Goal: Download file/media: Download file/media

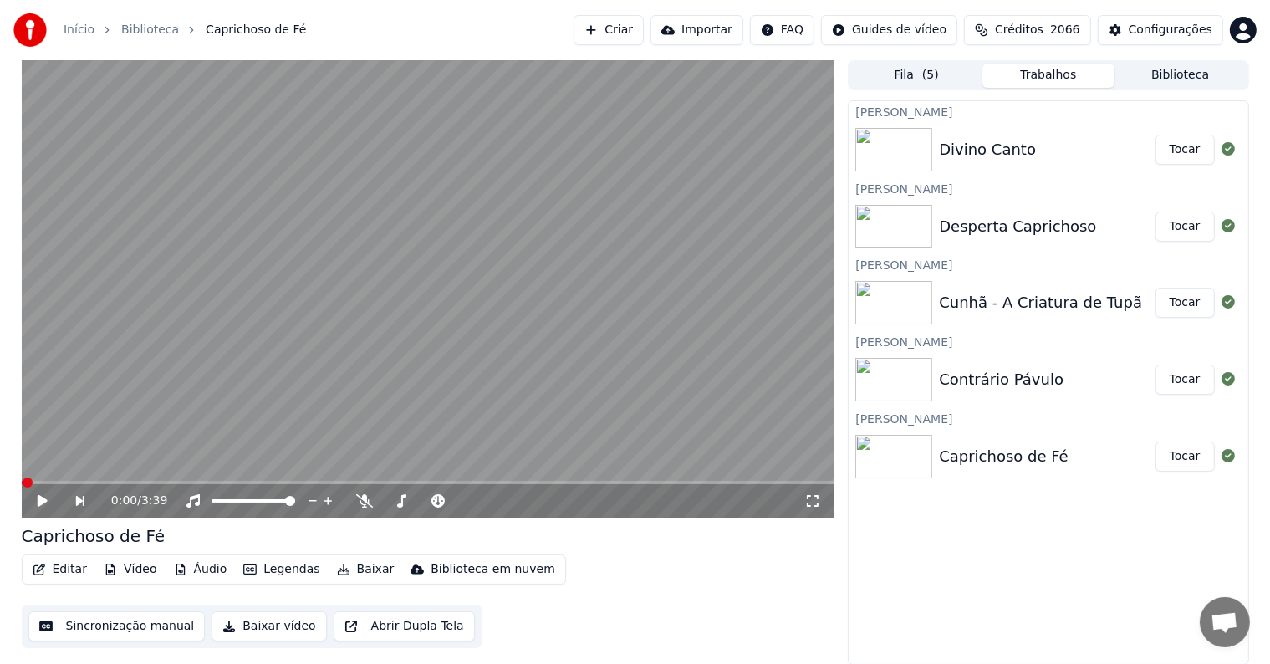
click at [1186, 465] on button "Tocar" at bounding box center [1184, 456] width 59 height 30
click at [187, 421] on video at bounding box center [428, 288] width 813 height 457
click at [77, 572] on button "Editar" at bounding box center [60, 569] width 68 height 23
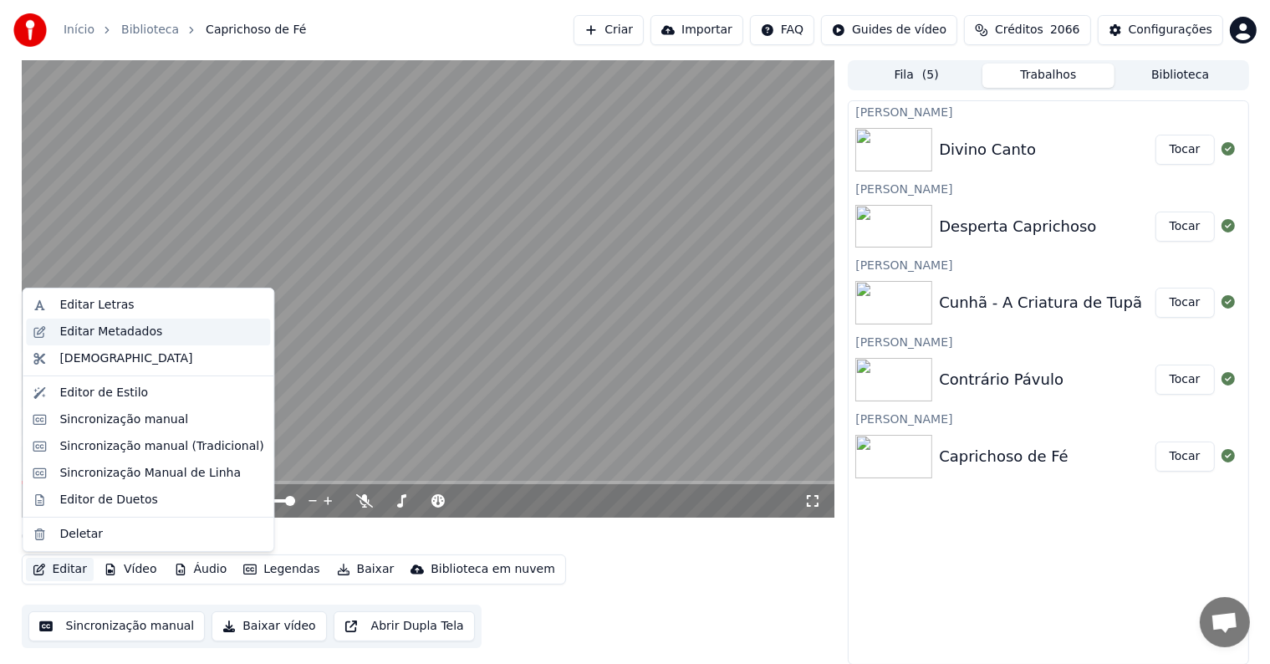
click at [73, 336] on div "Editar Metadados" at bounding box center [110, 331] width 103 height 17
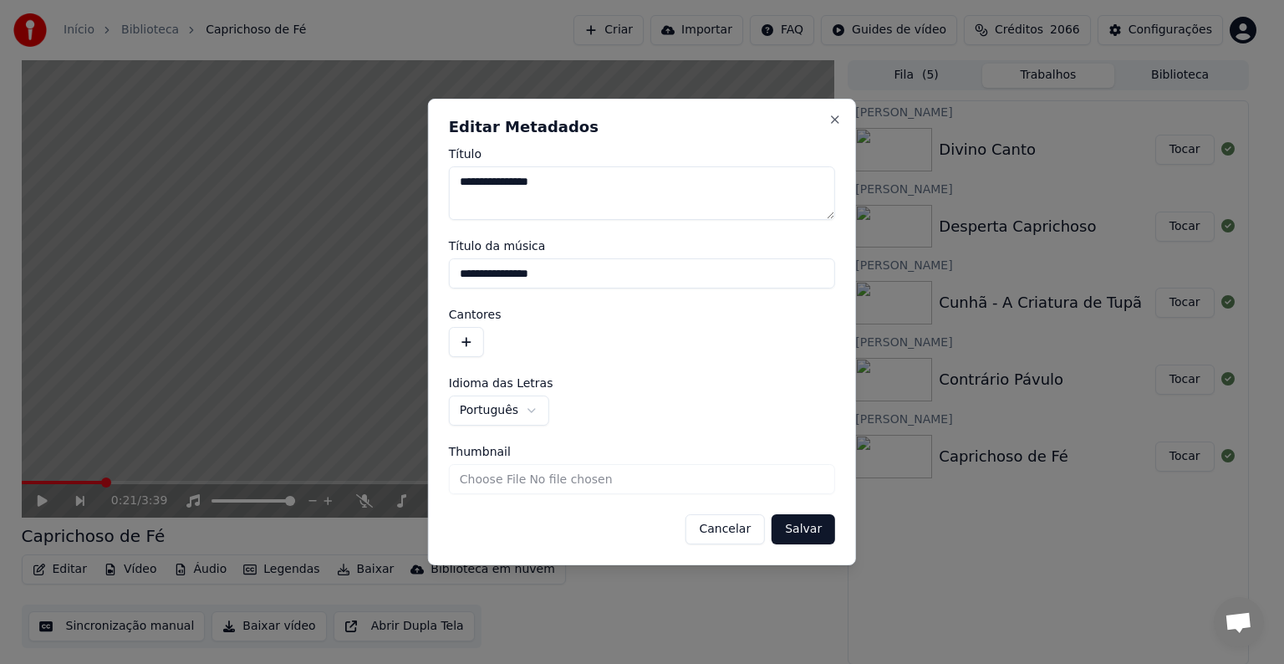
drag, startPoint x: 571, startPoint y: 273, endPoint x: 425, endPoint y: 267, distance: 146.4
click at [425, 267] on body "**********" at bounding box center [635, 332] width 1270 height 664
click at [462, 339] on button "button" at bounding box center [466, 342] width 35 height 30
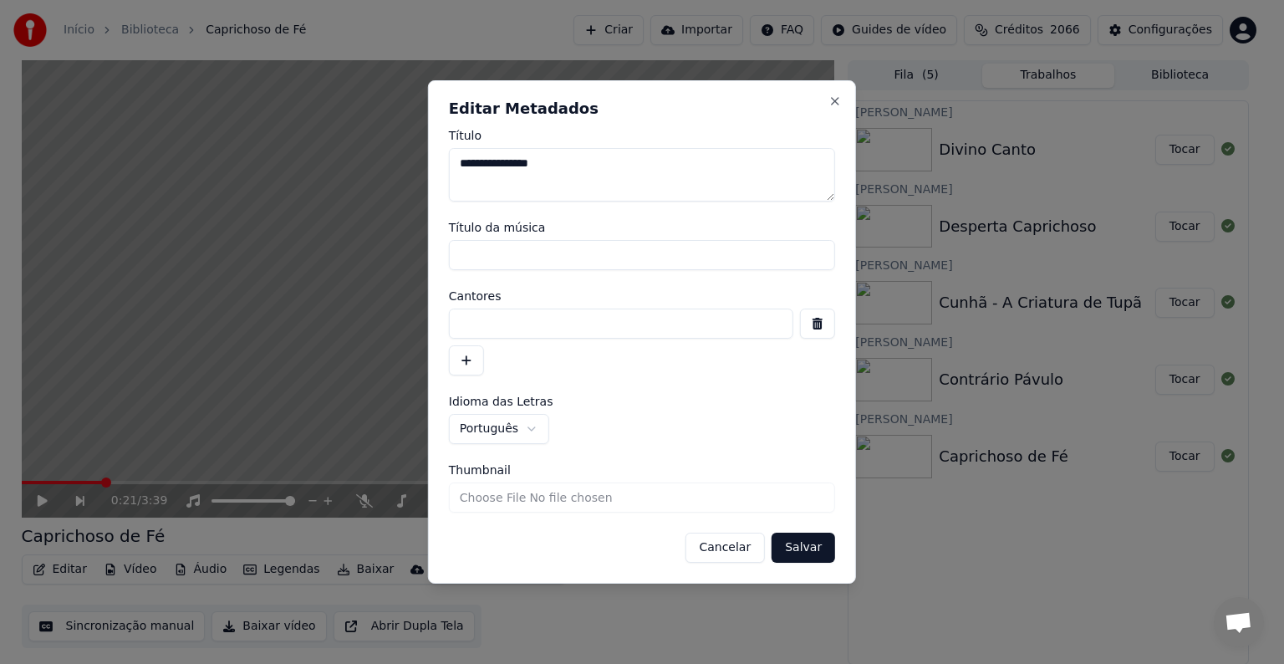
click at [469, 324] on input at bounding box center [621, 323] width 344 height 30
paste input "**********"
type input "**********"
click at [803, 552] on button "Salvar" at bounding box center [804, 547] width 64 height 30
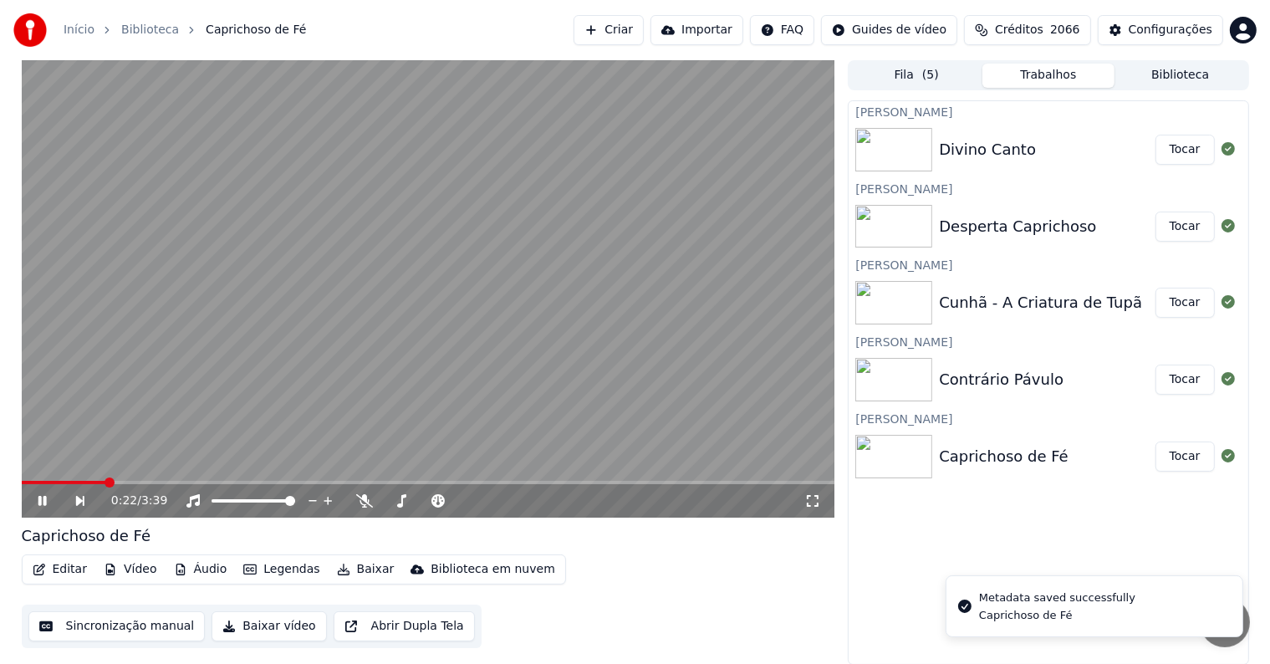
click at [134, 391] on video at bounding box center [428, 288] width 813 height 457
click at [114, 632] on button "Sincronização manual" at bounding box center [116, 626] width 177 height 30
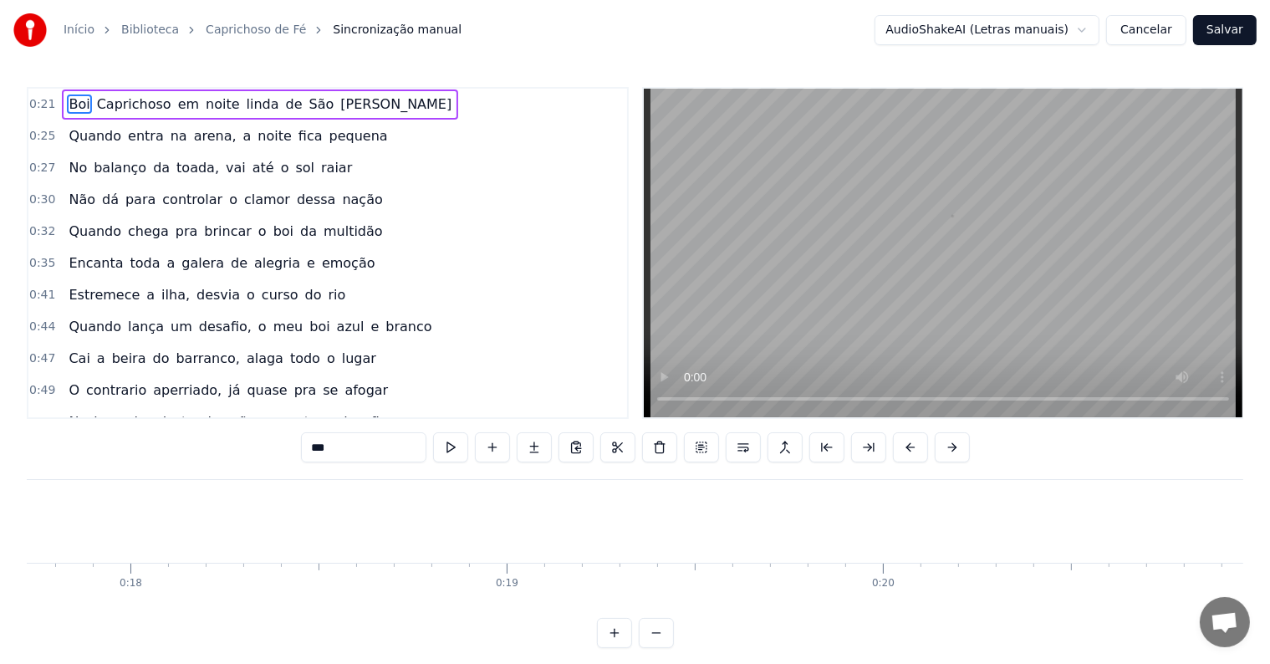
scroll to position [0, 8033]
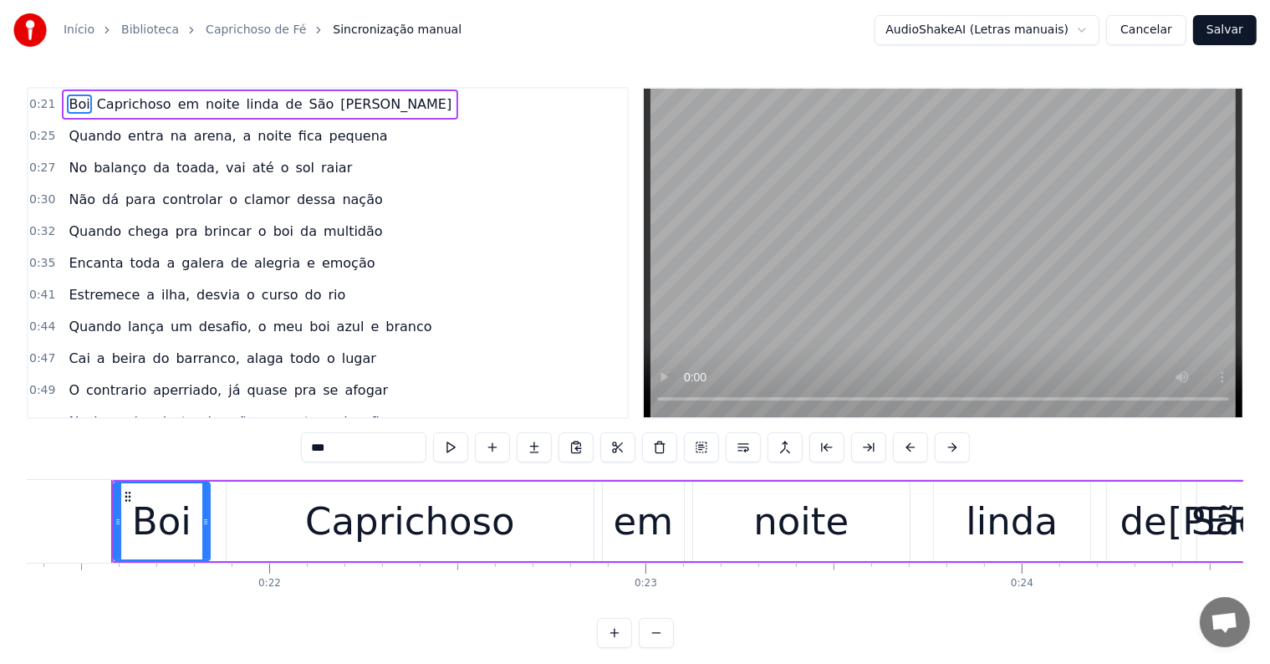
click at [284, 106] on span "de" at bounding box center [294, 103] width 20 height 19
type input "**"
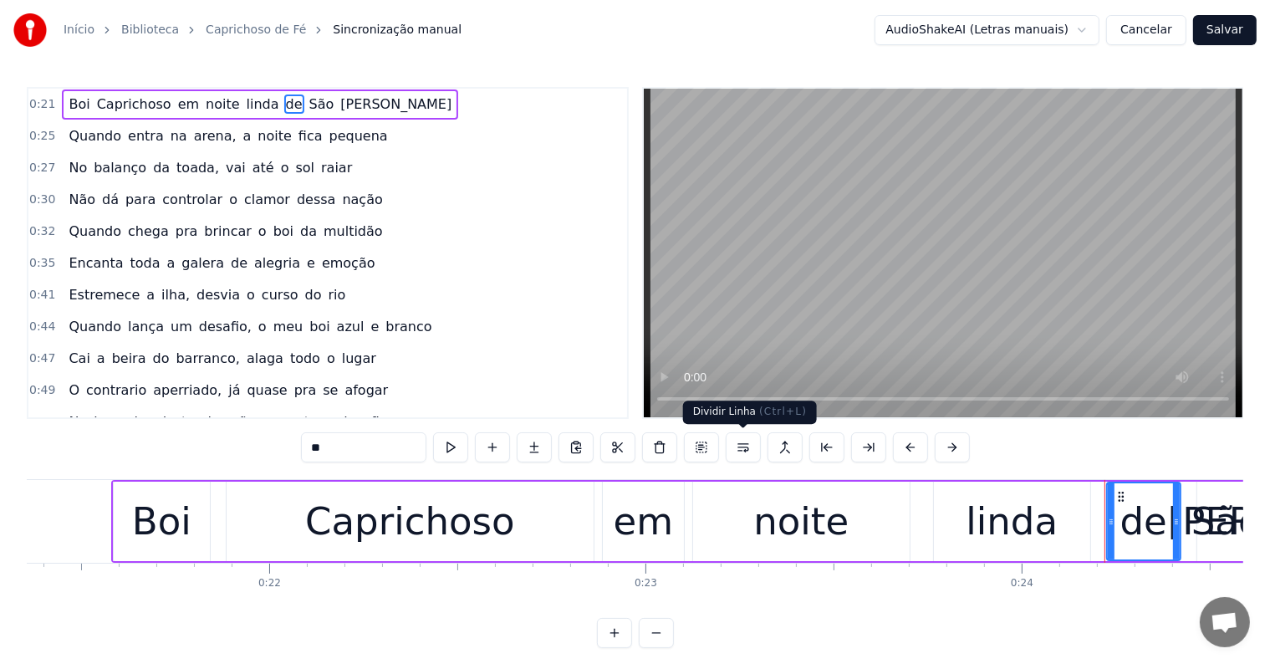
click at [742, 447] on button at bounding box center [743, 447] width 35 height 30
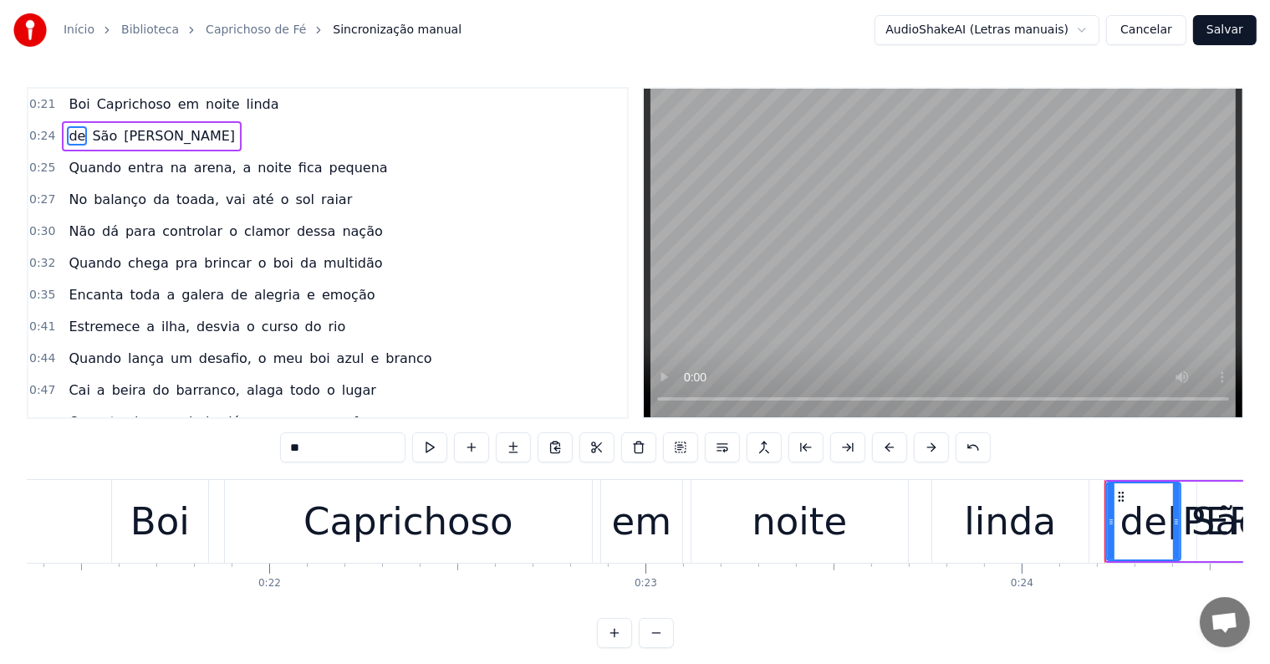
click at [84, 105] on div "[PERSON_NAME] em noite [PERSON_NAME]" at bounding box center [173, 104] width 223 height 30
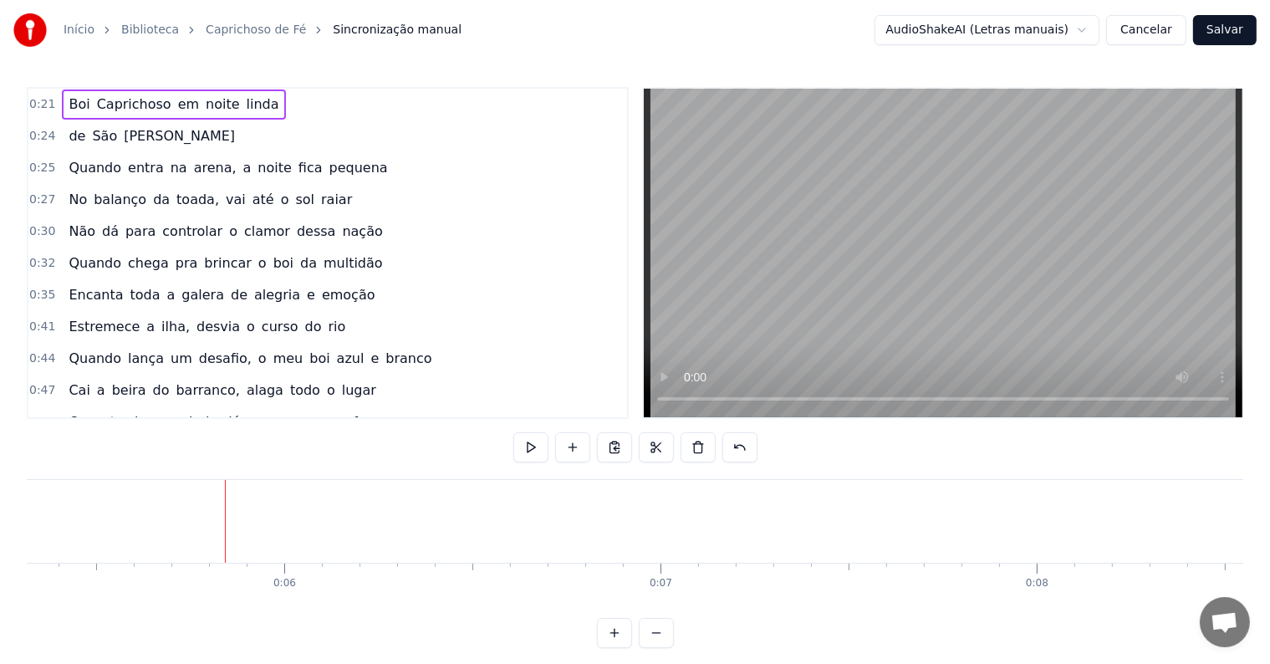
scroll to position [0, 2009]
click at [215, 512] on div at bounding box center [215, 521] width 1 height 83
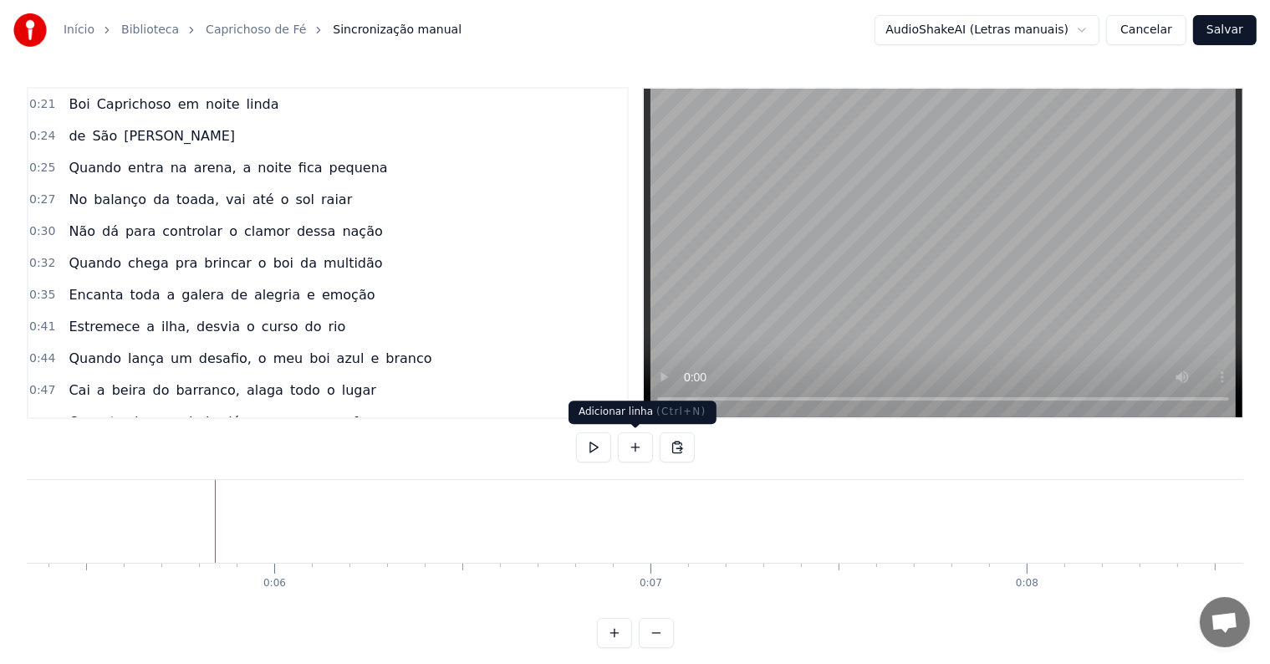
click at [634, 446] on button at bounding box center [635, 447] width 35 height 30
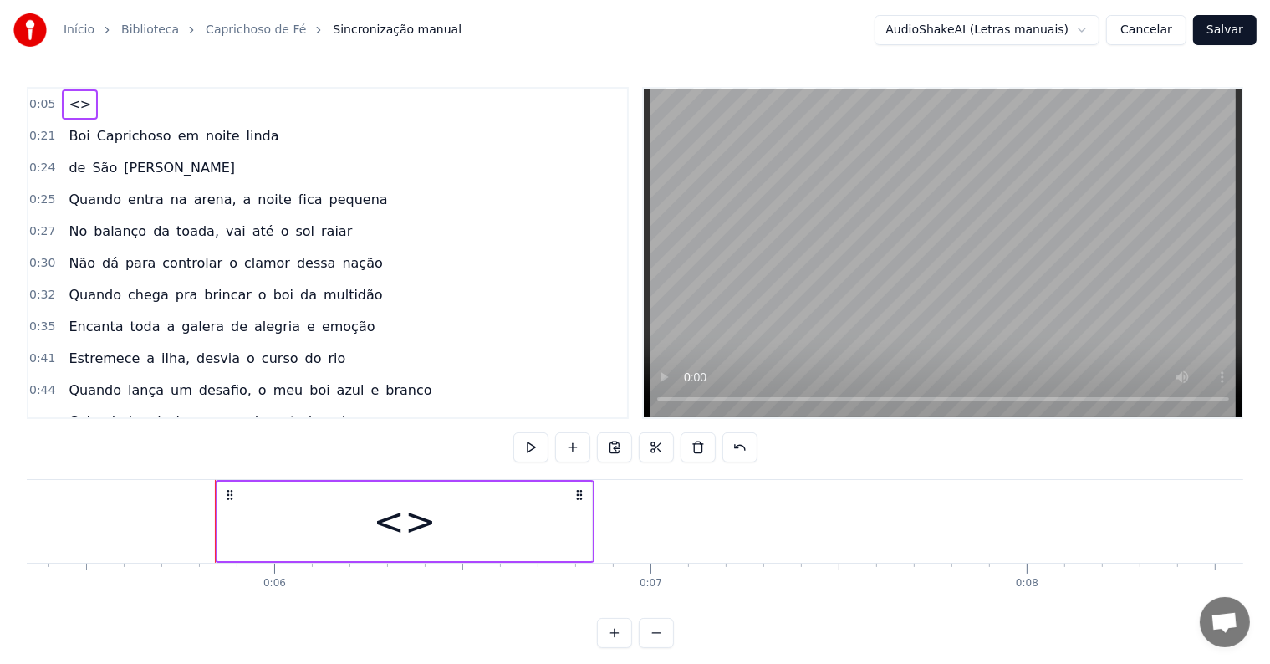
click at [343, 545] on div "<>" at bounding box center [404, 520] width 374 height 79
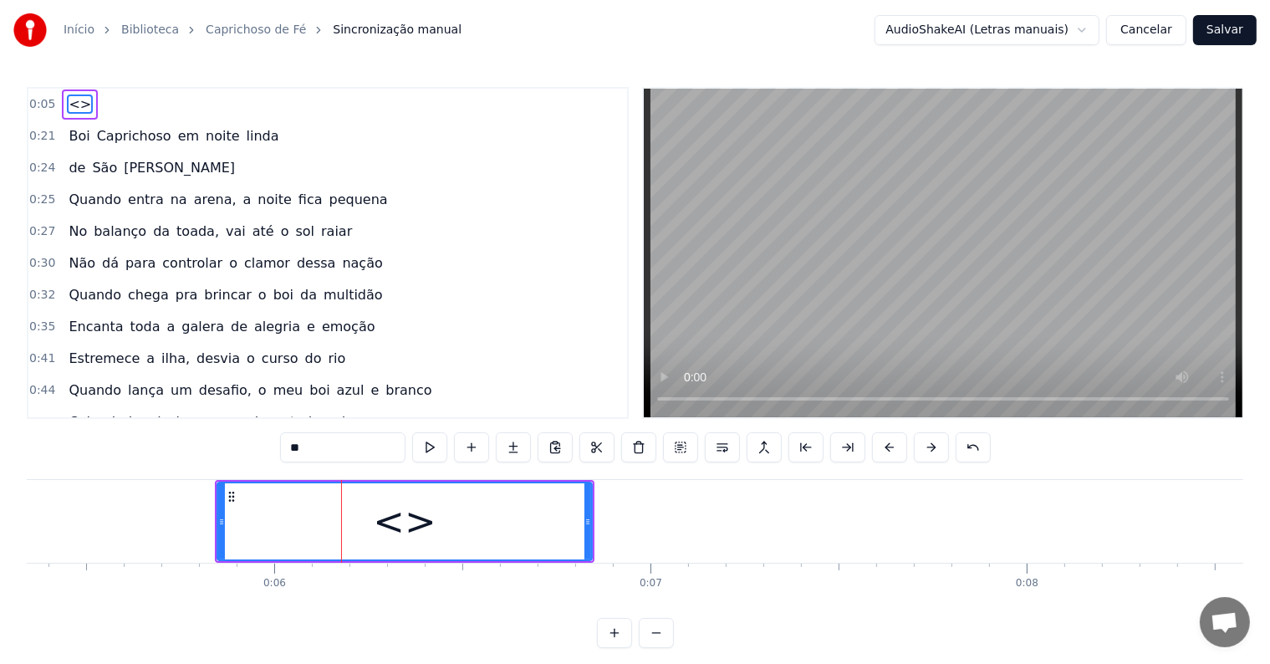
drag, startPoint x: 346, startPoint y: 445, endPoint x: 288, endPoint y: 436, distance: 59.2
click at [288, 436] on input "**" at bounding box center [342, 447] width 125 height 30
paste input "**********"
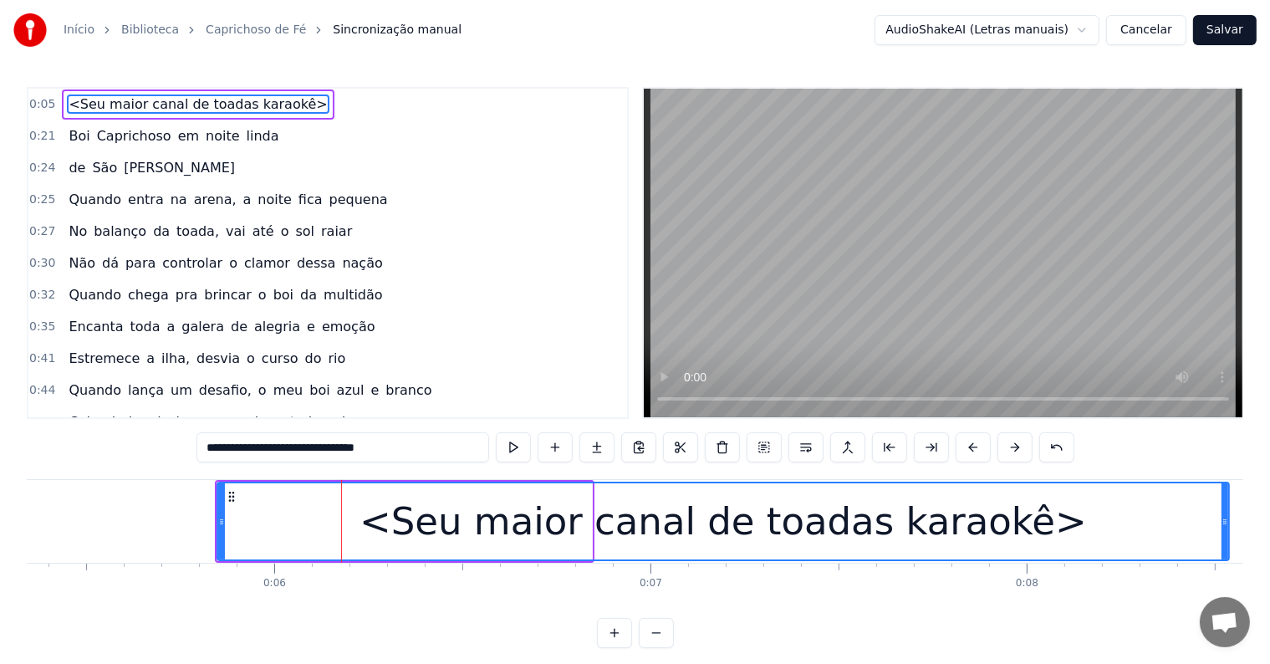
drag, startPoint x: 585, startPoint y: 524, endPoint x: 1222, endPoint y: 527, distance: 637.0
click at [1222, 527] on icon at bounding box center [1224, 521] width 7 height 13
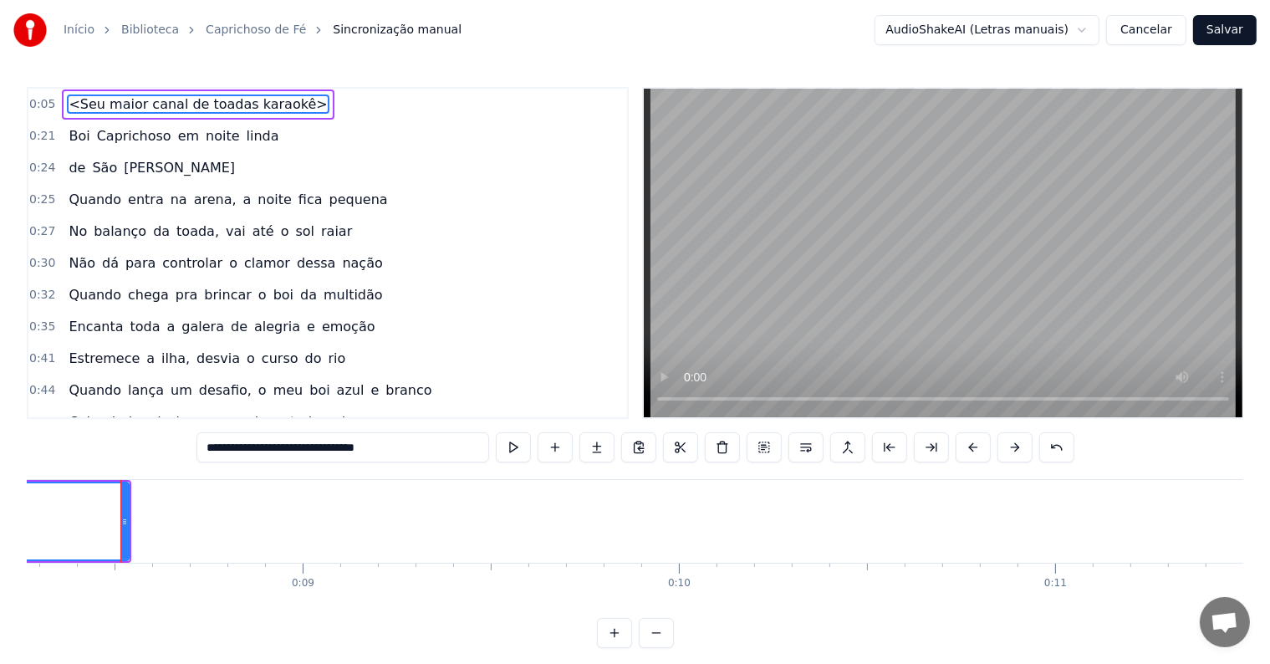
scroll to position [0, 3120]
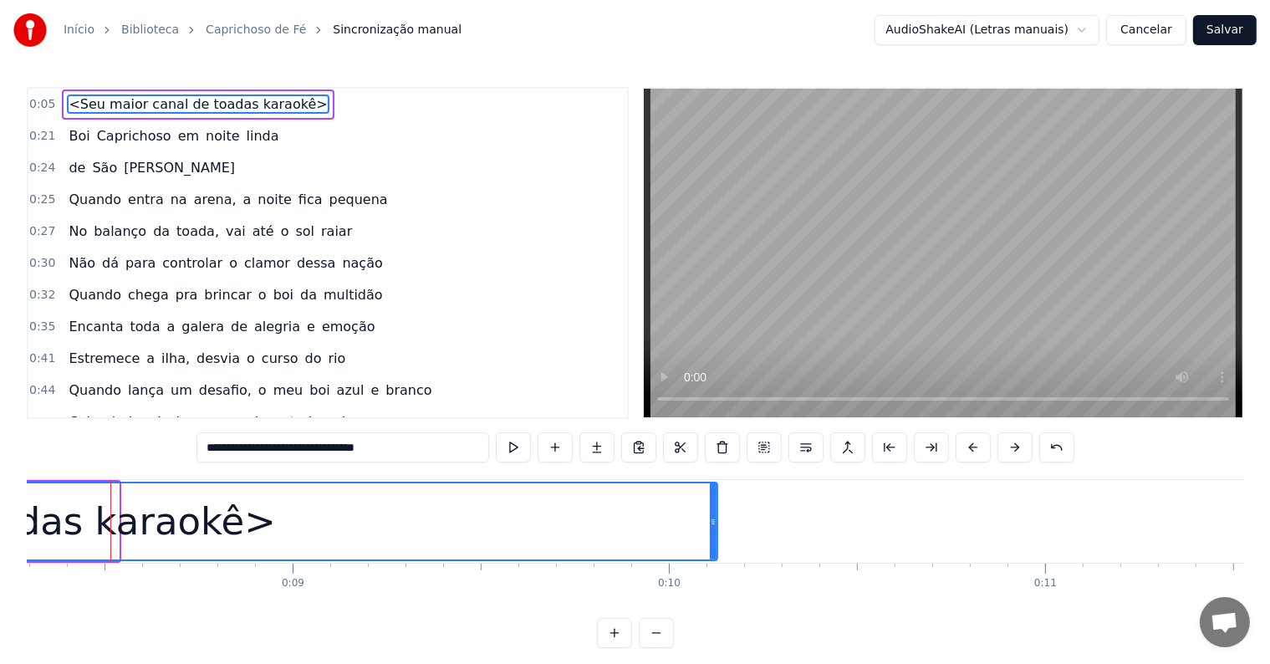
click at [711, 542] on div at bounding box center [713, 521] width 7 height 76
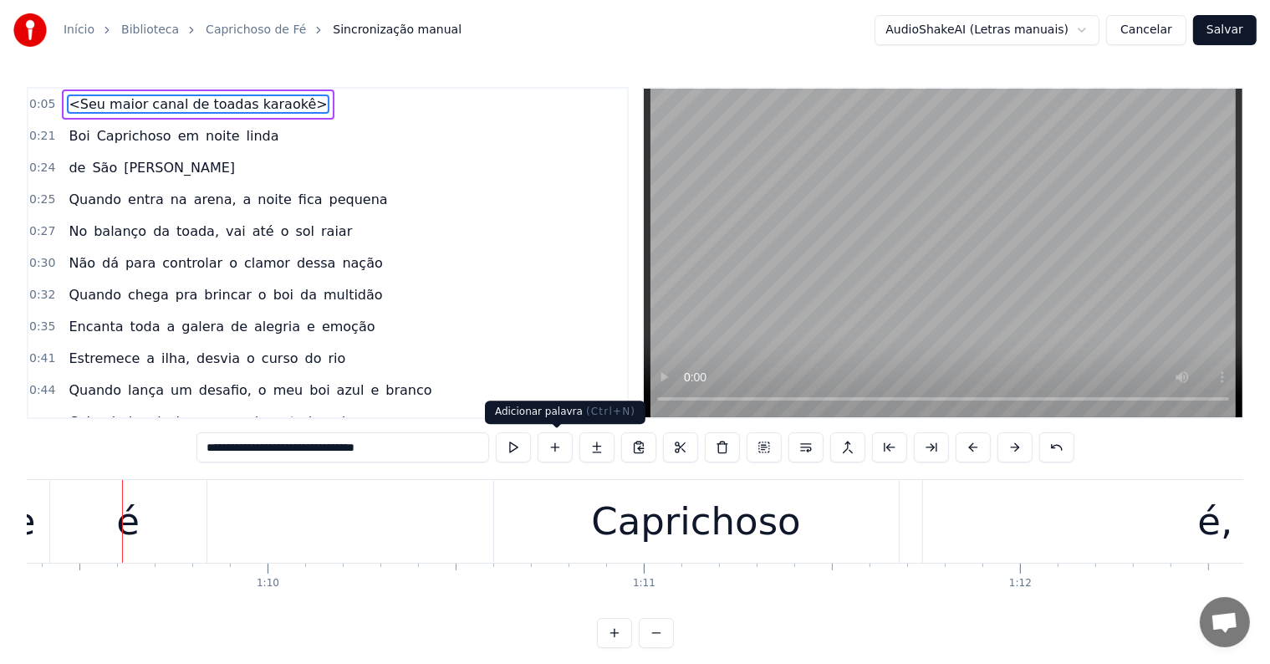
scroll to position [0, 26101]
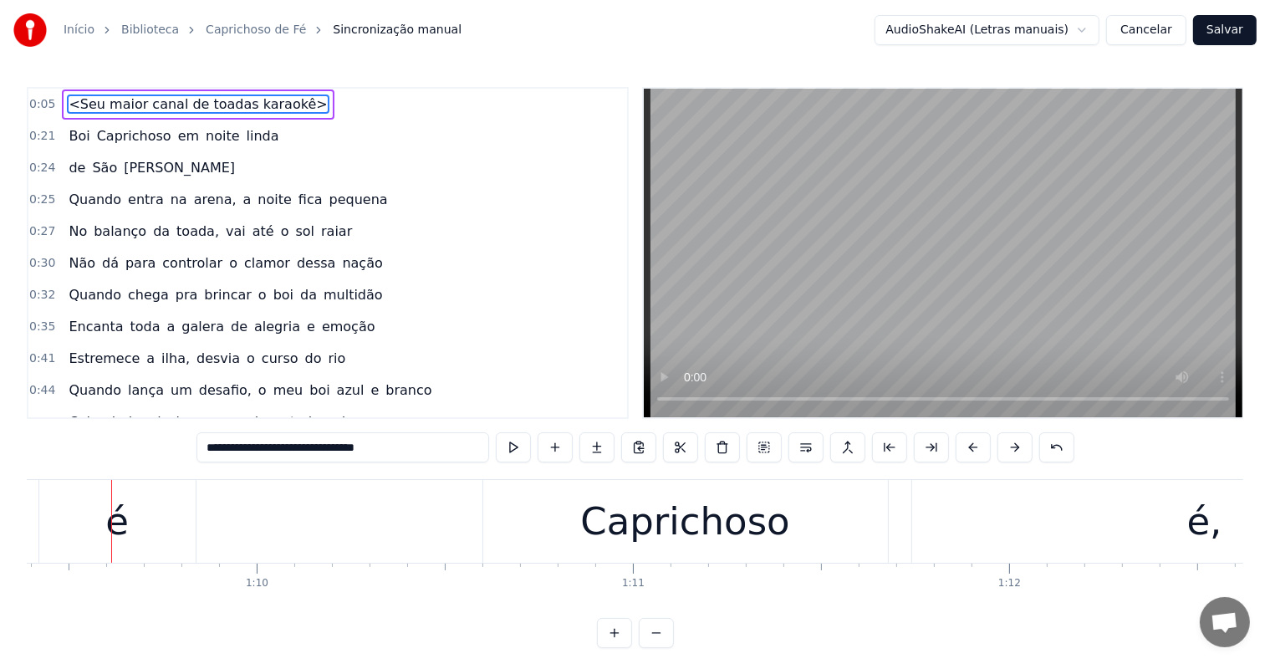
click at [94, 535] on div "é" at bounding box center [117, 521] width 156 height 83
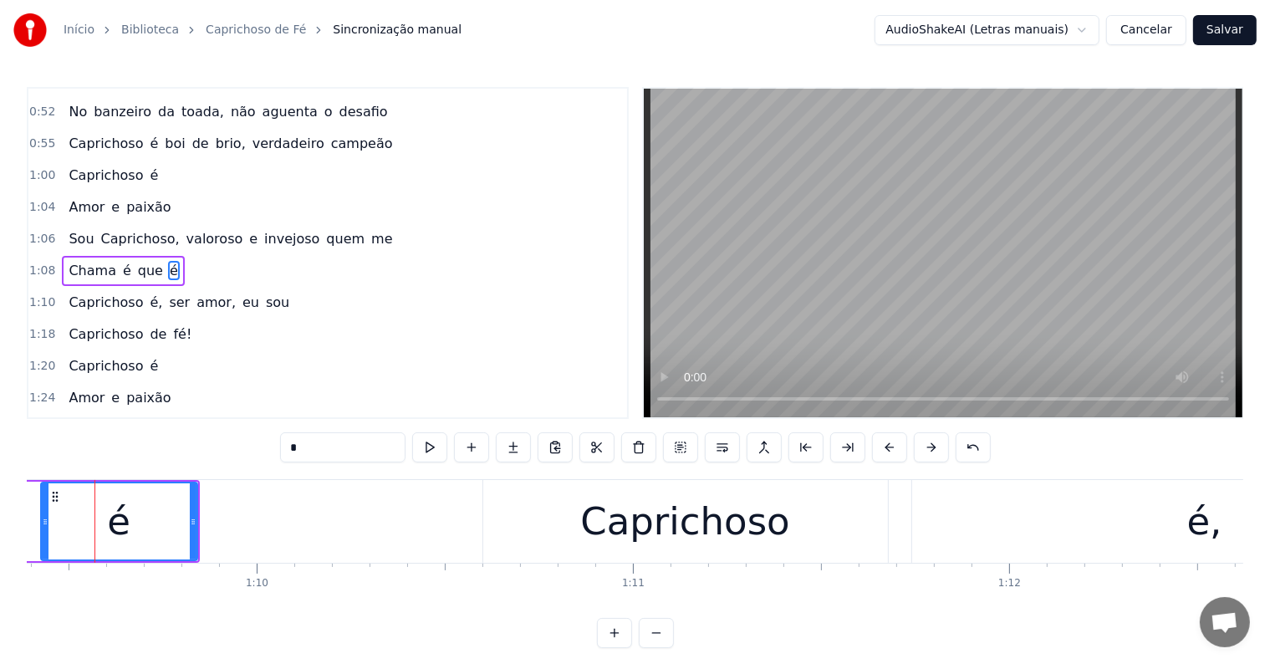
scroll to position [0, 26084]
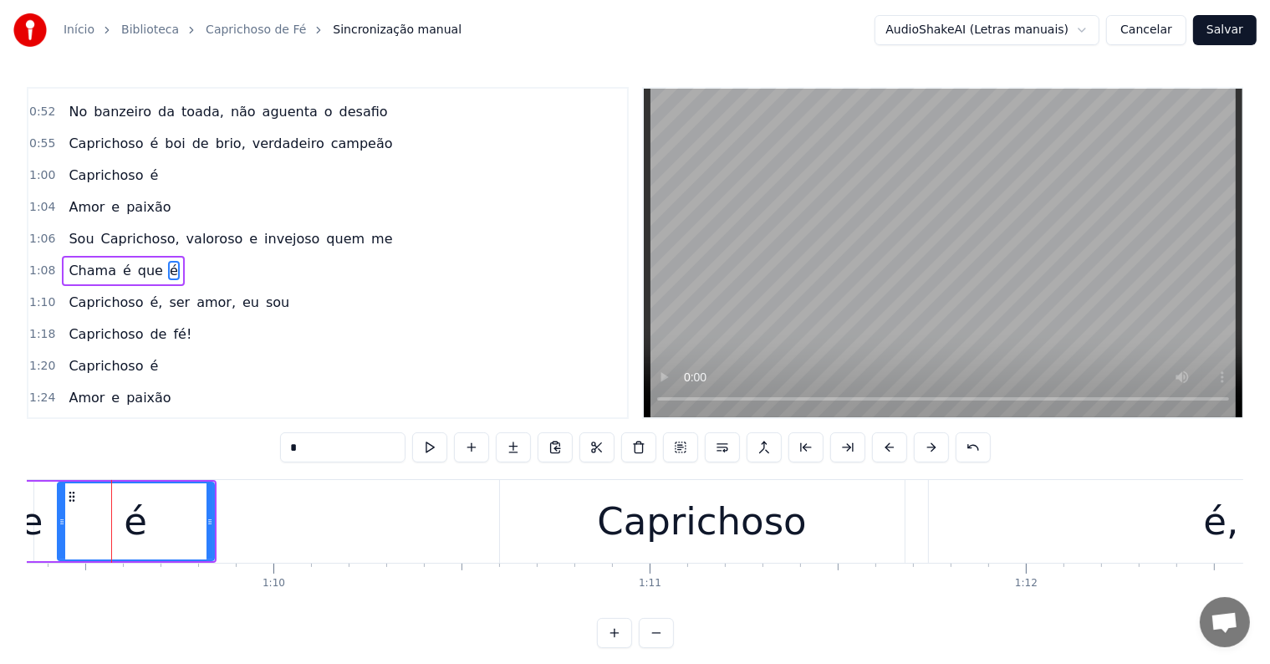
click at [262, 229] on span "invejoso" at bounding box center [291, 238] width 59 height 19
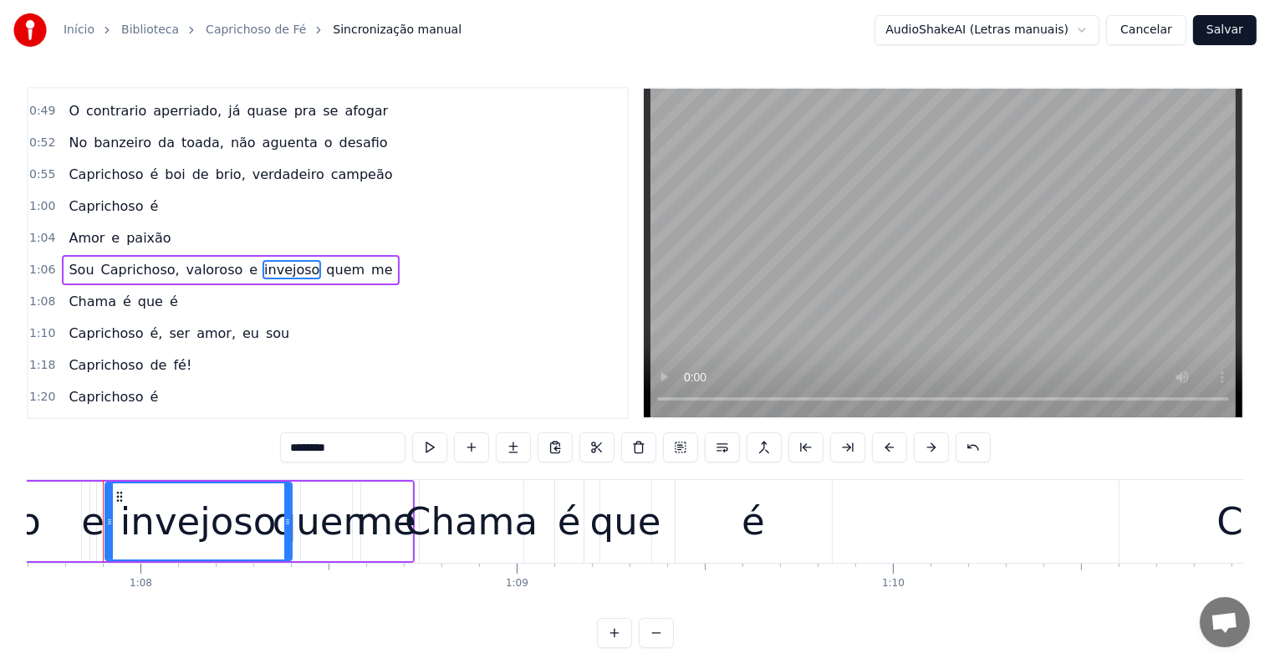
scroll to position [0, 25456]
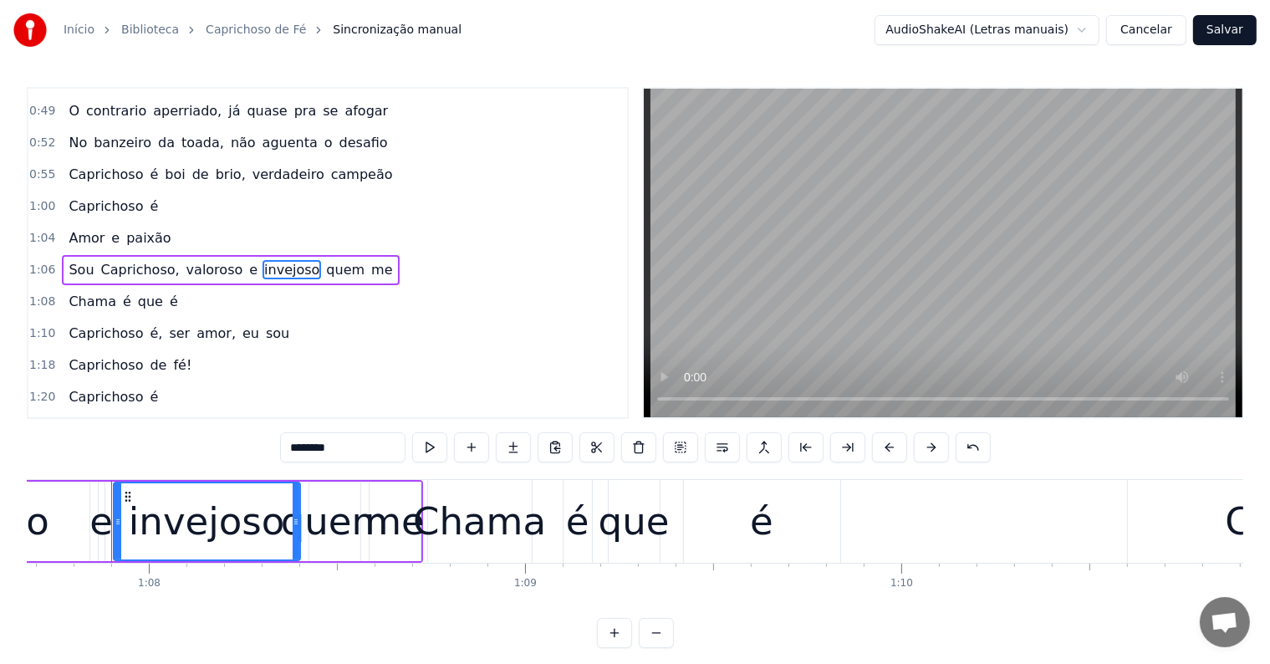
click at [324, 260] on span "quem" at bounding box center [345, 269] width 42 height 19
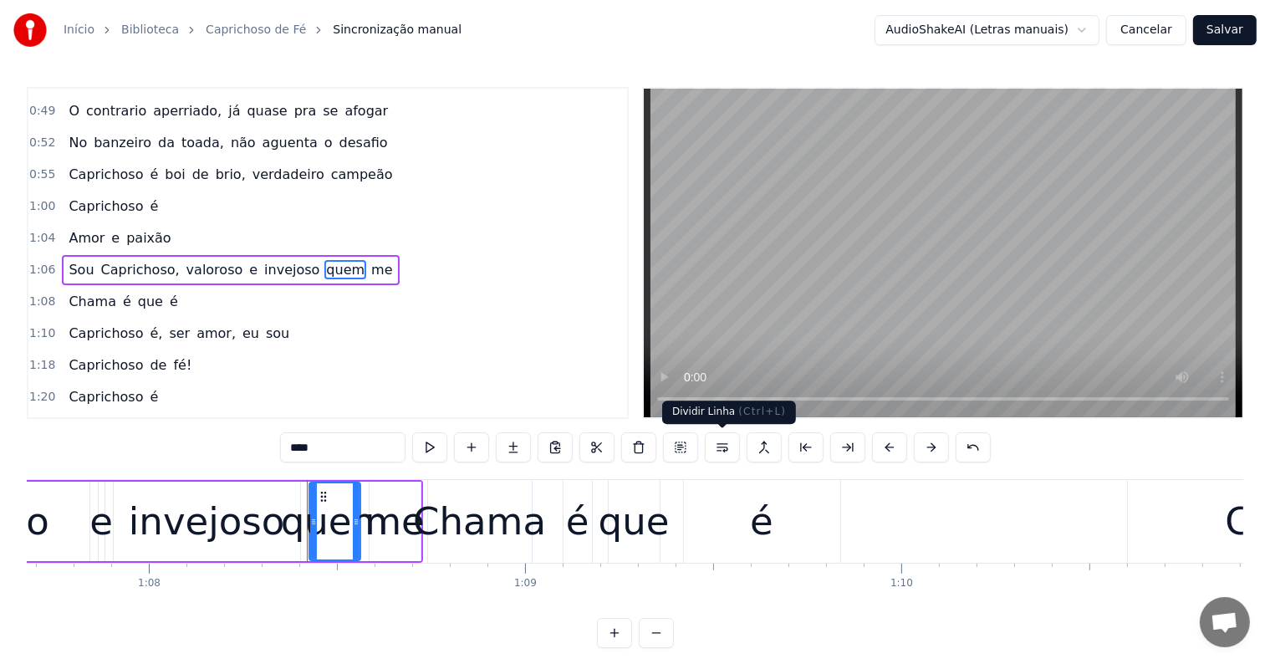
click at [716, 448] on button at bounding box center [722, 447] width 35 height 30
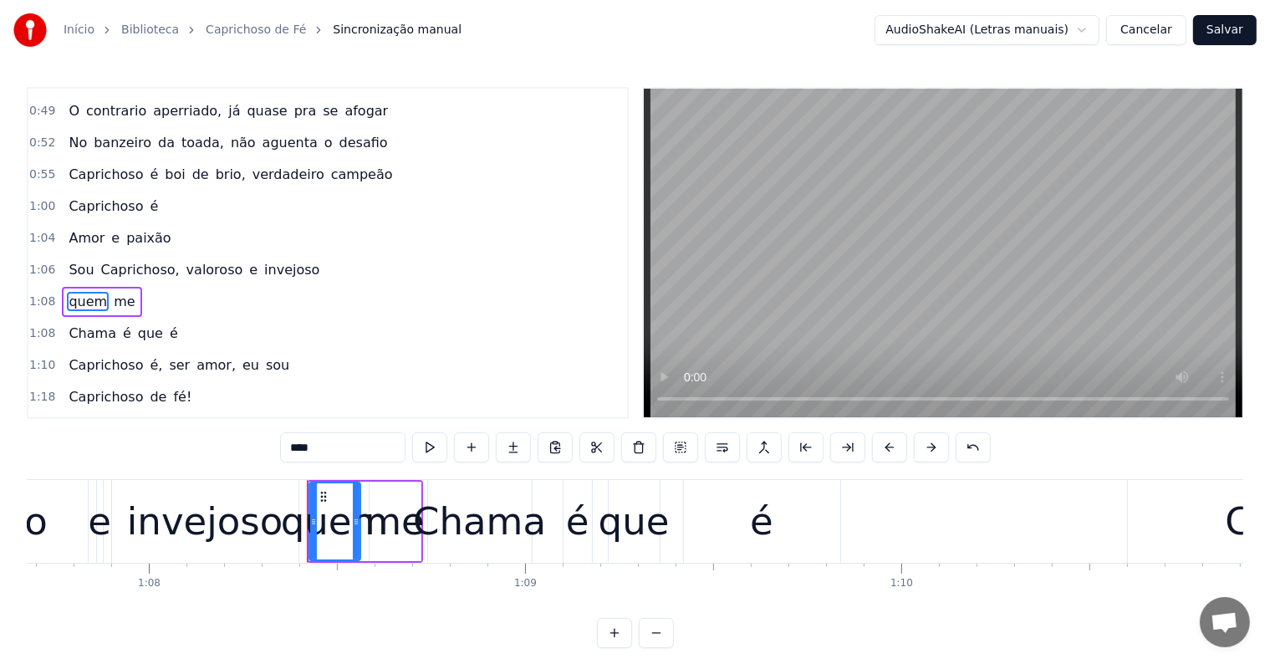
scroll to position [374, 0]
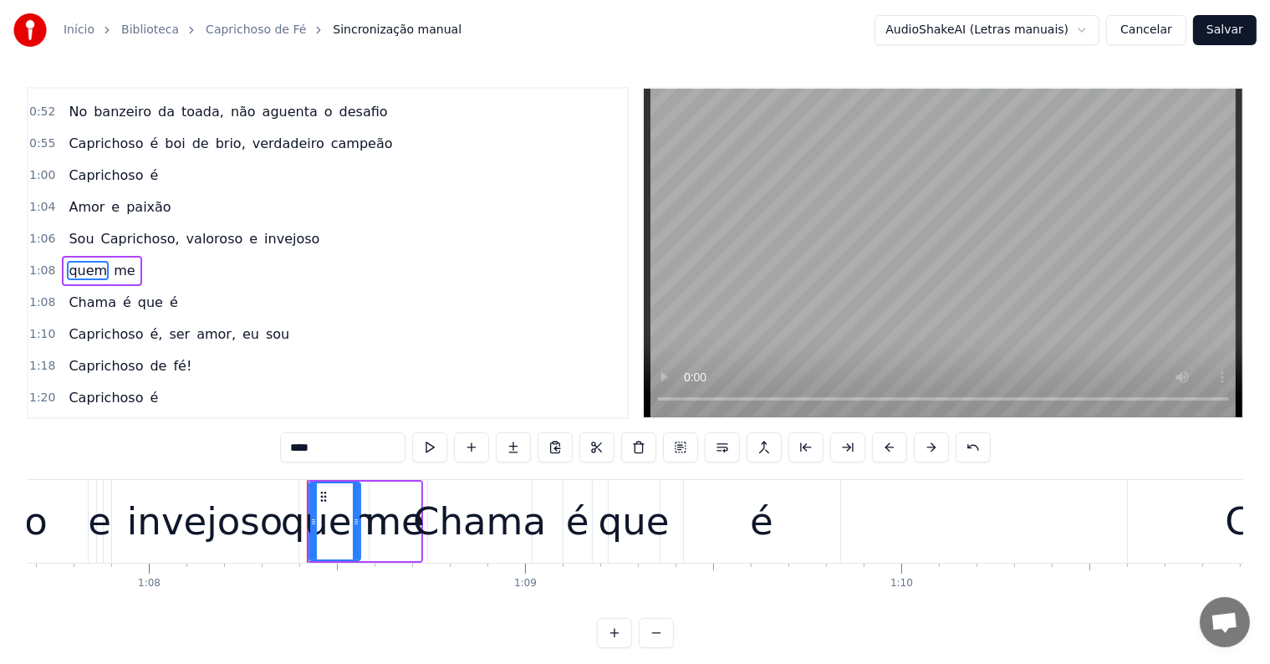
click at [117, 229] on span "Caprichoso," at bounding box center [140, 238] width 82 height 19
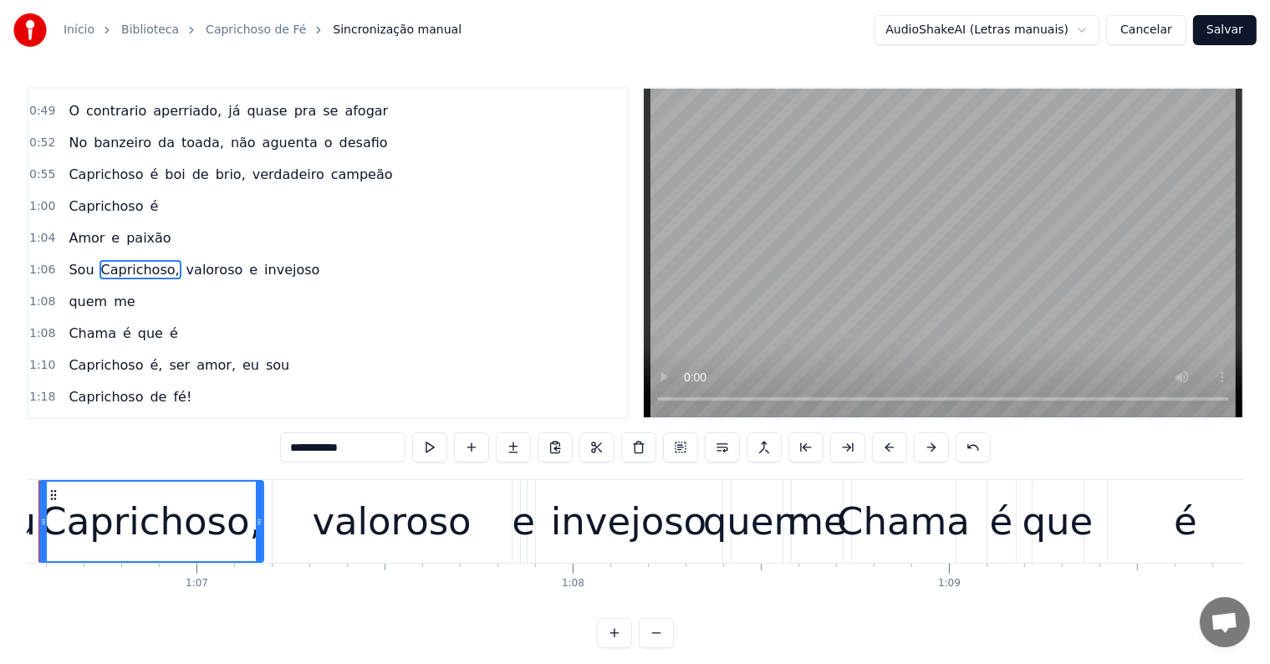
scroll to position [0, 24960]
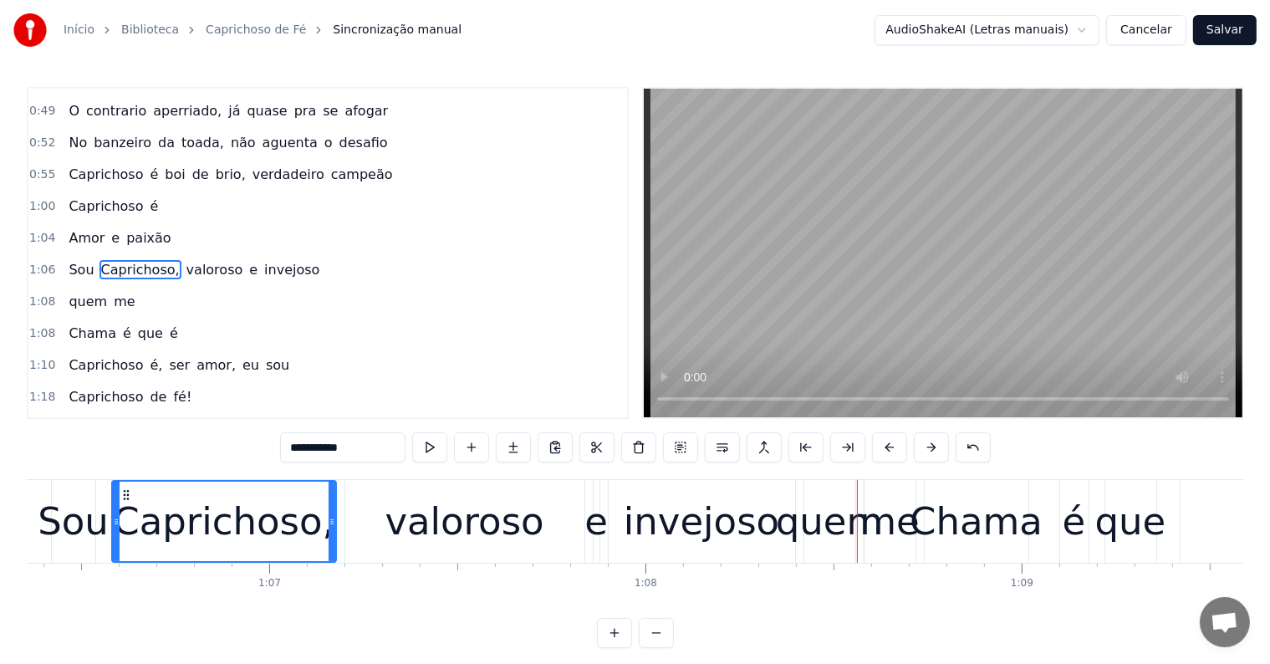
click at [87, 323] on span "Chama" at bounding box center [92, 332] width 51 height 19
type input "*****"
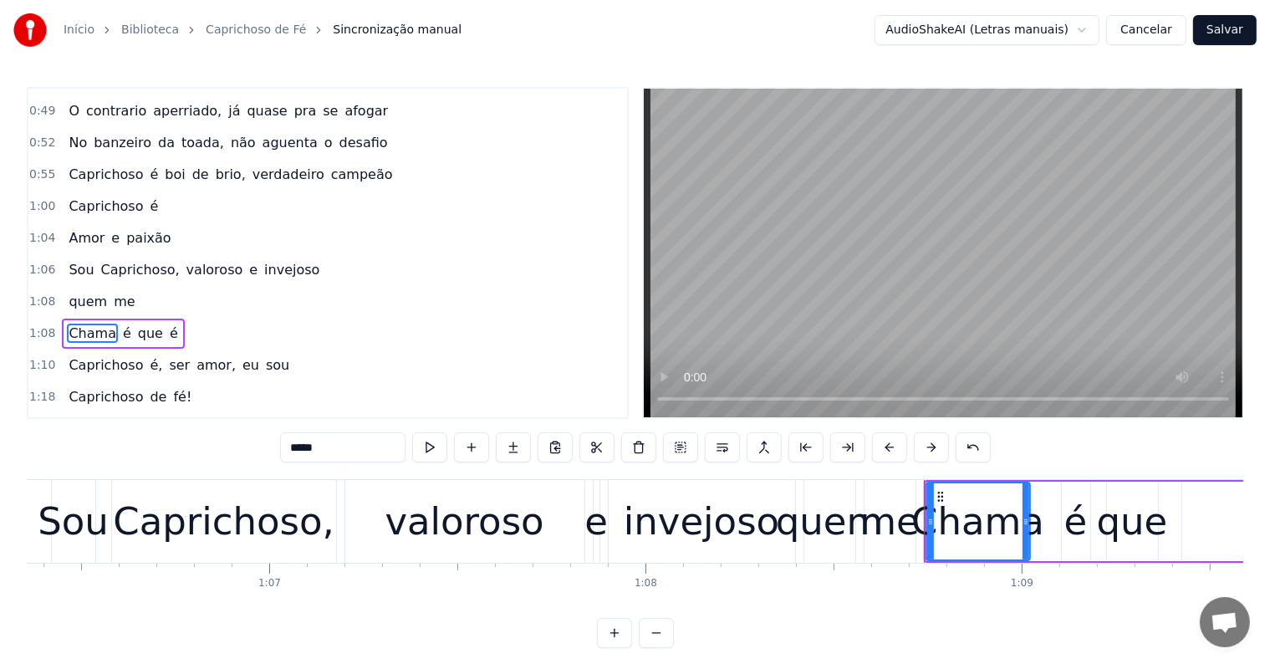
scroll to position [405, 0]
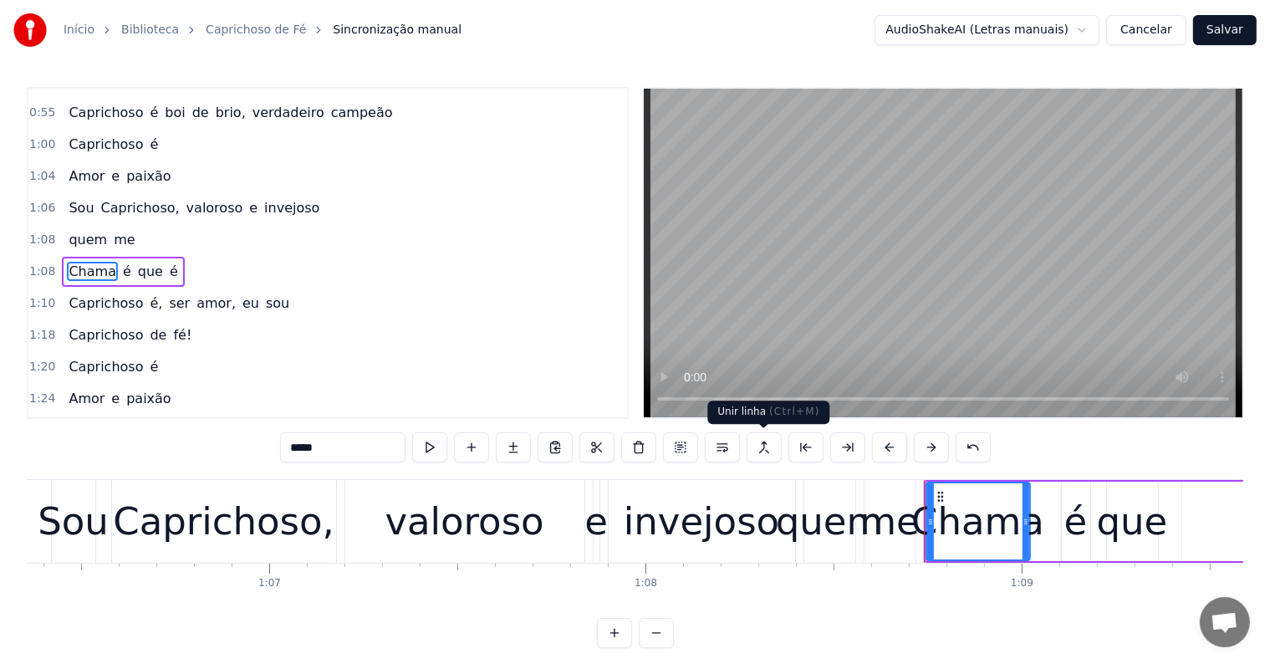
click at [764, 451] on button at bounding box center [763, 447] width 35 height 30
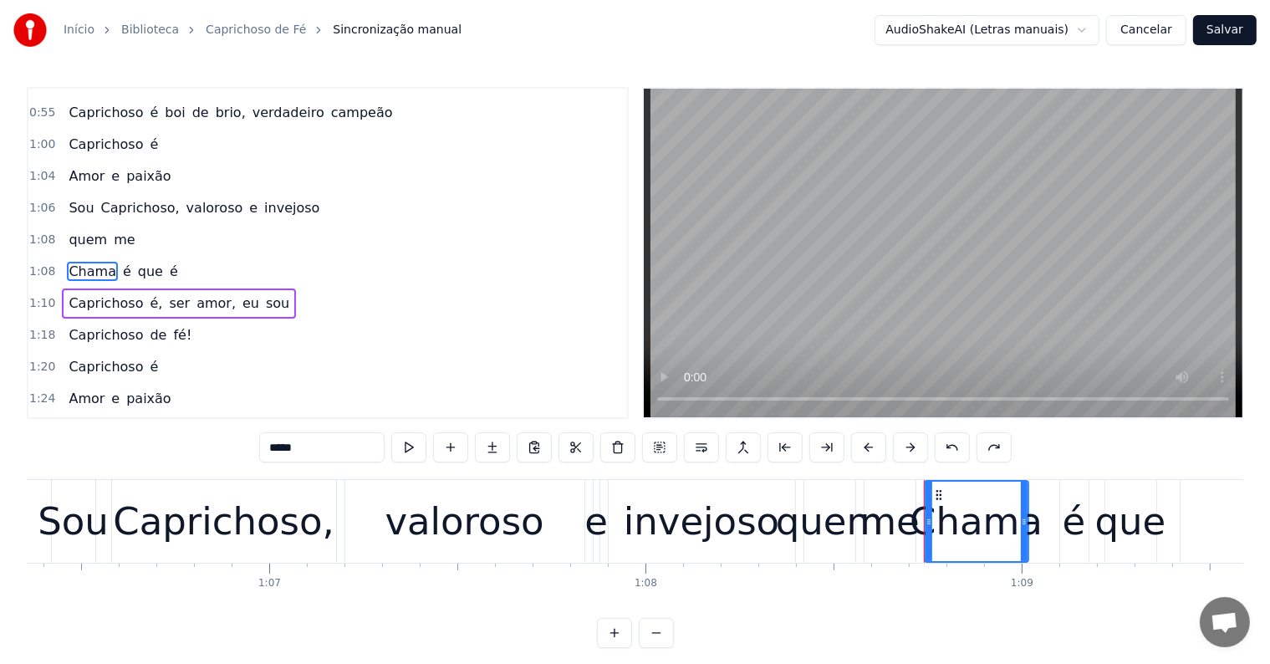
click at [120, 230] on span "me" at bounding box center [124, 239] width 24 height 19
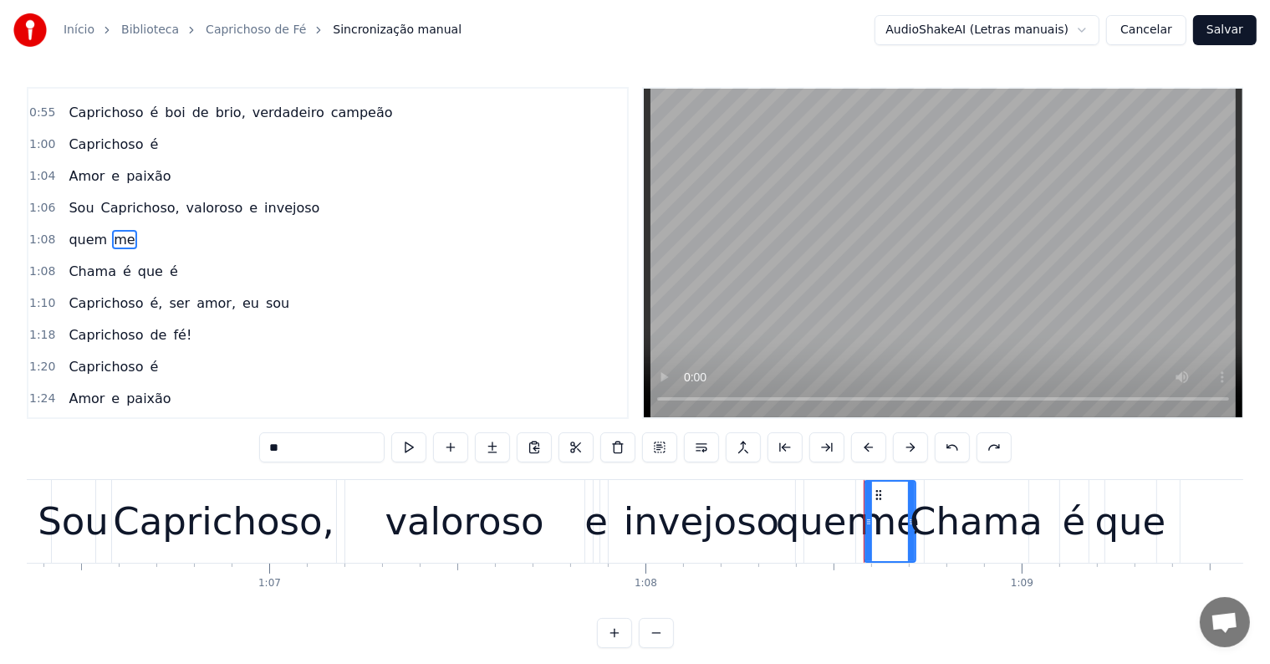
scroll to position [374, 0]
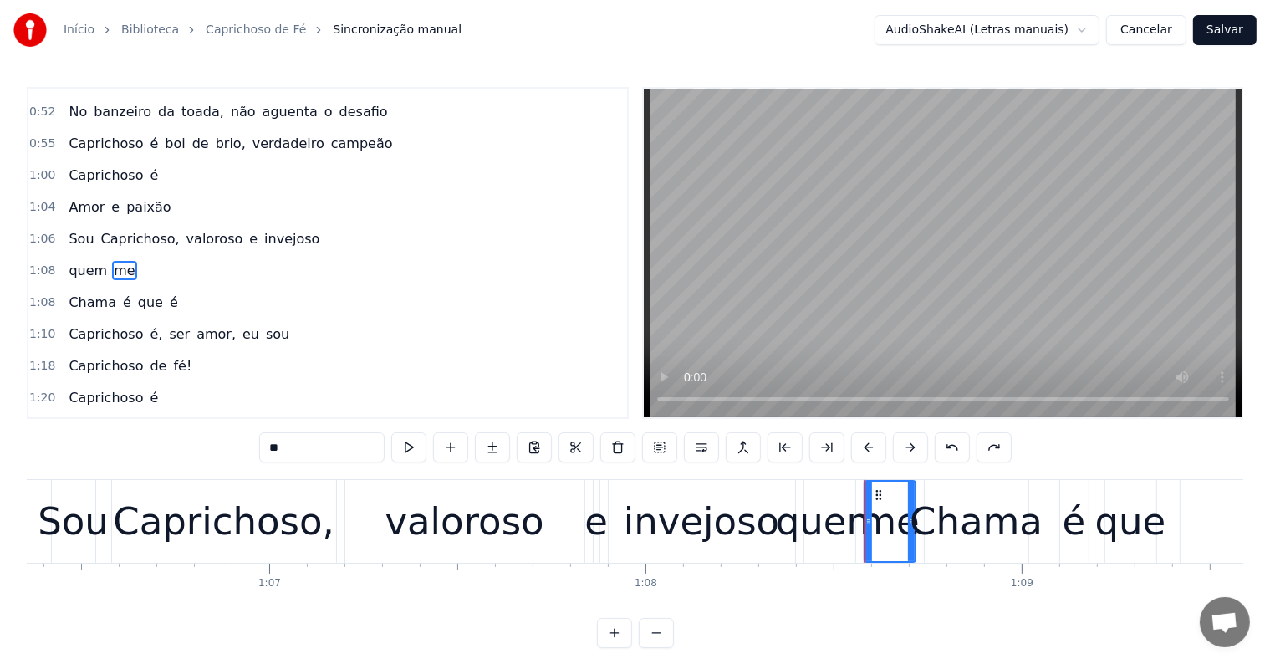
click at [739, 446] on button at bounding box center [743, 447] width 35 height 30
click at [89, 293] on span "Chama" at bounding box center [92, 302] width 51 height 19
type input "*****"
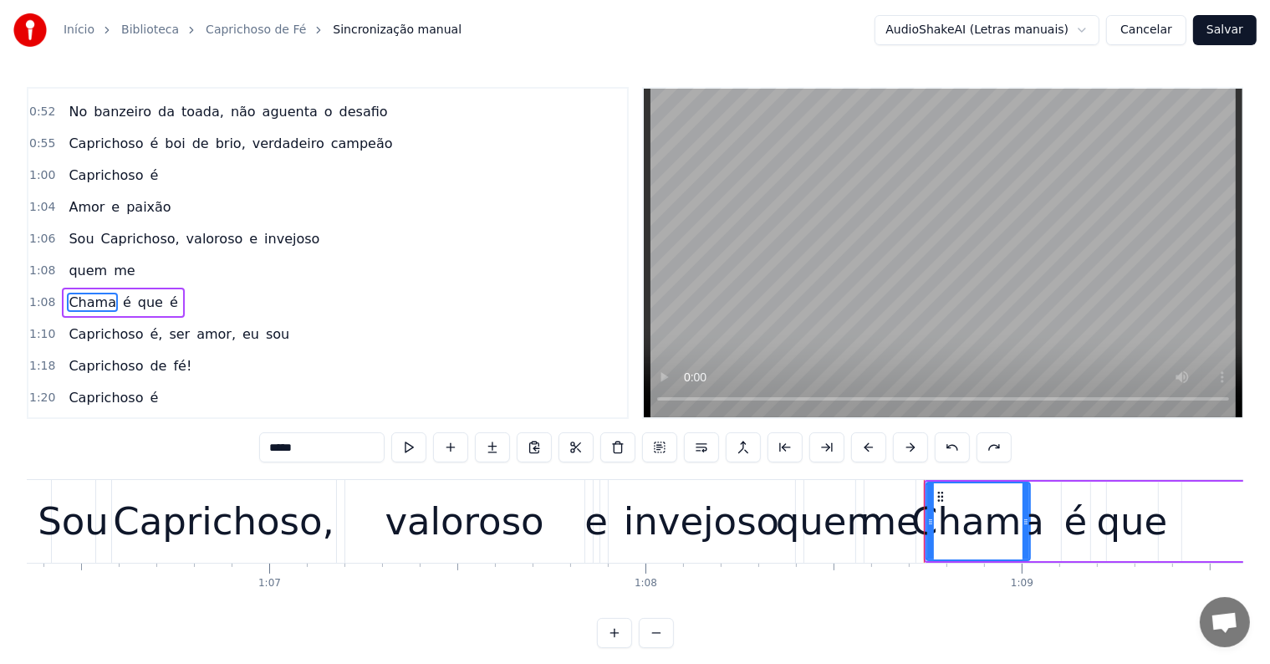
scroll to position [405, 0]
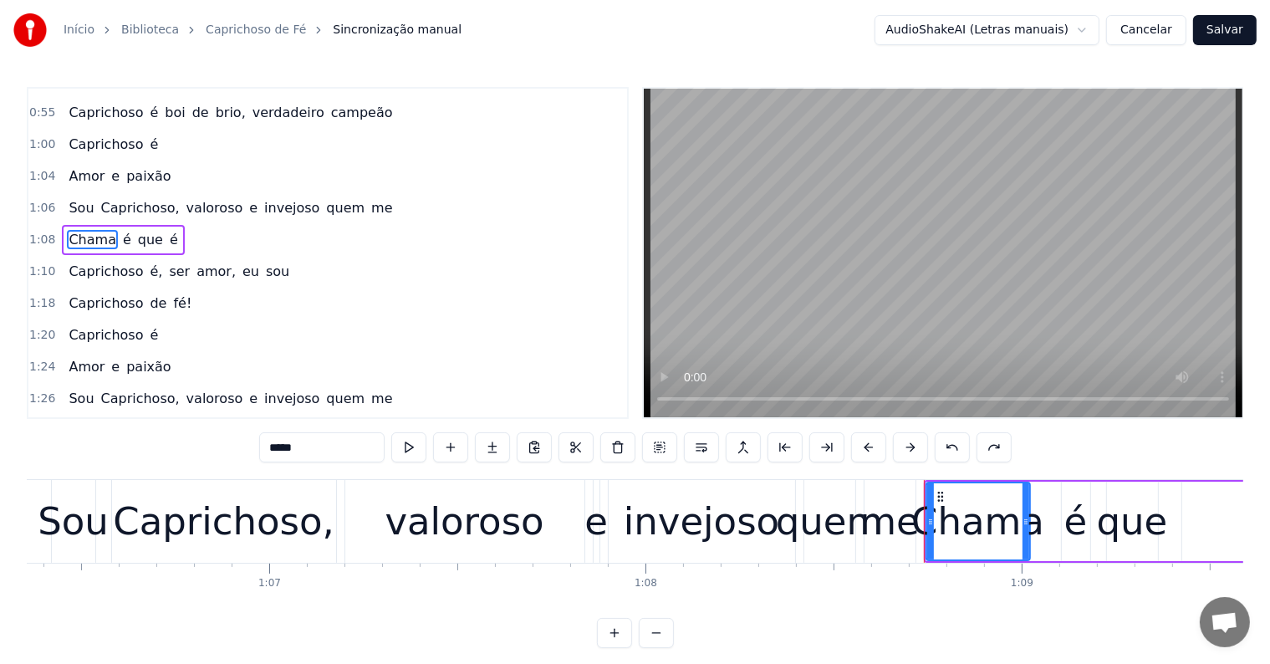
click at [175, 201] on div "Sou Caprichoso, valoroso e invejoso quem me" at bounding box center [230, 208] width 337 height 30
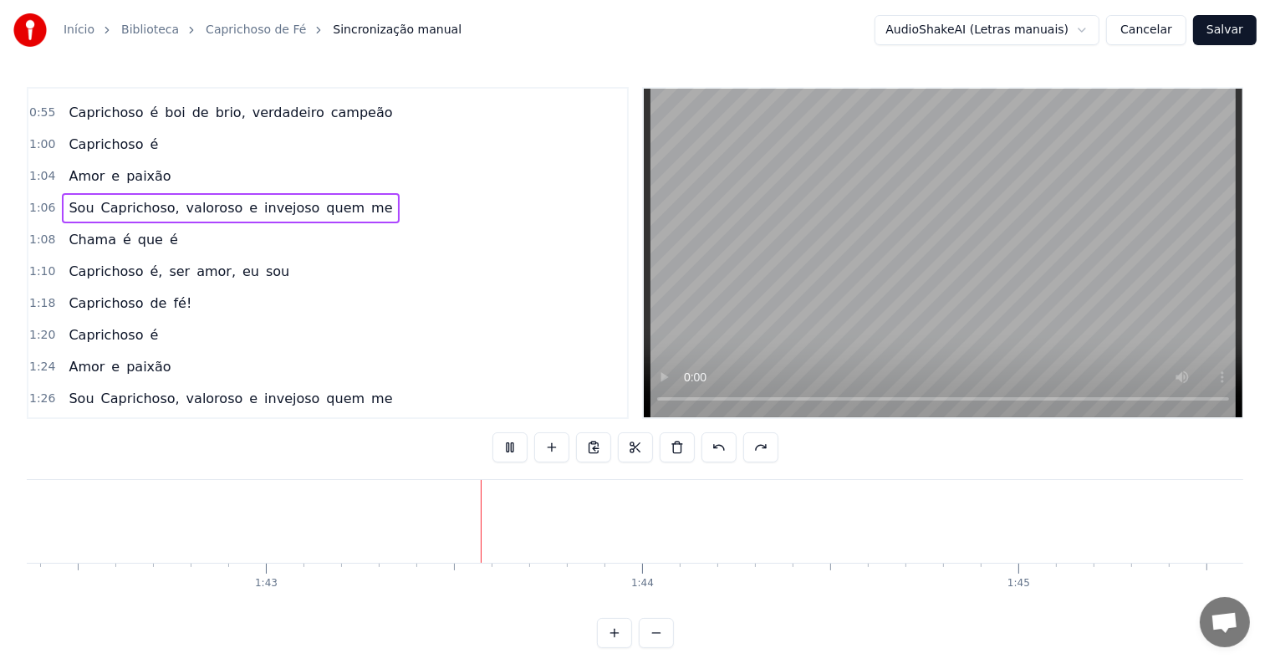
scroll to position [0, 38572]
click at [508, 525] on div at bounding box center [508, 521] width 1 height 83
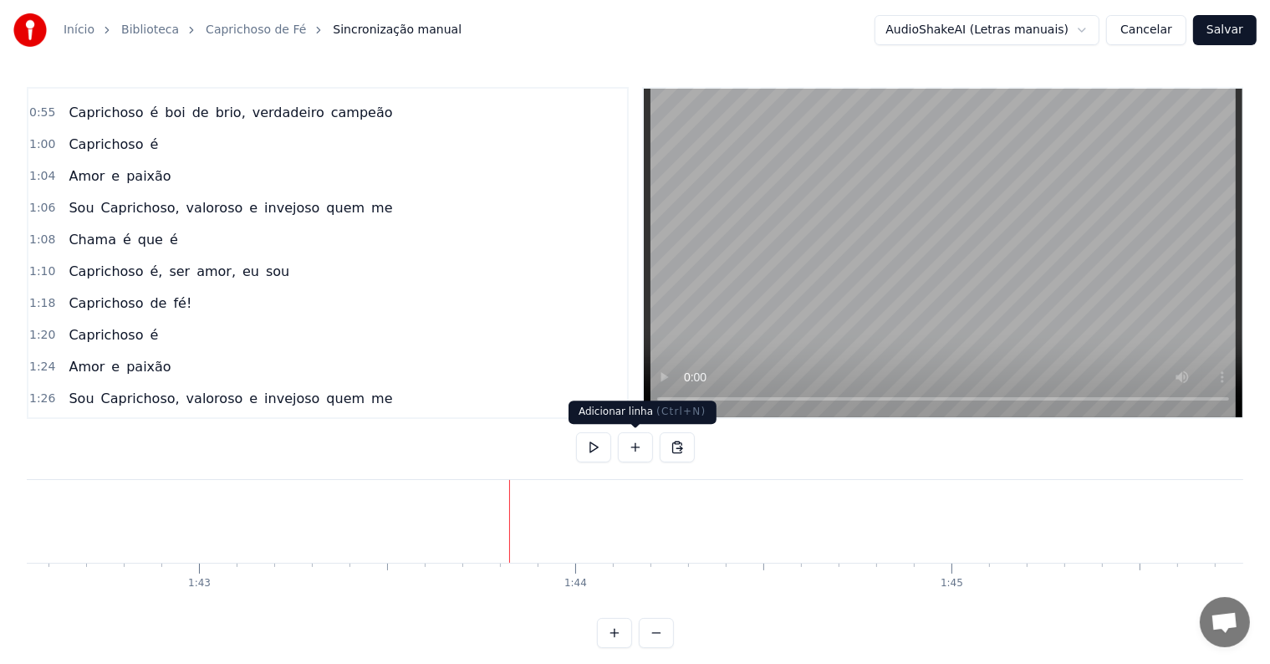
click at [637, 451] on button at bounding box center [635, 447] width 35 height 30
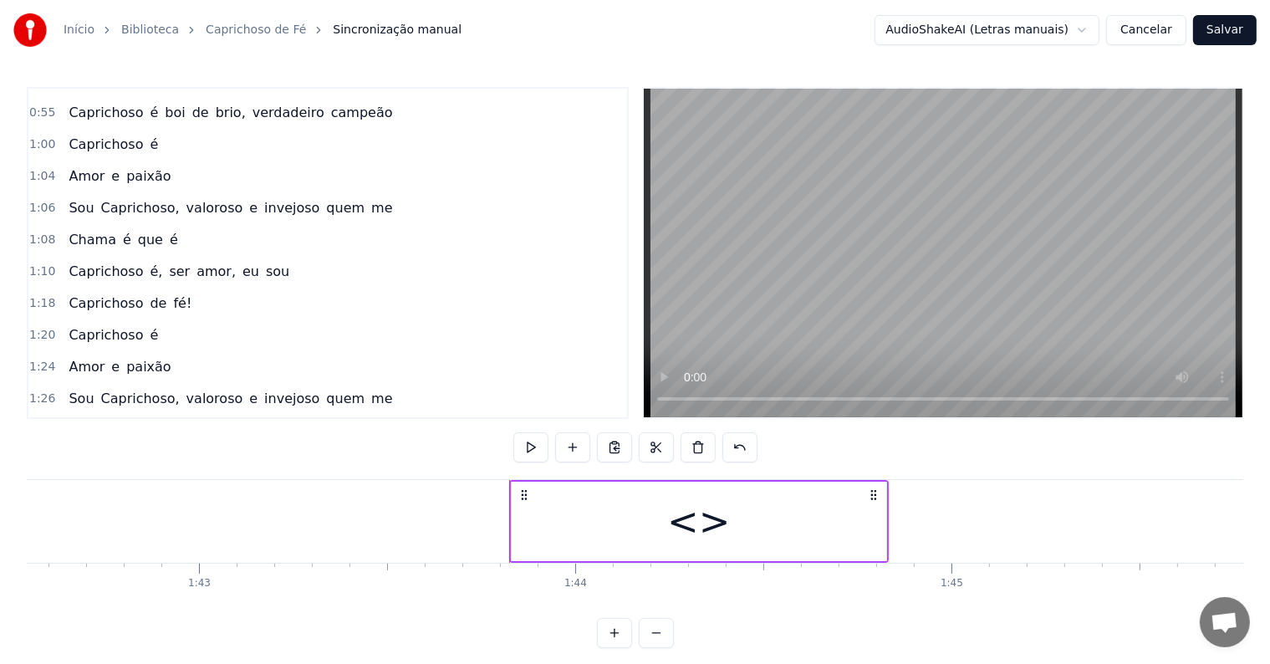
click at [583, 516] on div "<>" at bounding box center [699, 520] width 374 height 79
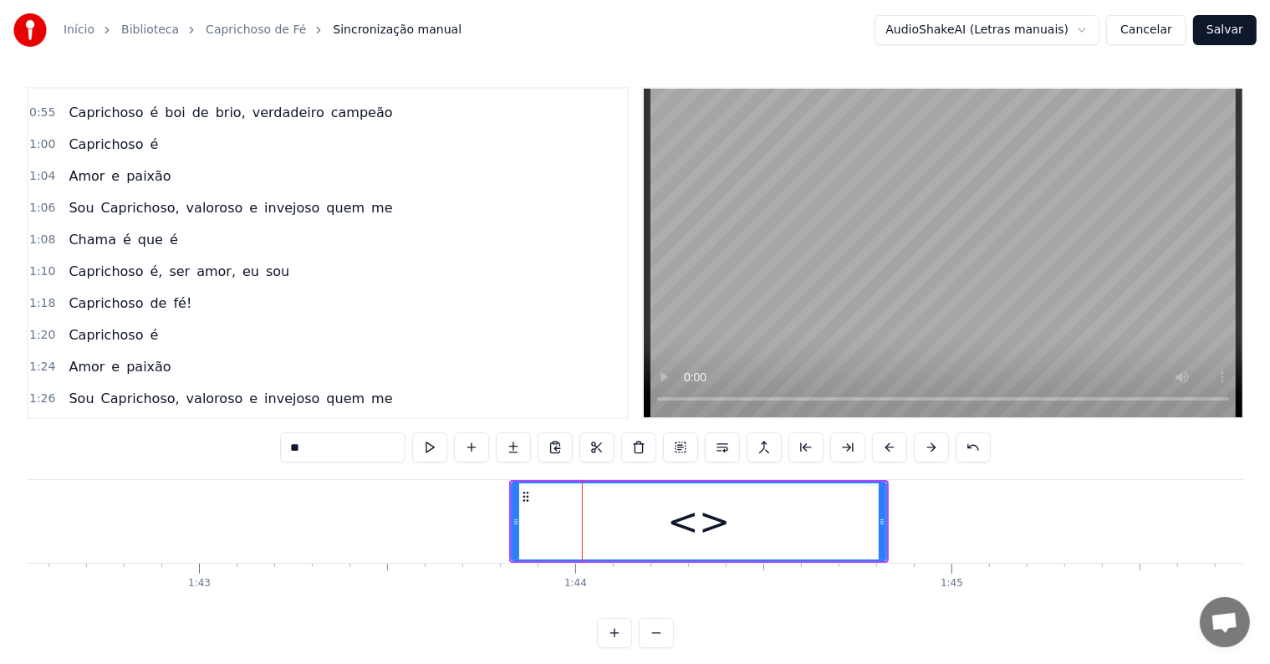
scroll to position [650, 0]
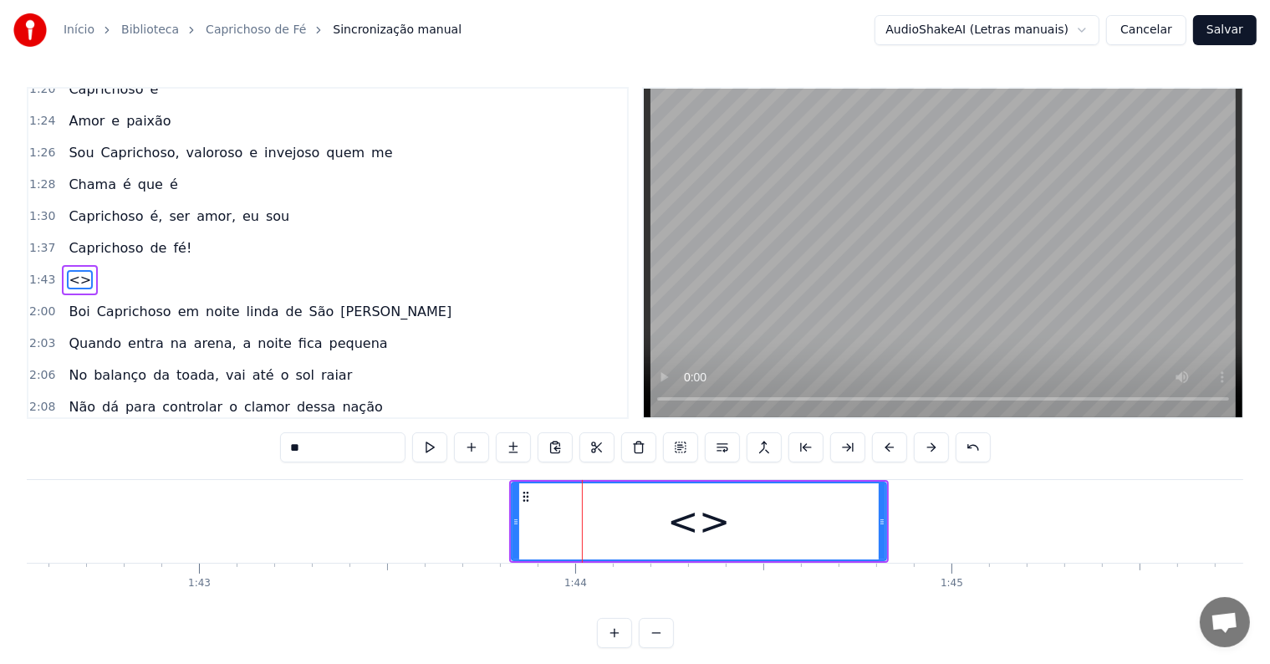
drag, startPoint x: 379, startPoint y: 445, endPoint x: 281, endPoint y: 448, distance: 98.7
click at [281, 448] on input "**" at bounding box center [342, 447] width 125 height 30
paste input "**********"
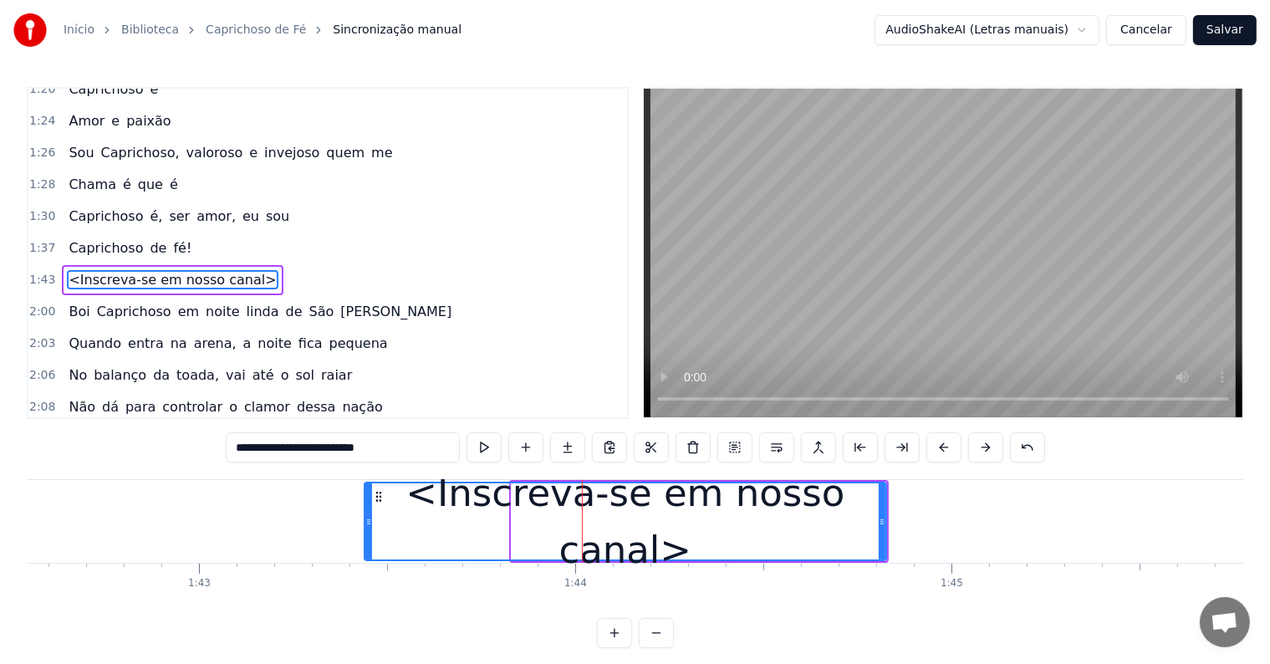
drag, startPoint x: 511, startPoint y: 520, endPoint x: 364, endPoint y: 520, distance: 147.1
click at [365, 520] on icon at bounding box center [368, 521] width 7 height 13
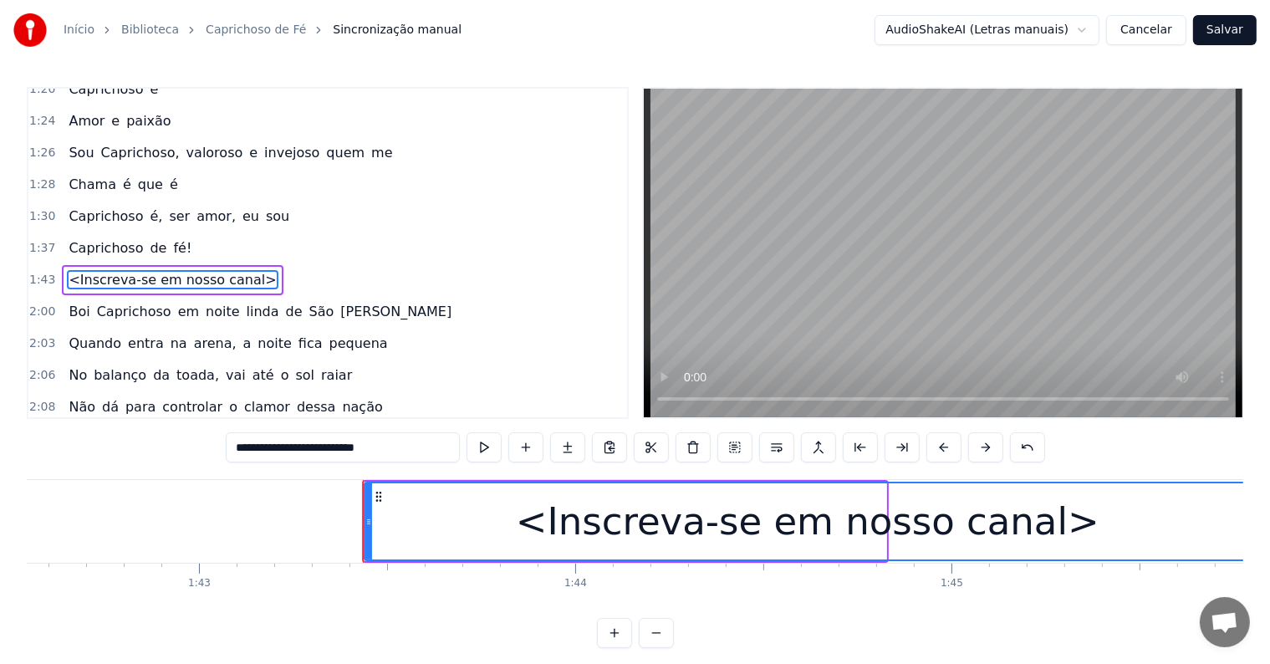
drag, startPoint x: 883, startPoint y: 521, endPoint x: 1247, endPoint y: 537, distance: 364.8
click at [1247, 537] on div "Início Biblioteca Caprichoso de Fé Sincronização manual AudioShakeAI (Letras ma…" at bounding box center [635, 324] width 1270 height 648
type input "**********"
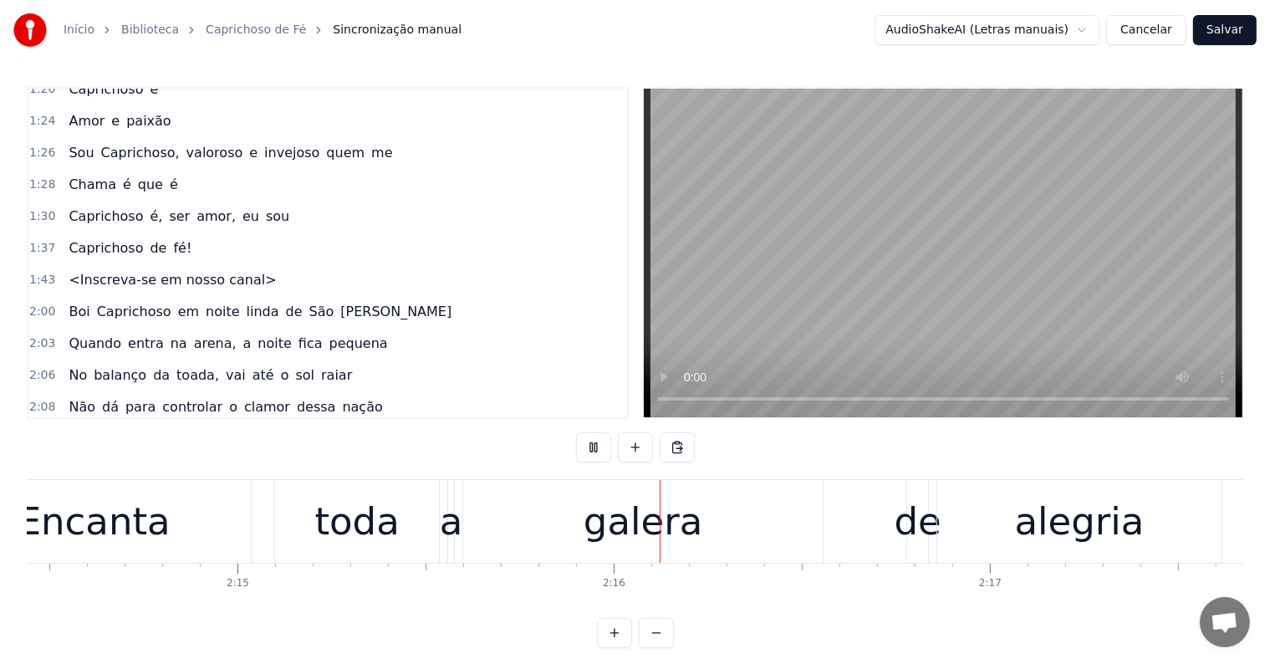
scroll to position [0, 50880]
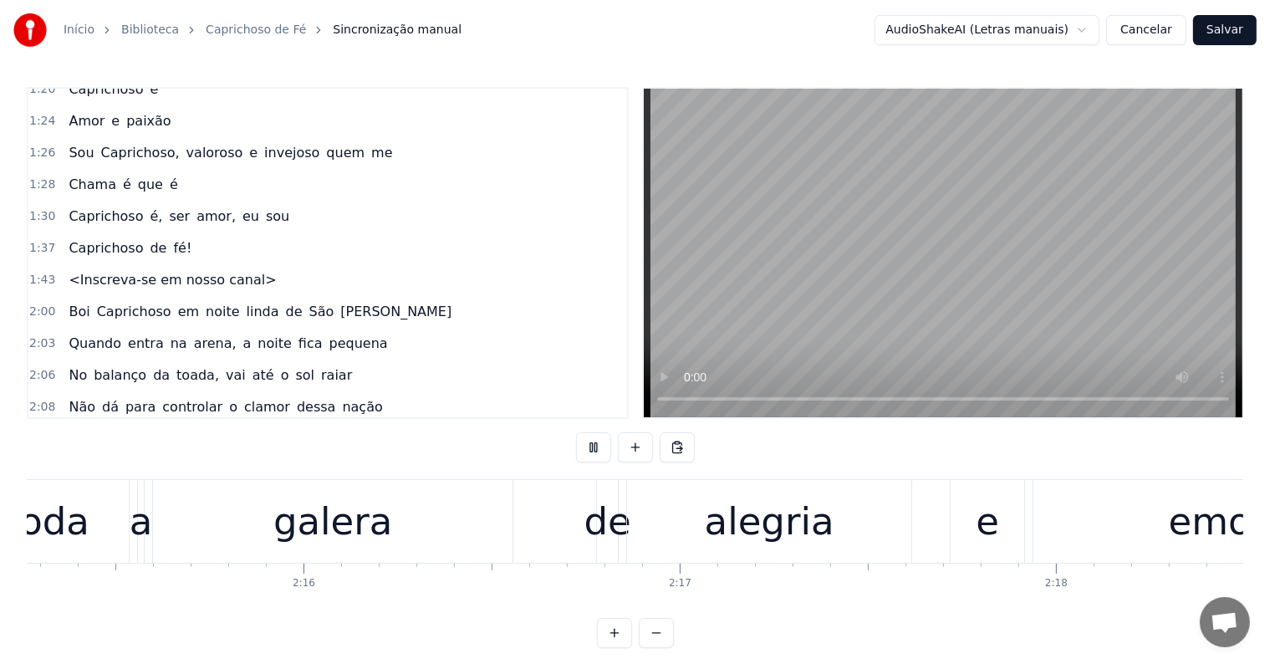
click at [322, 359] on div "2:06 No balanço da toada, vai até o sol raiar" at bounding box center [327, 375] width 599 height 32
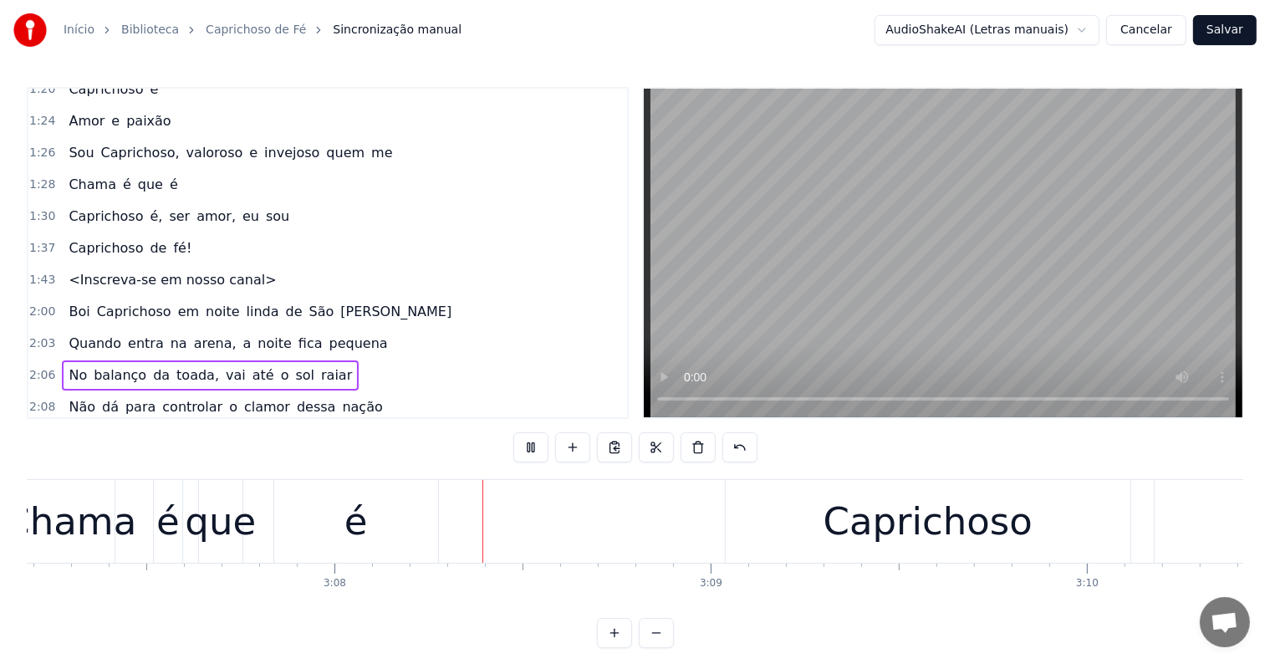
scroll to position [0, 70473]
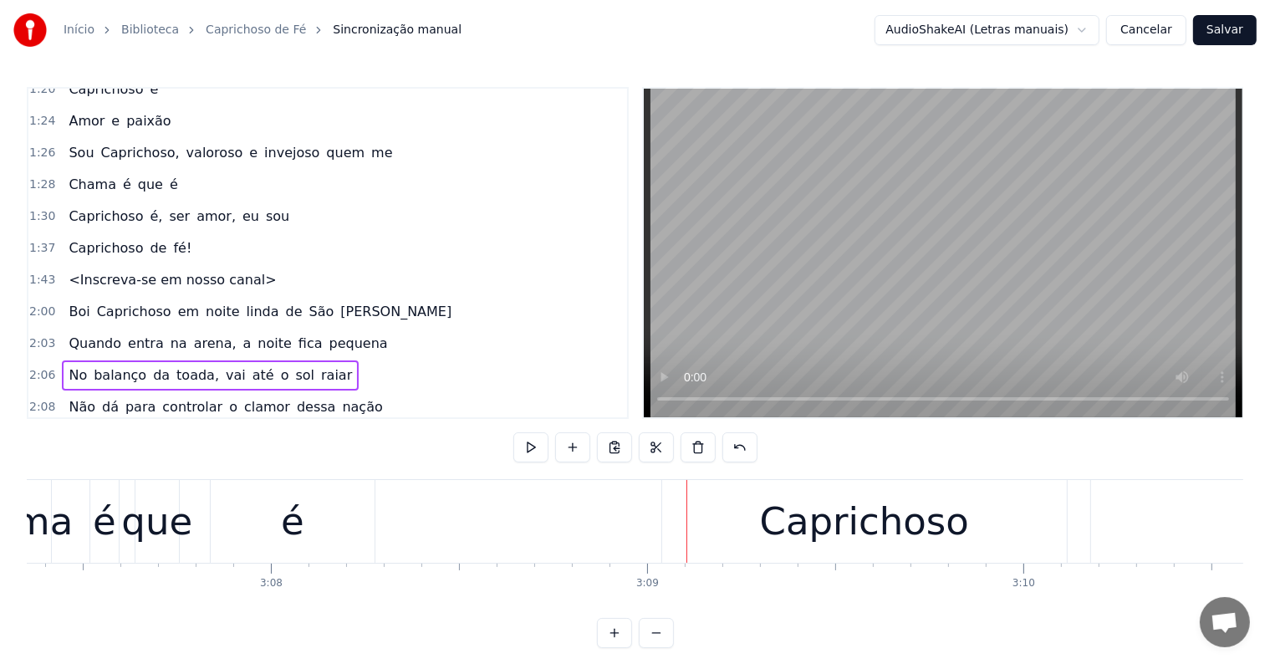
click at [271, 525] on div "é" at bounding box center [293, 521] width 164 height 83
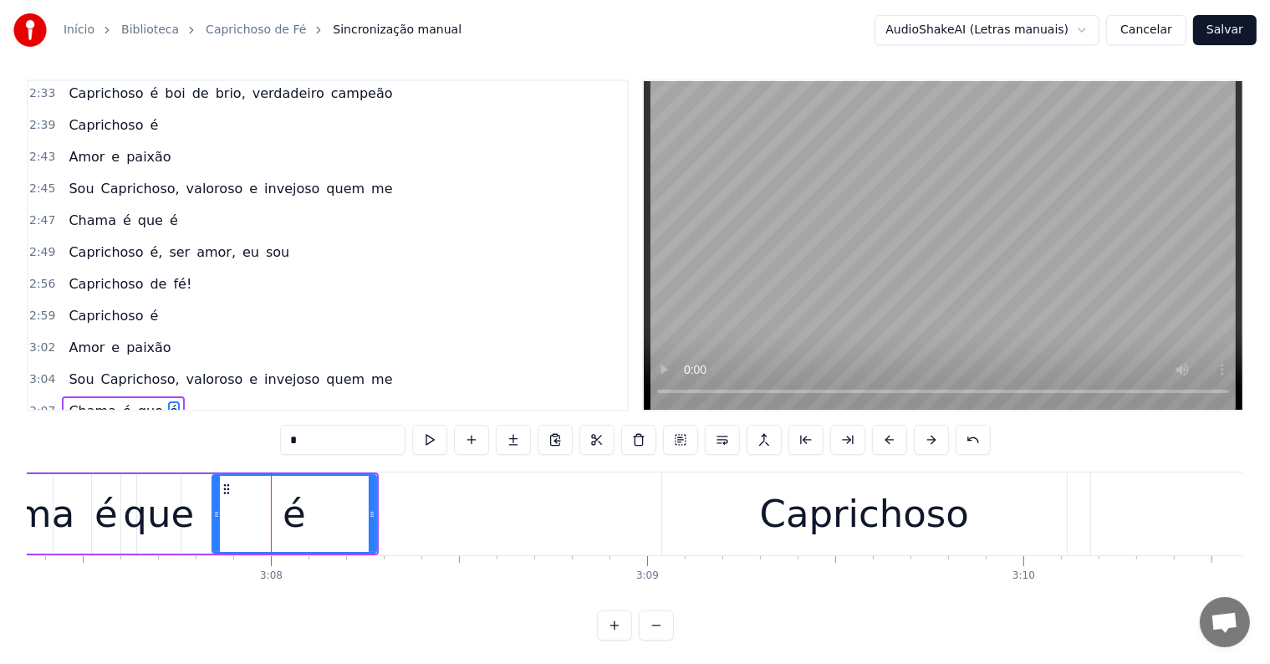
scroll to position [1240, 0]
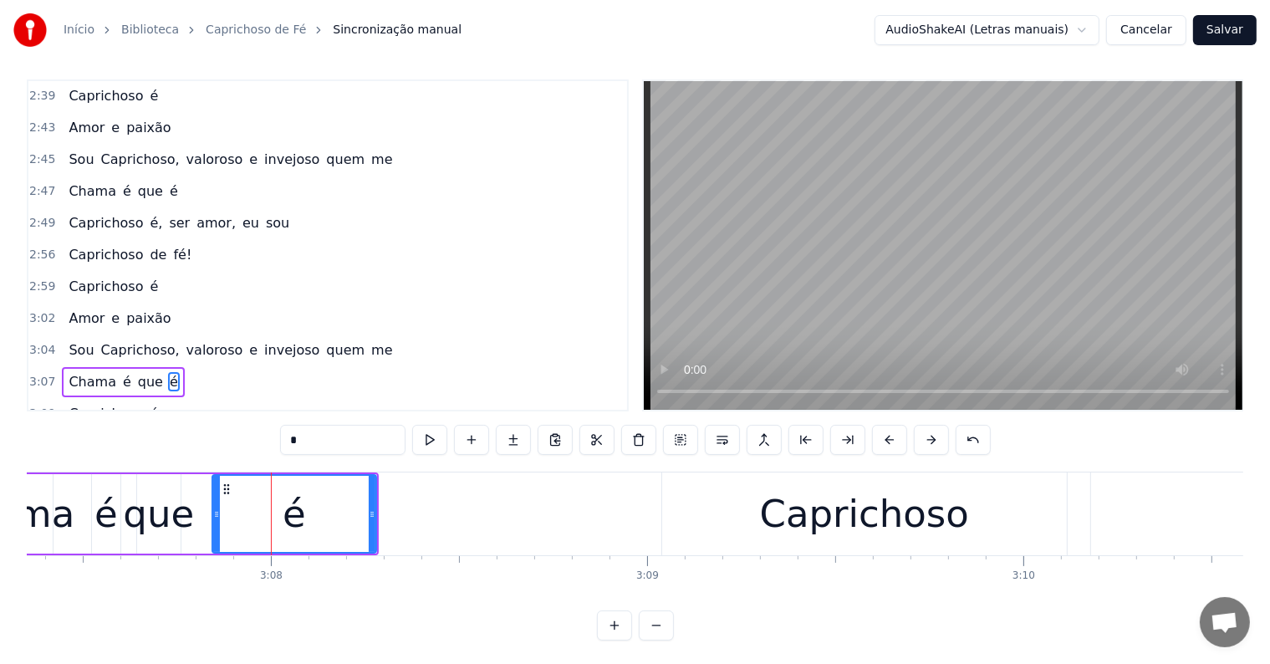
click at [369, 340] on span "me" at bounding box center [381, 349] width 24 height 19
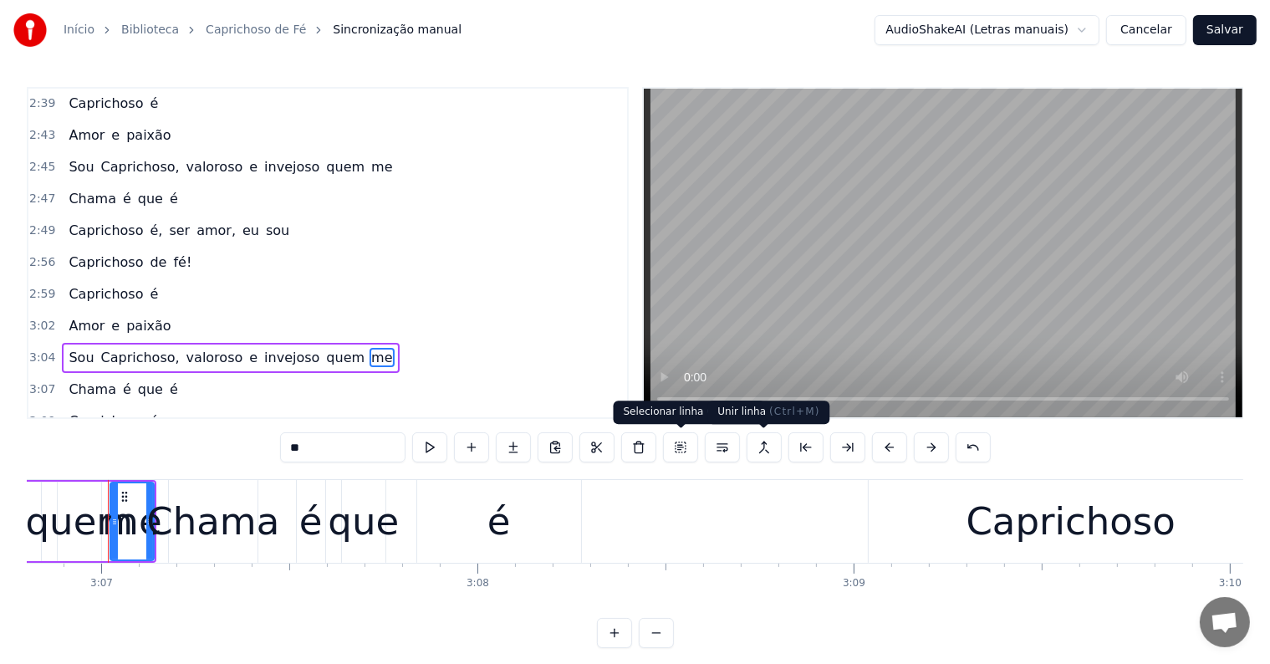
scroll to position [0, 70263]
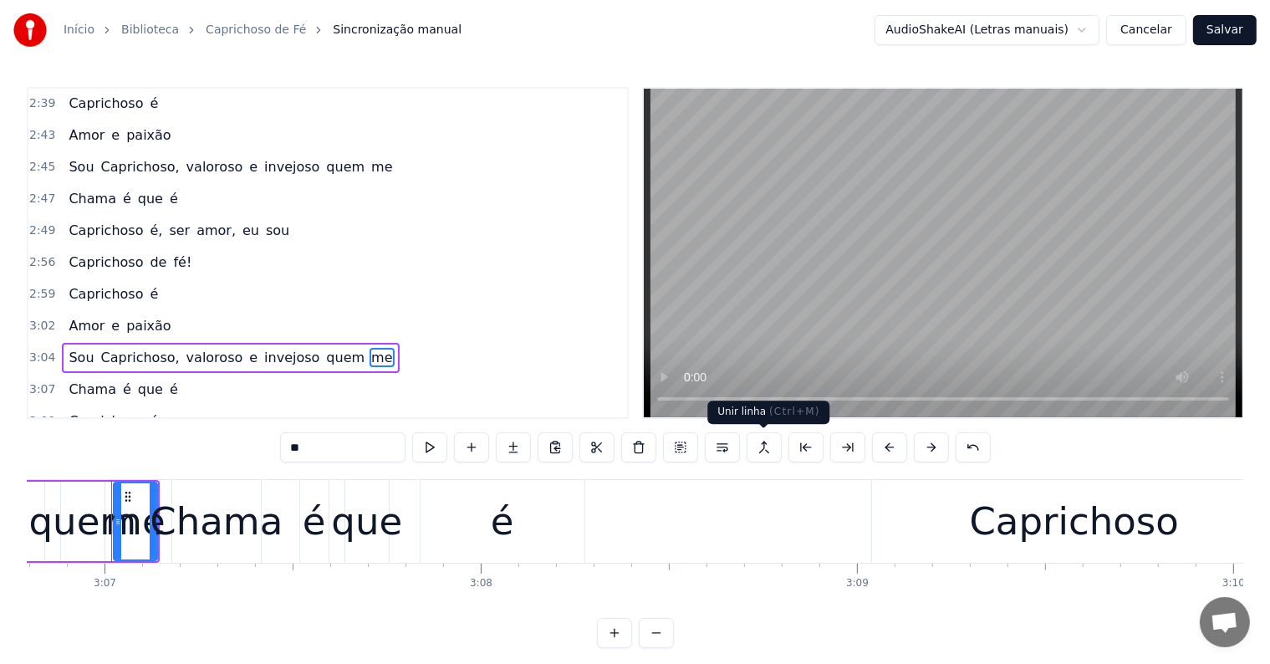
click at [762, 445] on button at bounding box center [763, 447] width 35 height 30
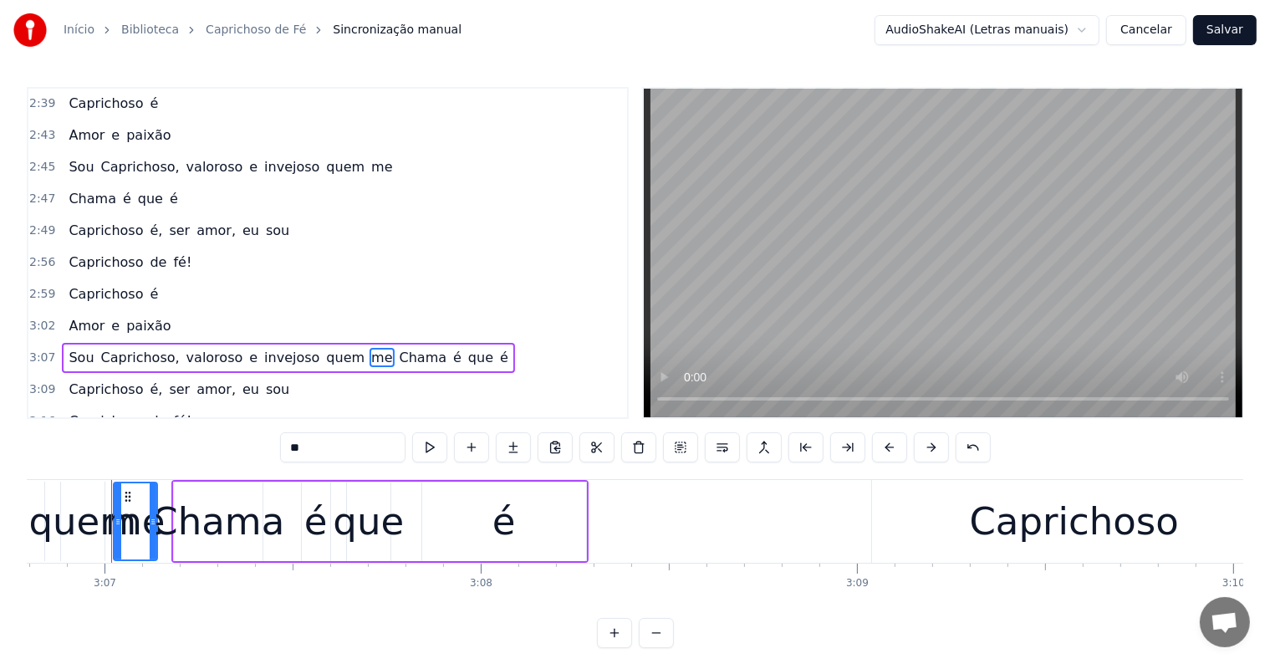
scroll to position [1209, 0]
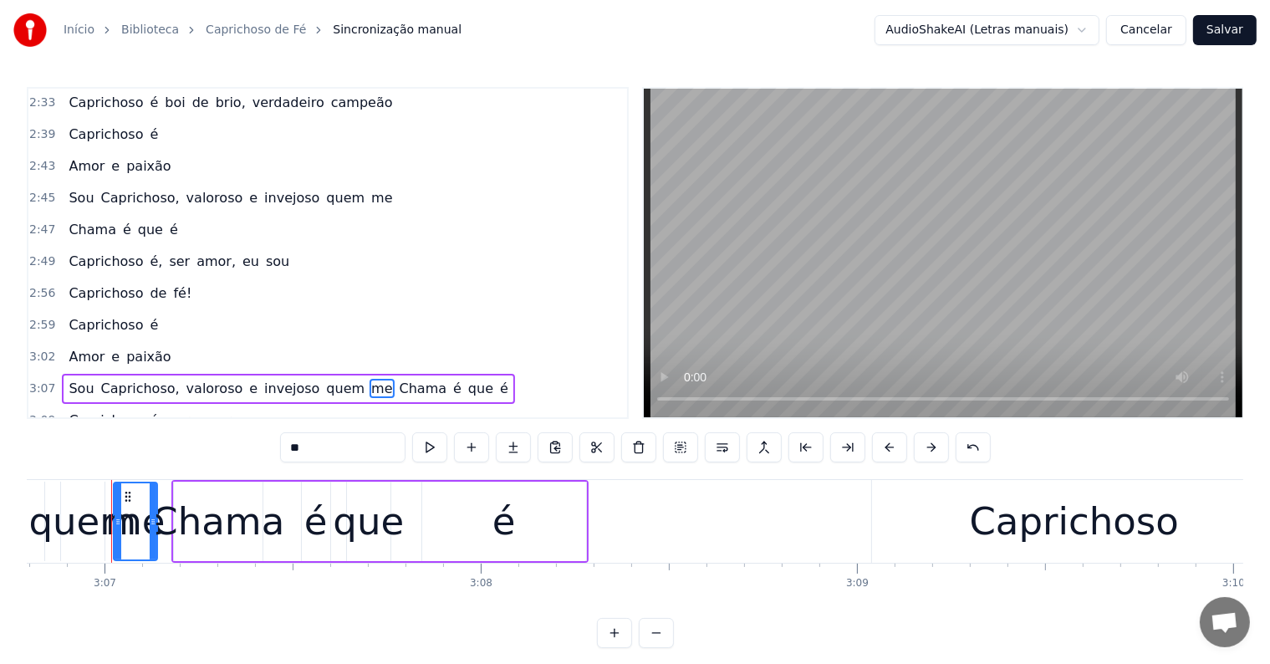
click at [324, 379] on span "quem" at bounding box center [345, 388] width 42 height 19
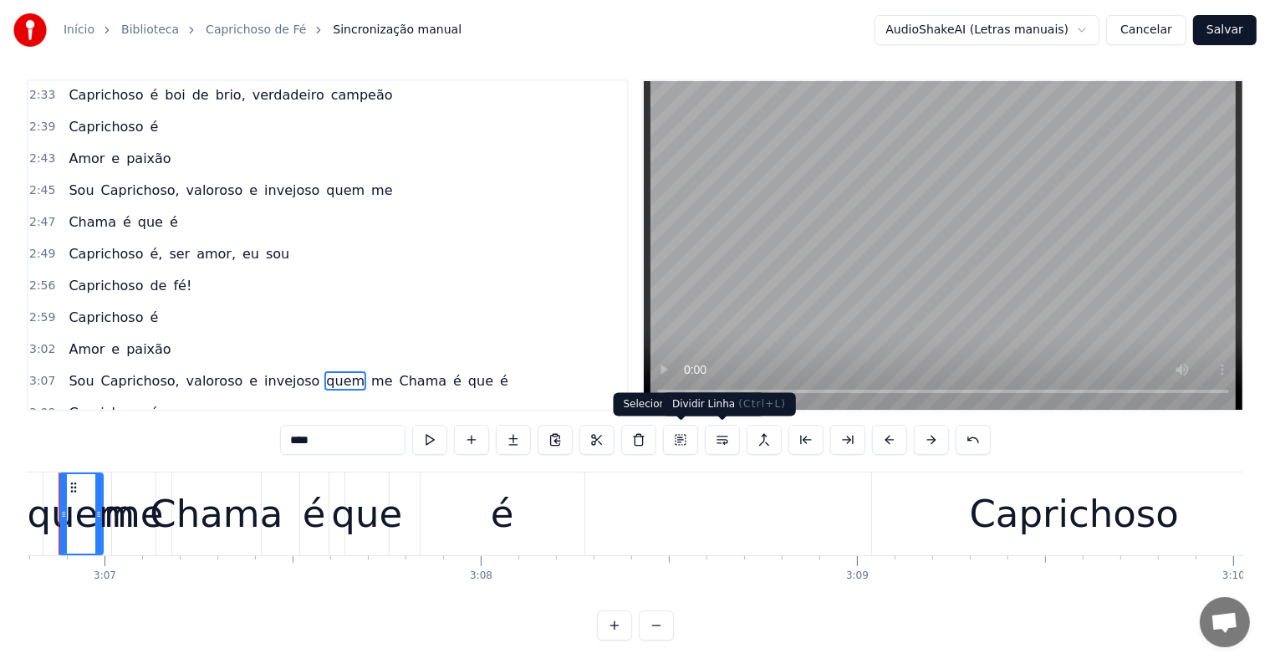
scroll to position [0, 70210]
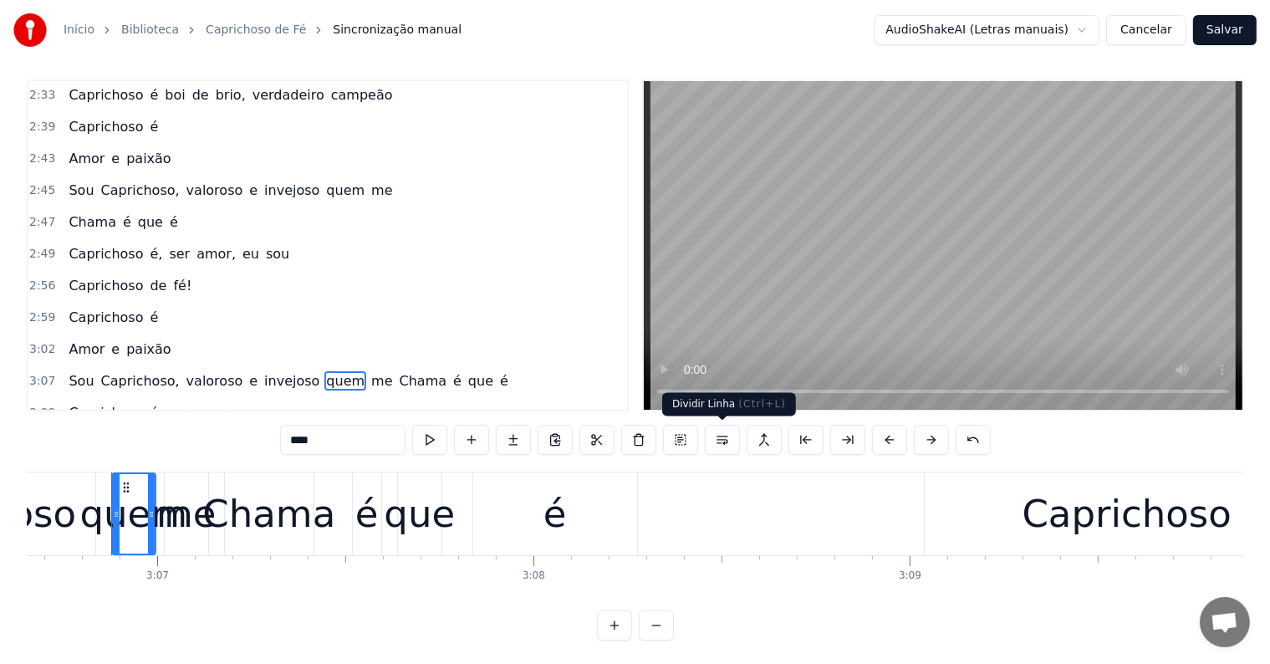
click at [720, 437] on button at bounding box center [722, 440] width 35 height 30
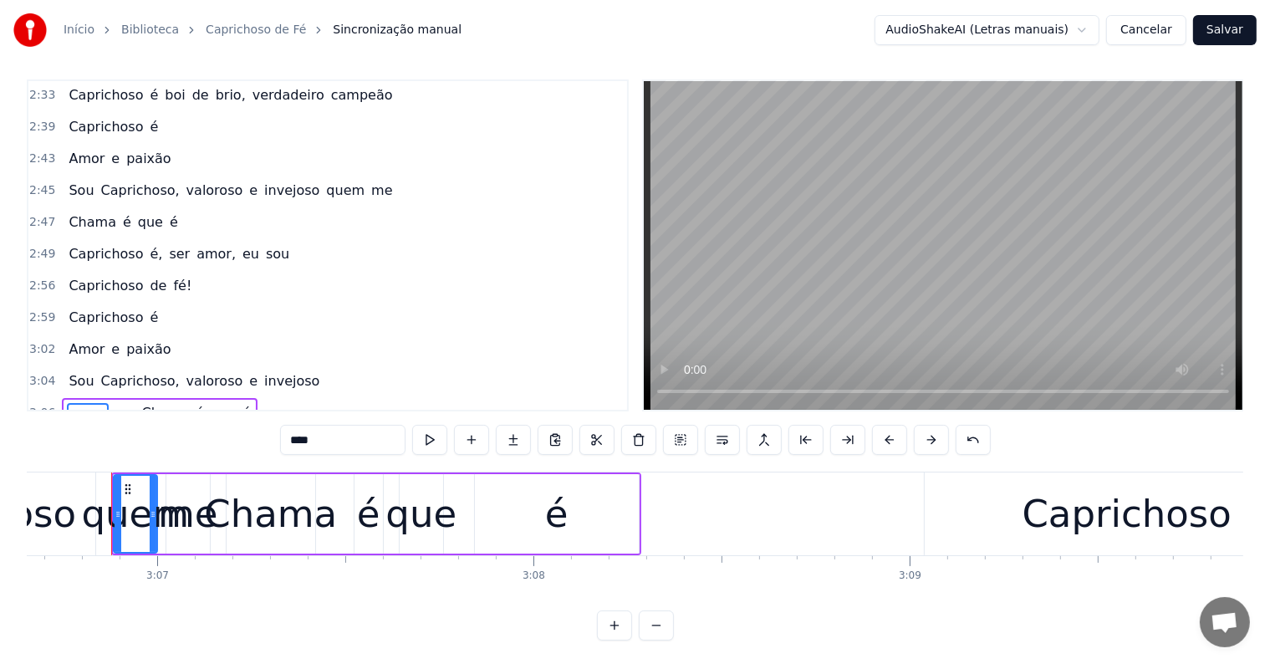
scroll to position [1240, 0]
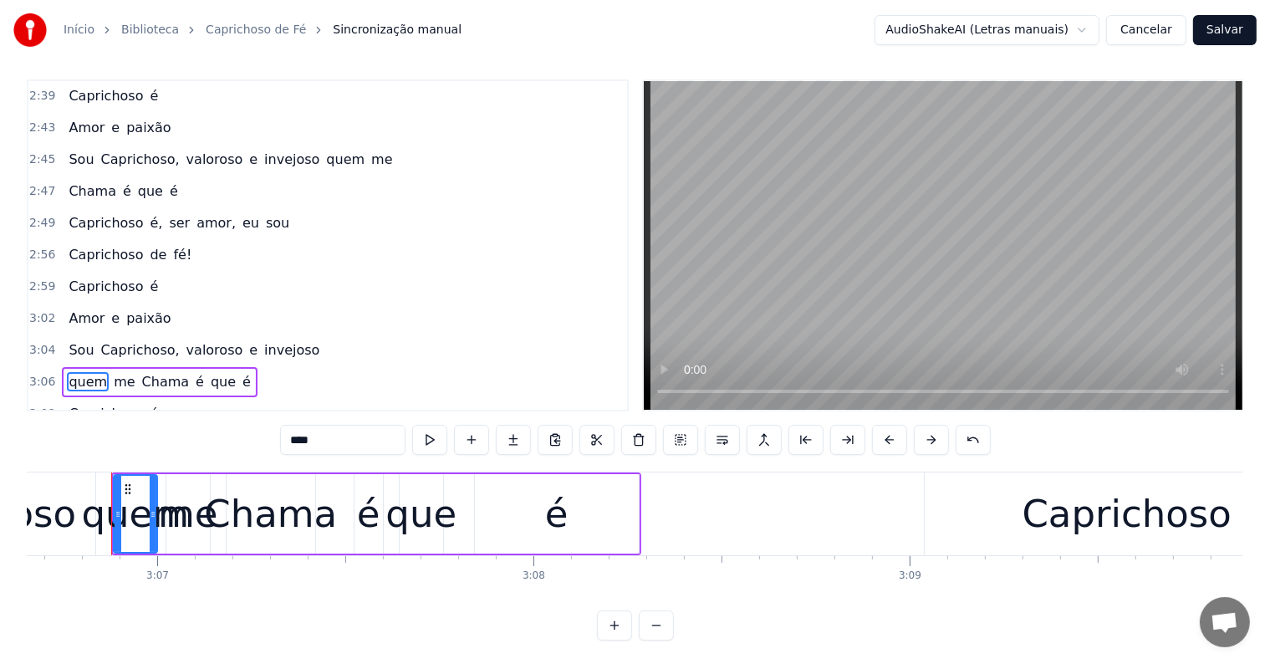
click at [99, 340] on span "Caprichoso," at bounding box center [140, 349] width 82 height 19
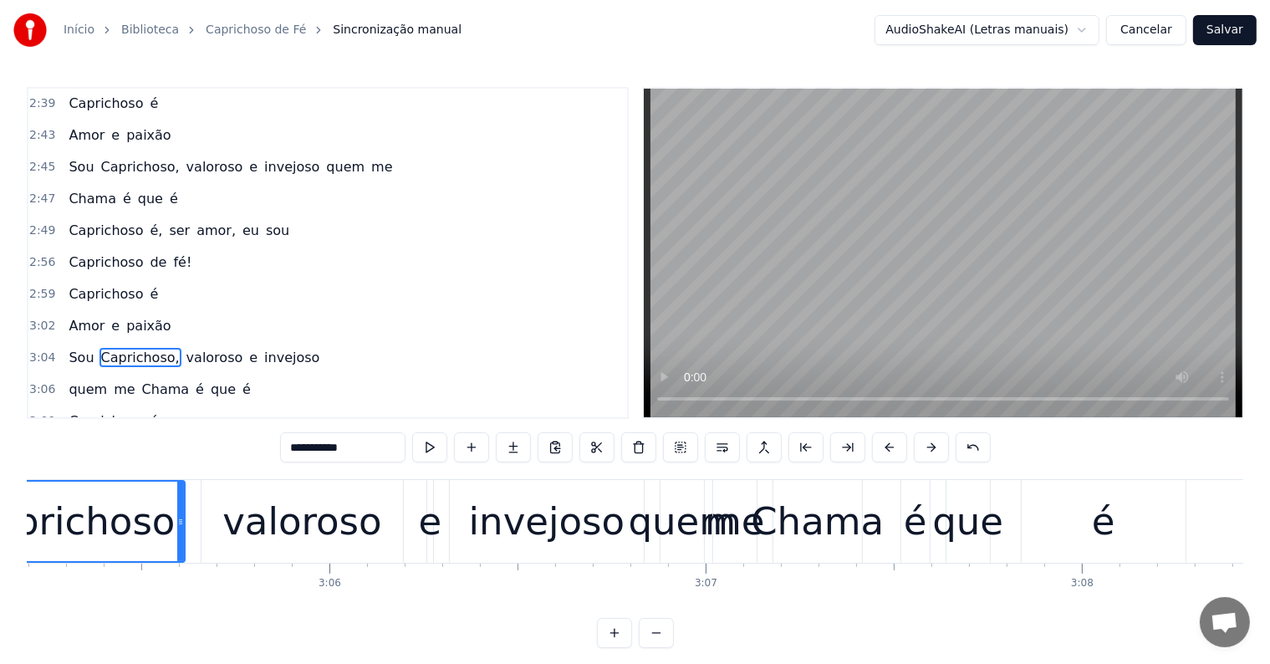
scroll to position [0, 69518]
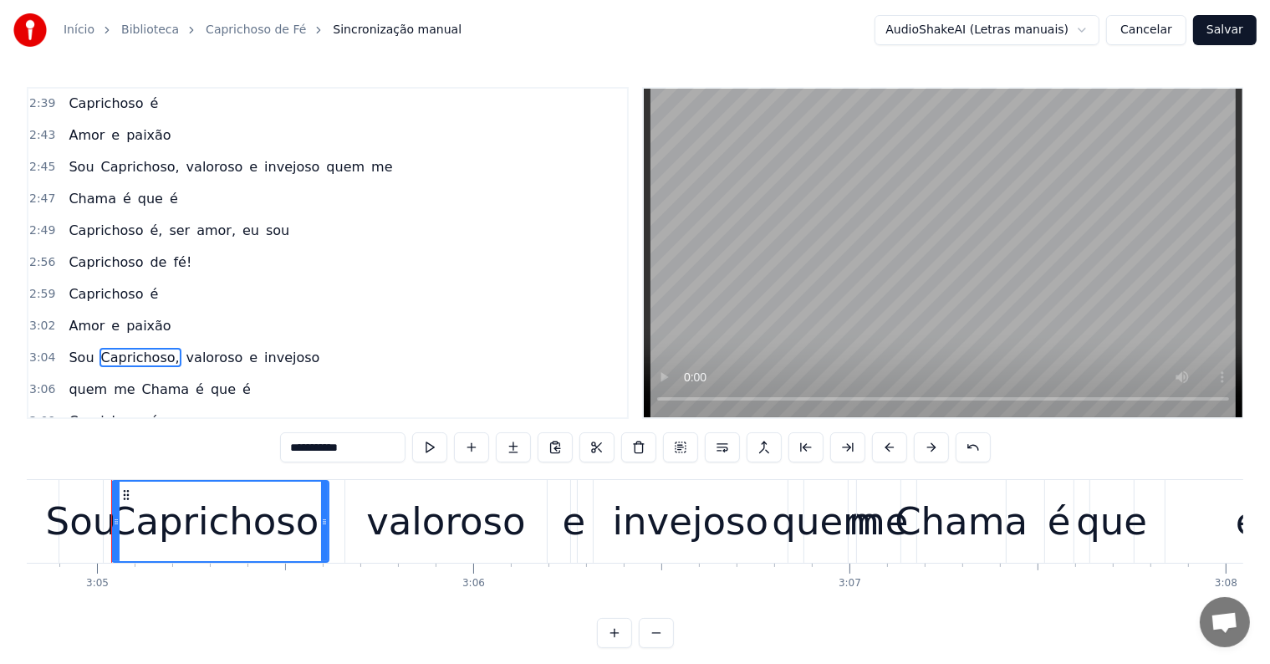
click at [188, 348] on span "valoroso" at bounding box center [215, 357] width 60 height 19
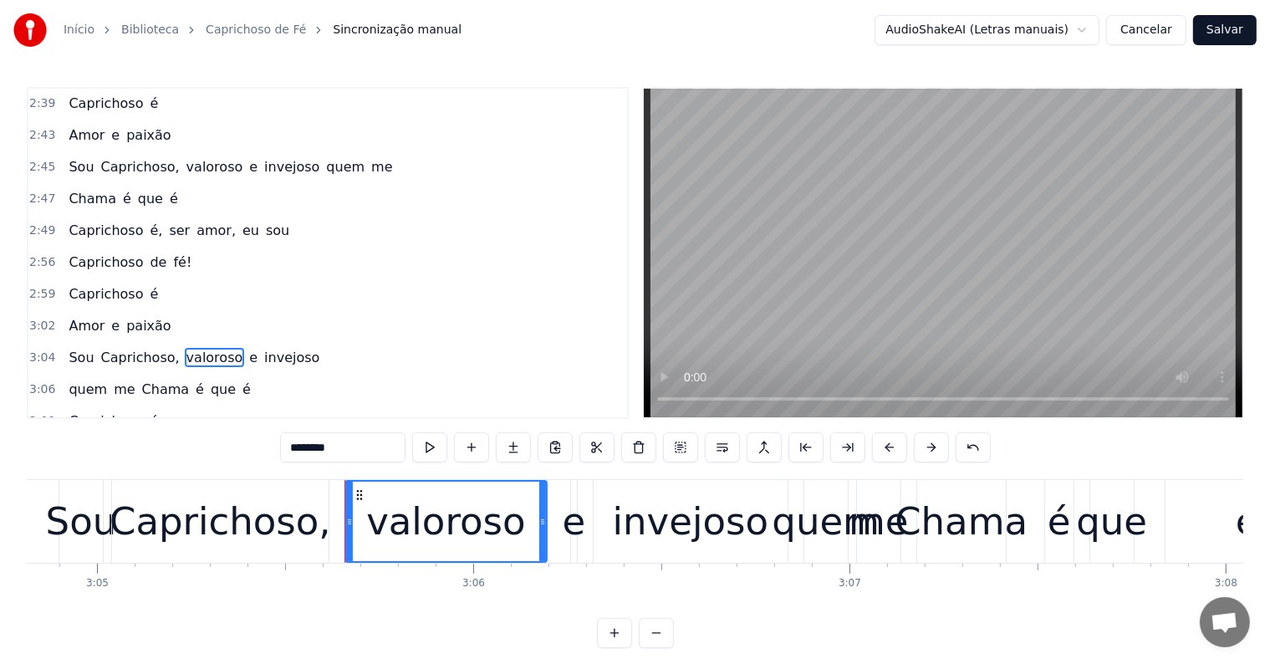
click at [140, 379] on span "Chama" at bounding box center [165, 388] width 51 height 19
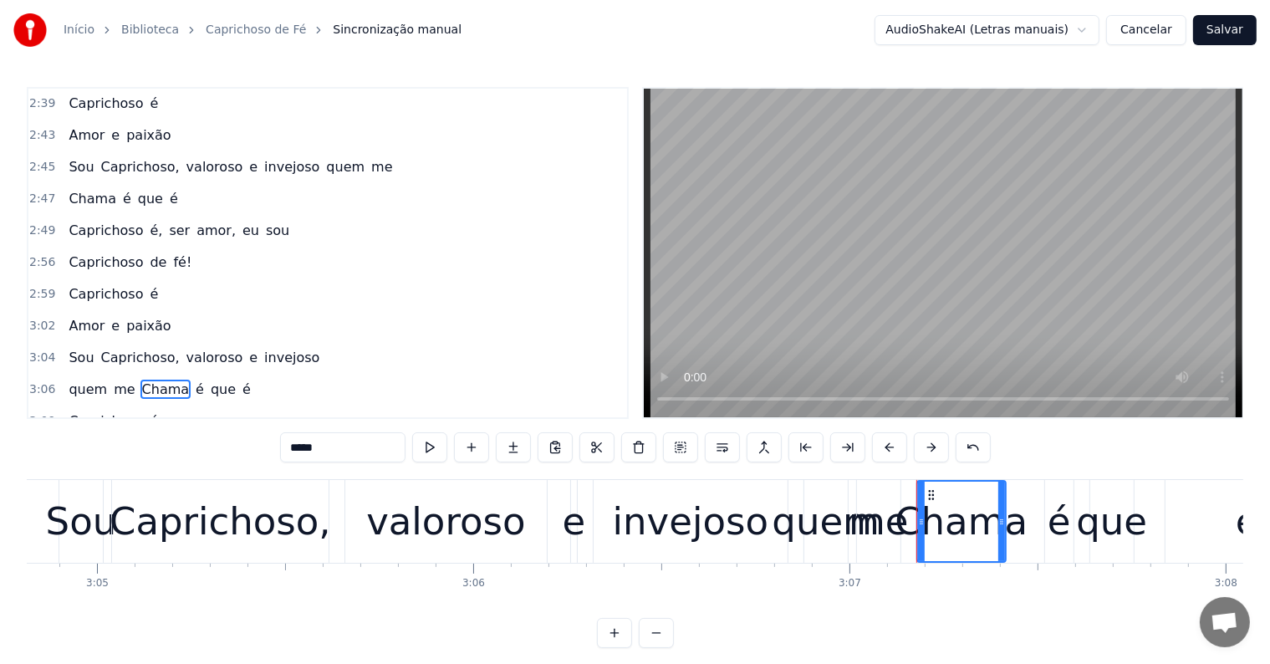
scroll to position [8, 0]
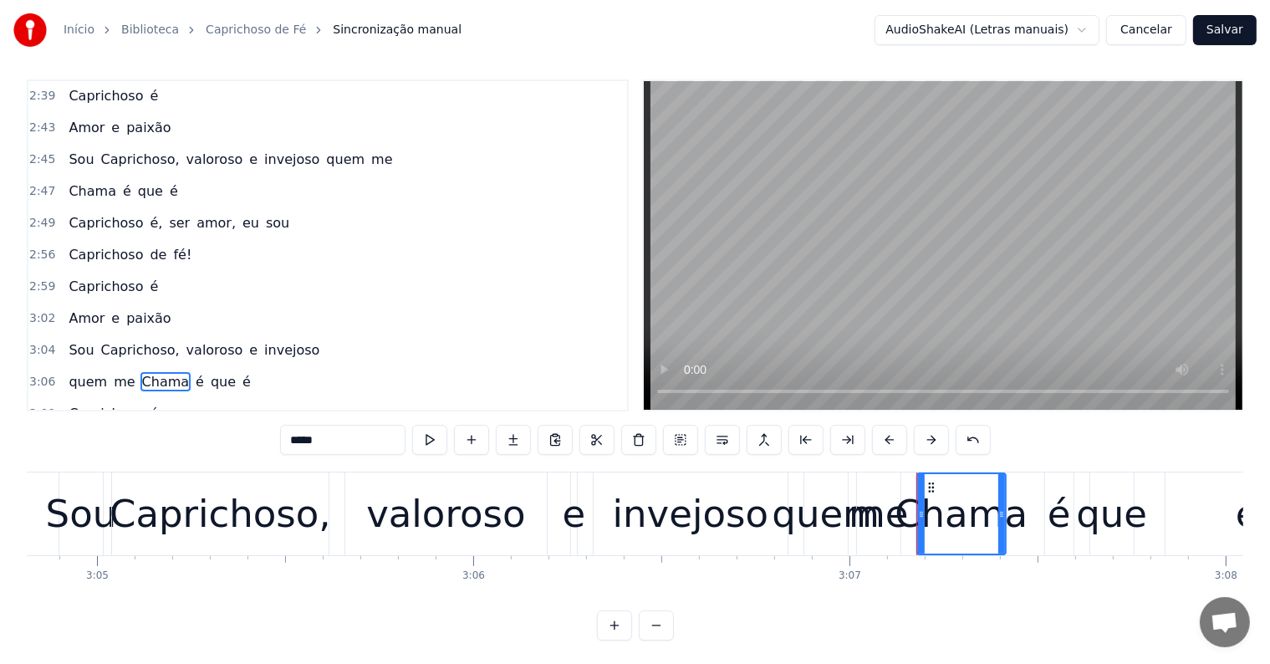
click at [269, 340] on span "invejoso" at bounding box center [291, 349] width 59 height 19
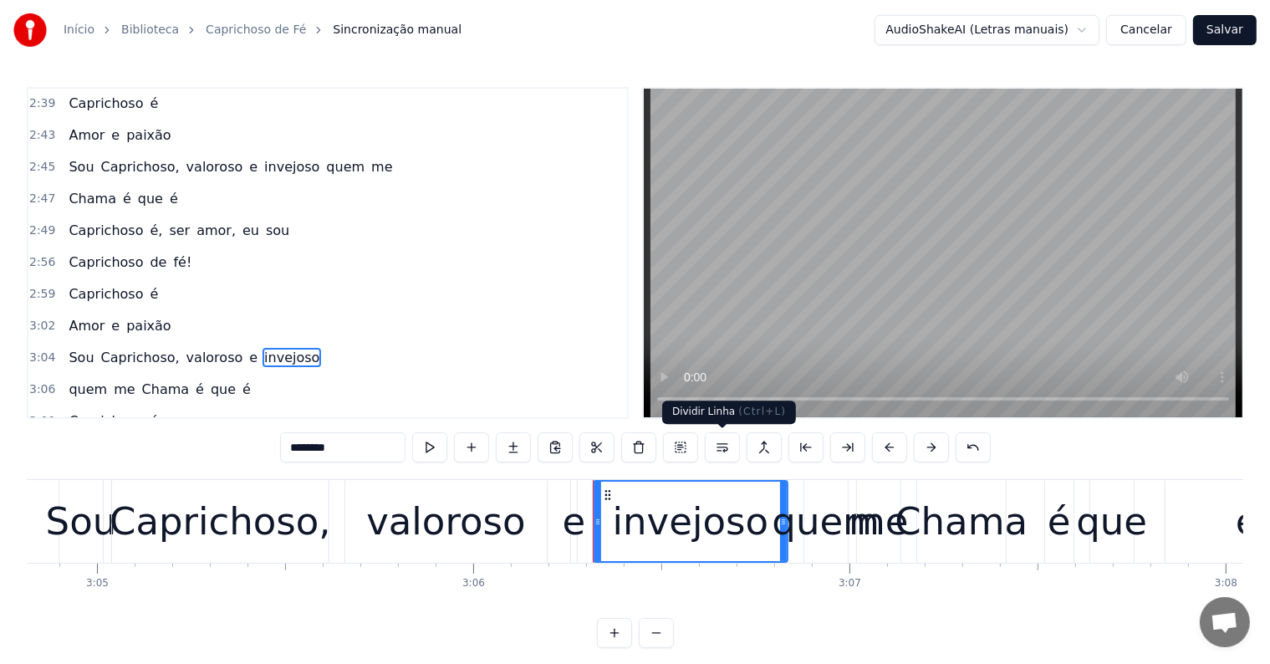
click at [719, 448] on button at bounding box center [722, 447] width 35 height 30
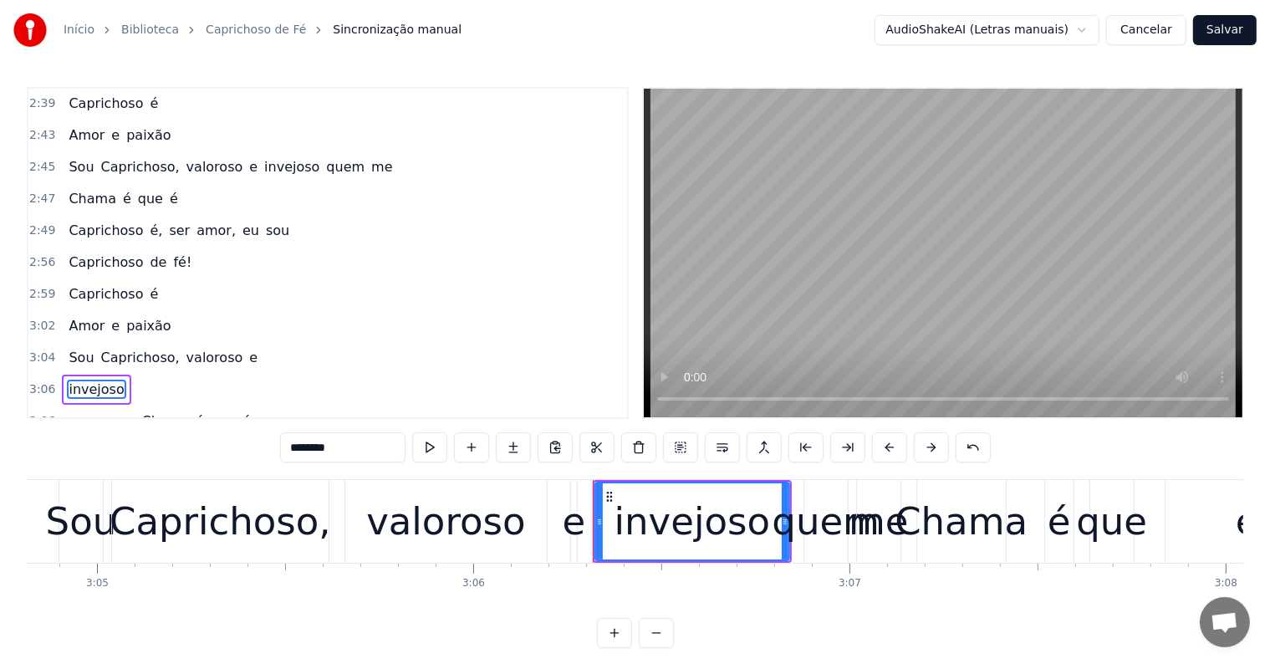
scroll to position [1271, 0]
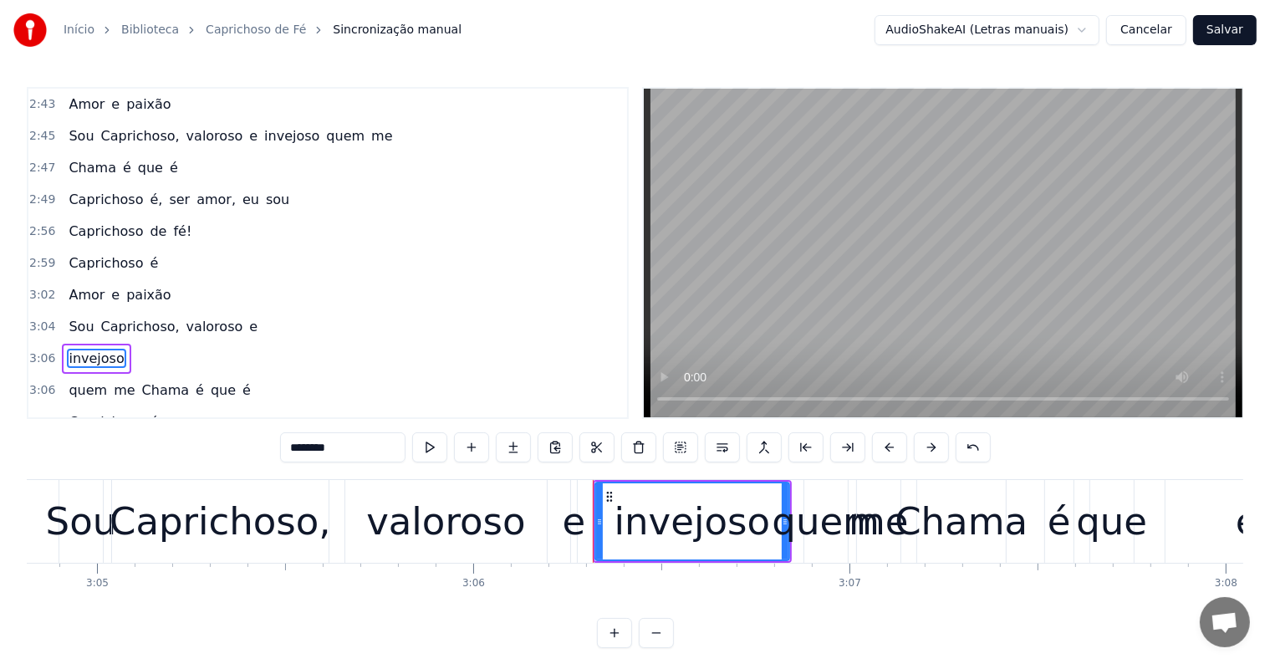
click at [203, 317] on span "valoroso" at bounding box center [215, 326] width 60 height 19
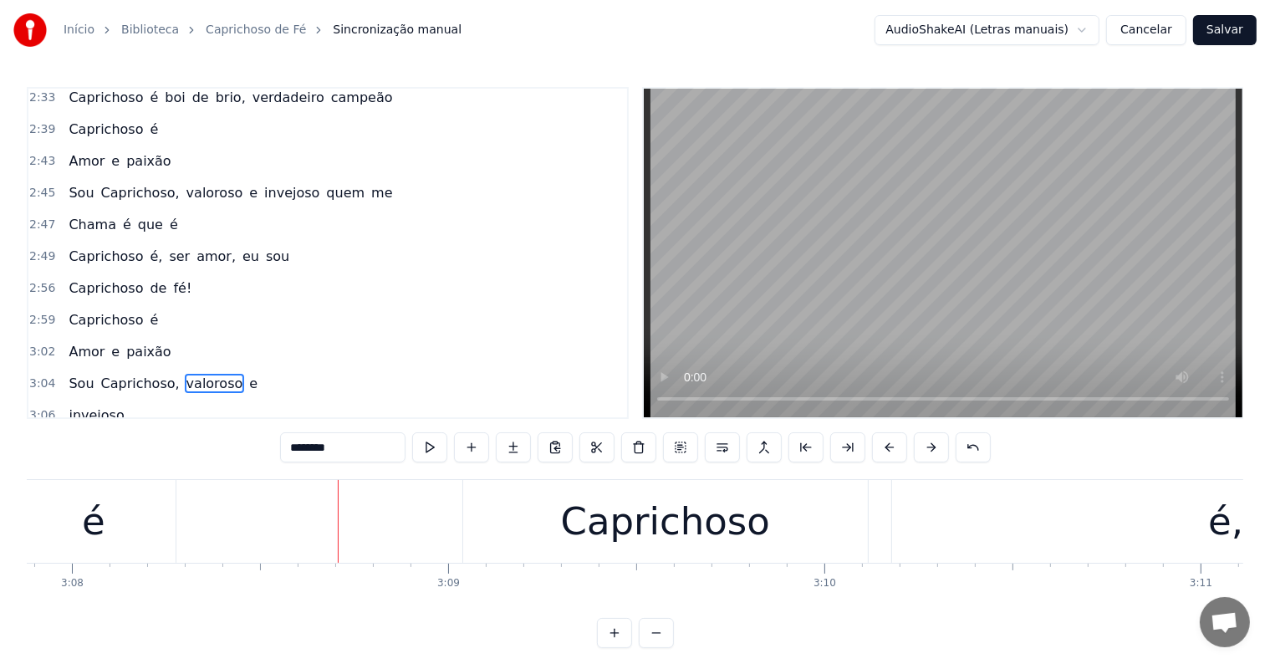
scroll to position [1187, 0]
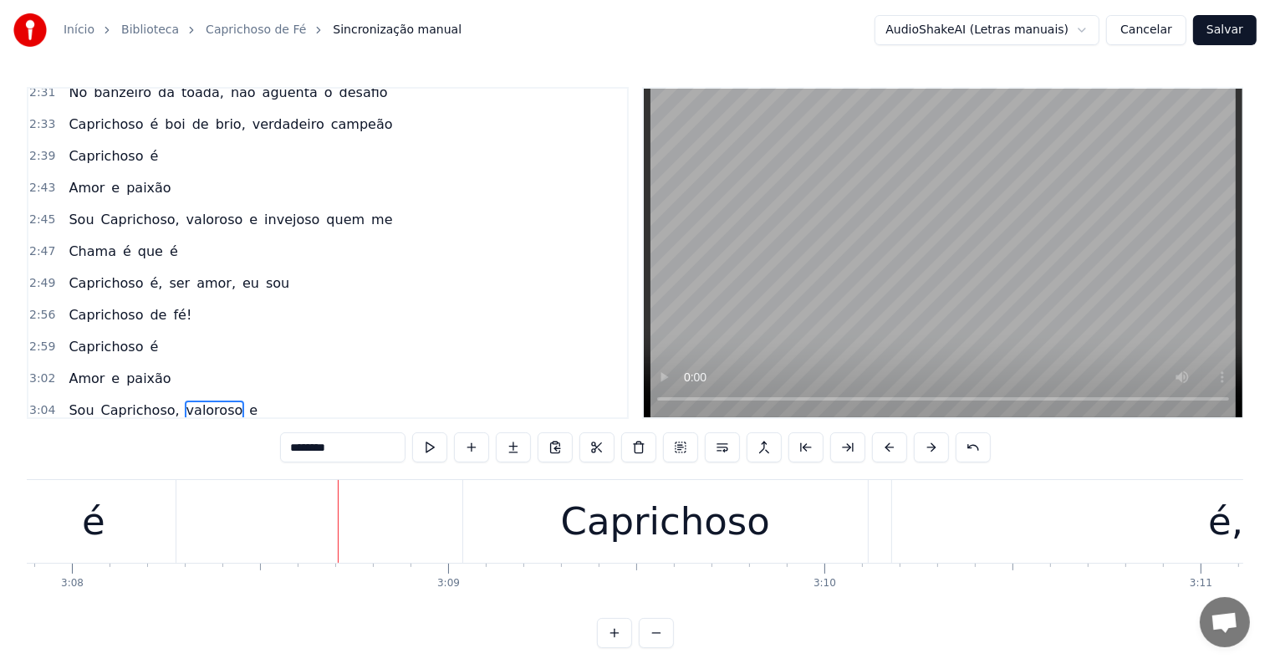
click at [369, 210] on span "me" at bounding box center [381, 219] width 24 height 19
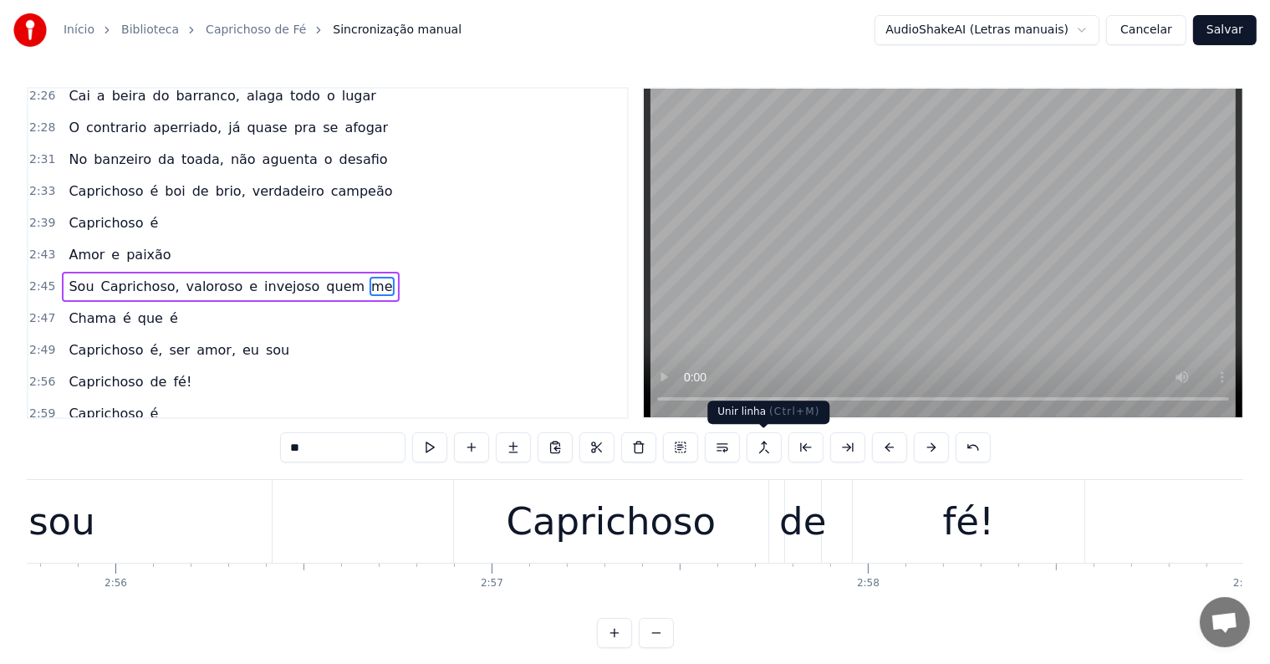
scroll to position [0, 62838]
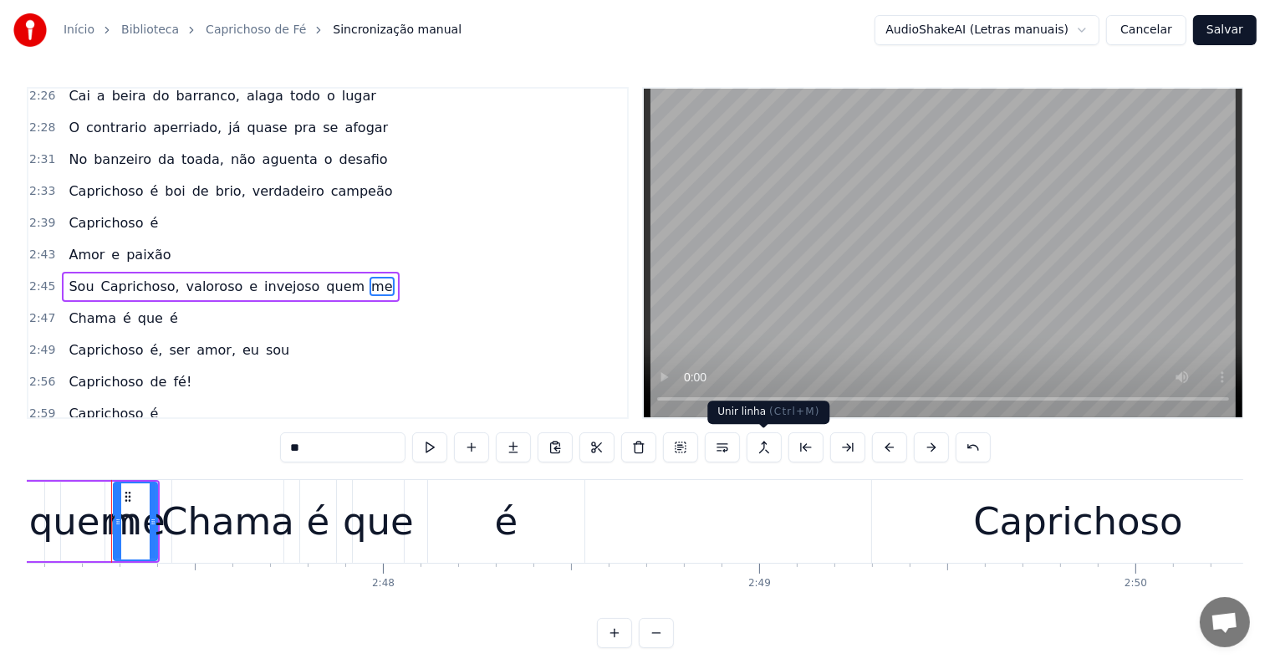
click at [765, 451] on button at bounding box center [763, 447] width 35 height 30
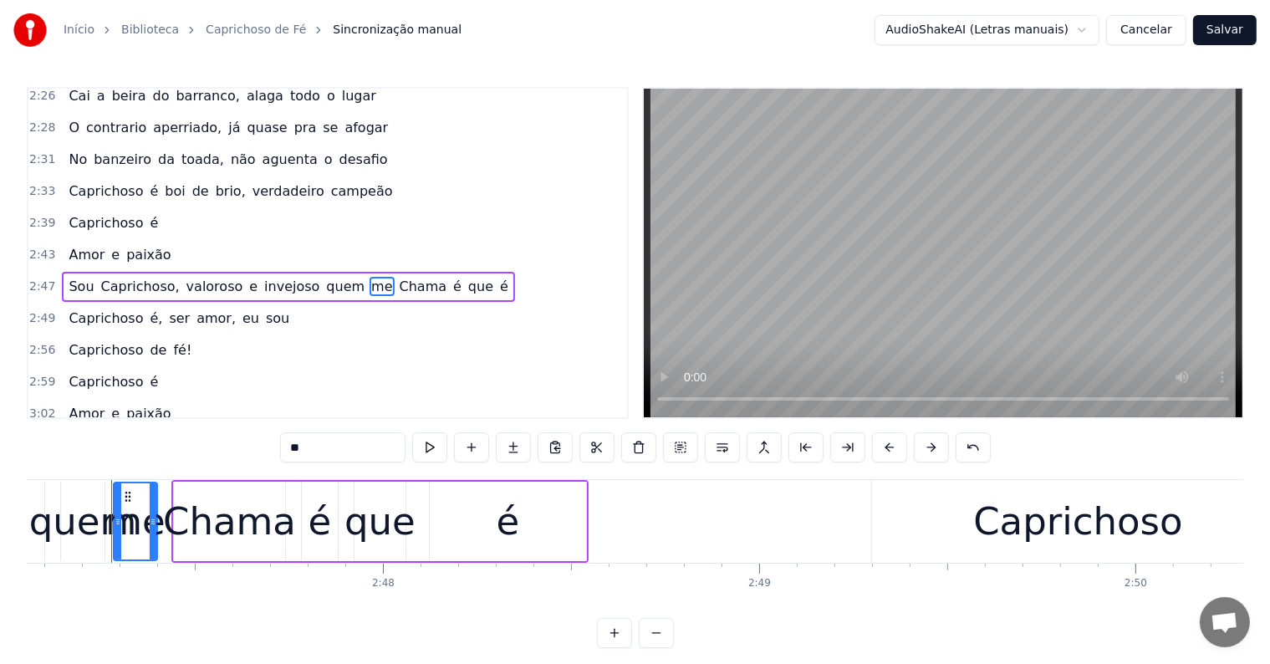
click at [324, 277] on span "quem" at bounding box center [345, 286] width 42 height 19
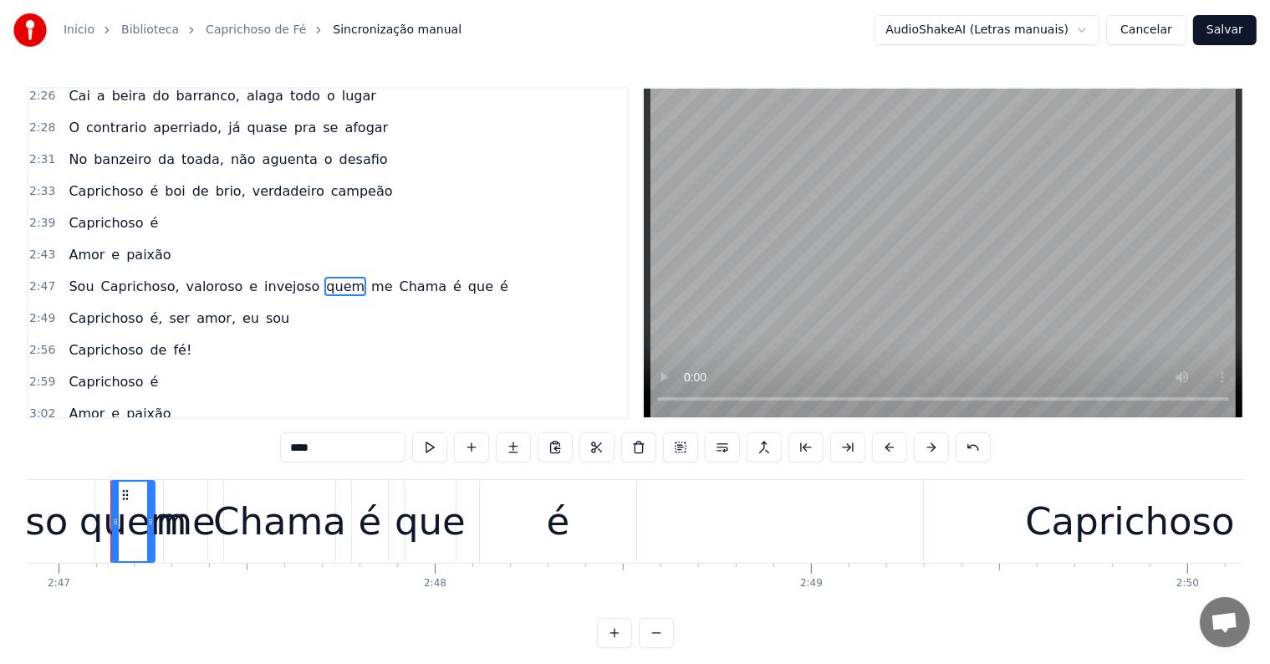
scroll to position [0, 62785]
click at [716, 447] on button at bounding box center [722, 447] width 35 height 30
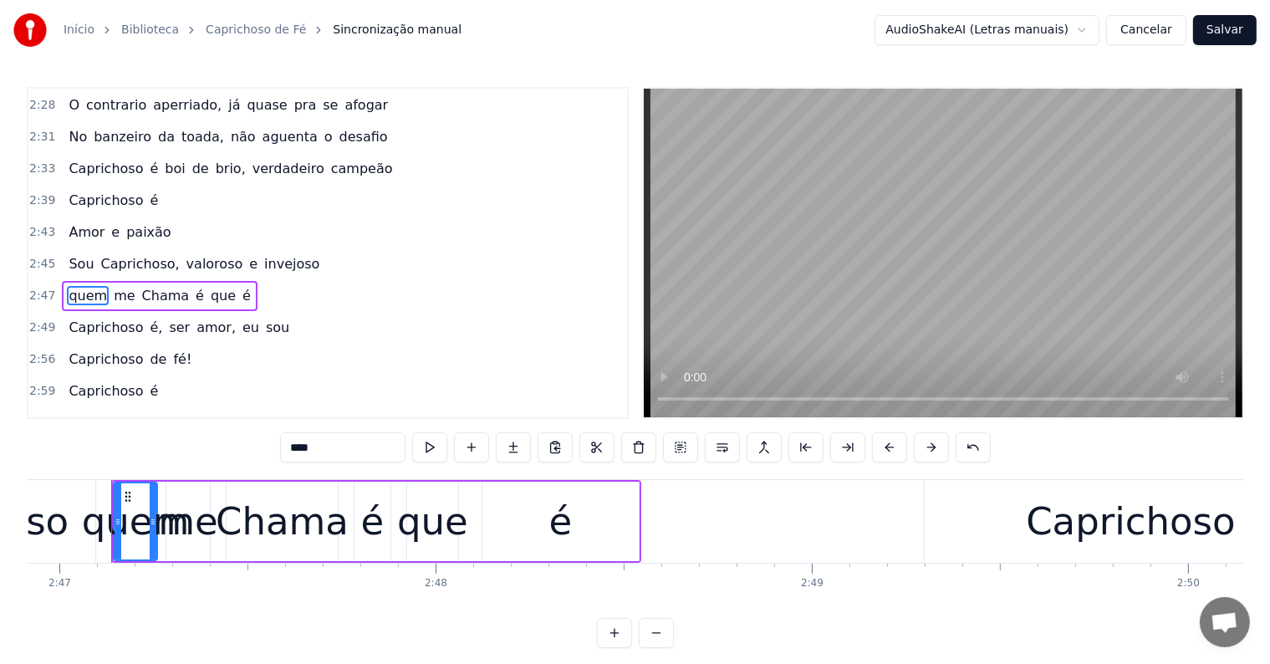
click at [188, 254] on span "valoroso" at bounding box center [215, 263] width 60 height 19
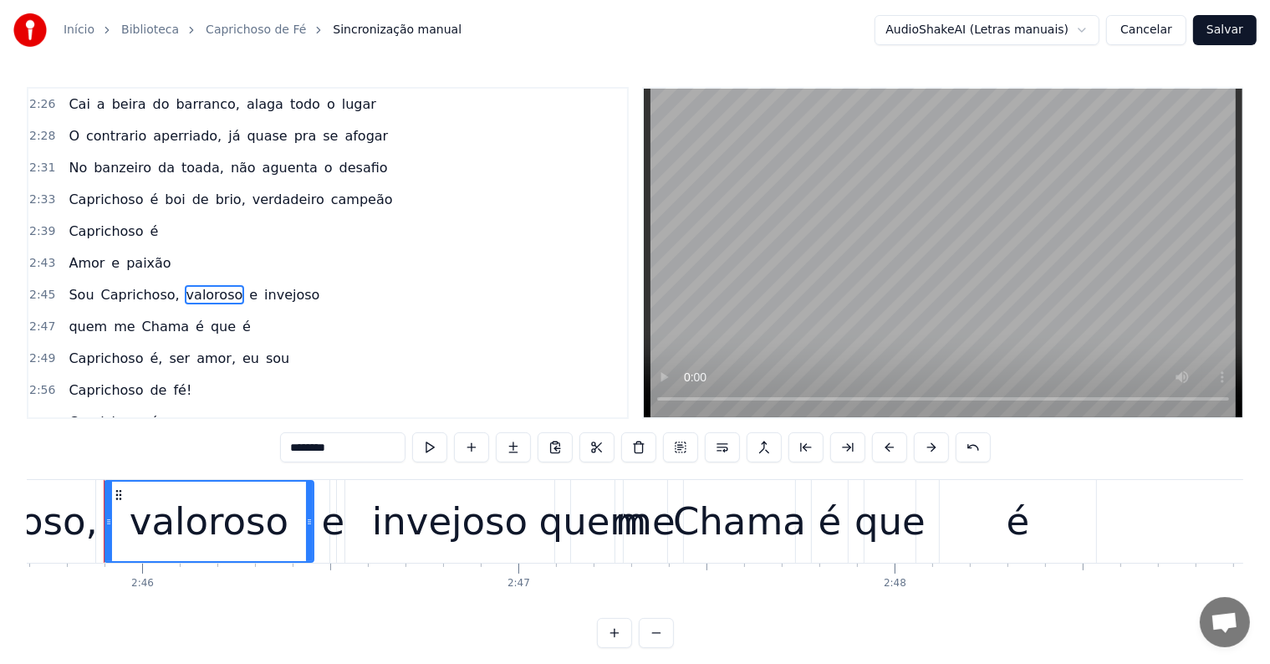
scroll to position [0, 62319]
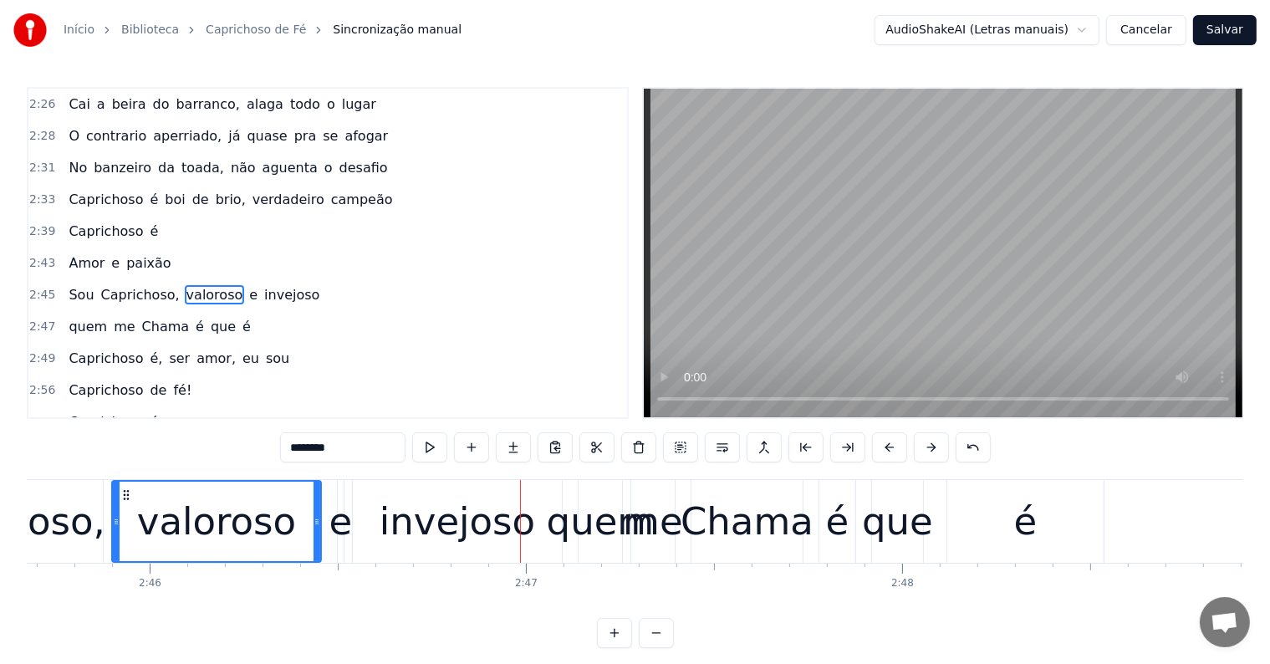
click at [262, 285] on span "invejoso" at bounding box center [291, 294] width 59 height 19
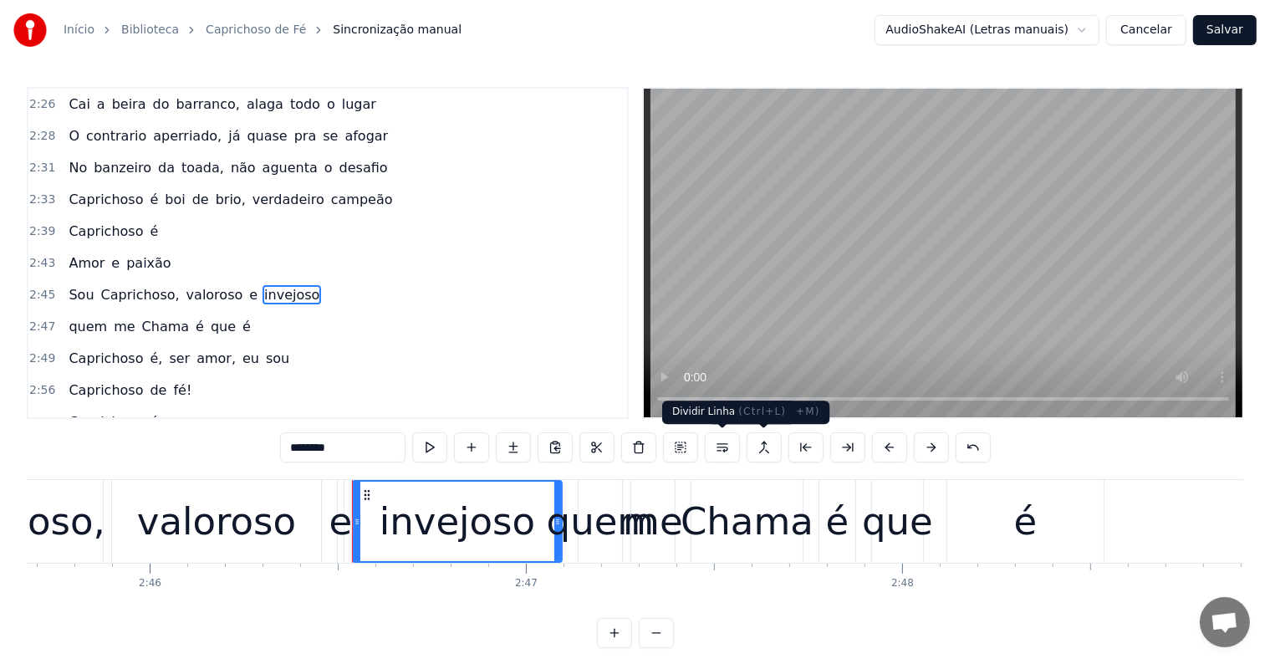
click at [722, 448] on button at bounding box center [722, 447] width 35 height 30
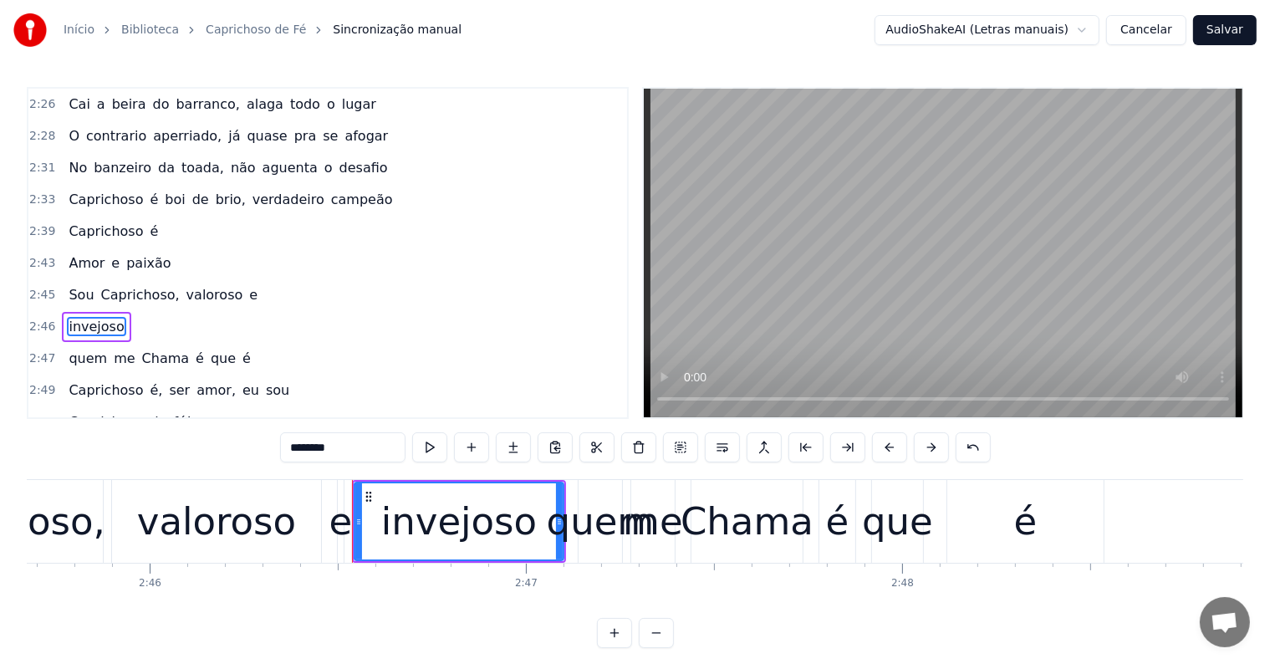
scroll to position [1143, 0]
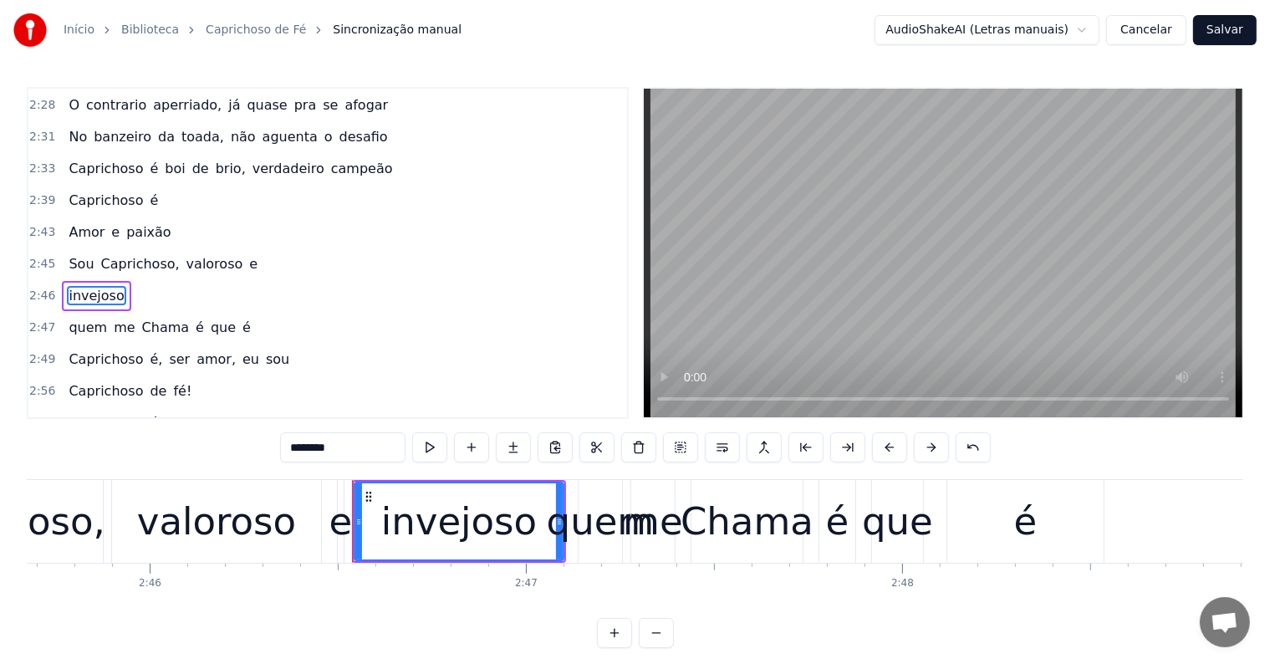
click at [198, 254] on span "valoroso" at bounding box center [215, 263] width 60 height 19
type input "********"
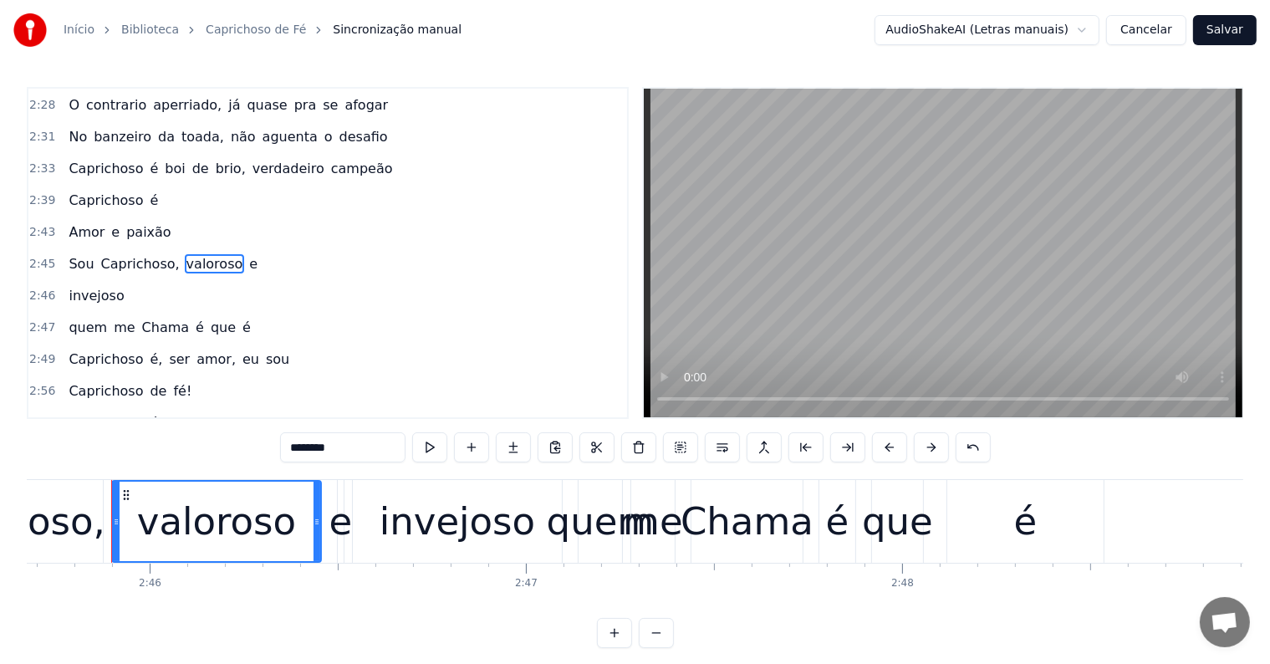
scroll to position [1112, 0]
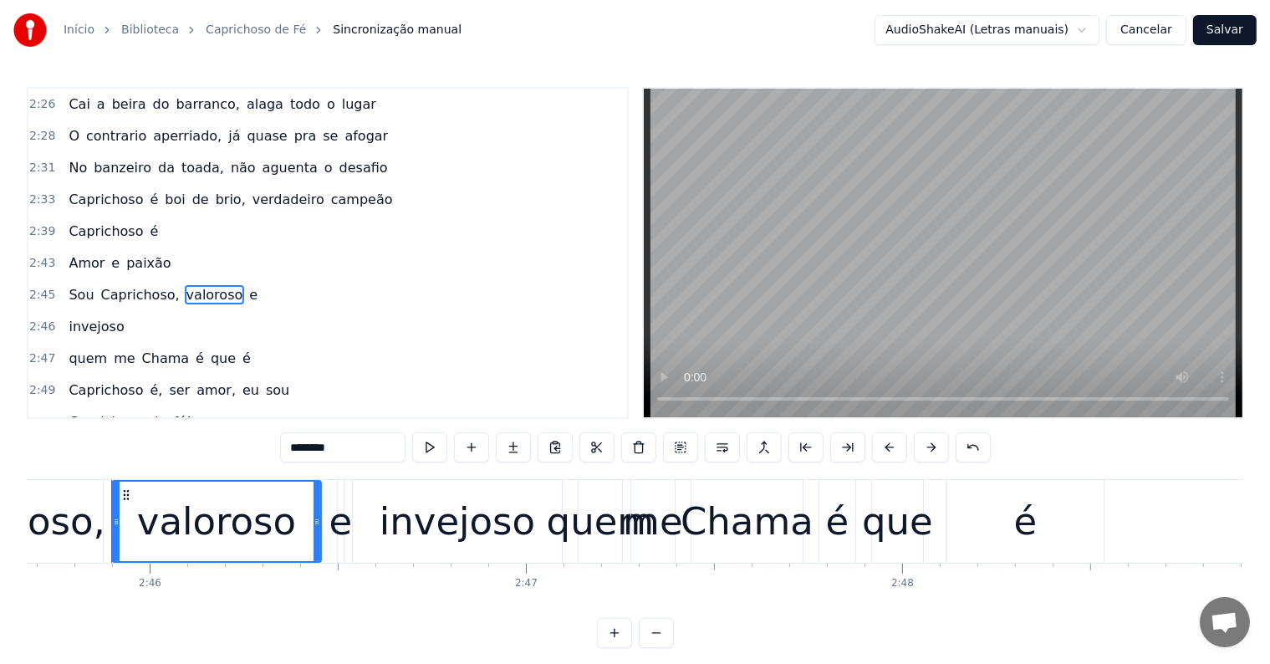
click at [170, 344] on div "quem me Chama é que é" at bounding box center [160, 359] width 196 height 30
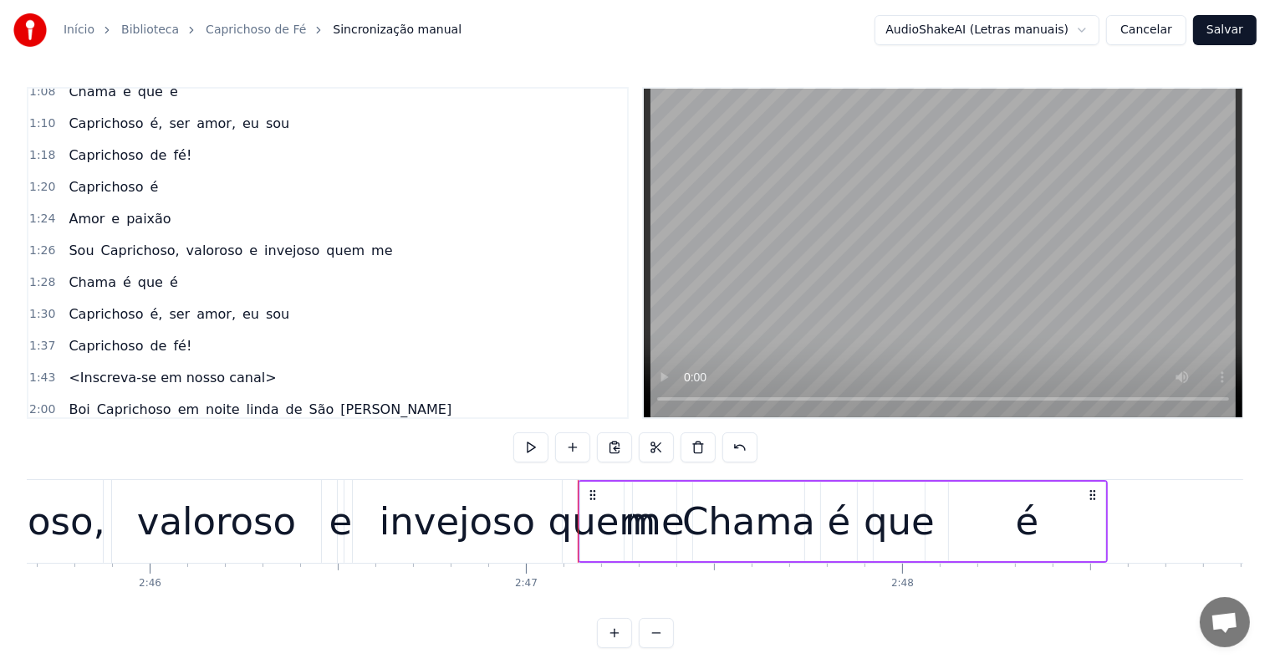
scroll to position [527, 0]
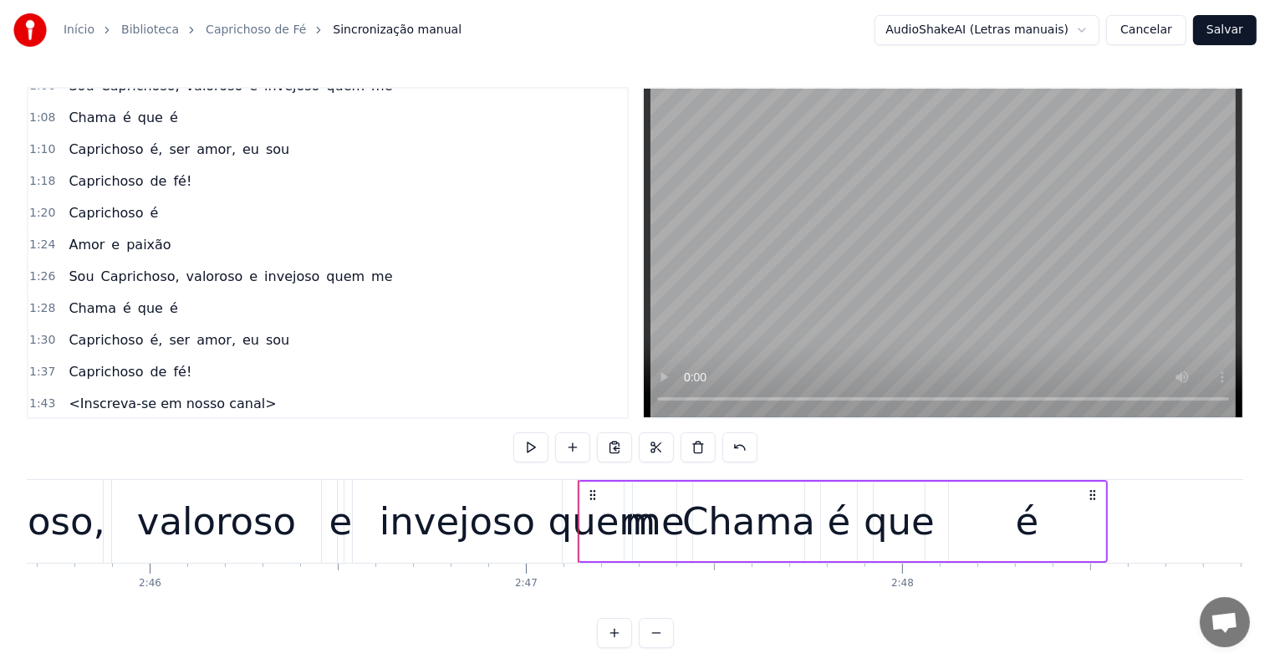
click at [369, 267] on span "me" at bounding box center [381, 276] width 24 height 19
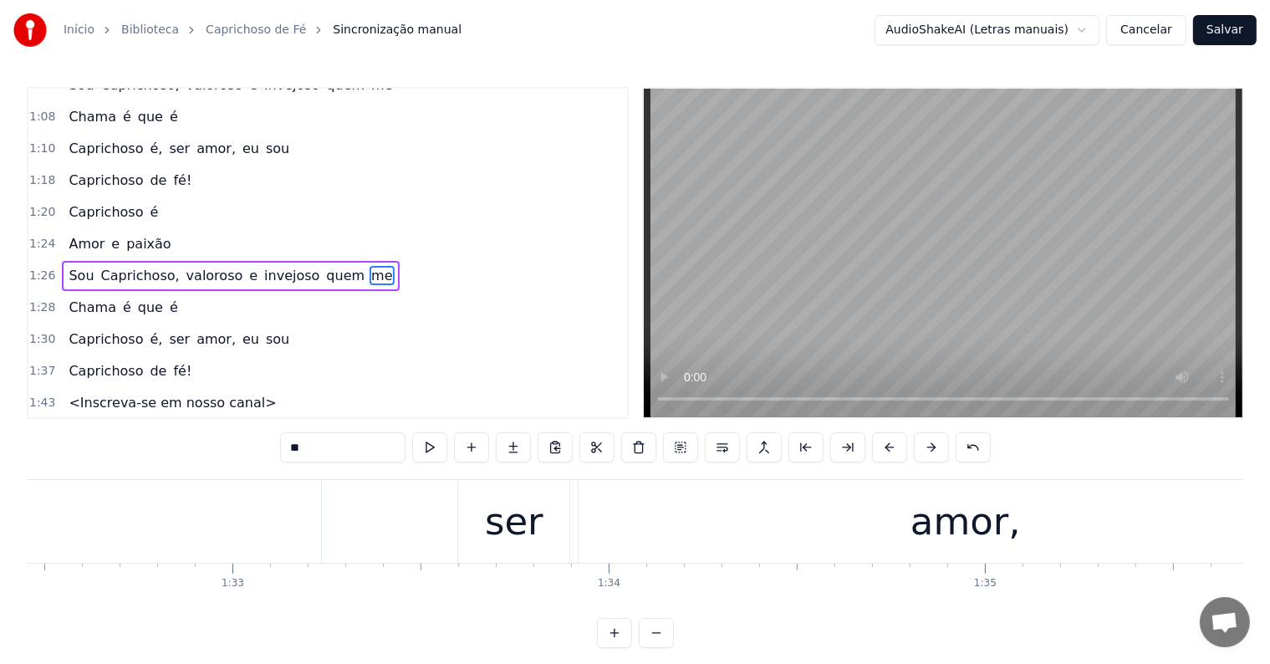
scroll to position [0, 33137]
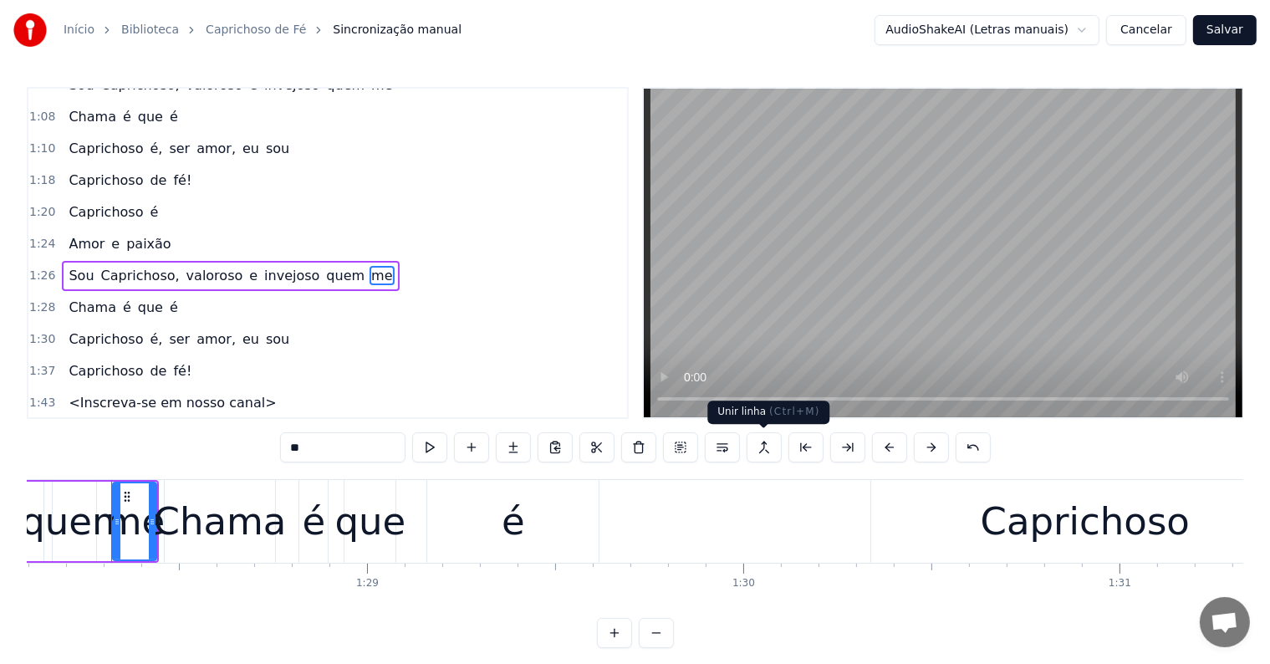
click at [763, 446] on button at bounding box center [763, 447] width 35 height 30
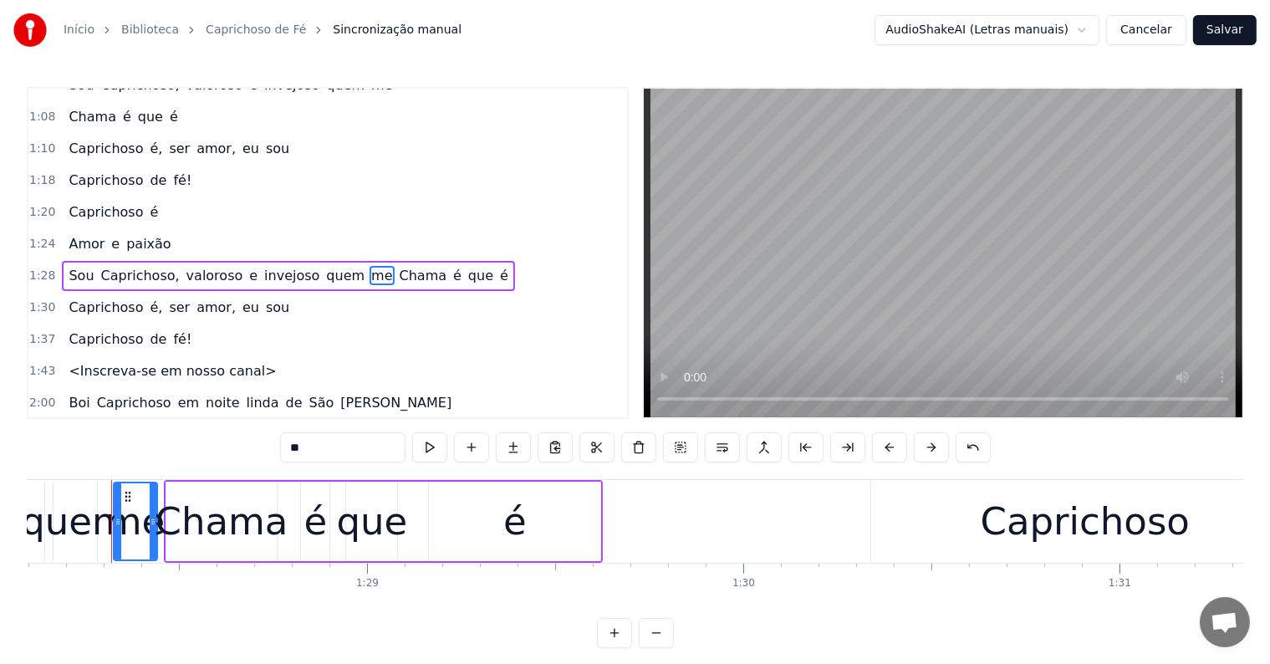
click at [324, 266] on span "quem" at bounding box center [345, 275] width 42 height 19
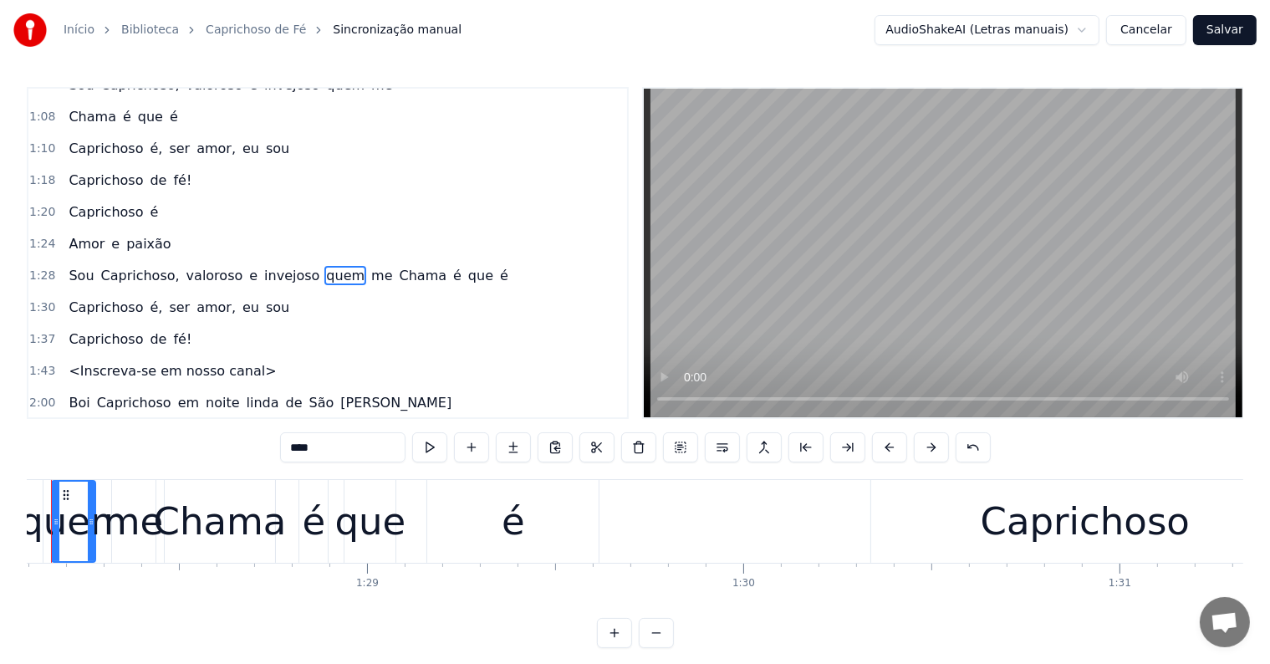
scroll to position [0, 33077]
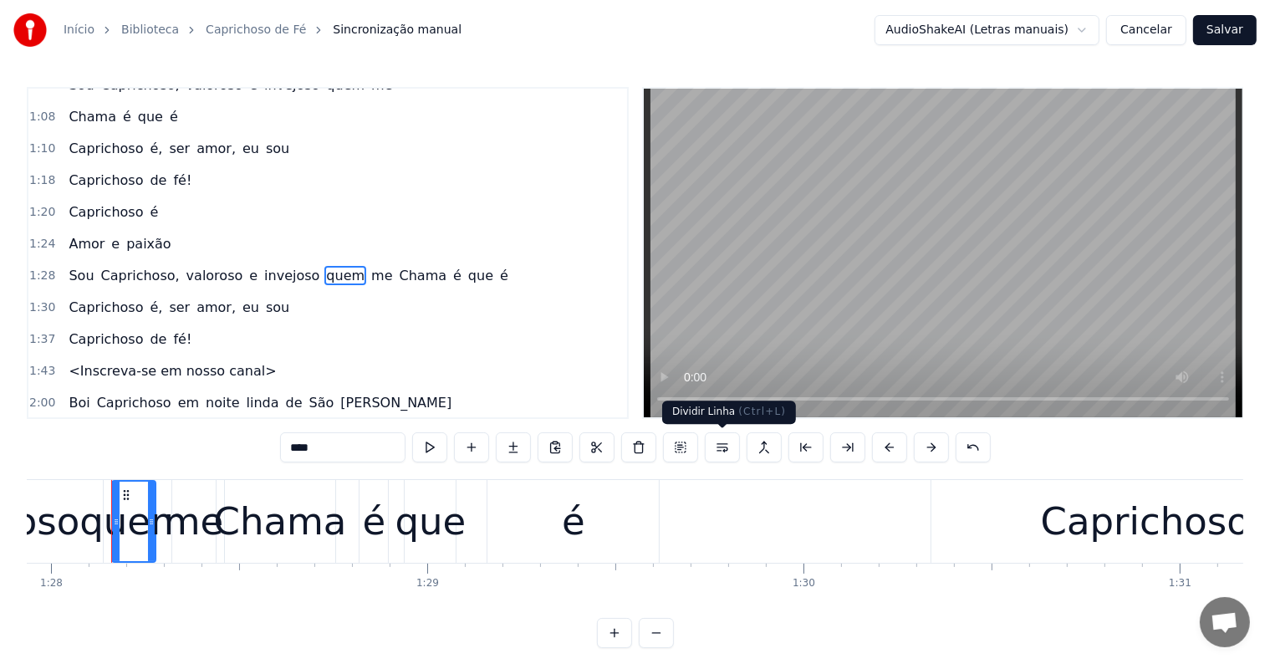
click at [720, 443] on button at bounding box center [722, 447] width 35 height 30
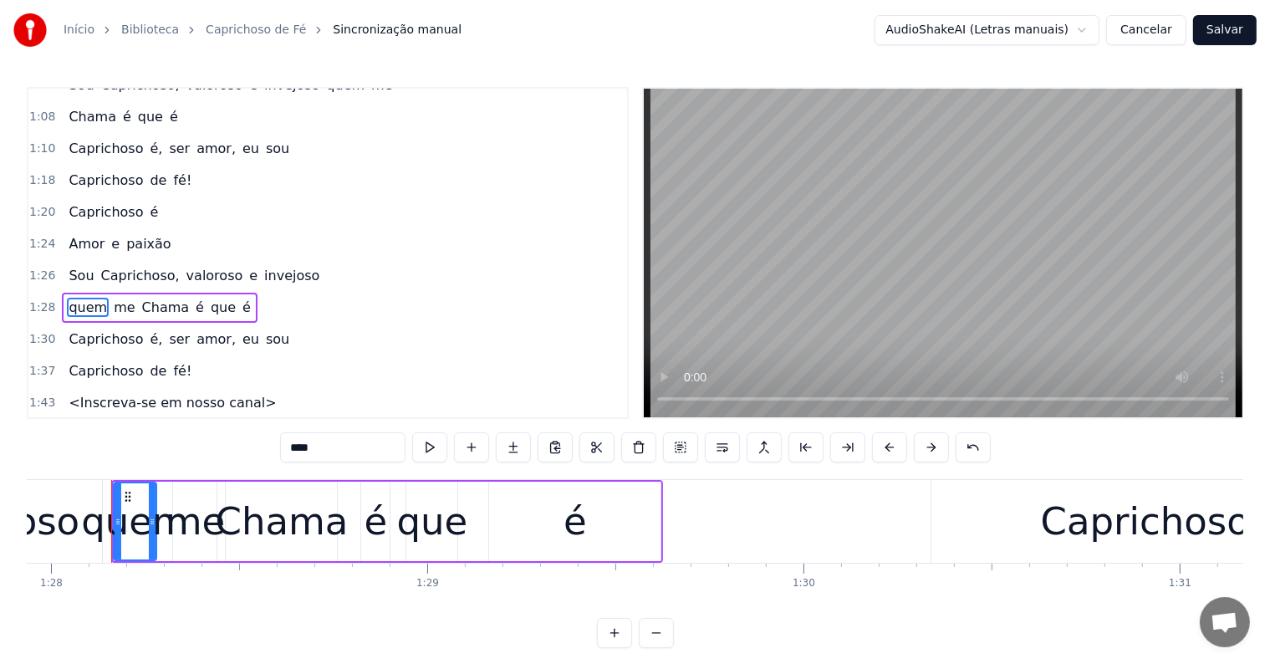
scroll to position [558, 0]
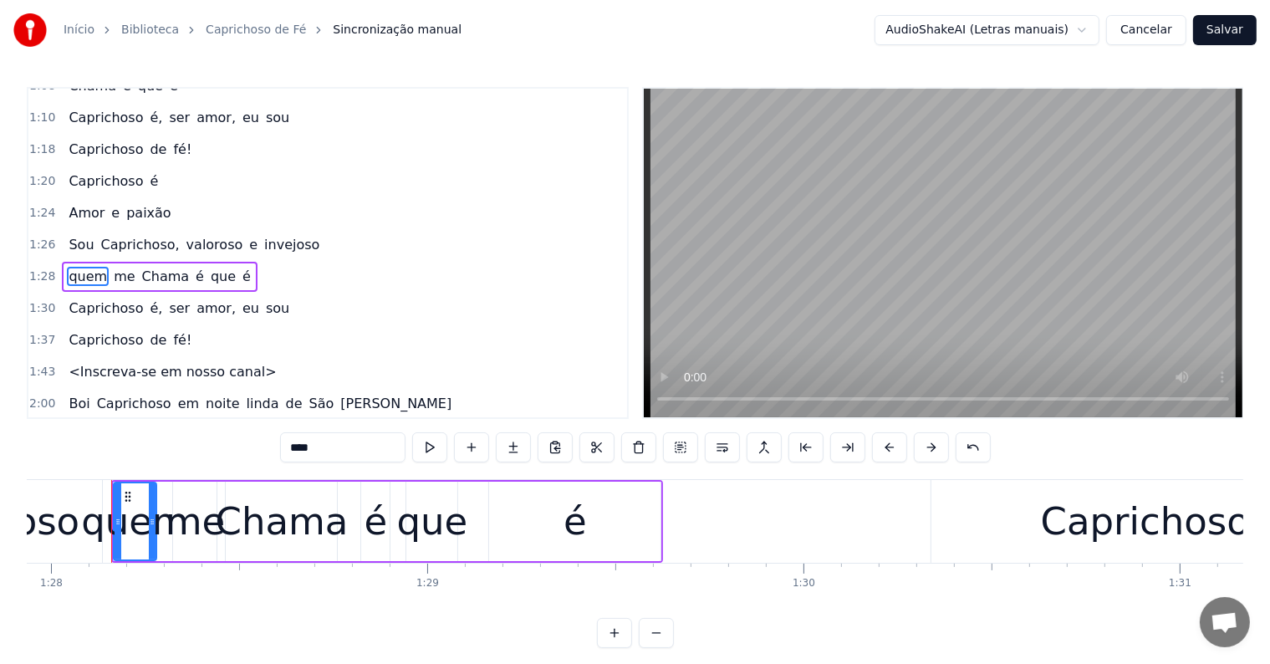
click at [276, 235] on span "invejoso" at bounding box center [291, 244] width 59 height 19
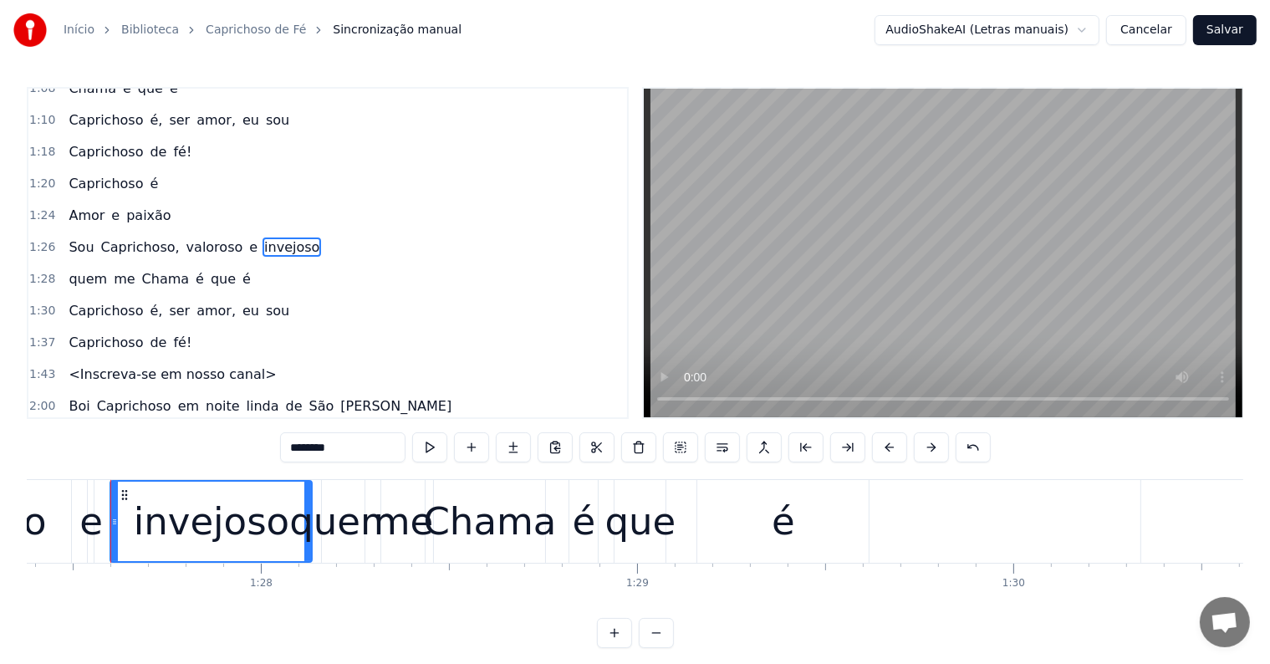
scroll to position [0, 32867]
click at [723, 446] on button at bounding box center [722, 447] width 35 height 30
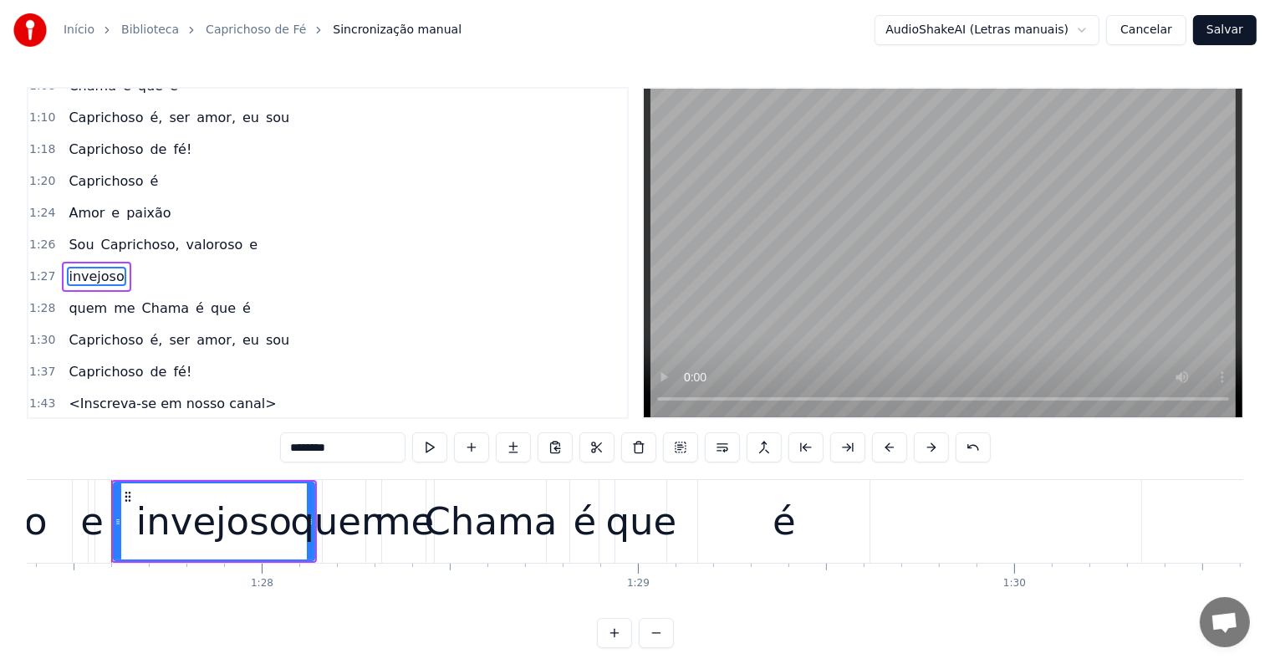
click at [185, 235] on span "valoroso" at bounding box center [215, 244] width 60 height 19
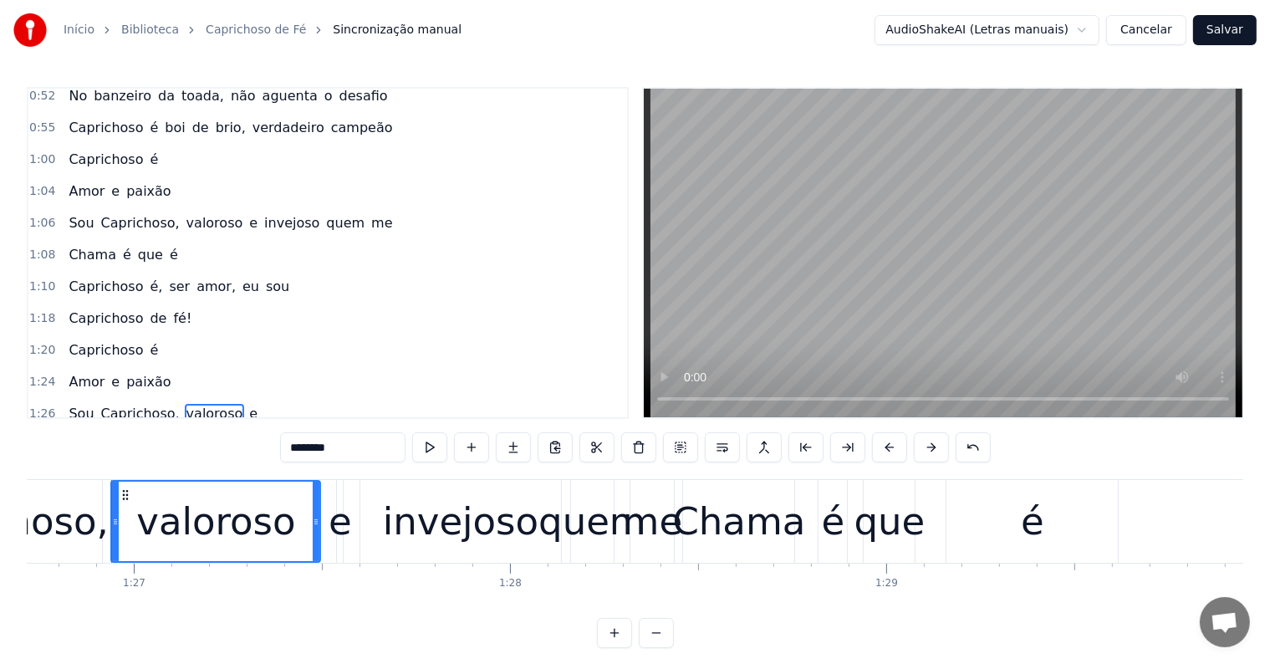
scroll to position [360, 0]
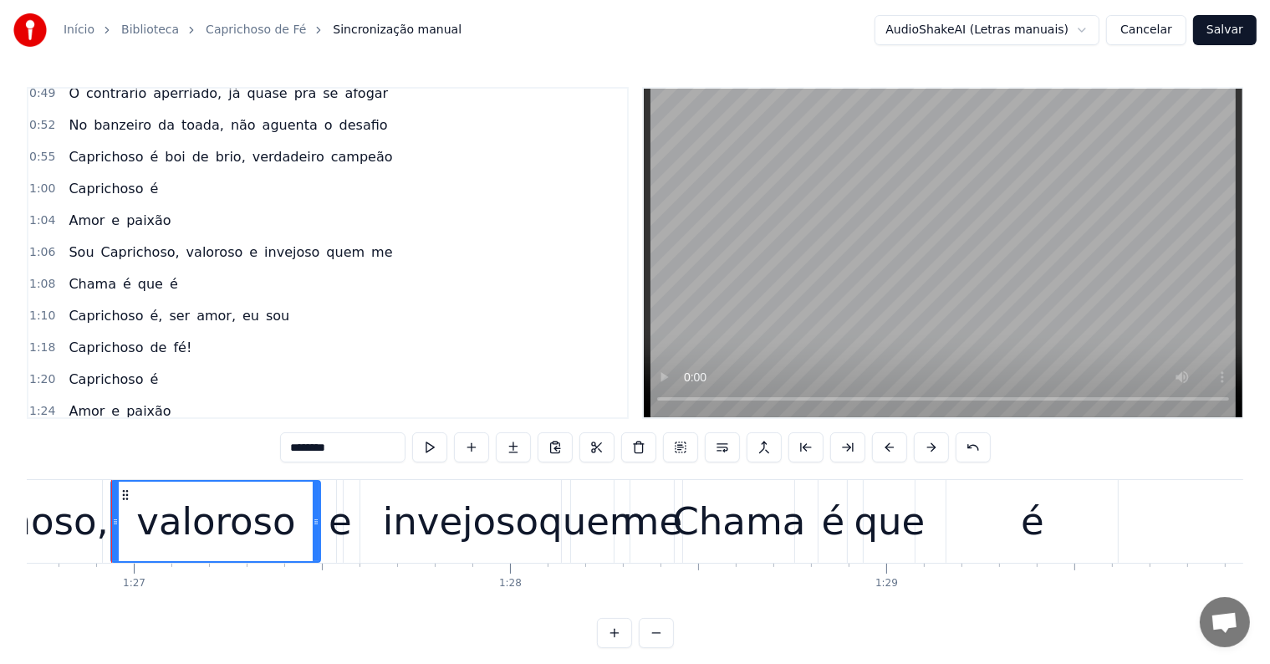
click at [369, 242] on span "me" at bounding box center [381, 251] width 24 height 19
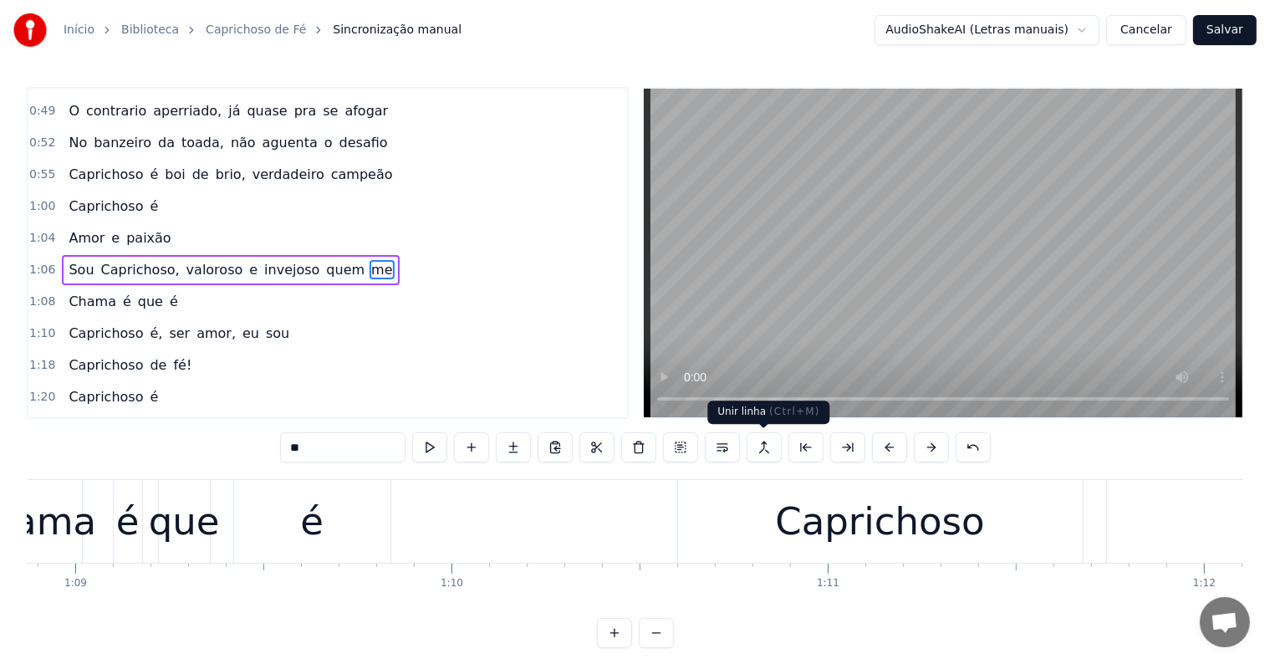
scroll to position [0, 25712]
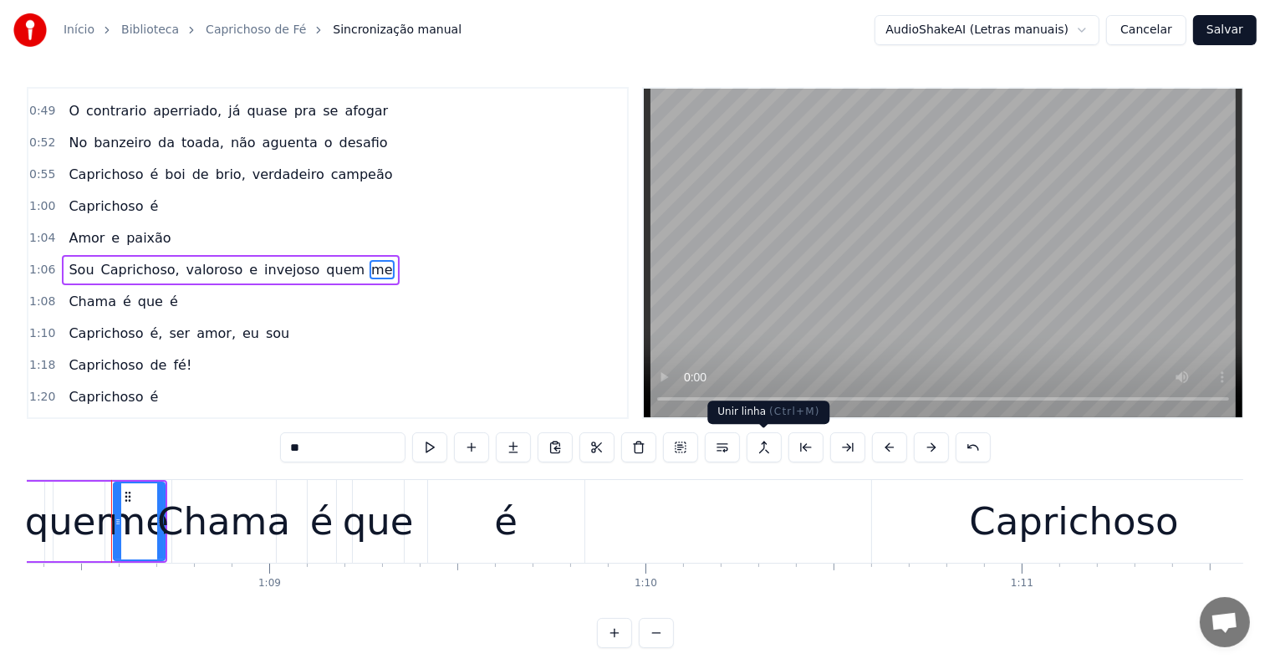
click at [762, 448] on button at bounding box center [763, 447] width 35 height 30
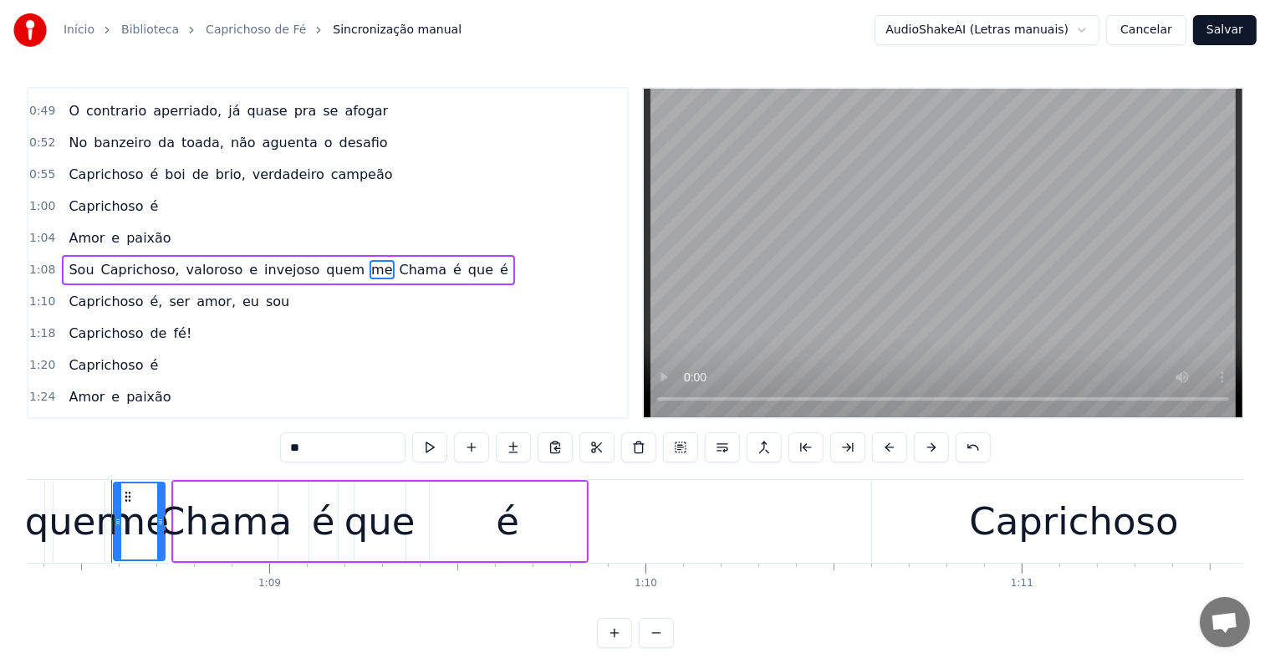
click at [324, 260] on span "quem" at bounding box center [345, 269] width 42 height 19
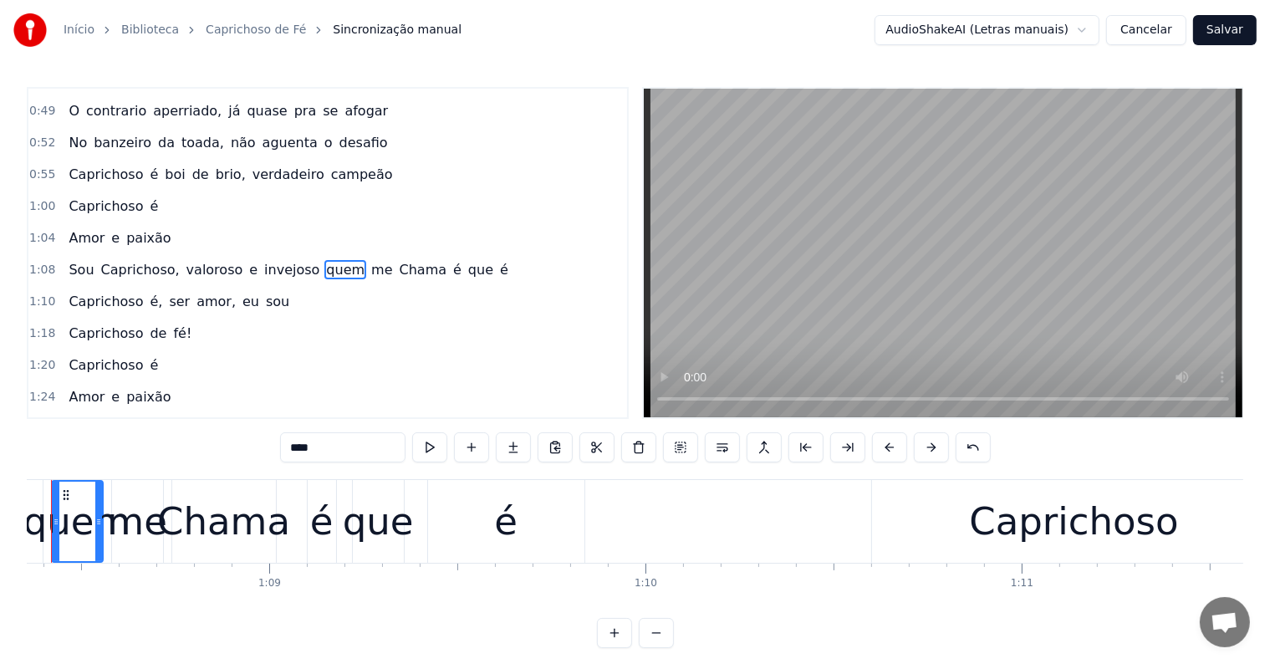
scroll to position [0, 25652]
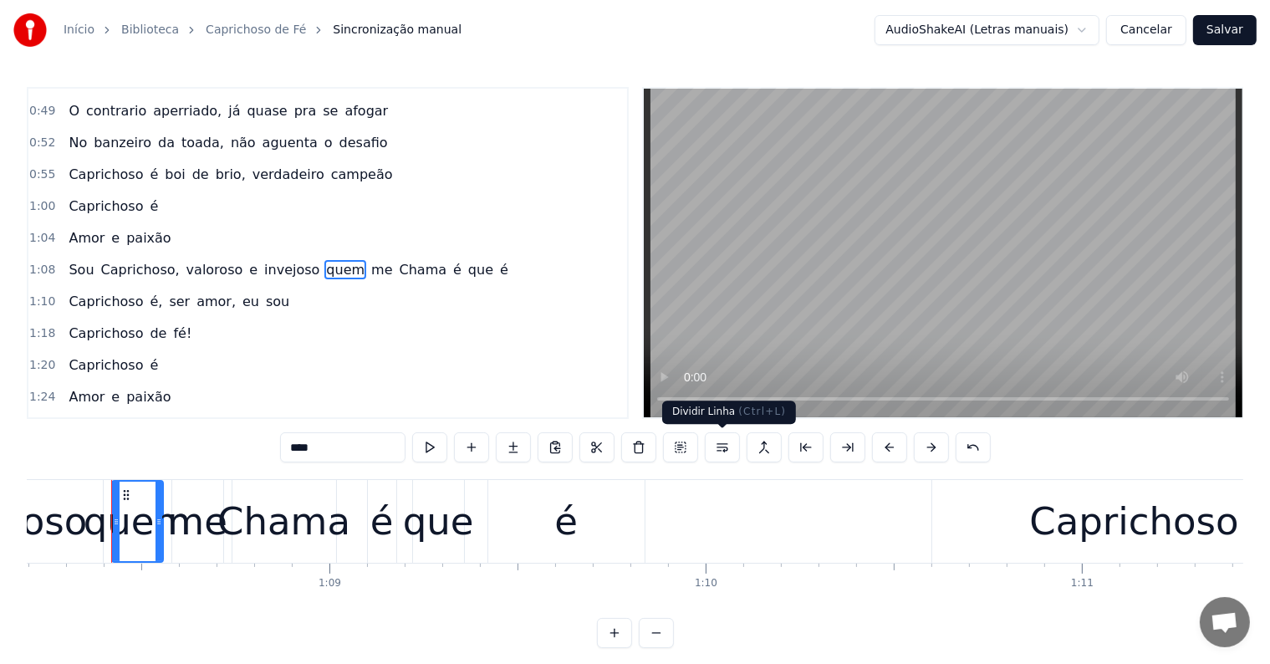
click at [720, 444] on button at bounding box center [722, 447] width 35 height 30
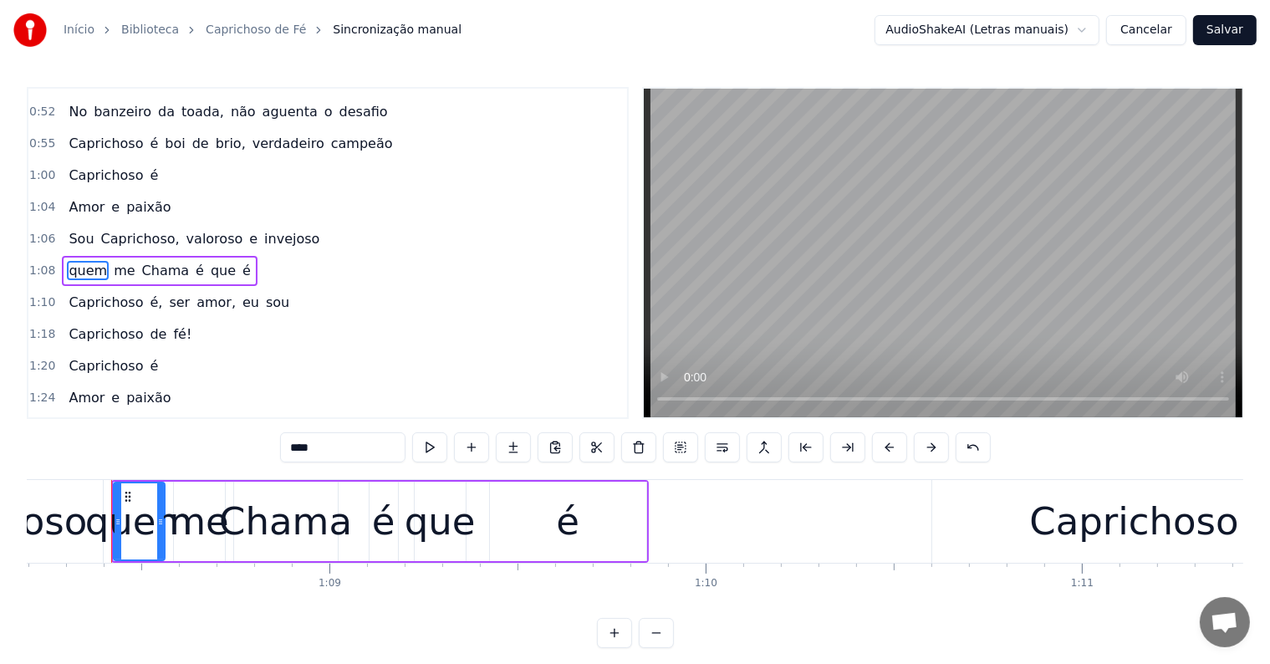
click at [269, 229] on span "invejoso" at bounding box center [291, 238] width 59 height 19
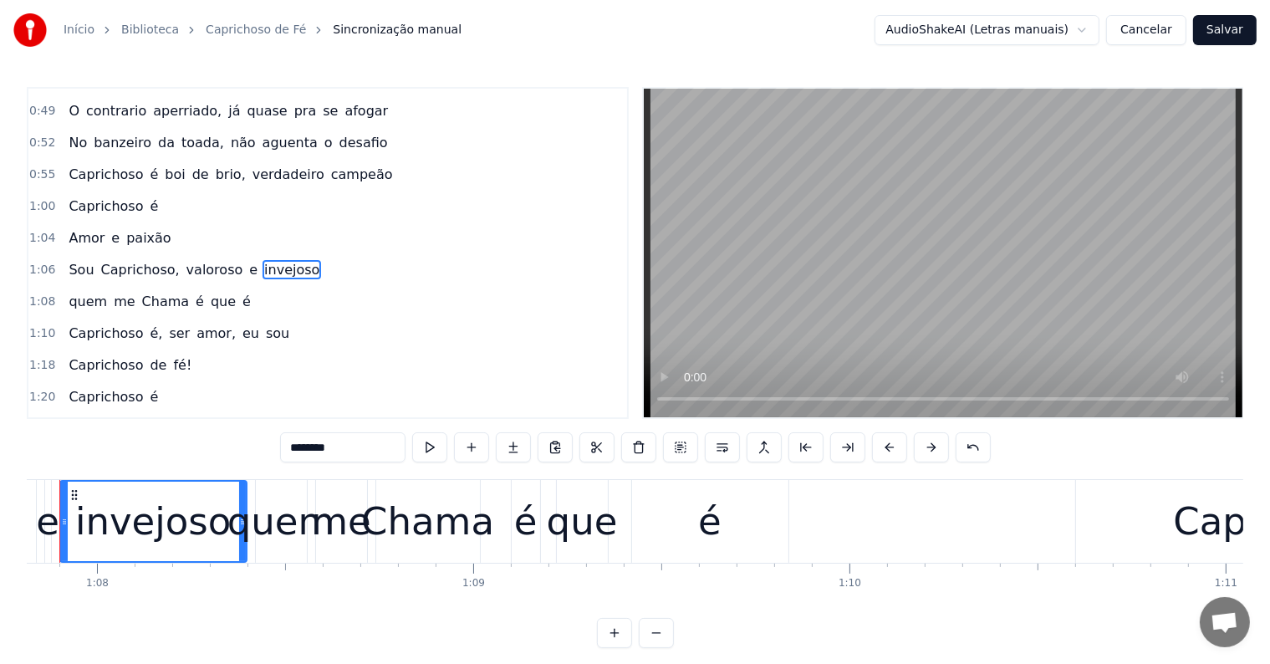
scroll to position [0, 25456]
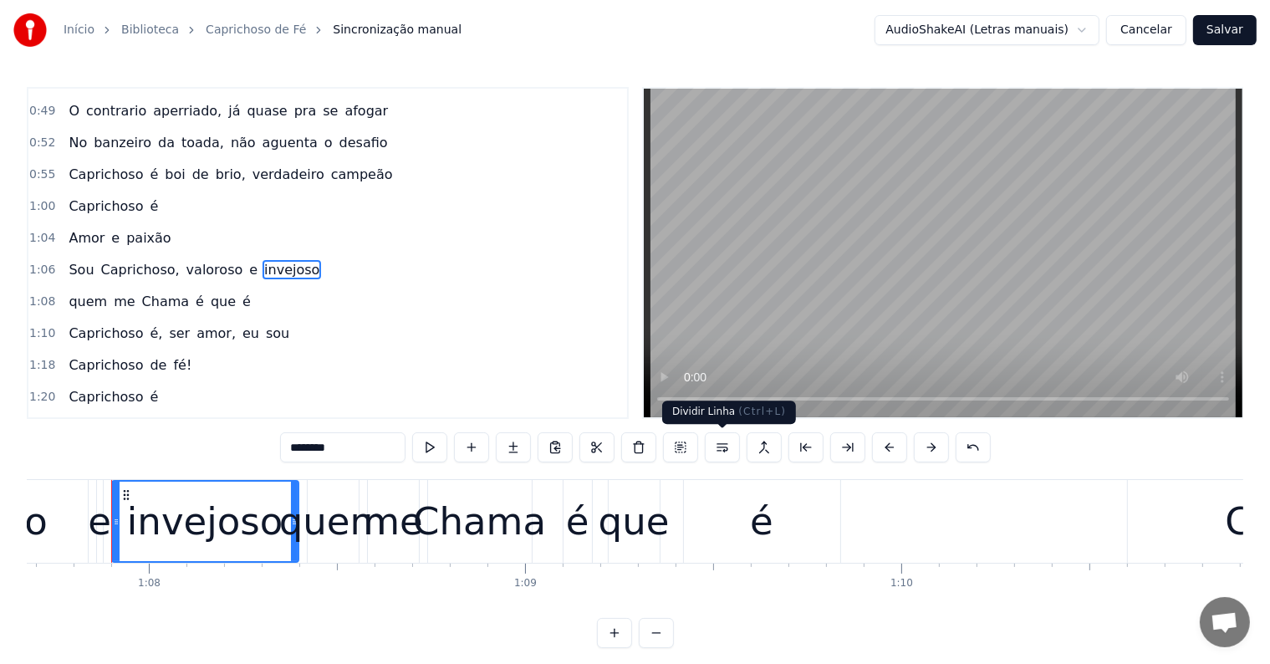
click at [723, 445] on button at bounding box center [722, 447] width 35 height 30
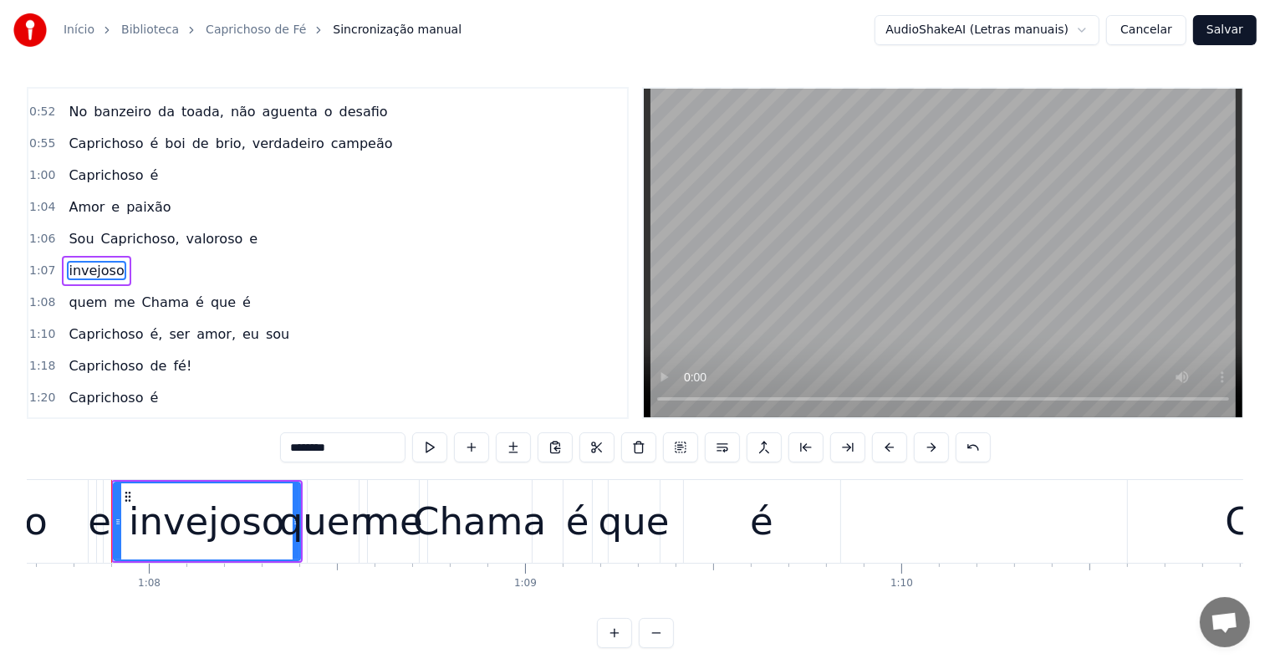
click at [203, 229] on span "valoroso" at bounding box center [215, 238] width 60 height 19
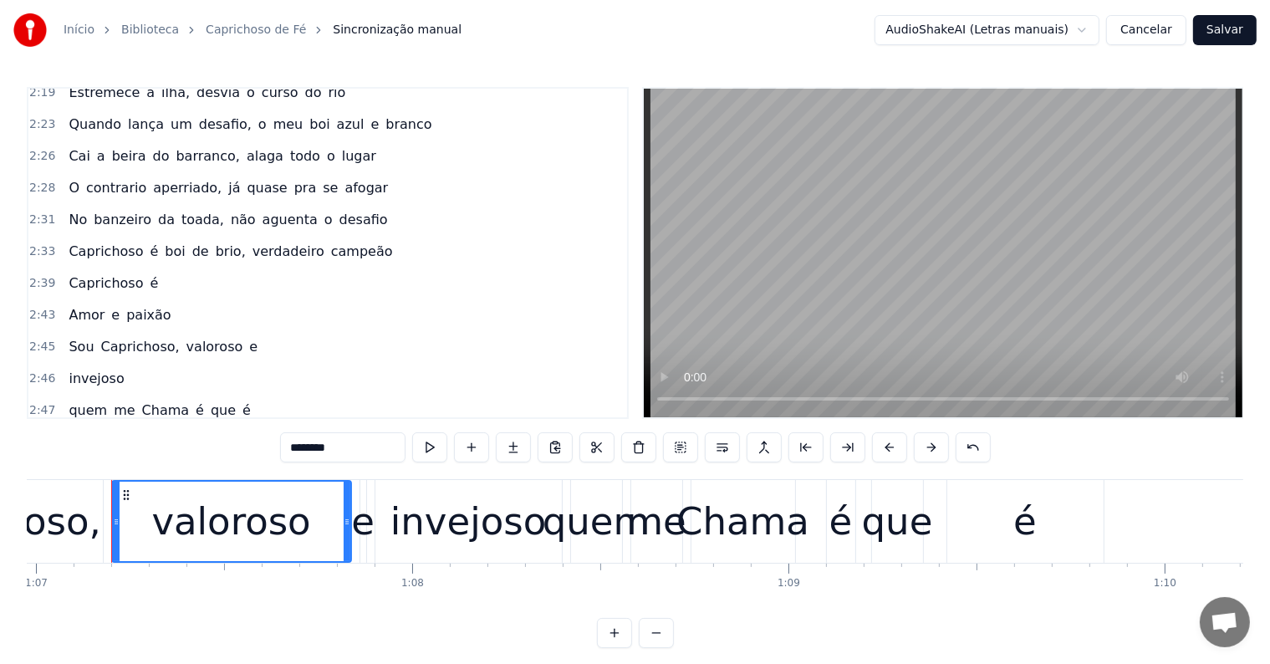
scroll to position [1207, 0]
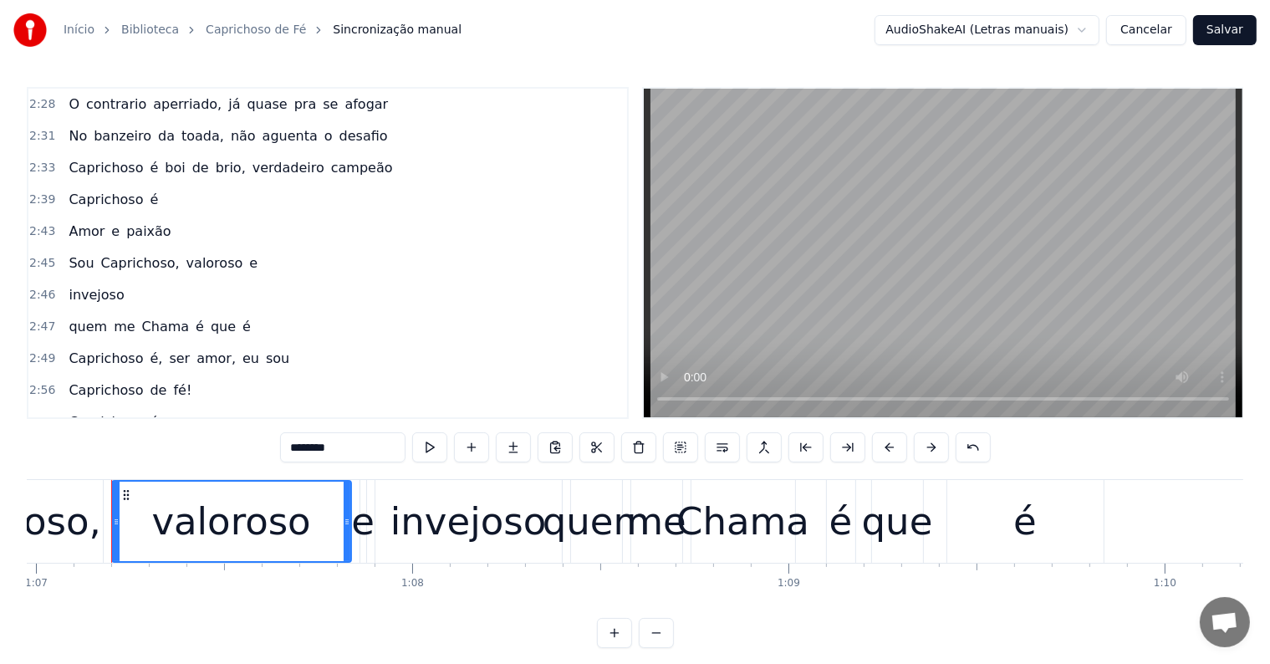
click at [112, 317] on span "me" at bounding box center [124, 326] width 24 height 19
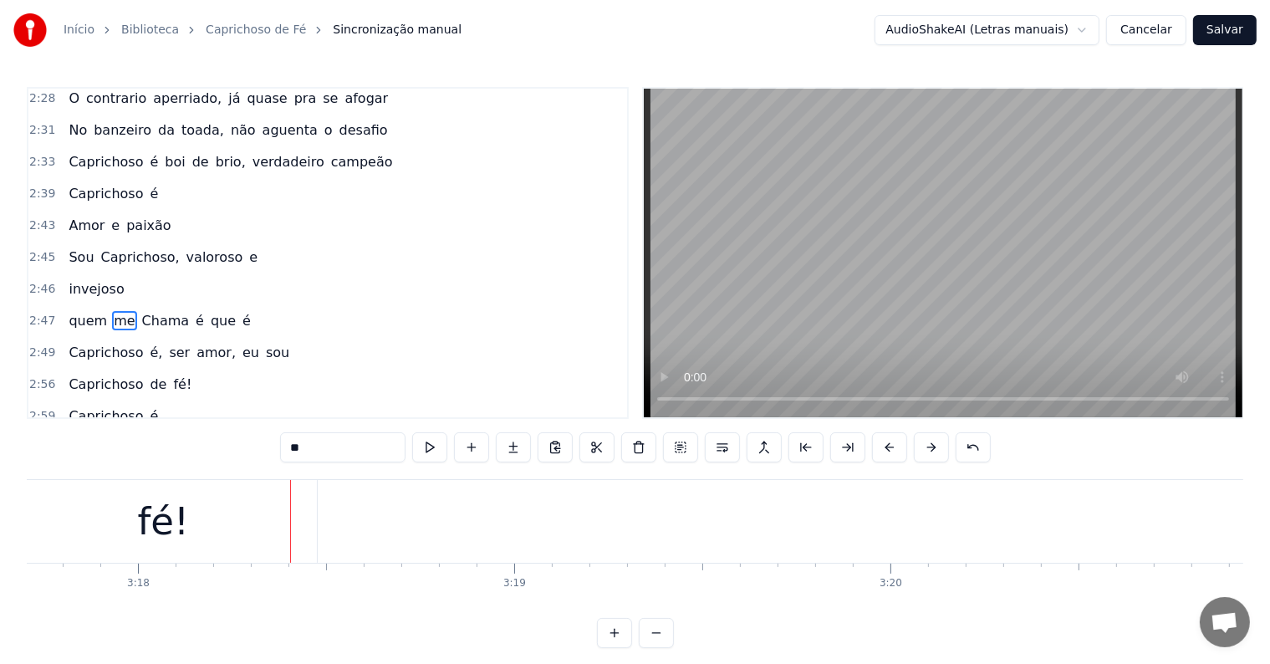
scroll to position [0, 74400]
click at [96, 532] on div "fé!" at bounding box center [130, 521] width 307 height 83
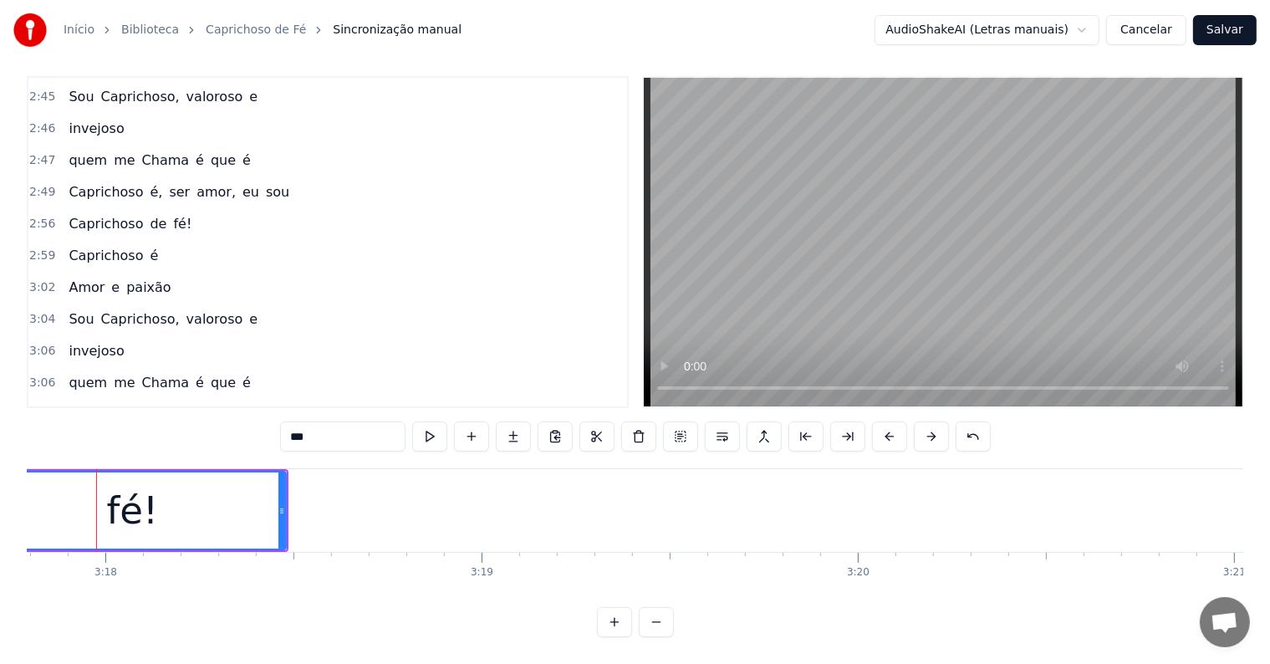
scroll to position [0, 74385]
click at [343, 421] on input "***" at bounding box center [342, 436] width 125 height 30
click at [148, 405] on span "é," at bounding box center [156, 414] width 16 height 19
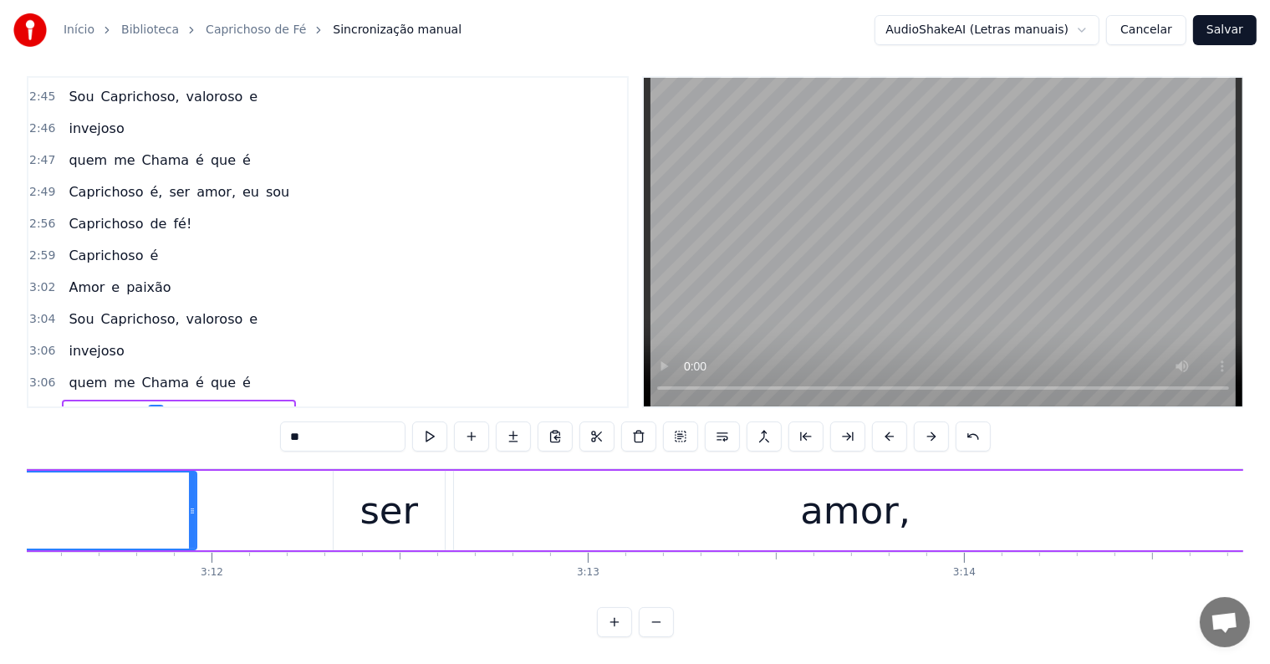
click at [312, 421] on input "**" at bounding box center [342, 436] width 125 height 30
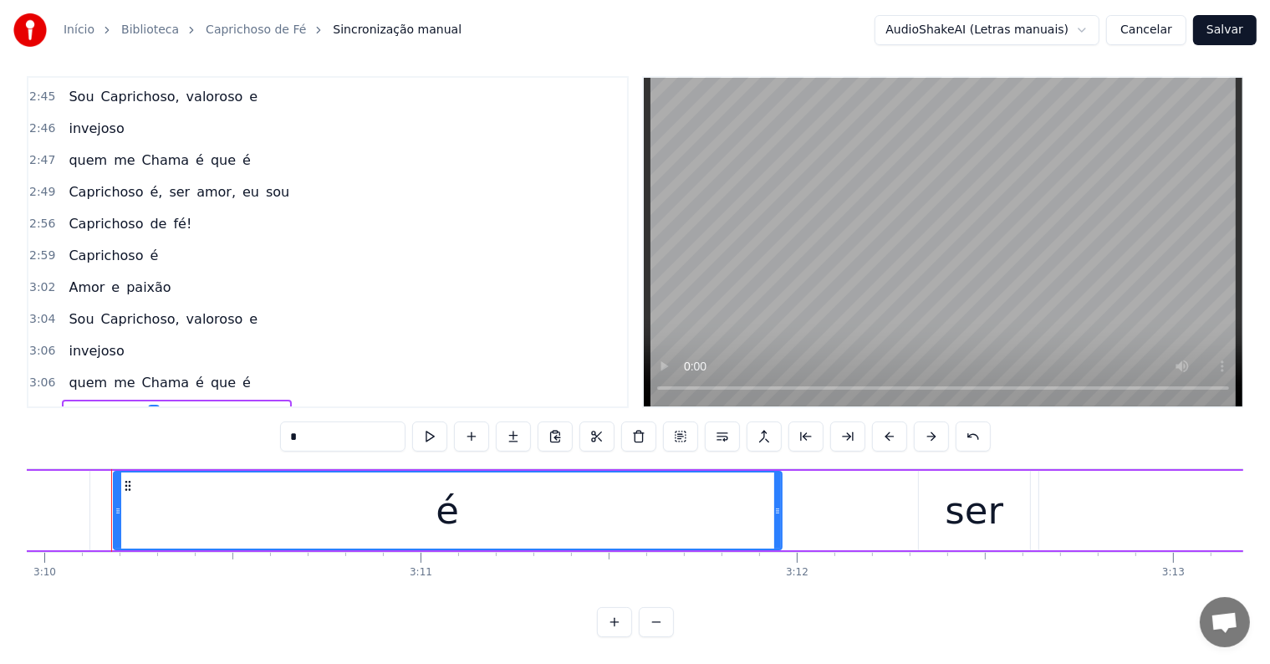
type input "*"
click at [209, 412] on div "0:05 <Seu maior canal de toadas karaokê> 0:21 Boi Caprichoso em noite linda 0:2…" at bounding box center [635, 356] width 1216 height 561
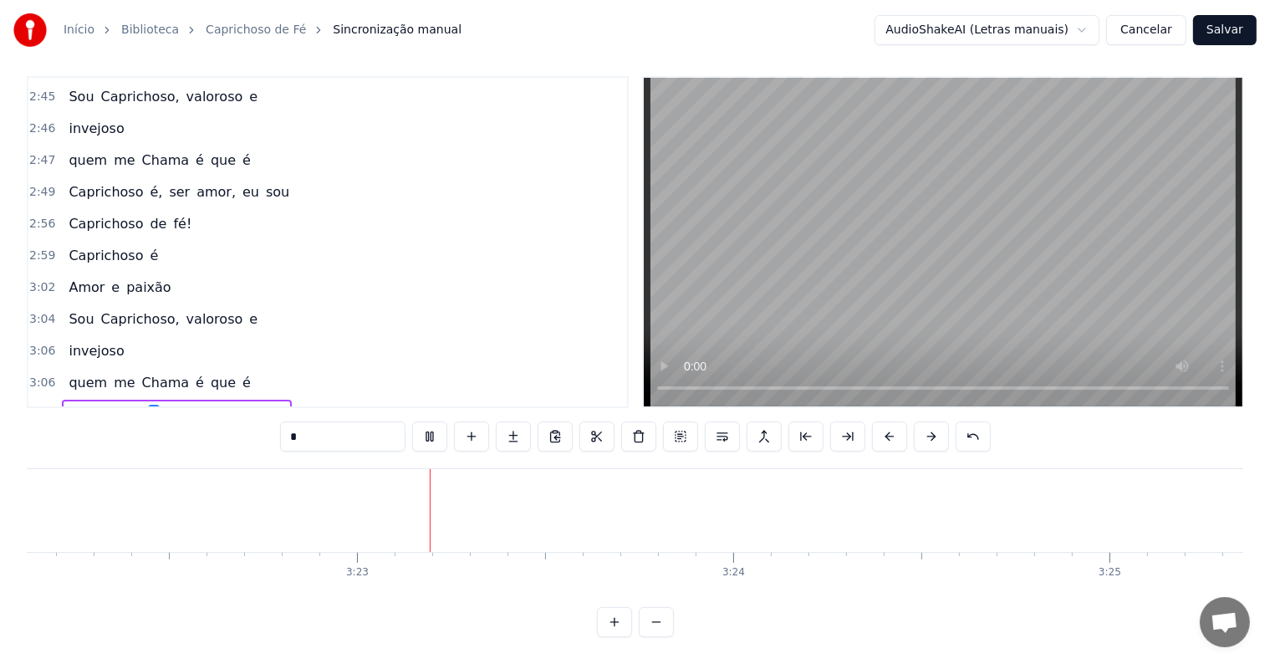
scroll to position [0, 76089]
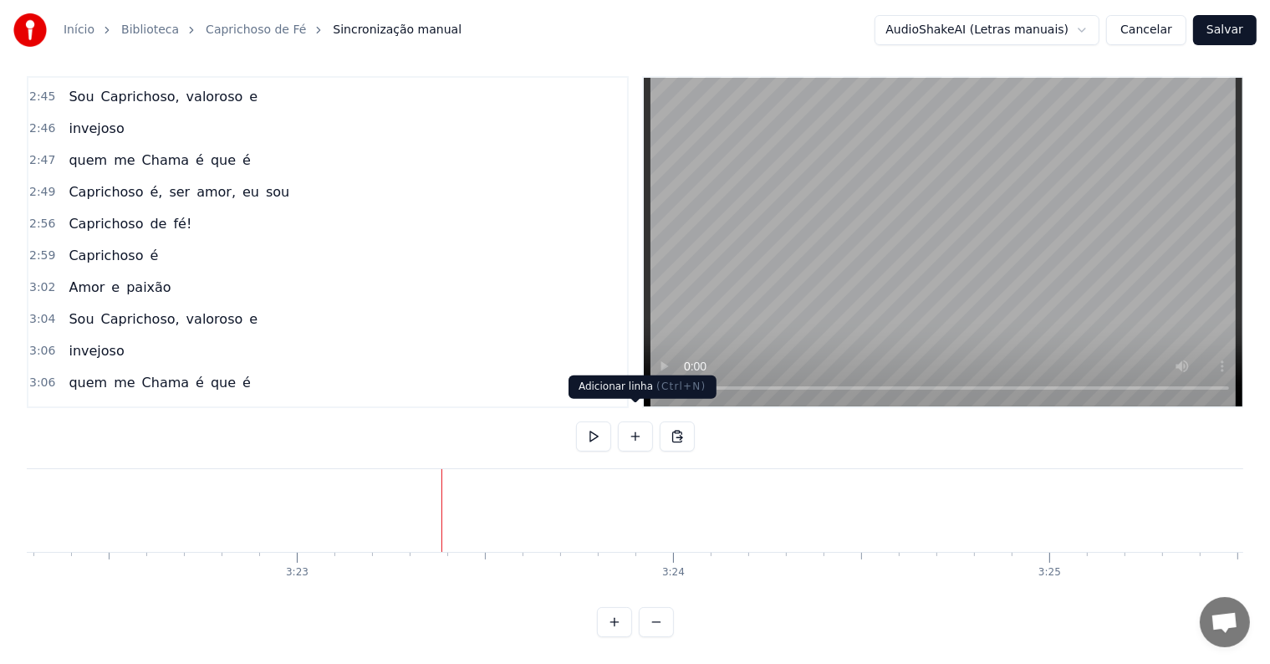
click at [635, 425] on button at bounding box center [635, 436] width 35 height 30
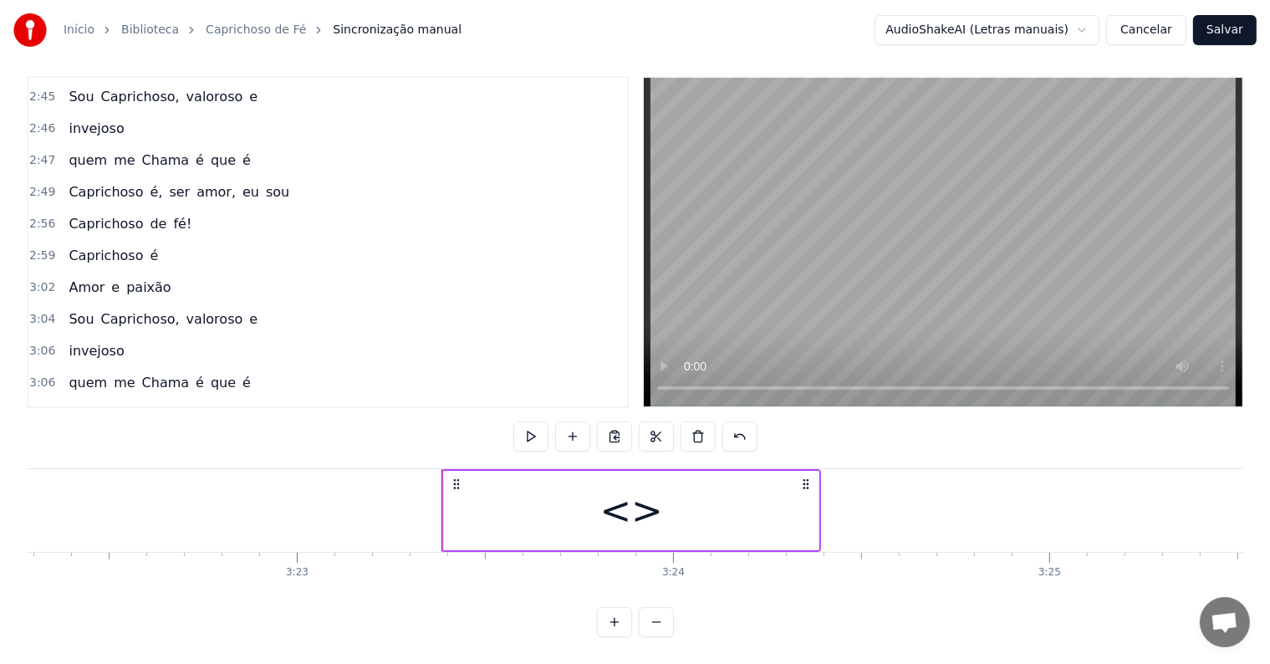
click at [471, 505] on div "<>" at bounding box center [631, 510] width 374 height 79
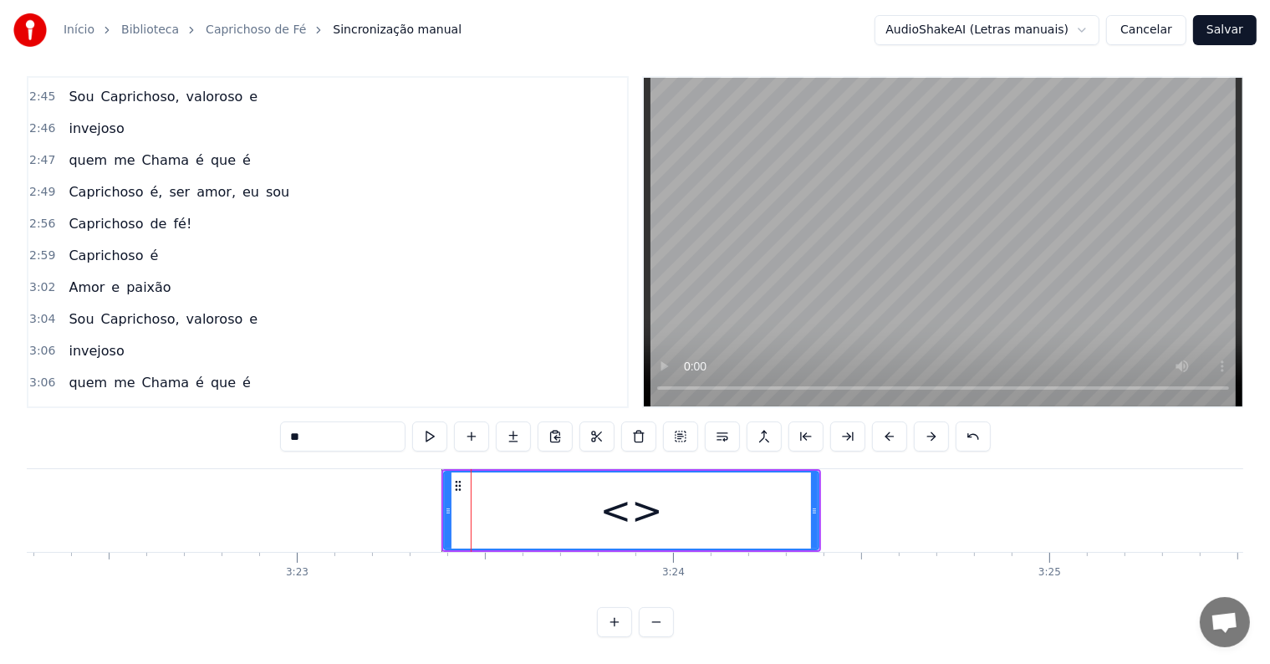
scroll to position [1393, 0]
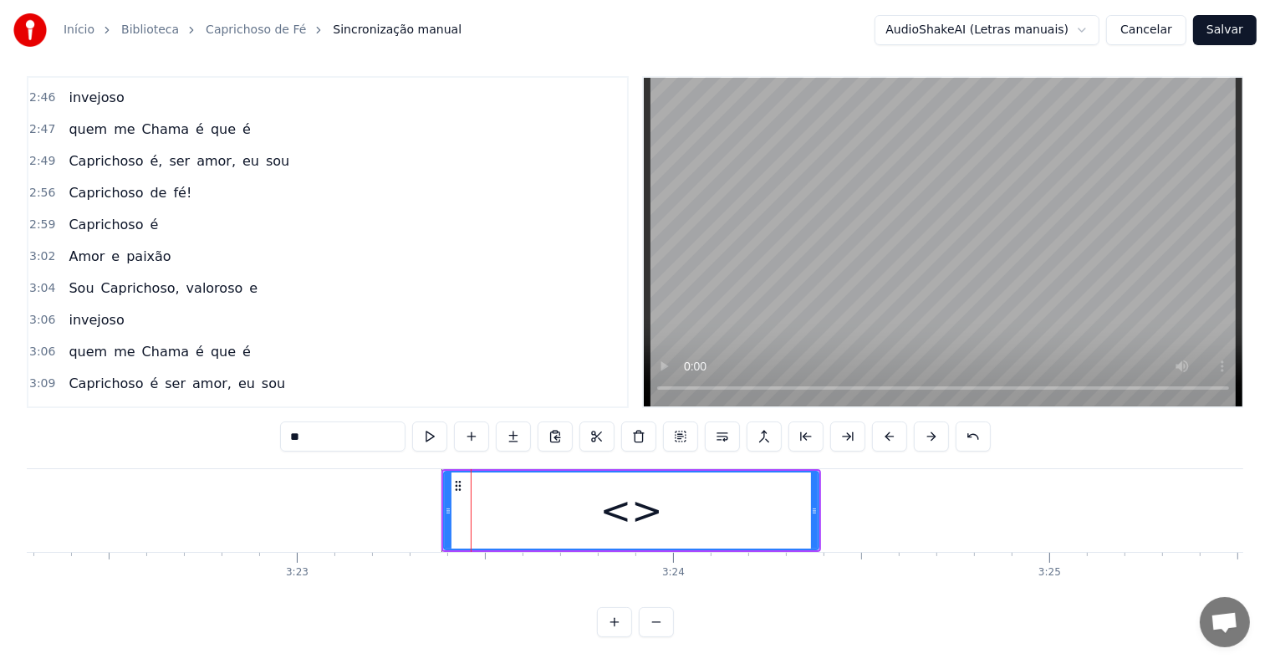
drag, startPoint x: 378, startPoint y: 428, endPoint x: 258, endPoint y: 405, distance: 121.8
click at [258, 405] on div "0:05 <Seu maior canal de toadas karaokê> 0:21 Boi Caprichoso em noite linda 0:2…" at bounding box center [635, 356] width 1216 height 561
paste input "**********"
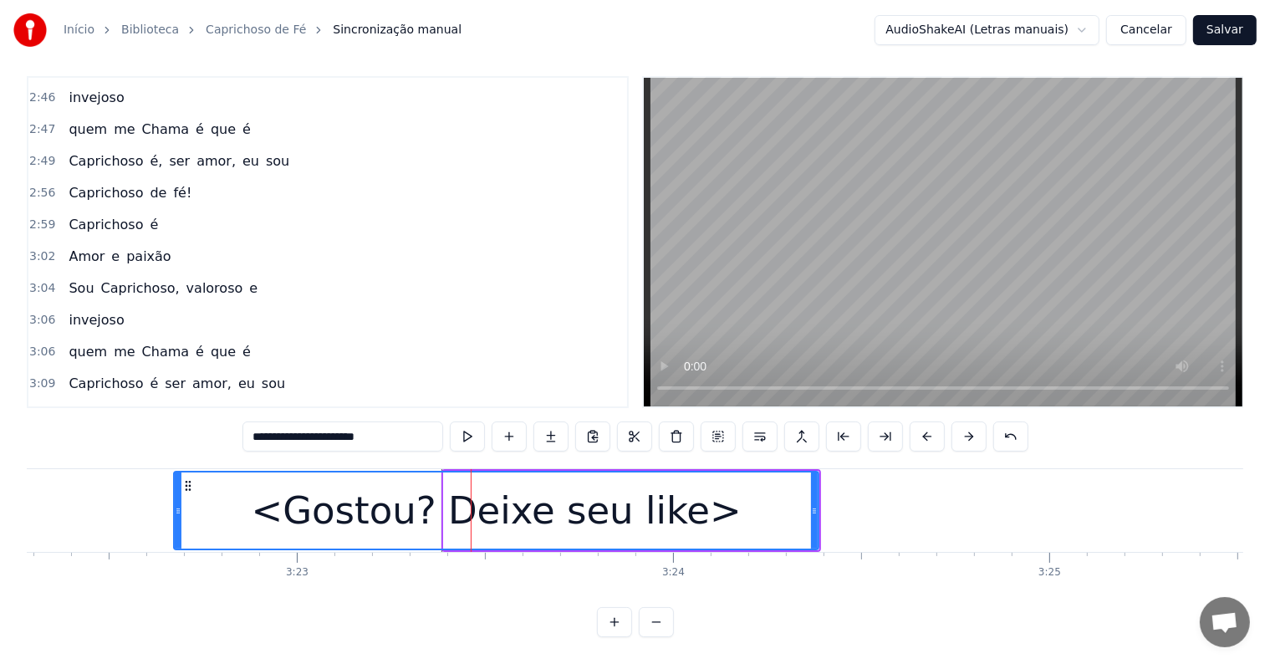
drag, startPoint x: 446, startPoint y: 497, endPoint x: 176, endPoint y: 497, distance: 270.0
click at [176, 504] on icon at bounding box center [178, 510] width 7 height 13
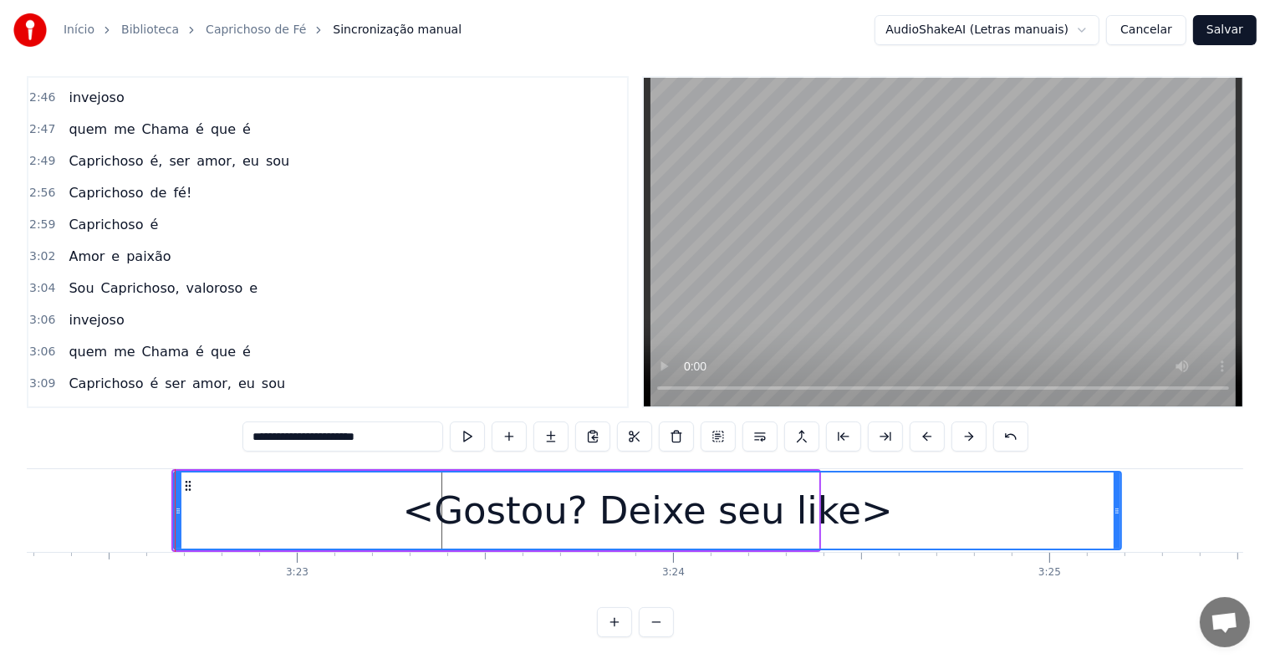
drag, startPoint x: 813, startPoint y: 498, endPoint x: 1116, endPoint y: 508, distance: 302.8
click at [1116, 508] on div at bounding box center [1116, 510] width 7 height 76
type input "**********"
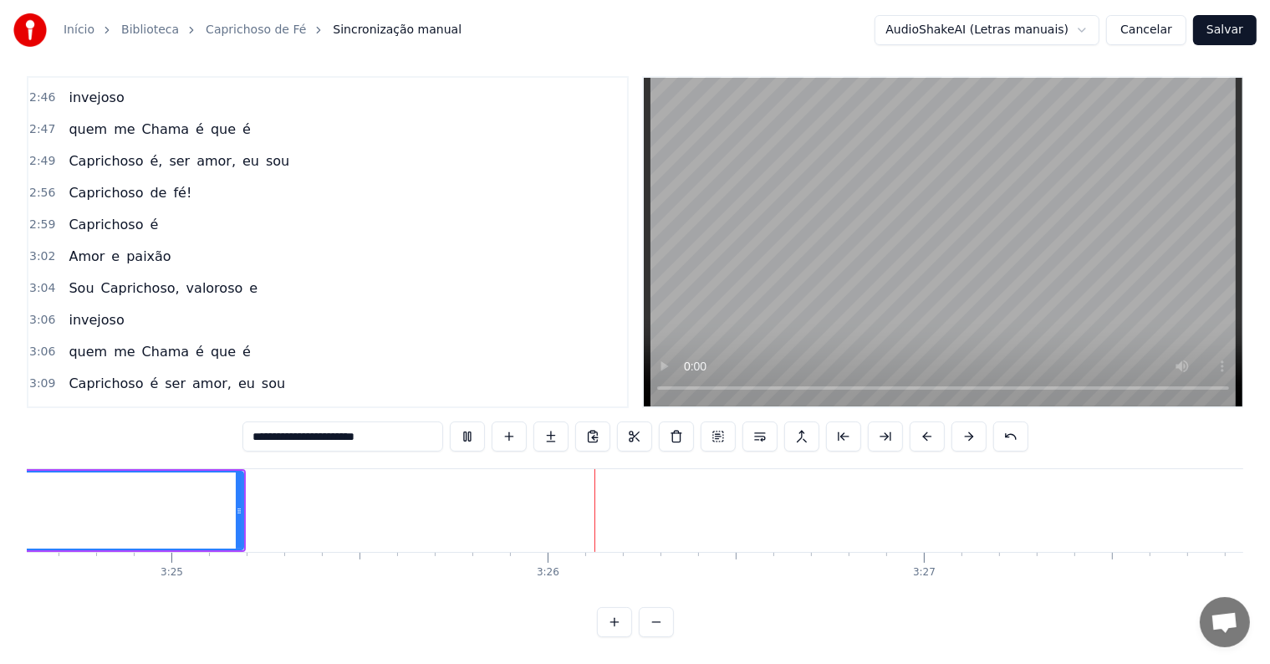
scroll to position [0, 77183]
click at [1230, 28] on button "Salvar" at bounding box center [1225, 30] width 64 height 30
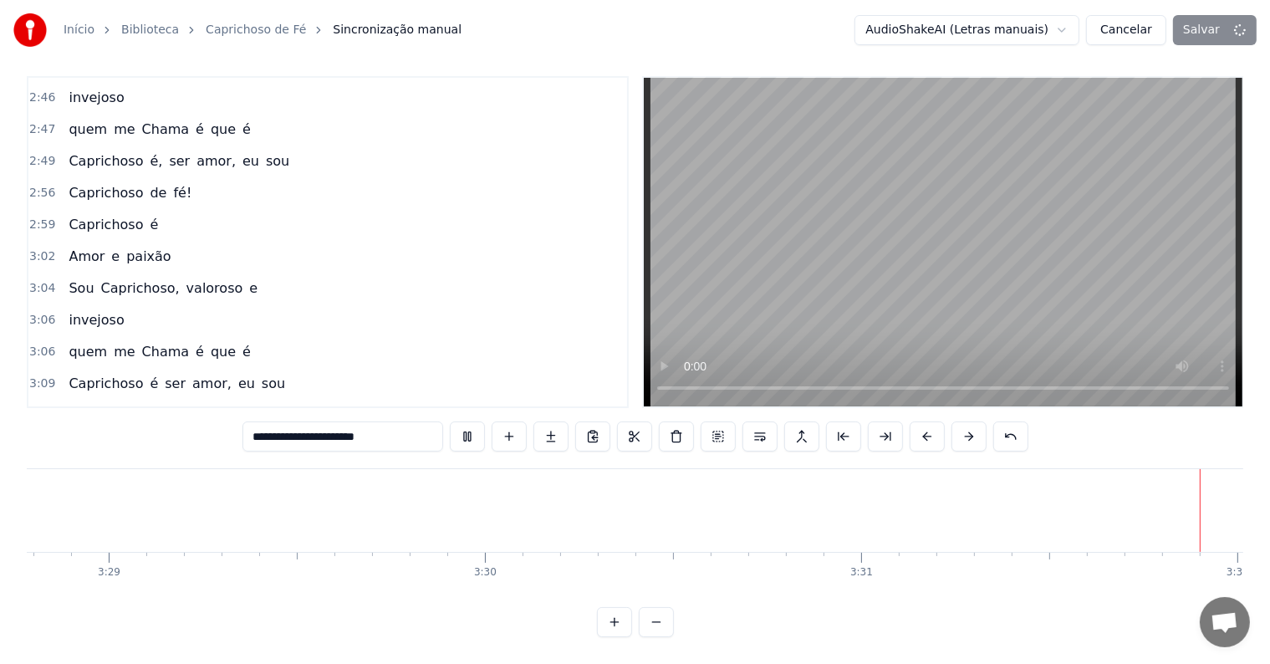
scroll to position [0, 78567]
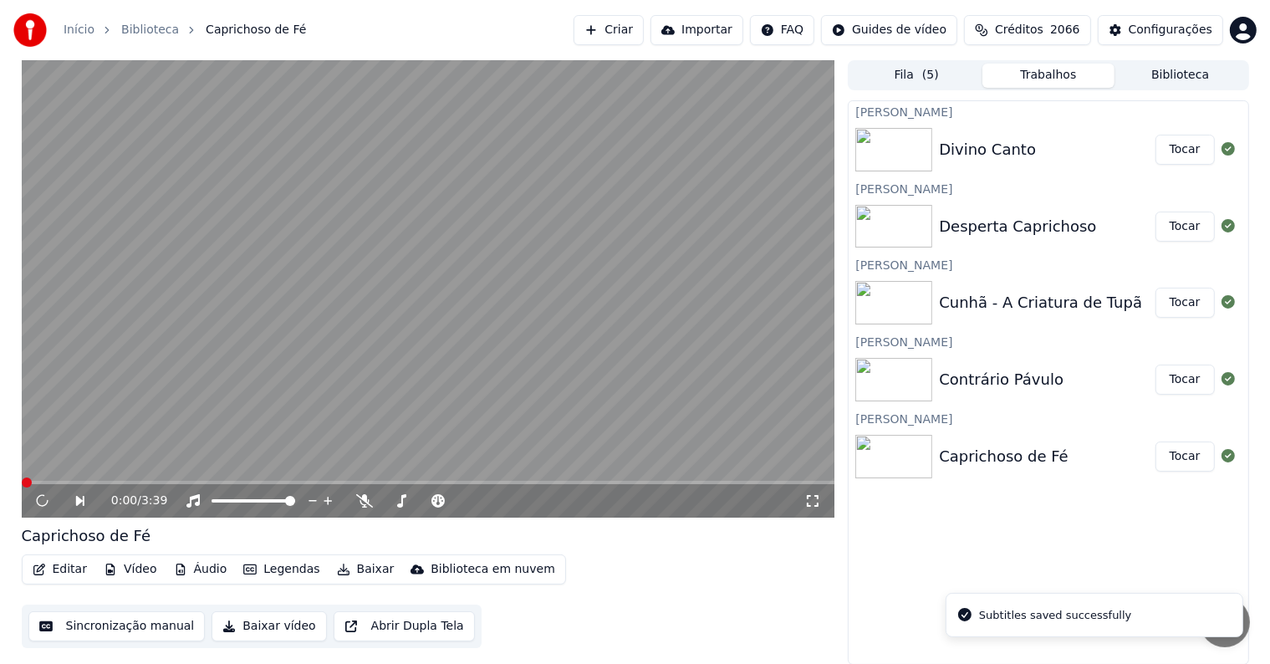
click at [1177, 387] on button "Tocar" at bounding box center [1184, 379] width 59 height 30
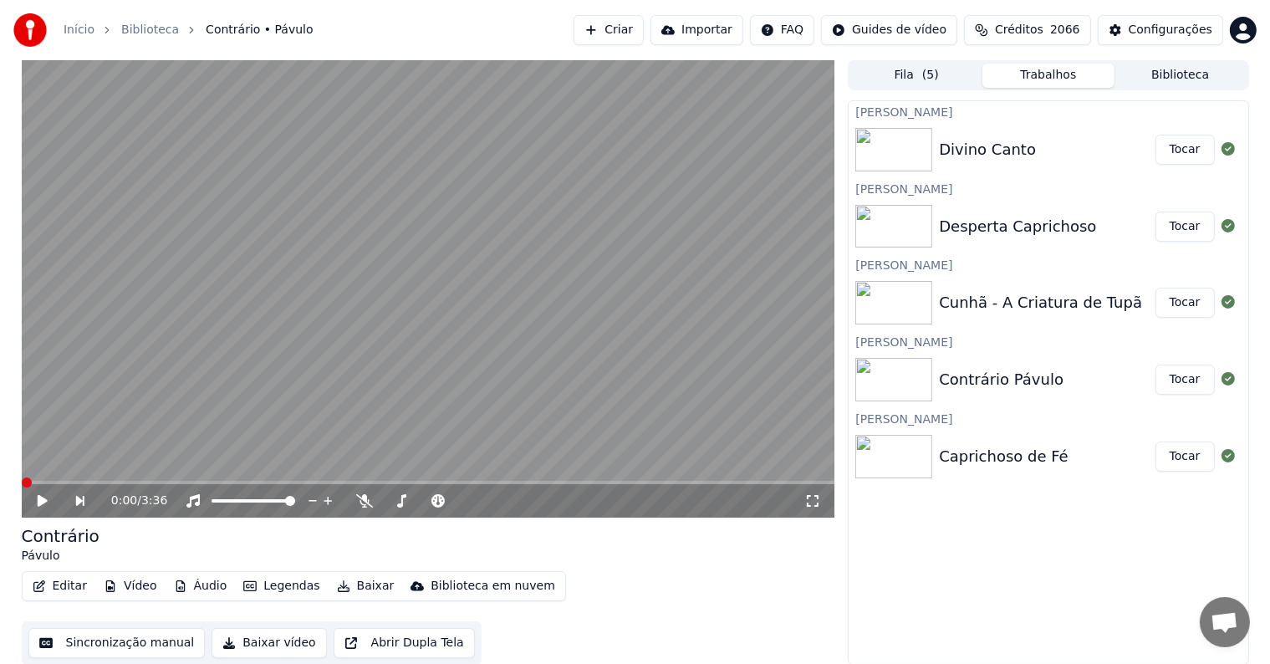
click at [468, 318] on video at bounding box center [428, 288] width 813 height 457
click at [1177, 457] on button "Tocar" at bounding box center [1184, 456] width 59 height 30
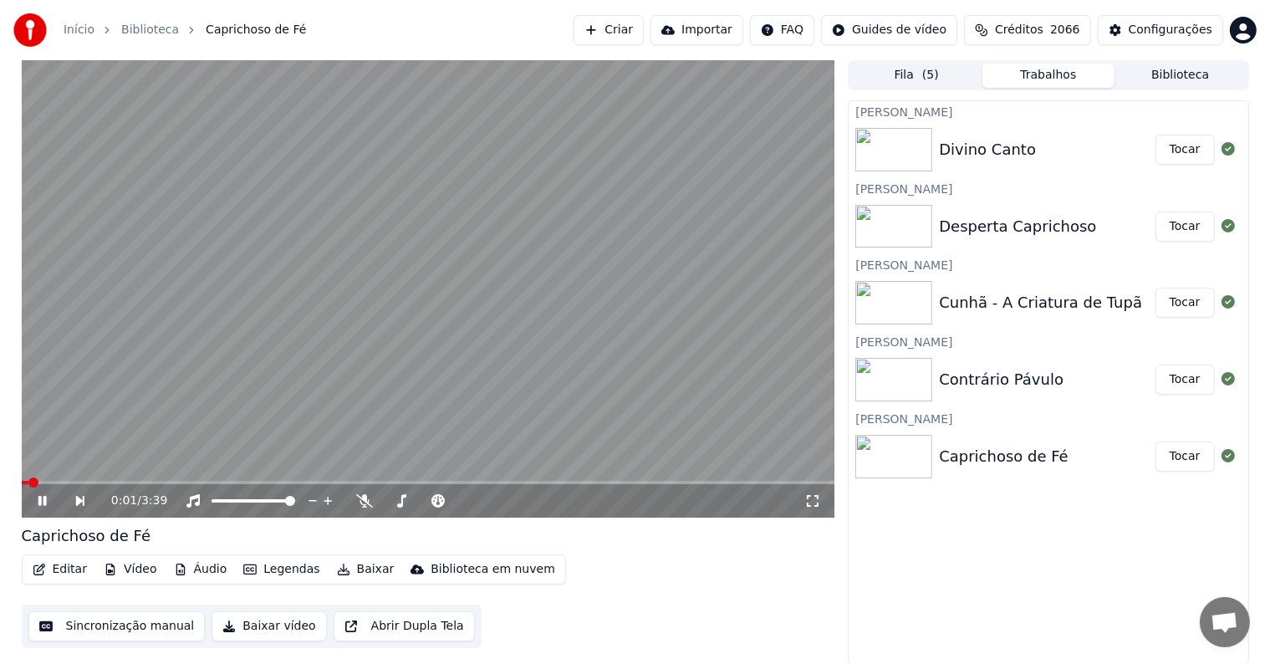
click at [455, 313] on video at bounding box center [428, 288] width 813 height 457
click at [1167, 390] on button "Tocar" at bounding box center [1184, 379] width 59 height 30
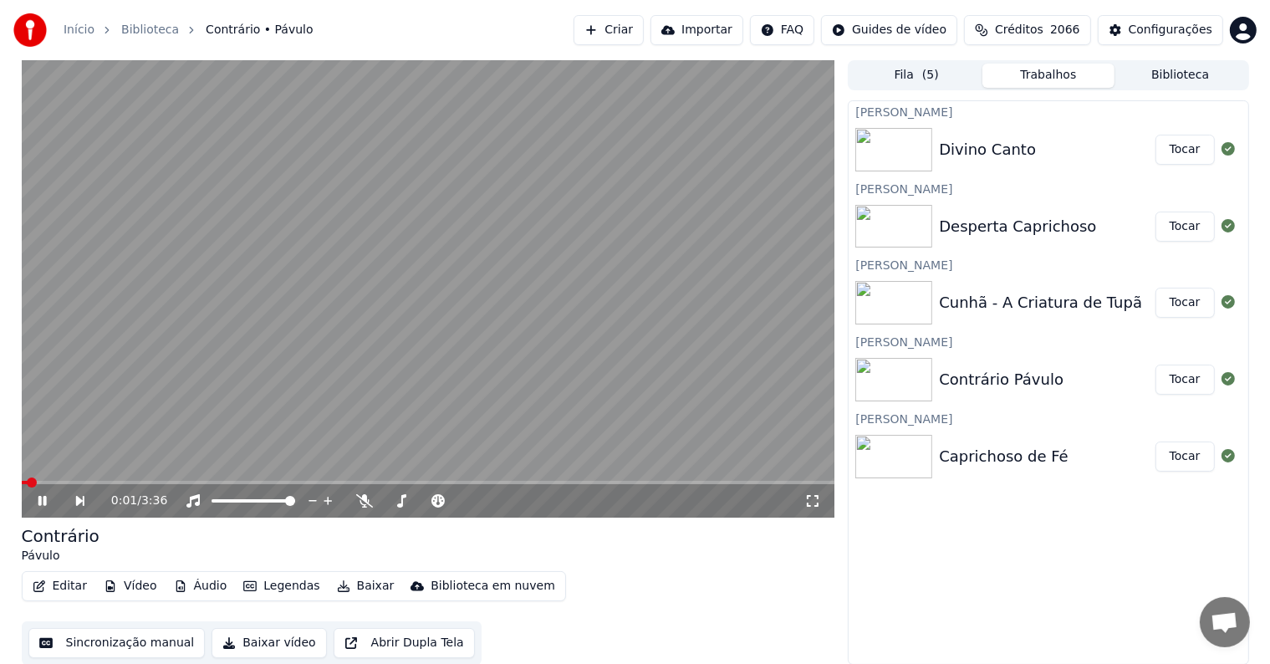
click at [156, 400] on video at bounding box center [428, 288] width 813 height 457
click at [75, 591] on button "Editar" at bounding box center [60, 585] width 68 height 23
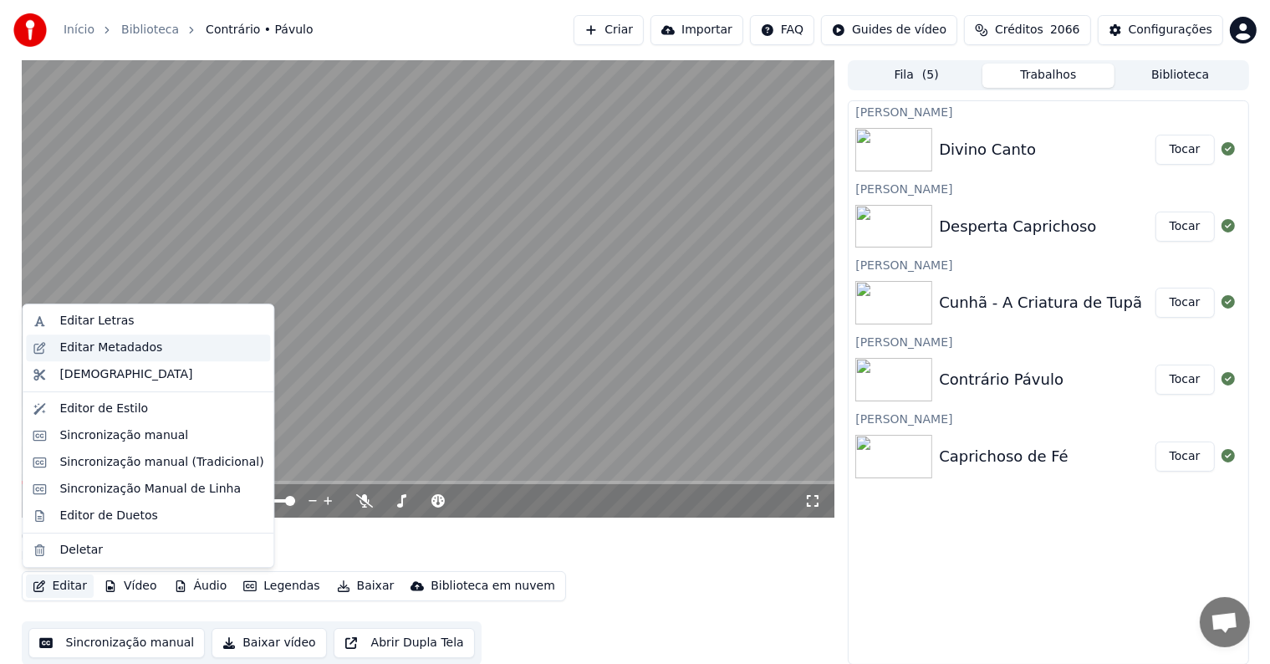
click at [89, 349] on div "Editar Metadados" at bounding box center [110, 347] width 103 height 17
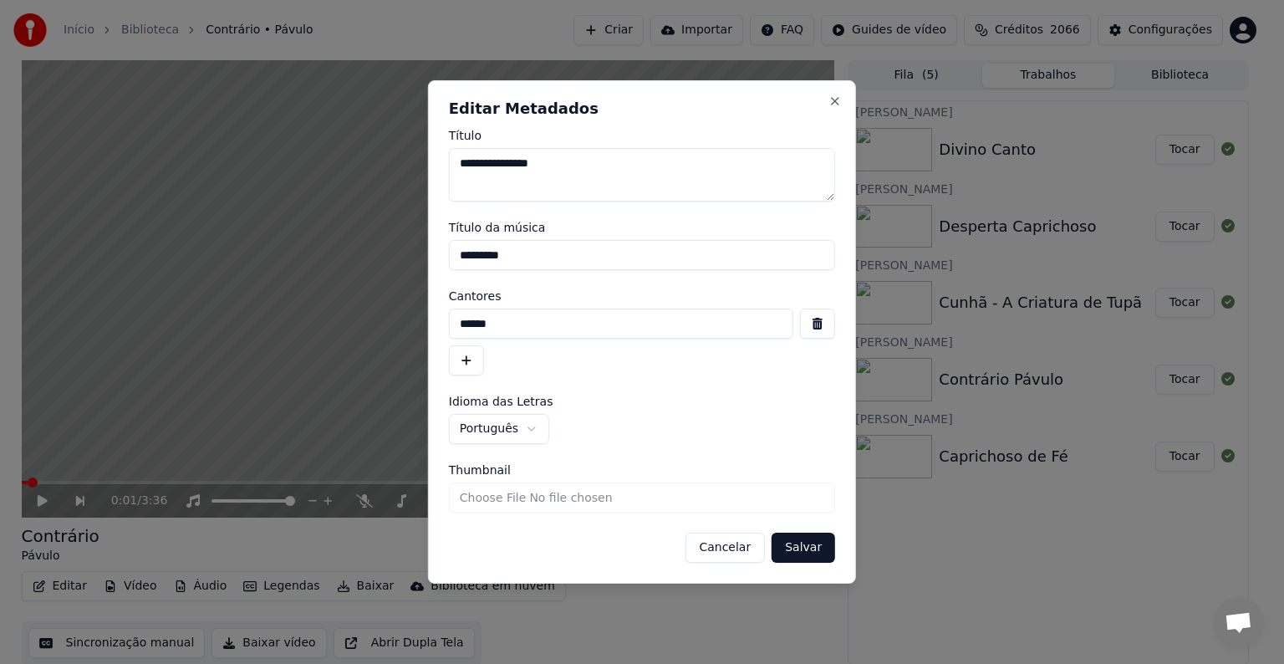
drag, startPoint x: 526, startPoint y: 321, endPoint x: 425, endPoint y: 322, distance: 100.3
click at [425, 322] on body "**********" at bounding box center [635, 332] width 1270 height 664
drag, startPoint x: 555, startPoint y: 254, endPoint x: 441, endPoint y: 238, distance: 114.8
click at [441, 238] on div "**********" at bounding box center [642, 331] width 428 height 503
drag, startPoint x: 507, startPoint y: 317, endPoint x: 445, endPoint y: 317, distance: 62.7
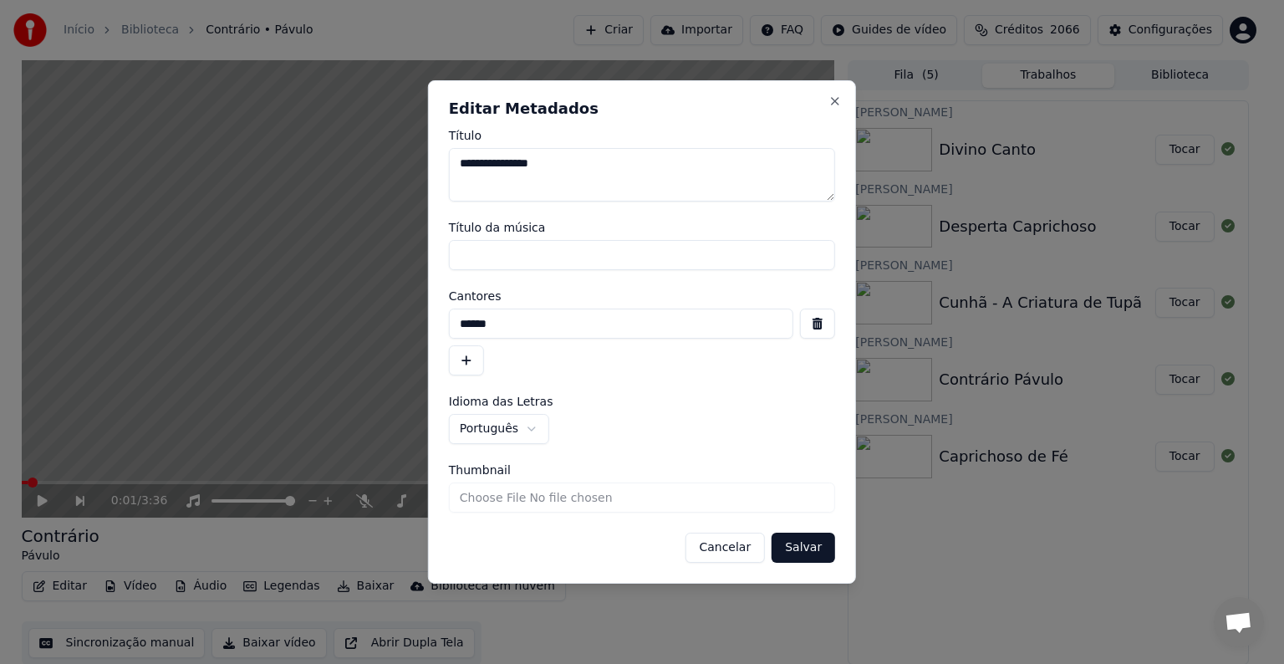
click at [445, 317] on div "**********" at bounding box center [642, 331] width 428 height 503
paste input "**********"
type input "**********"
click at [782, 549] on button "Salvar" at bounding box center [804, 547] width 64 height 30
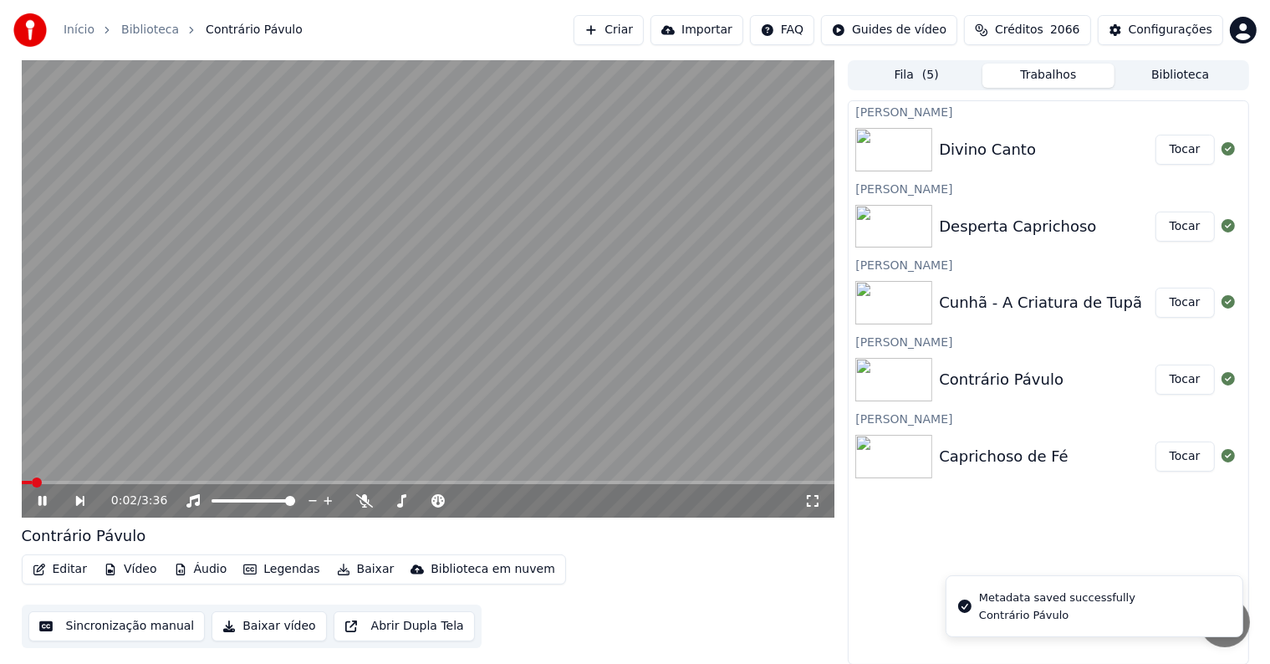
click at [191, 256] on video at bounding box center [428, 288] width 813 height 457
click at [106, 620] on button "Sincronização manual" at bounding box center [116, 626] width 177 height 30
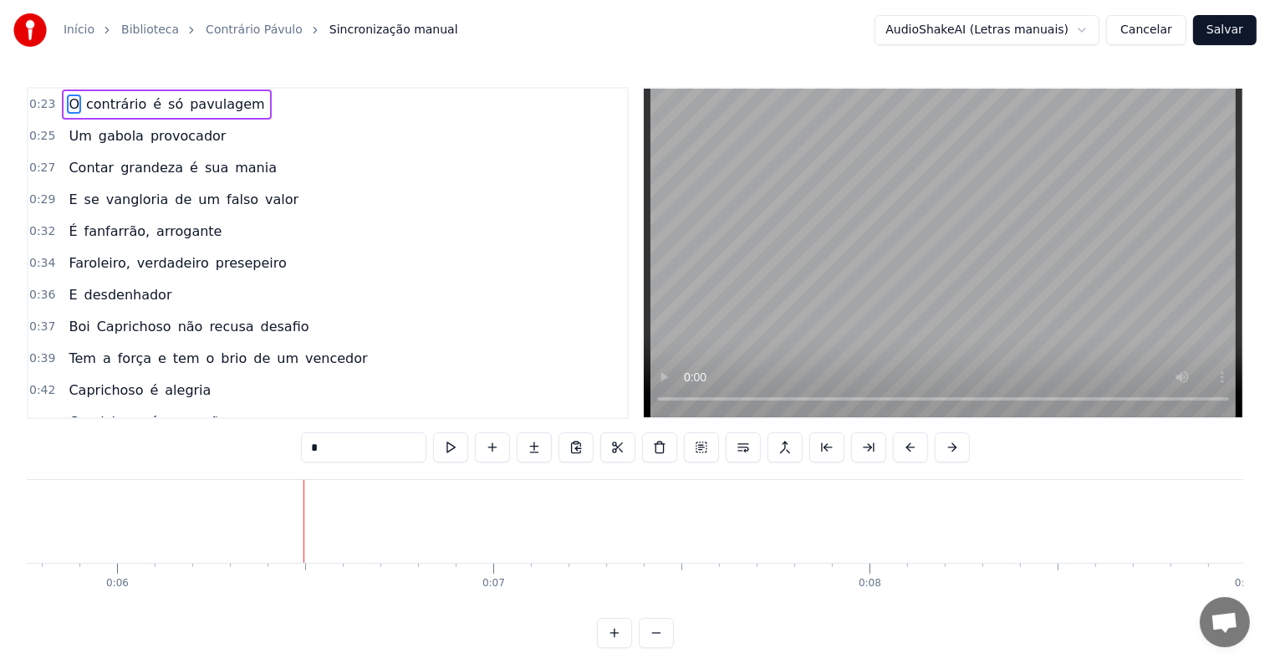
scroll to position [0, 2183]
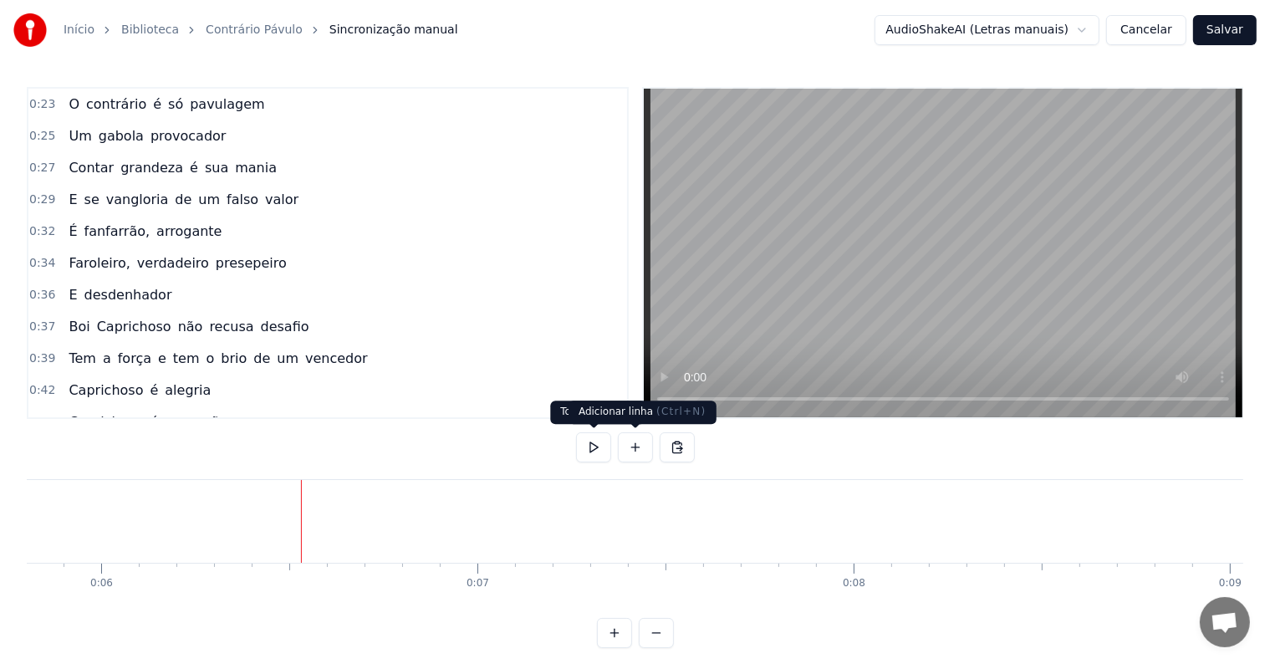
click at [629, 449] on button at bounding box center [635, 447] width 35 height 30
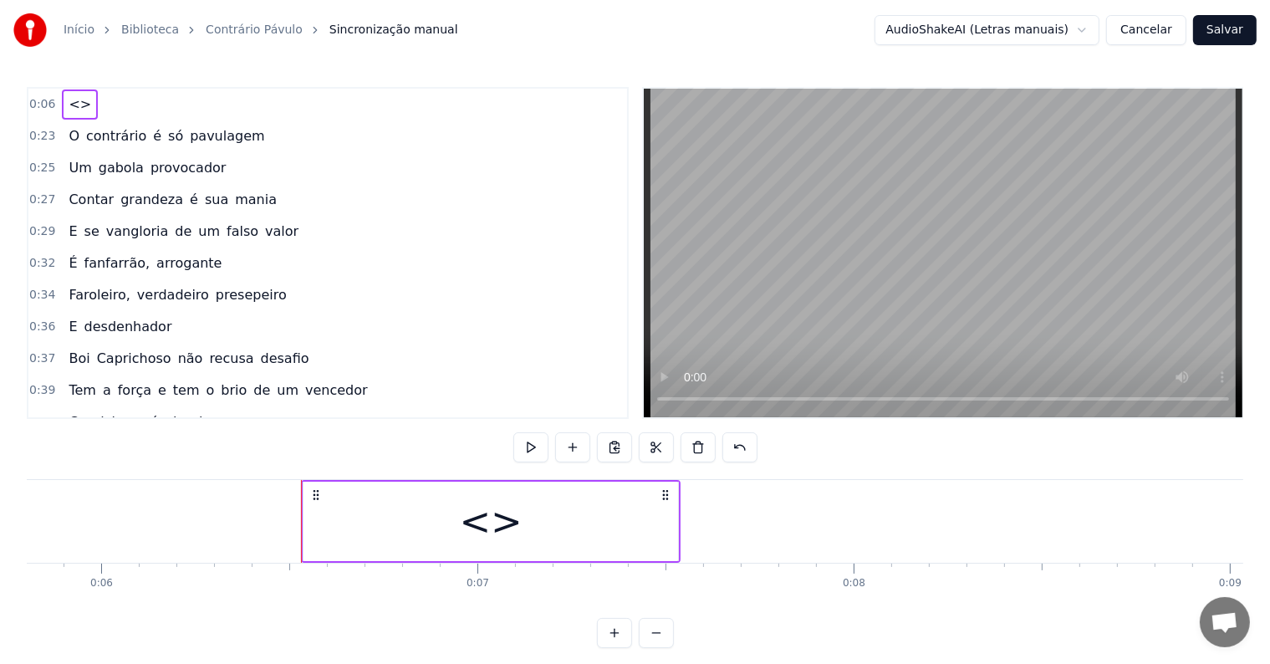
click at [445, 542] on div "<>" at bounding box center [490, 520] width 374 height 79
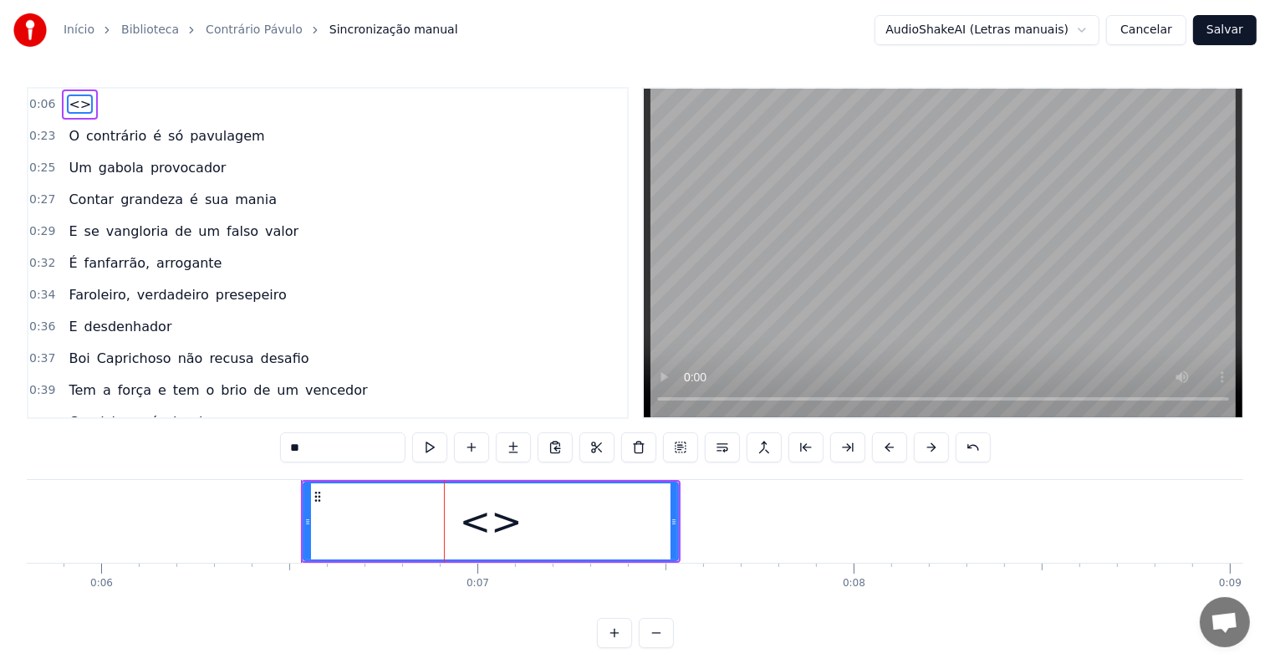
drag, startPoint x: 353, startPoint y: 449, endPoint x: 242, endPoint y: 439, distance: 110.8
click at [242, 439] on div "0:06 <> 0:23 O contrário é só pavulagem 0:25 Um gabola provocador 0:27 Contar g…" at bounding box center [635, 367] width 1216 height 561
paste input "**********"
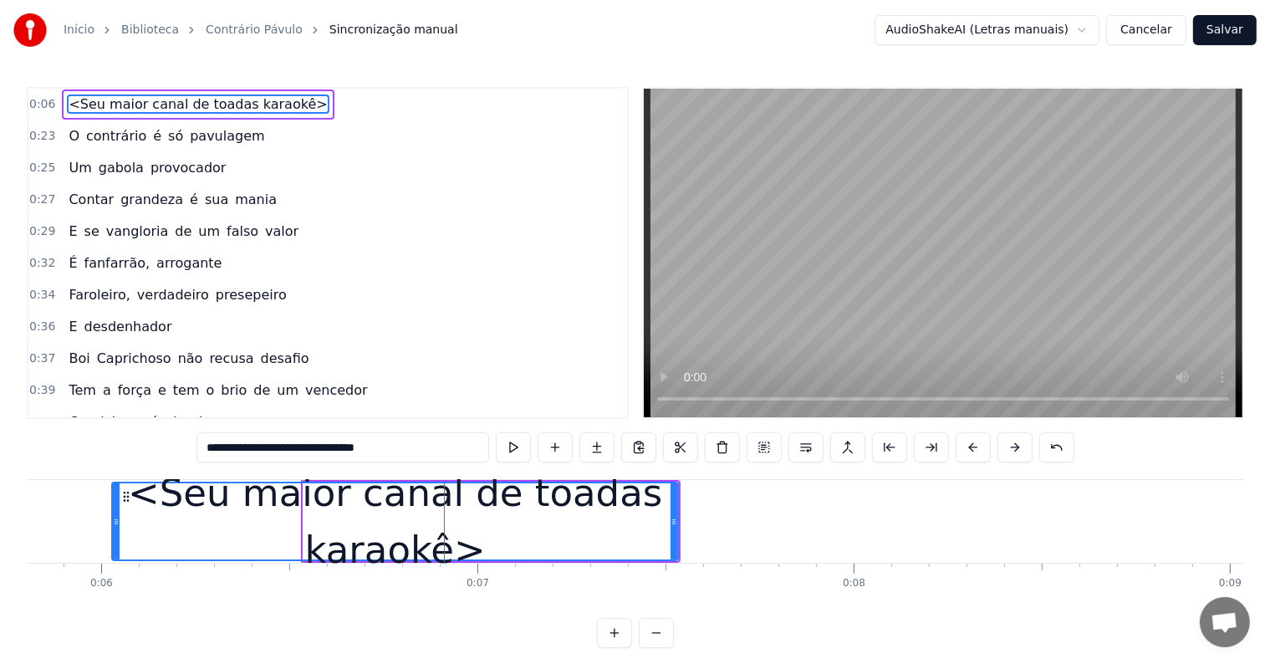
drag, startPoint x: 305, startPoint y: 516, endPoint x: 114, endPoint y: 512, distance: 191.5
click at [114, 512] on div at bounding box center [116, 521] width 7 height 76
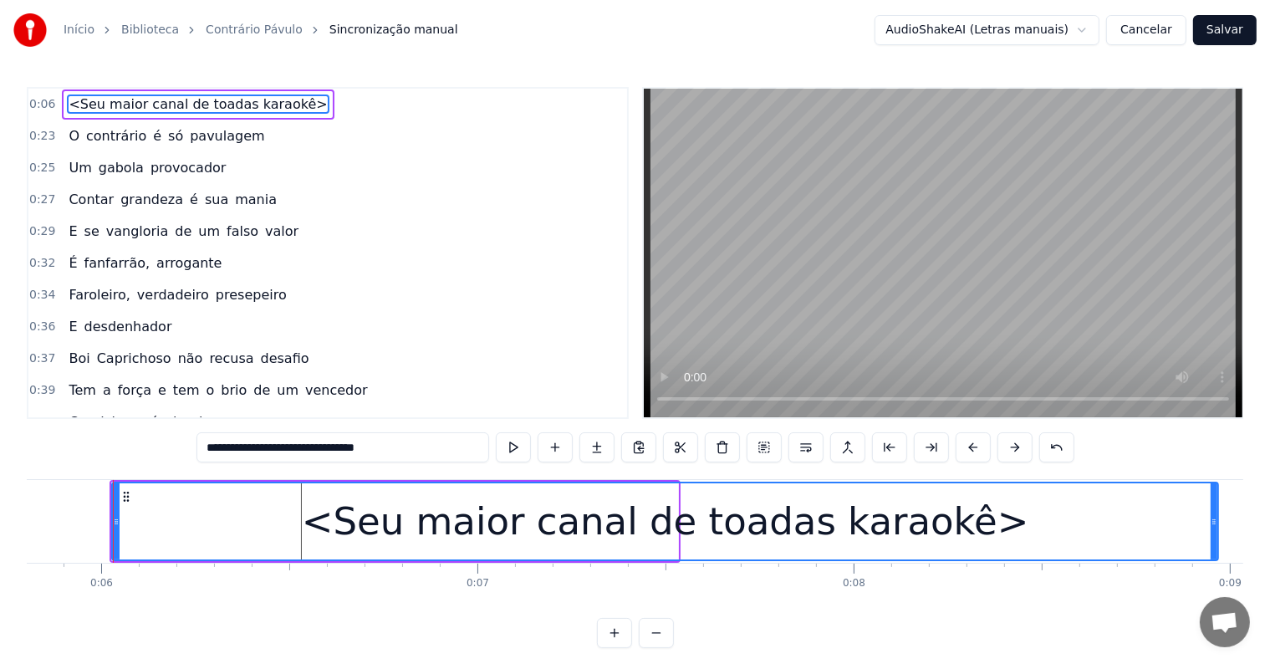
drag, startPoint x: 672, startPoint y: 522, endPoint x: 1212, endPoint y: 521, distance: 540.0
click at [1212, 521] on icon at bounding box center [1213, 521] width 7 height 13
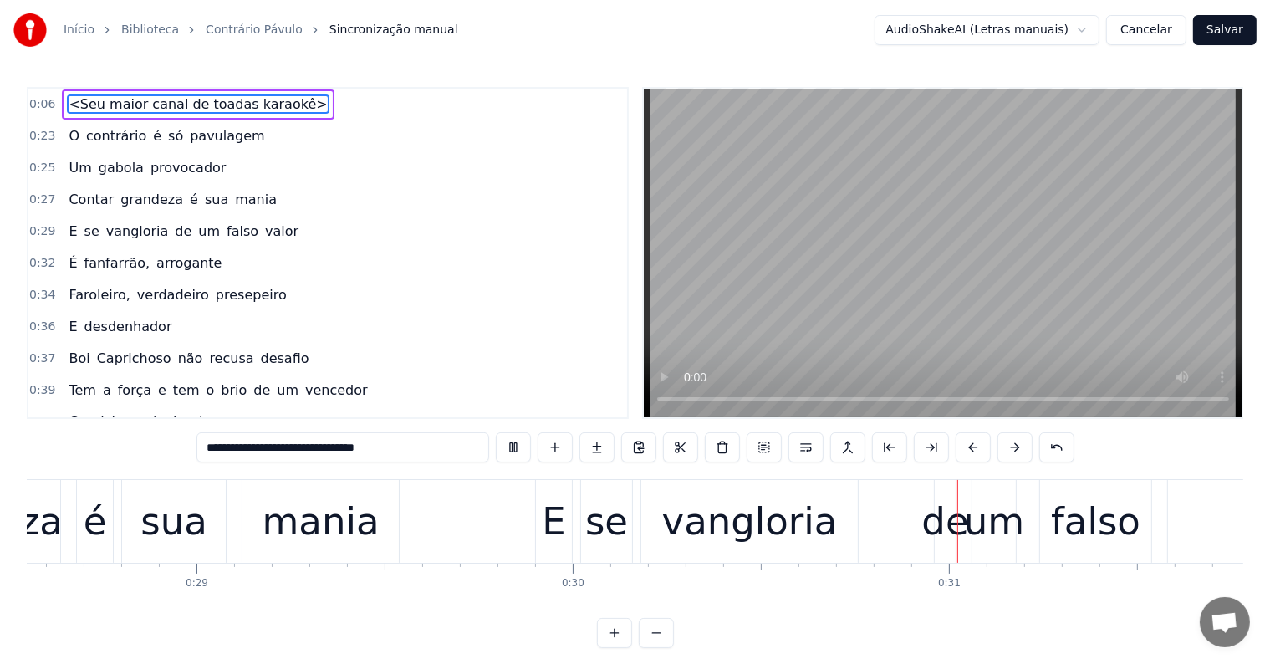
scroll to position [0, 11253]
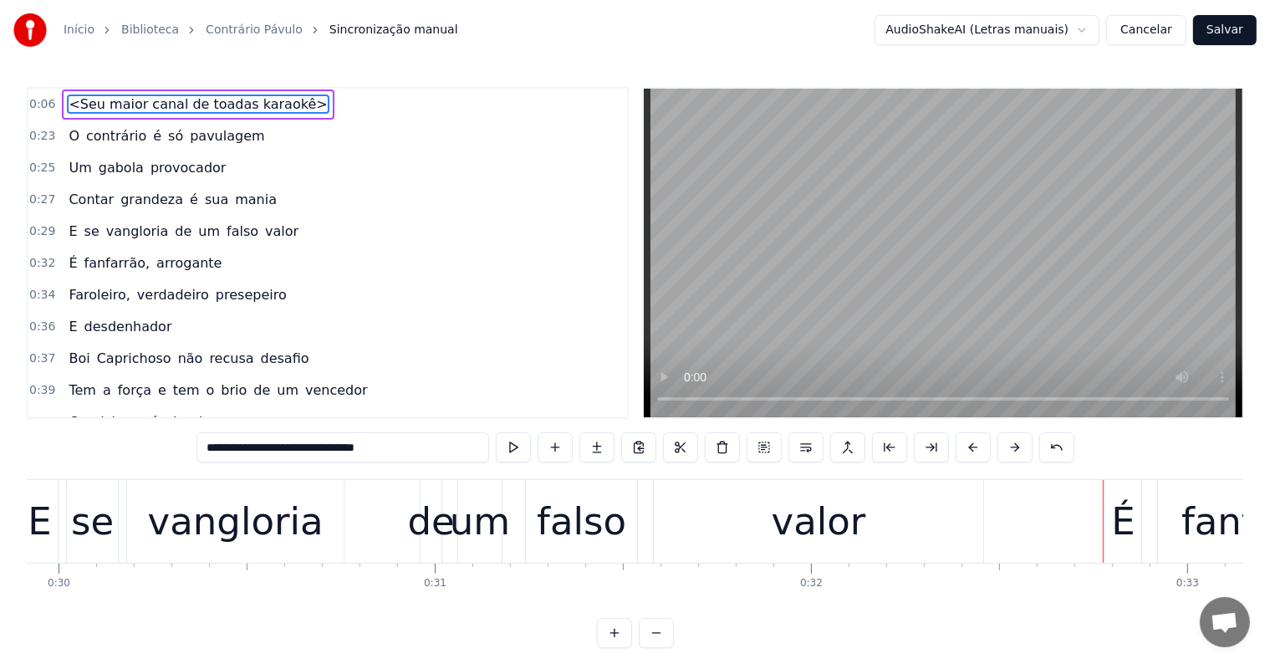
click at [550, 552] on div "falso" at bounding box center [581, 521] width 111 height 83
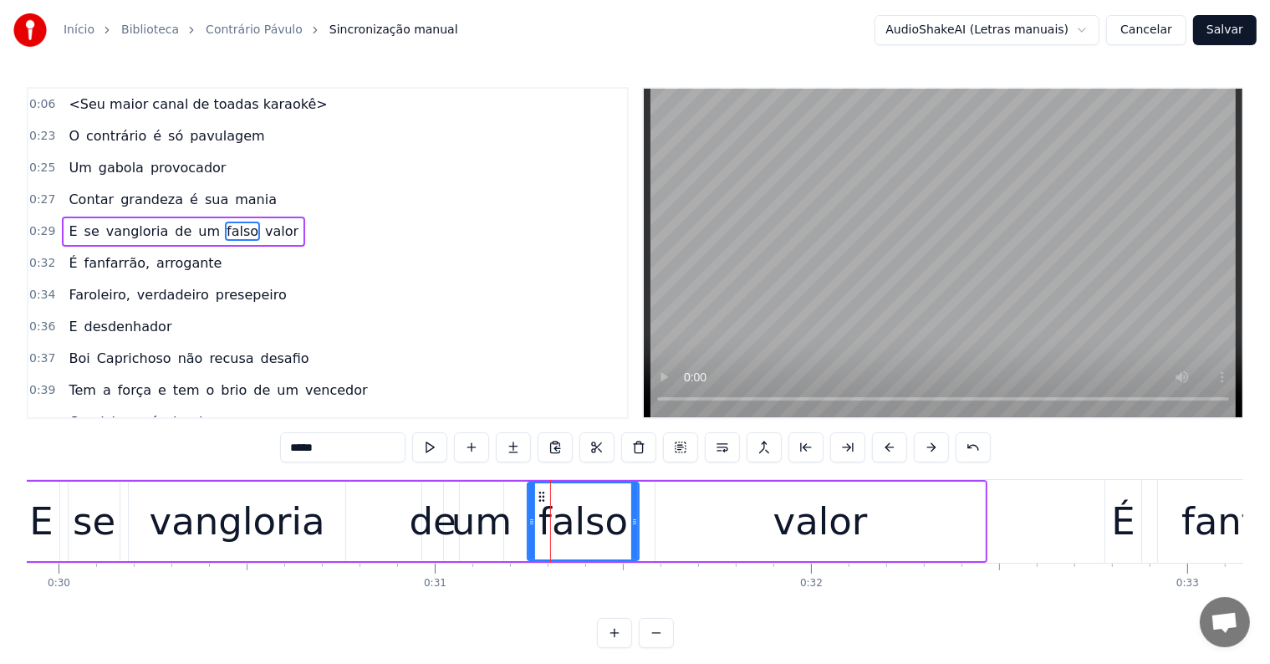
click at [263, 225] on span "valor" at bounding box center [281, 231] width 37 height 19
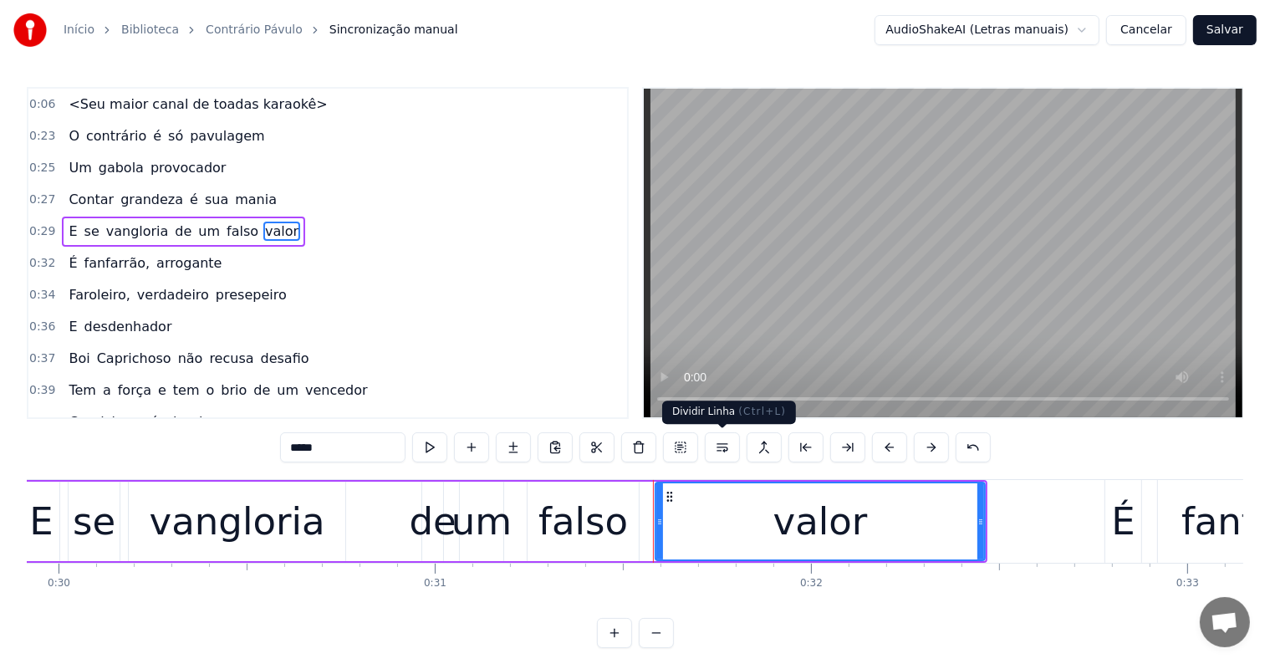
click at [722, 449] on button at bounding box center [722, 447] width 35 height 30
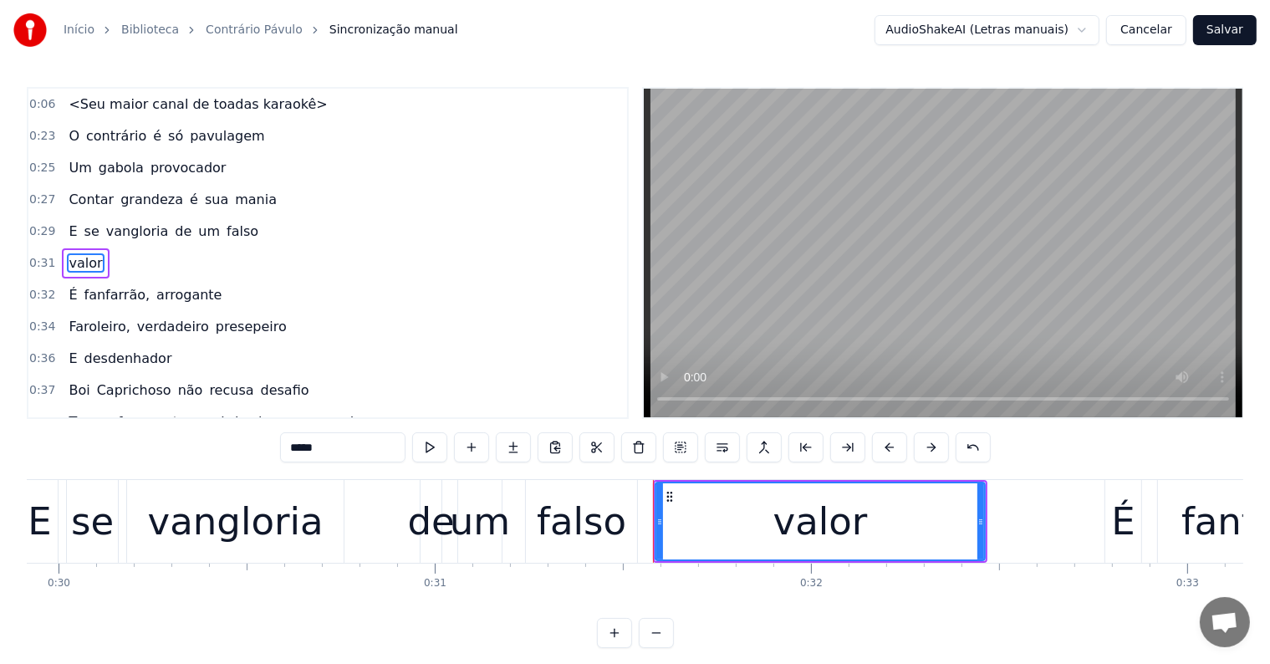
scroll to position [4, 0]
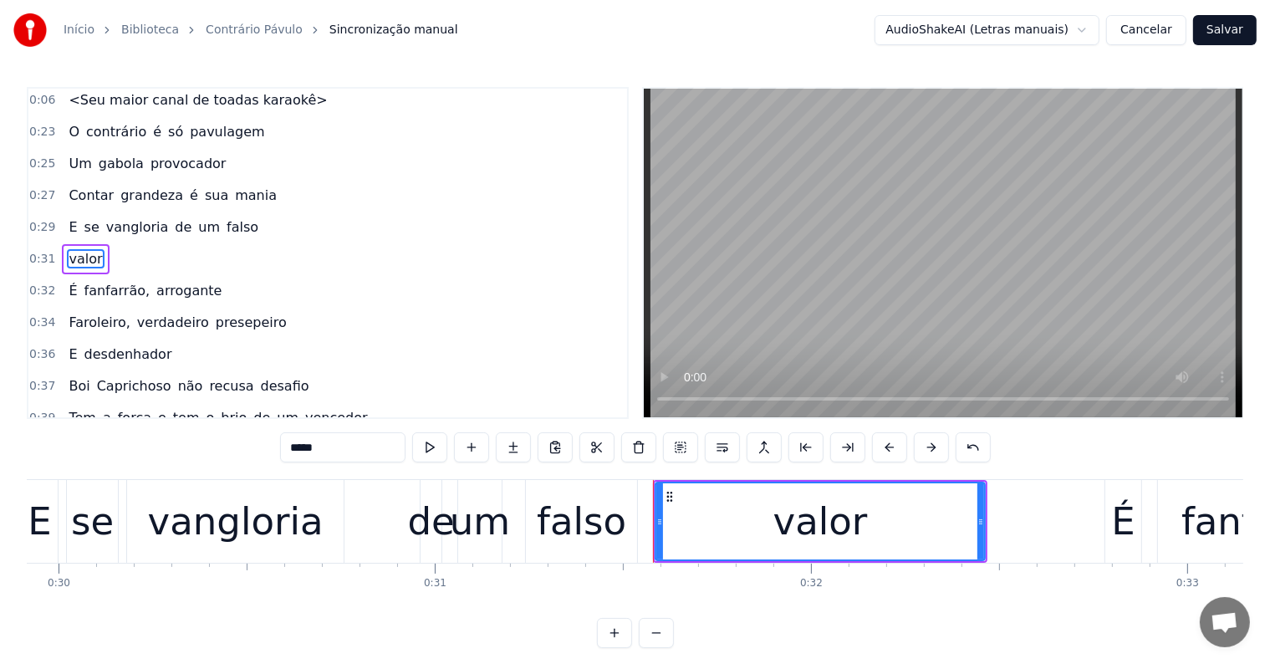
click at [225, 227] on span "falso" at bounding box center [242, 226] width 35 height 19
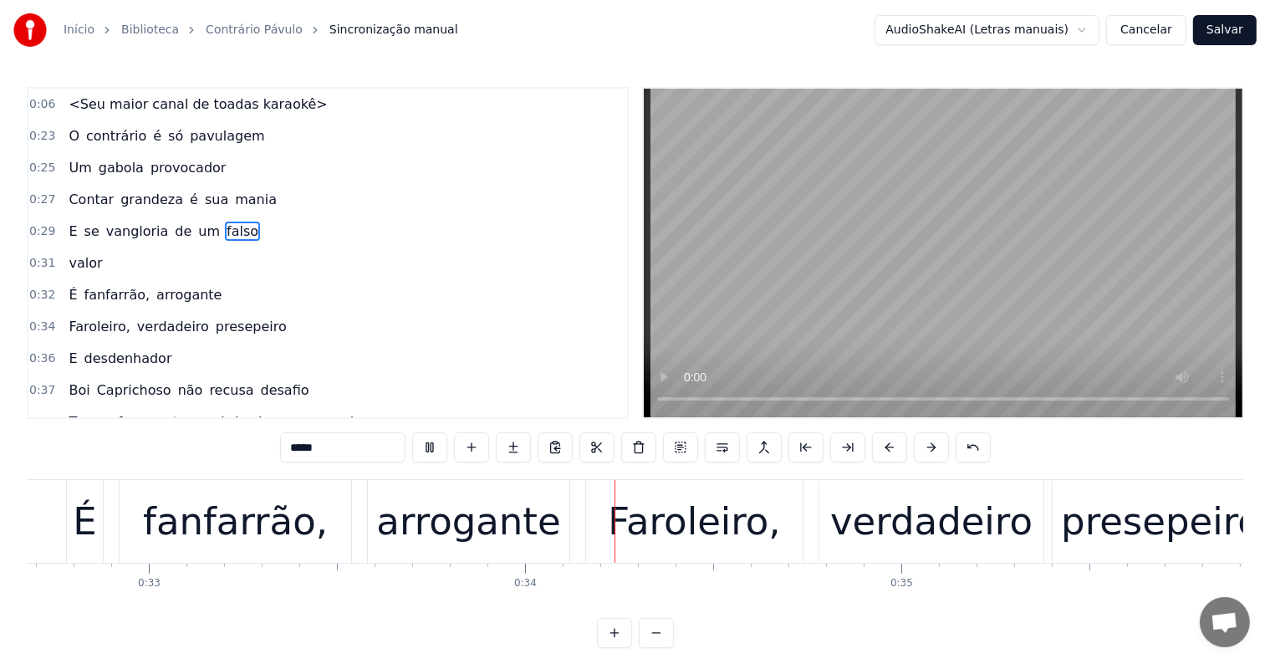
scroll to position [0, 12379]
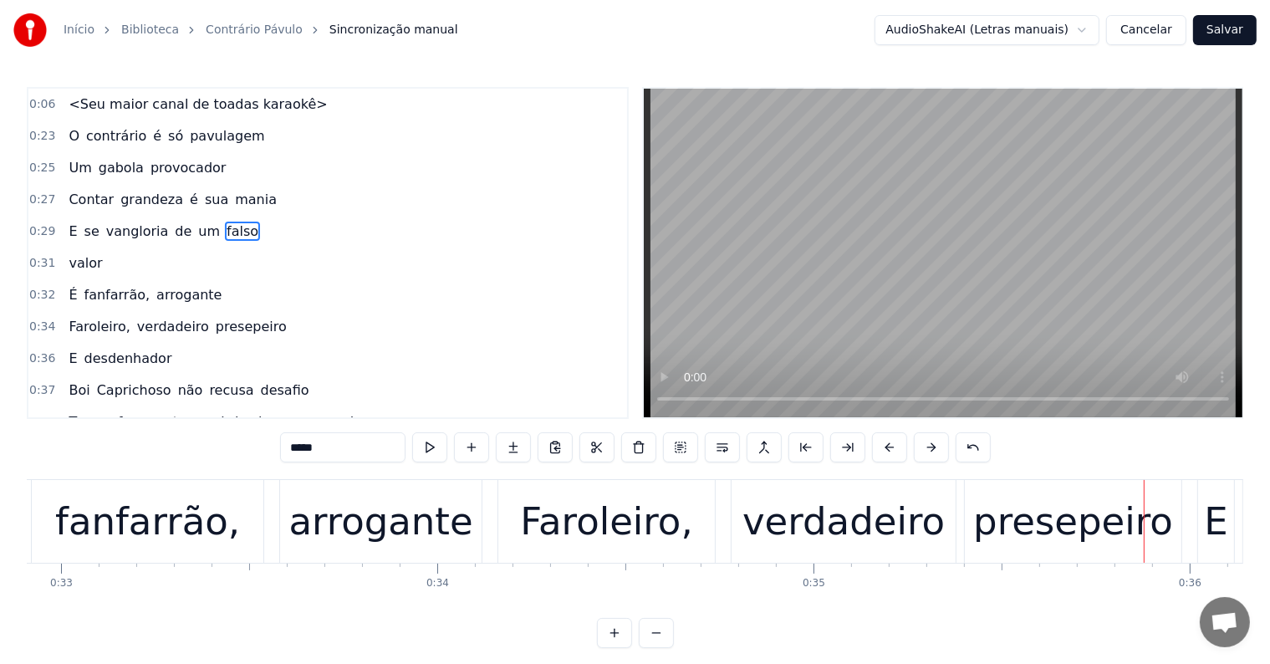
click at [569, 528] on div "Faroleiro," at bounding box center [606, 521] width 172 height 57
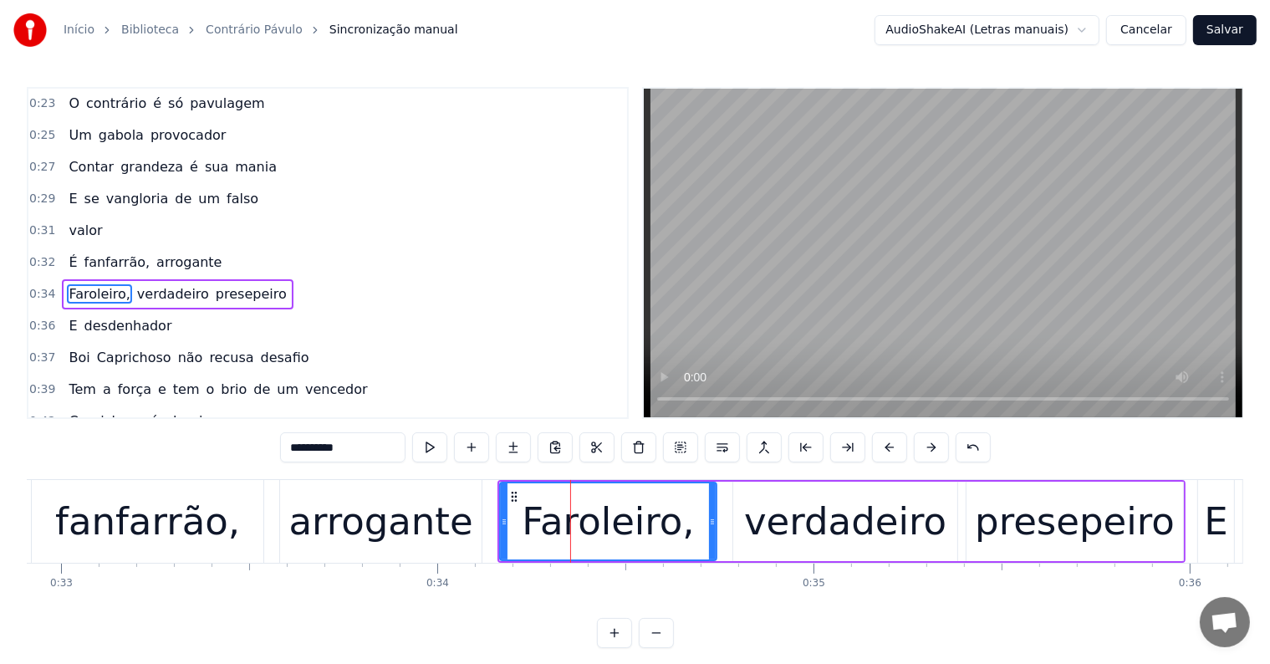
scroll to position [66, 0]
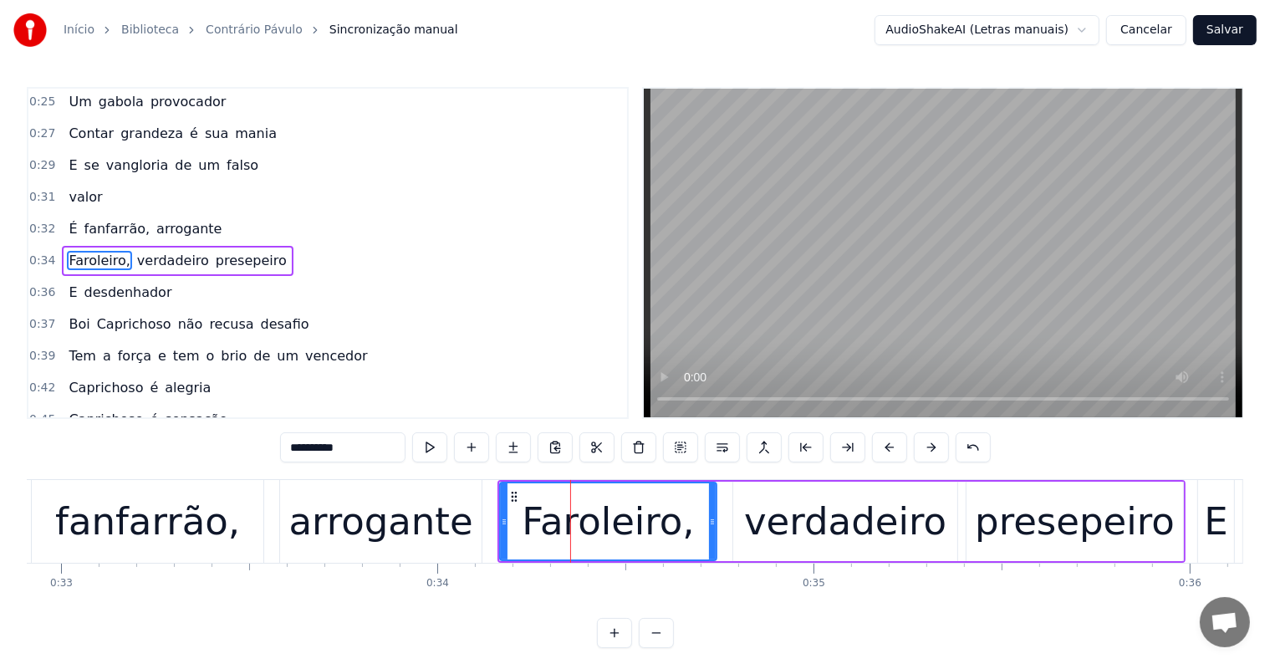
click at [176, 221] on span "arrogante" at bounding box center [189, 228] width 69 height 19
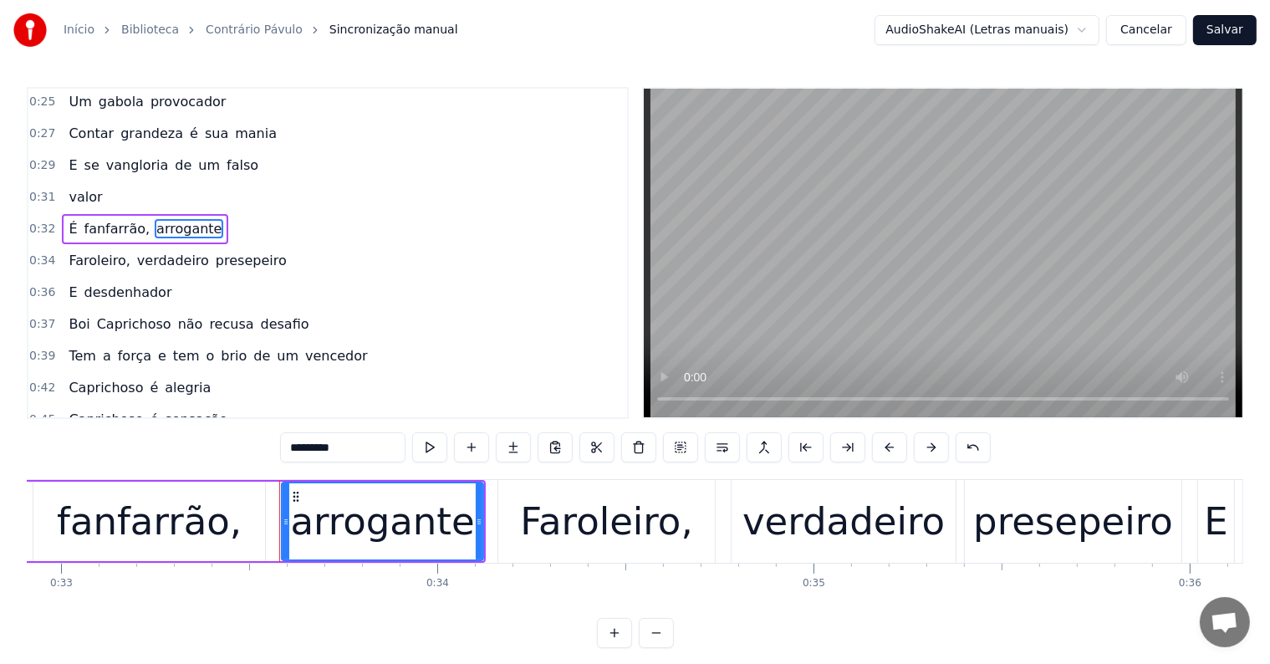
scroll to position [35, 0]
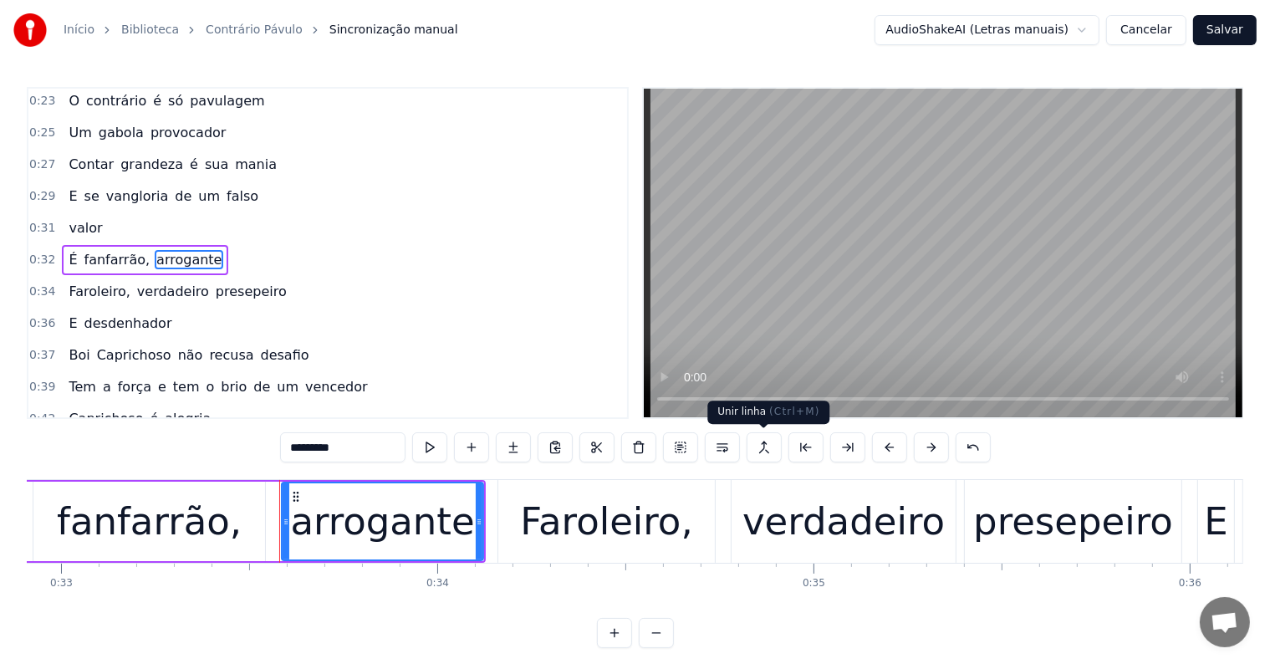
click at [760, 450] on button at bounding box center [763, 447] width 35 height 30
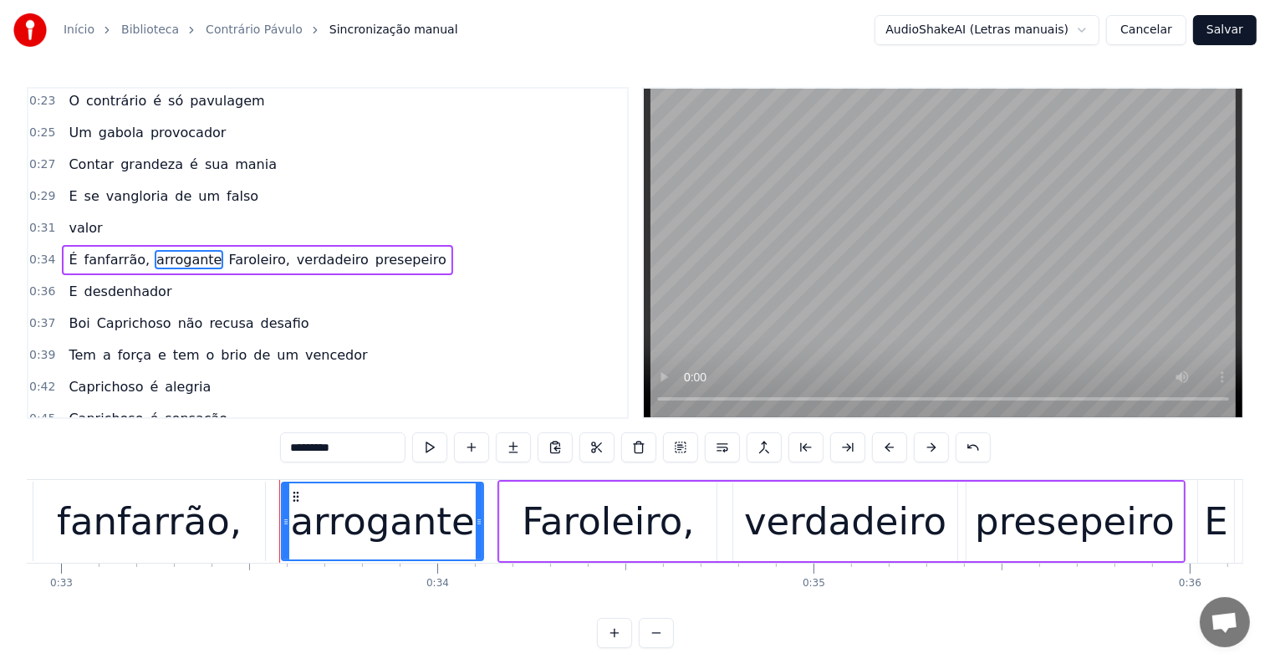
click at [295, 257] on span "verdadeiro" at bounding box center [332, 259] width 75 height 19
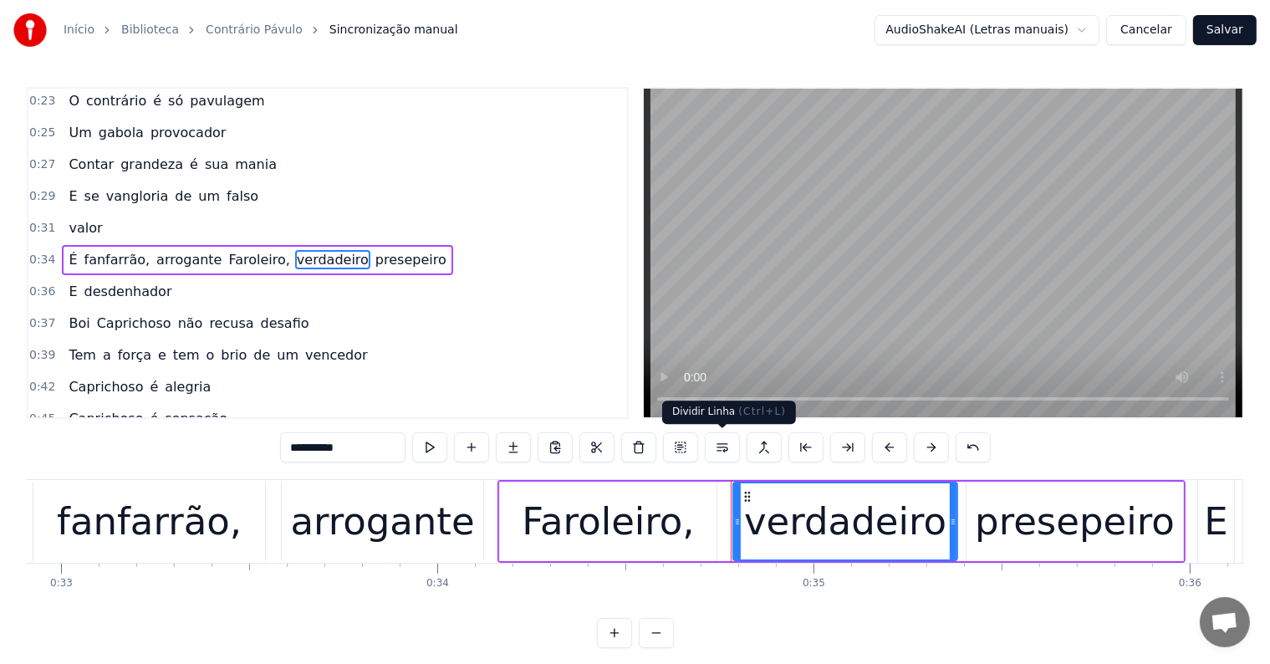
click at [718, 445] on button at bounding box center [722, 447] width 35 height 30
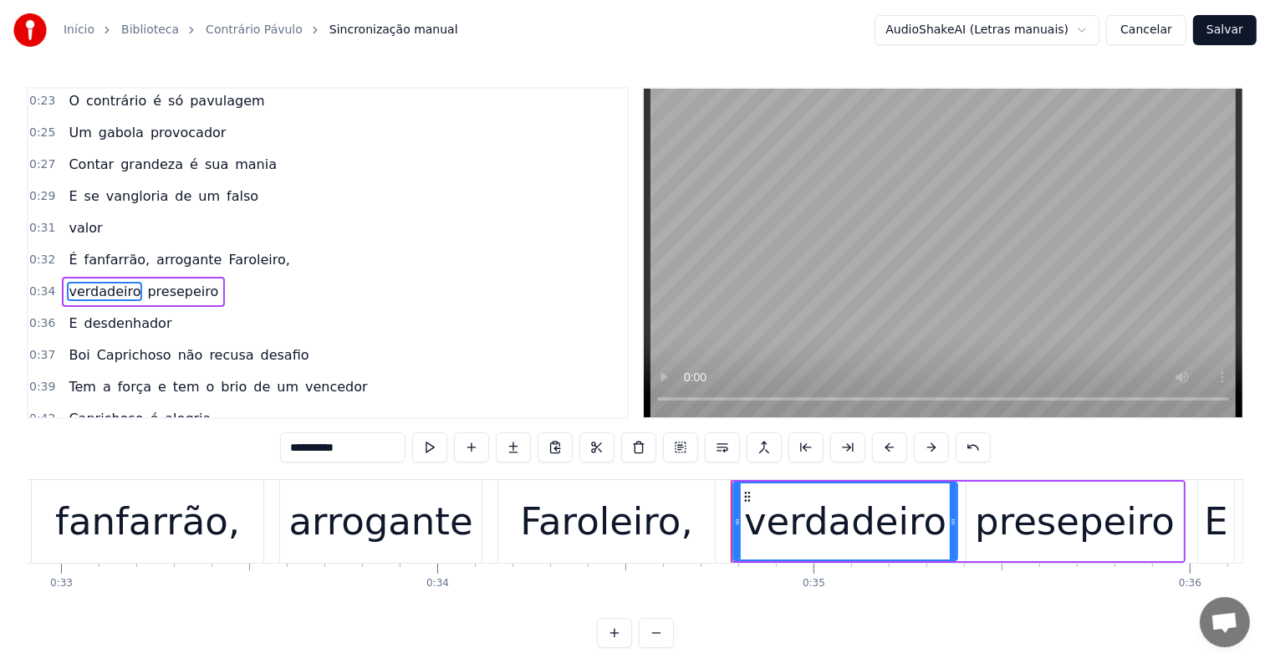
scroll to position [66, 0]
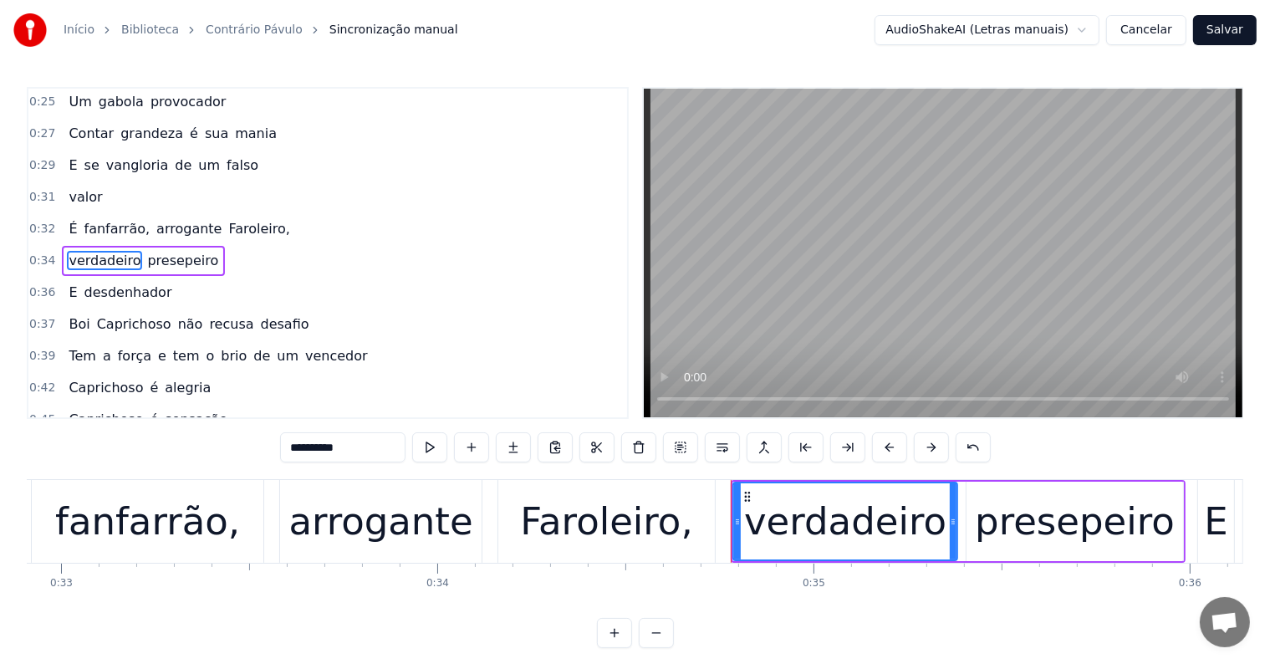
click at [130, 226] on span "fanfarrão," at bounding box center [117, 228] width 69 height 19
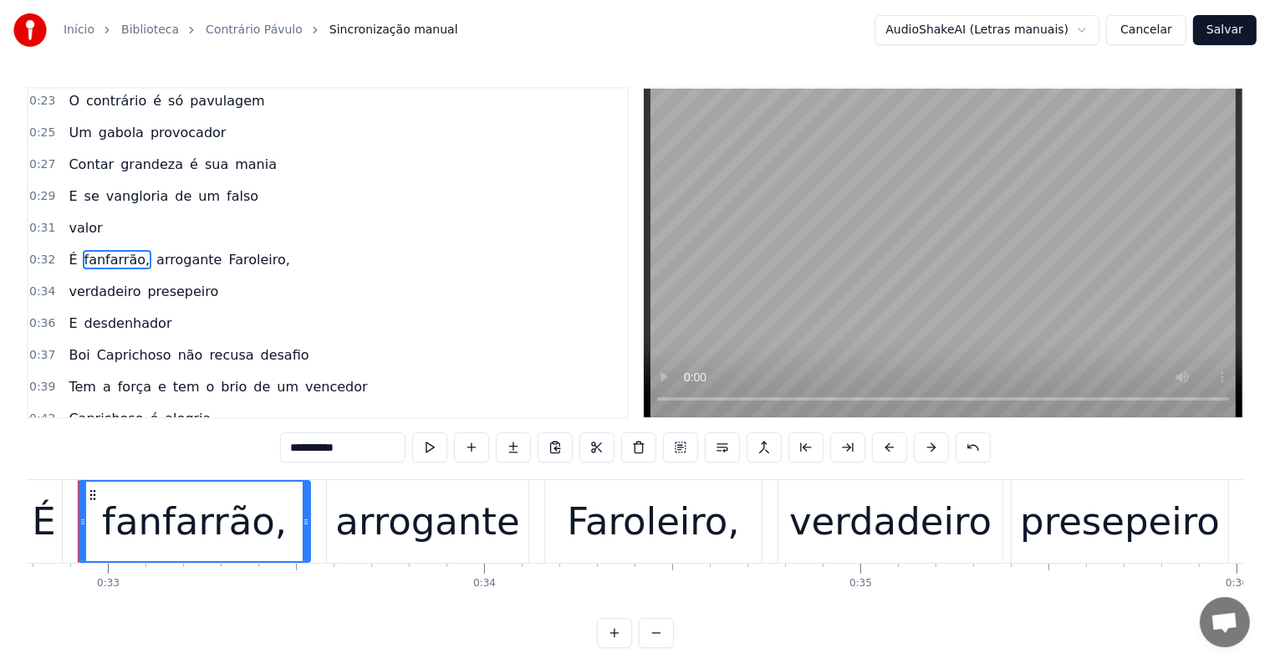
scroll to position [0, 12299]
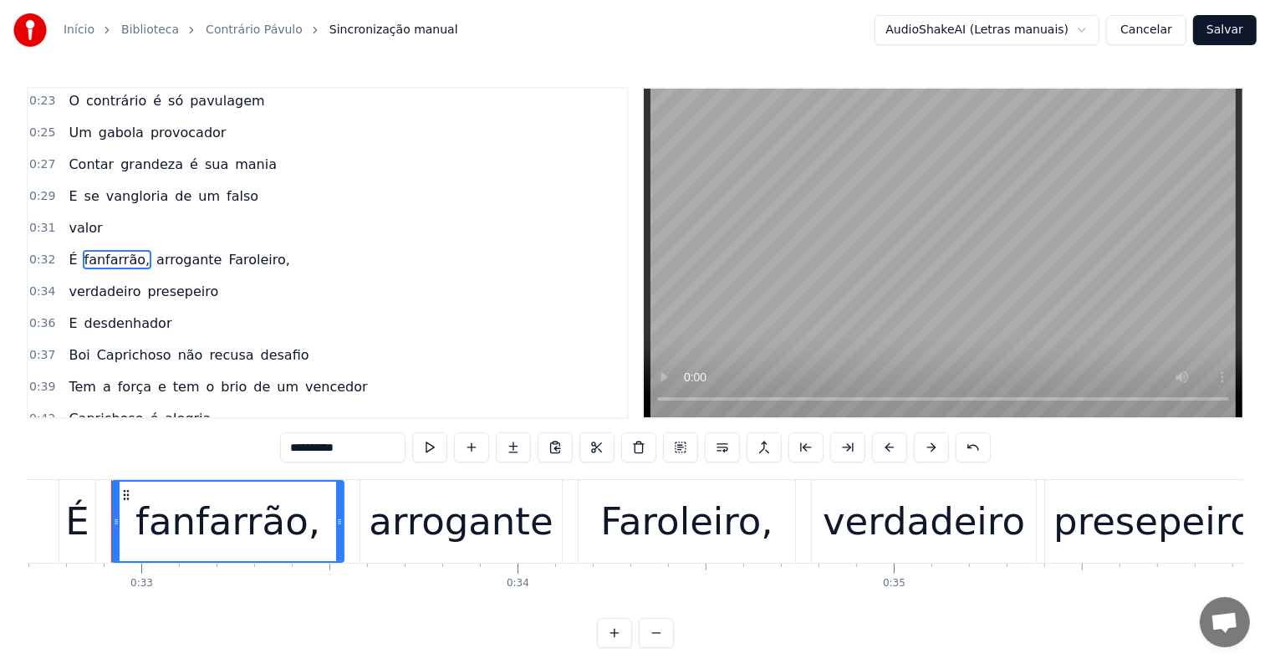
click at [250, 256] on span "Faroleiro," at bounding box center [259, 259] width 64 height 19
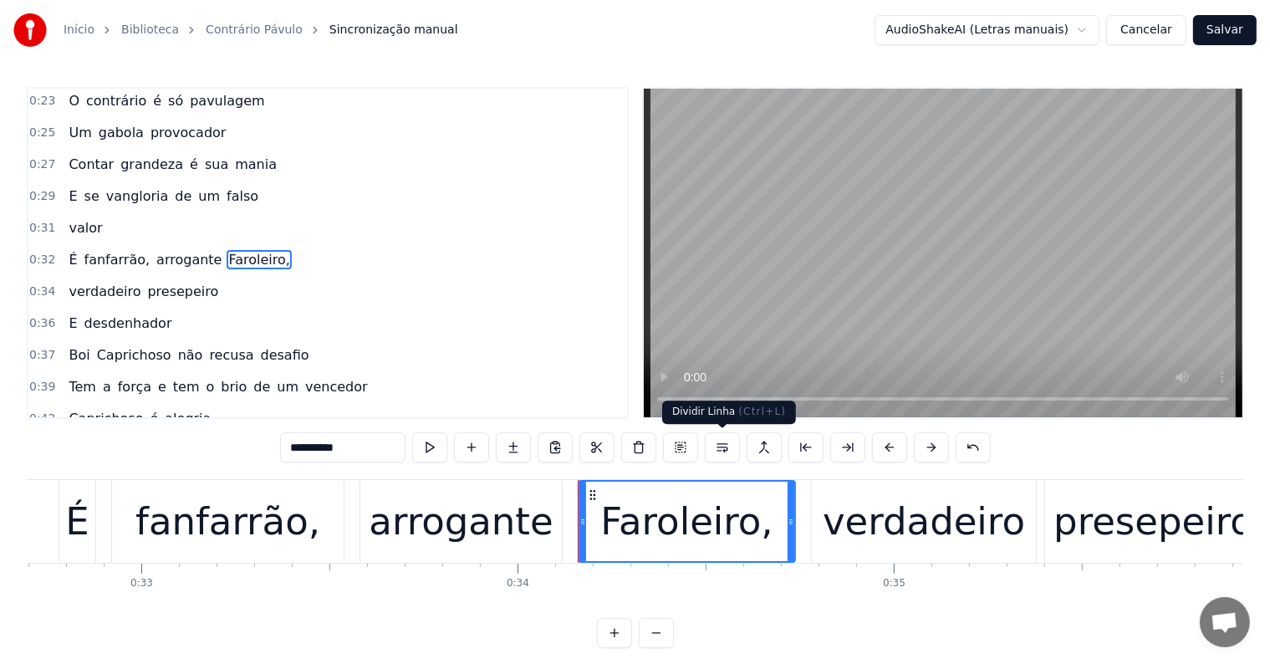
click at [722, 447] on button at bounding box center [722, 447] width 35 height 30
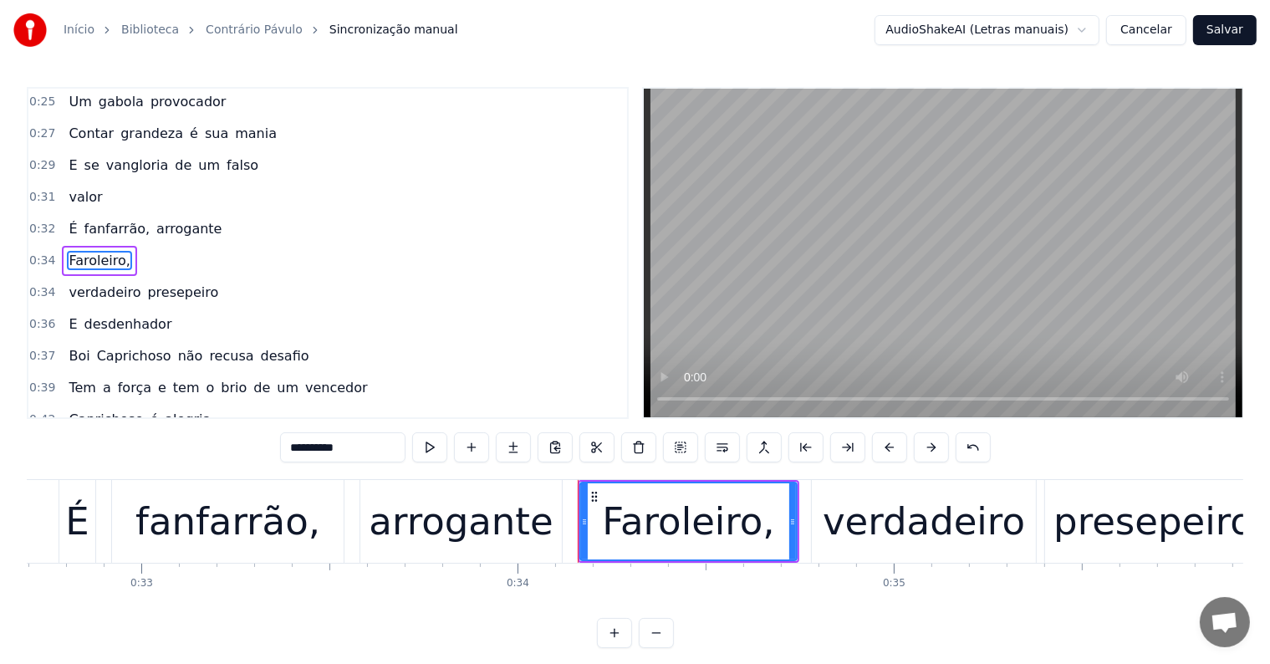
click at [161, 220] on span "arrogante" at bounding box center [189, 228] width 69 height 19
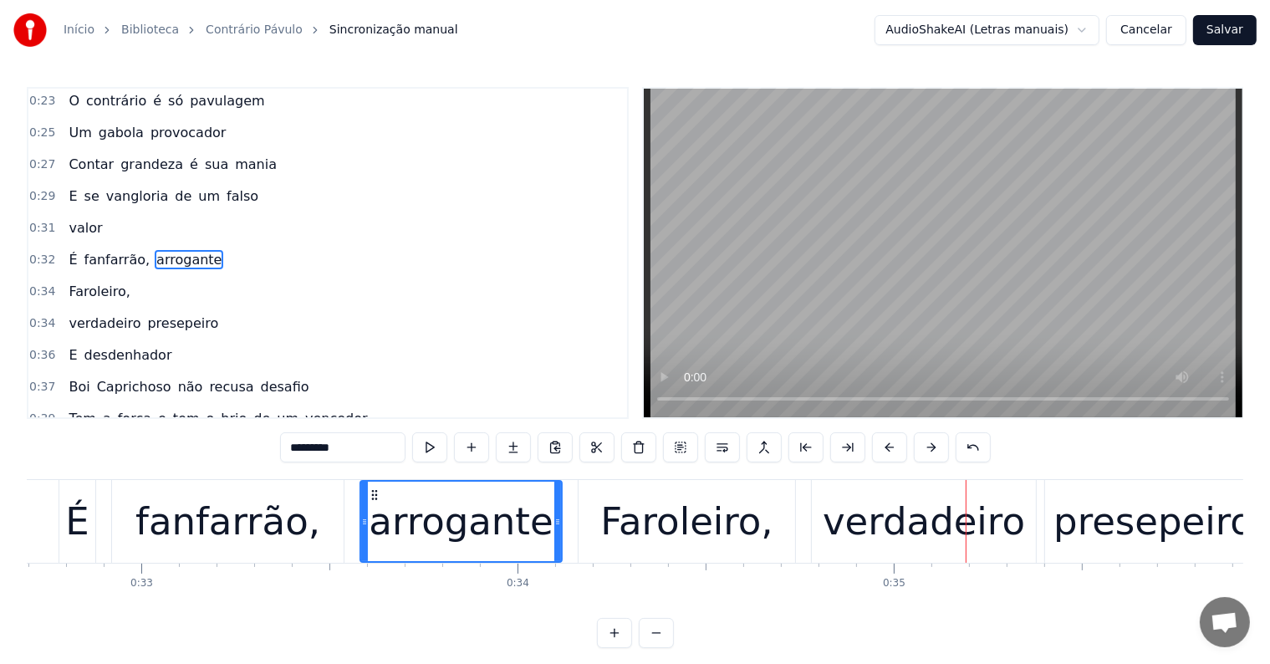
click at [642, 544] on div "Faroleiro," at bounding box center [686, 521] width 172 height 57
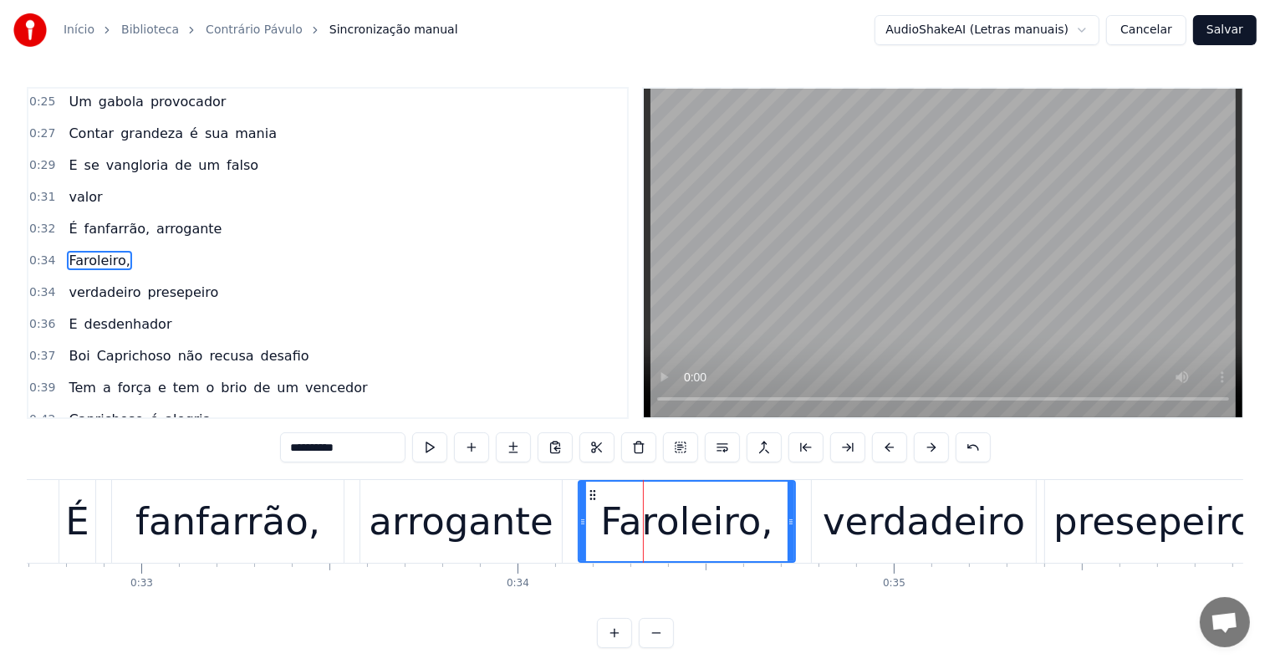
click at [296, 446] on input "**********" at bounding box center [342, 447] width 125 height 30
click at [289, 447] on input "**********" at bounding box center [342, 447] width 125 height 30
click at [297, 448] on input "**********" at bounding box center [342, 447] width 125 height 30
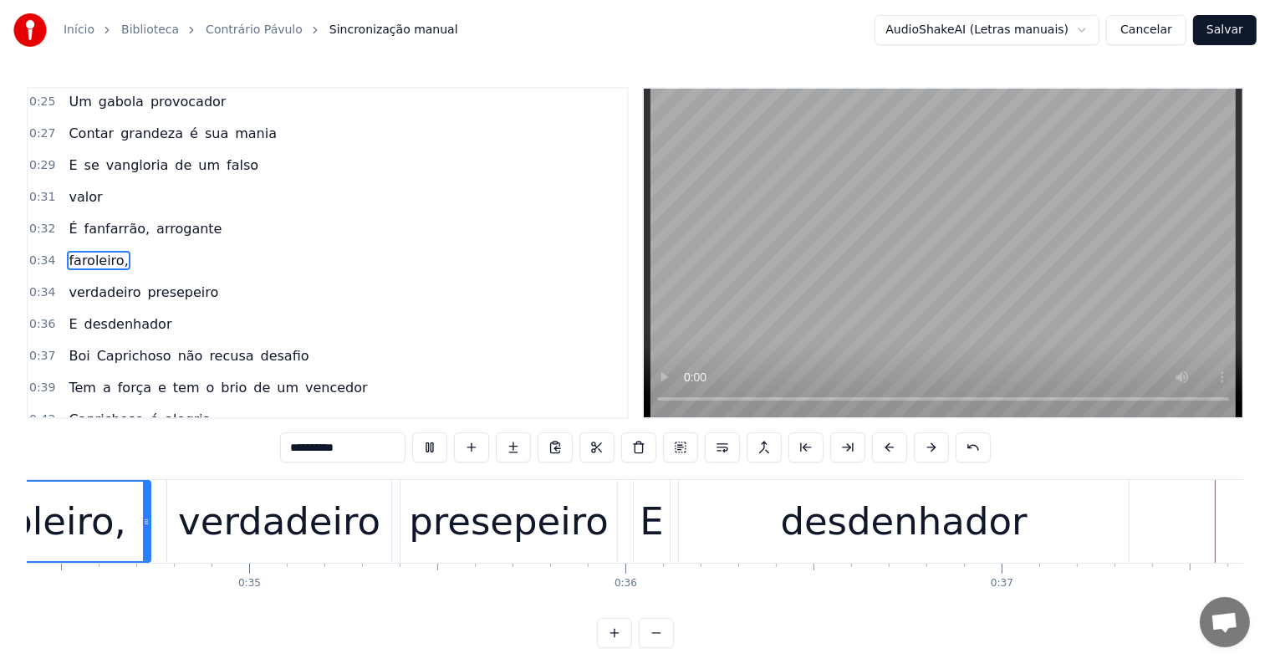
scroll to position [0, 13741]
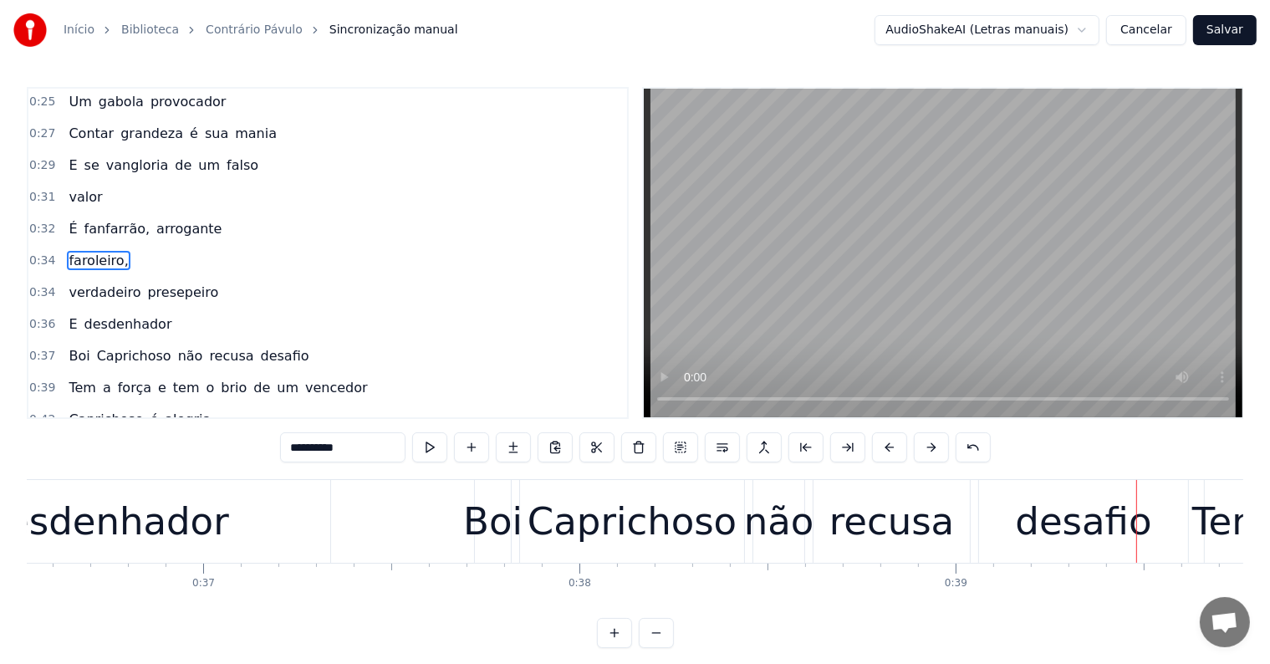
click at [1057, 550] on div "desafio" at bounding box center [1083, 521] width 209 height 83
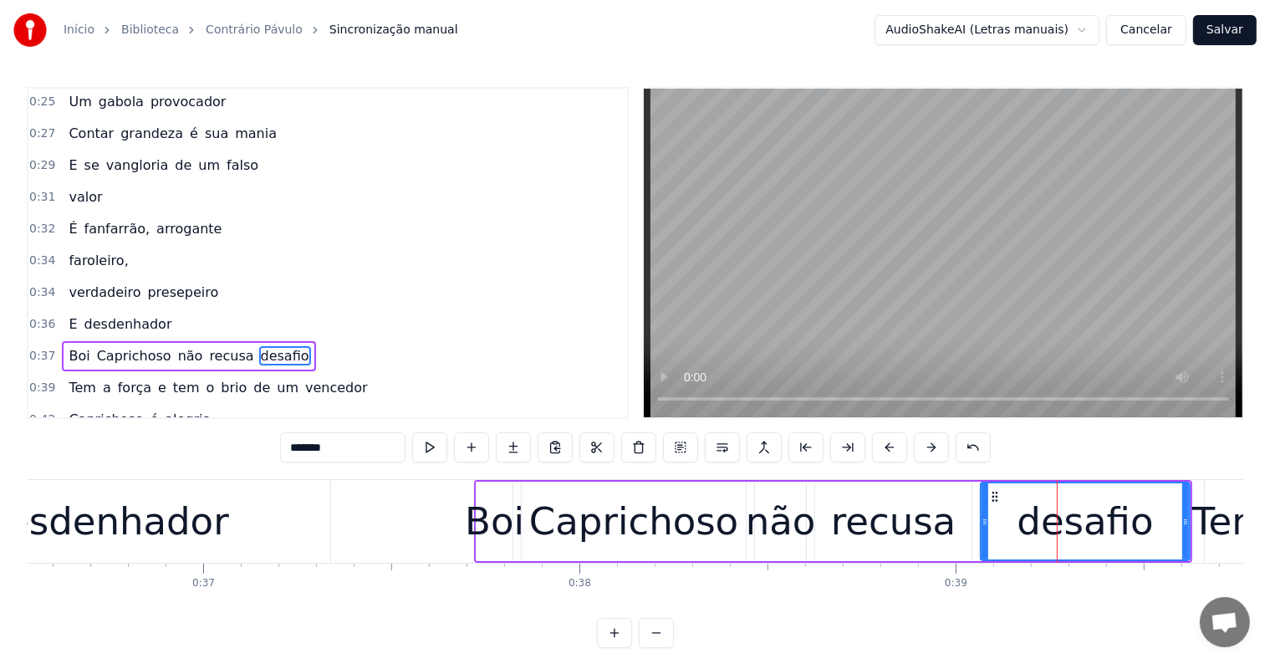
scroll to position [158, 0]
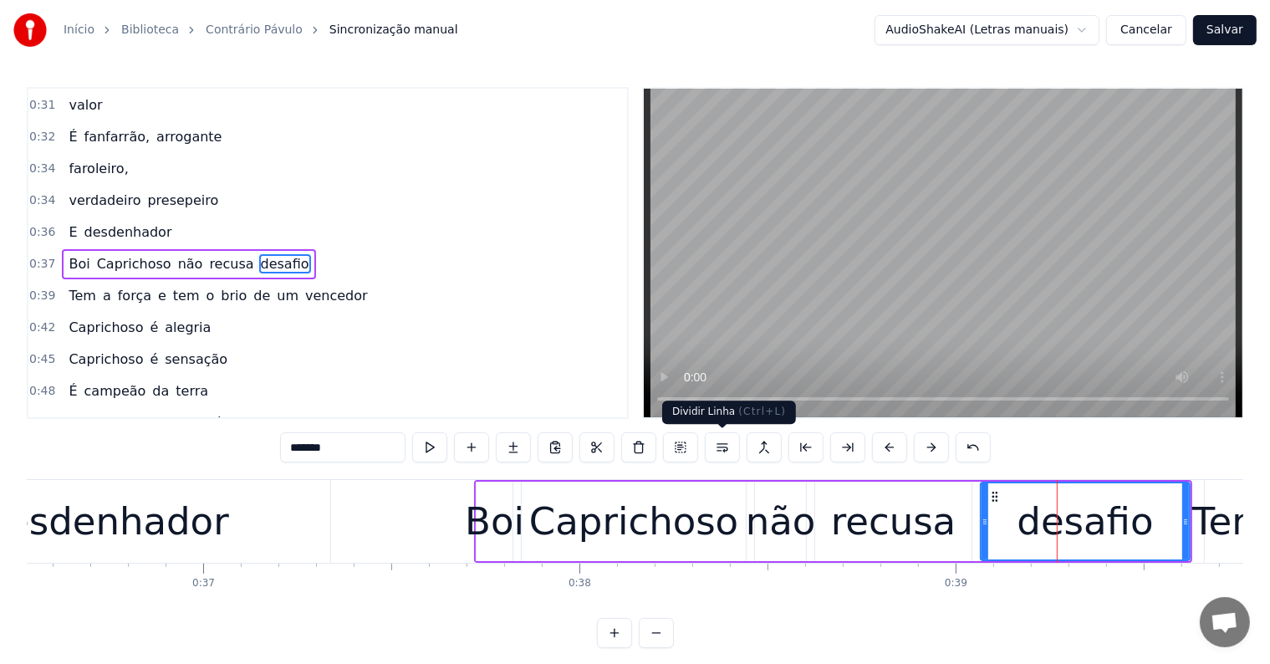
click at [718, 447] on button at bounding box center [722, 447] width 35 height 30
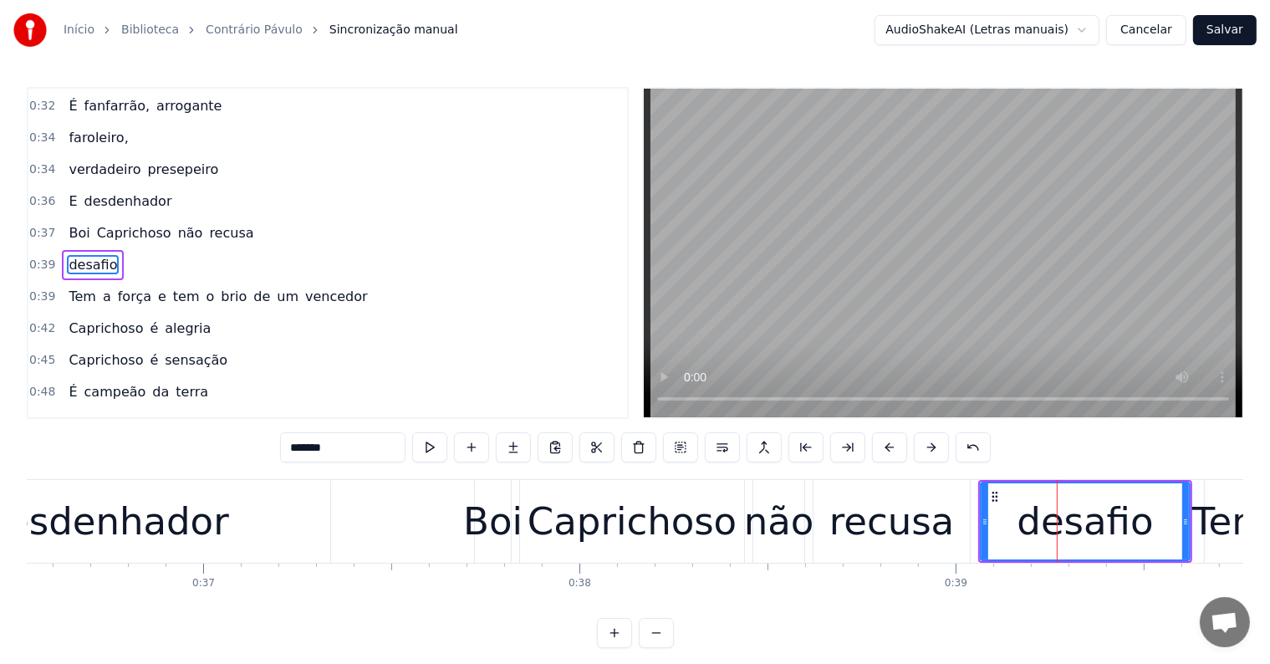
click at [210, 223] on span "recusa" at bounding box center [231, 232] width 48 height 19
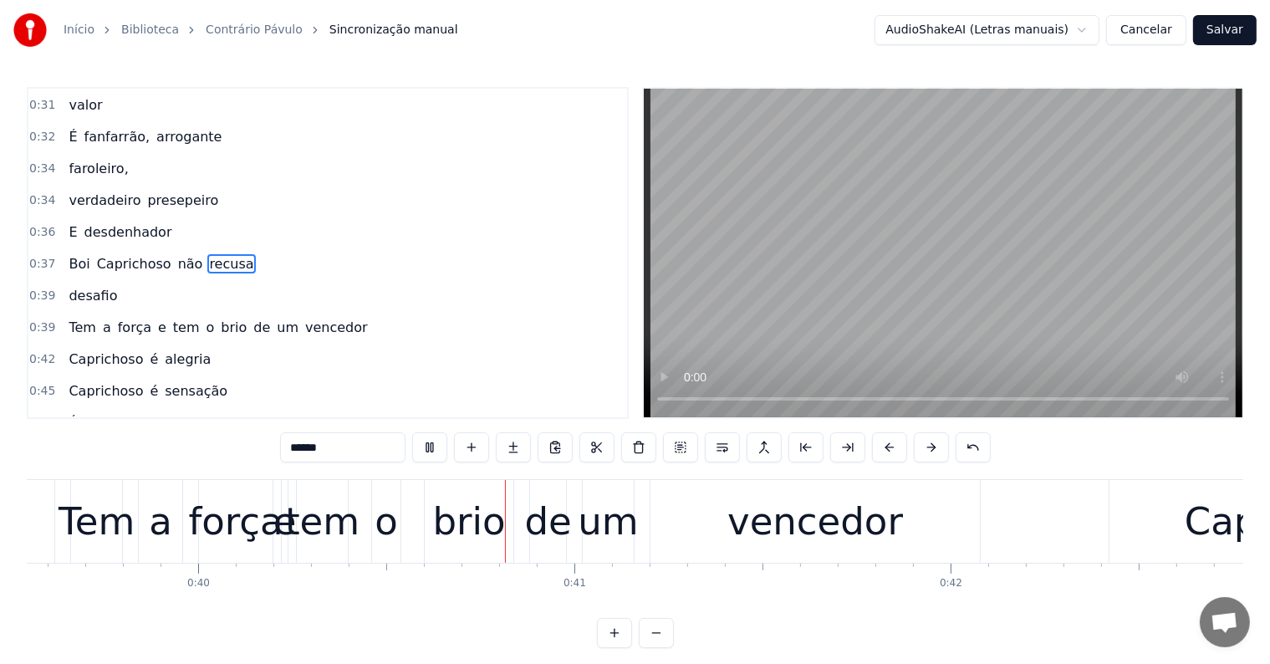
scroll to position [0, 15015]
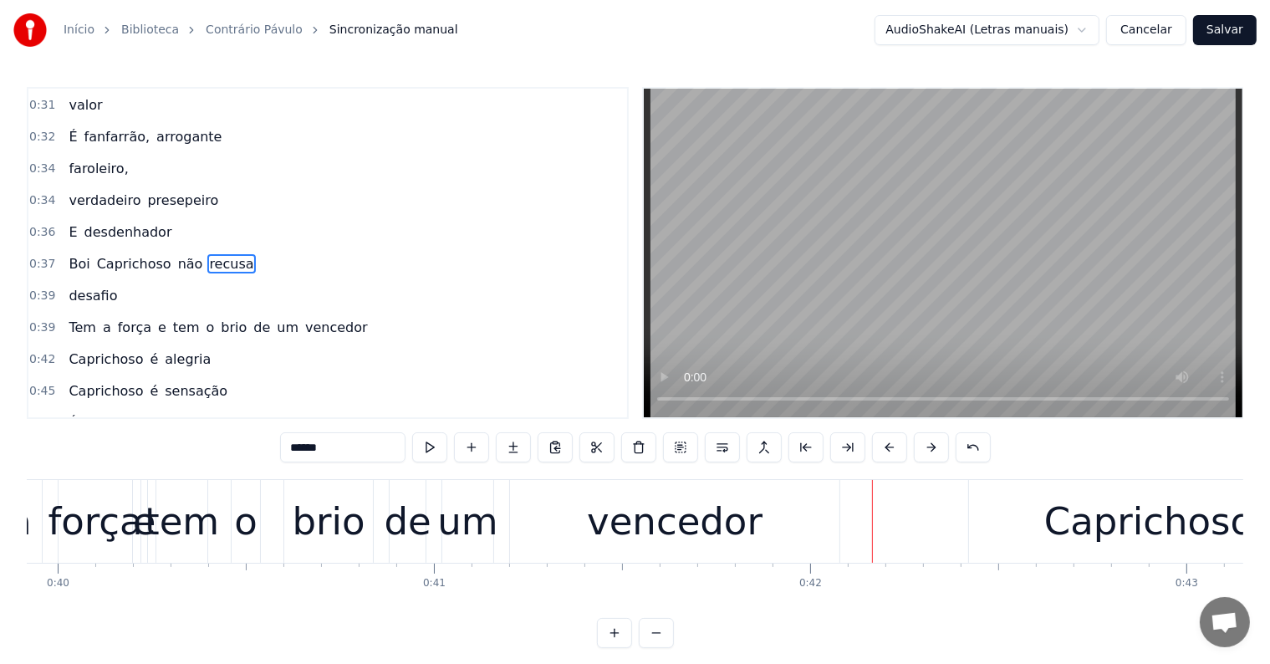
click at [252, 318] on span "de" at bounding box center [262, 327] width 20 height 19
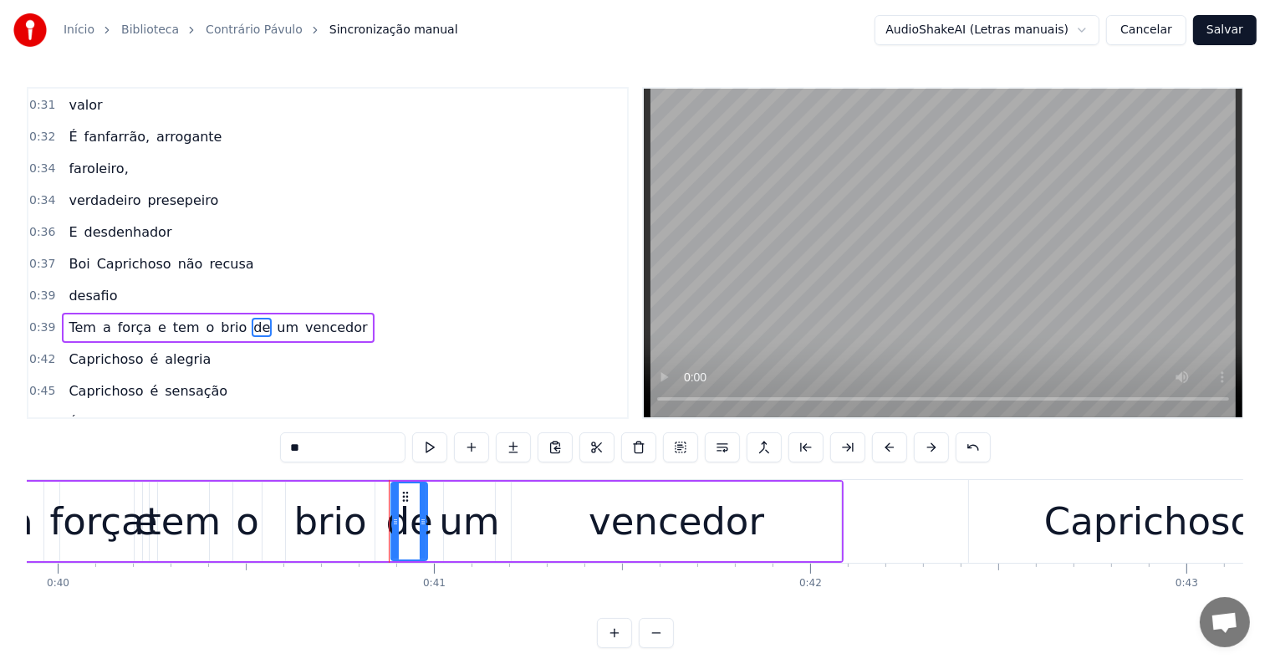
scroll to position [220, 0]
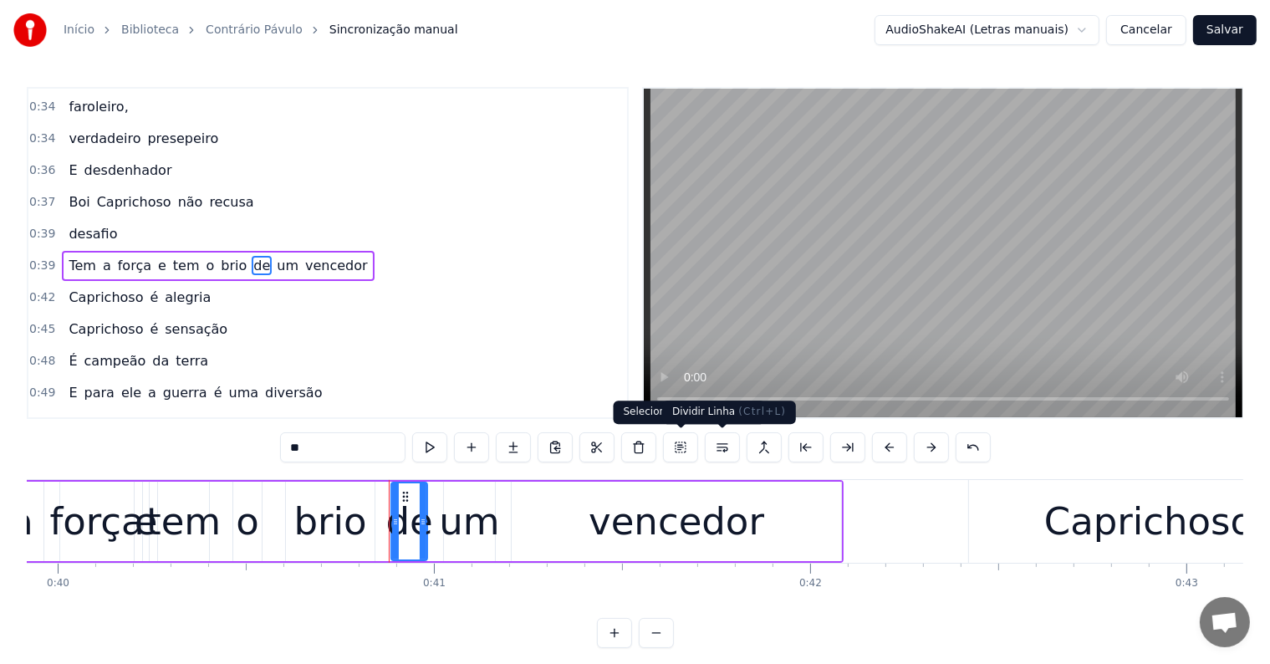
click at [719, 448] on button at bounding box center [722, 447] width 35 height 30
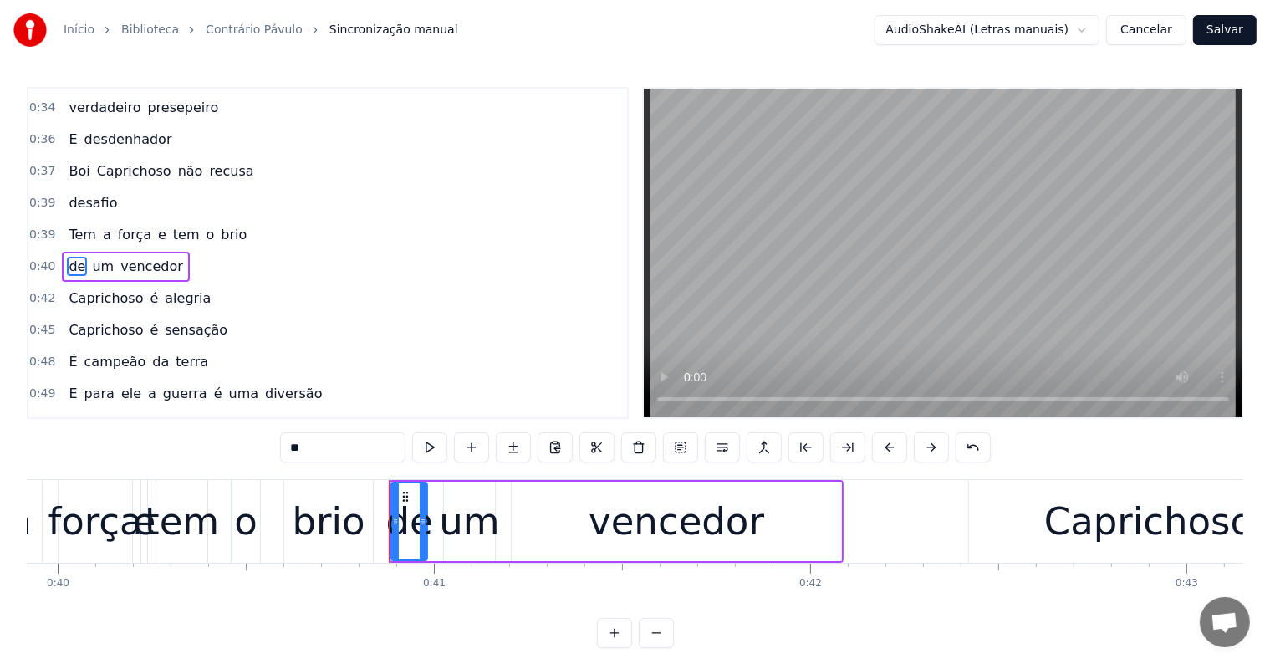
click at [219, 225] on span "brio" at bounding box center [233, 234] width 29 height 19
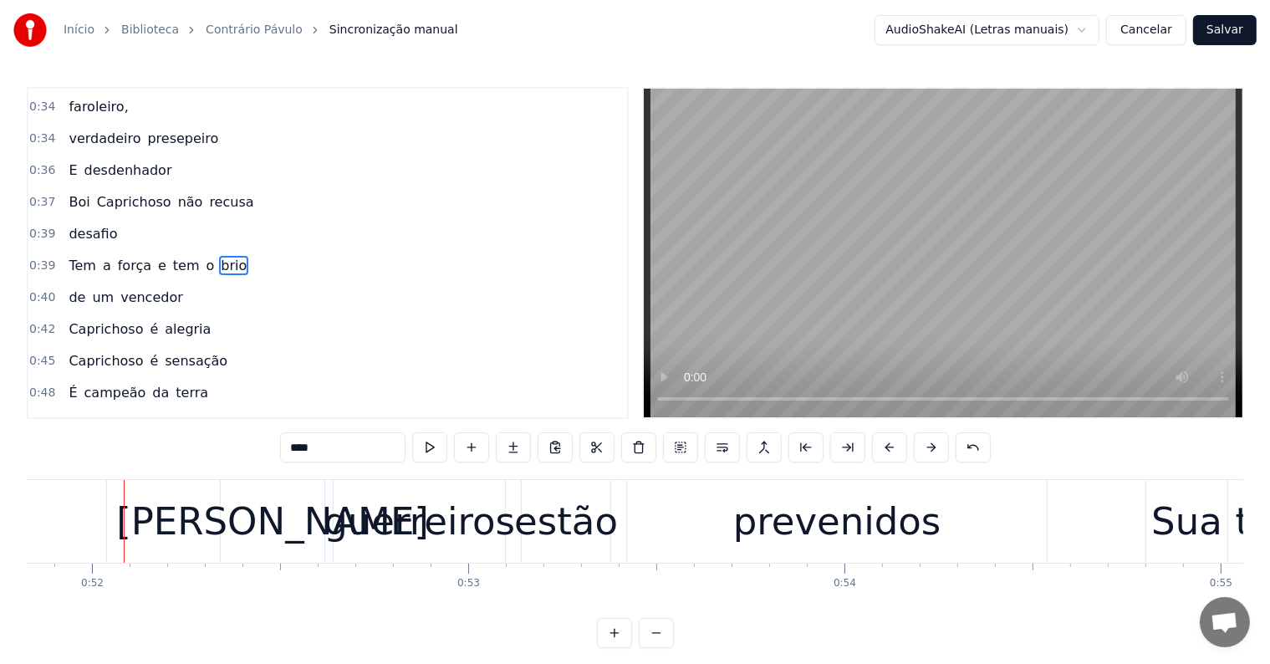
scroll to position [0, 19508]
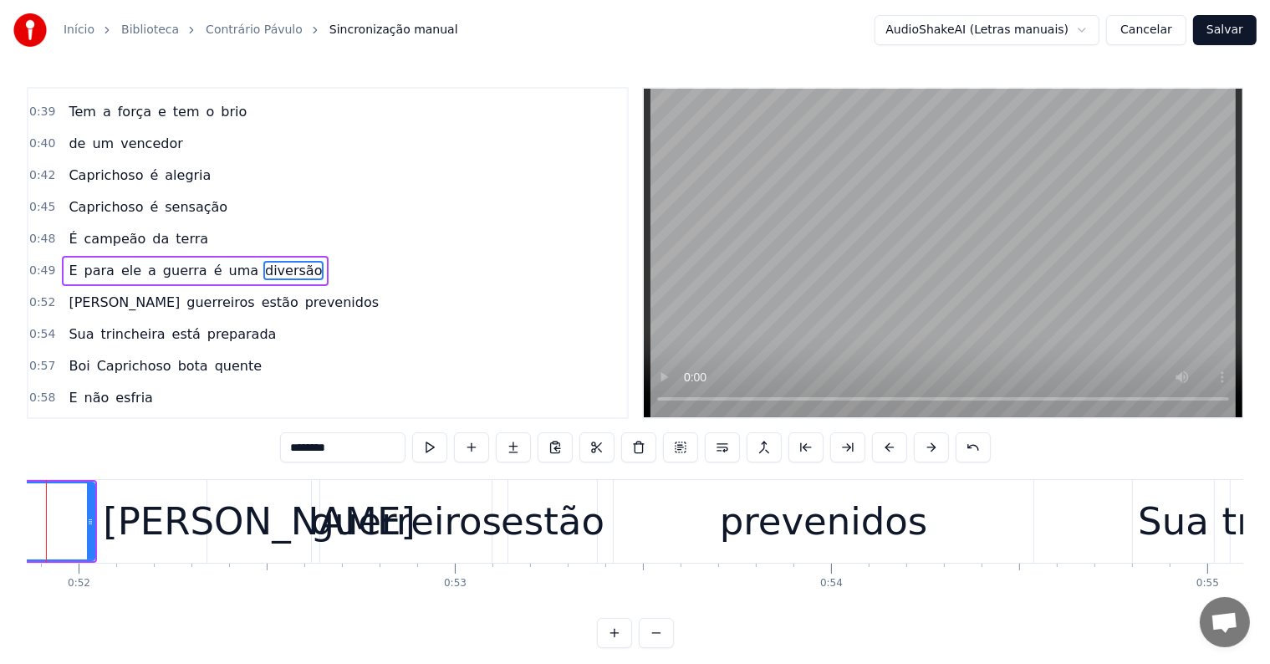
scroll to position [0, 19443]
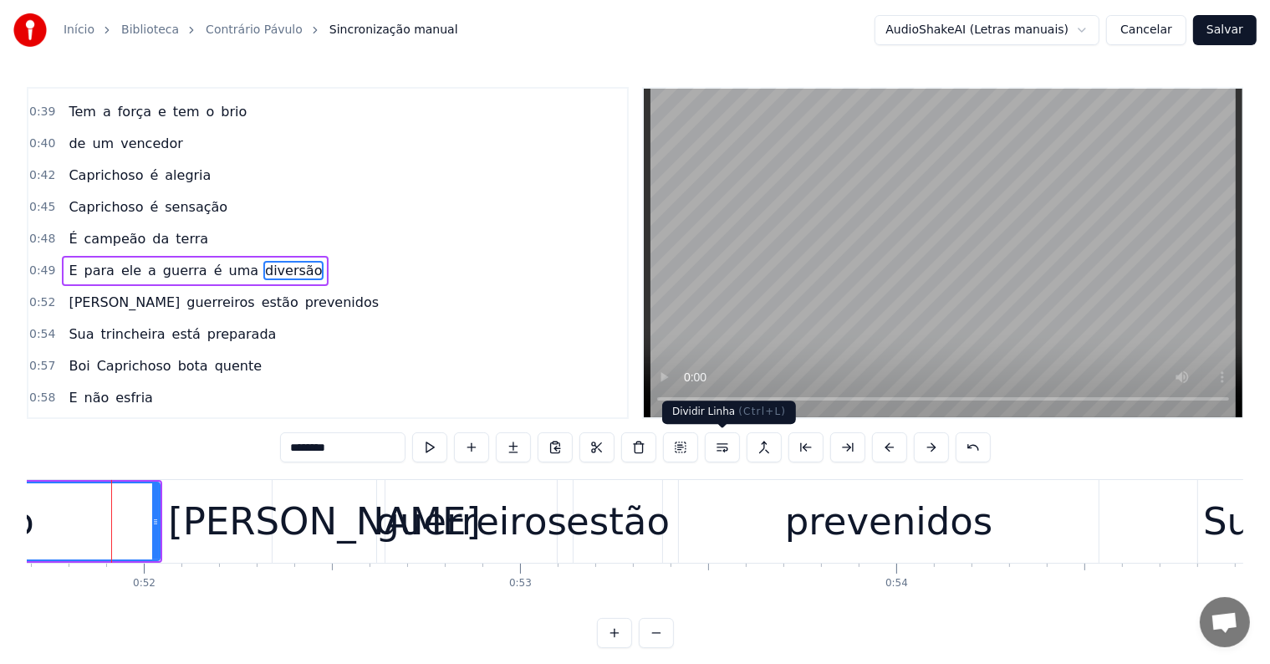
click at [721, 446] on button at bounding box center [722, 447] width 35 height 30
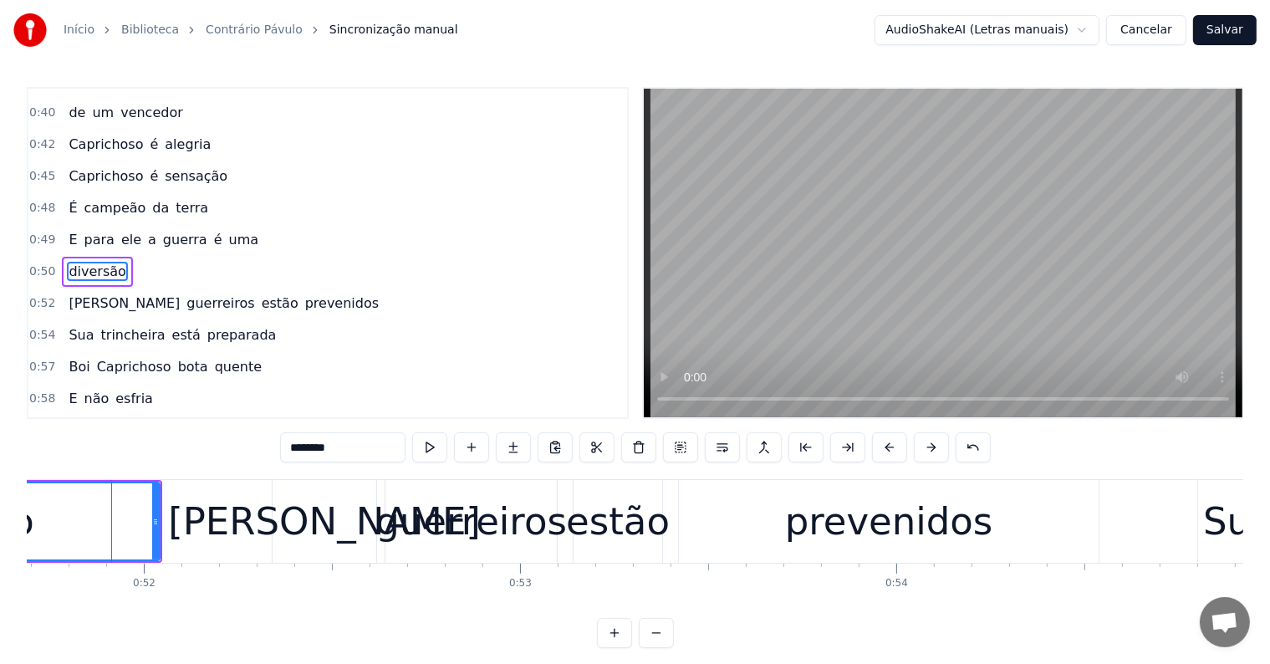
click at [212, 230] on span "é" at bounding box center [218, 239] width 12 height 19
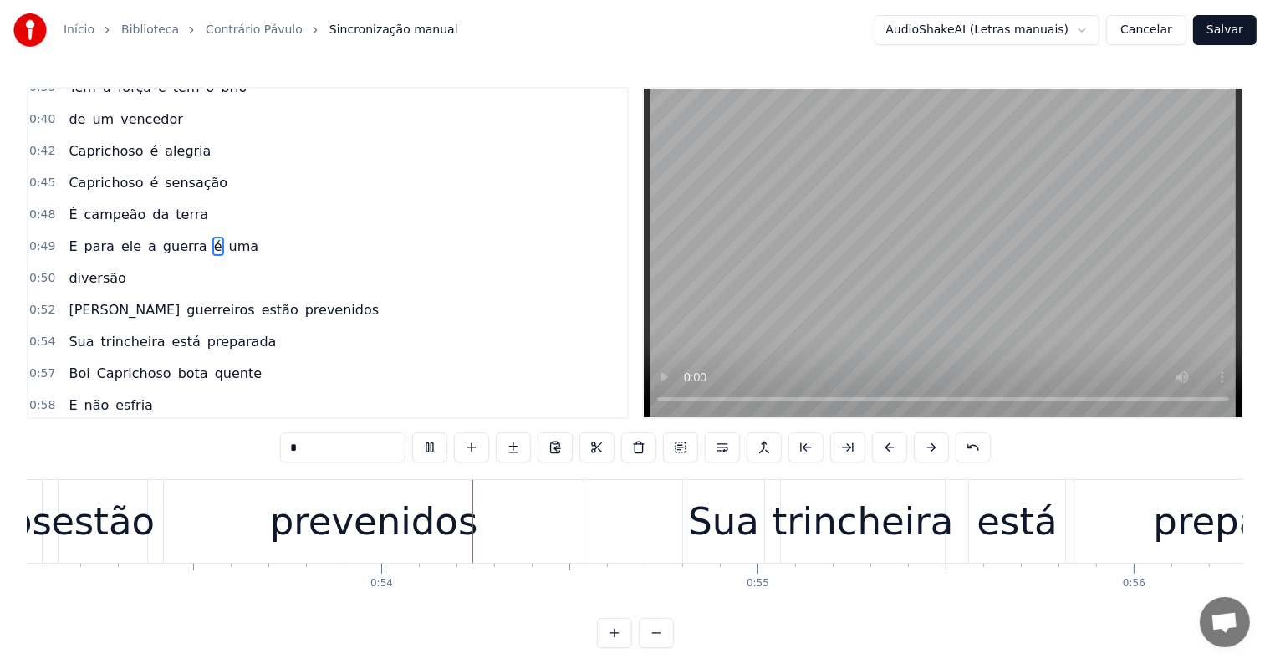
scroll to position [0, 19986]
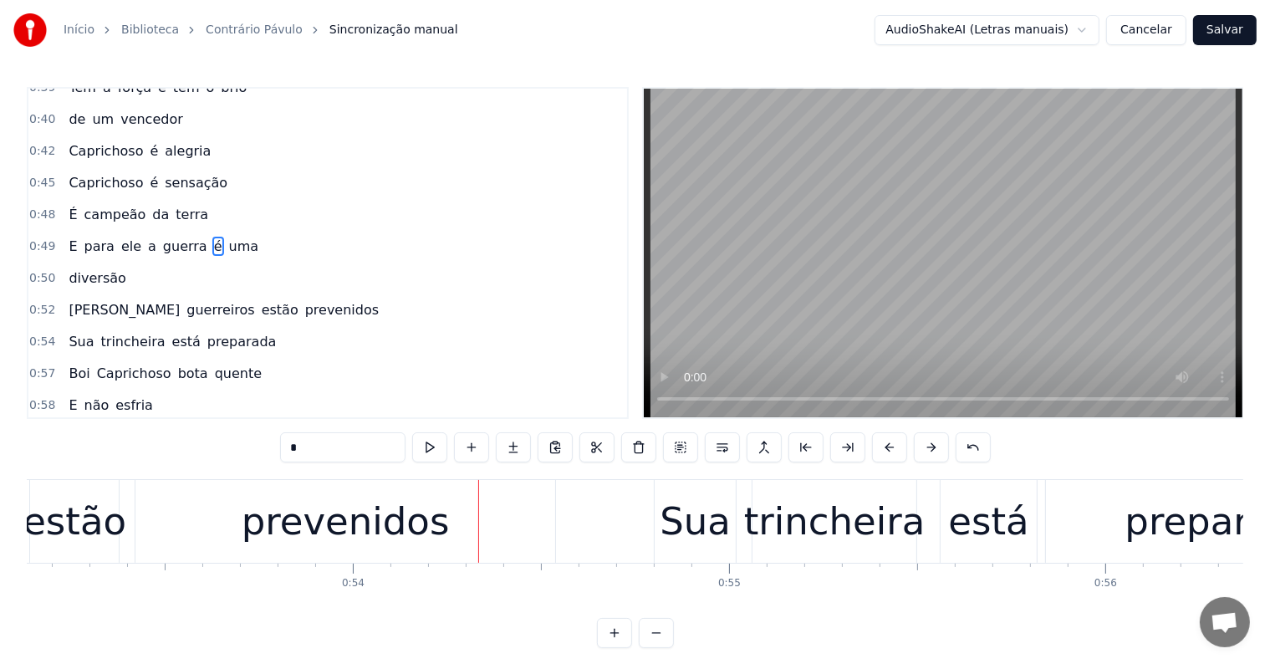
click at [410, 512] on div "prevenidos" at bounding box center [346, 521] width 208 height 57
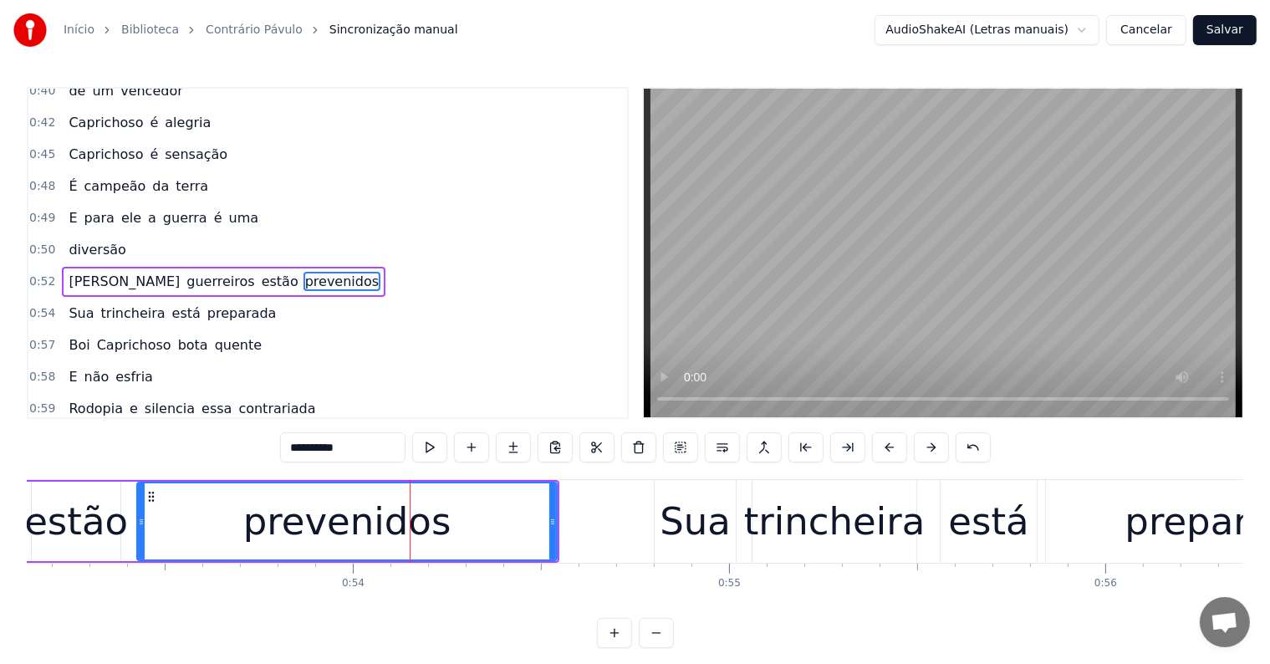
scroll to position [435, 0]
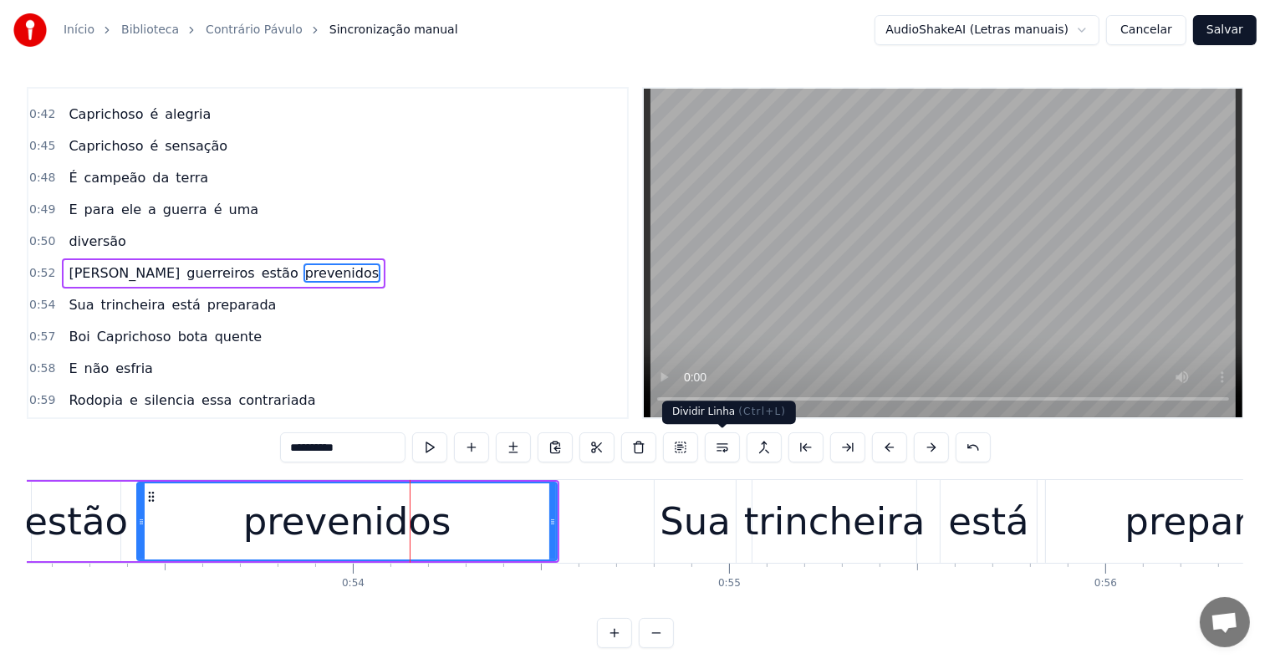
click at [719, 453] on button at bounding box center [722, 447] width 35 height 30
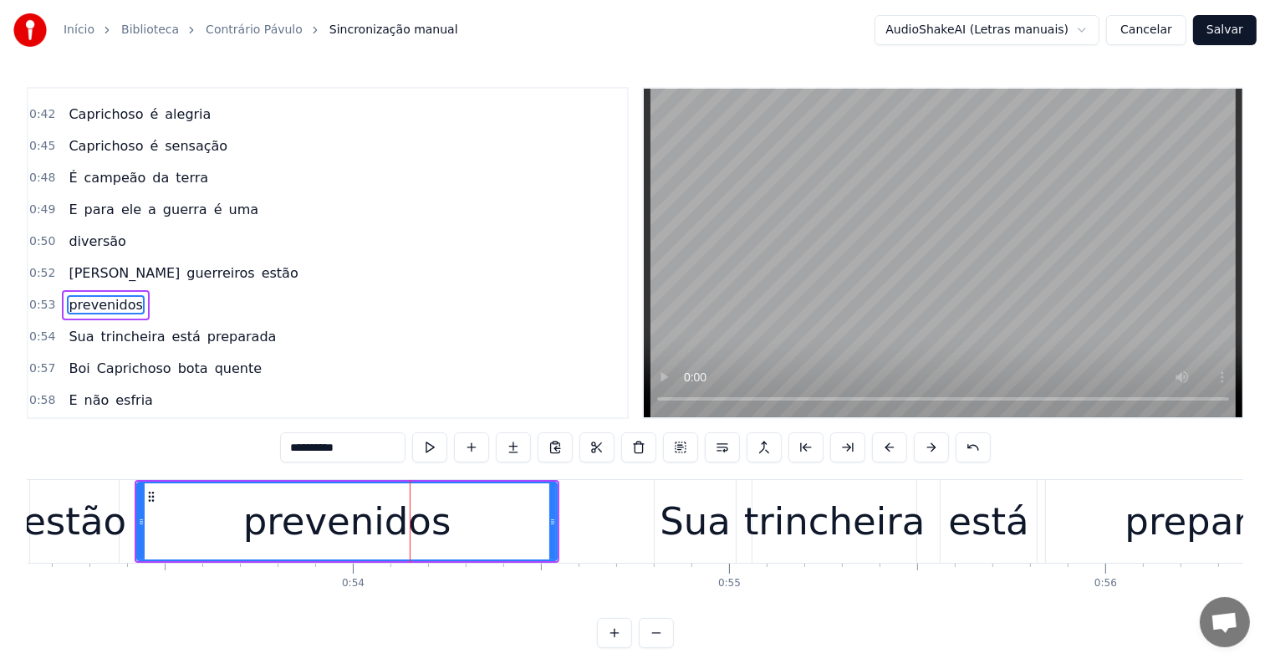
scroll to position [466, 0]
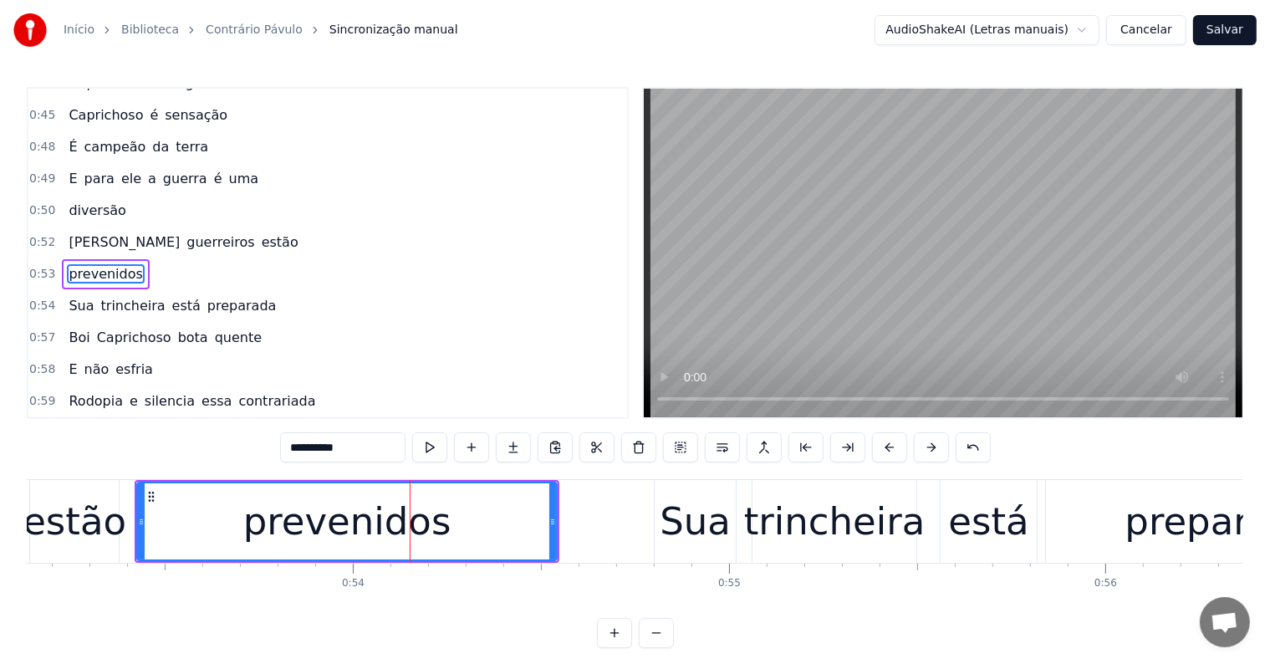
click at [97, 518] on div "estão" at bounding box center [75, 521] width 104 height 57
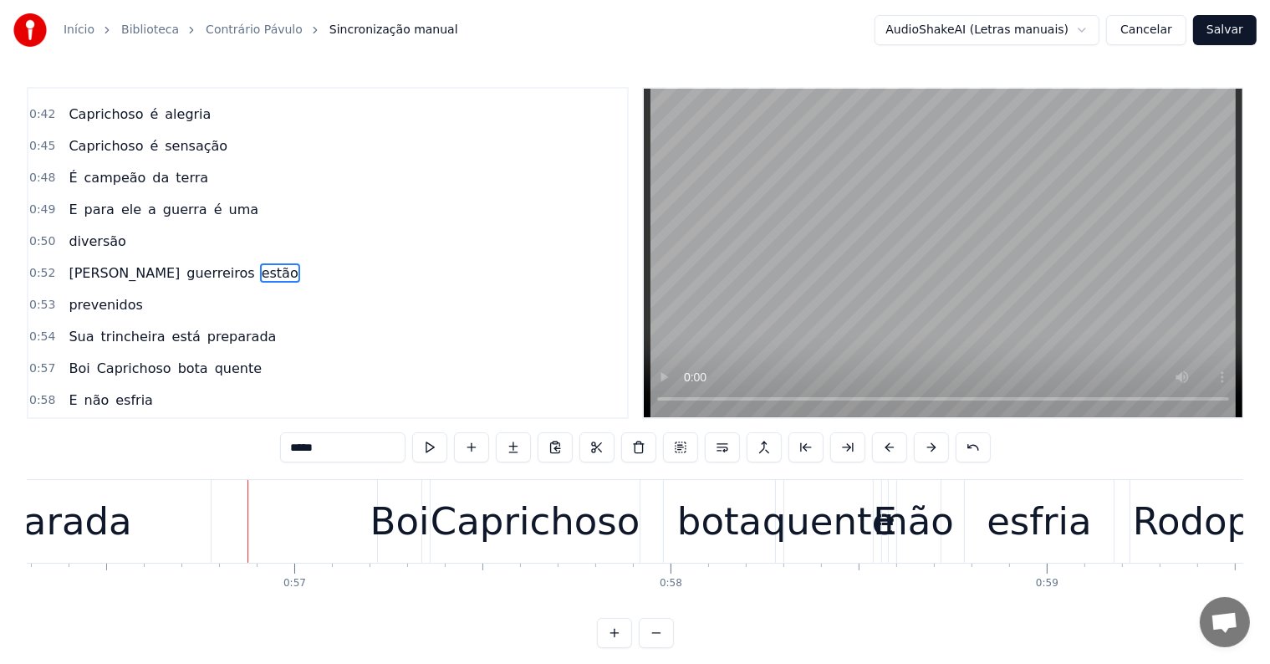
scroll to position [0, 21216]
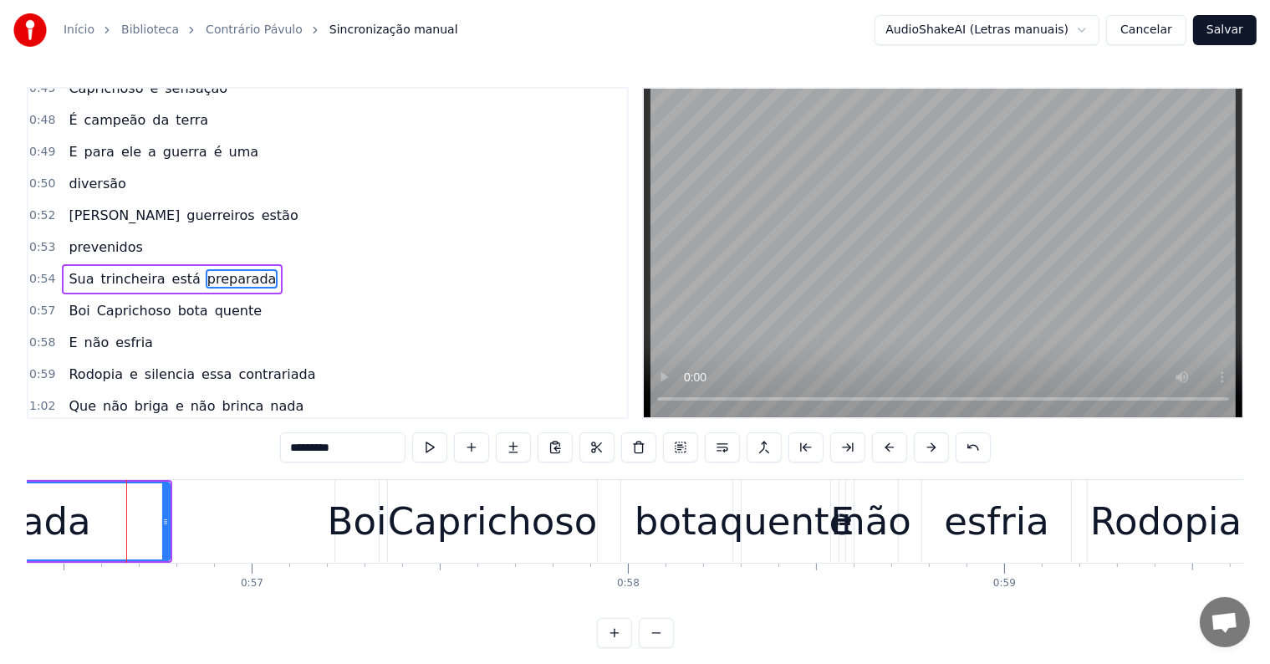
scroll to position [497, 0]
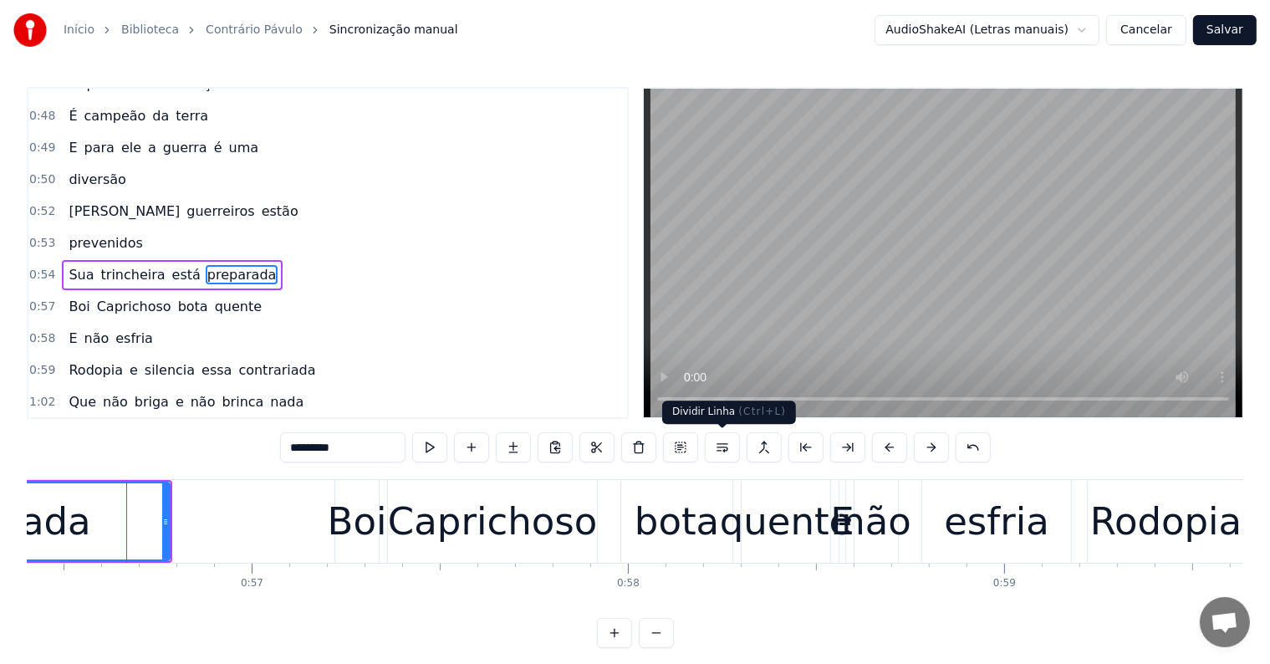
click at [720, 445] on button at bounding box center [722, 447] width 35 height 30
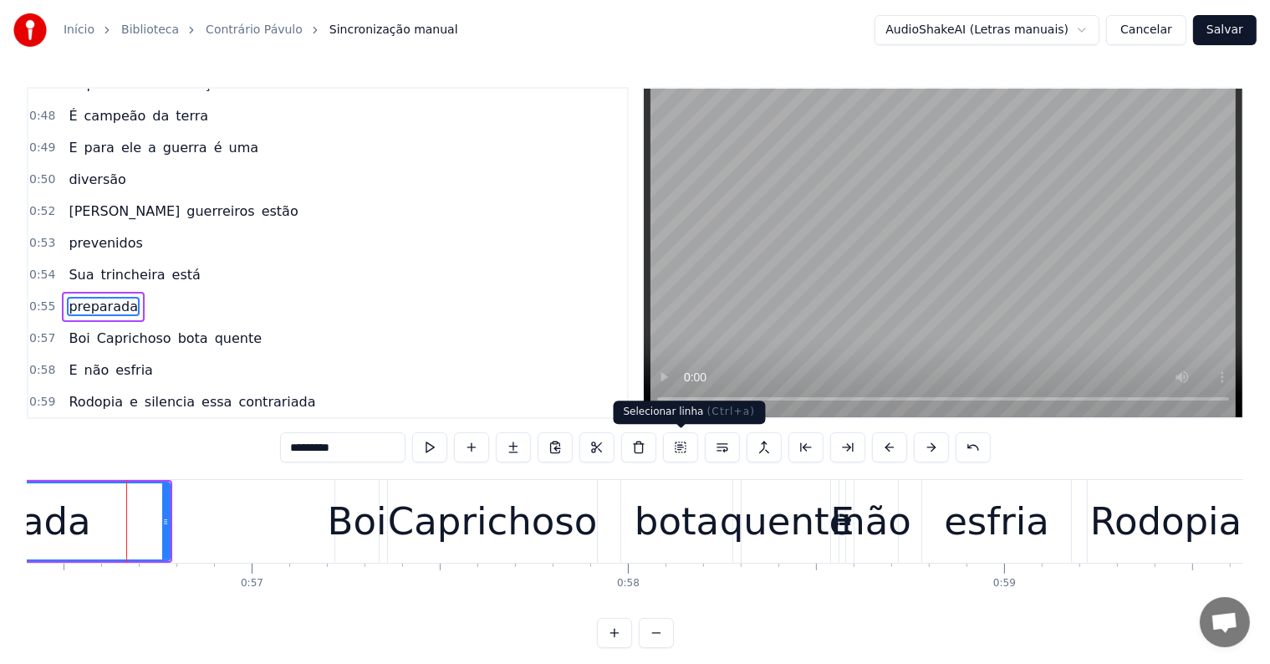
scroll to position [527, 0]
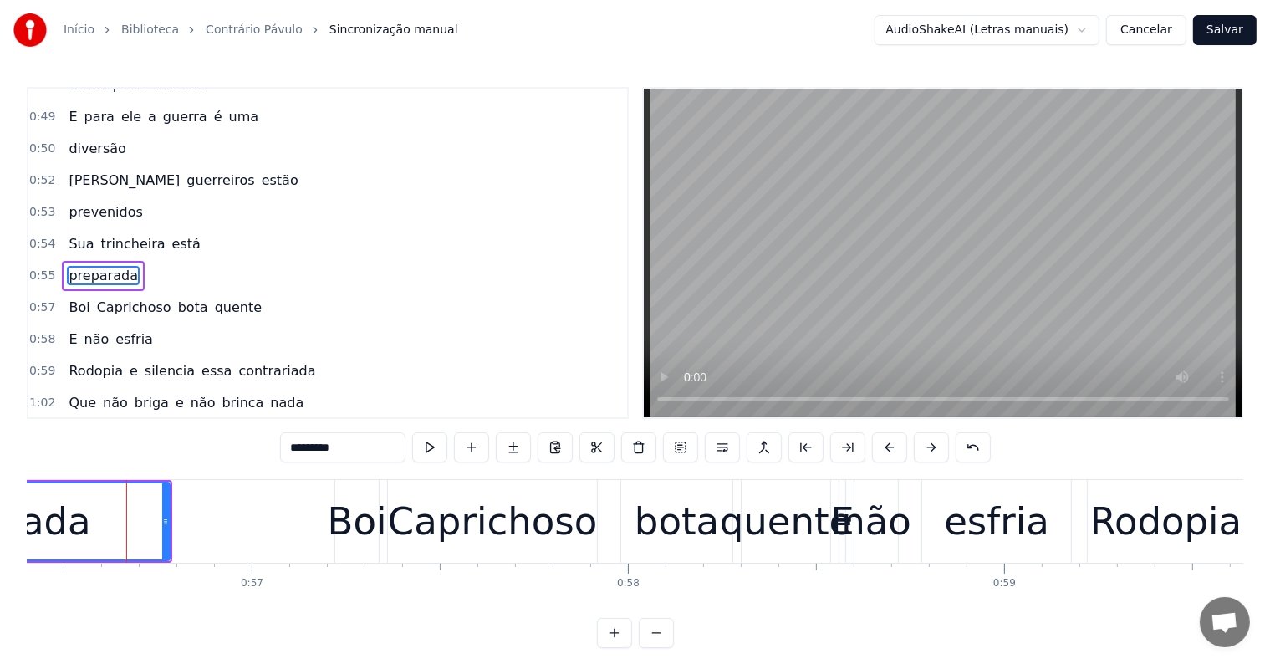
click at [125, 234] on span "trincheira" at bounding box center [133, 243] width 68 height 19
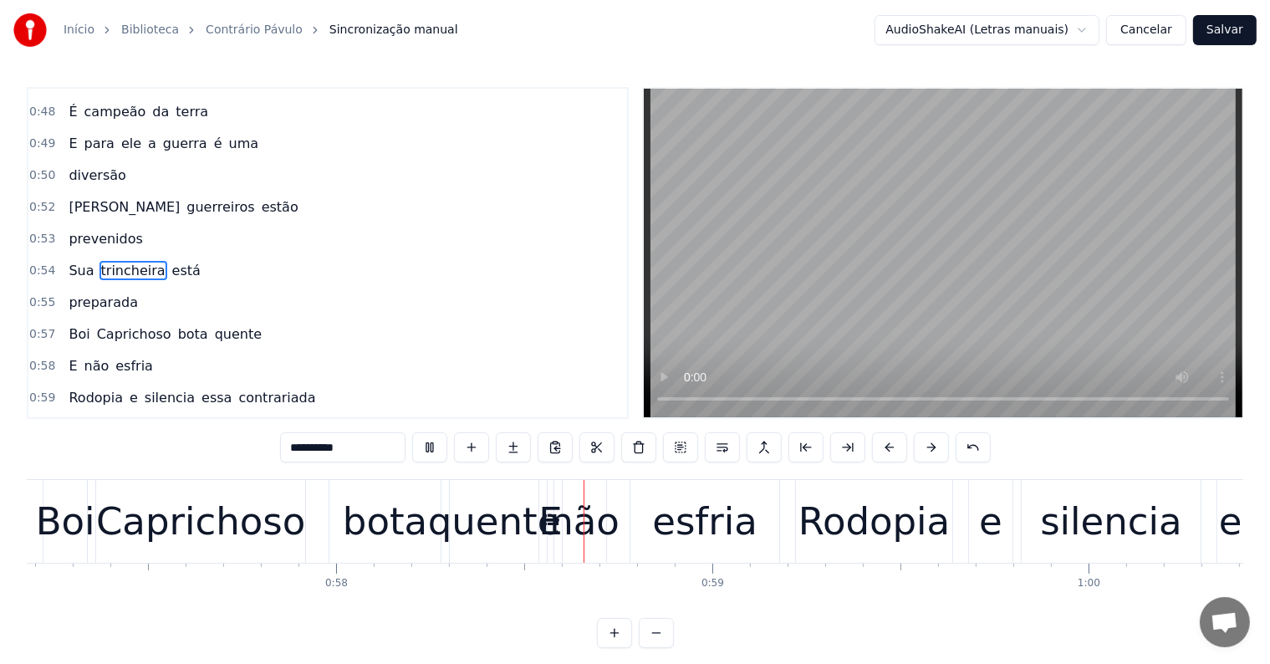
scroll to position [0, 21729]
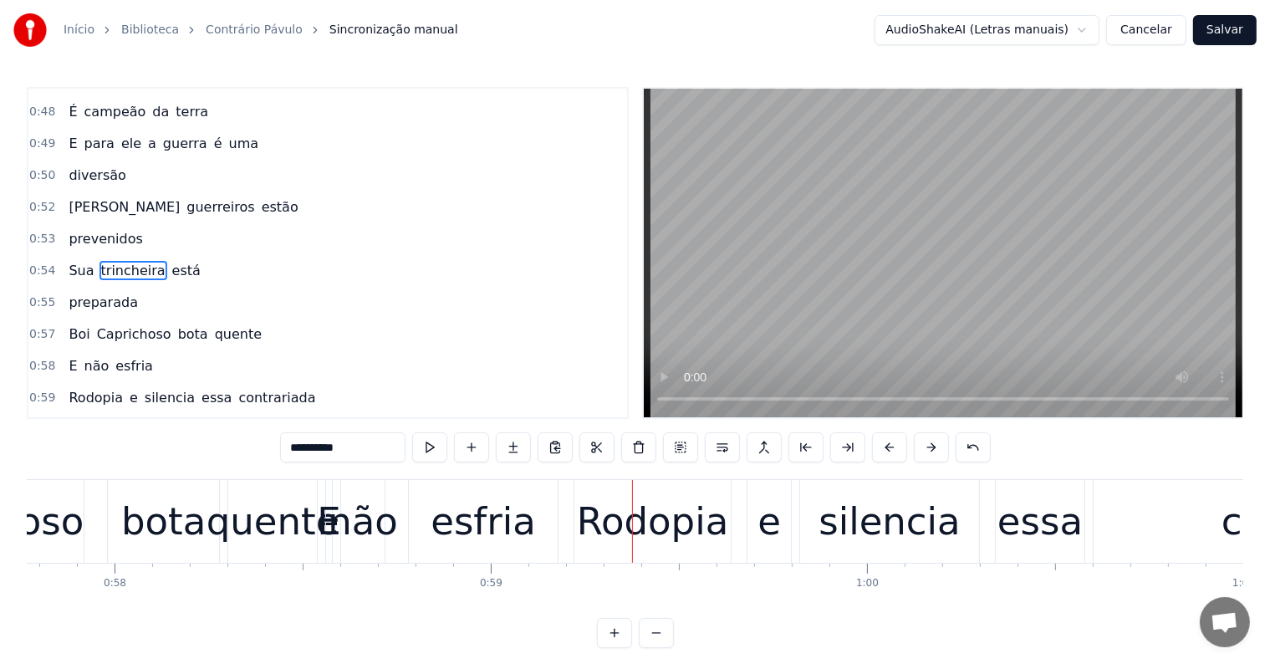
click at [460, 534] on div "esfria" at bounding box center [482, 521] width 105 height 57
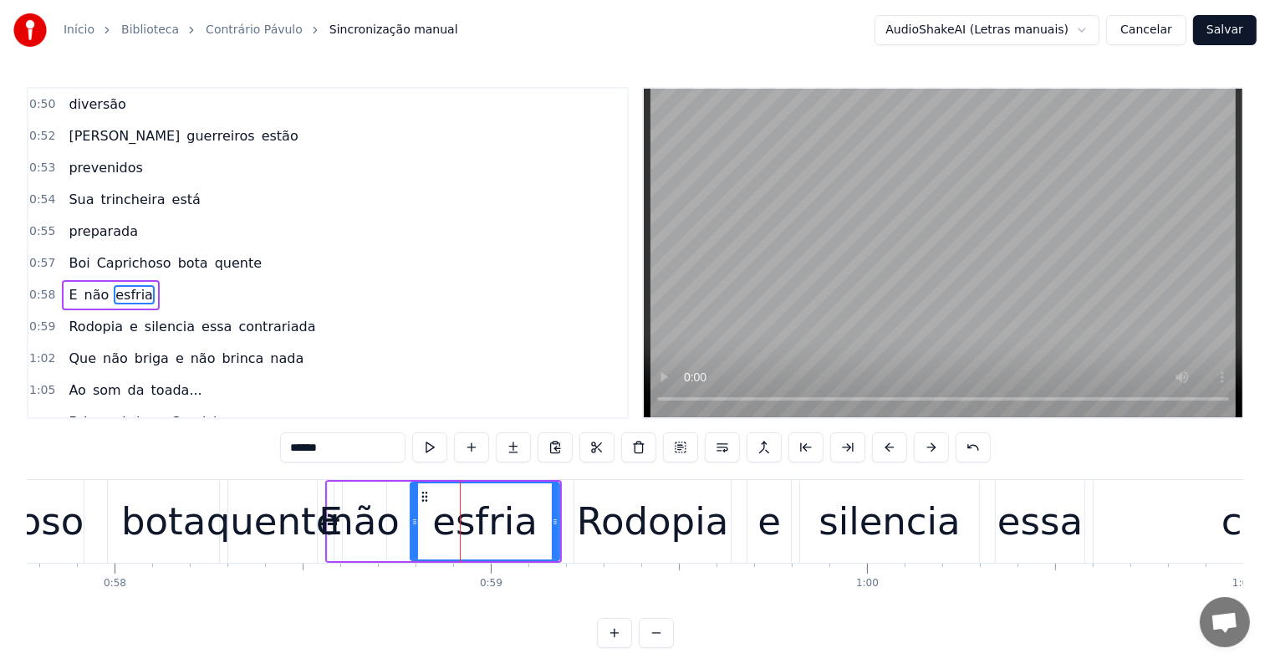
scroll to position [588, 0]
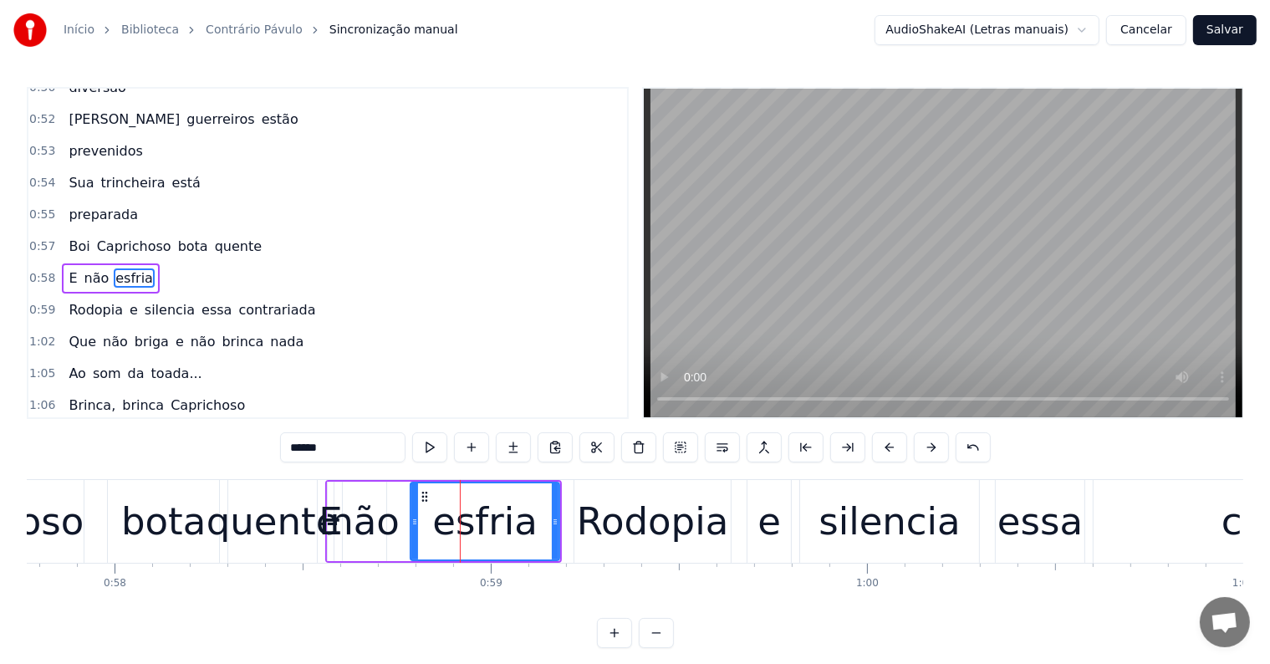
click at [134, 237] on span "Caprichoso" at bounding box center [134, 246] width 78 height 19
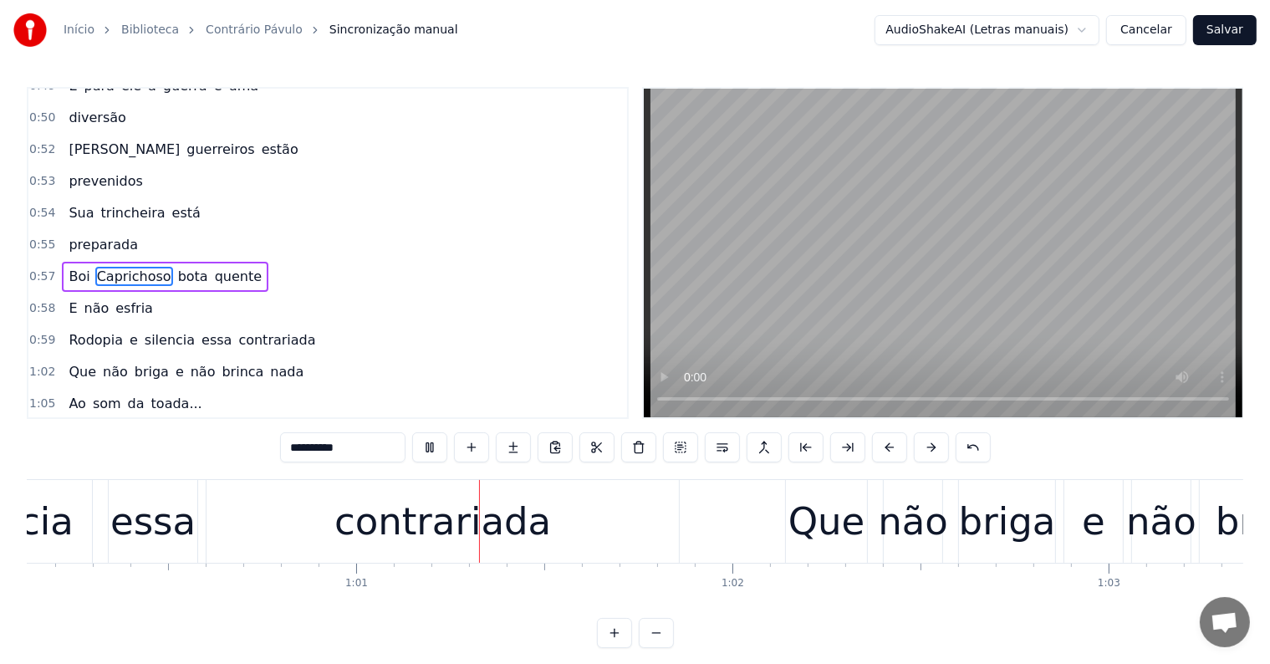
scroll to position [0, 22724]
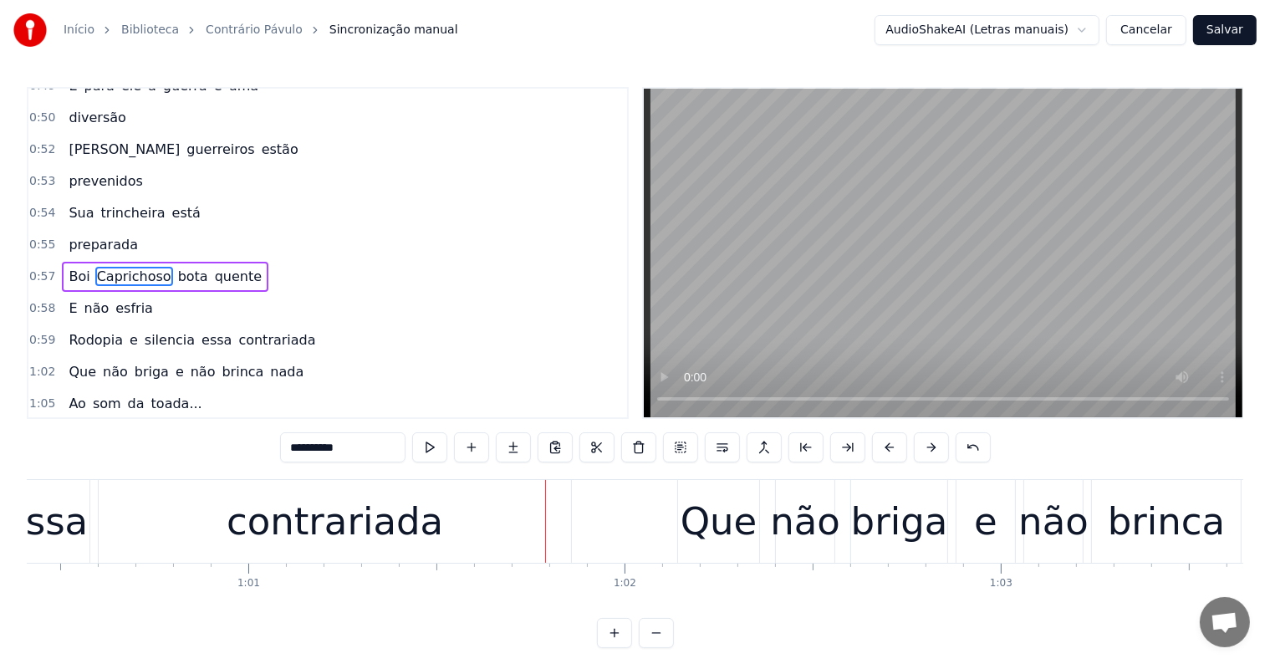
click at [412, 543] on div "contrariada" at bounding box center [335, 521] width 216 height 57
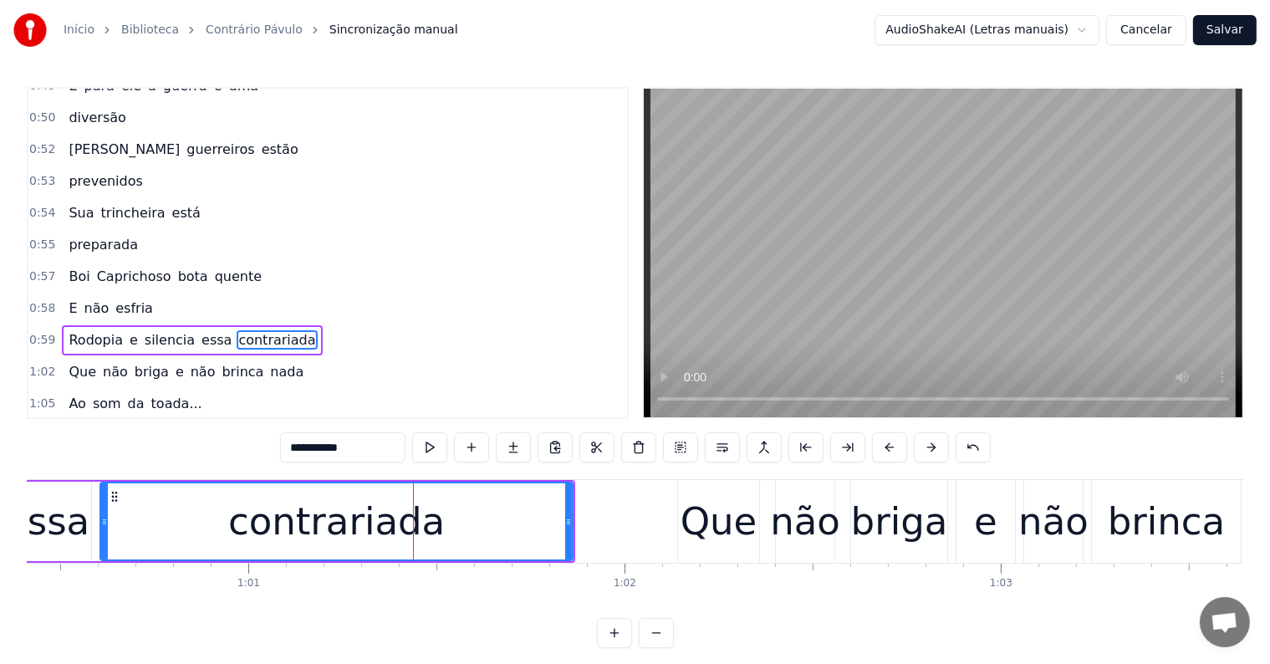
scroll to position [619, 0]
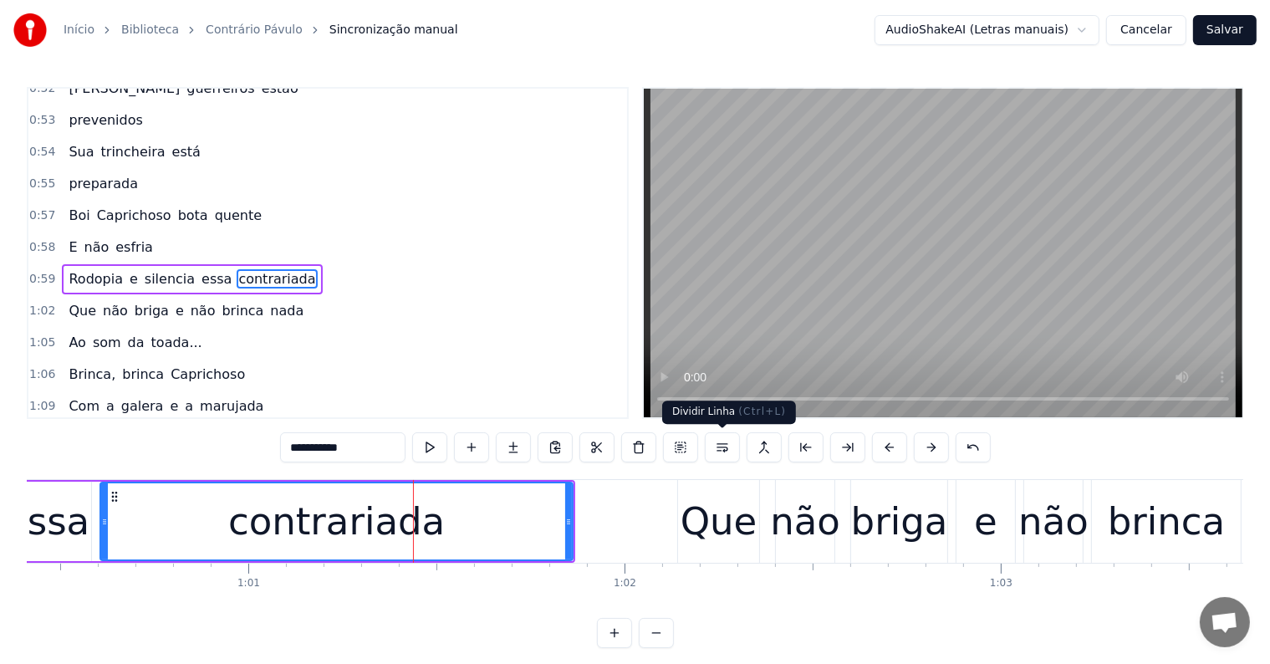
click at [721, 451] on button at bounding box center [722, 447] width 35 height 30
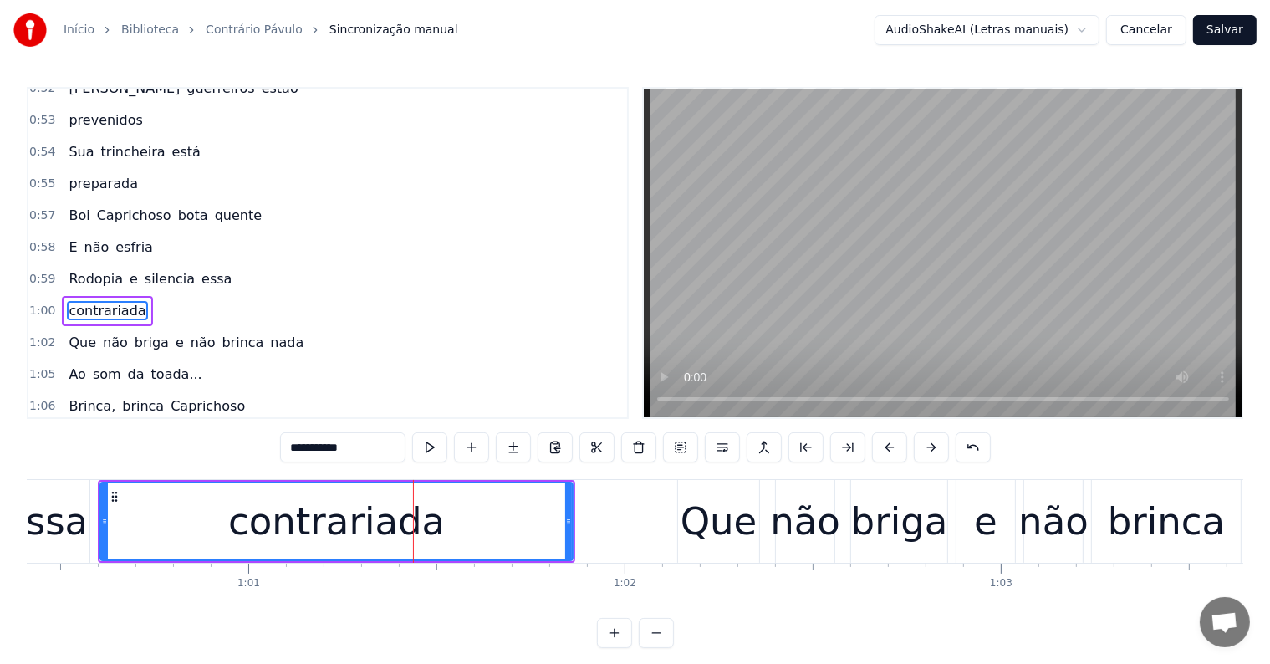
scroll to position [650, 0]
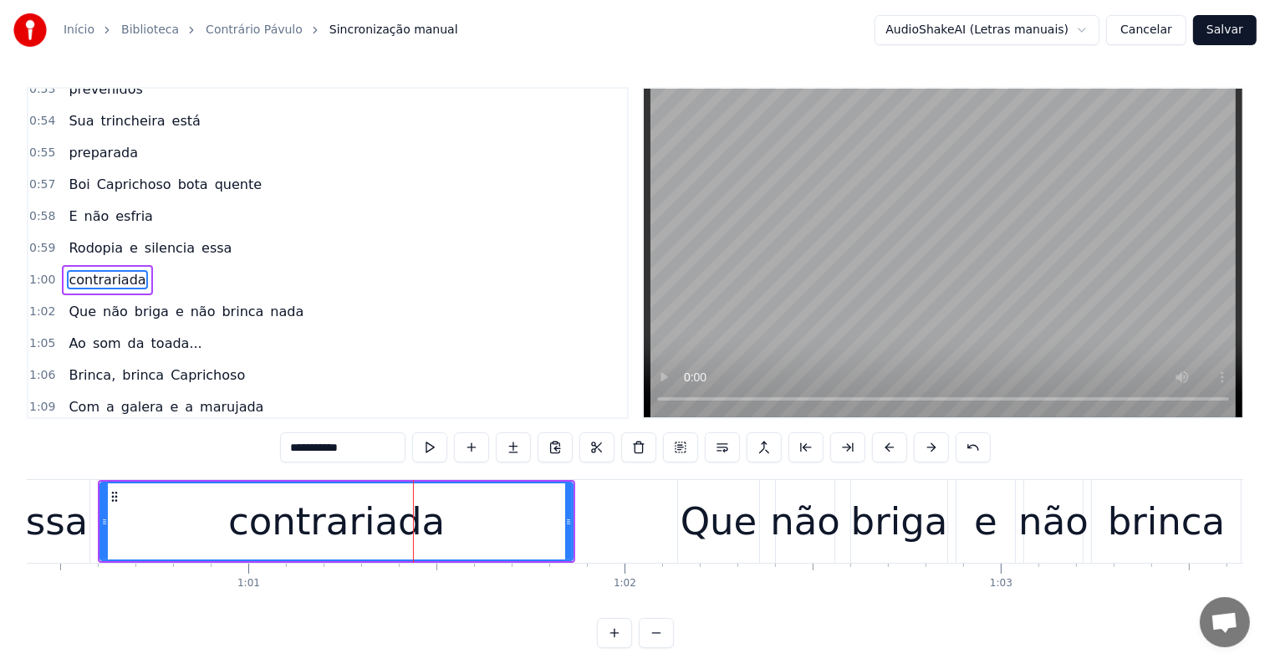
click at [87, 504] on div "essa" at bounding box center [45, 521] width 89 height 83
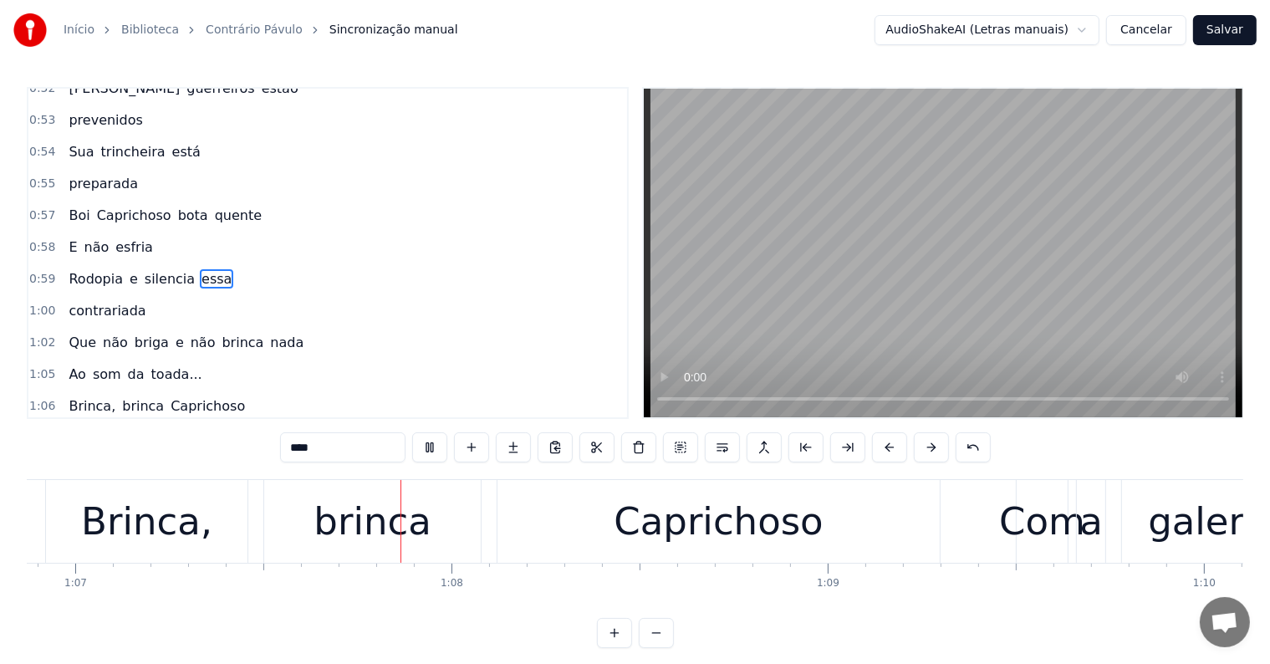
scroll to position [0, 25156]
click at [155, 364] on span "toada..." at bounding box center [177, 373] width 54 height 19
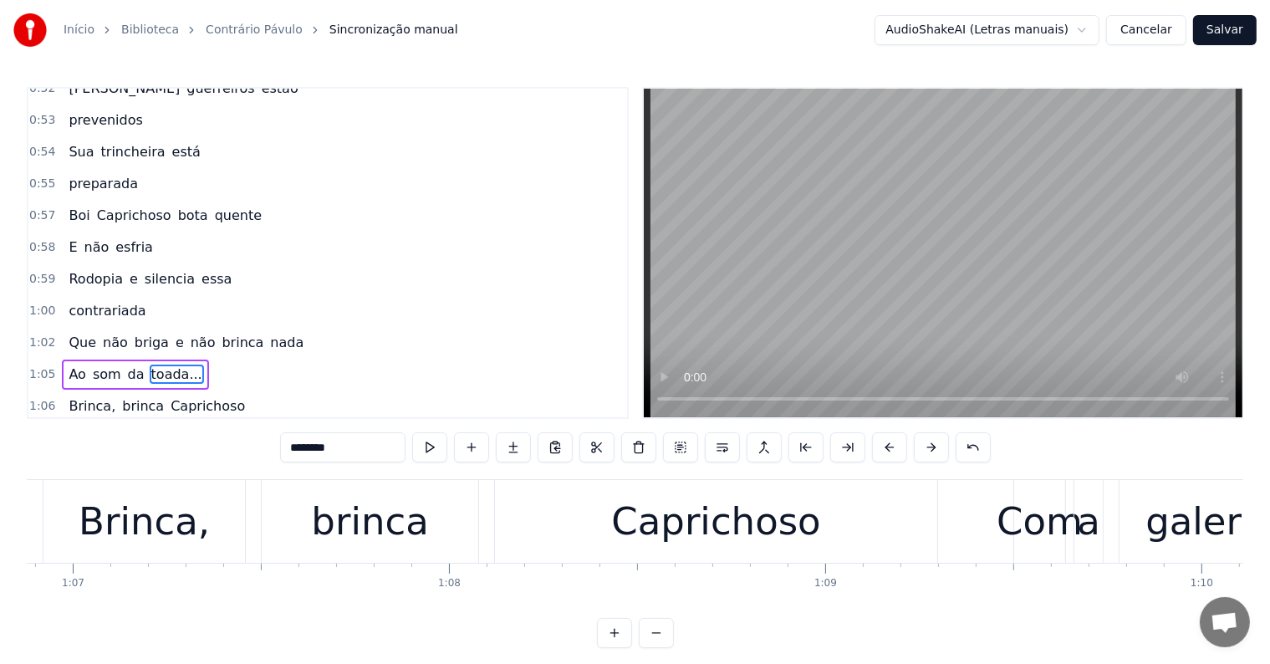
scroll to position [712, 0]
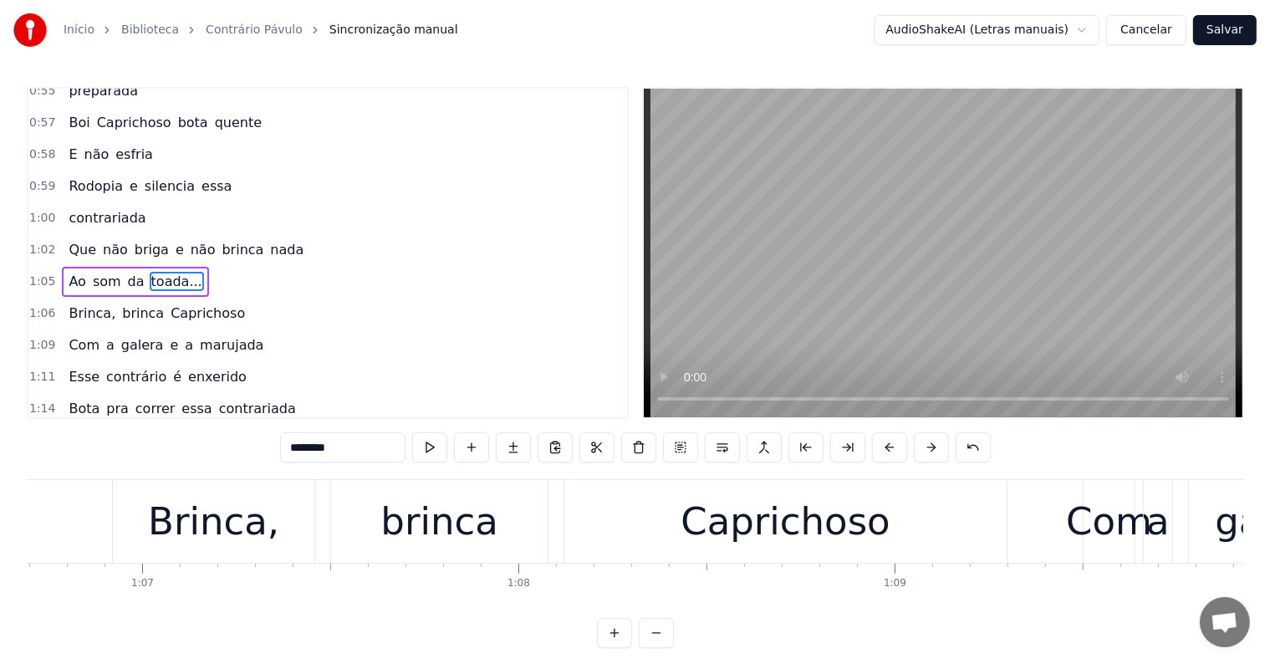
click at [342, 456] on input "********" at bounding box center [342, 447] width 125 height 30
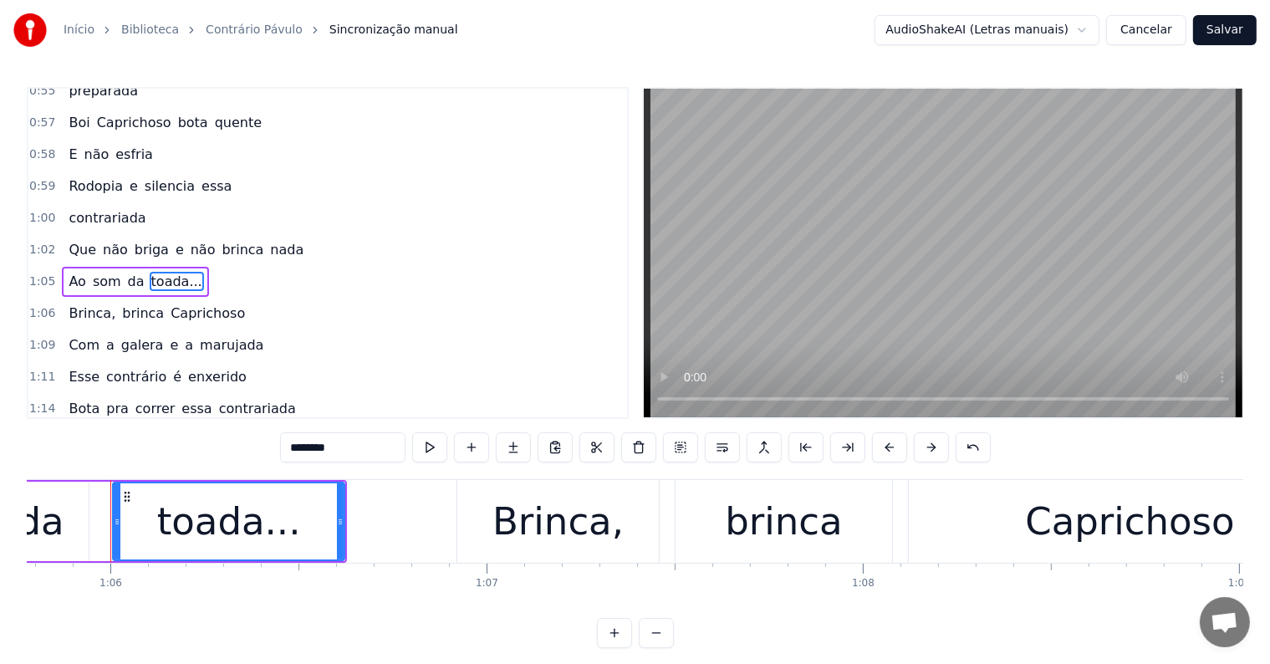
scroll to position [0, 24743]
click at [475, 523] on div "Brinca," at bounding box center [557, 521] width 201 height 83
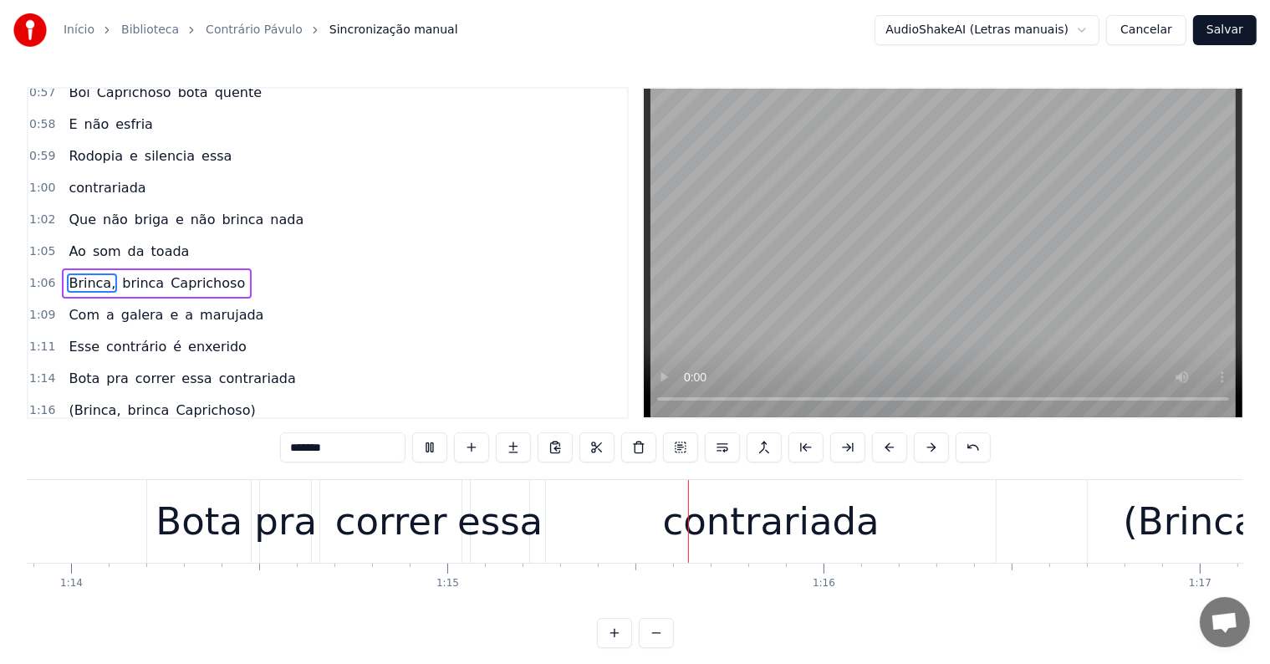
scroll to position [0, 28100]
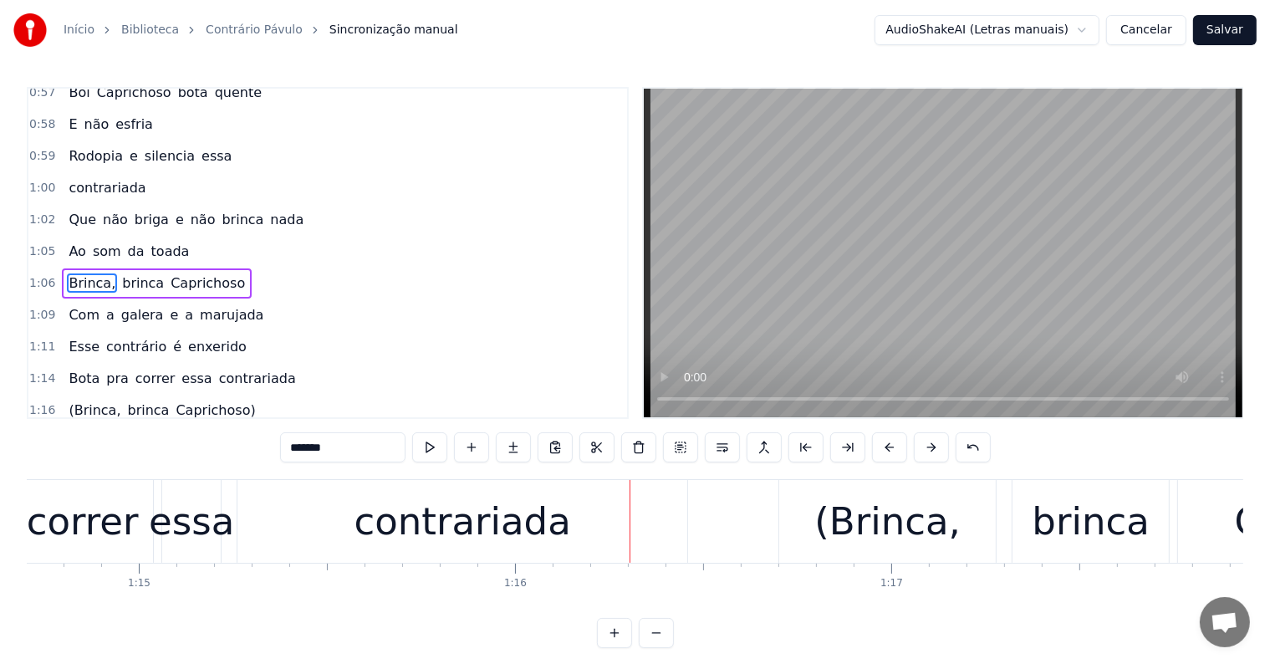
click at [517, 525] on div "contrariada" at bounding box center [462, 521] width 216 height 57
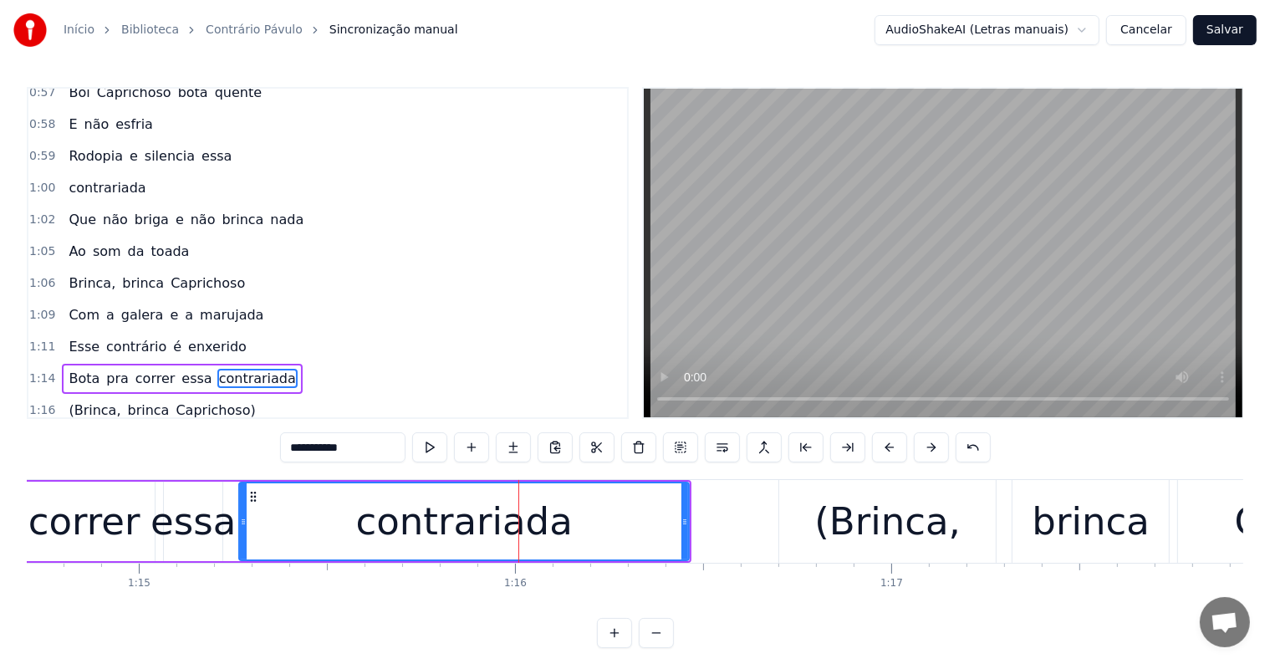
scroll to position [835, 0]
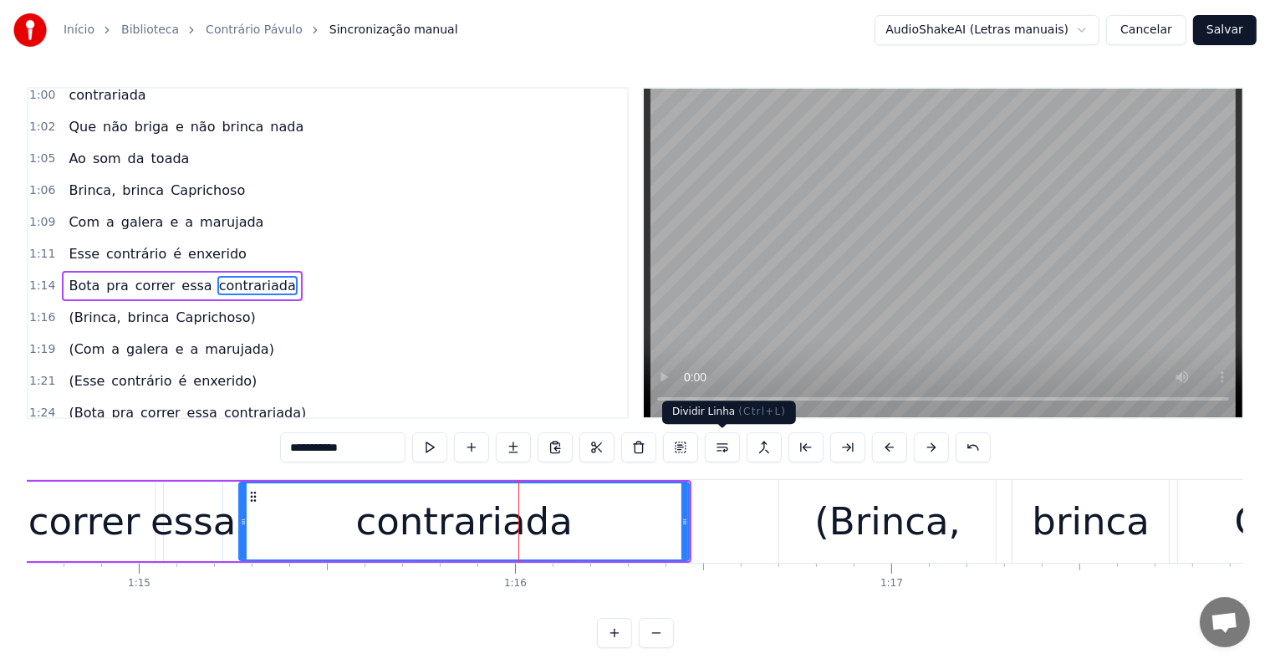
click at [726, 445] on button at bounding box center [722, 447] width 35 height 30
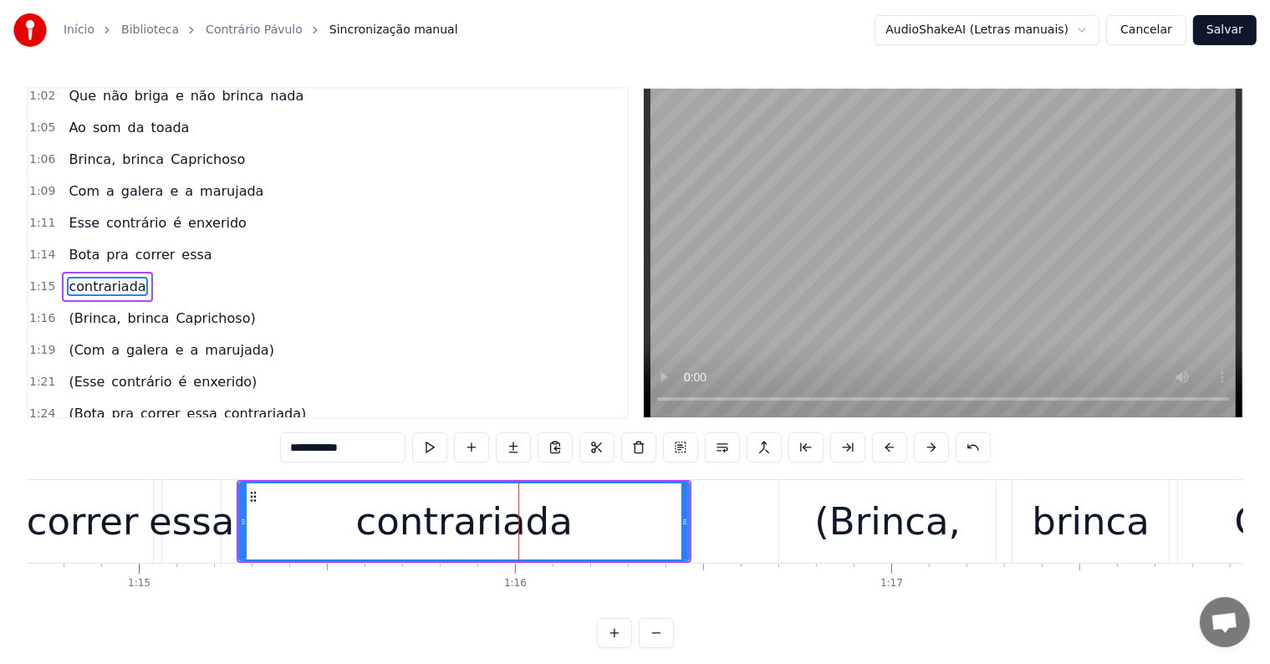
click at [191, 536] on div "essa" at bounding box center [191, 521] width 85 height 57
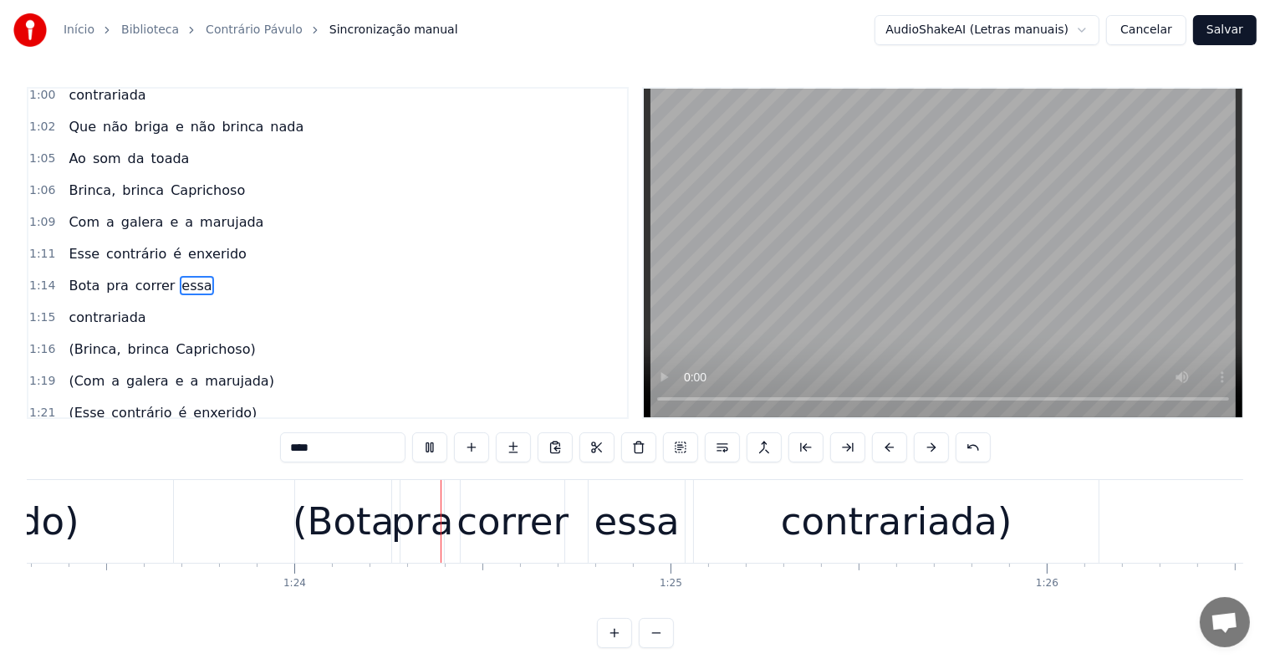
scroll to position [0, 31393]
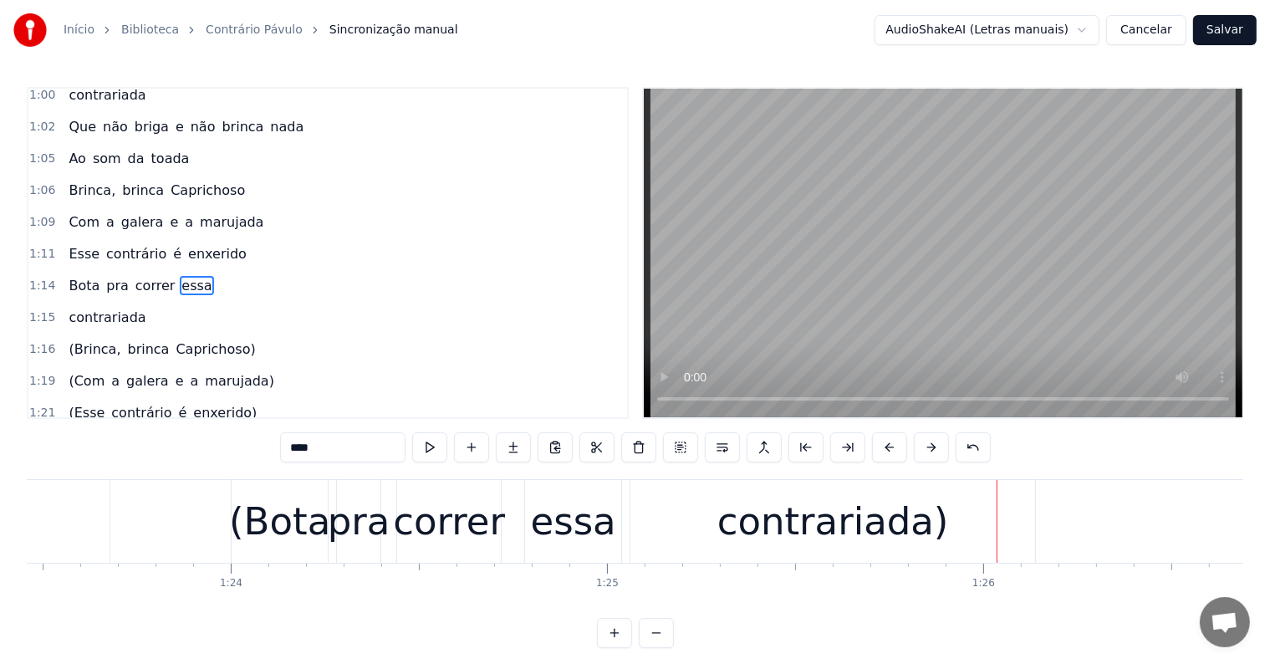
click at [757, 515] on div "contrariada)" at bounding box center [833, 521] width 232 height 57
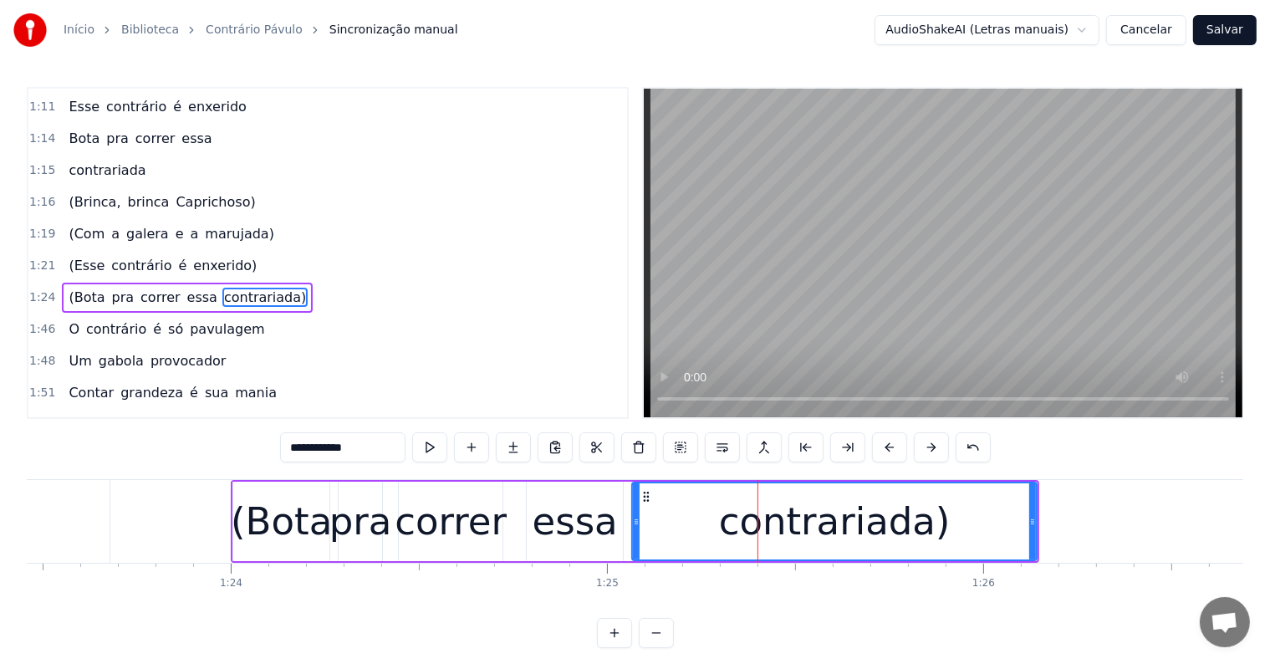
scroll to position [989, 0]
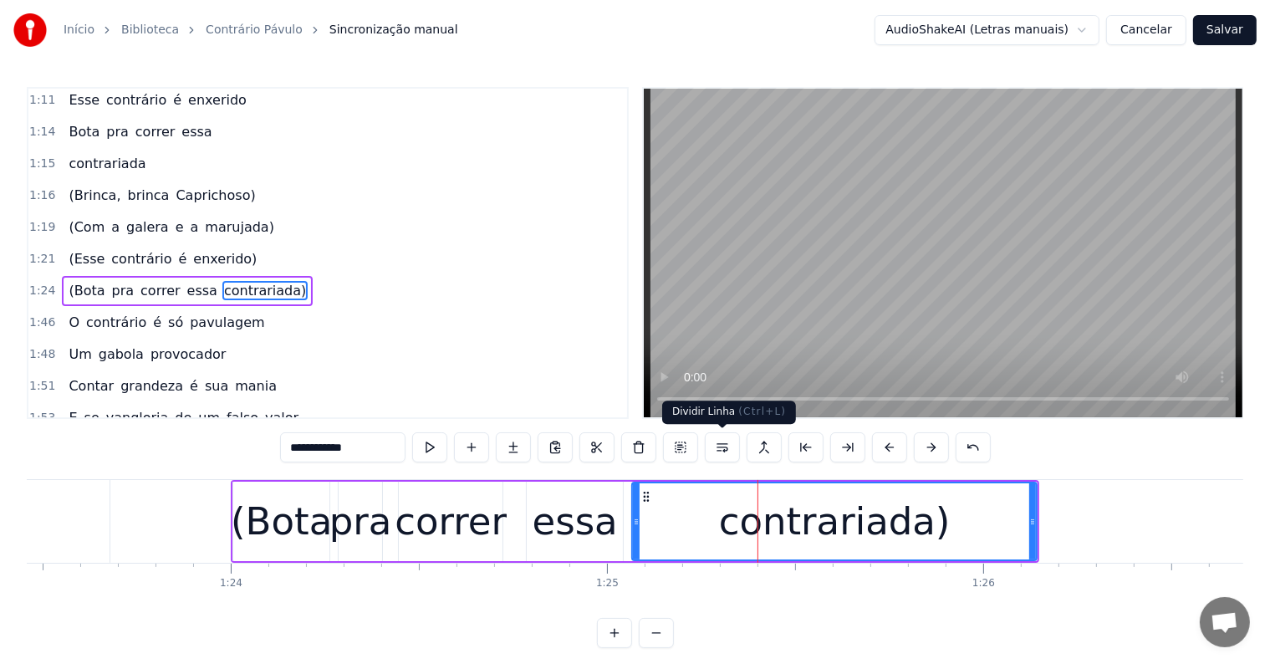
click at [716, 442] on button at bounding box center [722, 447] width 35 height 30
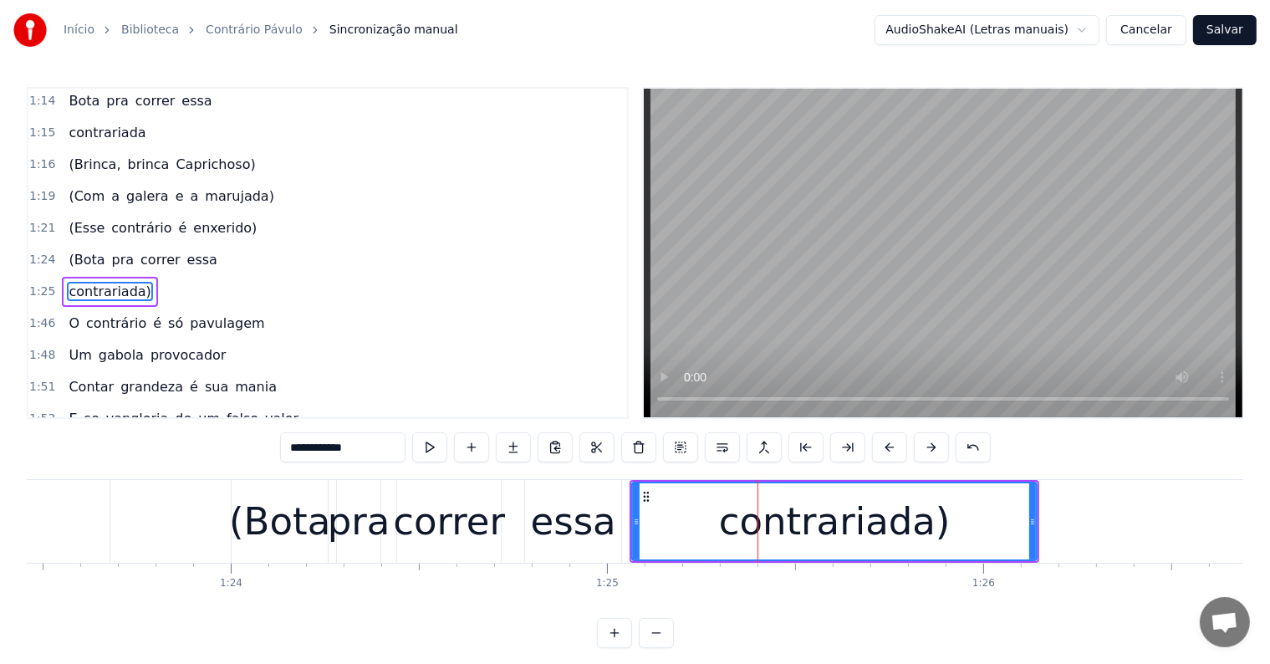
click at [528, 507] on div "essa" at bounding box center [573, 521] width 96 height 83
type input "****"
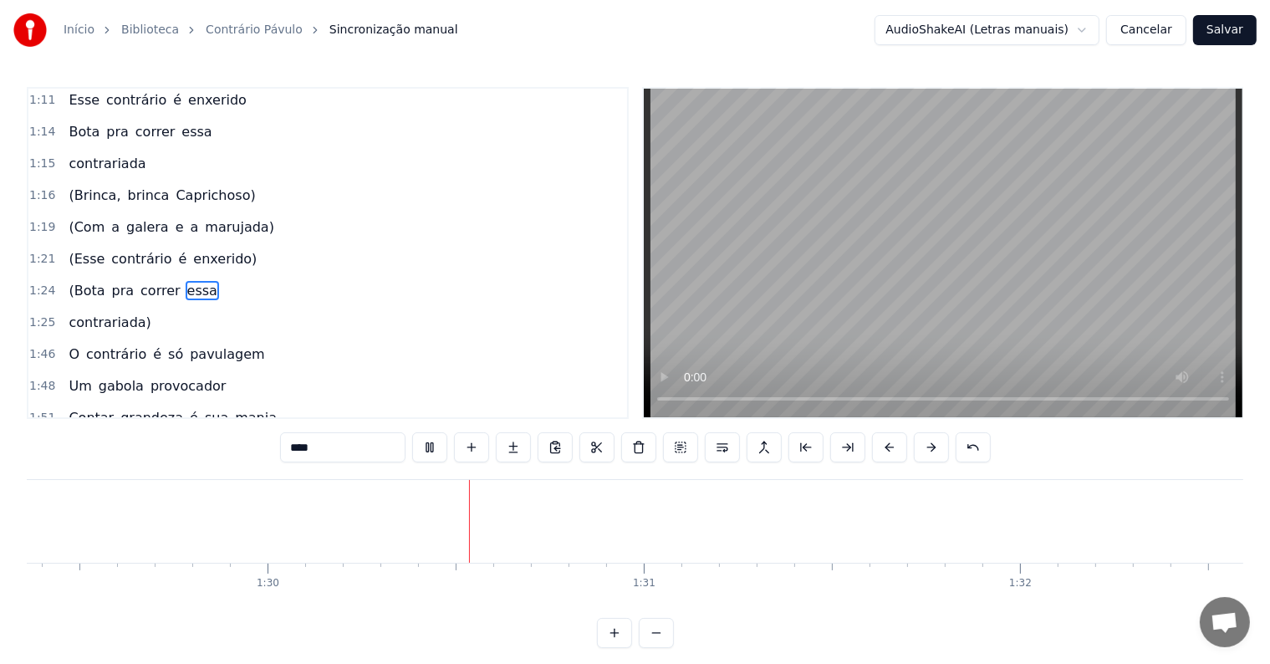
scroll to position [0, 33616]
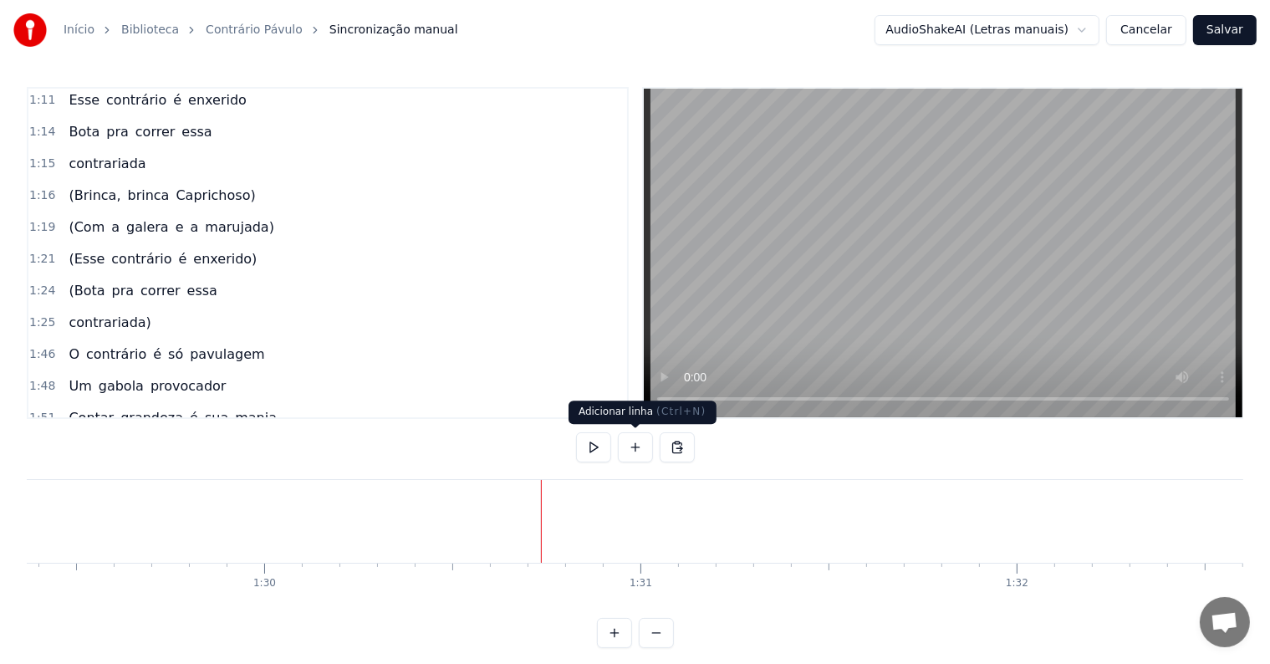
click at [639, 447] on button at bounding box center [635, 447] width 35 height 30
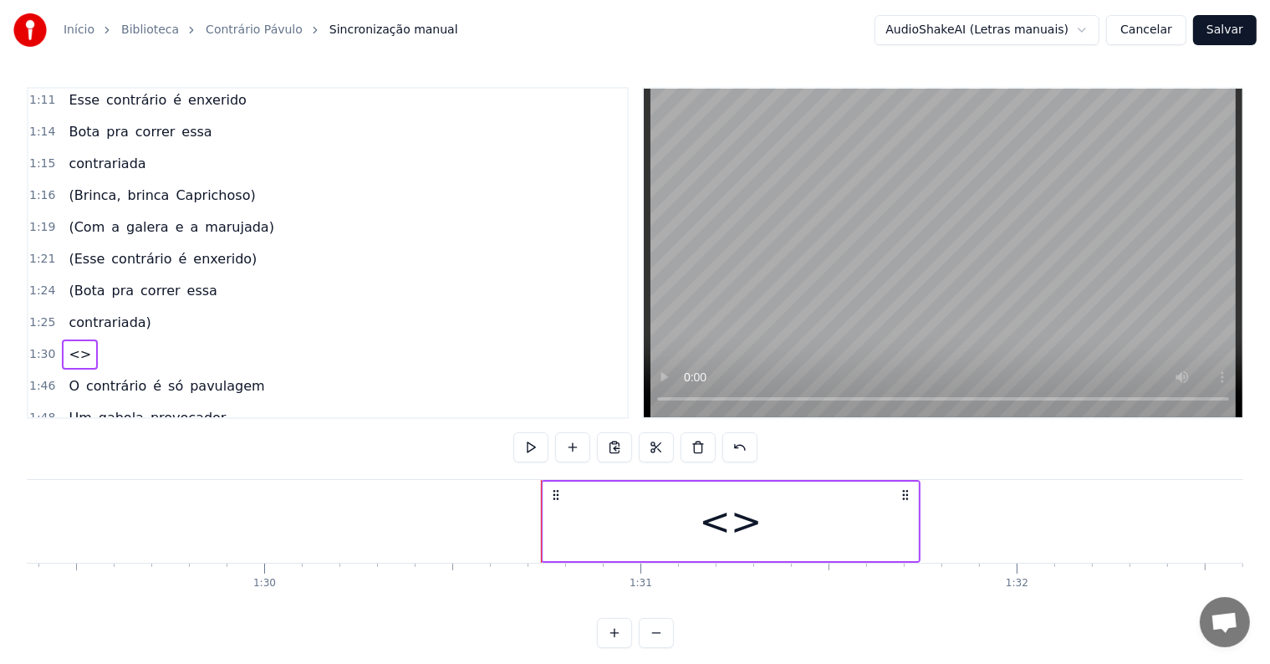
click at [583, 528] on div "<>" at bounding box center [730, 520] width 374 height 79
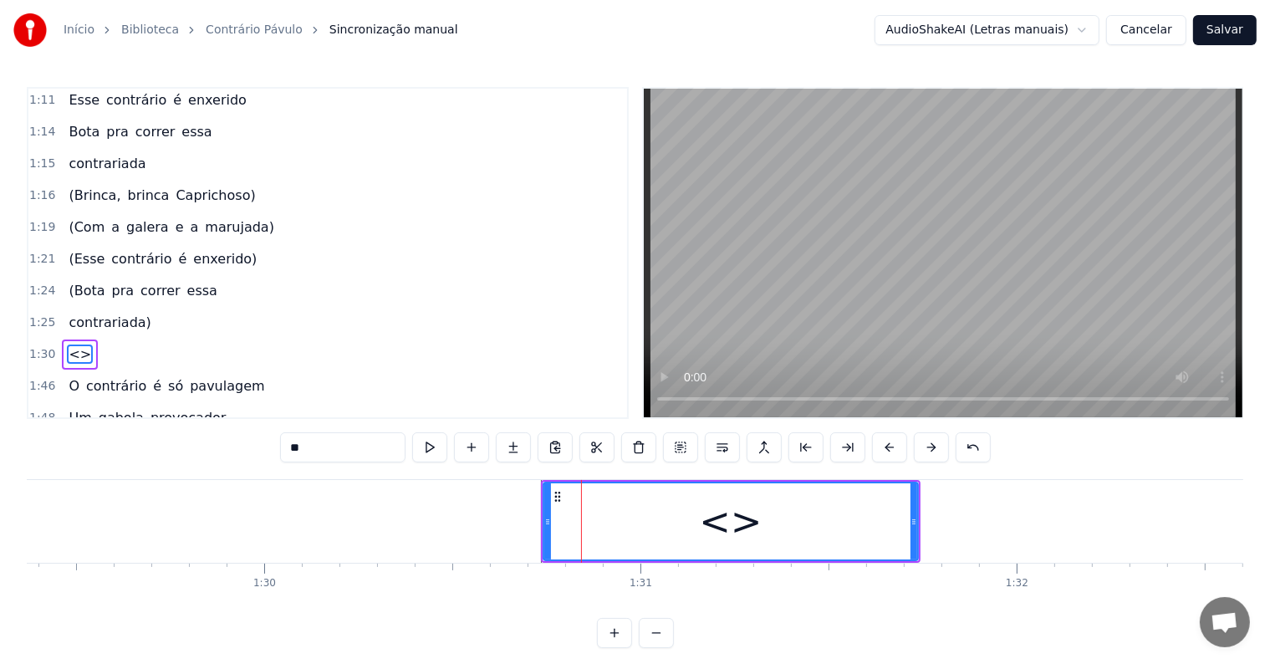
scroll to position [1050, 0]
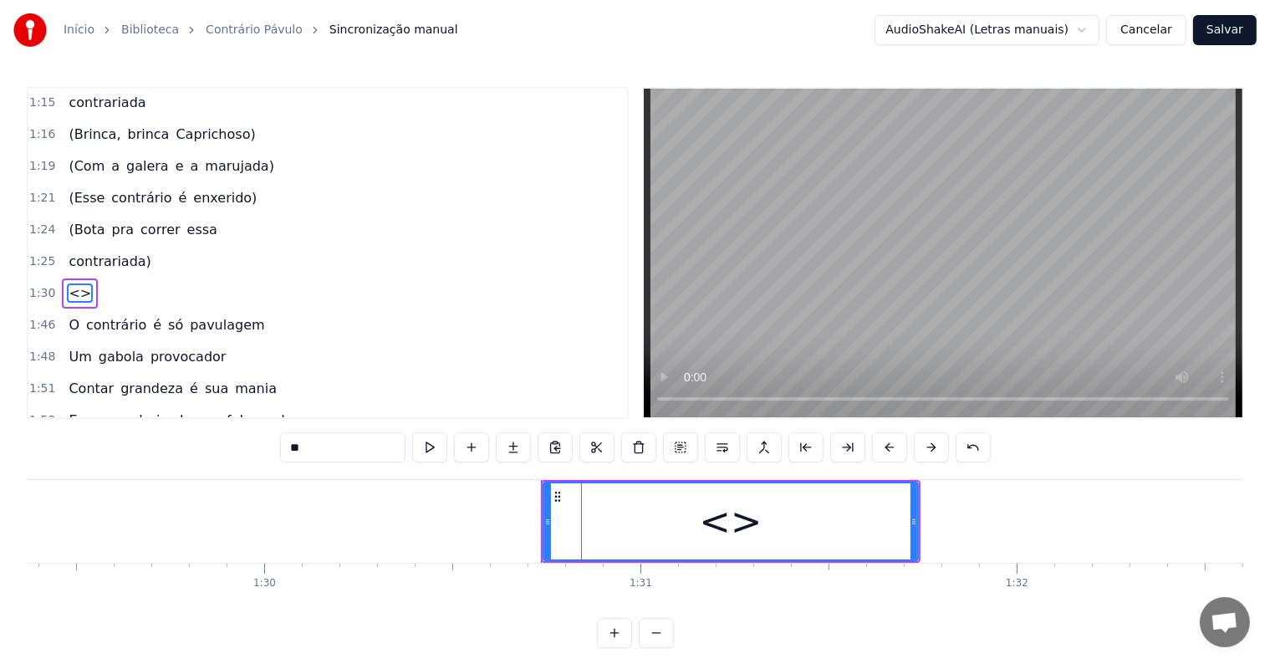
click at [227, 428] on div "0:06 <Seu maior canal de toadas karaokê> 0:23 O contrário é só pavulagem 0:25 U…" at bounding box center [635, 367] width 1216 height 561
paste input "**********"
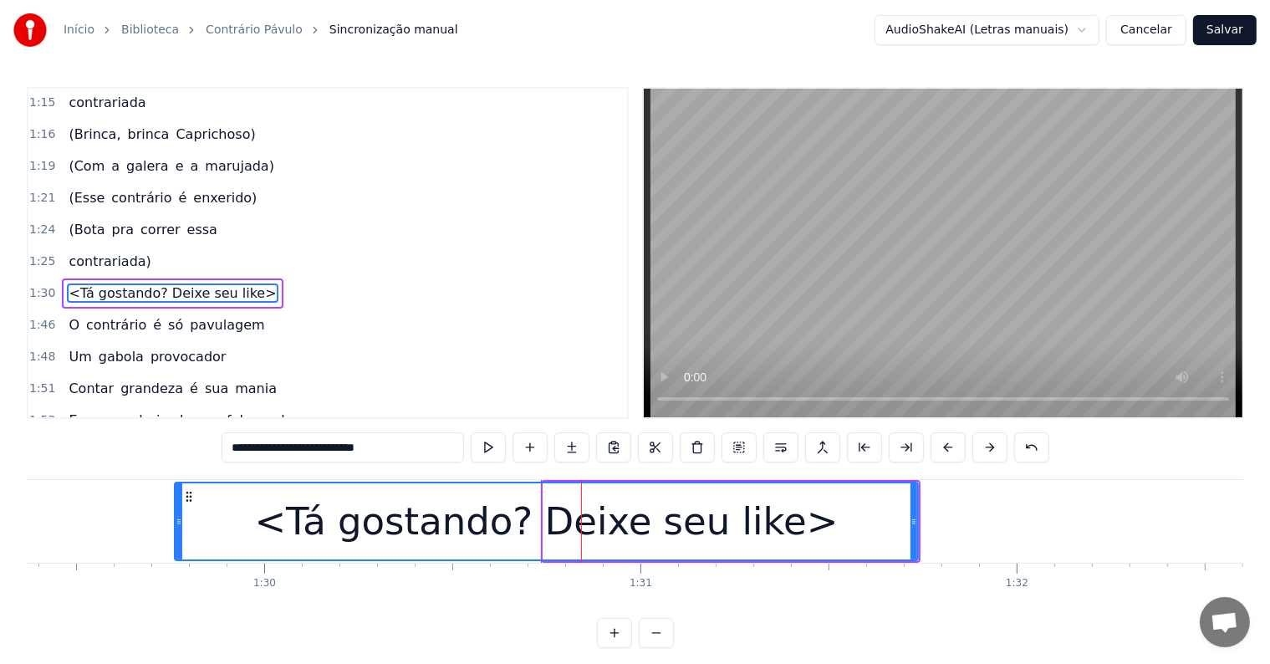
drag, startPoint x: 548, startPoint y: 515, endPoint x: 179, endPoint y: 505, distance: 368.8
click at [179, 505] on div at bounding box center [179, 521] width 7 height 76
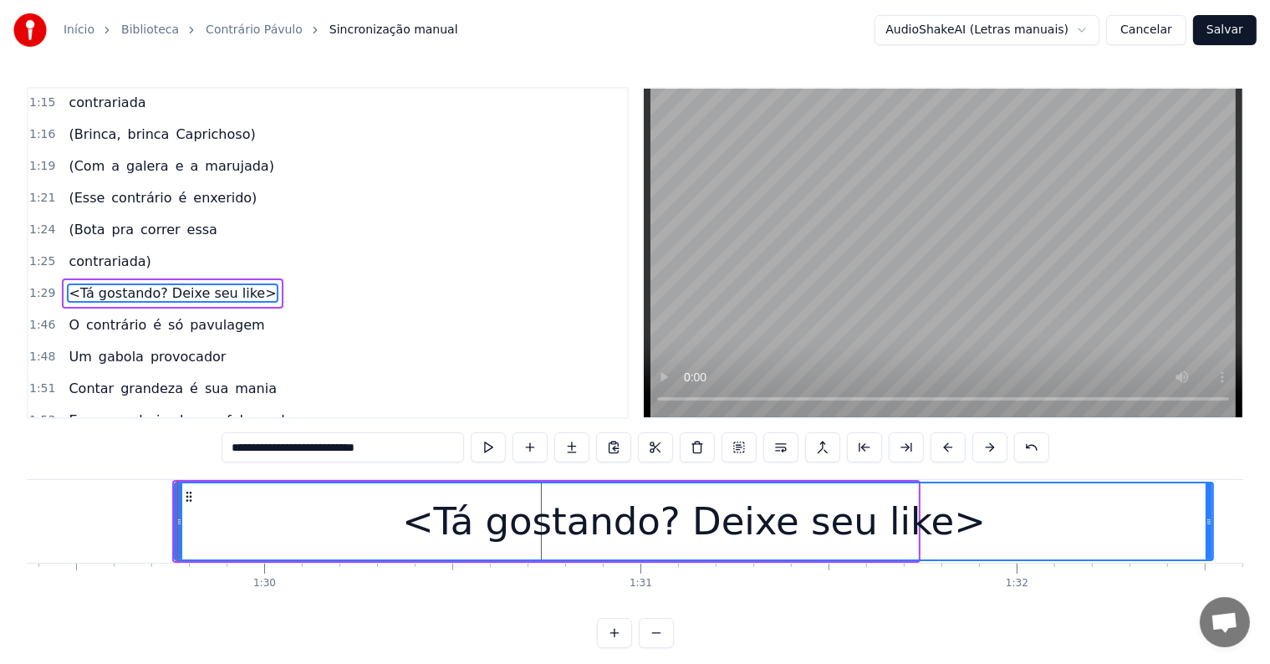
drag, startPoint x: 913, startPoint y: 522, endPoint x: 1208, endPoint y: 539, distance: 295.6
click at [1208, 539] on div at bounding box center [1208, 521] width 7 height 76
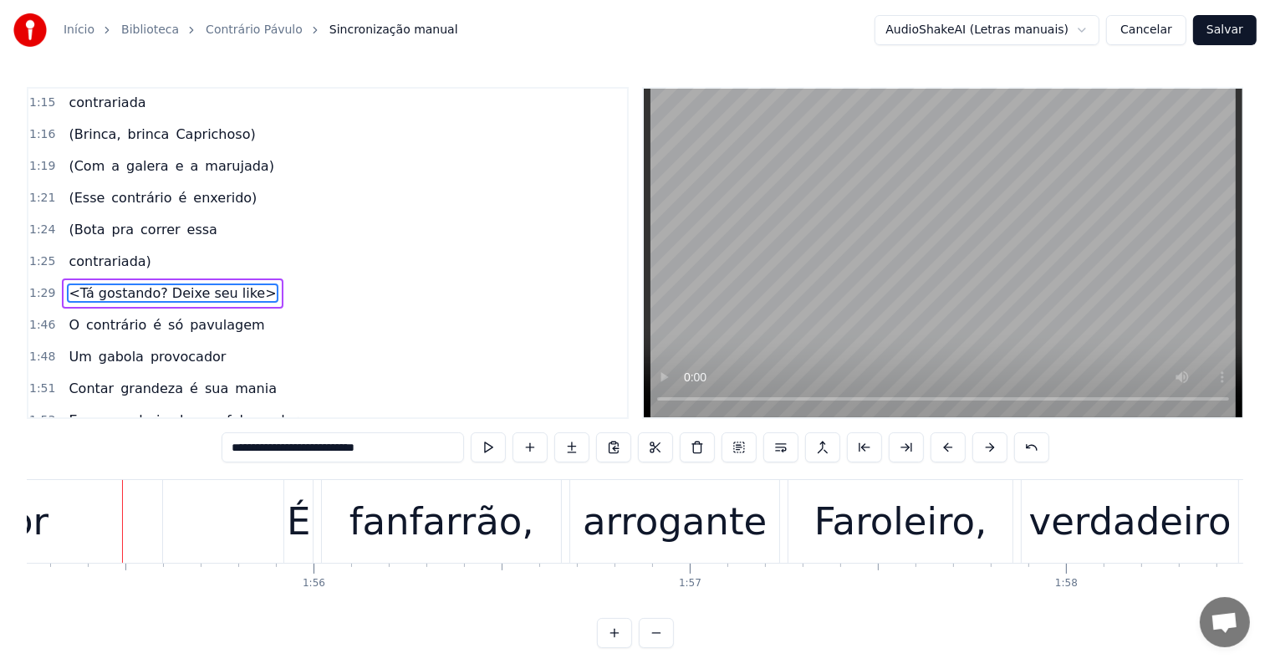
scroll to position [0, 43358]
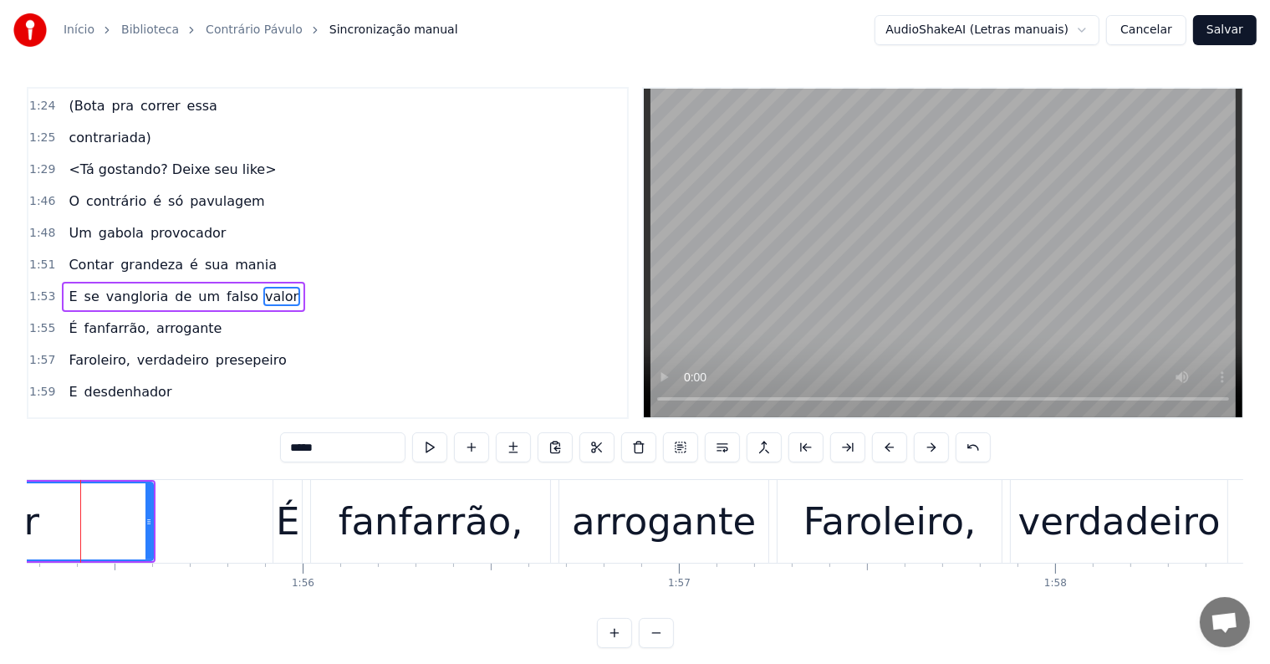
scroll to position [0, 43328]
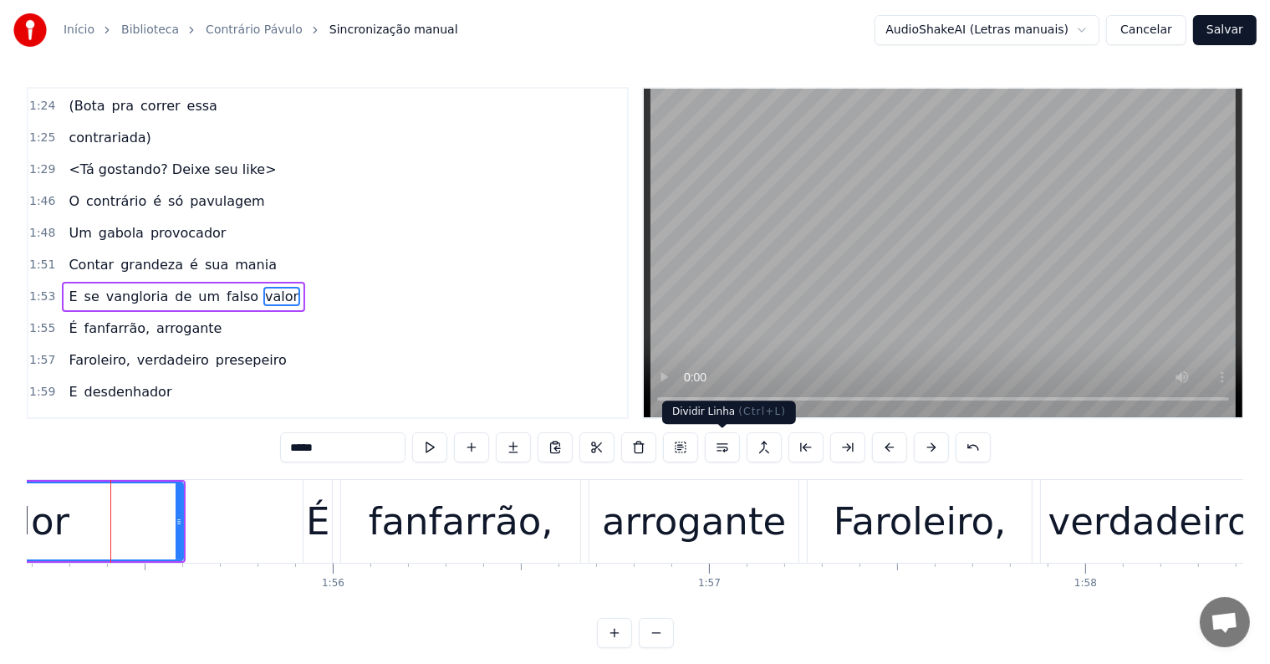
click at [724, 443] on button at bounding box center [722, 447] width 35 height 30
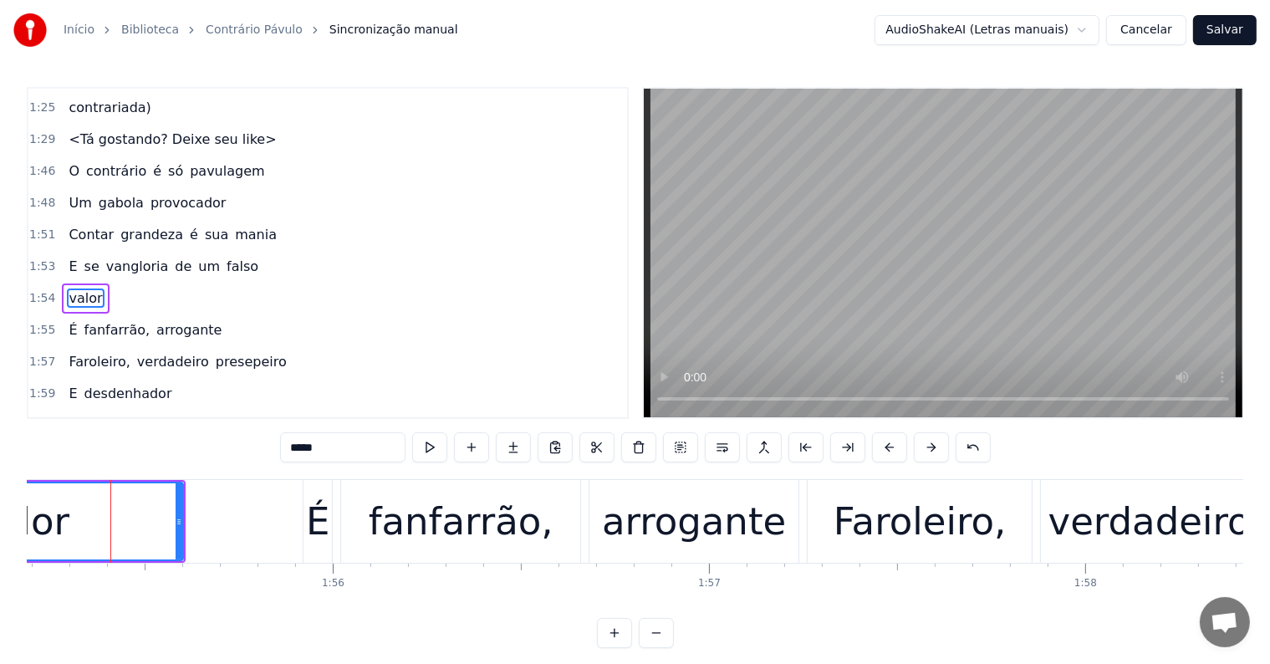
click at [225, 257] on span "falso" at bounding box center [242, 266] width 35 height 19
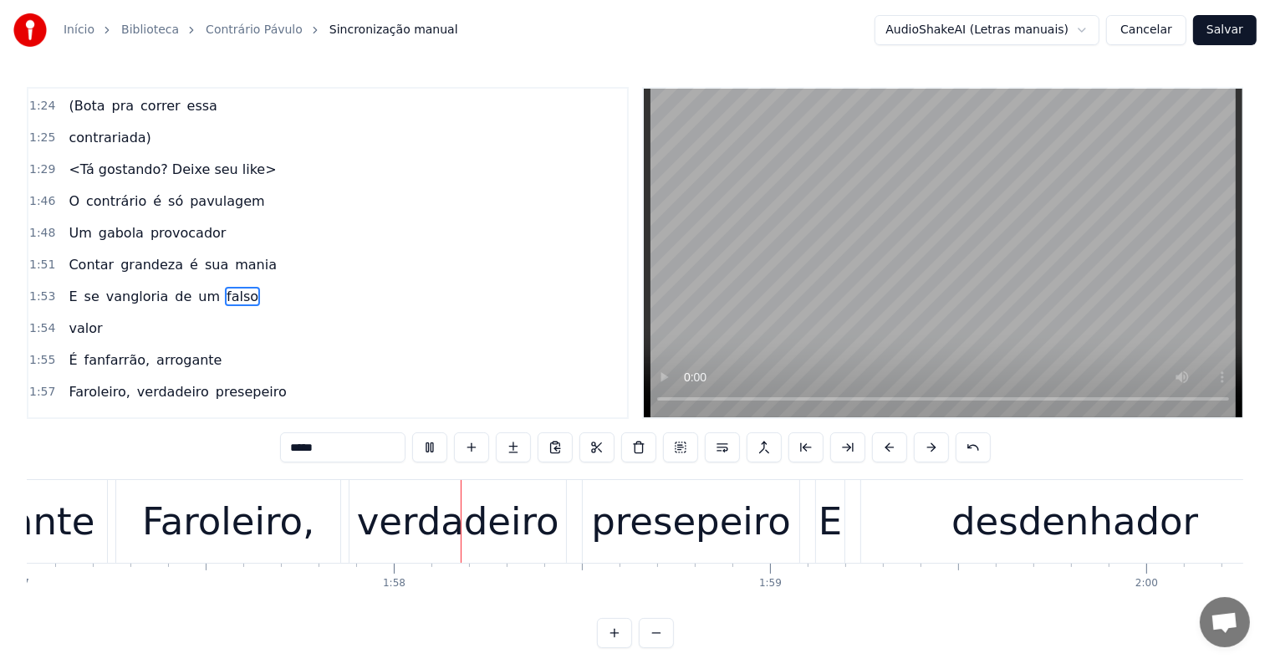
scroll to position [0, 44025]
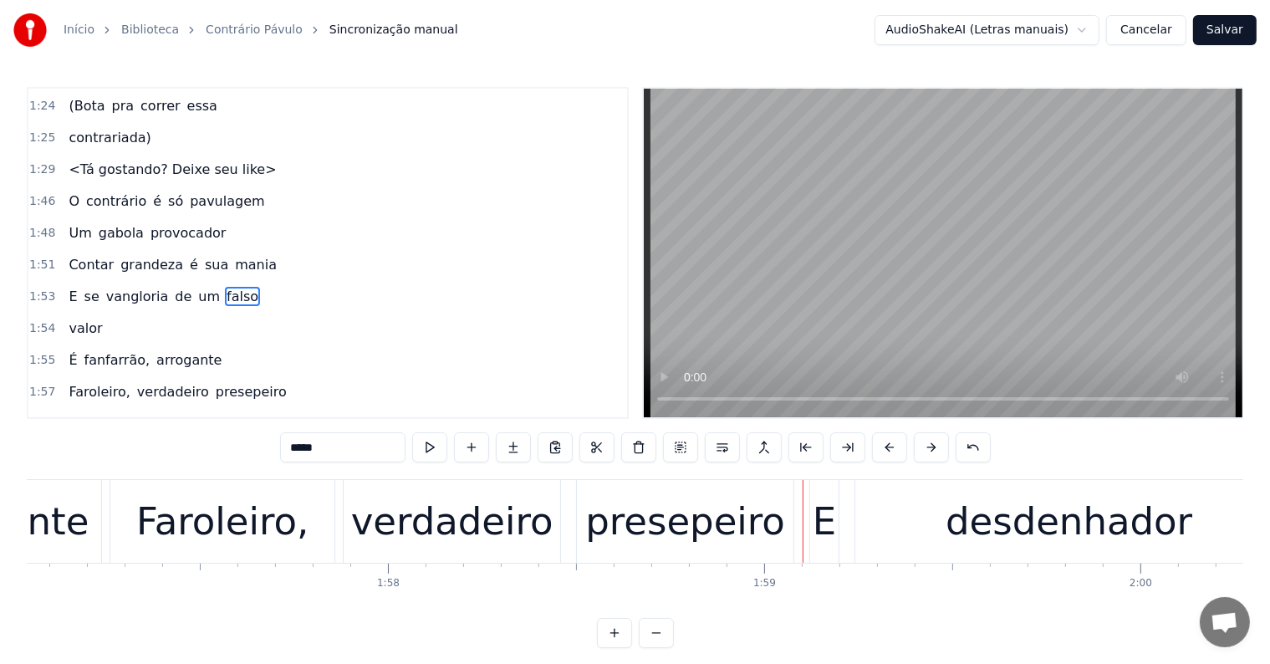
click at [423, 540] on div "verdadeiro" at bounding box center [452, 521] width 202 height 57
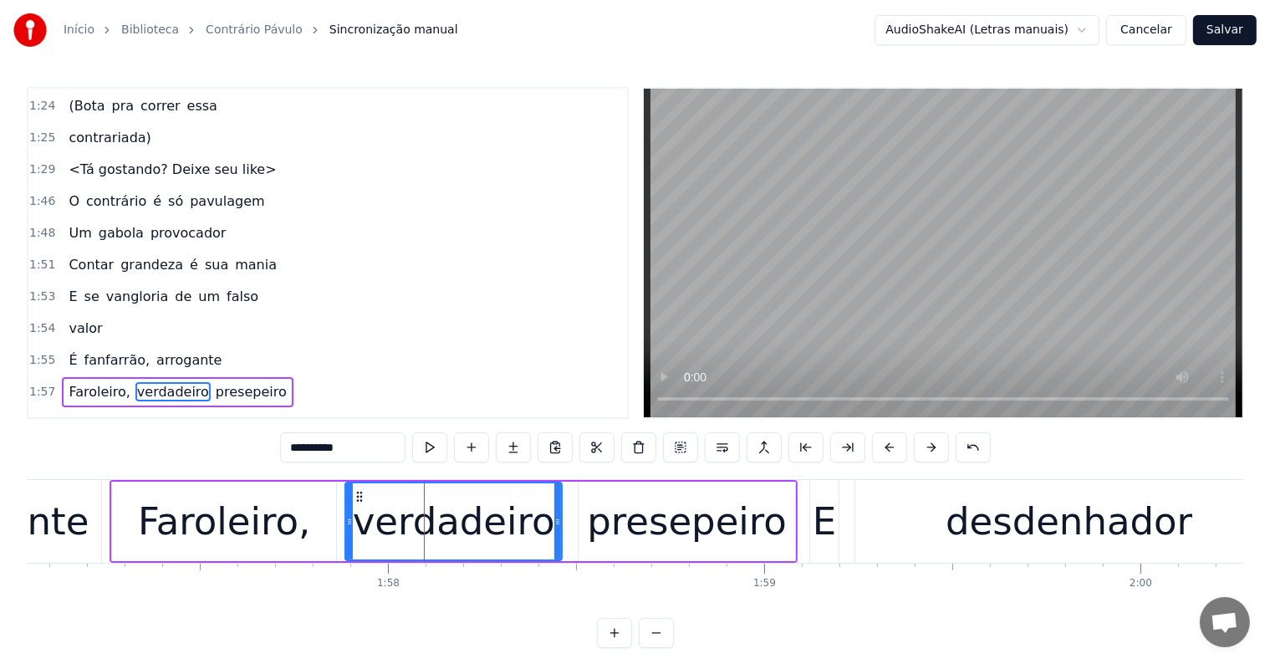
scroll to position [1266, 0]
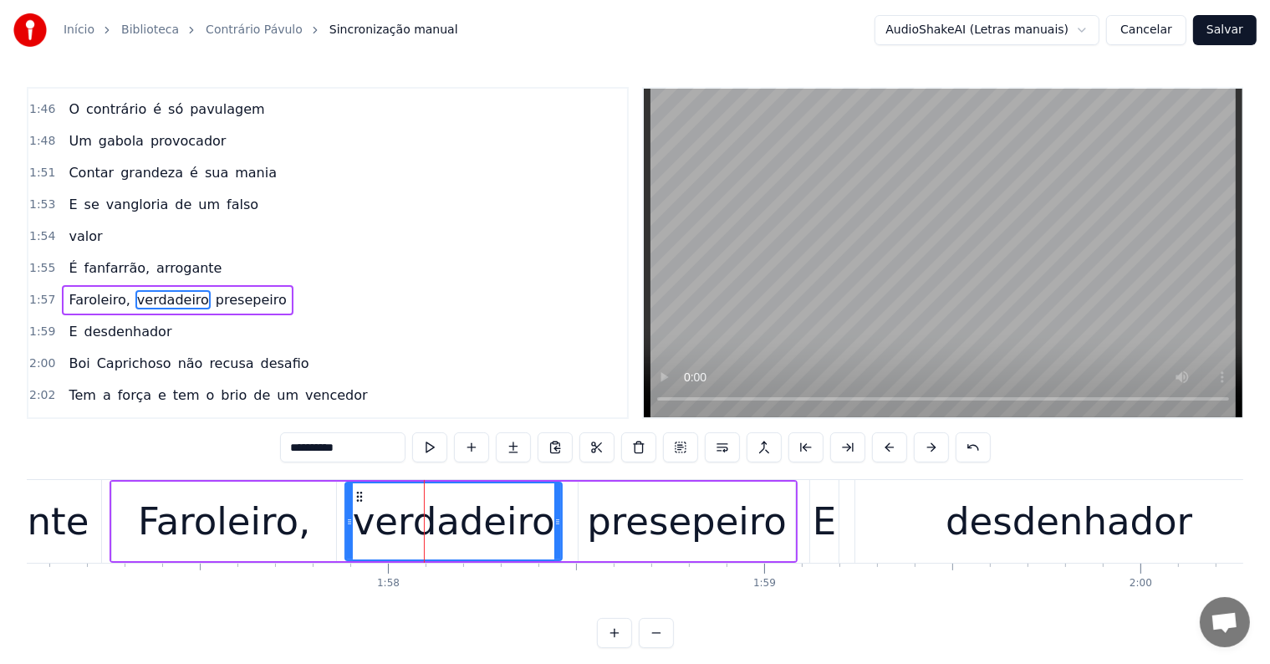
click at [184, 258] on span "arrogante" at bounding box center [189, 267] width 69 height 19
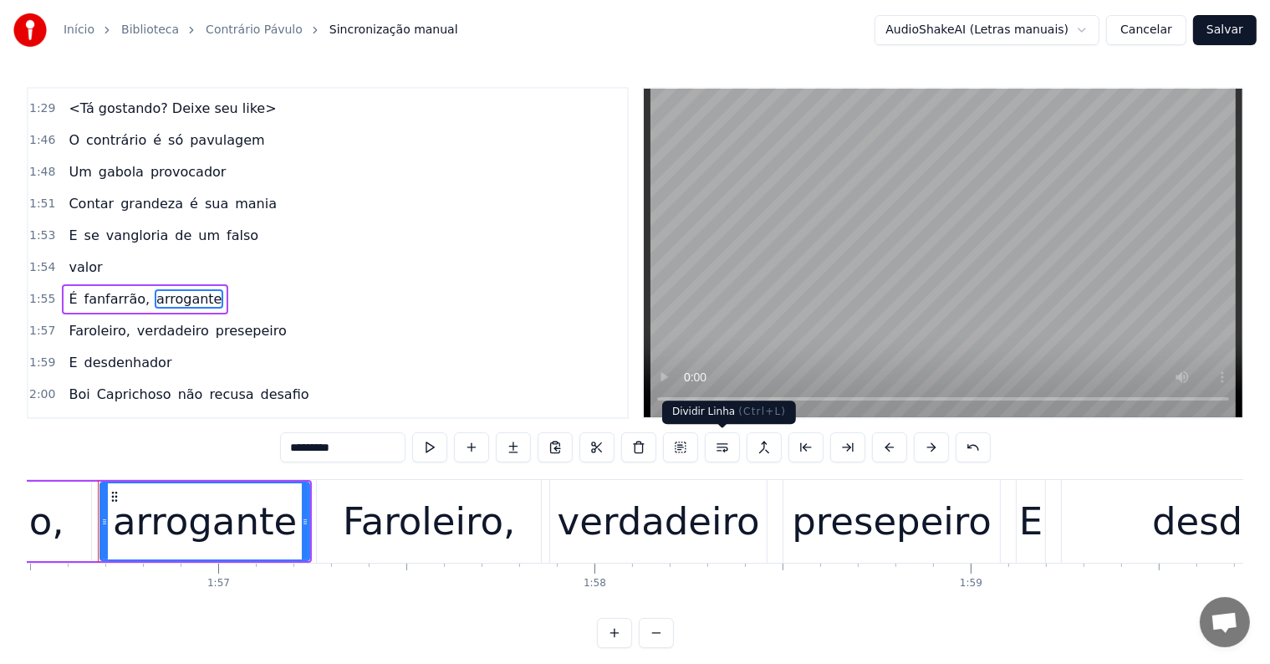
scroll to position [0, 43805]
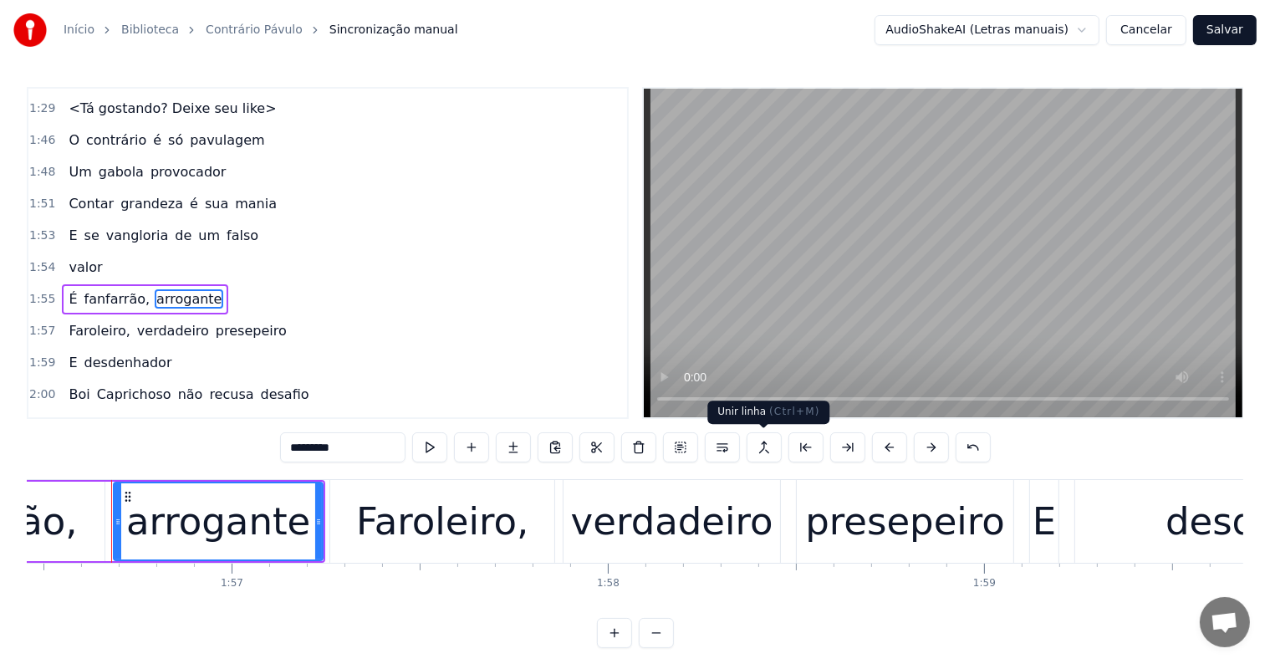
click at [758, 447] on button at bounding box center [763, 447] width 35 height 30
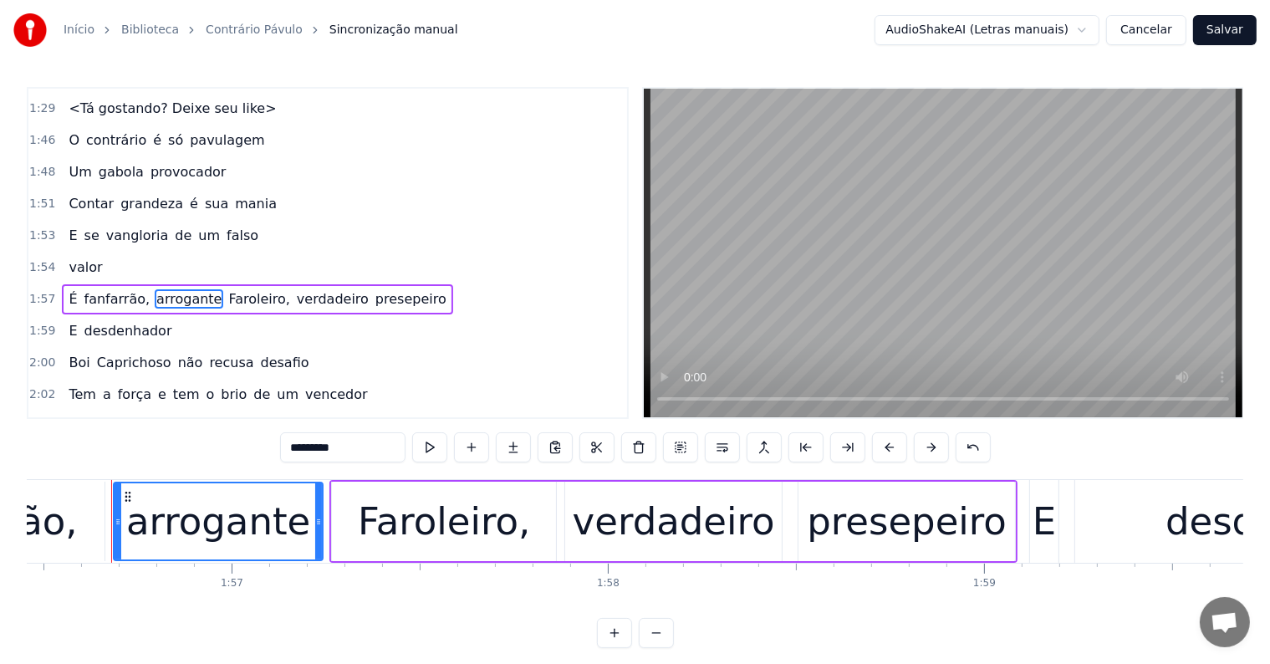
click at [295, 289] on span "verdadeiro" at bounding box center [332, 298] width 75 height 19
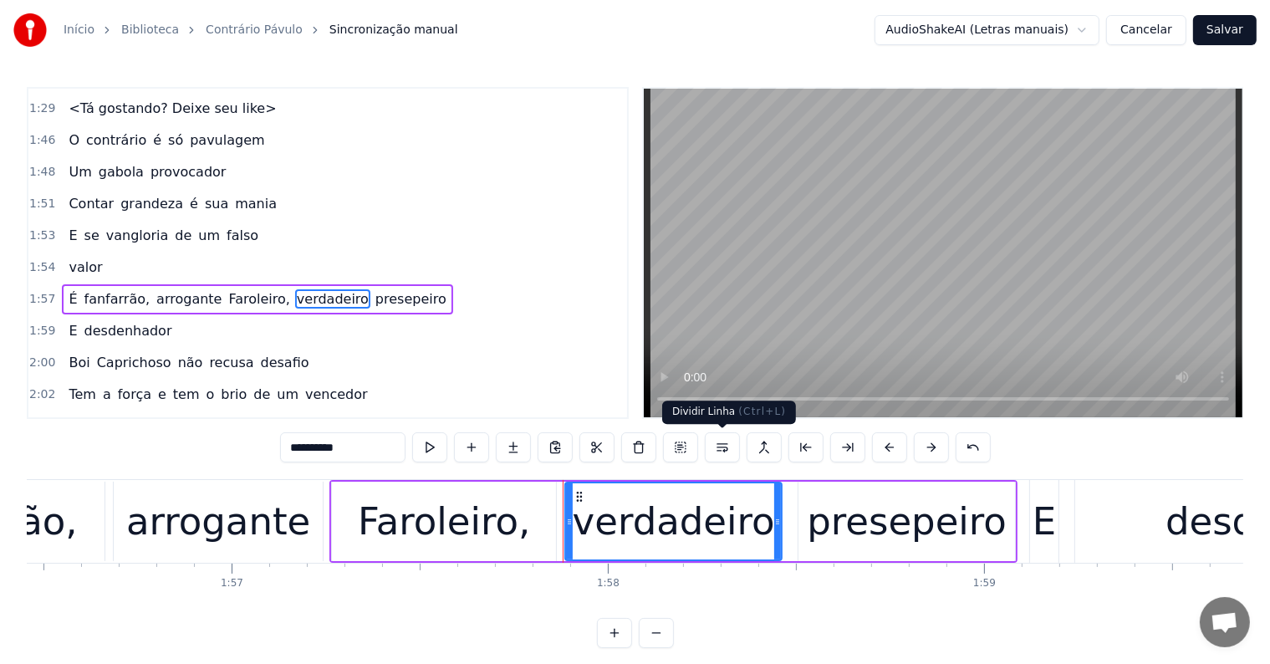
click at [721, 446] on button at bounding box center [722, 447] width 35 height 30
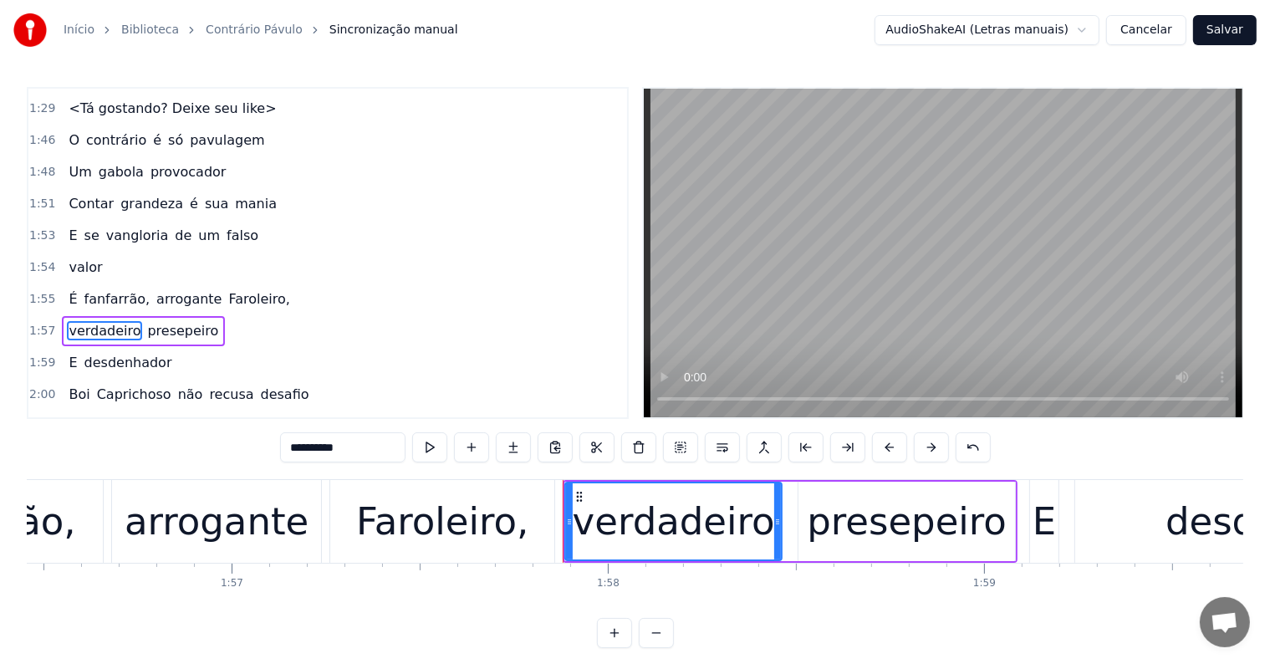
scroll to position [1266, 0]
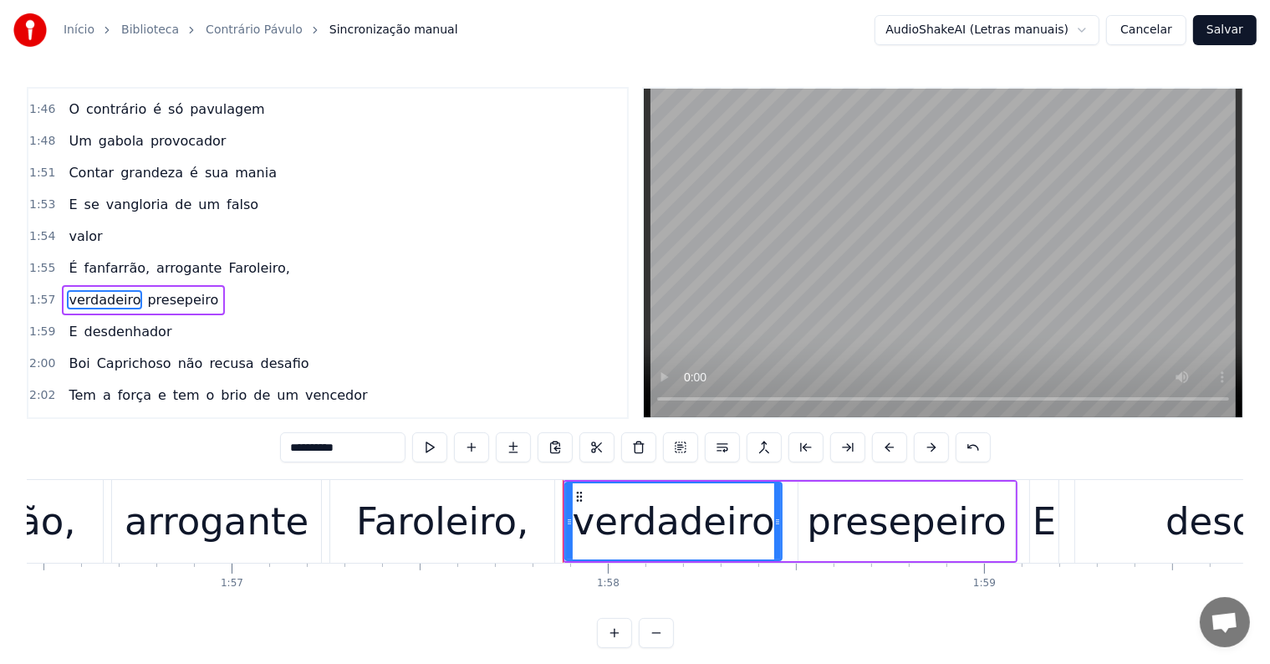
click at [227, 258] on span "Faroleiro," at bounding box center [259, 267] width 64 height 19
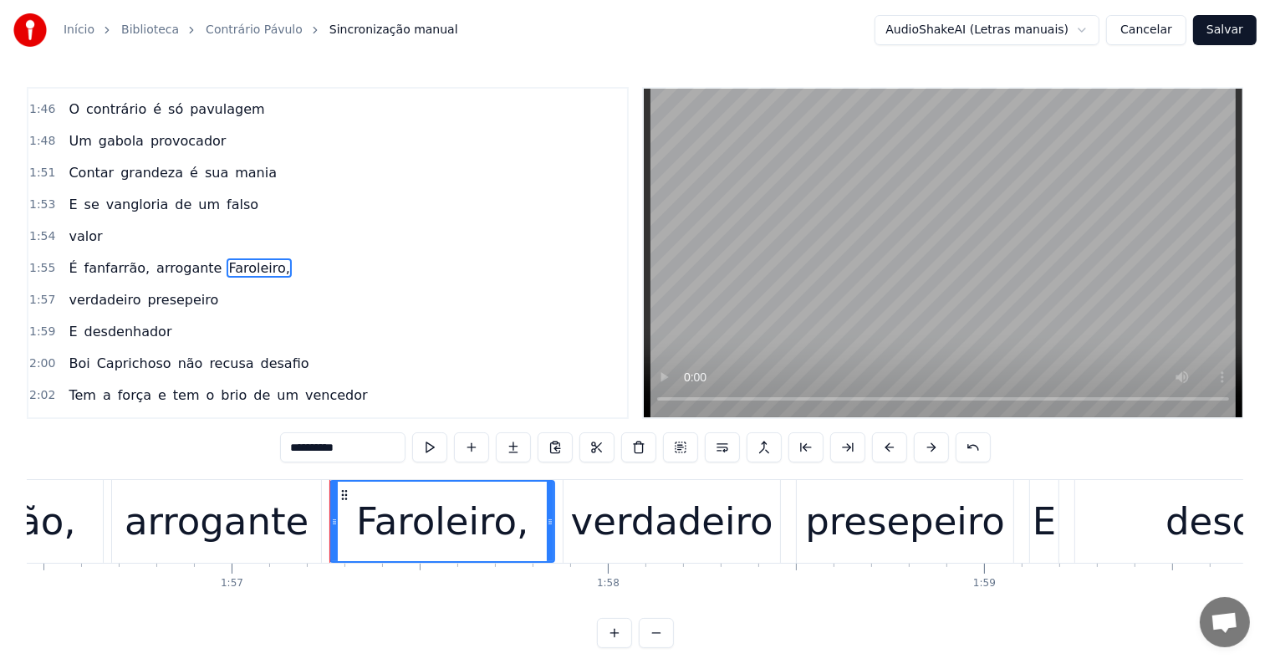
scroll to position [1235, 0]
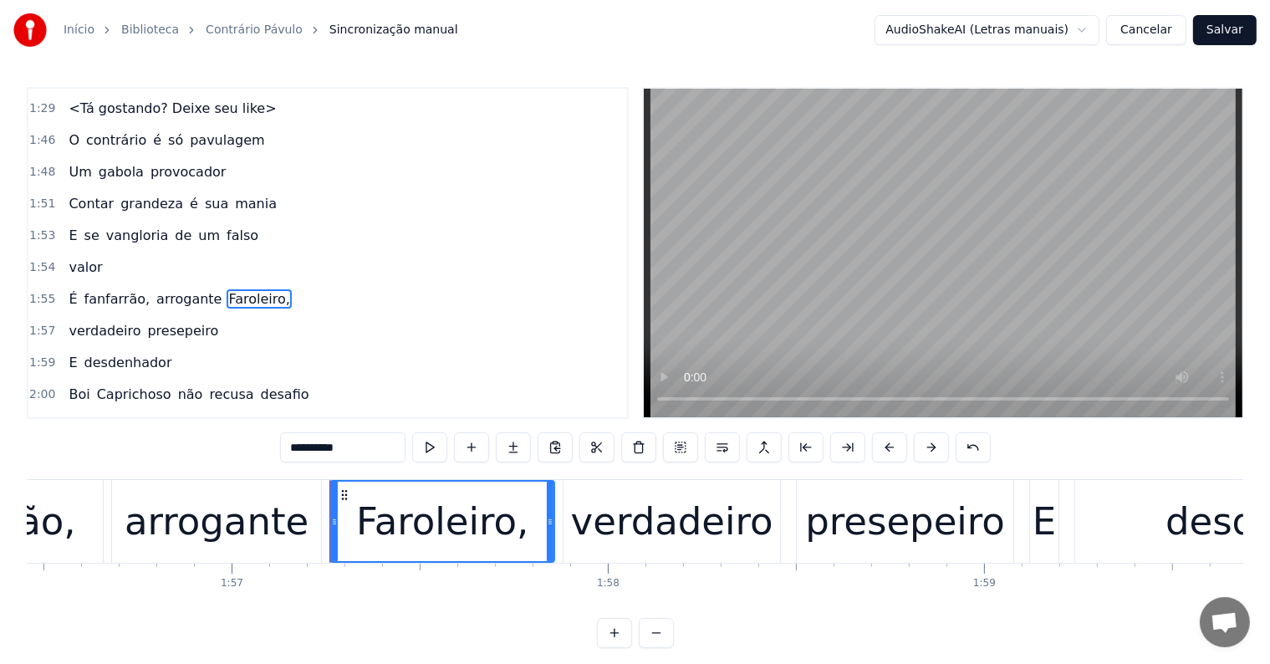
click at [288, 445] on input "**********" at bounding box center [342, 447] width 125 height 30
click at [130, 289] on span "fanfarrão," at bounding box center [117, 298] width 69 height 19
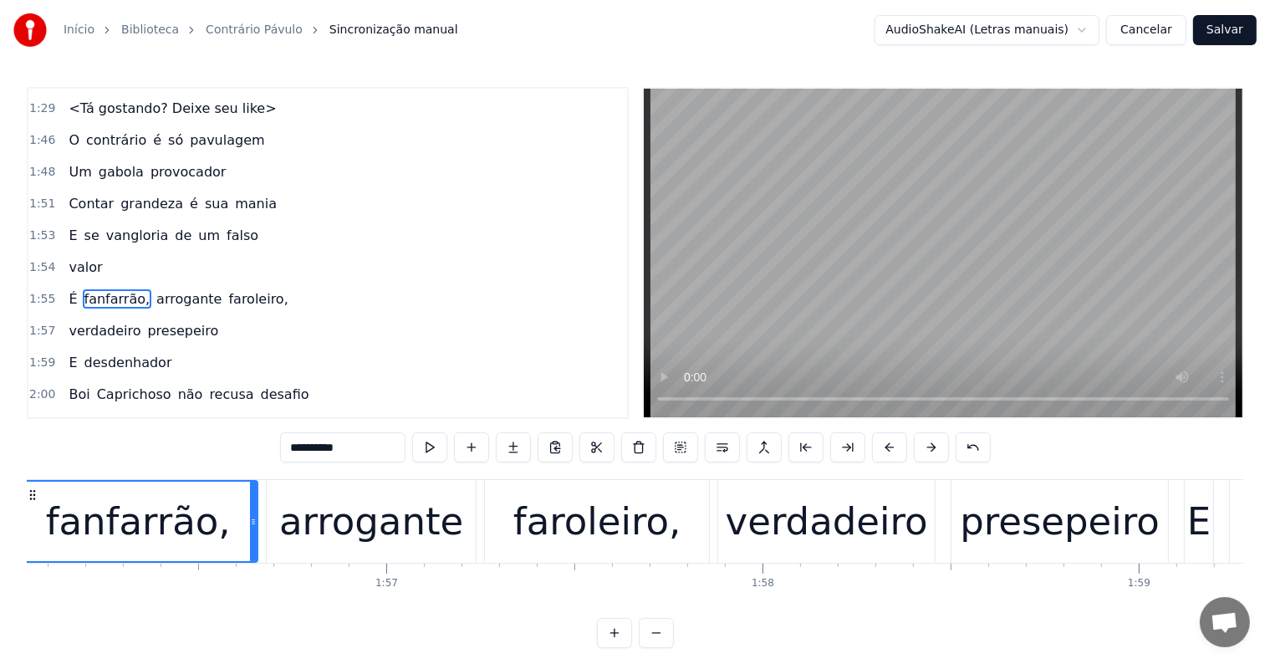
scroll to position [0, 43557]
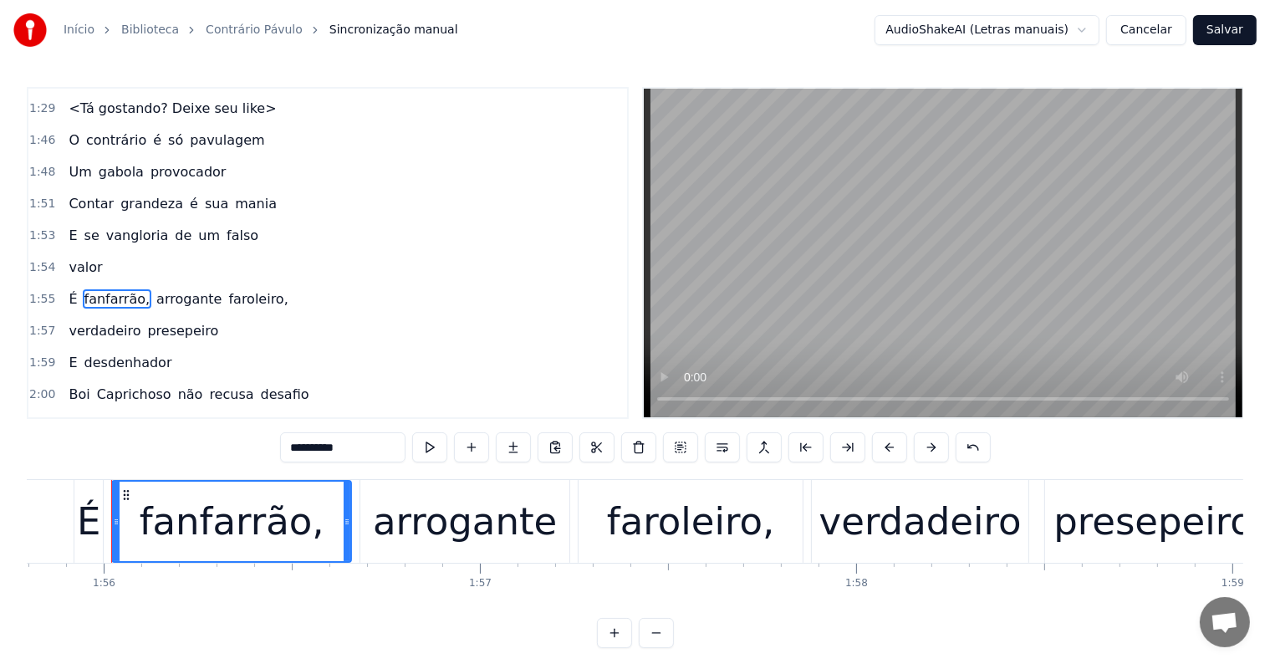
click at [227, 289] on span "faroleiro," at bounding box center [258, 298] width 63 height 19
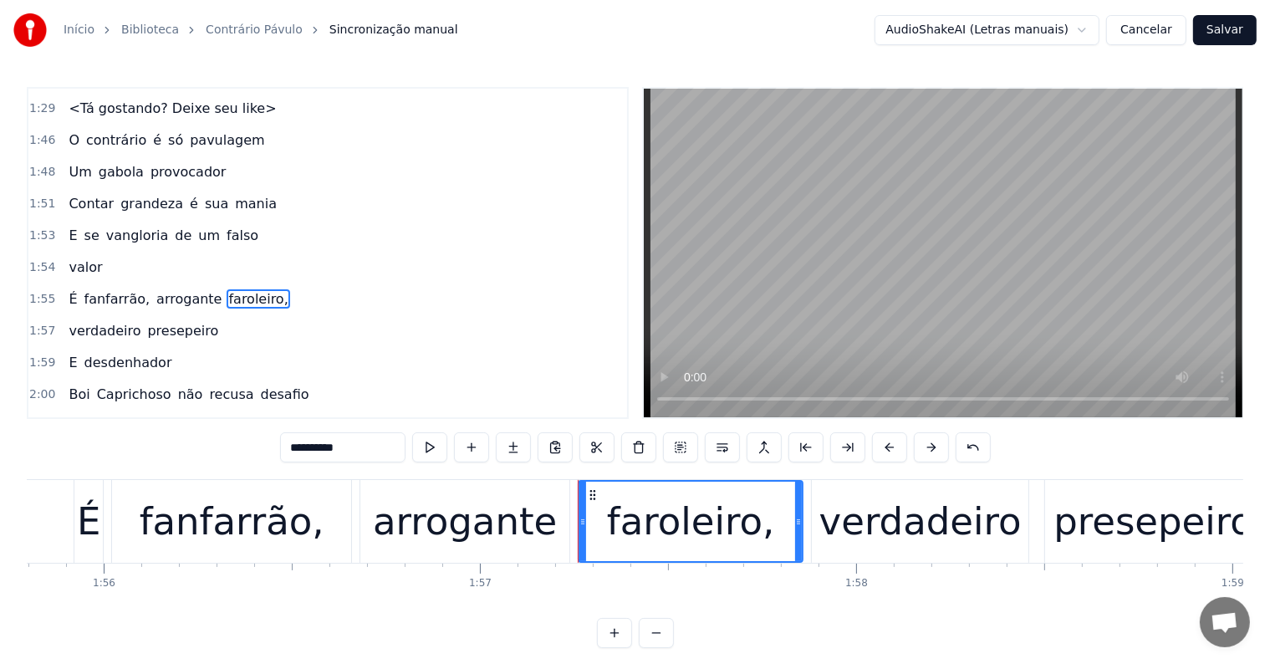
click at [180, 289] on span "arrogante" at bounding box center [189, 298] width 69 height 19
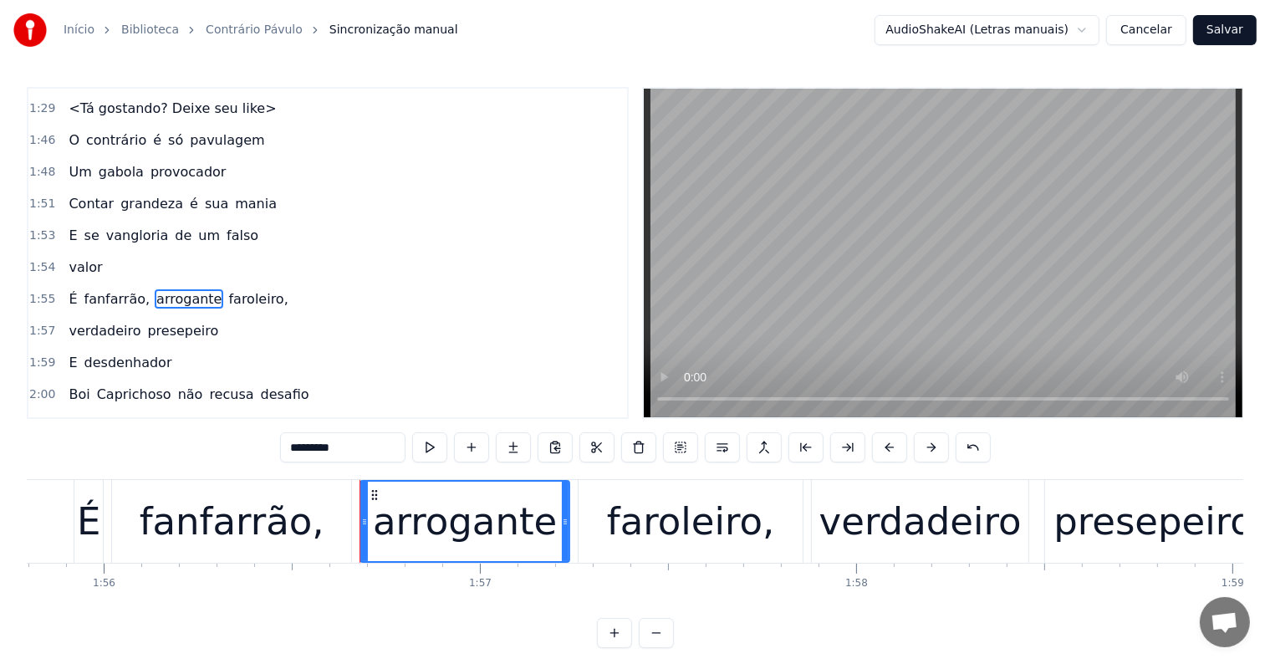
click at [107, 289] on span "fanfarrão," at bounding box center [117, 298] width 69 height 19
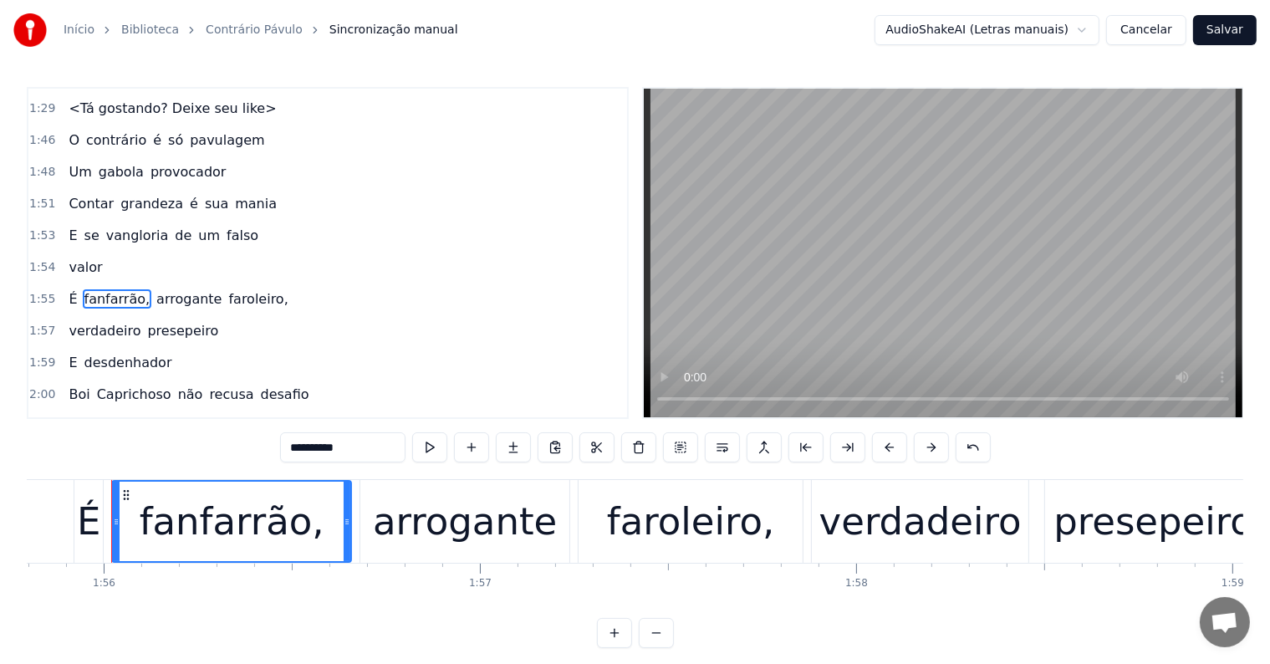
click at [236, 289] on span "faroleiro," at bounding box center [258, 298] width 63 height 19
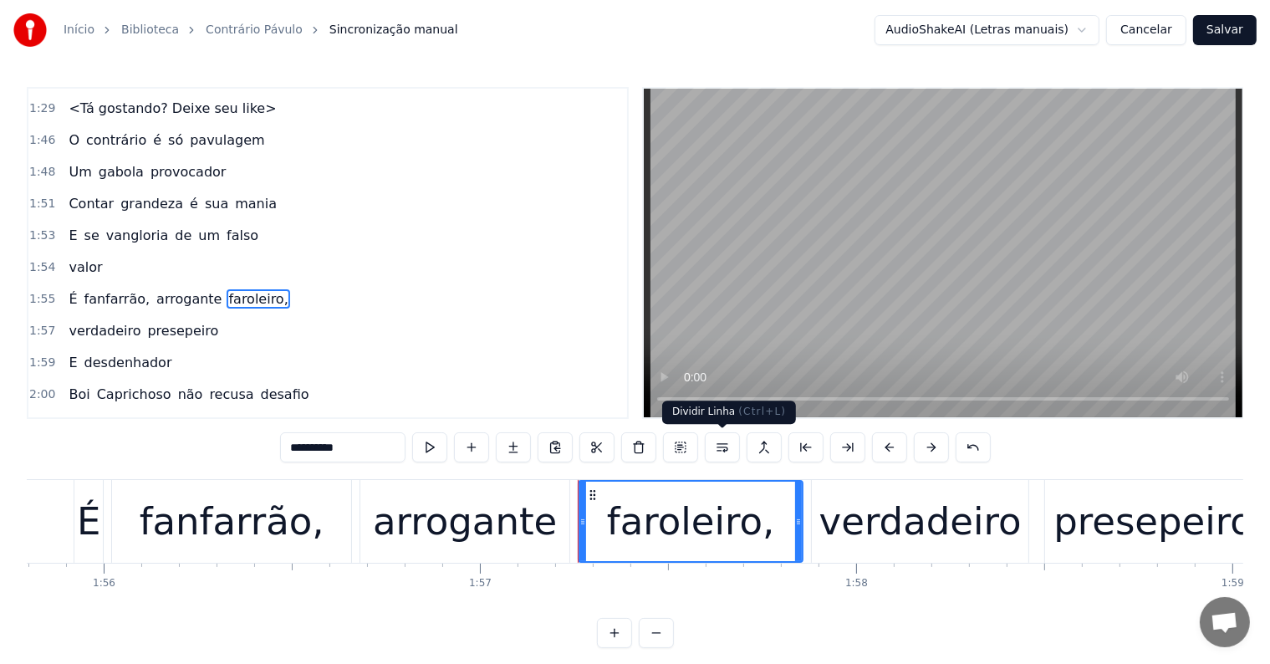
click at [721, 449] on button at bounding box center [722, 447] width 35 height 30
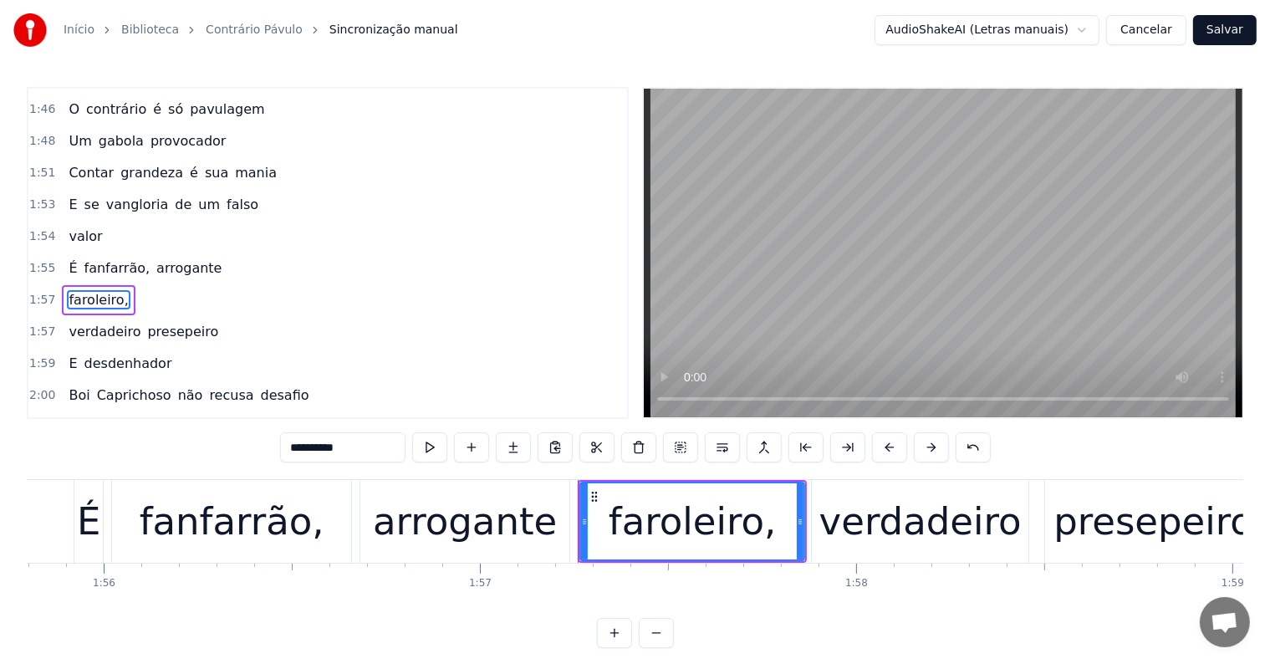
click at [187, 258] on span "arrogante" at bounding box center [189, 267] width 69 height 19
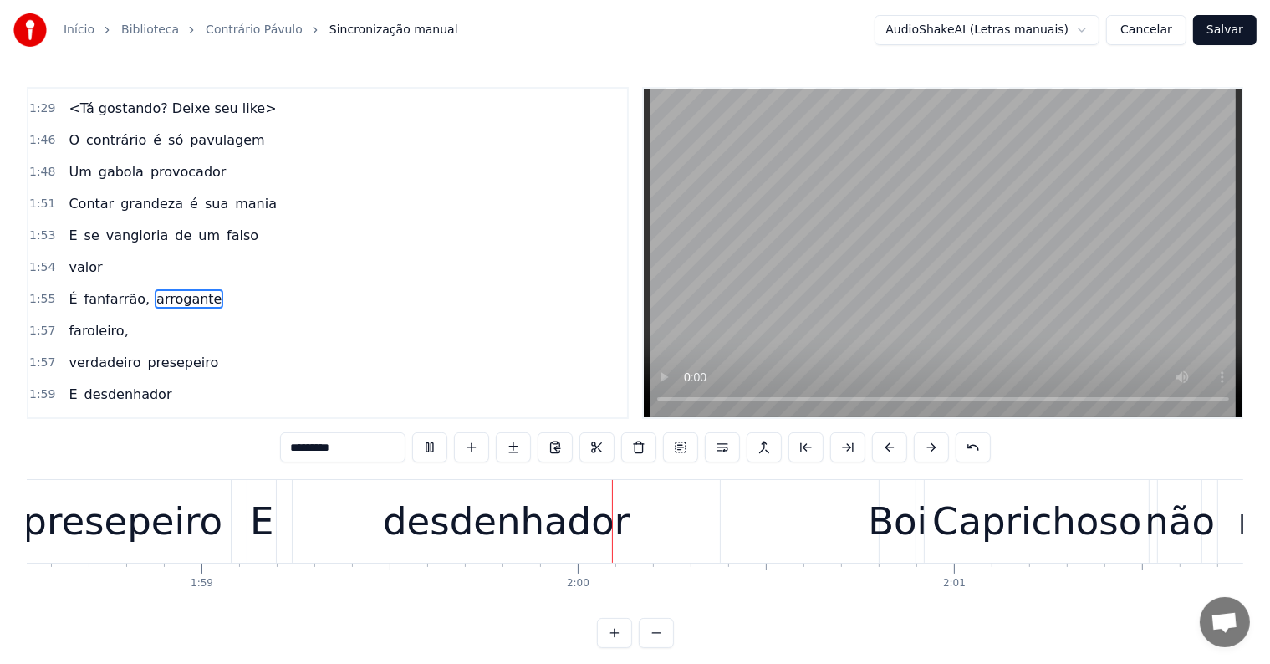
scroll to position [0, 44873]
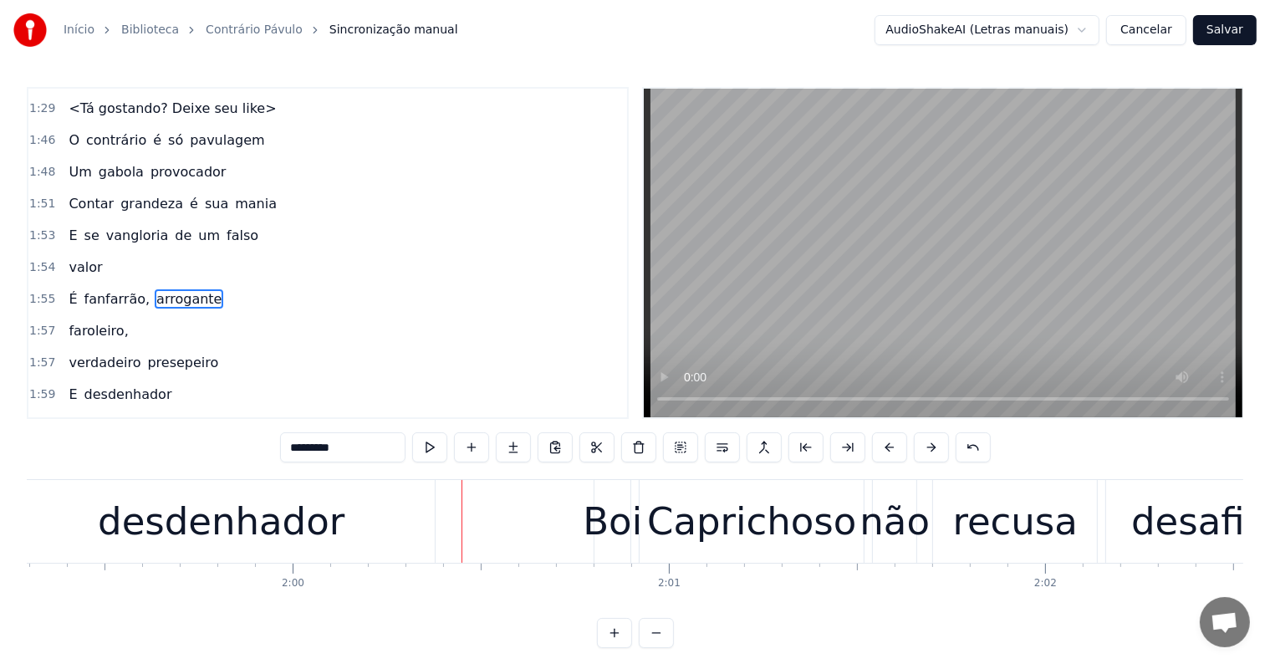
click at [102, 321] on span "faroleiro," at bounding box center [98, 330] width 63 height 19
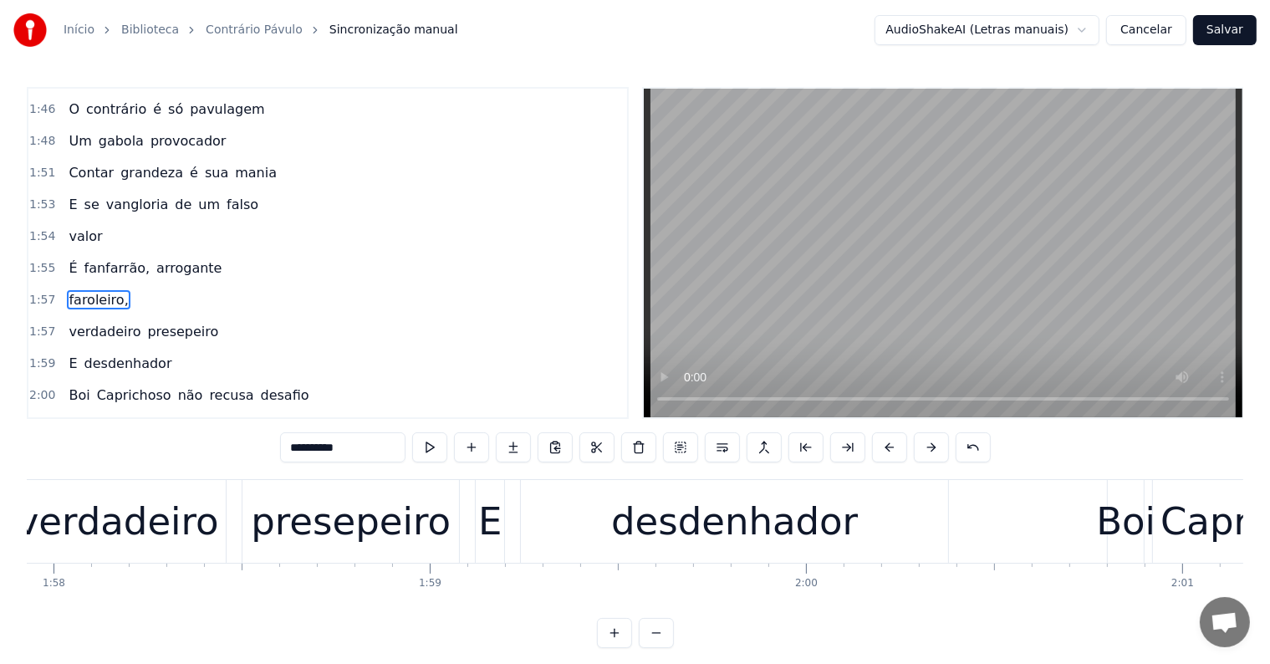
scroll to position [0, 44024]
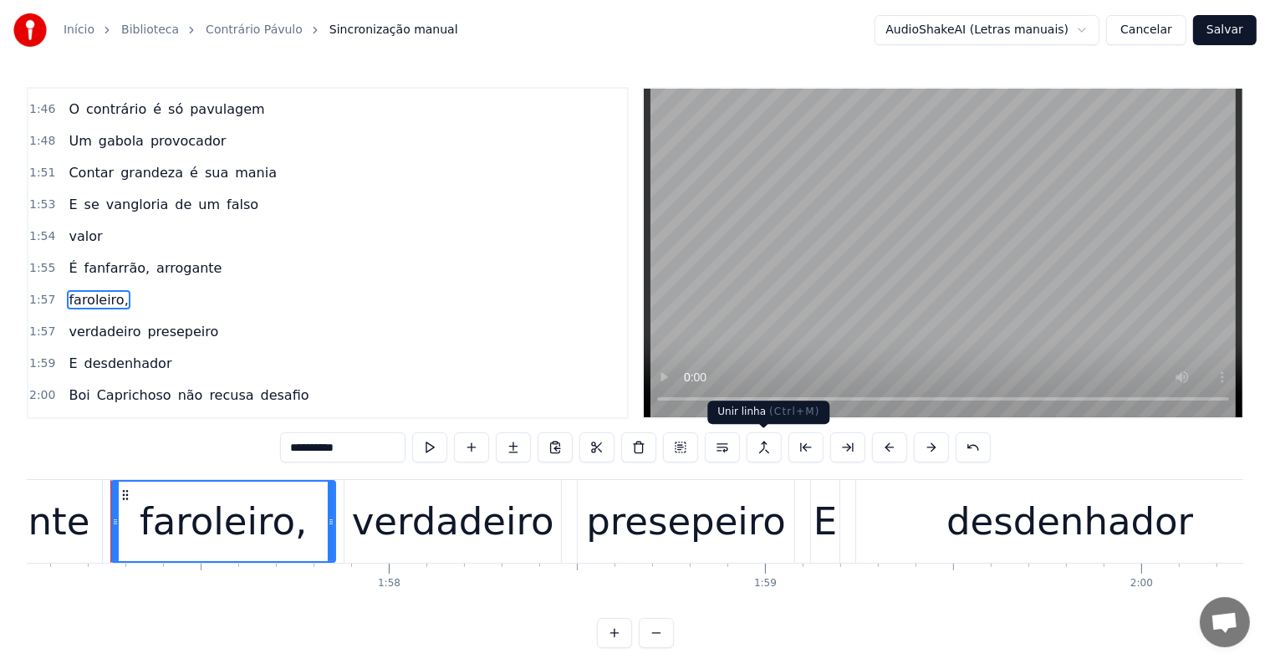
click at [757, 452] on button at bounding box center [763, 447] width 35 height 30
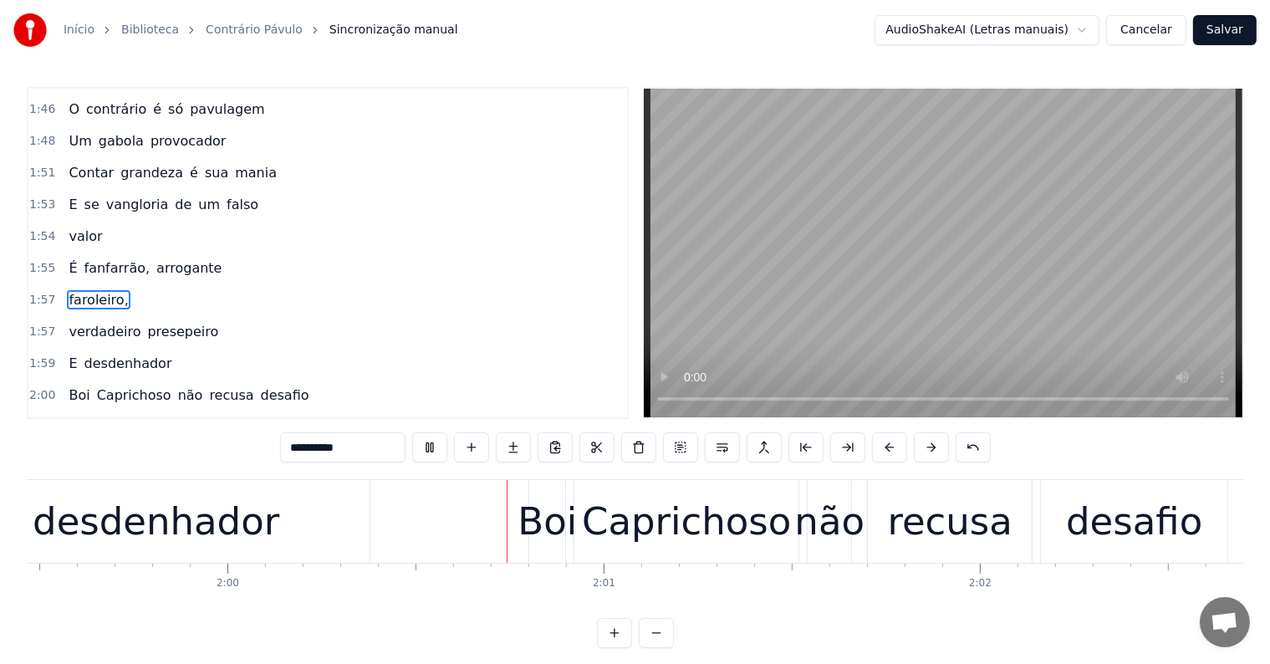
scroll to position [0, 45123]
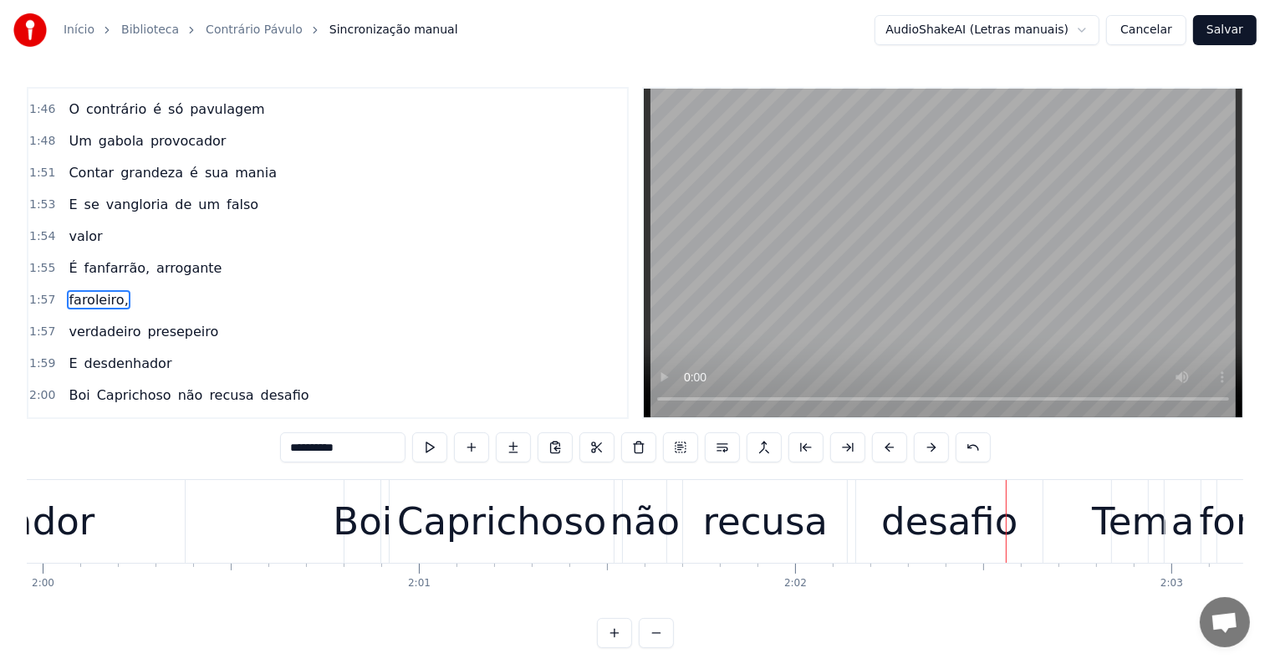
click at [904, 514] on div "desafio" at bounding box center [949, 521] width 136 height 57
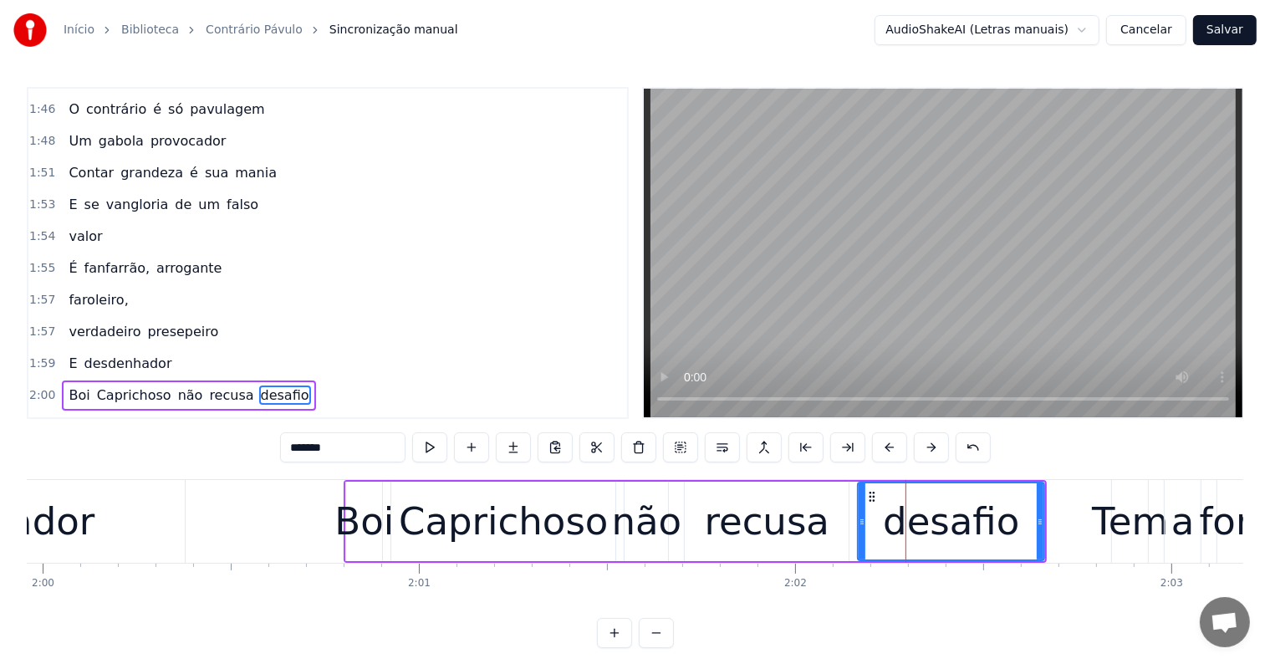
scroll to position [1357, 0]
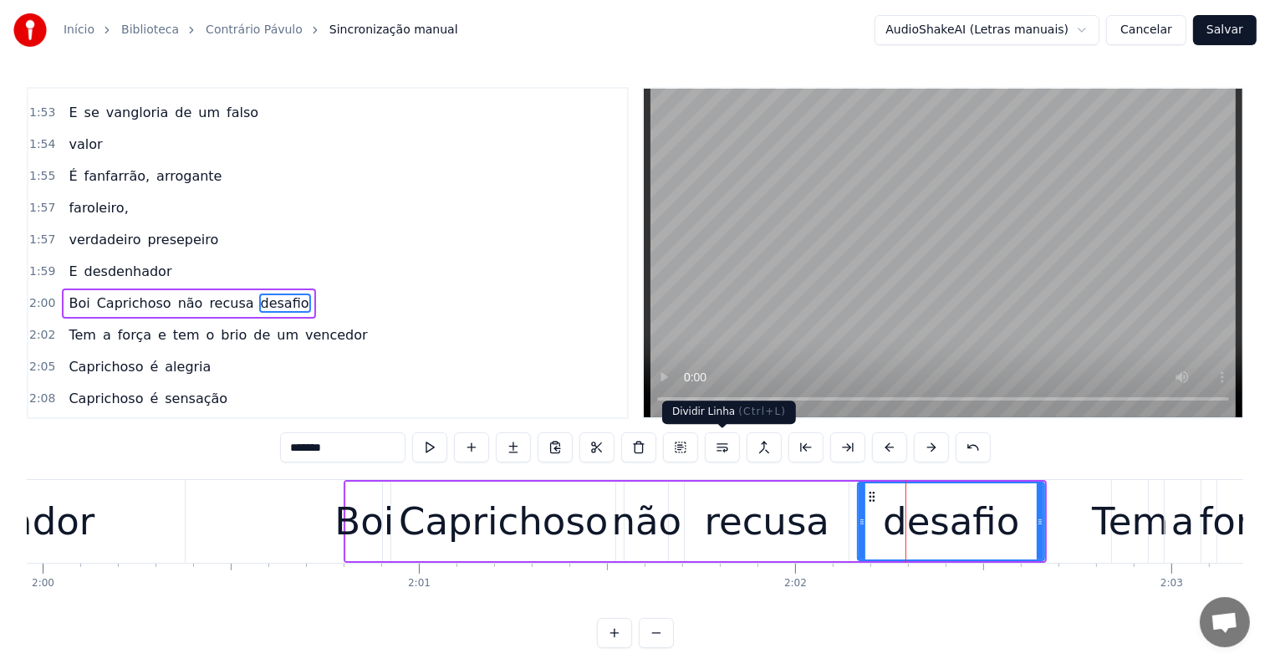
click at [720, 443] on button at bounding box center [722, 447] width 35 height 30
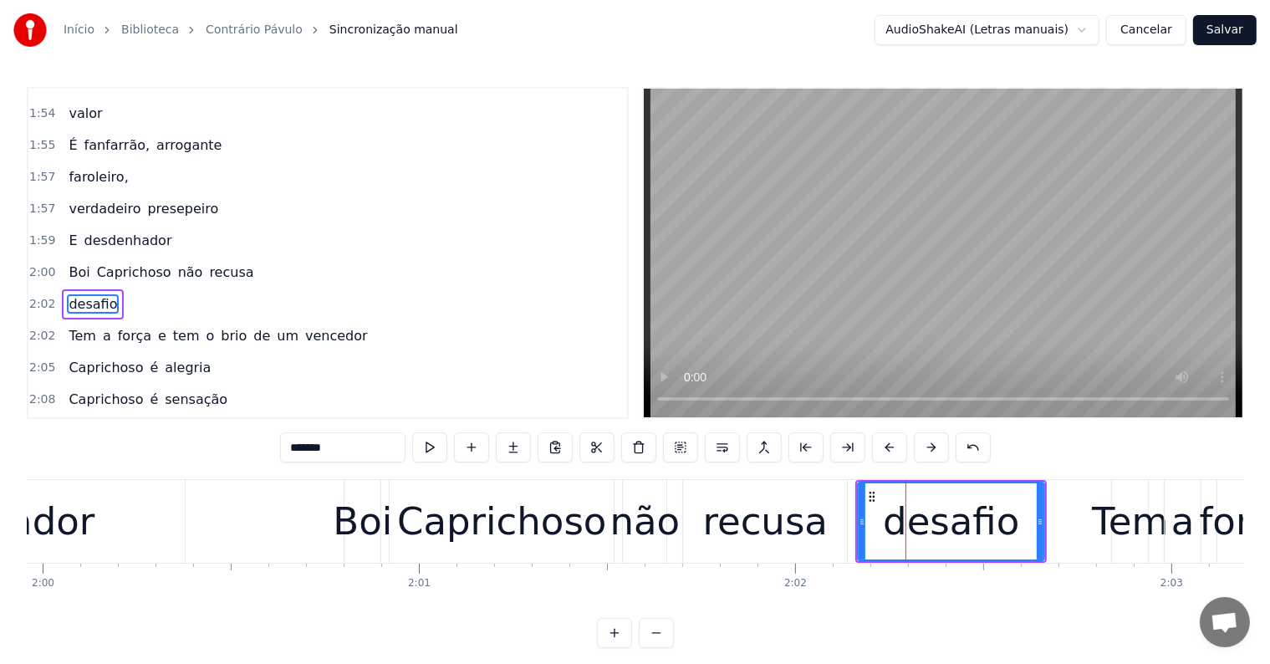
click at [711, 517] on div "recusa" at bounding box center [765, 521] width 125 height 57
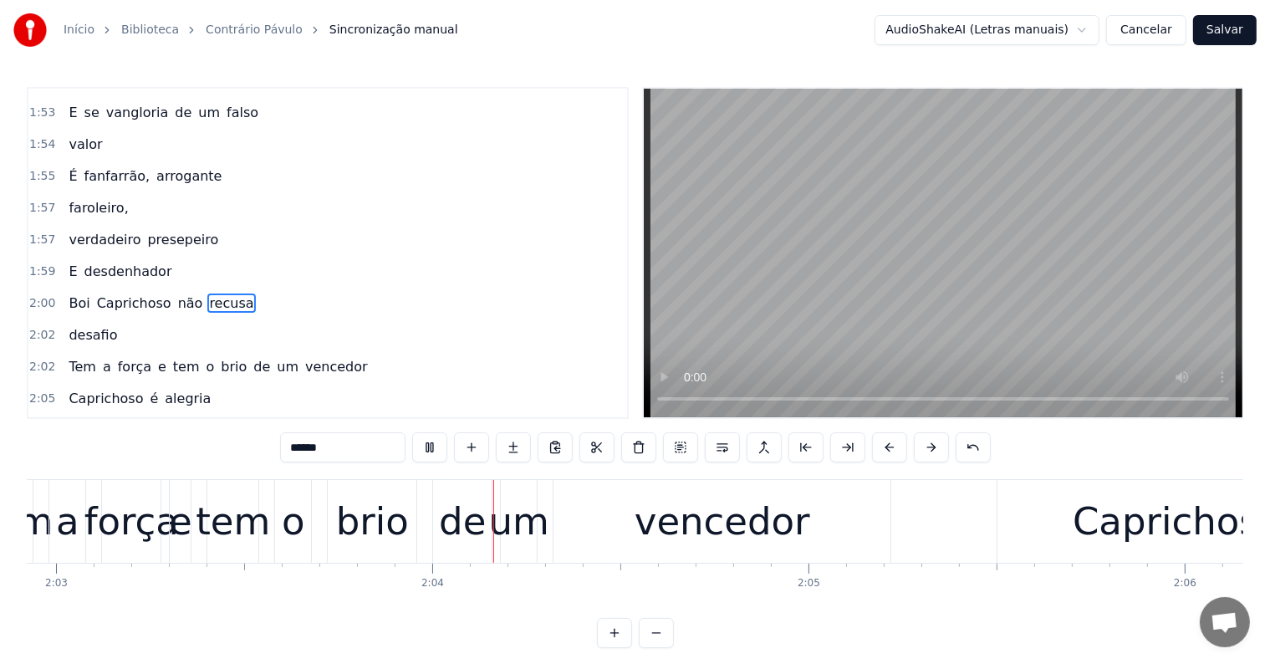
scroll to position [0, 46427]
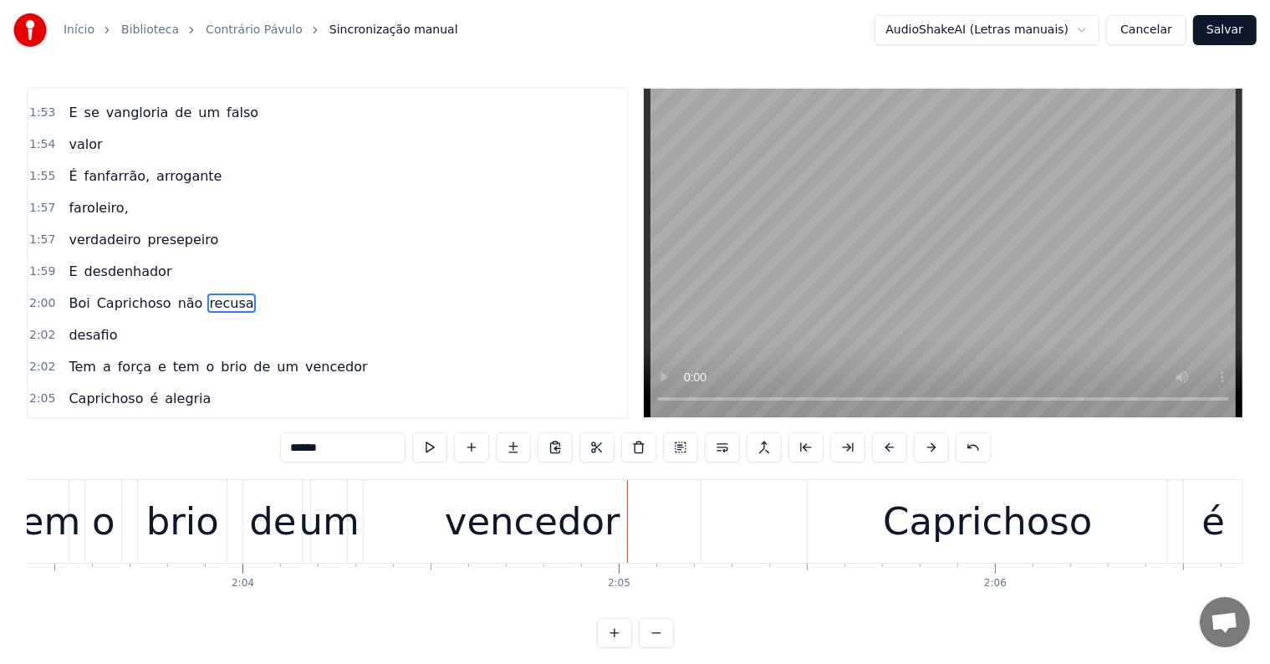
click at [575, 513] on div "vencedor" at bounding box center [533, 521] width 176 height 57
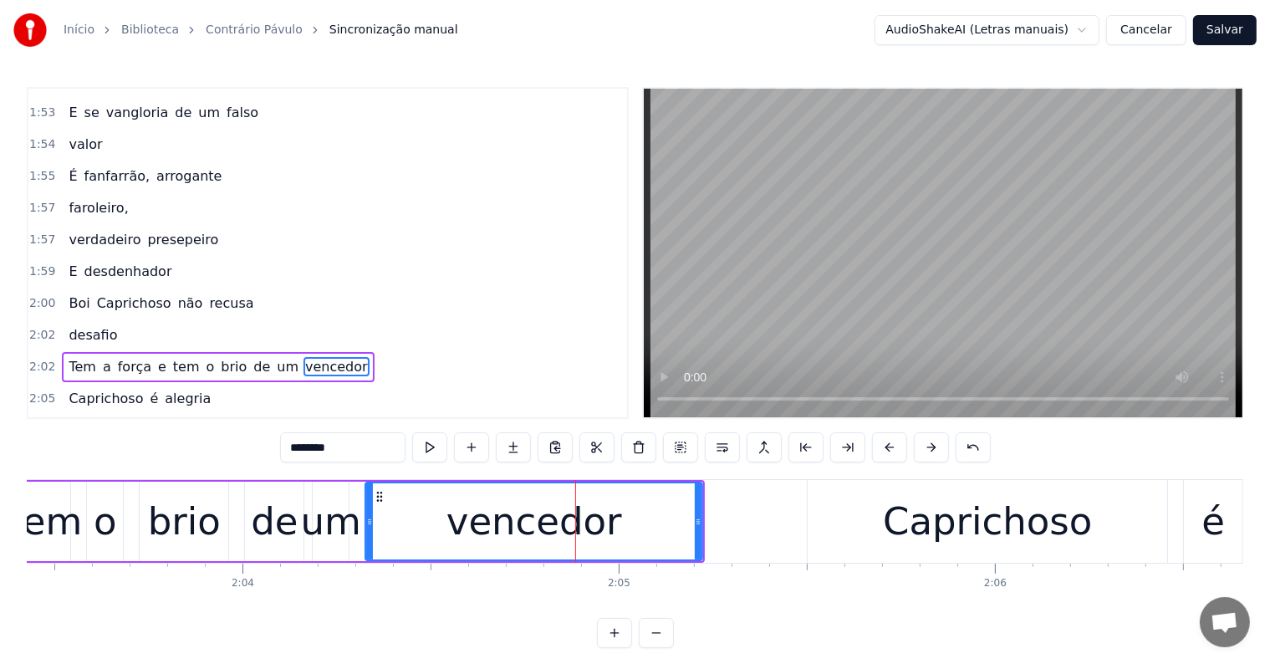
scroll to position [1419, 0]
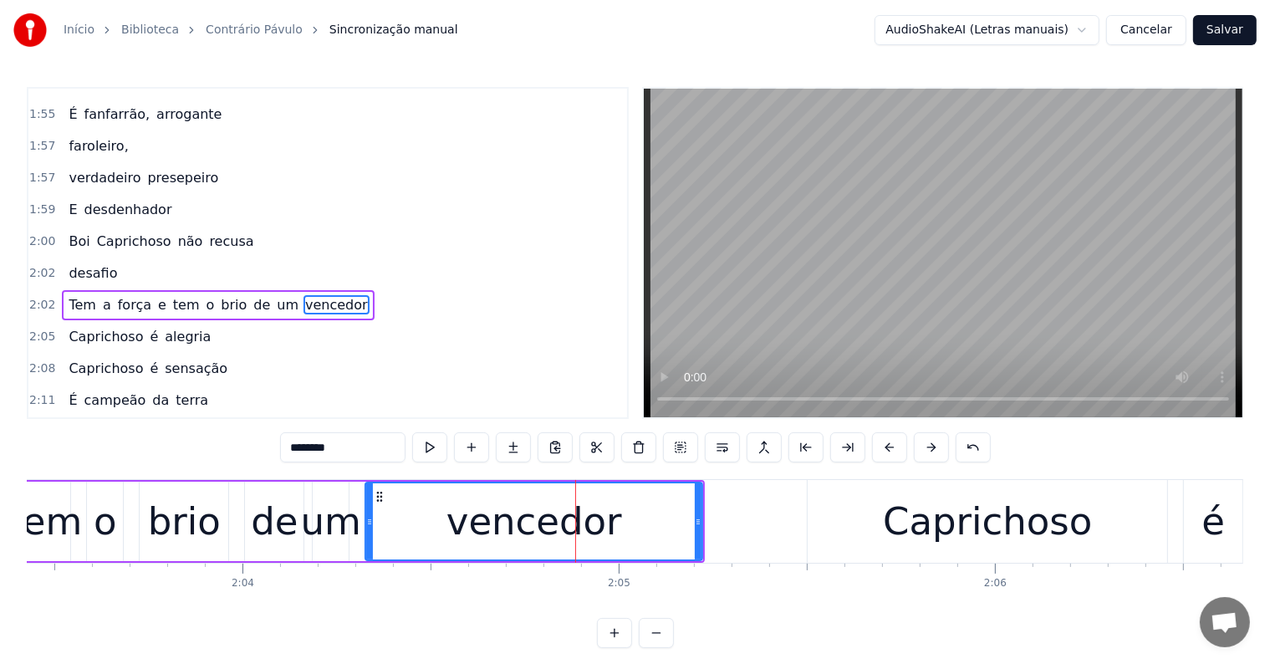
click at [252, 295] on span "de" at bounding box center [262, 304] width 20 height 19
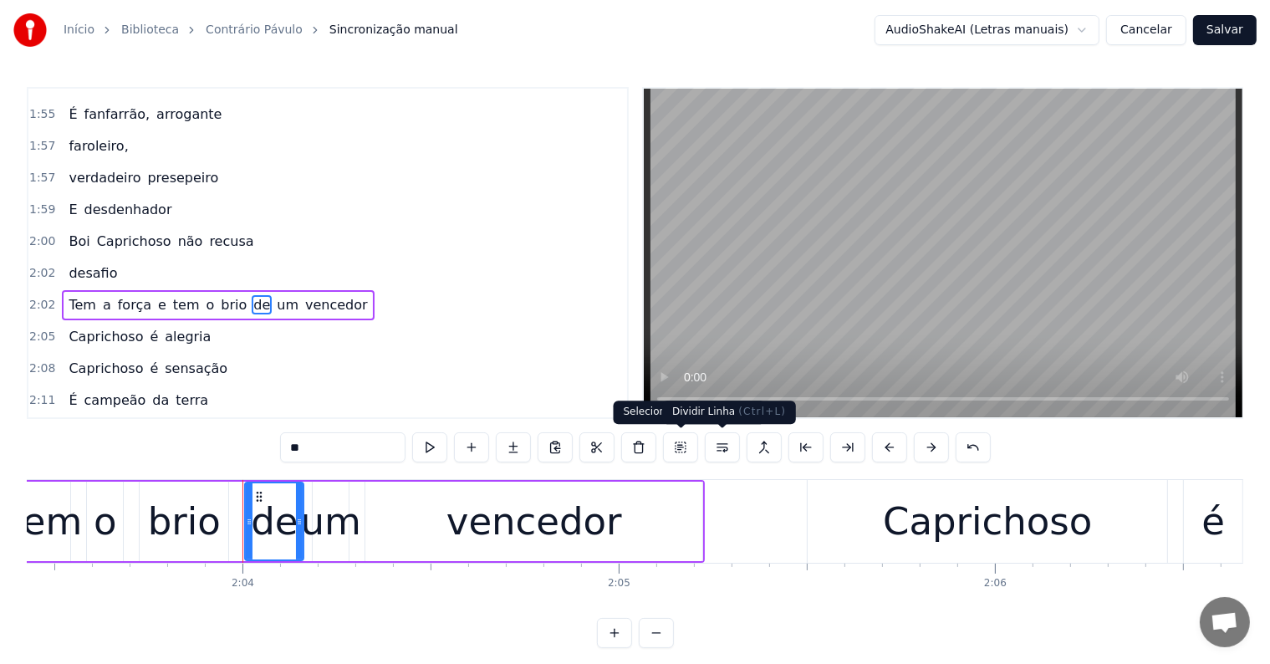
click at [725, 448] on button at bounding box center [722, 447] width 35 height 30
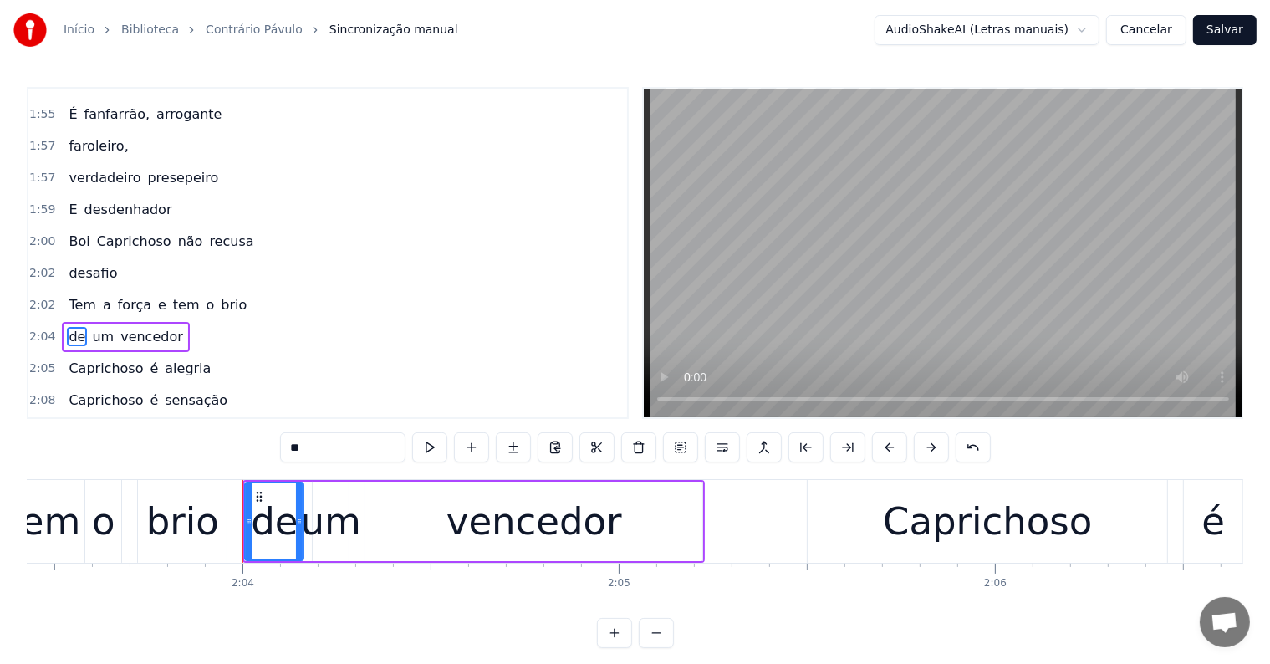
scroll to position [1450, 0]
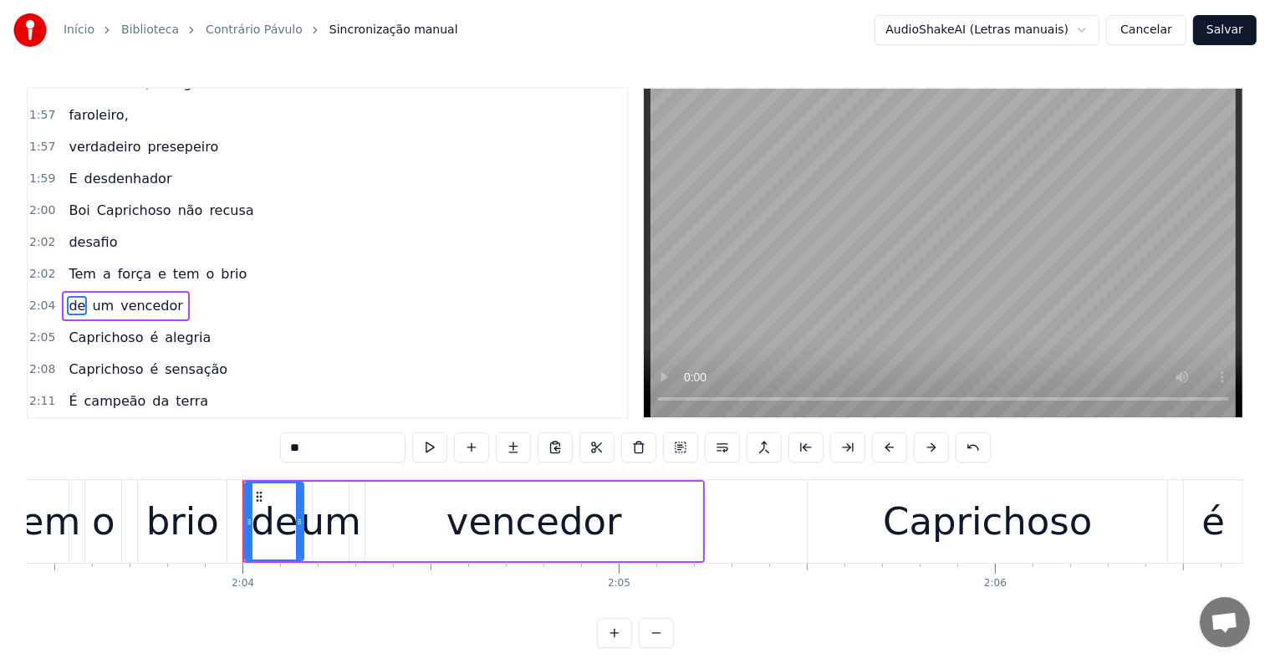
click at [201, 522] on div "brio" at bounding box center [182, 521] width 73 height 57
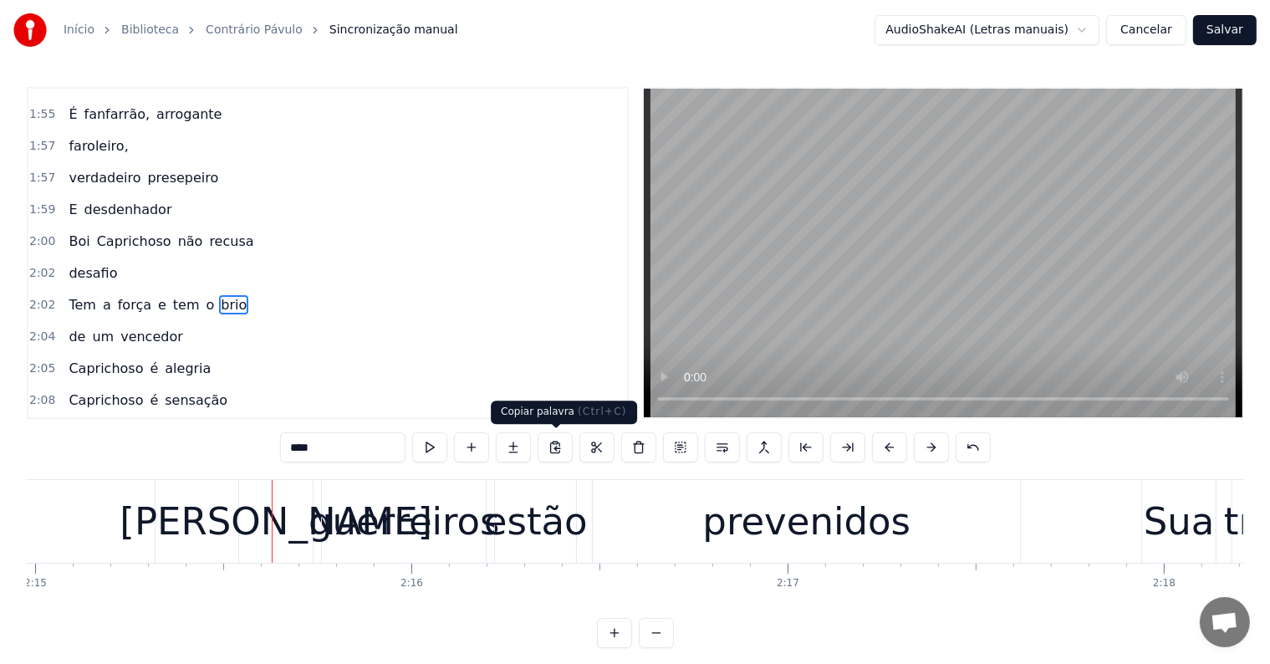
scroll to position [0, 50933]
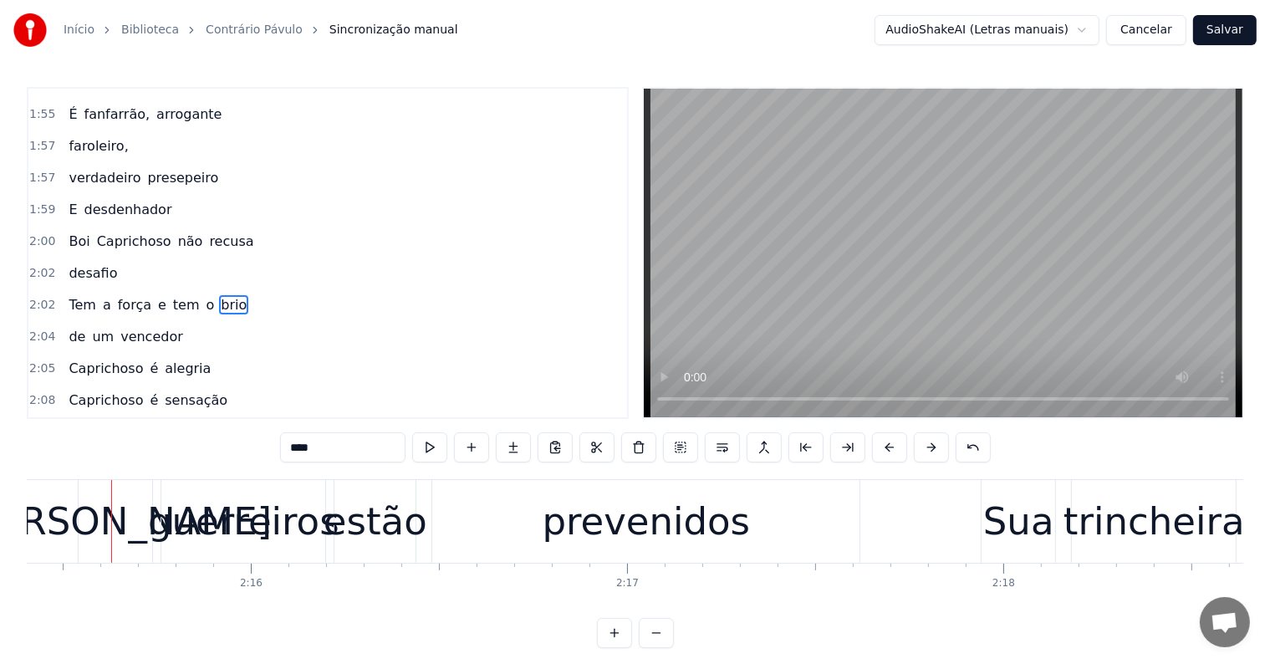
click at [175, 507] on div "guerreiros" at bounding box center [243, 521] width 191 height 57
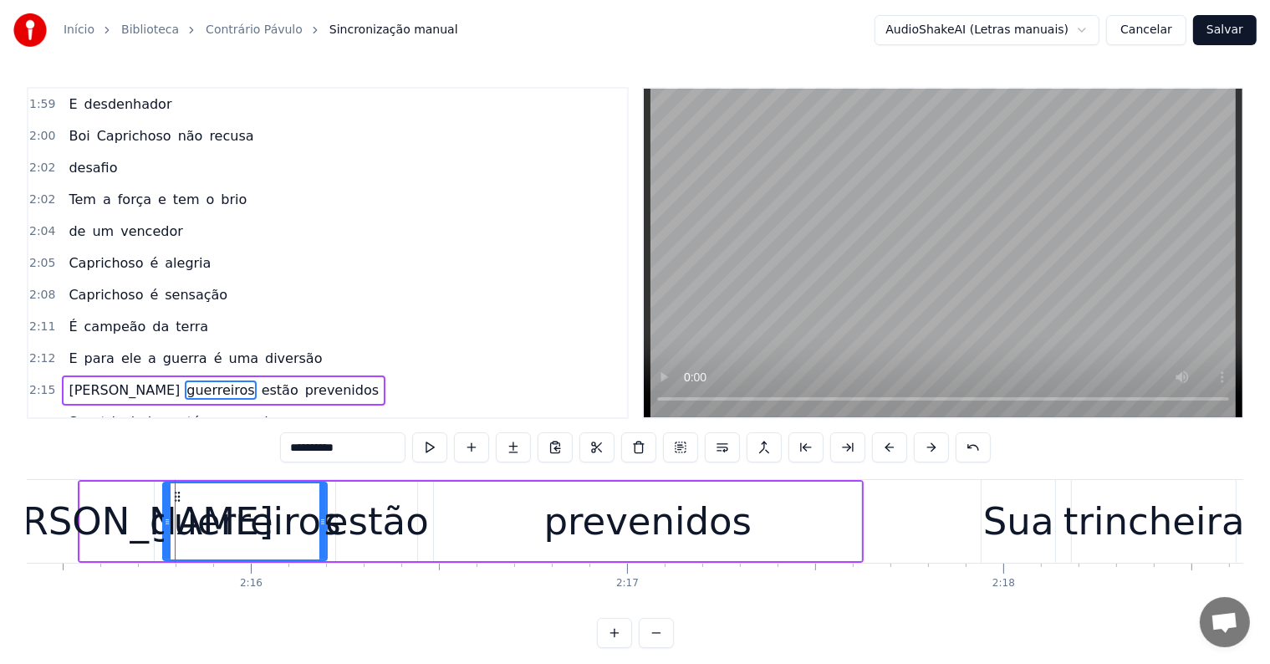
scroll to position [1604, 0]
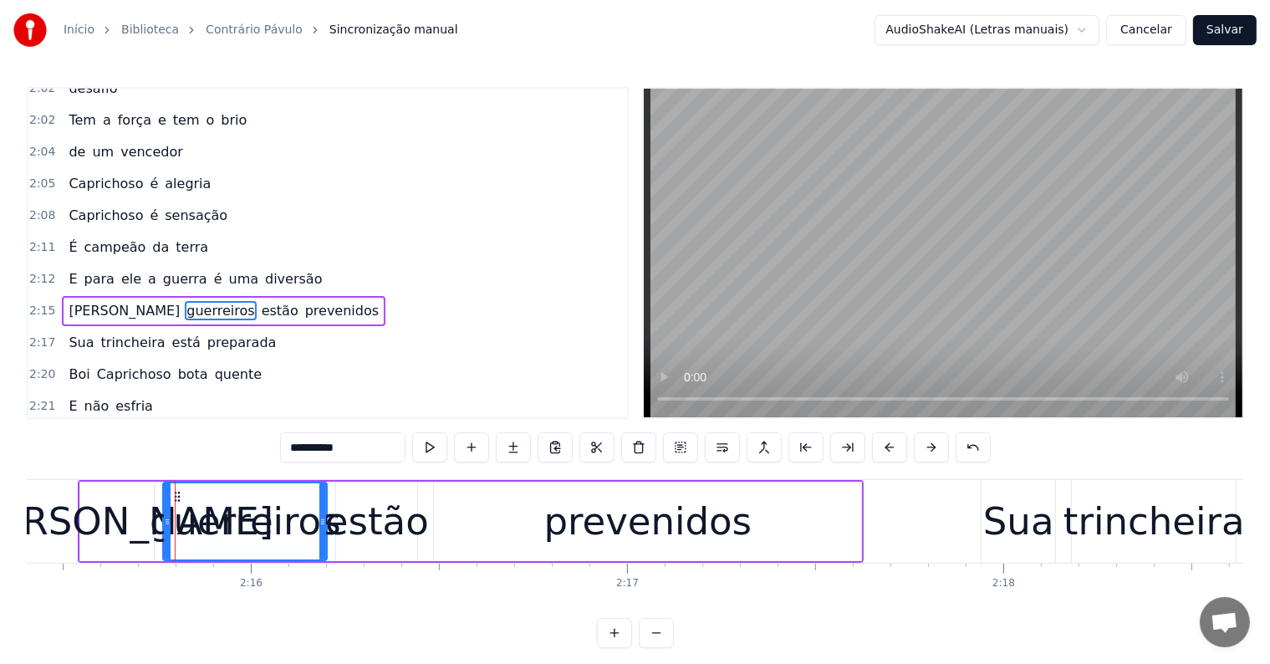
click at [263, 269] on span "diversão" at bounding box center [293, 278] width 60 height 19
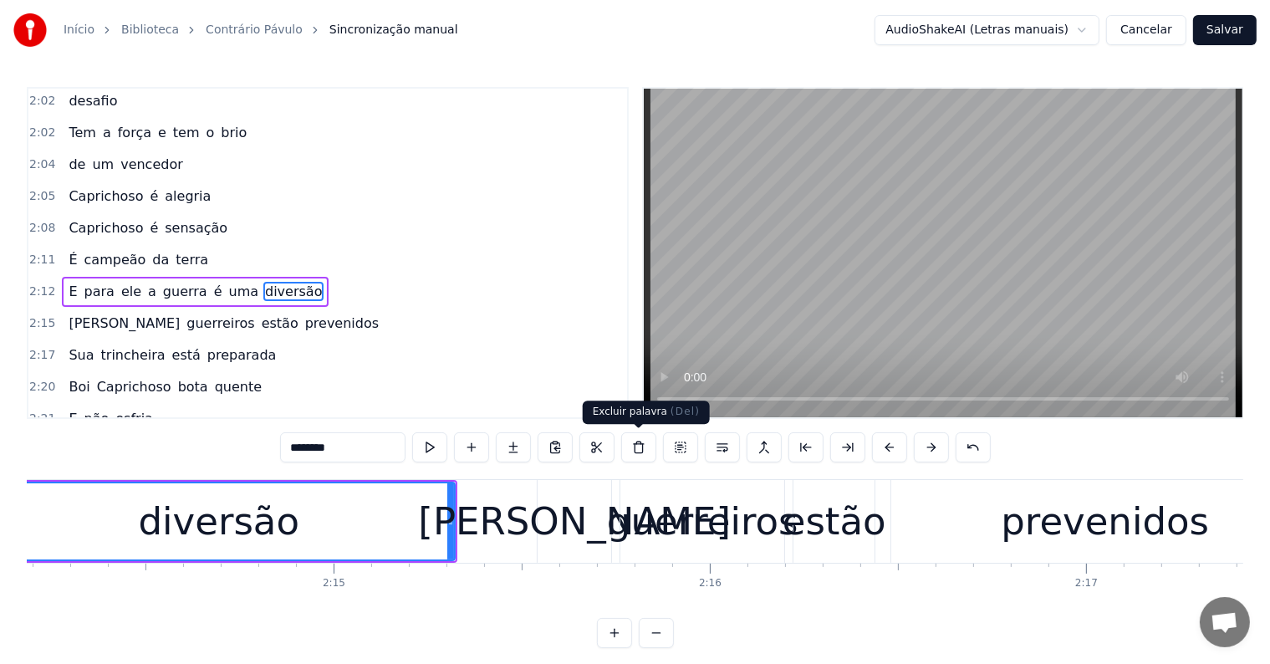
scroll to position [0, 50344]
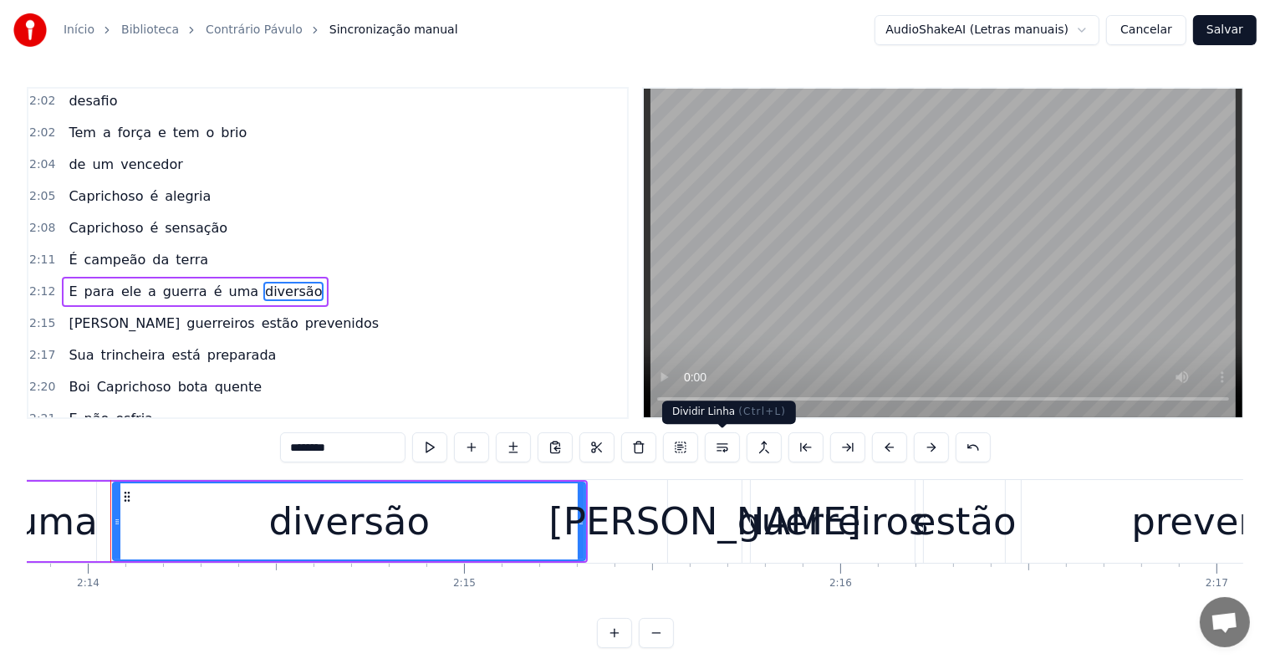
click at [720, 446] on button at bounding box center [722, 447] width 35 height 30
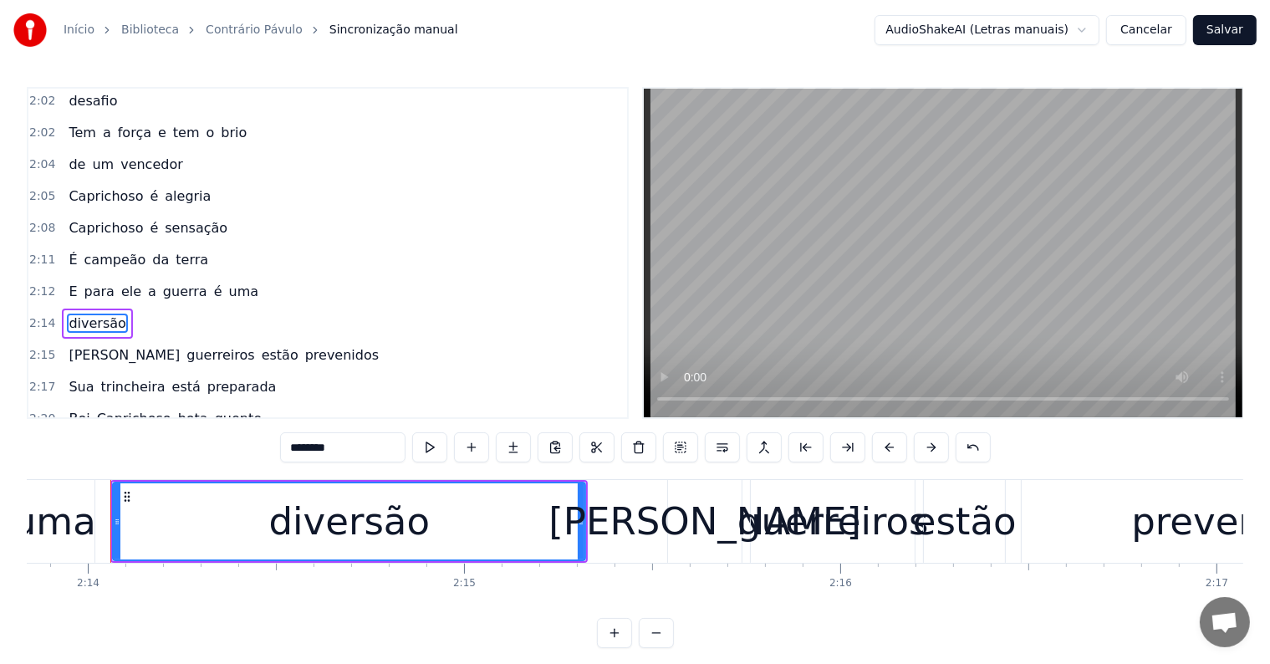
scroll to position [1604, 0]
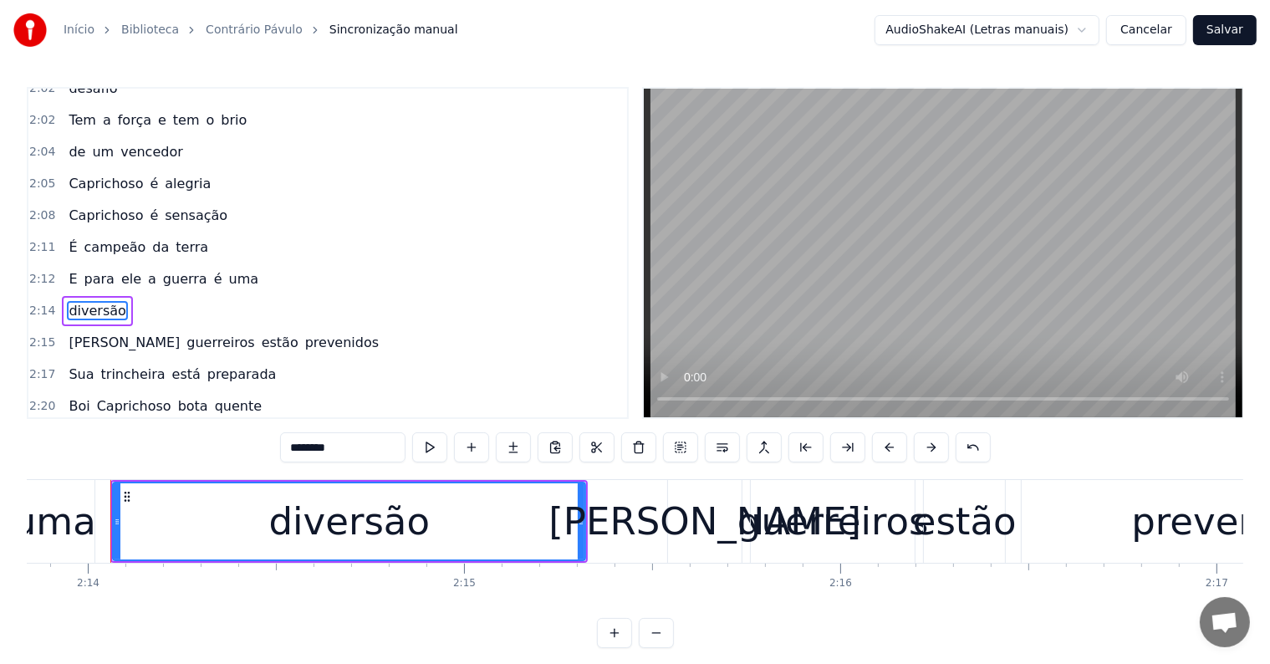
click at [74, 520] on div "uma" at bounding box center [55, 521] width 84 height 57
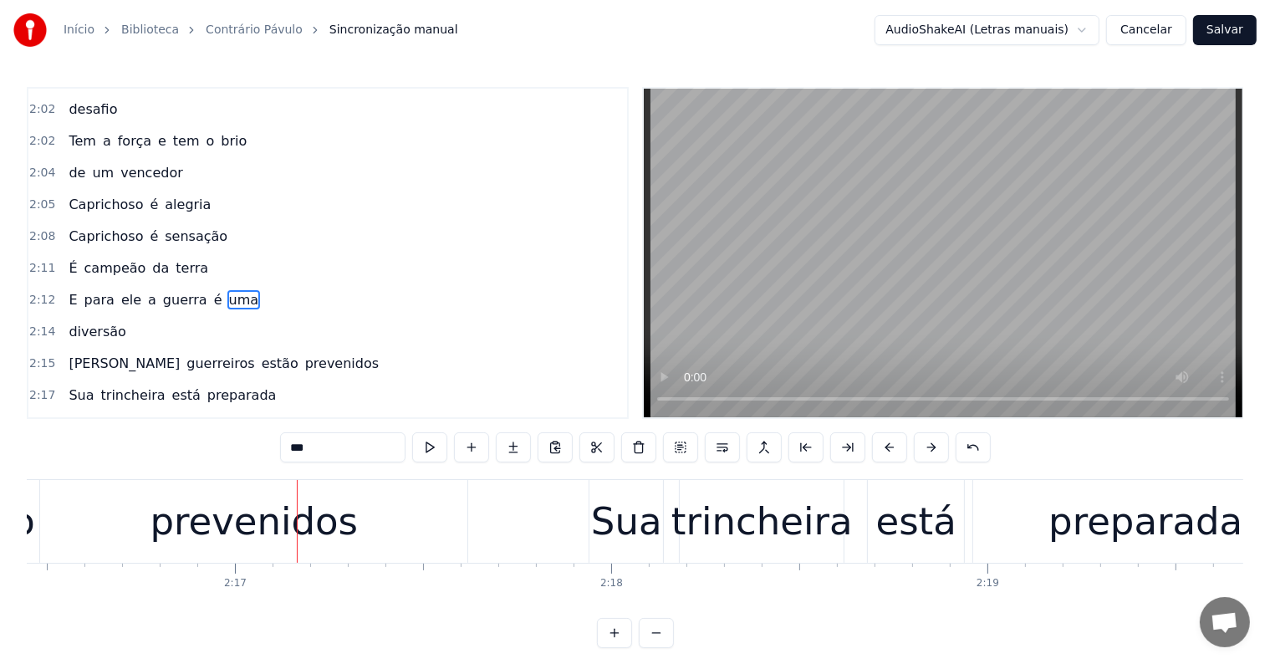
scroll to position [0, 51401]
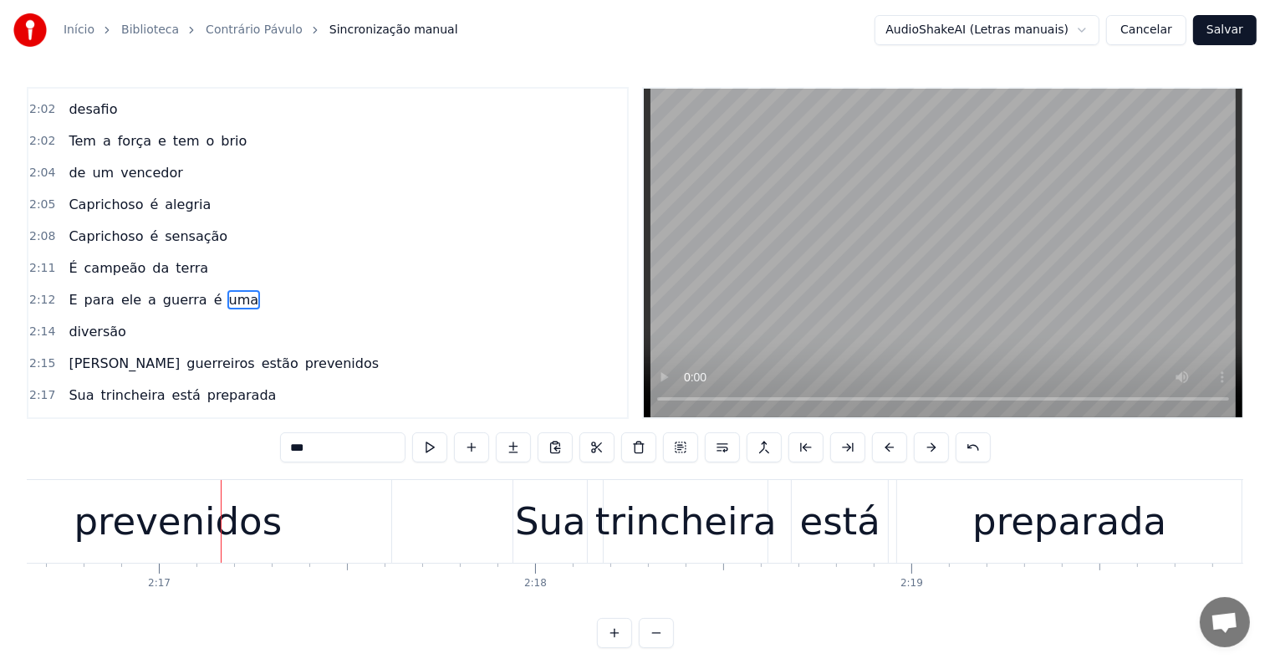
click at [229, 518] on div "prevenidos" at bounding box center [178, 521] width 208 height 57
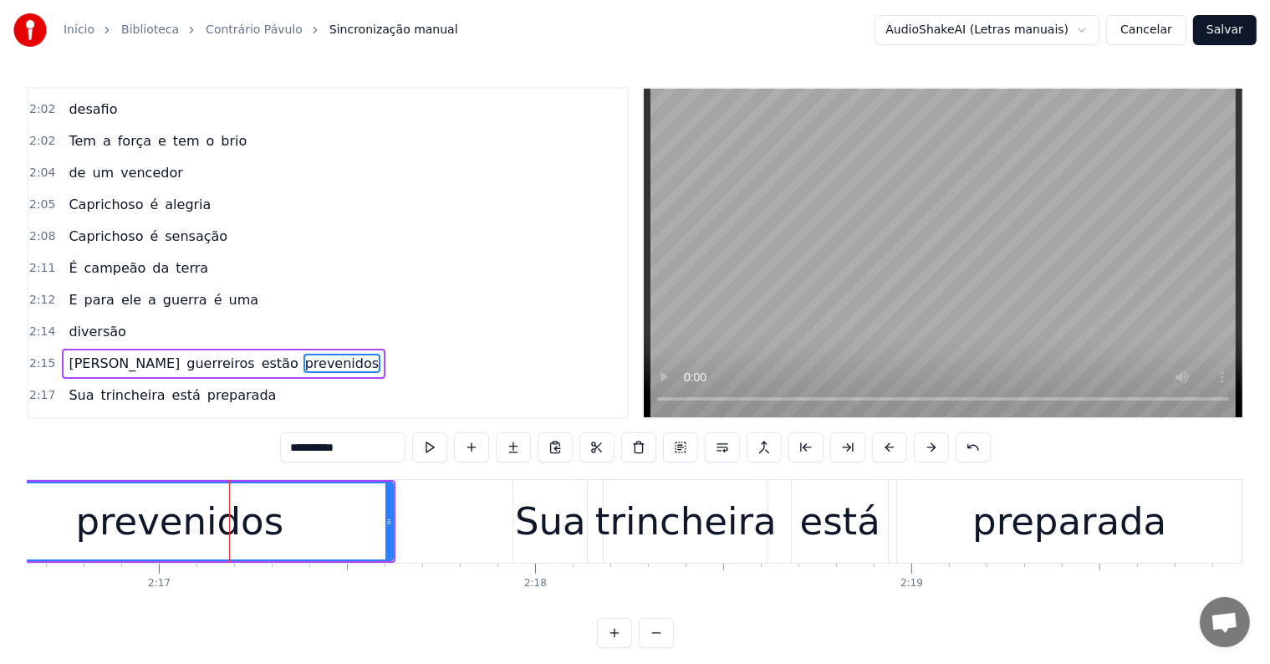
scroll to position [1635, 0]
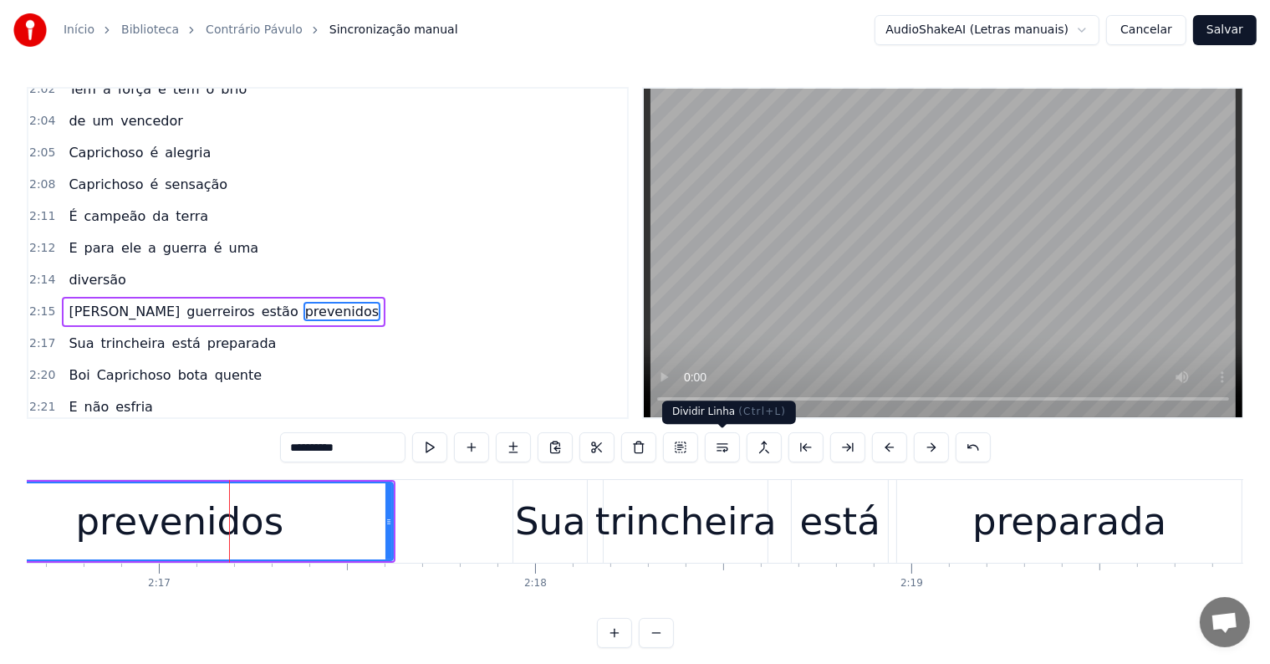
click at [721, 443] on button at bounding box center [722, 447] width 35 height 30
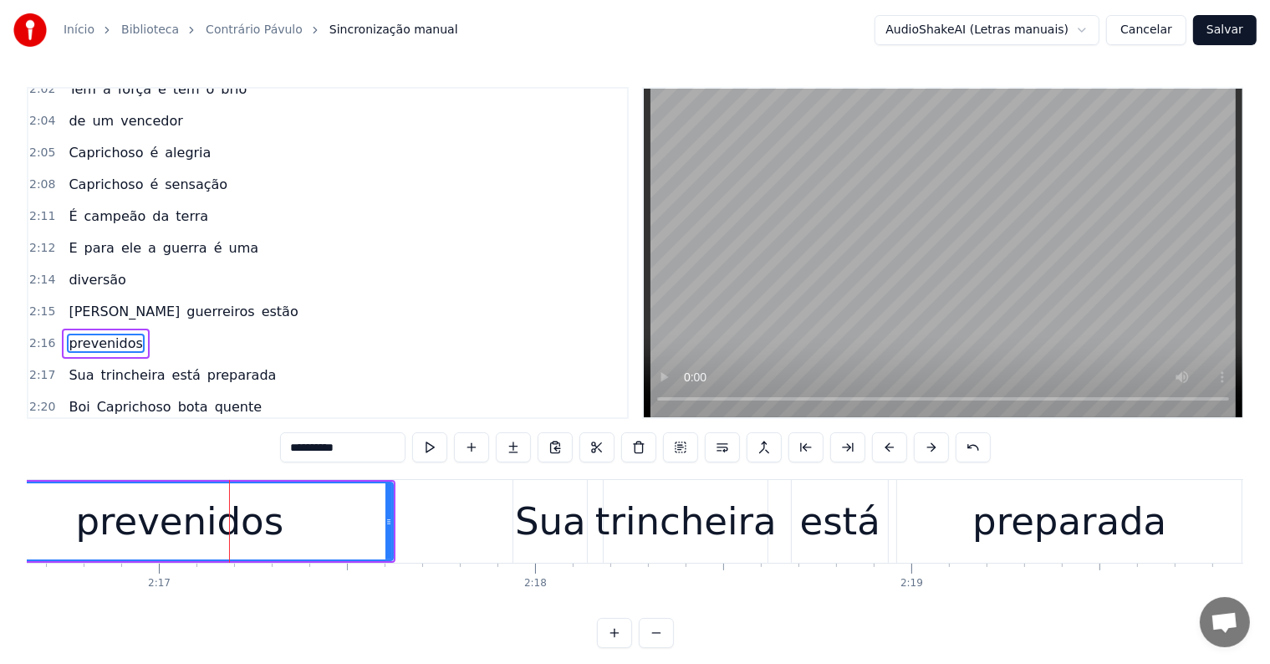
scroll to position [1665, 0]
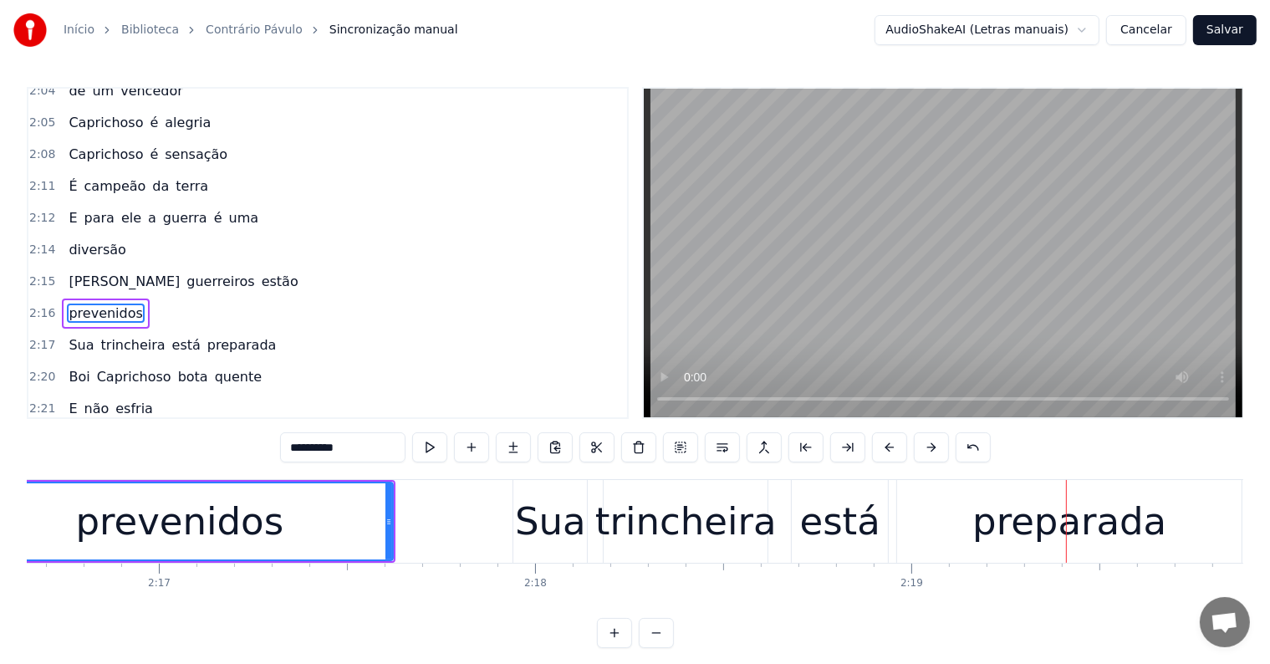
click at [985, 541] on div "preparada" at bounding box center [1069, 521] width 194 height 57
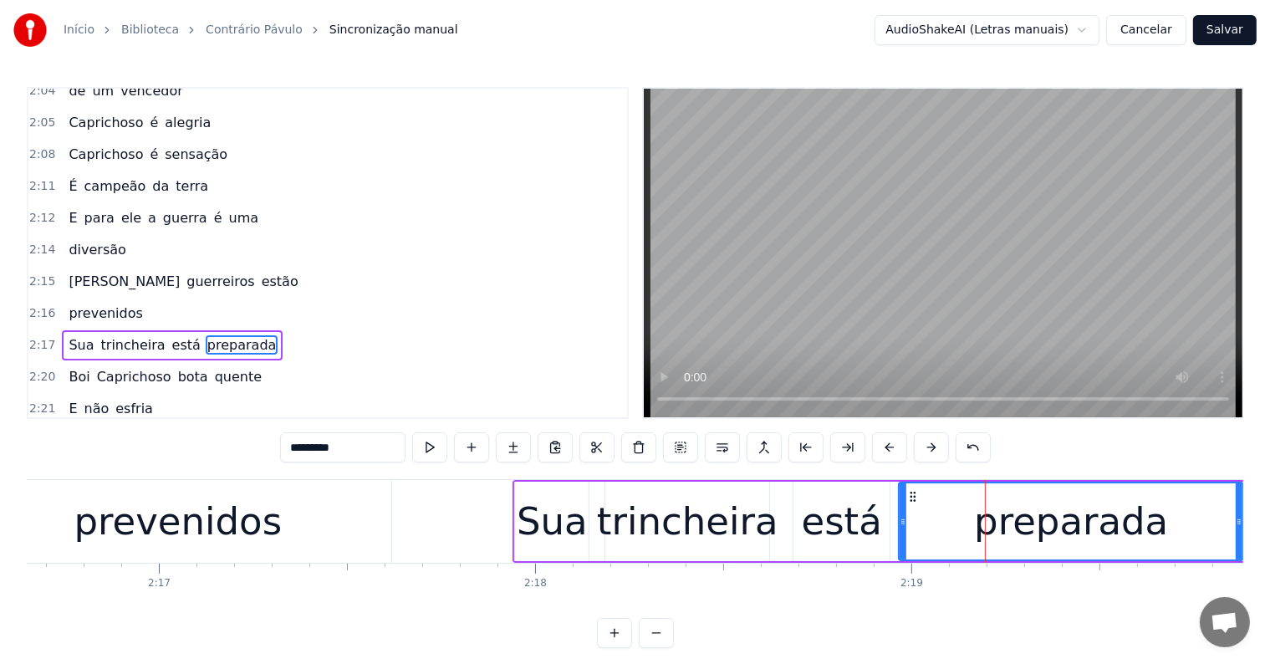
scroll to position [1696, 0]
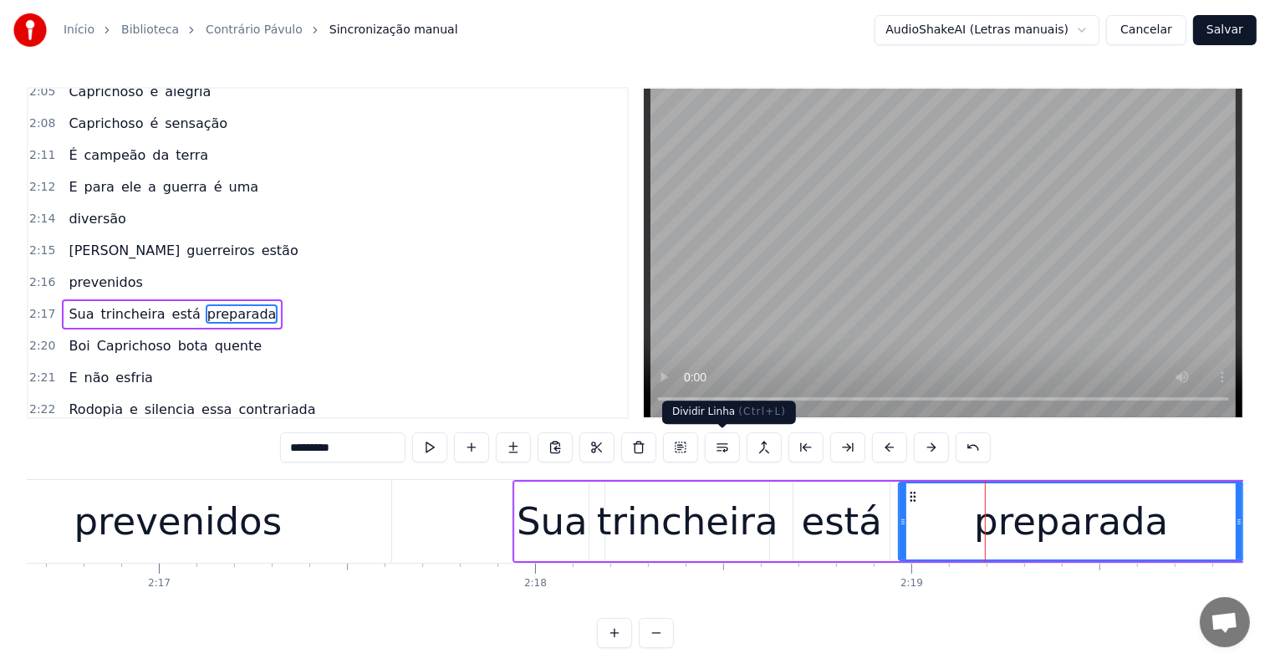
click at [726, 451] on button at bounding box center [722, 447] width 35 height 30
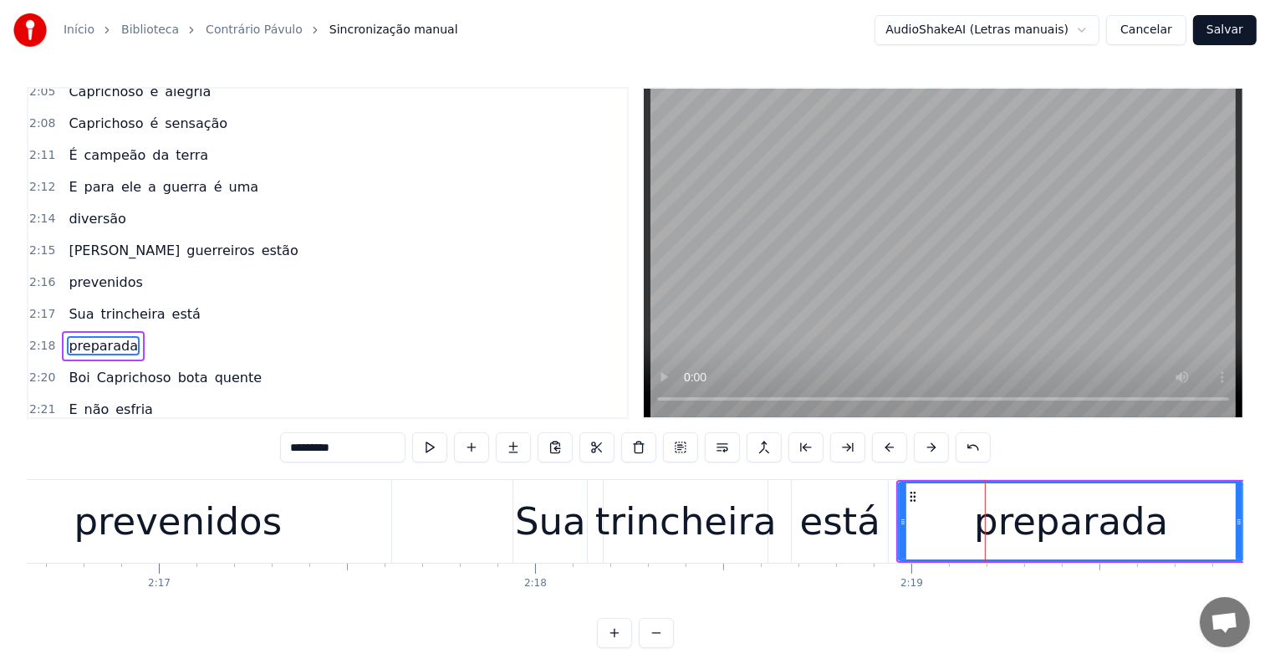
scroll to position [1727, 0]
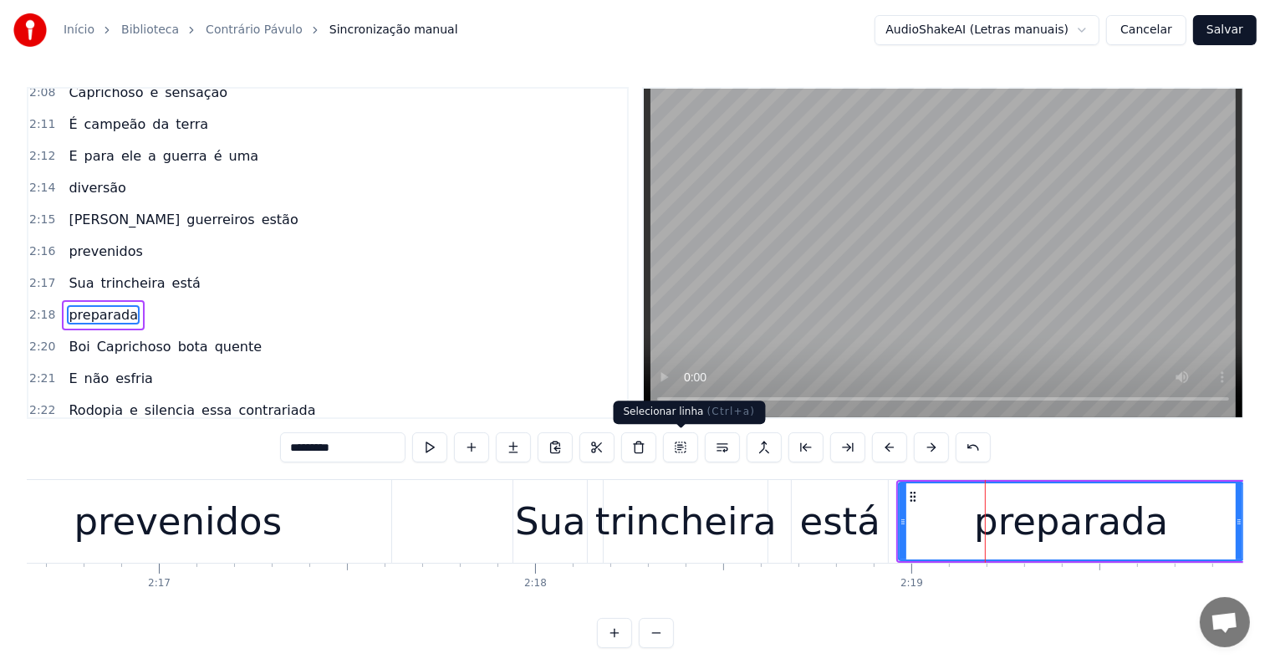
click at [692, 520] on div "trincheira" at bounding box center [685, 521] width 181 height 57
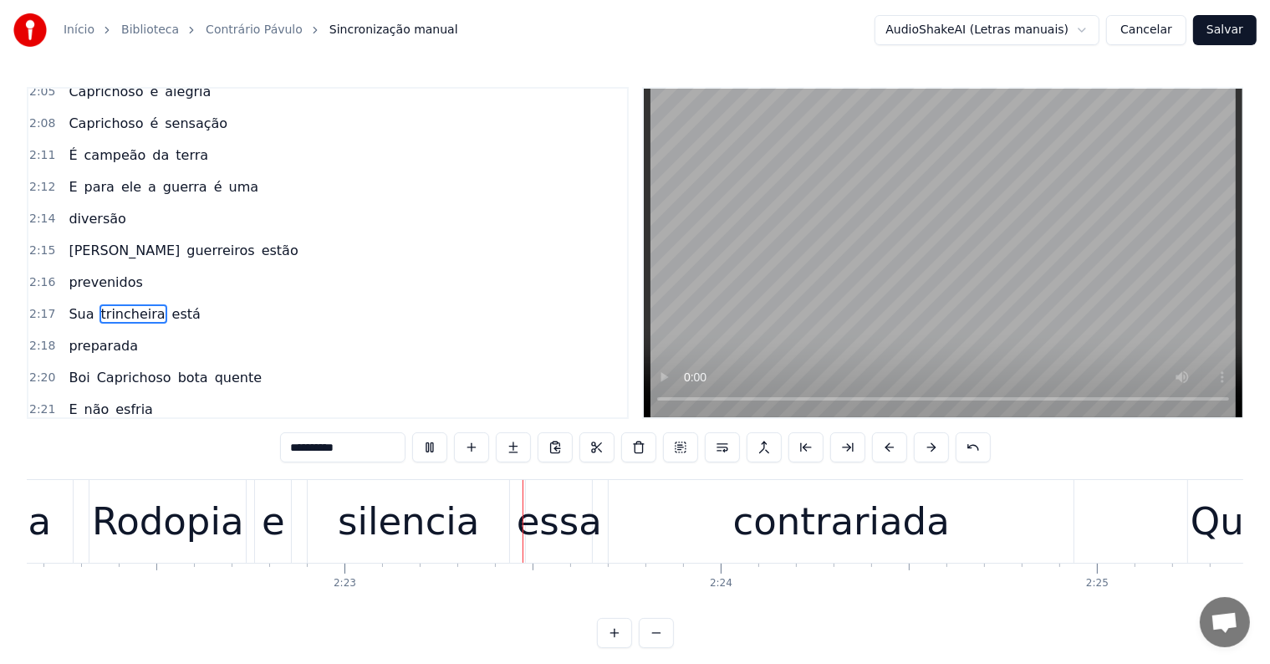
scroll to position [0, 53621]
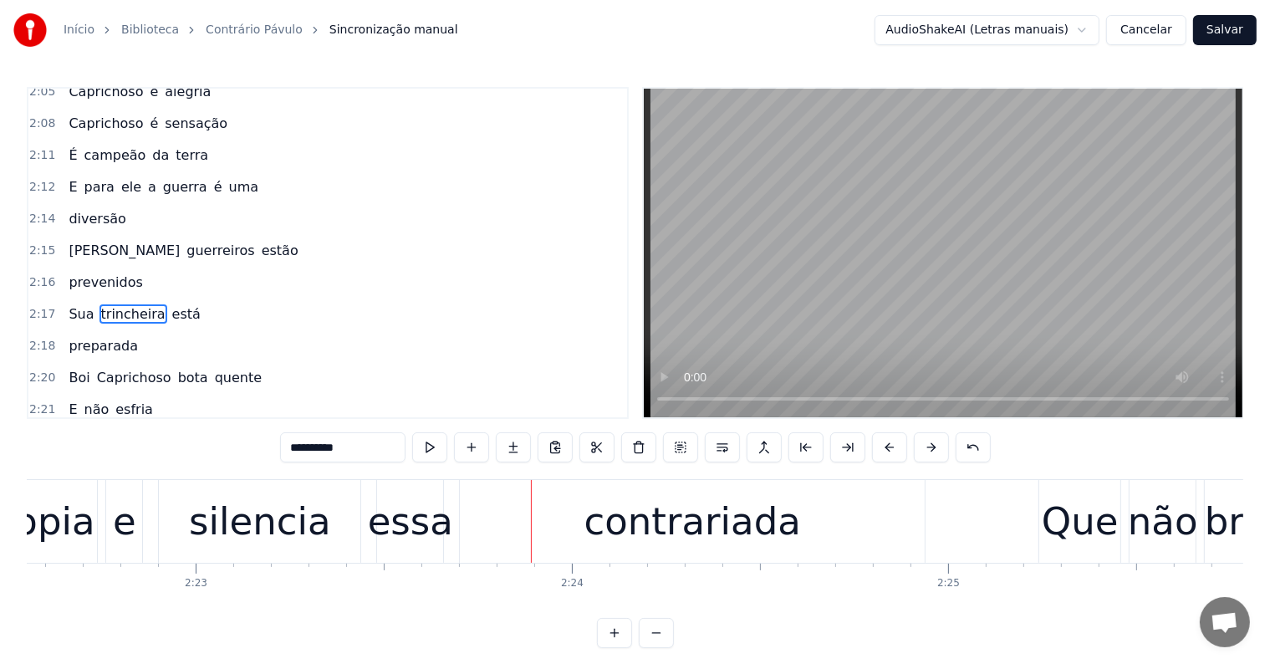
click at [207, 522] on div "silencia" at bounding box center [259, 521] width 141 height 57
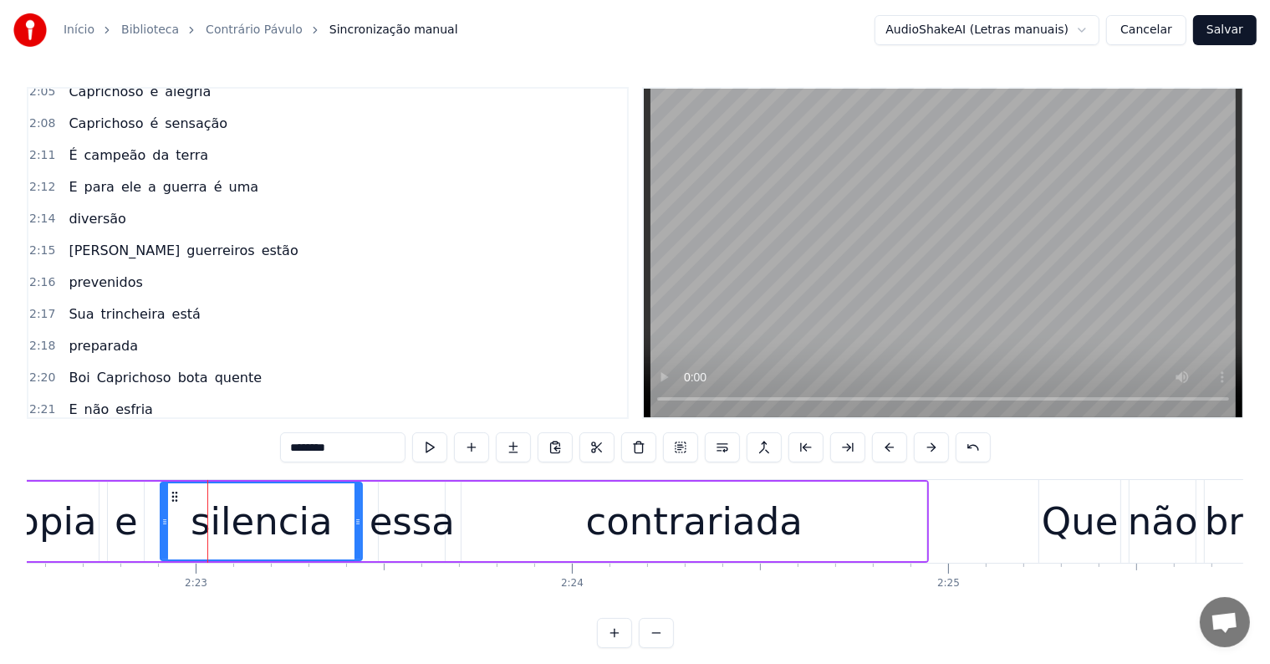
scroll to position [1819, 0]
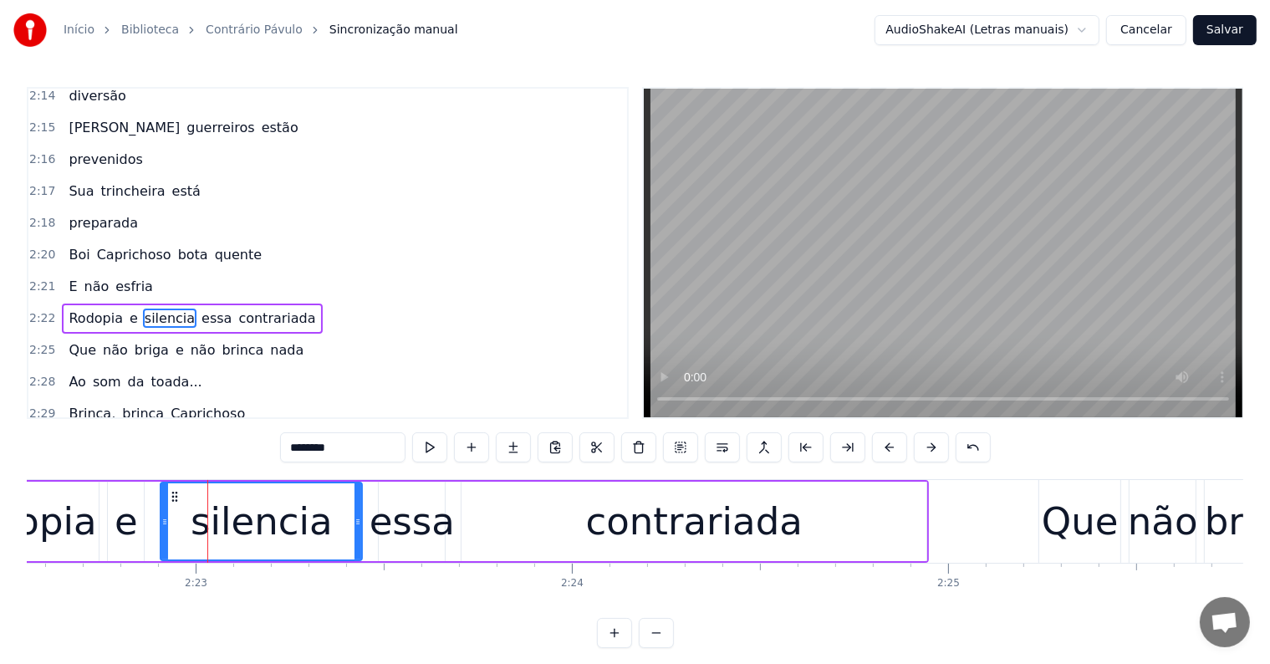
click at [251, 308] on span "contrariada" at bounding box center [277, 317] width 80 height 19
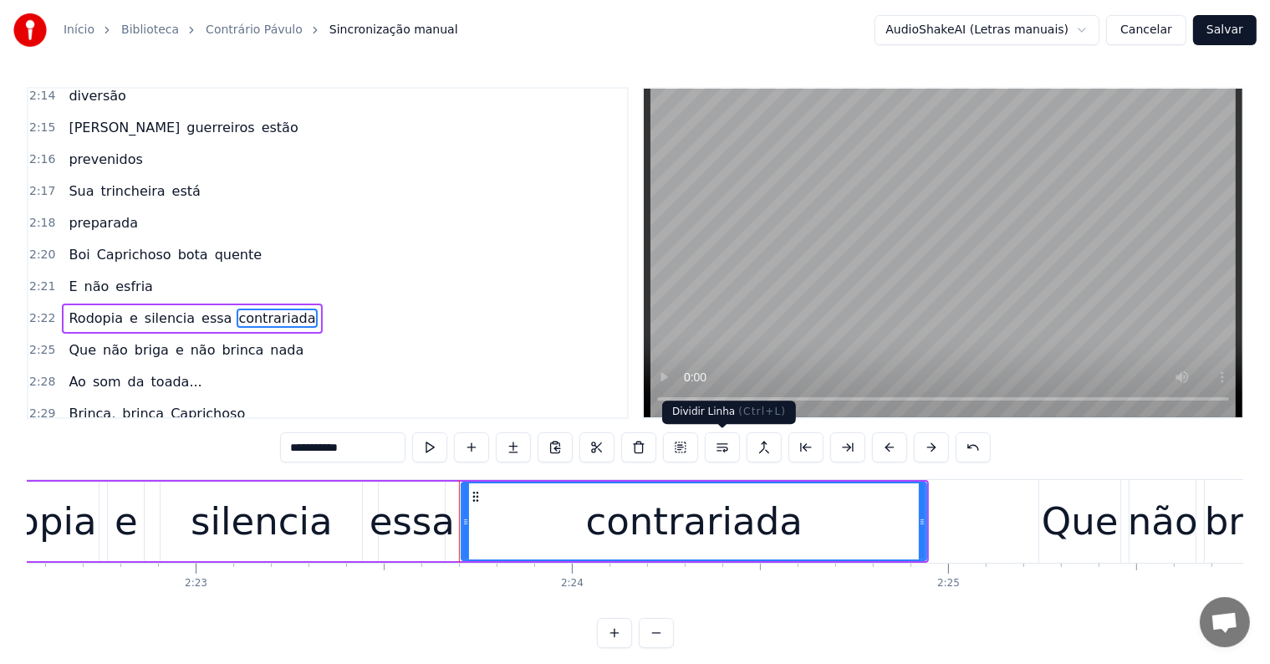
click at [713, 441] on button at bounding box center [722, 447] width 35 height 30
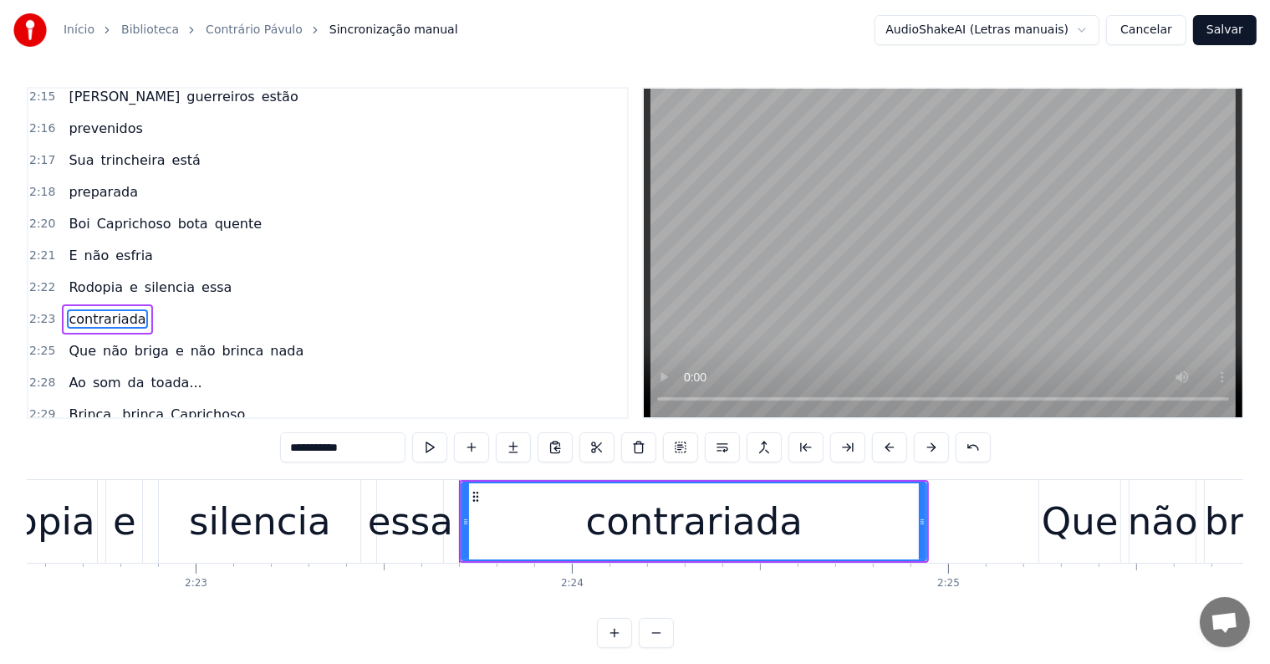
click at [400, 502] on div "essa" at bounding box center [410, 521] width 85 height 57
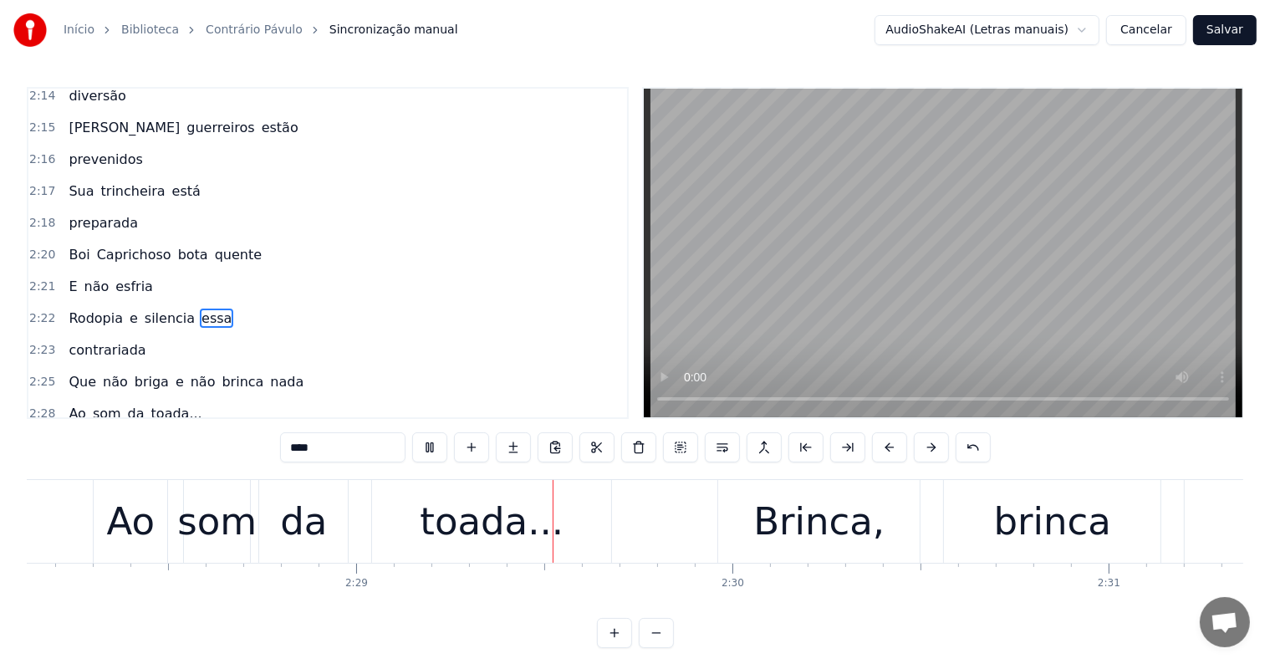
scroll to position [0, 55888]
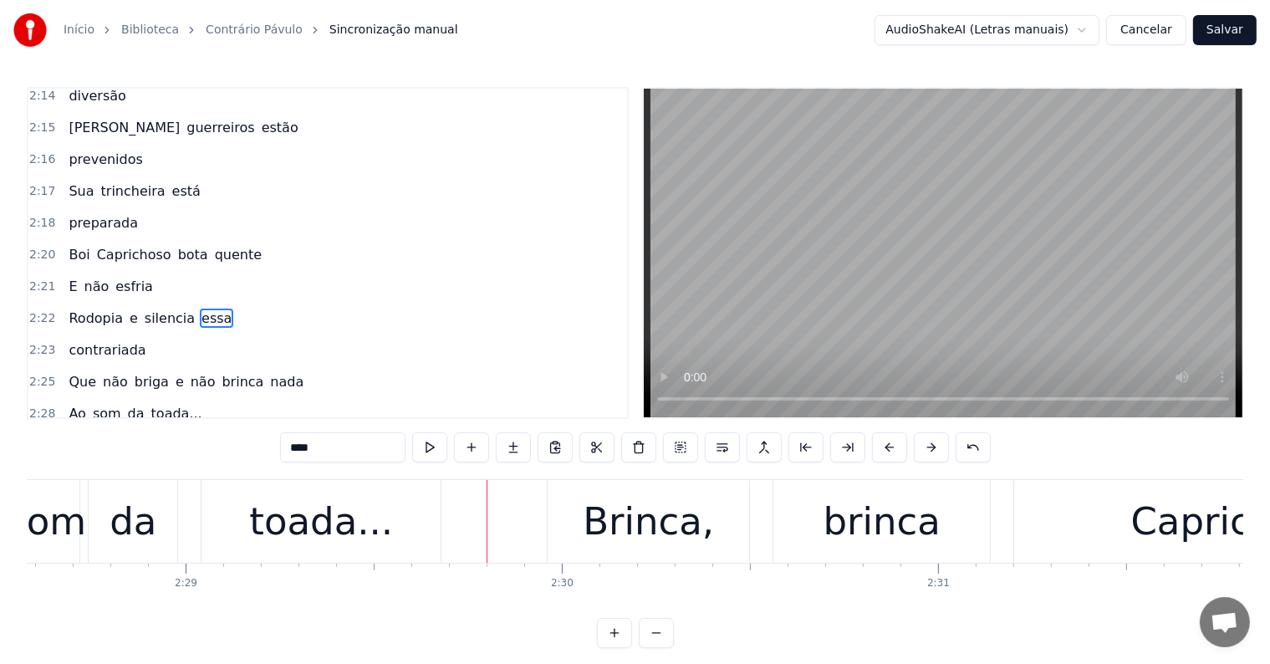
click at [347, 513] on div "toada..." at bounding box center [321, 521] width 144 height 57
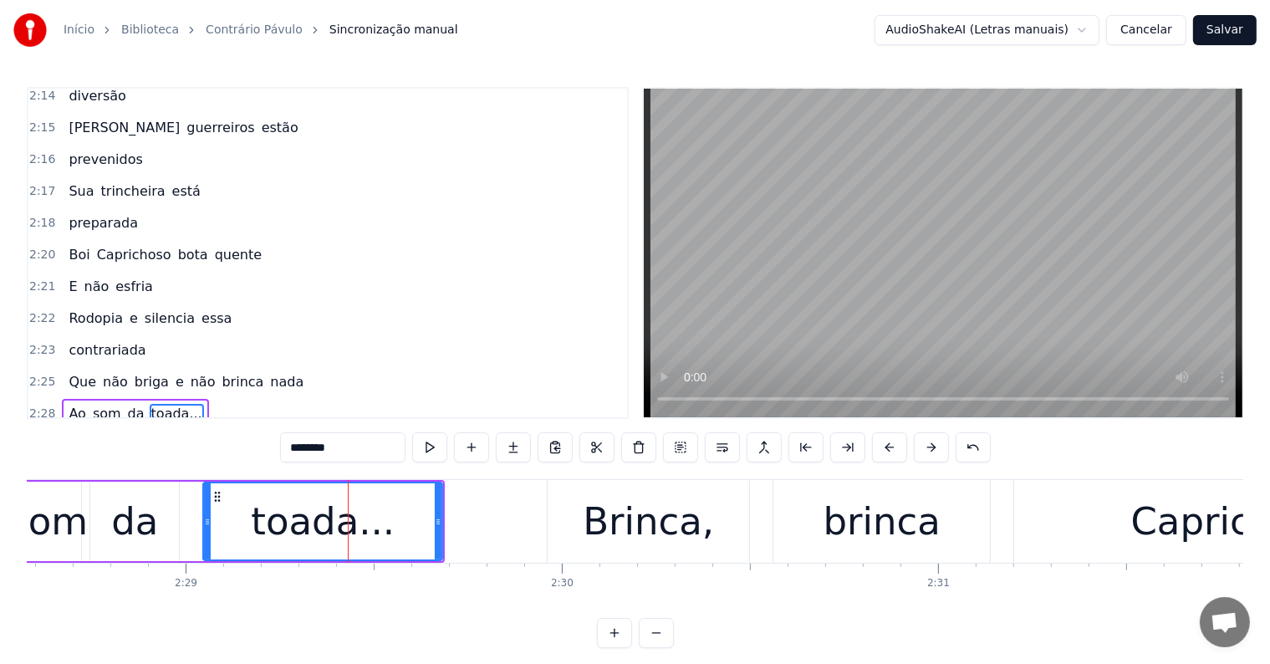
scroll to position [1912, 0]
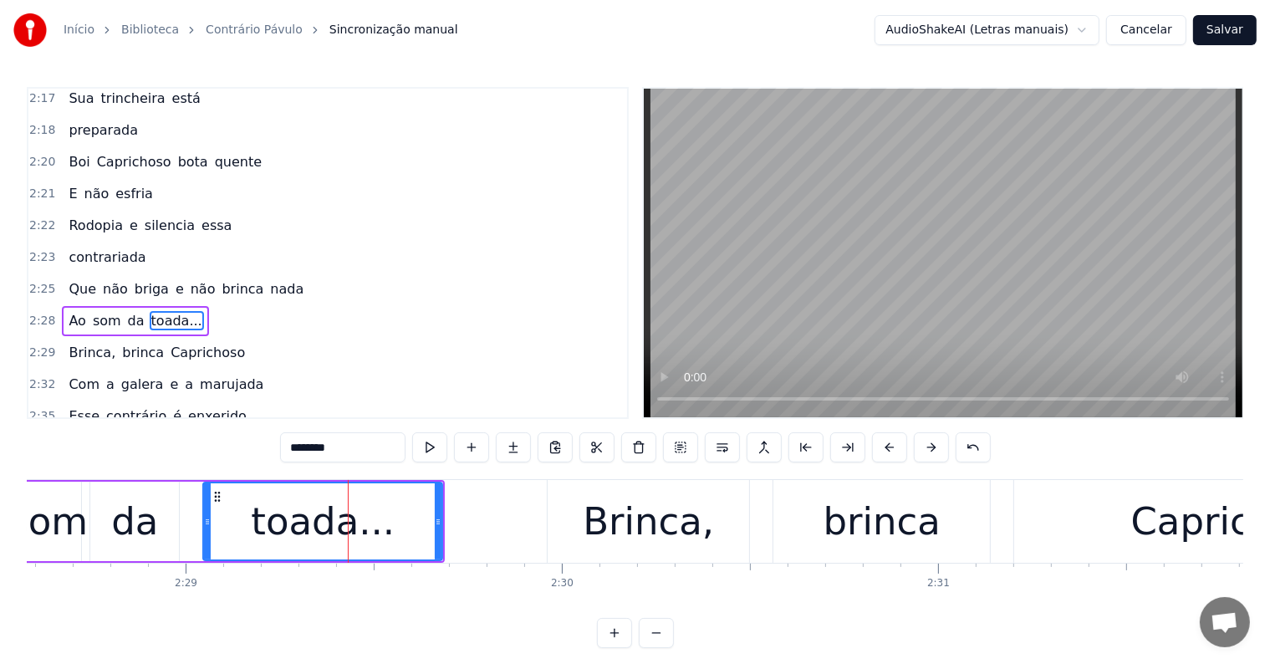
click at [355, 445] on input "********" at bounding box center [342, 447] width 125 height 30
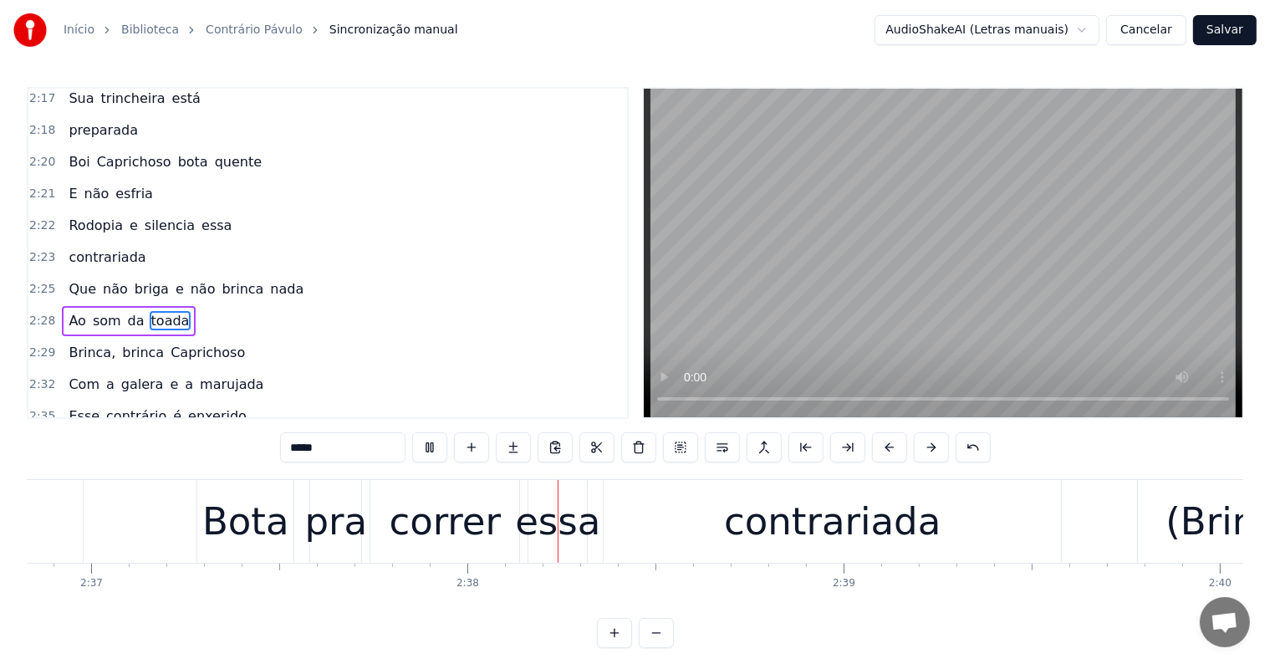
scroll to position [0, 59186]
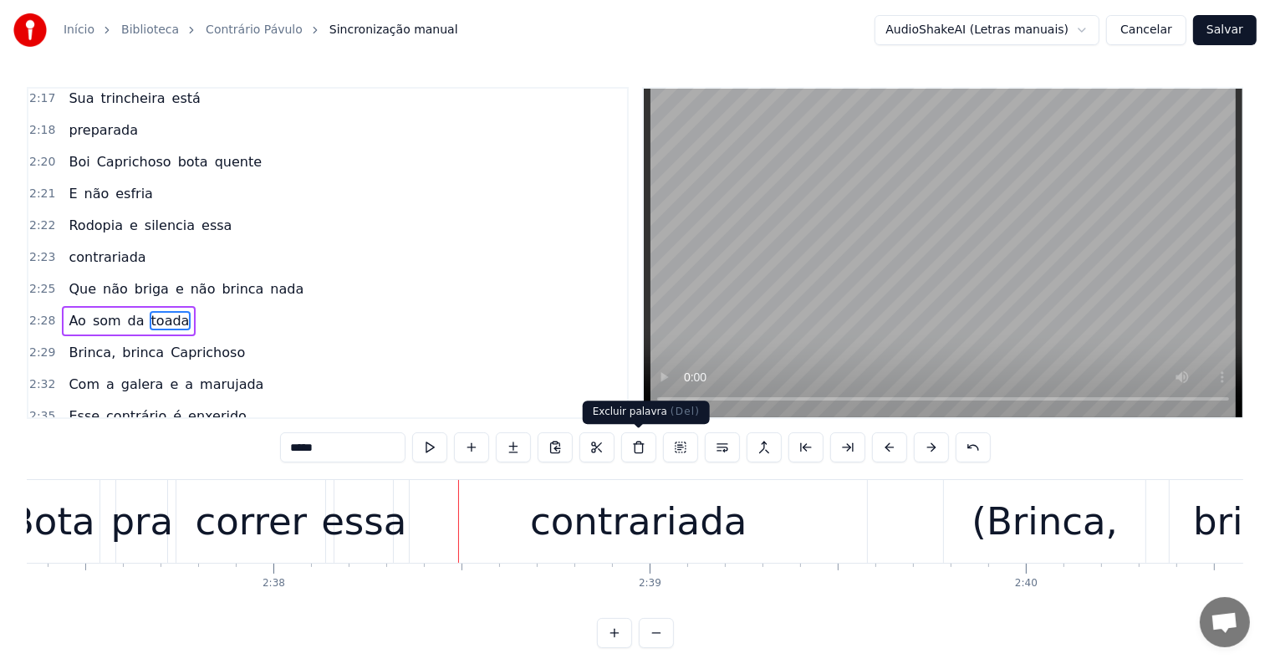
click at [659, 540] on div "contrariada" at bounding box center [638, 521] width 216 height 57
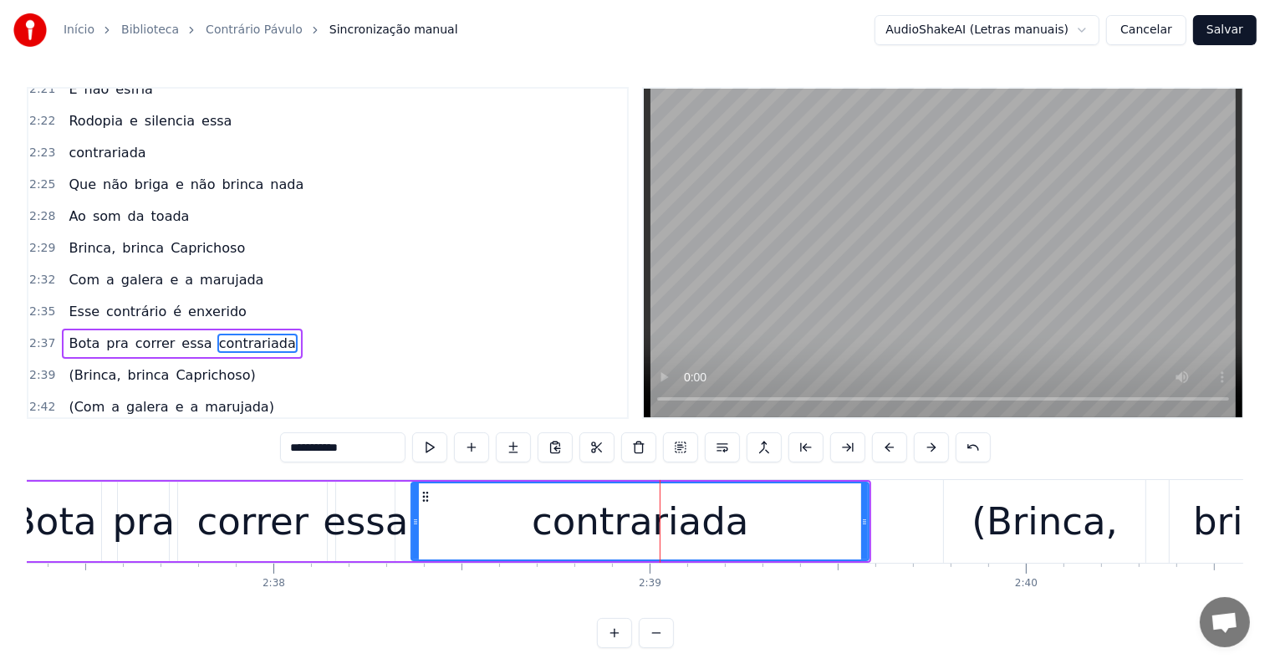
scroll to position [2035, 0]
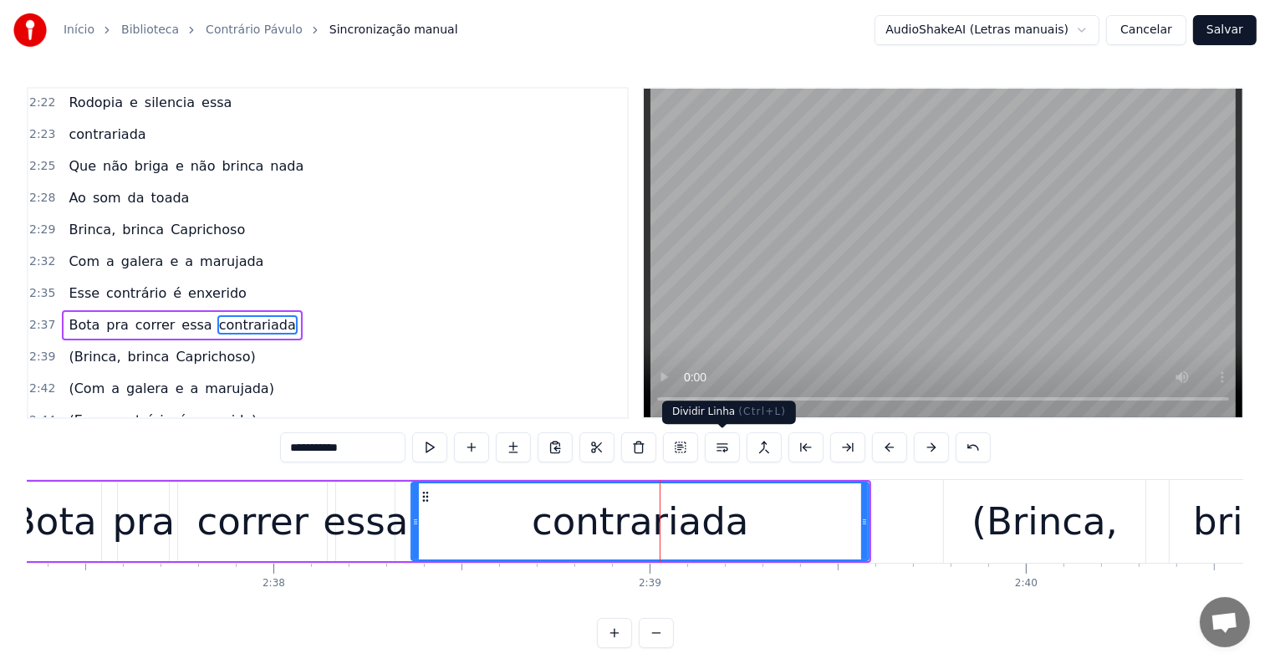
click at [720, 444] on button at bounding box center [722, 447] width 35 height 30
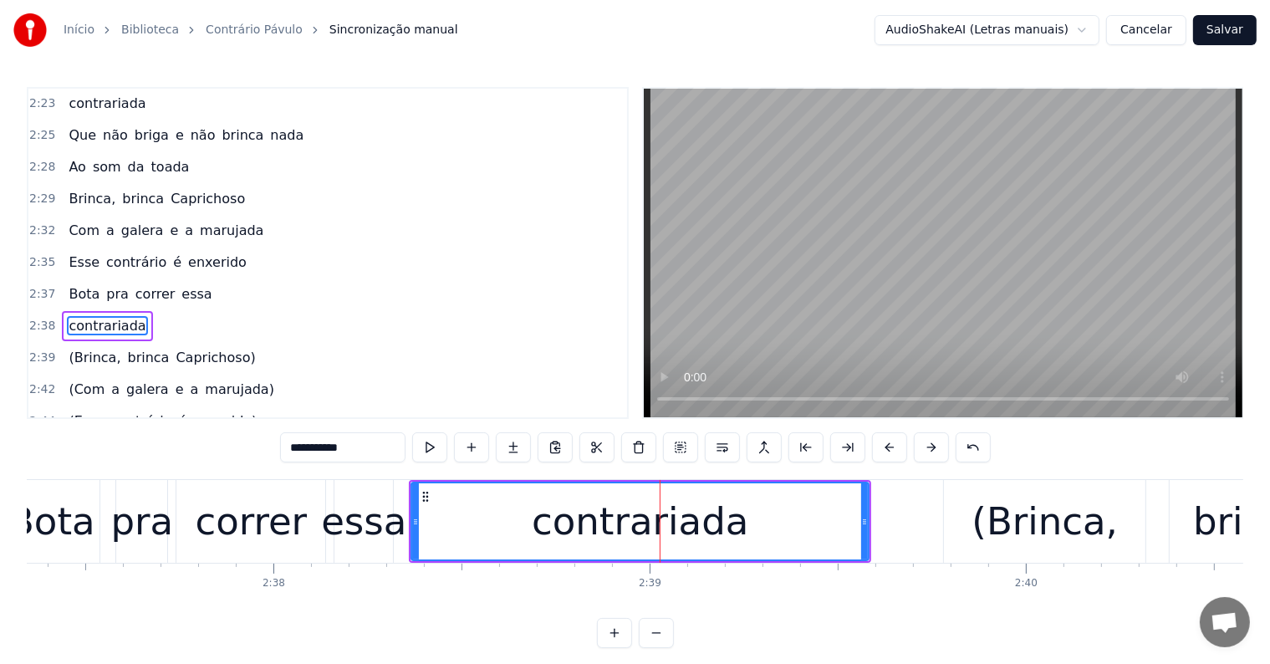
click at [380, 527] on div "essa" at bounding box center [363, 521] width 85 height 57
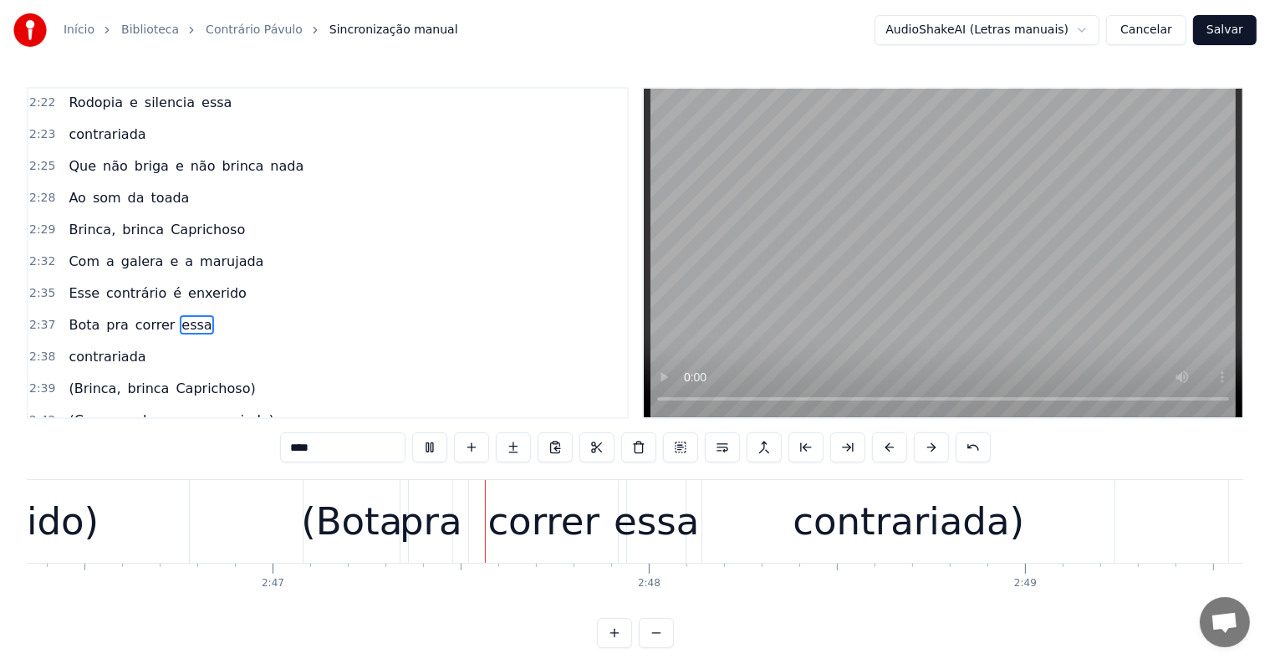
scroll to position [0, 62666]
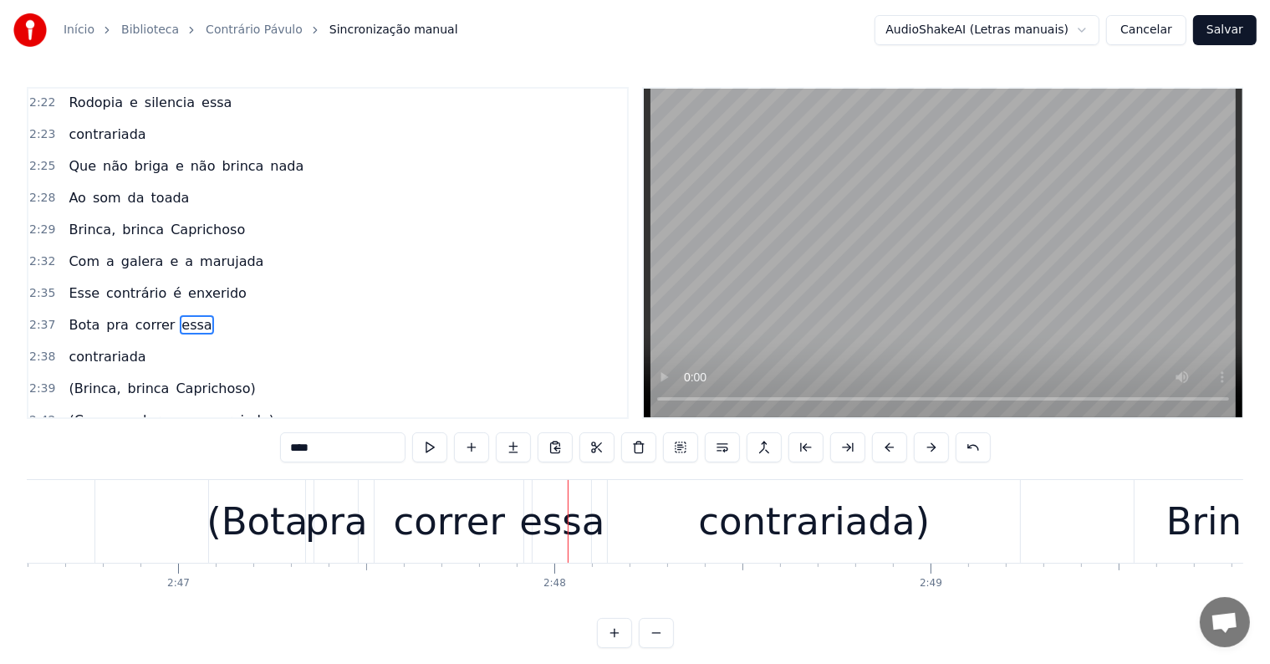
click at [765, 511] on div "contrariada)" at bounding box center [814, 521] width 232 height 57
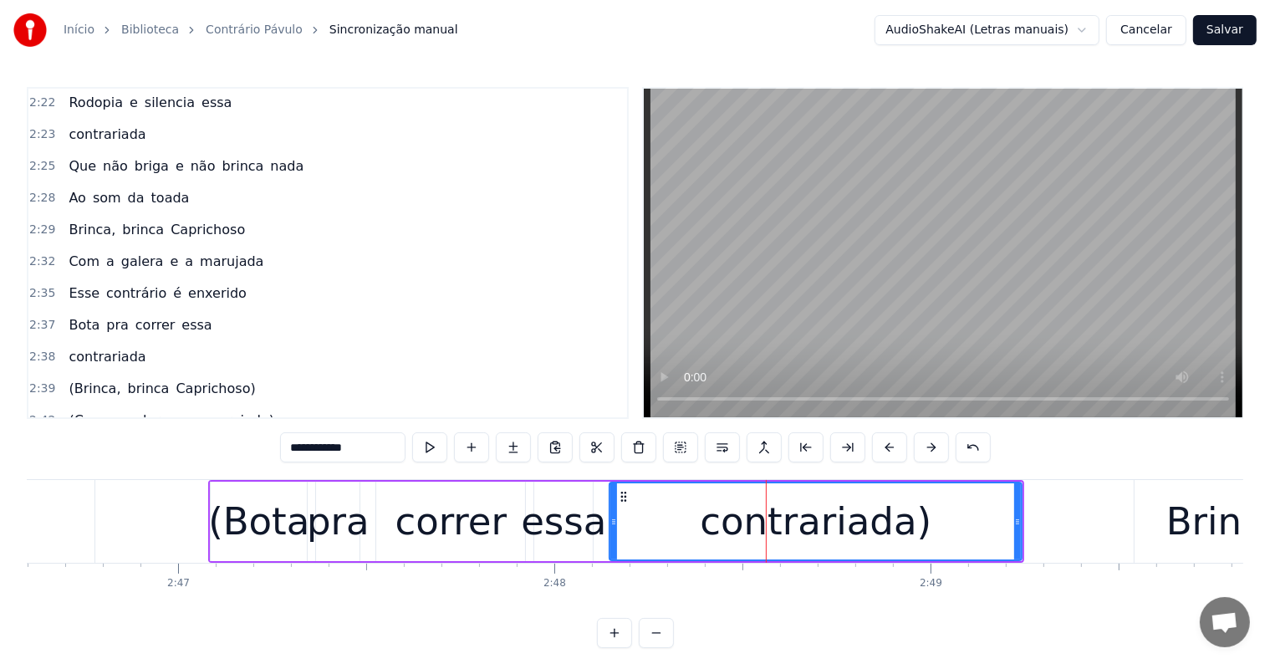
scroll to position [2188, 0]
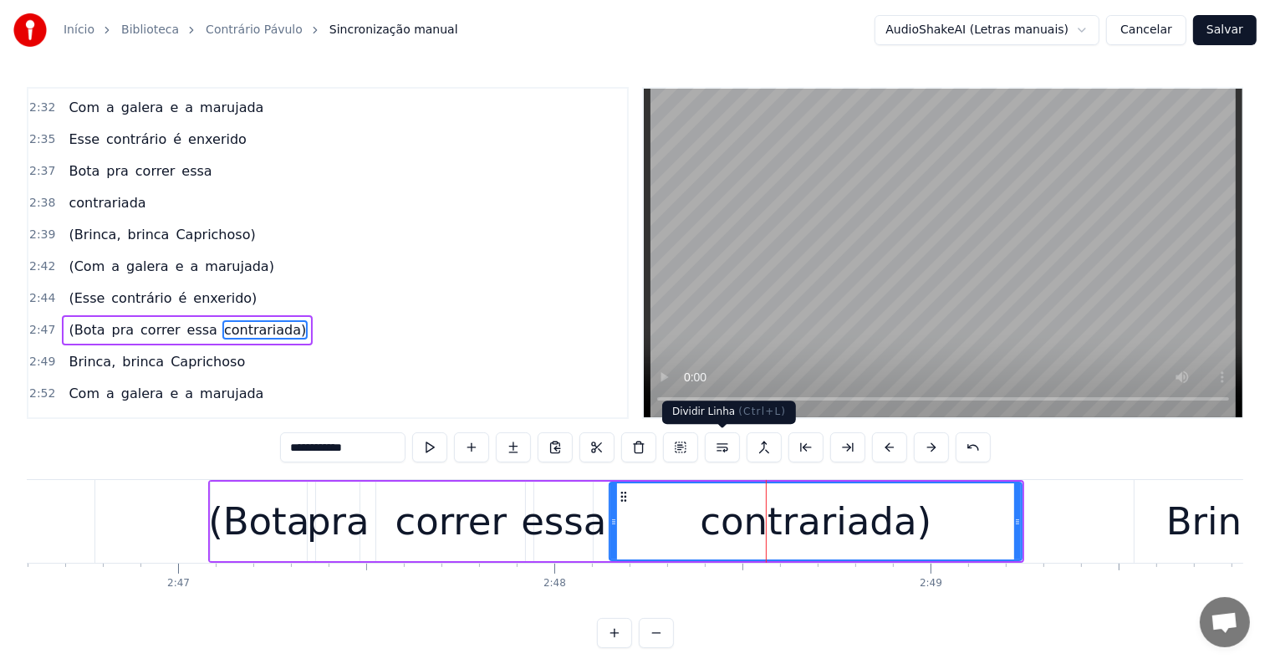
click at [719, 447] on button at bounding box center [722, 447] width 35 height 30
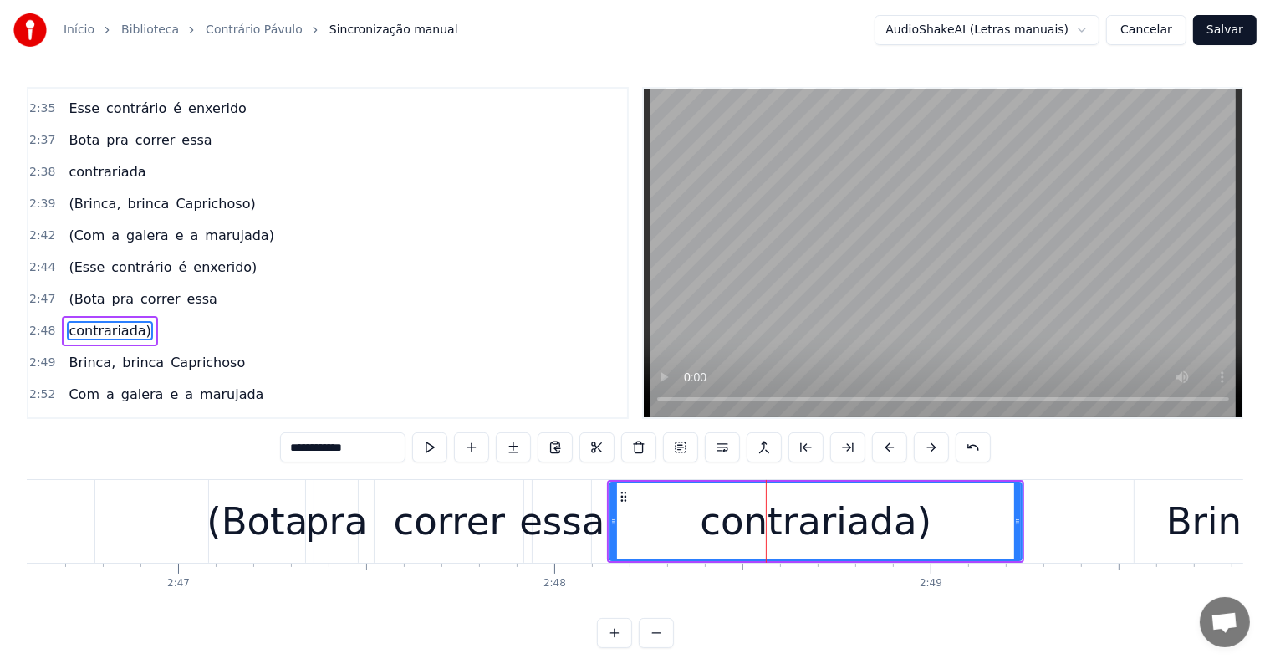
click at [572, 522] on div "essa" at bounding box center [561, 521] width 85 height 57
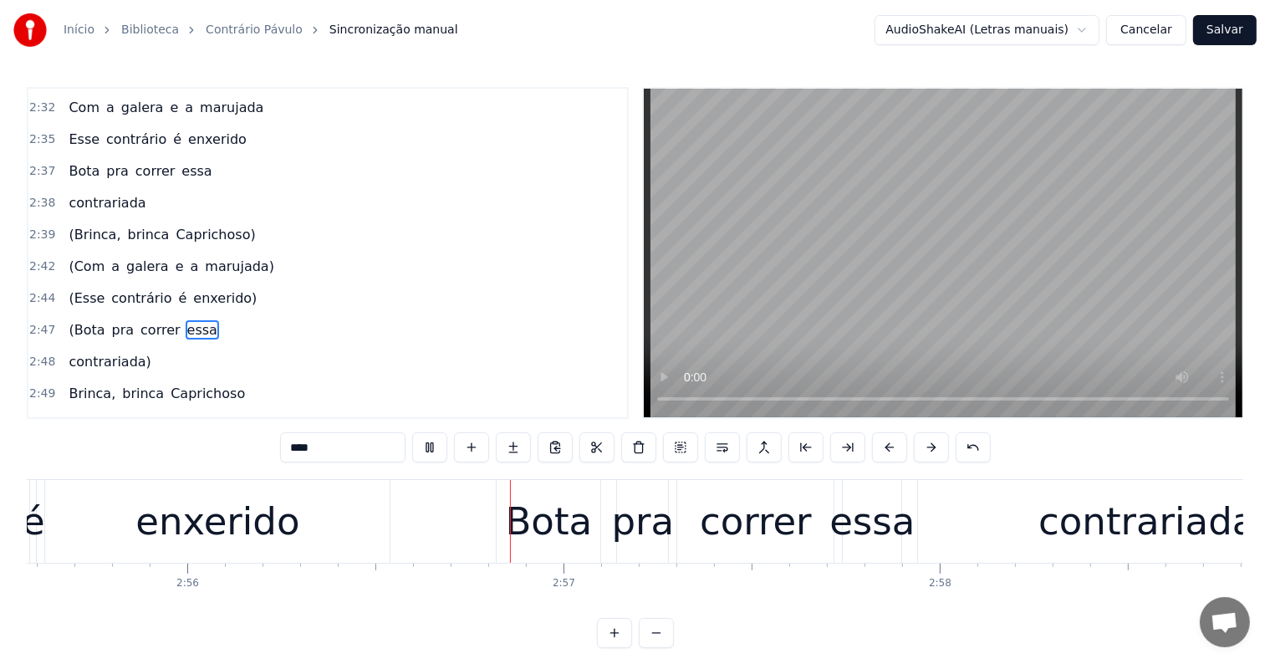
scroll to position [0, 66179]
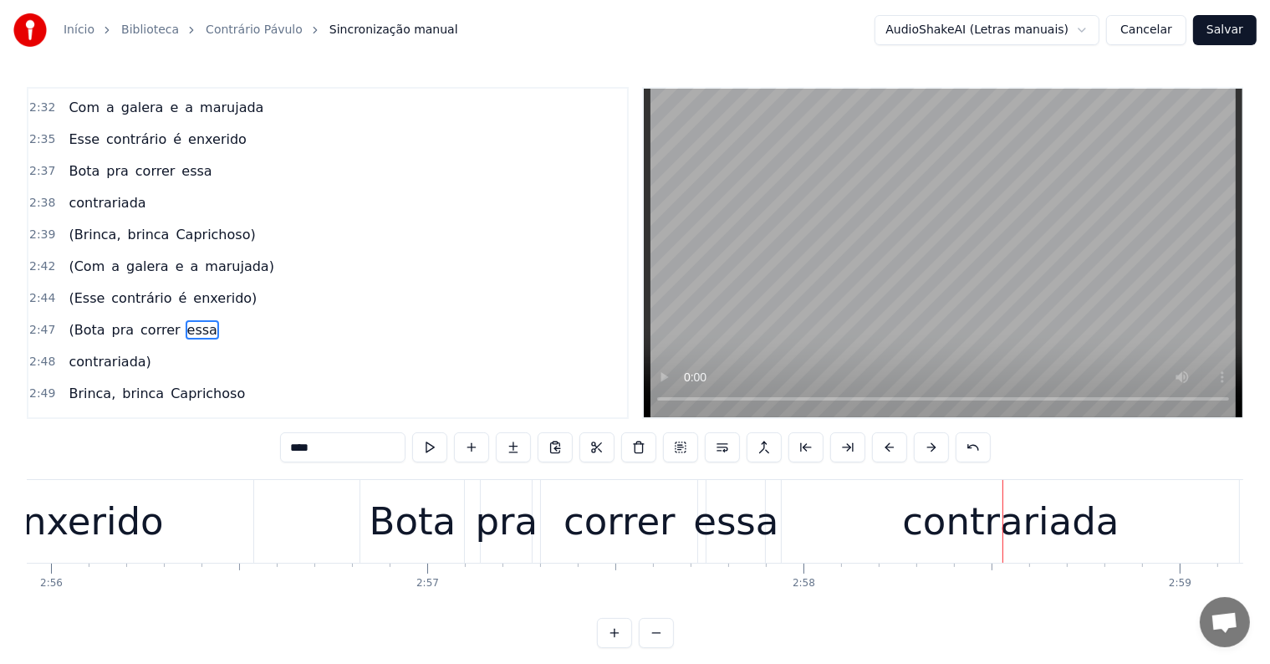
click at [905, 541] on div "contrariada" at bounding box center [1010, 521] width 457 height 83
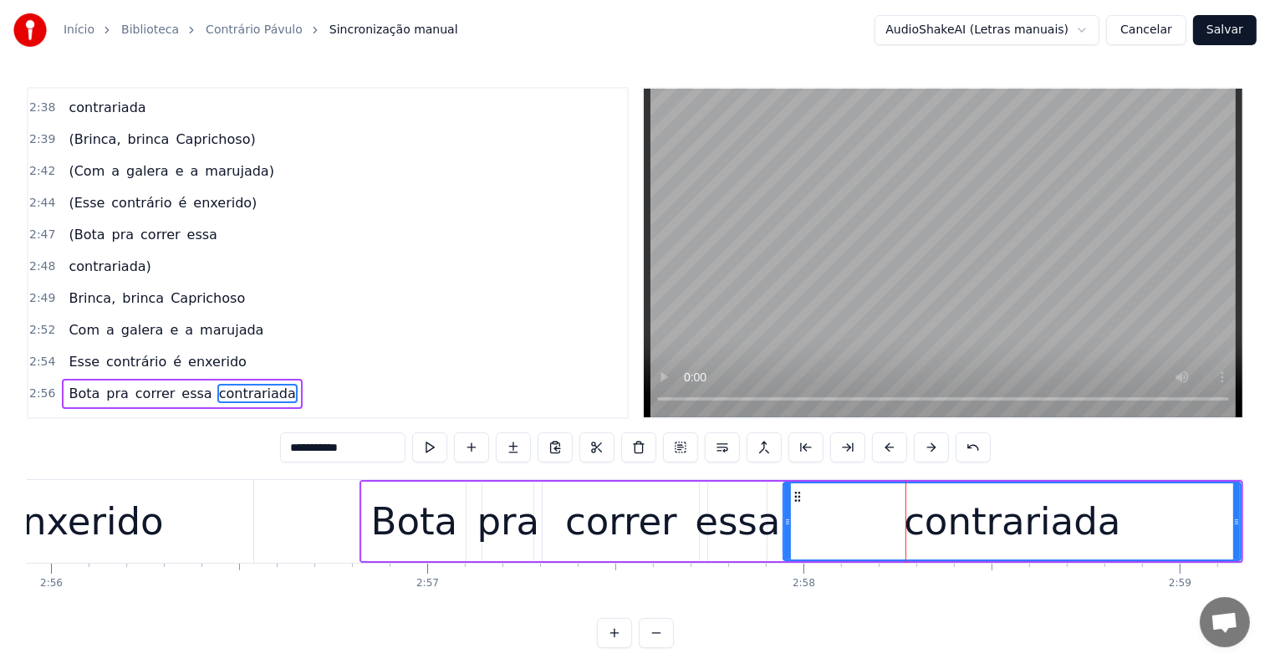
scroll to position [2316, 0]
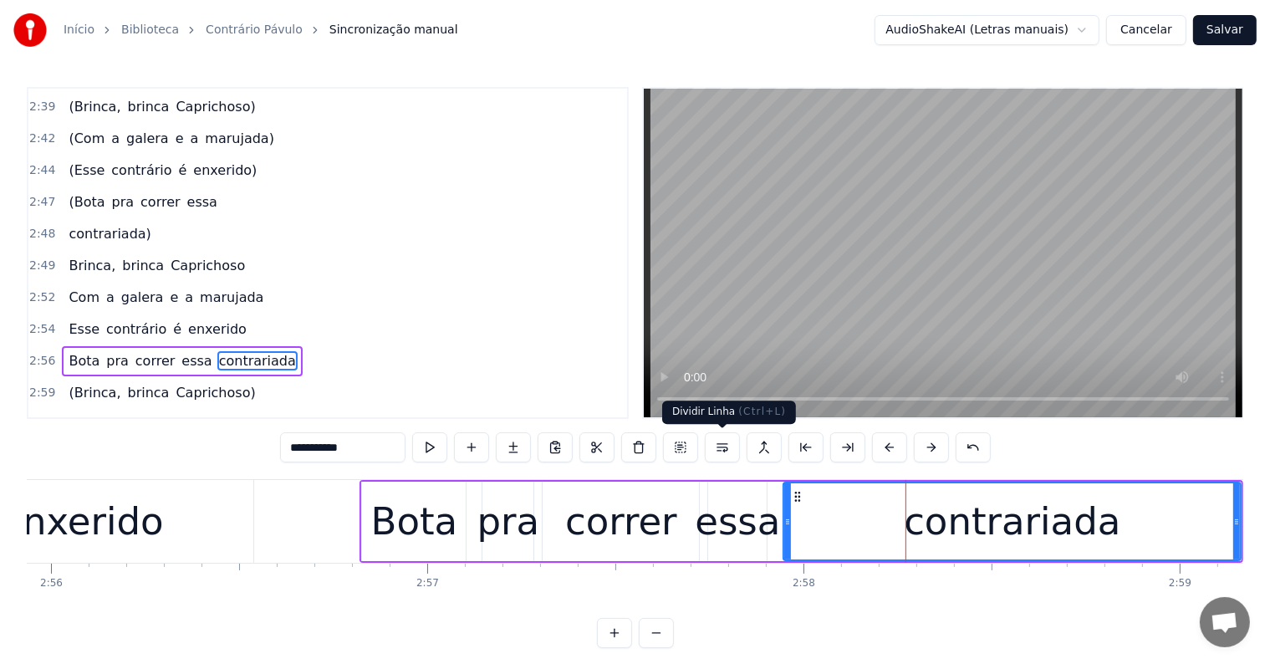
click at [715, 448] on button at bounding box center [722, 447] width 35 height 30
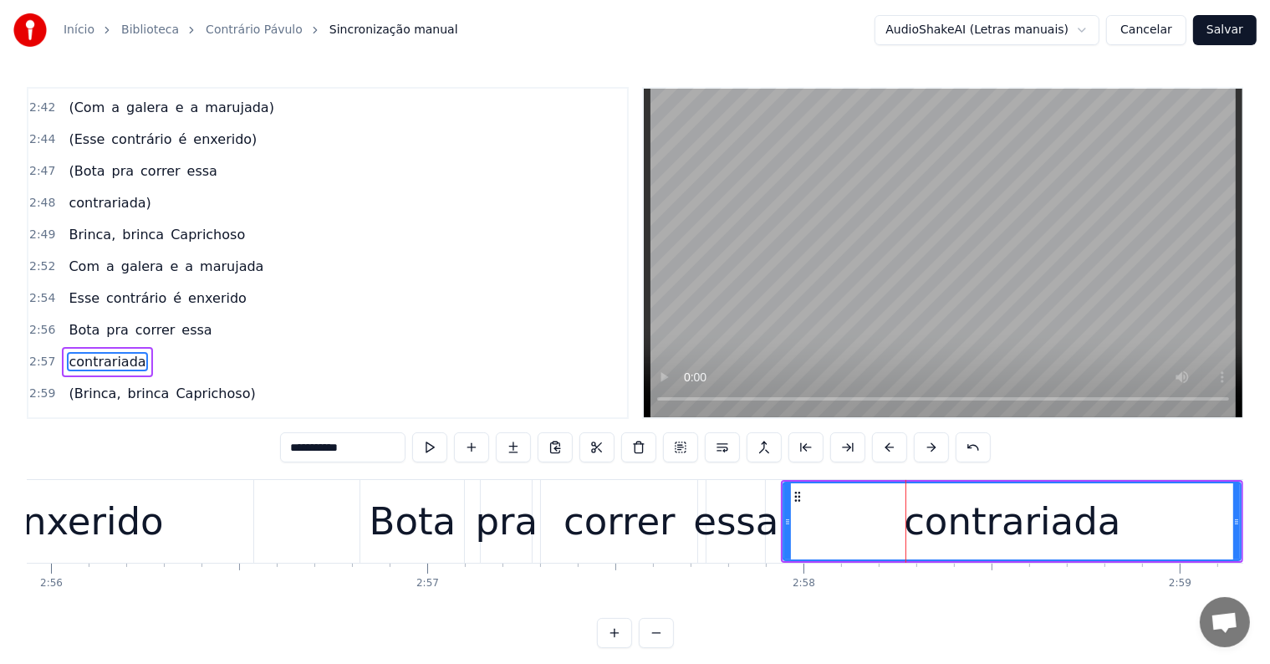
click at [726, 521] on div "essa" at bounding box center [735, 521] width 85 height 57
type input "****"
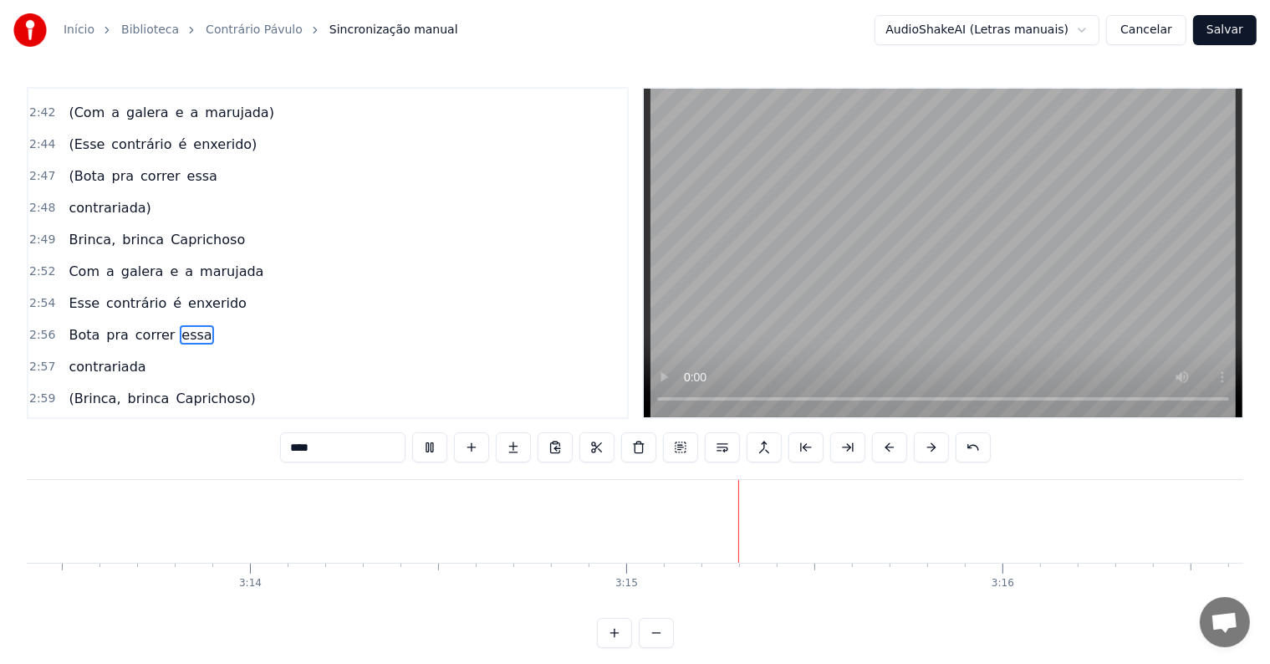
scroll to position [0, 73043]
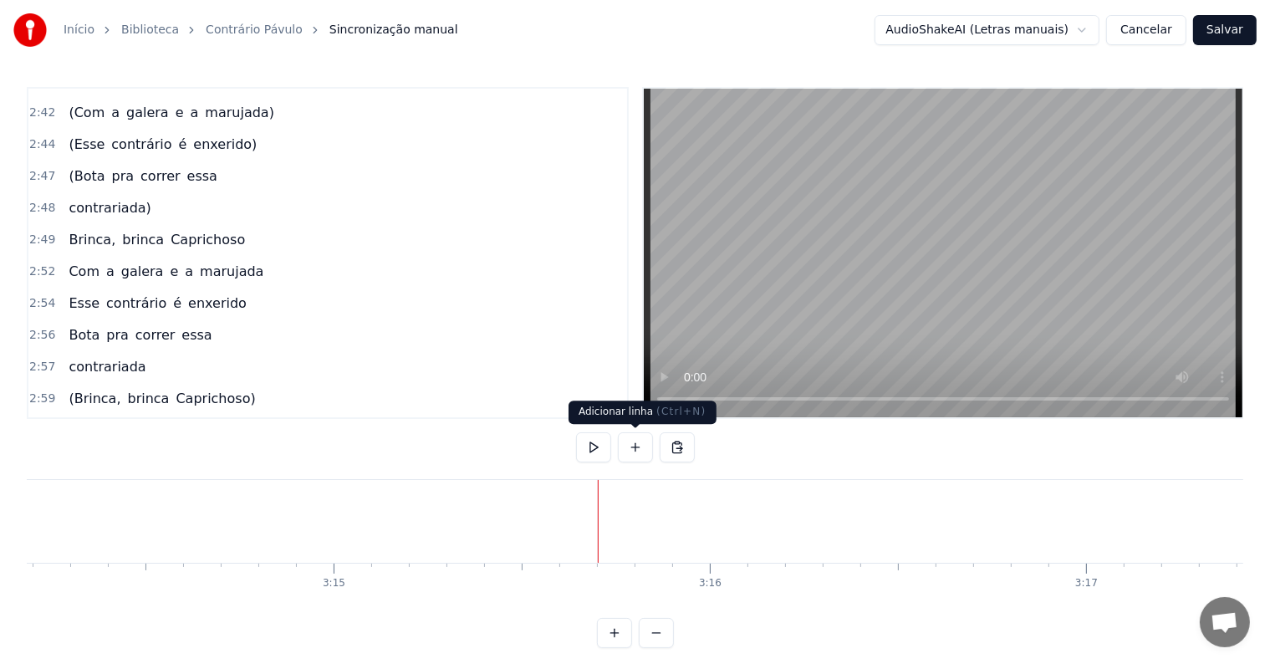
click at [634, 441] on button at bounding box center [635, 447] width 35 height 30
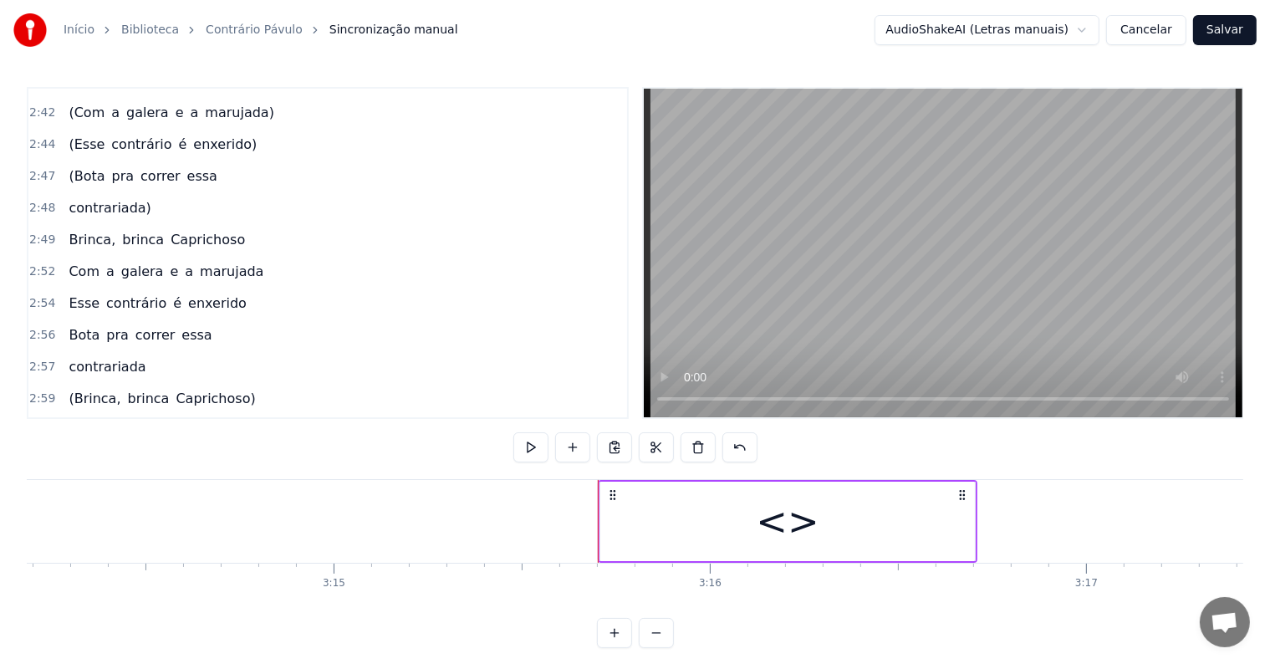
click at [629, 543] on div "<>" at bounding box center [787, 520] width 374 height 79
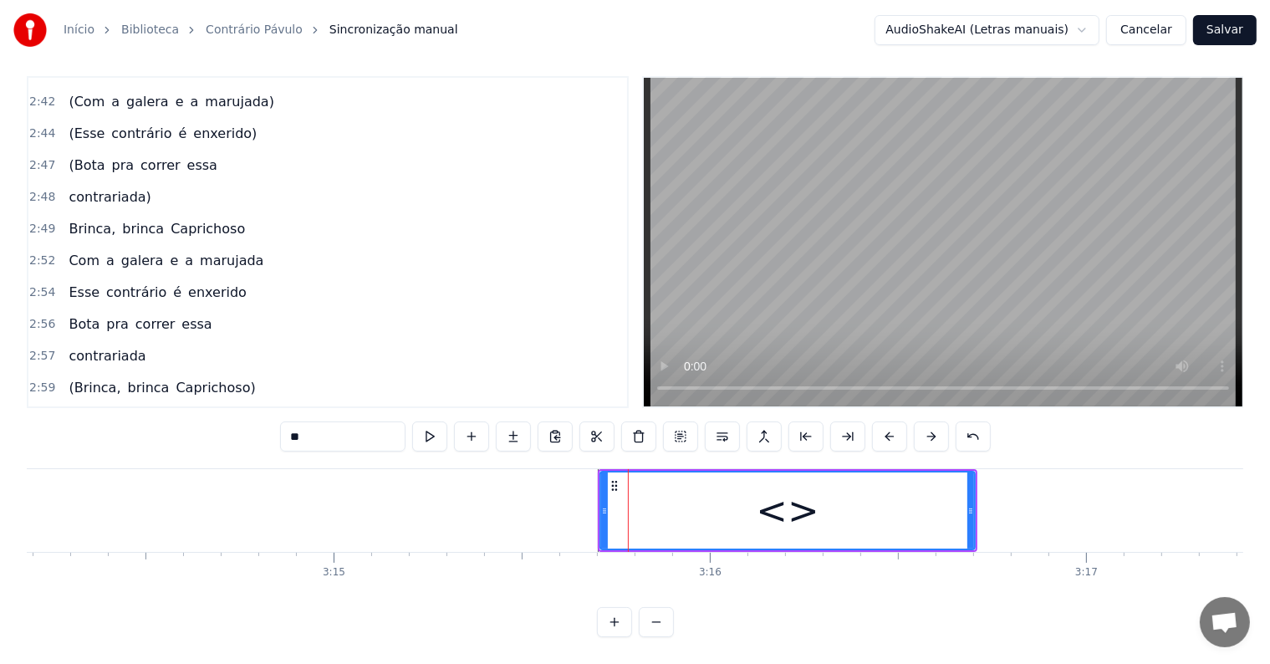
scroll to position [2377, 0]
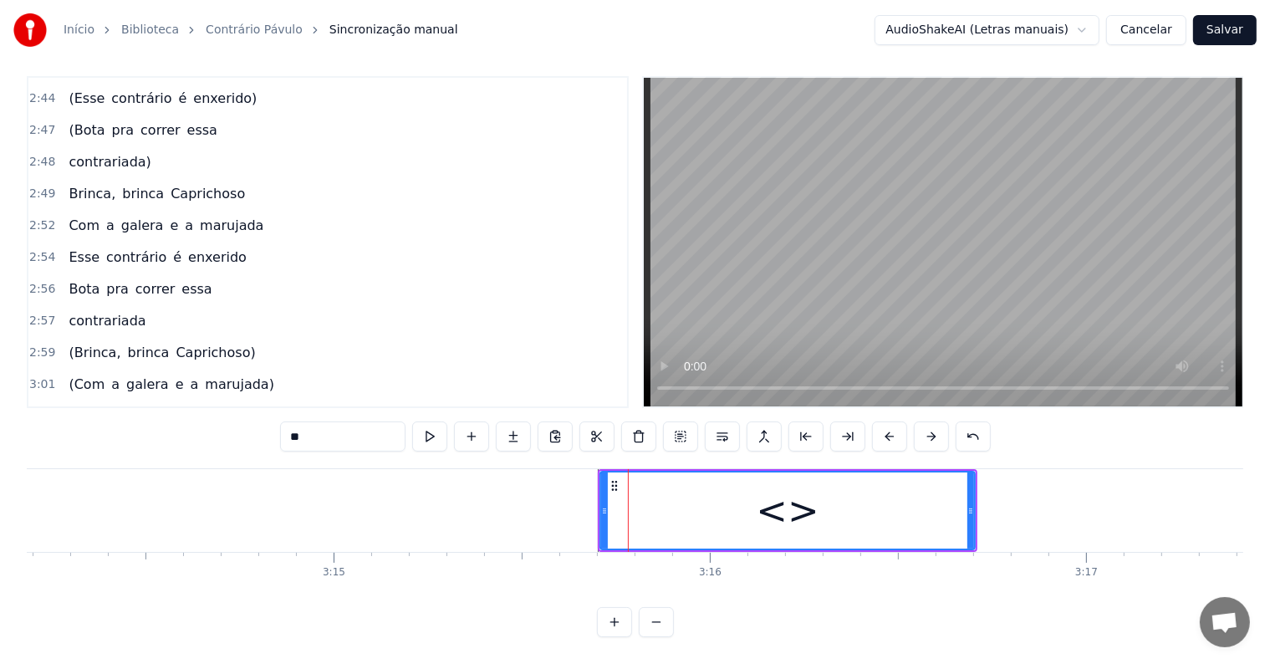
drag, startPoint x: 384, startPoint y: 425, endPoint x: 274, endPoint y: 411, distance: 110.3
click at [274, 411] on div "0:06 <Seu maior canal de toadas karaokê> 0:23 O contrário é só pavulagem 0:25 U…" at bounding box center [635, 356] width 1216 height 561
paste input "**********"
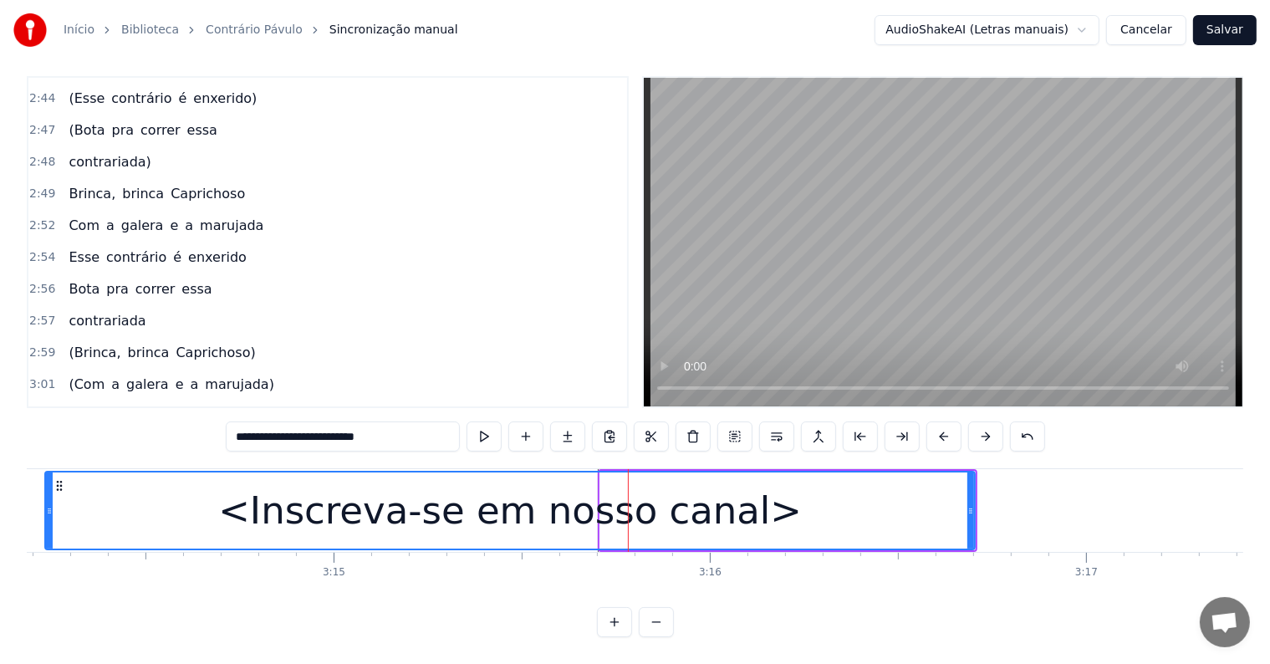
drag, startPoint x: 604, startPoint y: 495, endPoint x: 49, endPoint y: 461, distance: 556.0
click at [49, 472] on div at bounding box center [49, 510] width 7 height 76
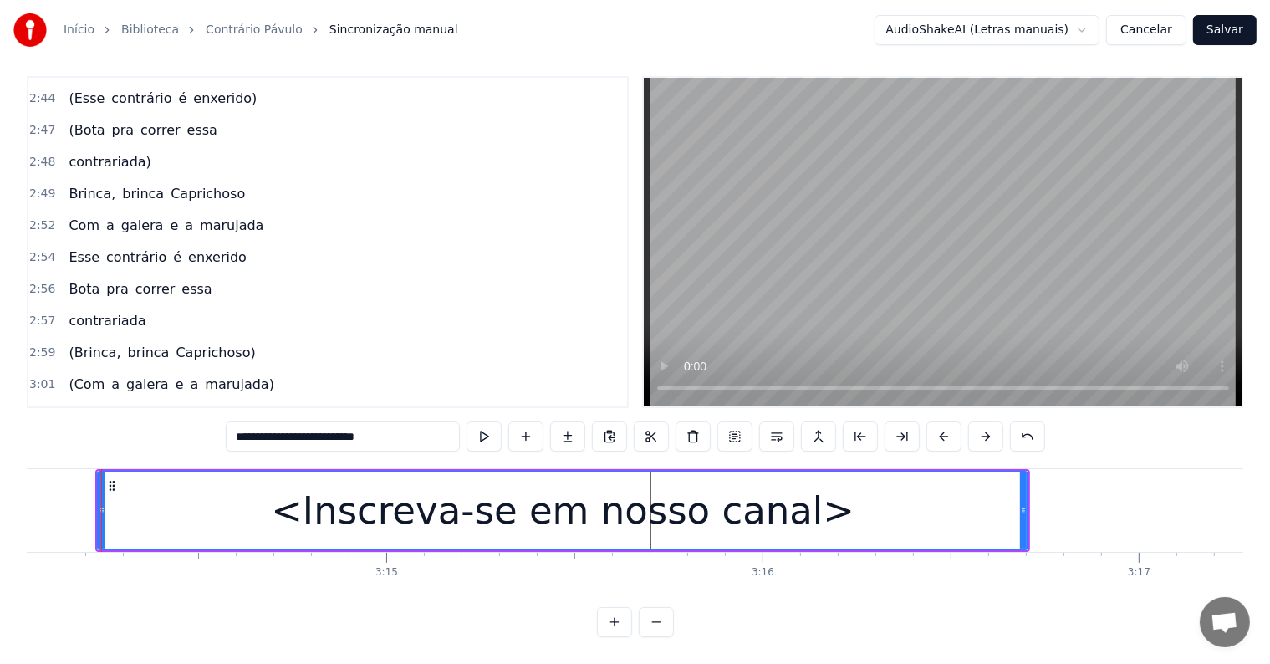
scroll to position [0, 72981]
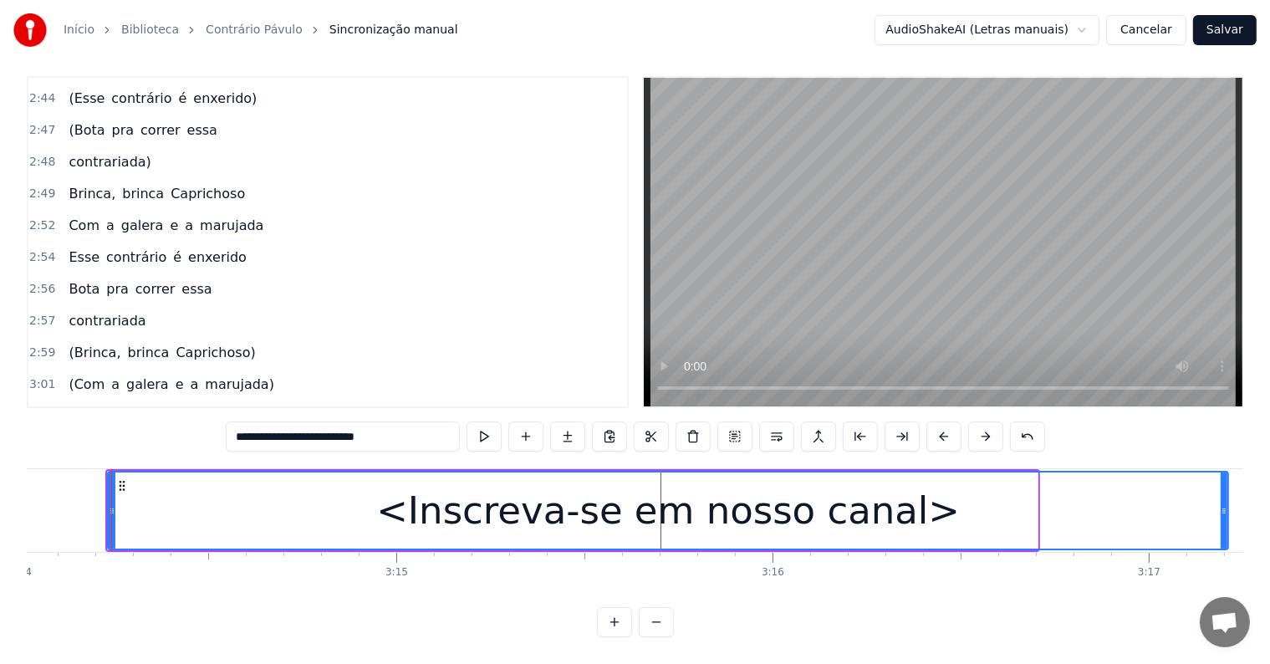
drag, startPoint x: 1033, startPoint y: 492, endPoint x: 1224, endPoint y: 495, distance: 190.6
click at [1224, 504] on icon at bounding box center [1223, 510] width 7 height 13
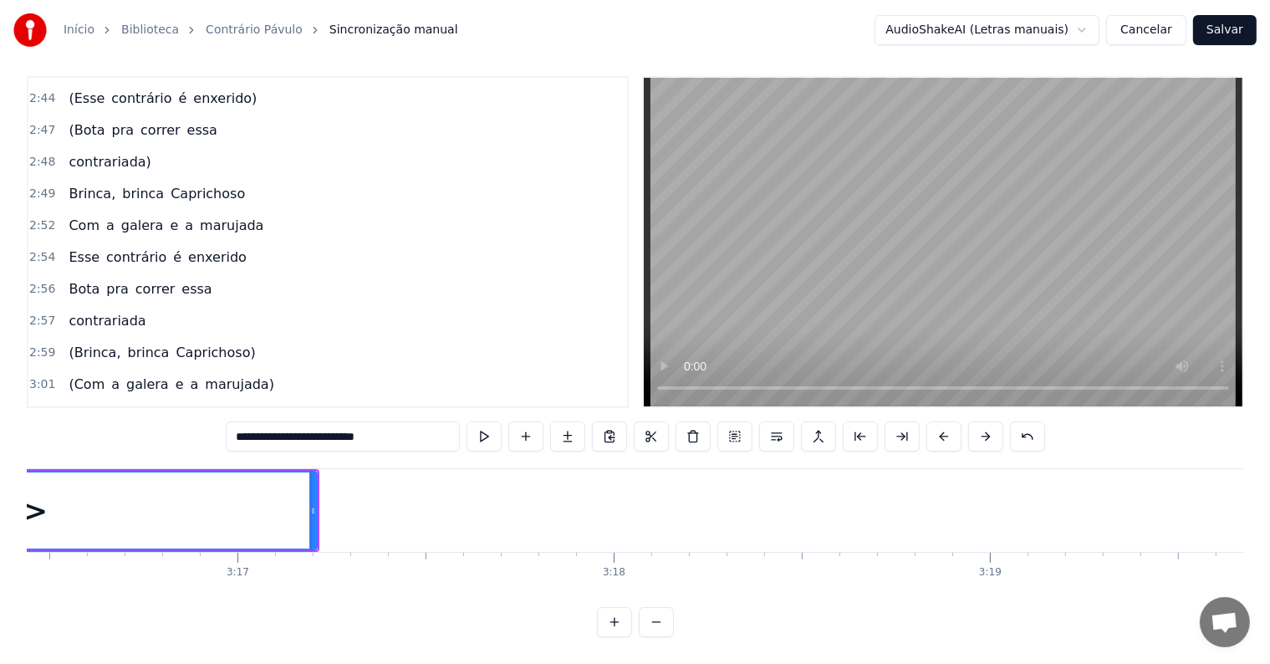
type input "**********"
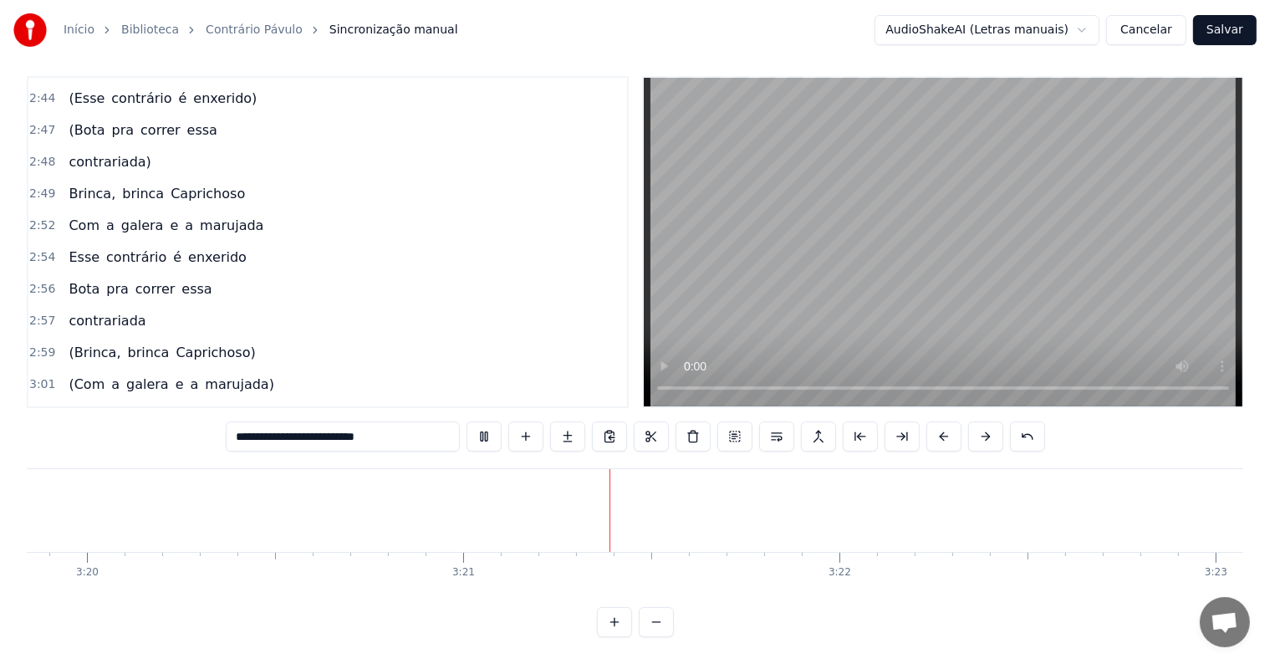
scroll to position [0, 75331]
click at [1220, 33] on button "Salvar" at bounding box center [1225, 30] width 64 height 30
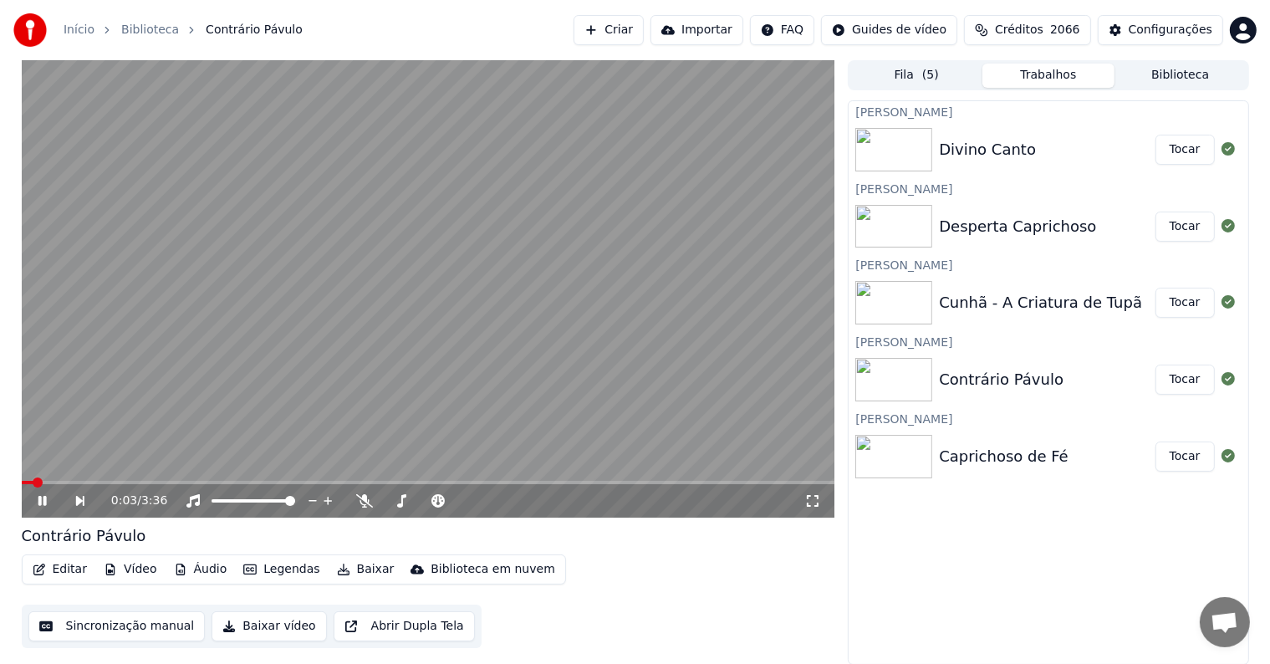
click at [1179, 301] on button "Tocar" at bounding box center [1184, 303] width 59 height 30
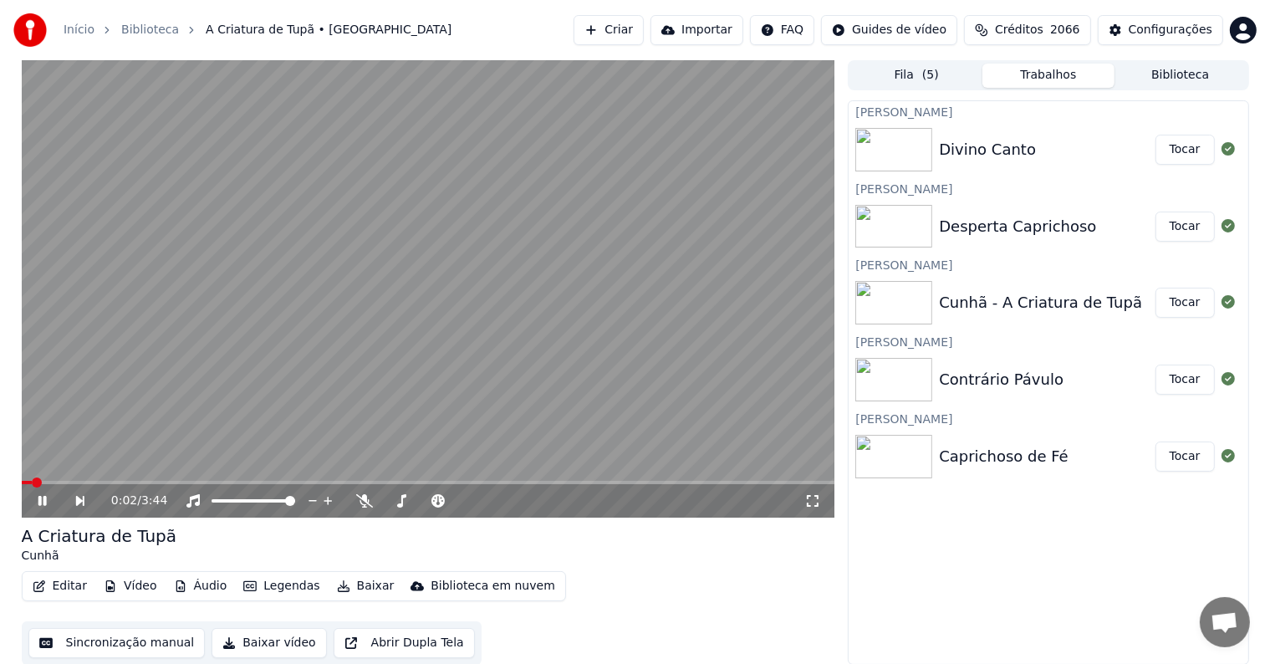
click at [214, 257] on video at bounding box center [428, 288] width 813 height 457
click at [55, 585] on button "Editar" at bounding box center [60, 585] width 68 height 23
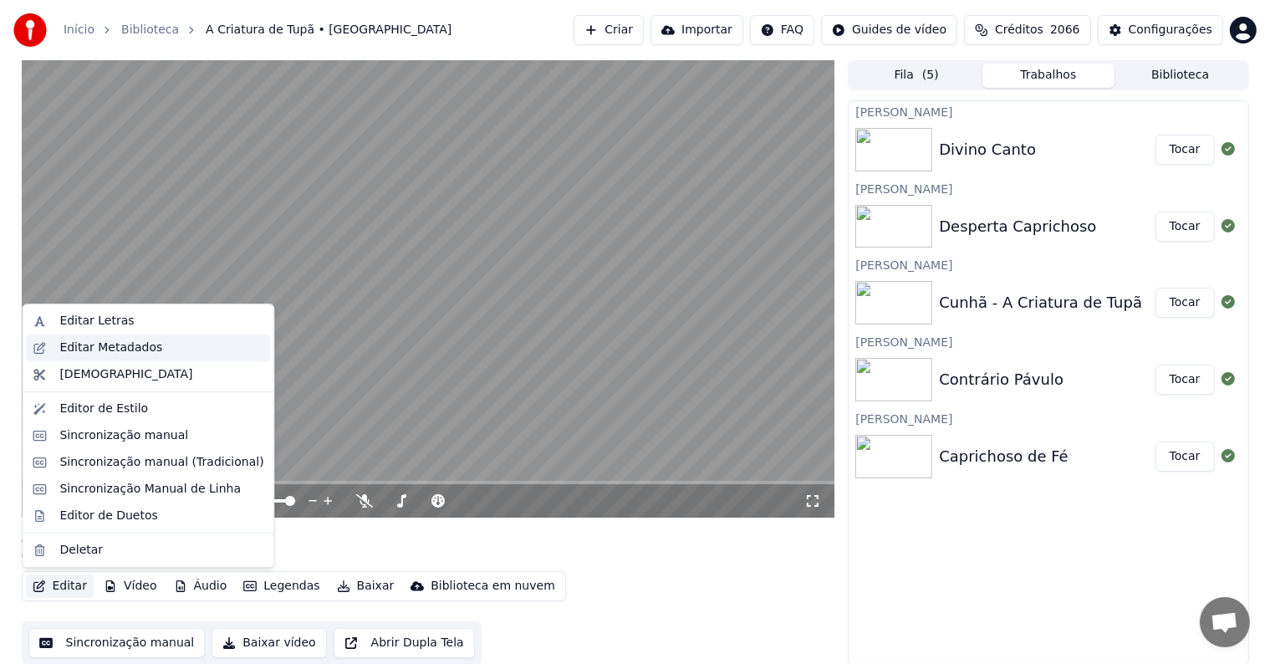
click at [69, 344] on div "Editar Metadados" at bounding box center [110, 347] width 103 height 17
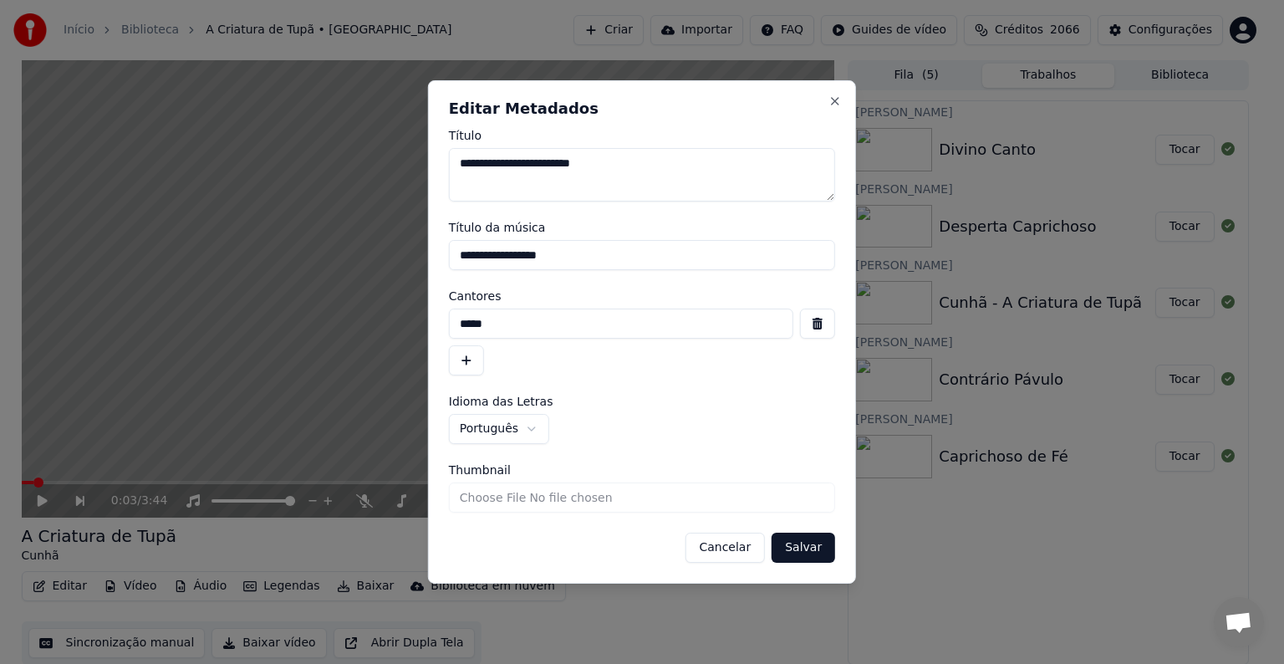
drag, startPoint x: 569, startPoint y: 254, endPoint x: 438, endPoint y: 235, distance: 132.6
click at [438, 235] on div "**********" at bounding box center [642, 331] width 428 height 503
drag, startPoint x: 510, startPoint y: 317, endPoint x: 441, endPoint y: 318, distance: 68.6
click at [441, 318] on div "**********" at bounding box center [642, 331] width 428 height 503
paste input "**********"
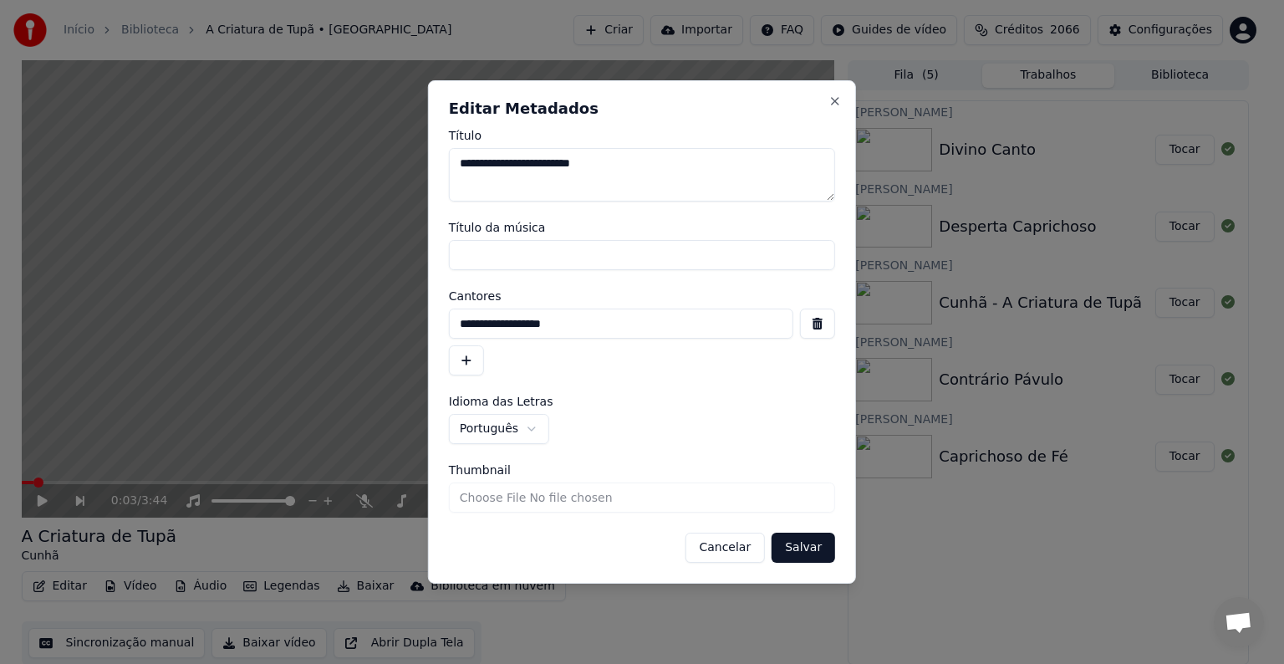
type input "**********"
click at [818, 545] on button "Salvar" at bounding box center [804, 547] width 64 height 30
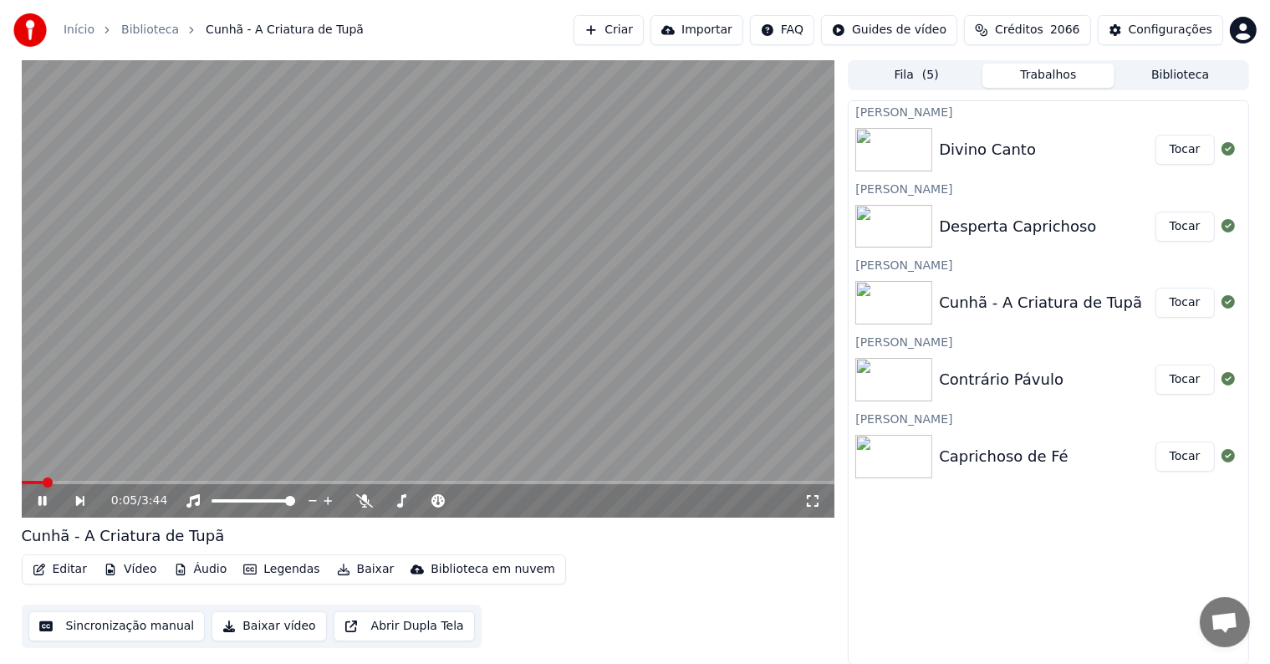
click at [178, 273] on video at bounding box center [428, 288] width 813 height 457
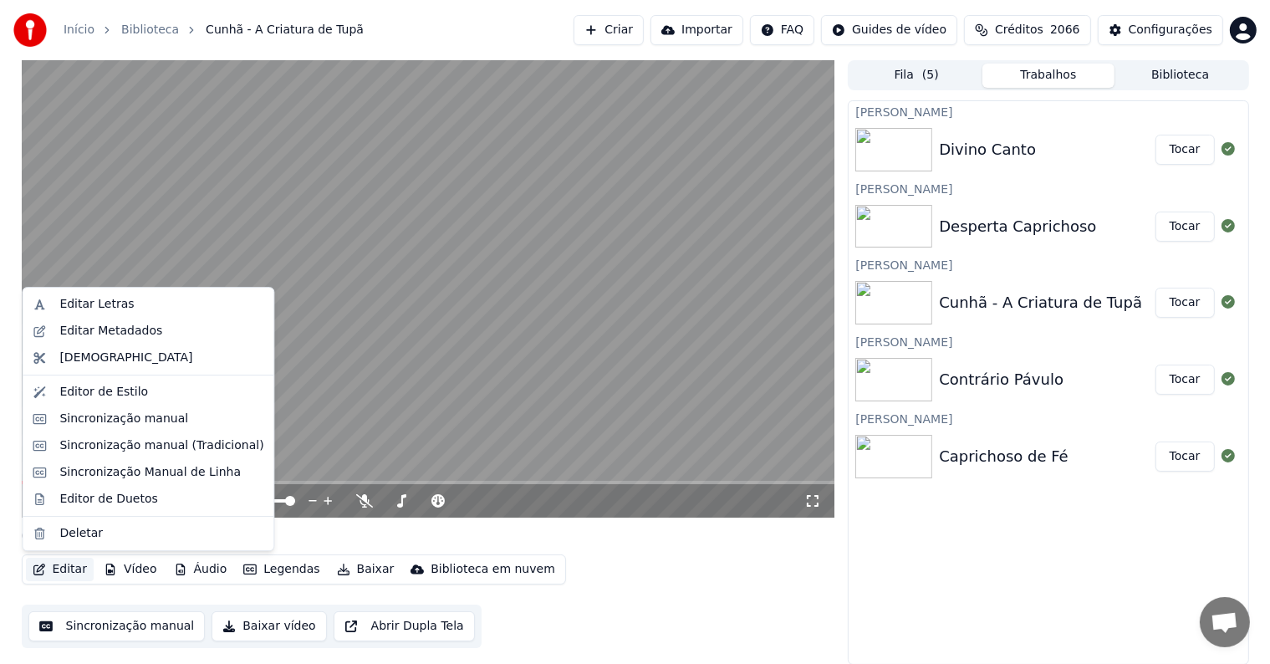
click at [54, 573] on button "Editar" at bounding box center [60, 569] width 68 height 23
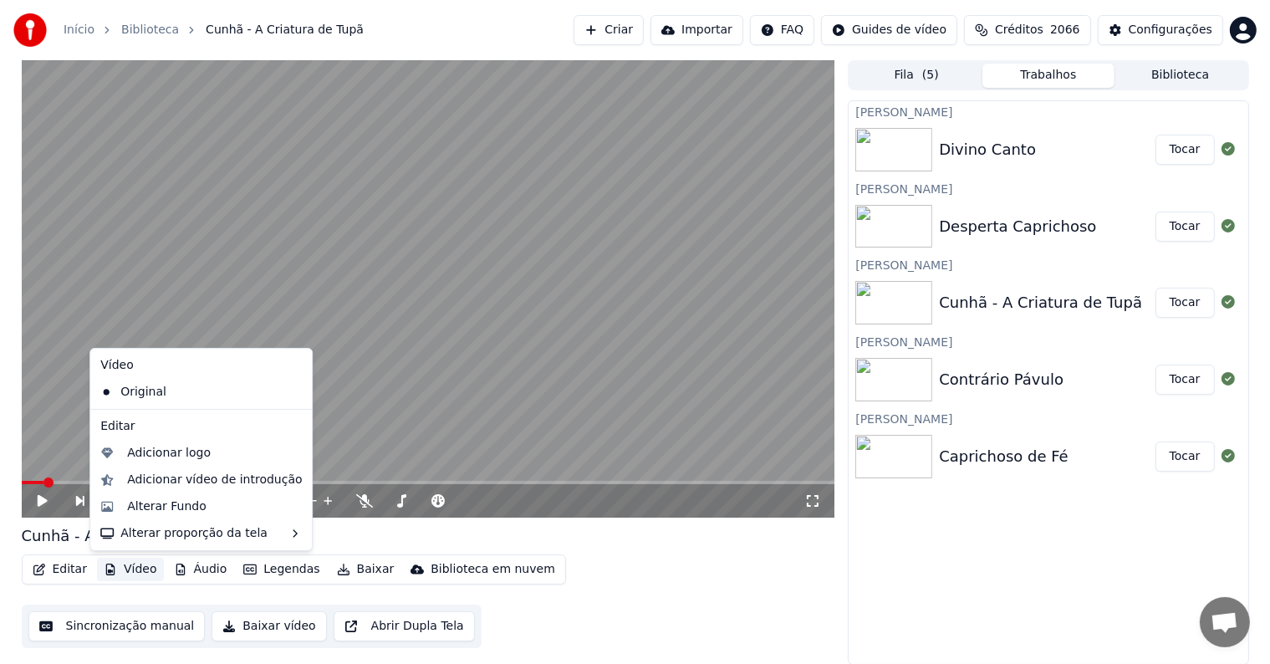
click at [135, 624] on button "Sincronização manual" at bounding box center [116, 626] width 177 height 30
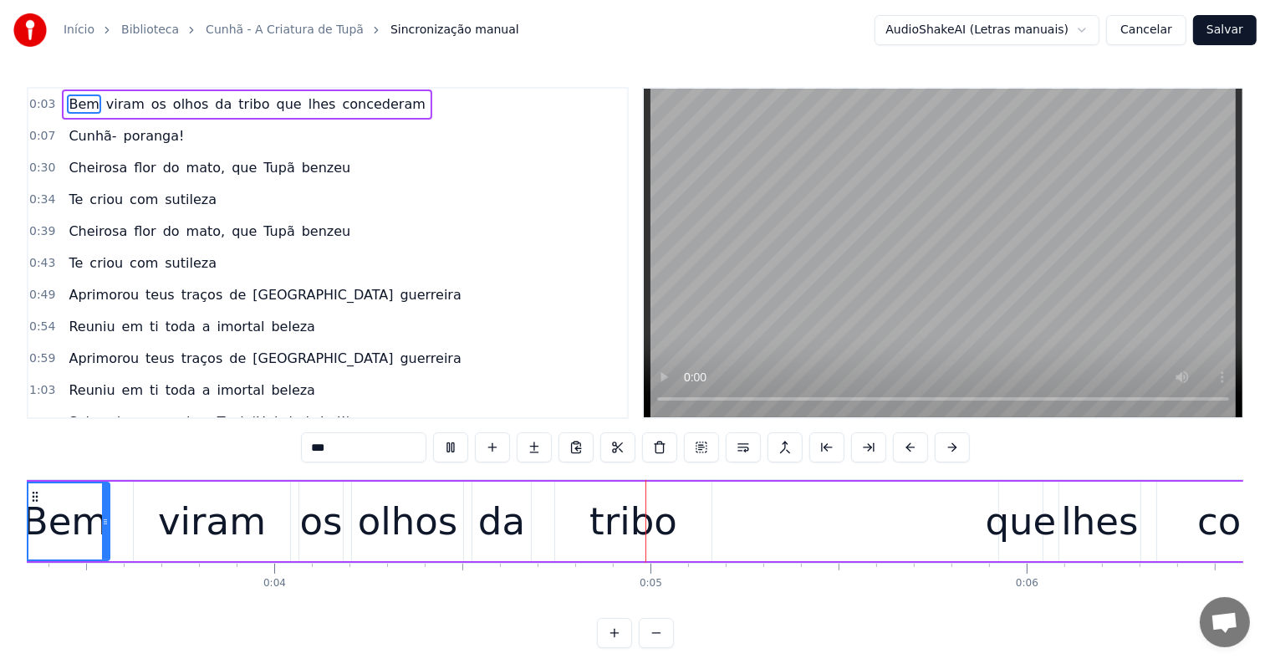
scroll to position [0, 1344]
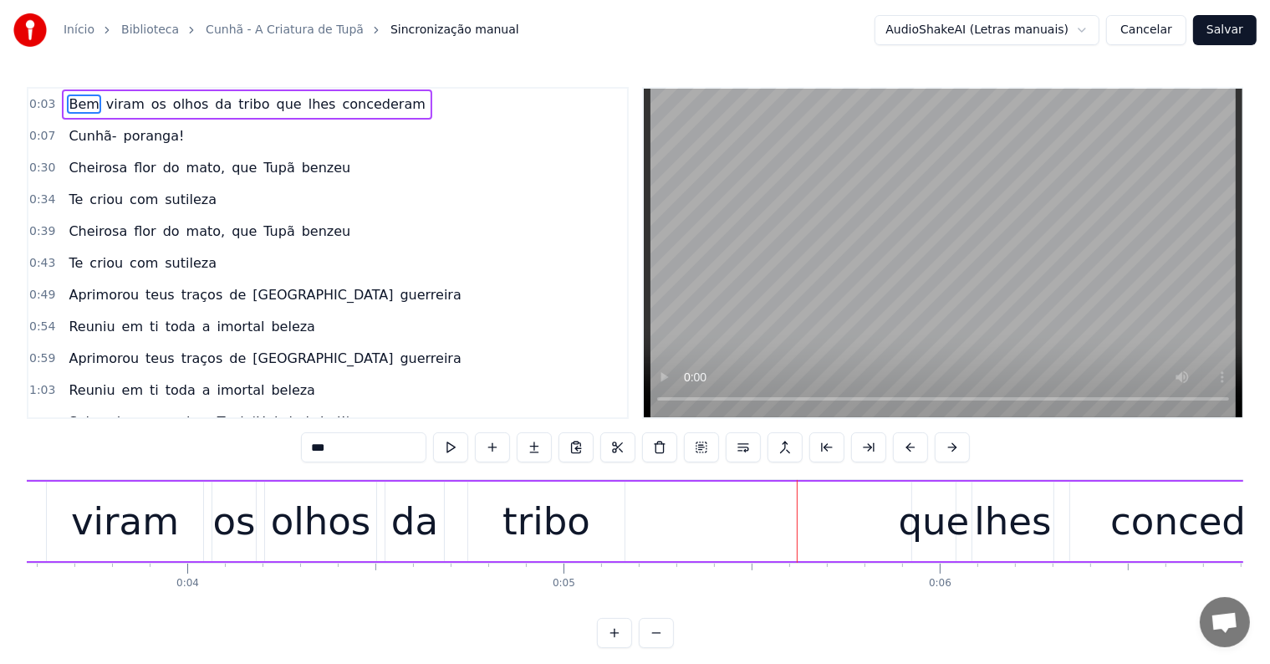
click at [80, 526] on div "viram" at bounding box center [125, 521] width 108 height 57
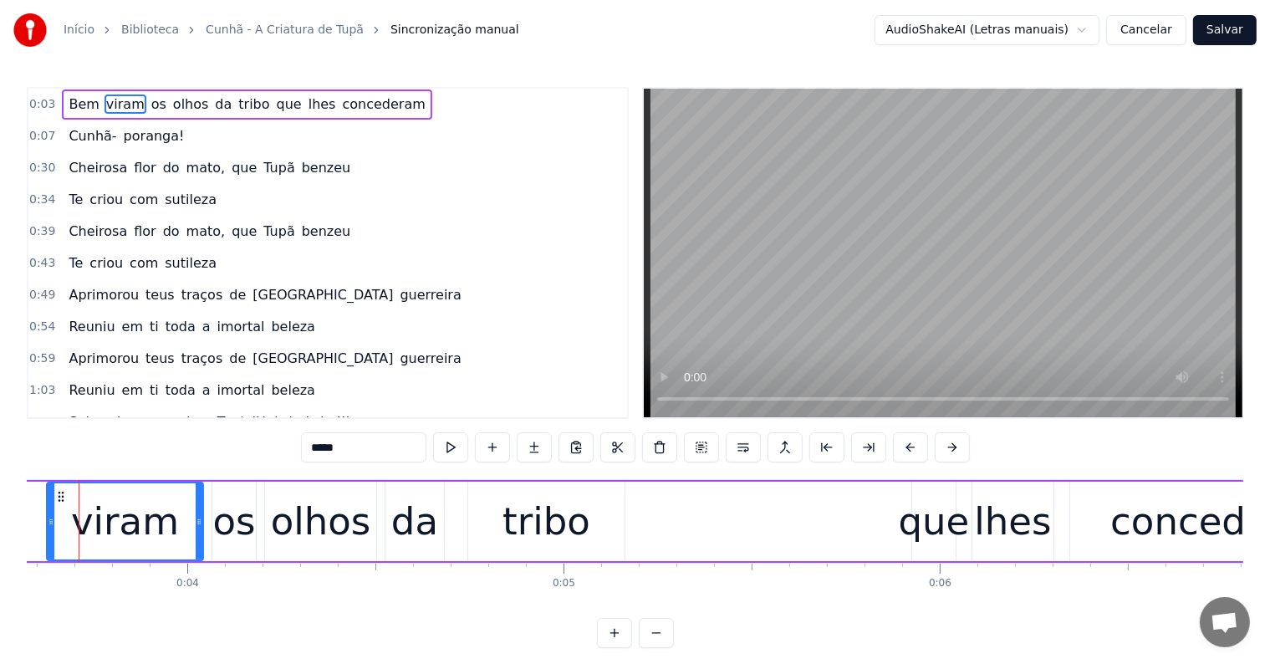
scroll to position [0, 1312]
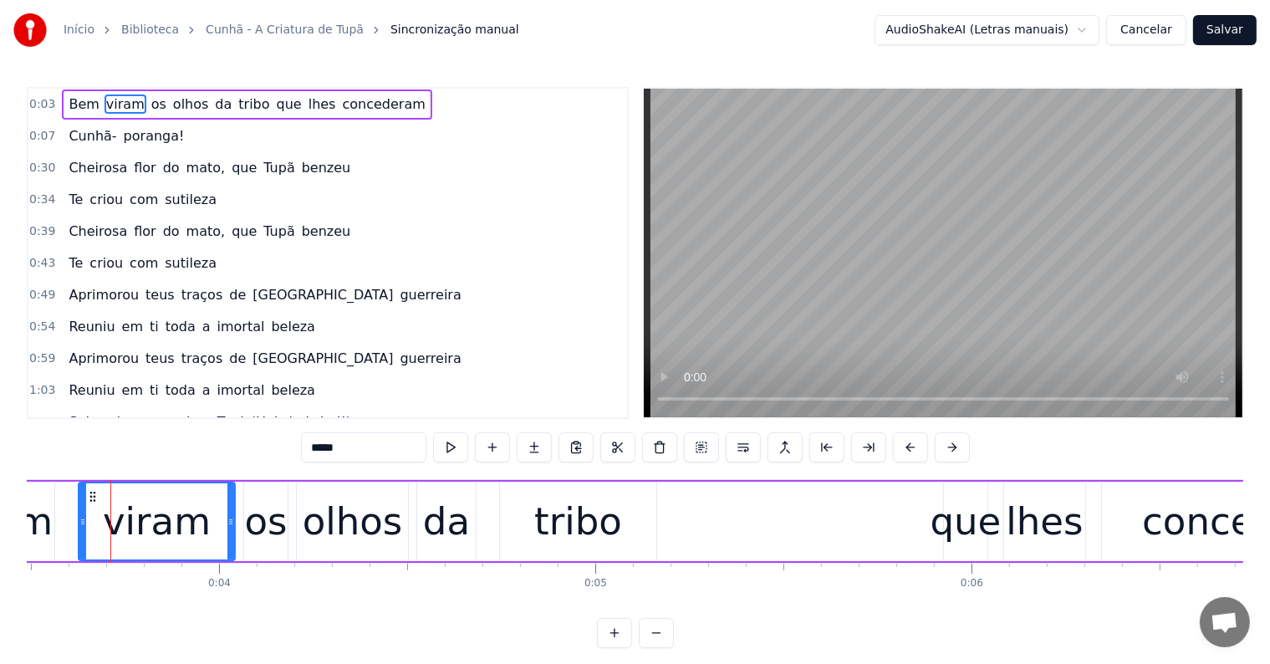
click at [46, 512] on div "Bem" at bounding box center [9, 521] width 85 height 57
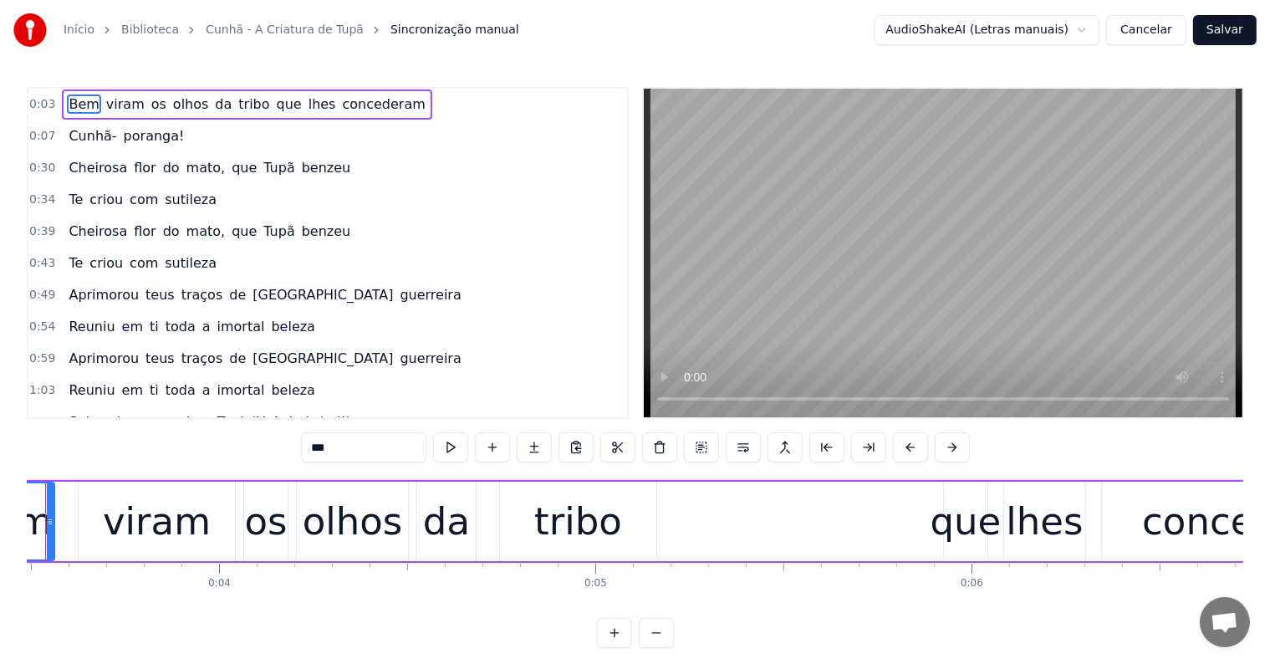
scroll to position [0, 1246]
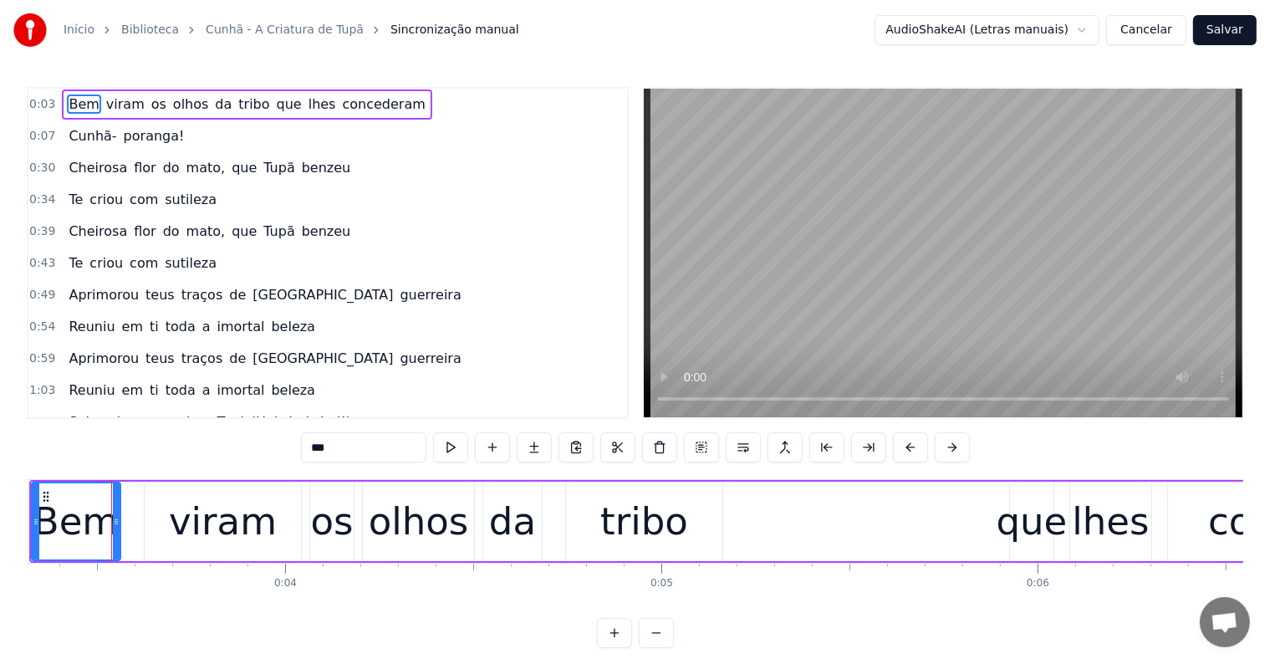
click at [309, 445] on input "***" at bounding box center [363, 447] width 125 height 30
click at [642, 527] on div "tribo" at bounding box center [644, 521] width 88 height 57
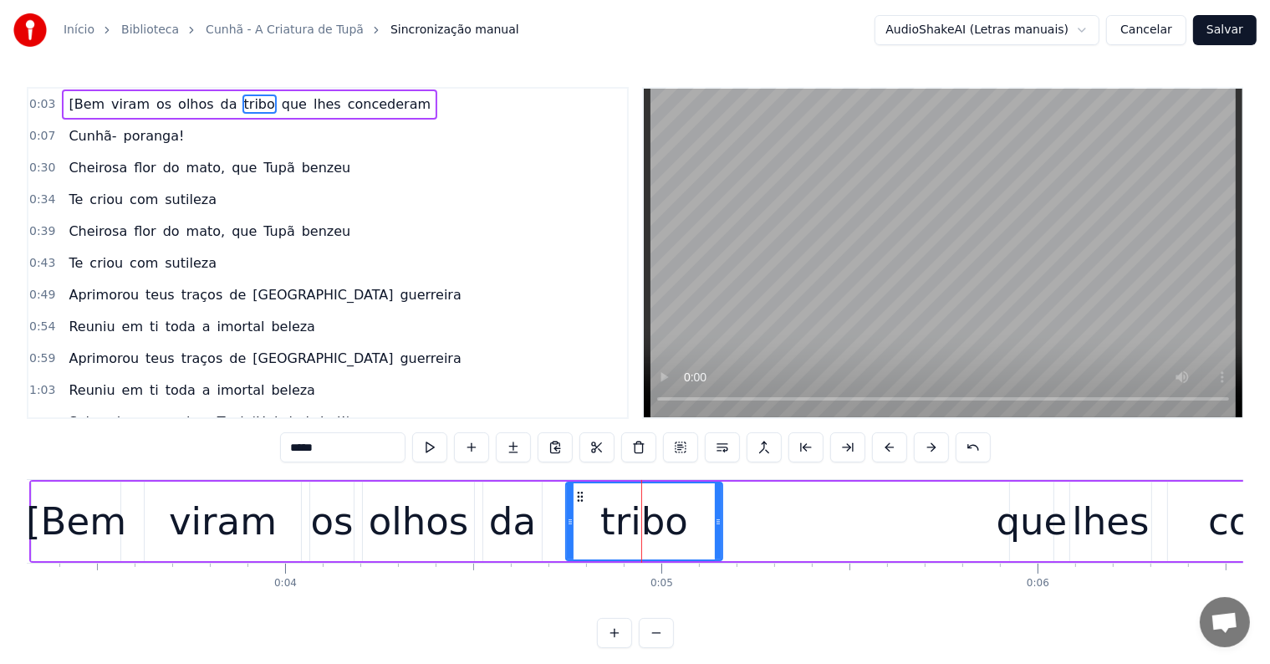
click at [354, 448] on input "*****" at bounding box center [342, 447] width 125 height 30
click at [74, 507] on div "[Bem" at bounding box center [76, 521] width 100 height 57
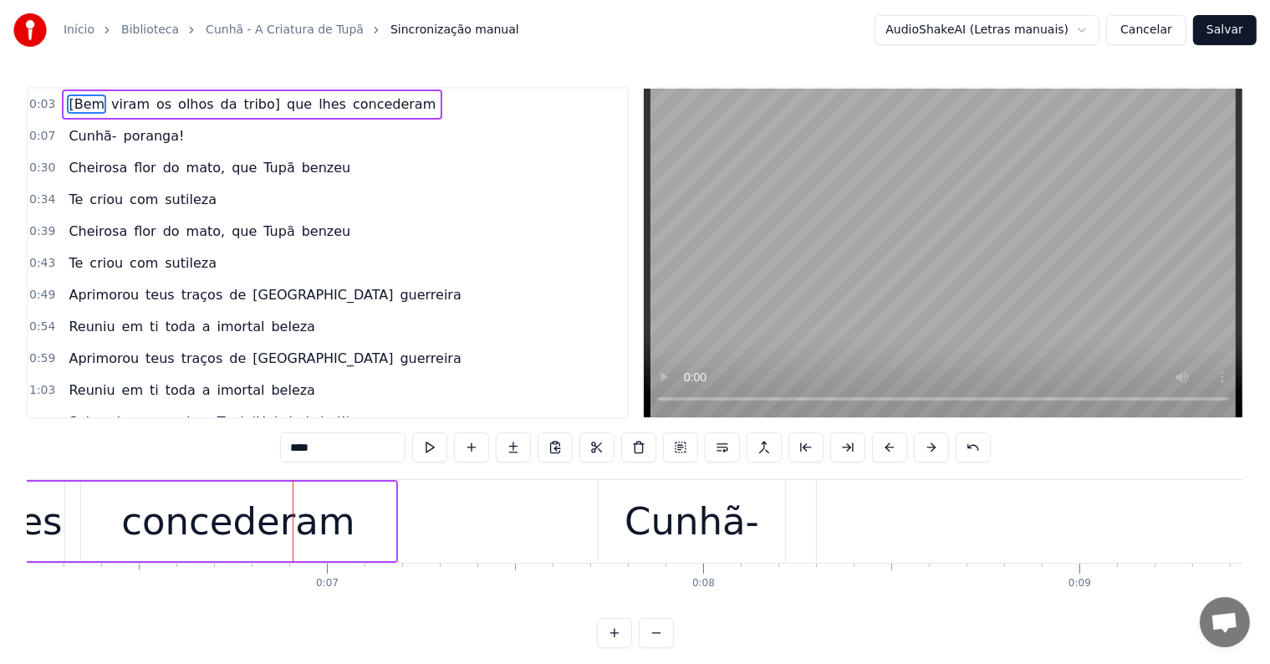
scroll to position [0, 2334]
click at [24, 535] on div "Início Biblioteca Cunhã - A Criatura de Tupã Sincronização manual AudioShakeAI …" at bounding box center [635, 324] width 1270 height 648
click at [36, 537] on div "lhes" at bounding box center [22, 521] width 77 height 57
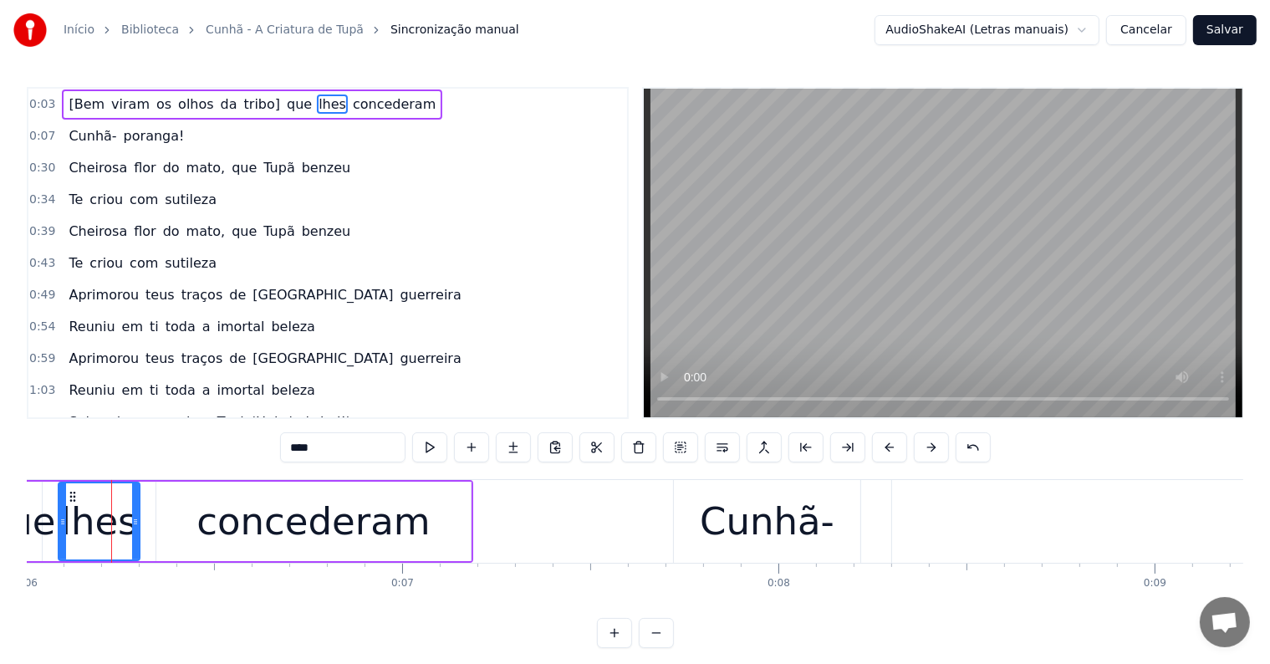
click at [33, 534] on div "que" at bounding box center [20, 521] width 71 height 57
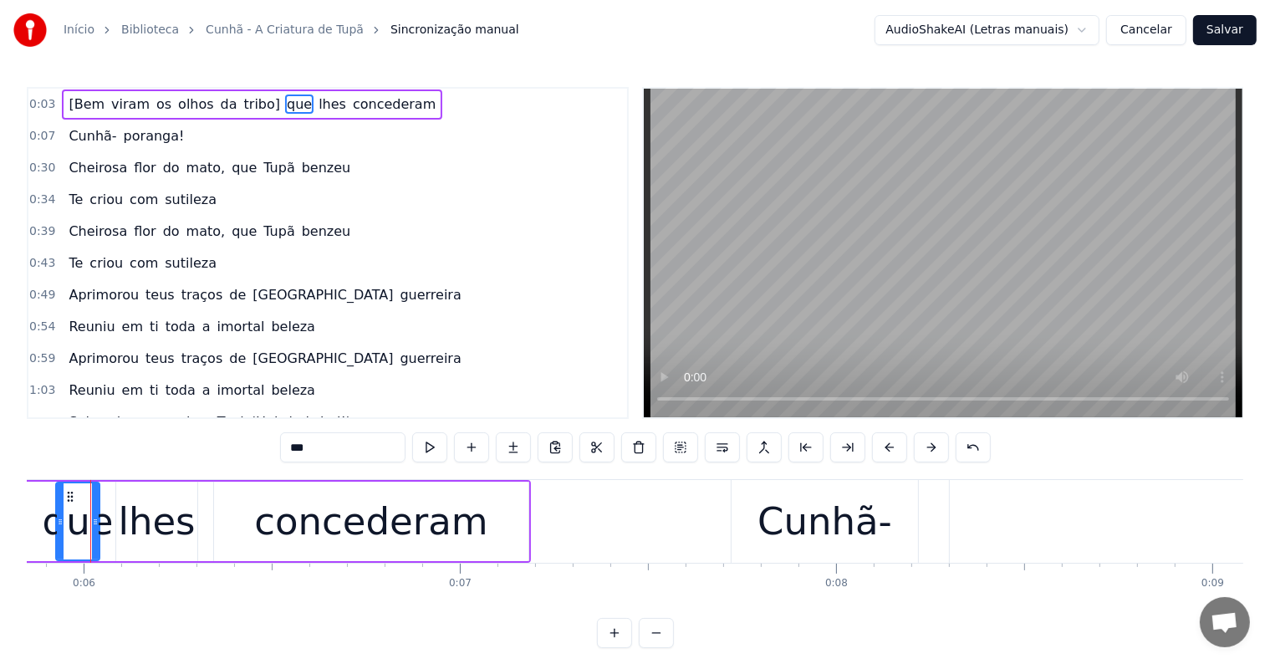
scroll to position [0, 2180]
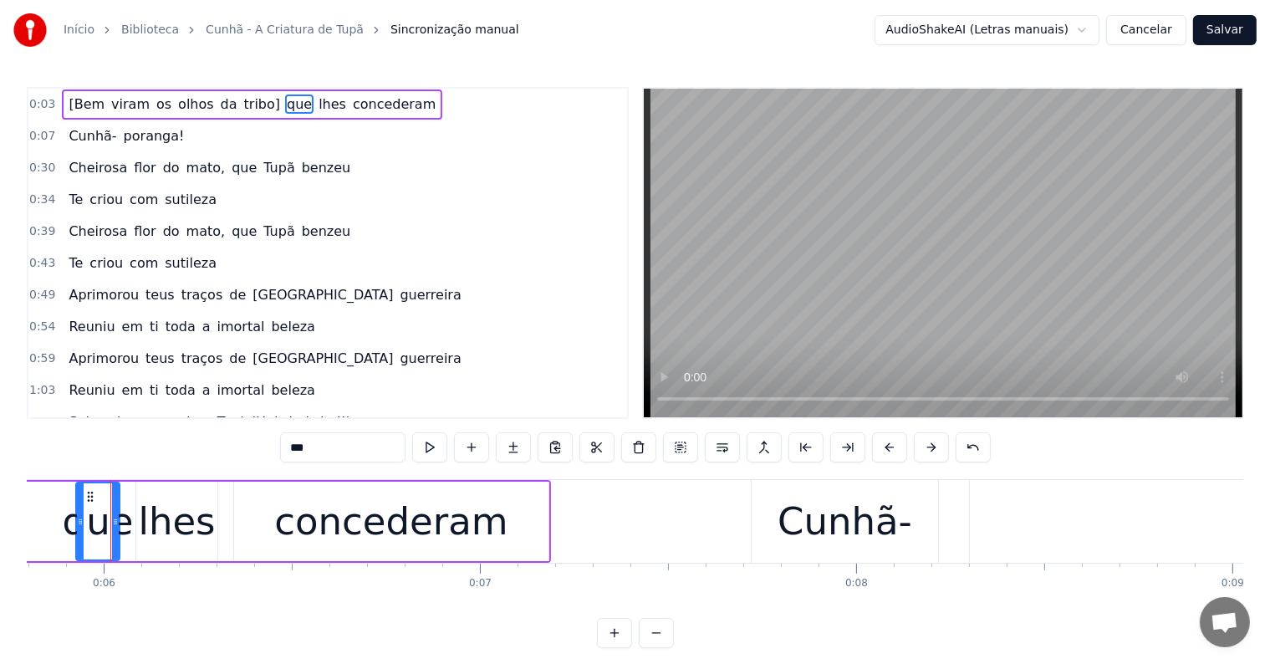
drag, startPoint x: 298, startPoint y: 448, endPoint x: 270, endPoint y: 448, distance: 27.6
click at [270, 448] on div "0:03 [Bem viram os olhos da tribo] que lhes concederam 0:07 Cunhã- poranga! 0:3…" at bounding box center [635, 367] width 1216 height 561
click at [288, 443] on input "***" at bounding box center [342, 447] width 125 height 30
click at [515, 522] on div "concederam" at bounding box center [391, 520] width 314 height 79
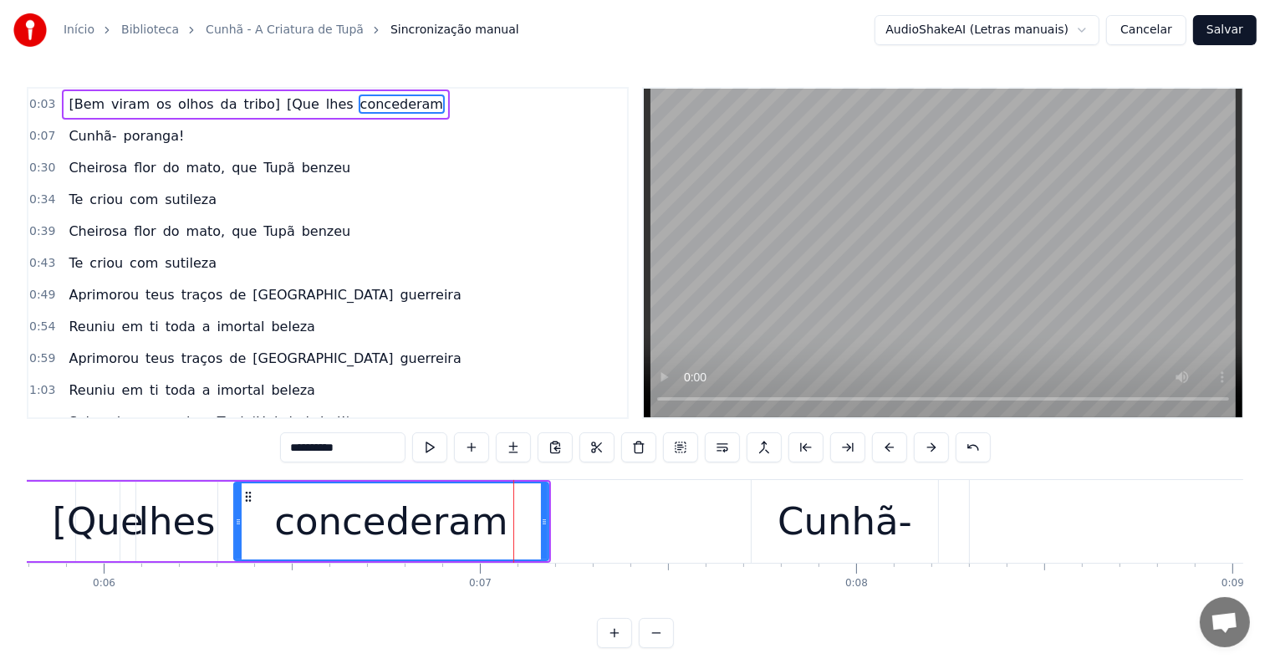
click at [370, 445] on input "**********" at bounding box center [342, 447] width 125 height 30
click at [79, 524] on div "[Que" at bounding box center [97, 521] width 91 height 57
type input "****"
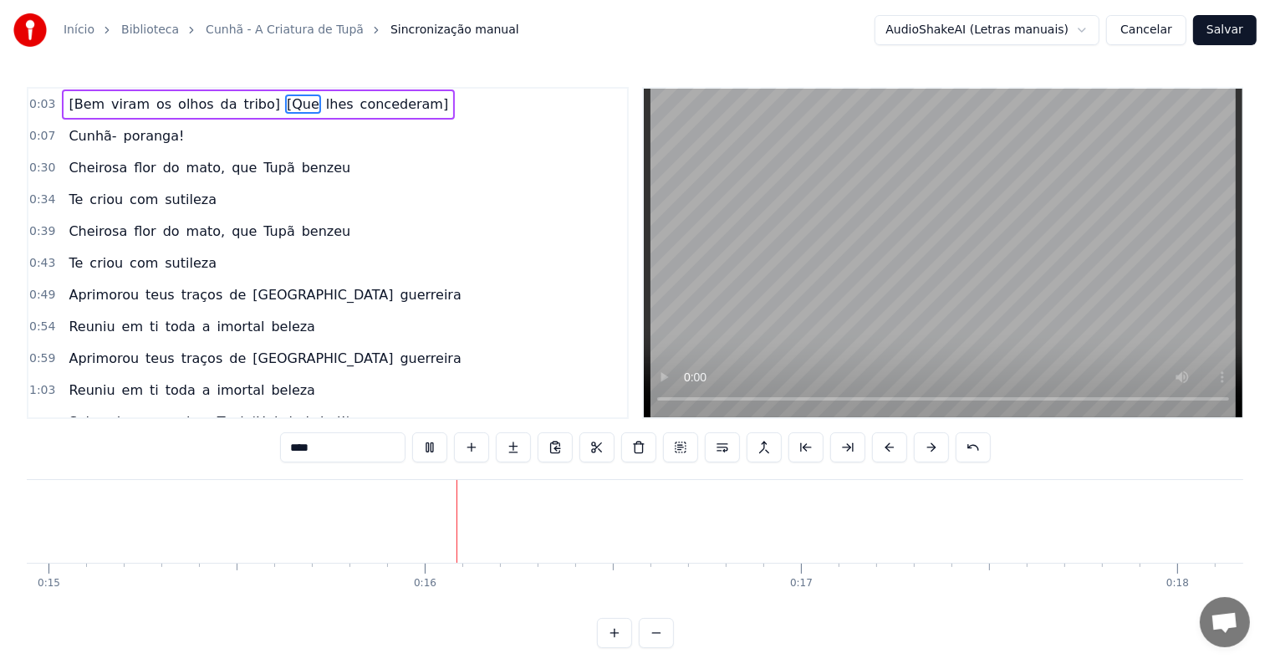
scroll to position [0, 5718]
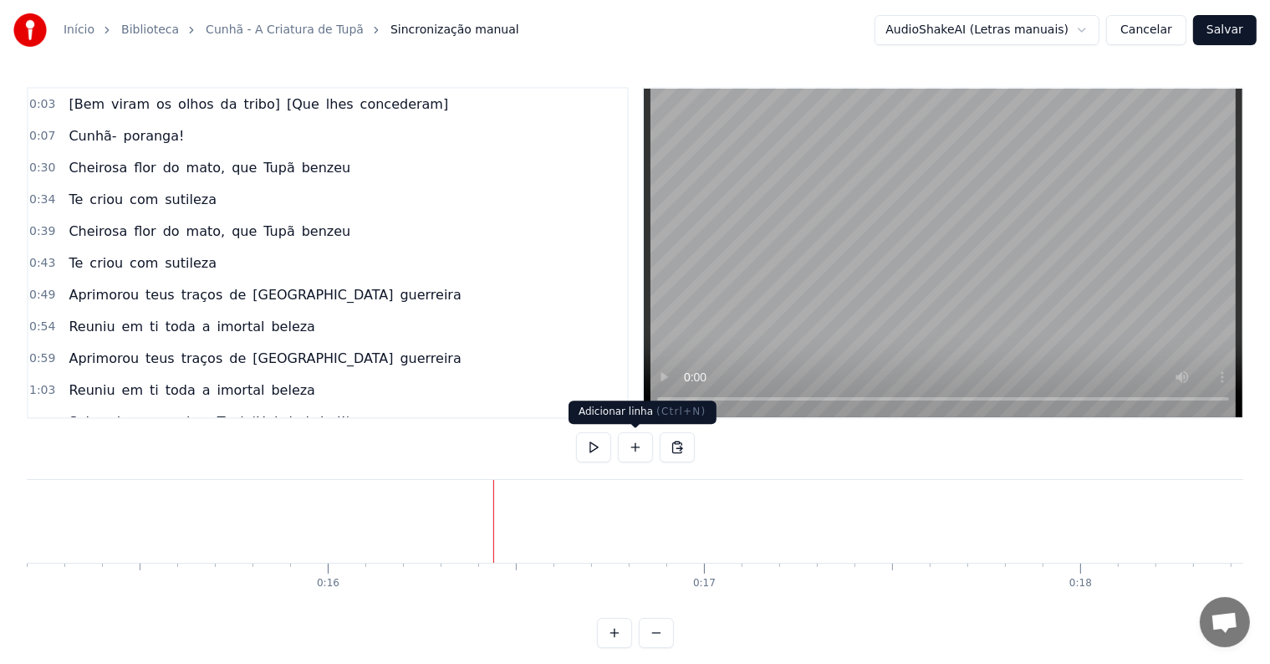
click at [637, 441] on button at bounding box center [635, 447] width 35 height 30
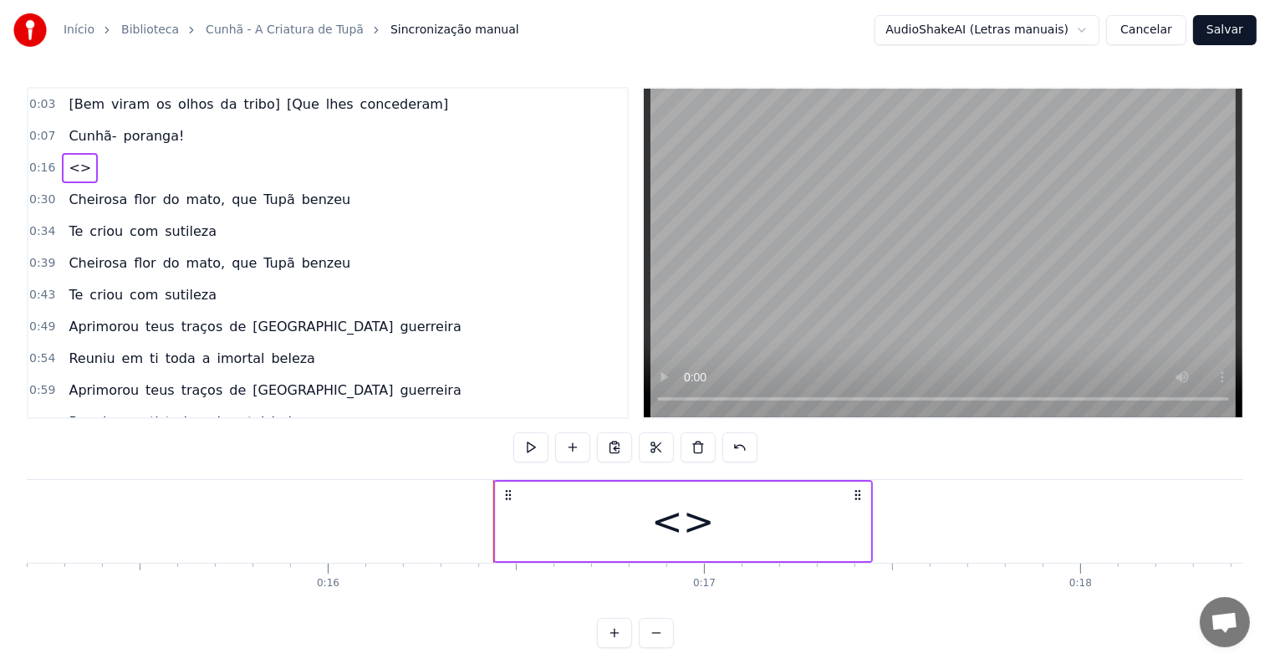
click at [587, 522] on div "<>" at bounding box center [683, 520] width 374 height 79
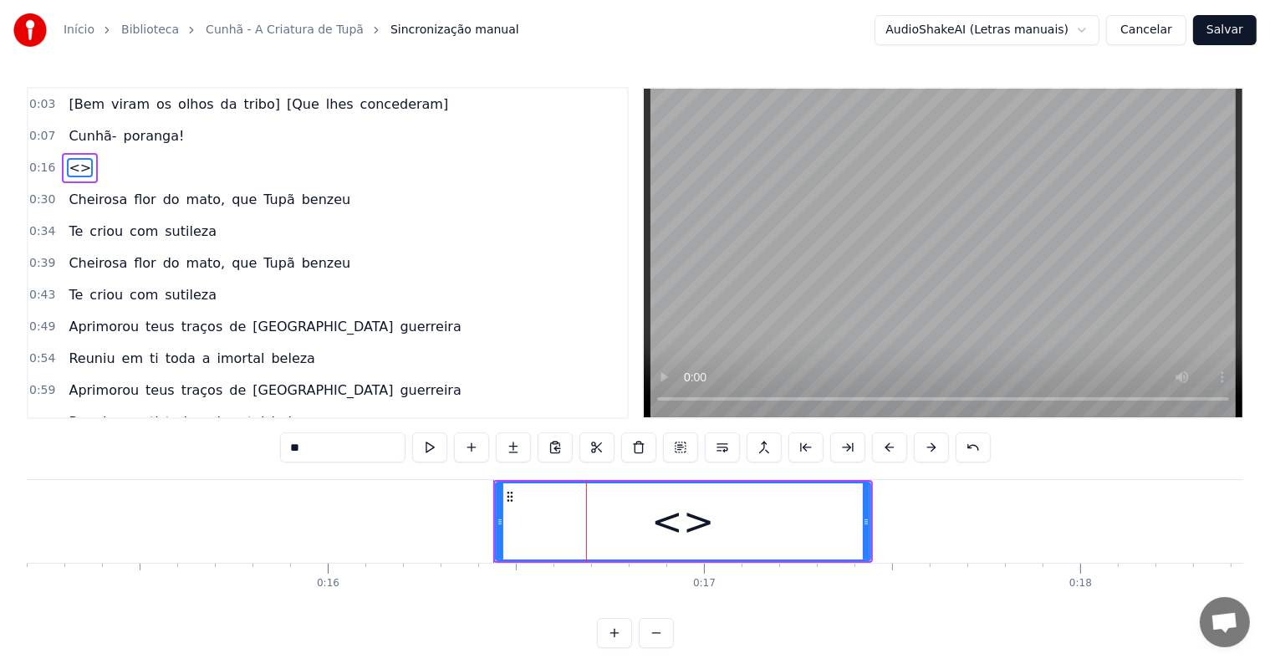
click at [294, 442] on input "**" at bounding box center [342, 447] width 125 height 30
paste input "**********"
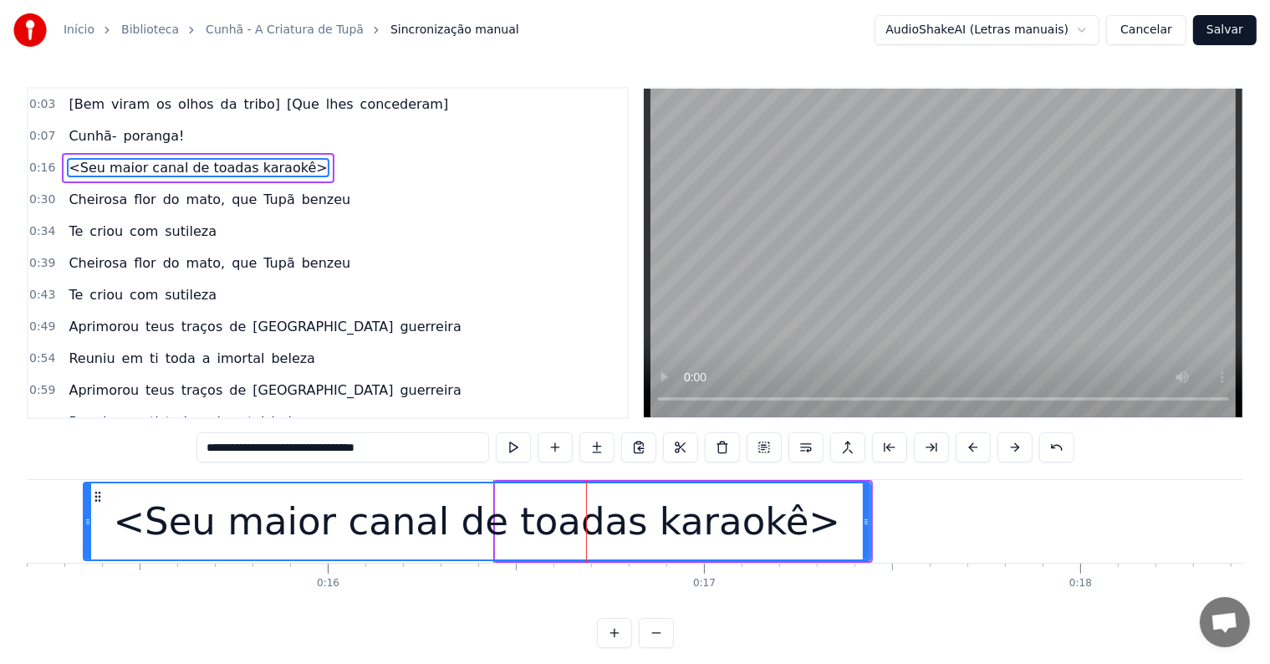
drag, startPoint x: 496, startPoint y: 522, endPoint x: 84, endPoint y: 522, distance: 412.1
click at [84, 522] on icon at bounding box center [87, 521] width 7 height 13
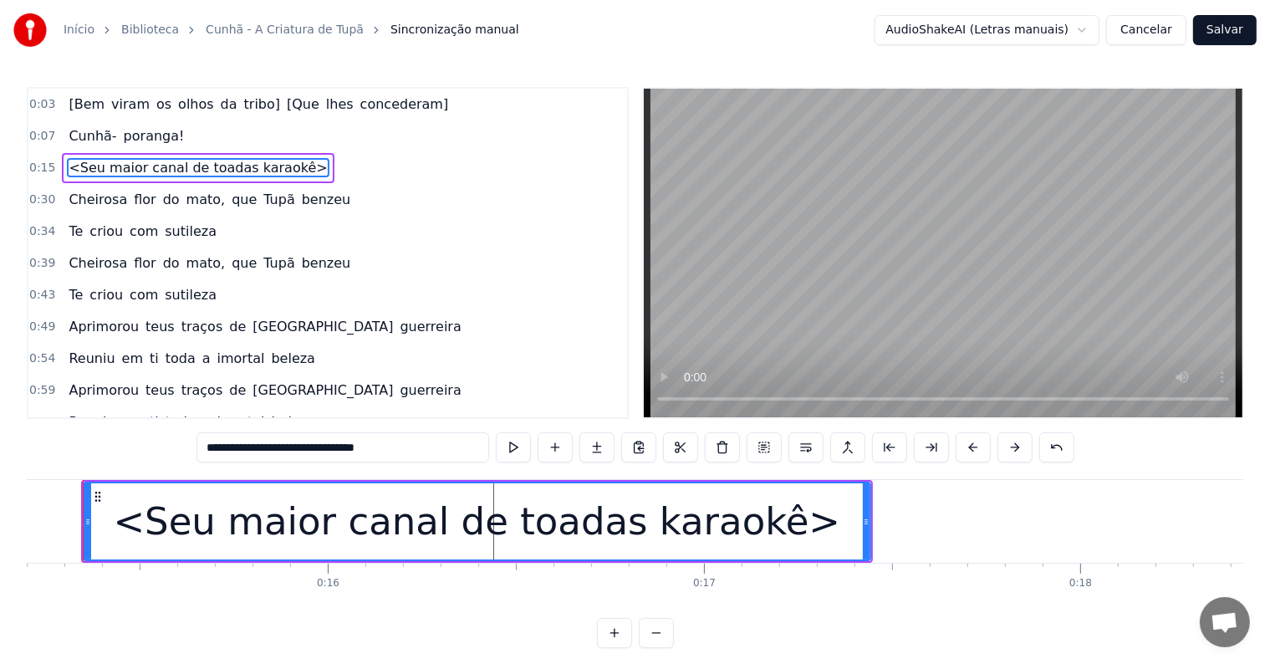
scroll to position [0, 5690]
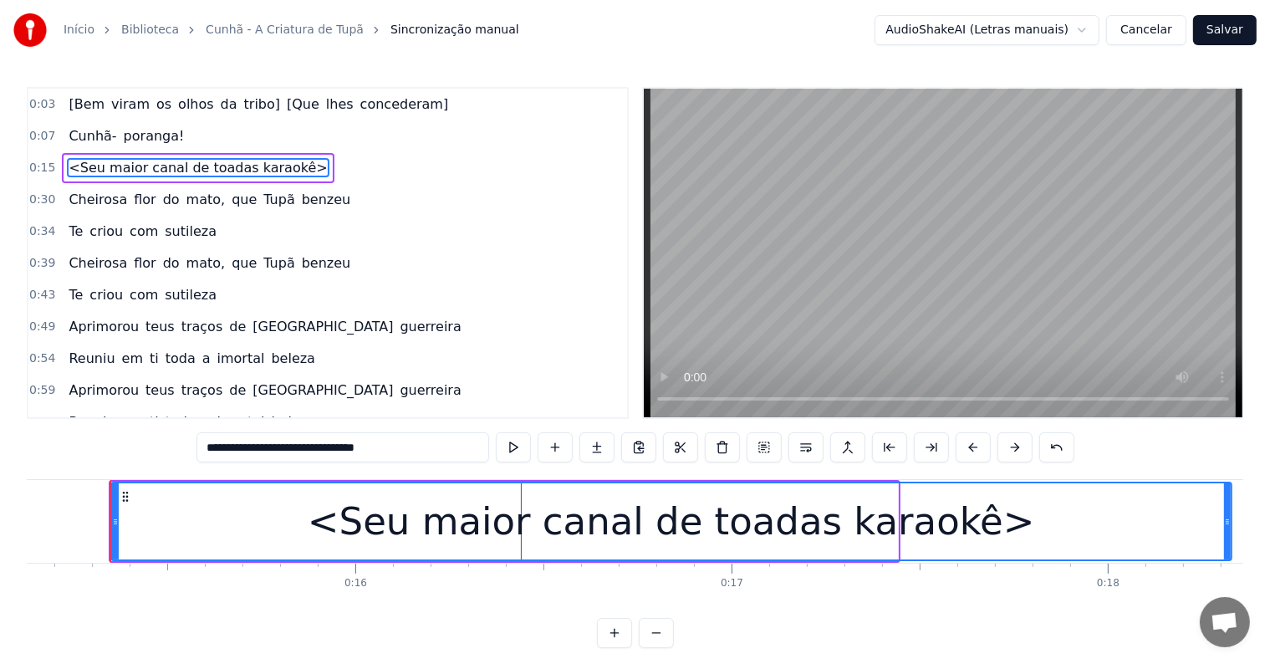
drag, startPoint x: 893, startPoint y: 519, endPoint x: 1227, endPoint y: 518, distance: 334.4
click at [1227, 518] on icon at bounding box center [1227, 521] width 7 height 13
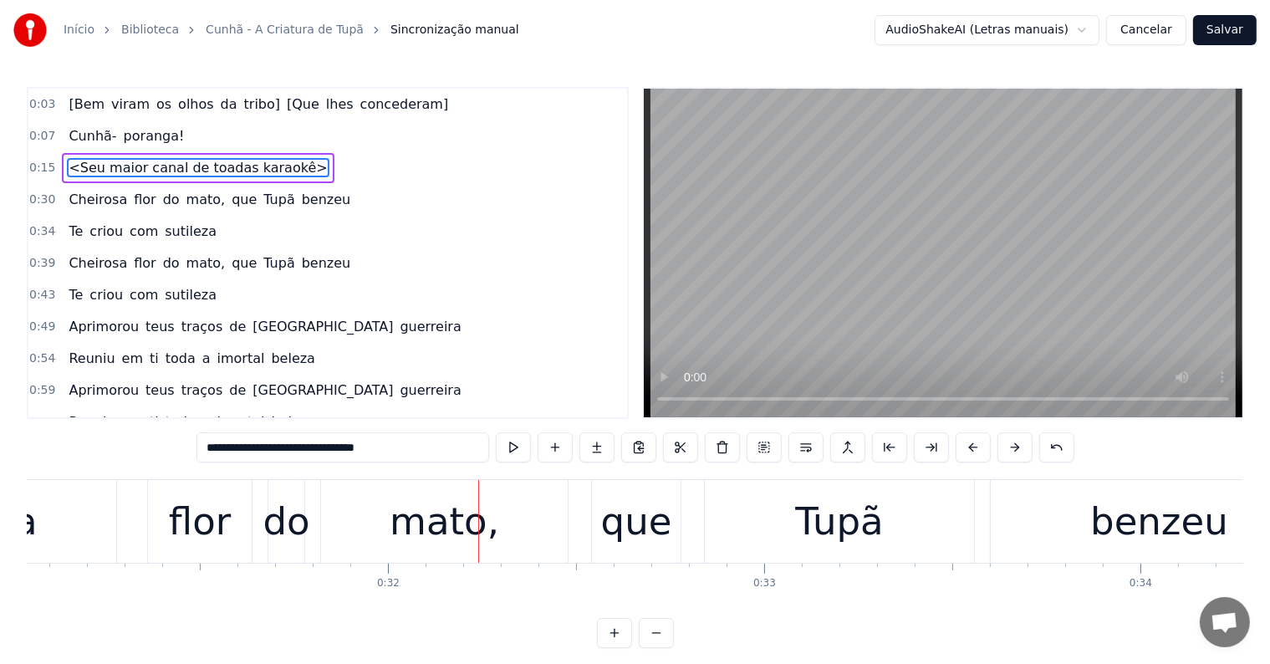
scroll to position [0, 11713]
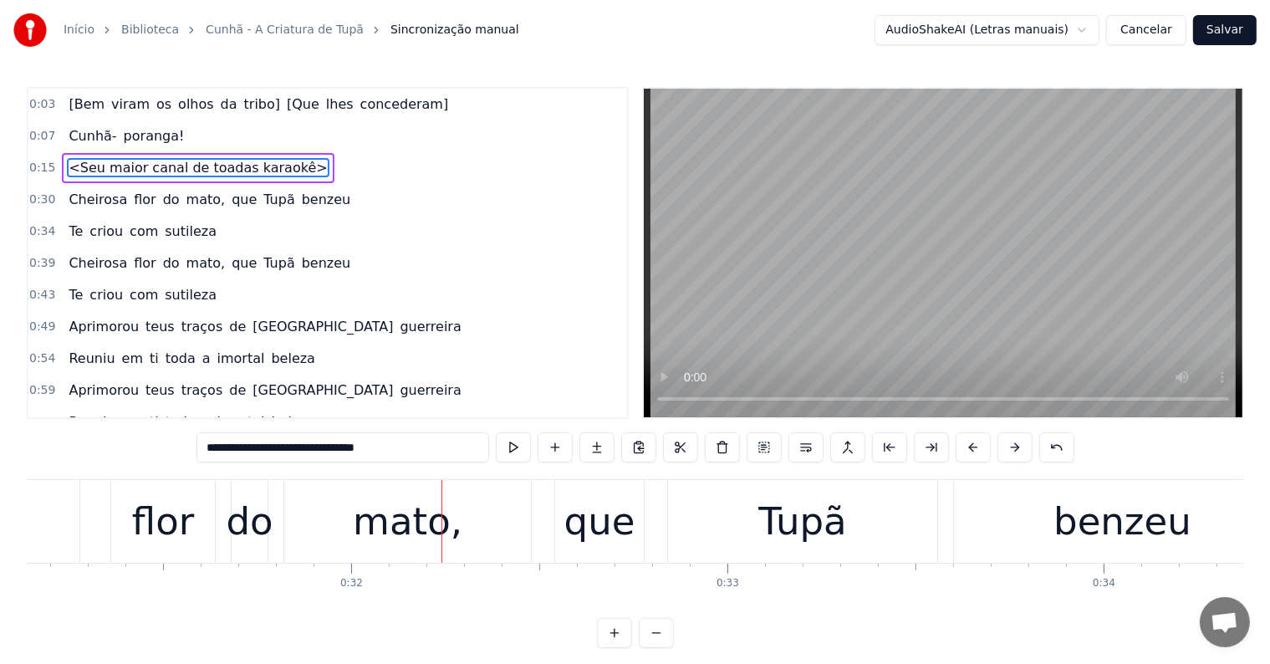
click at [230, 191] on span "que" at bounding box center [244, 199] width 28 height 19
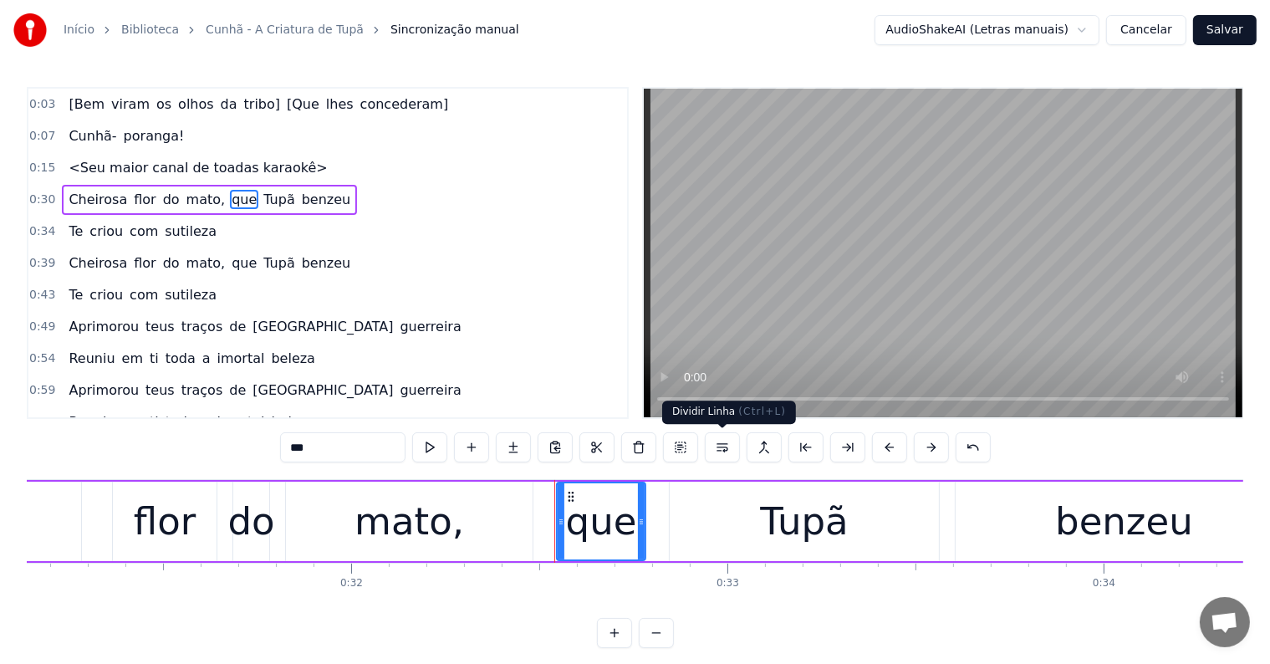
click at [726, 445] on button at bounding box center [722, 447] width 35 height 30
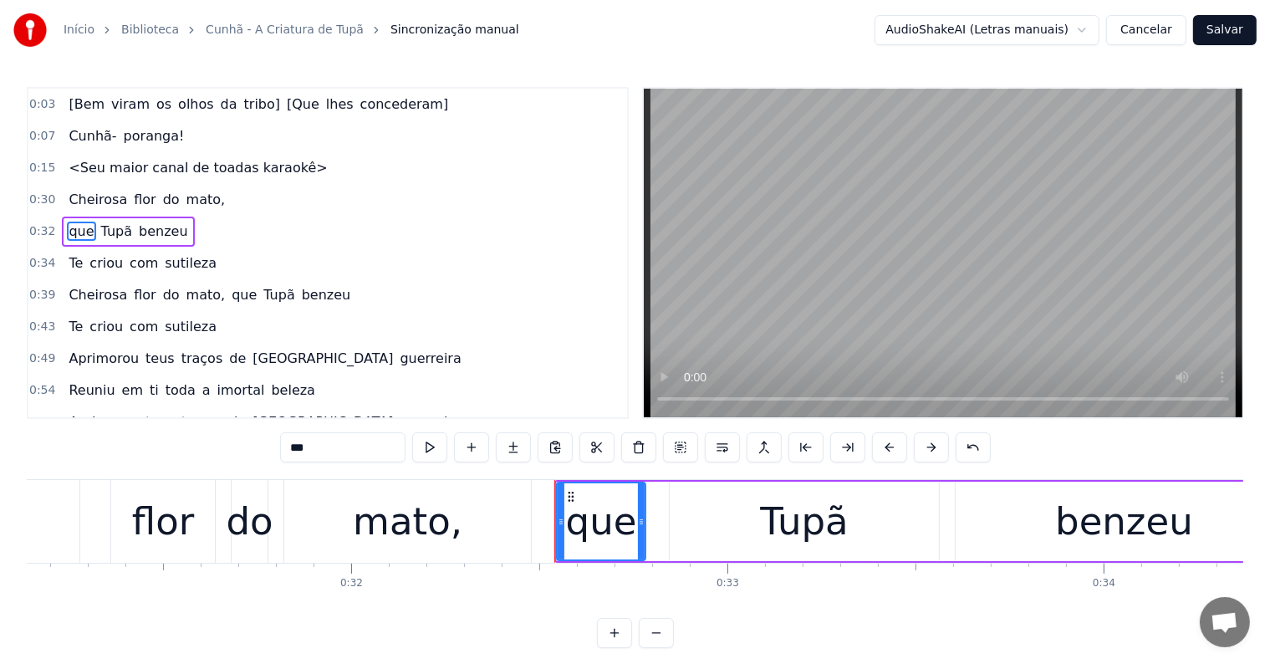
click at [69, 196] on span "Cheirosa" at bounding box center [98, 199] width 62 height 19
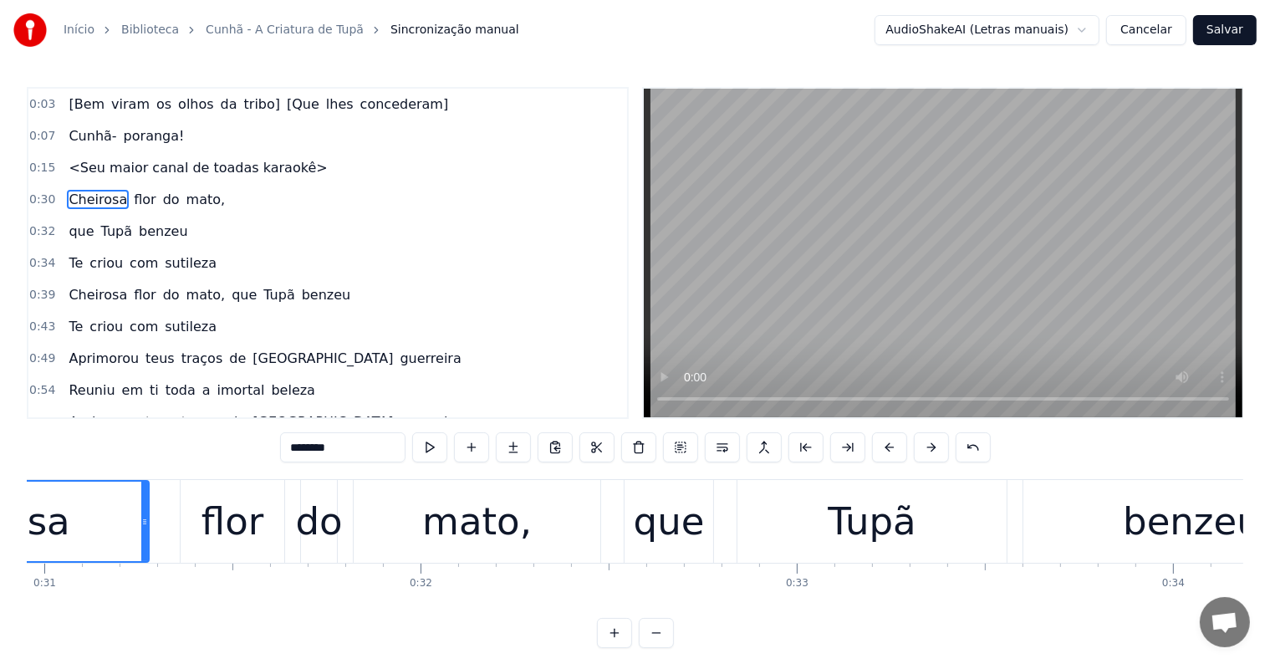
scroll to position [0, 11358]
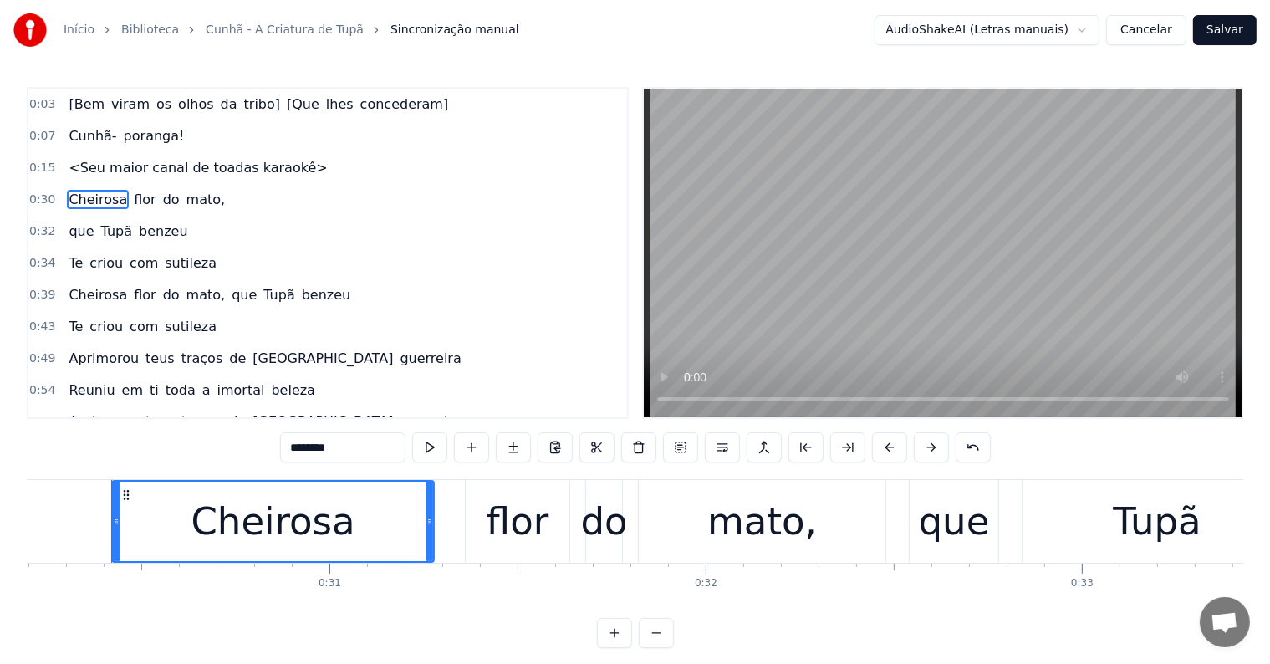
click at [230, 294] on span "que" at bounding box center [244, 294] width 28 height 19
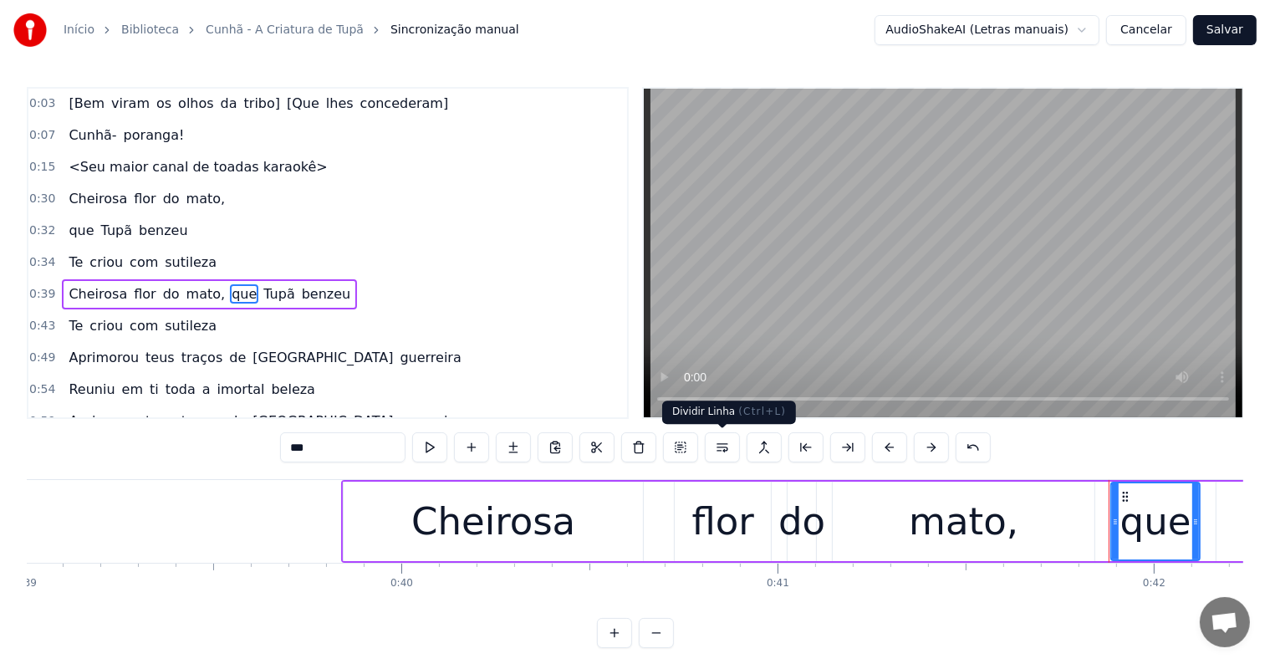
scroll to position [0, 15669]
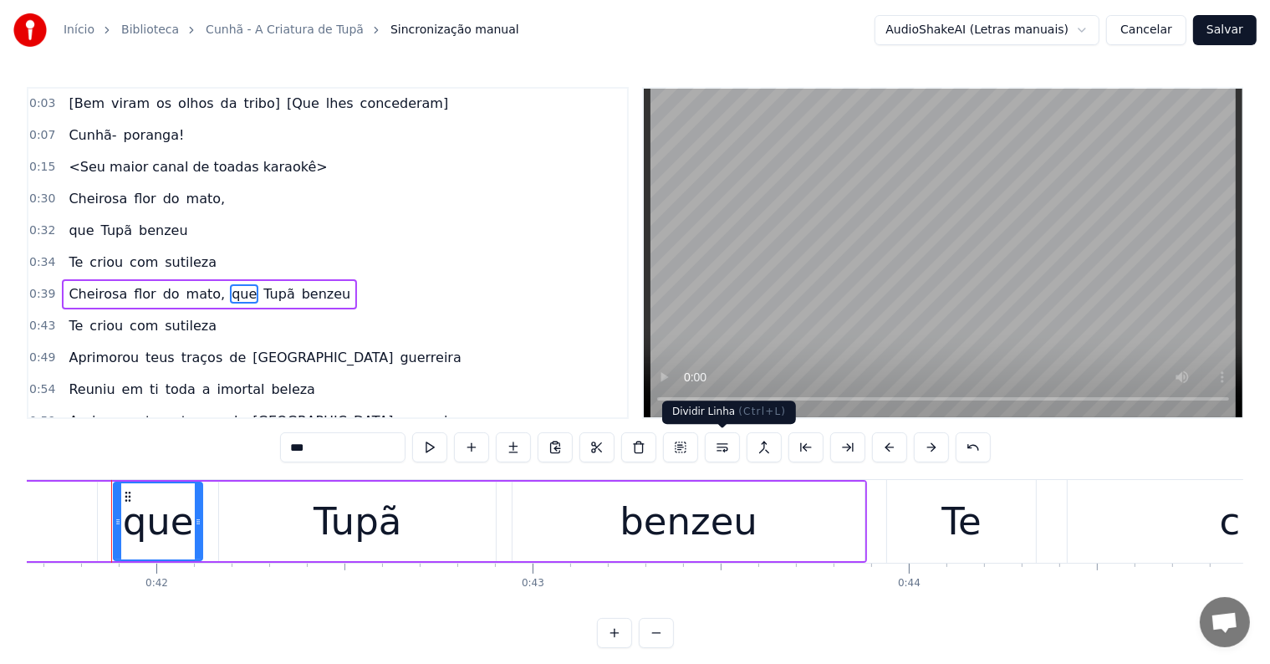
click at [723, 446] on button at bounding box center [722, 447] width 35 height 30
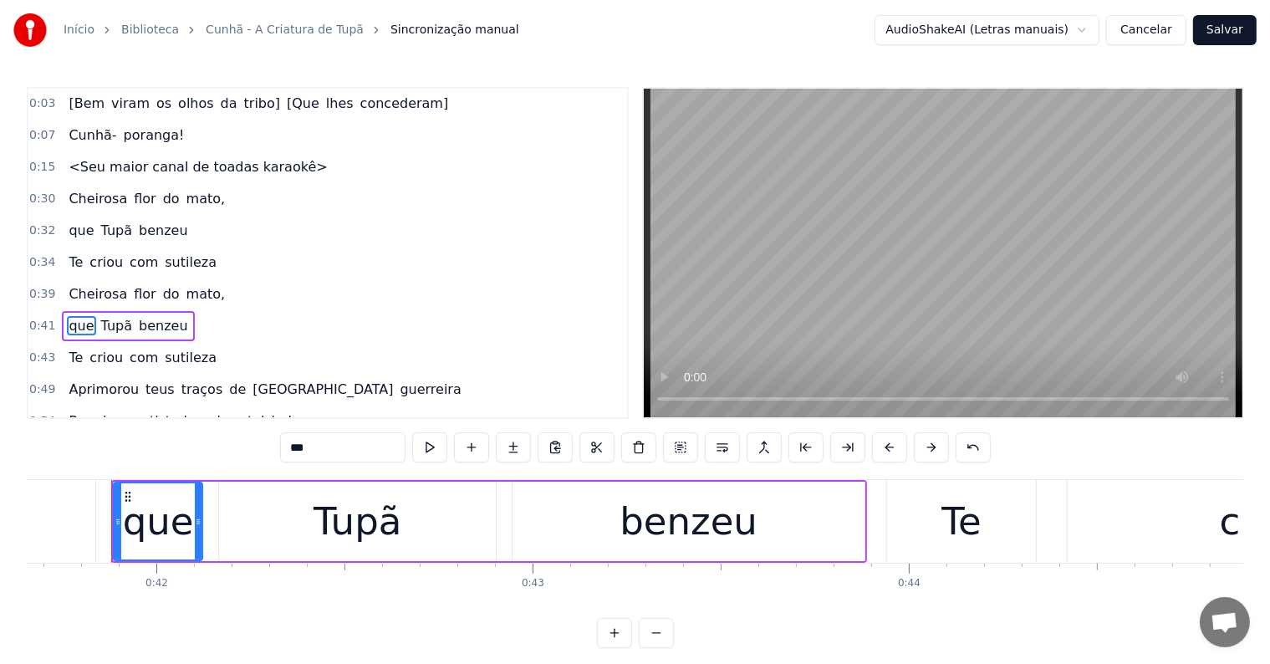
scroll to position [66, 0]
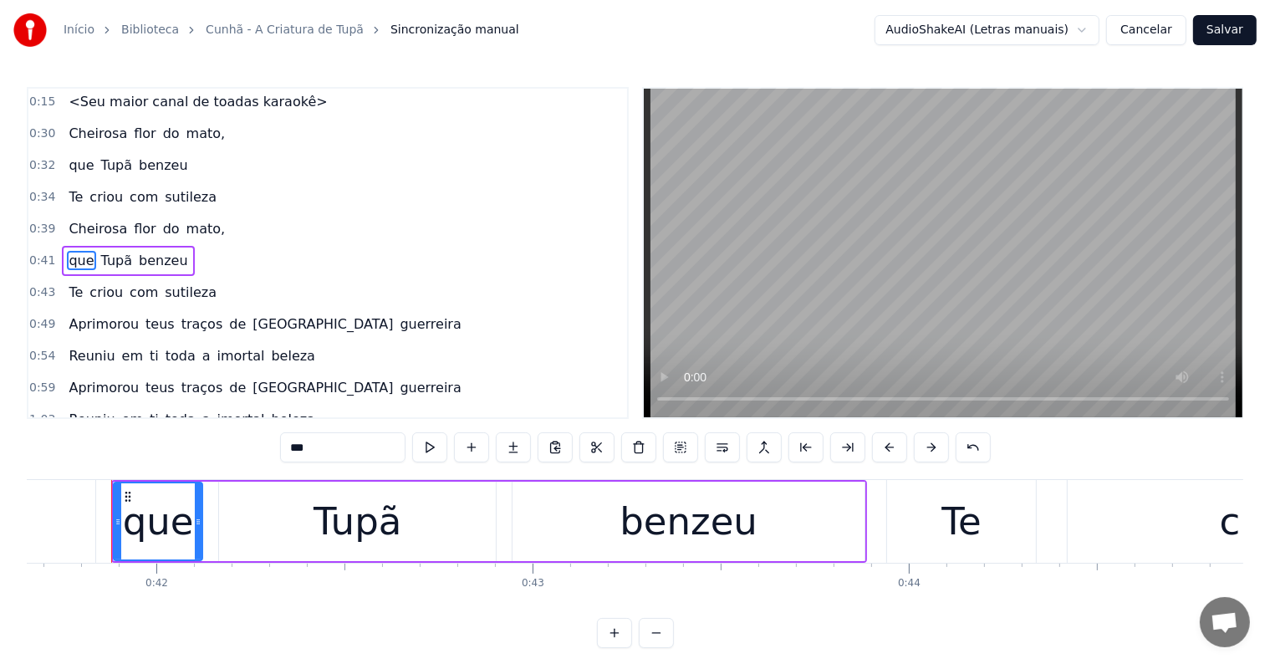
click at [251, 318] on span "[GEOGRAPHIC_DATA]" at bounding box center [323, 323] width 144 height 19
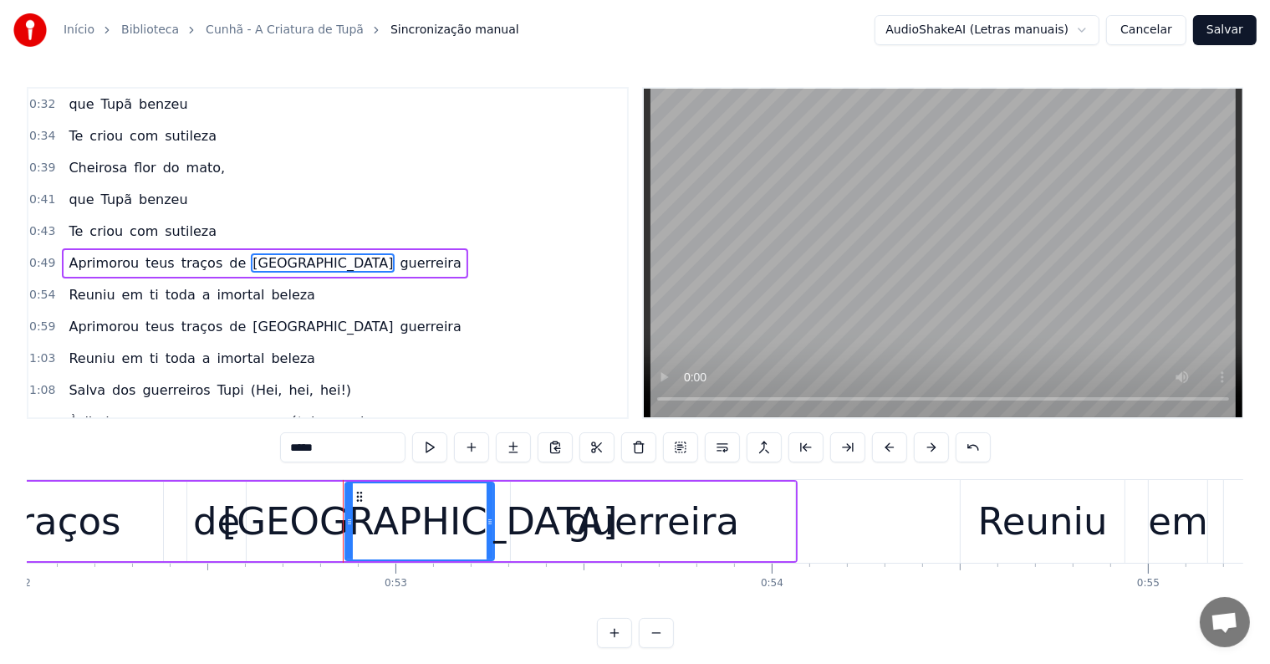
scroll to position [0, 19800]
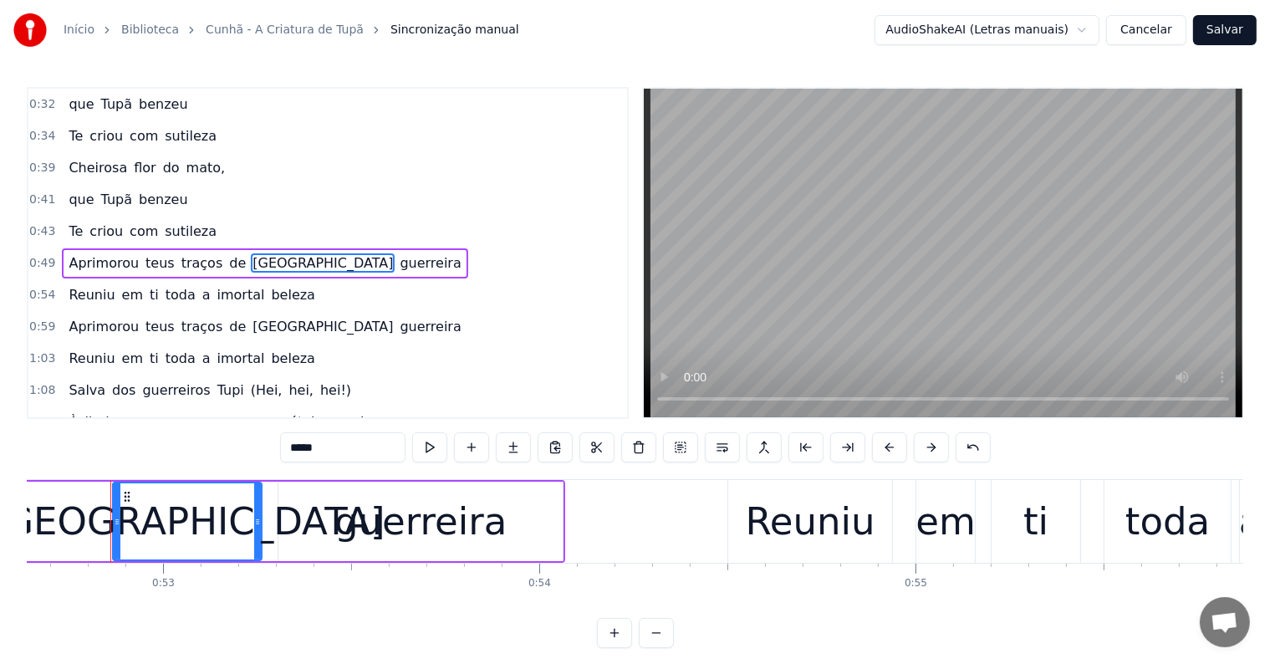
click at [398, 253] on span "guerreira" at bounding box center [430, 262] width 64 height 19
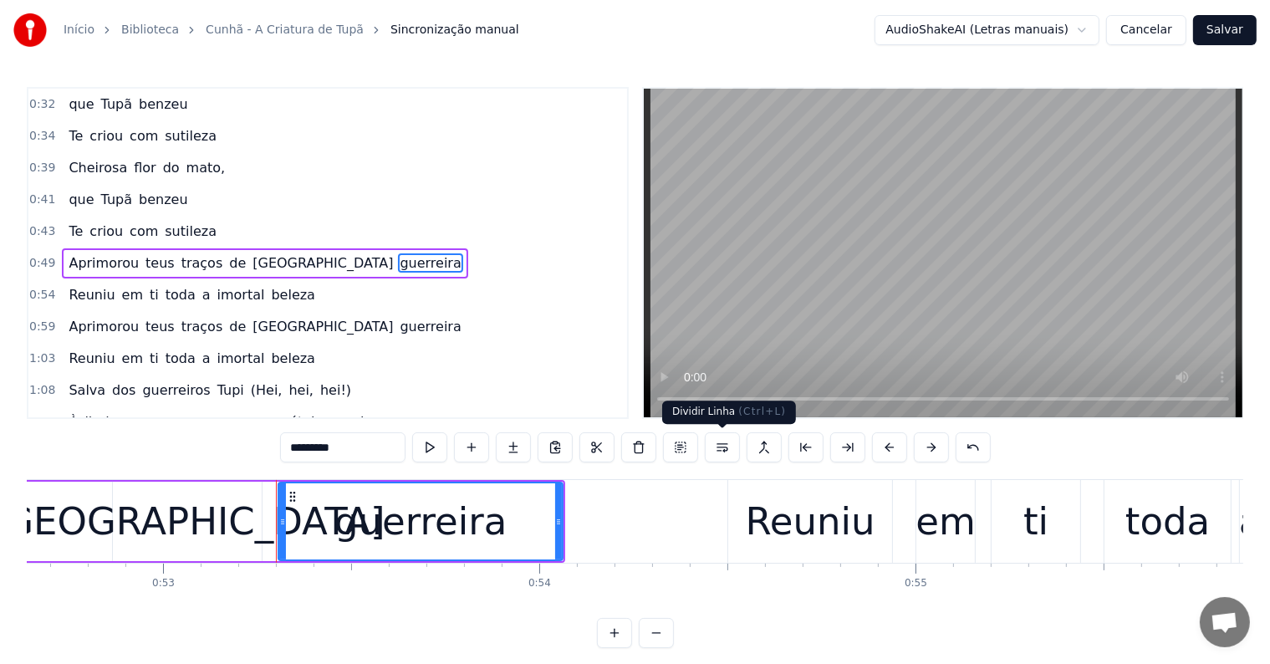
click at [722, 450] on button at bounding box center [722, 447] width 35 height 30
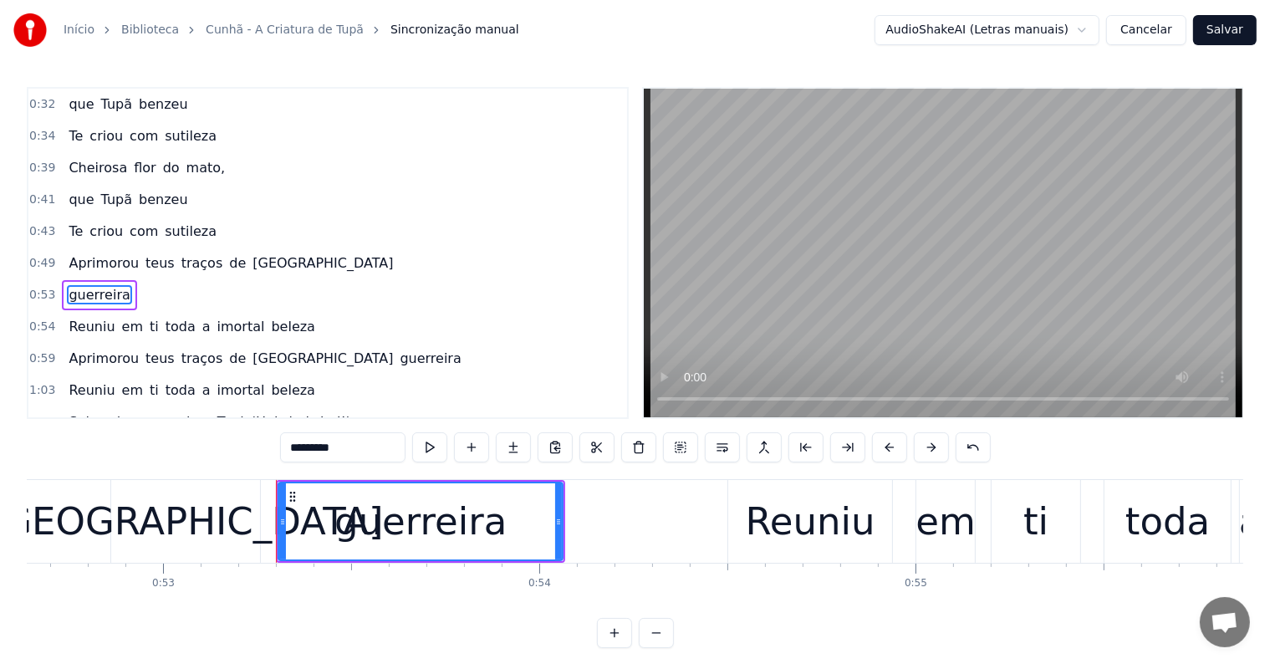
scroll to position [158, 0]
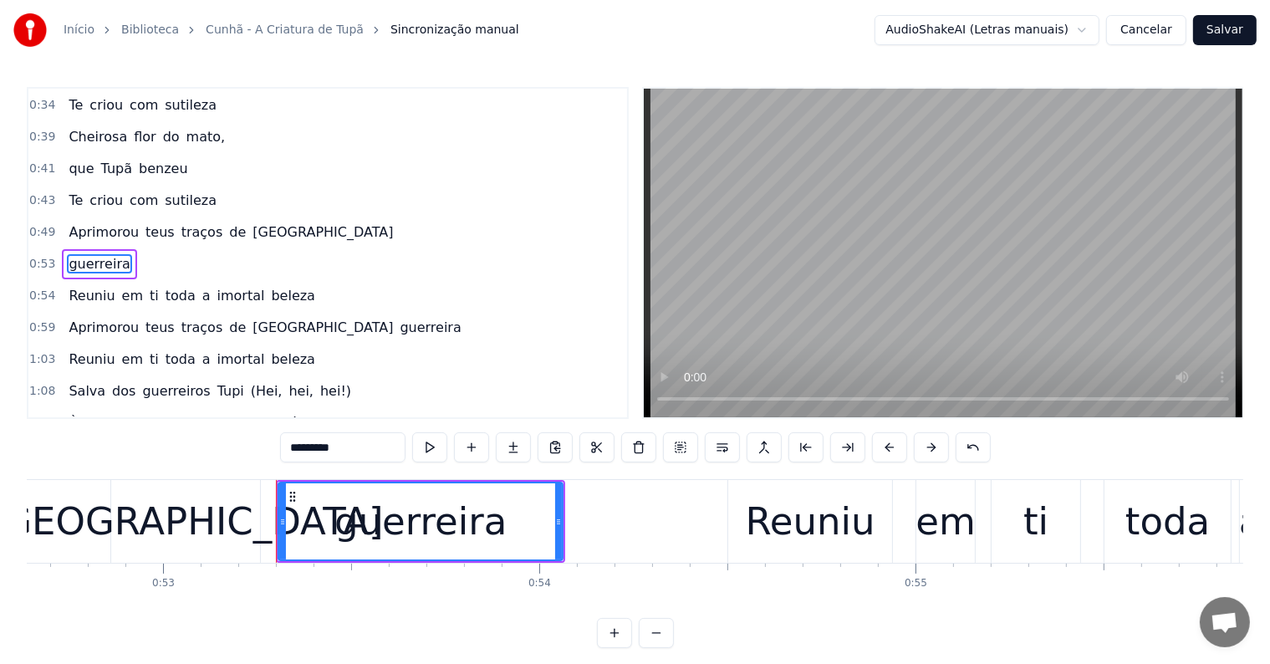
click at [251, 227] on span "[GEOGRAPHIC_DATA]" at bounding box center [323, 231] width 144 height 19
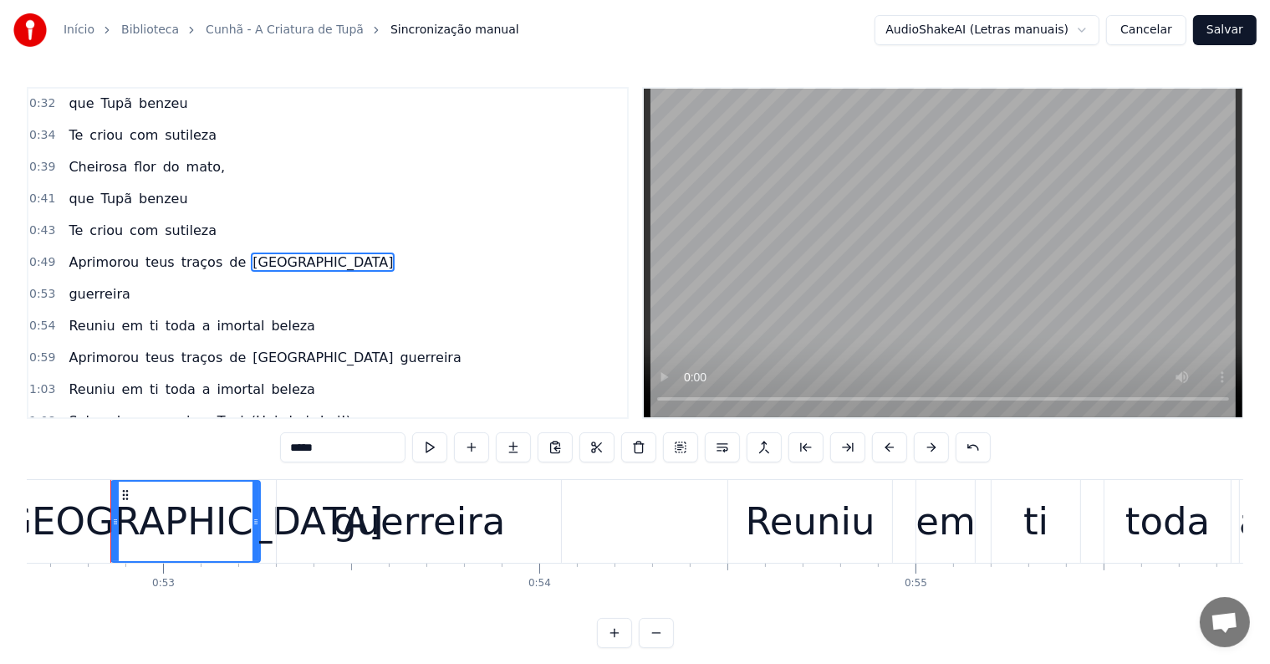
scroll to position [127, 0]
click at [720, 452] on button at bounding box center [722, 447] width 35 height 30
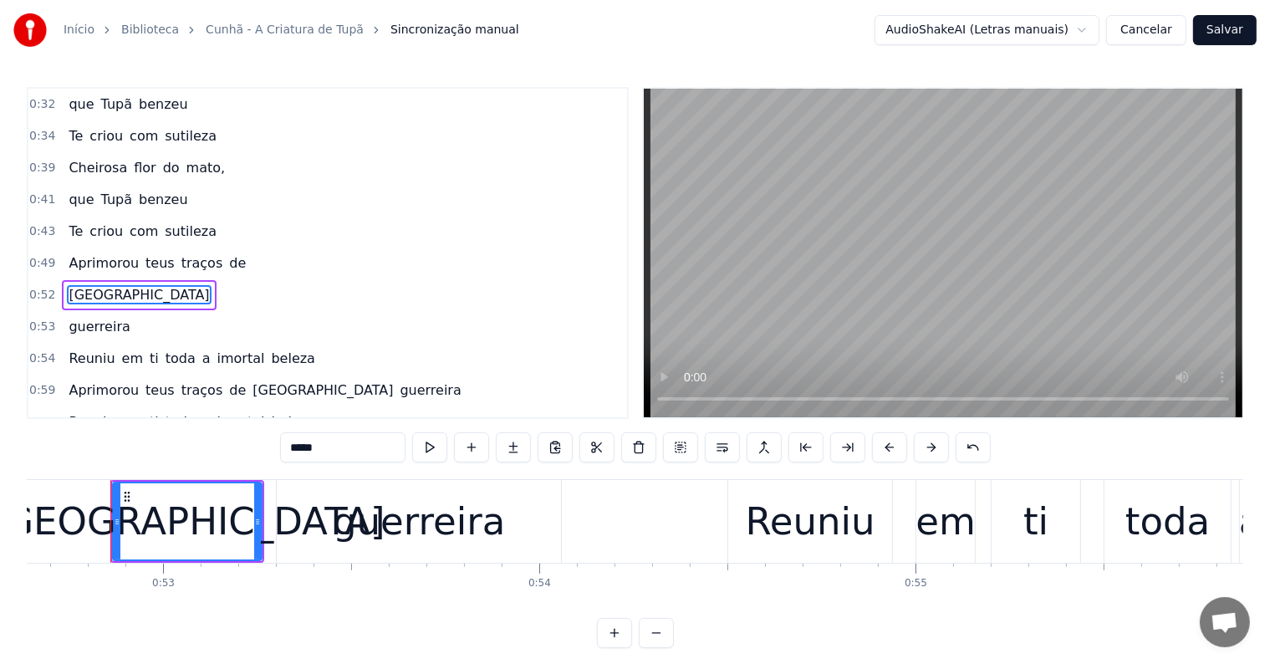
scroll to position [158, 0]
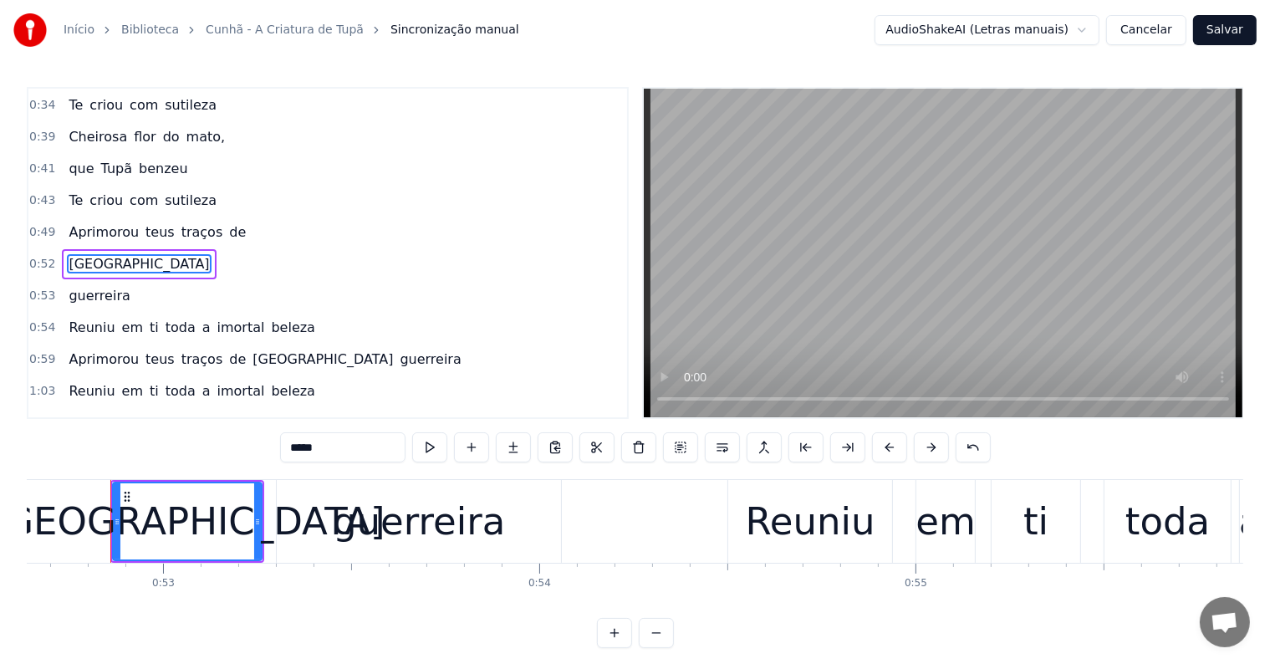
click at [180, 222] on span "traços" at bounding box center [202, 231] width 45 height 19
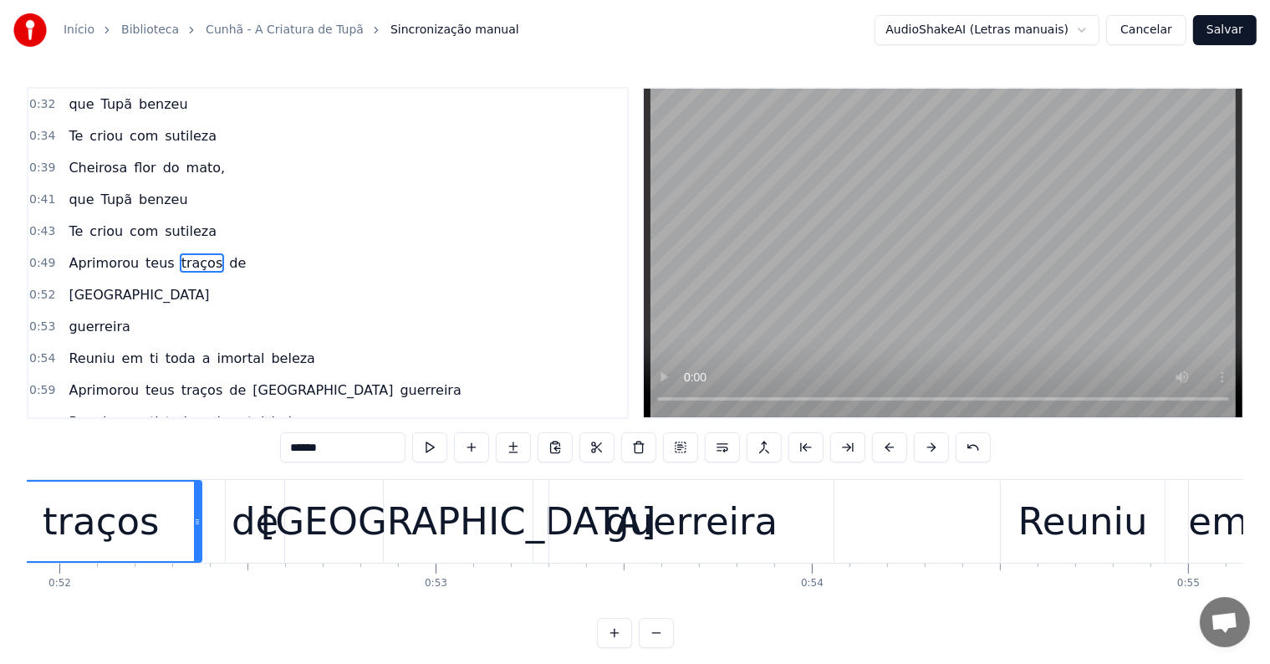
scroll to position [0, 19416]
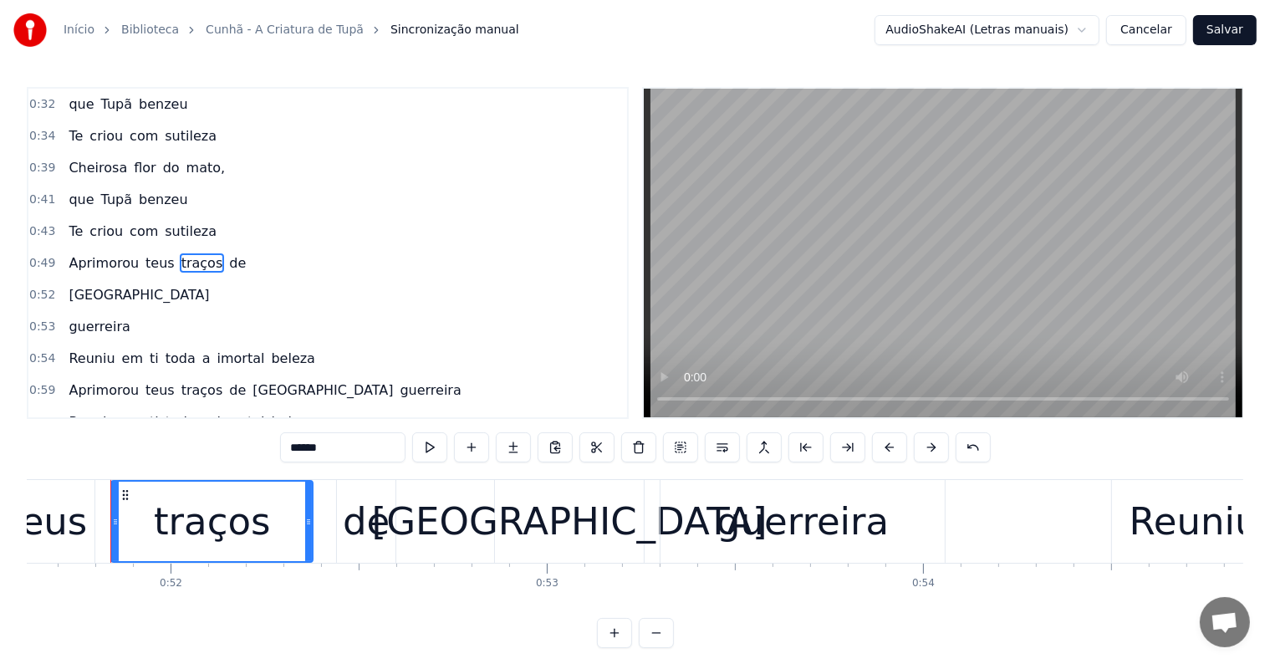
click at [269, 352] on span "beleza" at bounding box center [293, 358] width 48 height 19
type input "******"
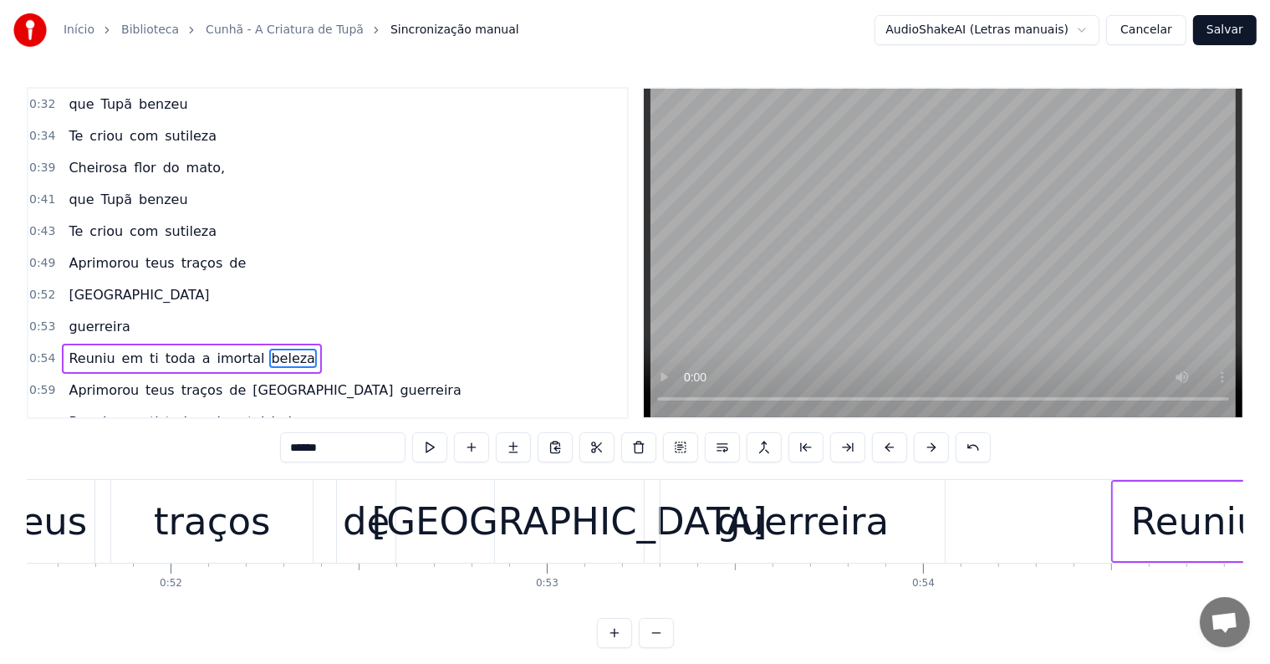
scroll to position [220, 0]
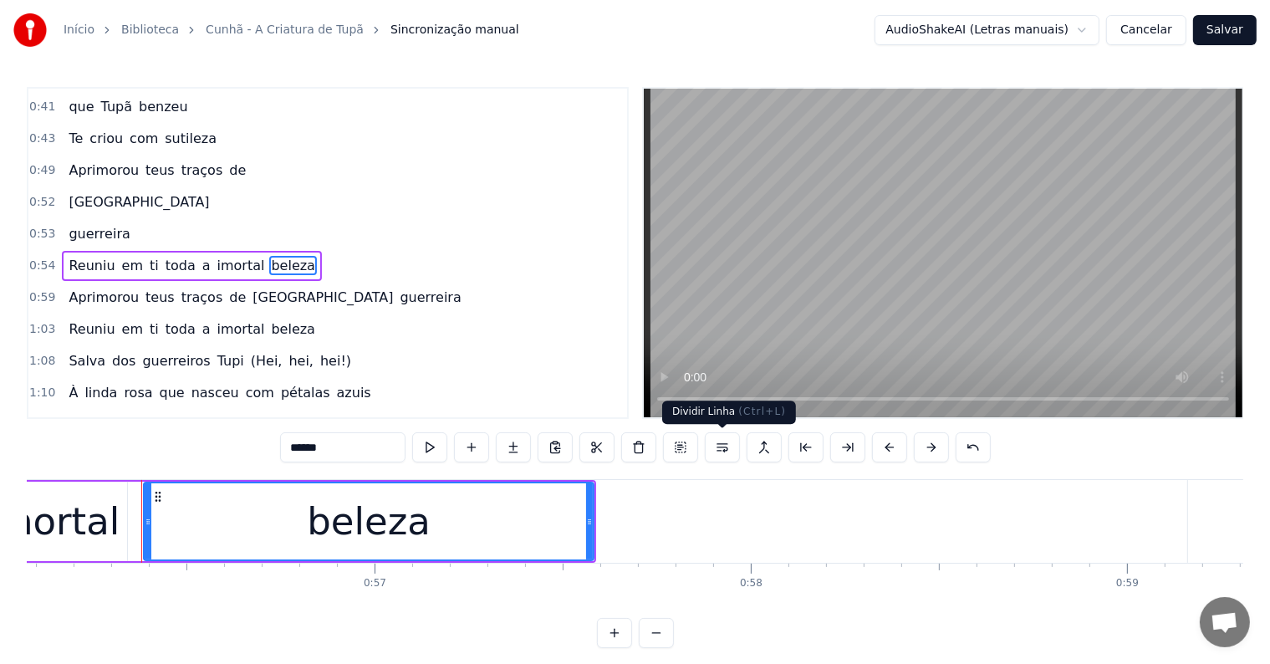
click at [718, 444] on button at bounding box center [722, 447] width 35 height 30
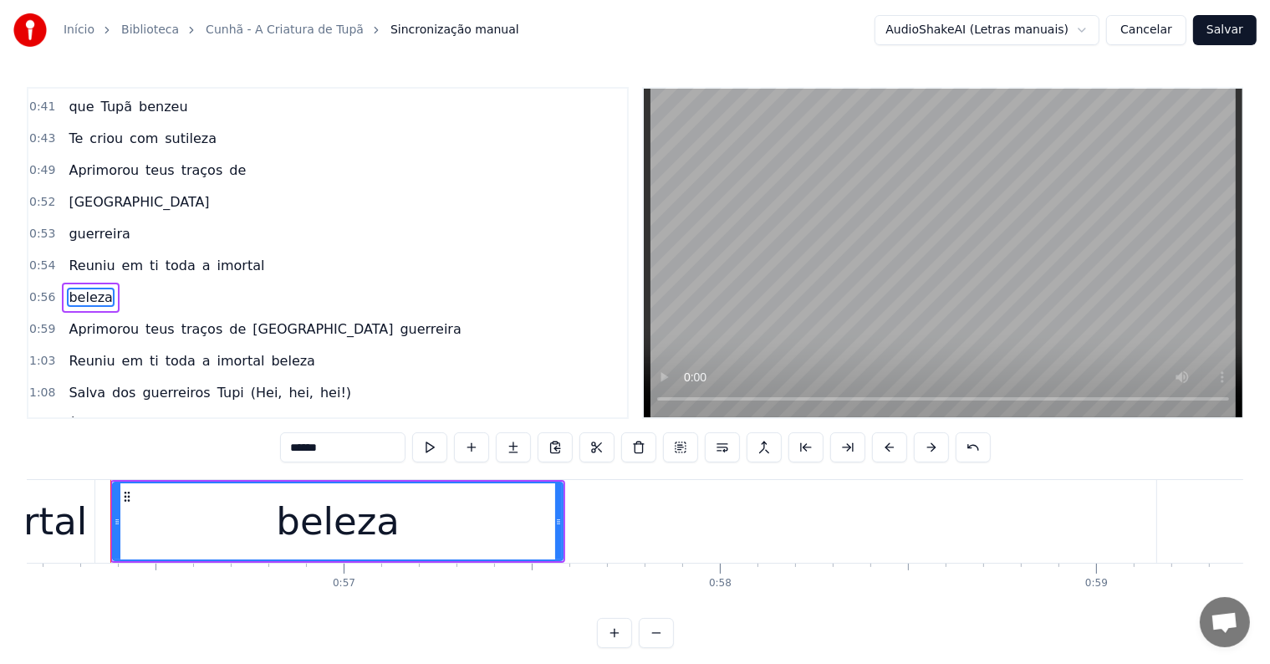
scroll to position [251, 0]
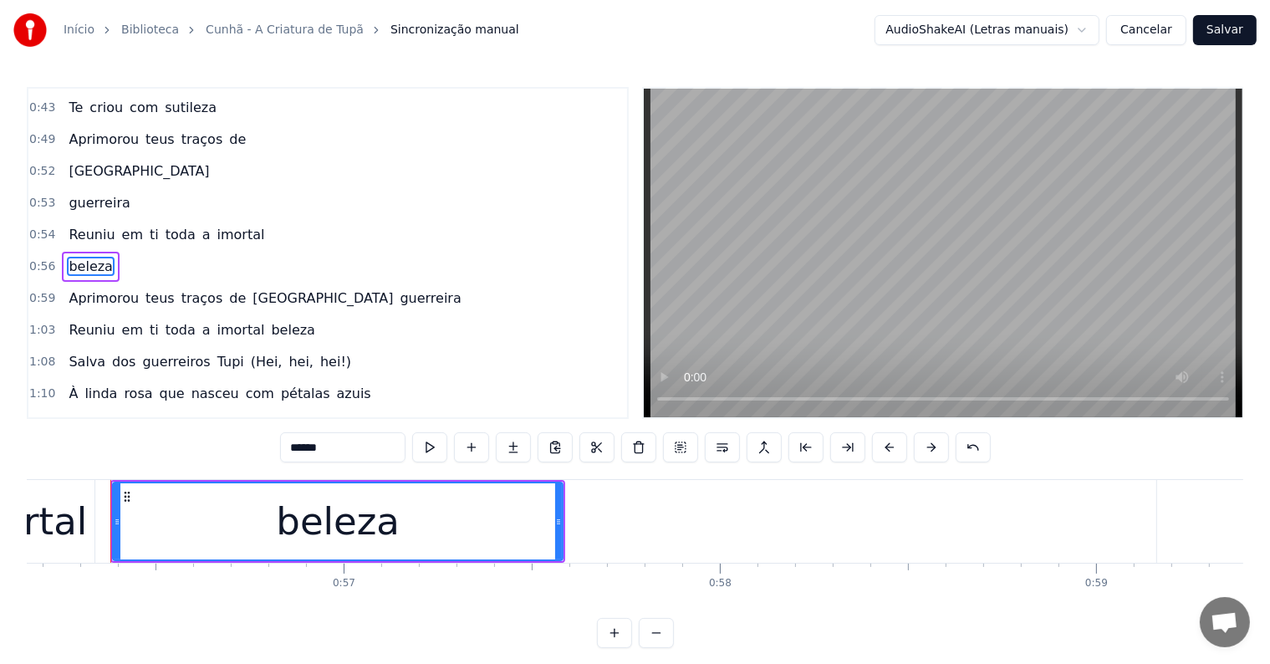
click at [189, 220] on div "Reuniu em ti toda a imortal" at bounding box center [166, 235] width 209 height 30
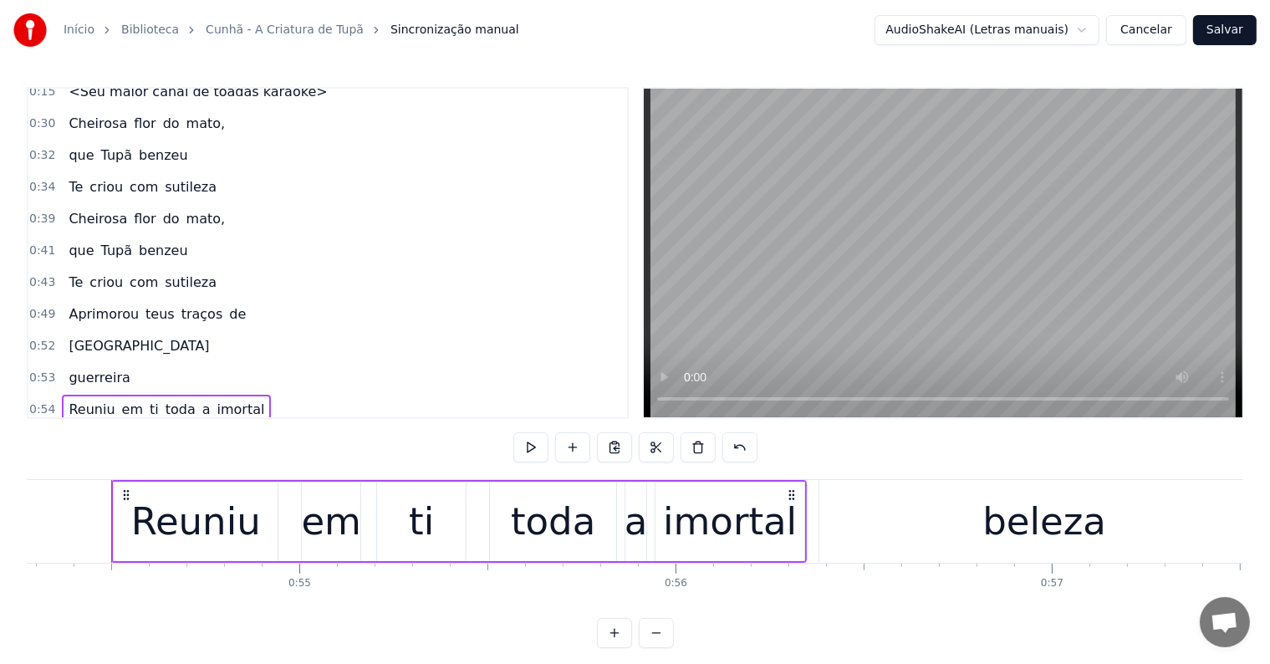
scroll to position [0, 0]
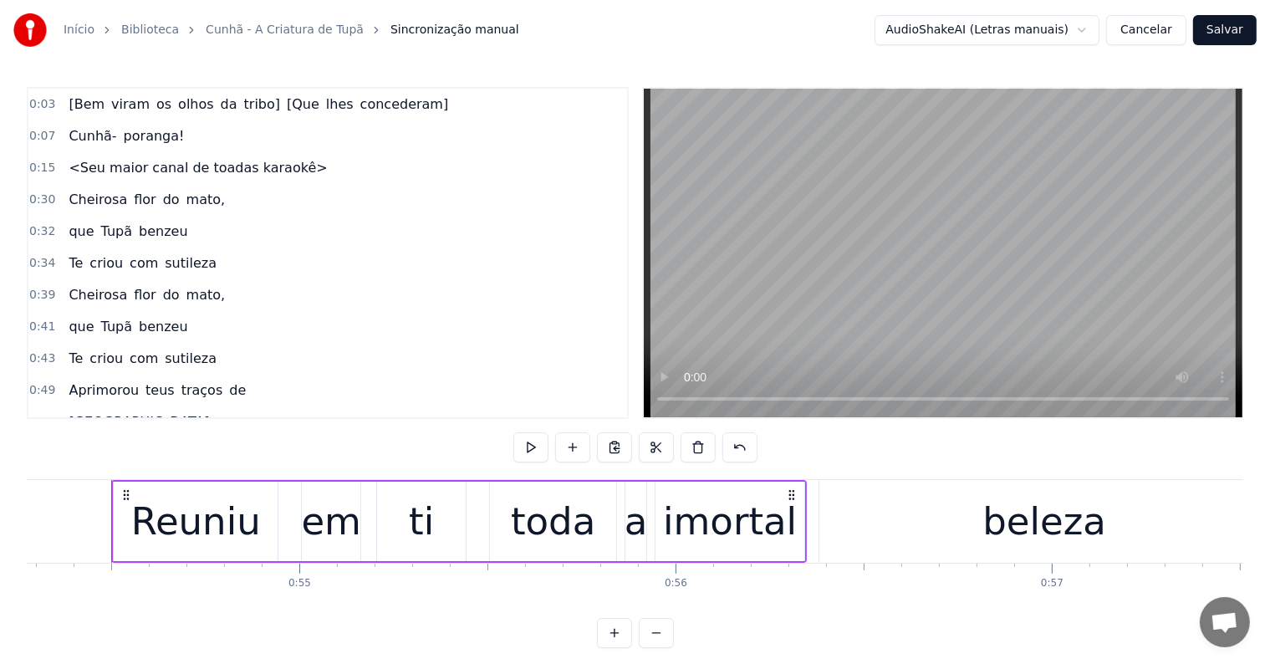
click at [154, 167] on span "<Seu maior canal de toadas karaokê>" at bounding box center [198, 167] width 262 height 19
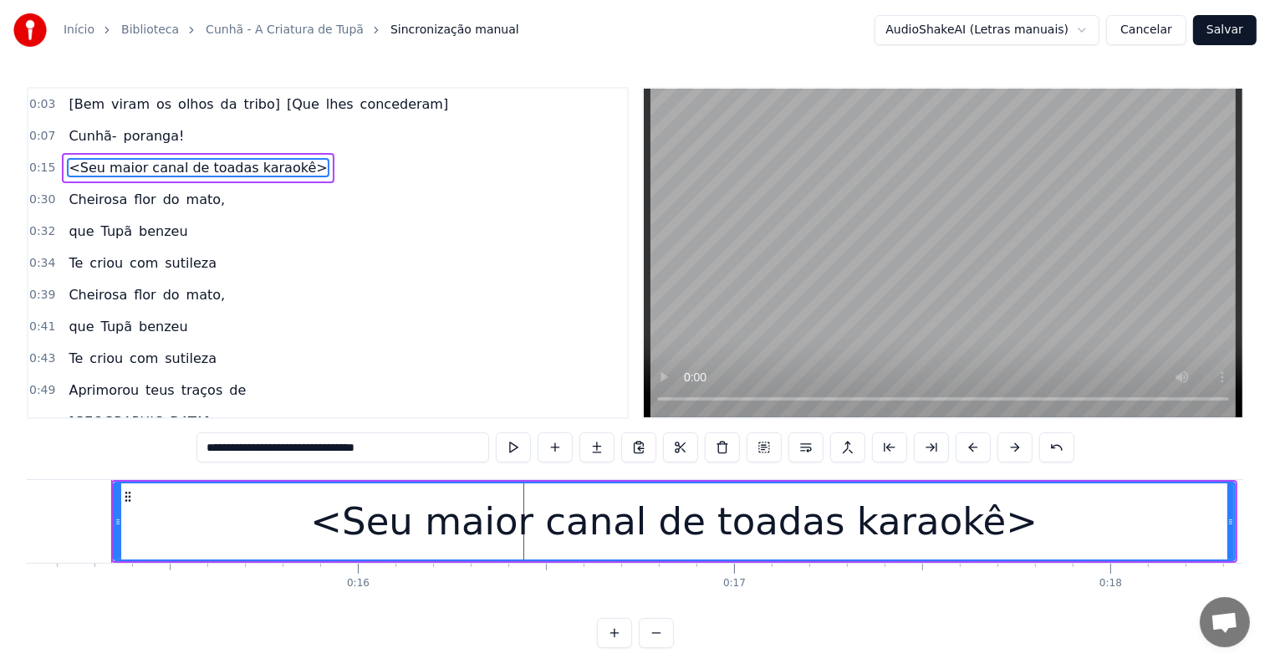
click at [142, 196] on div "Cheirosa flor do mato," at bounding box center [147, 200] width 170 height 30
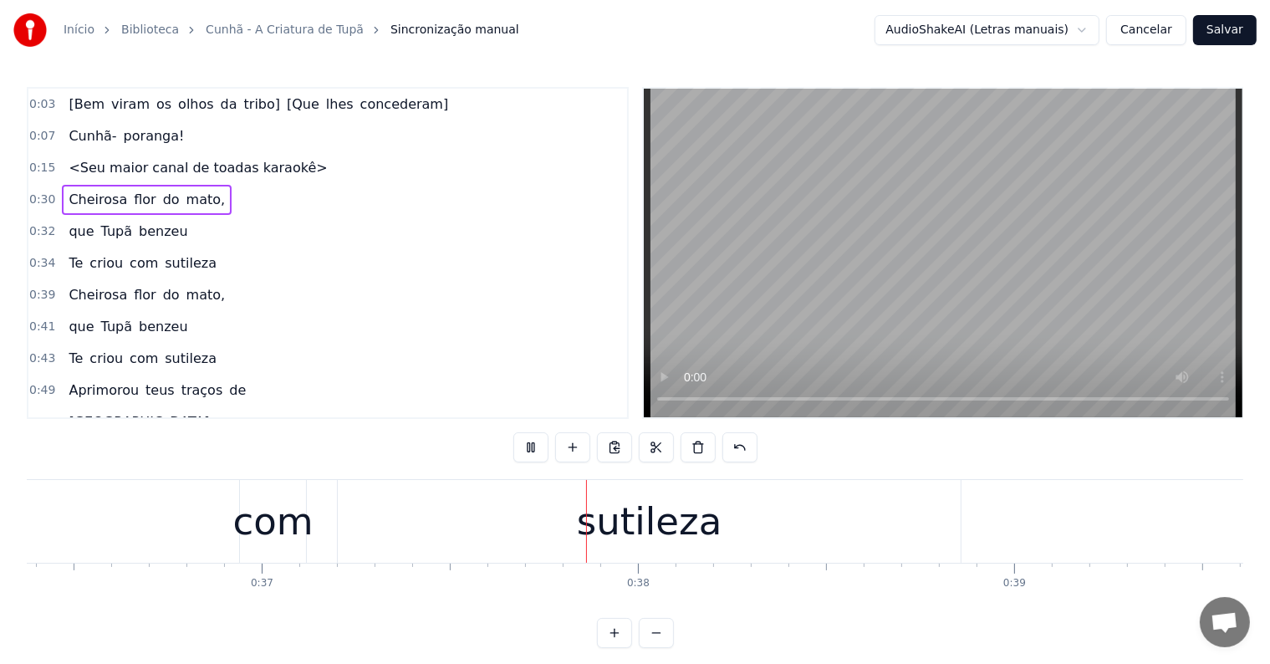
scroll to position [0, 13914]
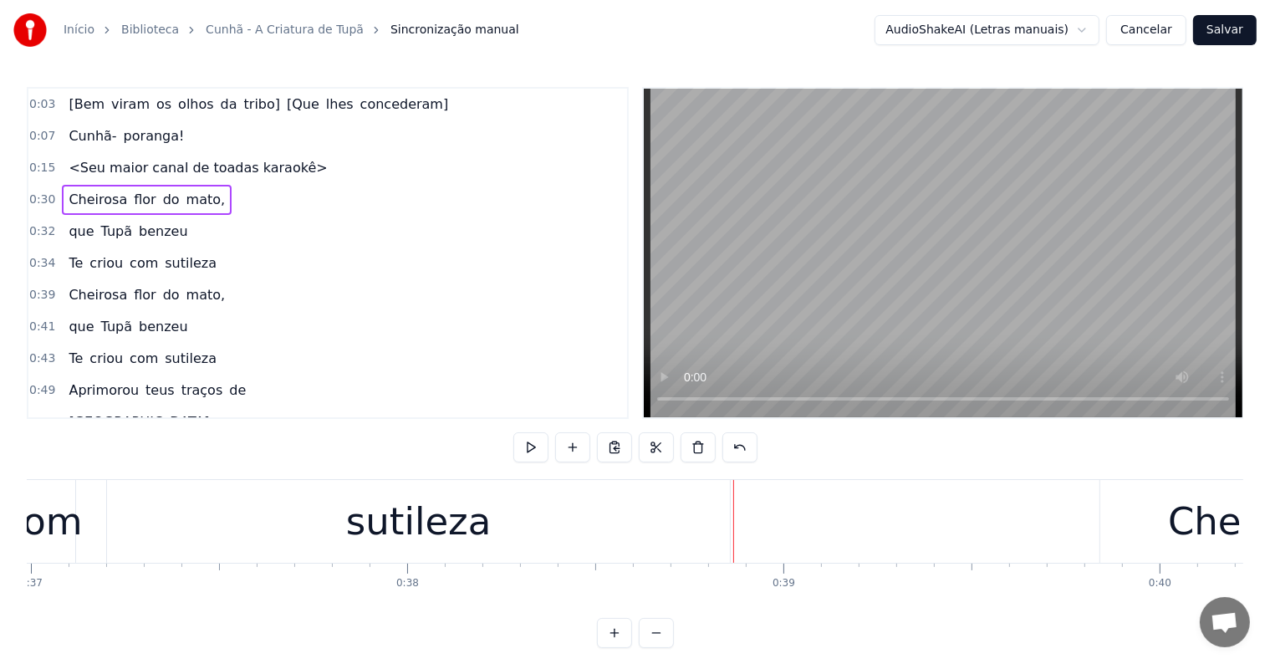
click at [164, 258] on span "sutileza" at bounding box center [190, 262] width 55 height 19
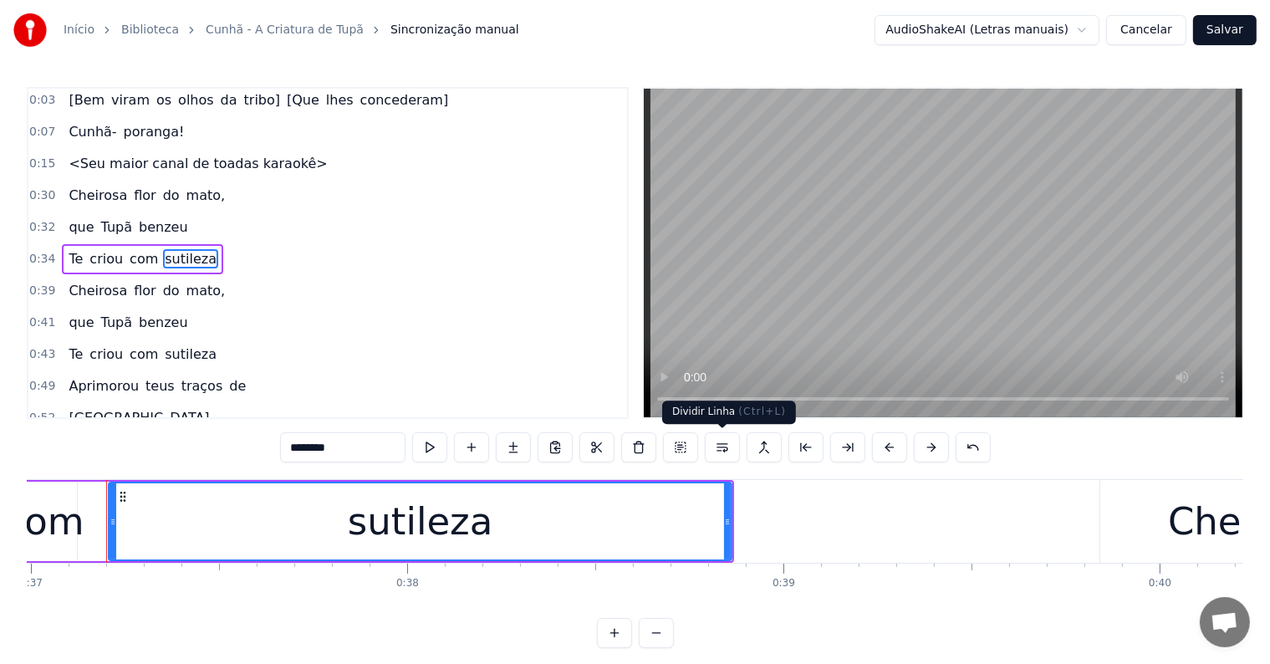
scroll to position [0, 13909]
click at [720, 442] on button at bounding box center [722, 447] width 35 height 30
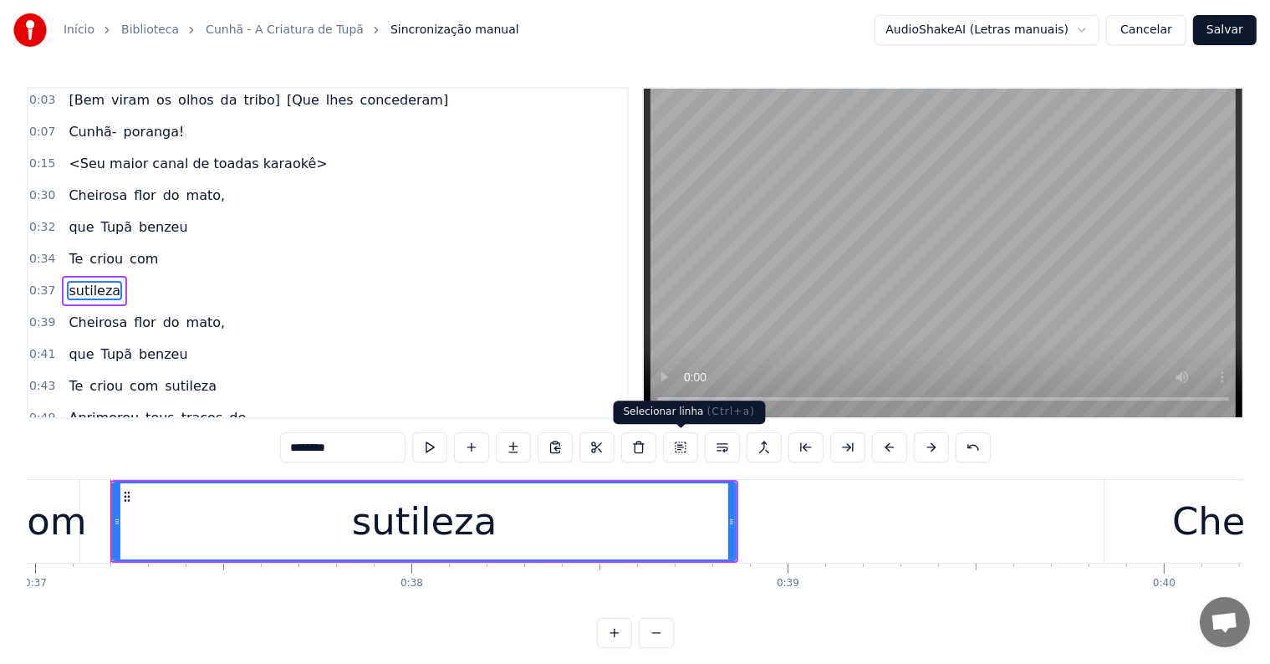
scroll to position [35, 0]
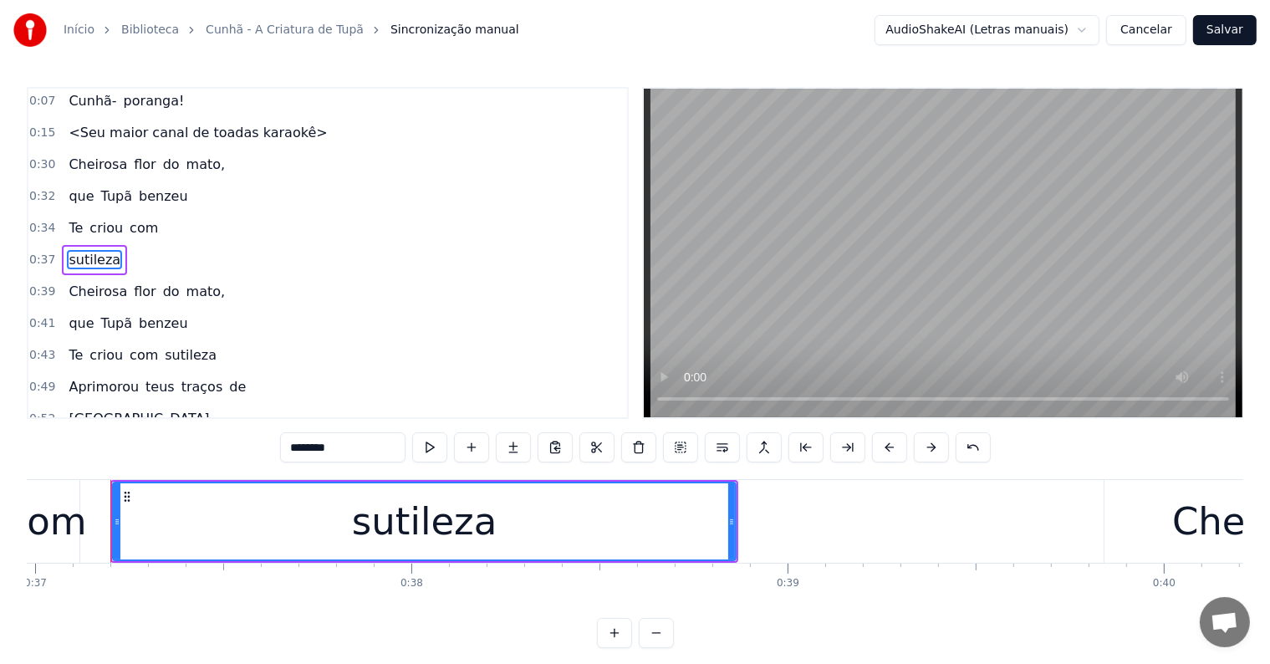
click at [88, 219] on span "criou" at bounding box center [106, 227] width 37 height 19
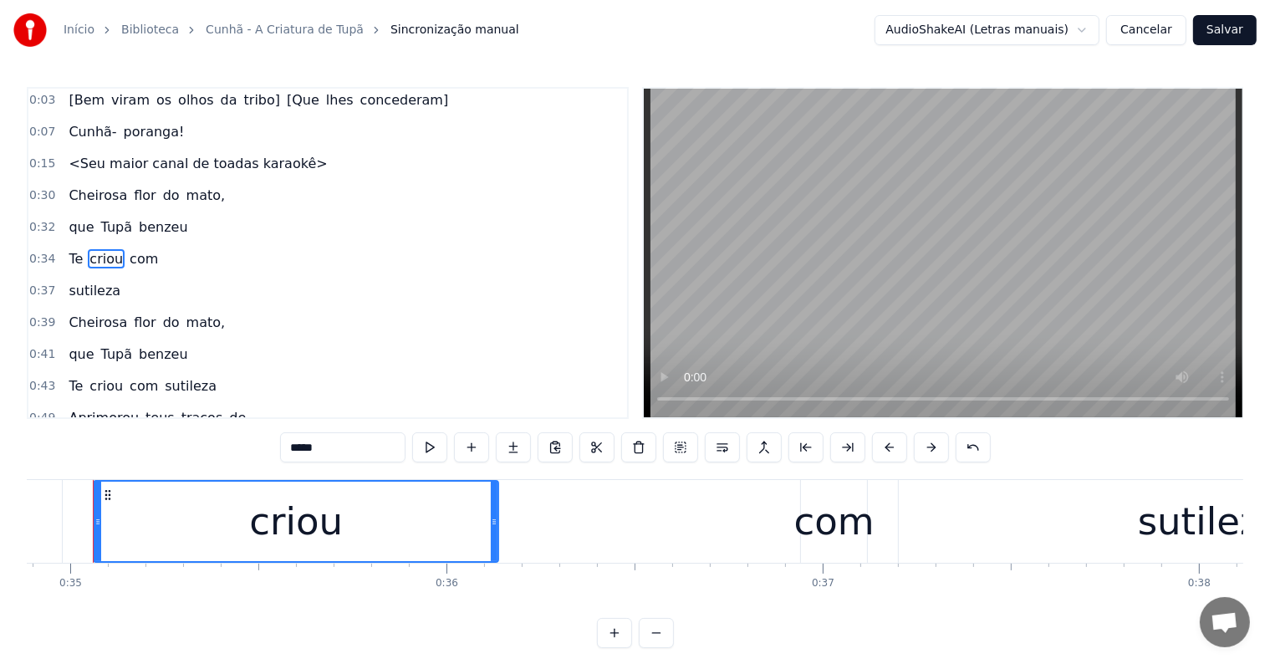
scroll to position [0, 13104]
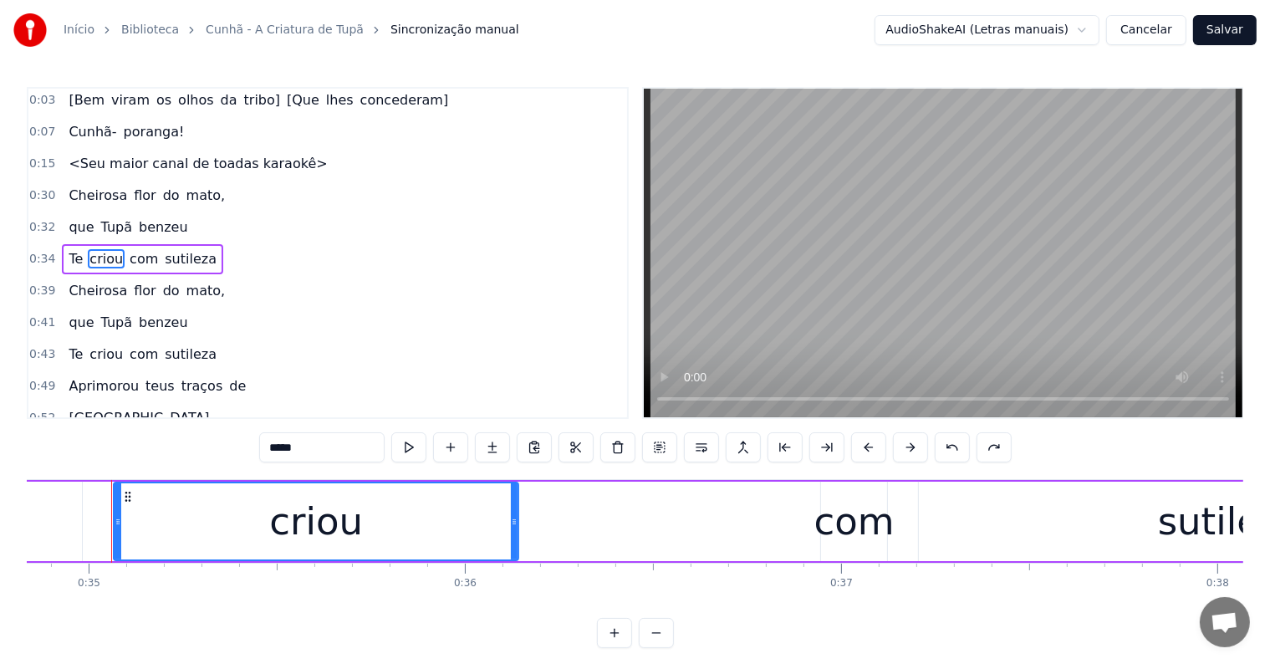
click at [836, 530] on div "com" at bounding box center [854, 521] width 80 height 57
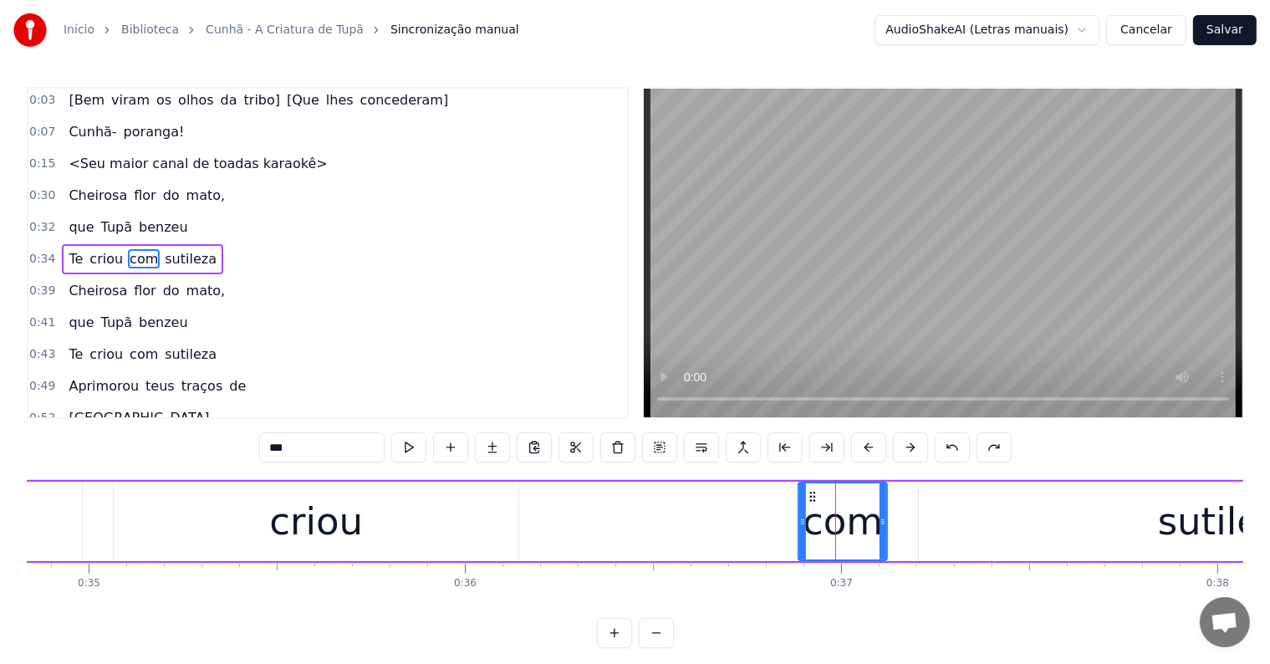
drag, startPoint x: 825, startPoint y: 524, endPoint x: 801, endPoint y: 523, distance: 24.3
click at [801, 523] on icon at bounding box center [802, 521] width 7 height 13
click at [502, 514] on div "criou" at bounding box center [316, 520] width 405 height 79
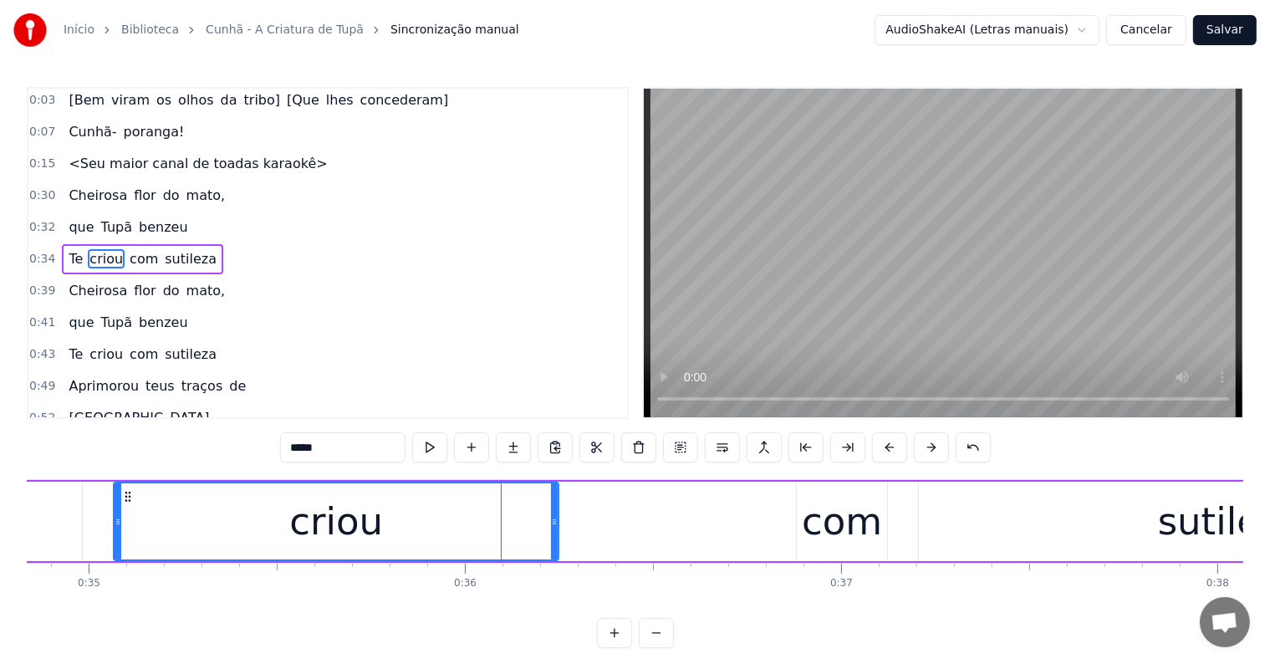
drag, startPoint x: 532, startPoint y: 520, endPoint x: 555, endPoint y: 524, distance: 23.8
click at [555, 524] on icon at bounding box center [554, 521] width 7 height 13
drag, startPoint x: 555, startPoint y: 524, endPoint x: 507, endPoint y: 525, distance: 47.7
click at [507, 525] on icon at bounding box center [505, 521] width 7 height 13
click at [140, 251] on span "com" at bounding box center [144, 258] width 32 height 19
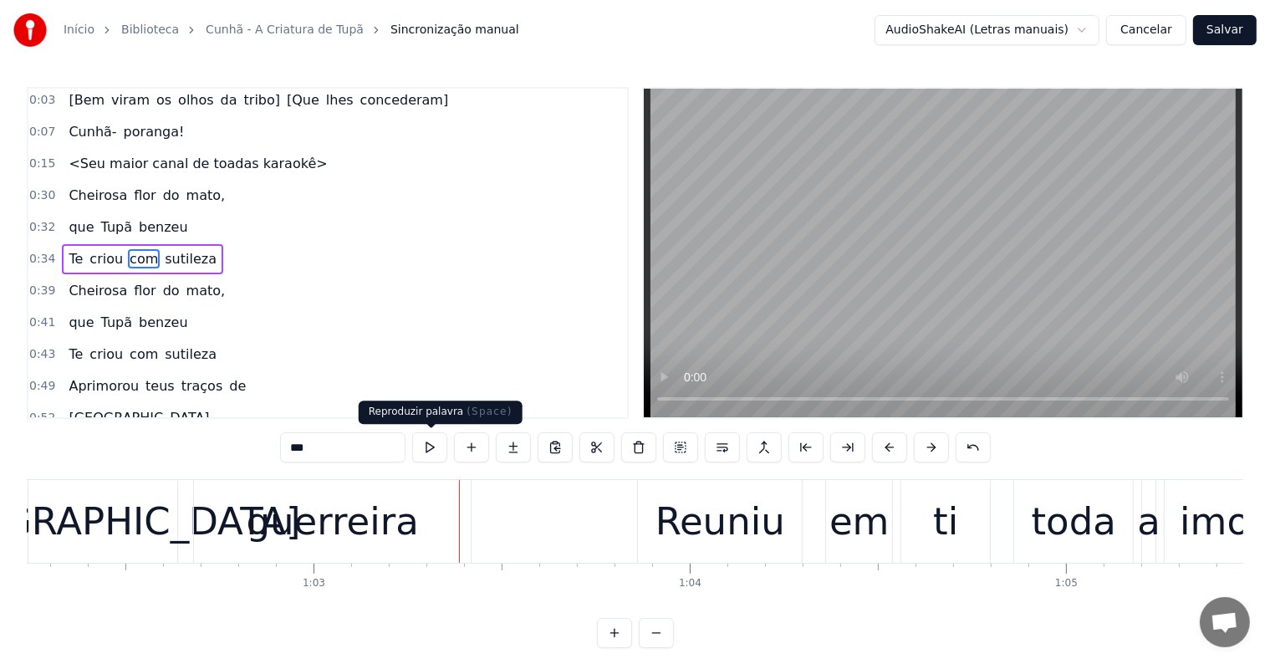
scroll to position [0, 23759]
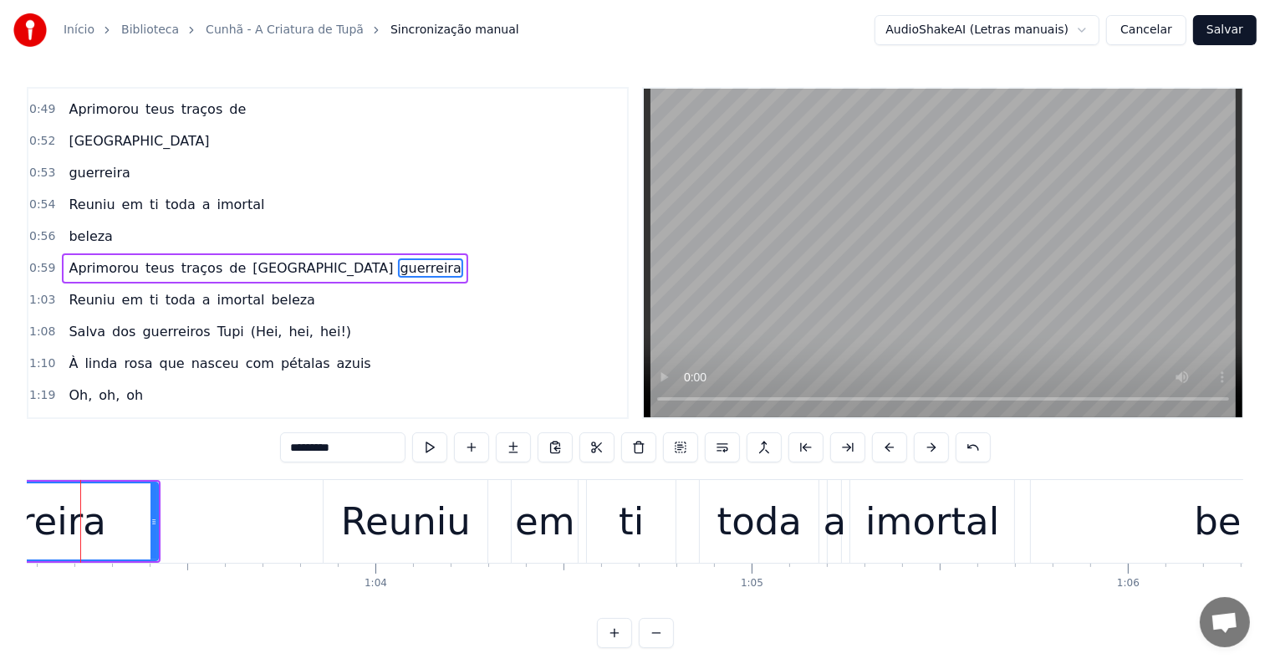
scroll to position [0, 23695]
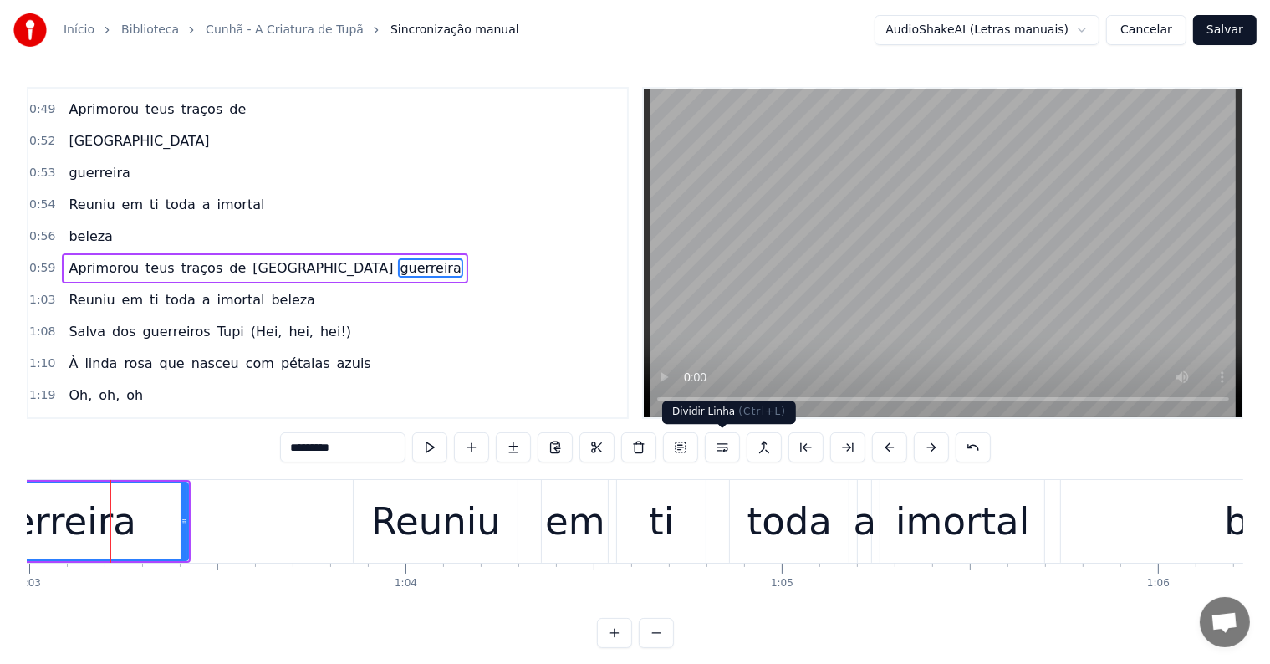
click at [716, 448] on button at bounding box center [722, 447] width 35 height 30
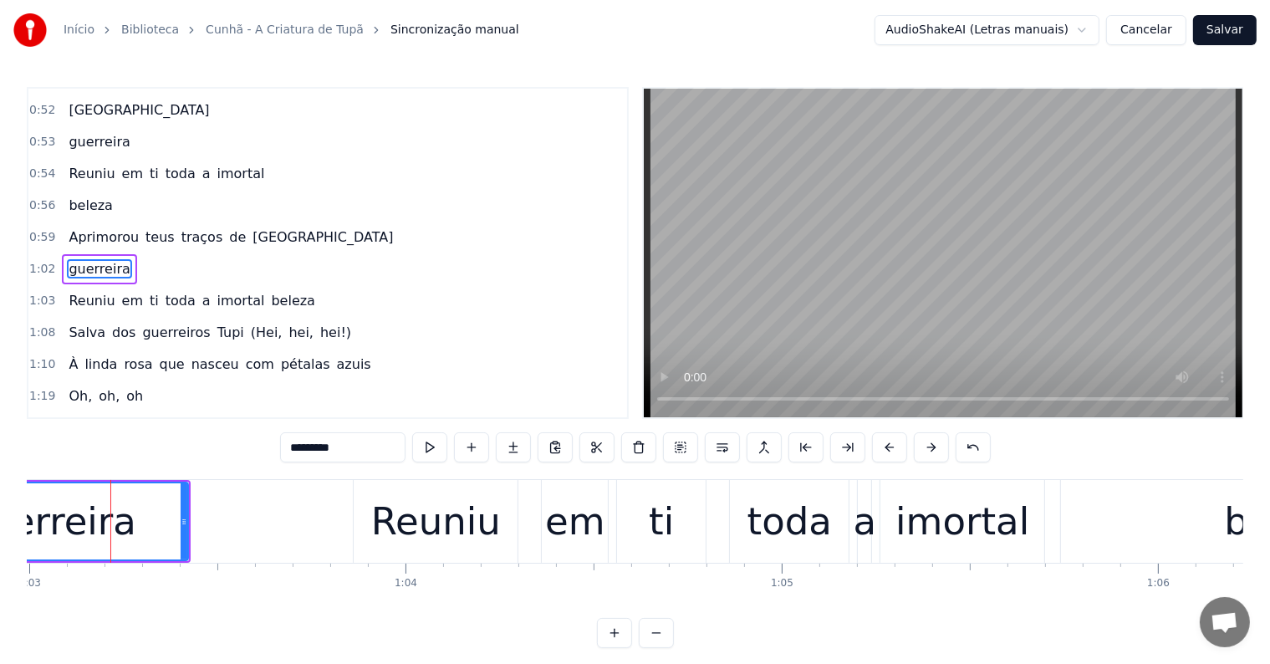
click at [251, 227] on span "[GEOGRAPHIC_DATA]" at bounding box center [323, 236] width 144 height 19
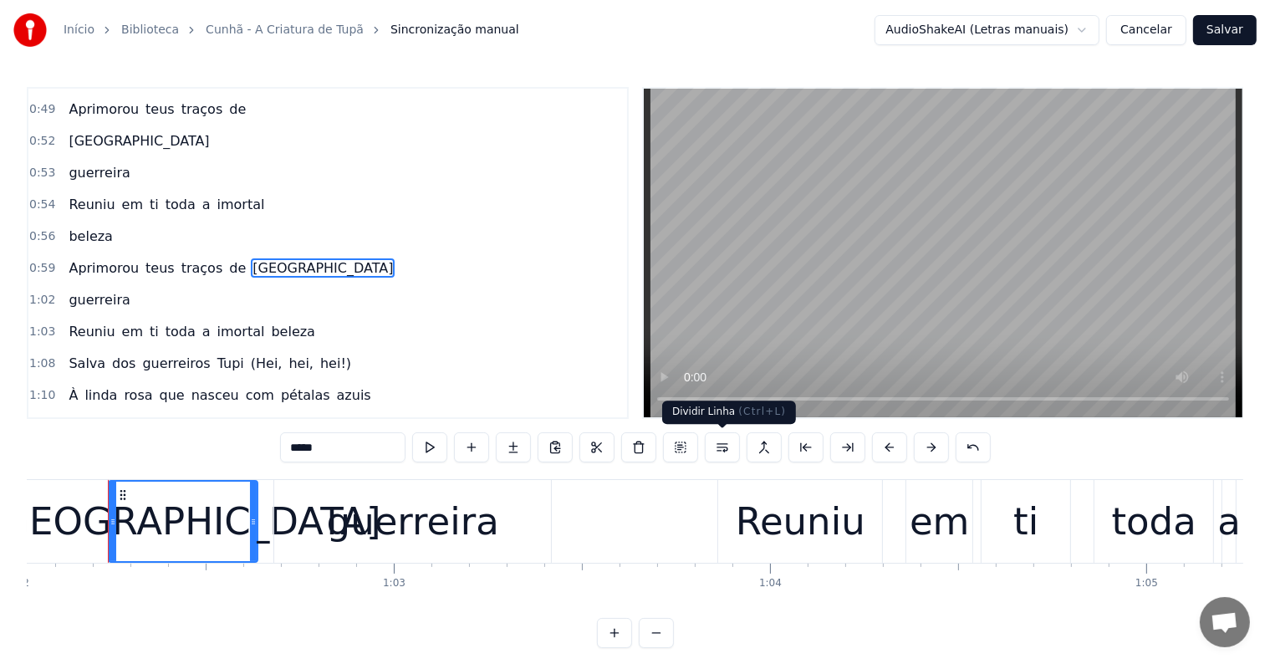
scroll to position [0, 23328]
click at [717, 450] on button at bounding box center [722, 447] width 35 height 30
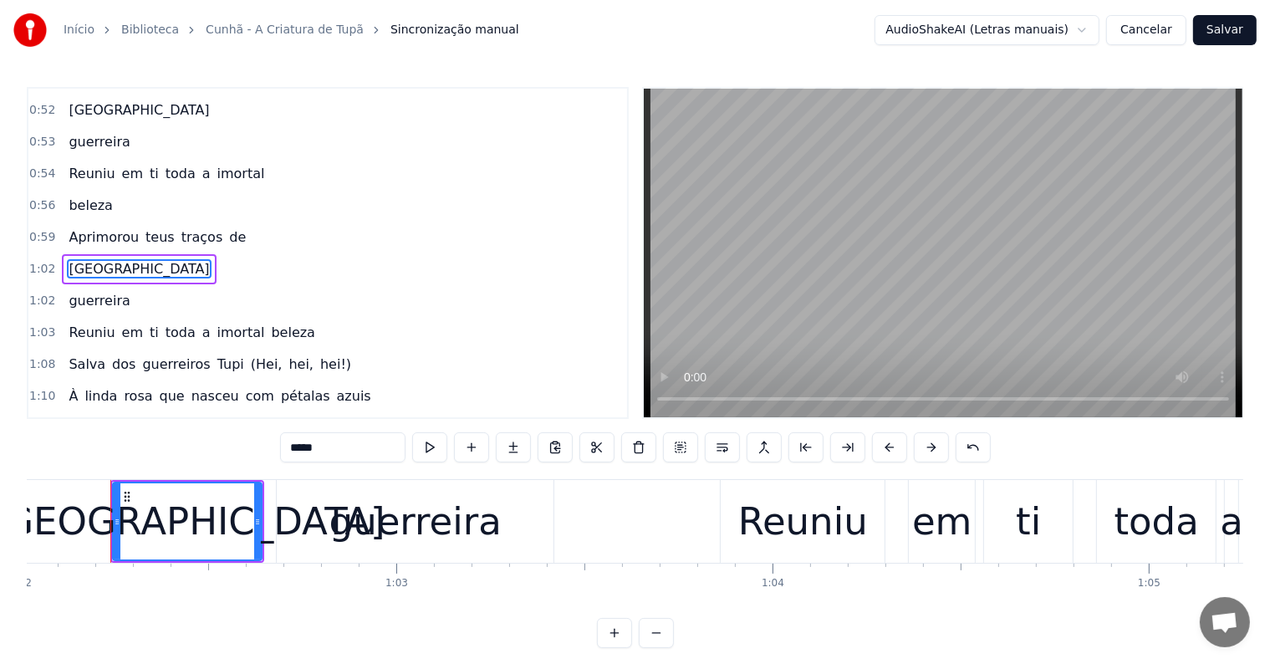
click at [227, 227] on span "de" at bounding box center [237, 236] width 20 height 19
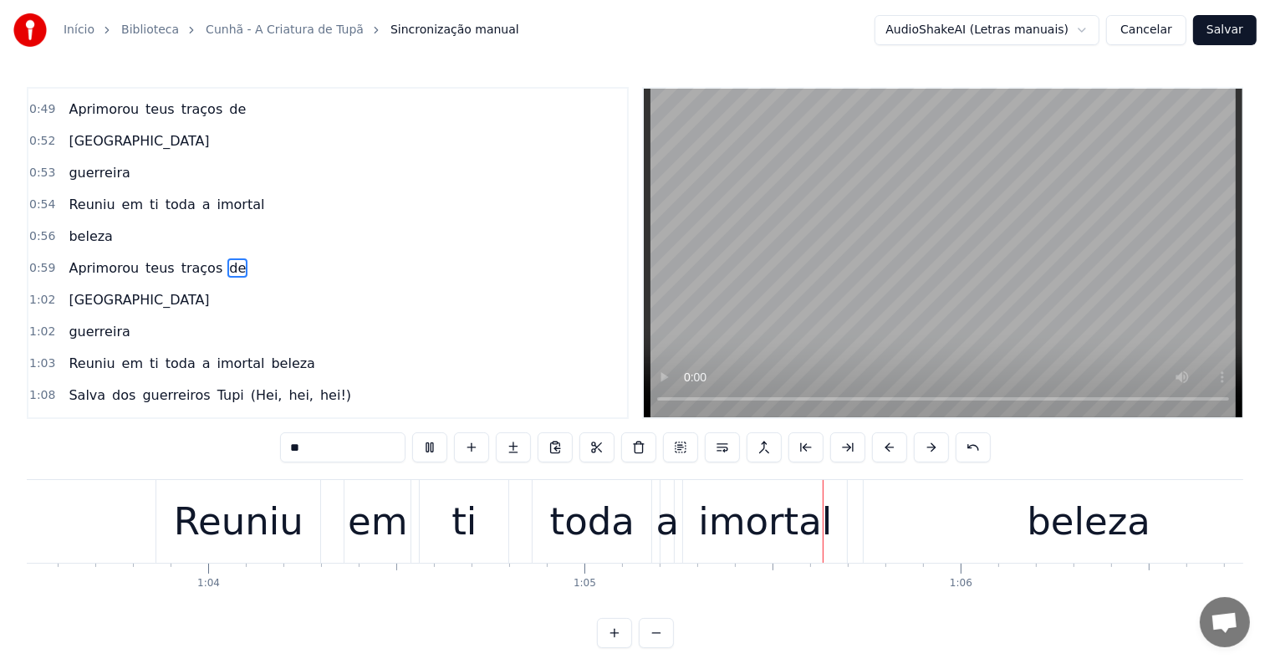
scroll to position [0, 24284]
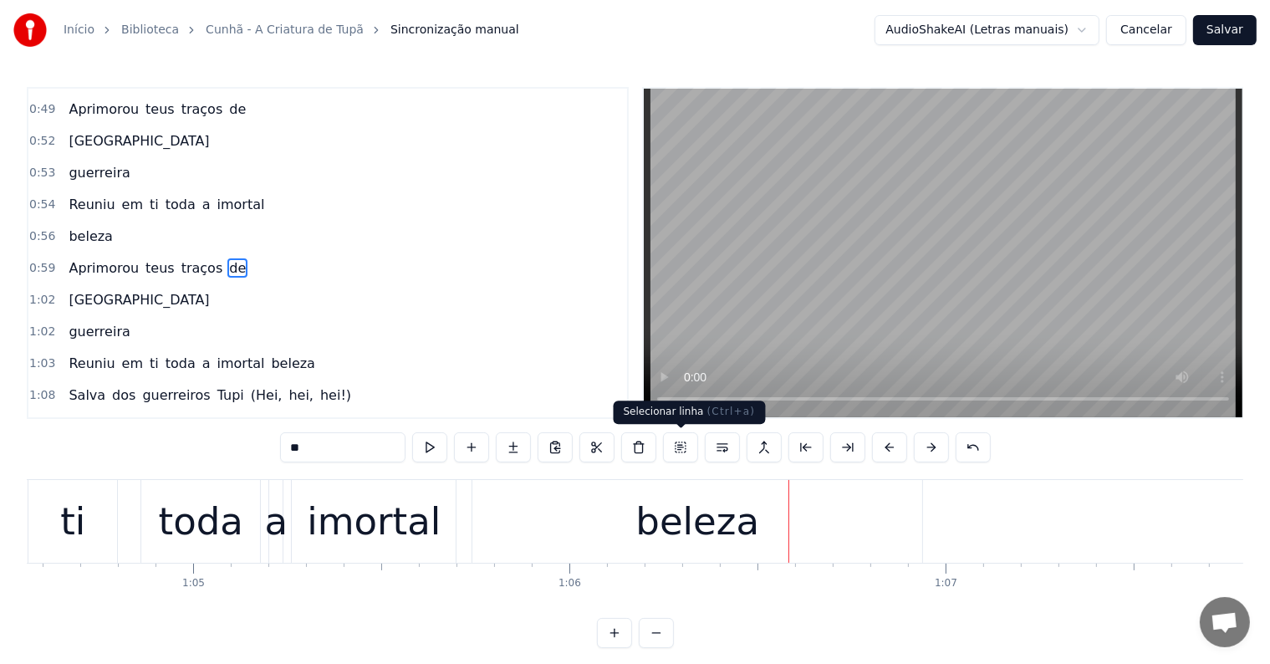
click at [678, 522] on div "beleza" at bounding box center [697, 521] width 124 height 57
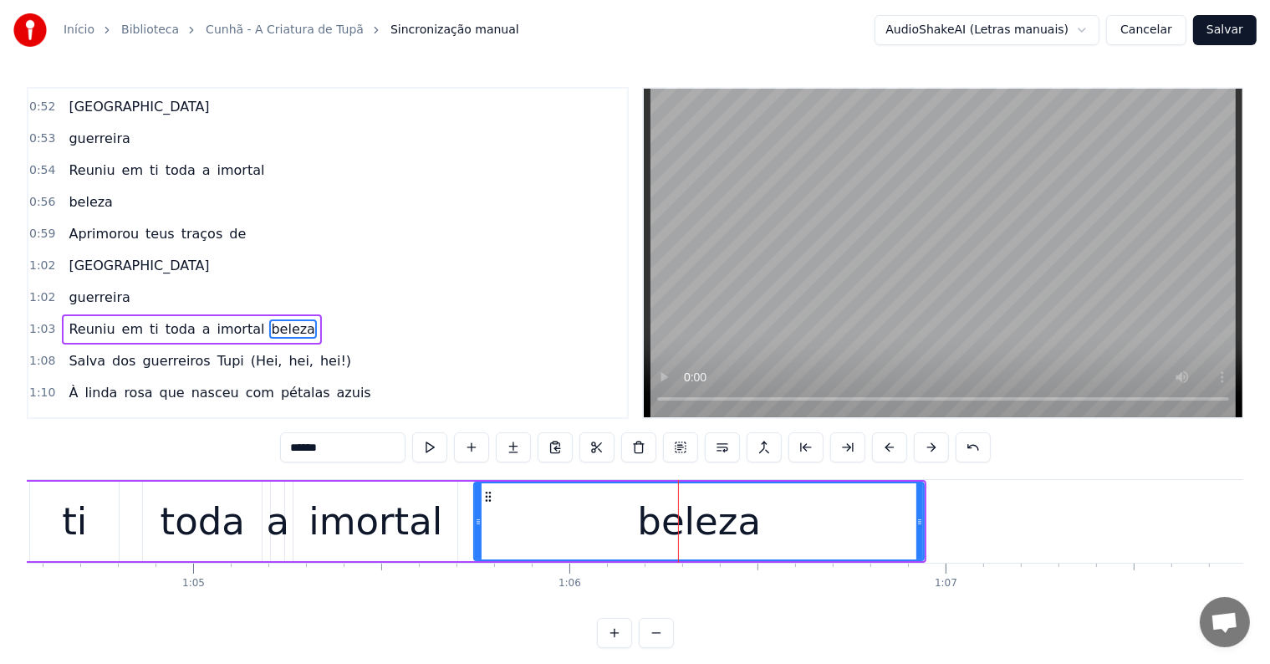
scroll to position [374, 0]
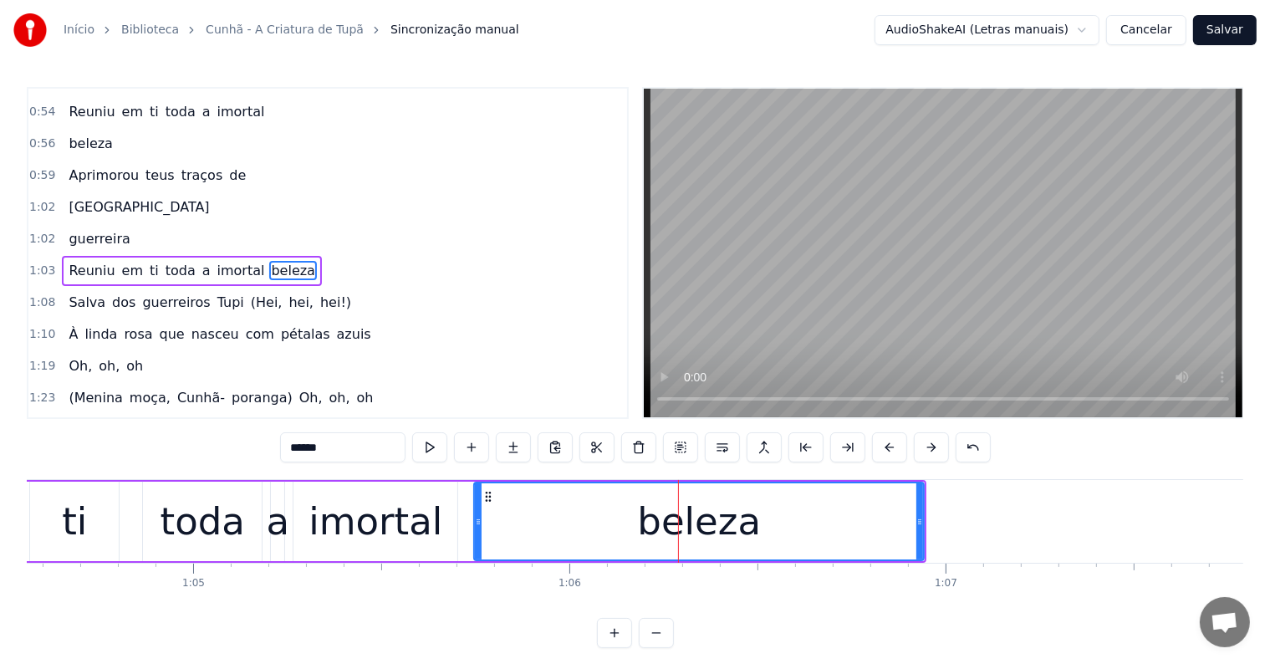
click at [723, 451] on button at bounding box center [722, 447] width 35 height 30
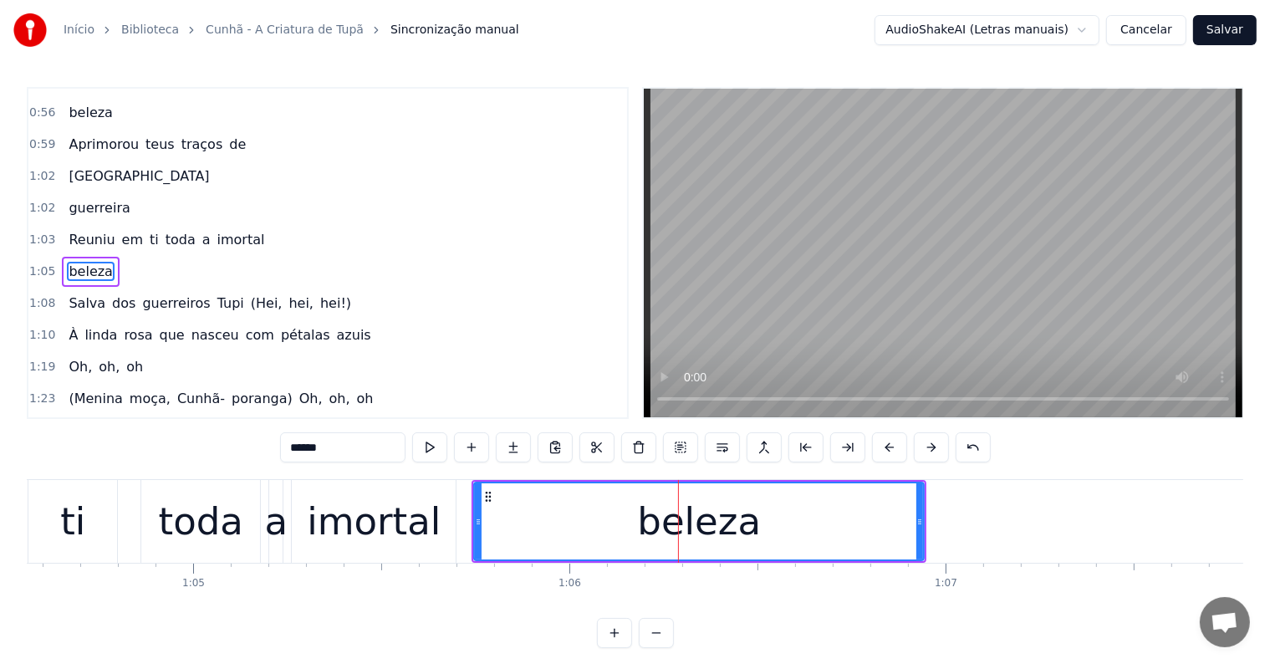
click at [407, 531] on div "imortal" at bounding box center [374, 521] width 134 height 57
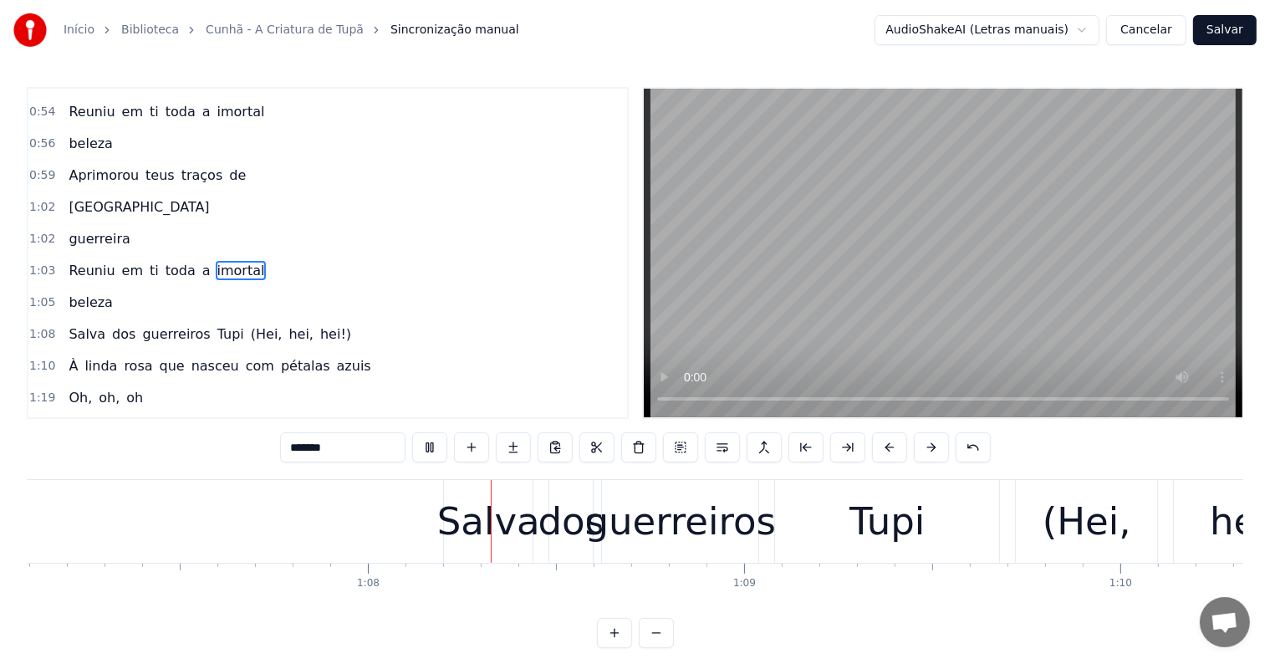
scroll to position [0, 25344]
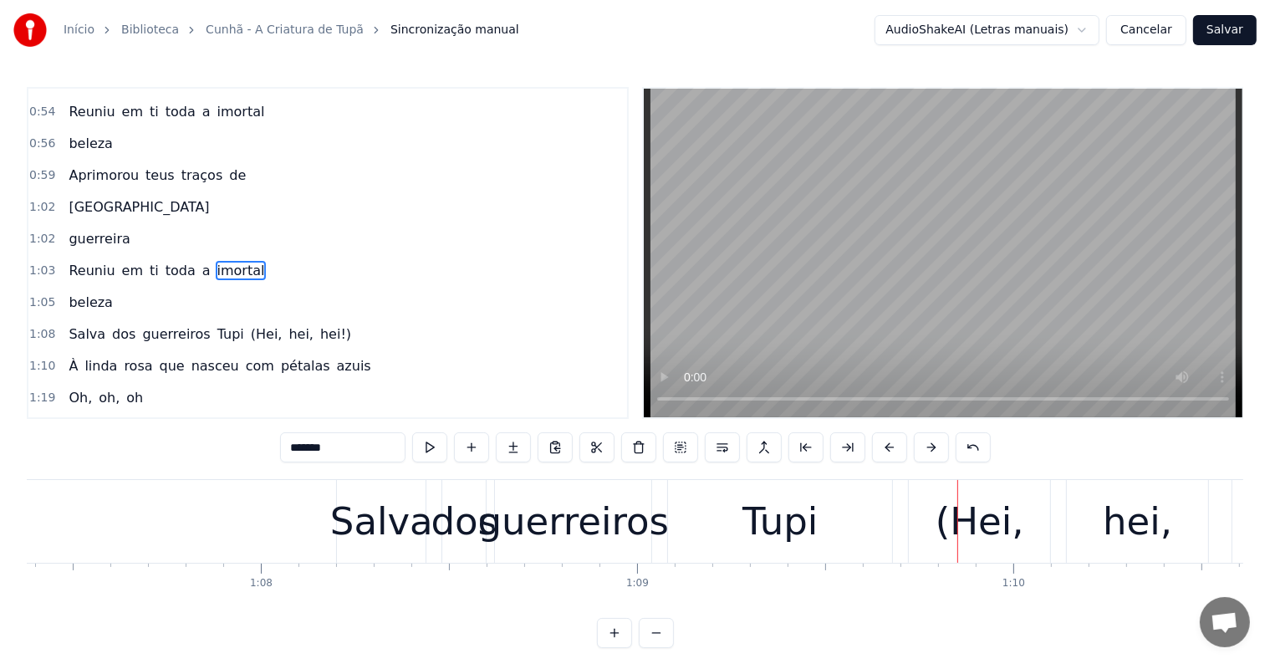
click at [736, 547] on div "Tupi" at bounding box center [780, 521] width 224 height 83
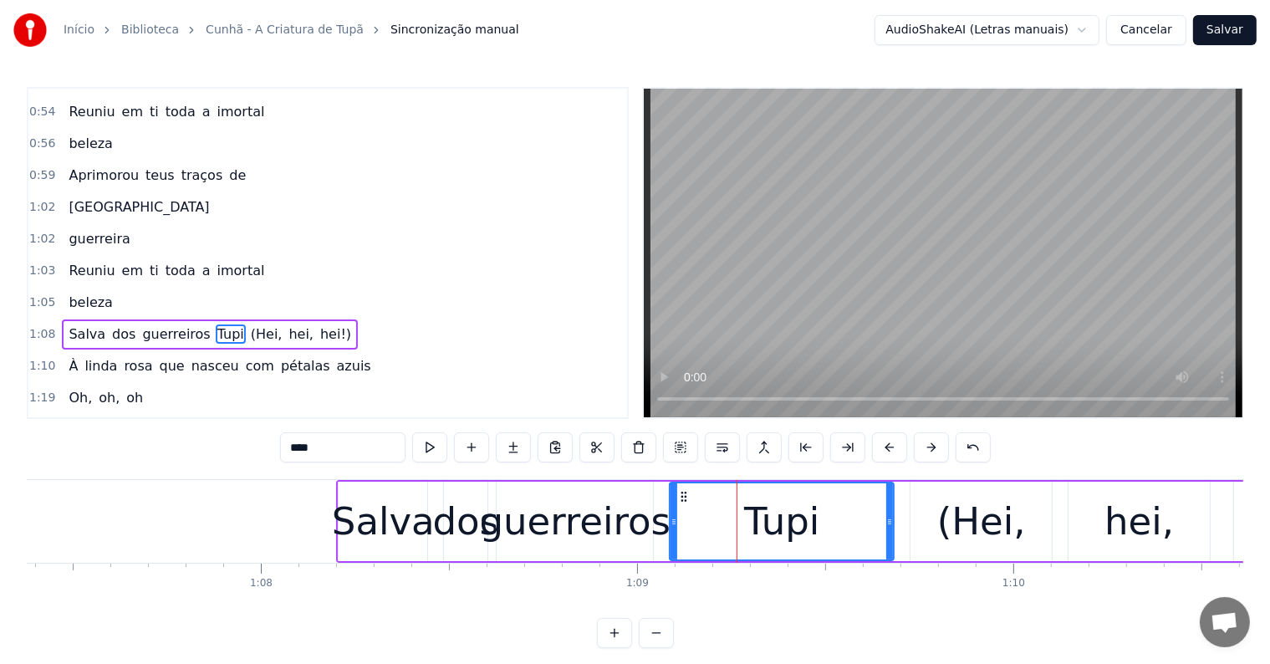
scroll to position [435, 0]
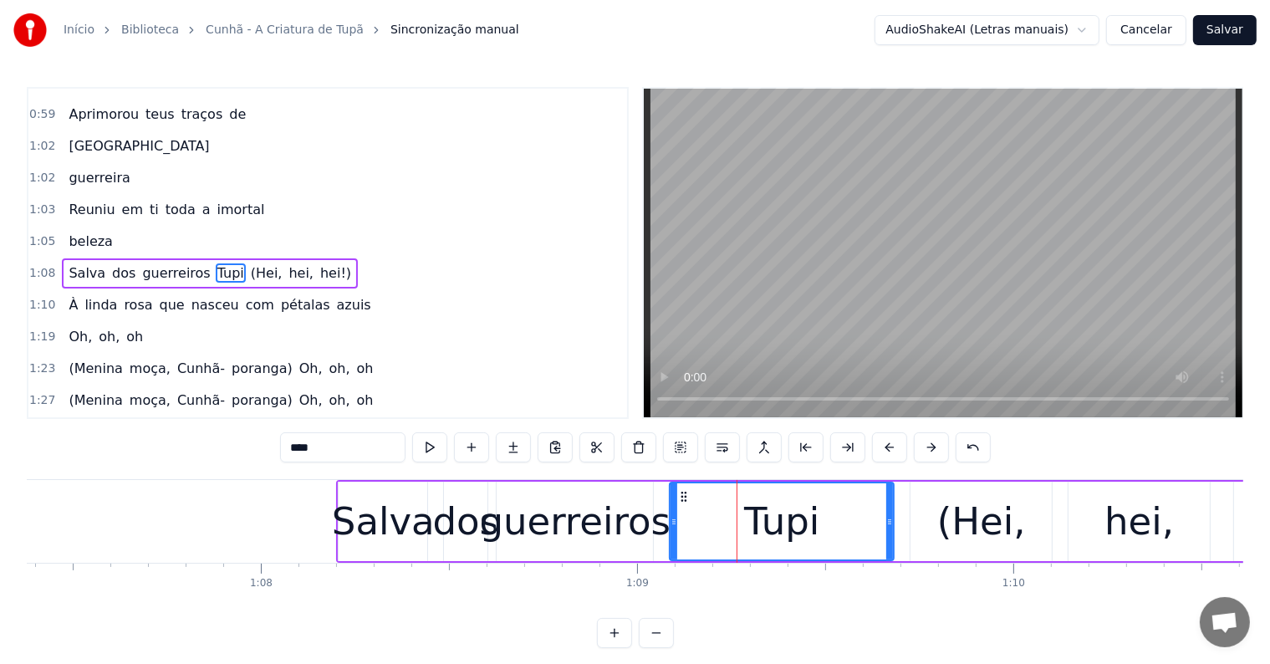
click at [249, 263] on span "(Hei," at bounding box center [266, 272] width 35 height 19
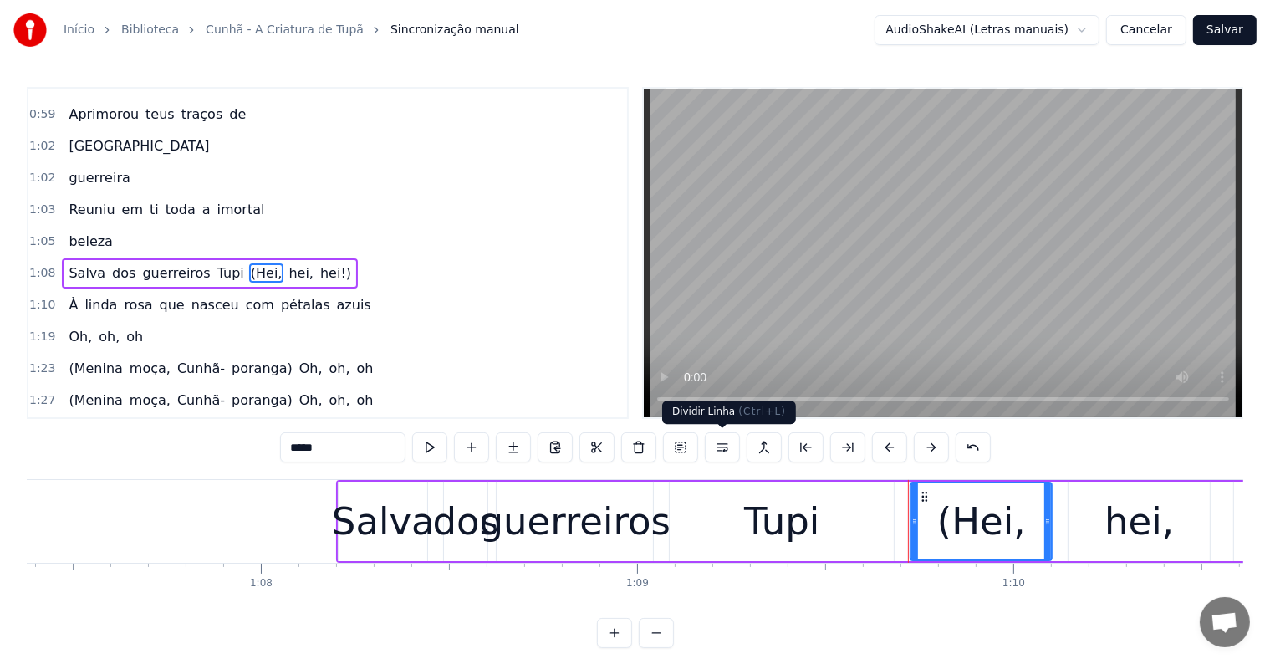
click at [717, 445] on button at bounding box center [722, 447] width 35 height 30
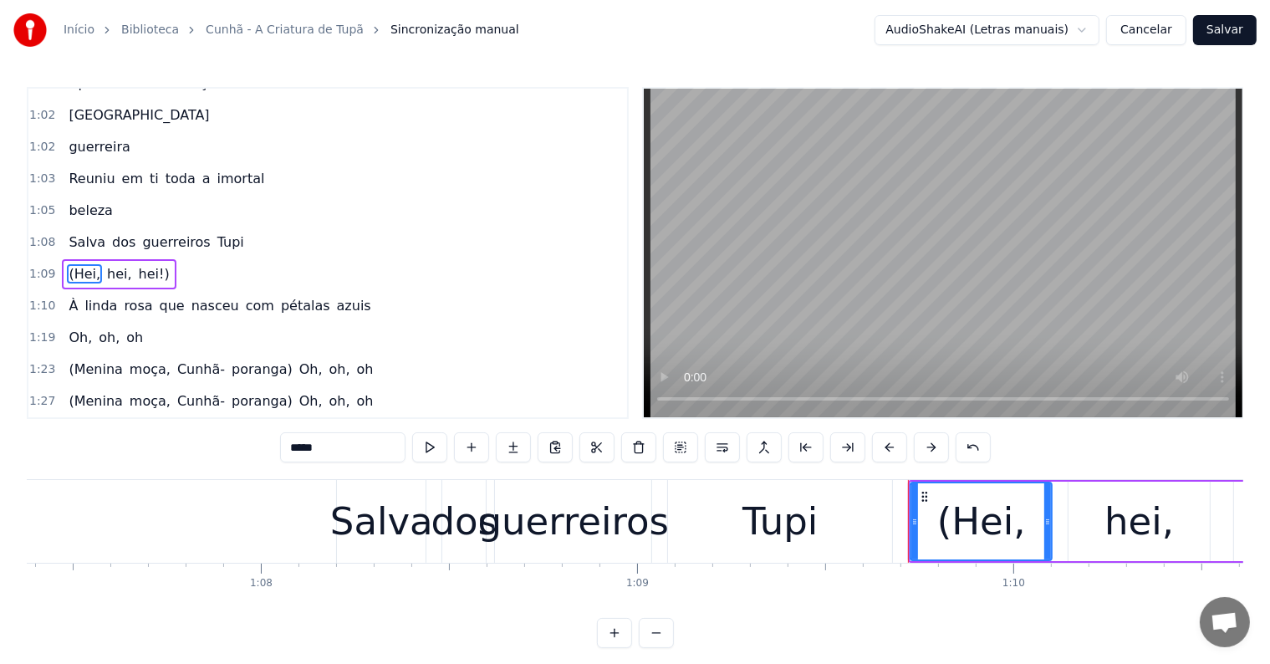
click at [216, 232] on span "Tupi" at bounding box center [231, 241] width 30 height 19
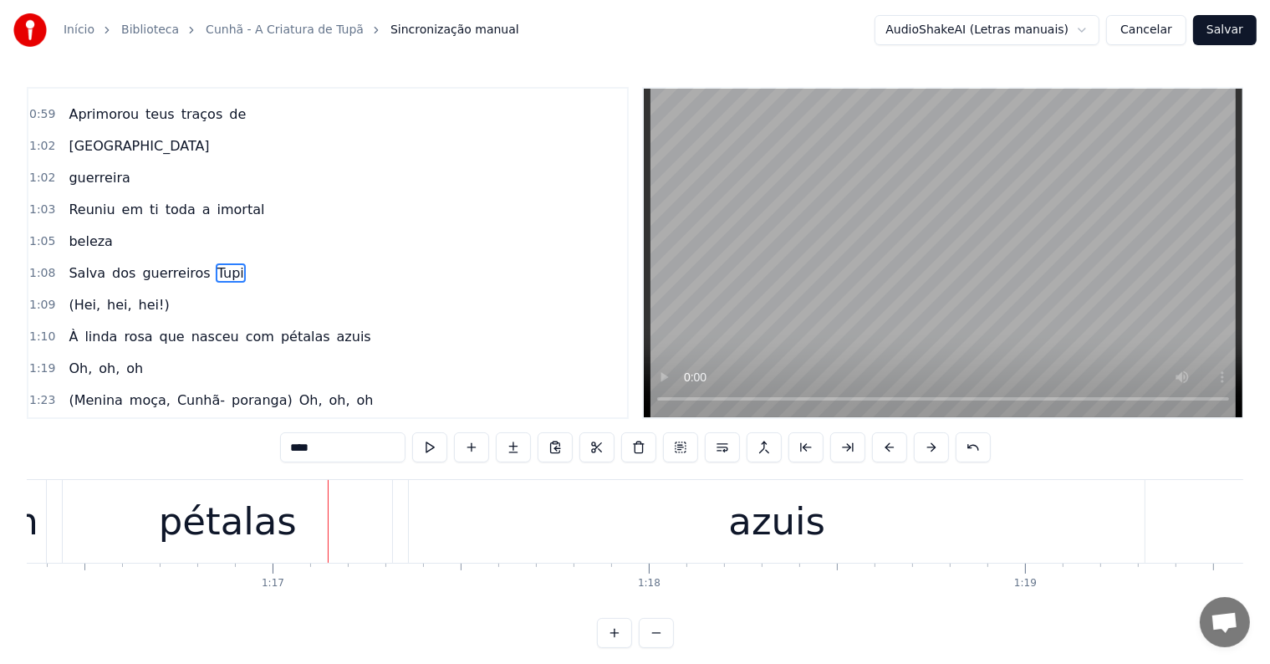
scroll to position [0, 28719]
click at [92, 514] on div "pétalas" at bounding box center [226, 521] width 329 height 83
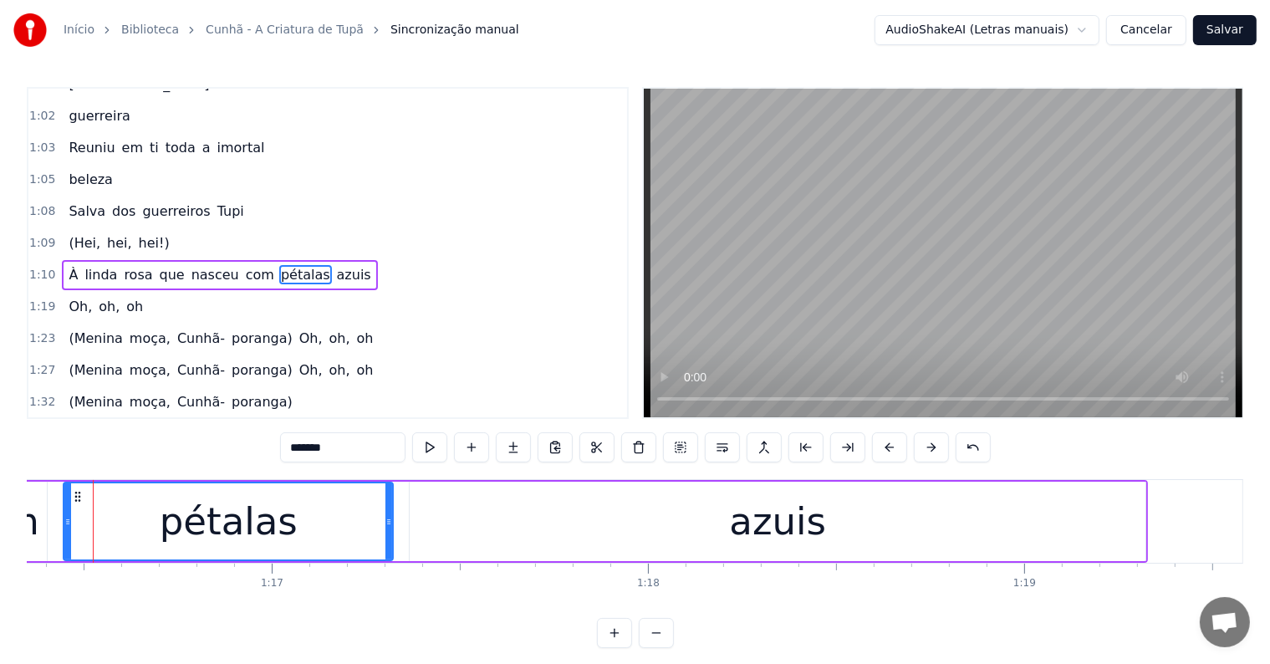
scroll to position [0, 28701]
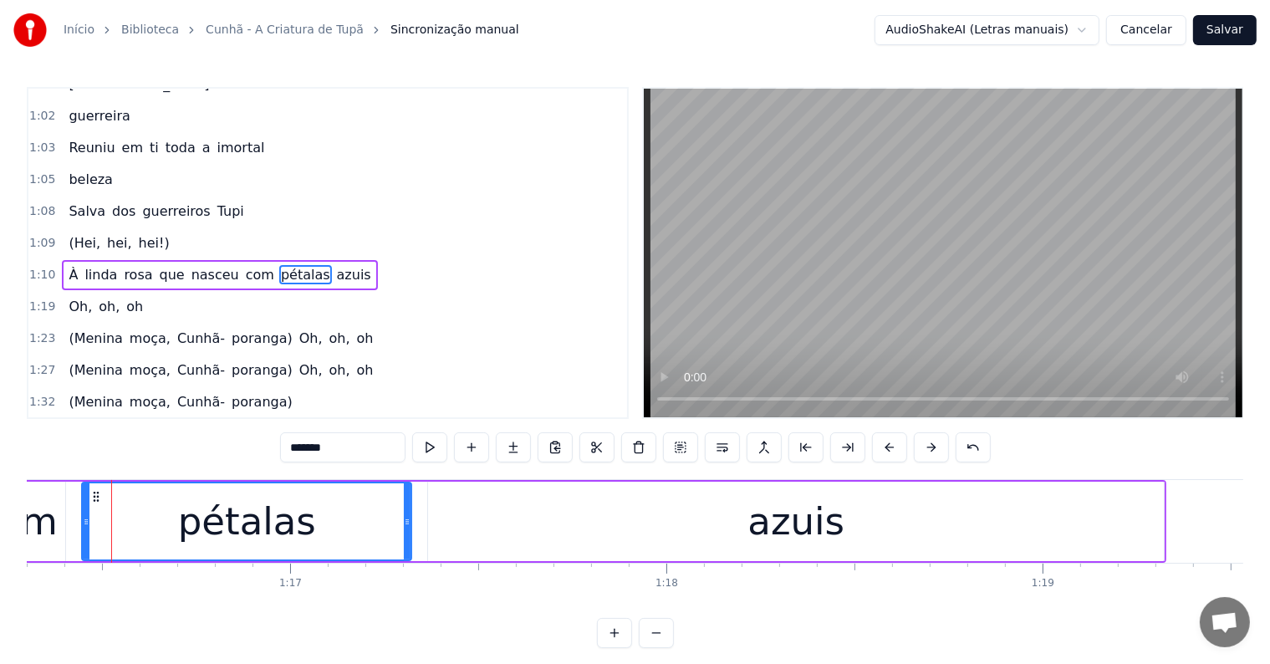
click at [244, 265] on span "com" at bounding box center [260, 274] width 32 height 19
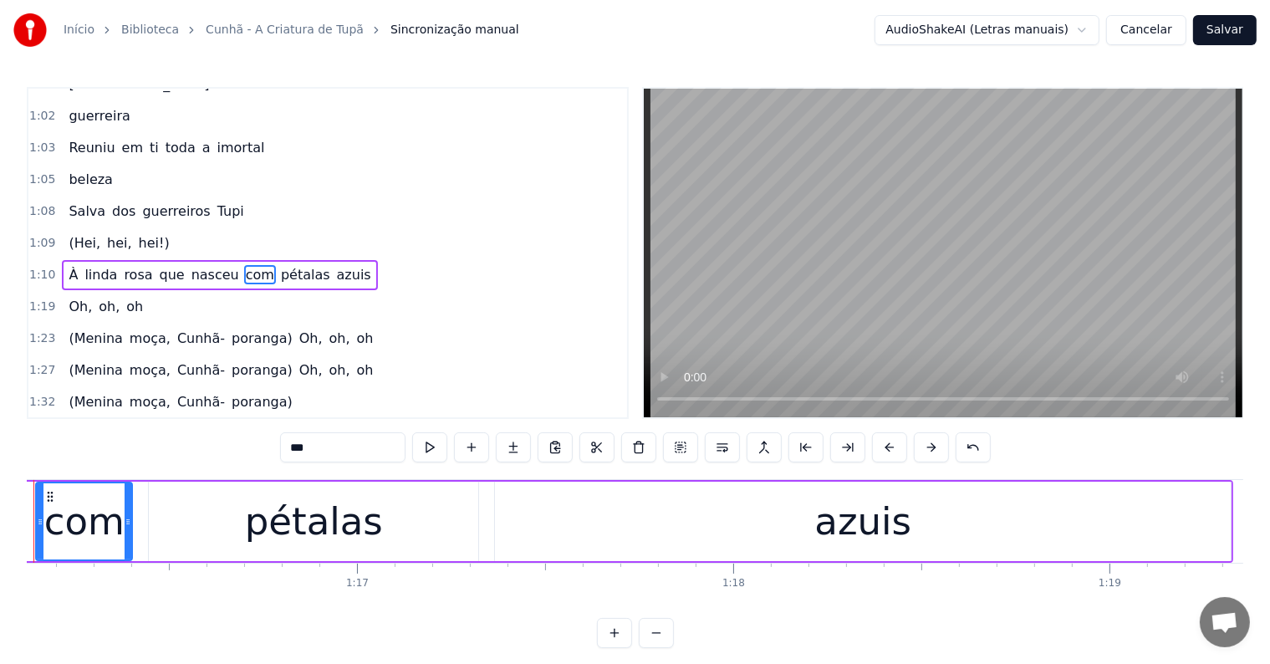
scroll to position [0, 28557]
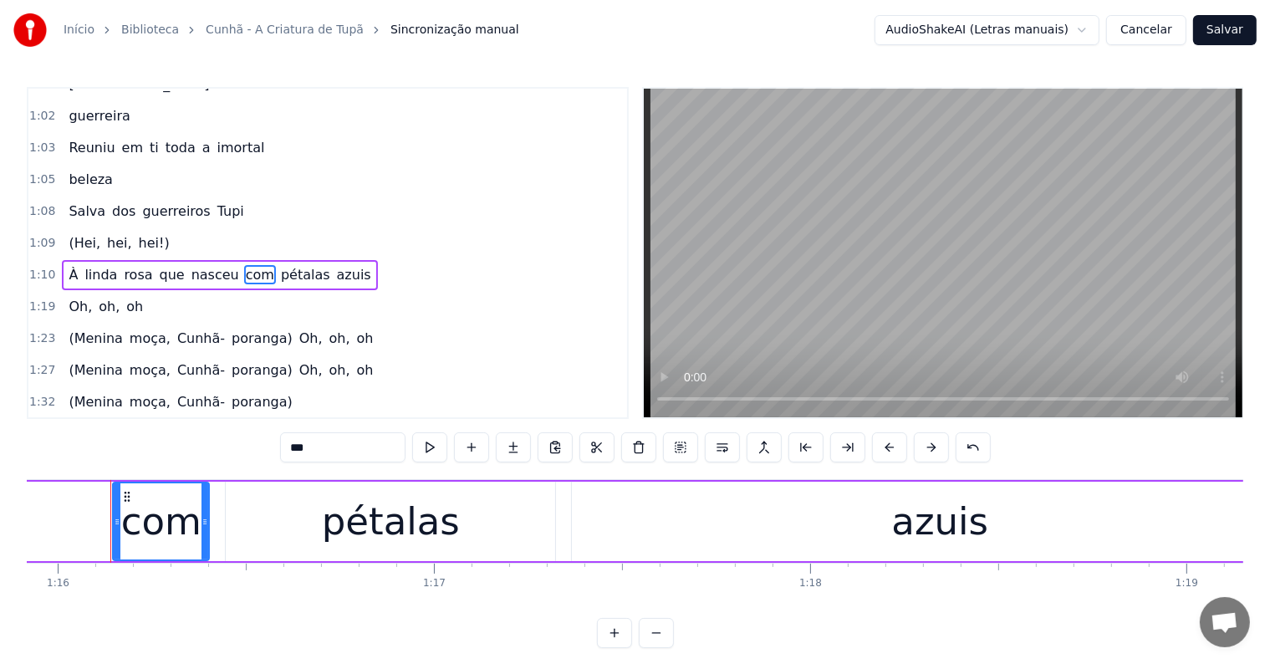
click at [290, 448] on input "***" at bounding box center [342, 447] width 125 height 30
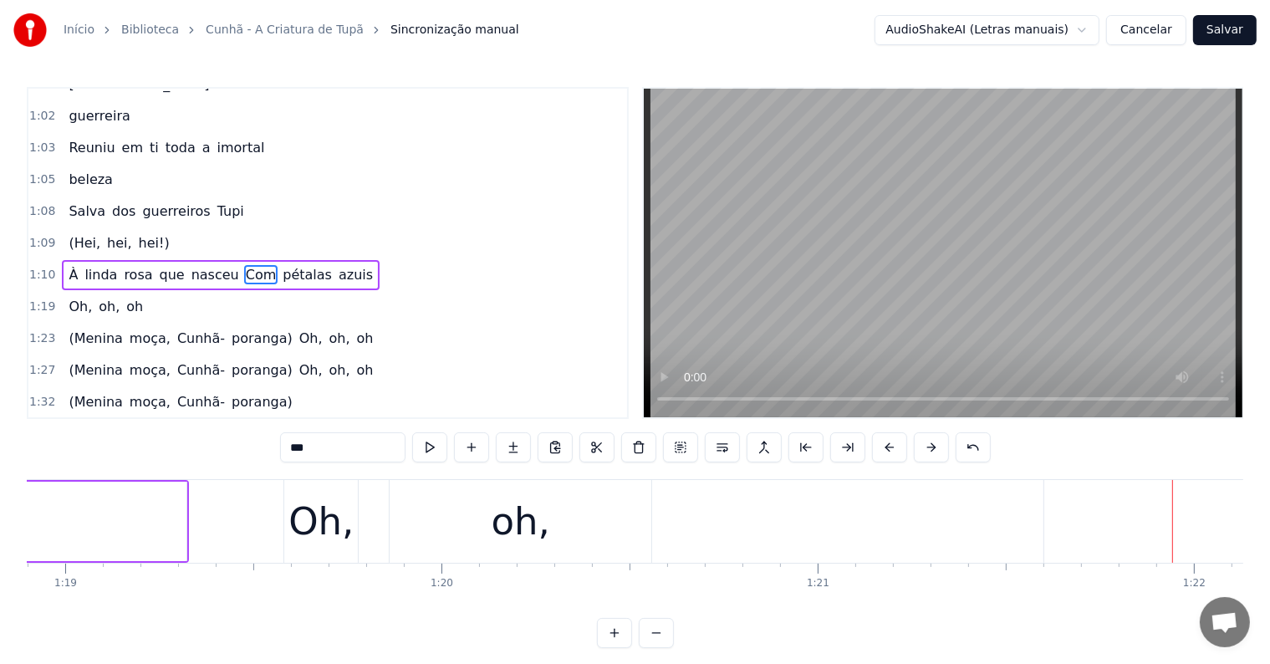
scroll to position [0, 29669]
click at [535, 535] on div "oh," at bounding box center [530, 521] width 59 height 57
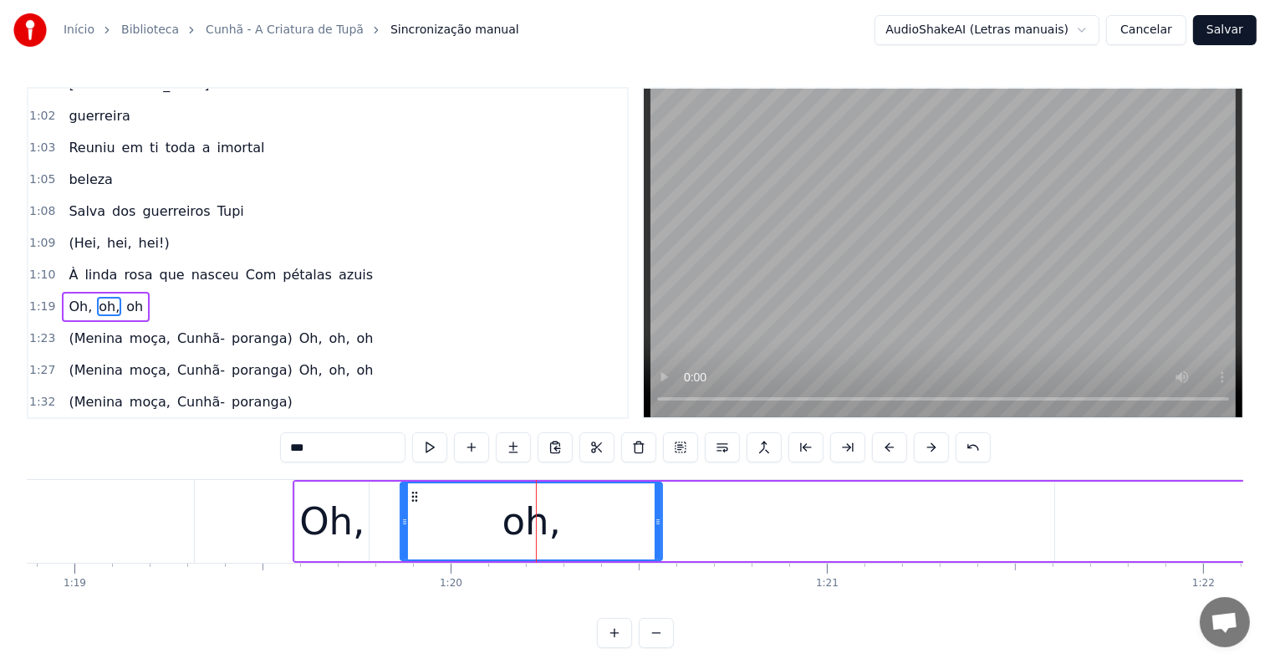
scroll to position [527, 0]
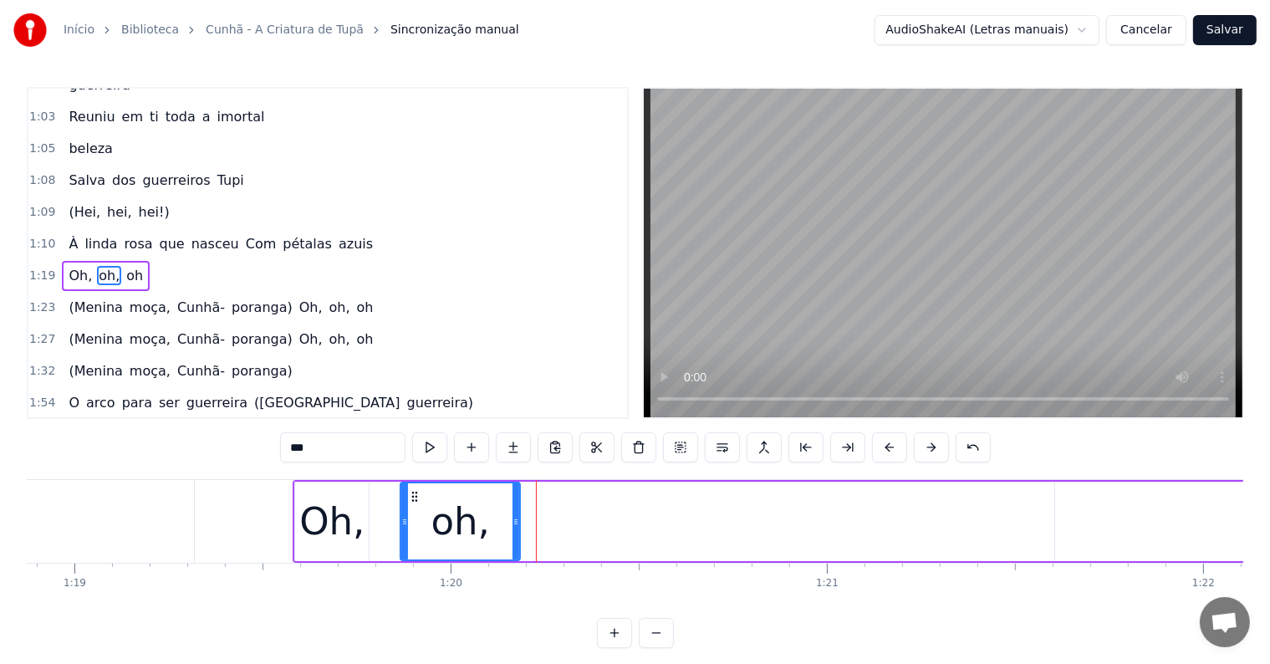
drag, startPoint x: 656, startPoint y: 518, endPoint x: 513, endPoint y: 519, distance: 142.9
click at [513, 519] on icon at bounding box center [515, 521] width 7 height 13
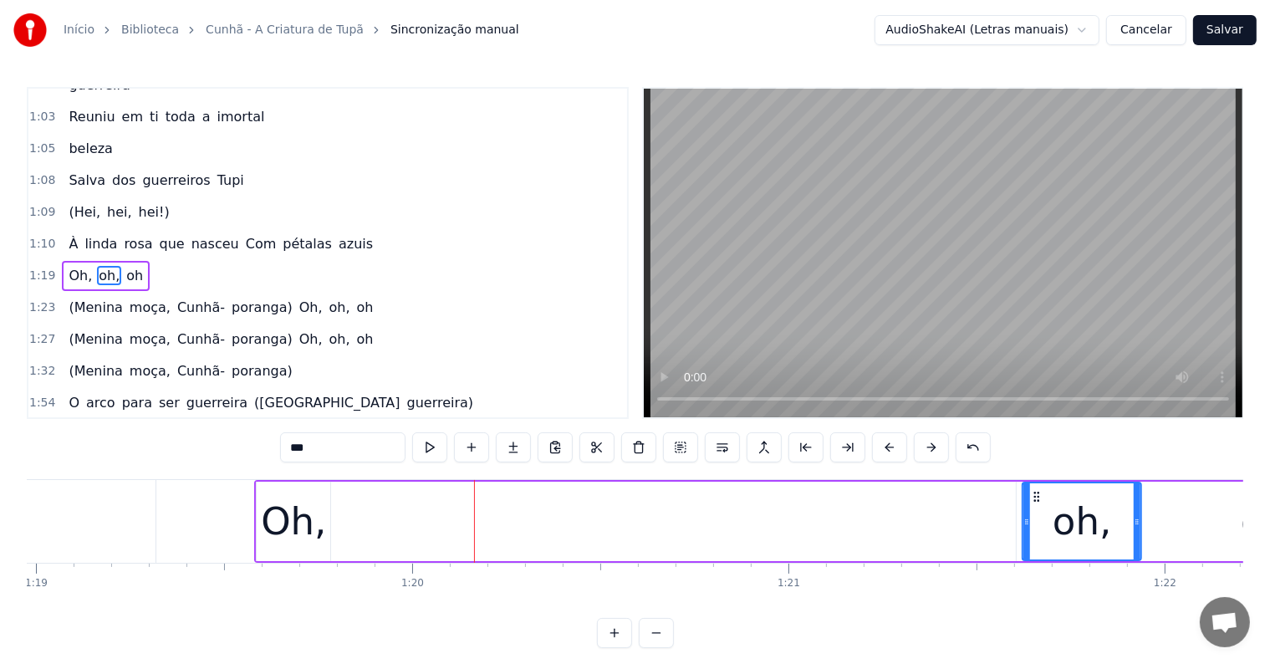
drag, startPoint x: 413, startPoint y: 495, endPoint x: 1040, endPoint y: 497, distance: 626.9
click at [273, 515] on div "Oh," at bounding box center [292, 521] width 65 height 57
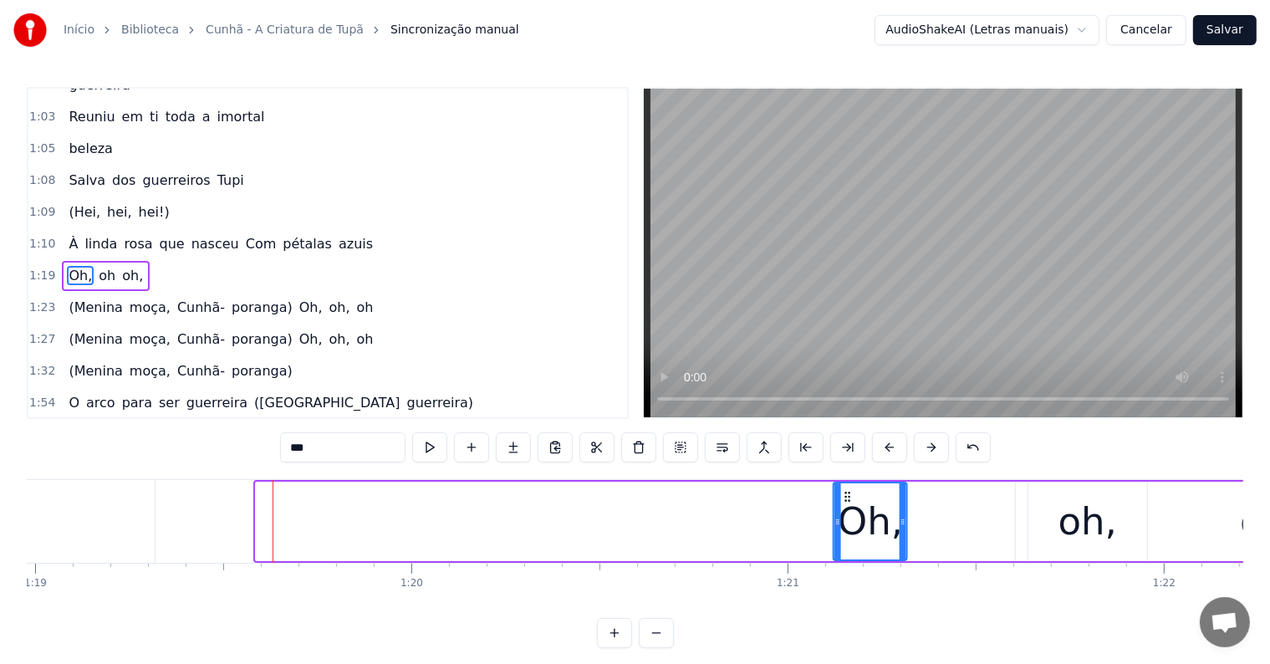
drag, startPoint x: 268, startPoint y: 497, endPoint x: 843, endPoint y: 508, distance: 574.4
click at [844, 509] on div "Oh," at bounding box center [870, 521] width 72 height 76
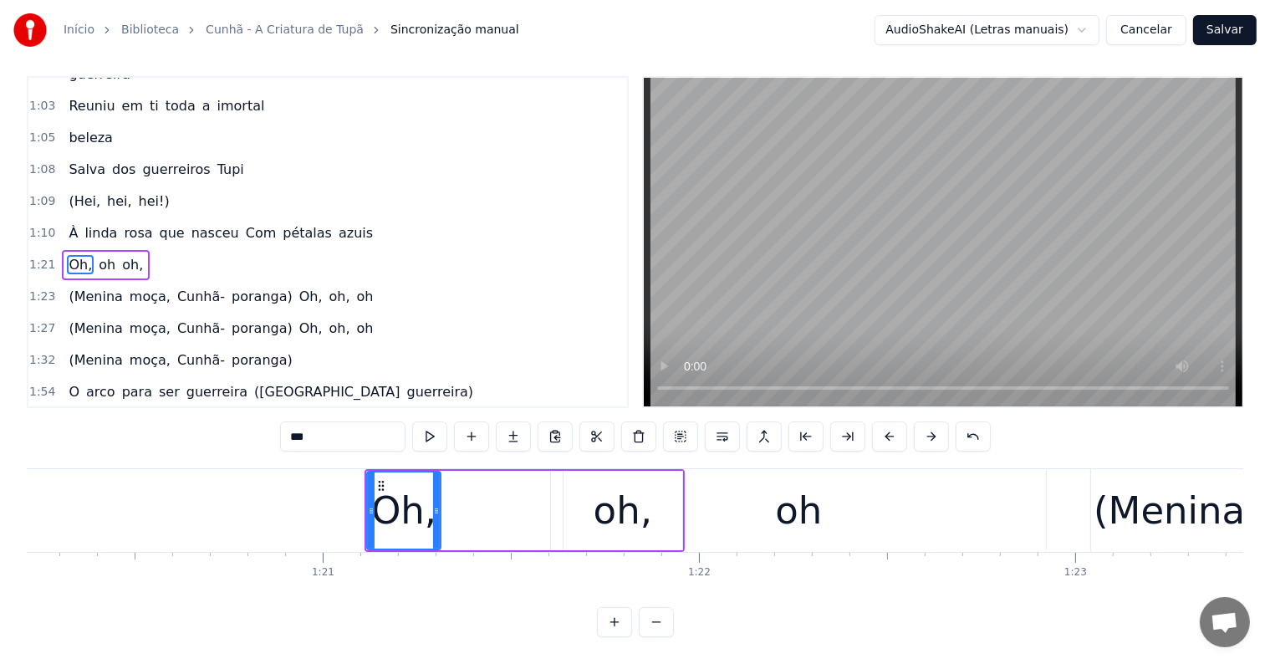
scroll to position [0, 30176]
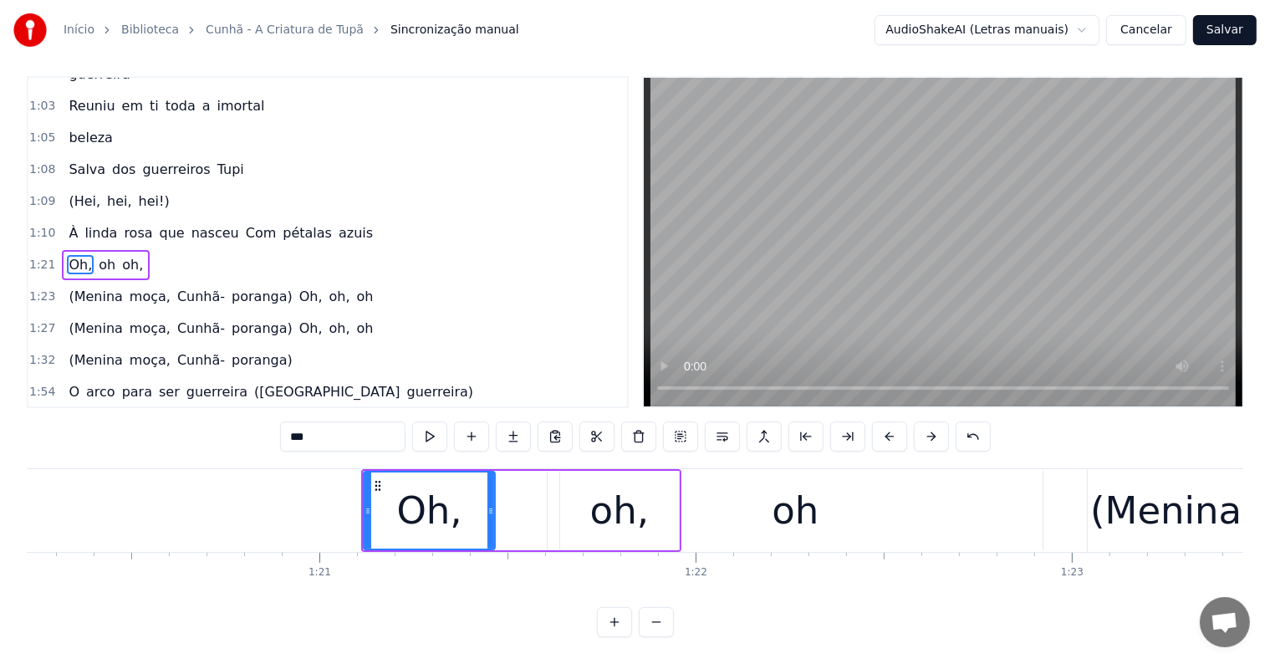
drag, startPoint x: 433, startPoint y: 495, endPoint x: 491, endPoint y: 491, distance: 57.8
click at [491, 504] on icon at bounding box center [490, 510] width 7 height 13
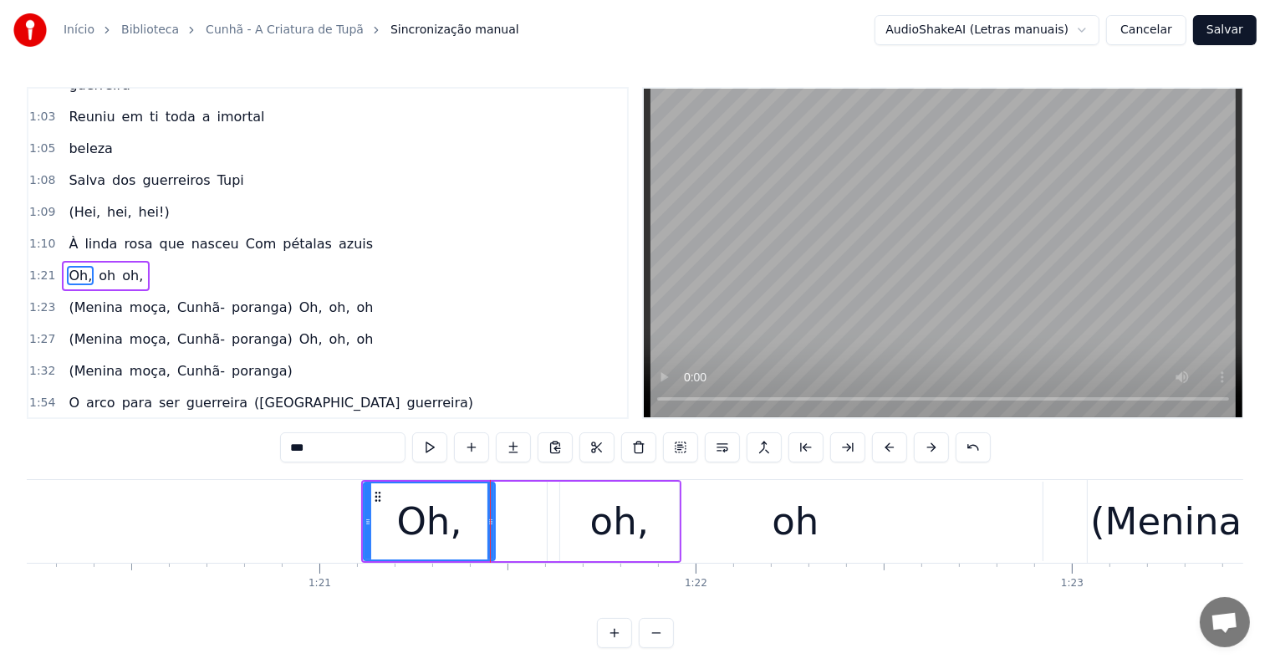
click at [609, 525] on div "oh," at bounding box center [619, 521] width 59 height 57
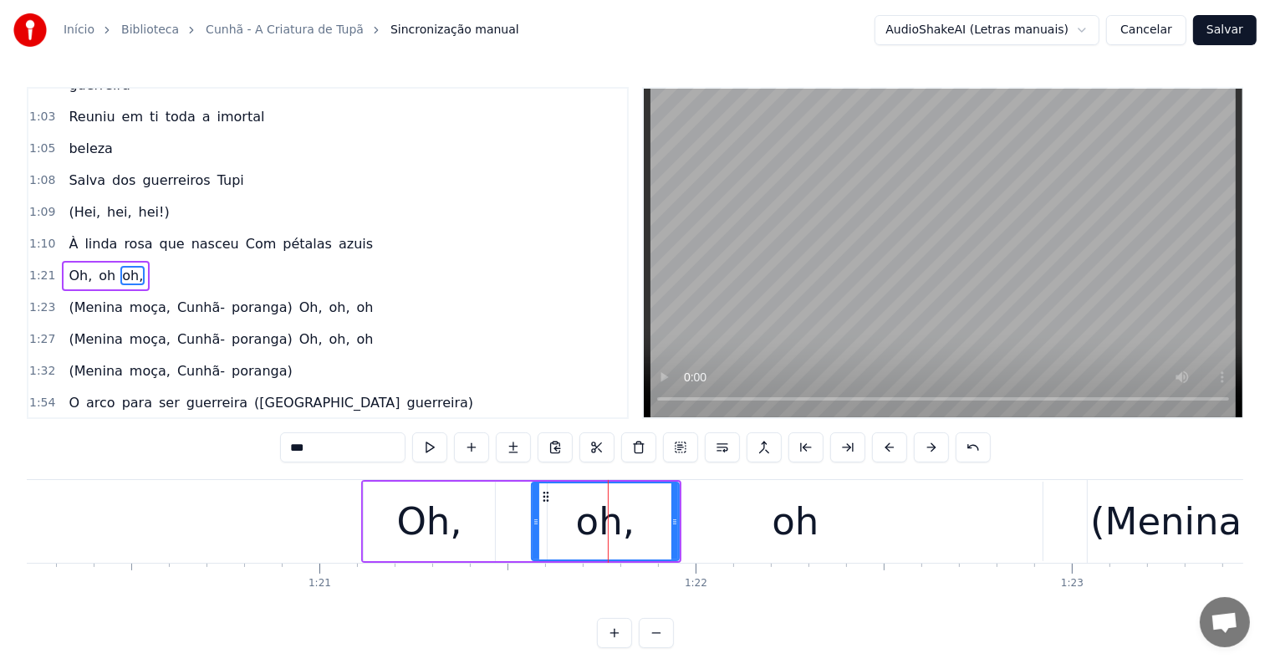
drag, startPoint x: 562, startPoint y: 518, endPoint x: 533, endPoint y: 518, distance: 28.4
click at [533, 518] on icon at bounding box center [535, 521] width 7 height 13
click at [789, 526] on div "oh" at bounding box center [795, 521] width 47 height 57
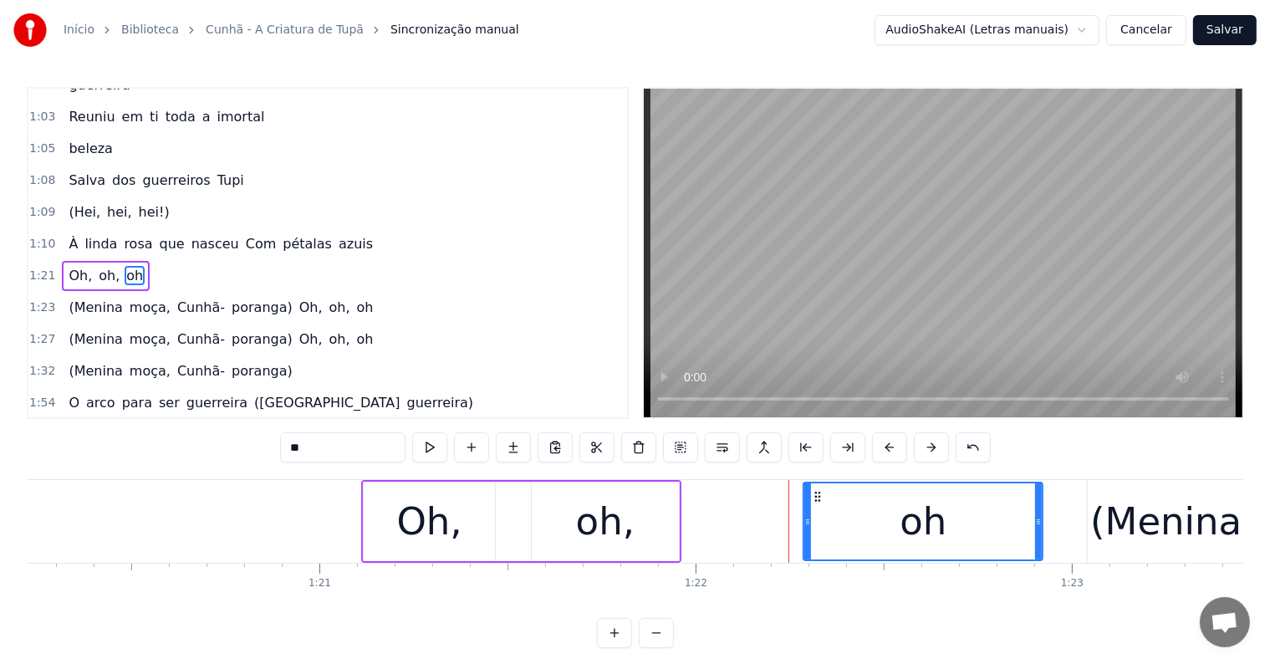
drag, startPoint x: 549, startPoint y: 522, endPoint x: 805, endPoint y: 517, distance: 255.8
click at [805, 517] on icon at bounding box center [807, 521] width 7 height 13
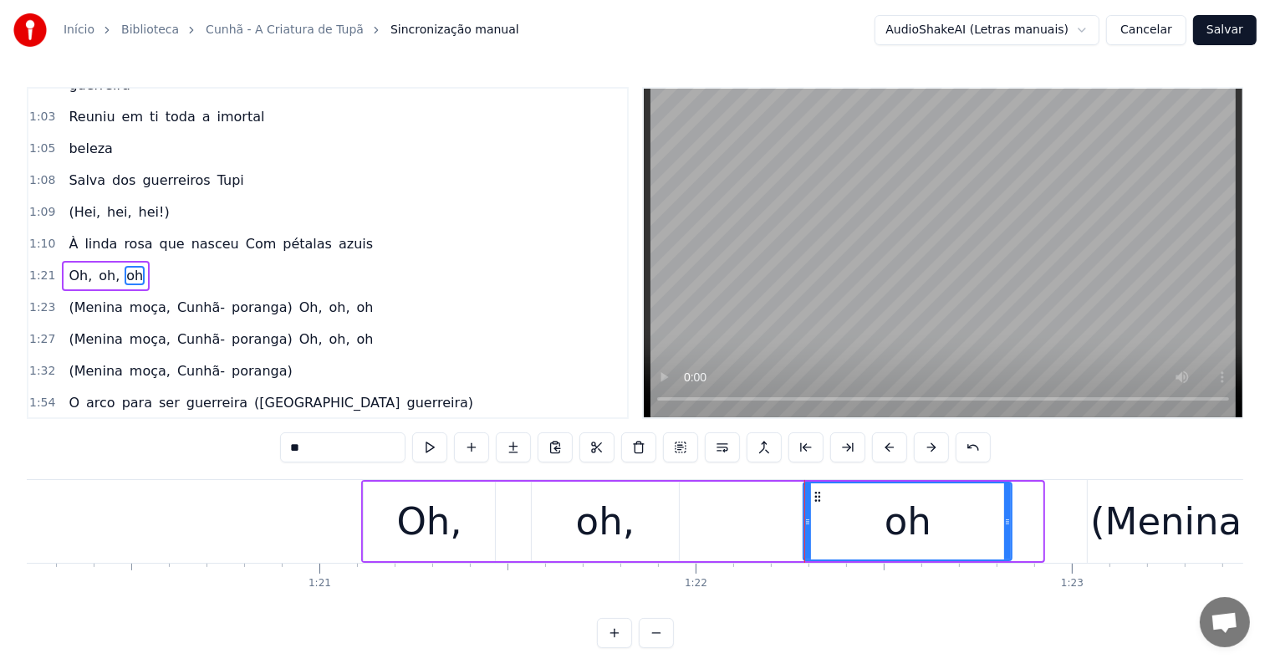
drag, startPoint x: 1037, startPoint y: 520, endPoint x: 1006, endPoint y: 521, distance: 30.9
click at [1006, 521] on icon at bounding box center [1007, 521] width 7 height 13
click at [665, 518] on div "oh," at bounding box center [605, 520] width 147 height 79
type input "***"
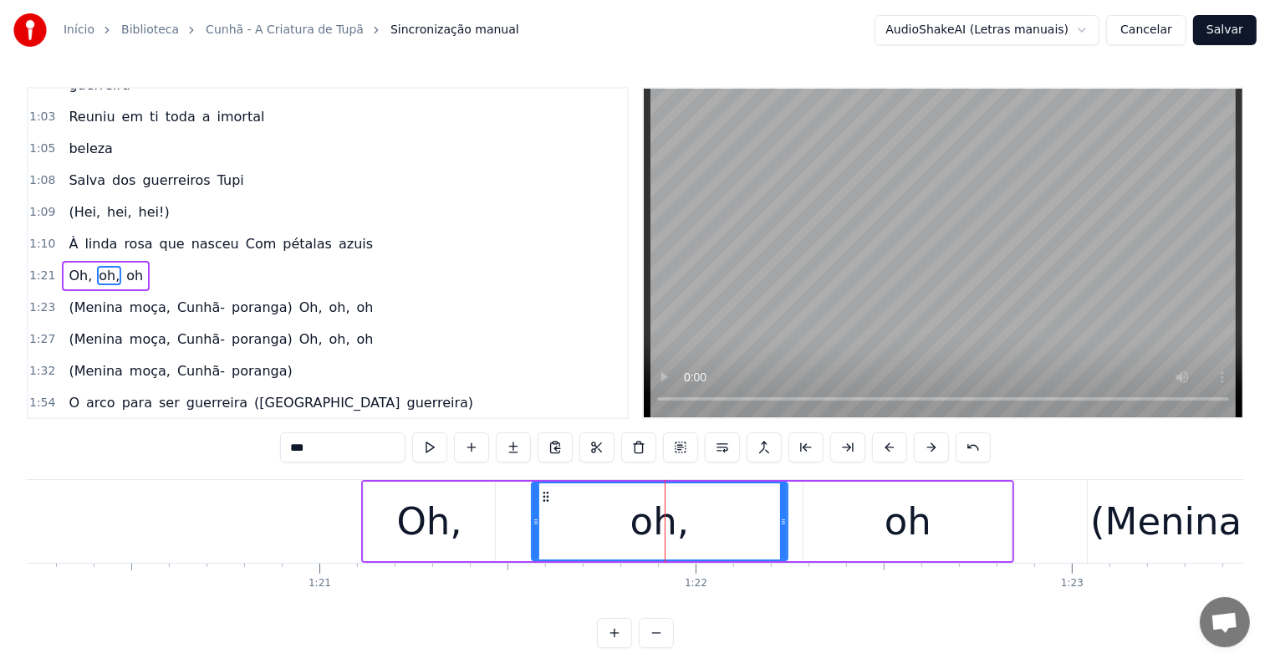
drag, startPoint x: 716, startPoint y: 521, endPoint x: 782, endPoint y: 521, distance: 66.0
click at [782, 521] on icon at bounding box center [783, 521] width 7 height 13
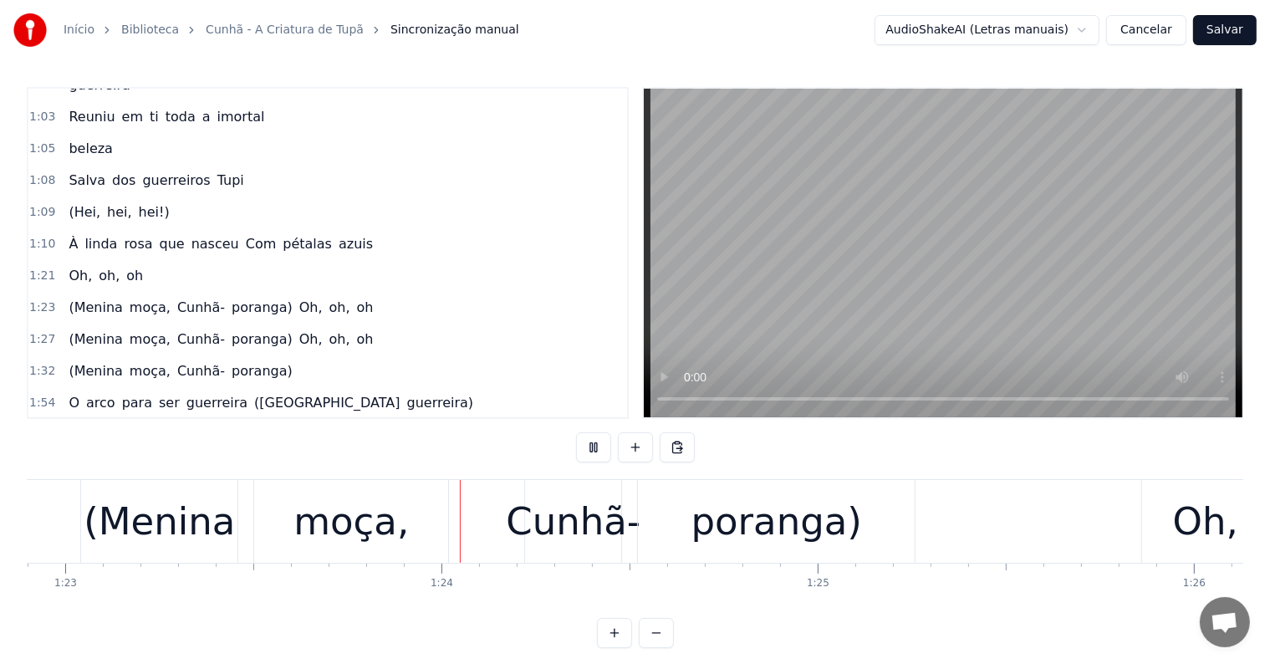
scroll to position [0, 31250]
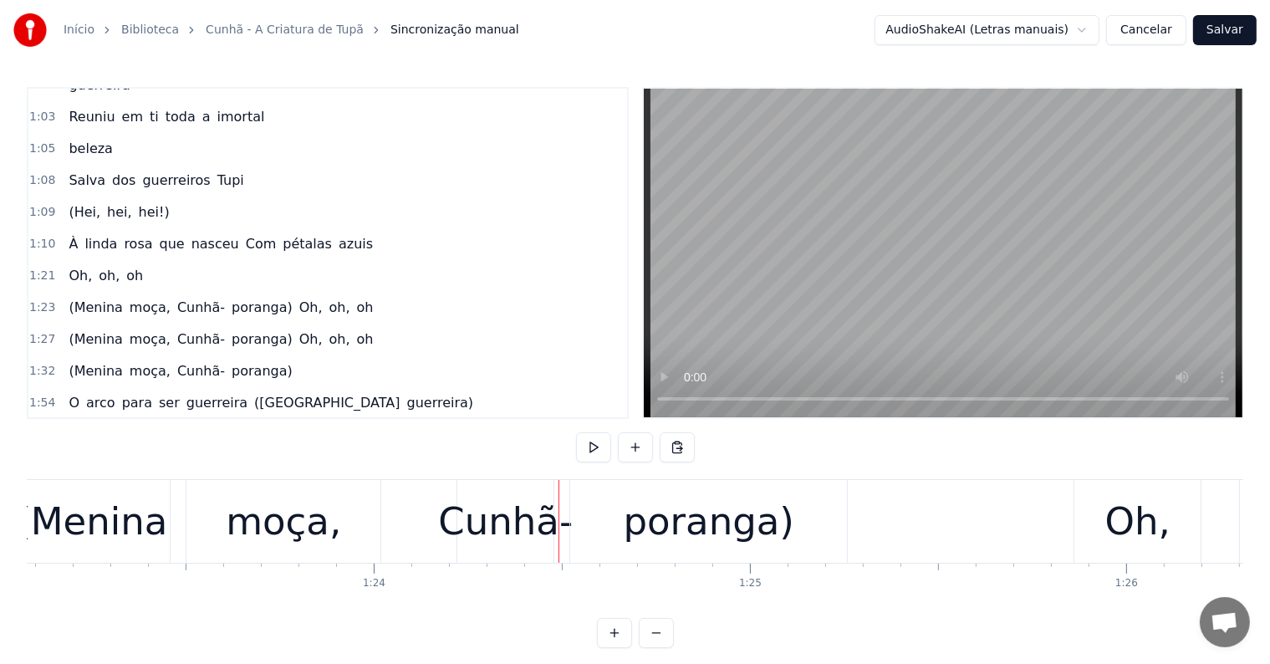
click at [93, 537] on div "(Menina" at bounding box center [91, 521] width 151 height 57
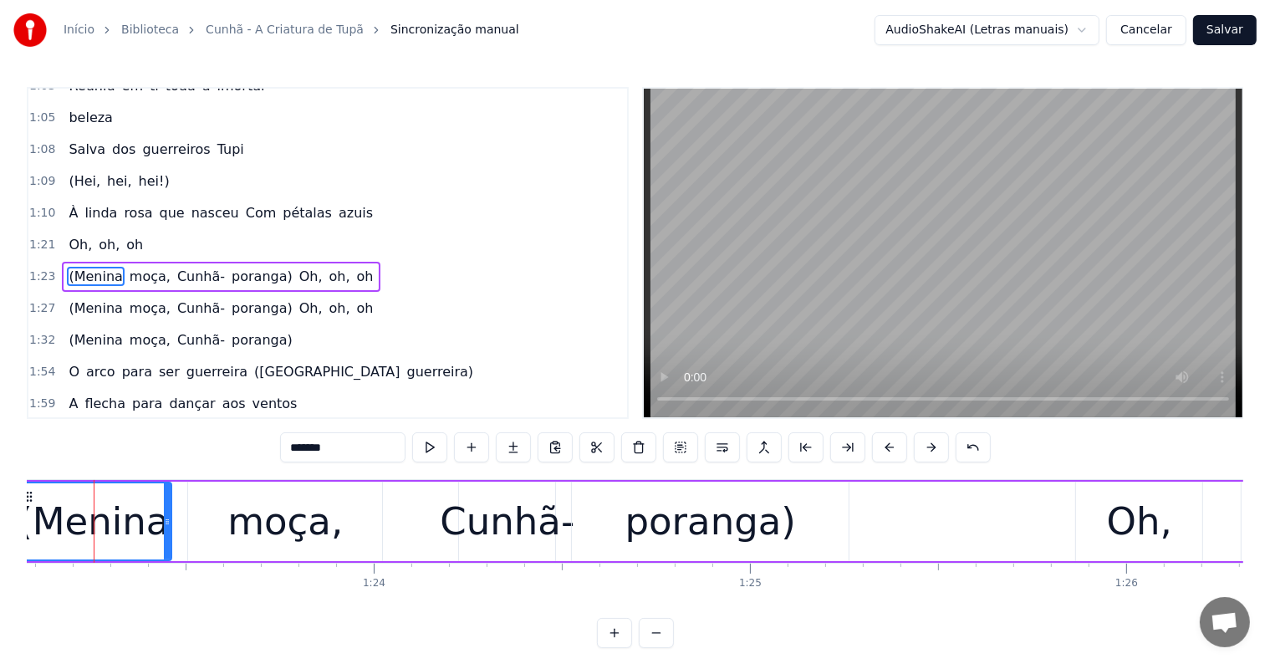
scroll to position [0, 31232]
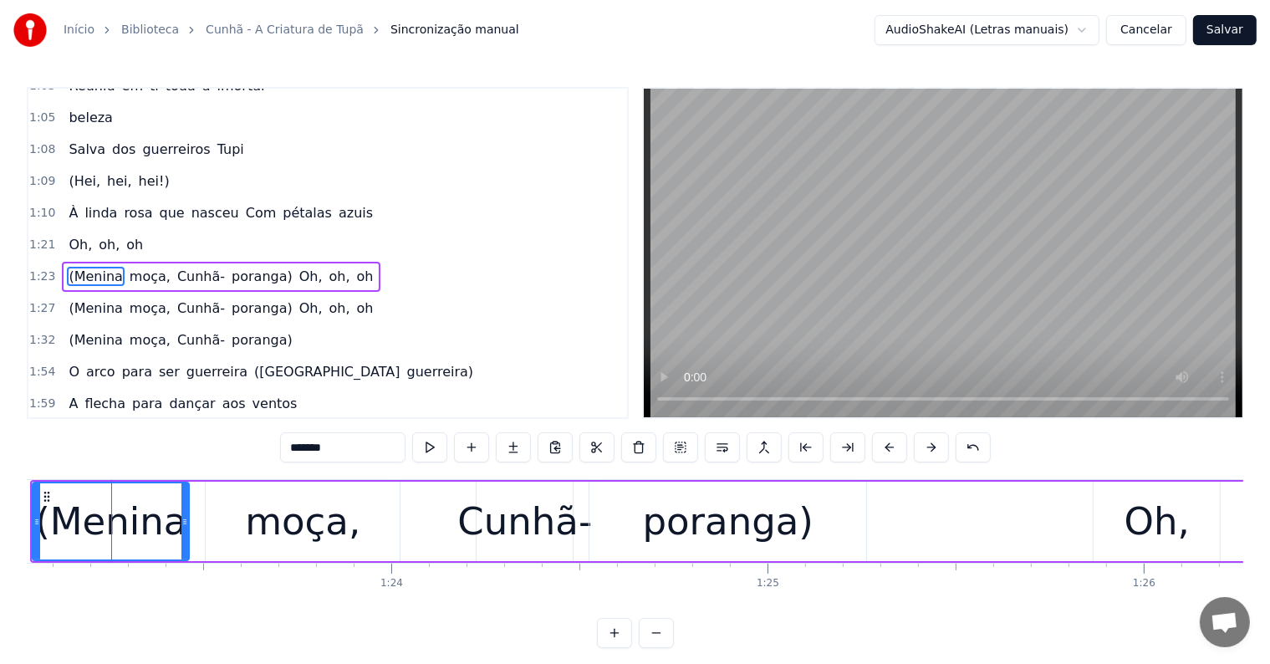
click at [125, 235] on span "oh" at bounding box center [135, 244] width 20 height 19
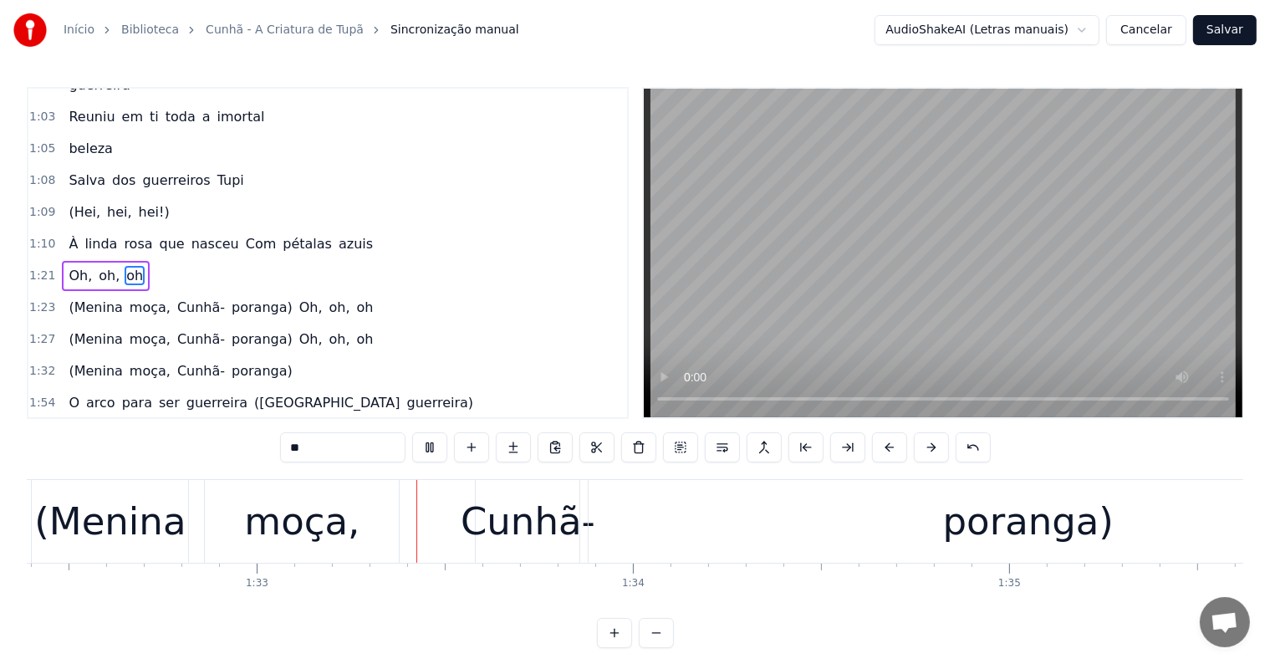
scroll to position [0, 34760]
click at [563, 532] on div "Cunhã-" at bounding box center [520, 521] width 135 height 57
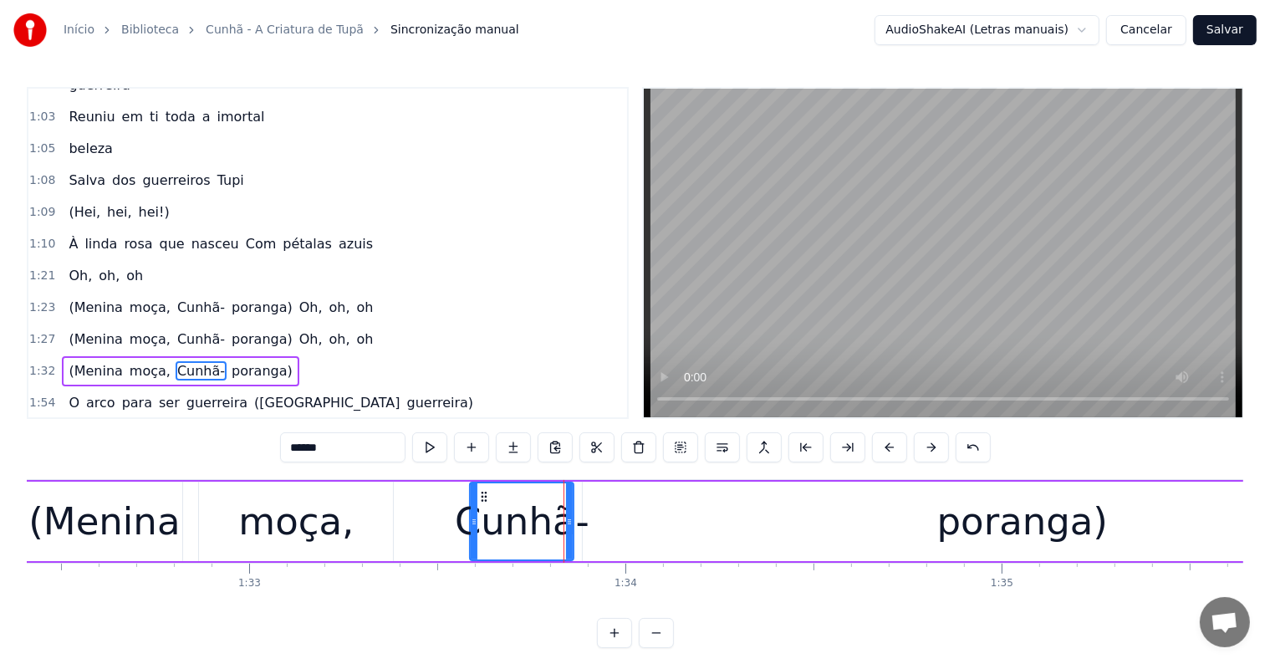
scroll to position [619, 0]
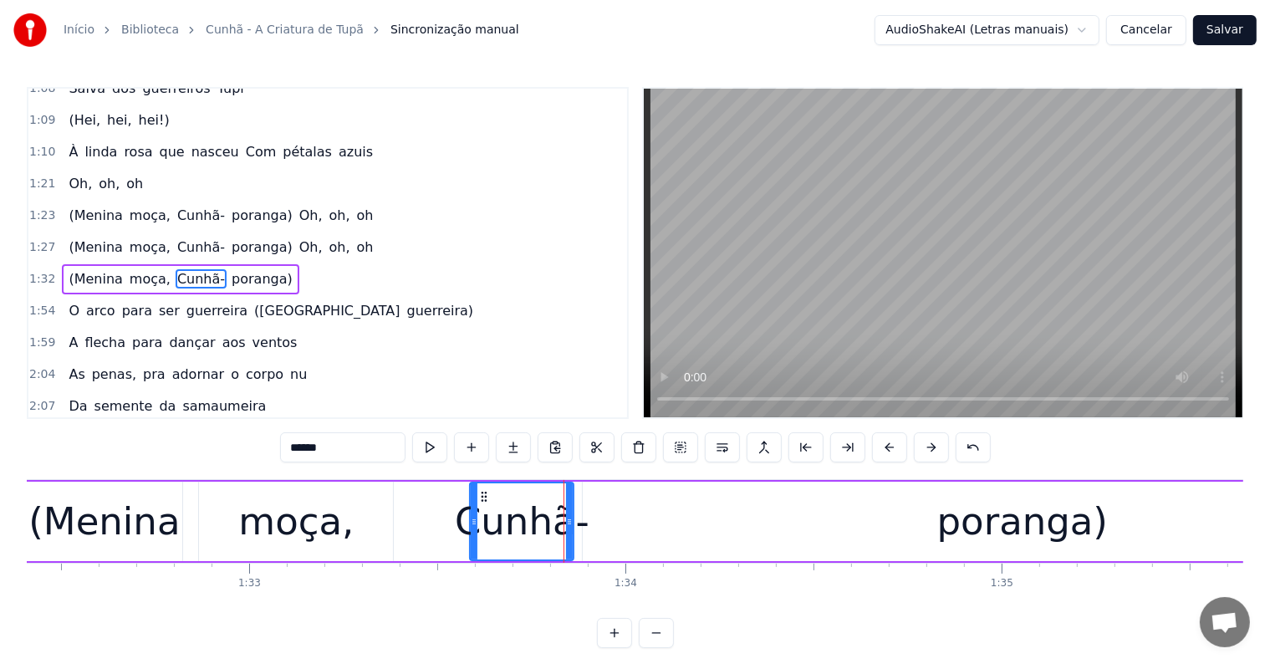
click at [237, 269] on span "poranga)" at bounding box center [262, 278] width 64 height 19
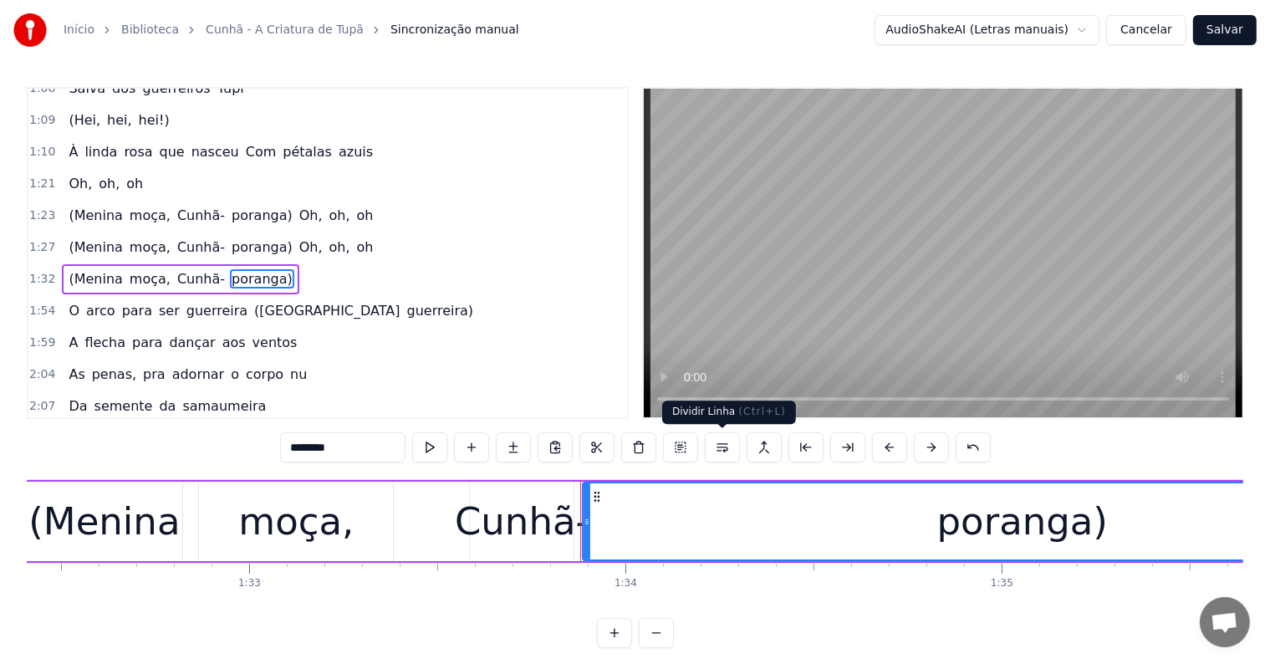
click at [725, 450] on button at bounding box center [722, 447] width 35 height 30
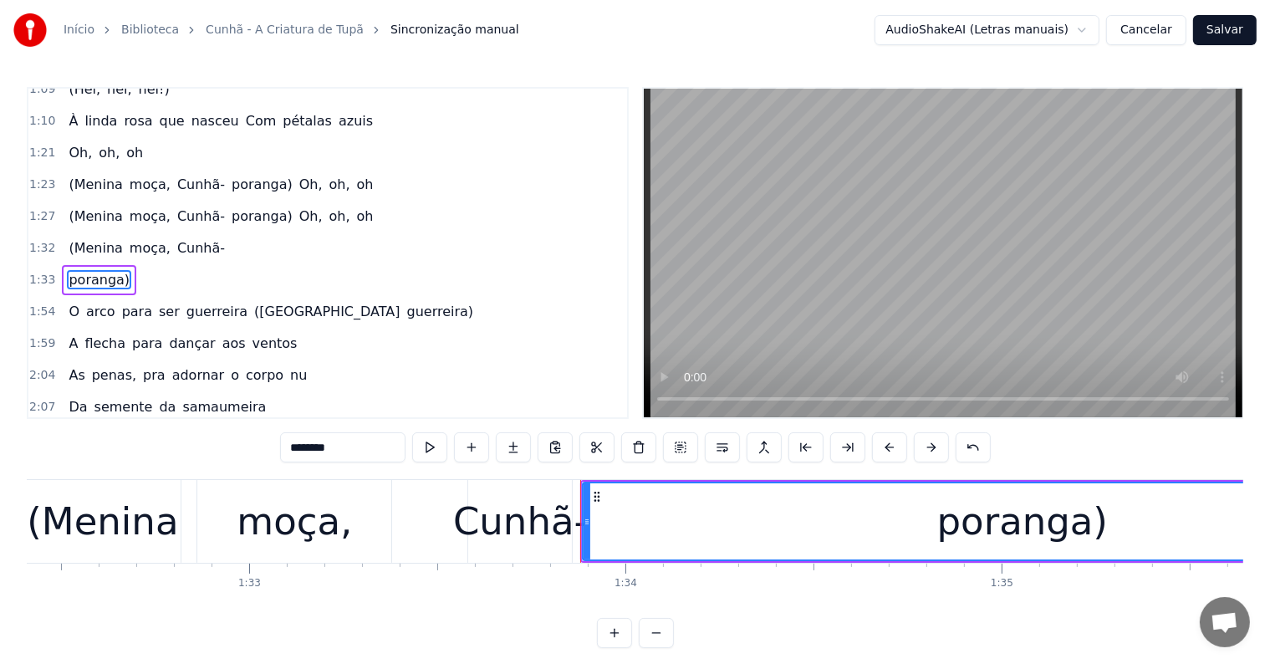
click at [185, 238] on span "Cunhã-" at bounding box center [201, 247] width 51 height 19
type input "******"
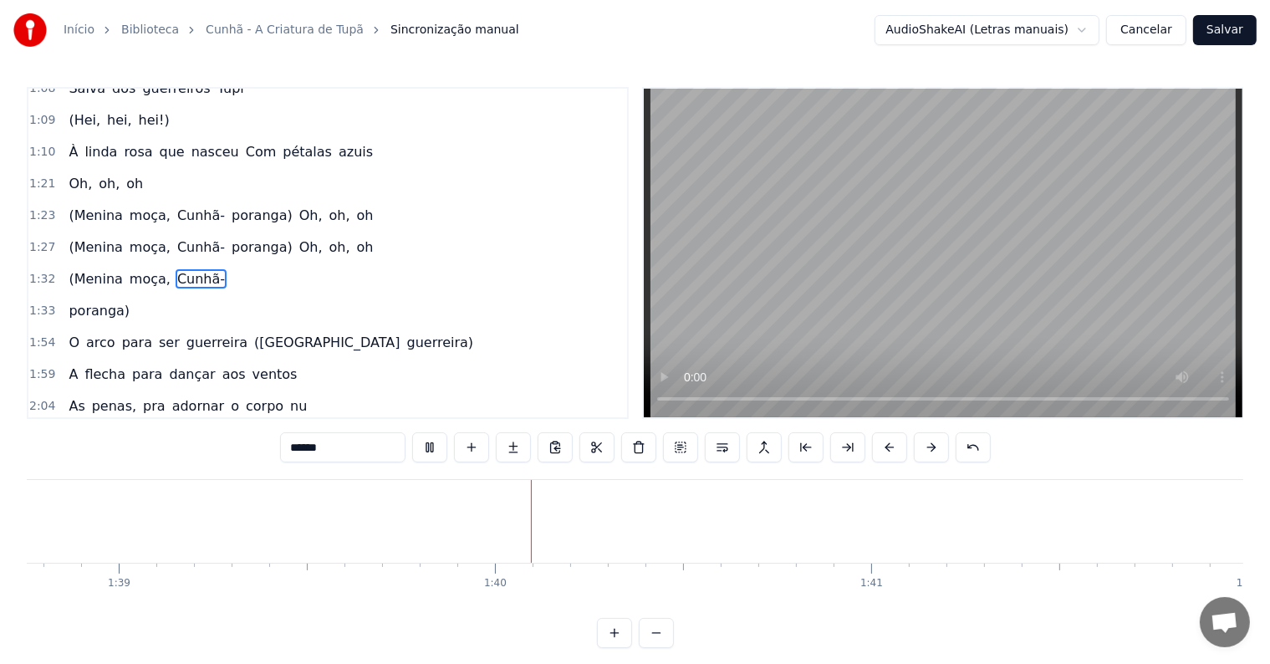
scroll to position [0, 37238]
click at [1010, 518] on div at bounding box center [1010, 521] width 1 height 83
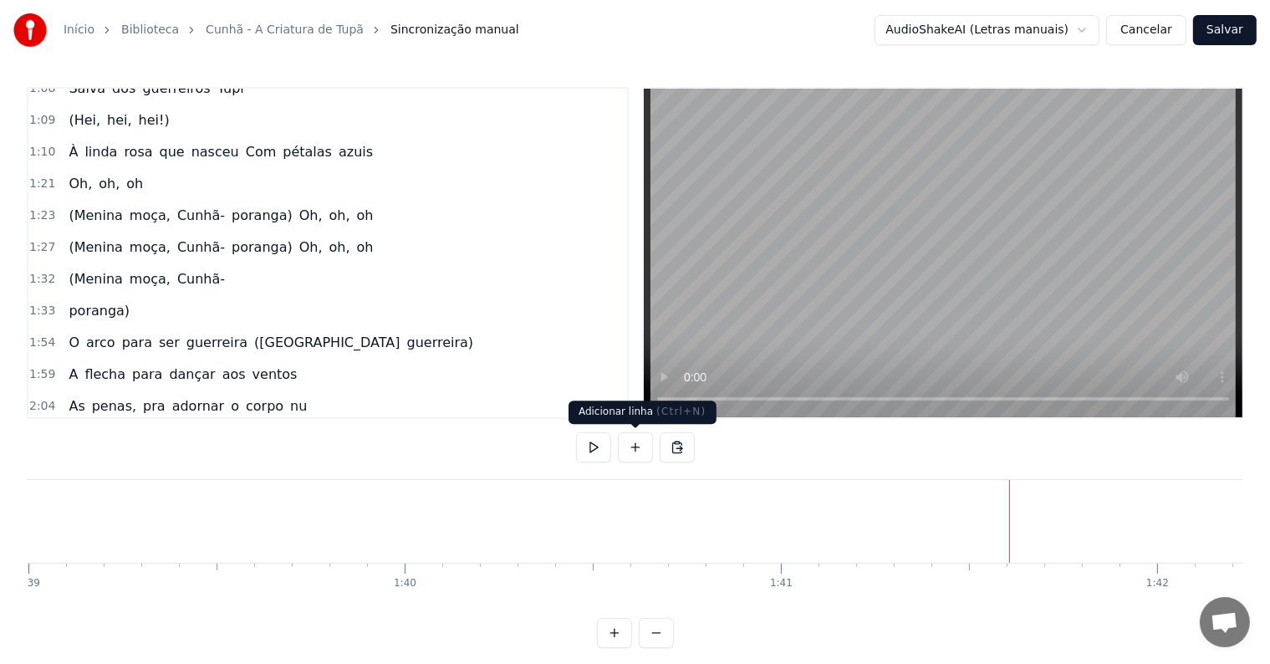
click at [629, 445] on button at bounding box center [635, 447] width 35 height 30
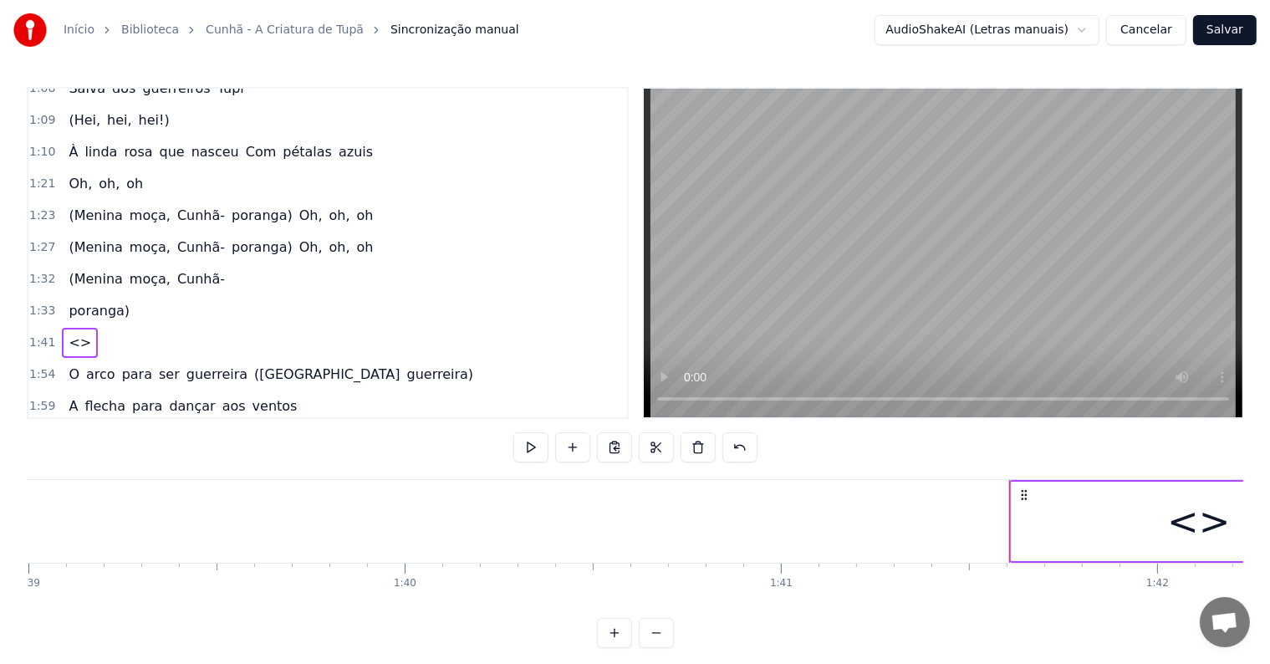
click at [1088, 535] on div "<>" at bounding box center [1198, 520] width 374 height 79
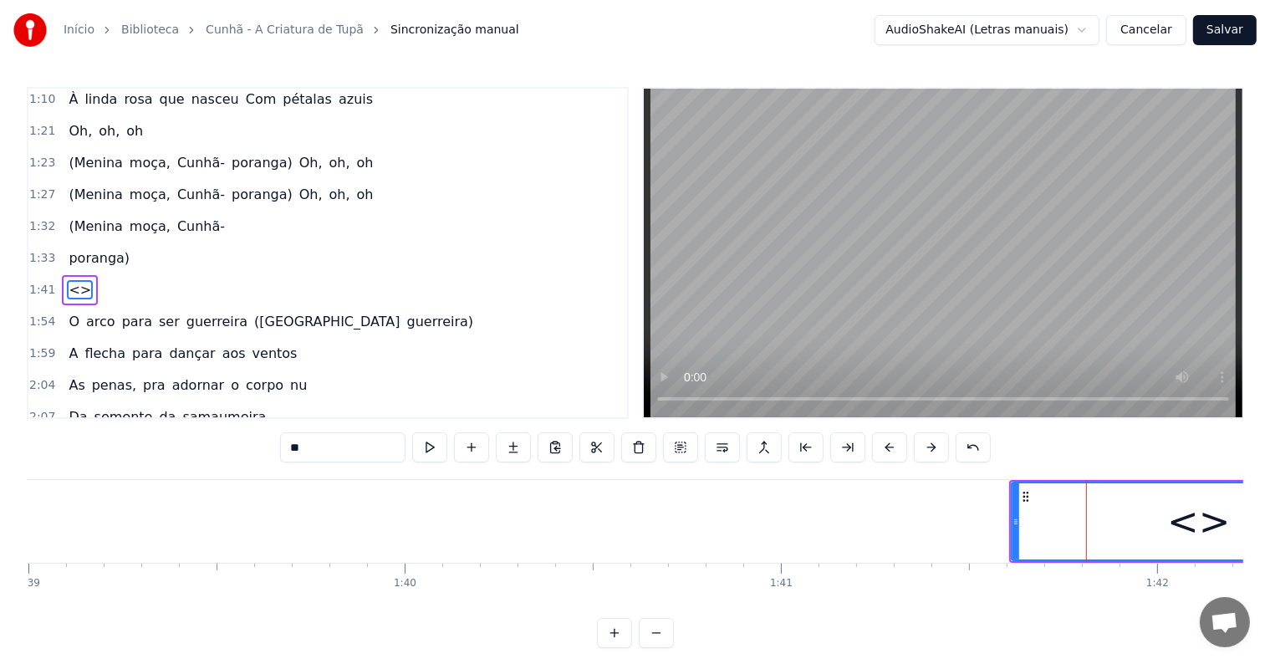
scroll to position [681, 0]
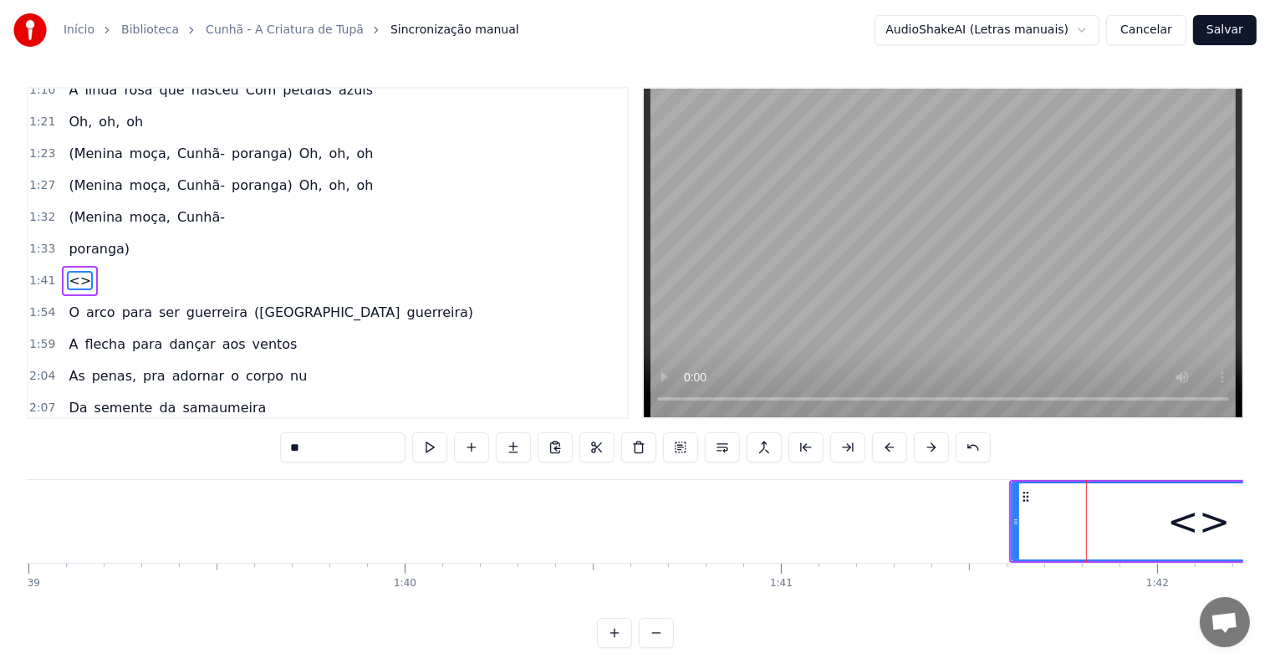
drag, startPoint x: 348, startPoint y: 440, endPoint x: 211, endPoint y: 440, distance: 137.1
click at [211, 440] on div "0:03 [Bem viram os olhos da tribo] [Que lhes concederam] 0:07 Cunhã- poranga! 0…" at bounding box center [635, 367] width 1216 height 561
paste input "**********"
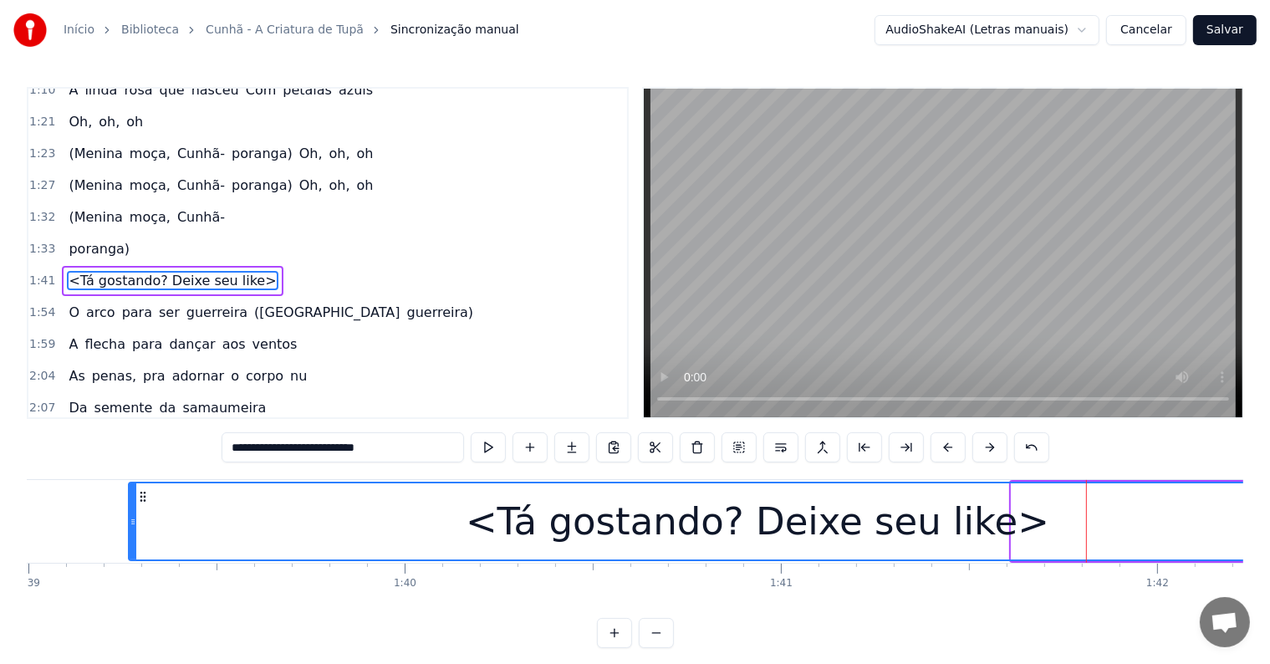
drag, startPoint x: 1012, startPoint y: 519, endPoint x: 130, endPoint y: 489, distance: 883.2
click at [130, 489] on div at bounding box center [133, 521] width 7 height 76
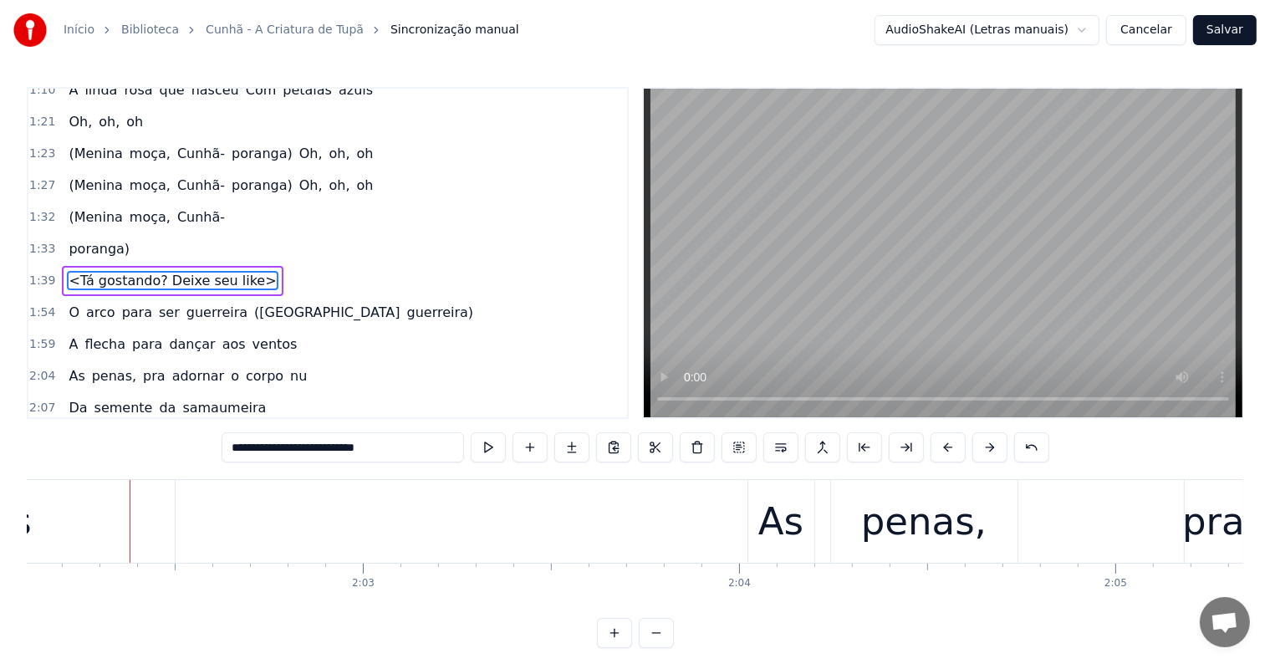
scroll to position [0, 45950]
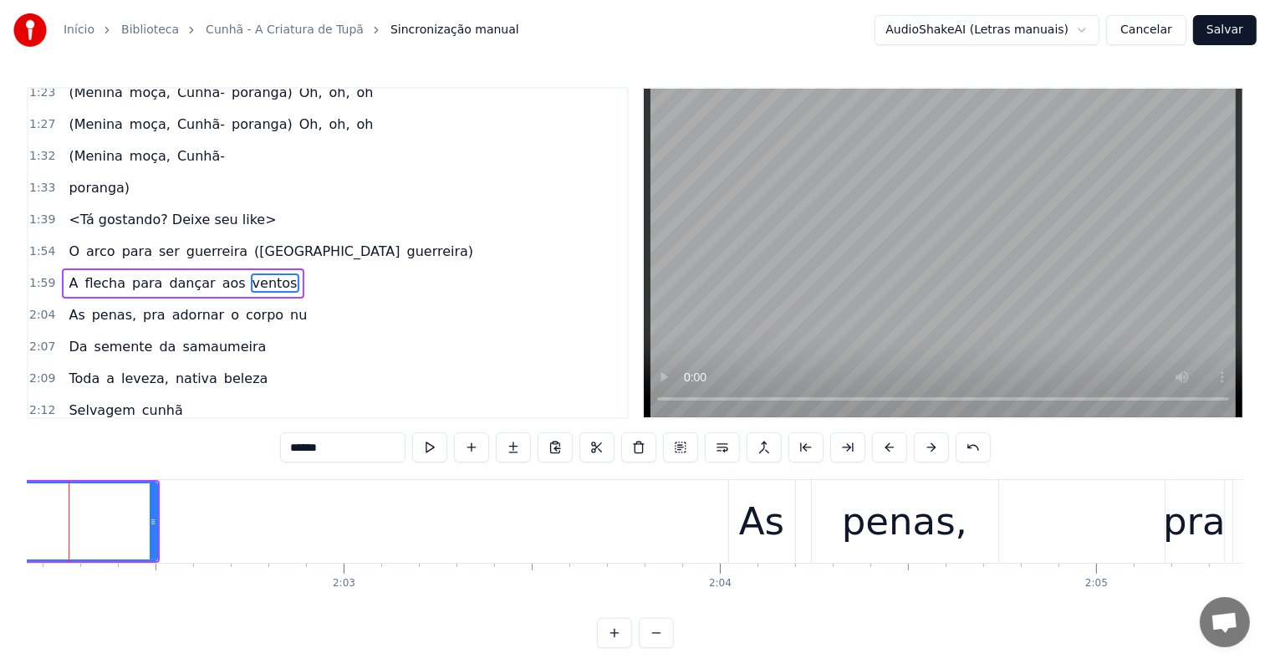
scroll to position [0, 45907]
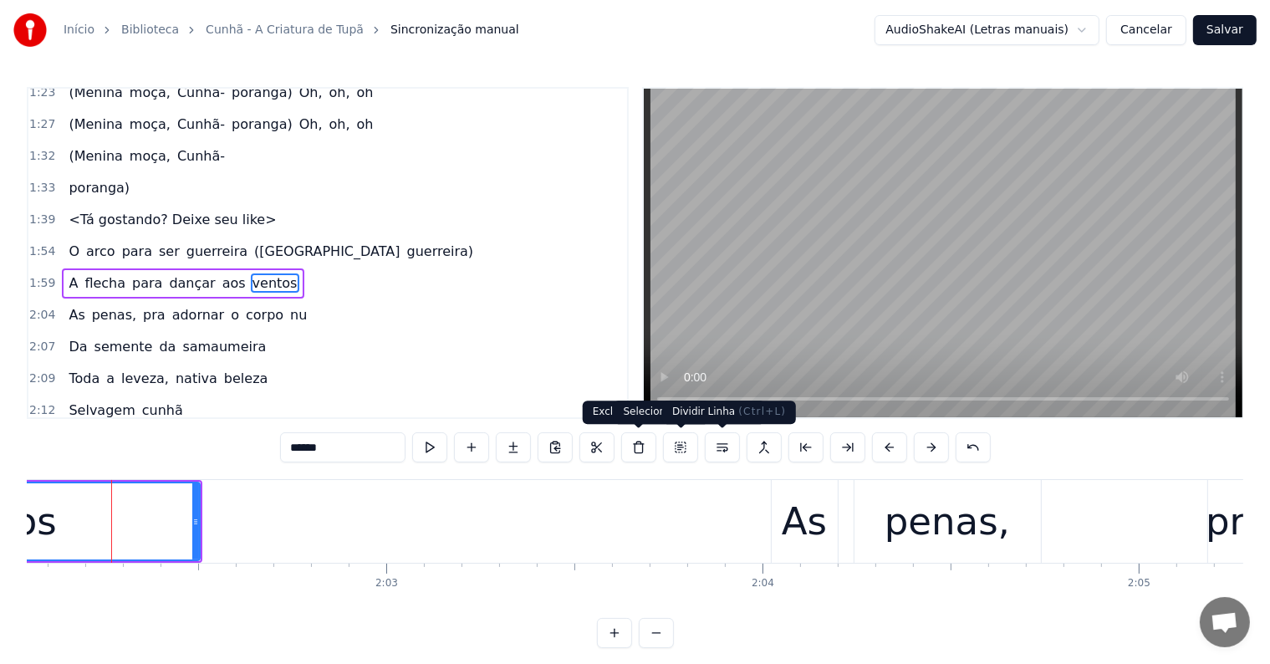
drag, startPoint x: 718, startPoint y: 448, endPoint x: 619, endPoint y: 422, distance: 102.0
click at [719, 448] on button at bounding box center [722, 447] width 35 height 30
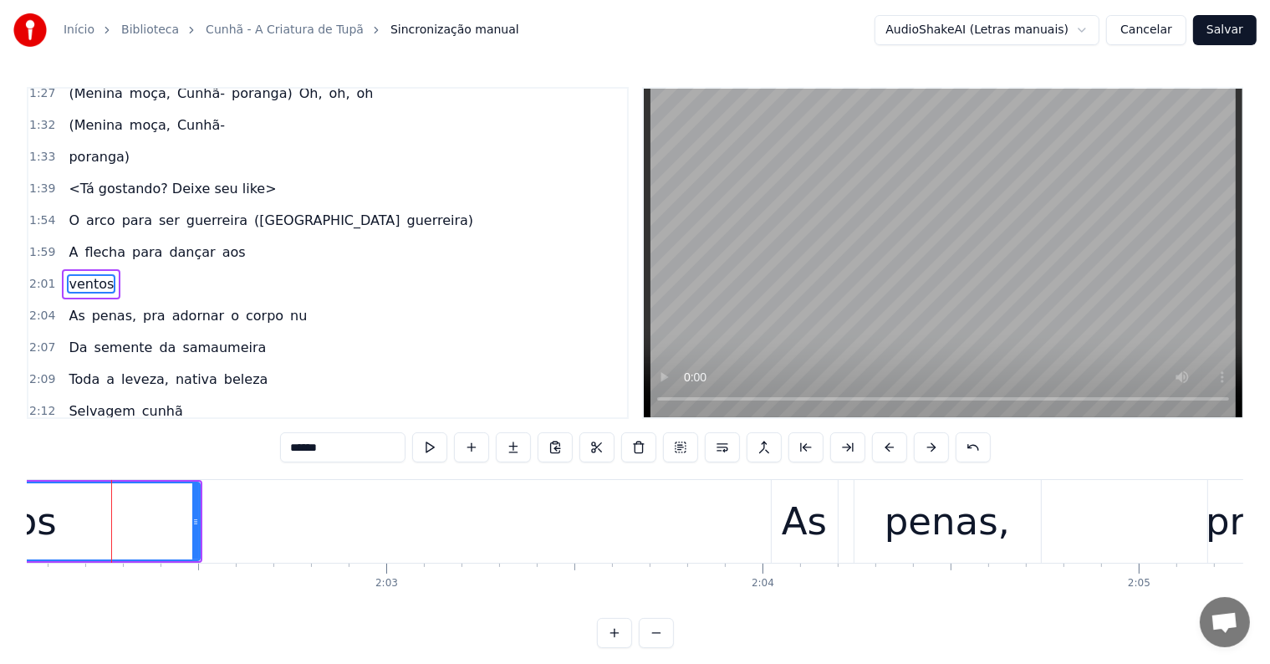
click at [181, 242] on span "dançar" at bounding box center [191, 251] width 49 height 19
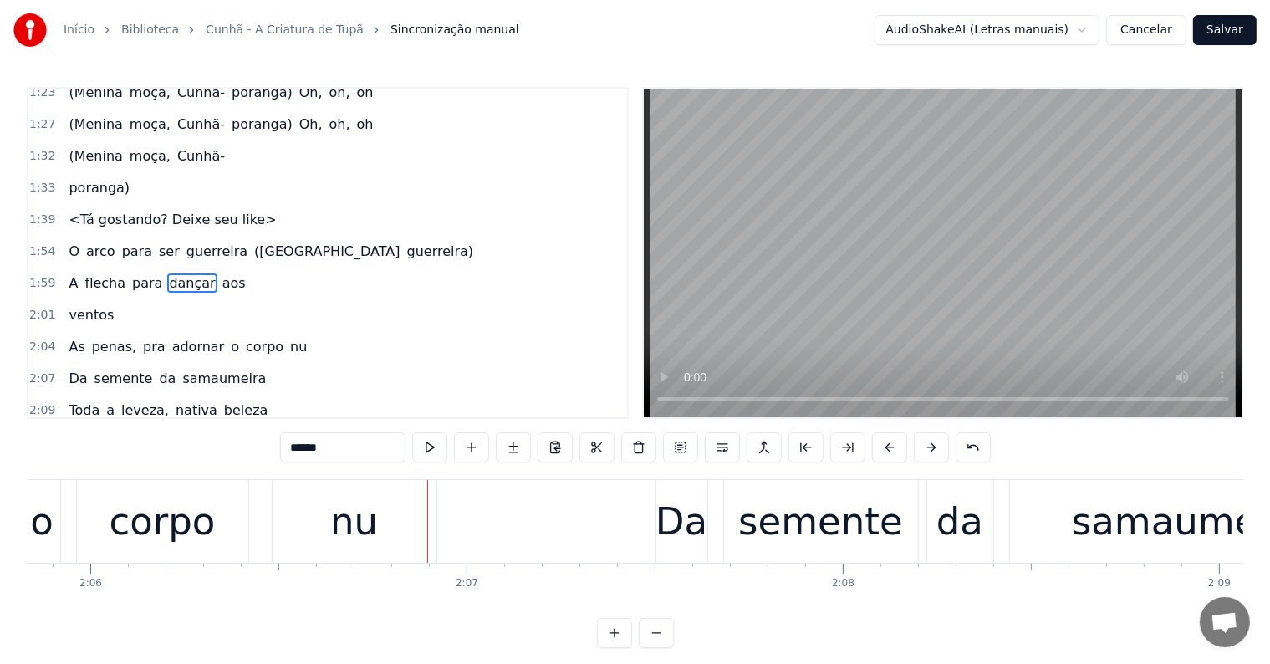
scroll to position [0, 47543]
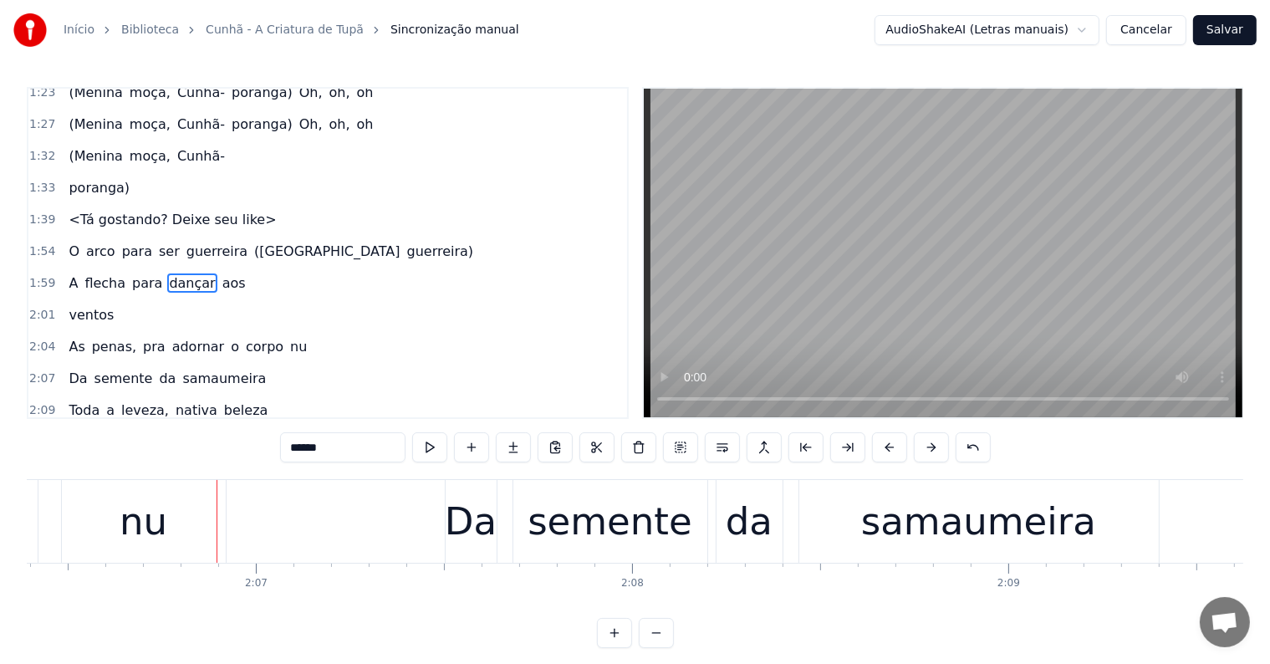
click at [164, 498] on div "nu" at bounding box center [144, 521] width 48 height 57
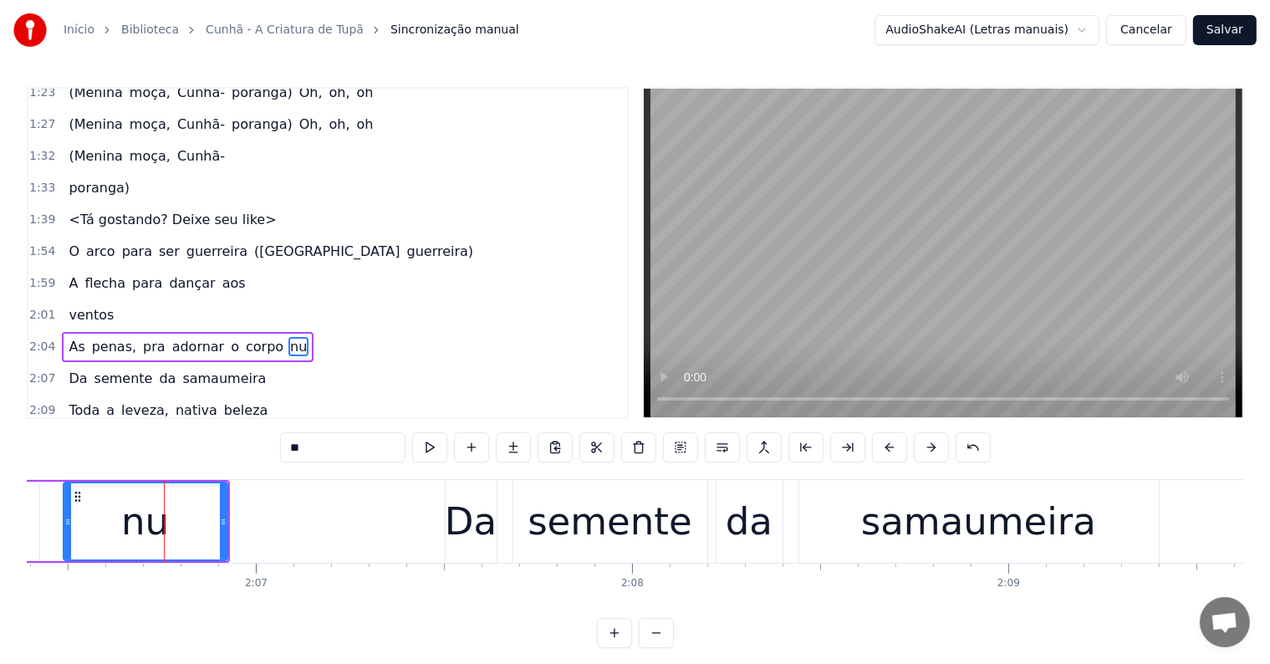
scroll to position [804, 0]
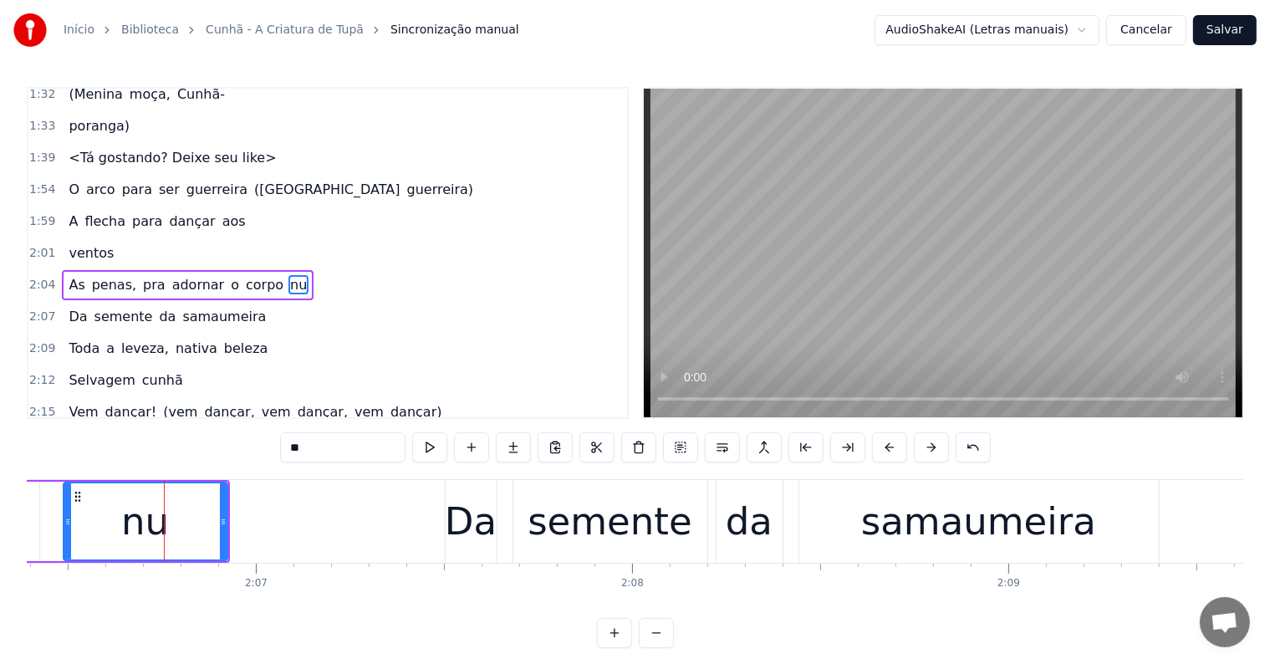
click at [141, 275] on span "pra" at bounding box center [154, 284] width 26 height 19
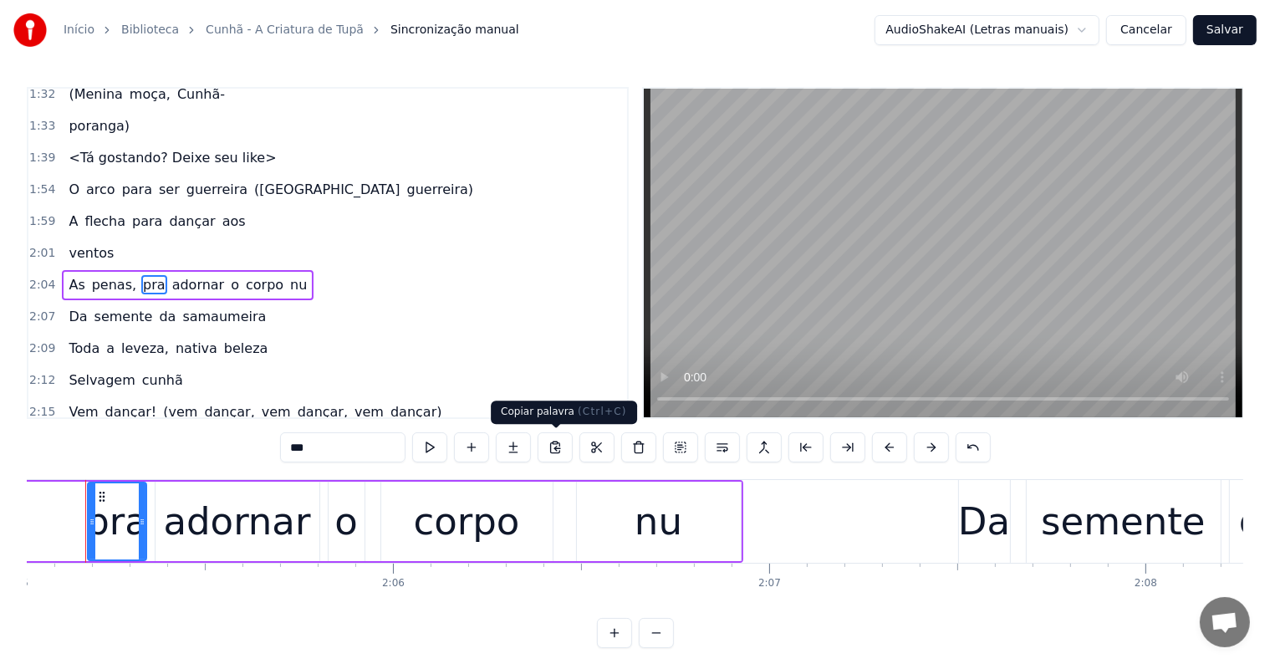
scroll to position [0, 47003]
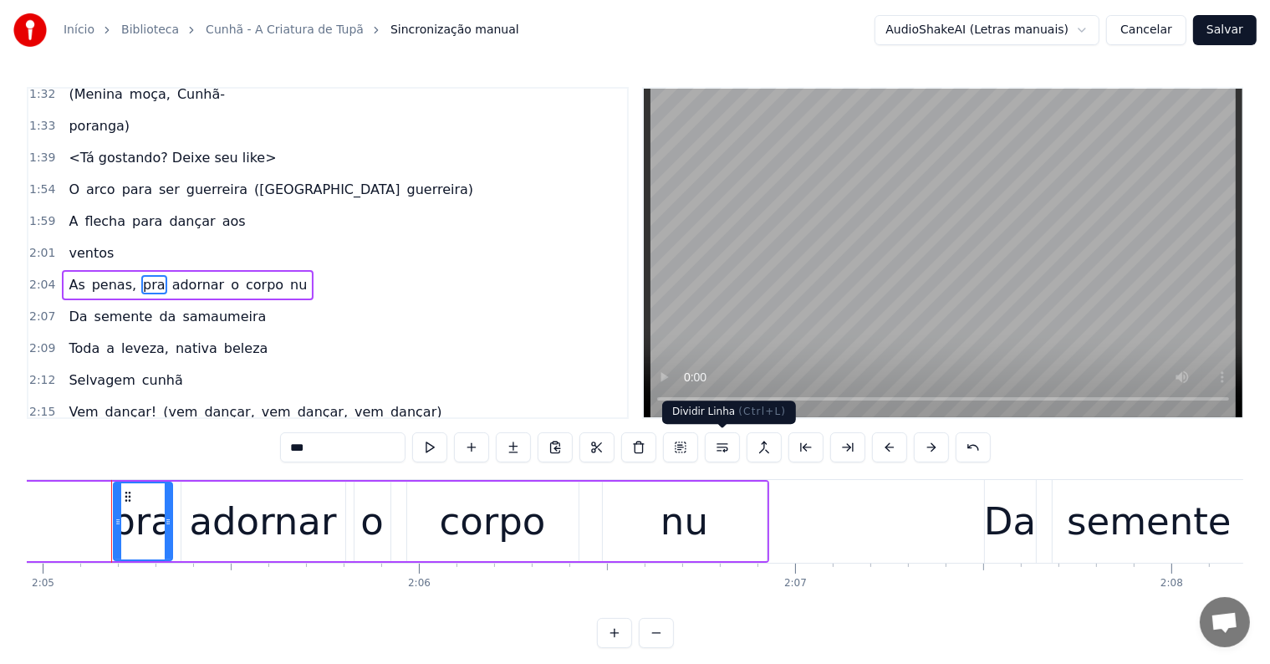
click at [724, 438] on button at bounding box center [722, 447] width 35 height 30
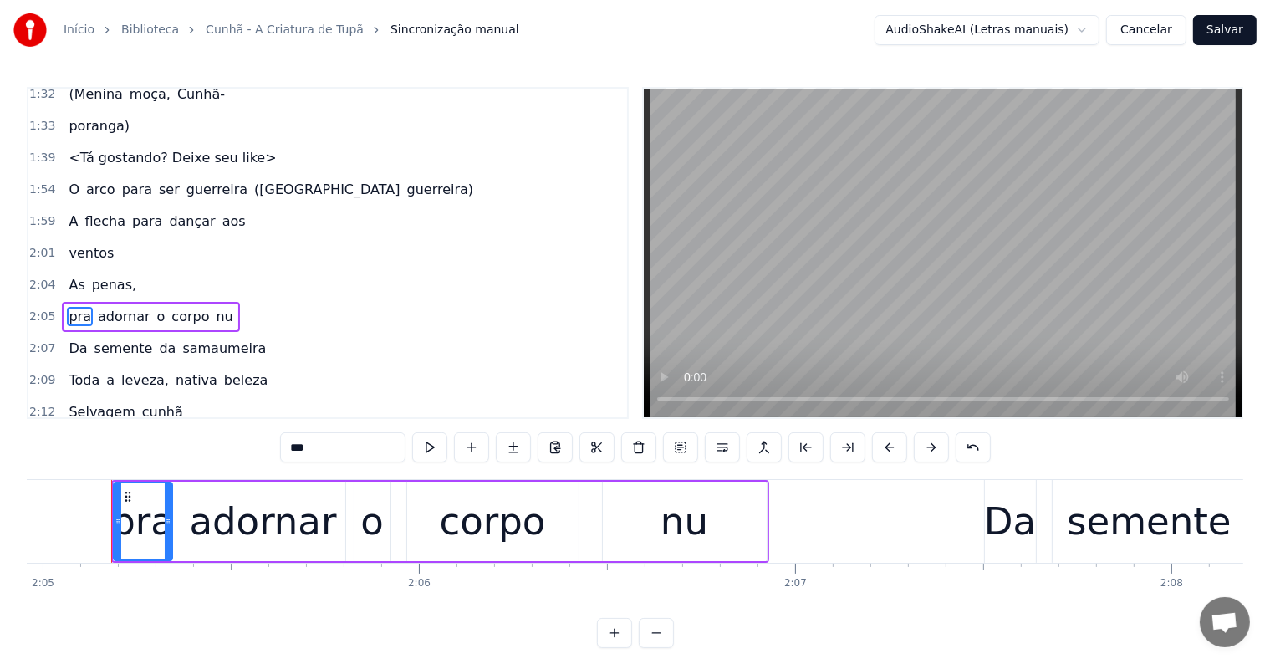
scroll to position [835, 0]
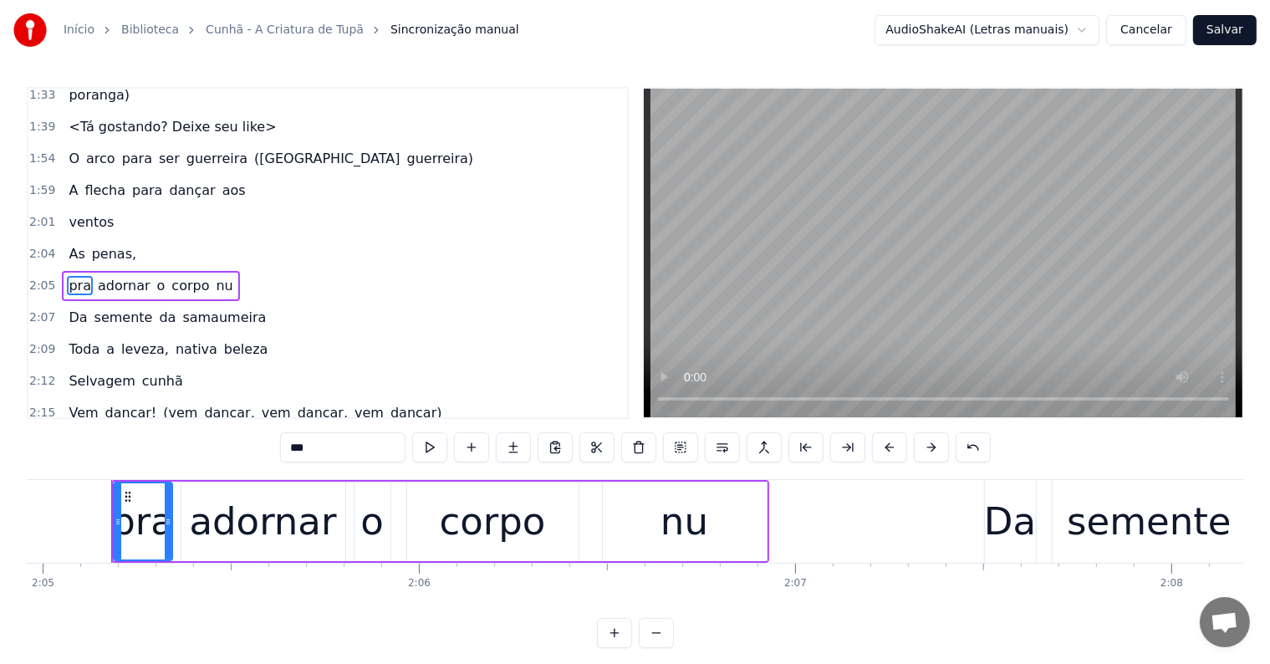
click at [90, 244] on span "penas," at bounding box center [114, 253] width 48 height 19
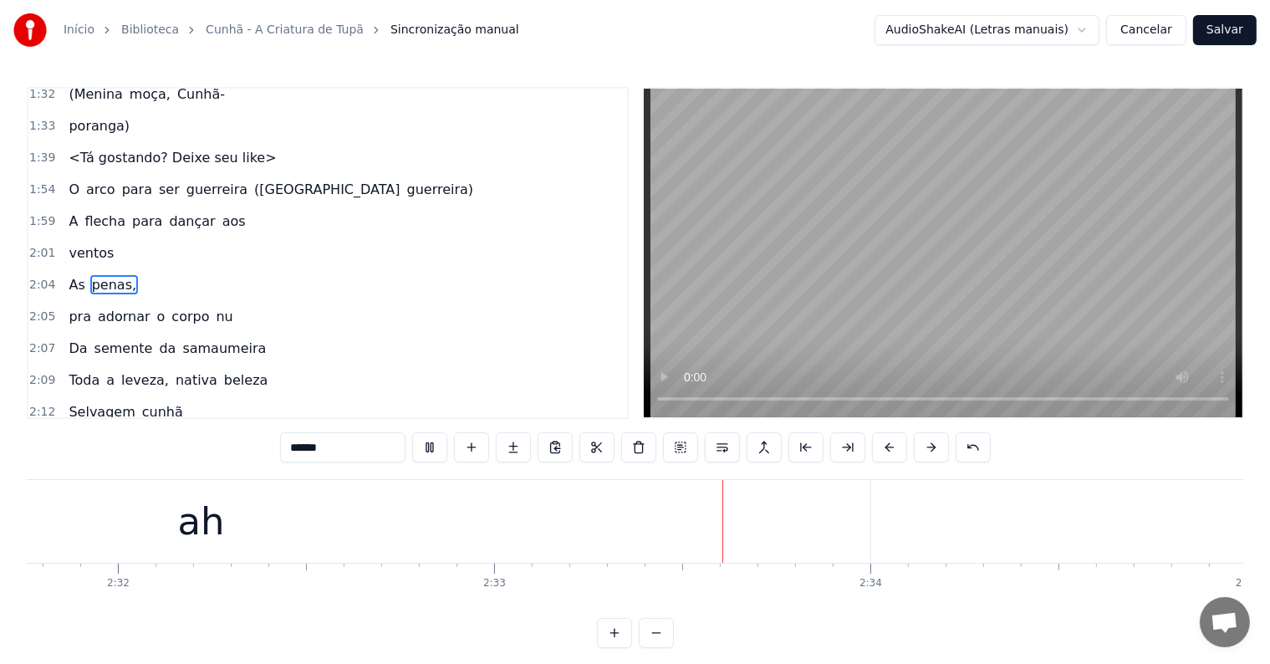
scroll to position [0, 57370]
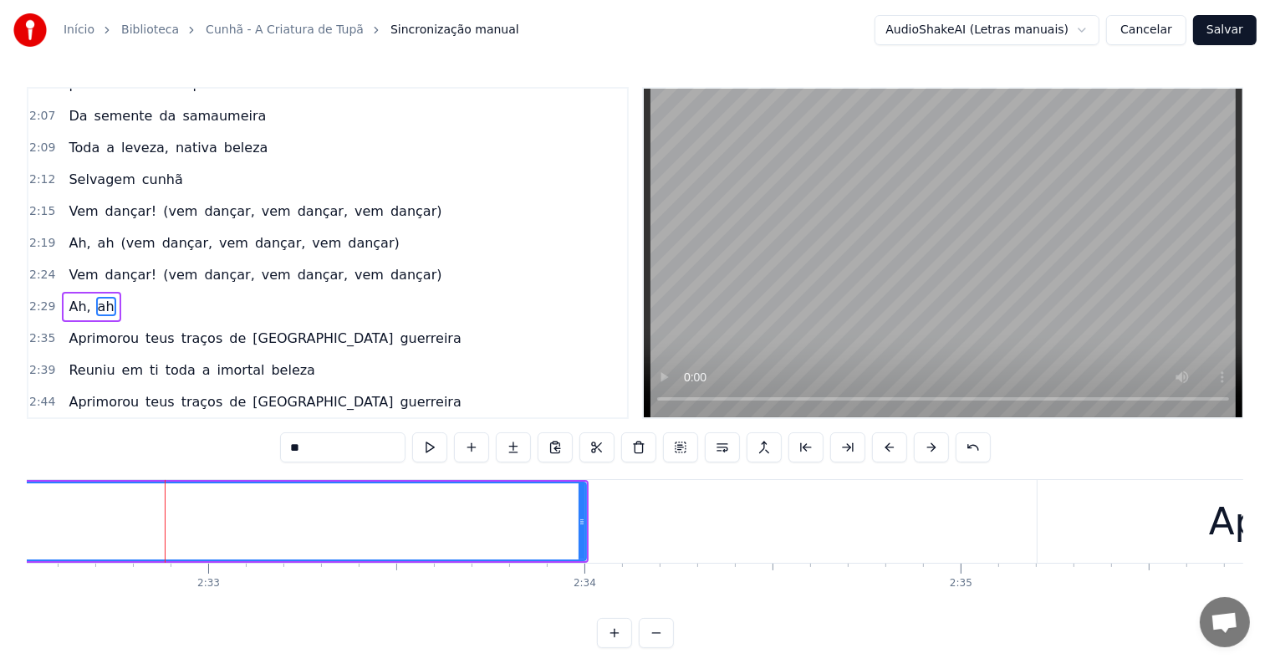
scroll to position [1050, 0]
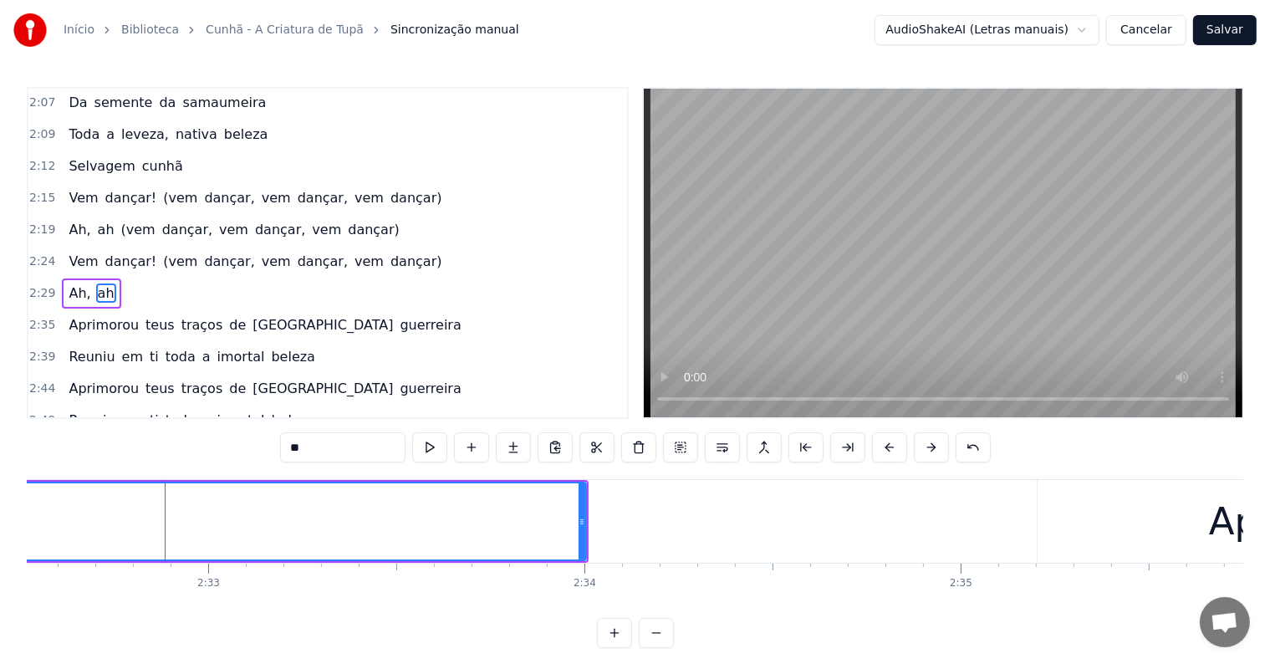
click at [84, 188] on span "Vem" at bounding box center [83, 197] width 33 height 19
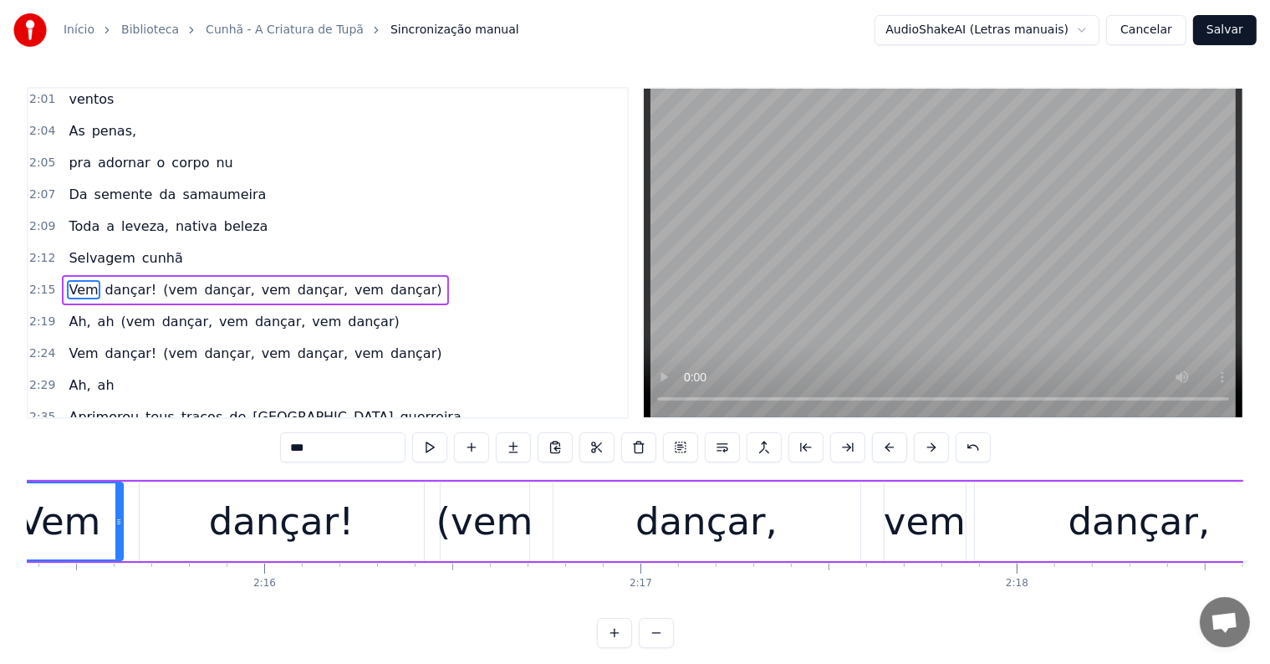
scroll to position [0, 50803]
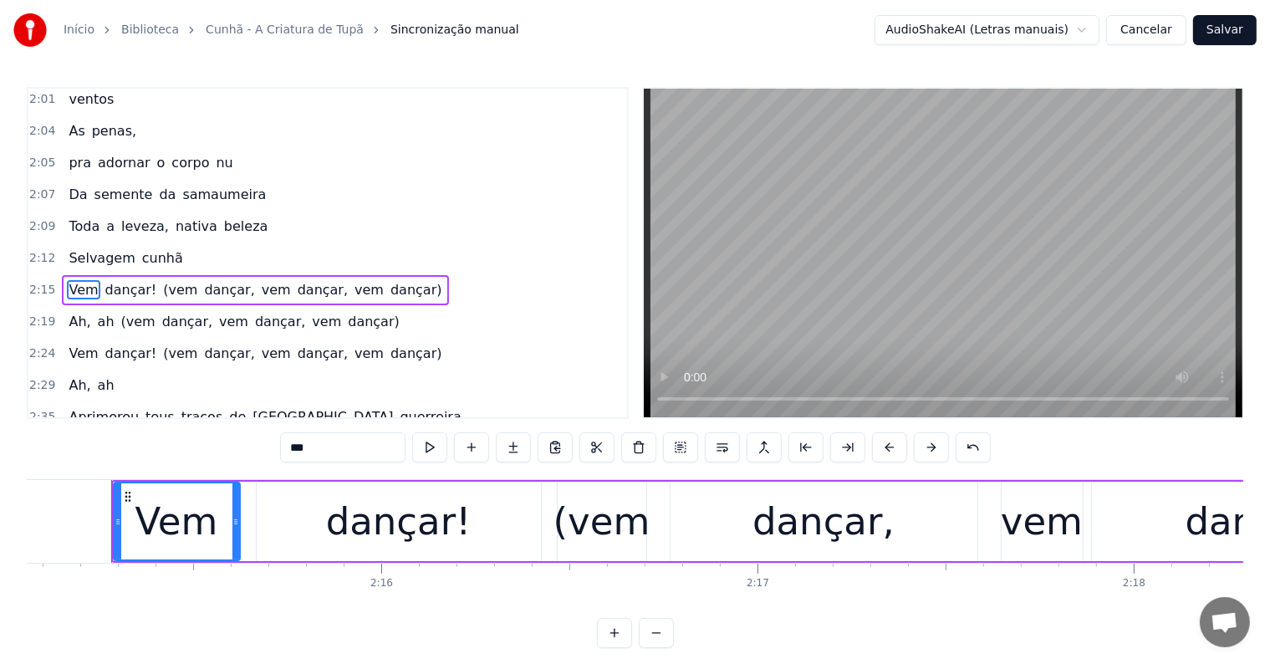
click at [260, 280] on span "vem" at bounding box center [276, 289] width 33 height 19
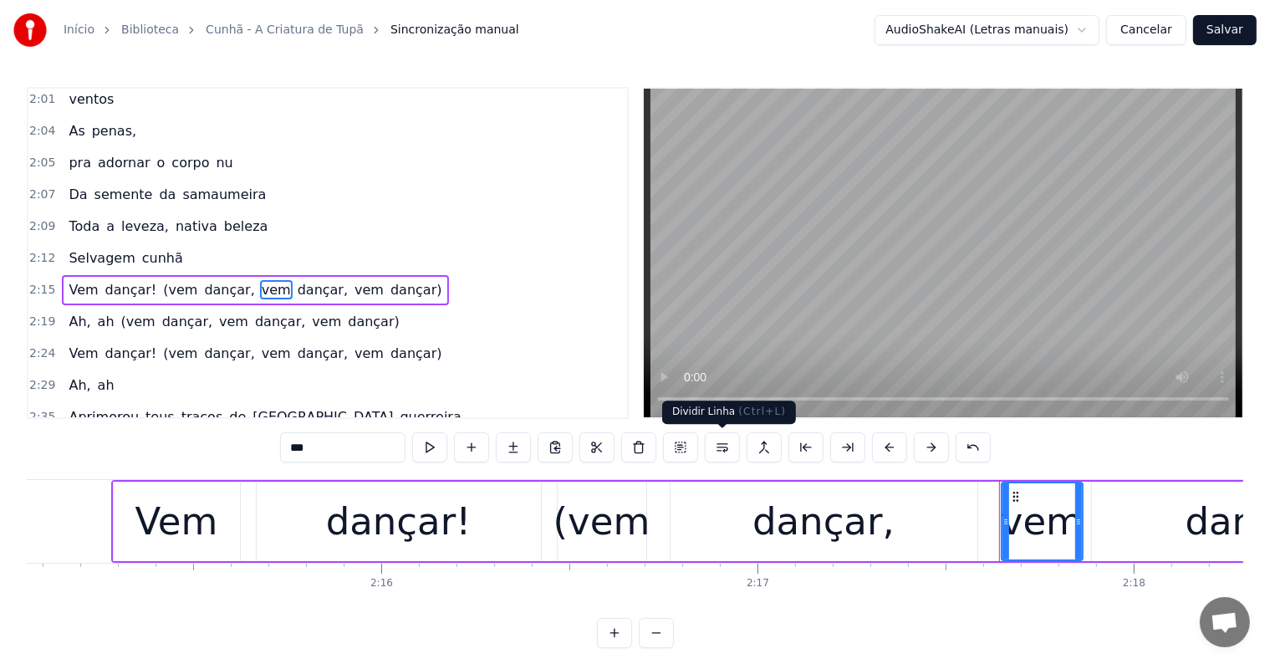
click at [722, 448] on button at bounding box center [722, 447] width 35 height 30
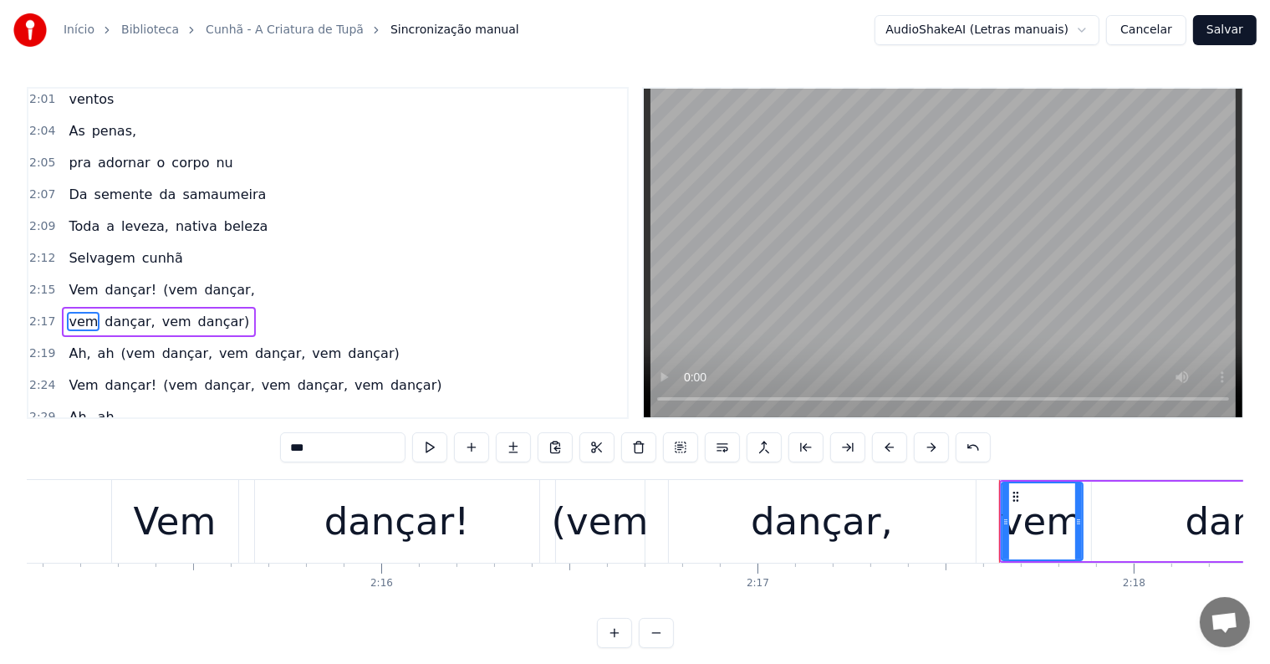
scroll to position [989, 0]
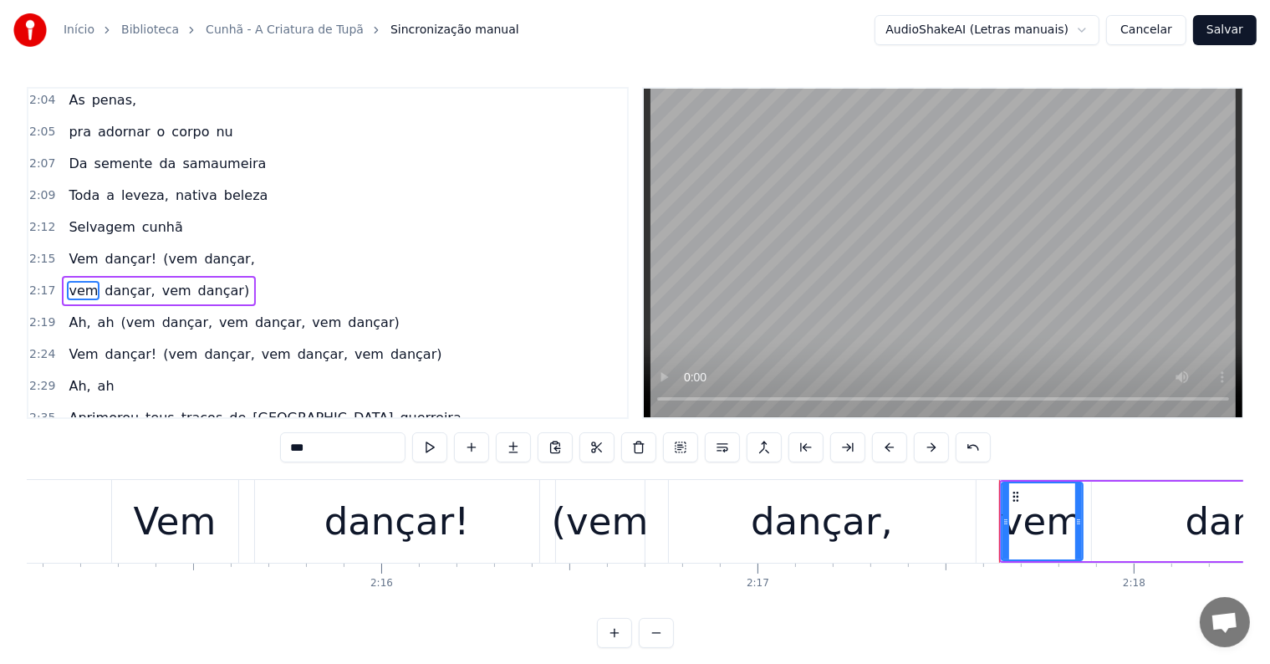
click at [161, 249] on span "(vem" at bounding box center [180, 258] width 38 height 19
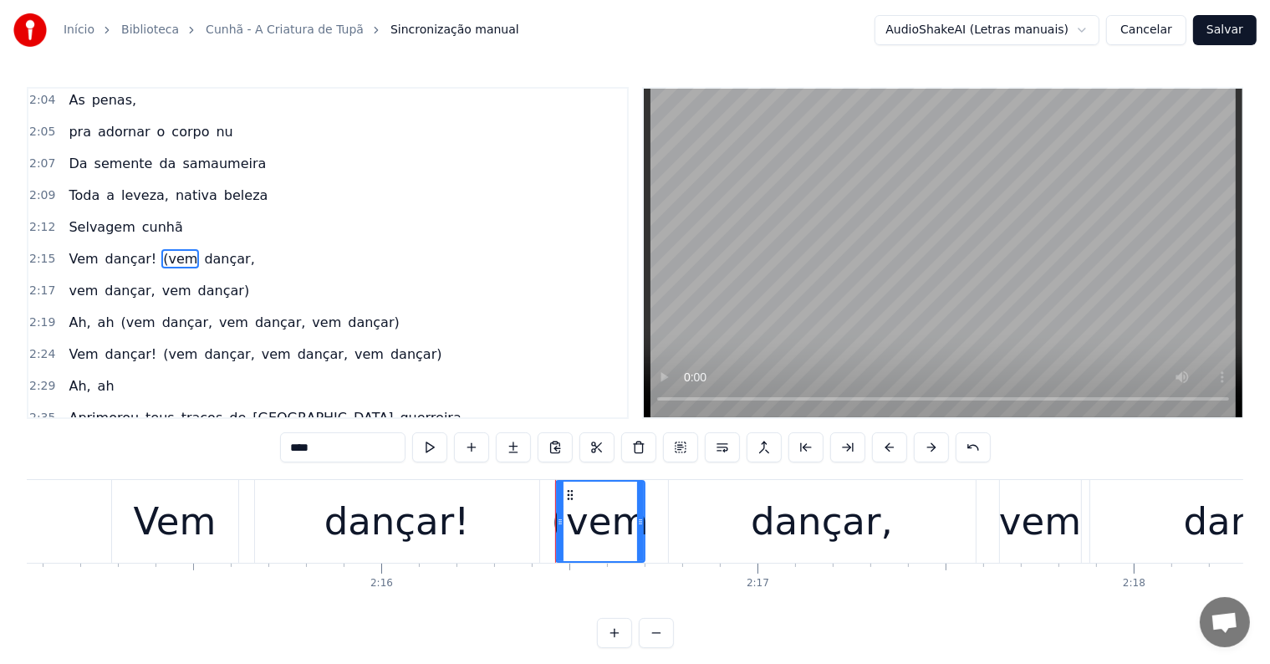
scroll to position [958, 0]
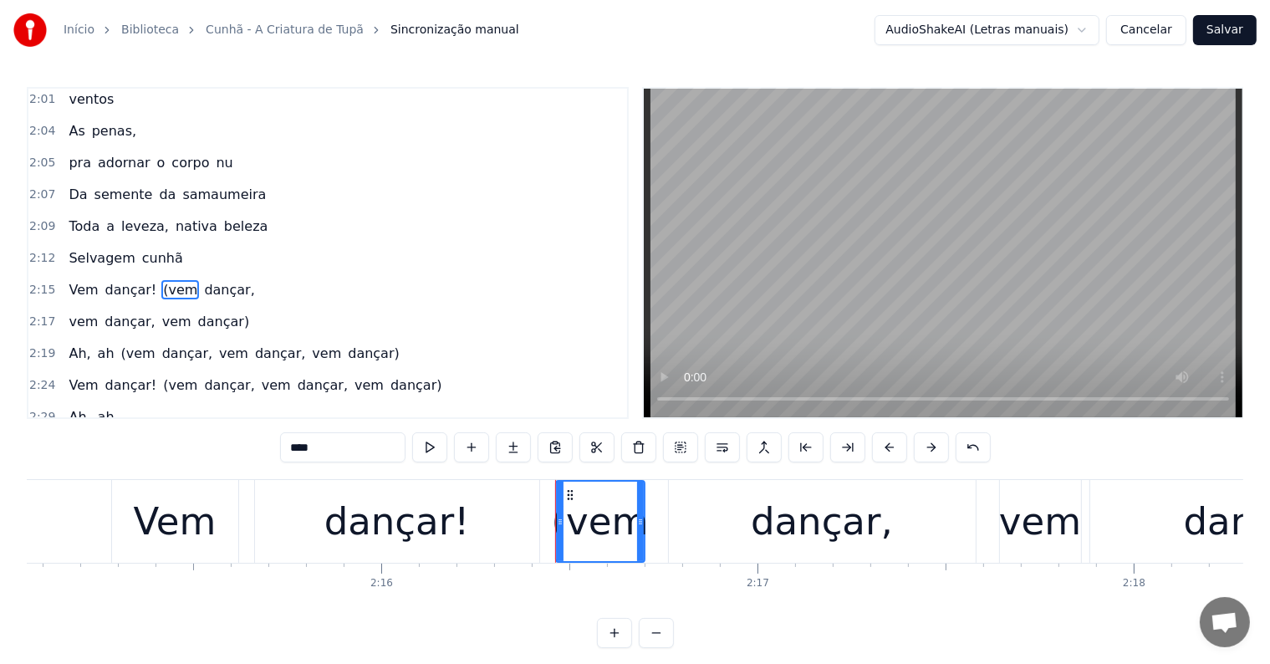
click at [202, 280] on span "dançar," at bounding box center [228, 289] width 53 height 19
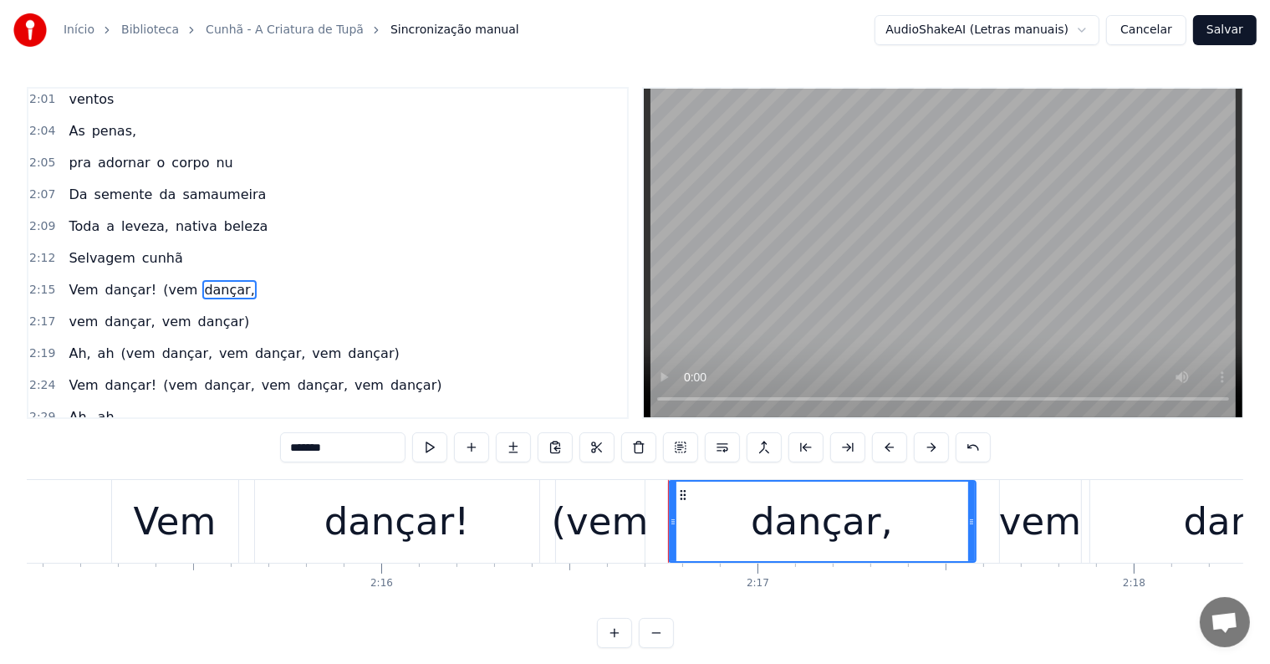
click at [392, 451] on input "*******" at bounding box center [342, 447] width 125 height 30
click at [67, 312] on span "vem" at bounding box center [83, 321] width 33 height 19
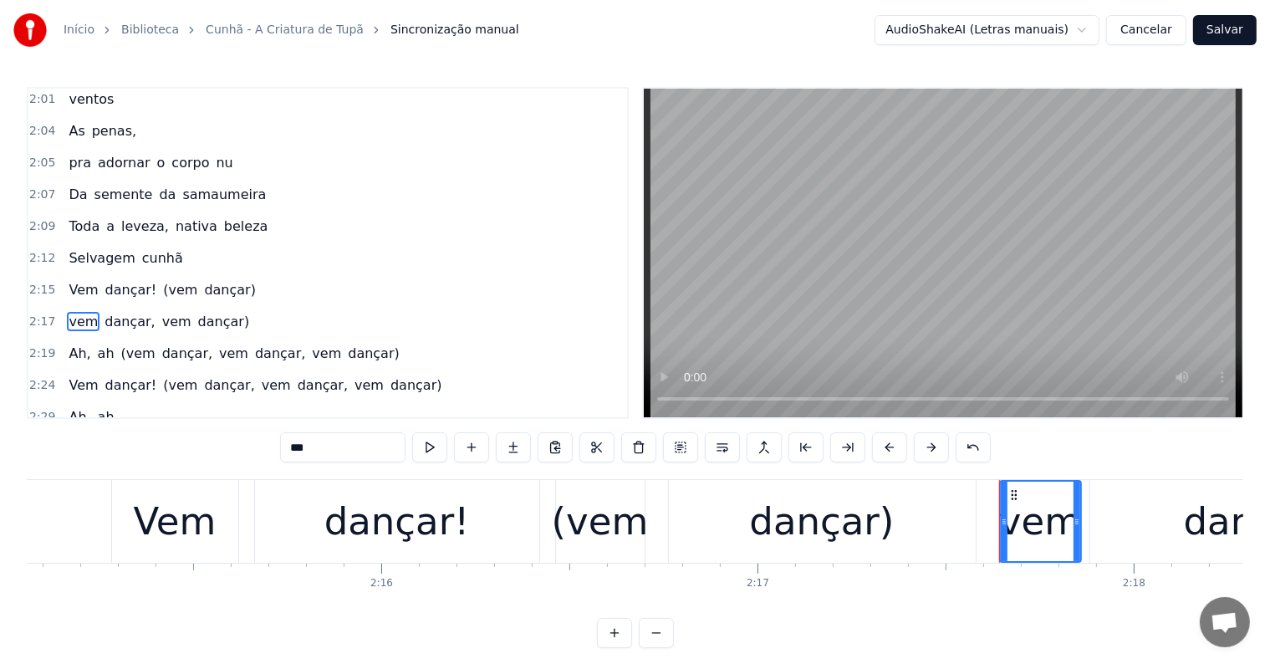
scroll to position [989, 0]
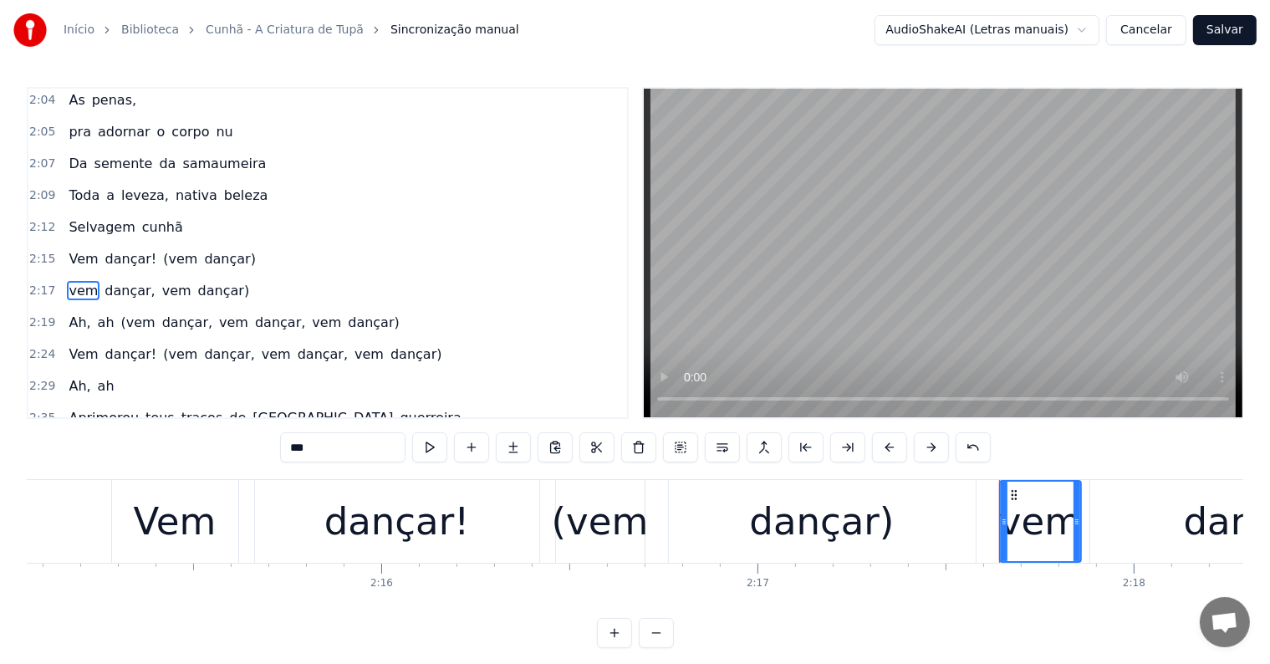
click at [286, 447] on input "***" at bounding box center [342, 447] width 125 height 30
click at [217, 313] on span "vem" at bounding box center [233, 322] width 33 height 19
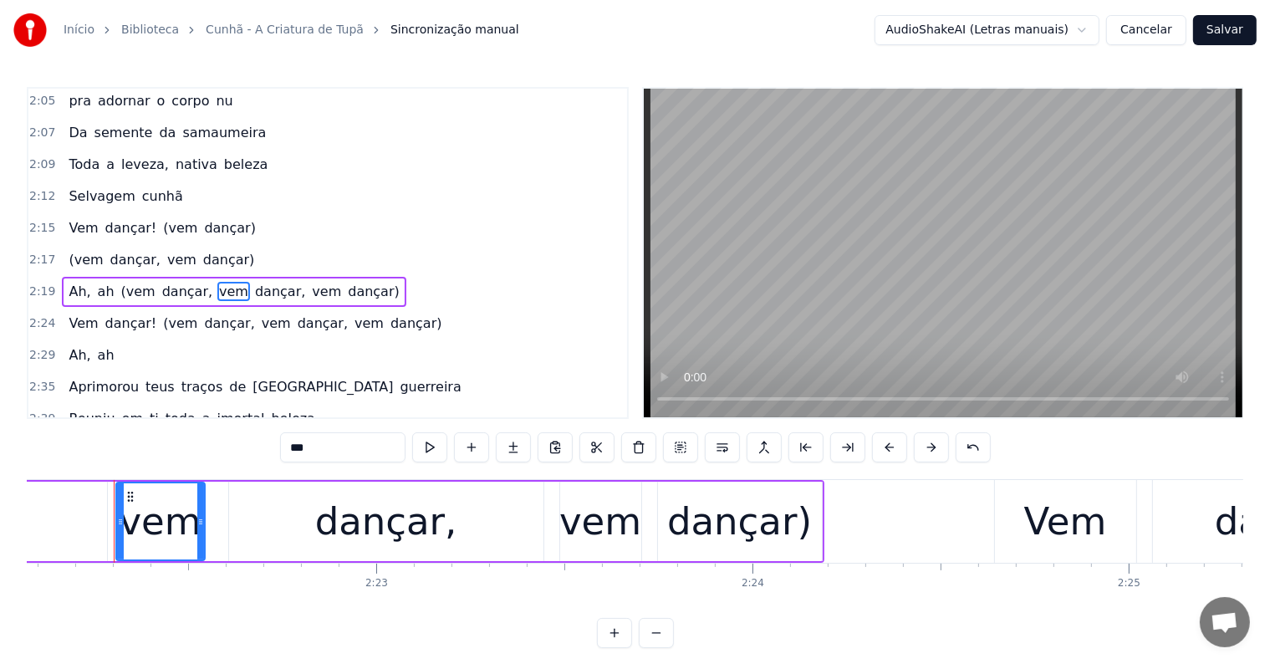
scroll to position [0, 53443]
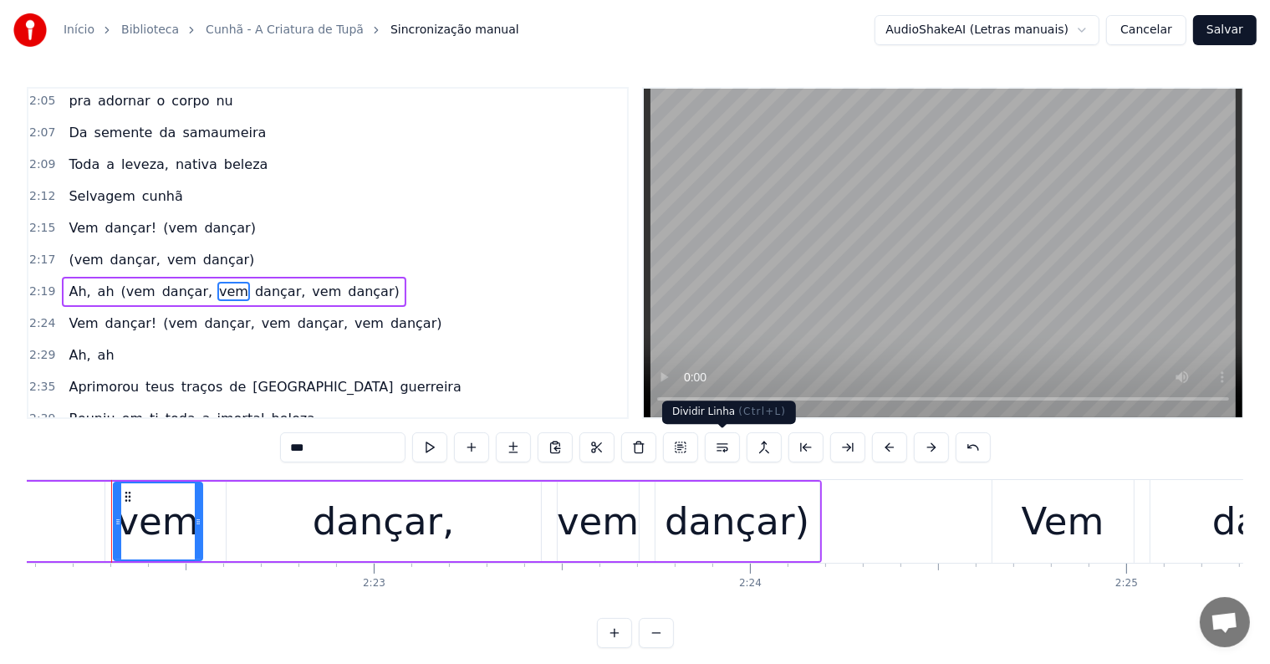
click at [717, 444] on button at bounding box center [722, 447] width 35 height 30
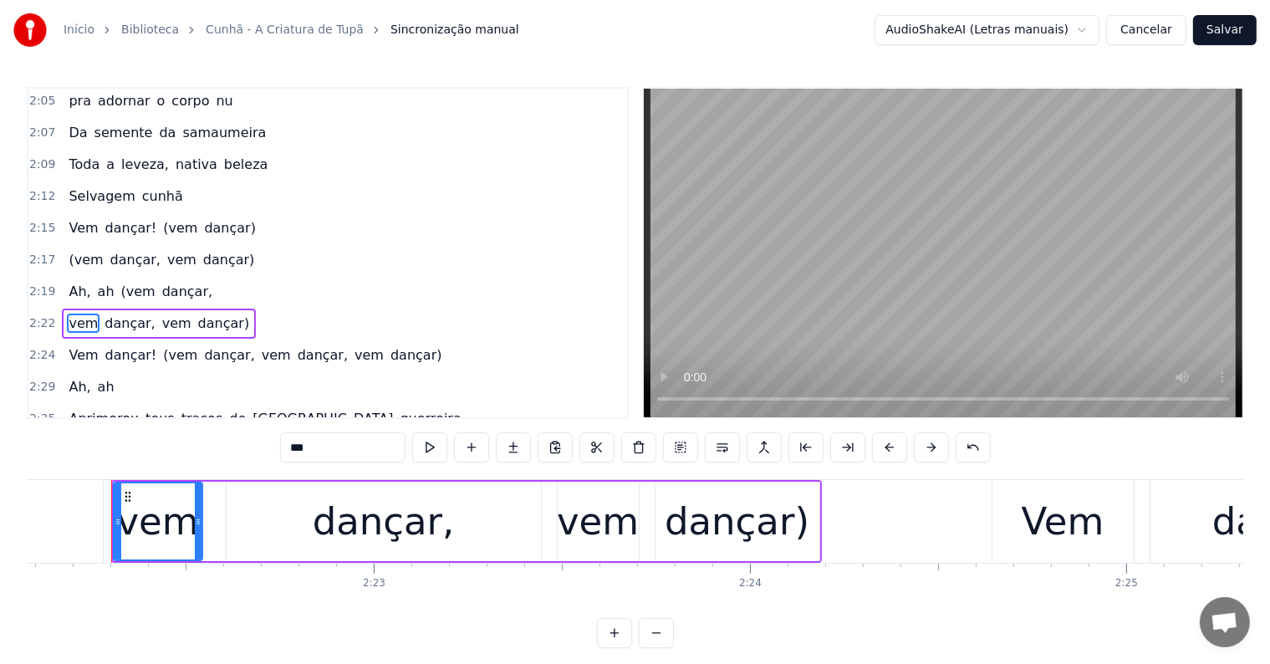
scroll to position [1050, 0]
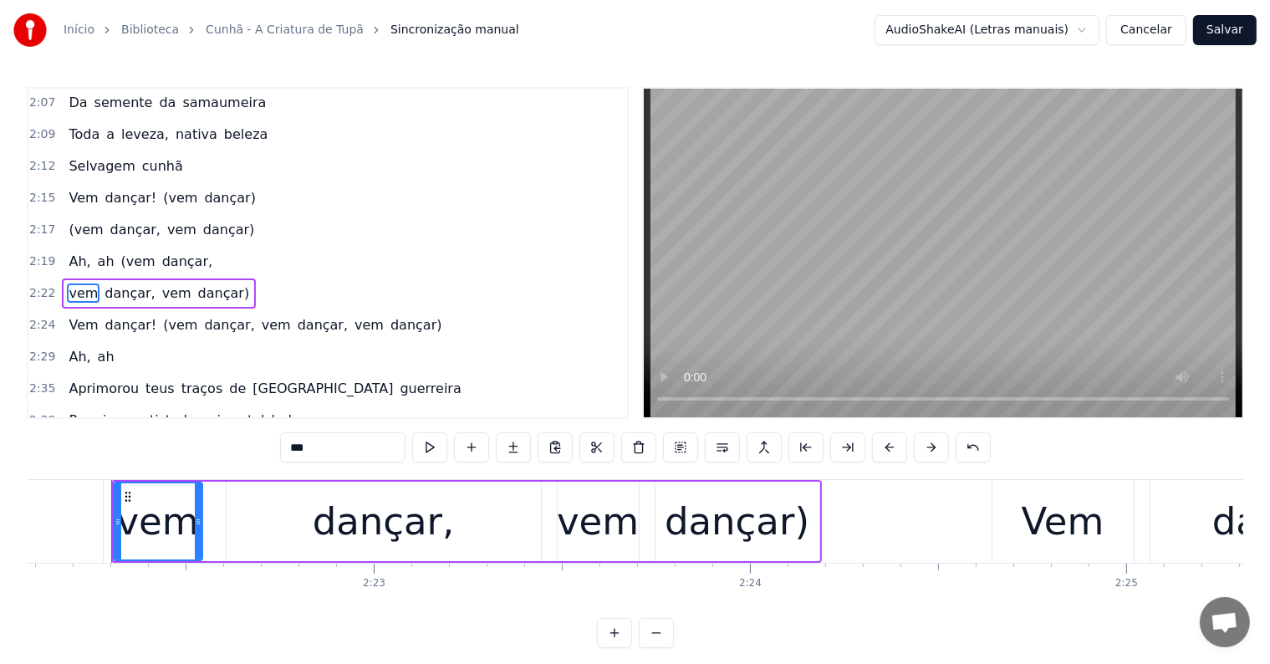
click at [176, 252] on span "dançar," at bounding box center [186, 261] width 53 height 19
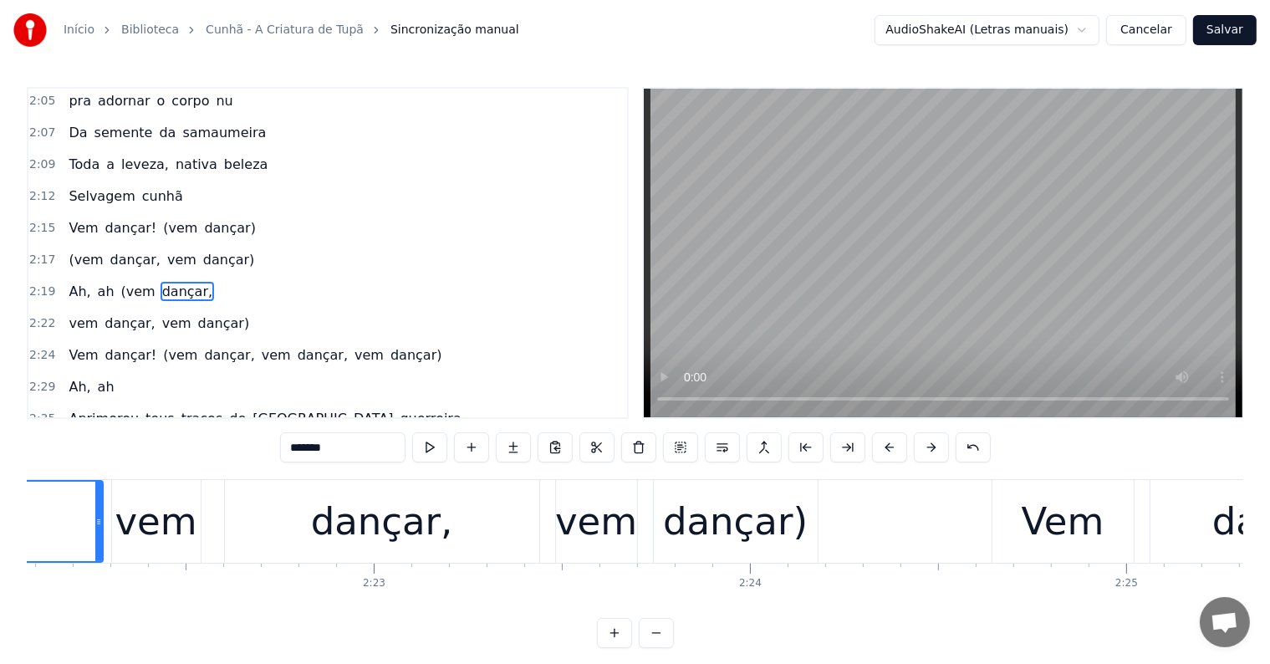
scroll to position [1020, 0]
click at [342, 451] on input "*******" at bounding box center [342, 447] width 125 height 30
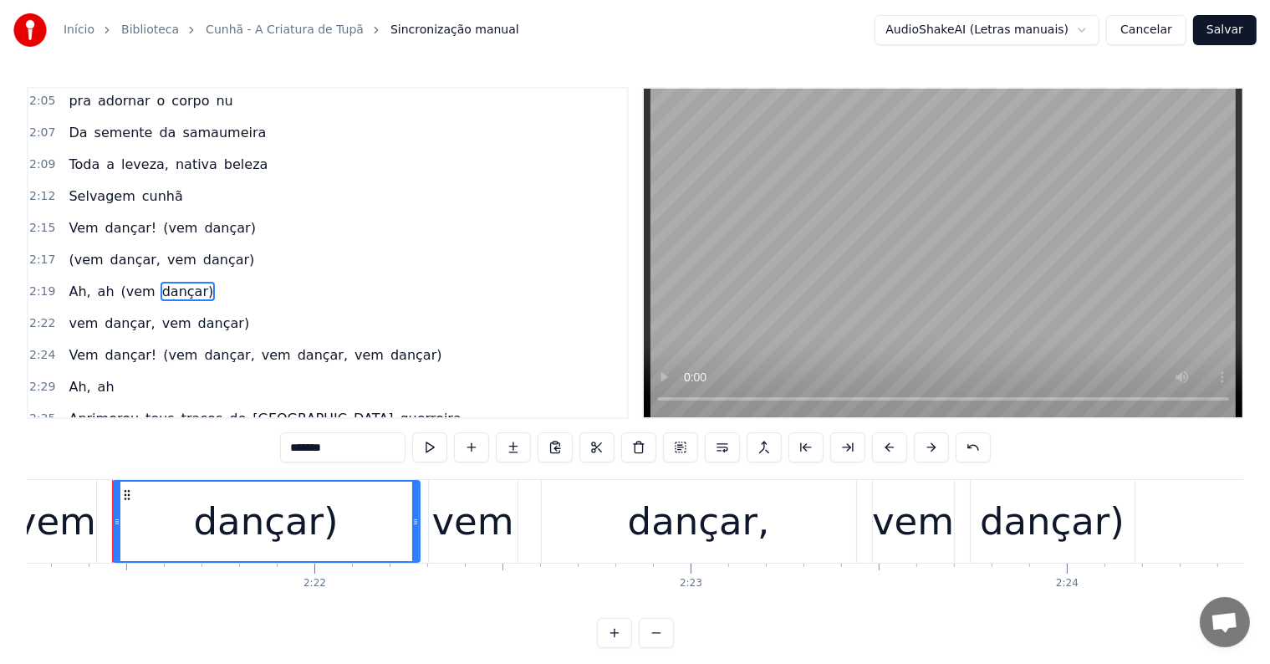
type input "*******"
click at [62, 308] on div "vem dançar, vem dançar)" at bounding box center [159, 323] width 194 height 30
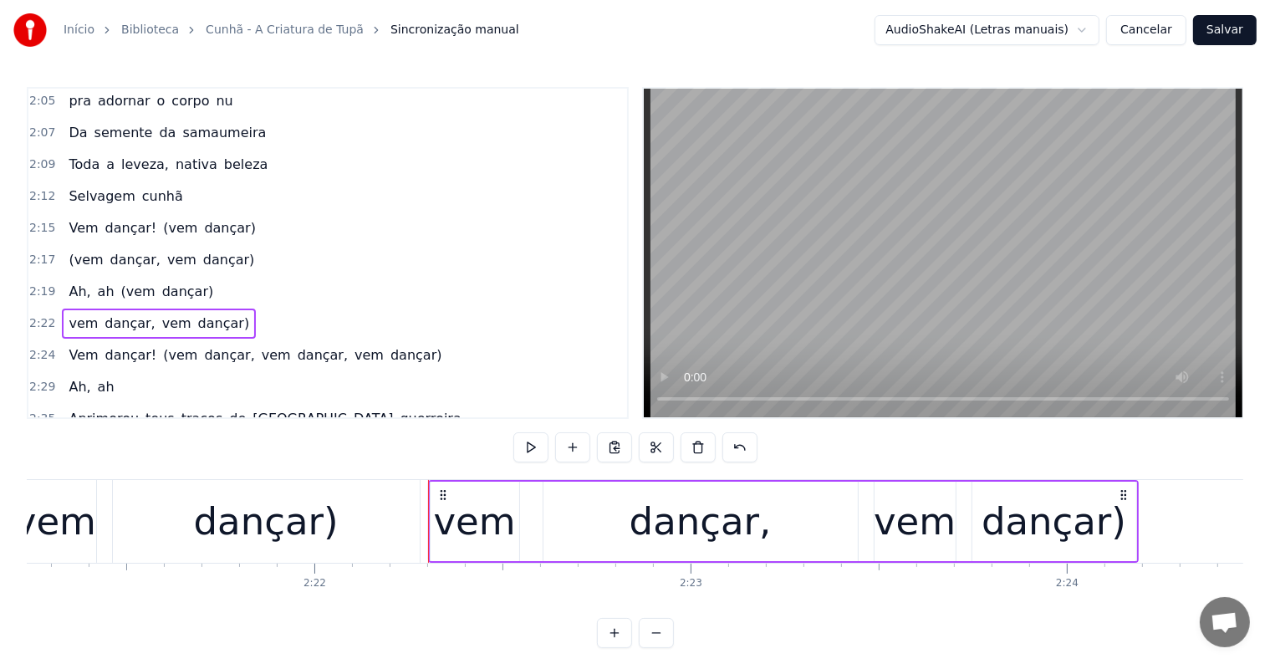
click at [70, 313] on span "vem" at bounding box center [83, 322] width 33 height 19
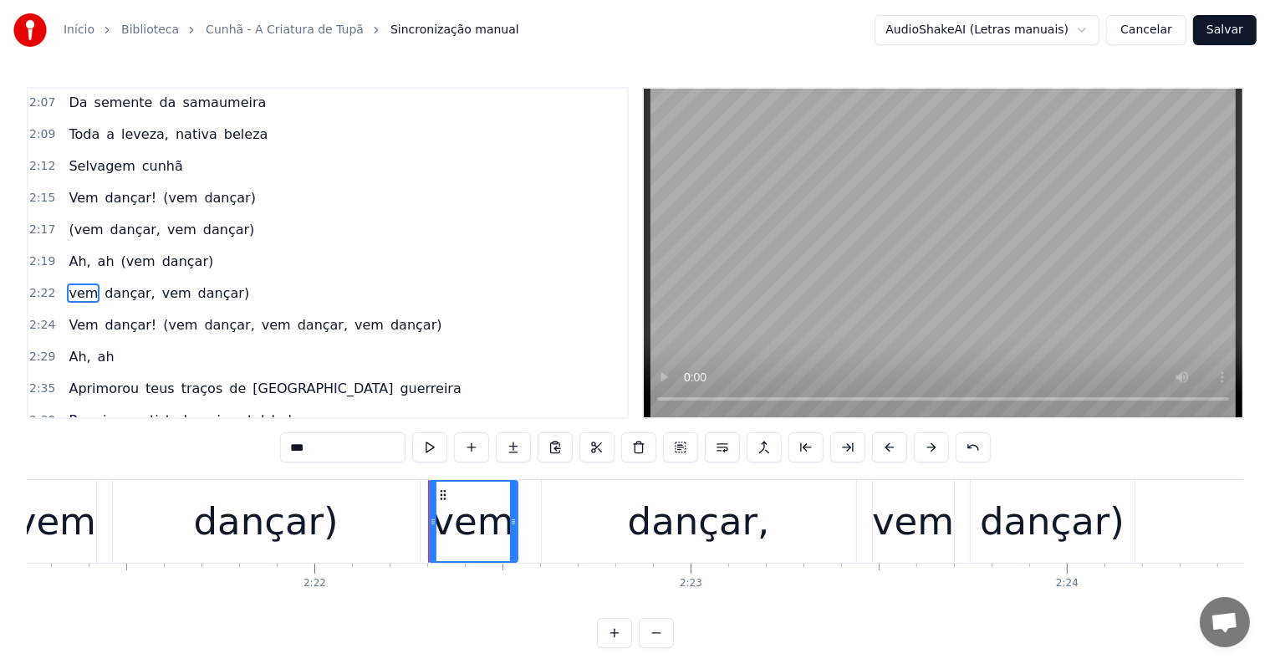
click at [288, 447] on input "***" at bounding box center [342, 447] width 125 height 30
click at [260, 315] on span "vem" at bounding box center [276, 324] width 33 height 19
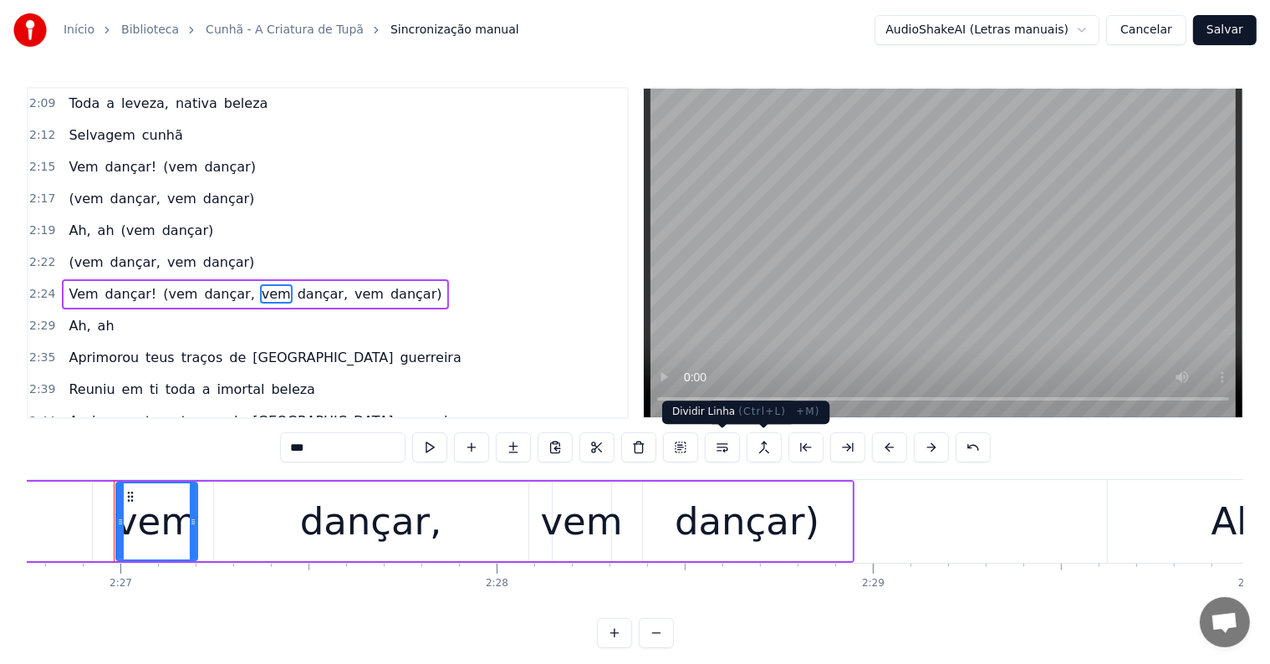
scroll to position [0, 55203]
click at [713, 451] on button at bounding box center [722, 447] width 35 height 30
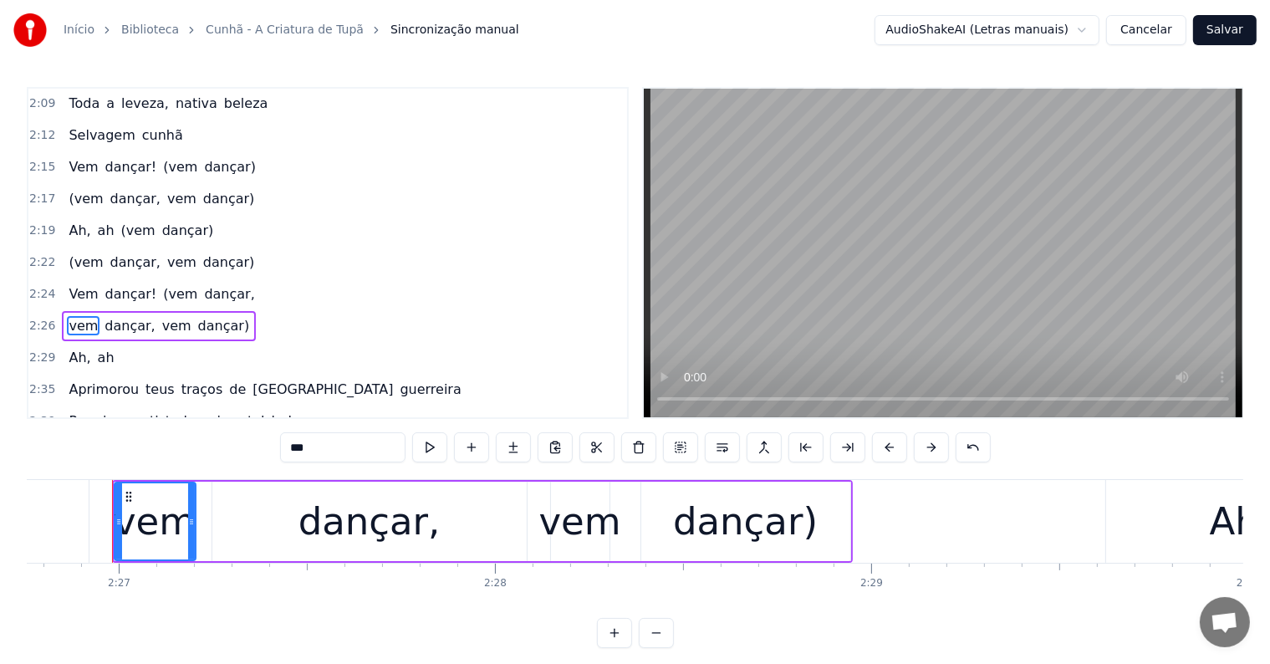
scroll to position [1112, 0]
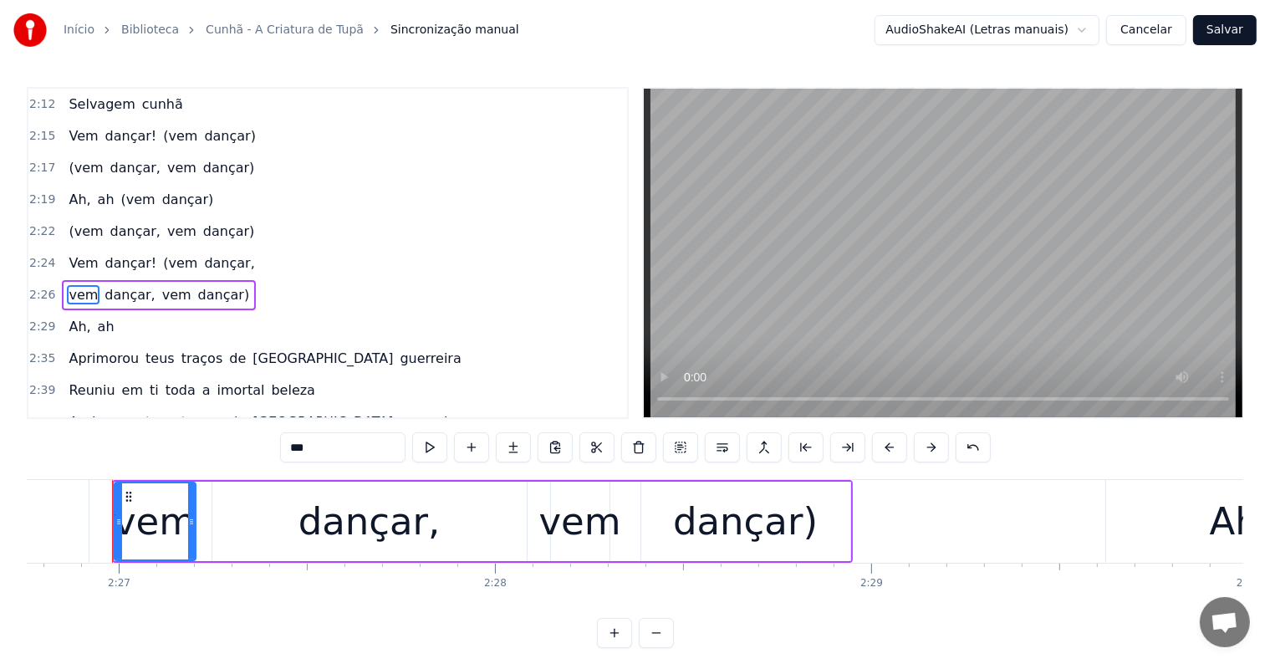
click at [72, 285] on span "vem" at bounding box center [83, 294] width 33 height 19
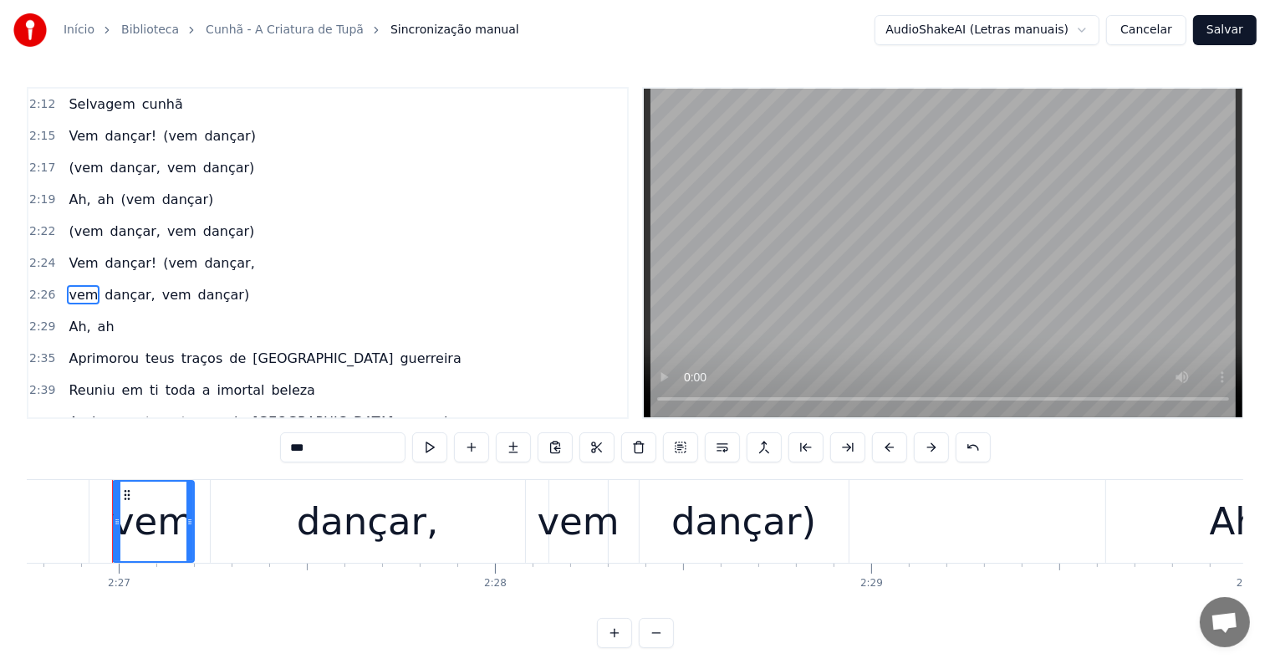
click at [291, 444] on input "***" at bounding box center [342, 447] width 125 height 30
click at [202, 253] on span "dançar," at bounding box center [228, 262] width 53 height 19
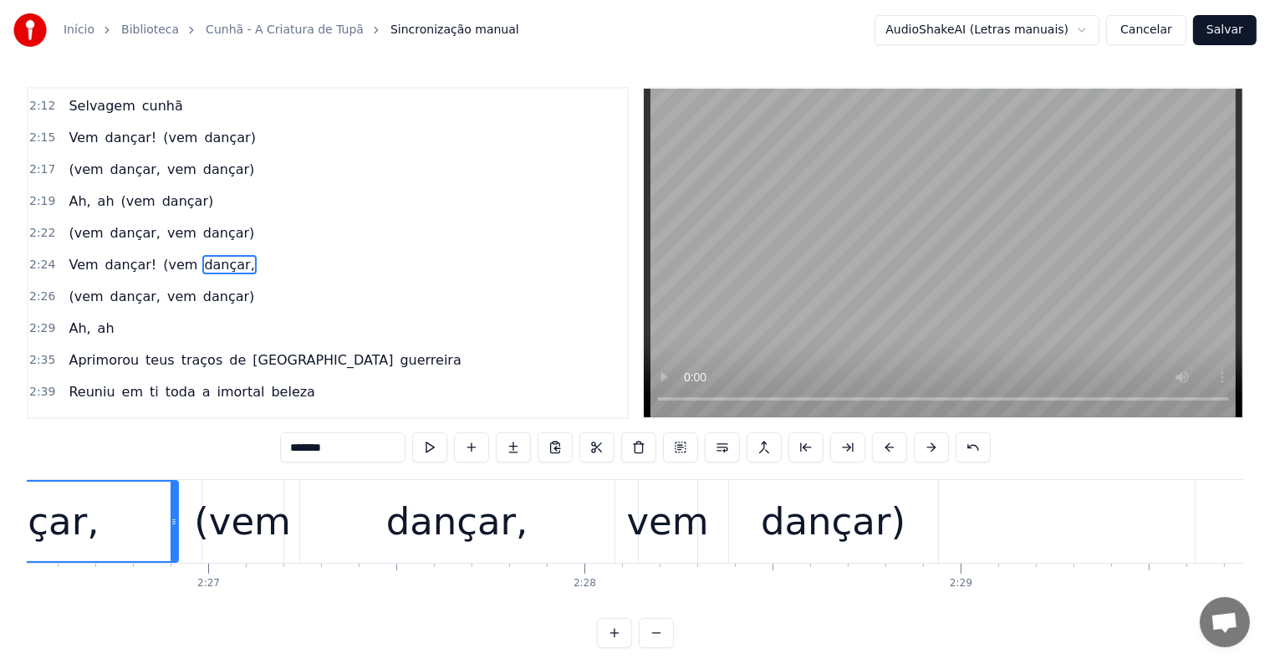
scroll to position [0, 54880]
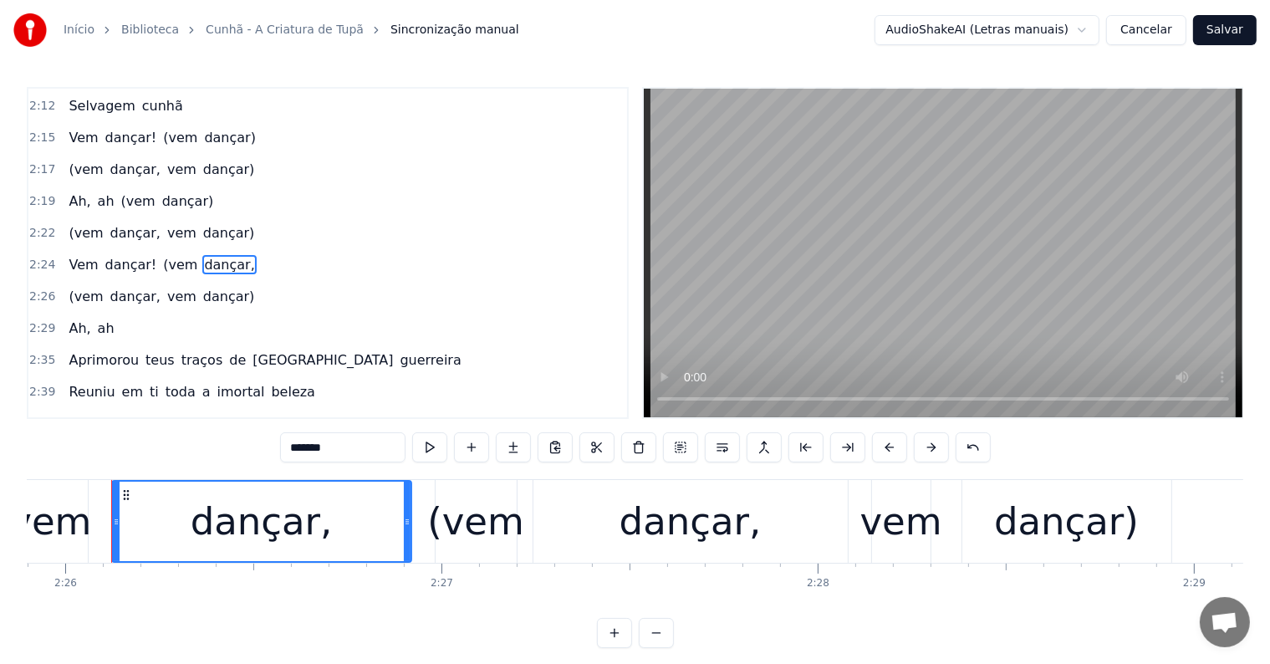
click at [364, 449] on input "*******" at bounding box center [342, 447] width 125 height 30
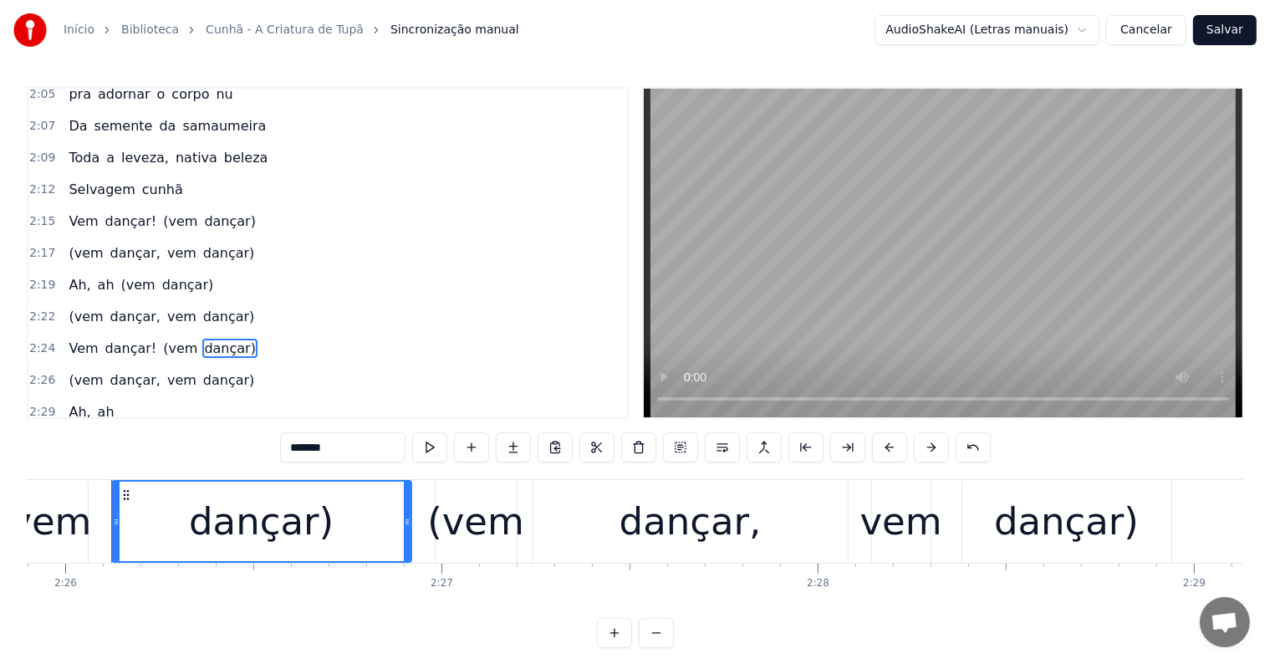
click at [87, 180] on span "Selvagem" at bounding box center [101, 189] width 69 height 19
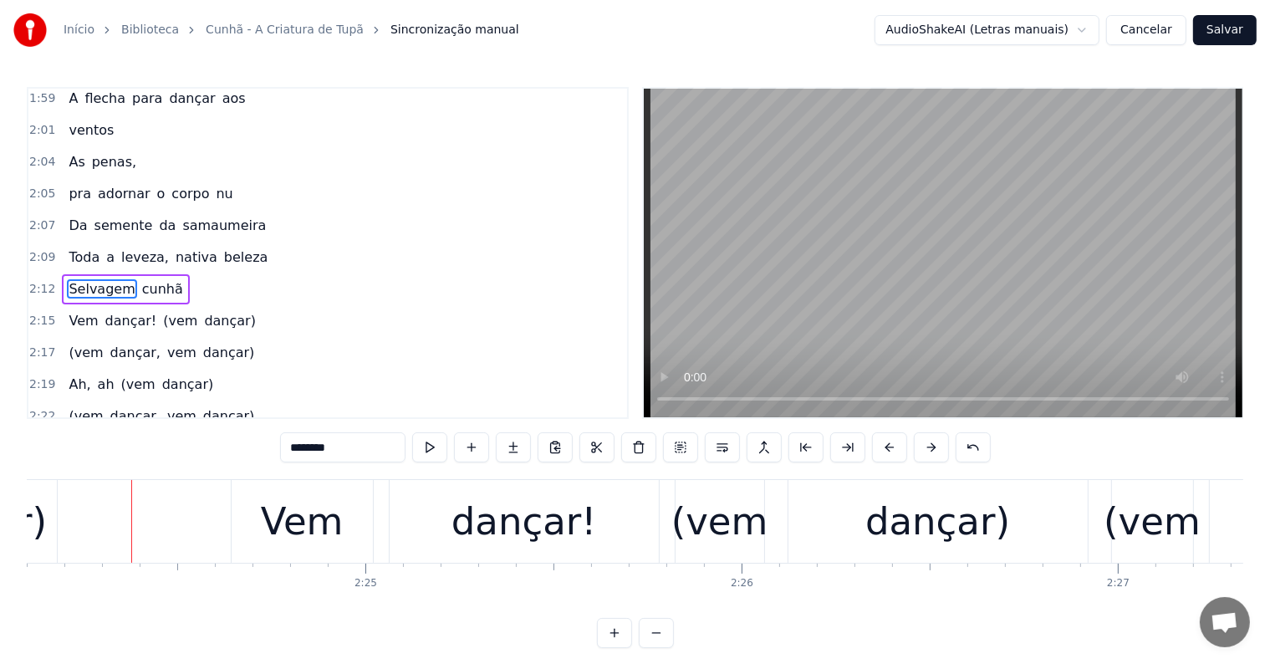
scroll to position [0, 54224]
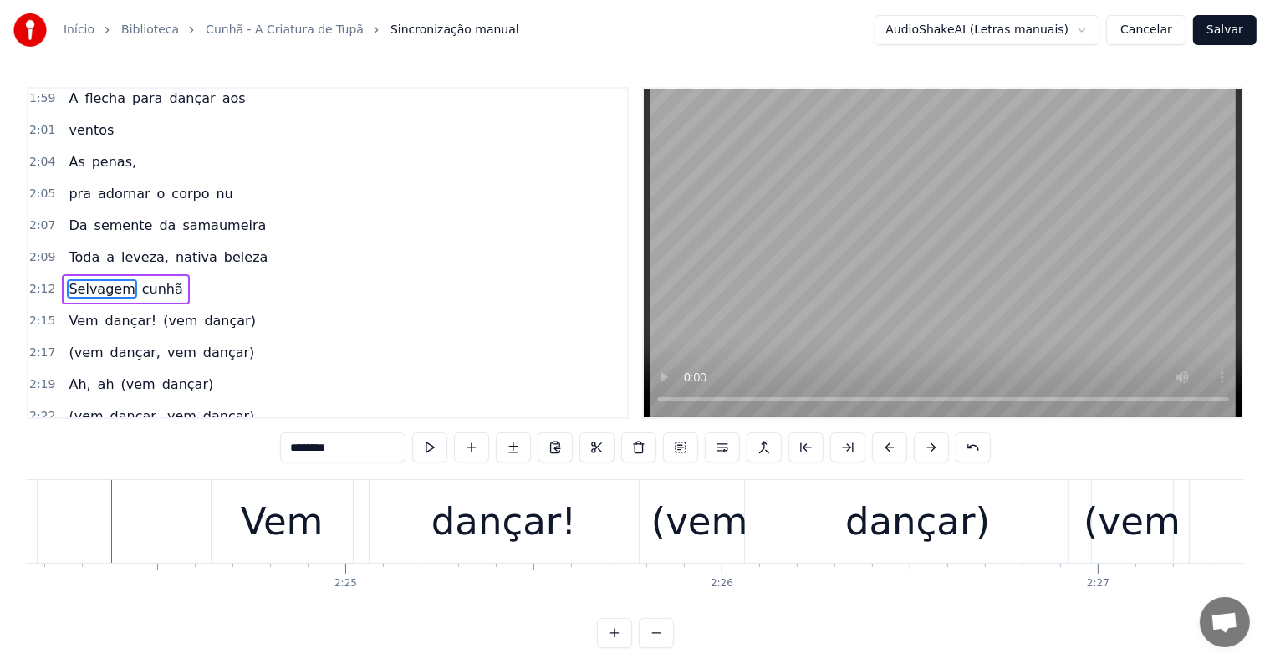
click at [82, 311] on span "Vem" at bounding box center [83, 320] width 33 height 19
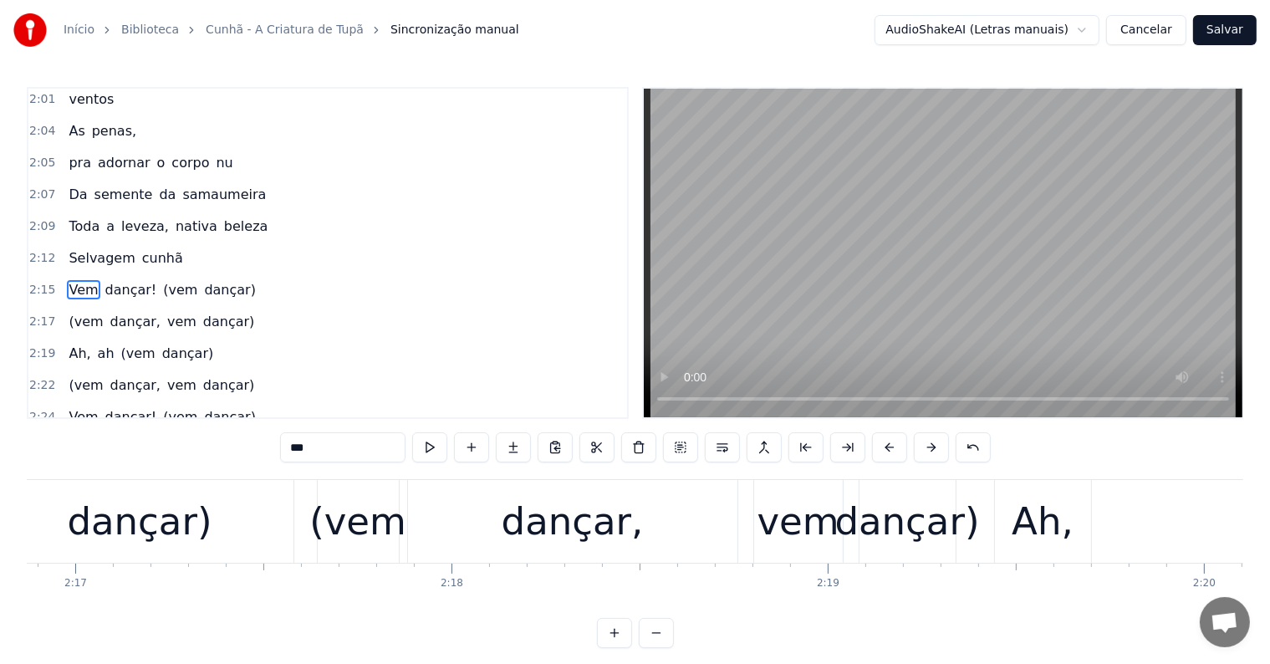
scroll to position [0, 50803]
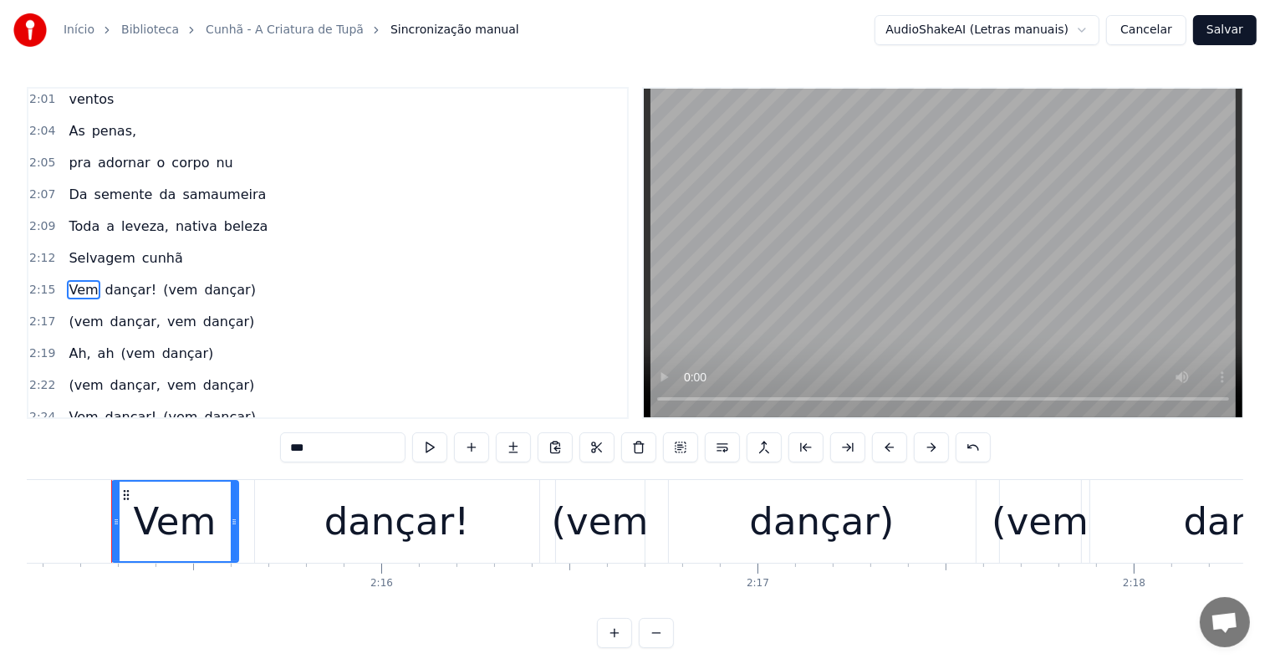
click at [161, 280] on span "(vem" at bounding box center [180, 289] width 38 height 19
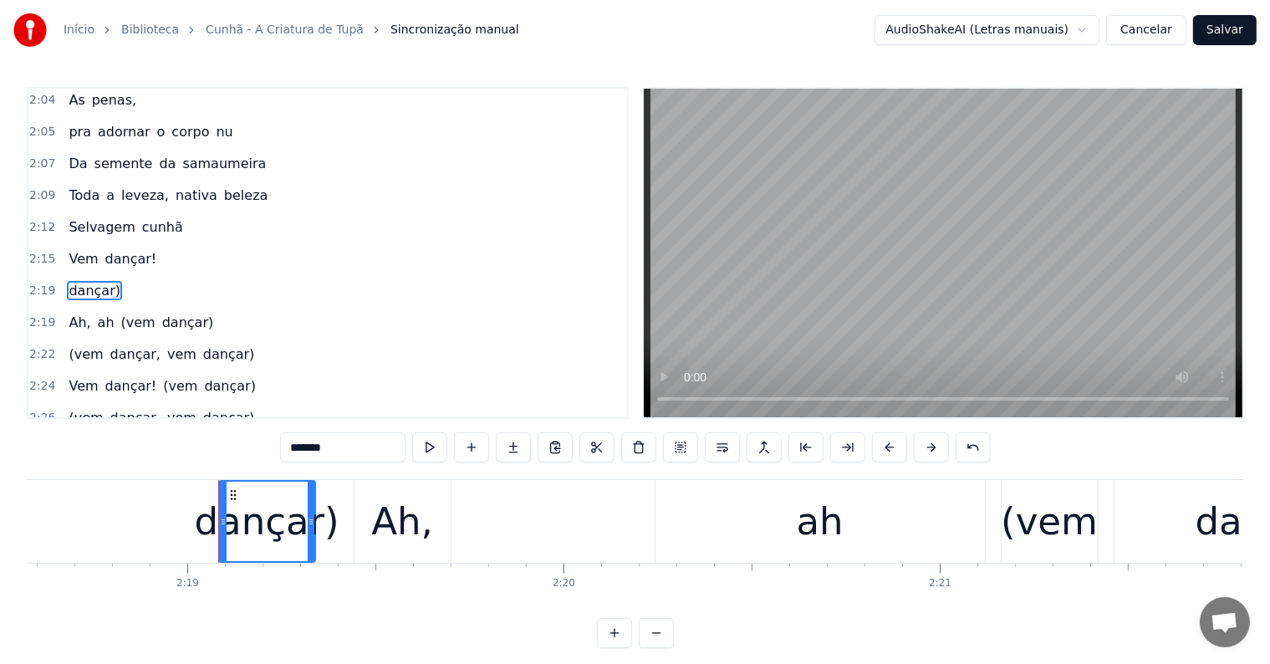
scroll to position [0, 52127]
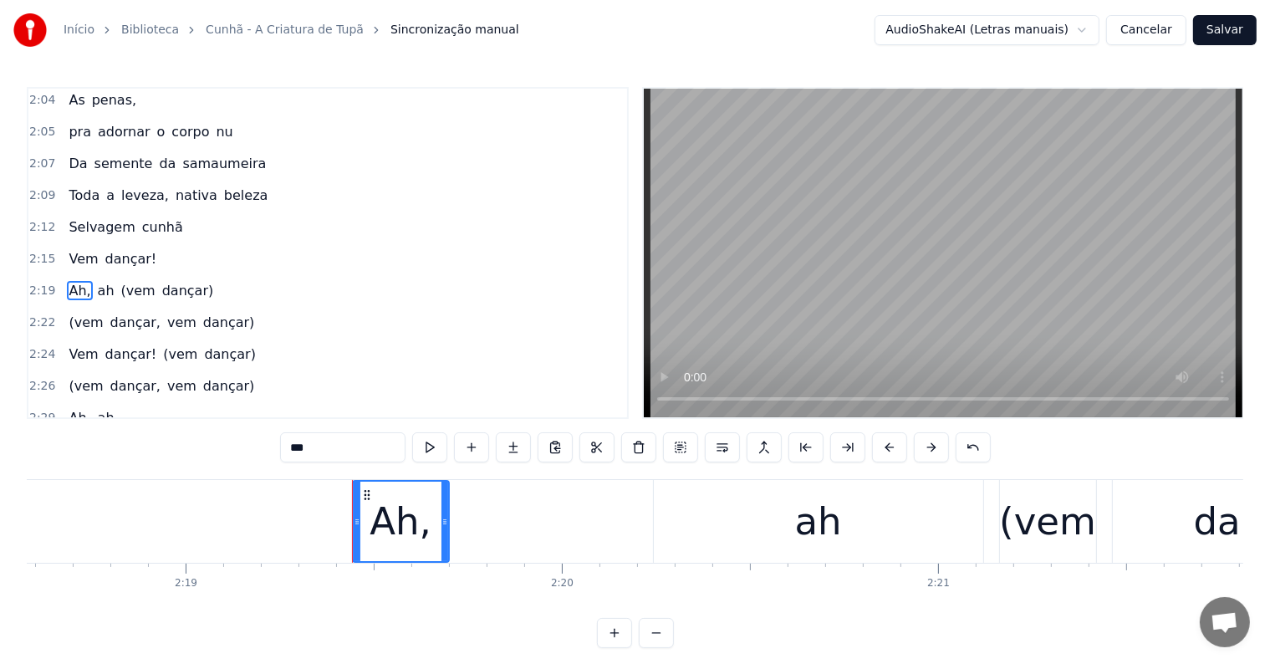
click at [136, 281] on span "(vem" at bounding box center [139, 290] width 38 height 19
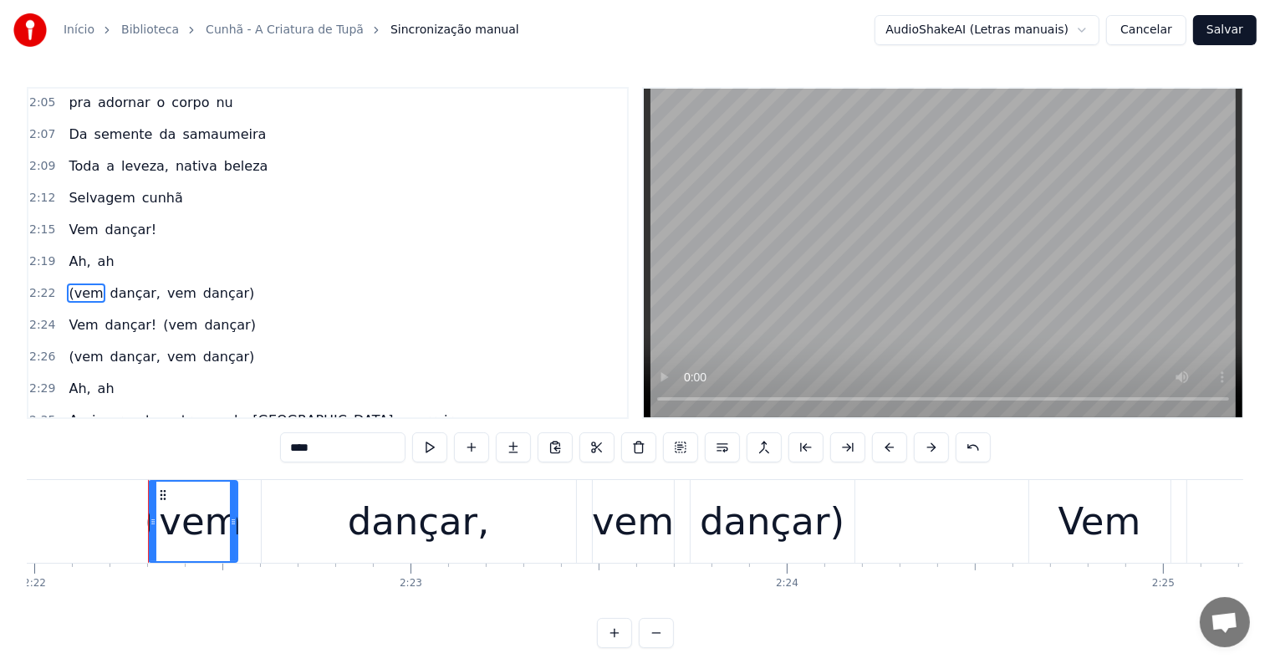
scroll to position [0, 53443]
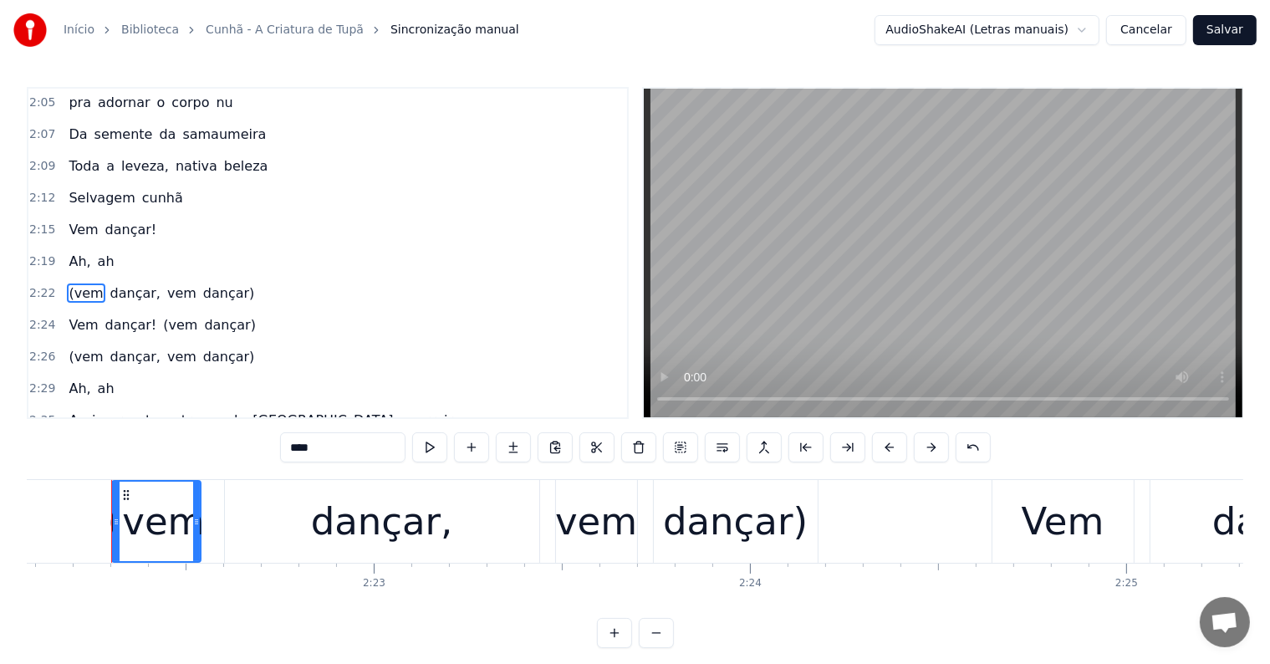
click at [79, 283] on span "(vem" at bounding box center [86, 292] width 38 height 19
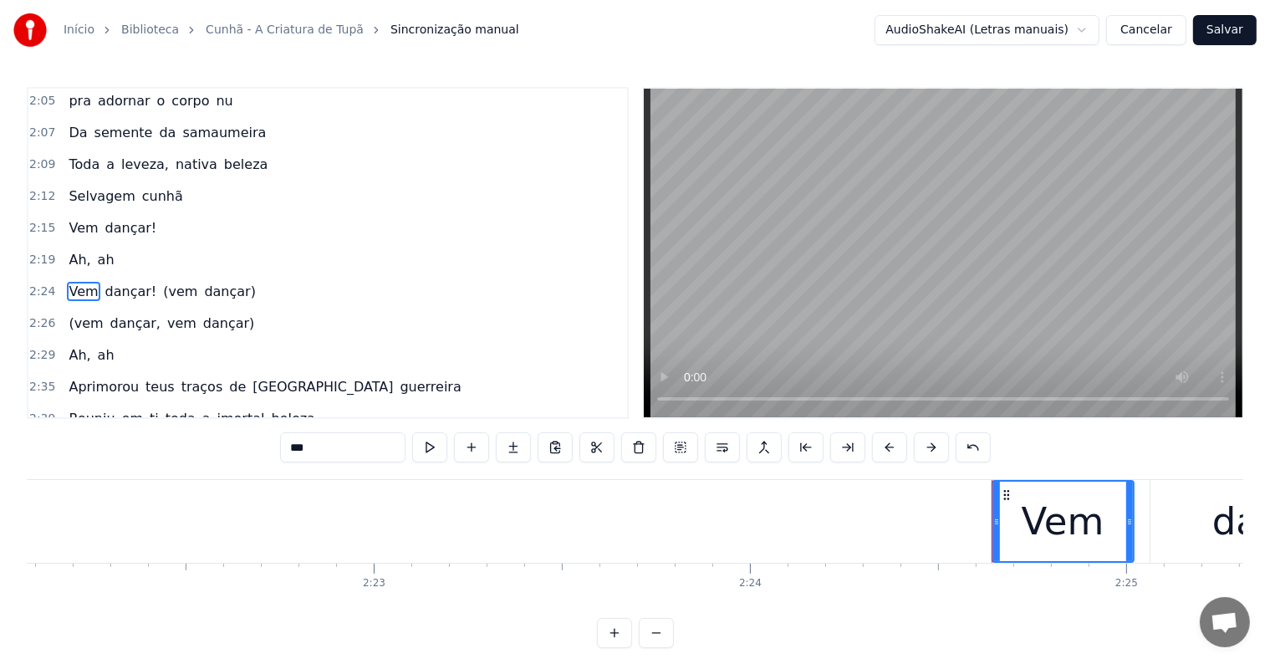
click at [79, 282] on span "Vem" at bounding box center [83, 291] width 33 height 19
click at [161, 282] on span "(vem" at bounding box center [180, 291] width 38 height 19
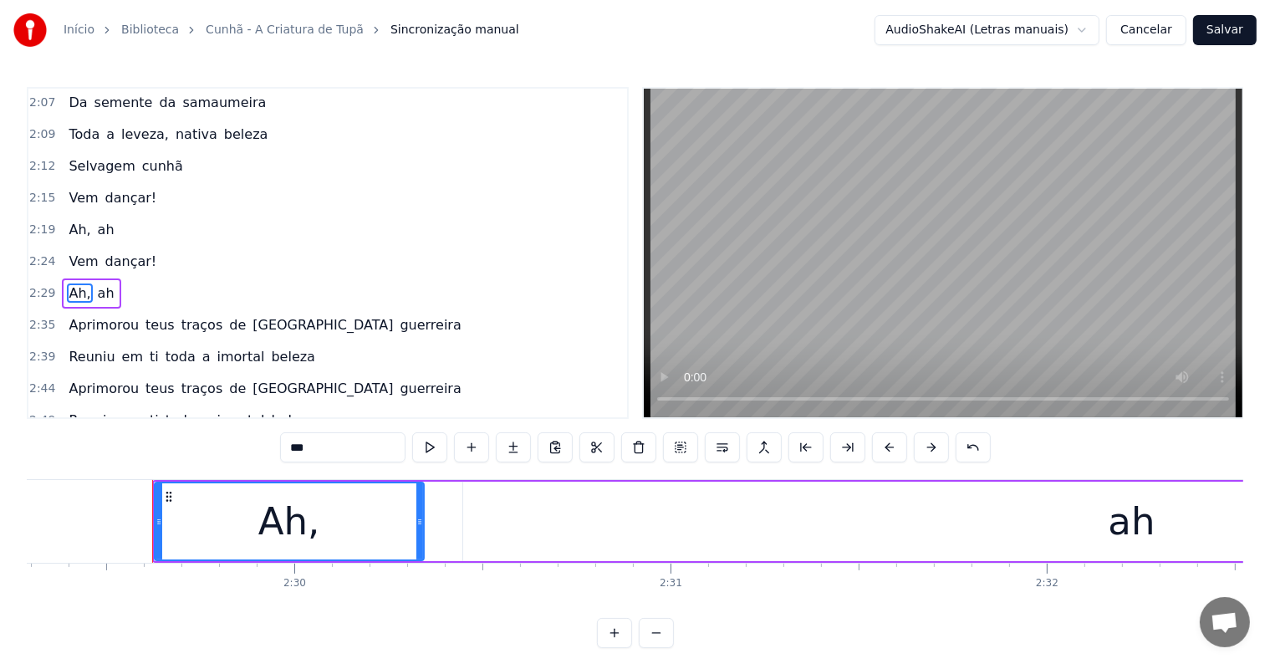
scroll to position [0, 56197]
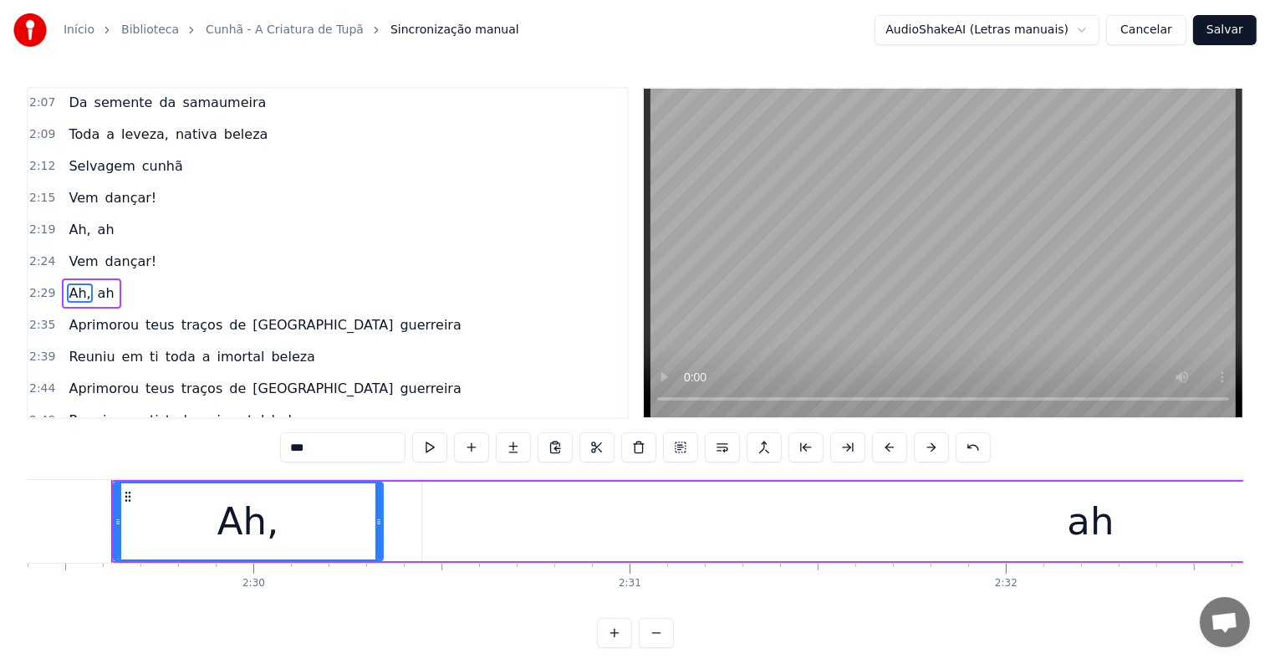
click at [81, 156] on span "Selvagem" at bounding box center [101, 165] width 69 height 19
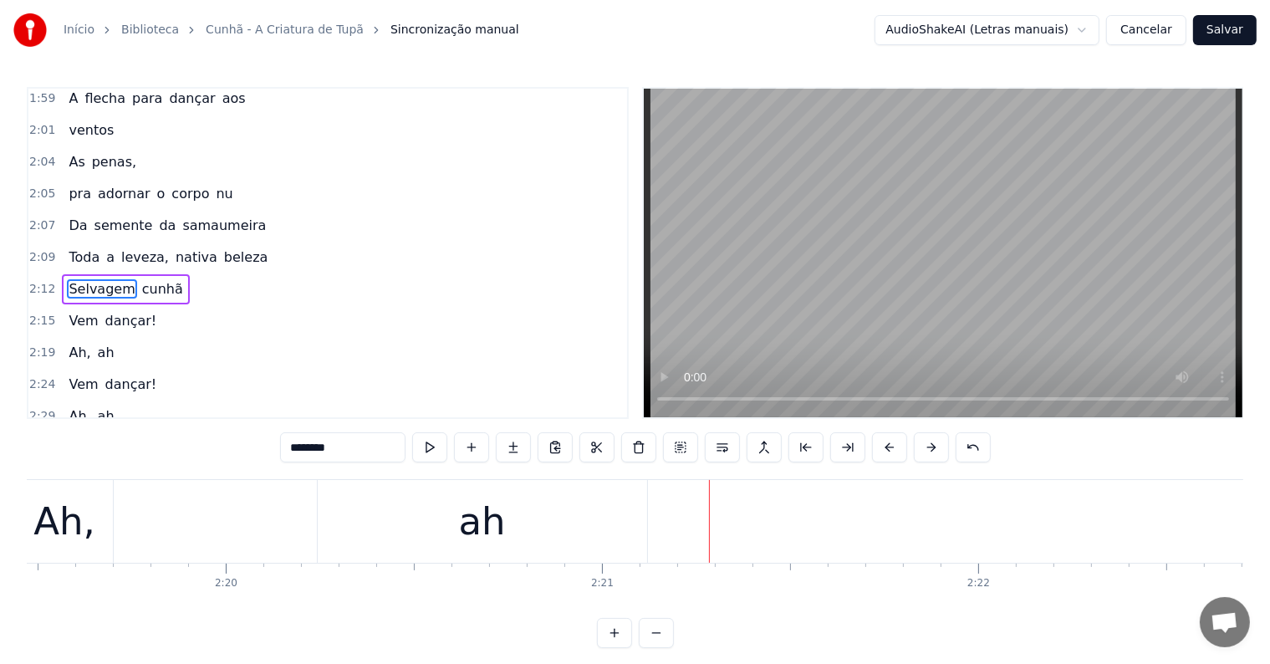
scroll to position [0, 52461]
click at [482, 543] on div "ah" at bounding box center [484, 521] width 47 height 57
type input "**"
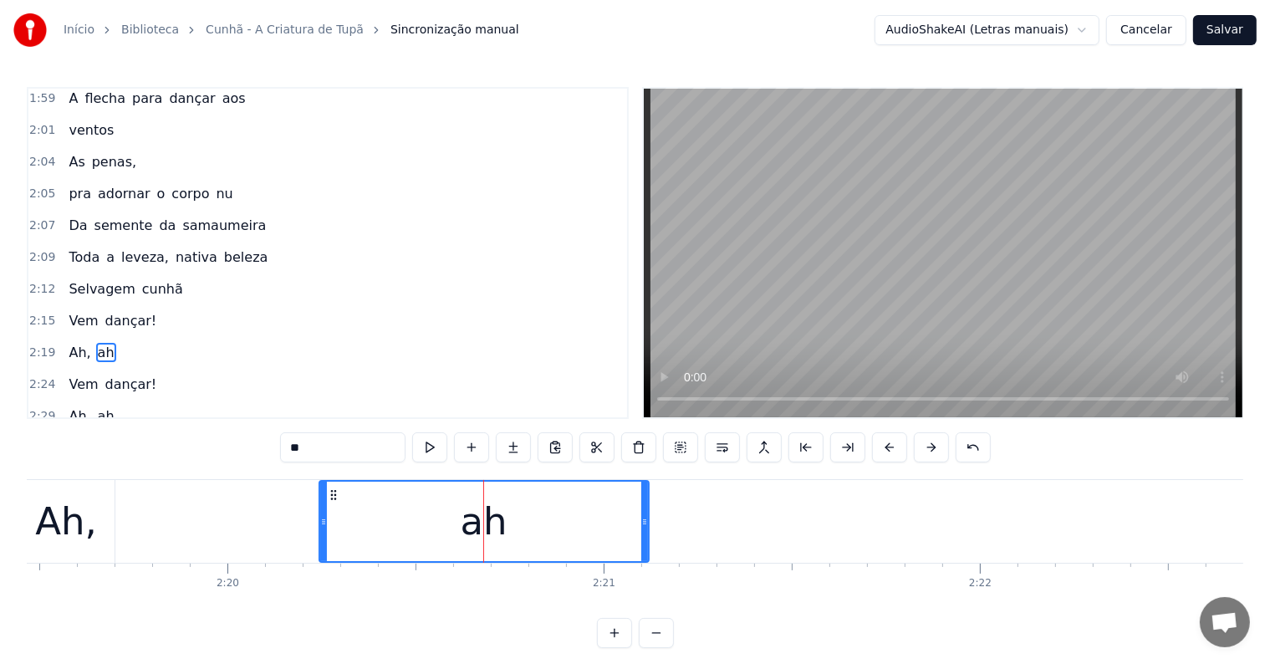
scroll to position [989, 0]
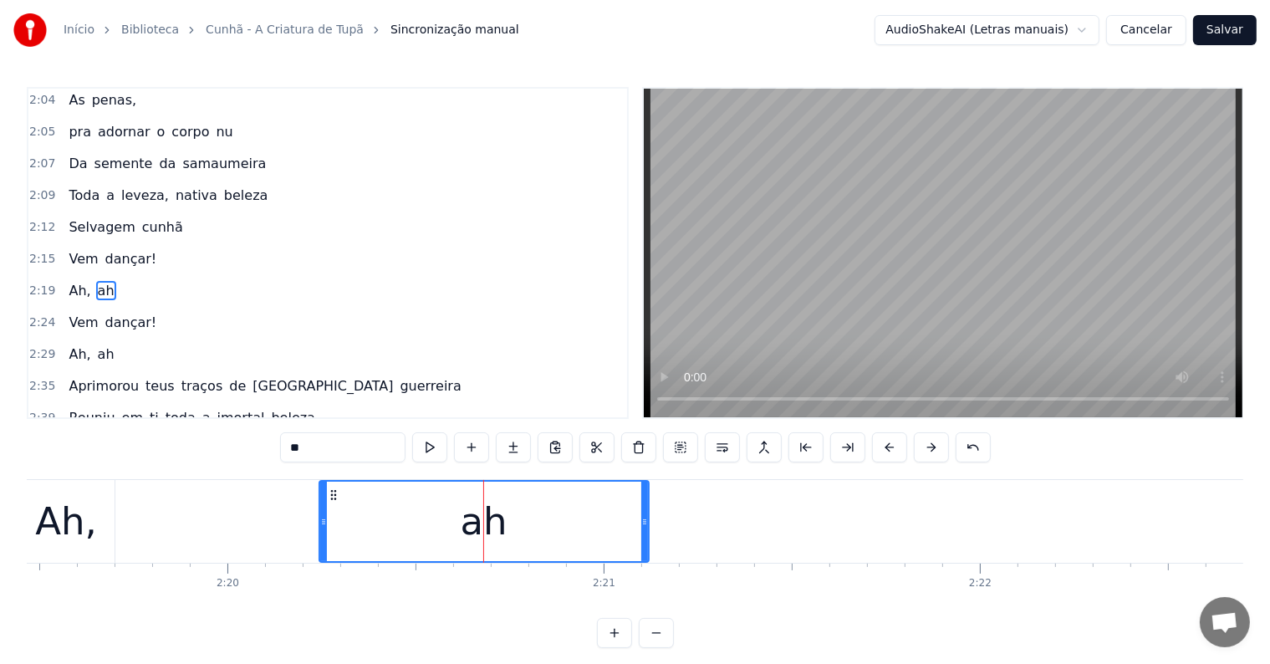
click at [293, 533] on div "Ah, ah" at bounding box center [335, 521] width 635 height 83
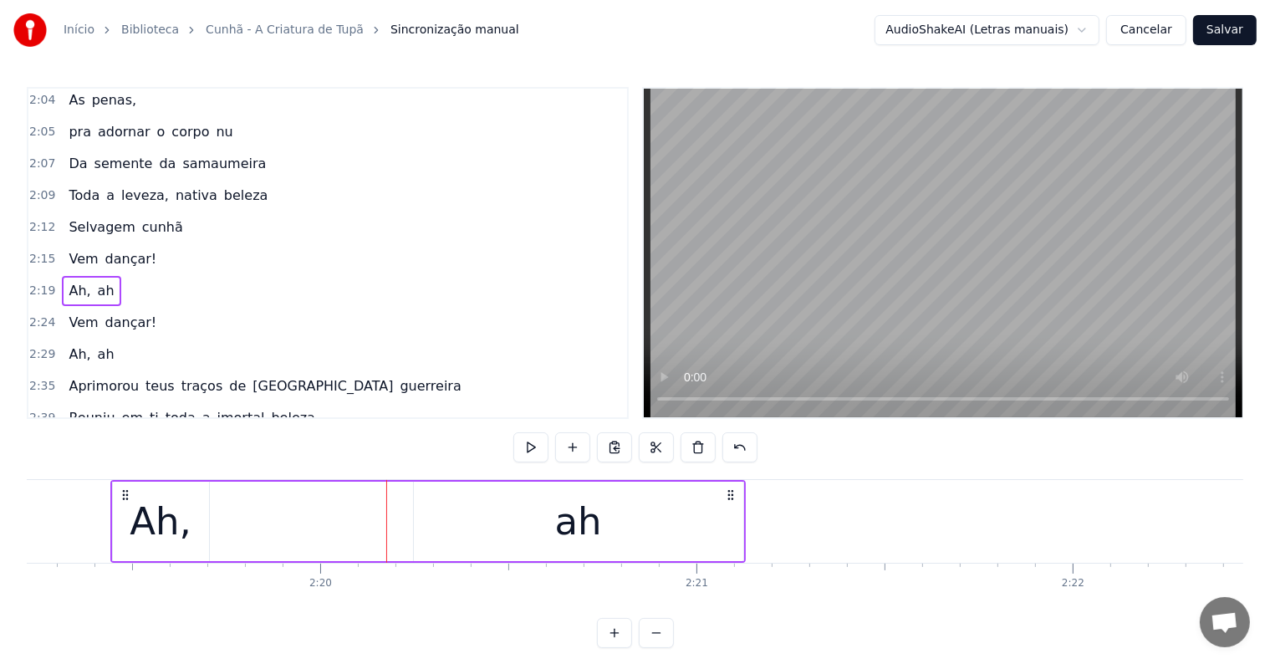
scroll to position [0, 52361]
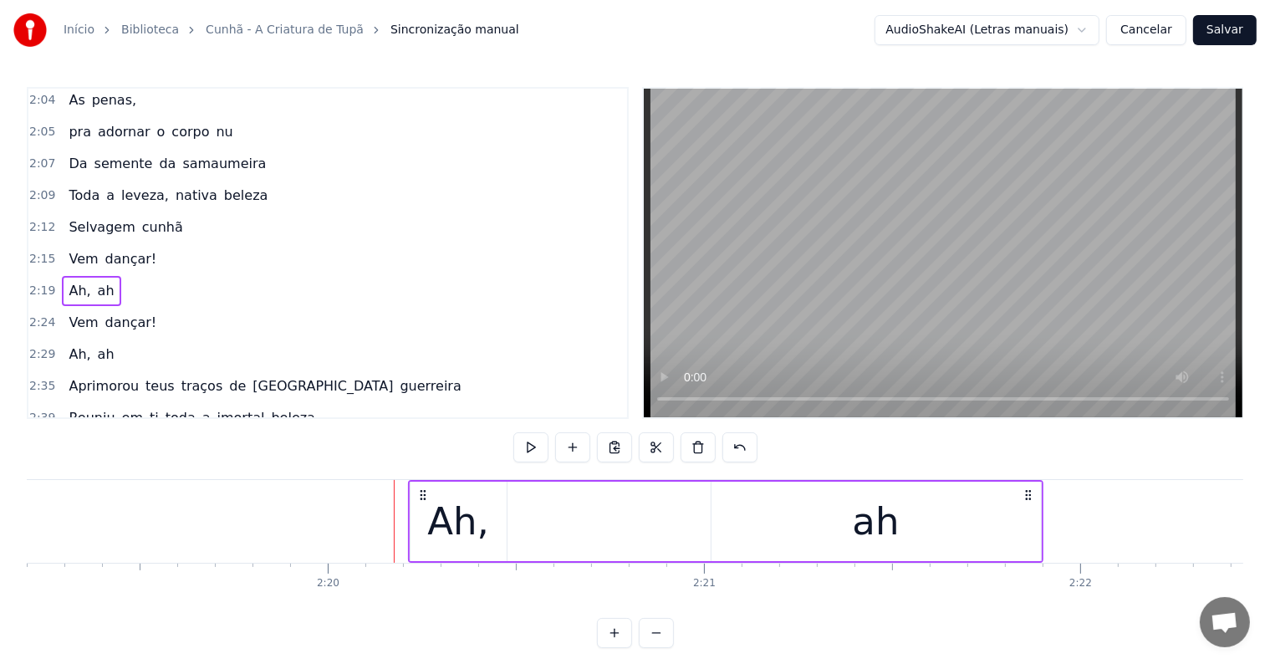
drag, startPoint x: 130, startPoint y: 493, endPoint x: 421, endPoint y: 505, distance: 291.1
click at [421, 505] on div "Ah, ah" at bounding box center [725, 521] width 635 height 83
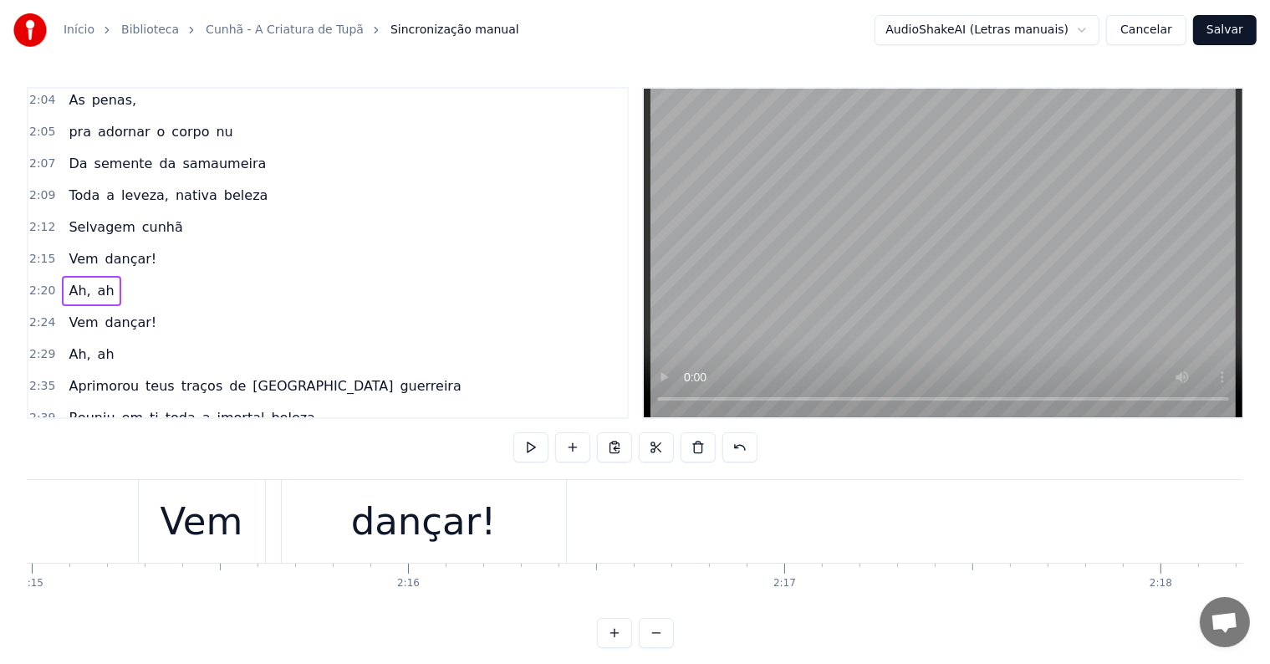
scroll to position [0, 50756]
click at [513, 528] on div "dançar!" at bounding box center [444, 521] width 284 height 83
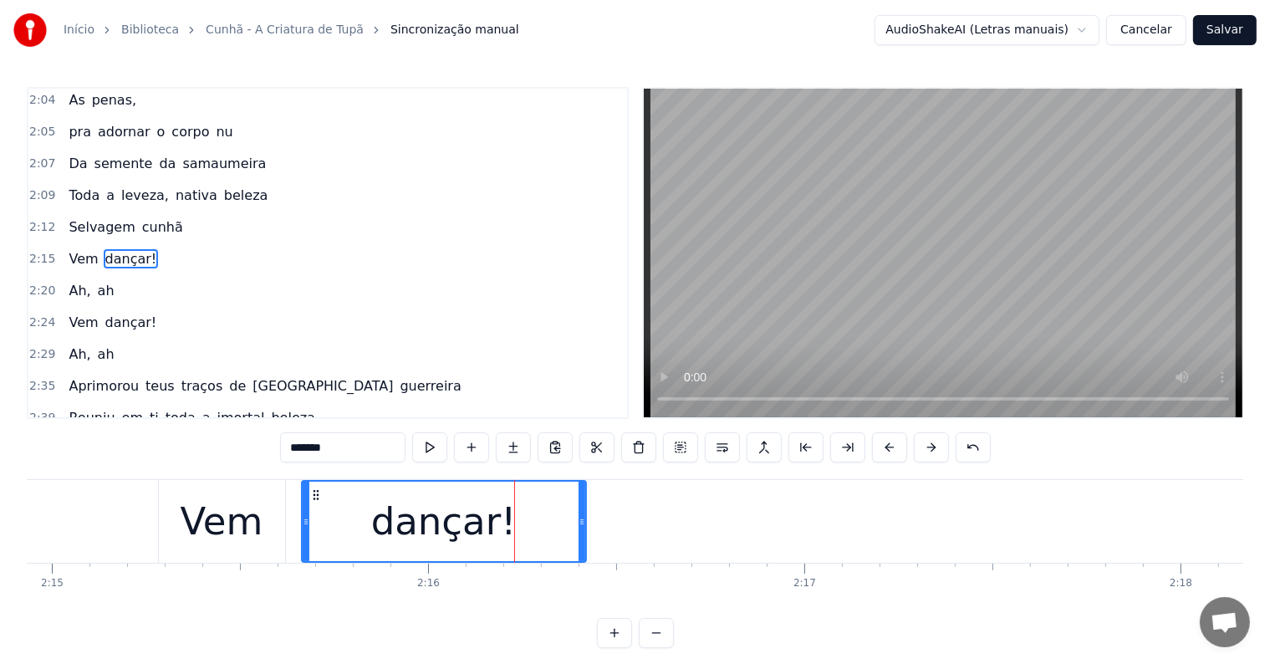
scroll to position [958, 0]
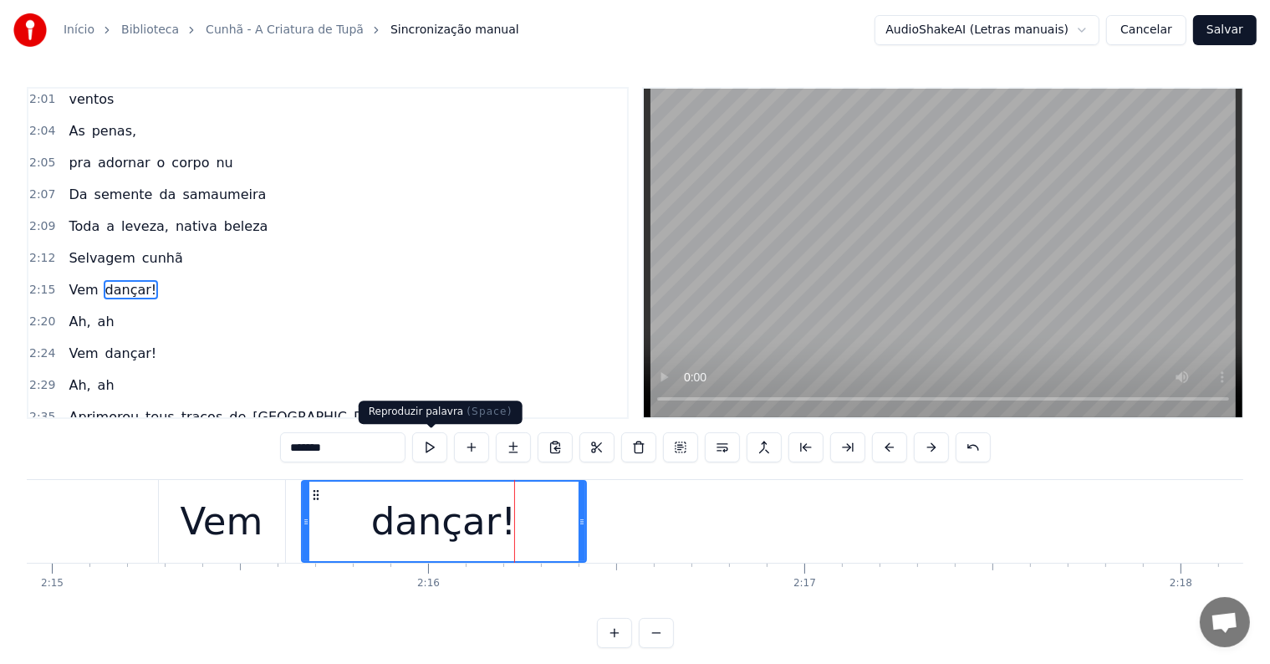
click at [431, 451] on button at bounding box center [429, 447] width 35 height 30
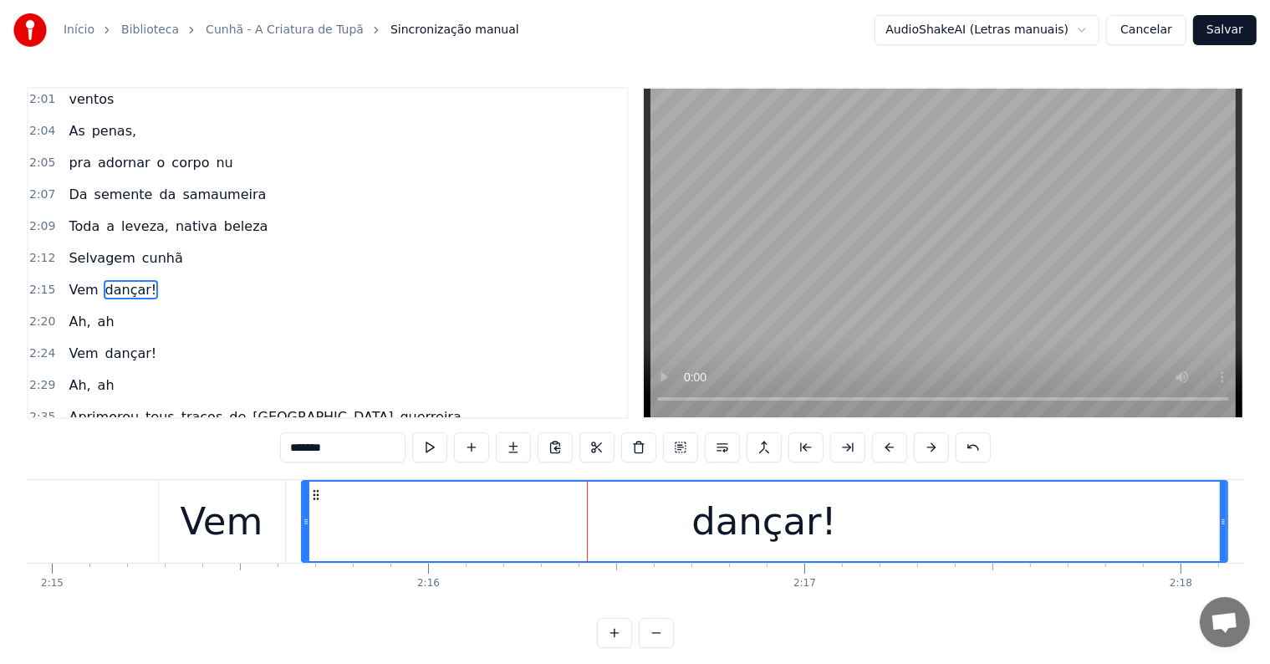
drag, startPoint x: 582, startPoint y: 527, endPoint x: 1223, endPoint y: 554, distance: 641.7
click at [1223, 554] on div at bounding box center [1223, 520] width 7 height 79
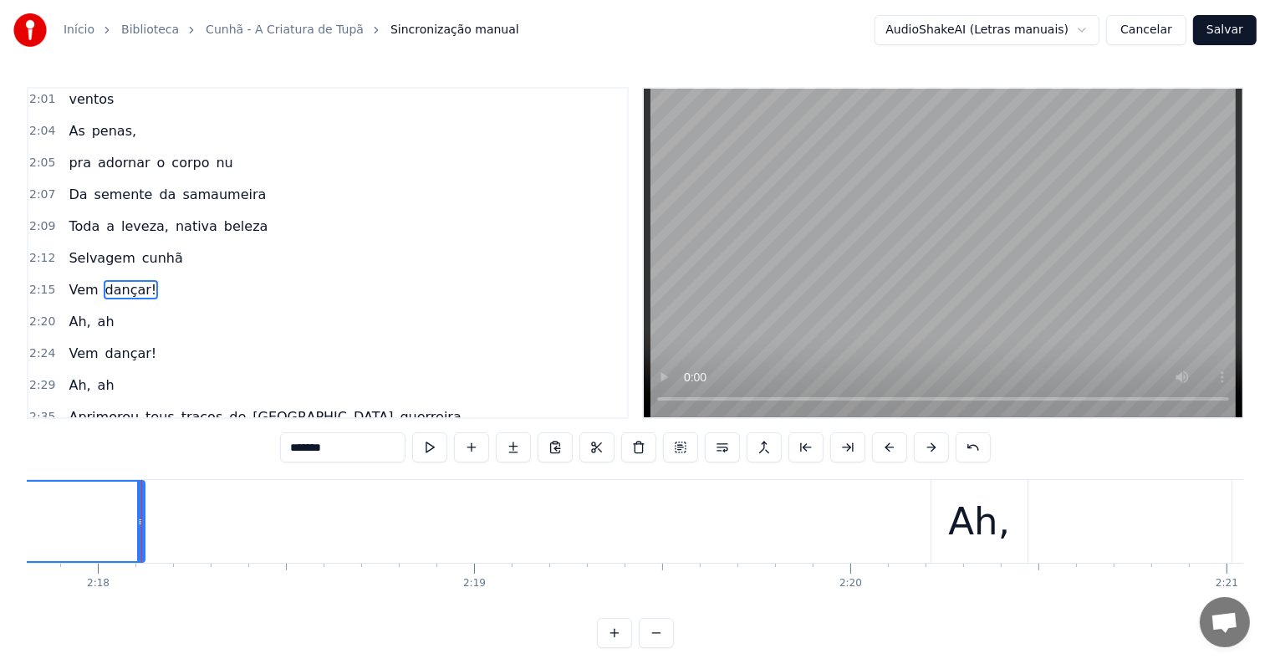
scroll to position [0, 51868]
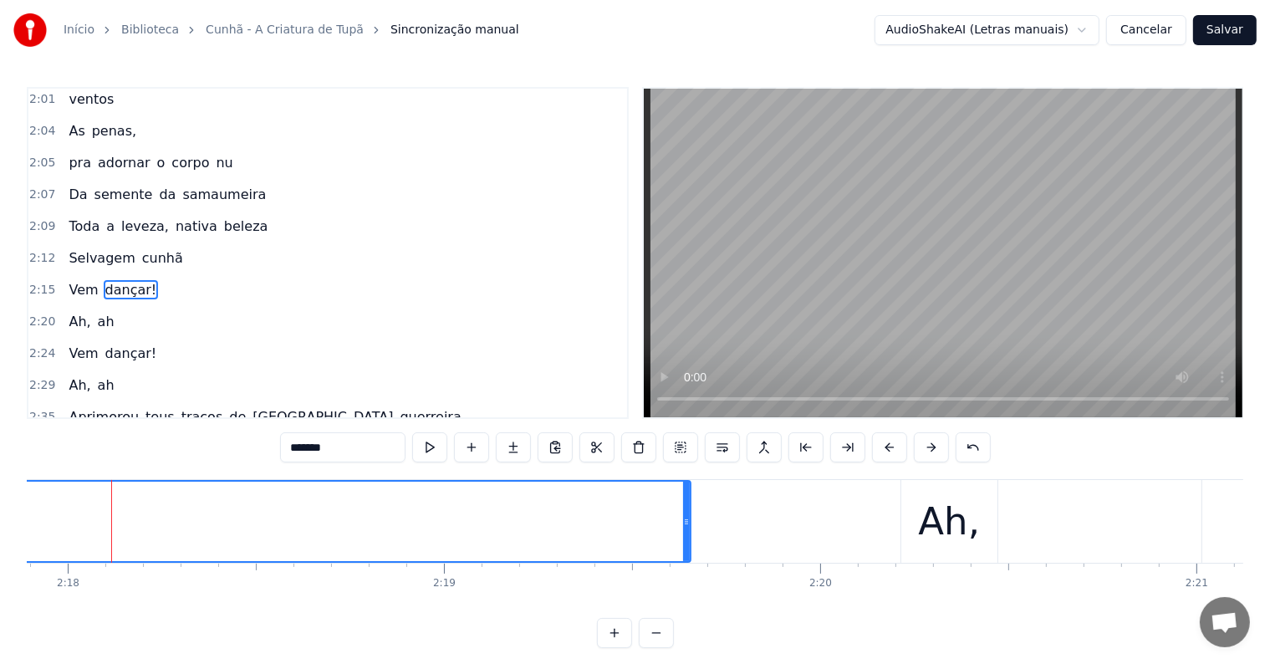
drag, startPoint x: 113, startPoint y: 520, endPoint x: 689, endPoint y: 528, distance: 576.0
click at [689, 528] on div at bounding box center [686, 520] width 7 height 79
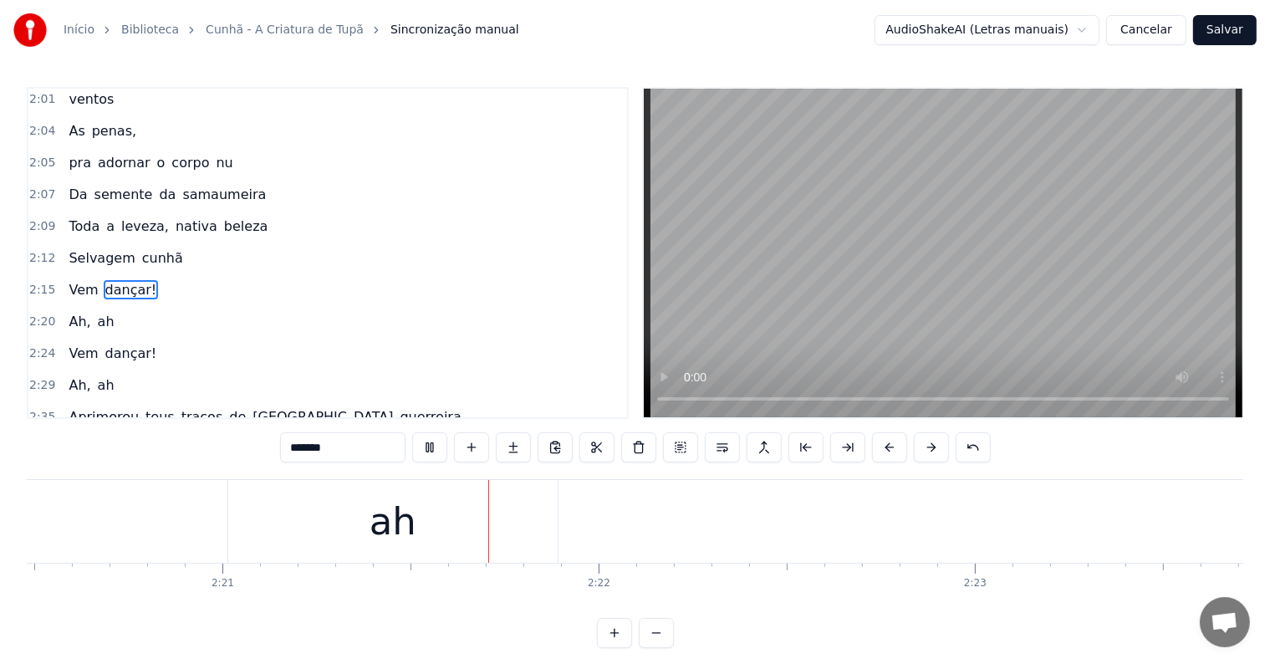
scroll to position [0, 52967]
click at [238, 535] on div "ah" at bounding box center [268, 521] width 329 height 83
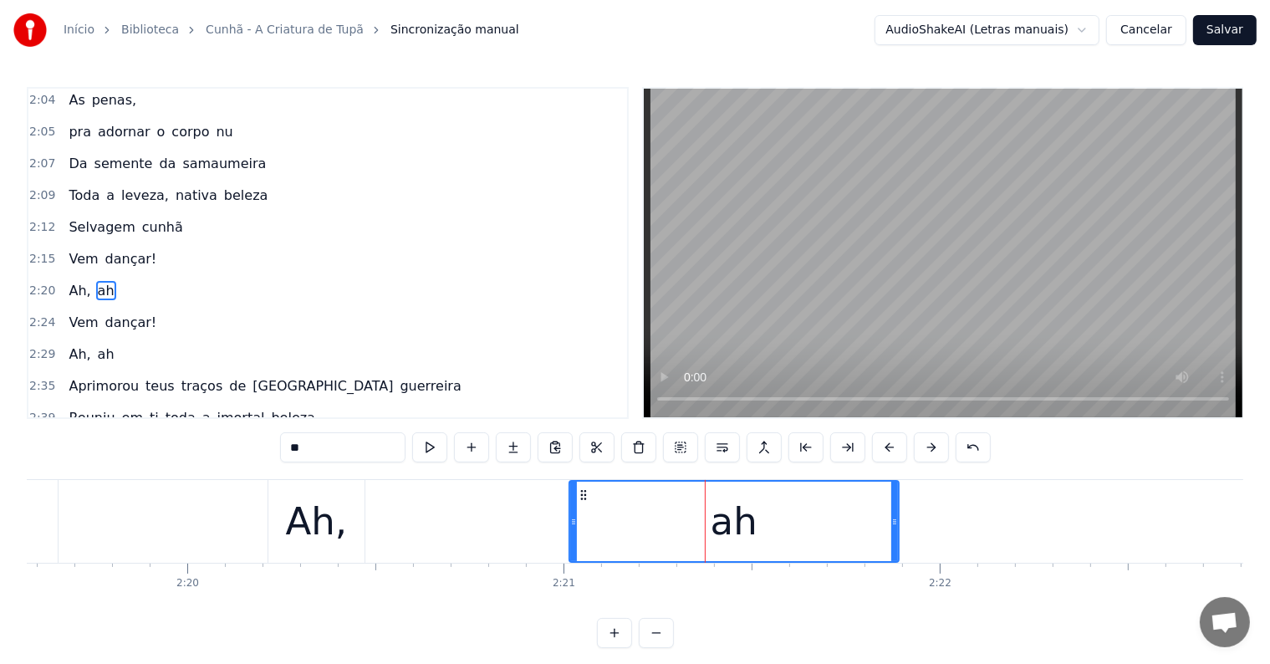
scroll to position [0, 52499]
click at [327, 518] on div "Ah," at bounding box center [319, 521] width 62 height 57
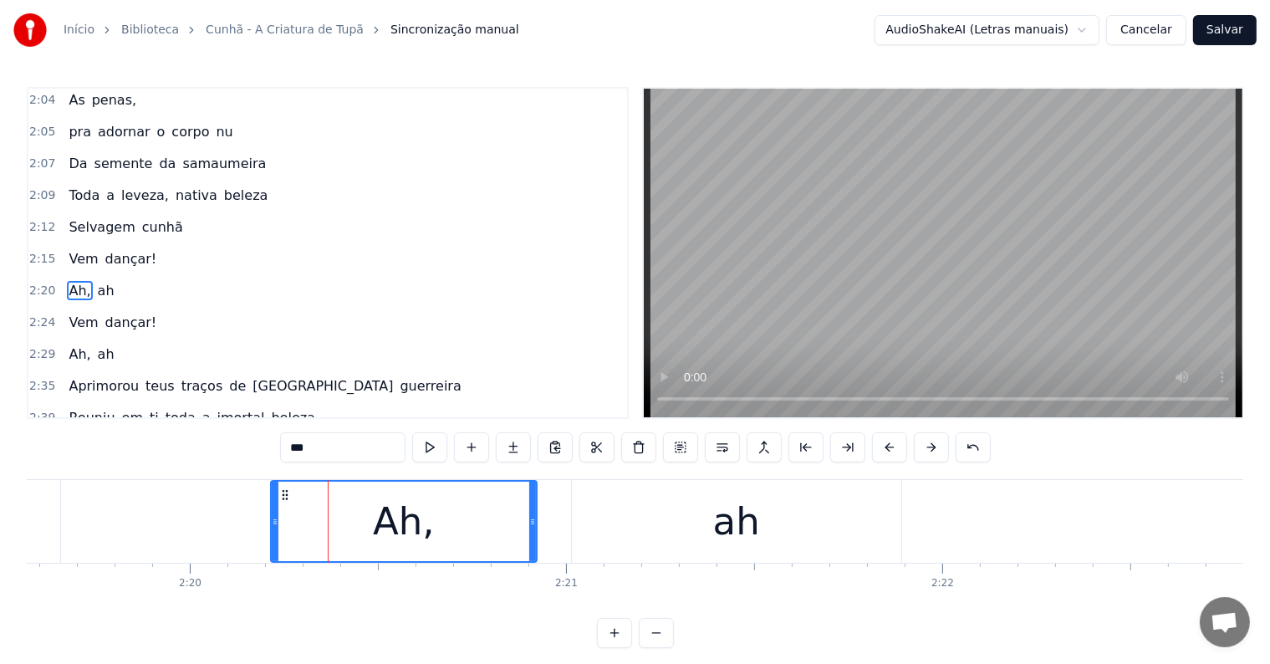
drag, startPoint x: 361, startPoint y: 522, endPoint x: 531, endPoint y: 523, distance: 169.7
click at [531, 523] on icon at bounding box center [532, 521] width 7 height 13
click at [428, 451] on button at bounding box center [429, 447] width 35 height 30
click at [581, 518] on div "ah" at bounding box center [736, 521] width 329 height 83
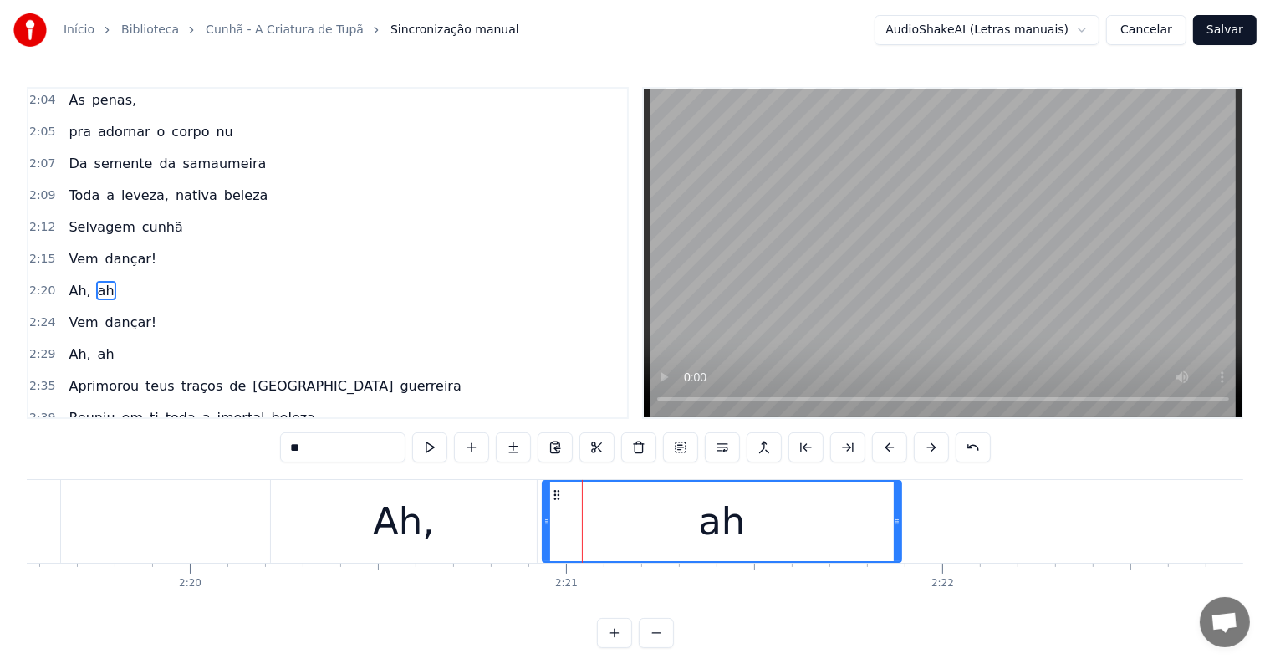
drag, startPoint x: 572, startPoint y: 517, endPoint x: 542, endPoint y: 517, distance: 29.3
click at [543, 517] on icon at bounding box center [546, 521] width 7 height 13
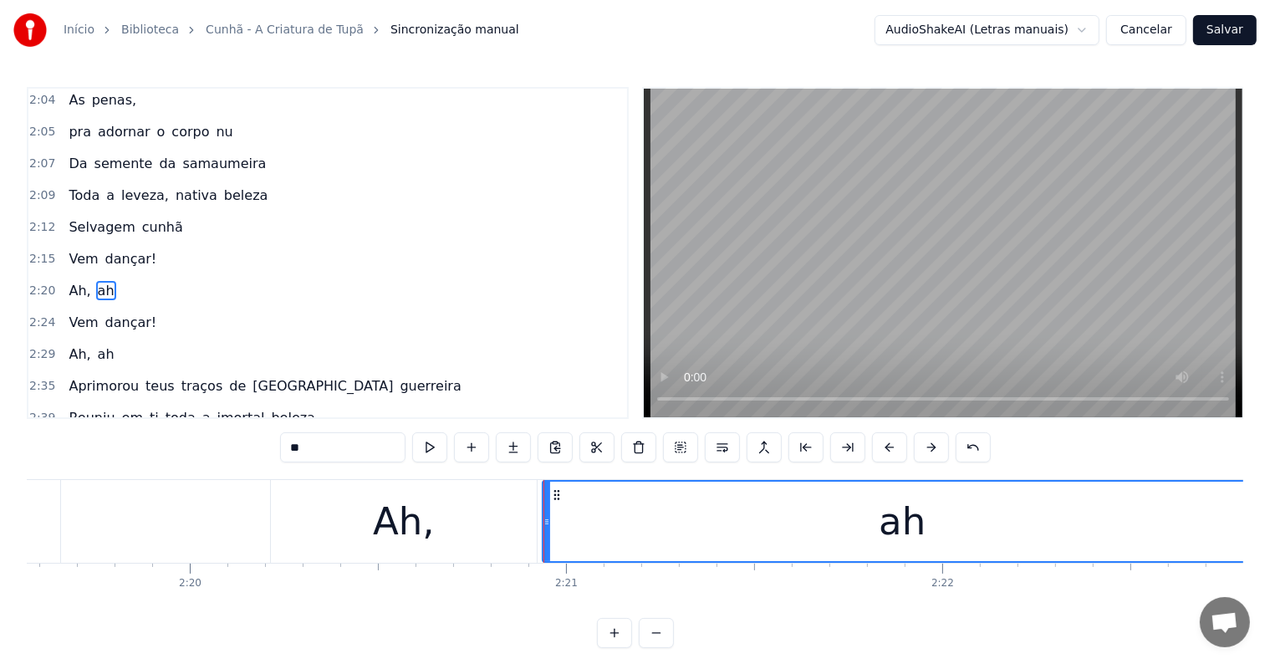
drag, startPoint x: 894, startPoint y: 520, endPoint x: 1256, endPoint y: 522, distance: 361.1
click at [1256, 522] on div "Início Biblioteca Cunhã - A Criatura de Tupã Sincronização manual AudioShakeAI …" at bounding box center [635, 324] width 1270 height 648
click at [1213, 517] on div "ah" at bounding box center [902, 520] width 718 height 79
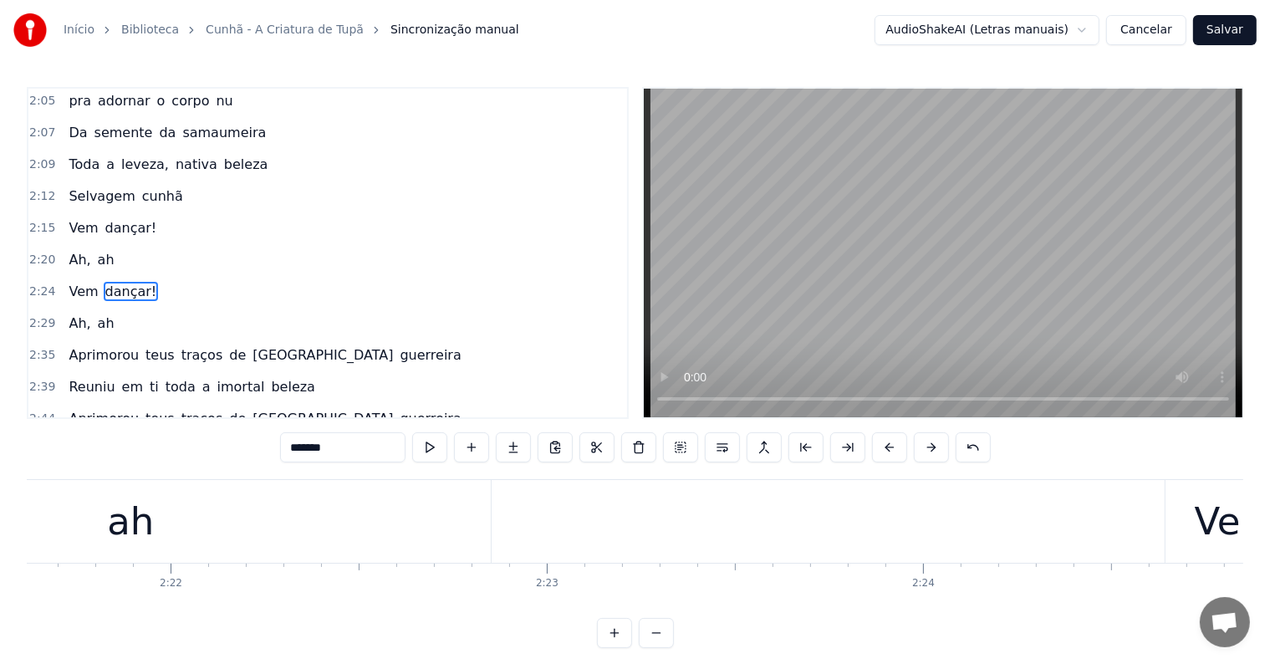
scroll to position [0, 53267]
click at [191, 548] on div "ah" at bounding box center [134, 521] width 720 height 83
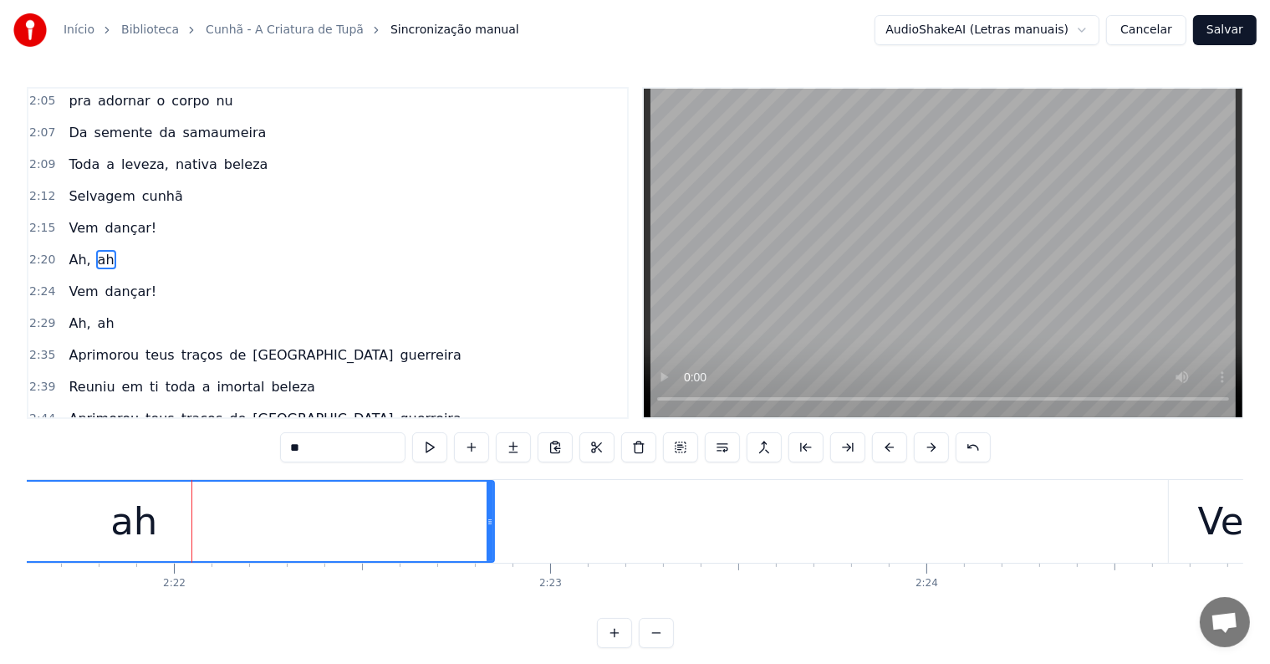
scroll to position [989, 0]
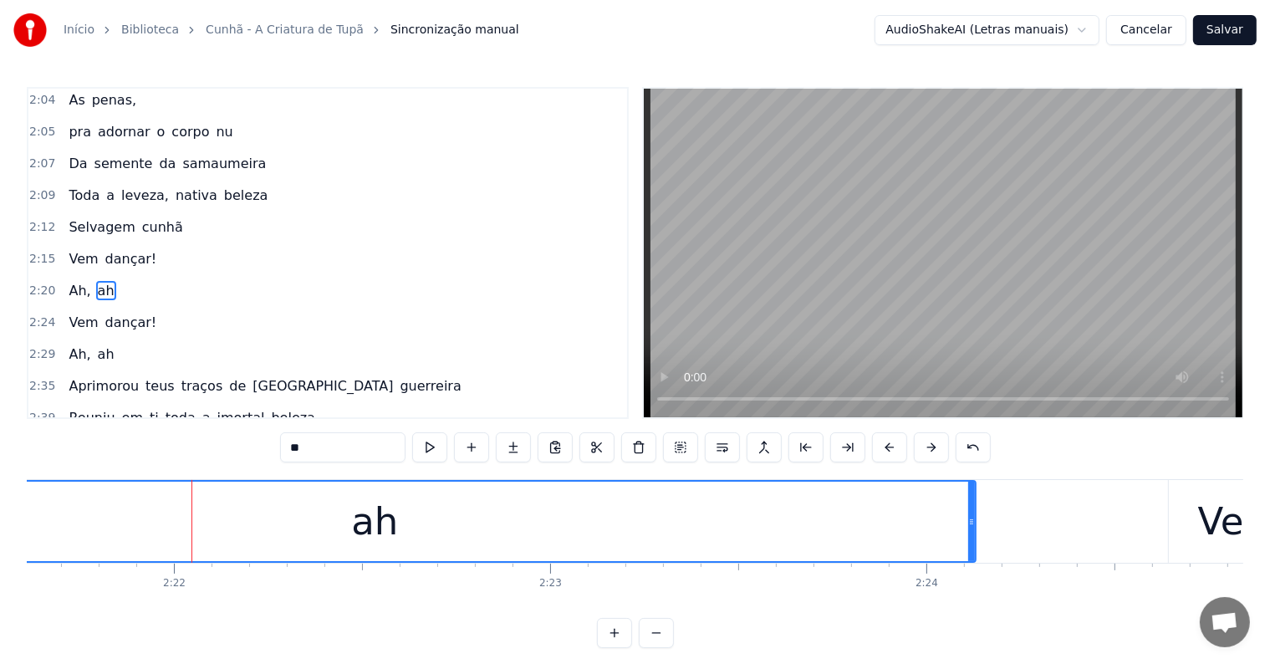
drag, startPoint x: 488, startPoint y: 524, endPoint x: 970, endPoint y: 522, distance: 481.5
click at [970, 522] on icon at bounding box center [971, 521] width 7 height 13
click at [70, 281] on span "Ah," at bounding box center [79, 290] width 25 height 19
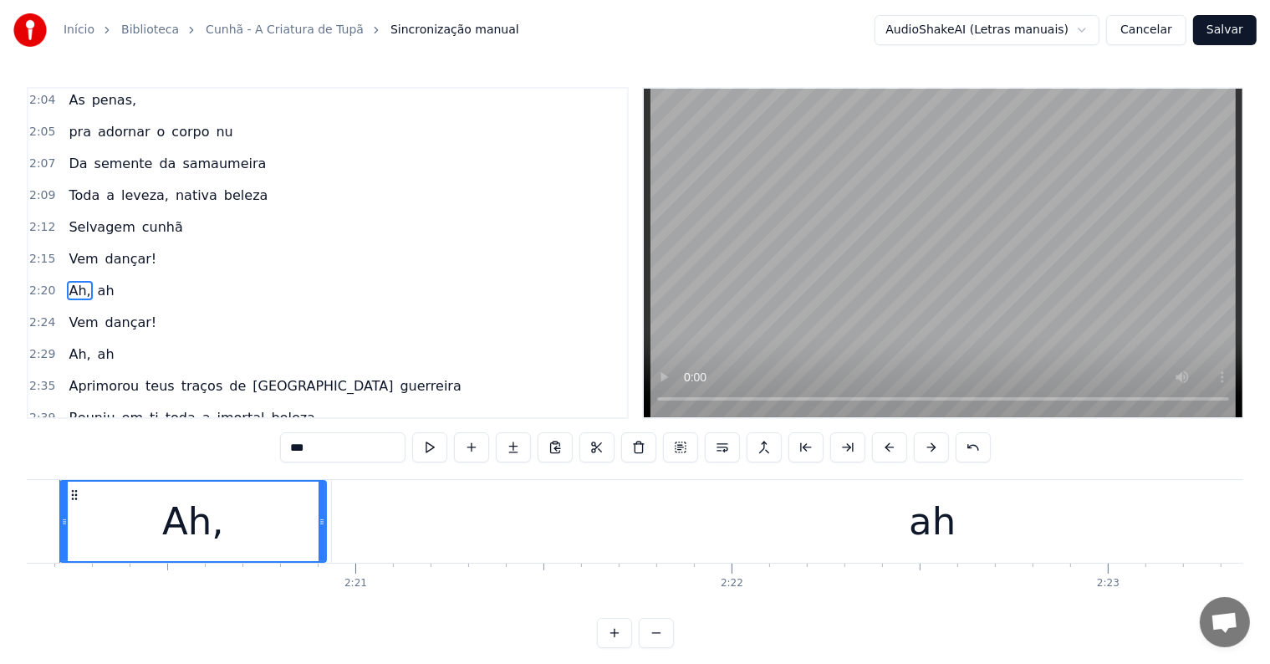
scroll to position [0, 52657]
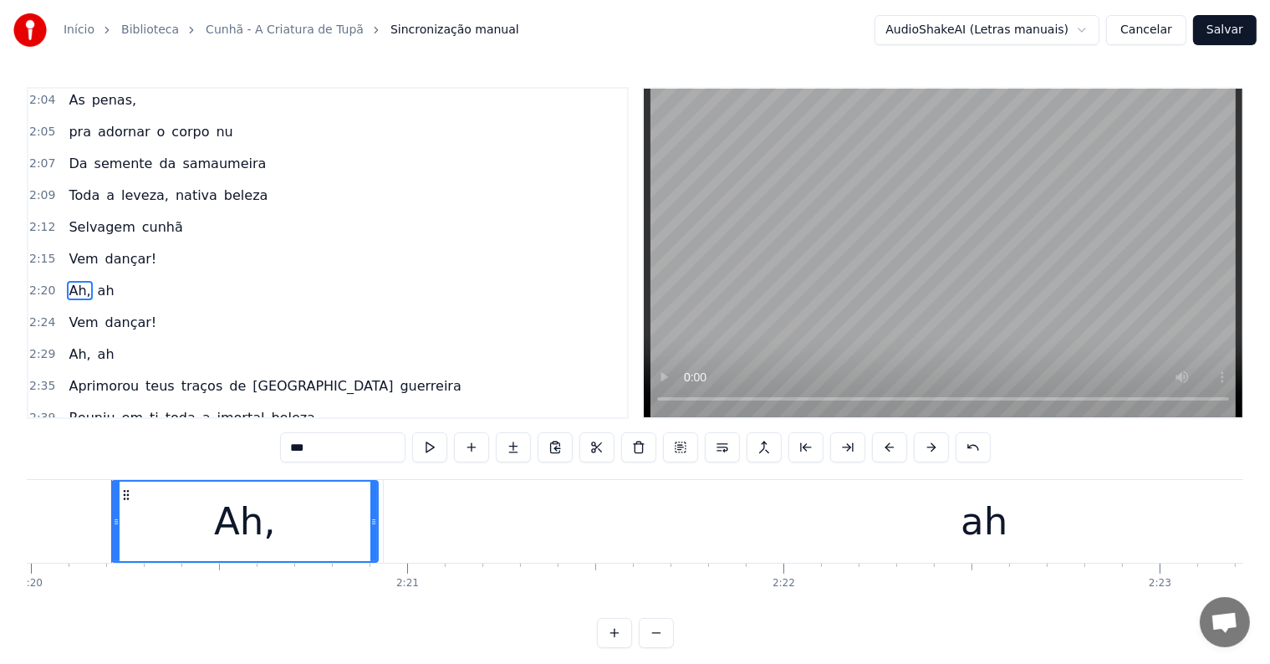
click at [117, 249] on span "dançar!" at bounding box center [131, 258] width 55 height 19
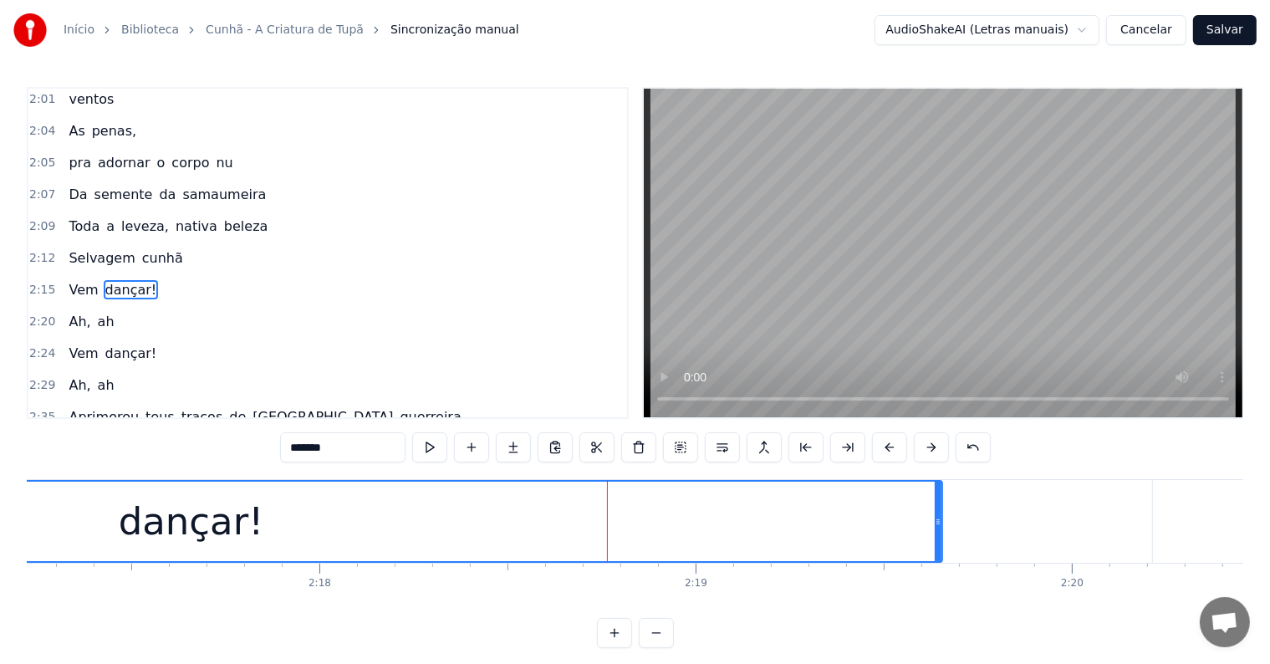
scroll to position [0, 51611]
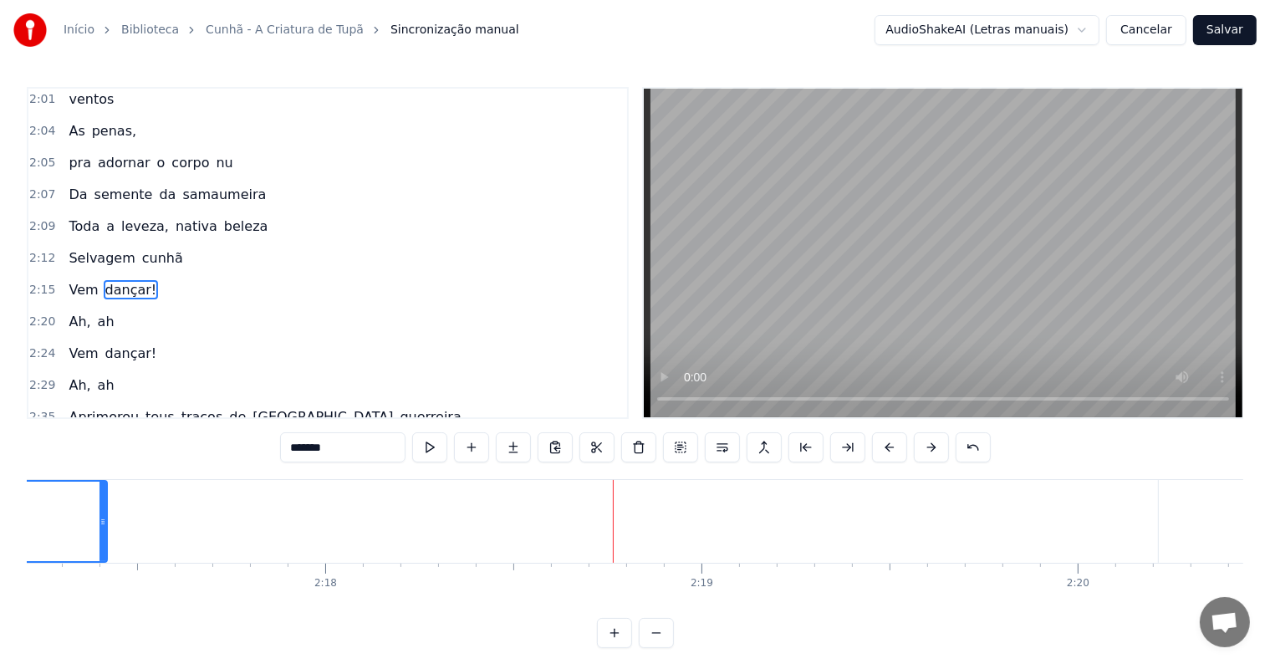
drag, startPoint x: 945, startPoint y: 520, endPoint x: 98, endPoint y: 502, distance: 847.8
click at [99, 502] on div at bounding box center [102, 520] width 7 height 79
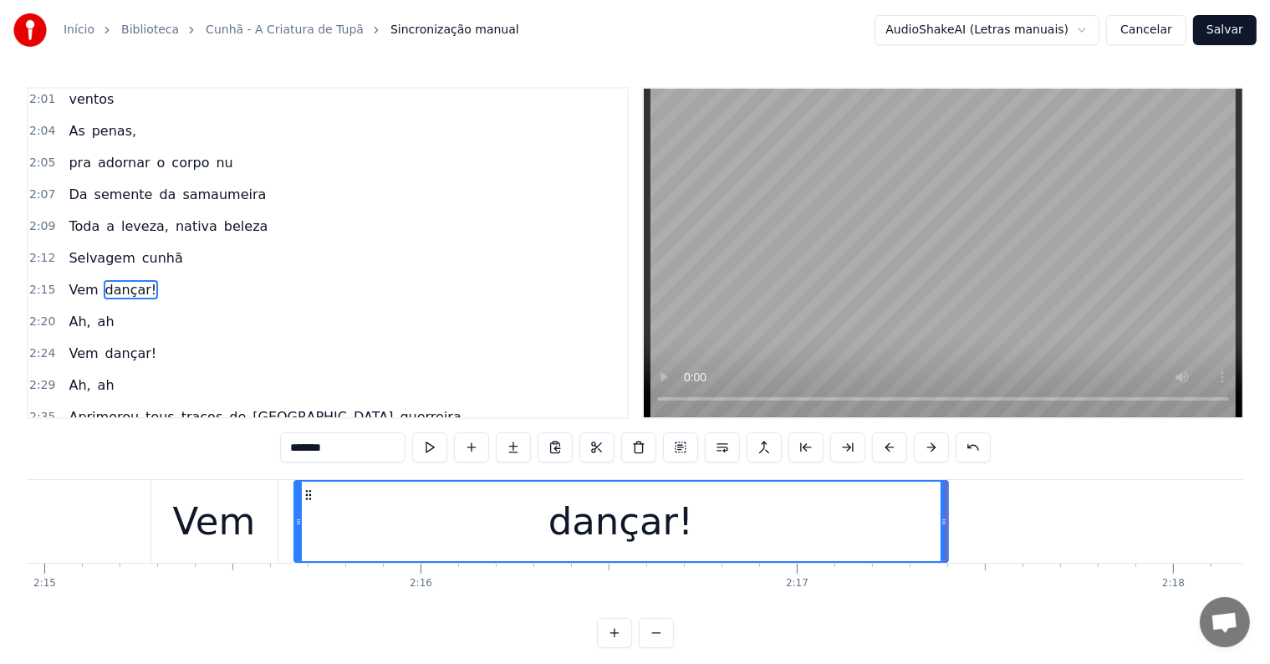
scroll to position [0, 50762]
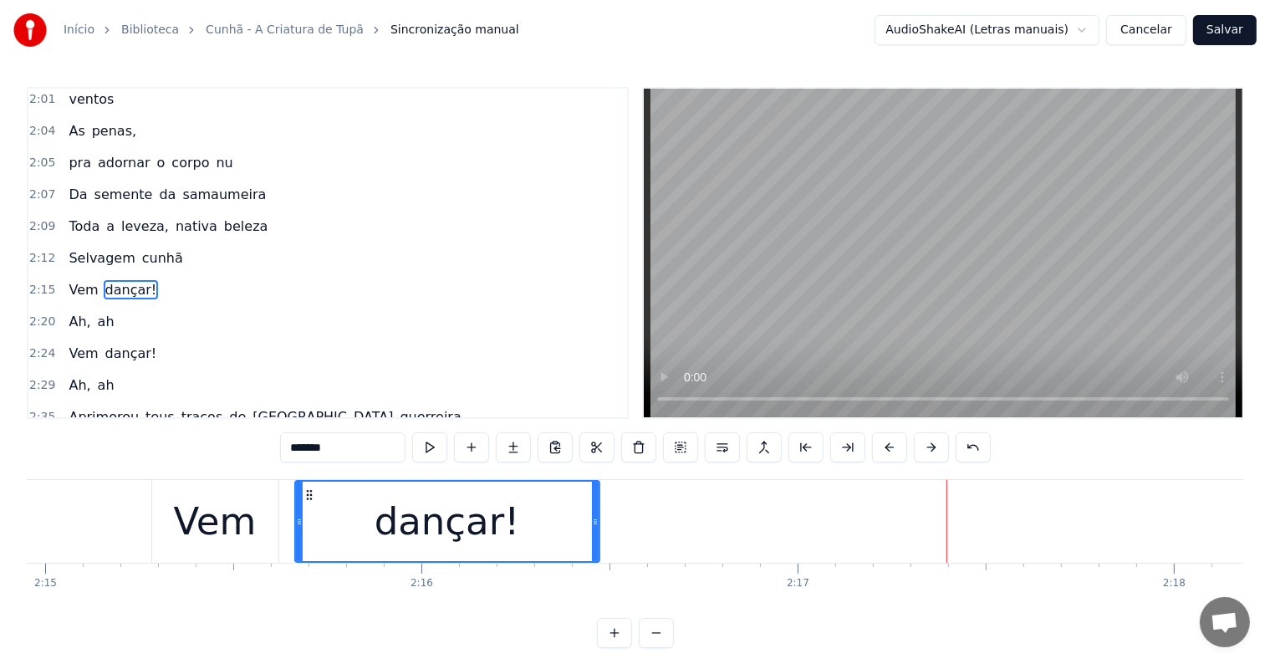
drag, startPoint x: 944, startPoint y: 523, endPoint x: 594, endPoint y: 525, distance: 349.4
click at [594, 525] on icon at bounding box center [595, 521] width 7 height 13
click at [435, 446] on button at bounding box center [429, 447] width 35 height 30
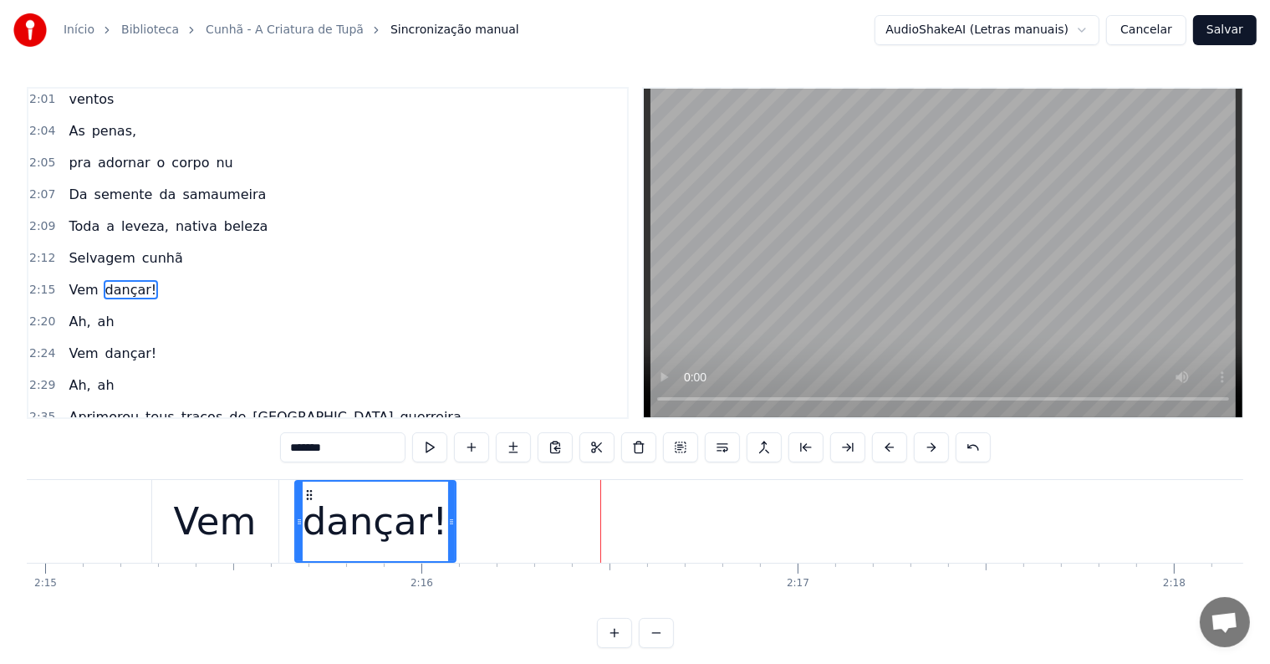
drag, startPoint x: 596, startPoint y: 519, endPoint x: 452, endPoint y: 518, distance: 143.8
click at [452, 518] on icon at bounding box center [451, 521] width 7 height 13
click at [425, 451] on button at bounding box center [429, 447] width 35 height 30
click at [405, 534] on div "dançar!" at bounding box center [375, 521] width 145 height 57
drag, startPoint x: 309, startPoint y: 446, endPoint x: 334, endPoint y: 450, distance: 25.3
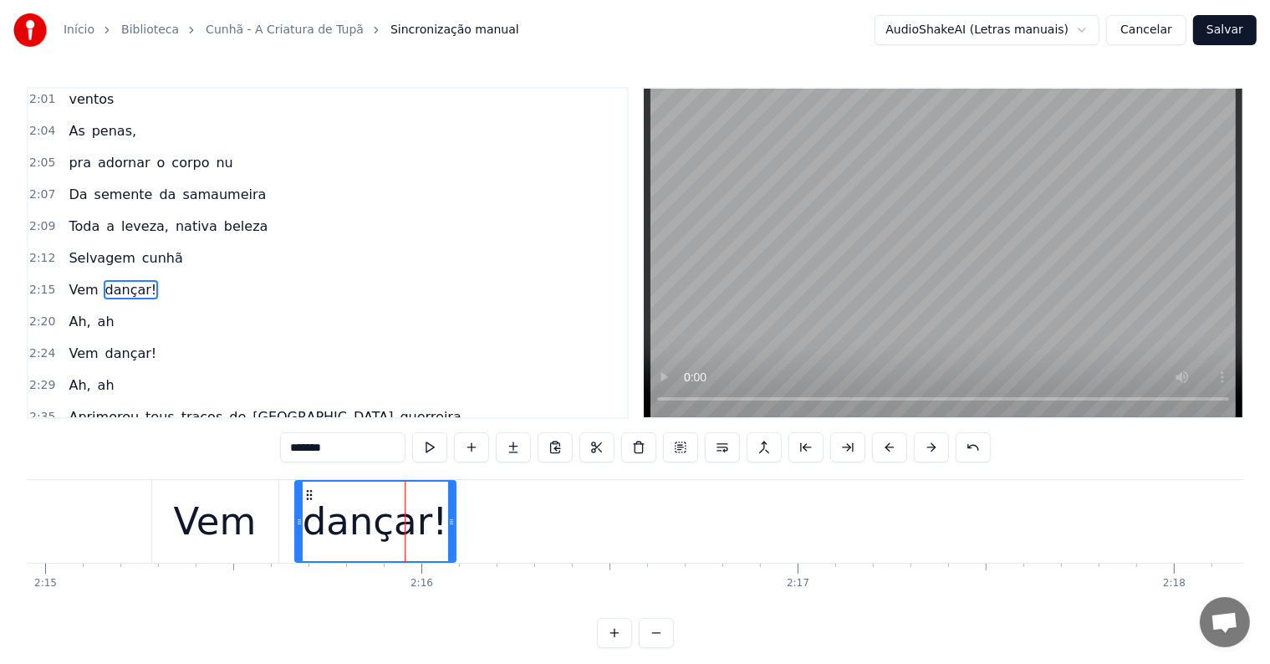
click at [334, 450] on input "*******" at bounding box center [342, 447] width 125 height 30
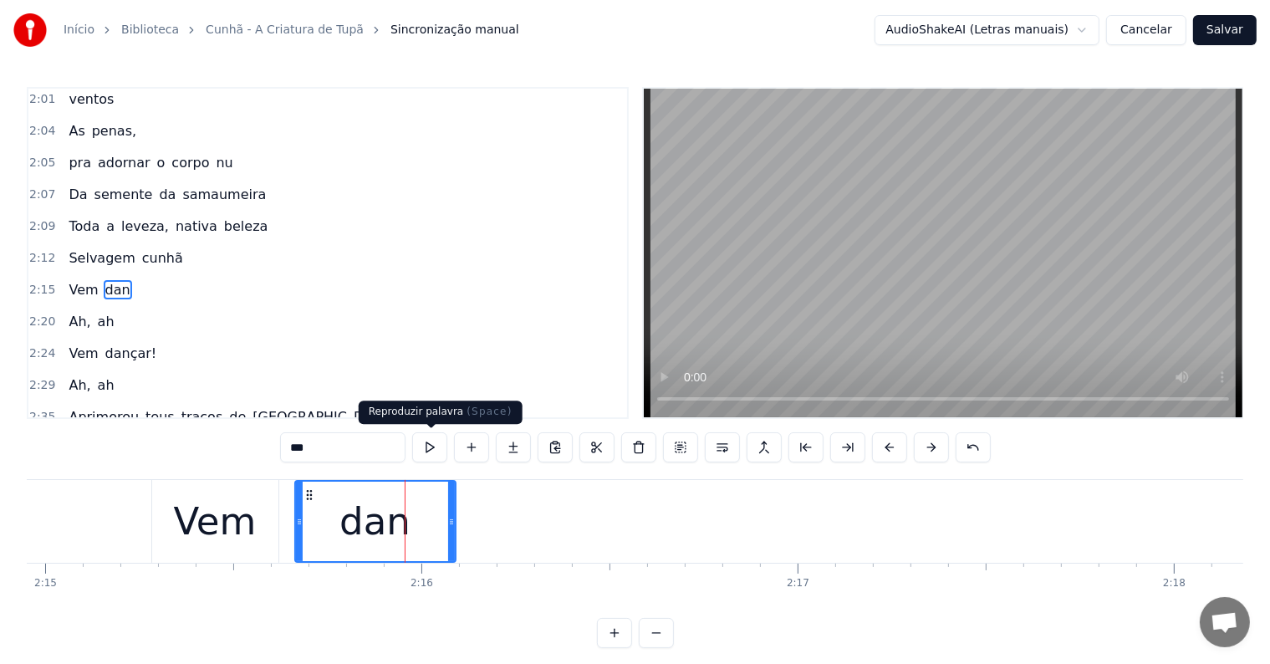
type input "***"
click at [431, 438] on button at bounding box center [429, 447] width 35 height 30
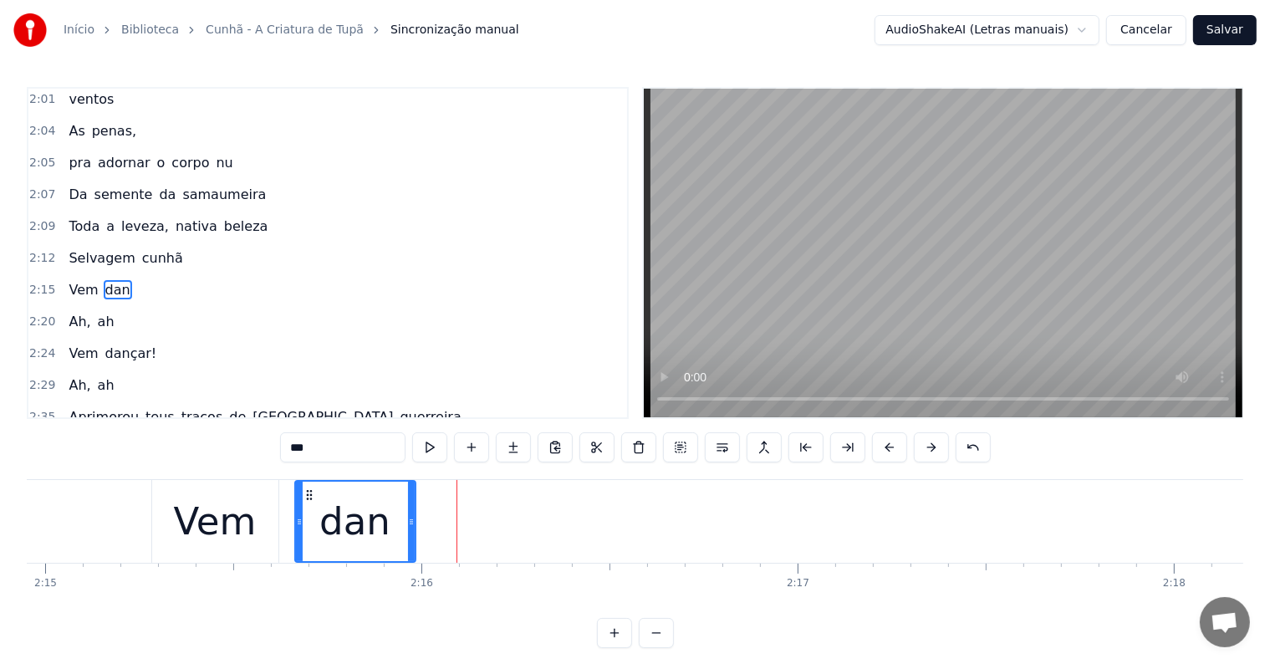
drag, startPoint x: 452, startPoint y: 522, endPoint x: 412, endPoint y: 522, distance: 40.1
click at [412, 522] on icon at bounding box center [411, 521] width 7 height 13
click at [425, 447] on button at bounding box center [429, 447] width 35 height 30
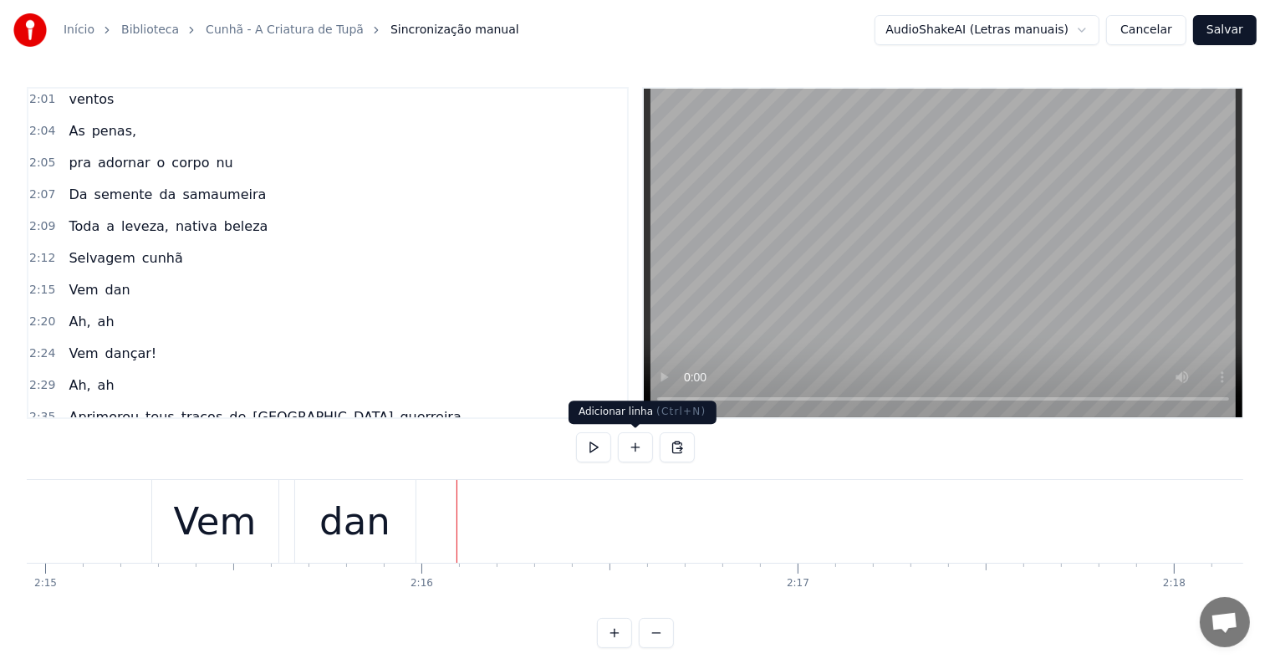
click at [637, 446] on button at bounding box center [635, 447] width 35 height 30
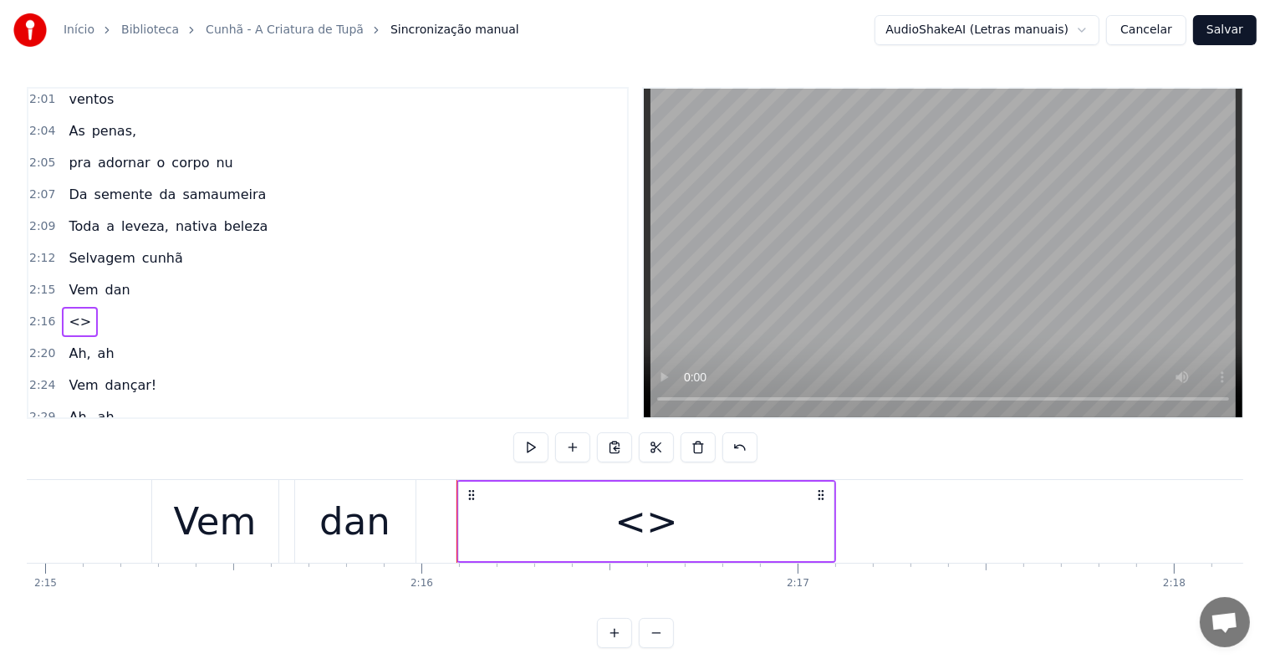
click at [515, 538] on div "<>" at bounding box center [646, 520] width 374 height 79
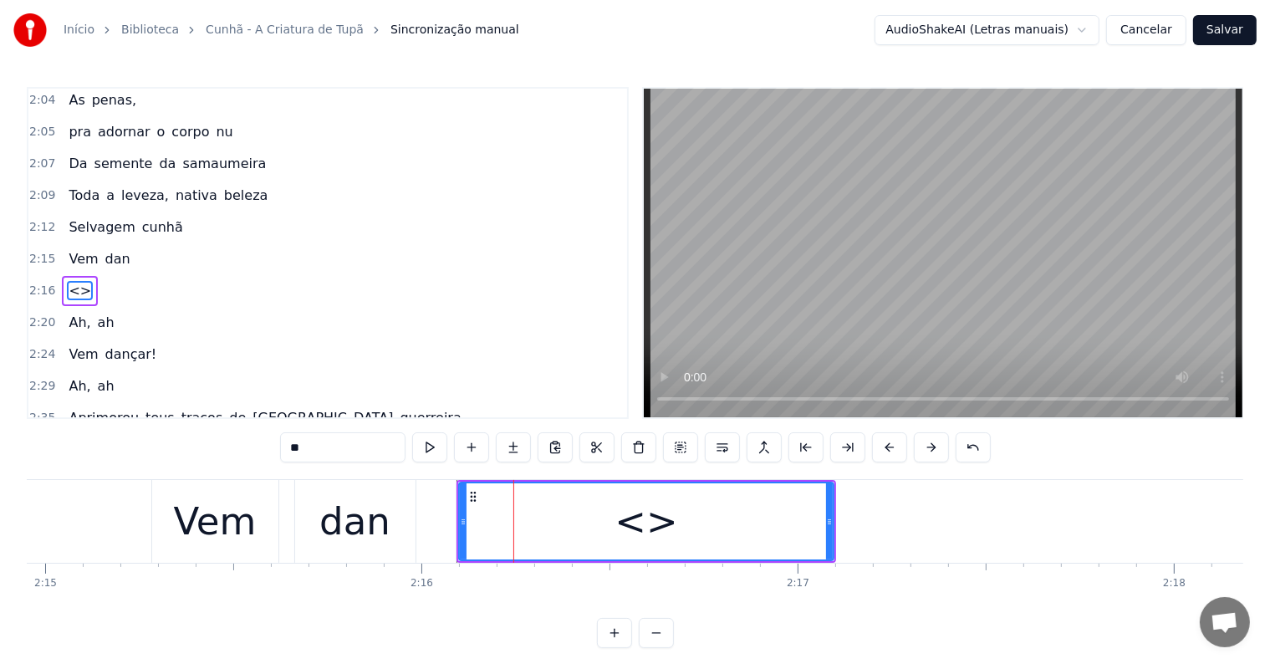
click at [240, 437] on div "0:03 [Bem viram os olhos da tribo] [Que lhes concederam] 0:07 Cunhã- poranga! 0…" at bounding box center [635, 367] width 1216 height 561
paste input "**"
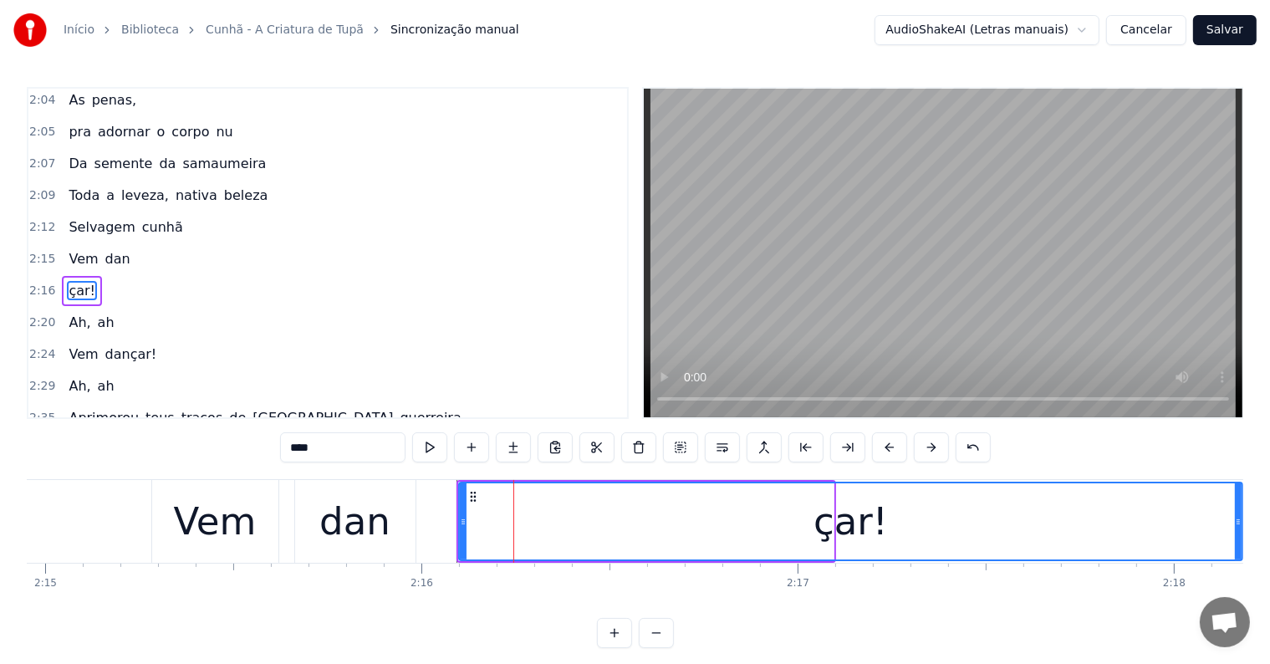
drag, startPoint x: 831, startPoint y: 519, endPoint x: 1240, endPoint y: 528, distance: 408.9
click at [1240, 528] on div at bounding box center [1238, 521] width 7 height 76
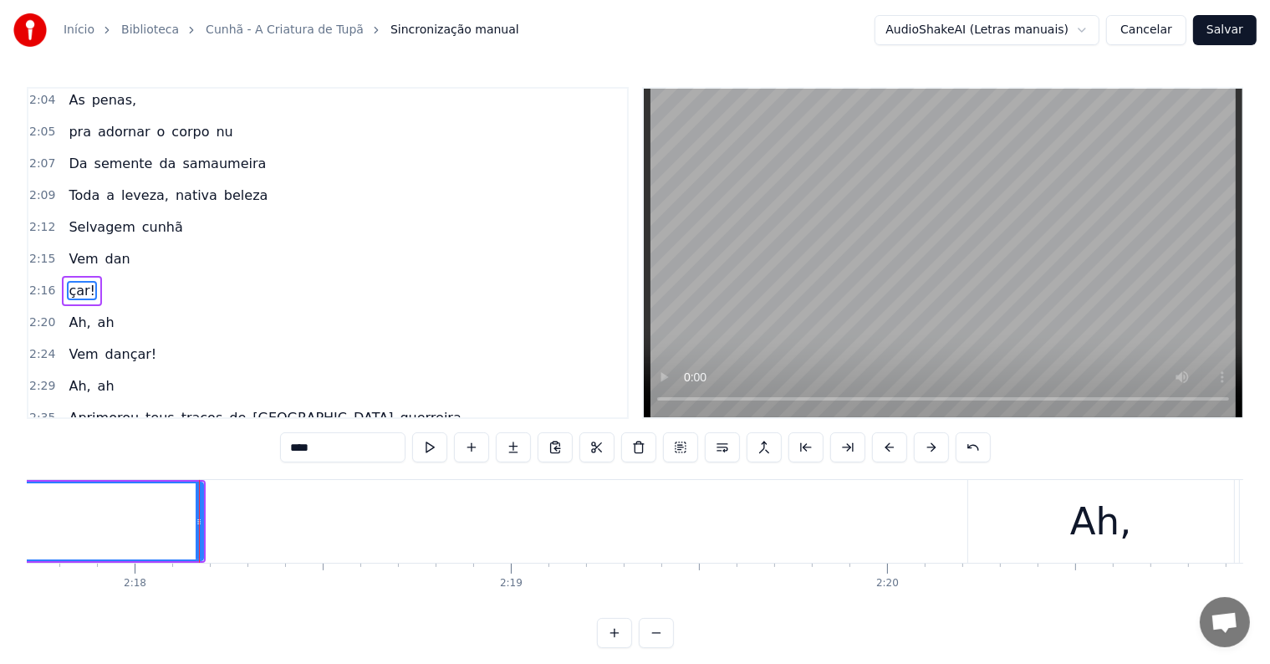
scroll to position [0, 51889]
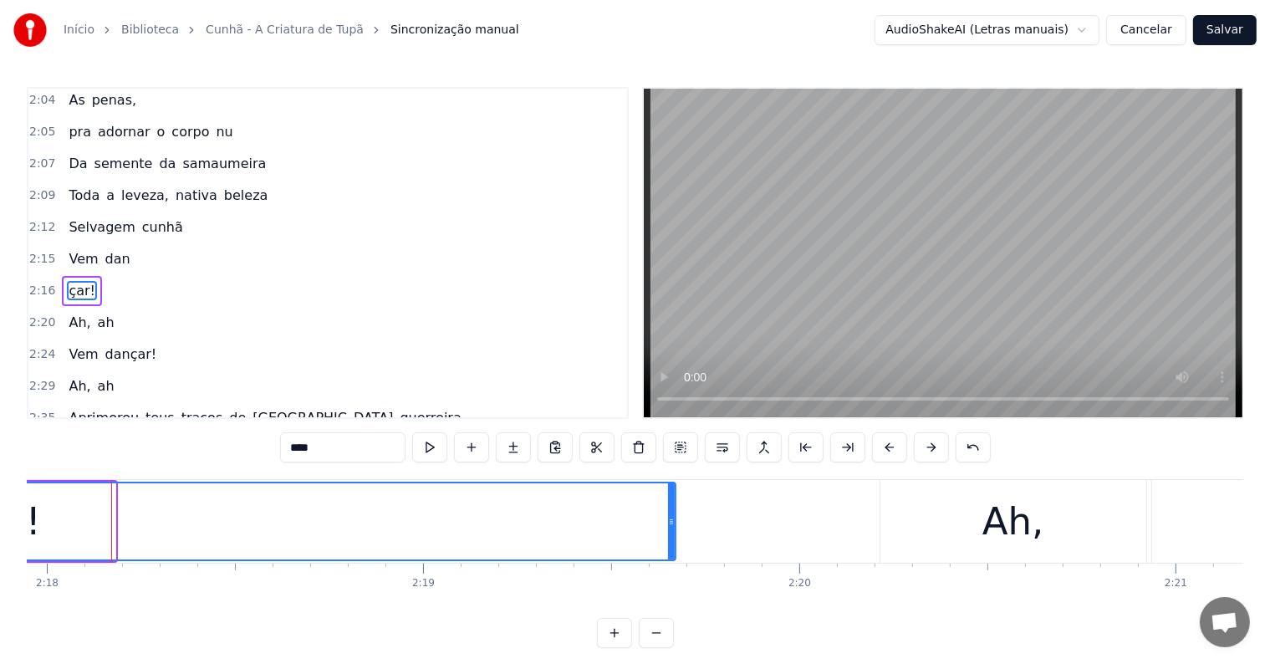
drag, startPoint x: 110, startPoint y: 521, endPoint x: 670, endPoint y: 517, distance: 560.1
click at [670, 517] on icon at bounding box center [671, 521] width 7 height 13
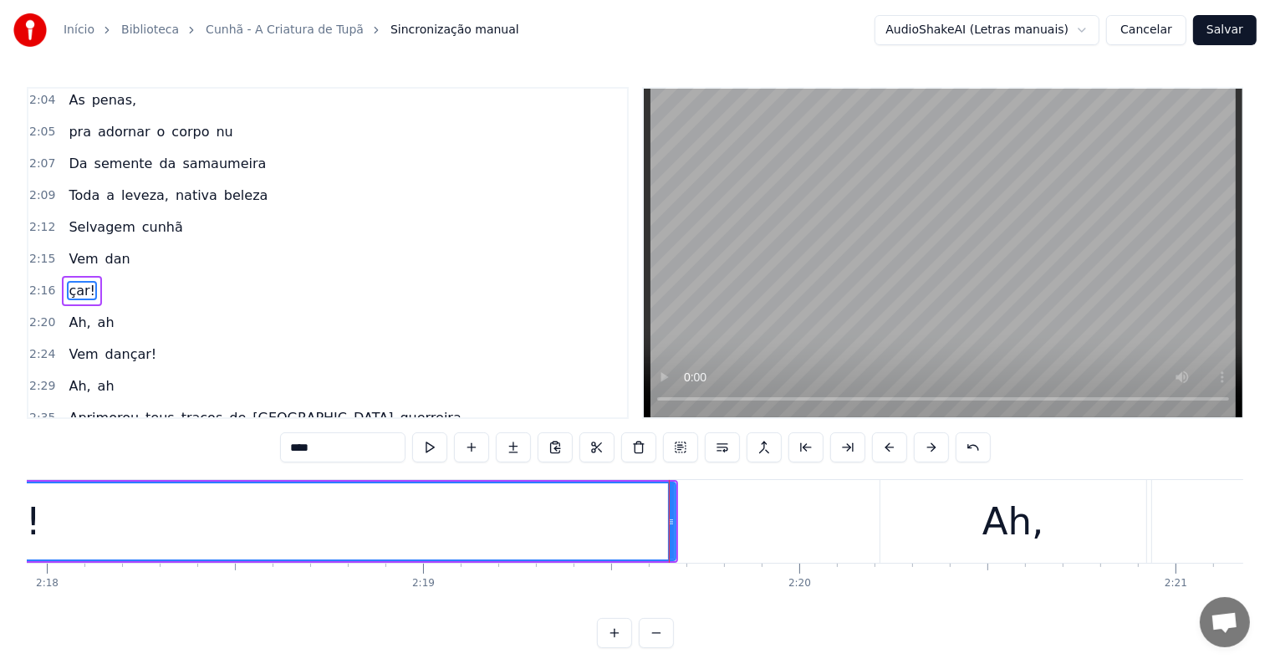
click at [74, 249] on span "Vem" at bounding box center [83, 258] width 33 height 19
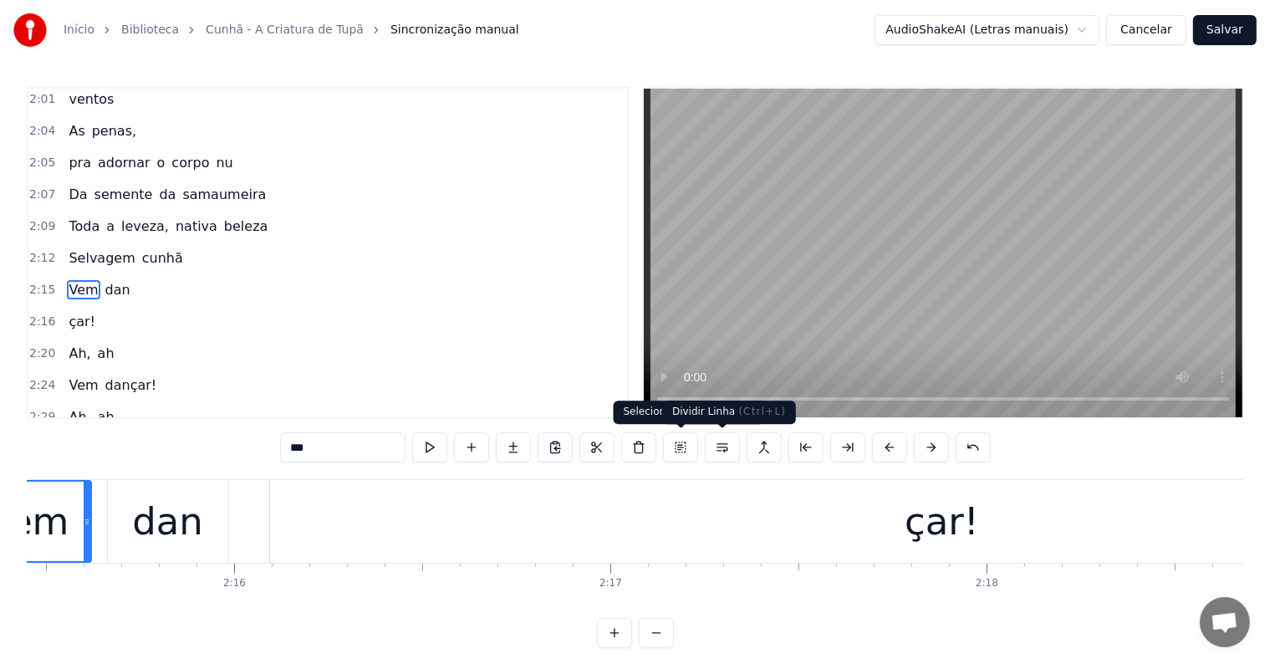
scroll to position [0, 50803]
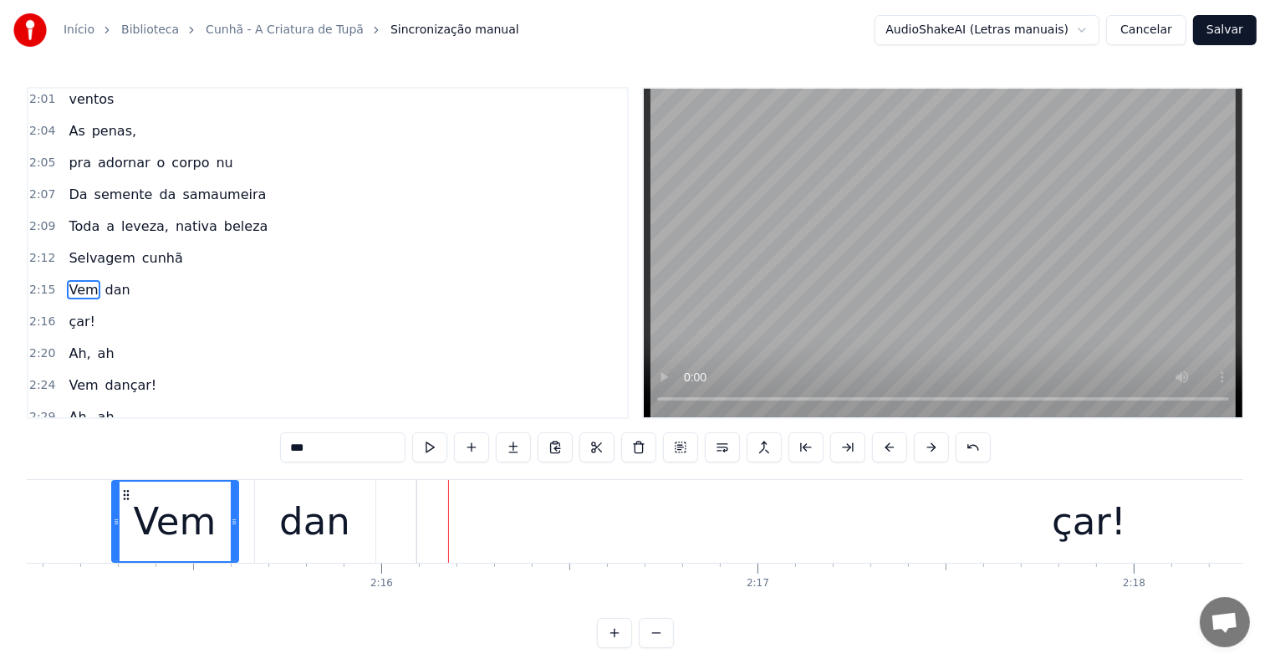
click at [351, 537] on div "dan" at bounding box center [315, 521] width 120 height 83
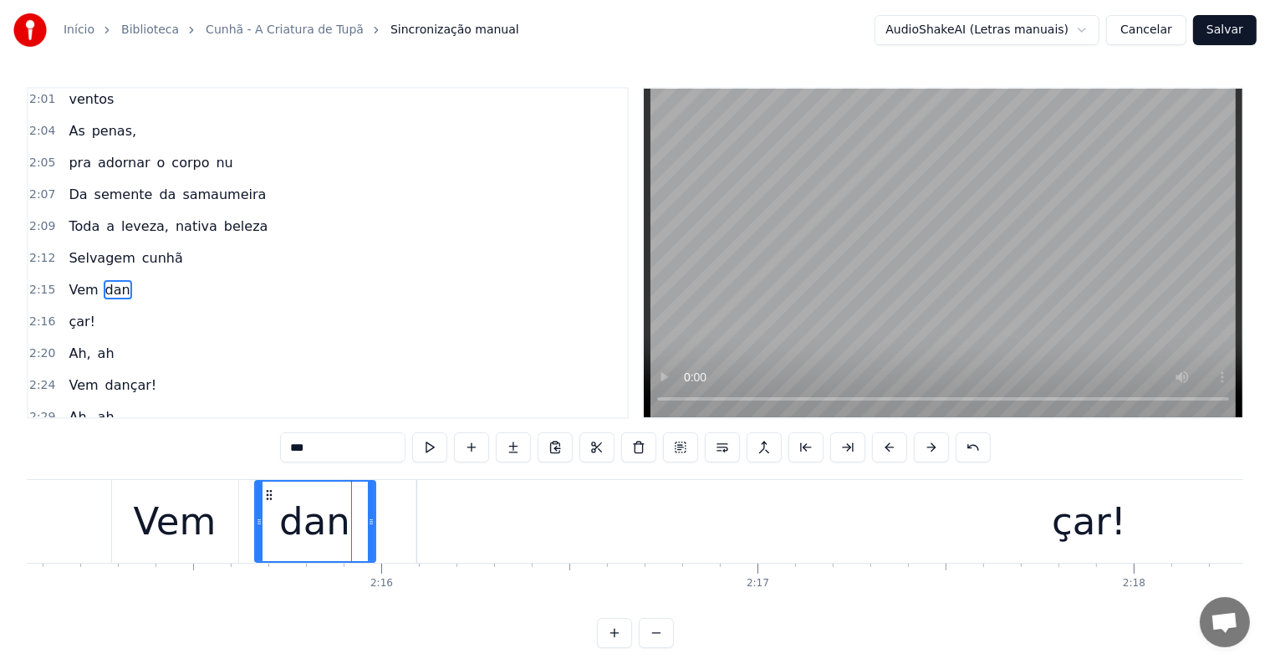
click at [338, 452] on input "***" at bounding box center [342, 447] width 125 height 30
click at [291, 530] on div "dan-" at bounding box center [315, 521] width 84 height 57
click at [209, 521] on div "Vem" at bounding box center [175, 521] width 83 height 57
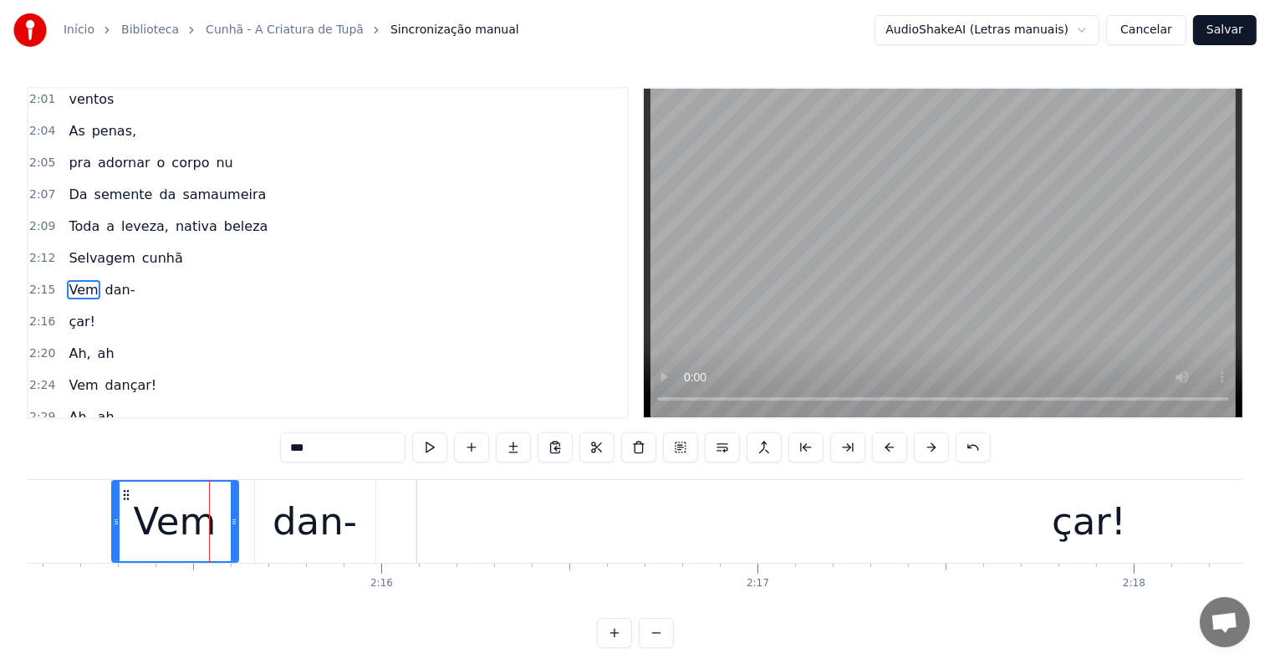
click at [314, 521] on div "dan-" at bounding box center [315, 521] width 84 height 57
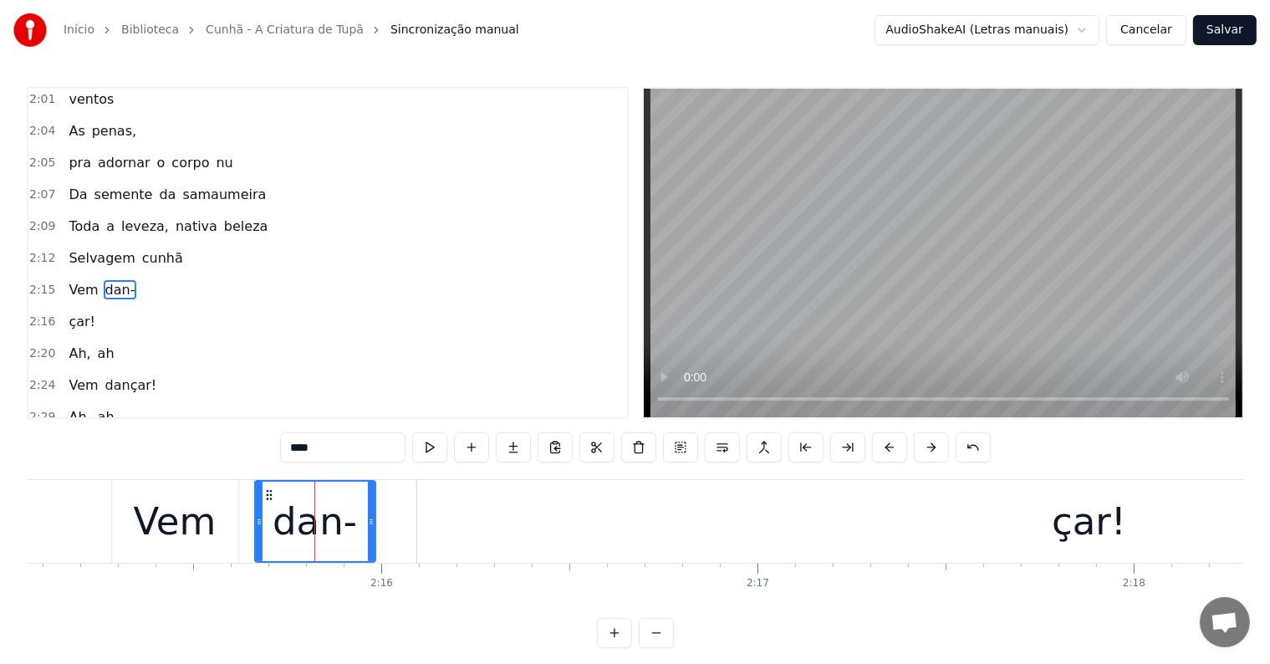
click at [341, 451] on input "****" at bounding box center [342, 447] width 125 height 30
click at [1012, 546] on div "çar!" at bounding box center [1088, 521] width 1343 height 83
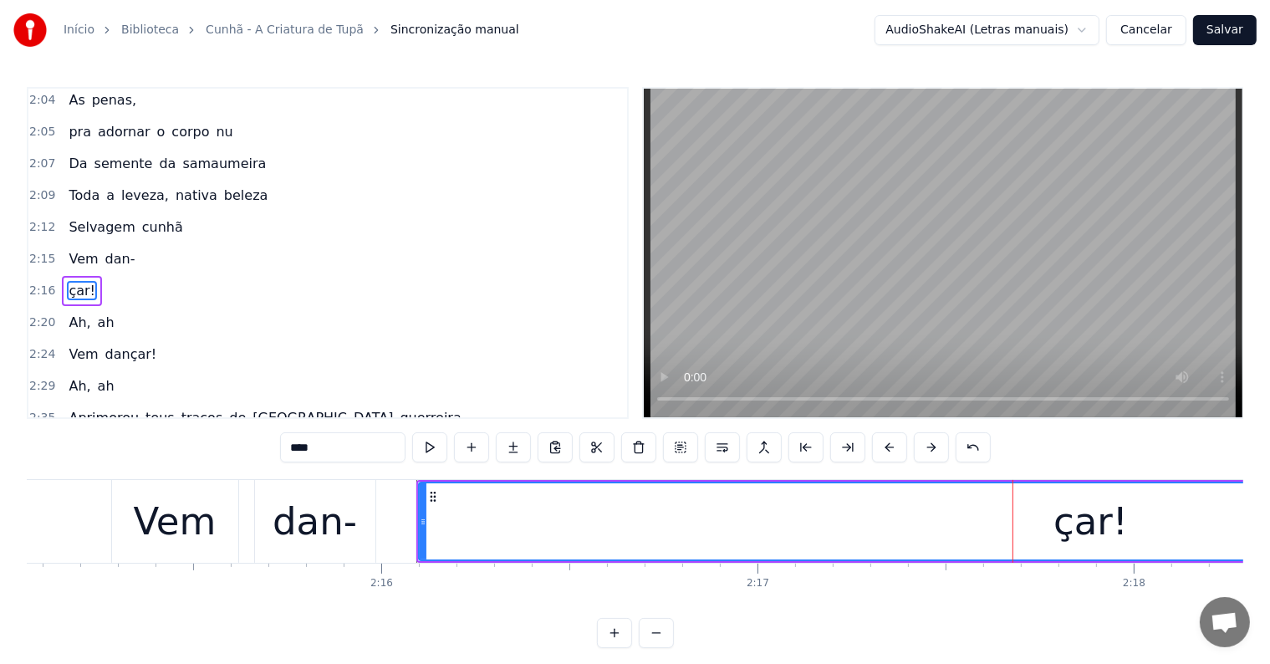
click at [293, 448] on input "****" at bounding box center [342, 447] width 125 height 30
click at [318, 534] on div "dan-" at bounding box center [315, 521] width 84 height 57
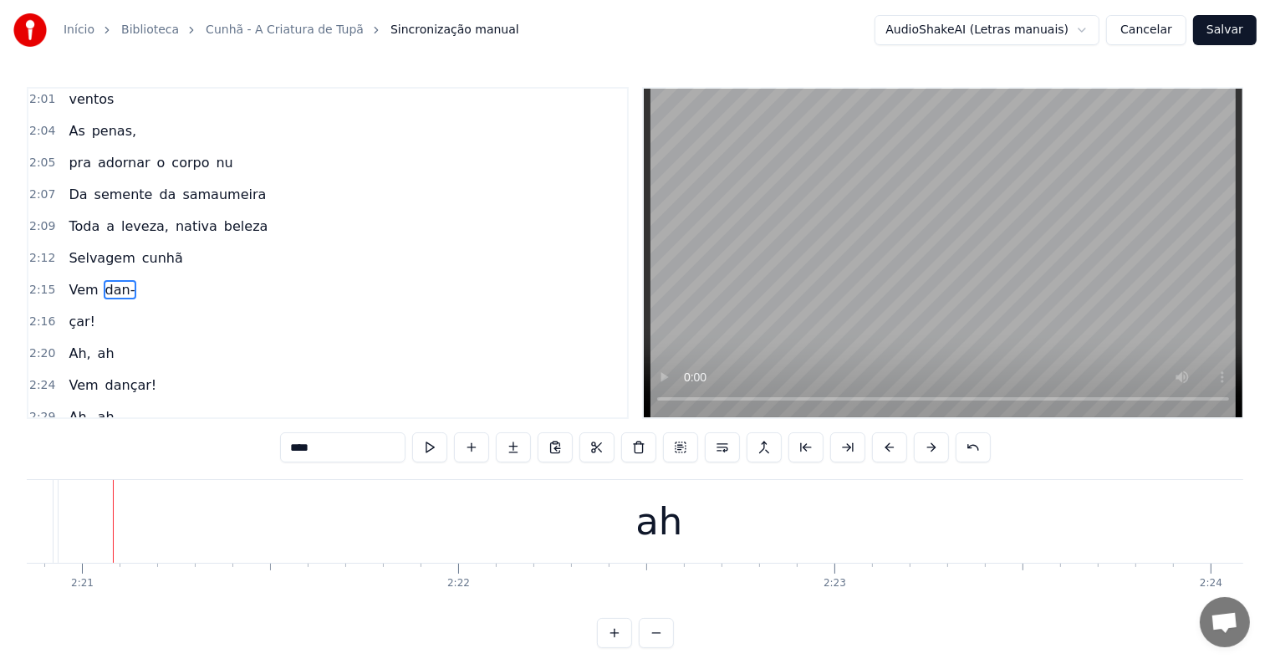
scroll to position [0, 52984]
click at [312, 446] on input "****" at bounding box center [342, 447] width 125 height 30
click at [104, 280] on span "danç-" at bounding box center [124, 289] width 41 height 19
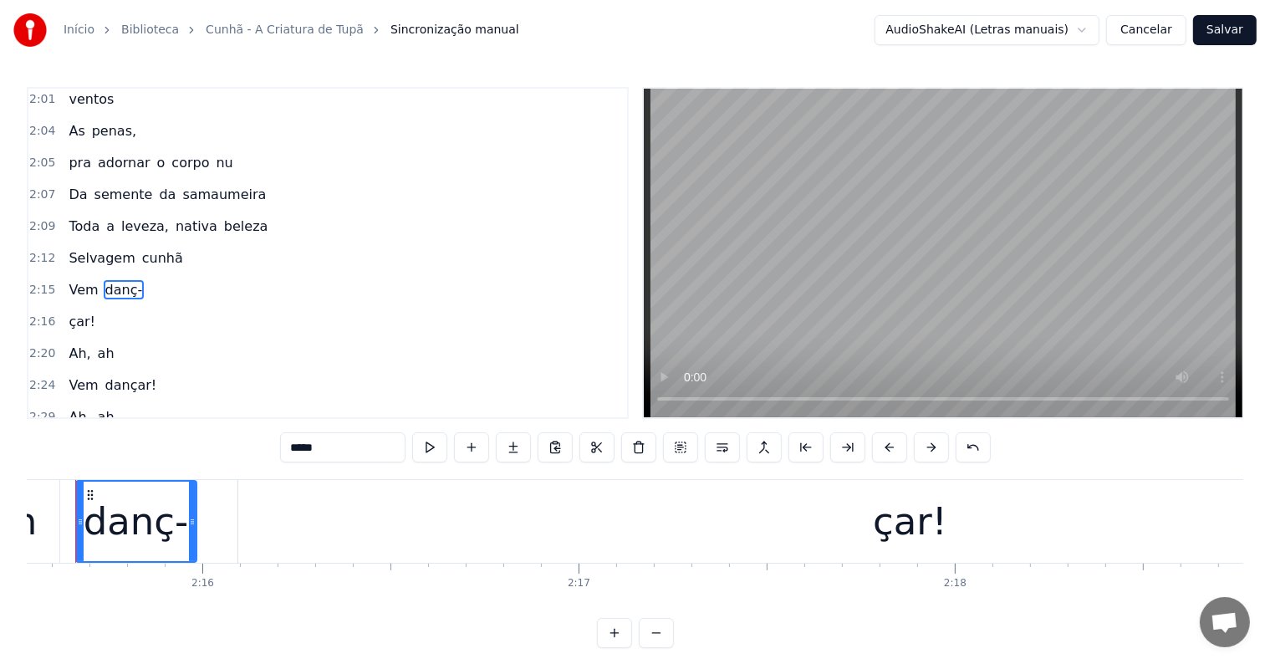
scroll to position [0, 50945]
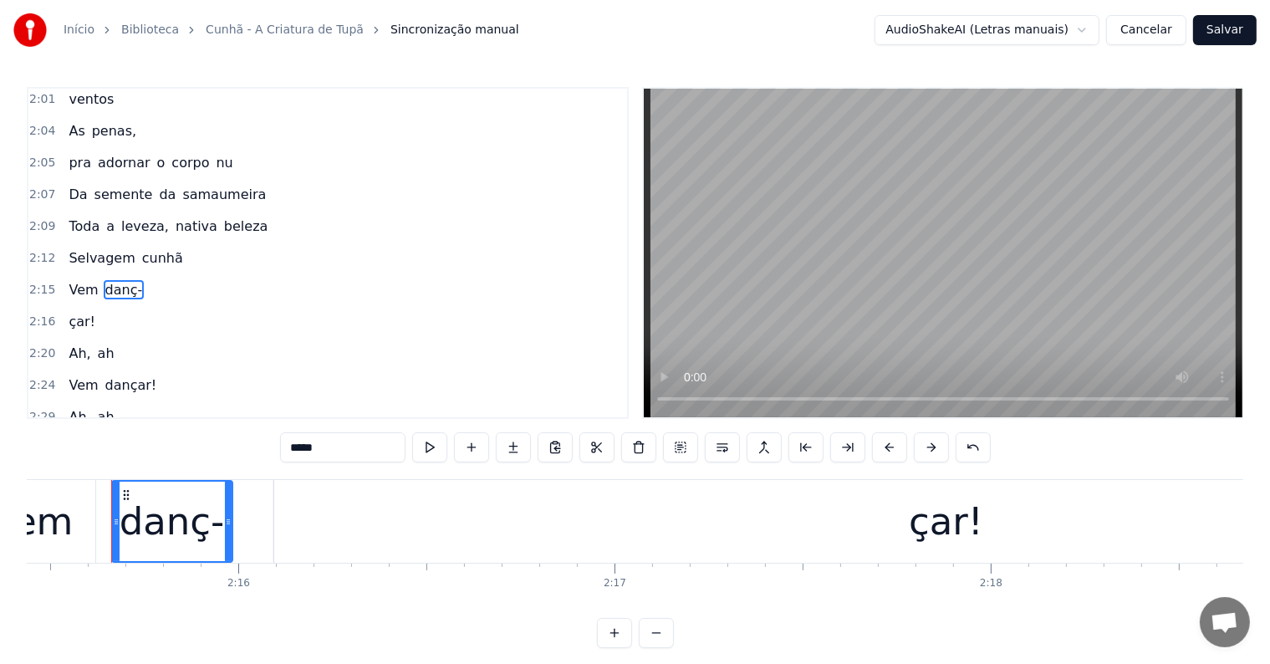
click at [906, 529] on div "çar!" at bounding box center [945, 521] width 1343 height 83
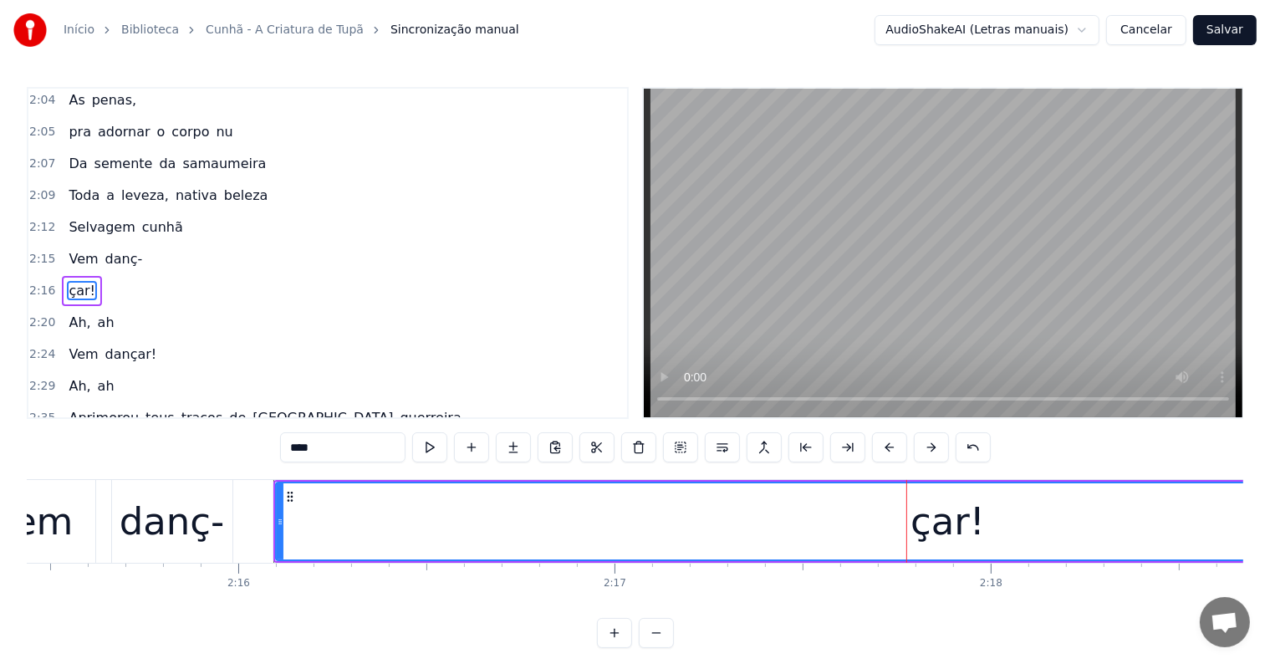
drag, startPoint x: 298, startPoint y: 448, endPoint x: 264, endPoint y: 448, distance: 33.4
click at [264, 448] on div "0:03 [Bem viram os olhos da tribo] [Que lhes concederam] 0:07 Cunhã- poranga! 0…" at bounding box center [635, 367] width 1216 height 561
click at [186, 521] on div "danç-" at bounding box center [172, 521] width 105 height 57
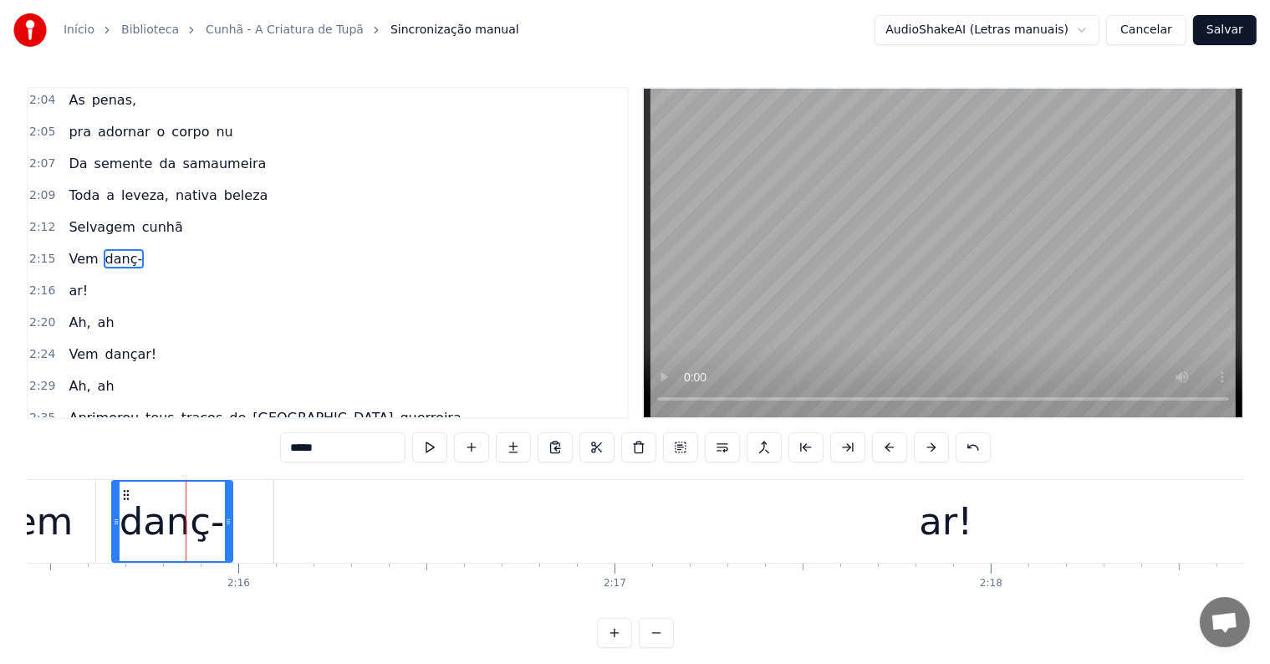
scroll to position [958, 0]
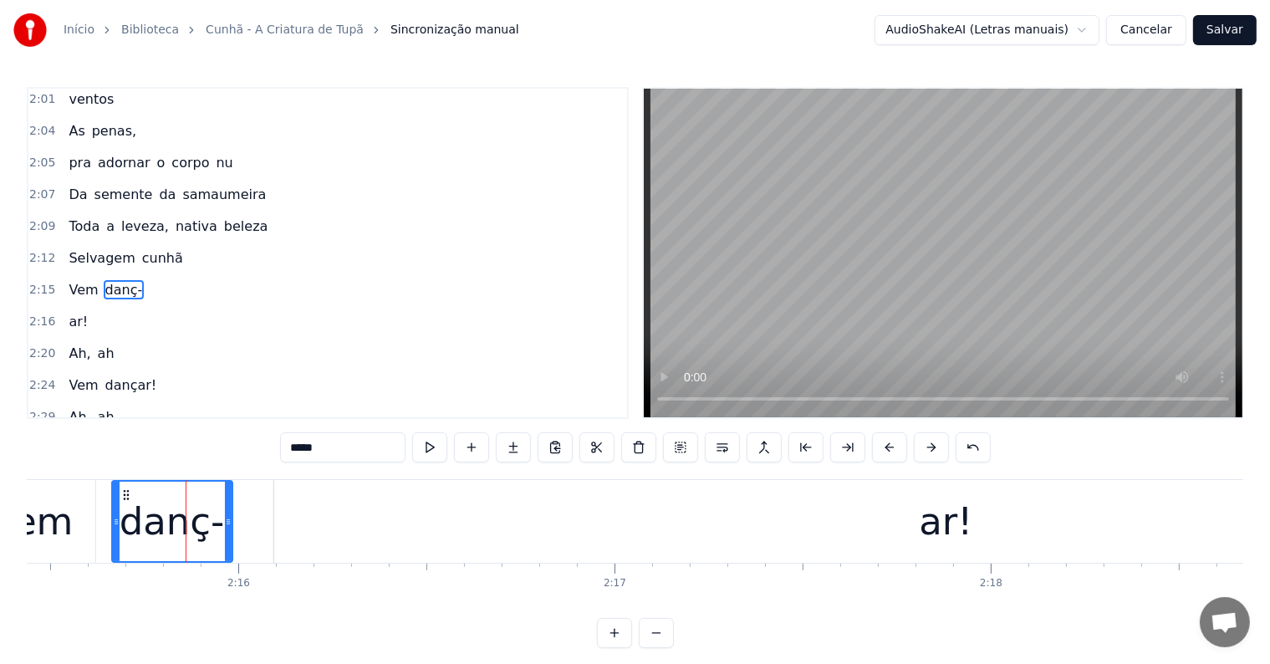
click at [337, 446] on input "*****" at bounding box center [342, 447] width 125 height 30
click at [184, 508] on div "danç" at bounding box center [171, 521] width 91 height 57
click at [334, 451] on input "****" at bounding box center [342, 447] width 125 height 30
click at [85, 528] on div "Vem" at bounding box center [32, 521] width 126 height 83
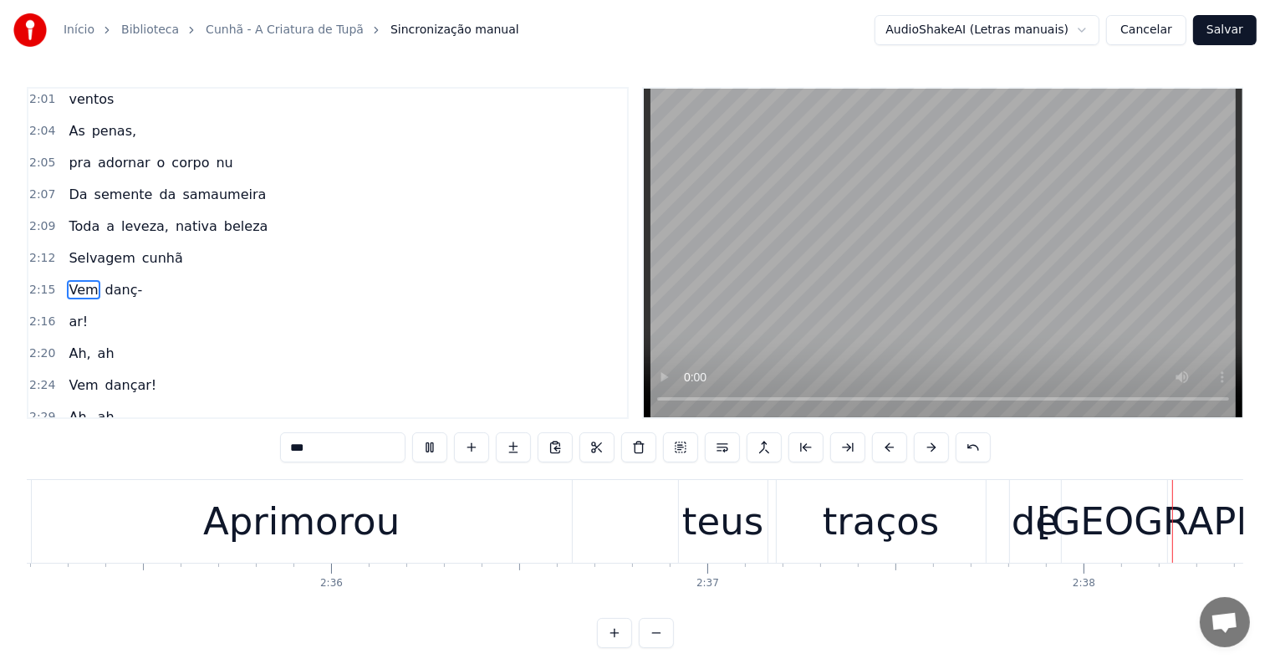
scroll to position [0, 59091]
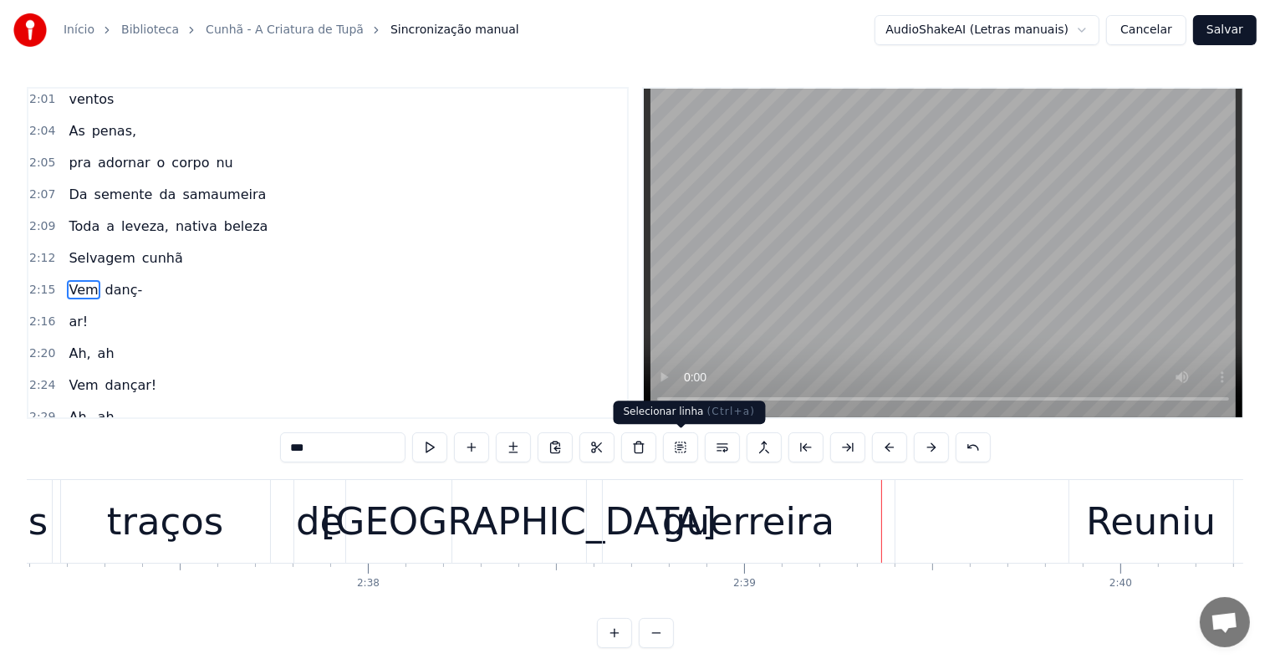
click at [706, 525] on div "guerreira" at bounding box center [748, 521] width 172 height 57
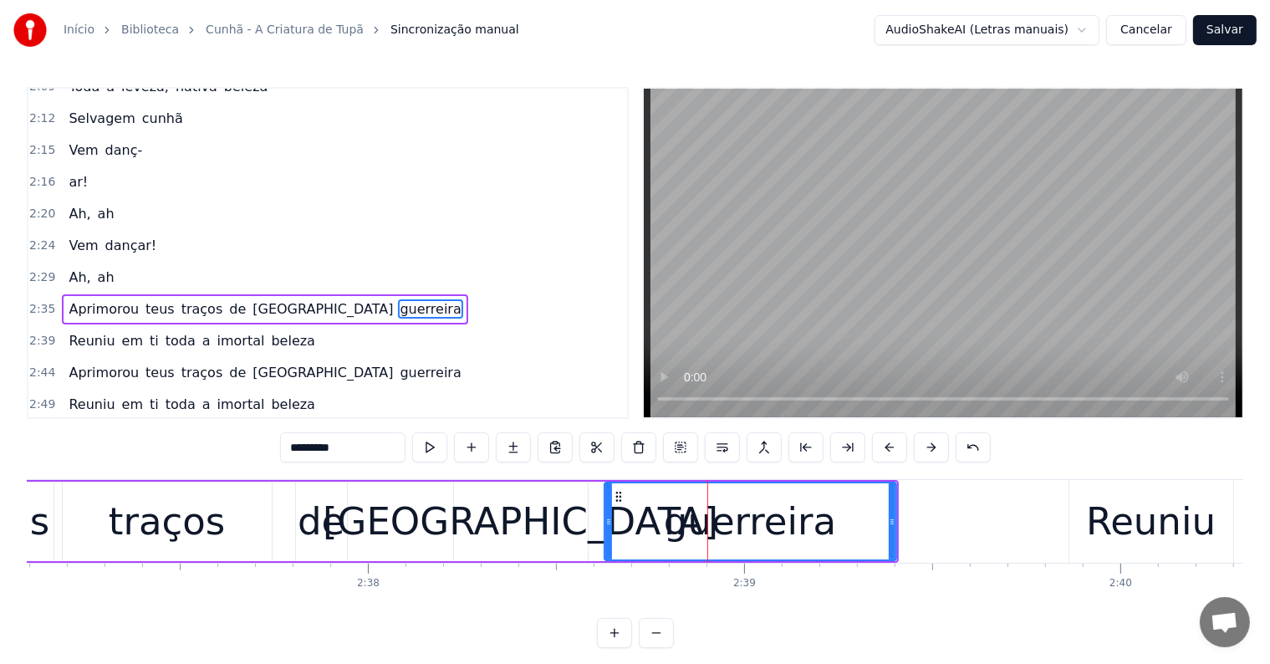
scroll to position [1112, 0]
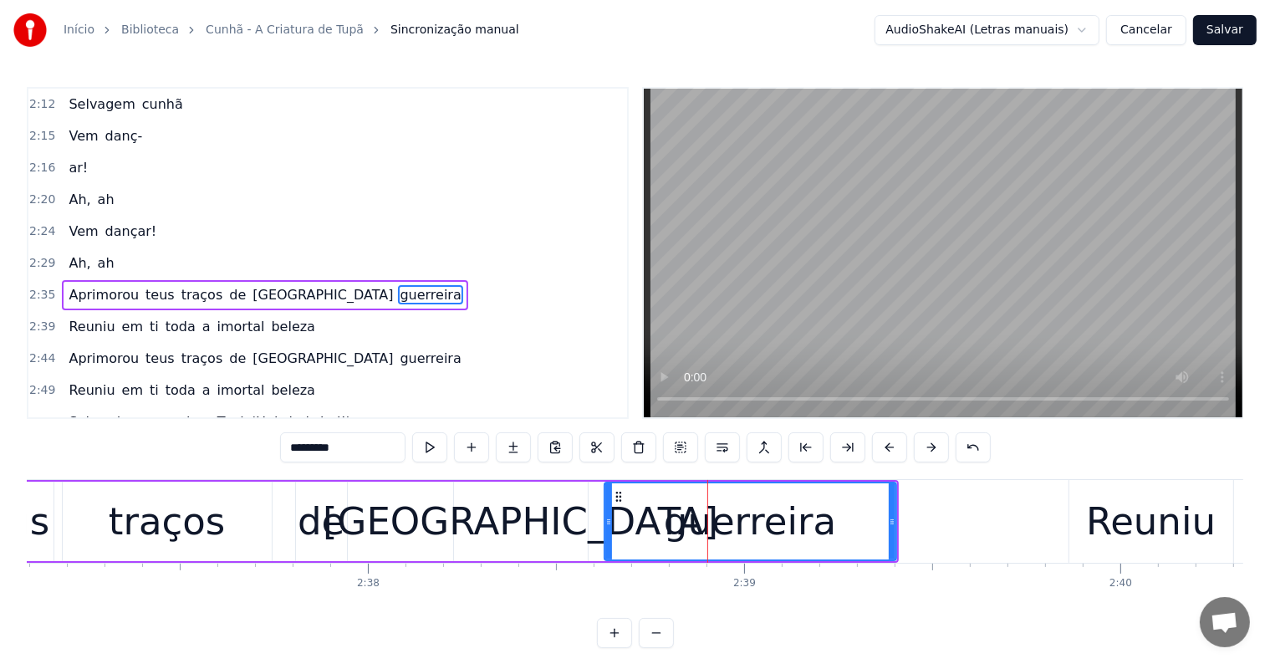
click at [151, 285] on span "teus" at bounding box center [160, 294] width 33 height 19
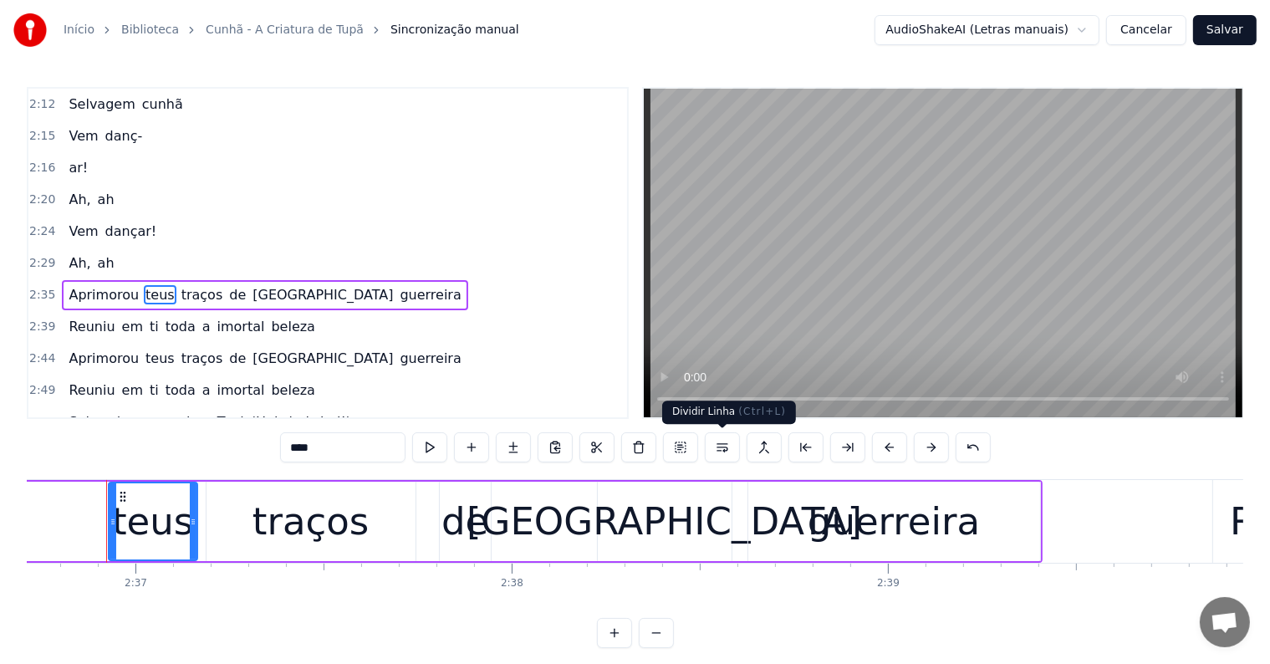
scroll to position [0, 58942]
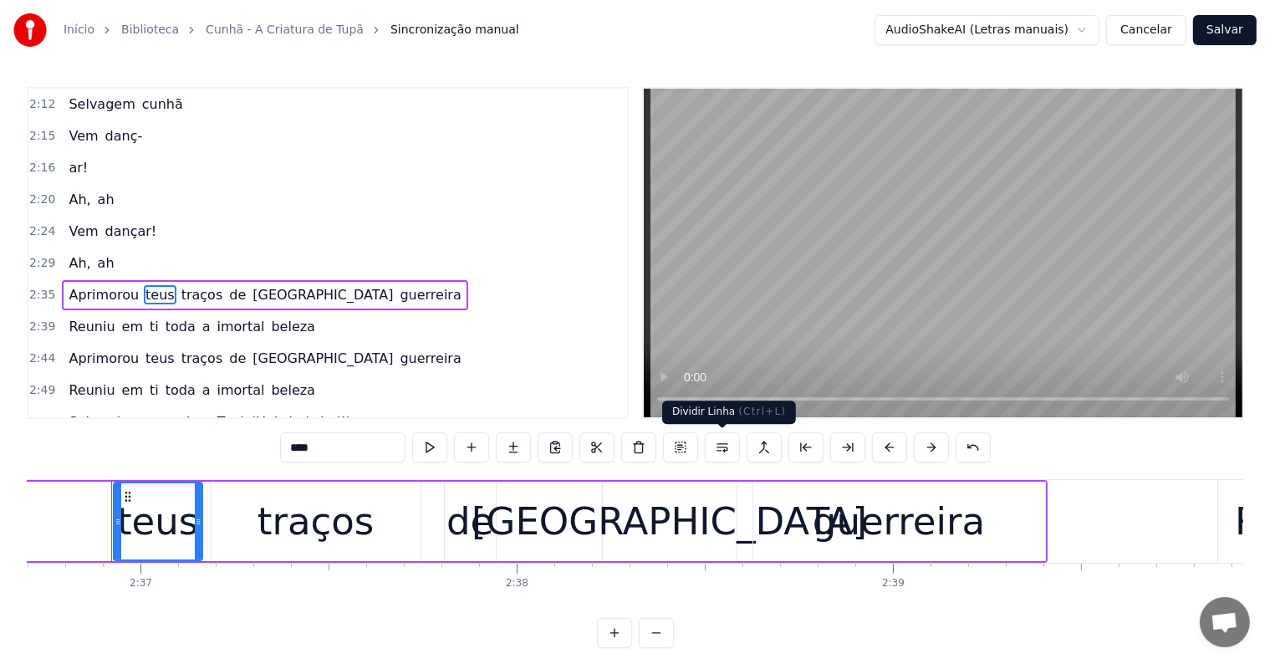
click at [726, 447] on button at bounding box center [722, 447] width 35 height 30
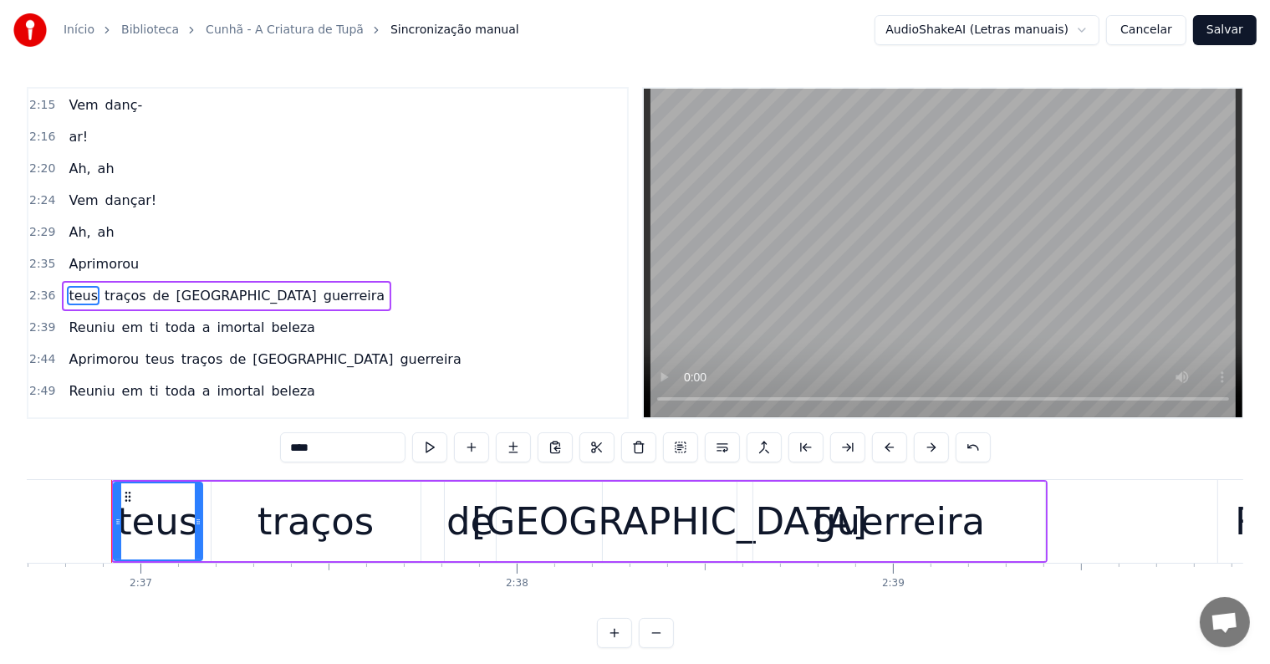
click at [97, 254] on span "Aprimorou" at bounding box center [104, 263] width 74 height 19
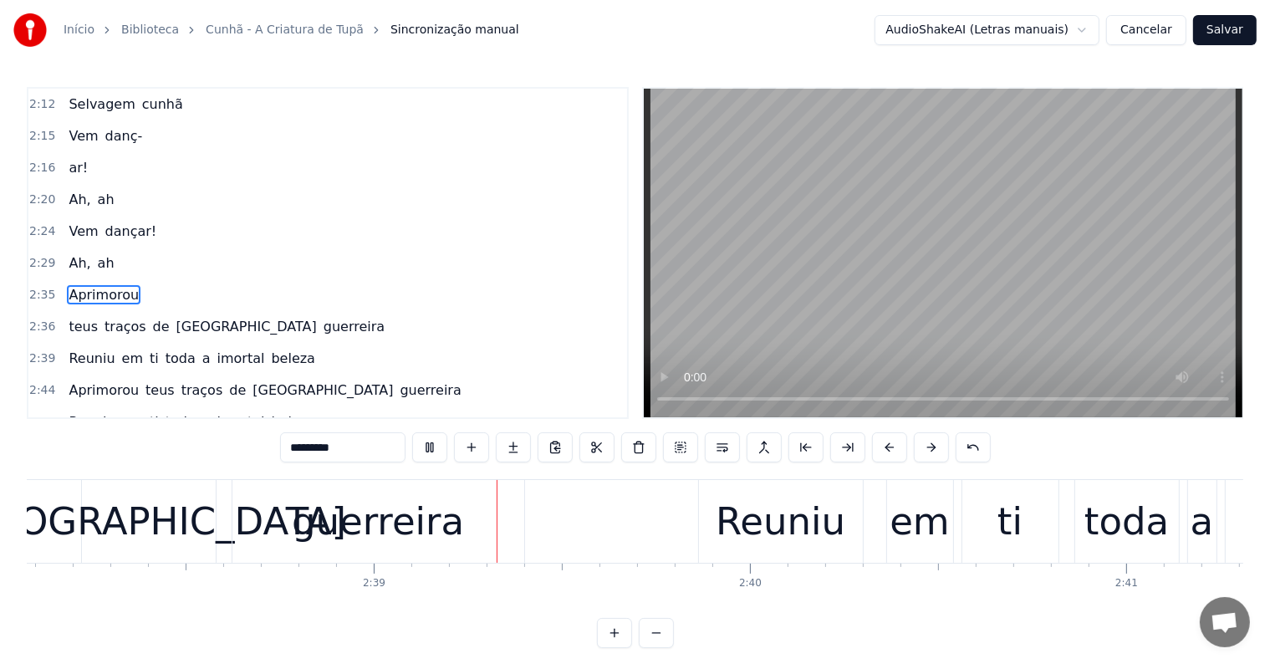
scroll to position [0, 59526]
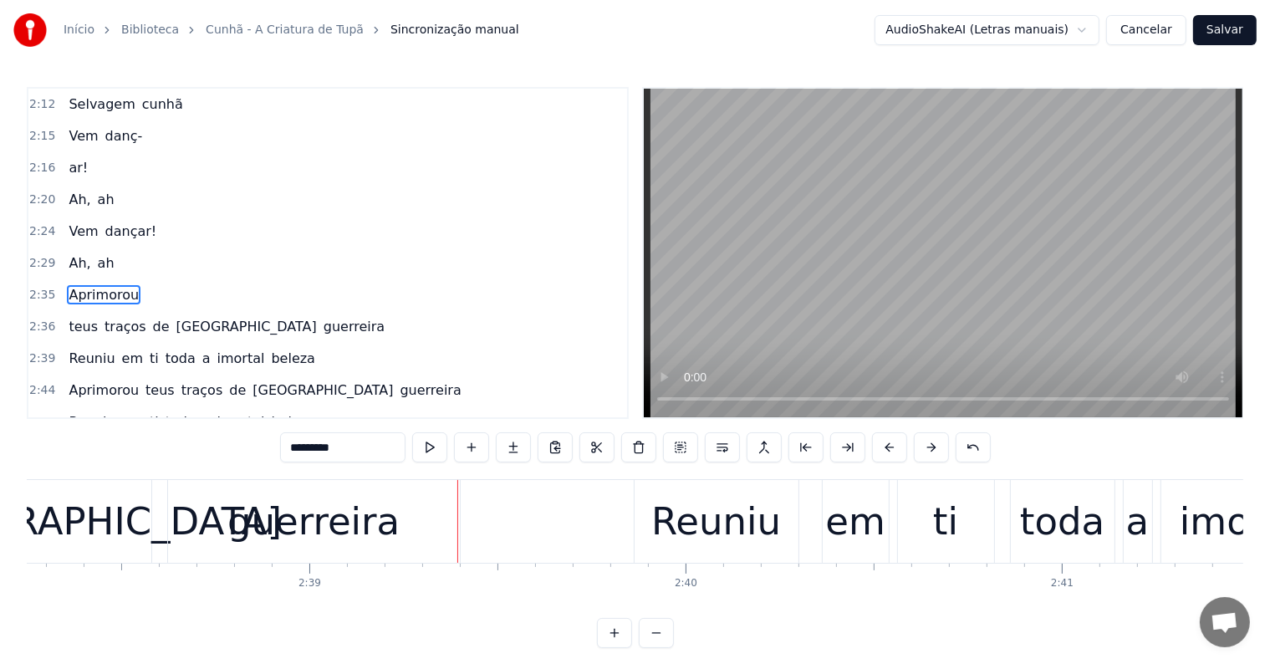
click at [113, 285] on span "Aprimorou" at bounding box center [104, 294] width 74 height 19
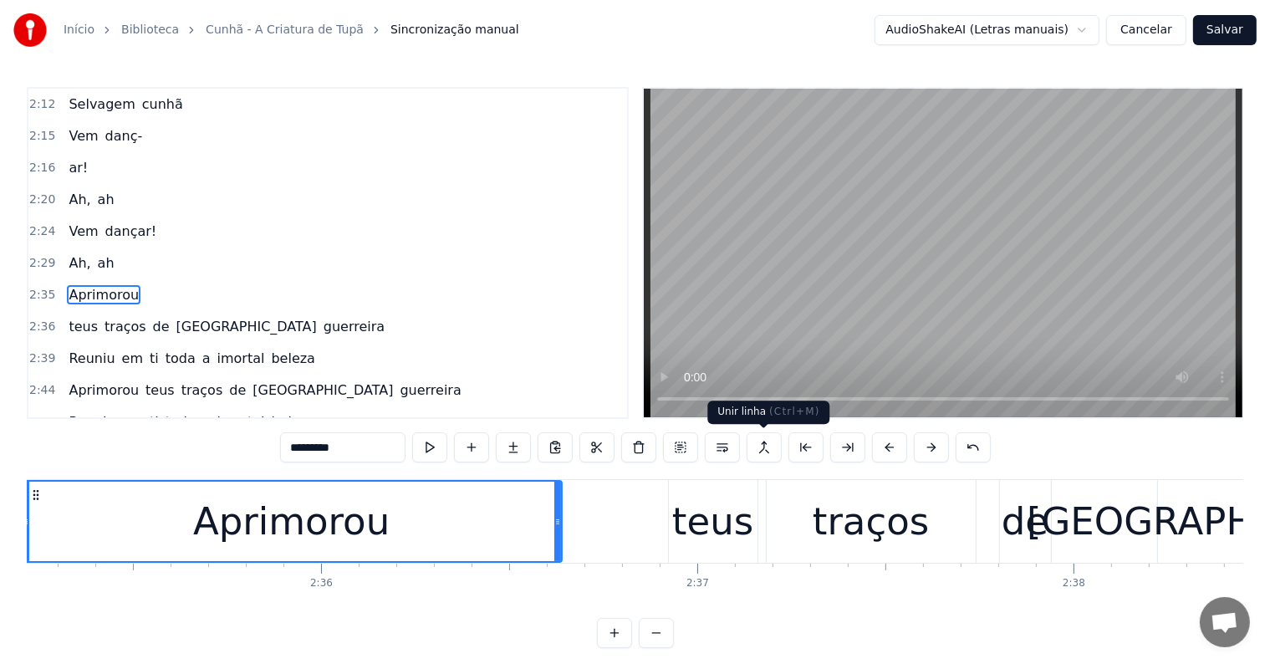
scroll to position [0, 58295]
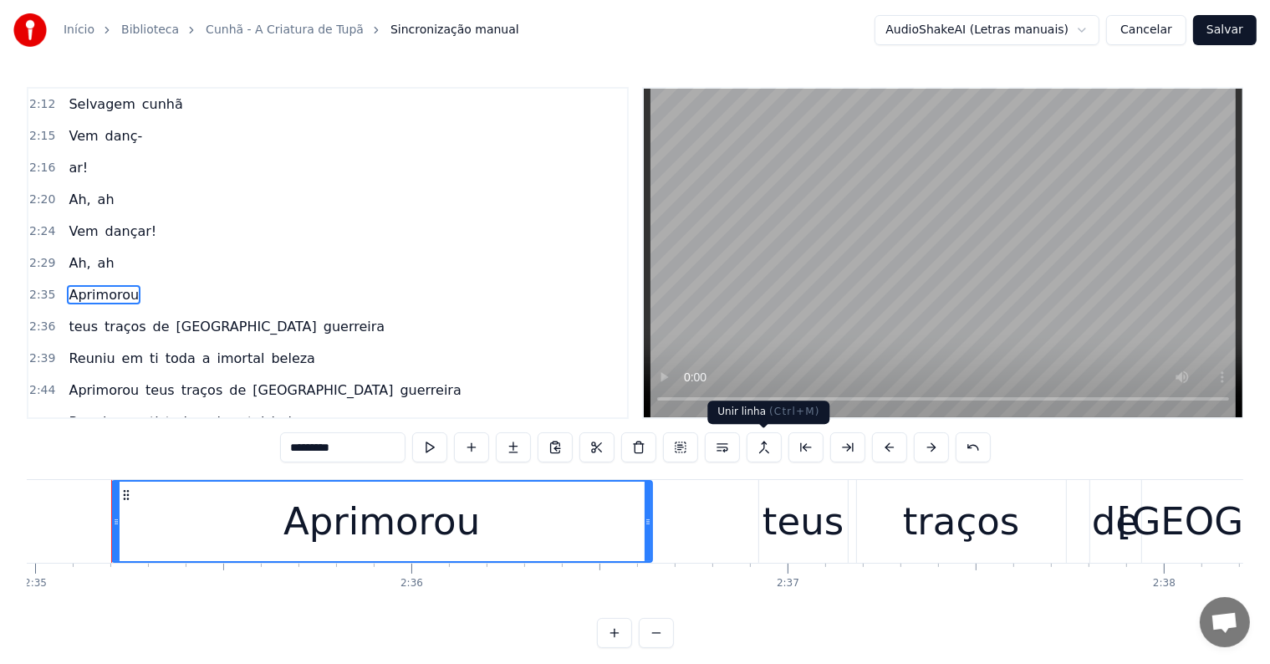
click at [762, 448] on button at bounding box center [763, 447] width 35 height 30
click at [75, 317] on span "teus" at bounding box center [83, 326] width 33 height 19
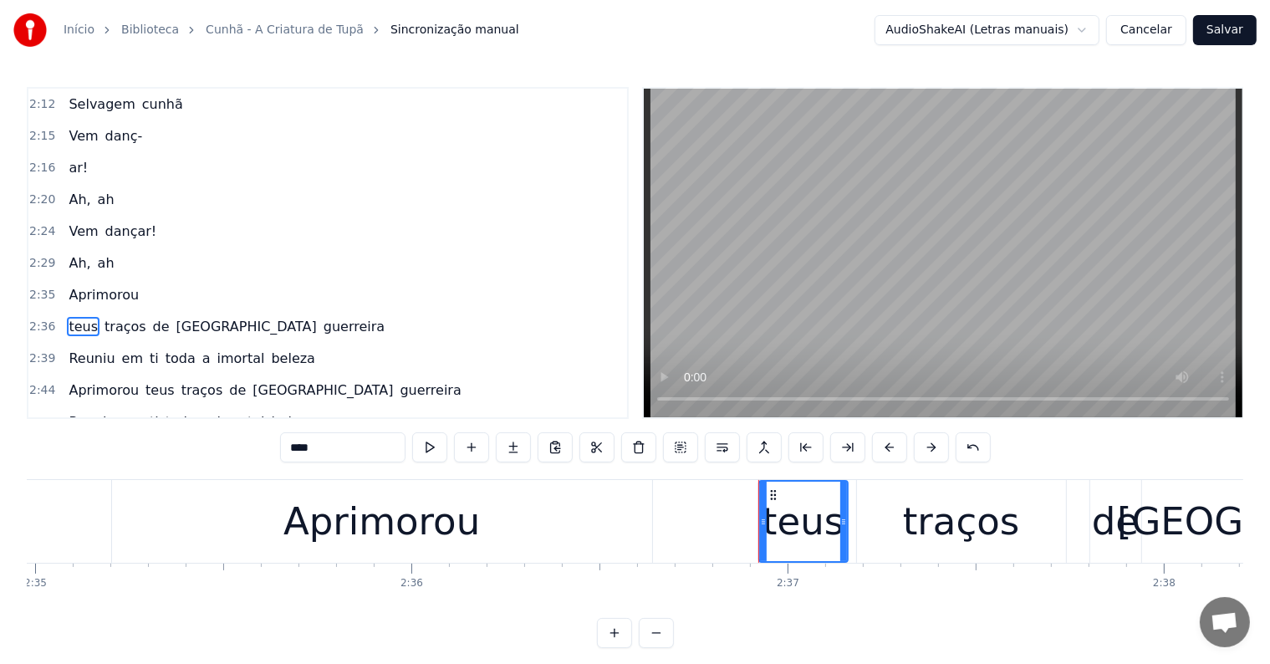
scroll to position [1143, 0]
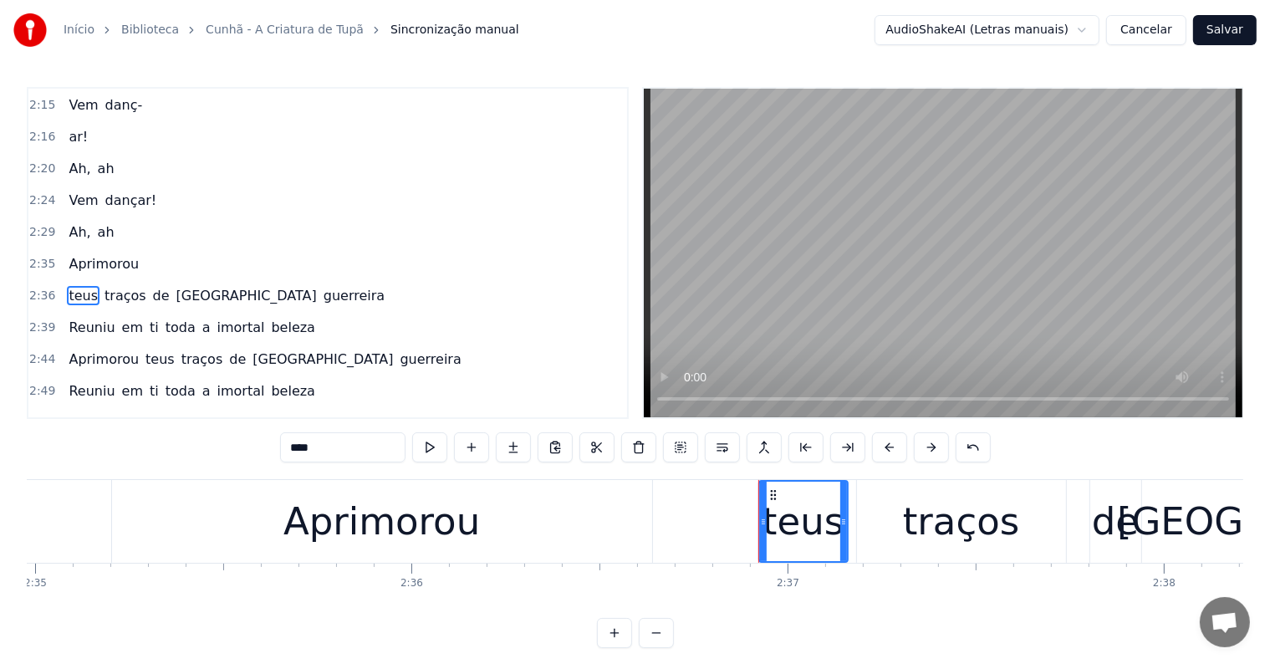
click at [322, 286] on span "guerreira" at bounding box center [354, 295] width 64 height 19
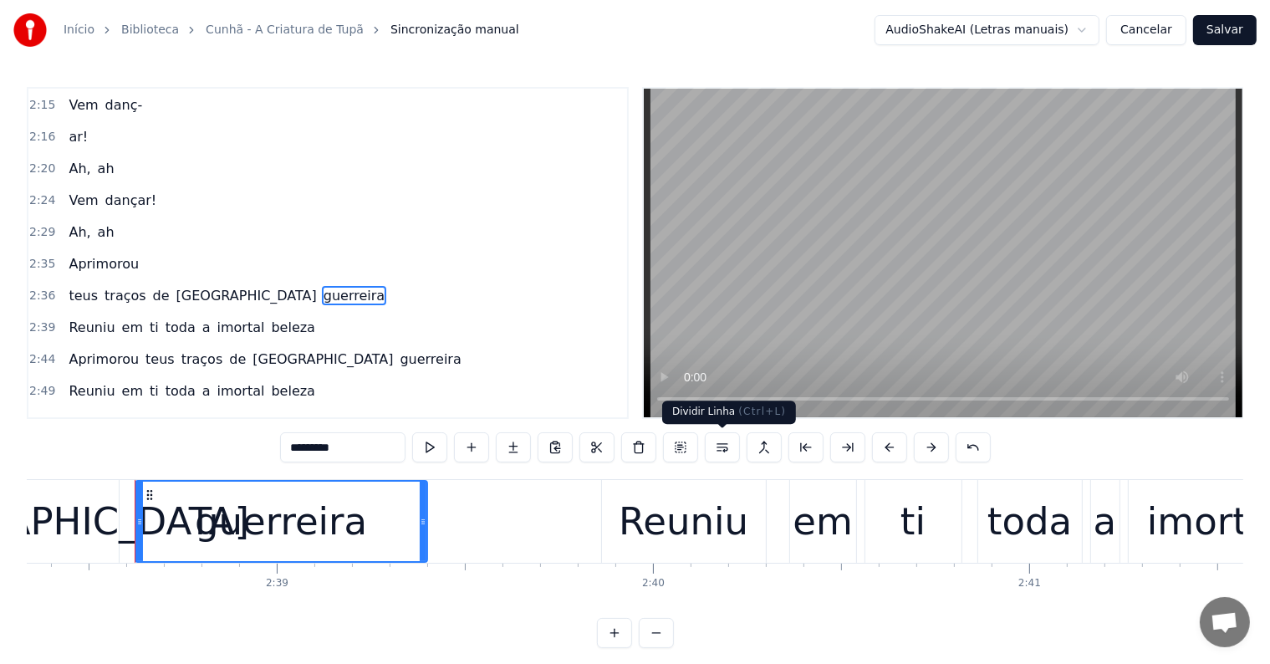
scroll to position [0, 59582]
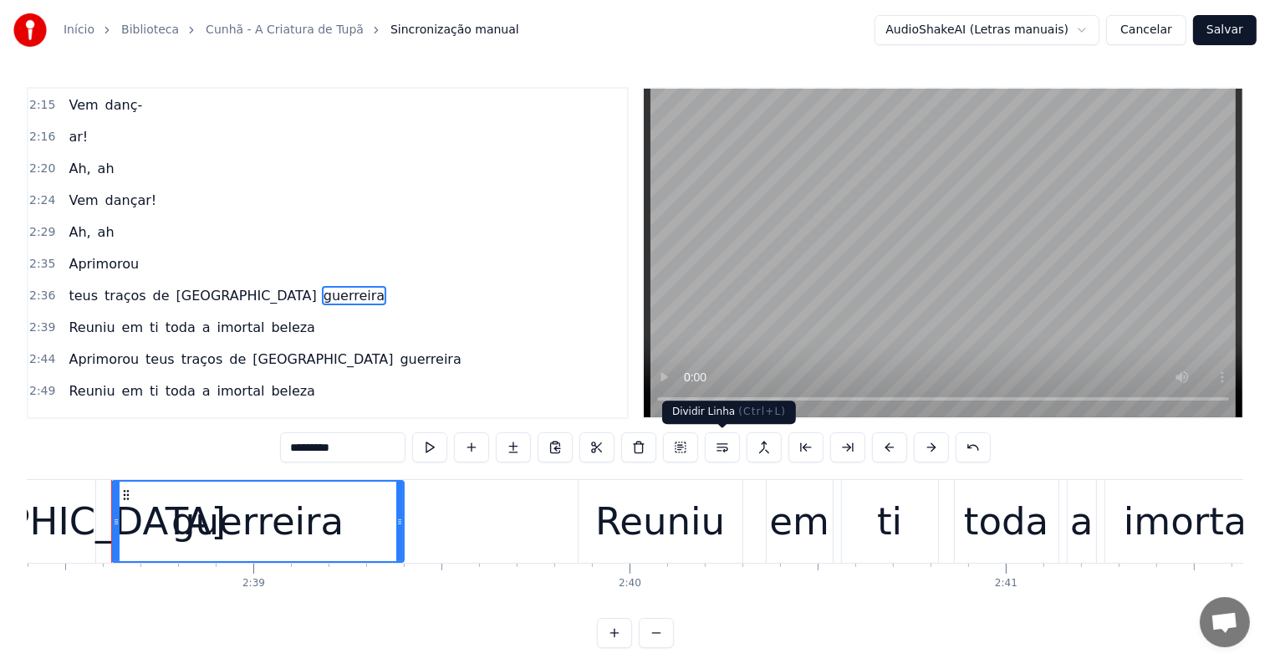
click at [724, 447] on button at bounding box center [722, 447] width 35 height 30
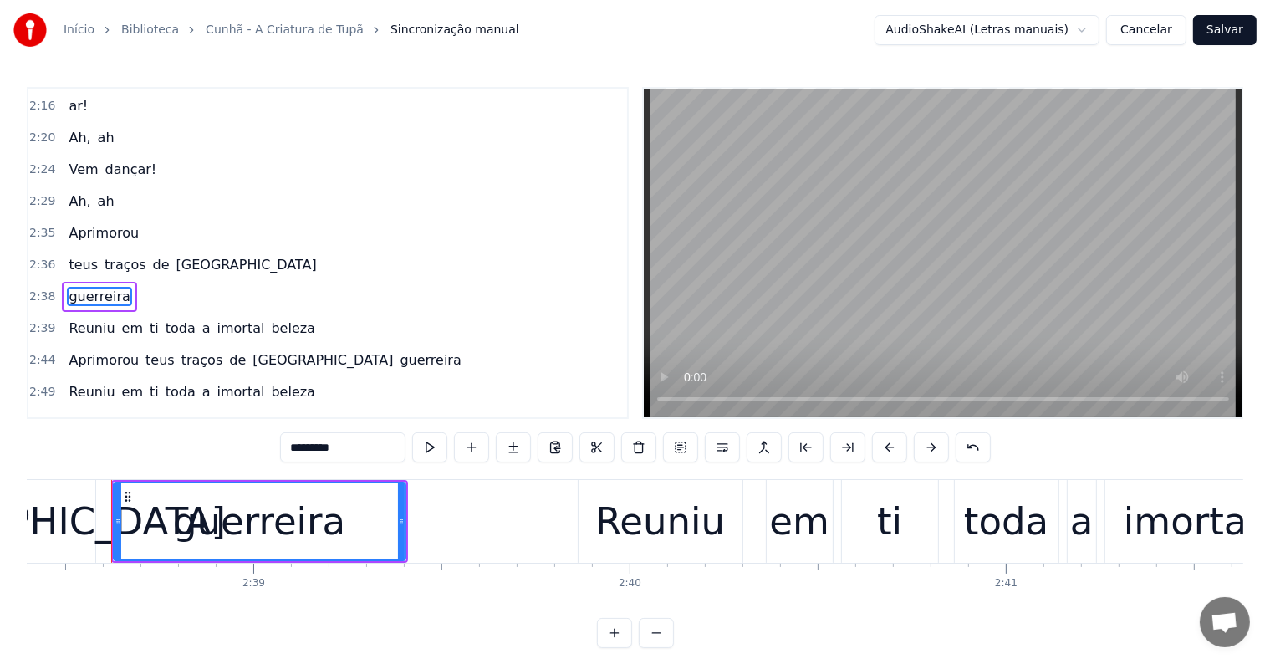
click at [110, 255] on span "traços" at bounding box center [125, 264] width 45 height 19
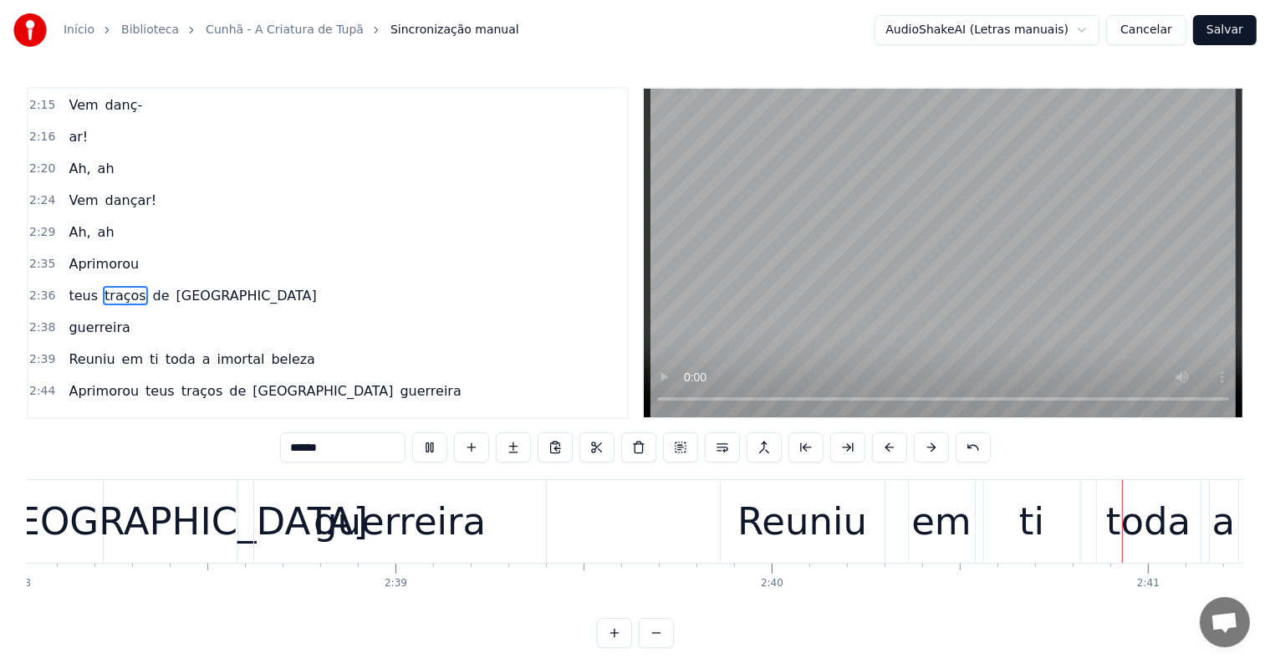
scroll to position [0, 60181]
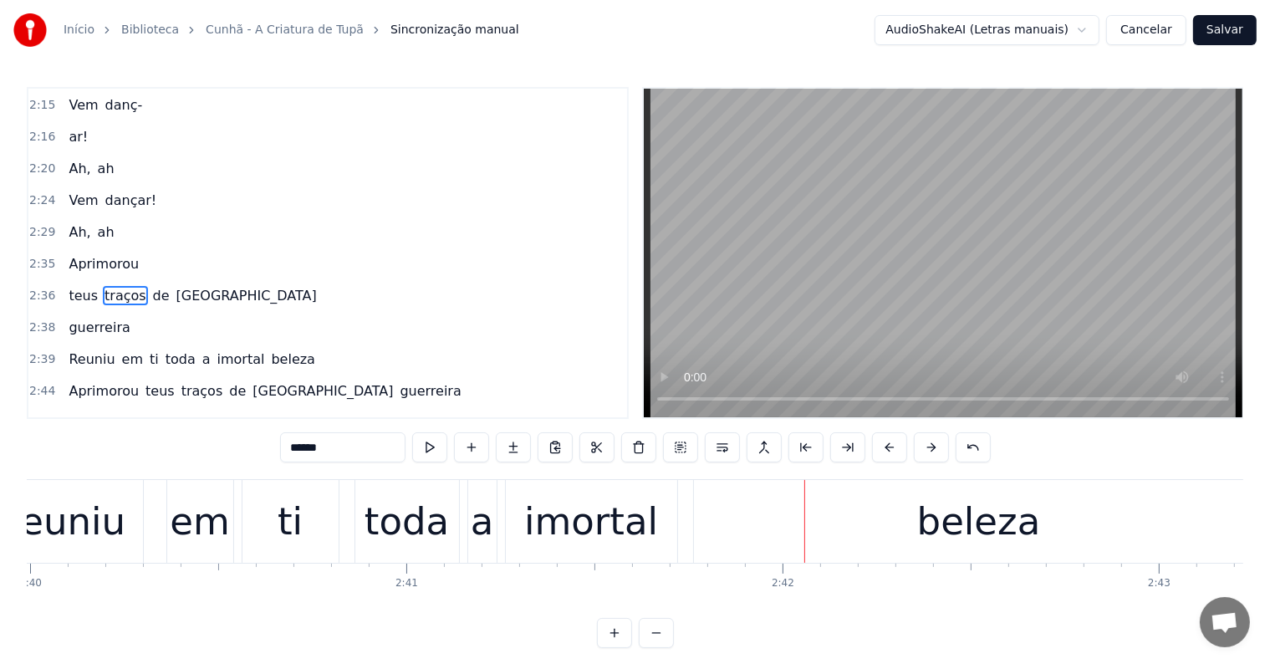
click at [950, 522] on div "beleza" at bounding box center [979, 521] width 124 height 57
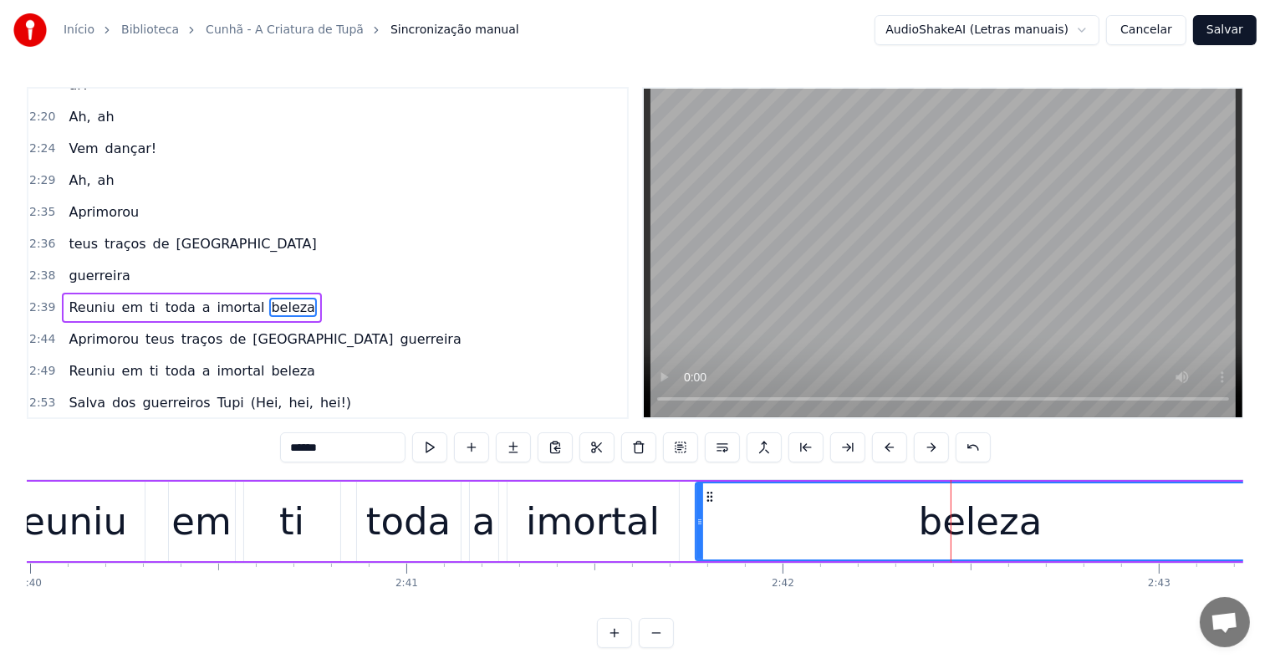
scroll to position [1204, 0]
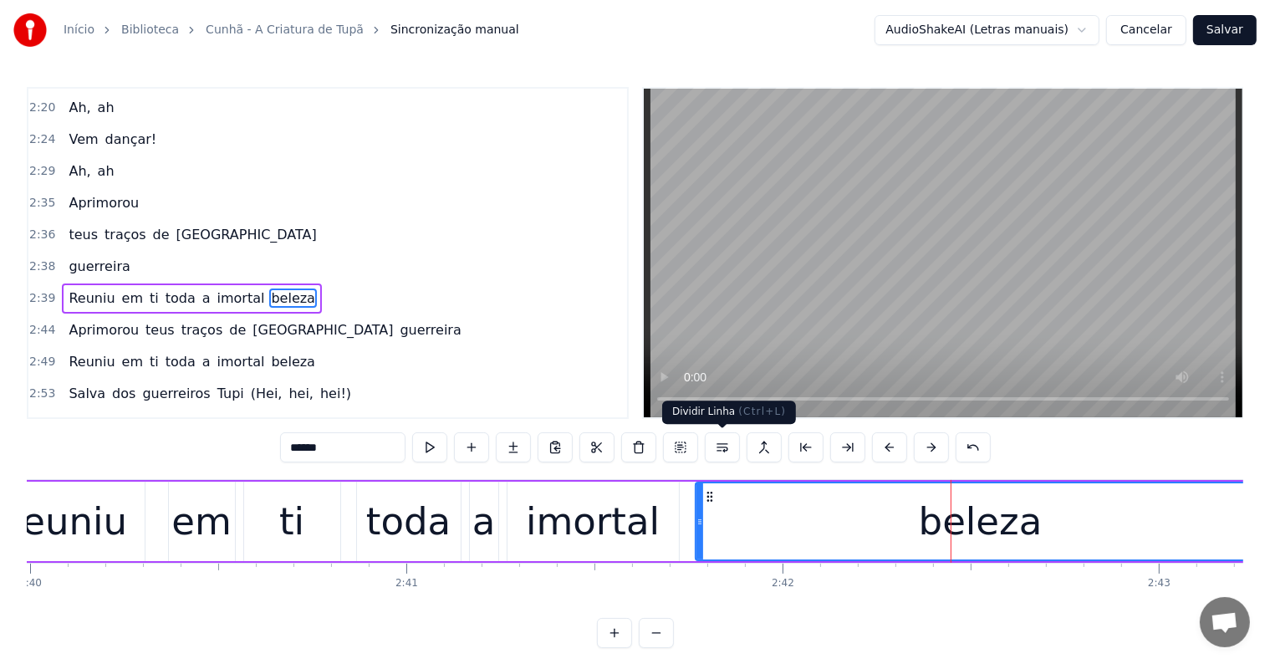
click at [726, 449] on button at bounding box center [722, 447] width 35 height 30
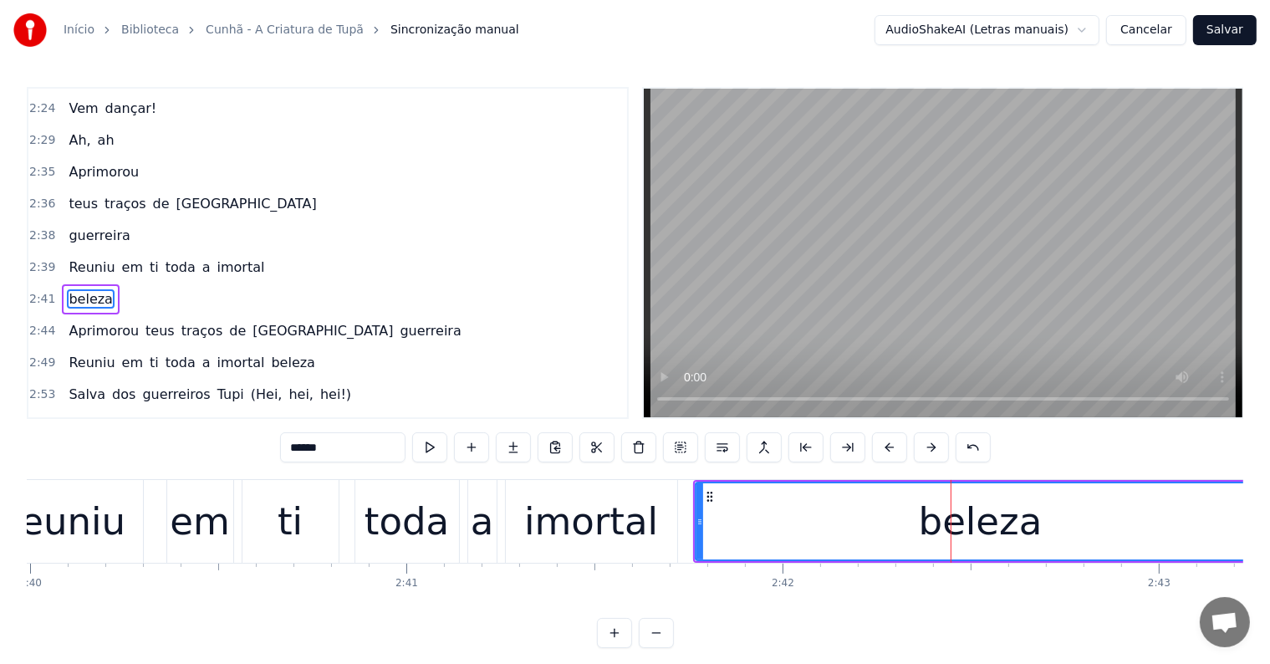
click at [550, 511] on div "imortal" at bounding box center [591, 521] width 134 height 57
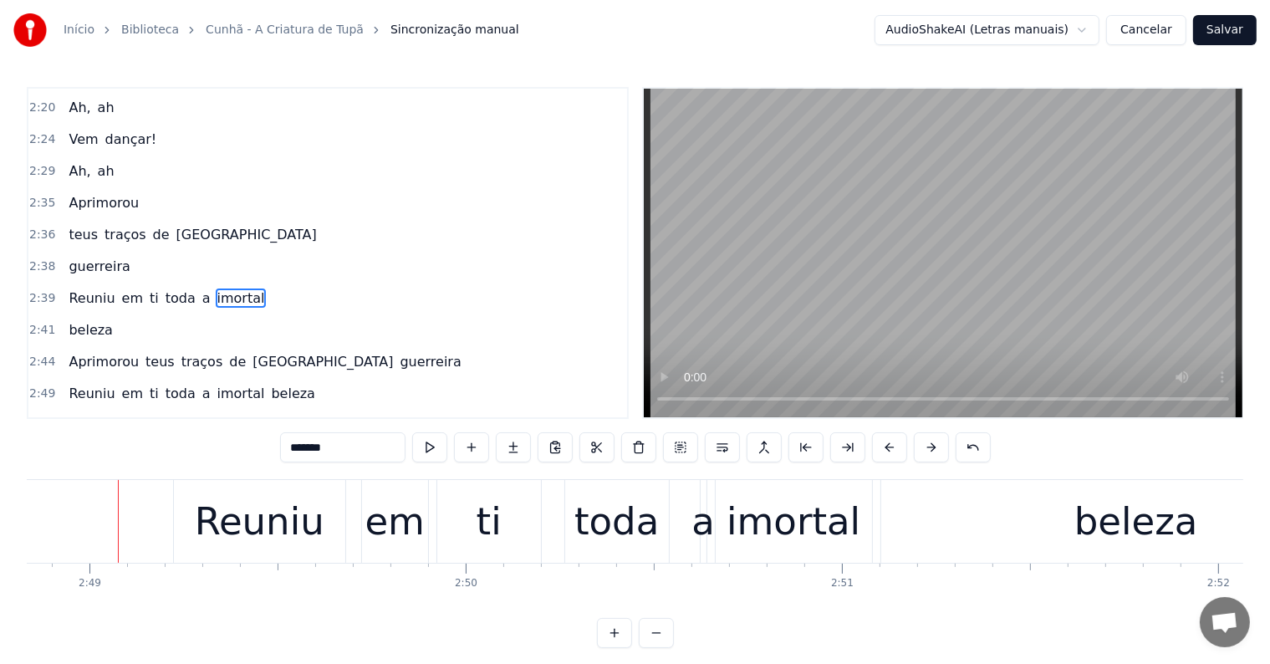
scroll to position [0, 63514]
click at [398, 352] on span "guerreira" at bounding box center [430, 361] width 64 height 19
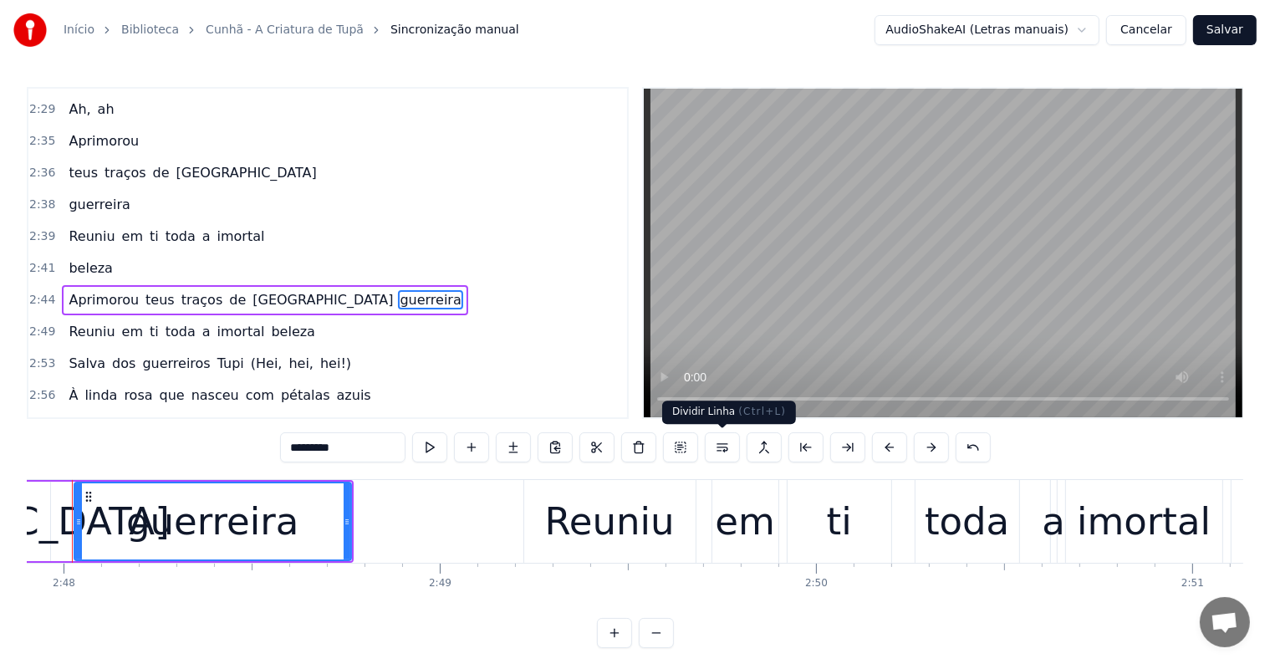
scroll to position [0, 63118]
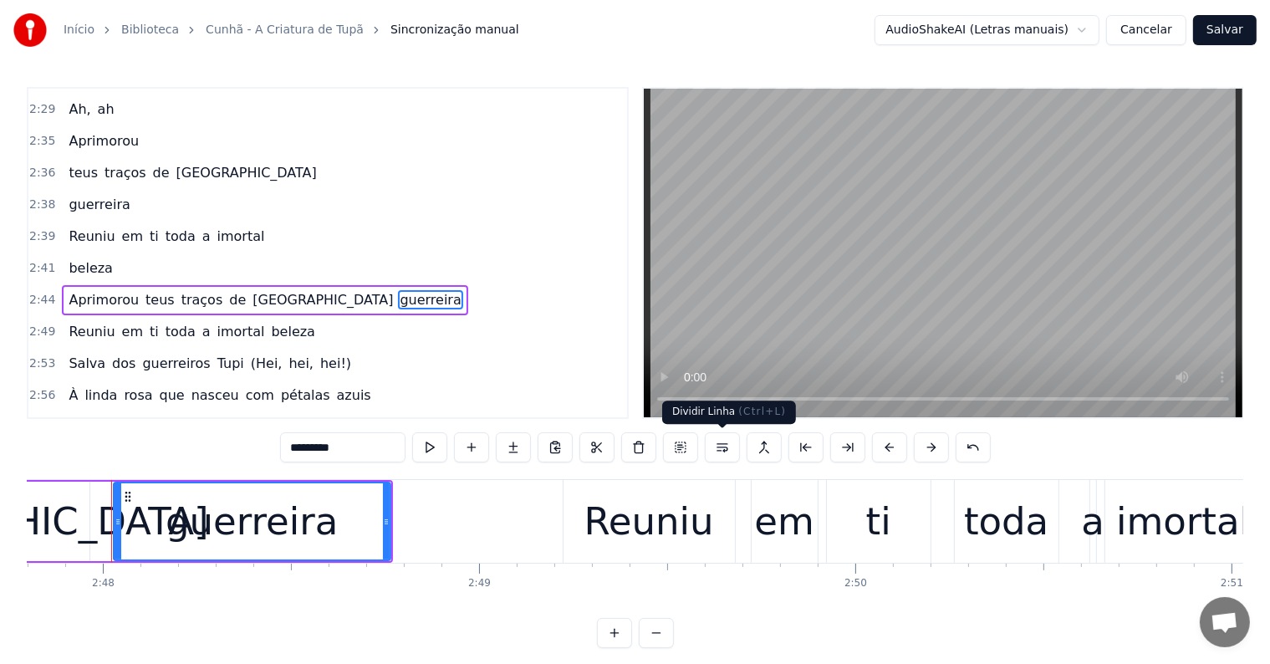
click at [719, 442] on button at bounding box center [722, 447] width 35 height 30
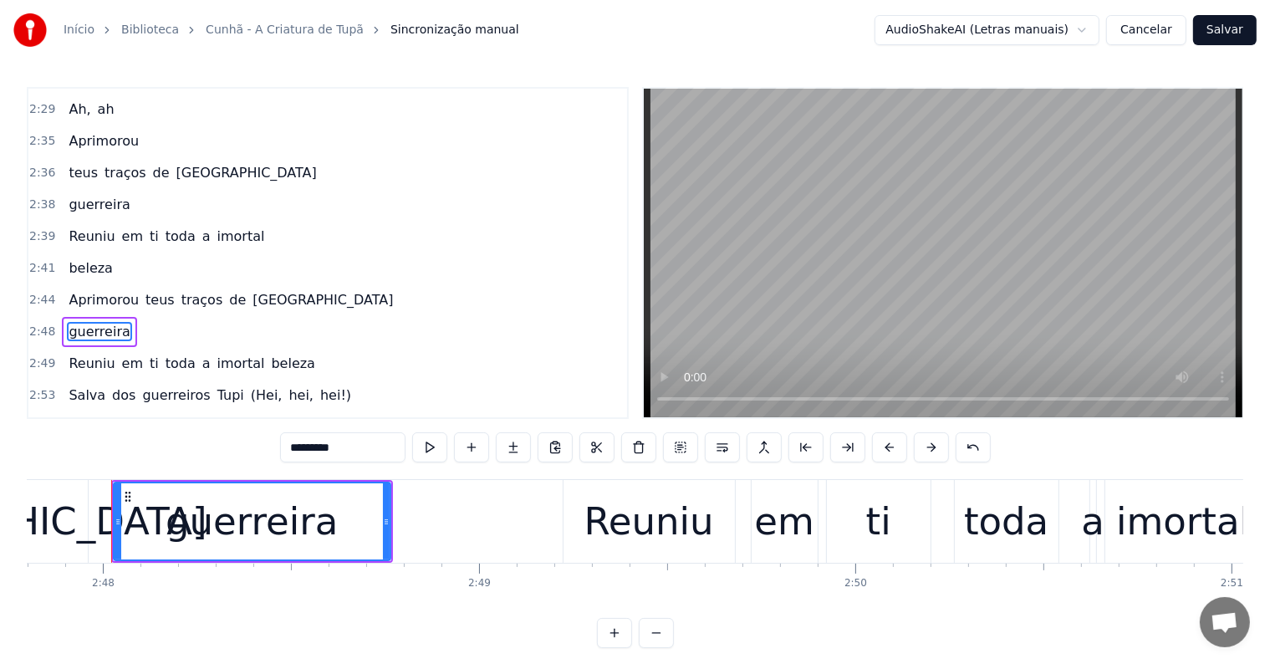
scroll to position [1296, 0]
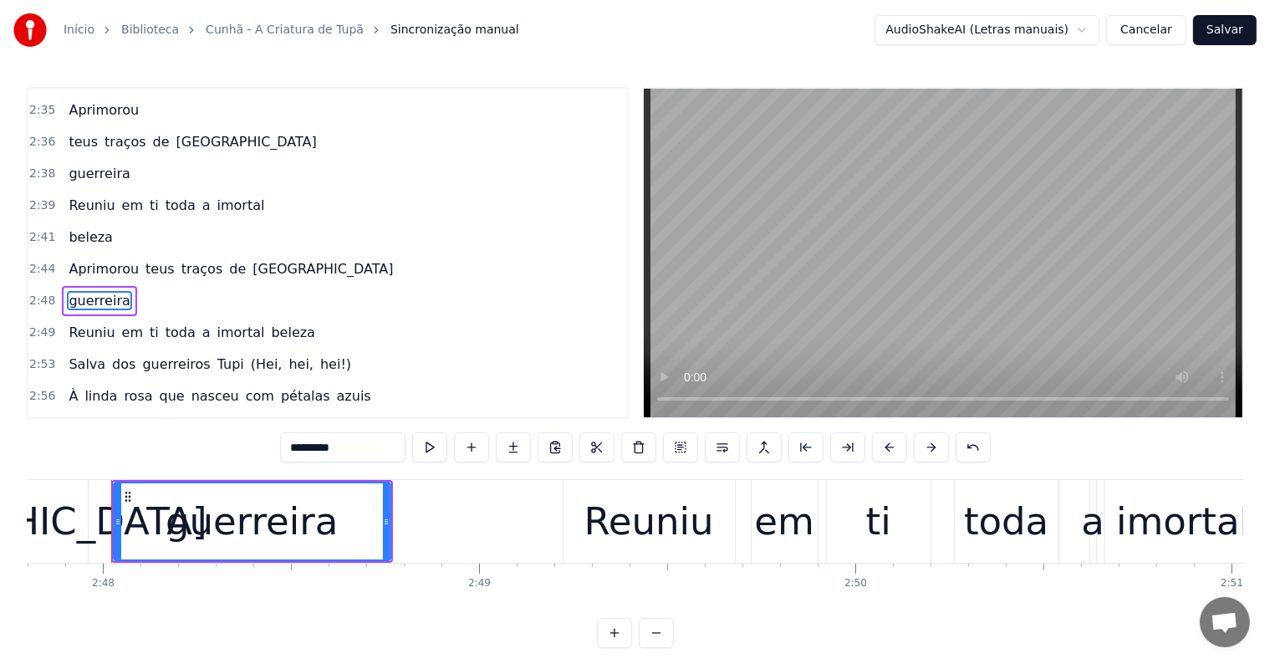
click at [251, 259] on span "[GEOGRAPHIC_DATA]" at bounding box center [323, 268] width 144 height 19
type input "*****"
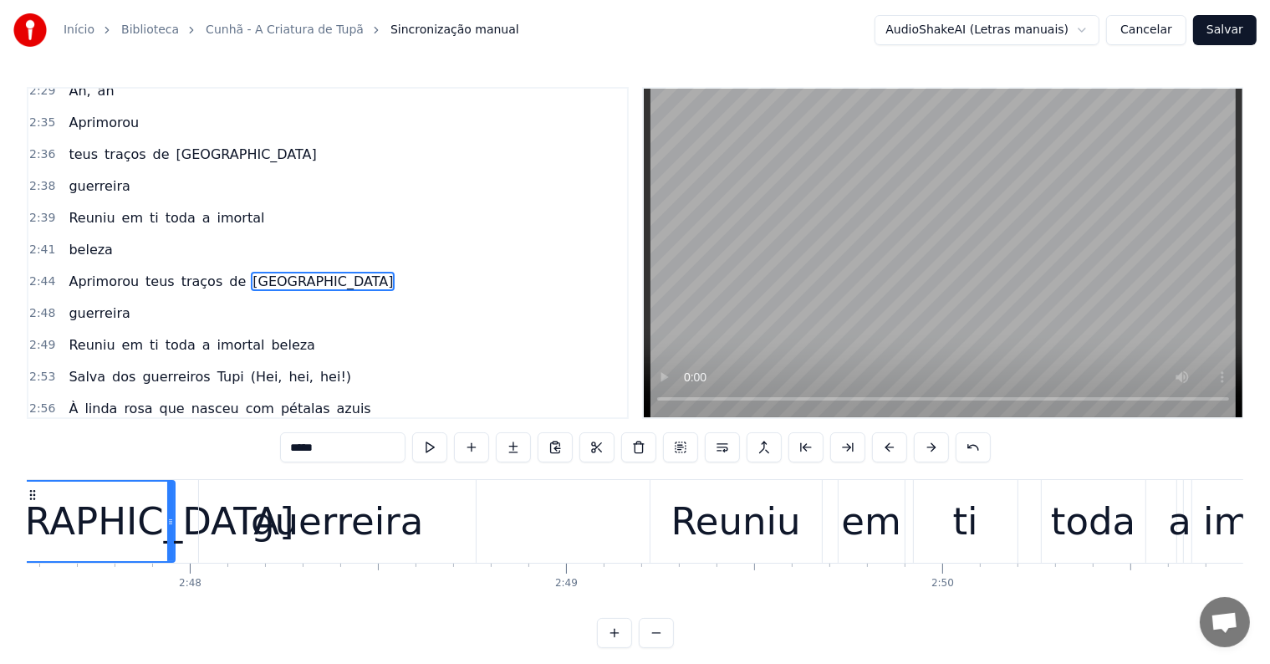
scroll to position [0, 62937]
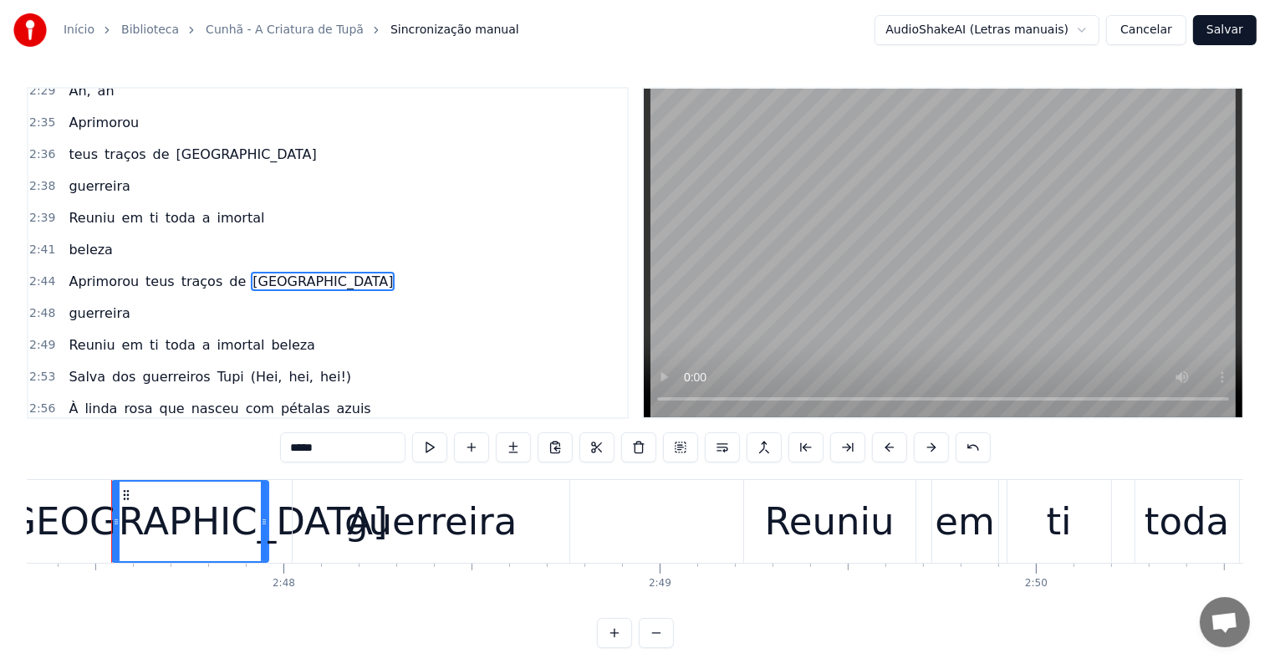
drag, startPoint x: 234, startPoint y: 228, endPoint x: 284, endPoint y: 247, distance: 53.7
click at [251, 272] on span "[GEOGRAPHIC_DATA]" at bounding box center [323, 281] width 144 height 19
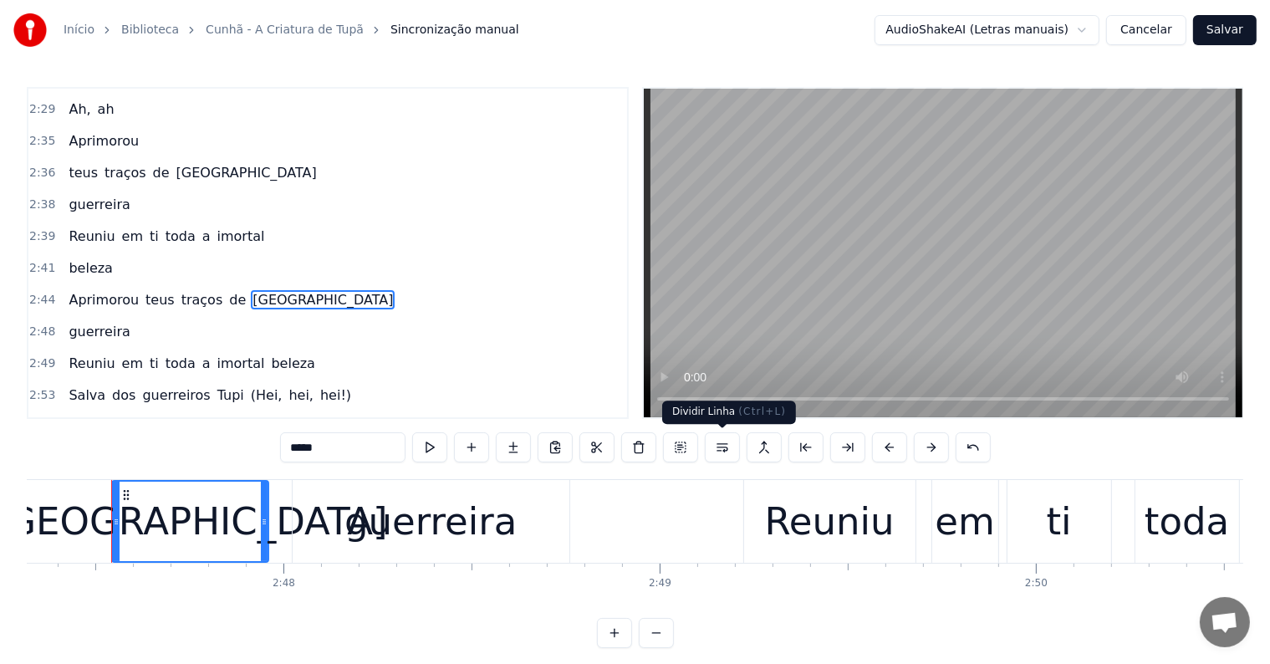
click at [718, 443] on button at bounding box center [722, 447] width 35 height 30
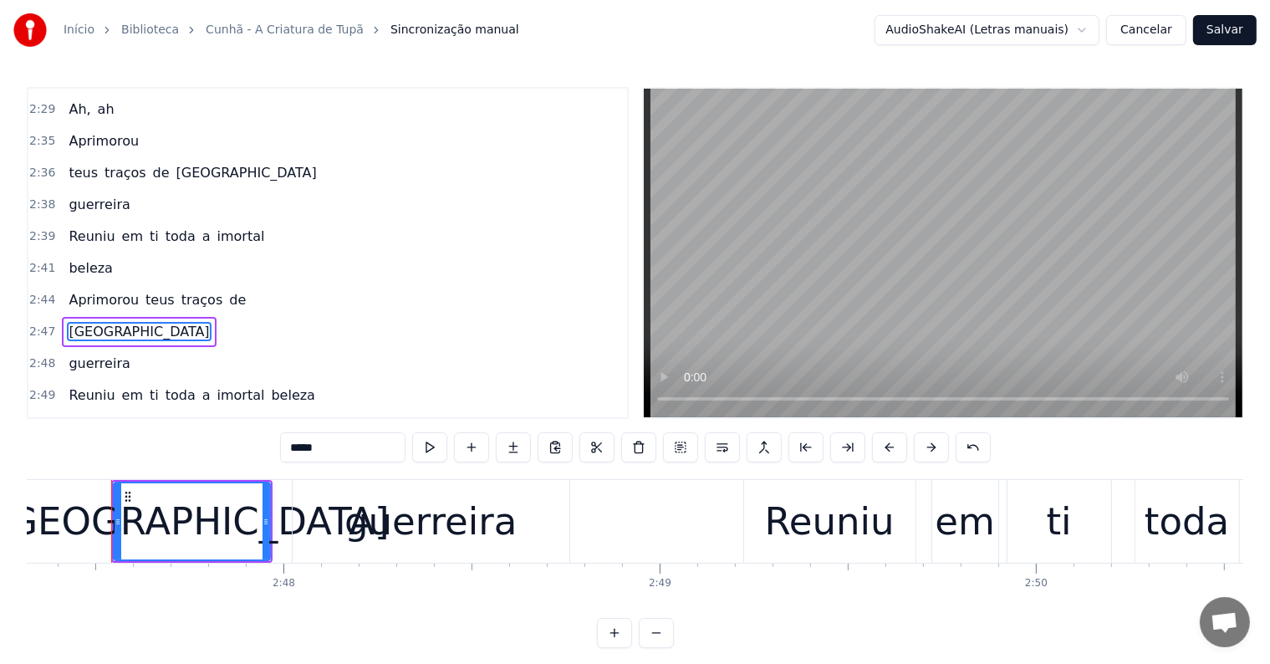
scroll to position [1296, 0]
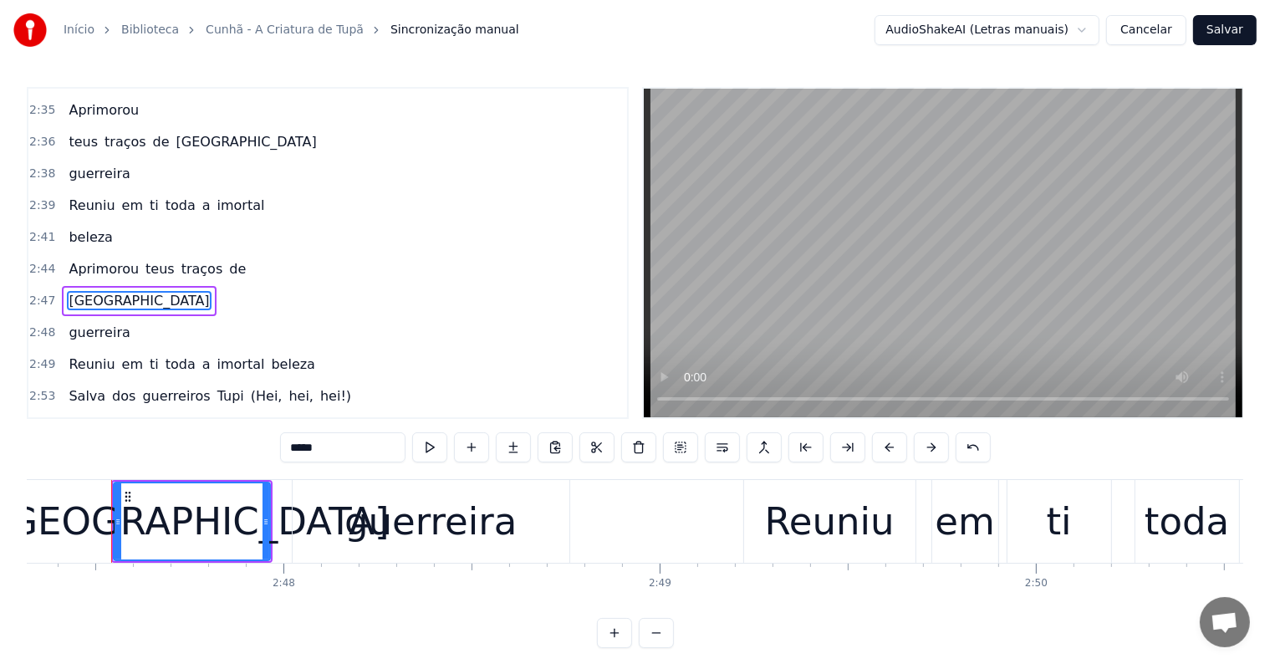
click at [202, 254] on div "Aprimorou teus traços de" at bounding box center [157, 269] width 191 height 30
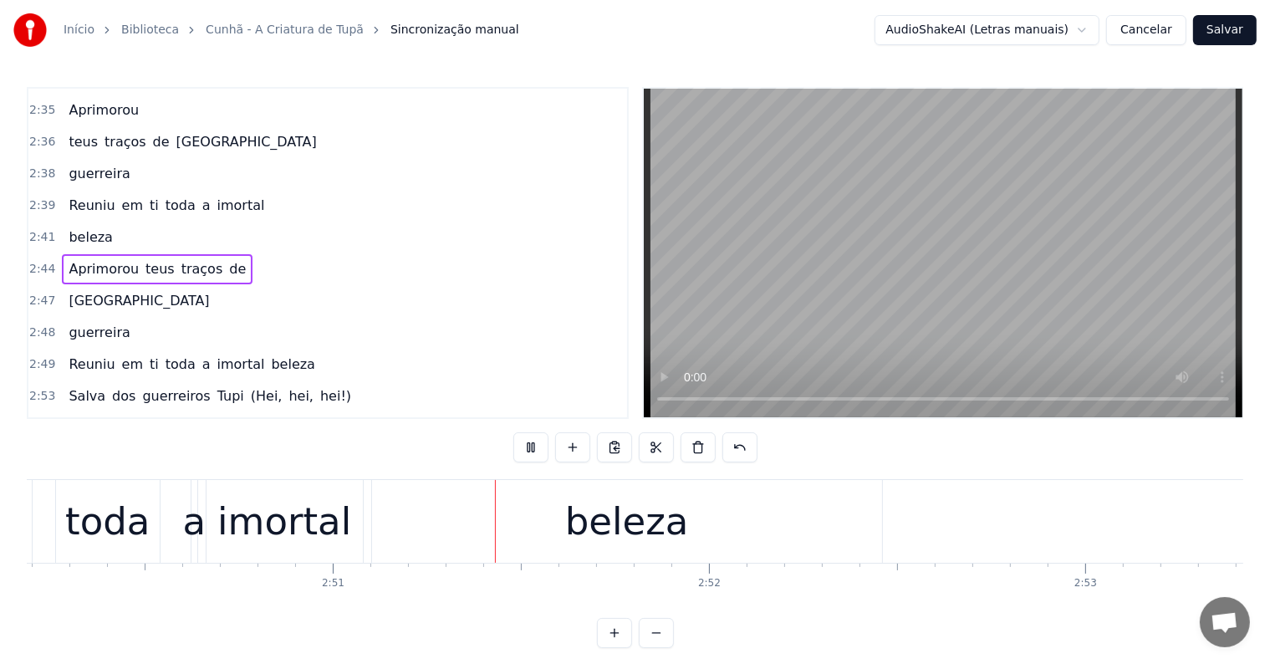
scroll to position [0, 64043]
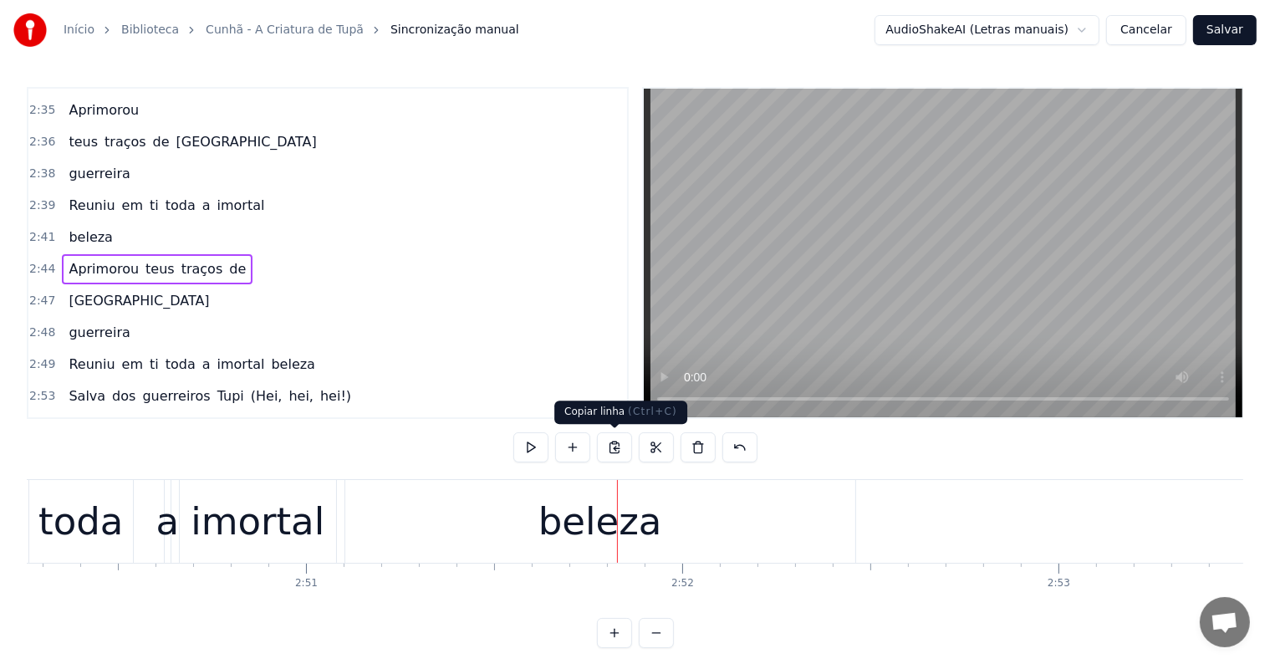
click at [617, 518] on div at bounding box center [617, 521] width 1 height 83
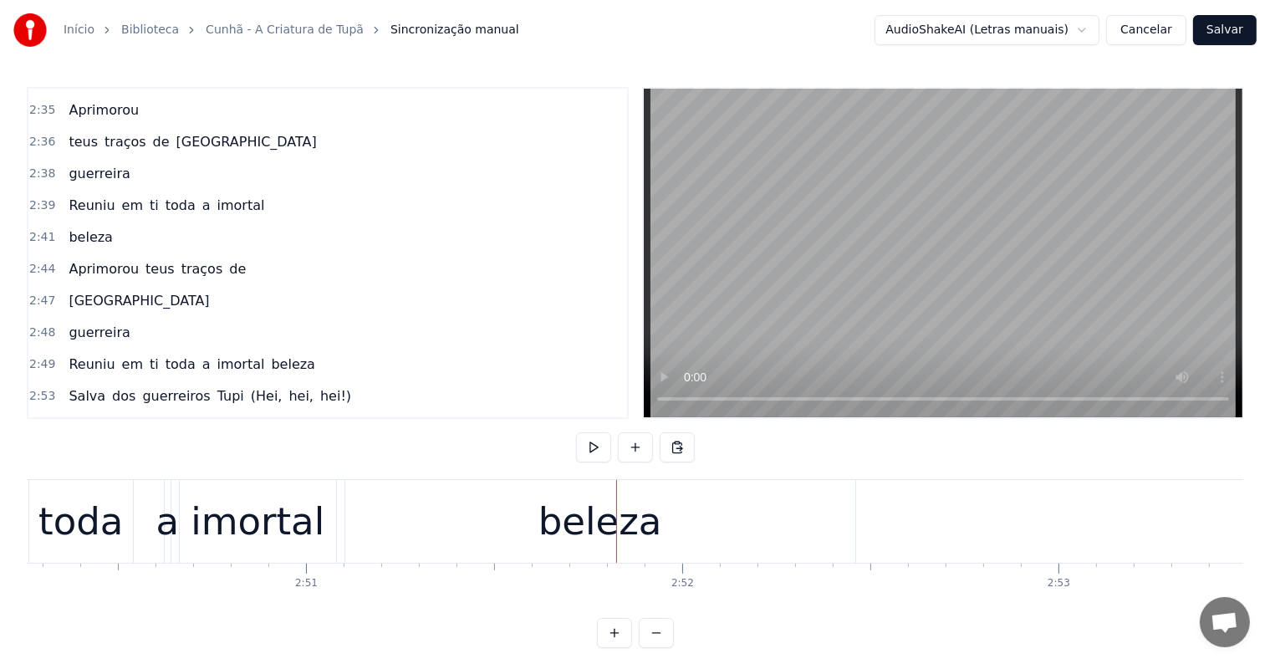
click at [575, 525] on div "beleza" at bounding box center [600, 521] width 124 height 57
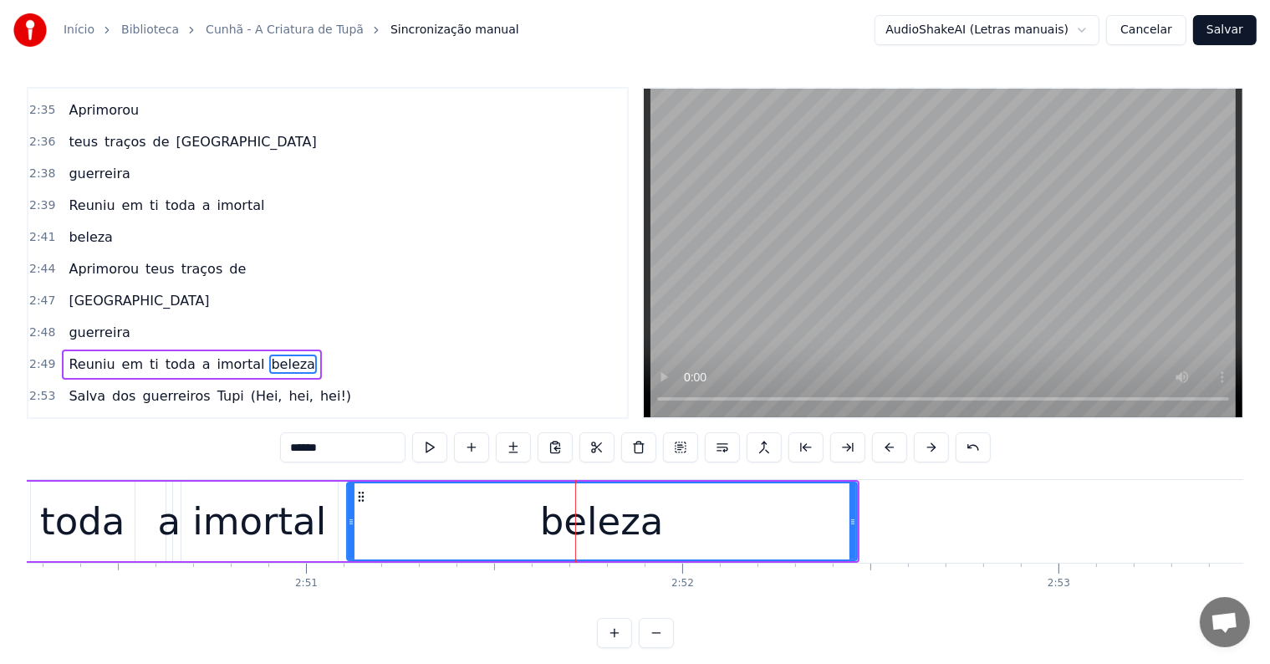
scroll to position [1357, 0]
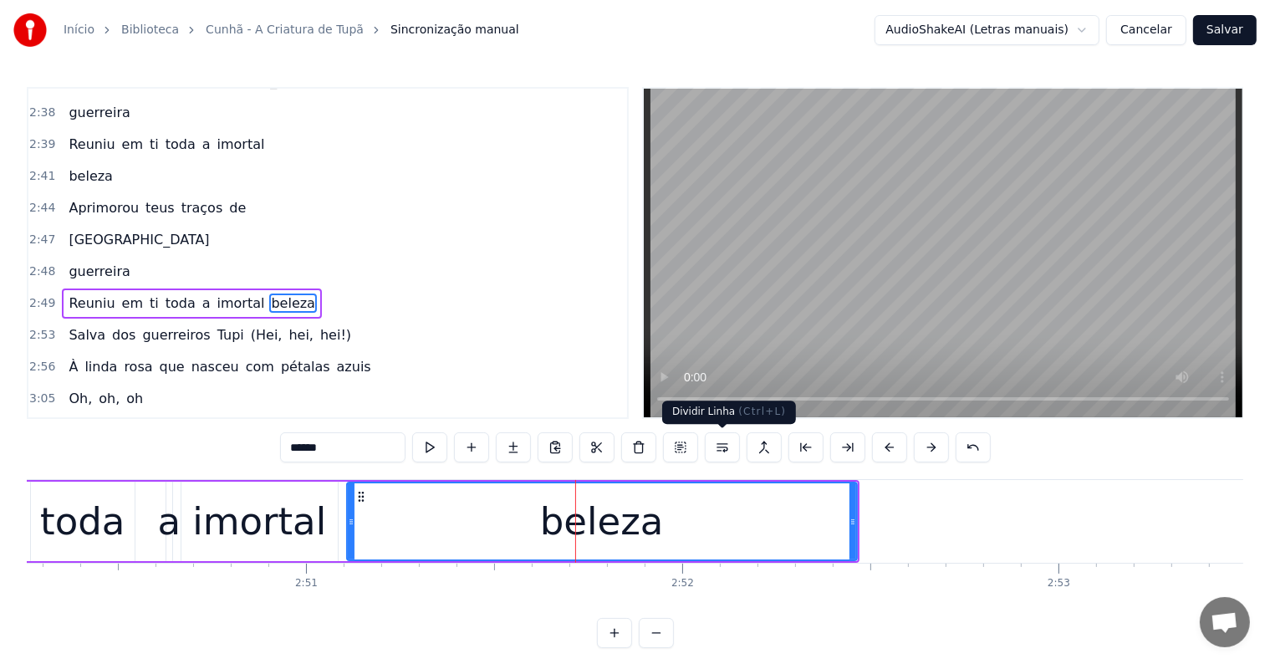
click at [712, 446] on button at bounding box center [722, 447] width 35 height 30
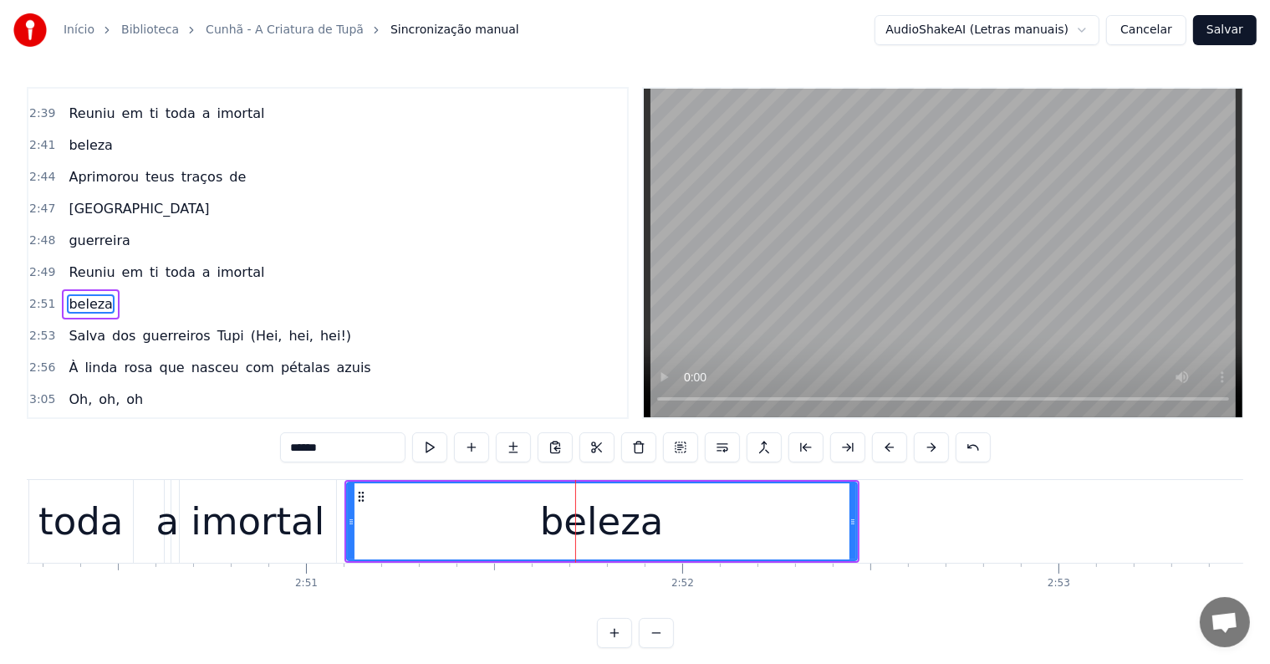
click at [254, 548] on div "imortal" at bounding box center [258, 521] width 134 height 57
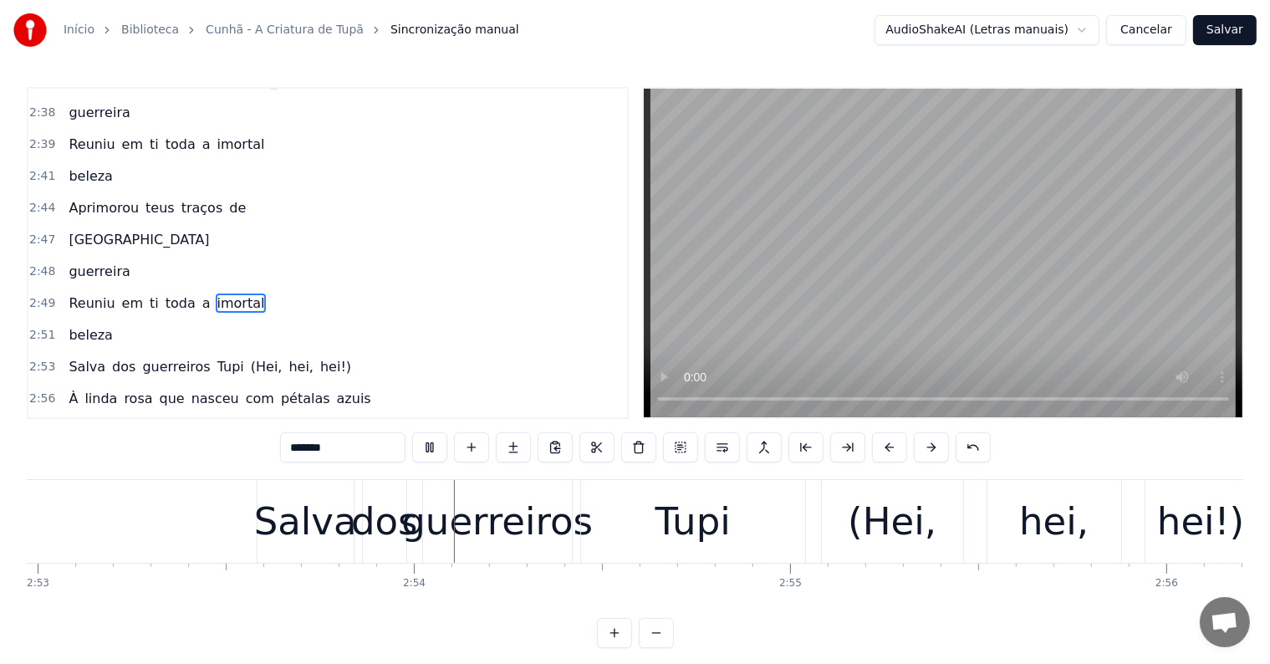
scroll to position [0, 65141]
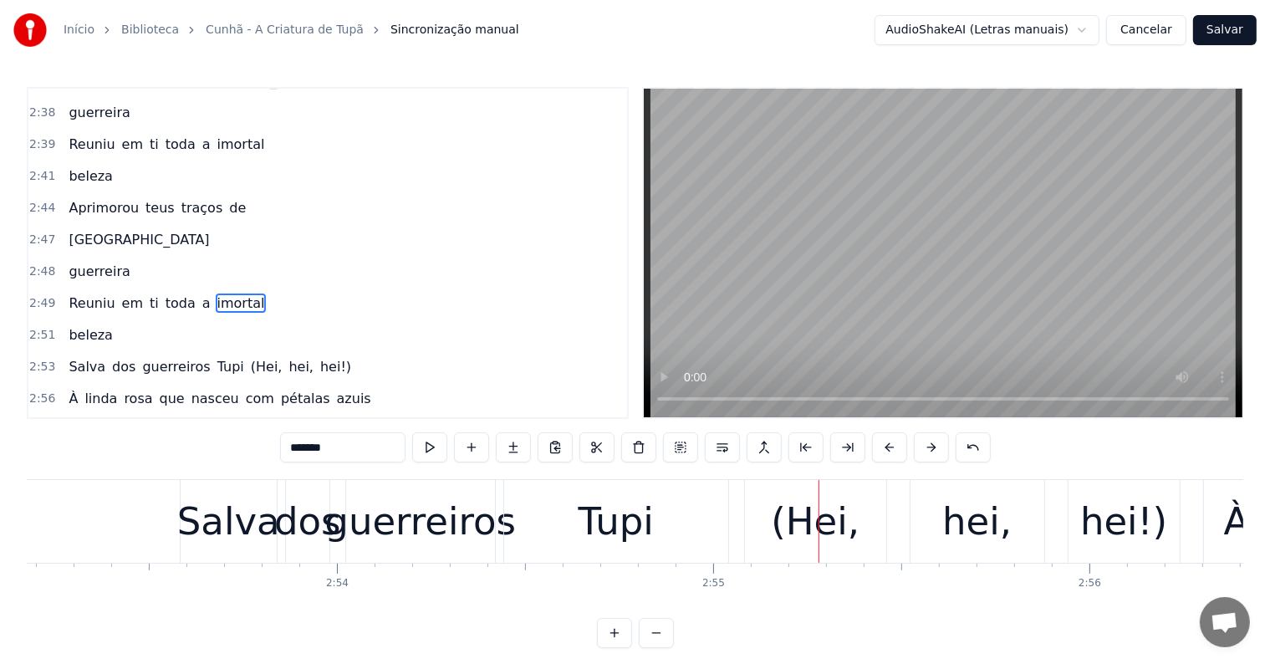
click at [614, 531] on div "Tupi" at bounding box center [615, 521] width 75 height 57
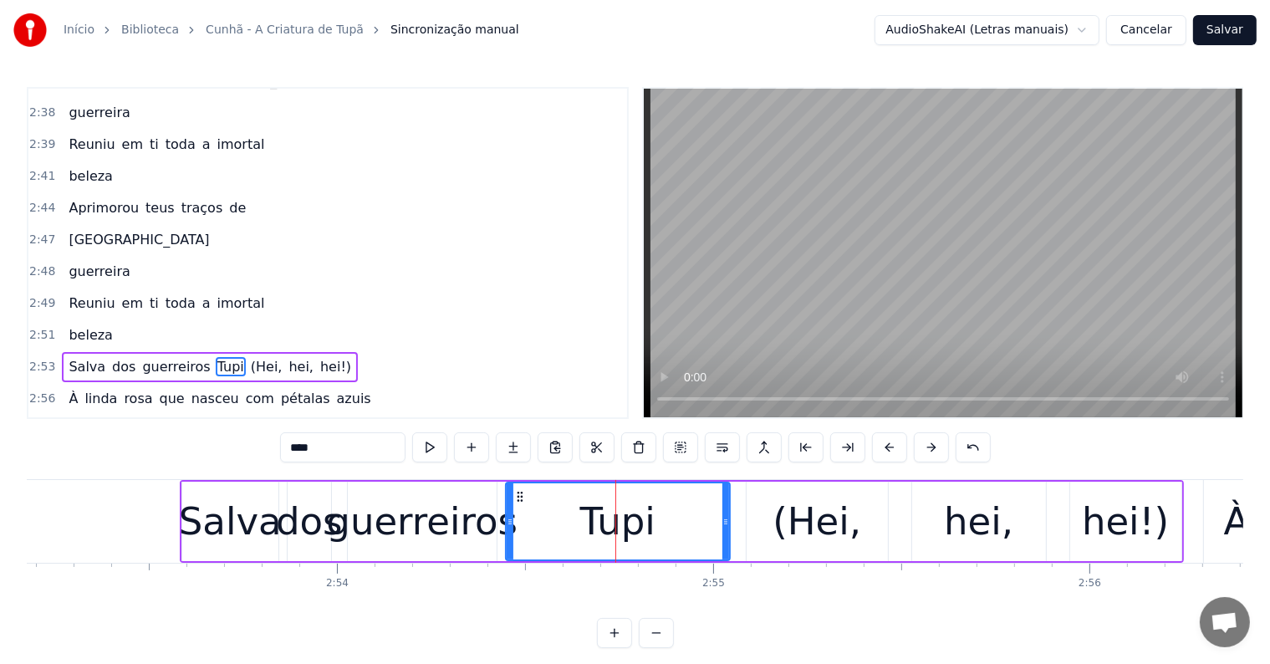
scroll to position [1419, 0]
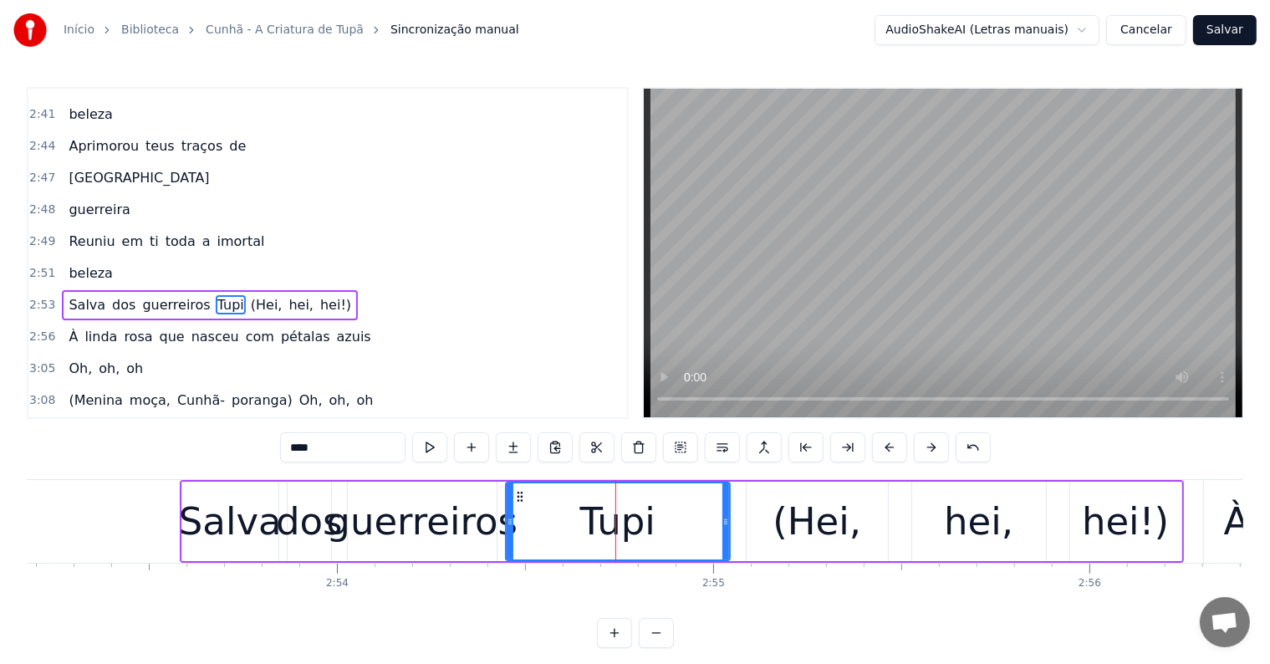
click at [249, 295] on span "(Hei," at bounding box center [266, 304] width 35 height 19
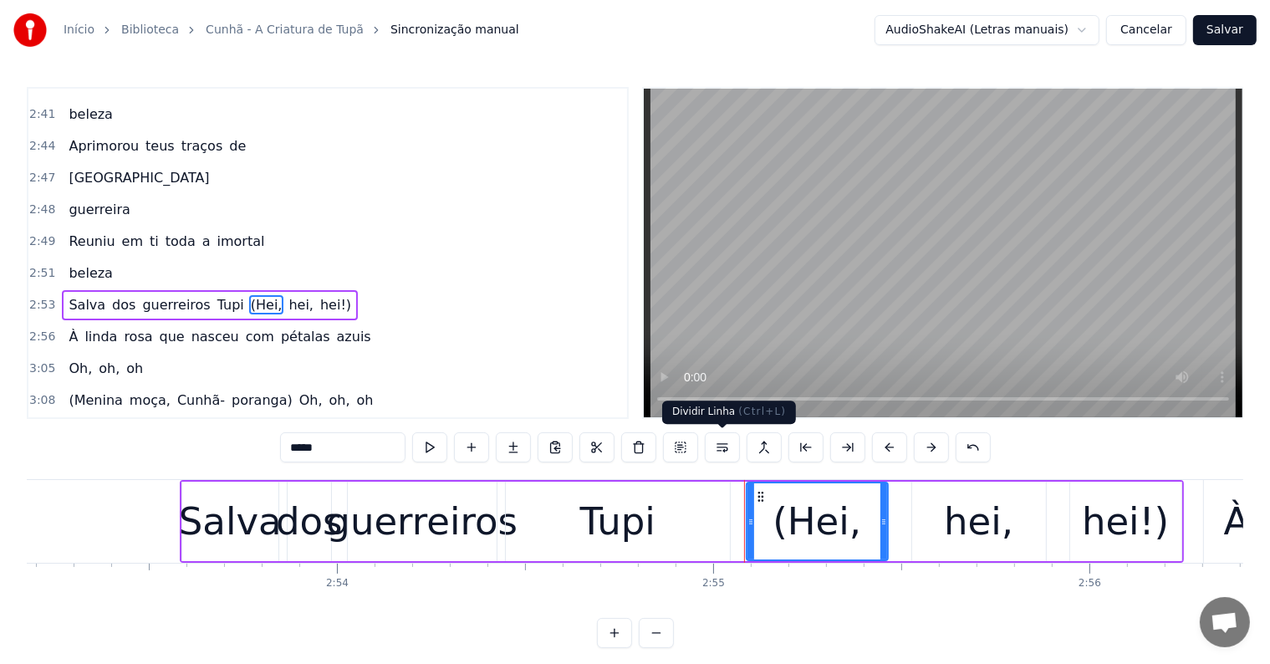
click at [717, 445] on button at bounding box center [722, 447] width 35 height 30
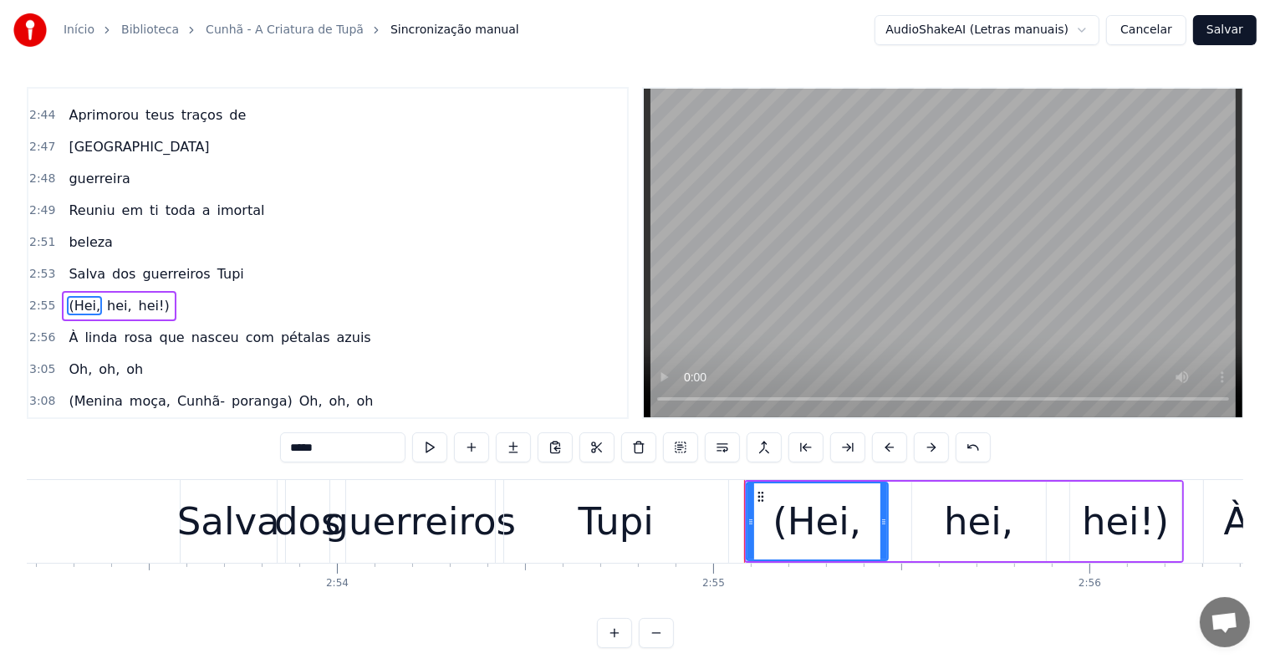
click at [216, 264] on span "Tupi" at bounding box center [231, 273] width 30 height 19
type input "****"
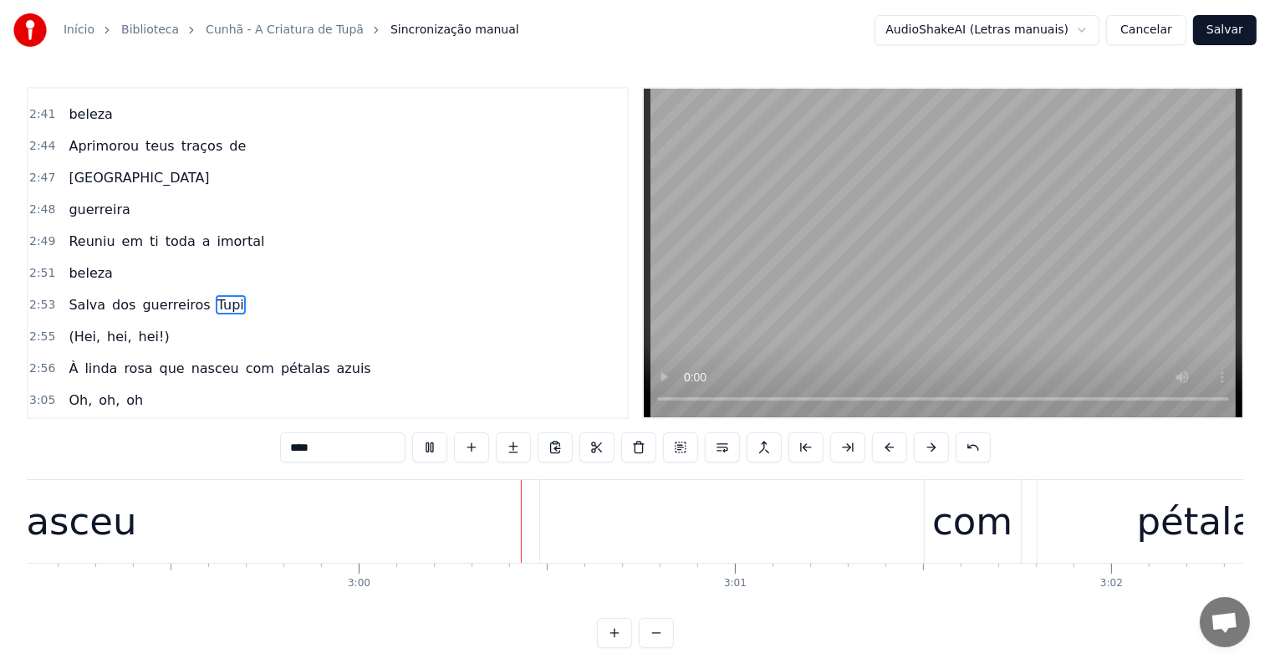
scroll to position [0, 67538]
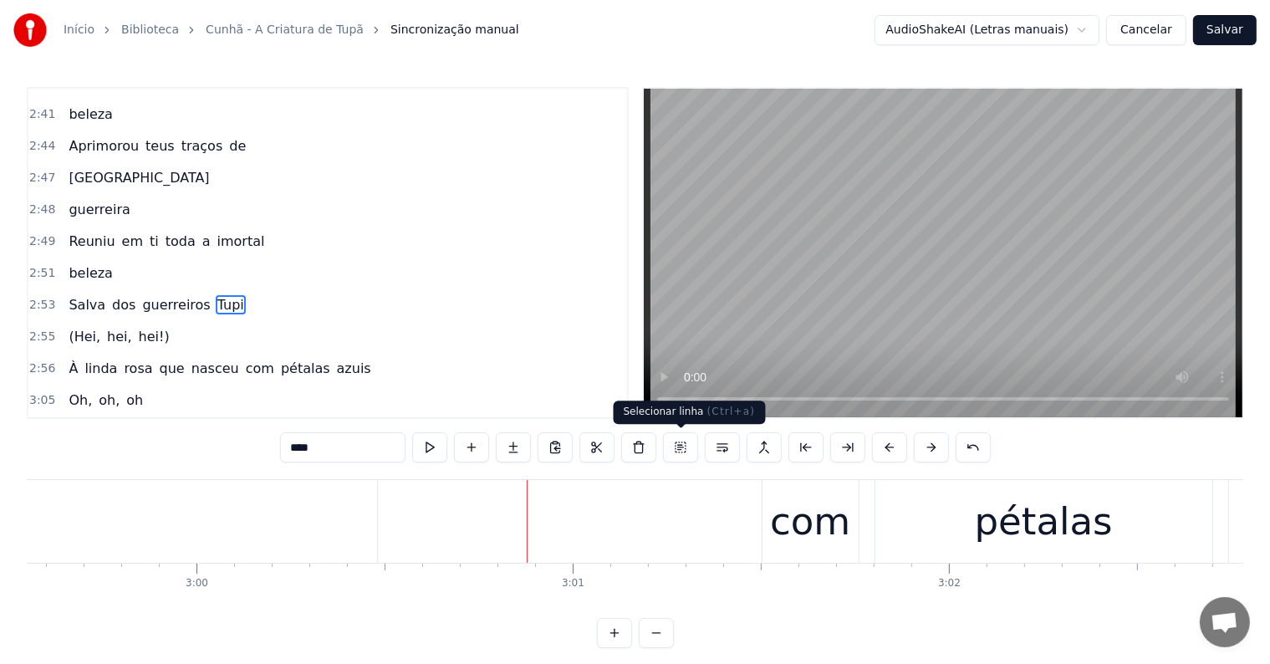
click at [755, 530] on div "À [PERSON_NAME] que nasceu com pétalas azuis" at bounding box center [384, 521] width 3156 height 83
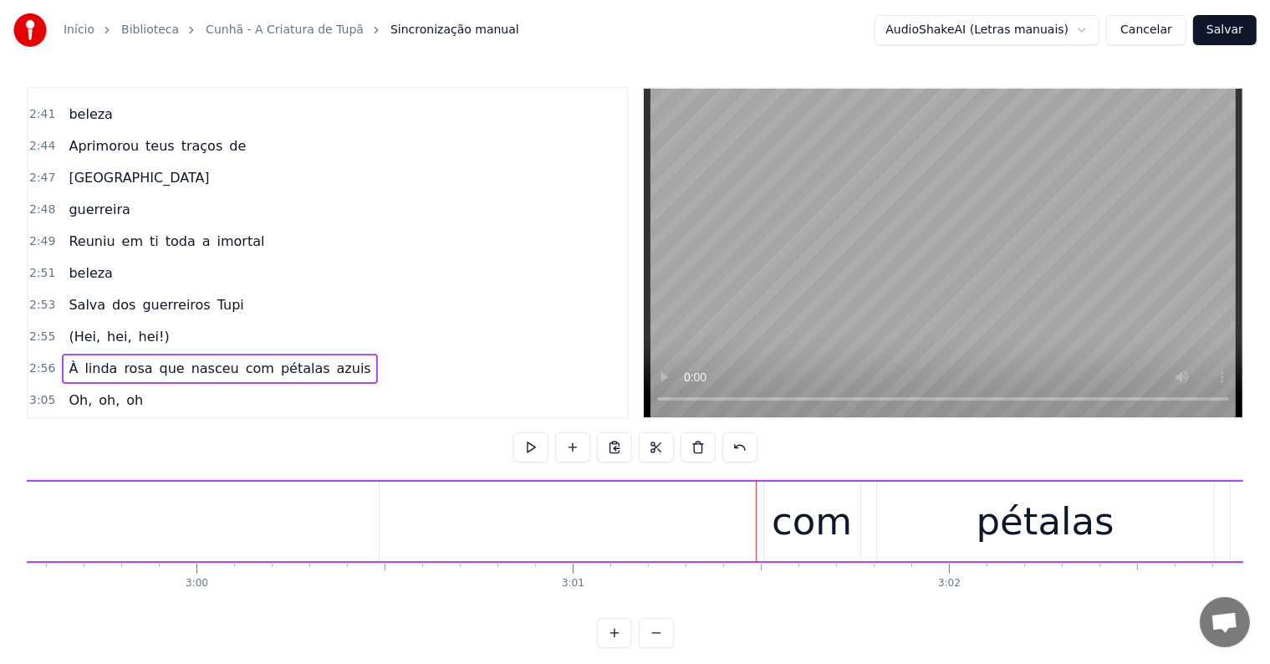
click at [782, 532] on div "com" at bounding box center [812, 521] width 80 height 57
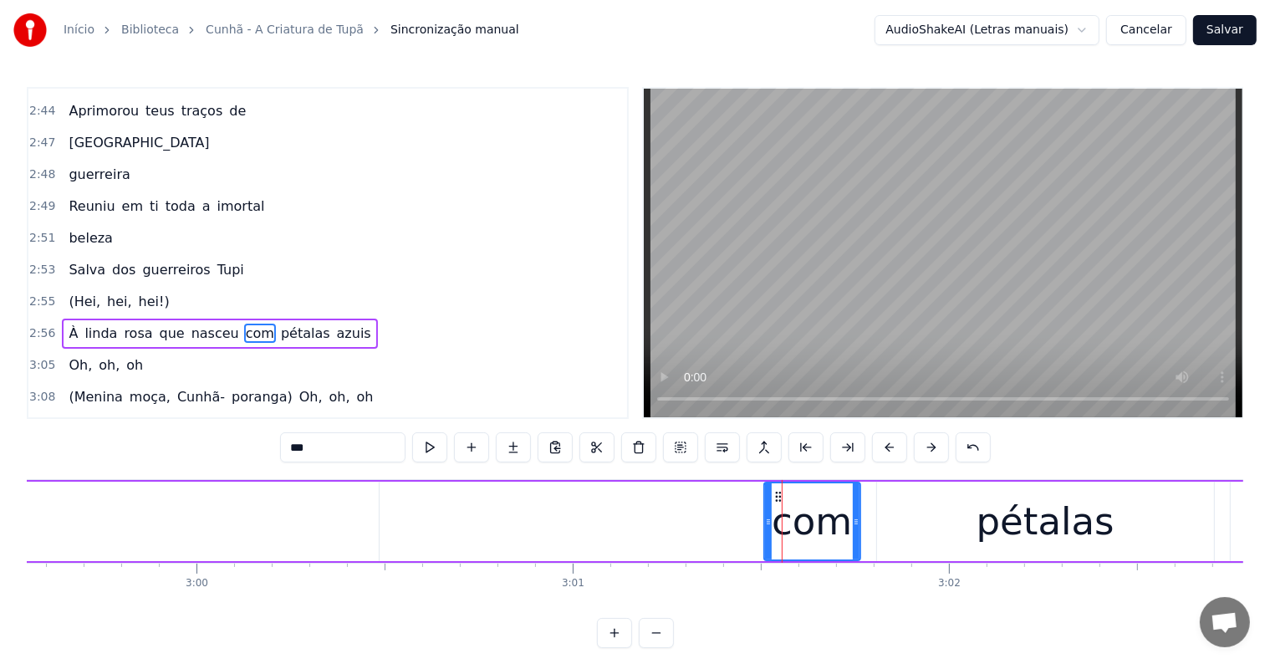
scroll to position [1454, 0]
drag, startPoint x: 297, startPoint y: 452, endPoint x: 276, endPoint y: 449, distance: 21.2
click at [276, 449] on div "0:03 [Bem viram os olhos da tribo] [Que lhes concederam] 0:07 Cunhã- poranga! 0…" at bounding box center [635, 367] width 1216 height 561
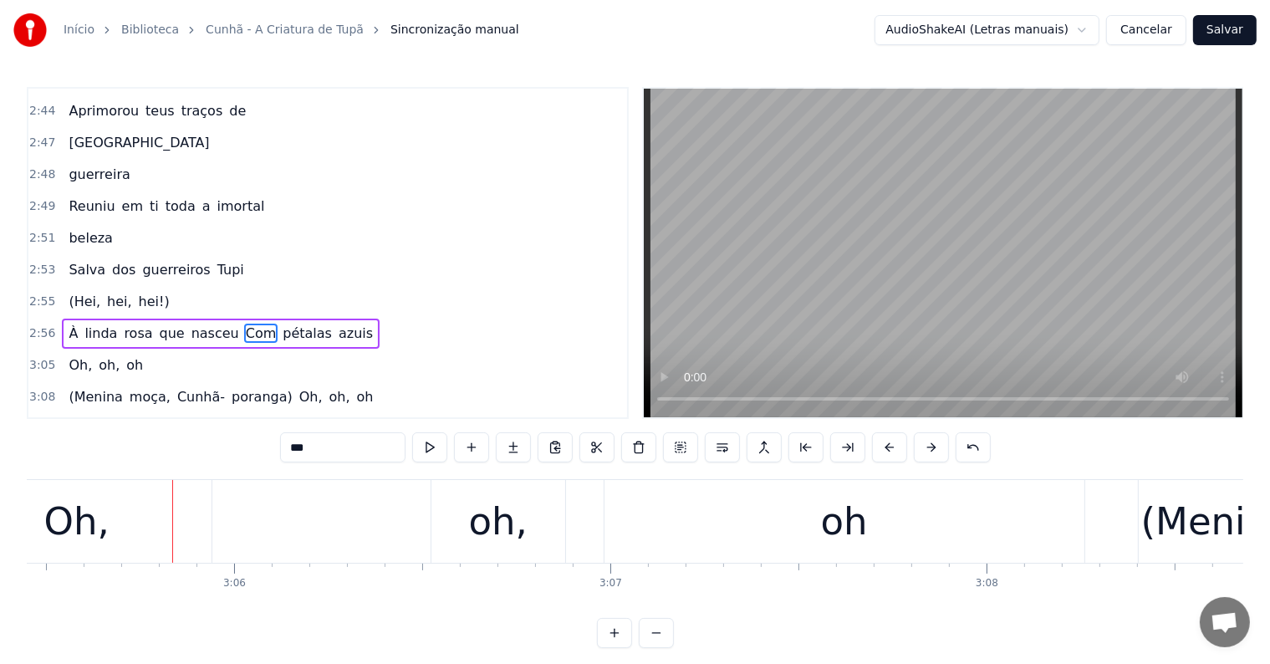
scroll to position [0, 69818]
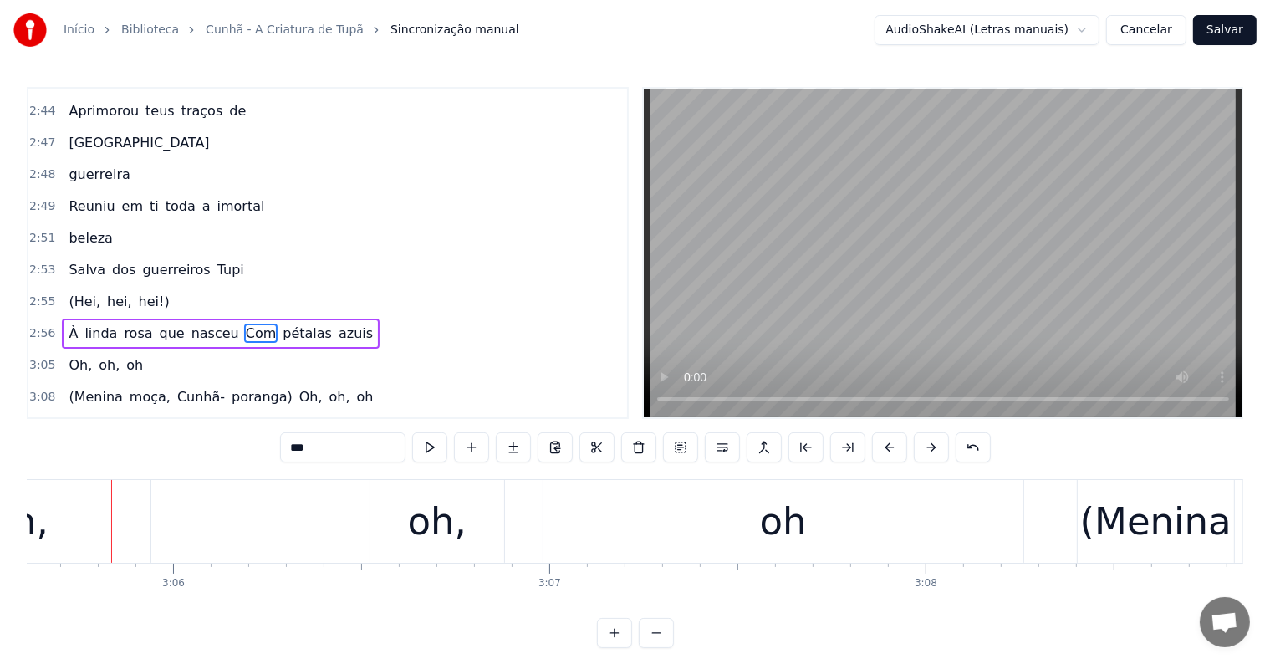
click at [791, 525] on div "oh" at bounding box center [783, 521] width 47 height 57
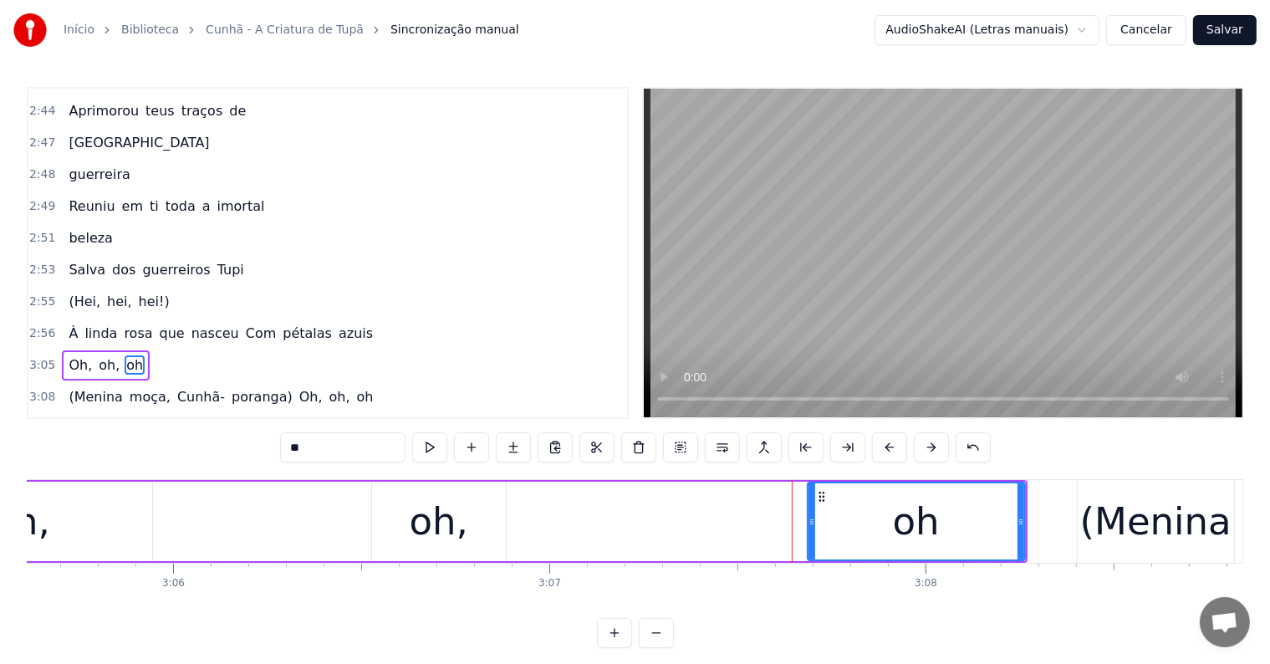
drag, startPoint x: 609, startPoint y: 518, endPoint x: 807, endPoint y: 519, distance: 198.1
click at [808, 519] on icon at bounding box center [811, 521] width 7 height 13
click at [445, 527] on div "oh," at bounding box center [439, 521] width 59 height 57
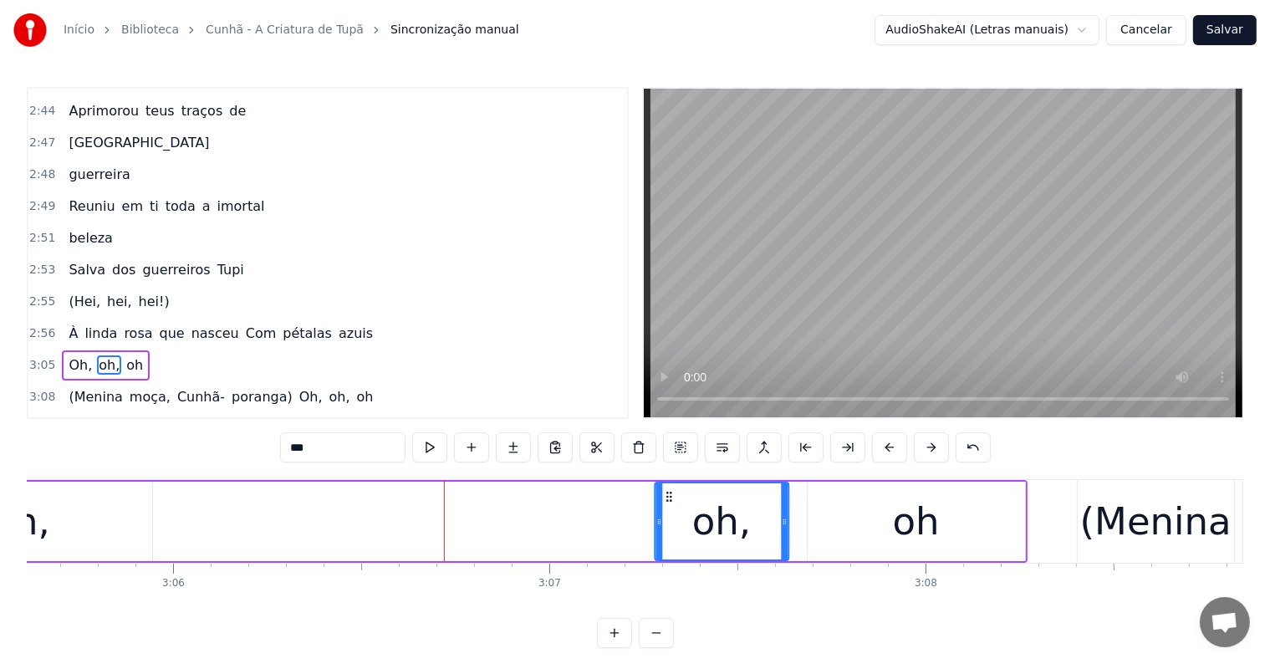
drag, startPoint x: 385, startPoint y: 497, endPoint x: 668, endPoint y: 503, distance: 283.4
click at [668, 503] on div "oh," at bounding box center [721, 521] width 132 height 76
drag, startPoint x: 655, startPoint y: 517, endPoint x: 531, endPoint y: 520, distance: 124.6
click at [531, 520] on icon at bounding box center [534, 521] width 7 height 13
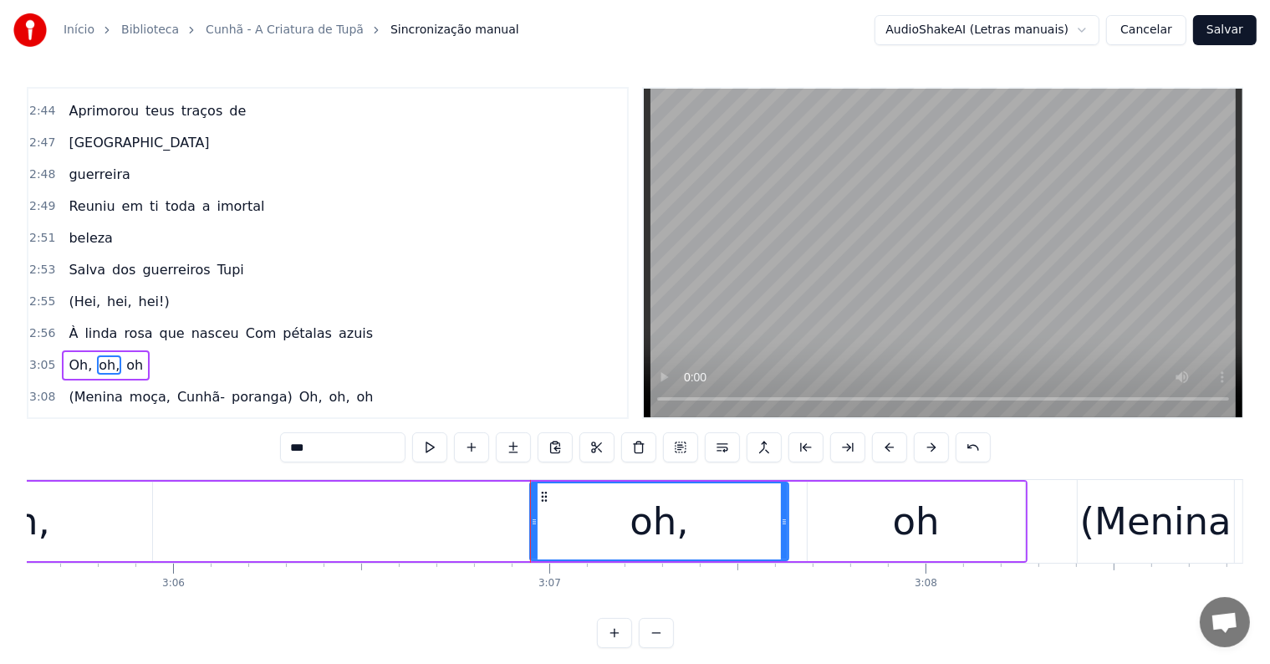
click at [82, 530] on div "Oh," at bounding box center [17, 520] width 269 height 79
type input "***"
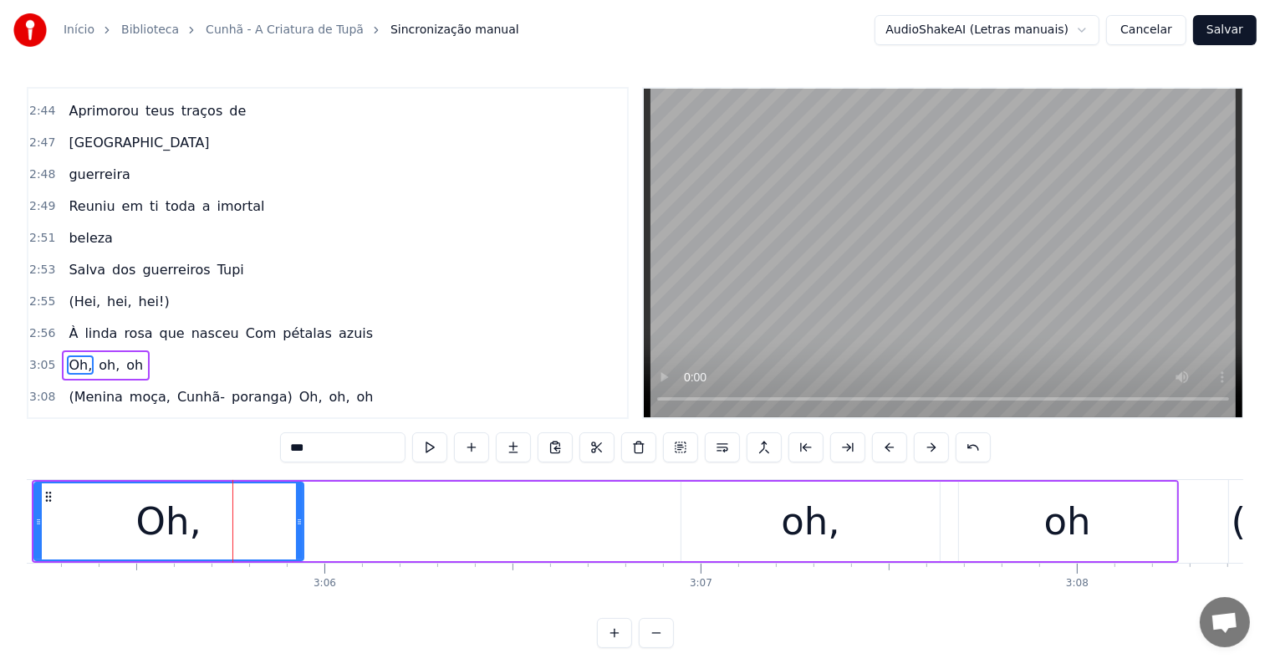
scroll to position [0, 69588]
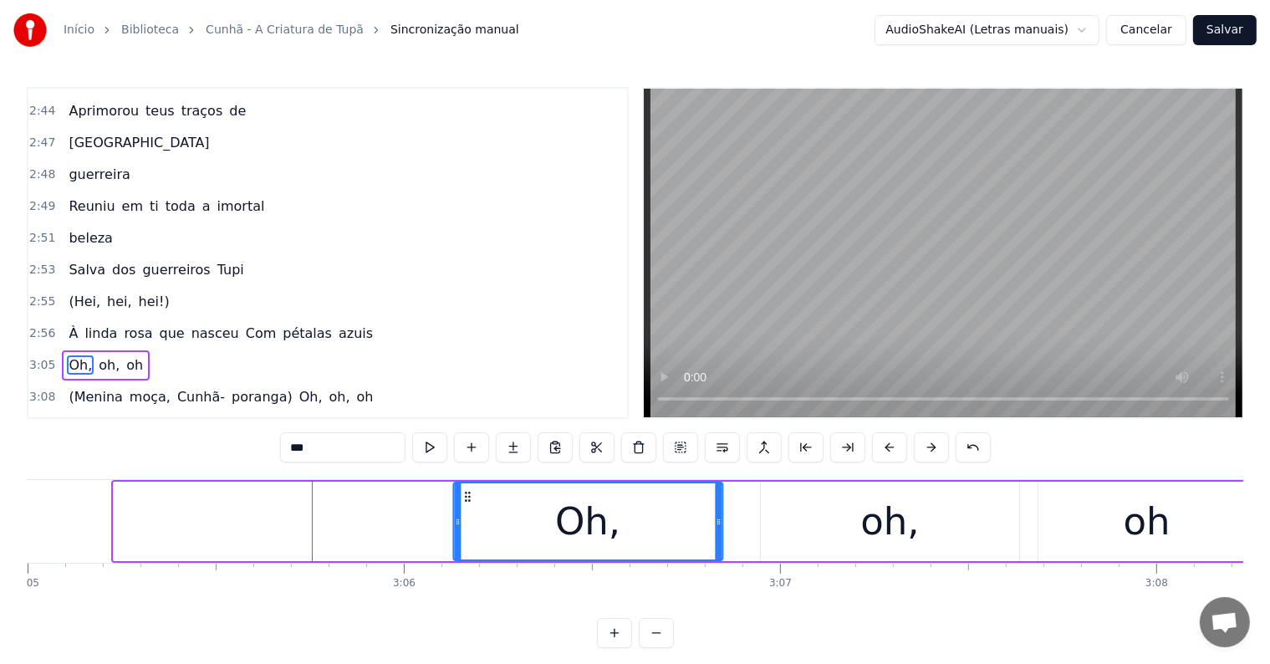
drag, startPoint x: 125, startPoint y: 495, endPoint x: 465, endPoint y: 492, distance: 339.4
click at [465, 492] on icon at bounding box center [467, 496] width 13 height 13
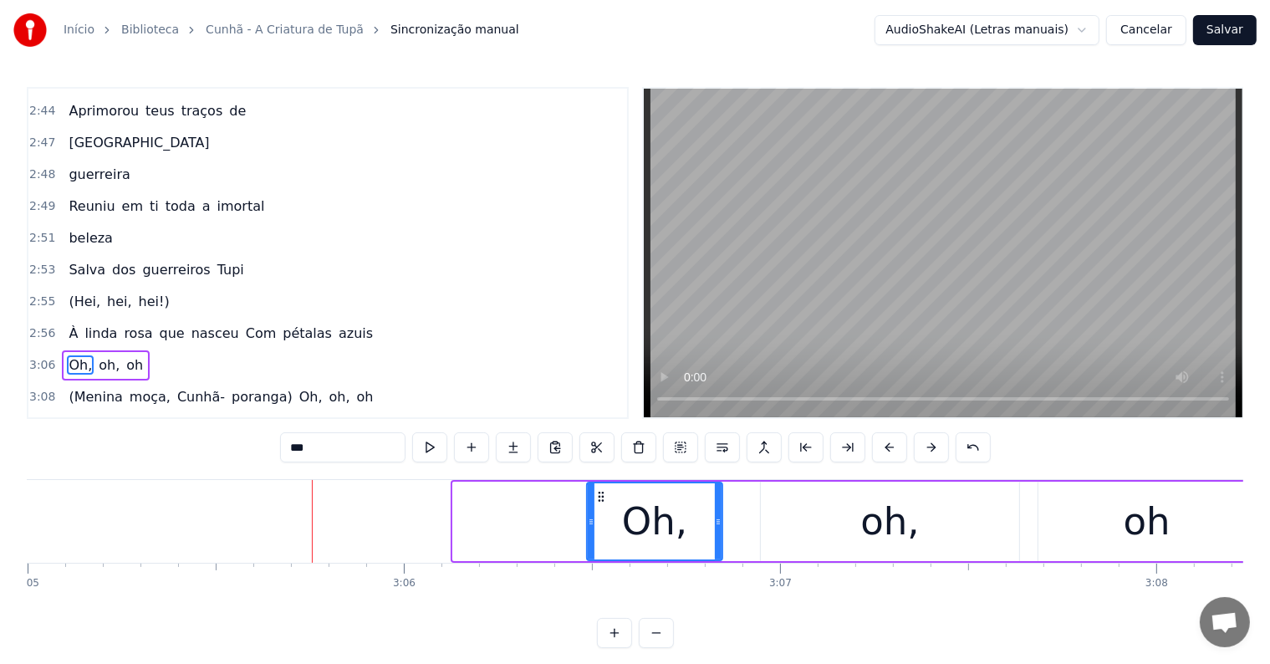
drag, startPoint x: 452, startPoint y: 516, endPoint x: 586, endPoint y: 514, distance: 133.8
click at [588, 515] on icon at bounding box center [591, 521] width 7 height 13
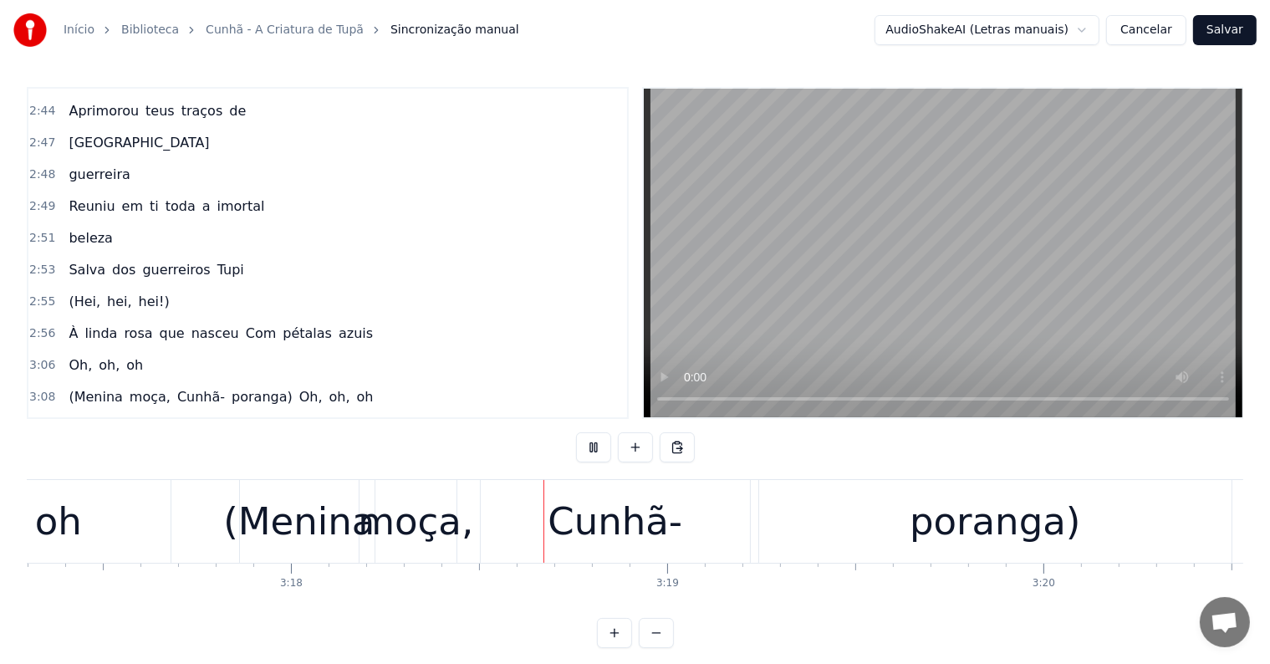
scroll to position [0, 74422]
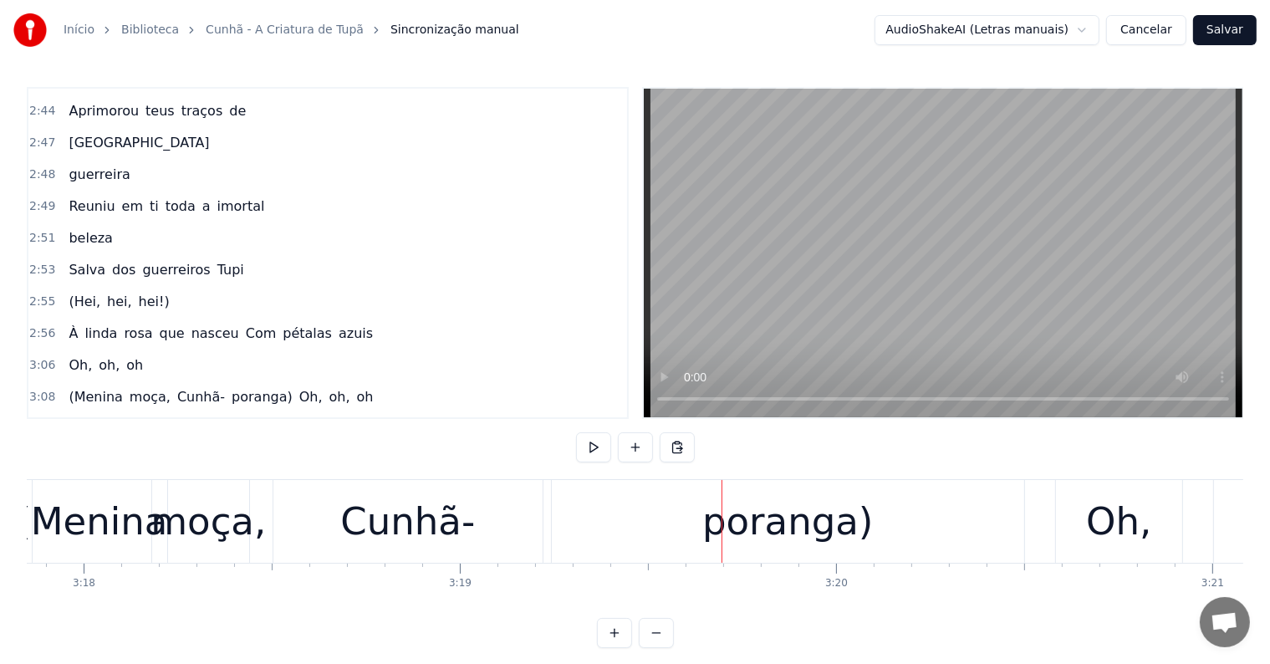
click at [756, 522] on div "poranga)" at bounding box center [787, 521] width 171 height 57
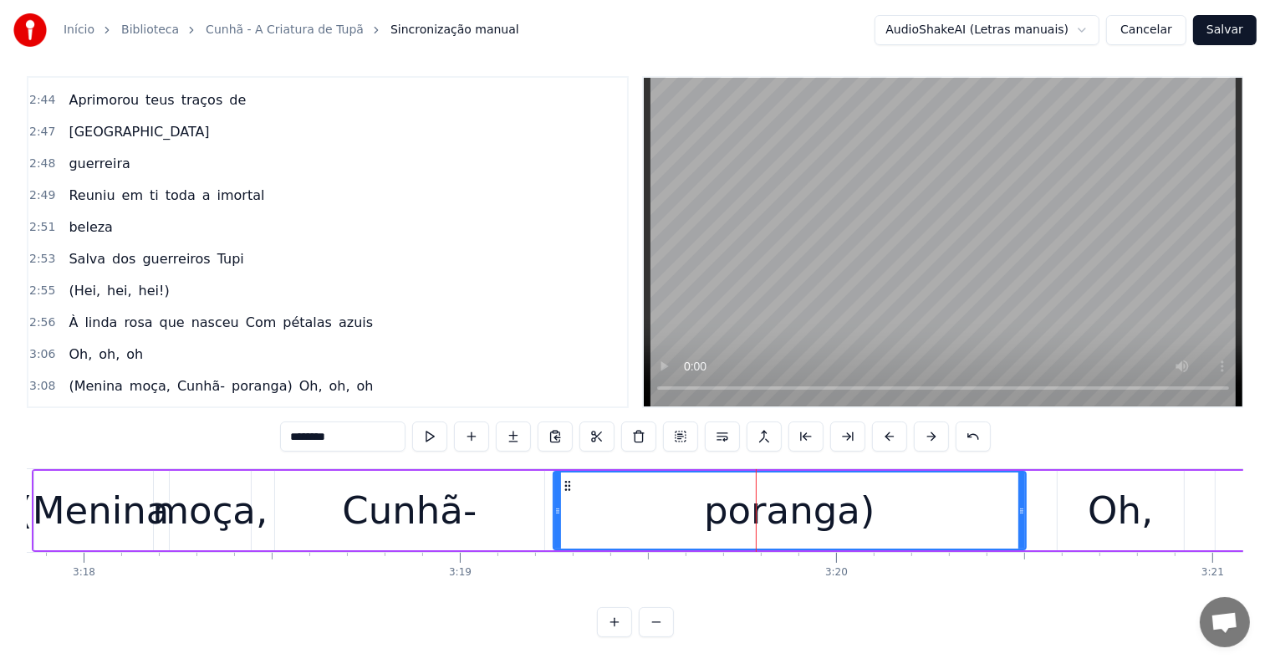
click at [176, 440] on span "Cunhã-" at bounding box center [201, 449] width 51 height 19
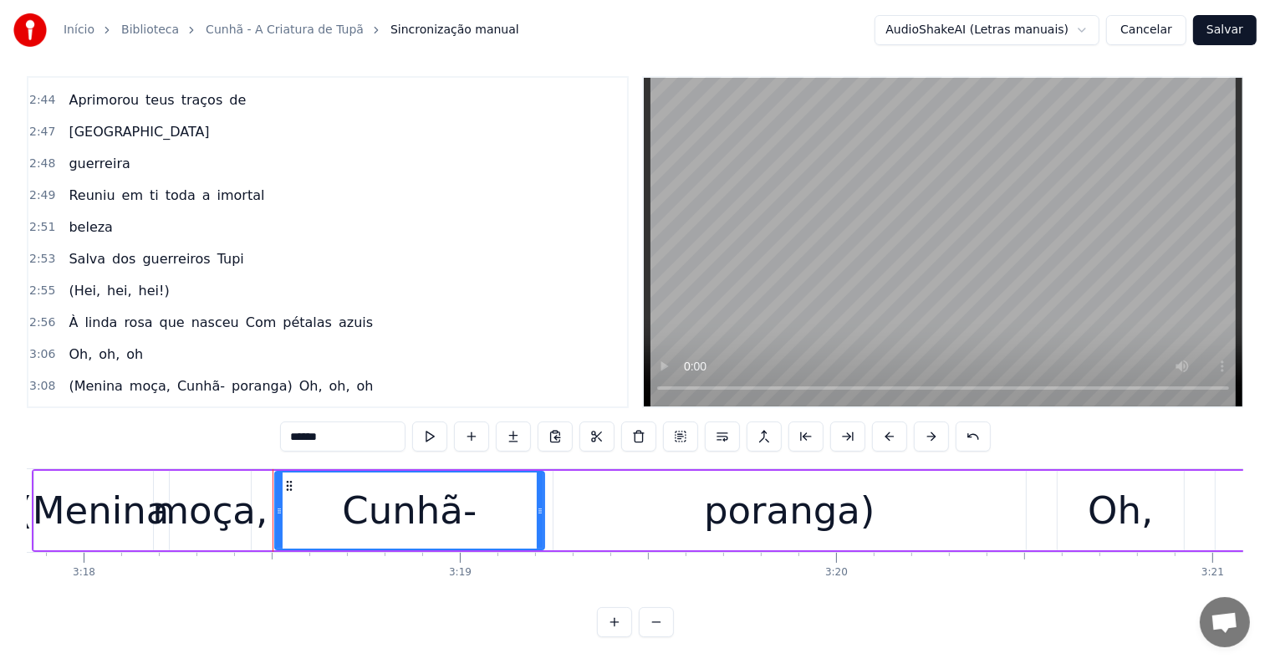
click at [298, 440] on span "Oh," at bounding box center [311, 449] width 27 height 19
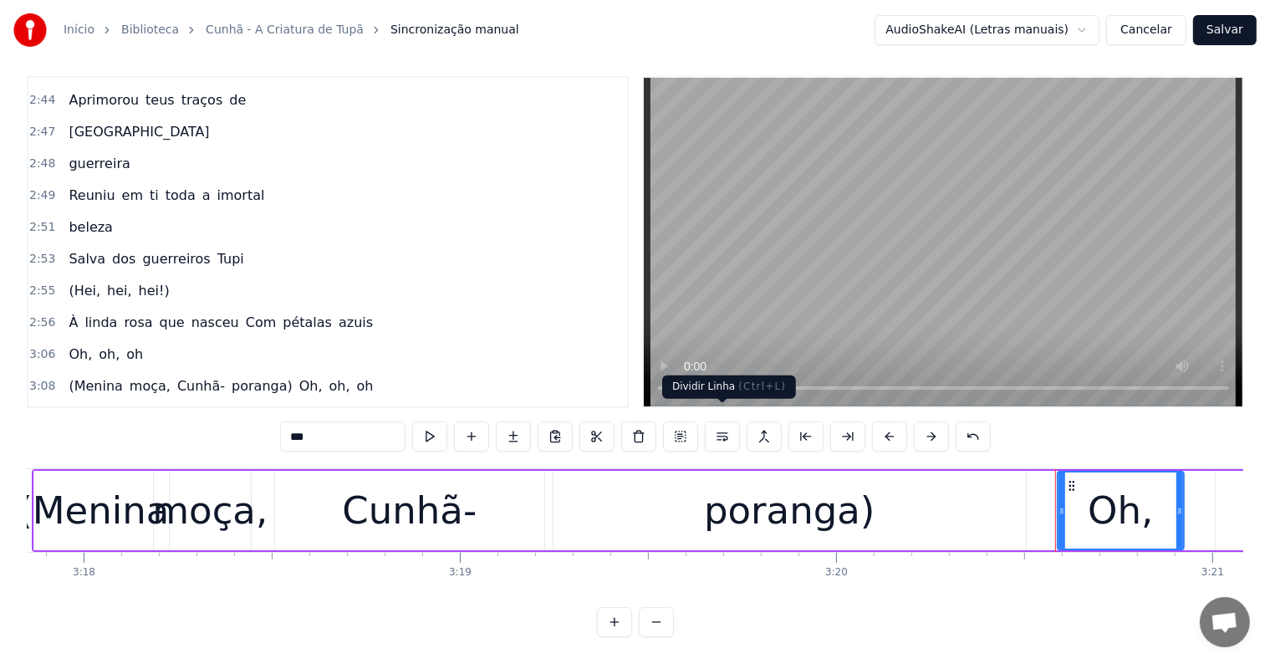
click at [721, 425] on button at bounding box center [722, 436] width 35 height 30
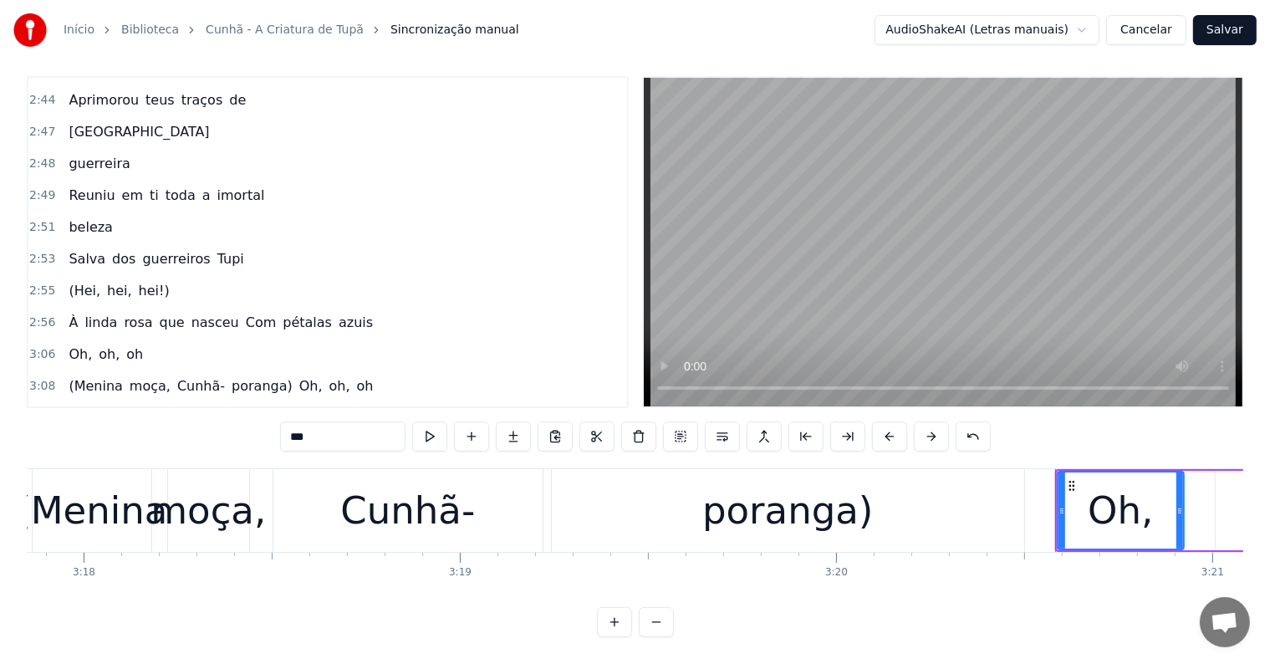
scroll to position [1485, 0]
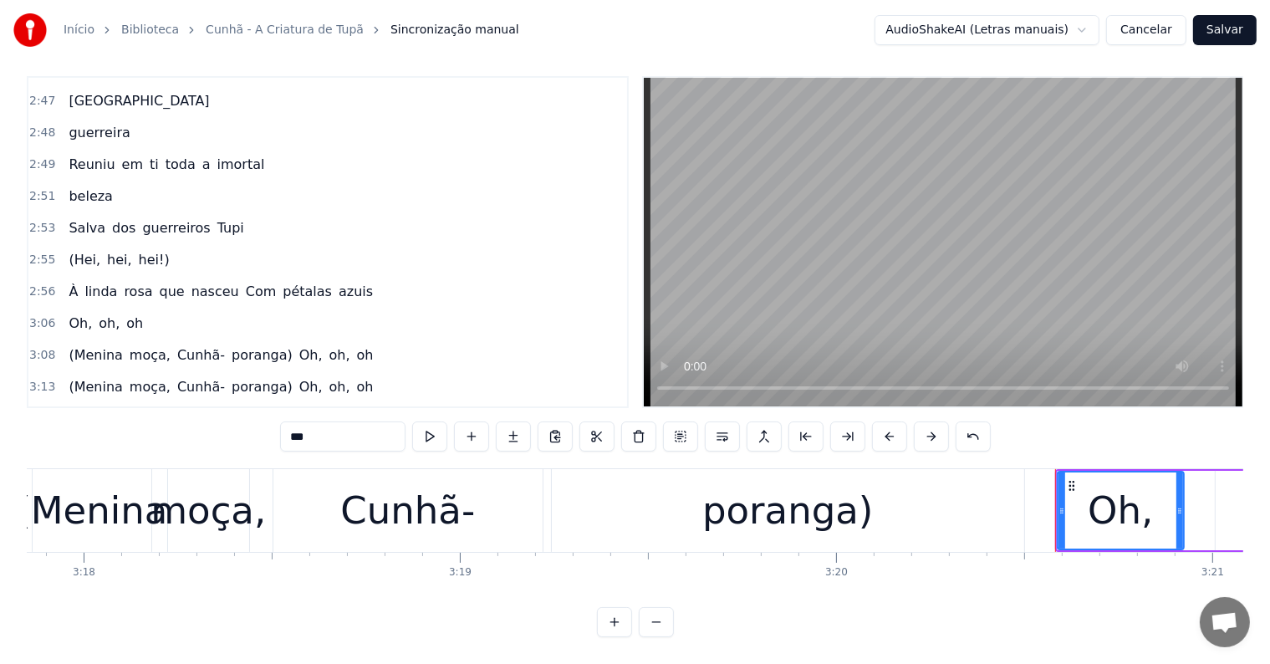
click at [230, 409] on span "poranga)" at bounding box center [262, 418] width 64 height 19
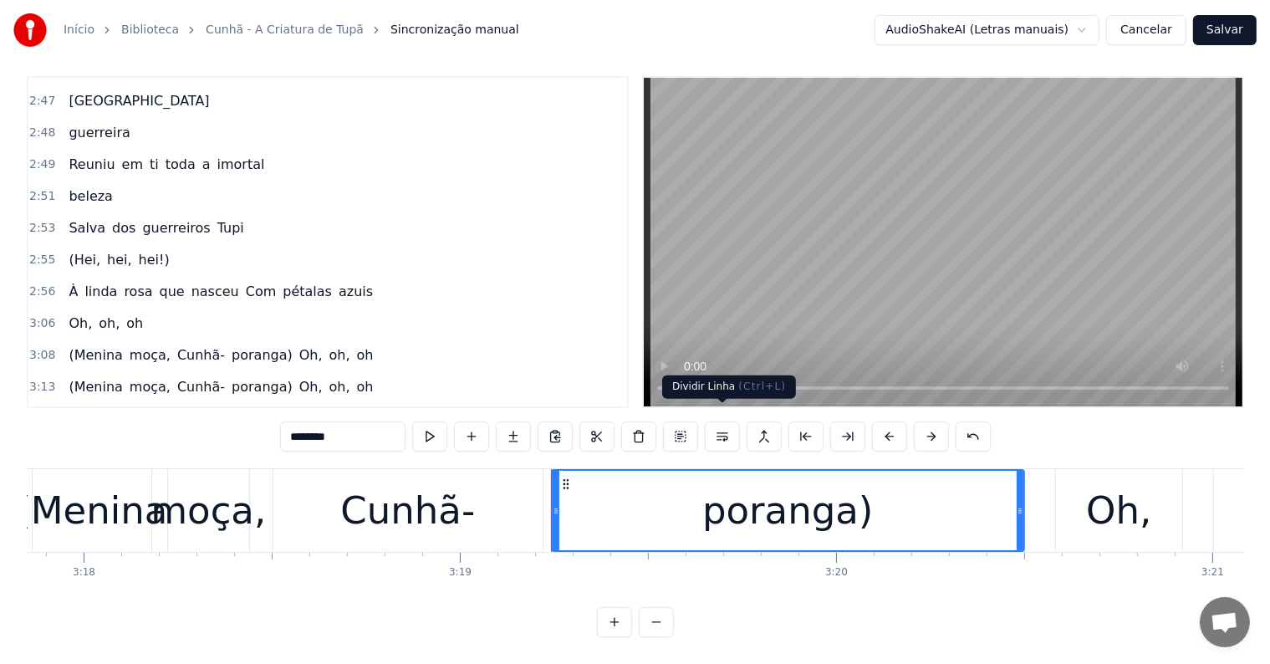
click at [722, 421] on button at bounding box center [722, 436] width 35 height 30
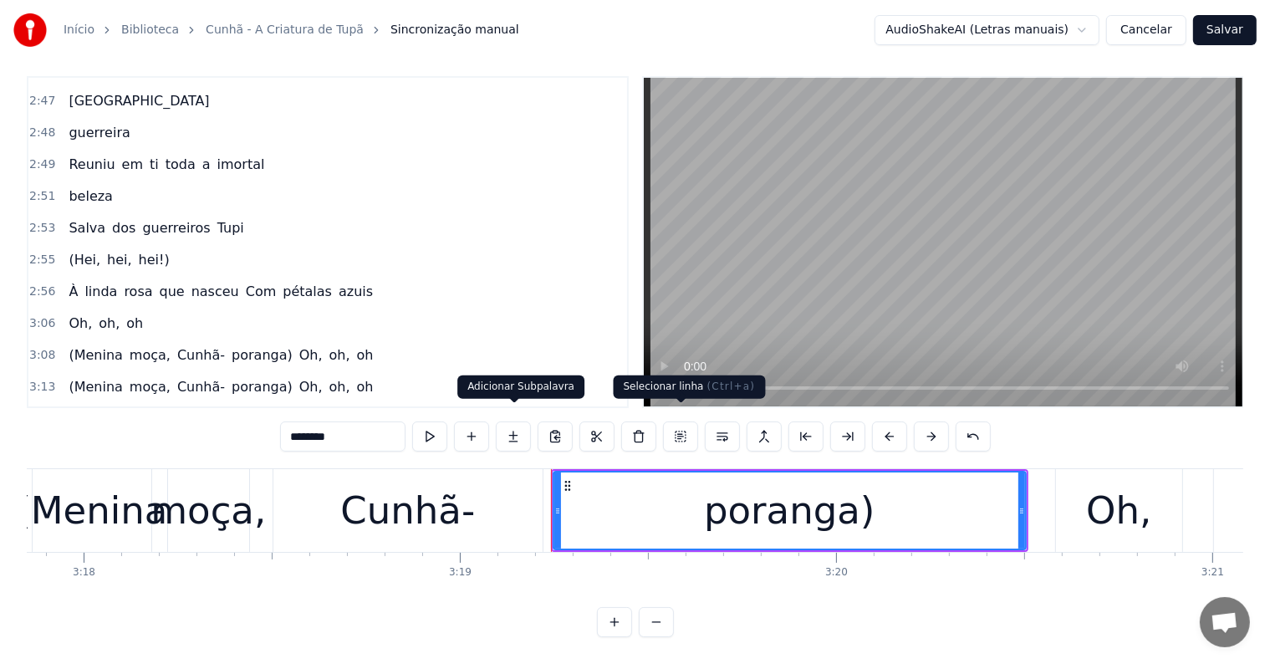
scroll to position [1516, 0]
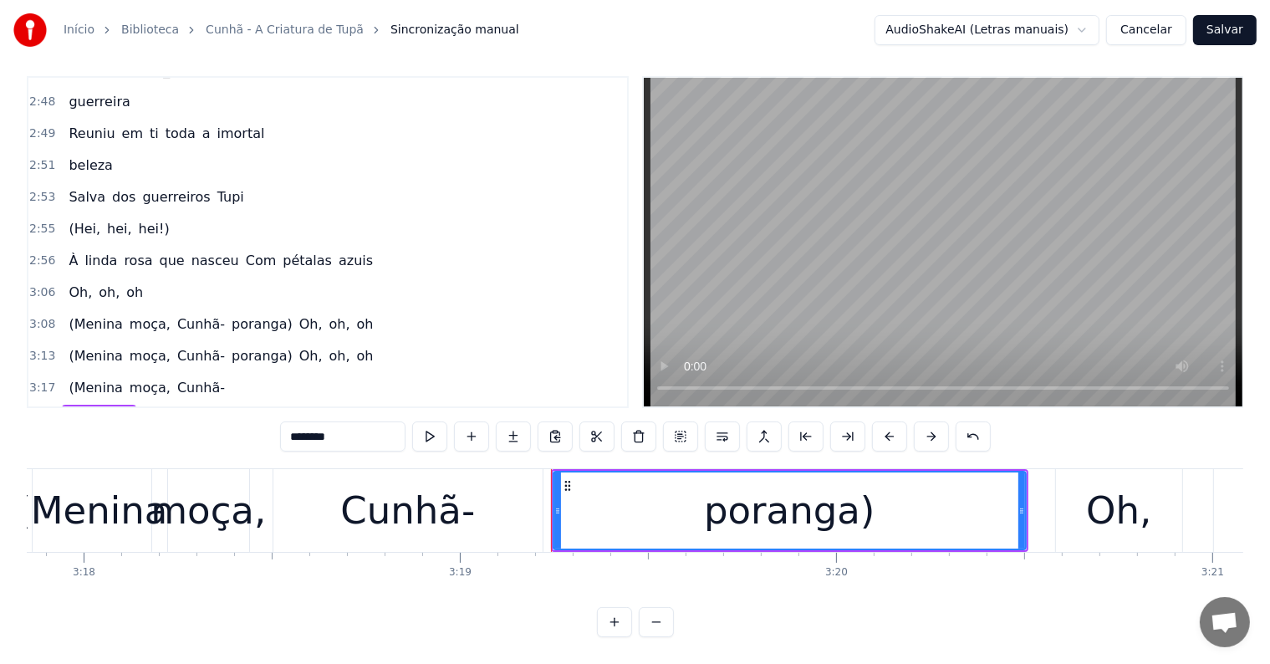
click at [181, 378] on span "Cunhã-" at bounding box center [201, 387] width 51 height 19
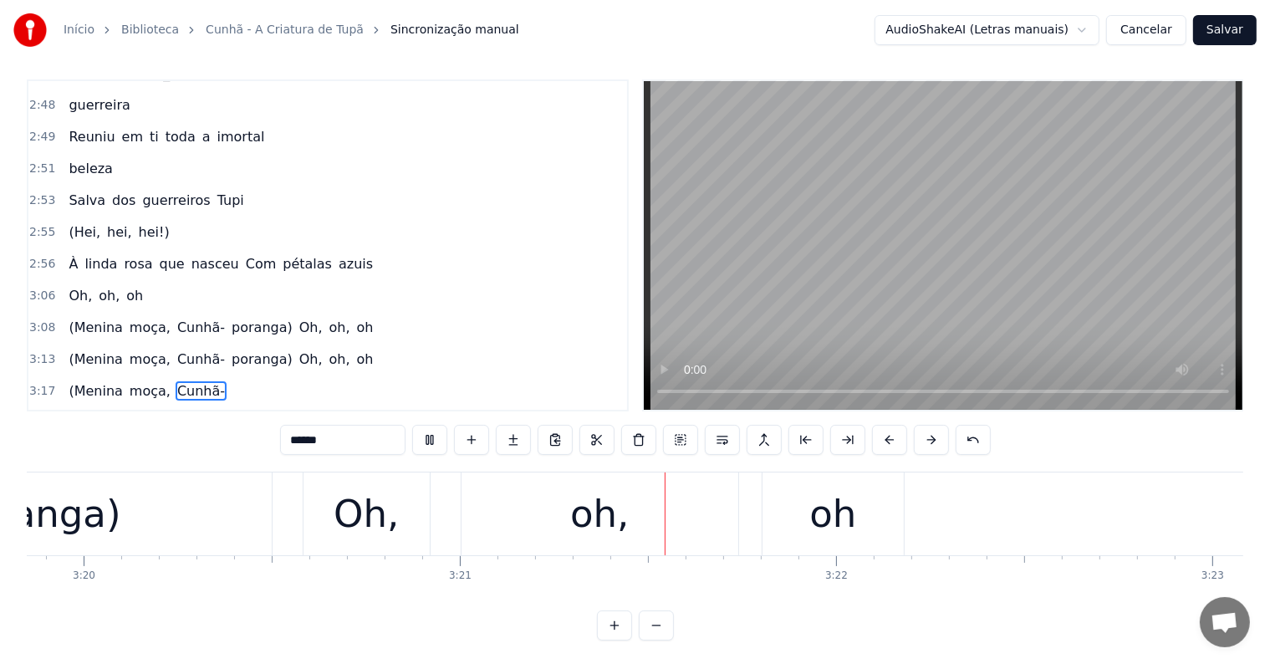
scroll to position [0, 75472]
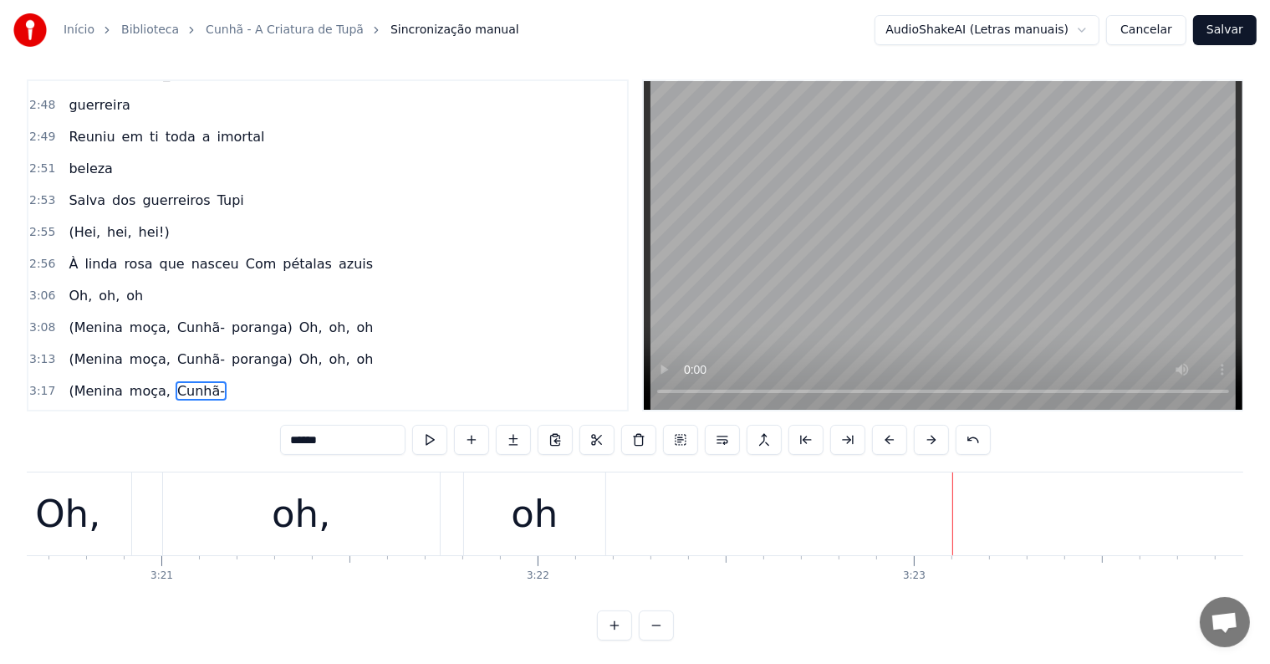
click at [528, 533] on div "oh" at bounding box center [534, 514] width 47 height 57
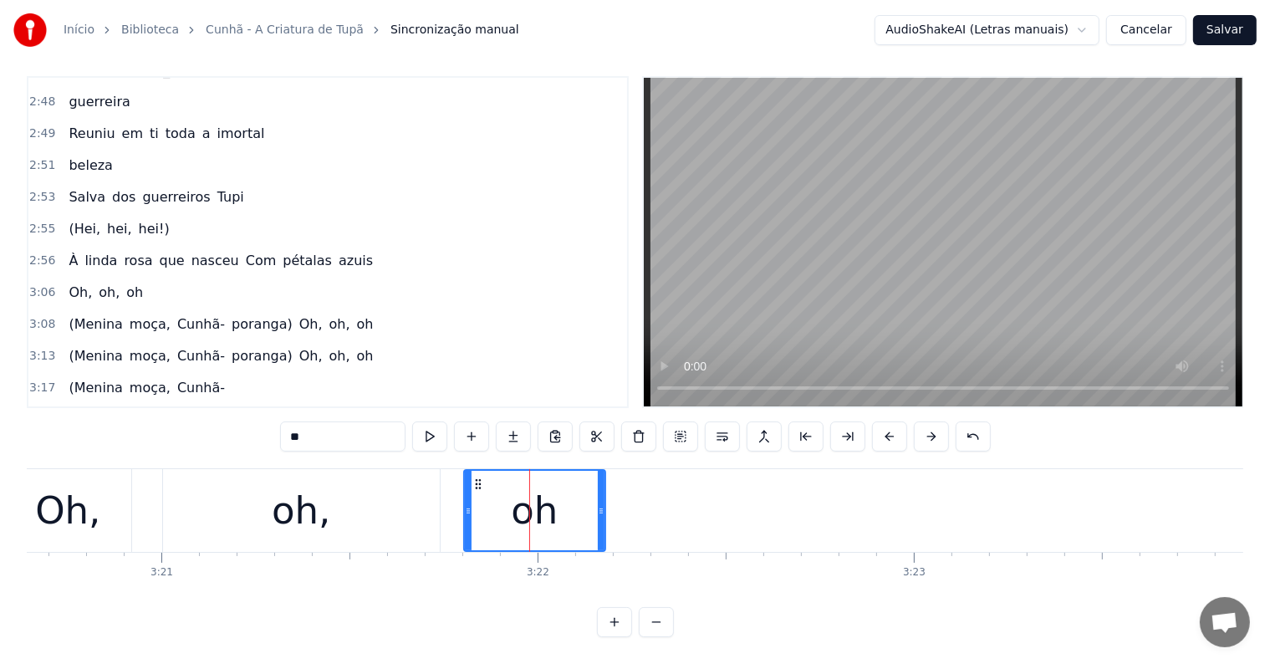
click at [358, 437] on div "**" at bounding box center [635, 437] width 711 height 33
click at [358, 421] on input "**" at bounding box center [342, 436] width 125 height 30
type input "*****"
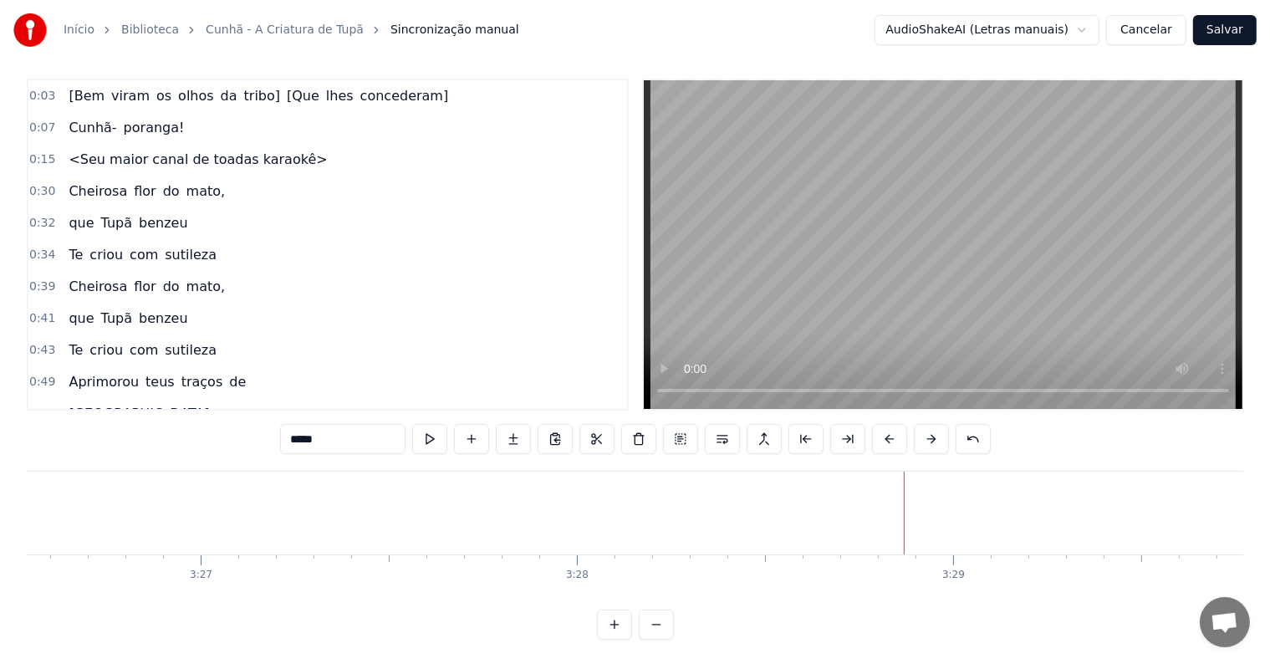
scroll to position [0, 0]
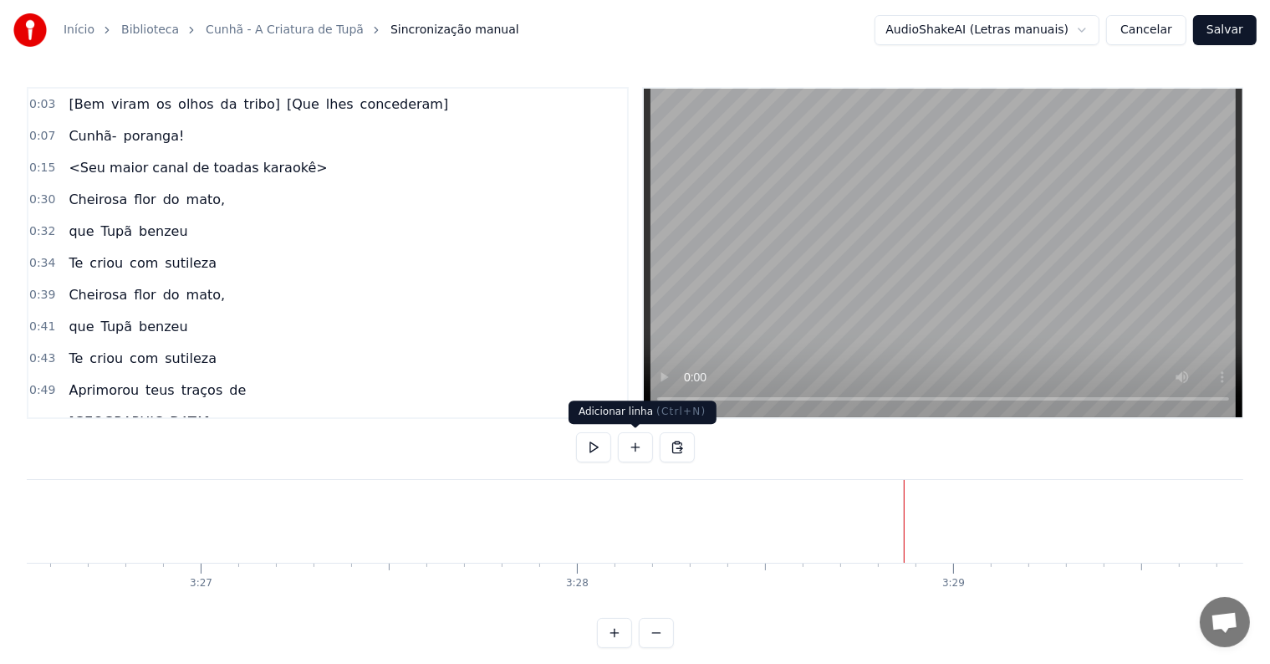
click at [636, 448] on button at bounding box center [635, 447] width 35 height 30
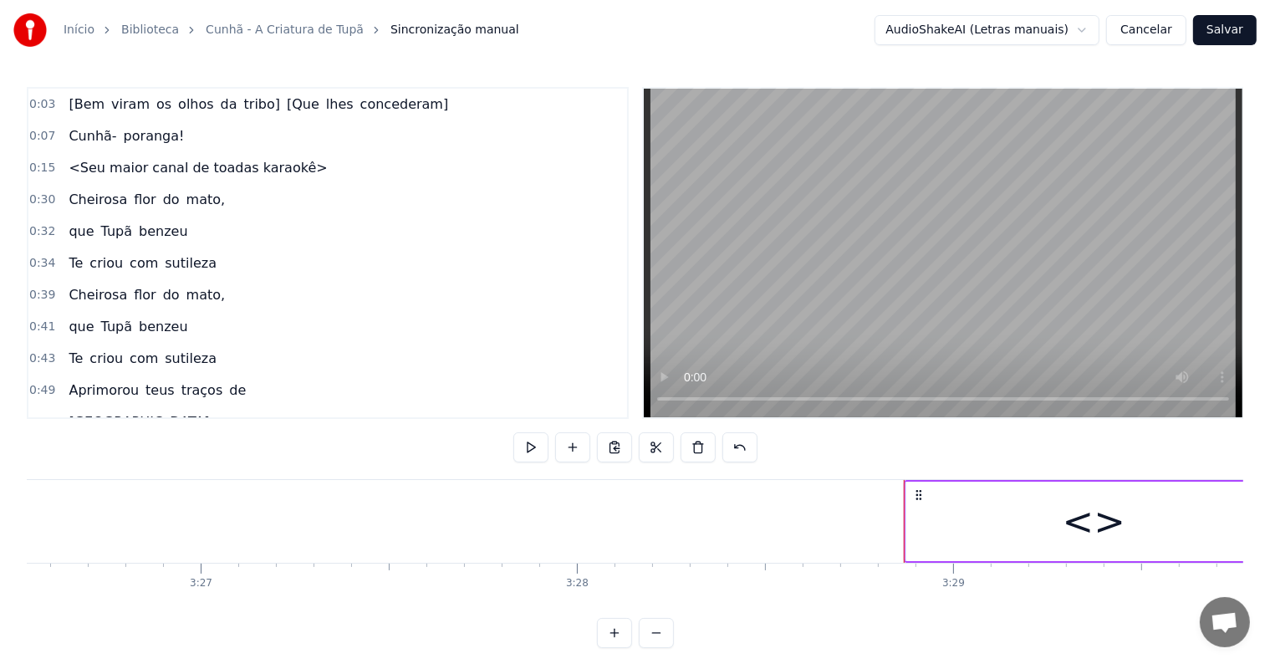
drag, startPoint x: 976, startPoint y: 562, endPoint x: 960, endPoint y: 537, distance: 29.4
click at [975, 559] on div "[Bem viram os olhos da tribo] [Que lhes concederam] Cunhã- poranga! <Seu maior …" at bounding box center [635, 541] width 1216 height 125
click at [960, 537] on div "<>" at bounding box center [1093, 520] width 374 height 79
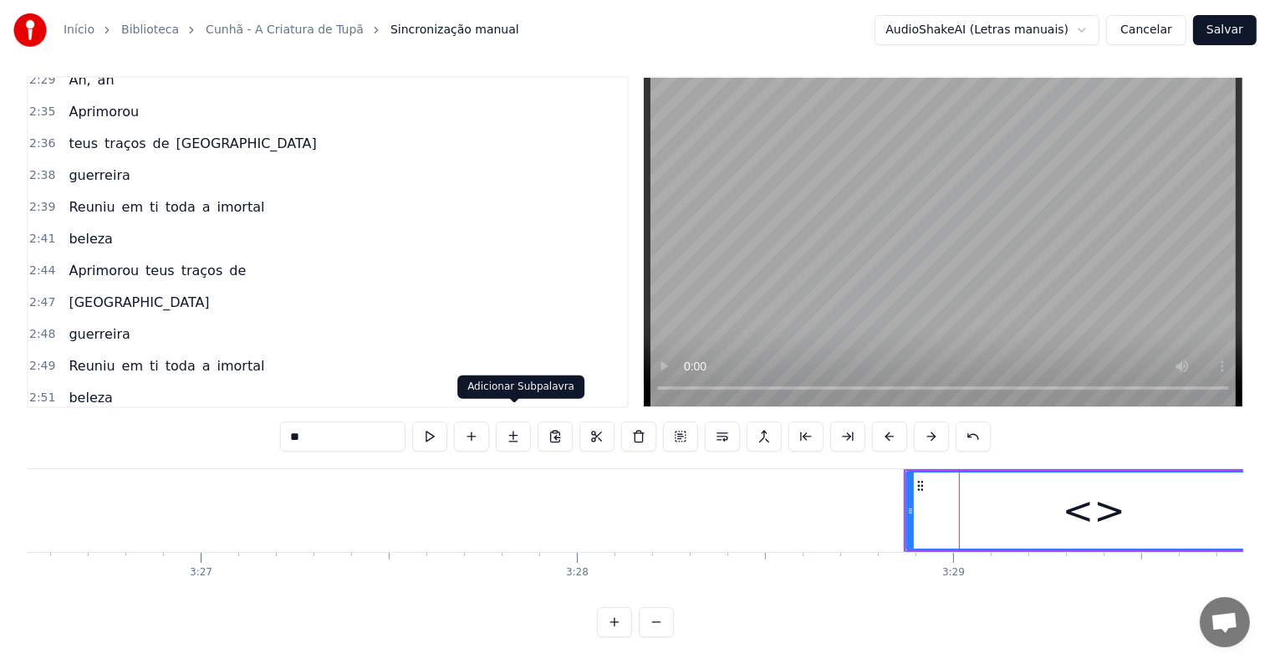
scroll to position [1547, 0]
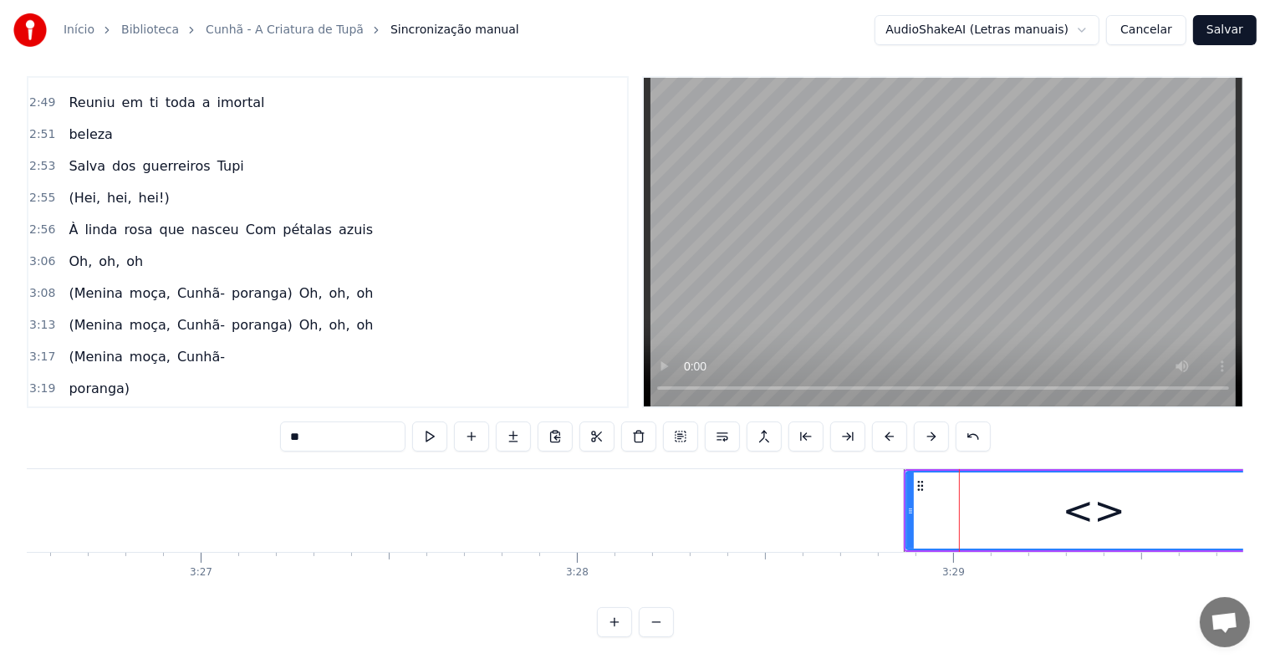
drag, startPoint x: 344, startPoint y: 417, endPoint x: 186, endPoint y: 398, distance: 158.3
click at [186, 398] on div "0:03 [Bem viram os olhos da tribo] [Que lhes concederam] 0:07 Cunhã- poranga! 0…" at bounding box center [635, 356] width 1216 height 561
paste input "**********"
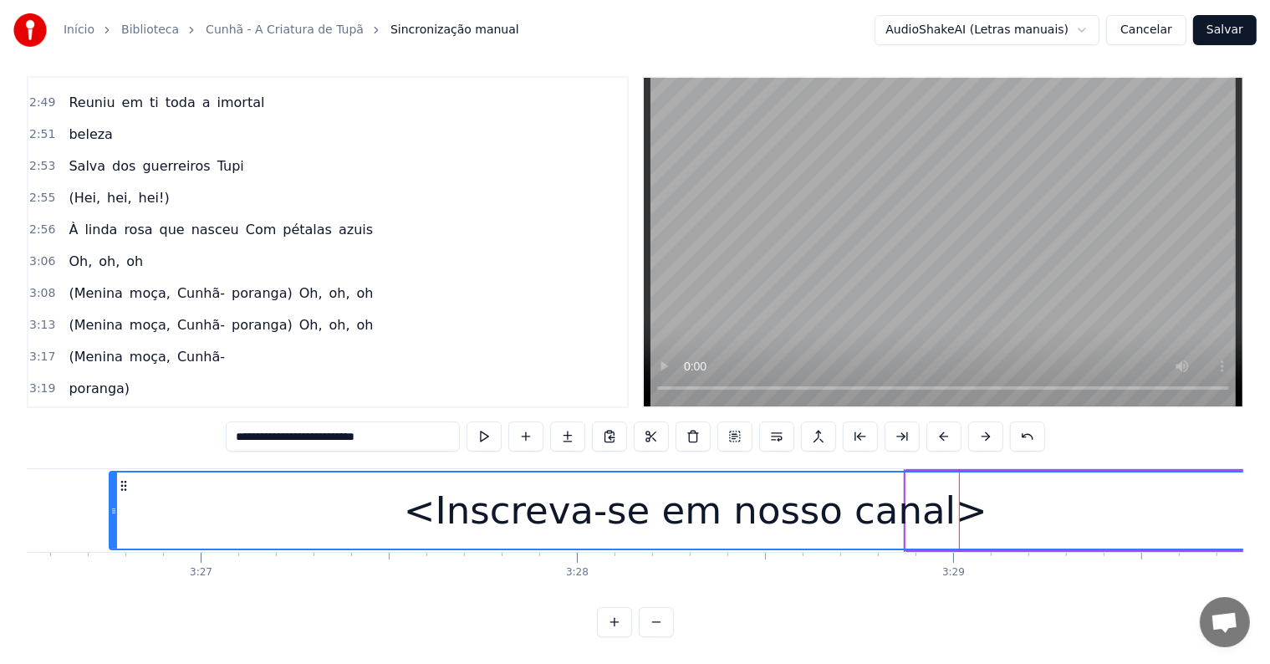
drag, startPoint x: 909, startPoint y: 492, endPoint x: 112, endPoint y: 468, distance: 797.0
click at [112, 472] on div at bounding box center [113, 510] width 7 height 76
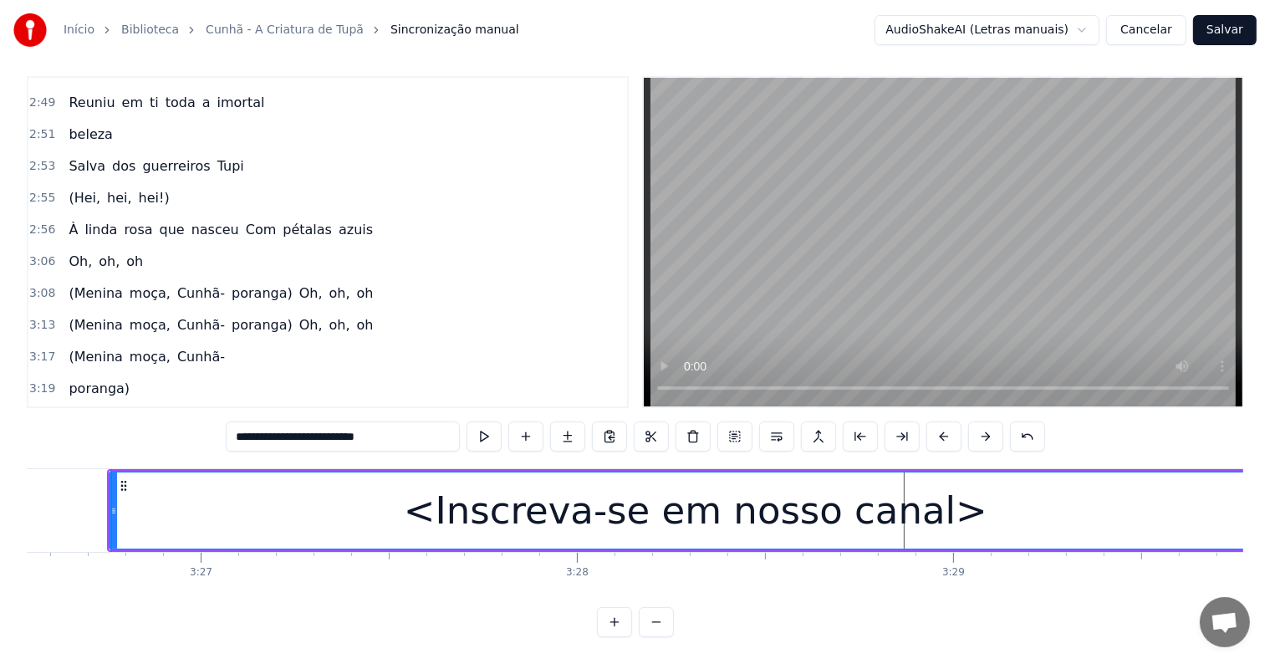
type input "**********"
click at [474, 513] on div "<Inscreva-se em nosso canal>" at bounding box center [695, 510] width 583 height 57
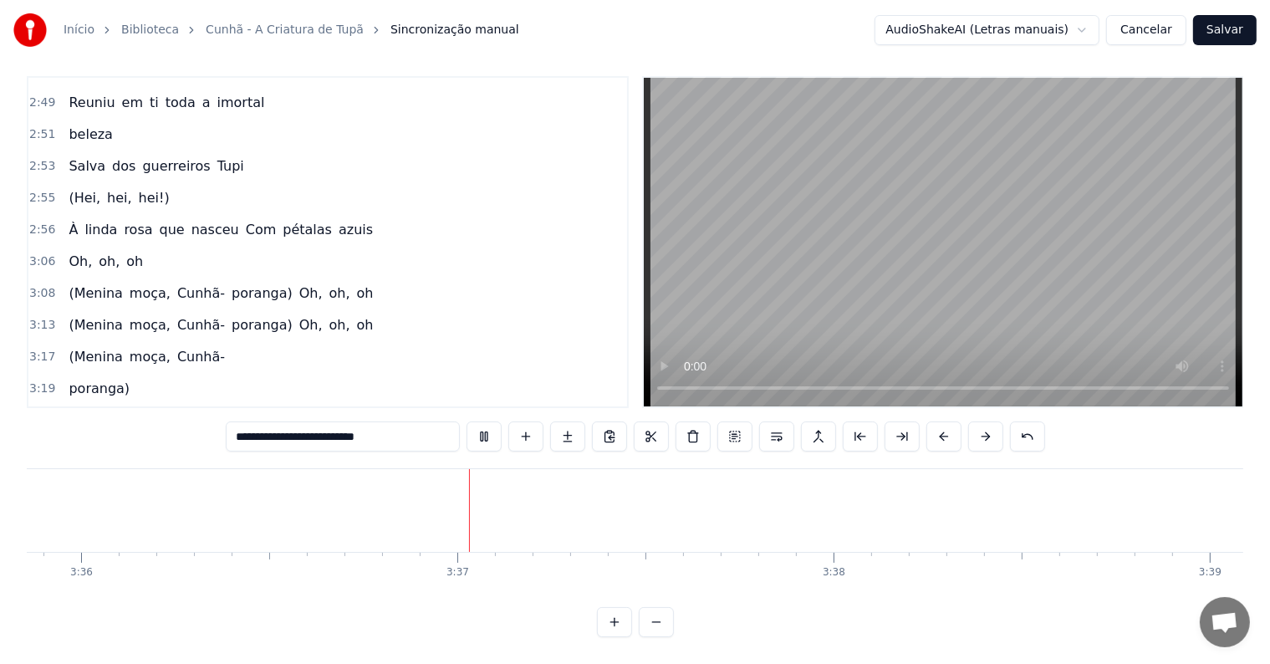
scroll to position [0, 81283]
click at [1220, 28] on button "Salvar" at bounding box center [1225, 30] width 64 height 30
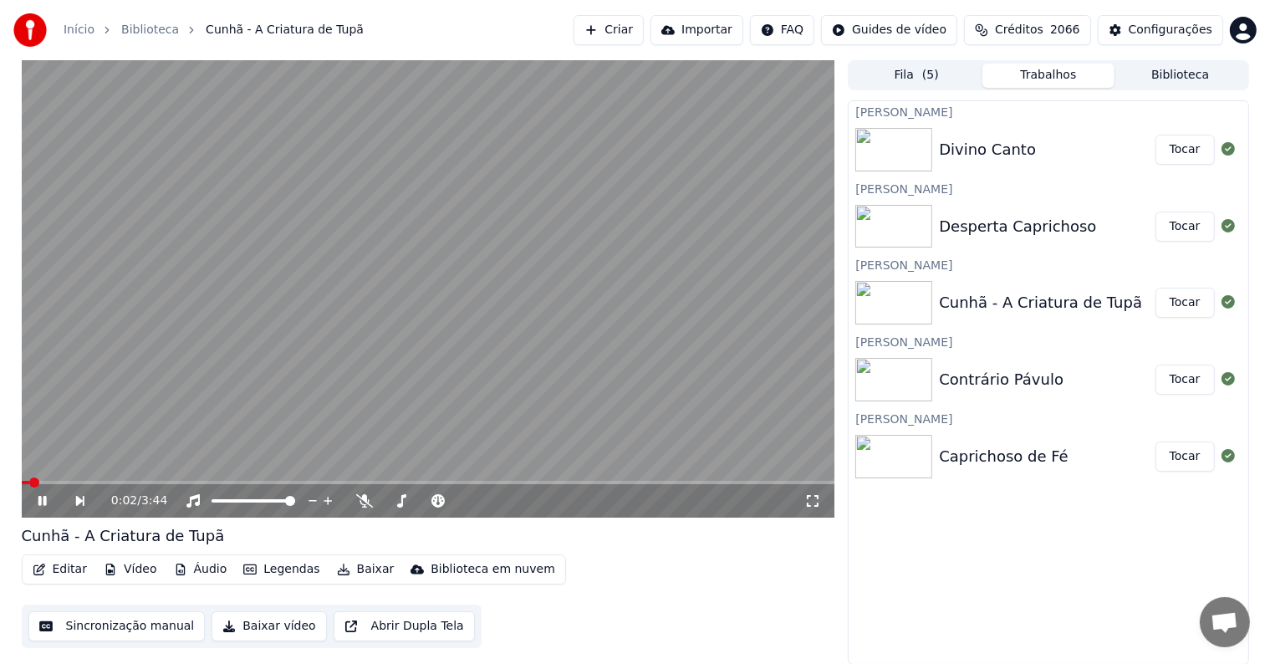
click at [1179, 224] on button "Tocar" at bounding box center [1184, 226] width 59 height 30
click at [293, 315] on video at bounding box center [428, 288] width 813 height 457
click at [74, 563] on button "Editar" at bounding box center [60, 569] width 68 height 23
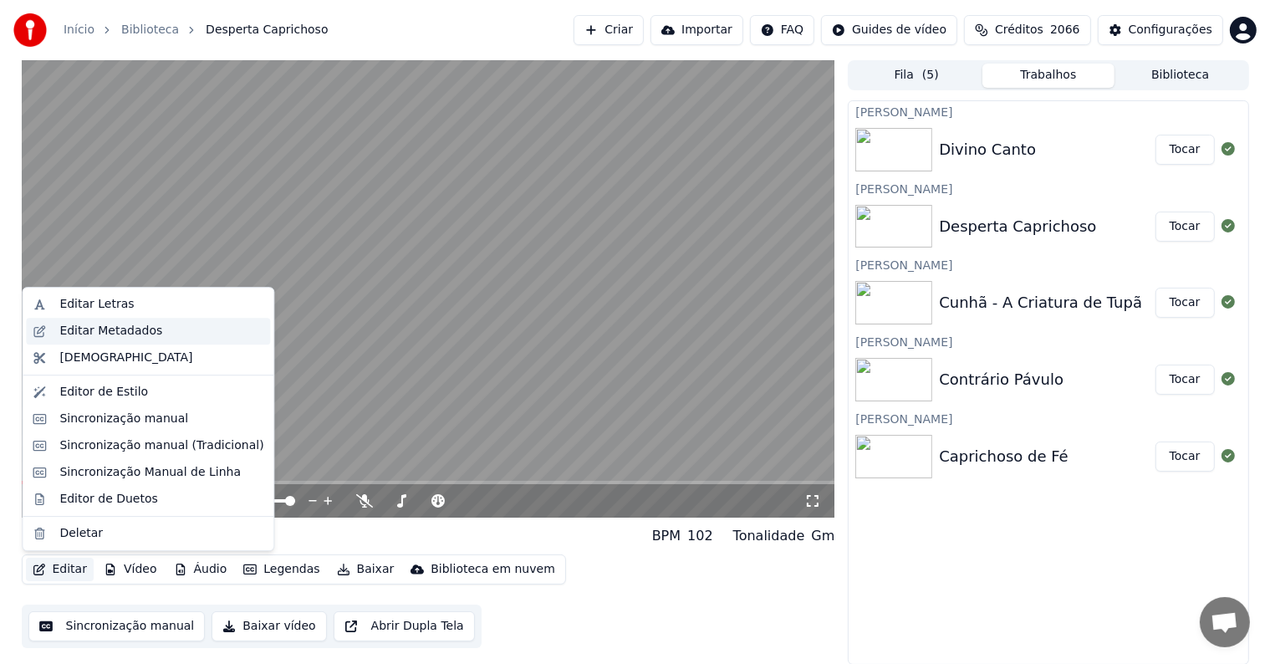
click at [75, 328] on div "Editar Metadados" at bounding box center [110, 331] width 103 height 17
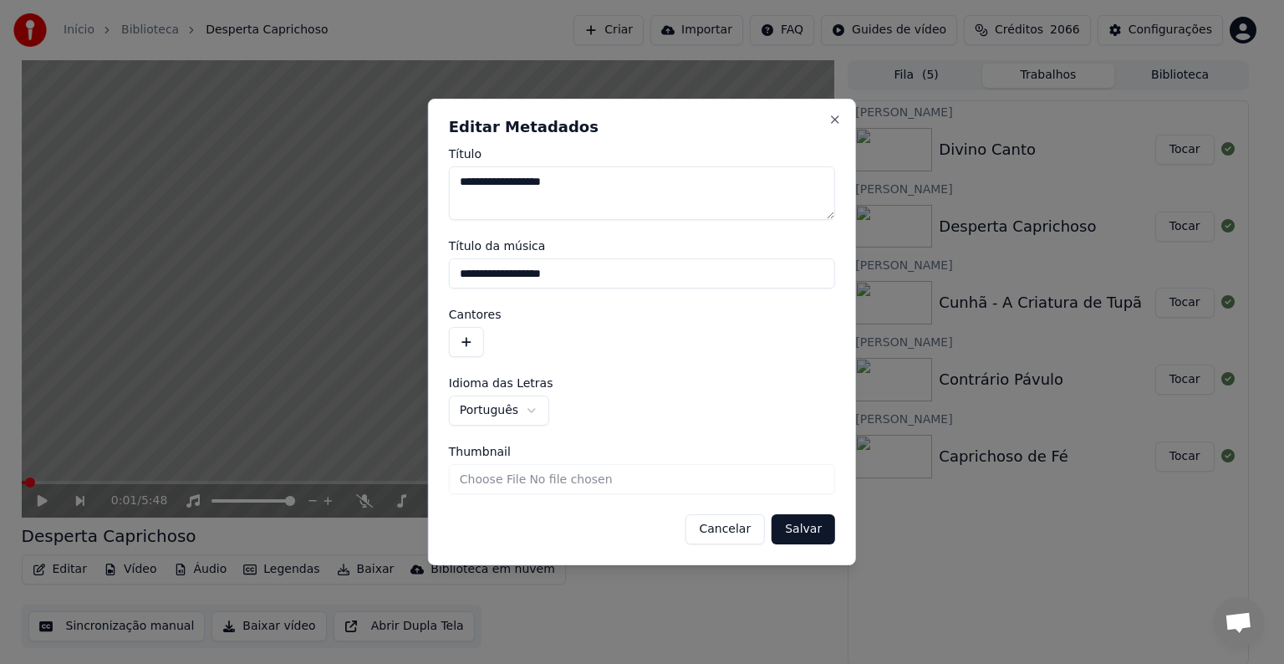
drag, startPoint x: 593, startPoint y: 277, endPoint x: 440, endPoint y: 263, distance: 153.6
click at [440, 263] on div "**********" at bounding box center [642, 332] width 428 height 466
click at [460, 350] on button "button" at bounding box center [466, 342] width 35 height 30
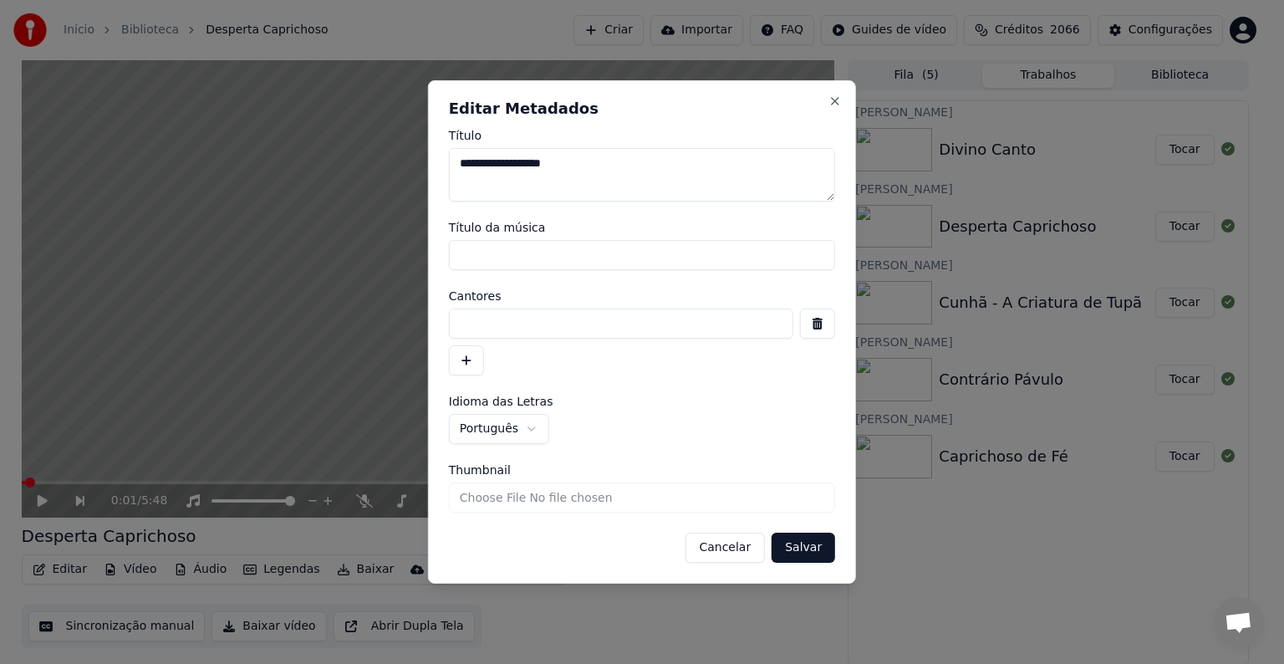
click at [468, 334] on input at bounding box center [621, 323] width 344 height 30
paste input "**********"
type input "**********"
click at [805, 550] on button "Salvar" at bounding box center [804, 547] width 64 height 30
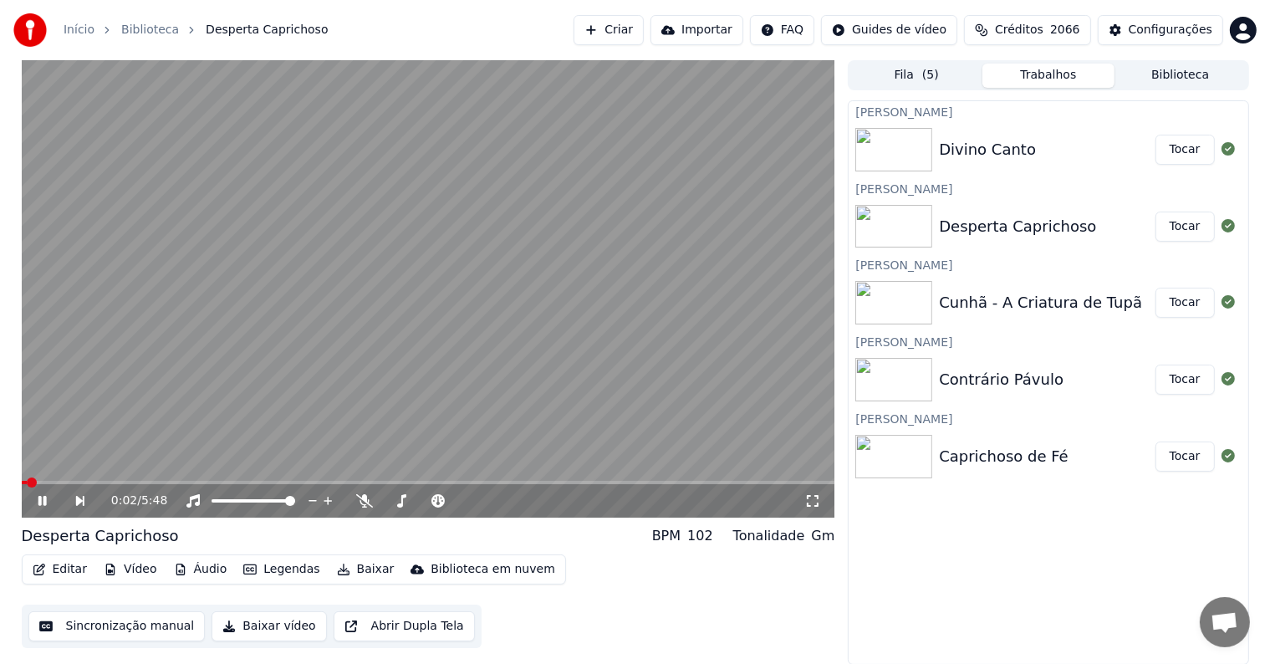
click at [180, 360] on video at bounding box center [428, 288] width 813 height 457
click at [130, 624] on button "Sincronização manual" at bounding box center [116, 626] width 177 height 30
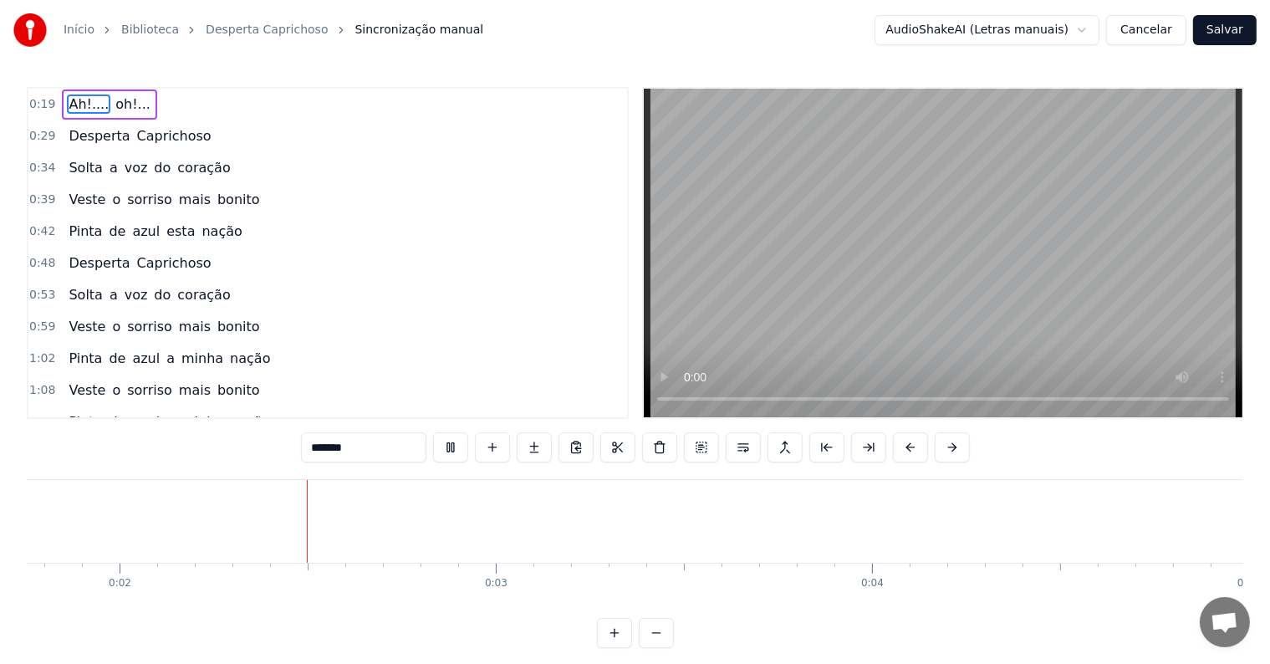
scroll to position [0, 657]
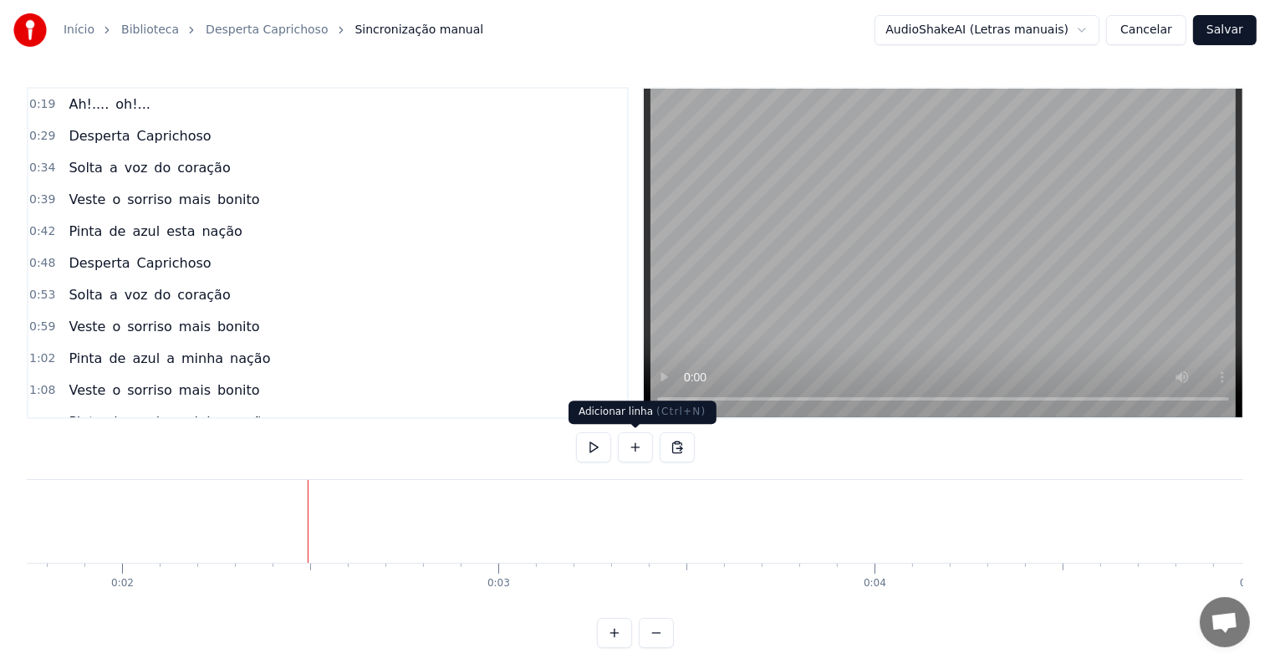
click at [636, 445] on button at bounding box center [635, 447] width 35 height 30
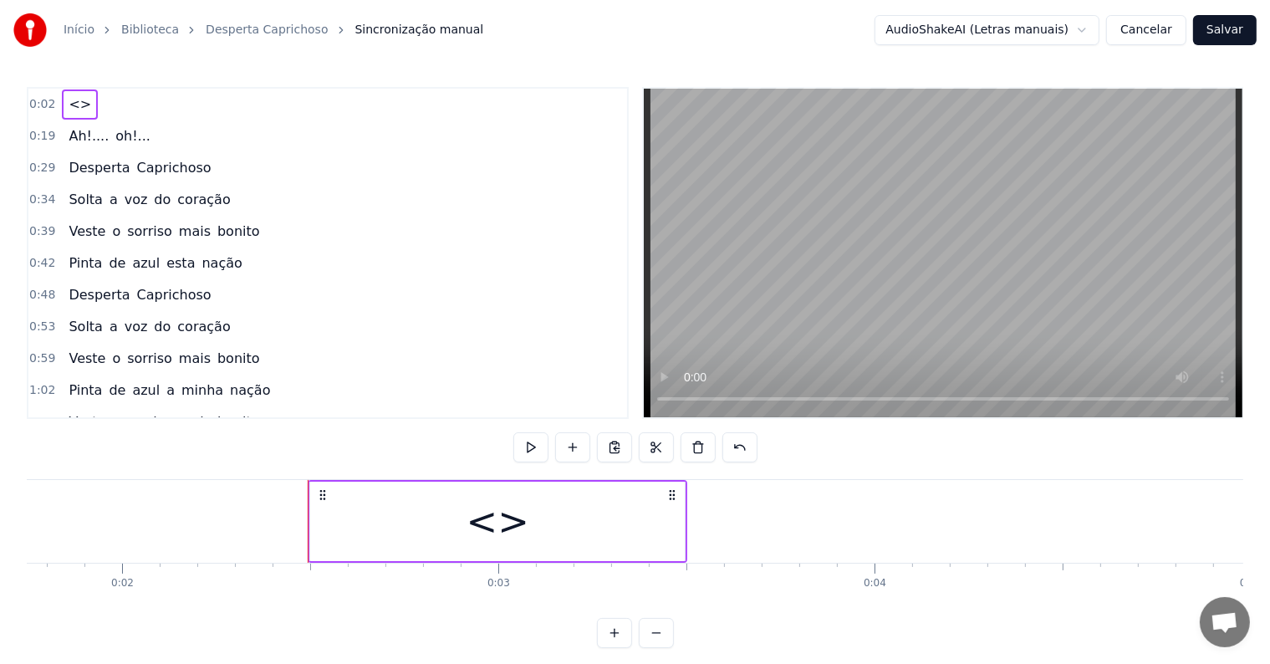
click at [429, 527] on div "<>" at bounding box center [497, 520] width 374 height 79
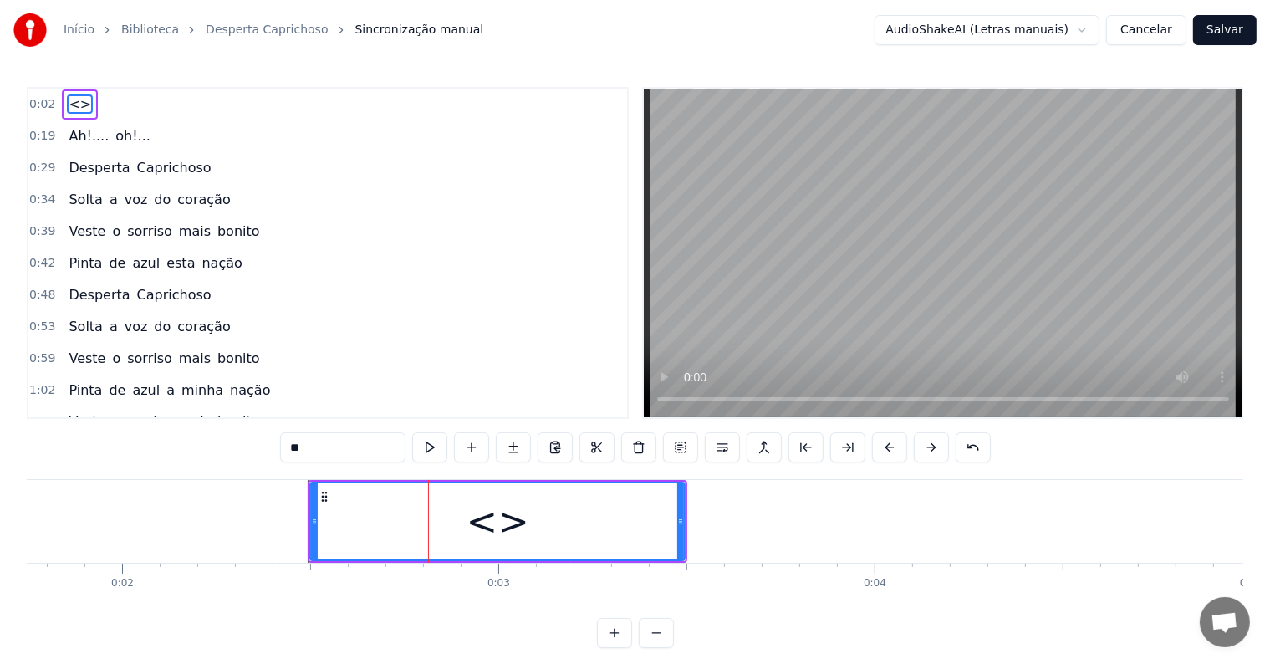
drag, startPoint x: 364, startPoint y: 444, endPoint x: 192, endPoint y: 429, distance: 172.9
click at [192, 429] on div "0:02 <> 0:19 Ah!.... oh!... 0:29 Desperta Caprichoso 0:34 Solta a voz do coraçã…" at bounding box center [635, 367] width 1216 height 561
paste input "**********"
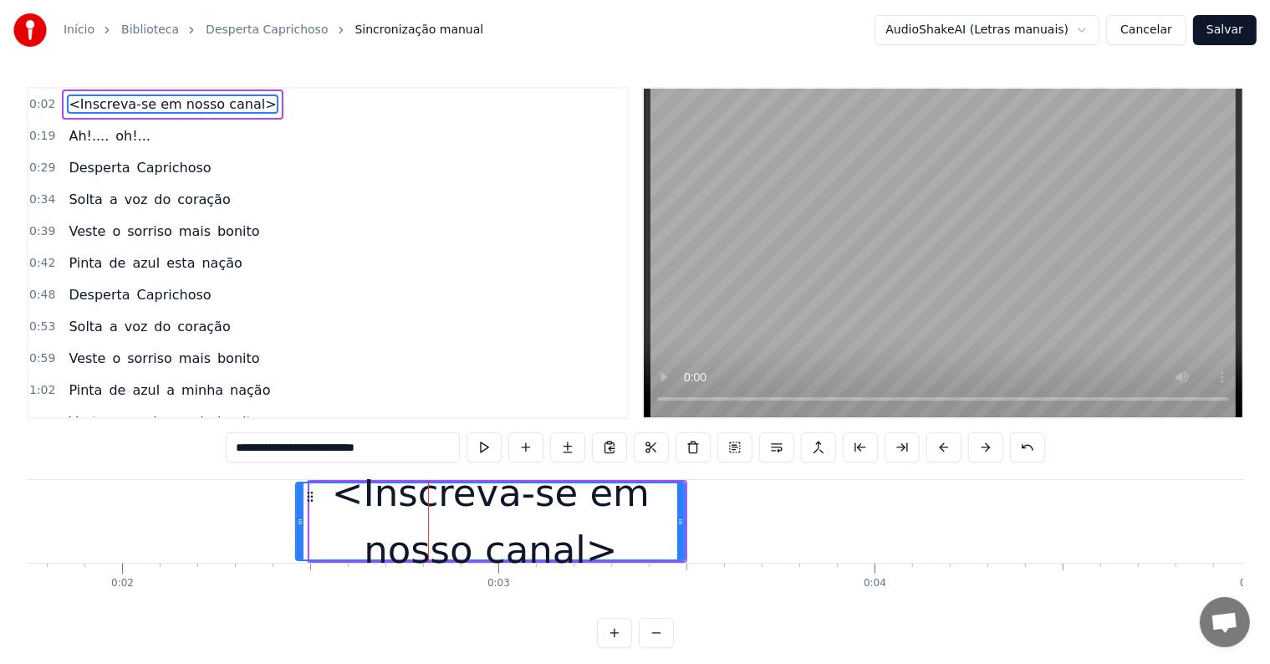
drag, startPoint x: 312, startPoint y: 518, endPoint x: 298, endPoint y: 518, distance: 14.2
click at [299, 519] on circle at bounding box center [299, 519] width 1 height 1
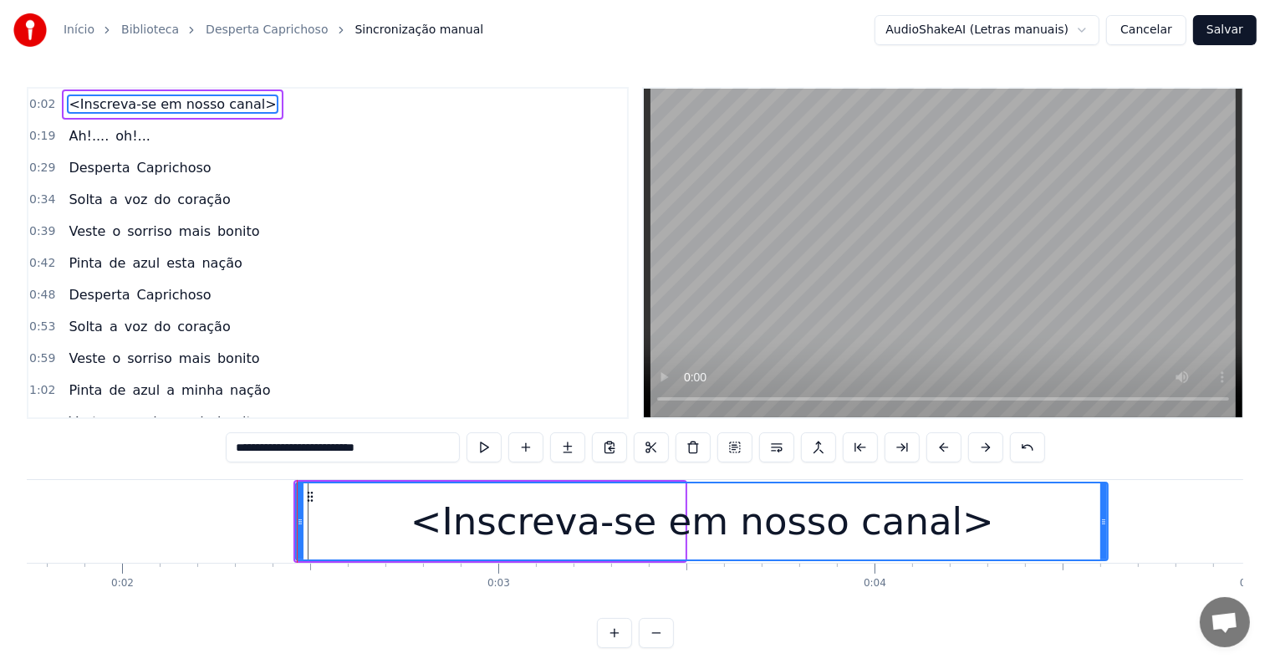
drag, startPoint x: 680, startPoint y: 517, endPoint x: 1103, endPoint y: 518, distance: 423.0
click at [1103, 518] on icon at bounding box center [1103, 521] width 7 height 13
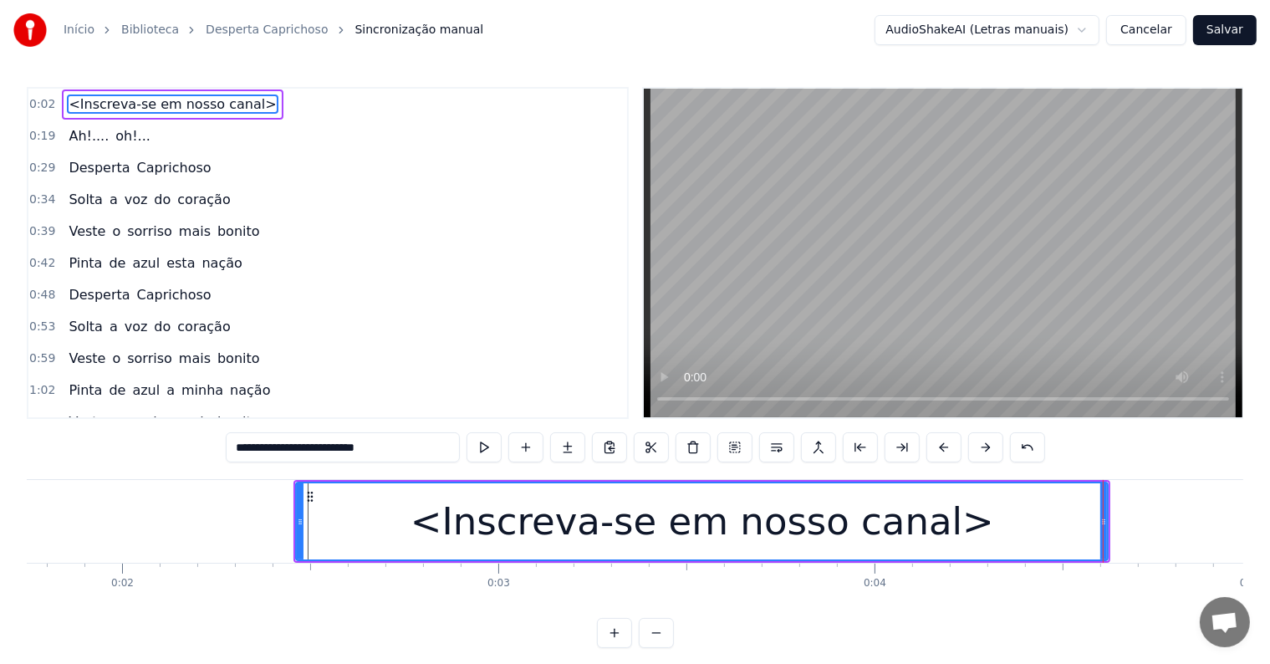
type input "**********"
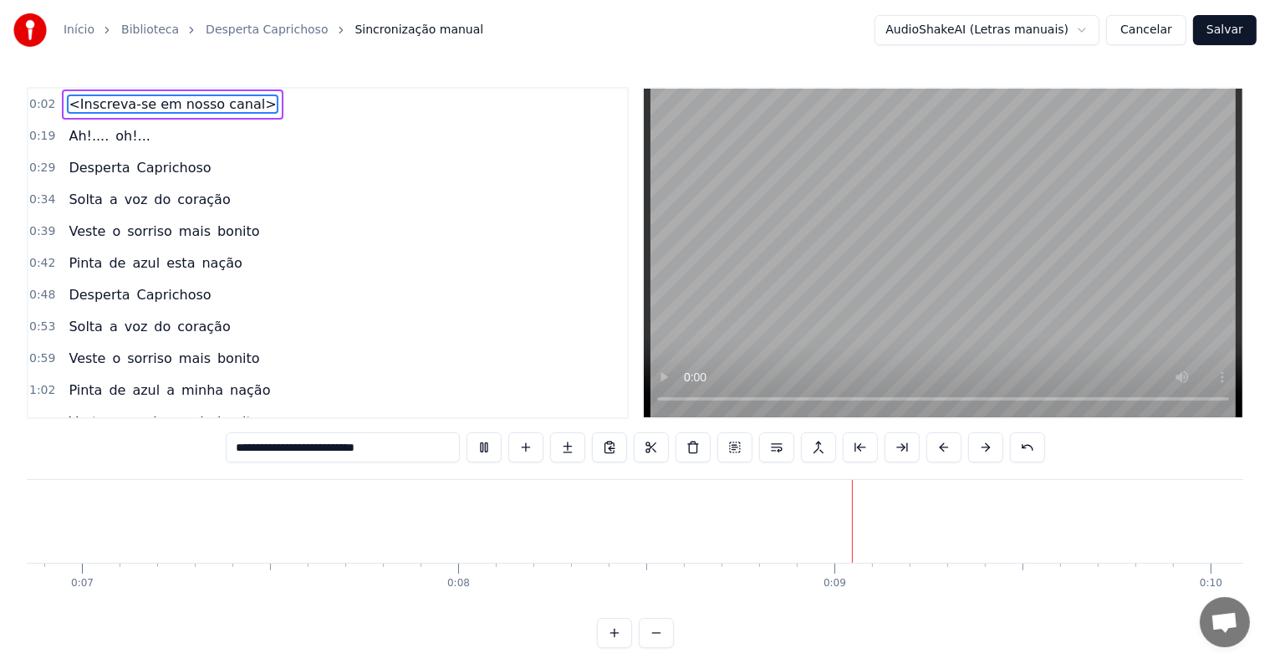
scroll to position [0, 3009]
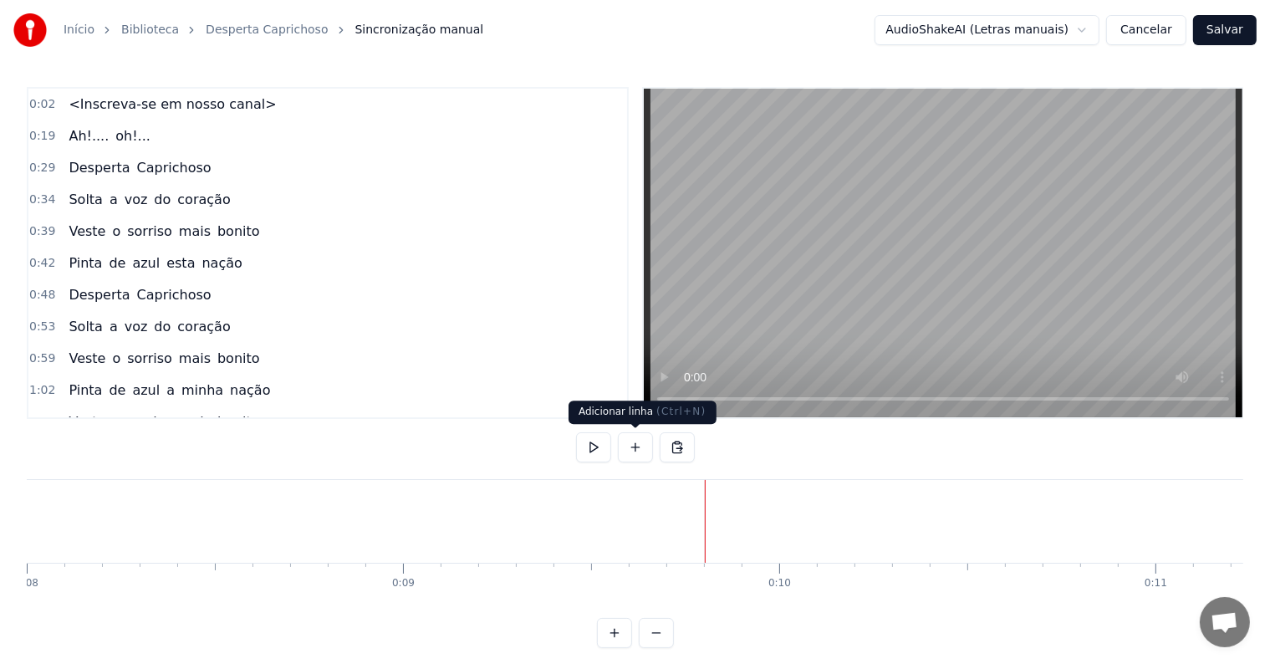
click at [630, 451] on button at bounding box center [635, 447] width 35 height 30
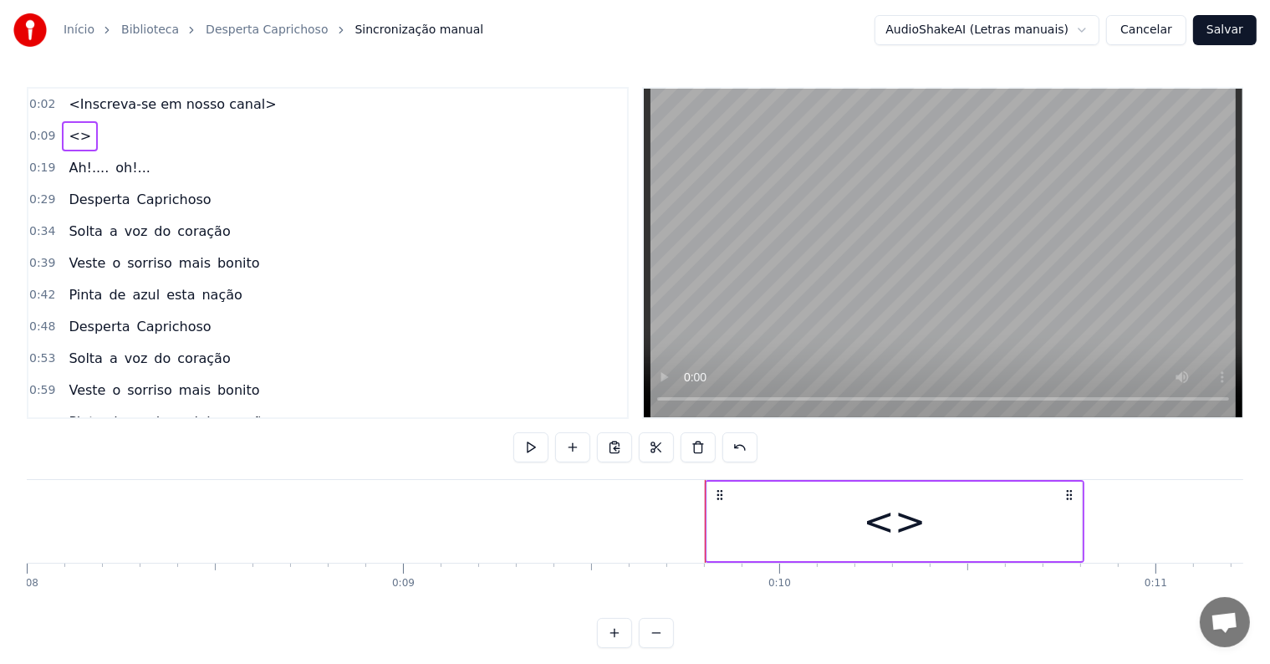
click at [752, 532] on div "<>" at bounding box center [894, 520] width 374 height 79
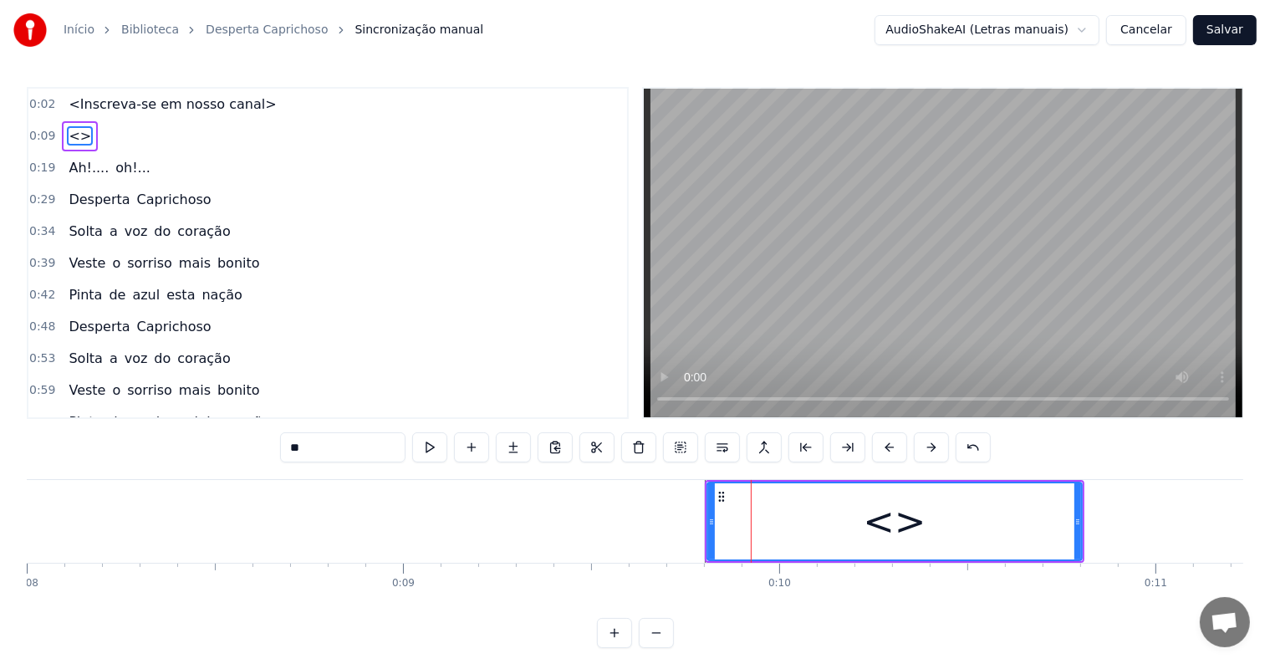
drag, startPoint x: 344, startPoint y: 445, endPoint x: 237, endPoint y: 425, distance: 108.7
click at [237, 425] on div "0:02 <Inscreva-se em nosso canal> 0:09 <> 0:19 Ah!.... oh!... 0:29 Desperta Cap…" at bounding box center [635, 367] width 1216 height 561
click at [375, 451] on input "***" at bounding box center [342, 447] width 125 height 30
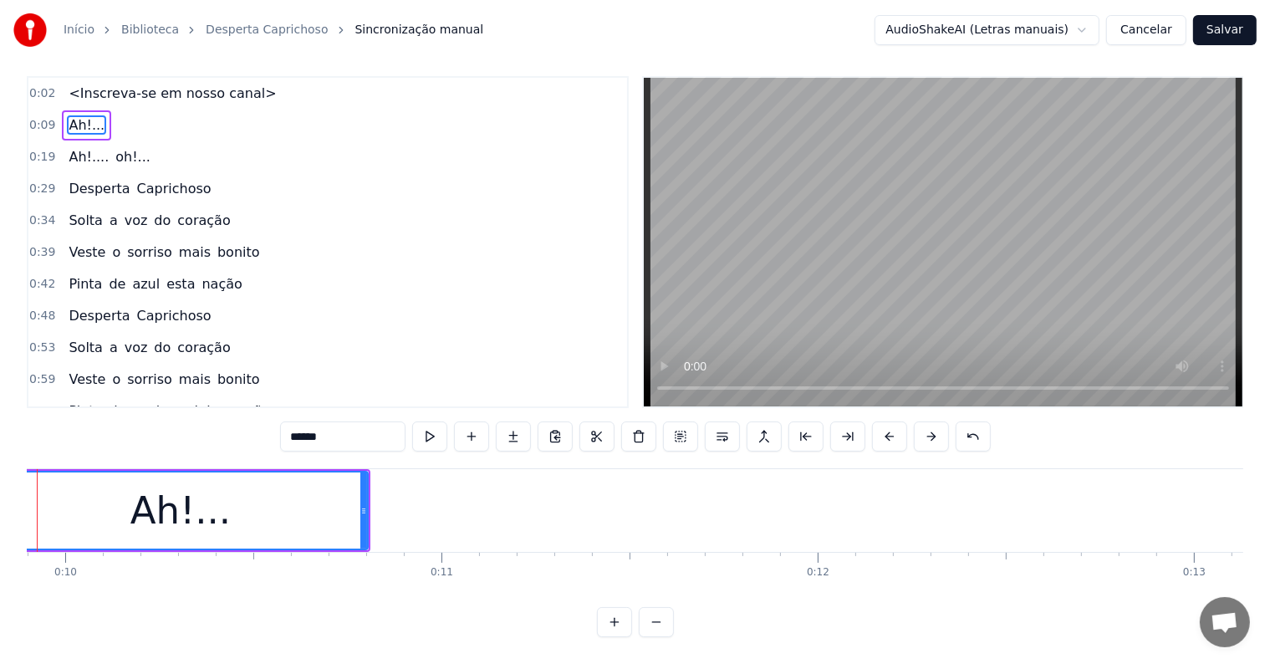
scroll to position [0, 3778]
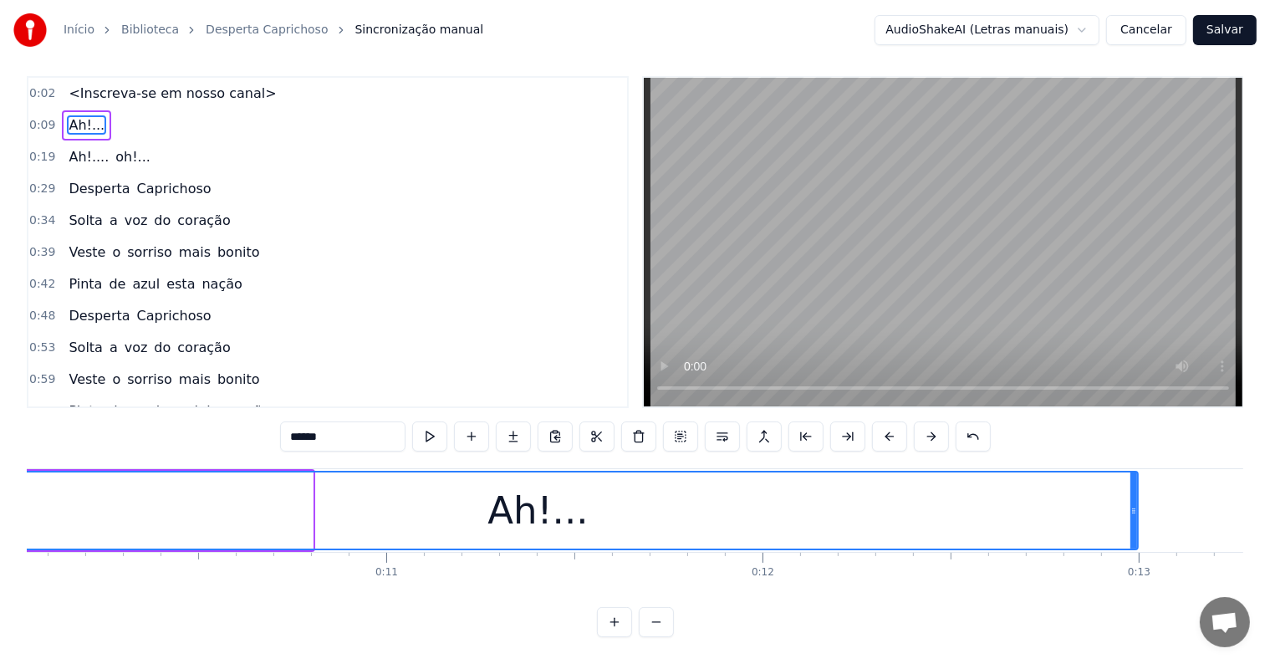
drag, startPoint x: 309, startPoint y: 494, endPoint x: 1134, endPoint y: 502, distance: 825.1
click at [1134, 502] on div at bounding box center [1133, 510] width 7 height 76
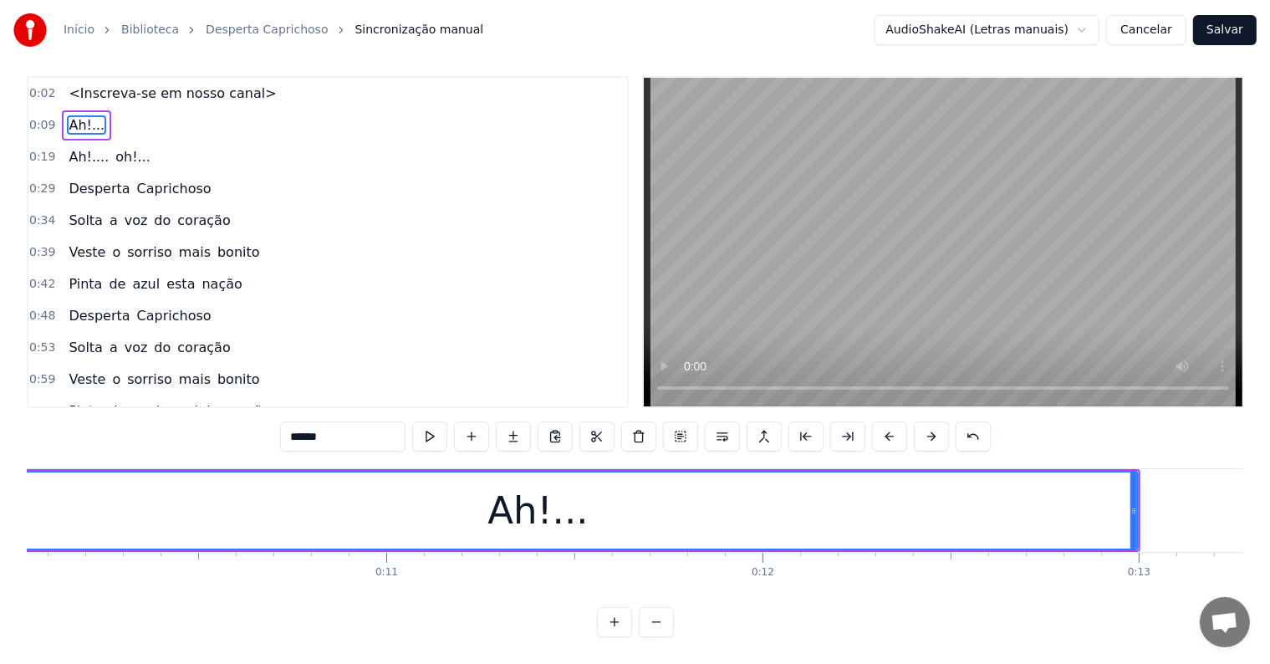
scroll to position [0, 0]
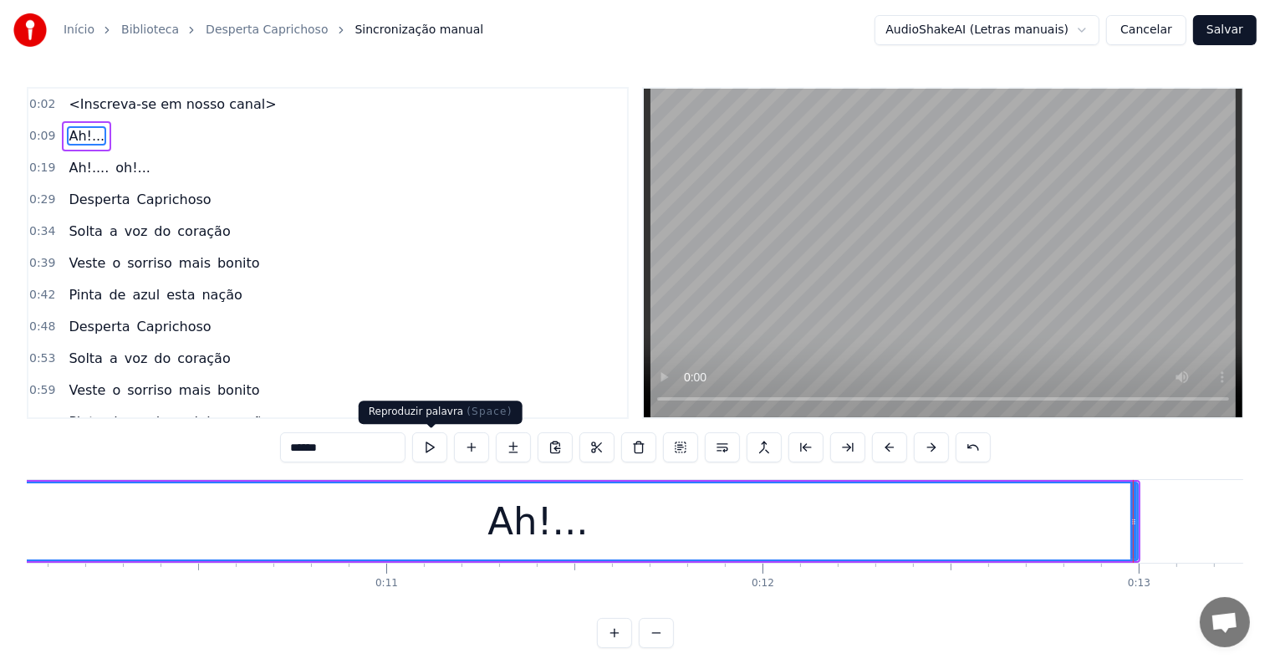
type input "******"
click at [425, 447] on button at bounding box center [429, 447] width 35 height 30
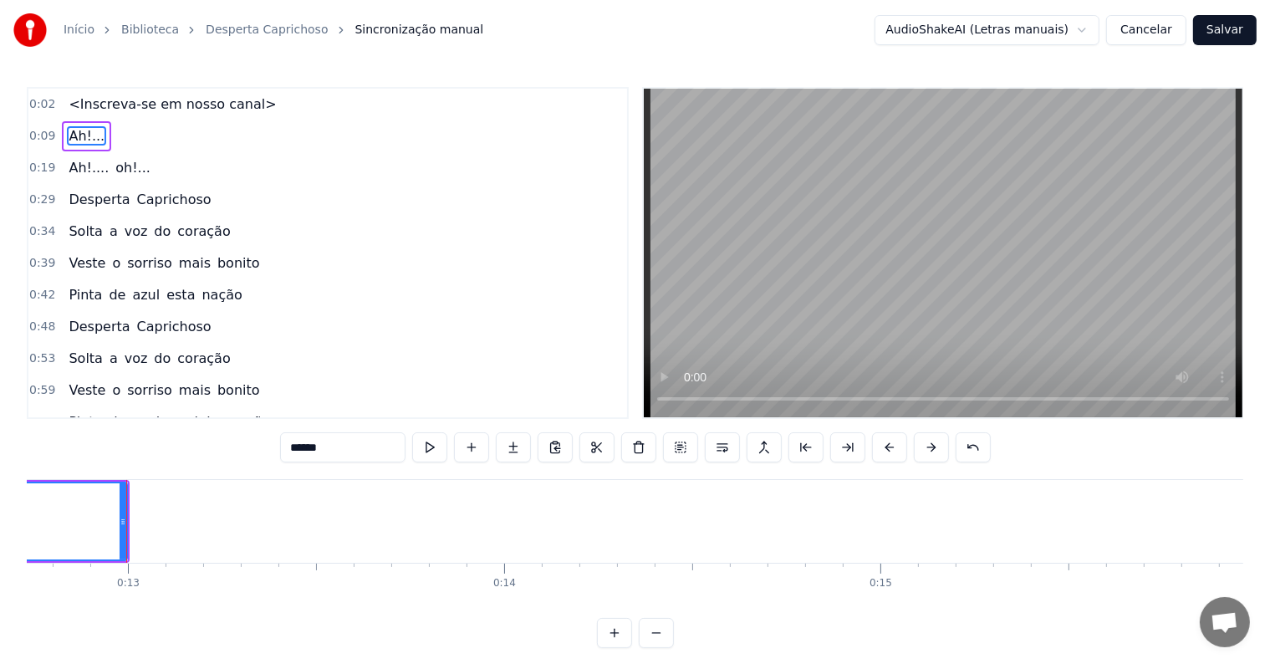
scroll to position [0, 4804]
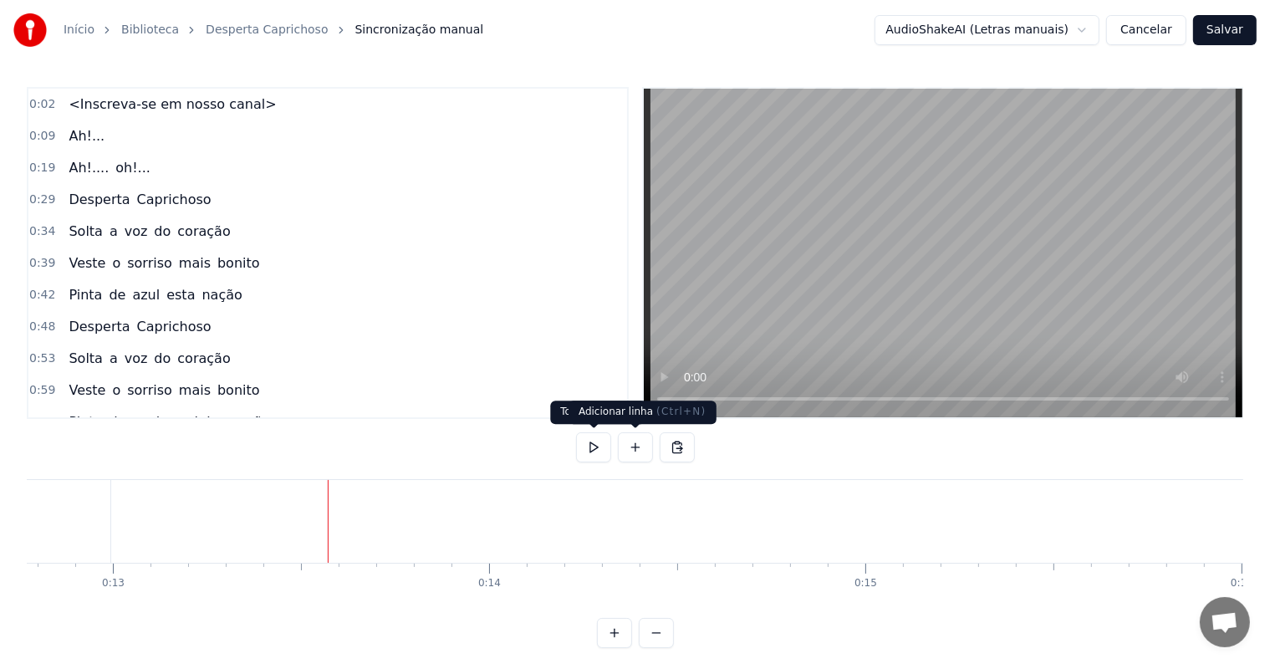
click at [631, 446] on button at bounding box center [635, 447] width 35 height 30
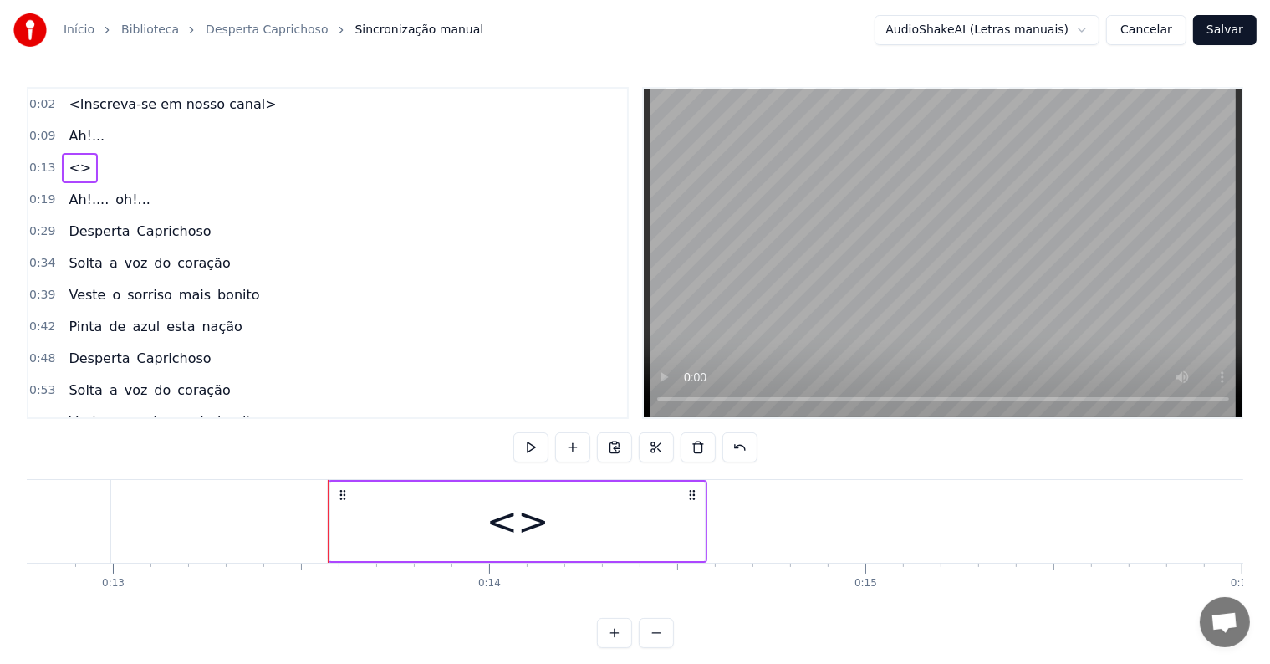
click at [469, 532] on div "<>" at bounding box center [517, 520] width 374 height 79
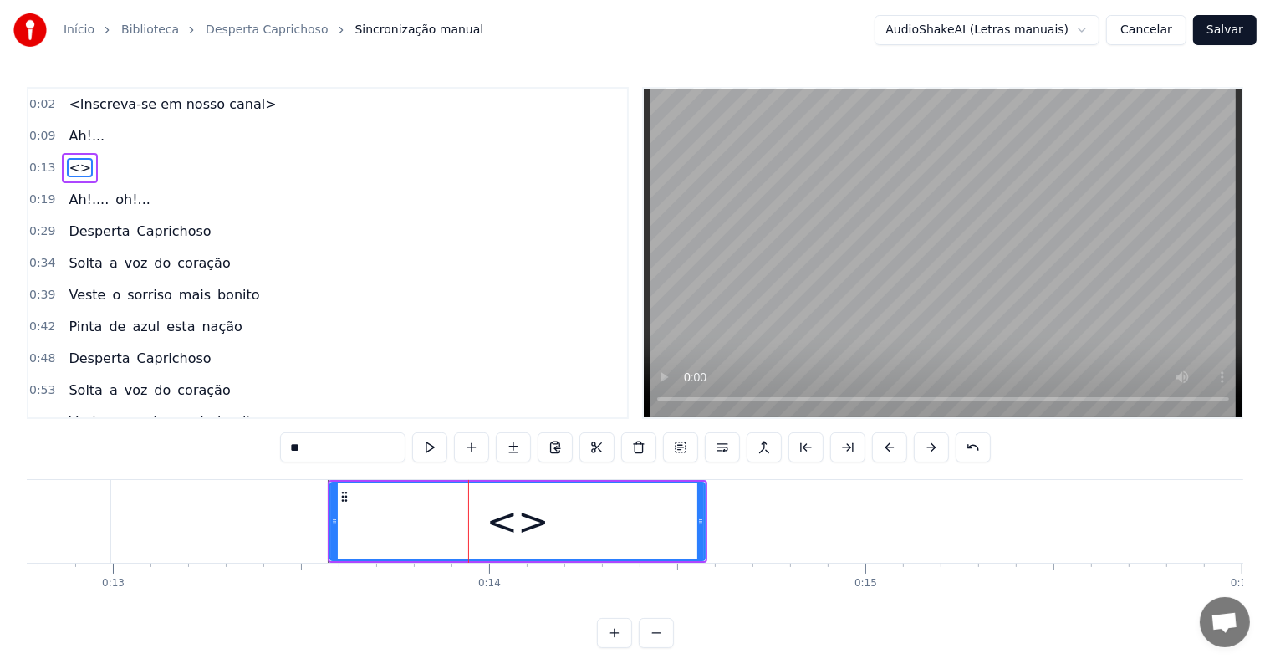
drag, startPoint x: 322, startPoint y: 445, endPoint x: 237, endPoint y: 446, distance: 84.4
click at [237, 446] on div "0:02 <Inscreva-se em nosso canal> 0:09 Ah!... 0:13 <> 0:19 Ah!.... oh!... 0:29 …" at bounding box center [635, 367] width 1216 height 561
click at [572, 526] on div "Ôh!" at bounding box center [517, 521] width 373 height 76
click at [355, 451] on input "***" at bounding box center [342, 447] width 125 height 30
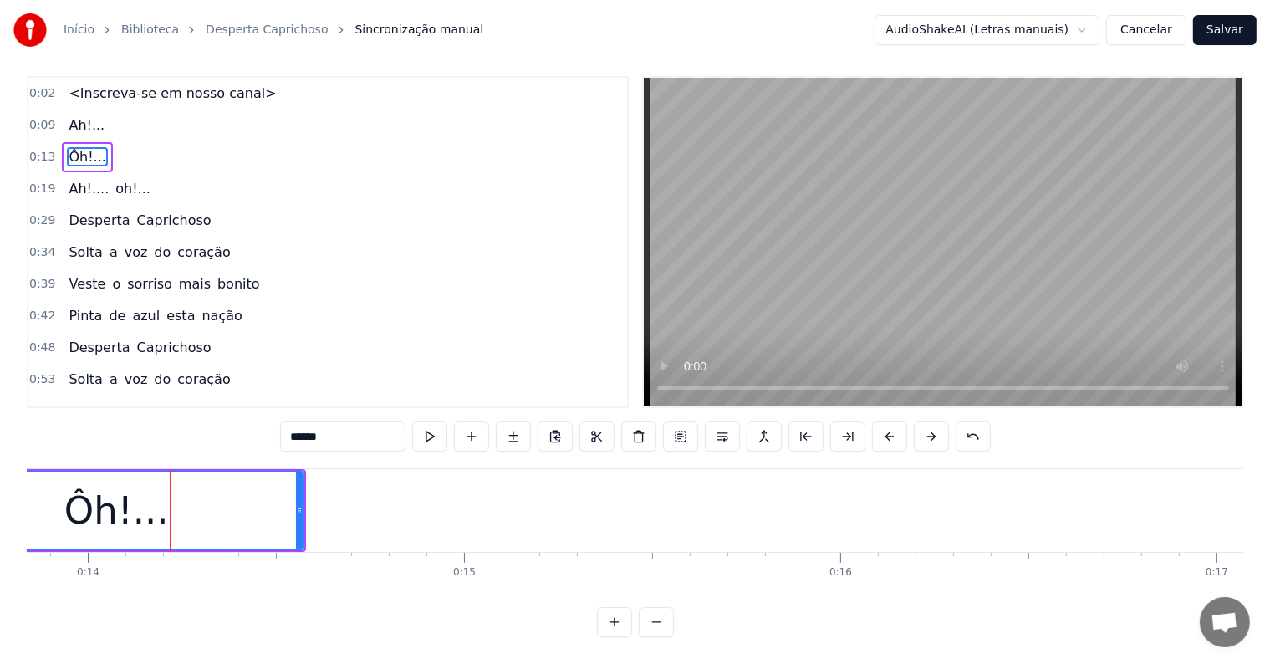
scroll to position [0, 5239]
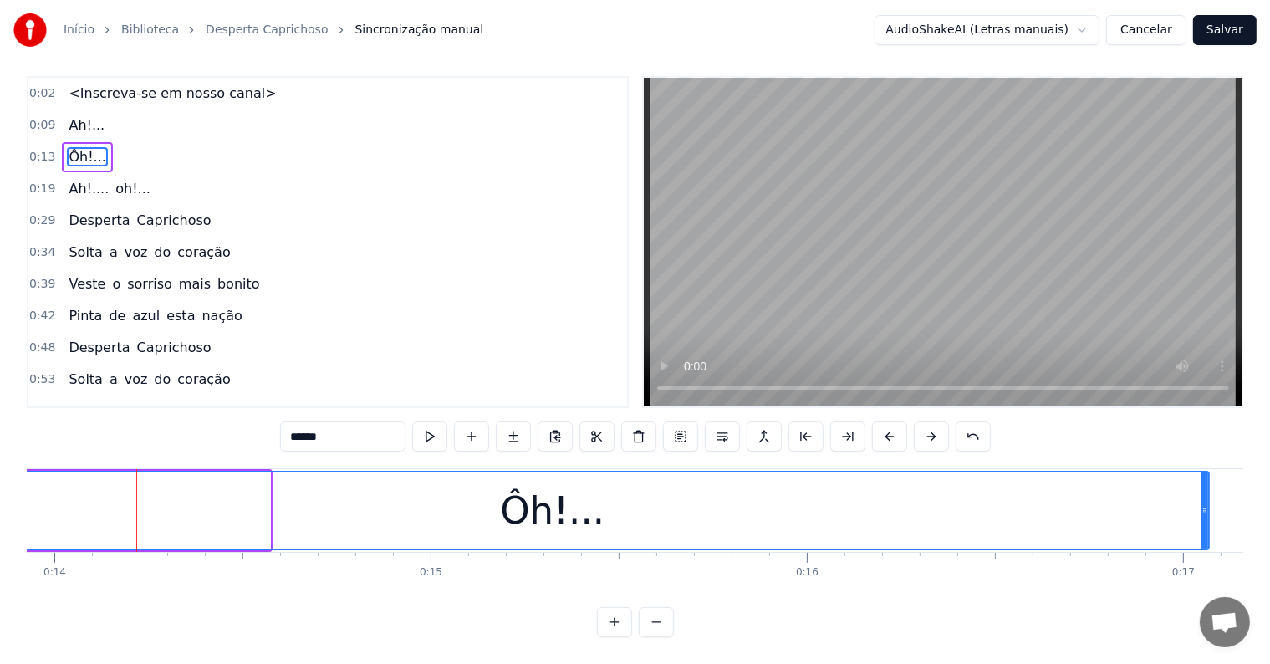
drag, startPoint x: 265, startPoint y: 492, endPoint x: 1204, endPoint y: 509, distance: 938.9
click at [1204, 509] on div at bounding box center [1204, 510] width 7 height 76
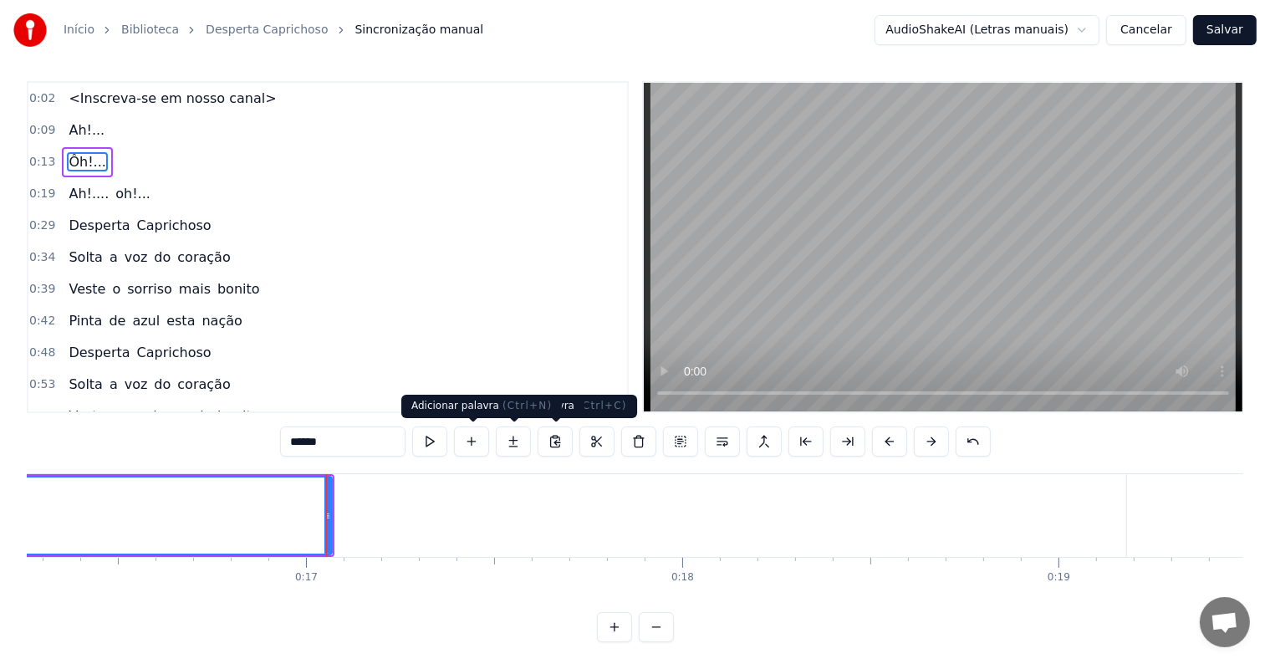
scroll to position [0, 6330]
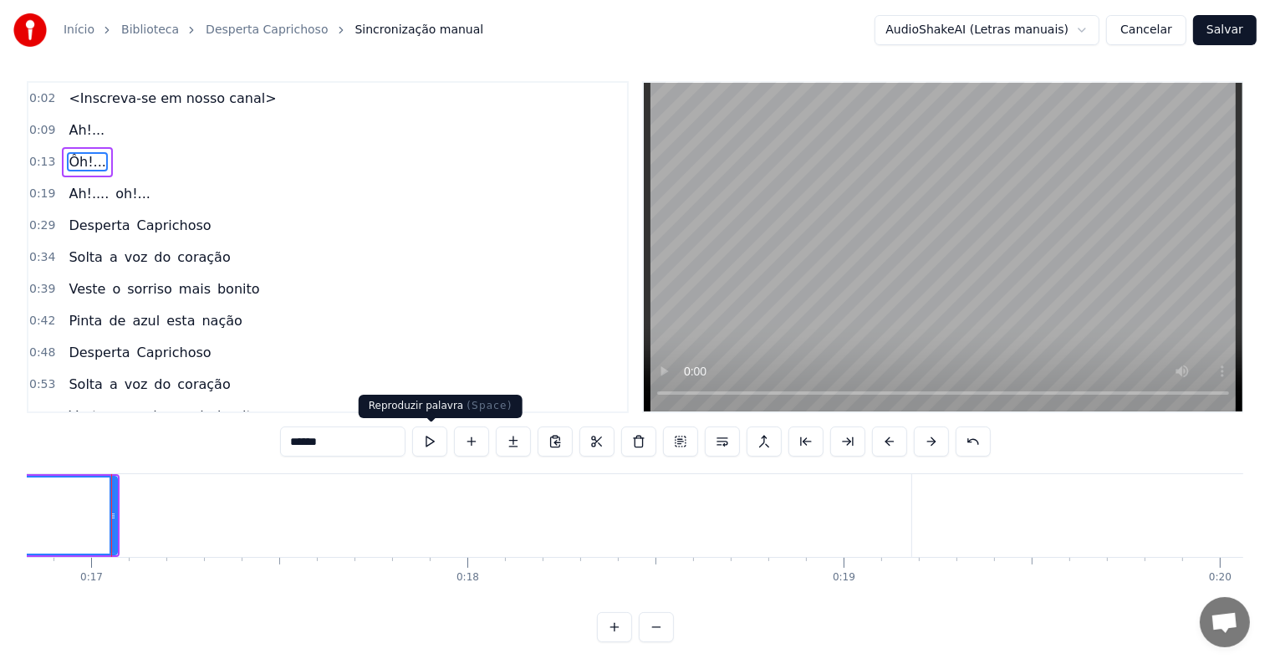
click at [435, 446] on button at bounding box center [429, 441] width 35 height 30
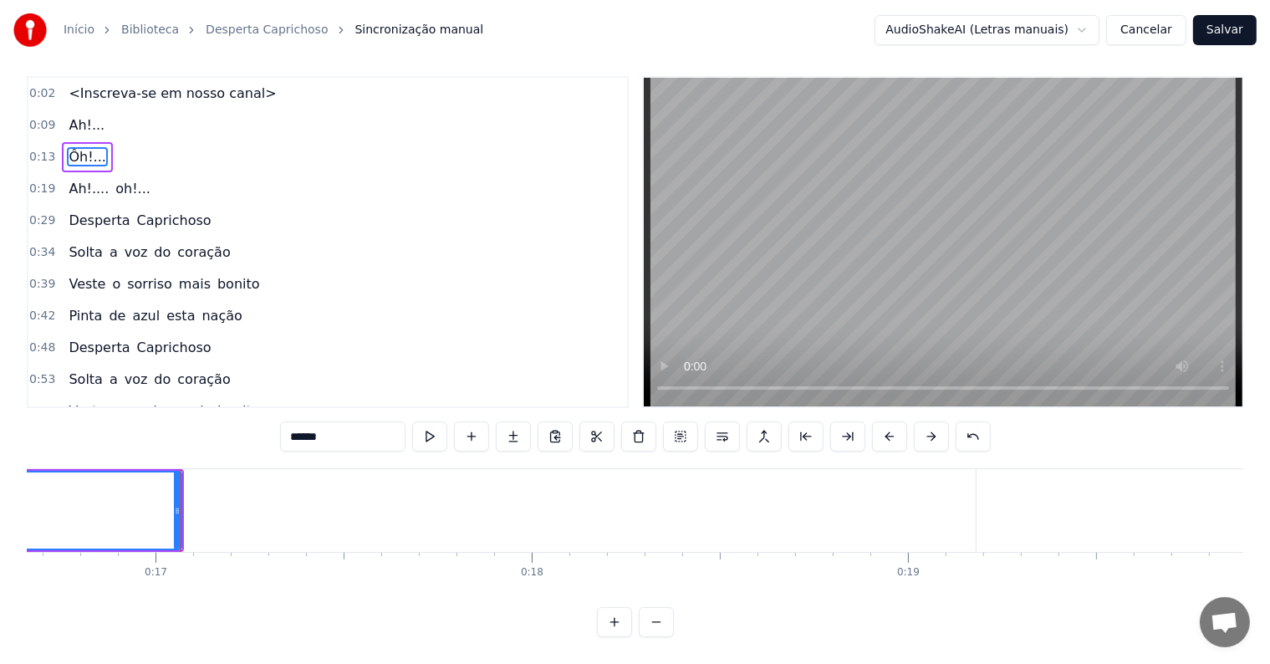
scroll to position [0, 6268]
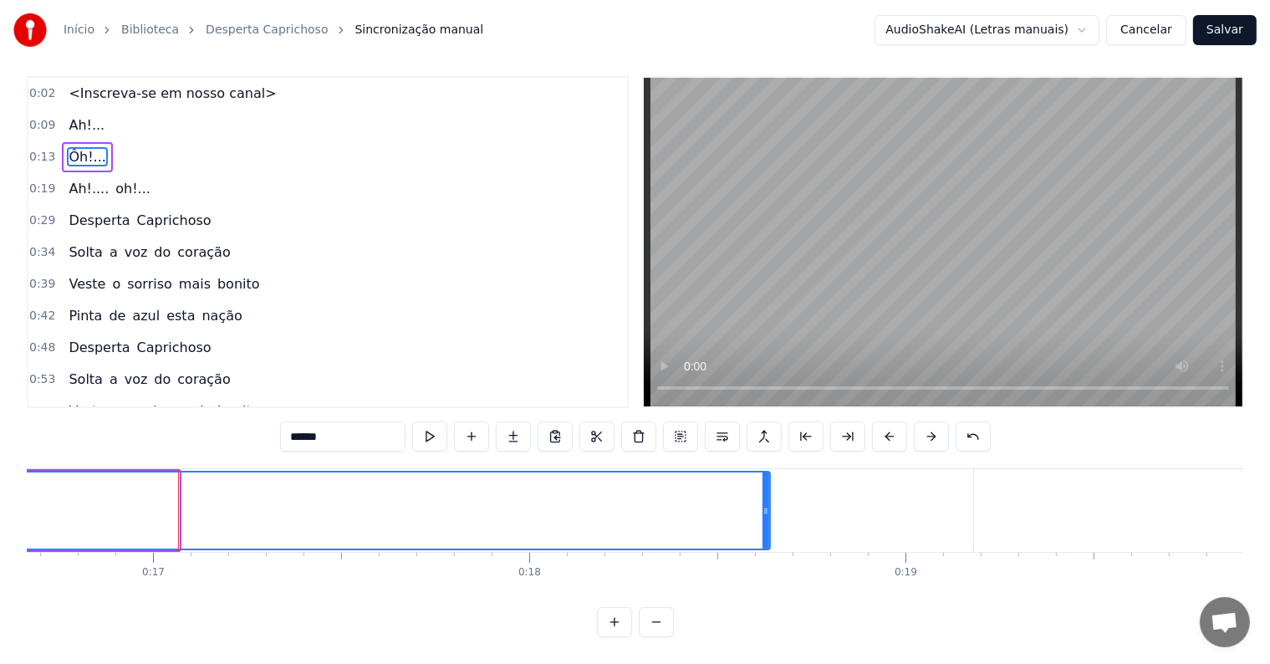
drag, startPoint x: 175, startPoint y: 495, endPoint x: 766, endPoint y: 502, distance: 591.0
click at [766, 502] on div at bounding box center [765, 510] width 7 height 76
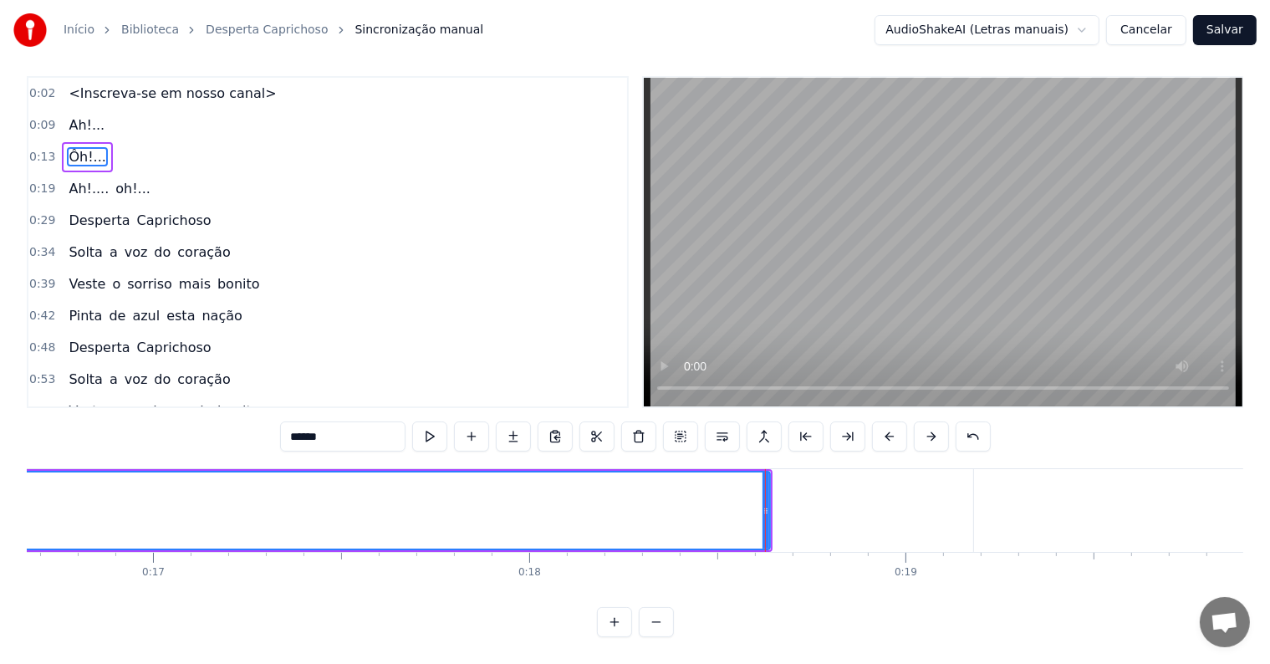
scroll to position [0, 0]
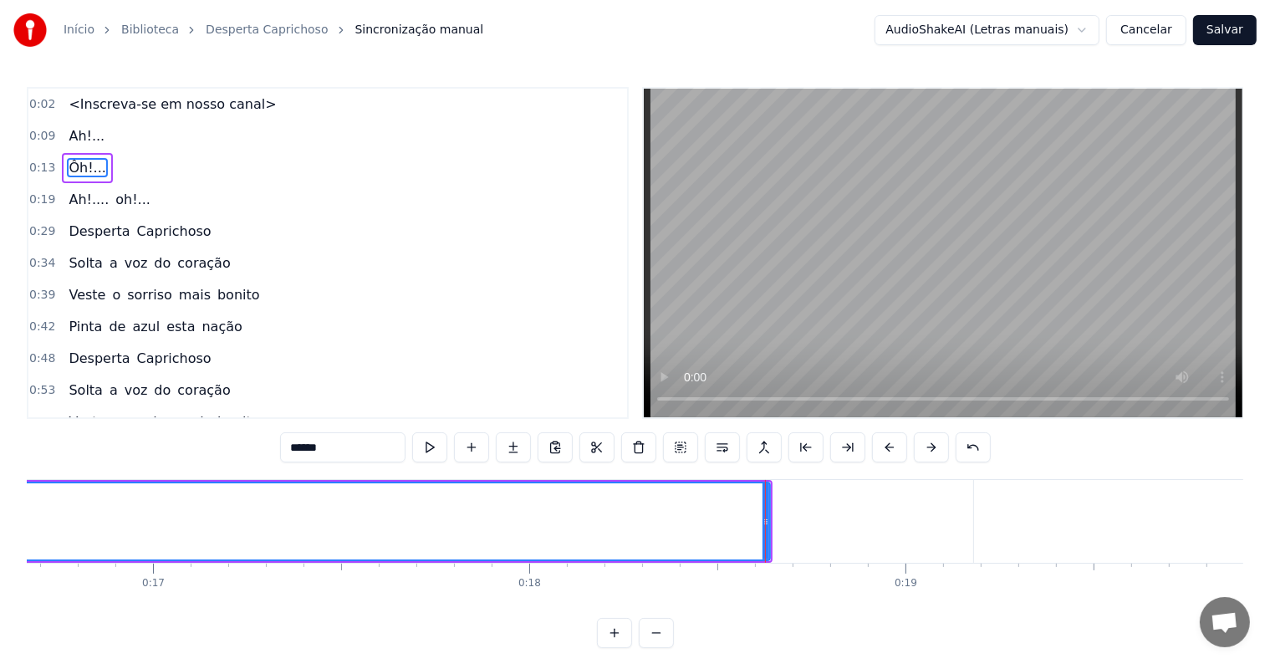
drag, startPoint x: 104, startPoint y: 520, endPoint x: 134, endPoint y: 515, distance: 30.5
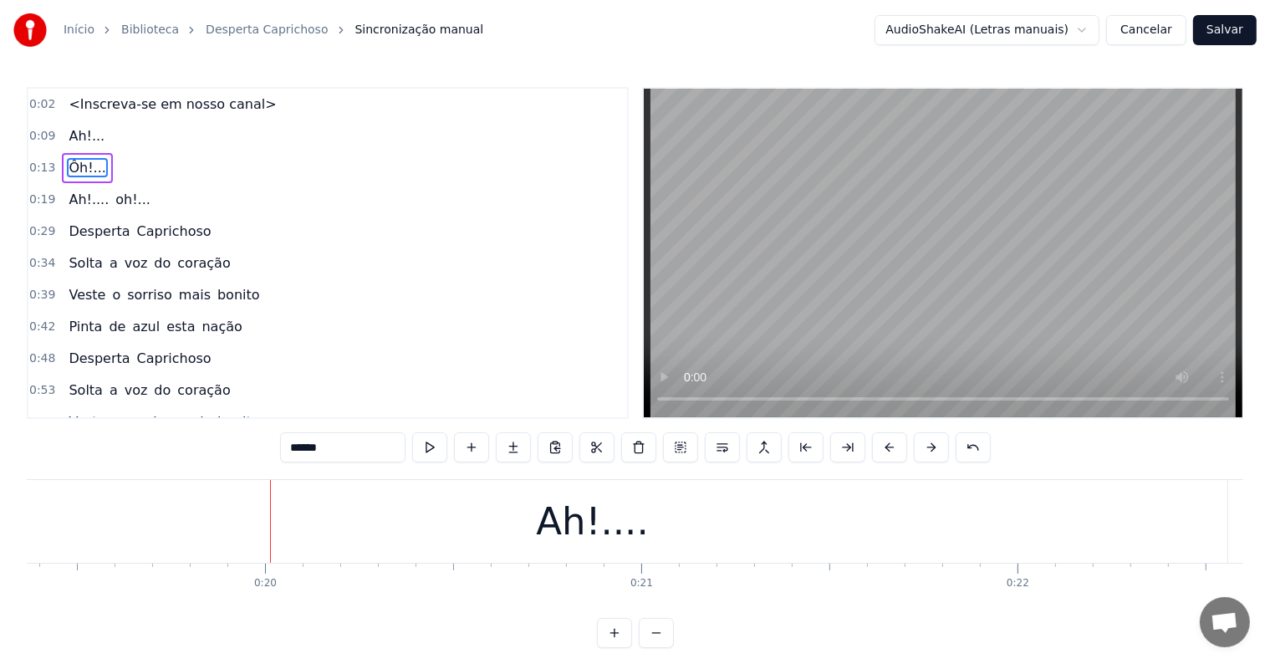
scroll to position [0, 7314]
click at [350, 522] on div "Ah!...." at bounding box center [563, 521] width 1270 height 83
type input "*******"
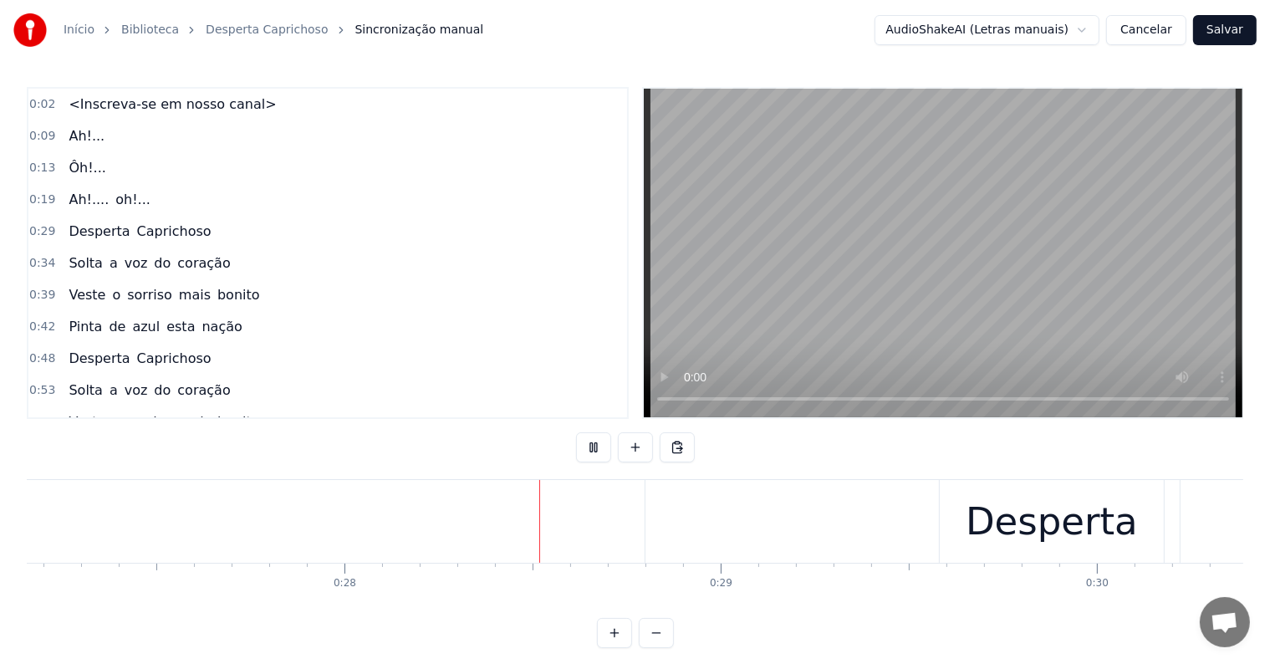
scroll to position [0, 10259]
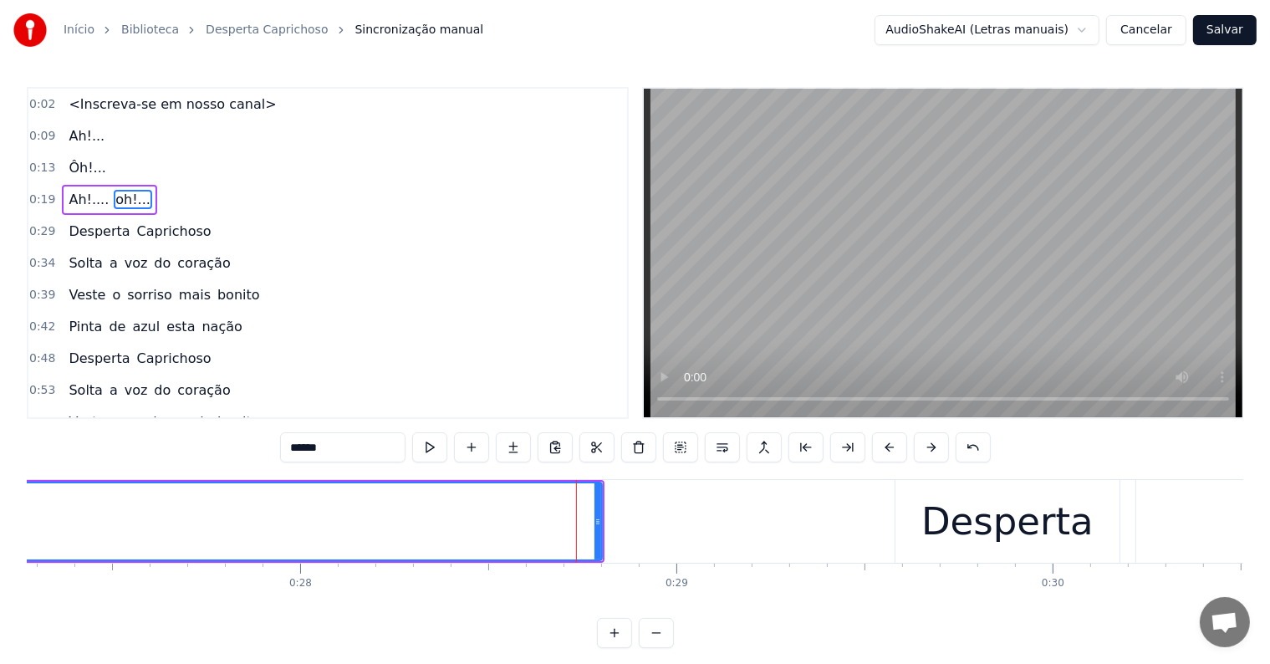
click at [83, 135] on span "Ah!..." at bounding box center [86, 135] width 39 height 19
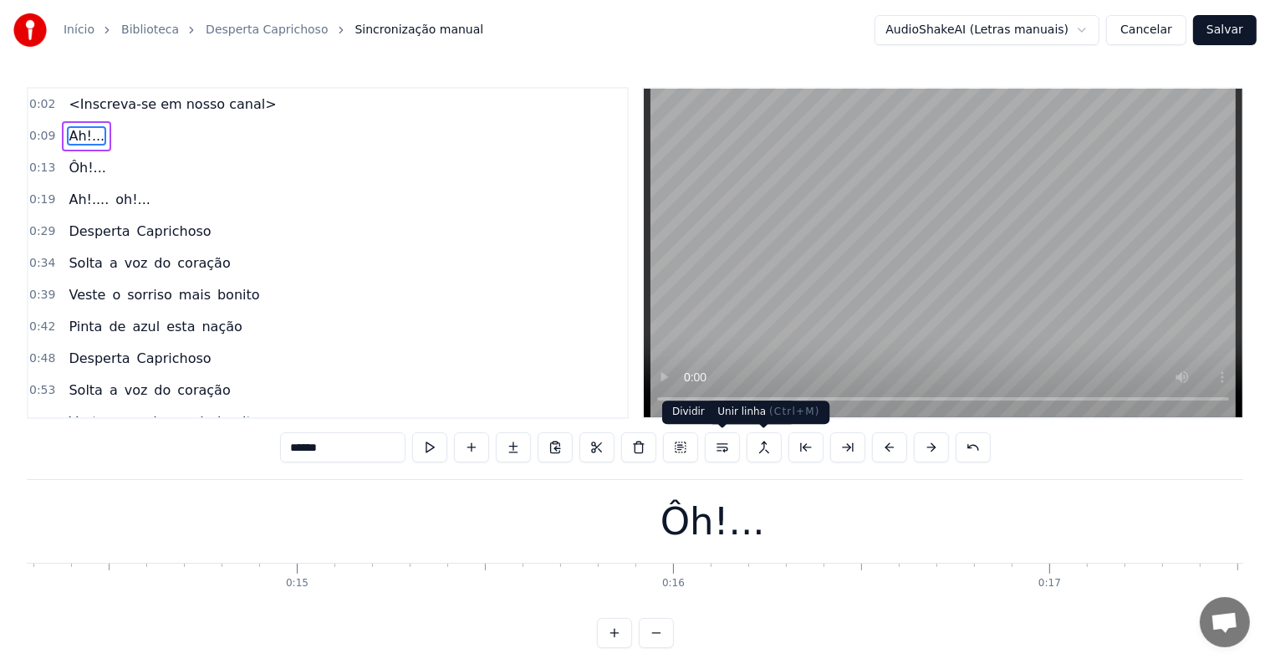
scroll to position [0, 3603]
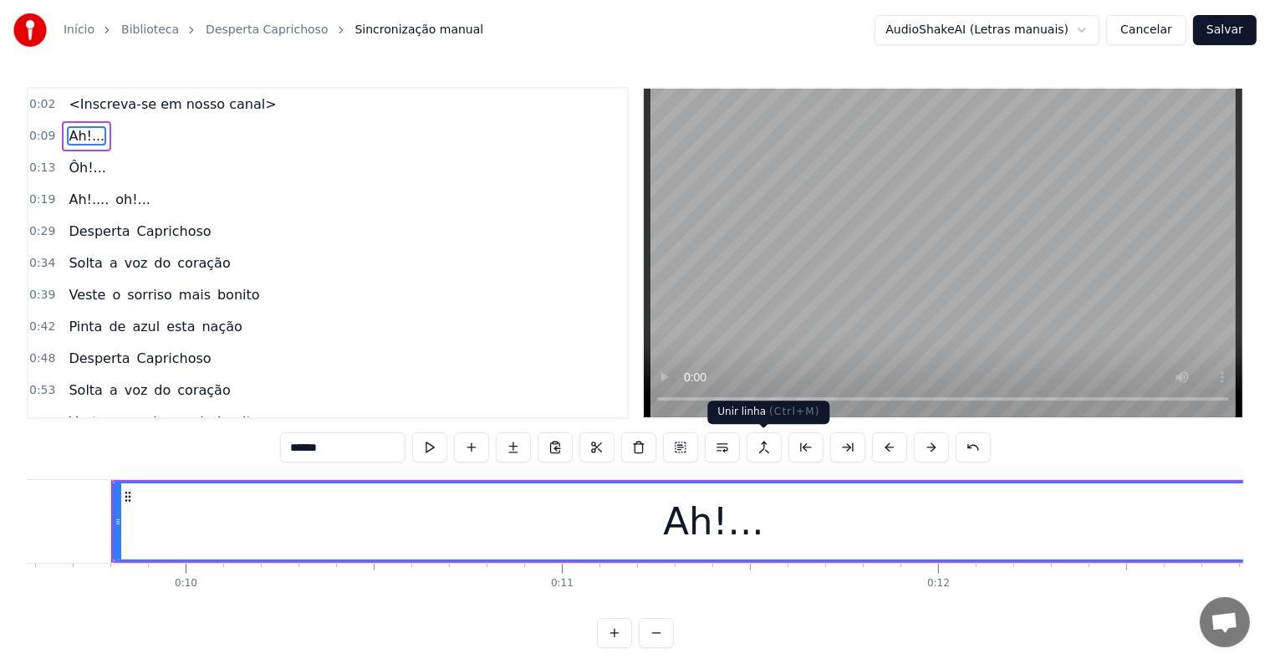
click at [764, 448] on button at bounding box center [763, 447] width 35 height 30
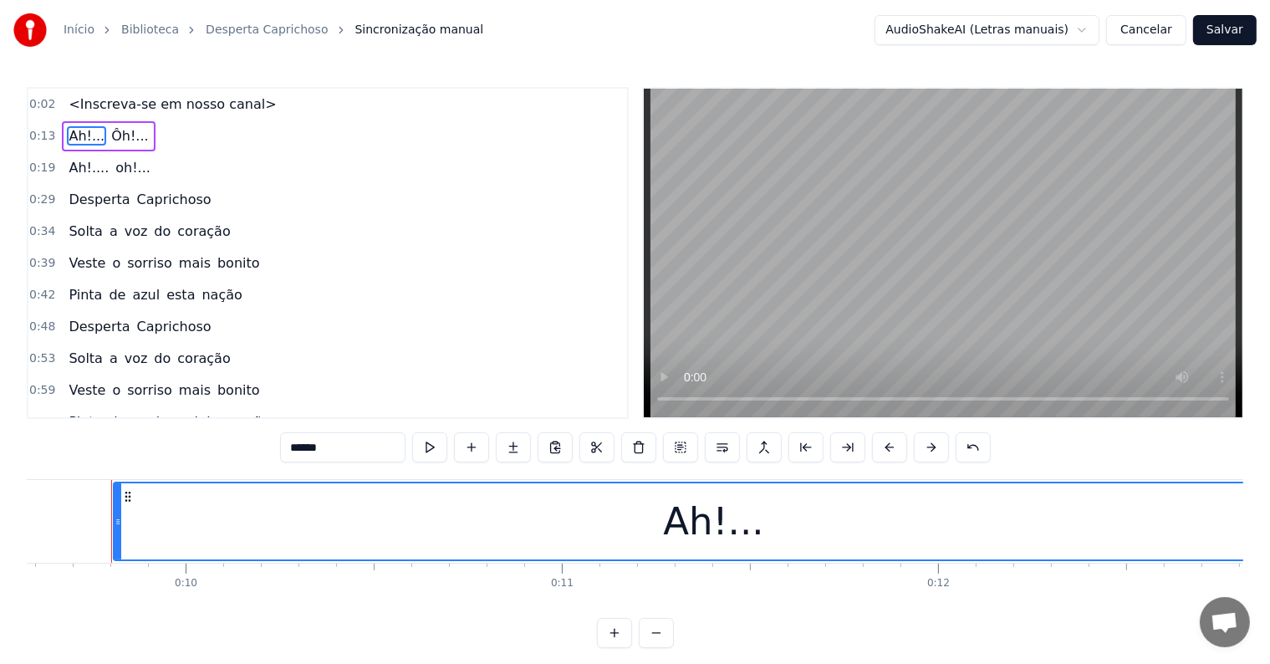
click at [67, 130] on span "Ah!..." at bounding box center [86, 135] width 39 height 19
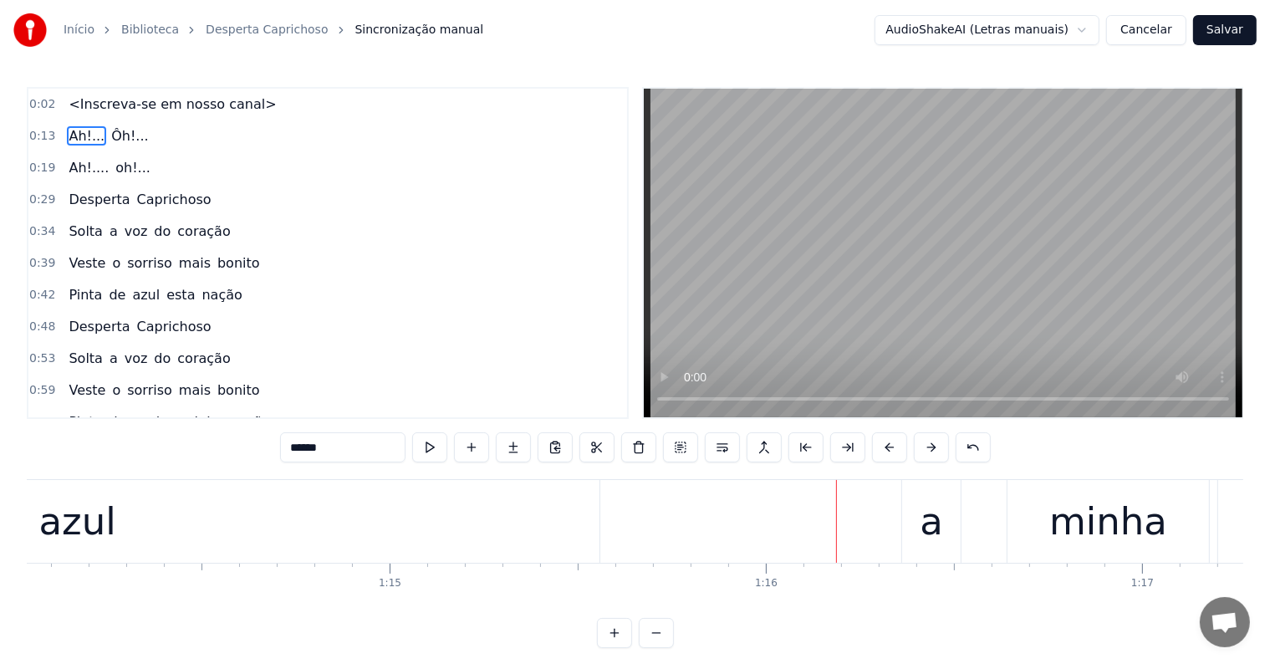
scroll to position [0, 28254]
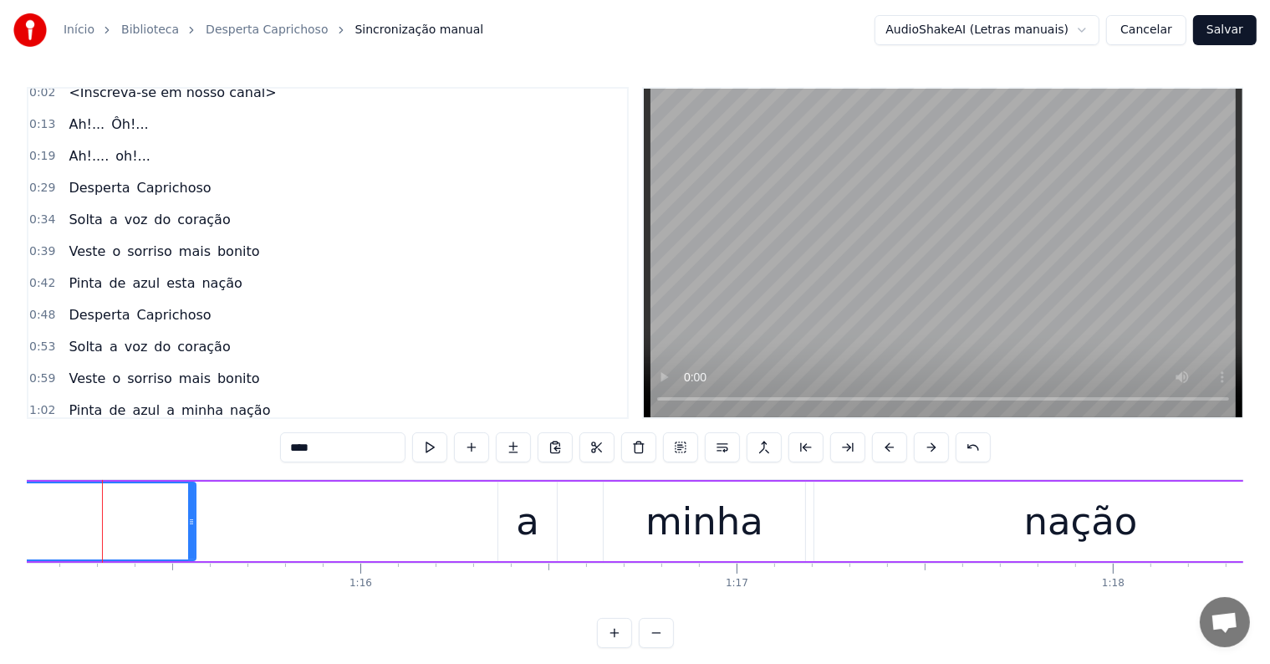
scroll to position [0, 28245]
click at [332, 448] on input "****" at bounding box center [342, 447] width 125 height 30
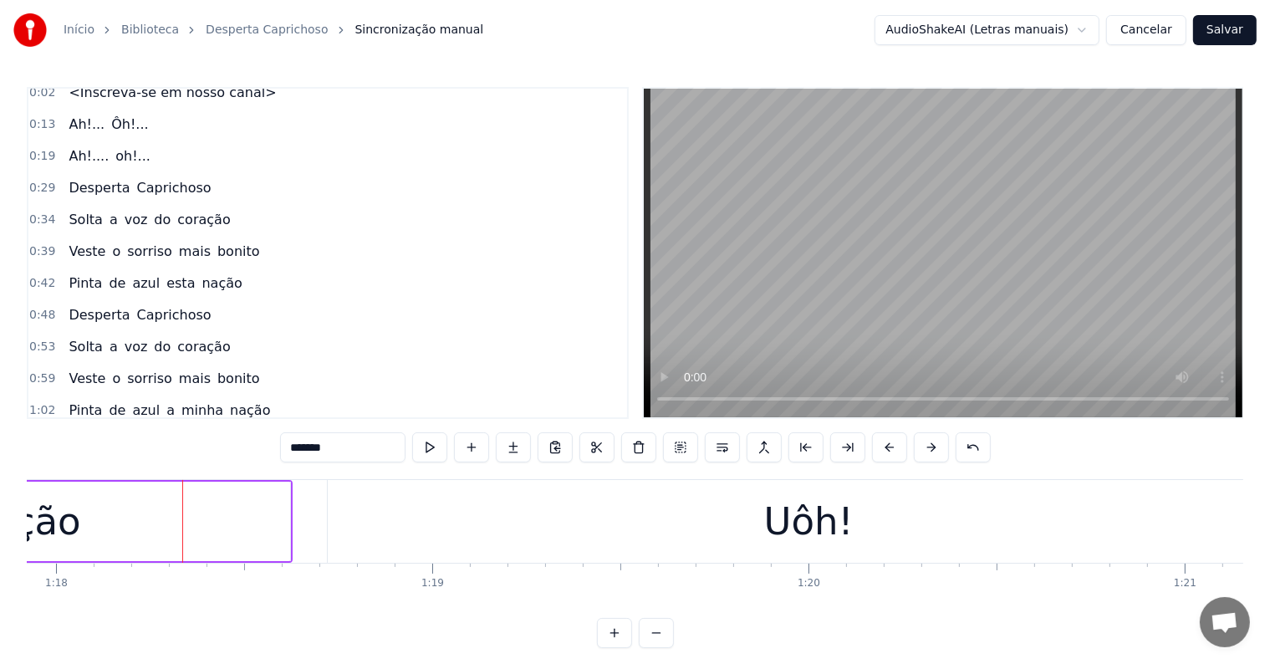
scroll to position [0, 29382]
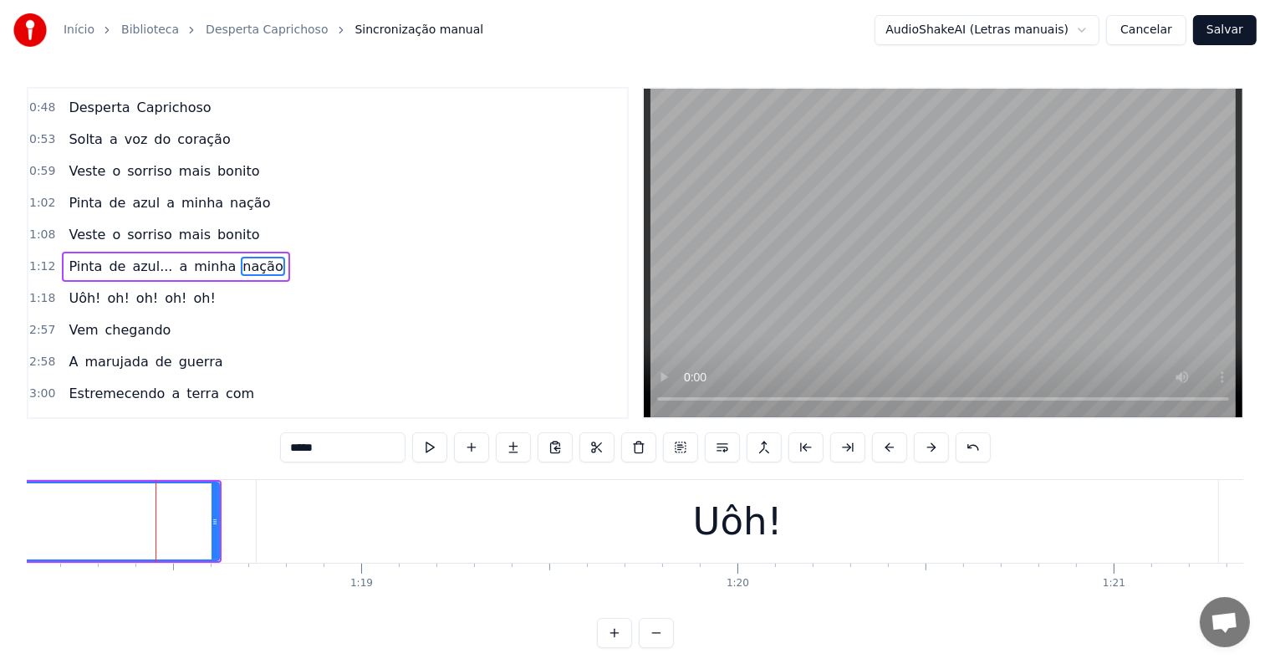
scroll to position [220, 0]
click at [177, 256] on span "a" at bounding box center [183, 265] width 12 height 19
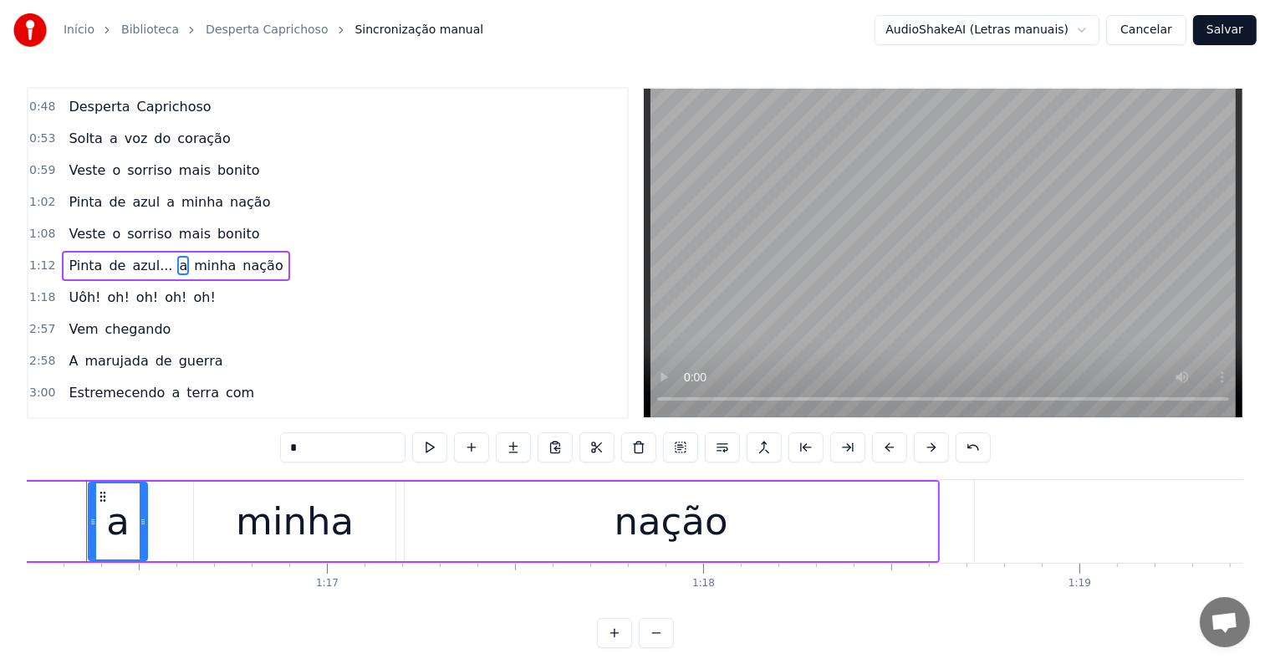
scroll to position [0, 28639]
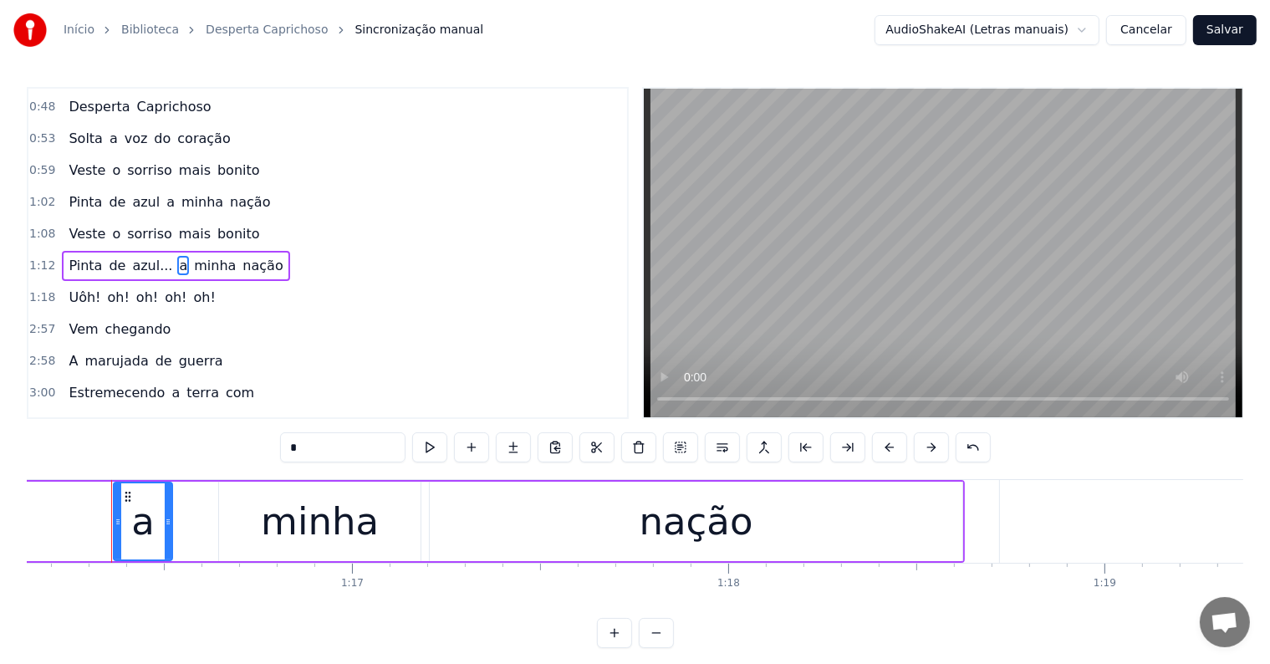
click at [242, 443] on div "0:02 <Inscreva-se em nosso canal> 0:13 Ah!... Ôh!... 0:19 Ah!.... oh!... 0:29 D…" at bounding box center [635, 367] width 1216 height 561
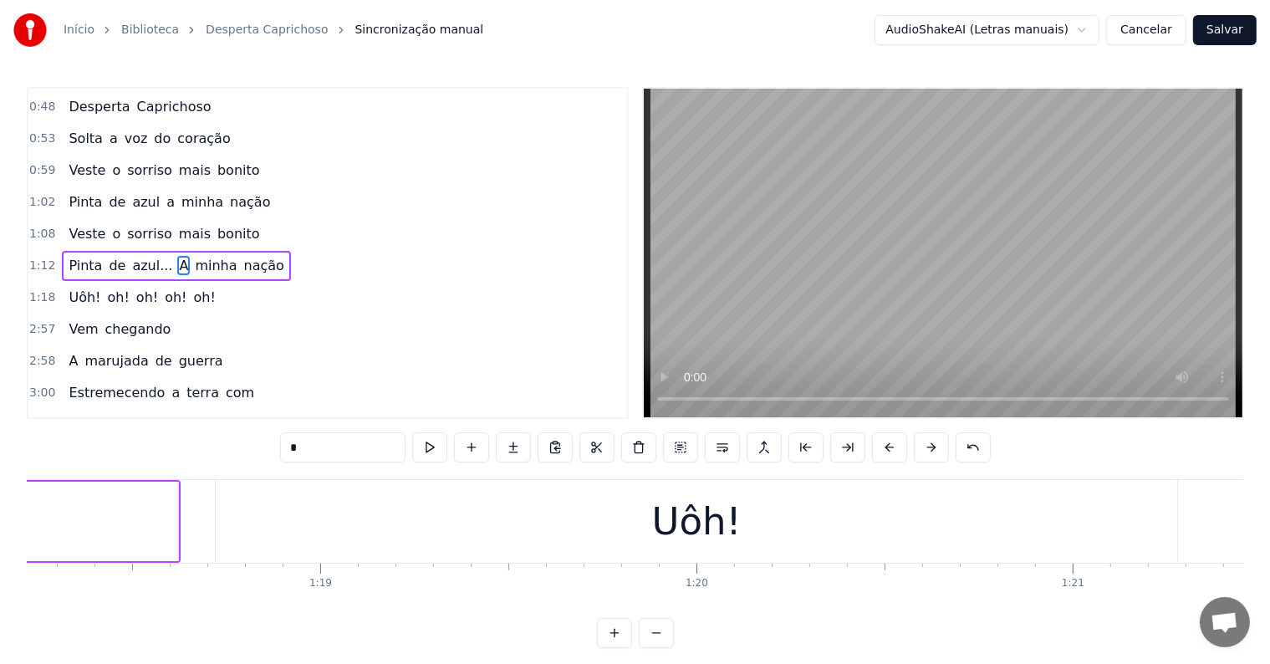
scroll to position [0, 29417]
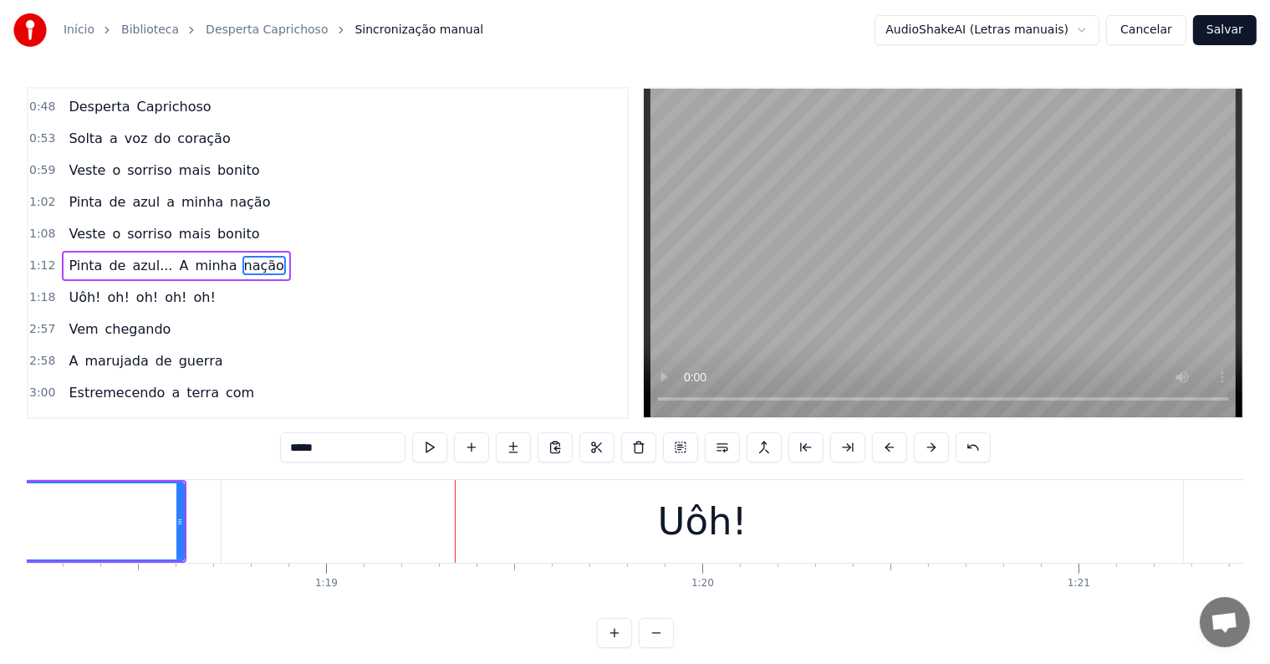
click at [242, 531] on div "Uôh!" at bounding box center [702, 521] width 961 height 83
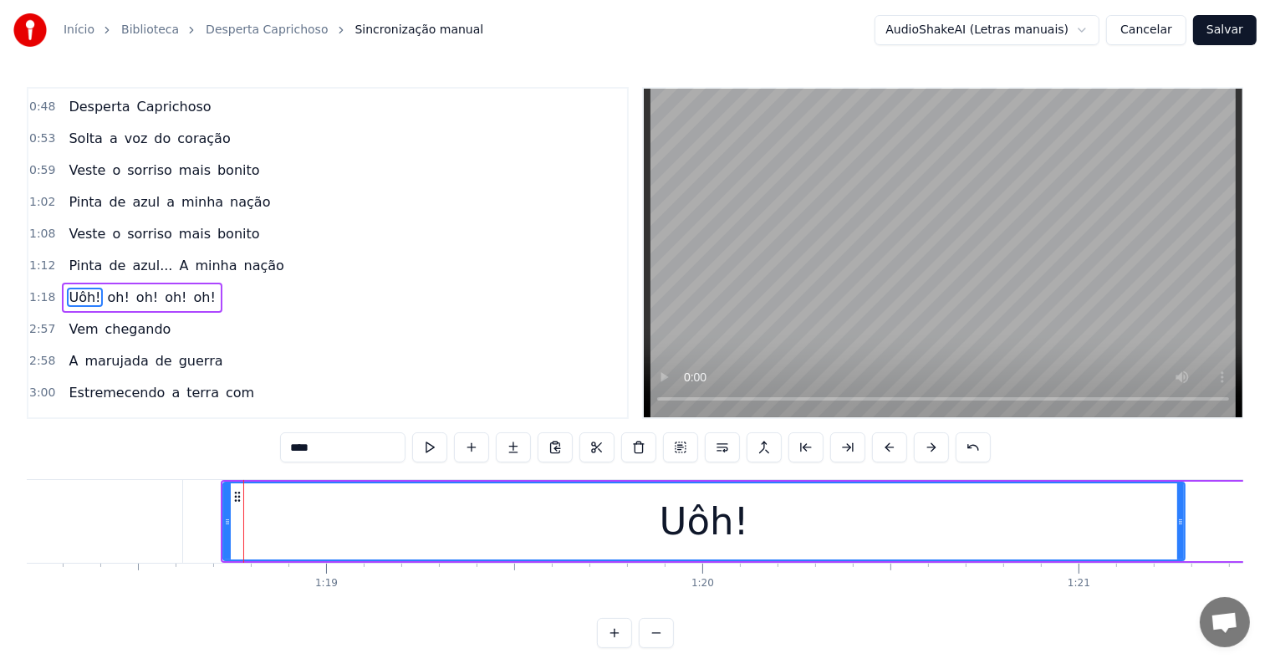
scroll to position [251, 0]
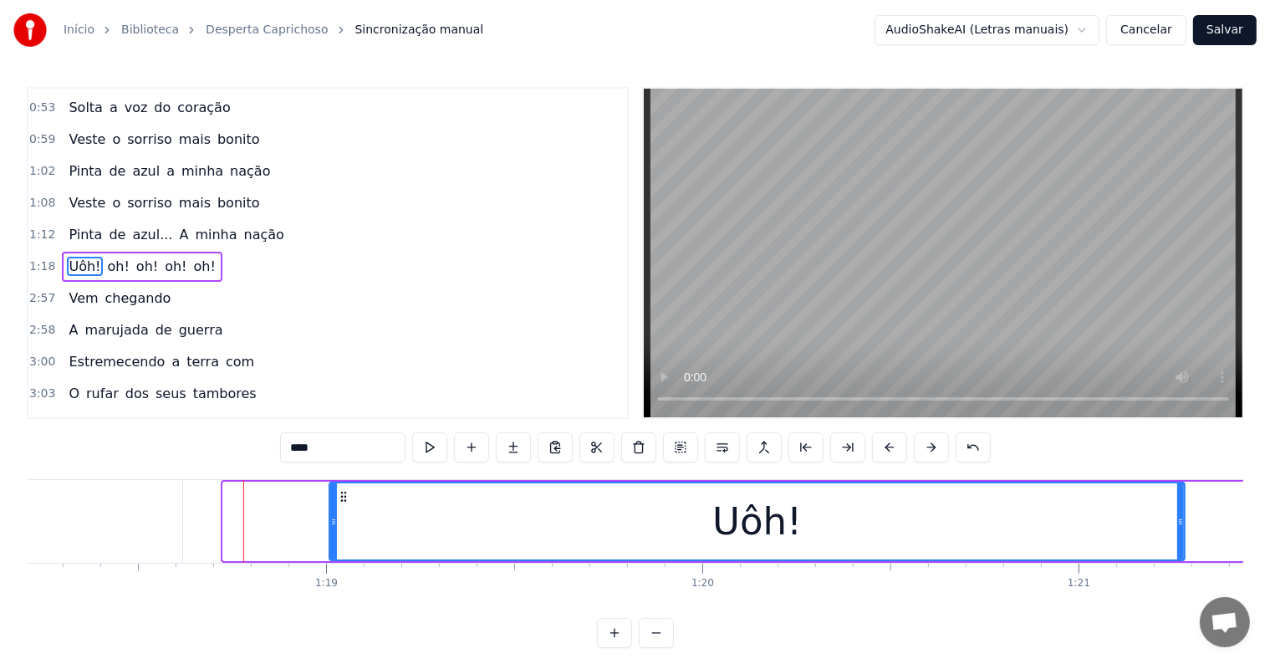
drag, startPoint x: 224, startPoint y: 521, endPoint x: 330, endPoint y: 525, distance: 106.2
click at [330, 525] on icon at bounding box center [333, 521] width 7 height 13
type input "*****"
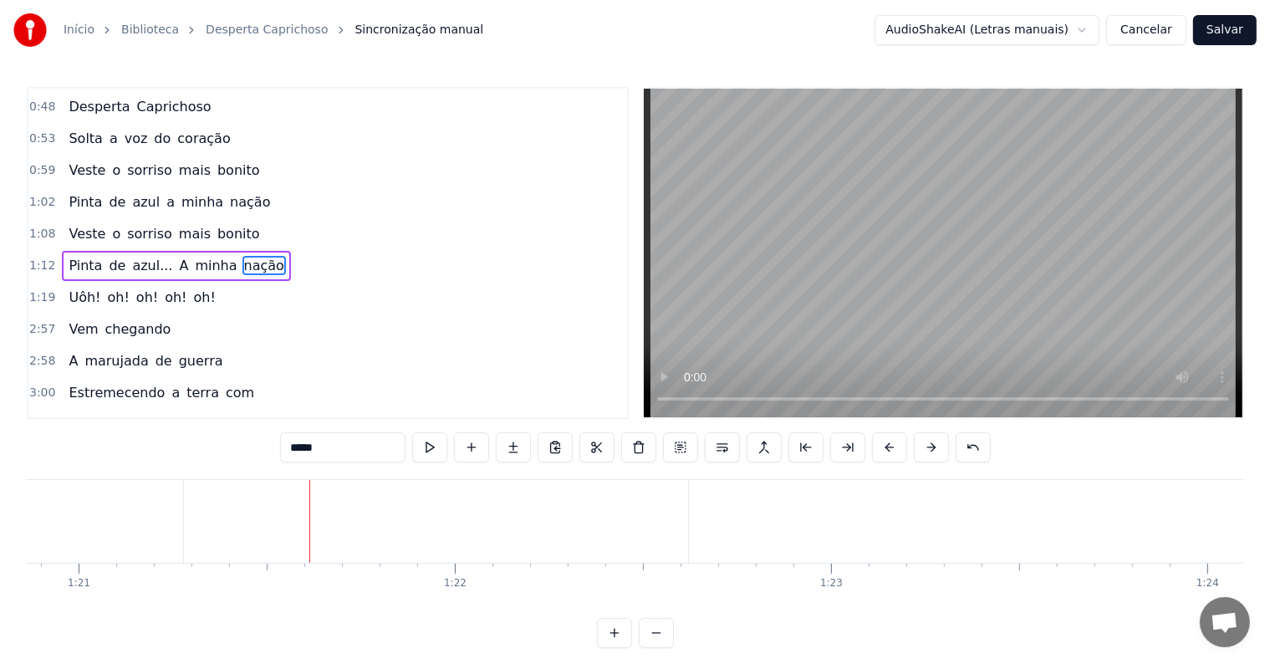
scroll to position [0, 30482]
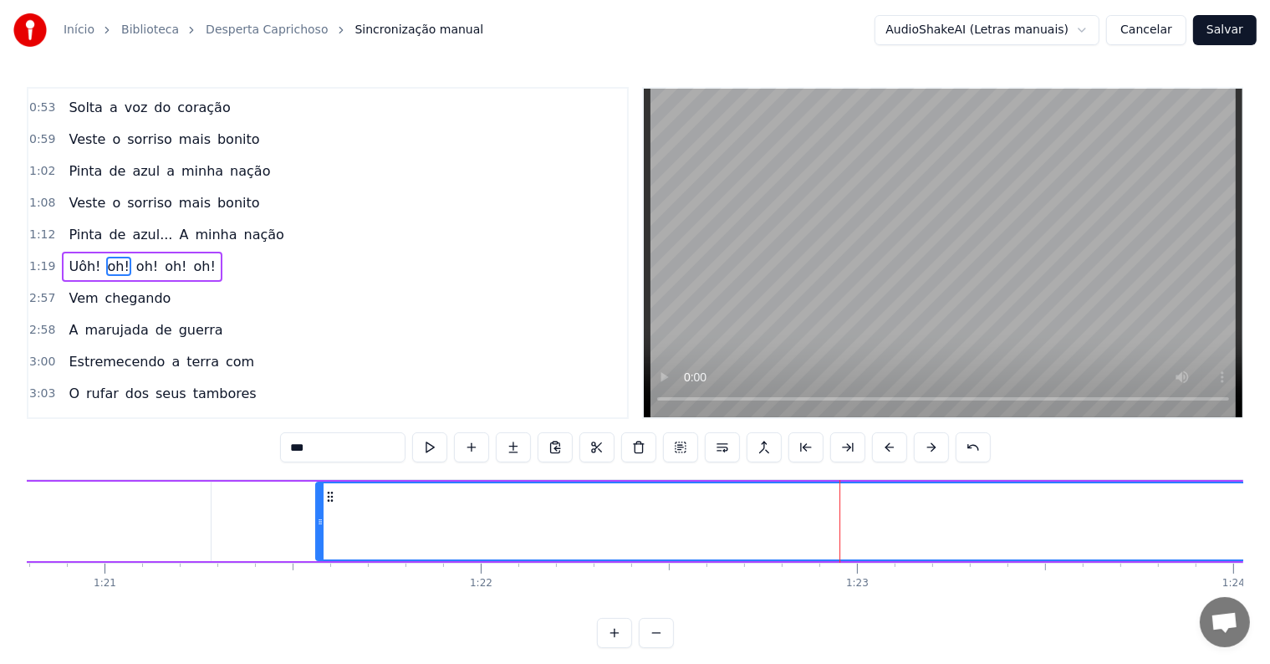
scroll to position [0, 30391]
drag, startPoint x: 638, startPoint y: 493, endPoint x: 358, endPoint y: 521, distance: 281.4
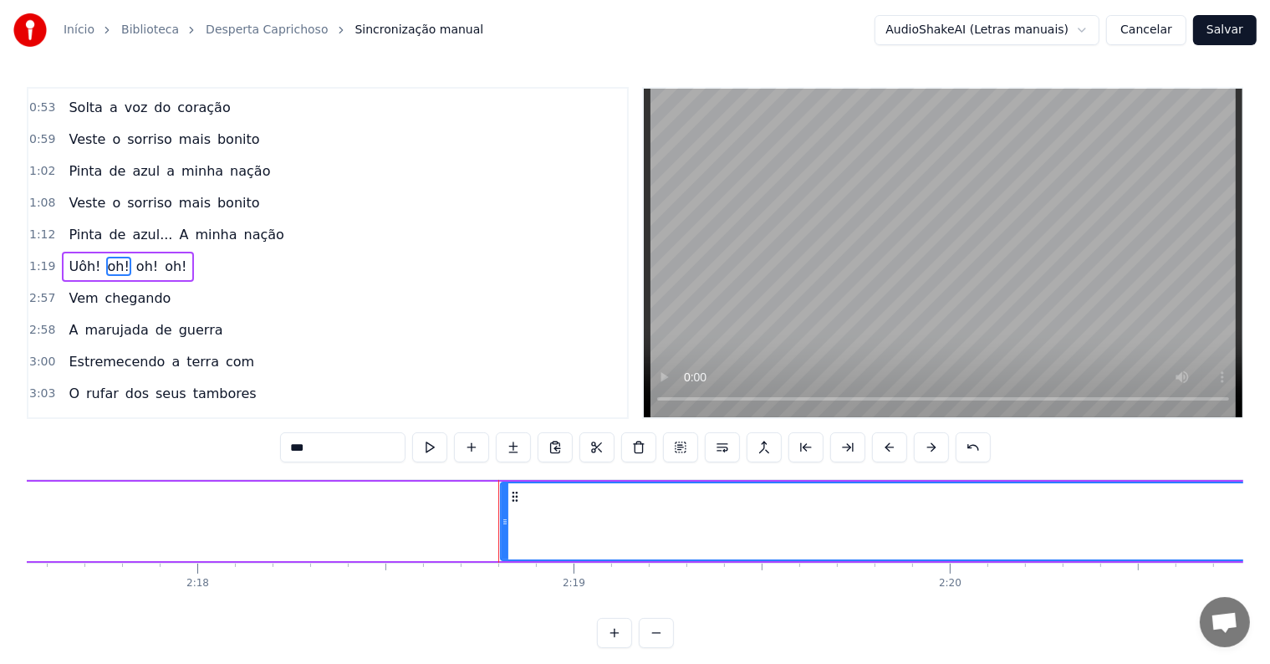
scroll to position [0, 52127]
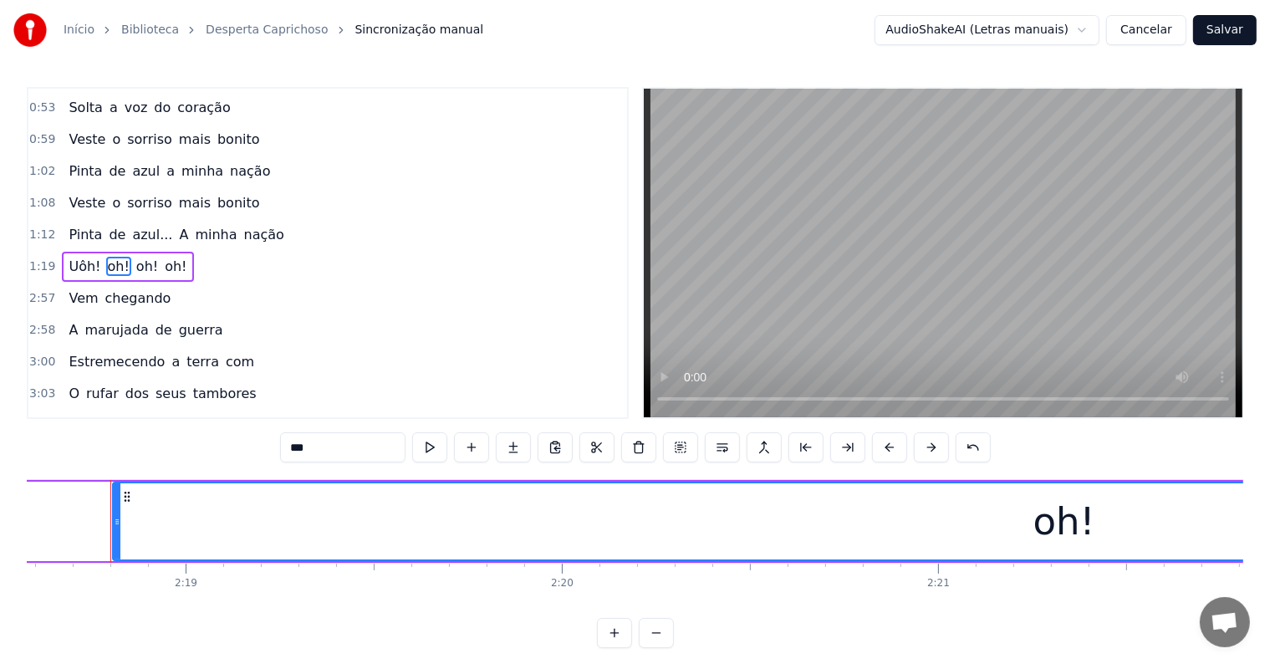
click at [106, 257] on span "oh!" at bounding box center [118, 266] width 25 height 19
click at [79, 257] on span "Uôh!" at bounding box center [84, 266] width 35 height 19
type input "****"
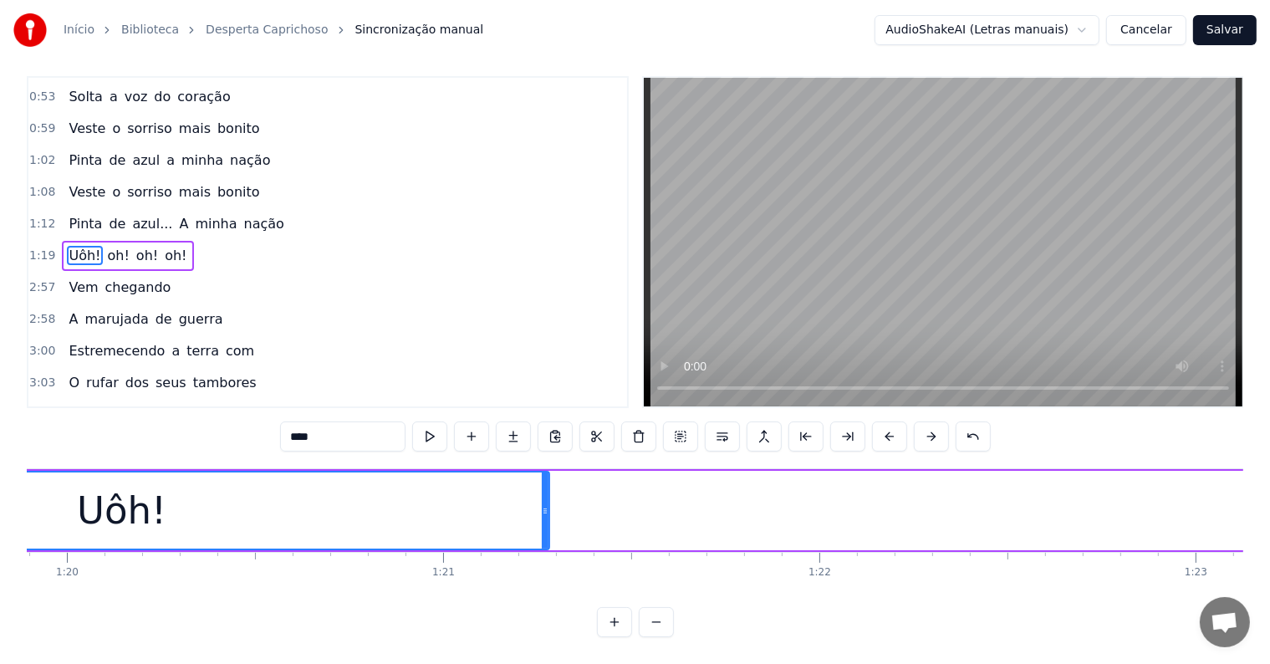
scroll to position [0, 30101]
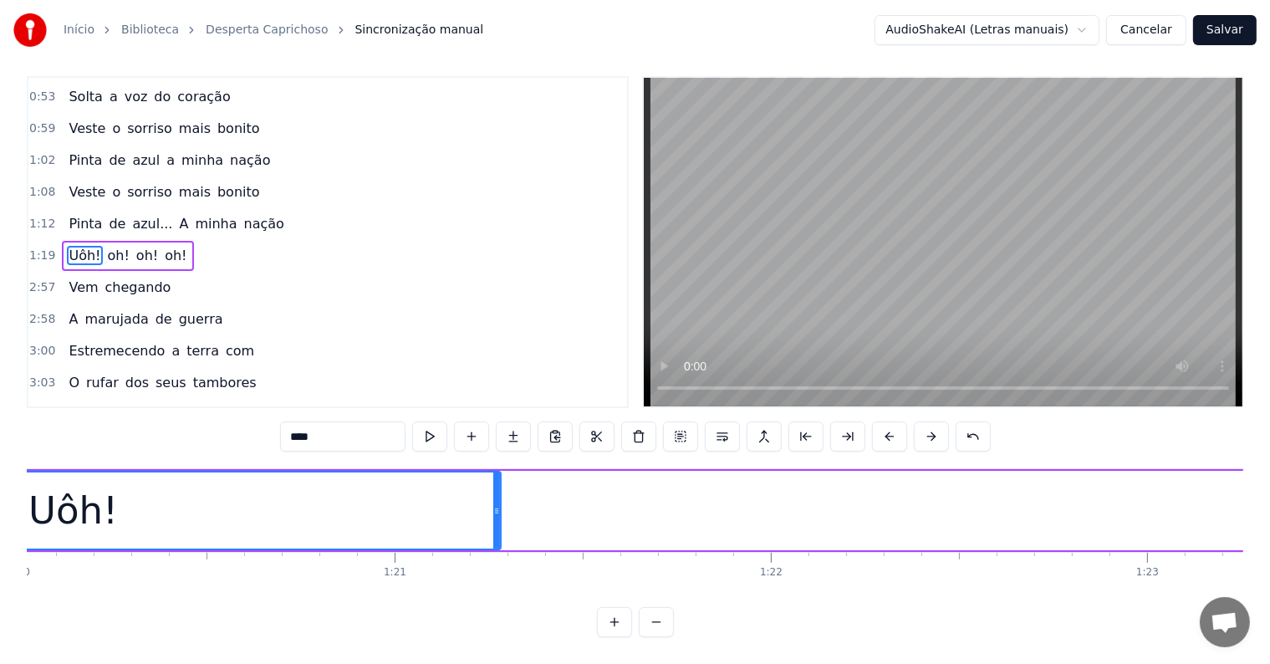
click at [252, 497] on div "Uôh!" at bounding box center [72, 510] width 853 height 76
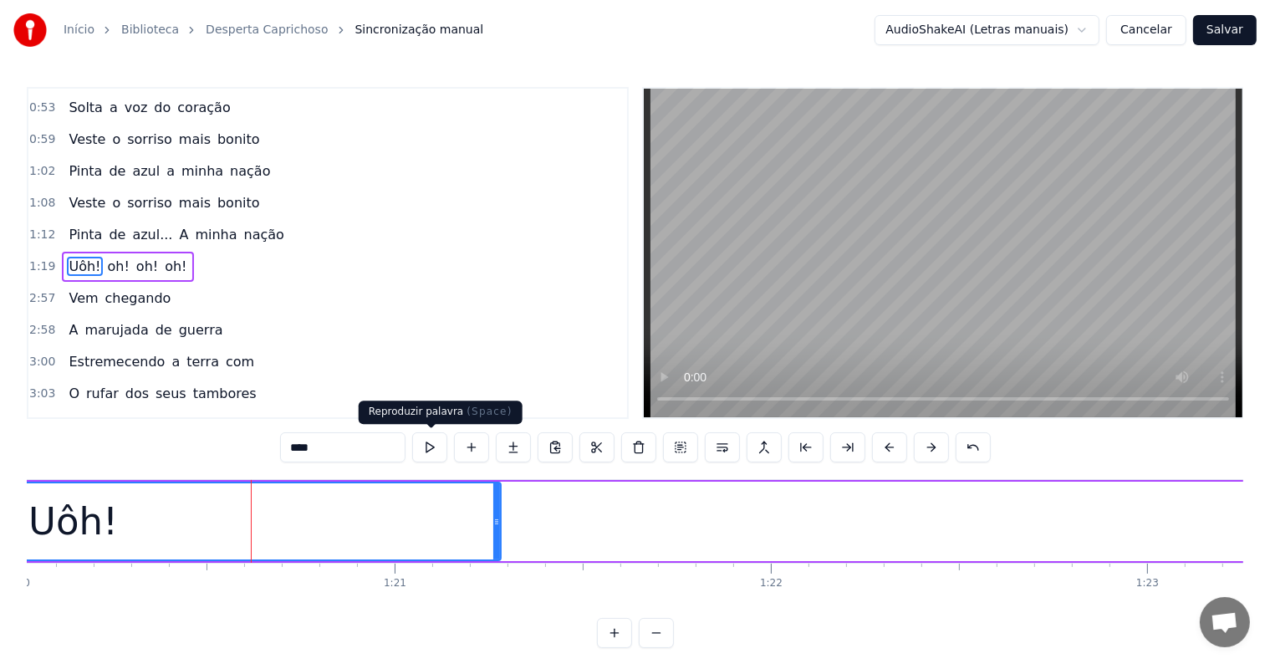
click at [425, 451] on button at bounding box center [429, 447] width 35 height 30
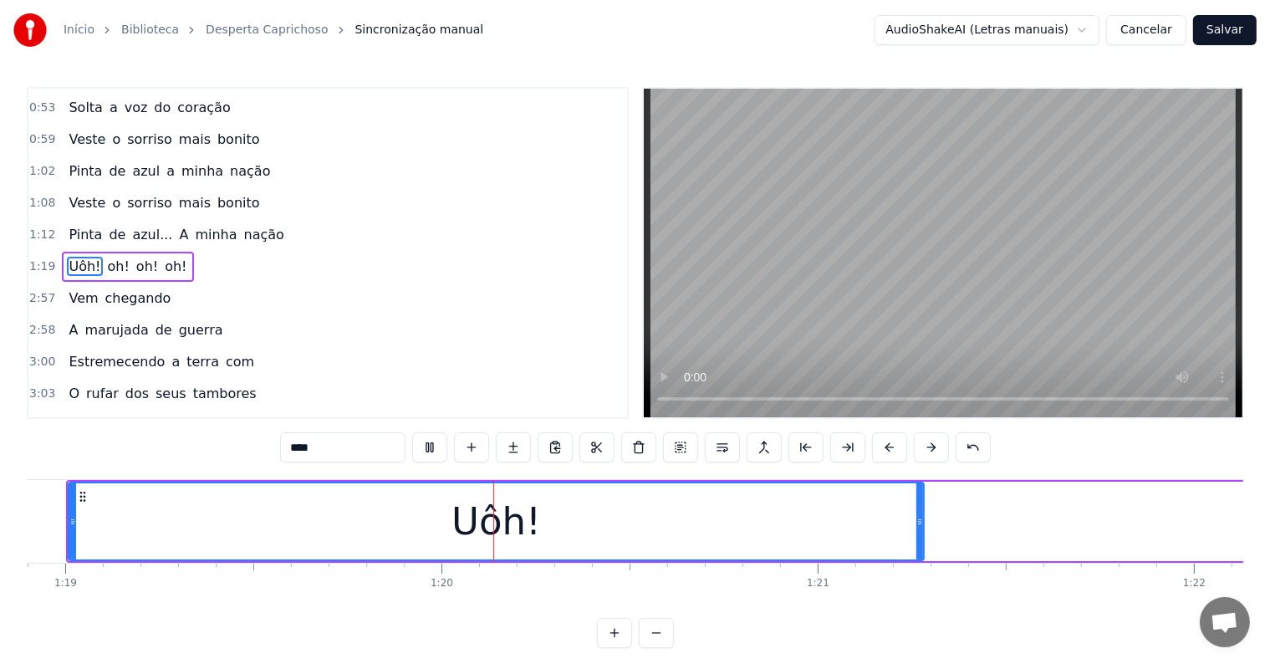
scroll to position [0, 29700]
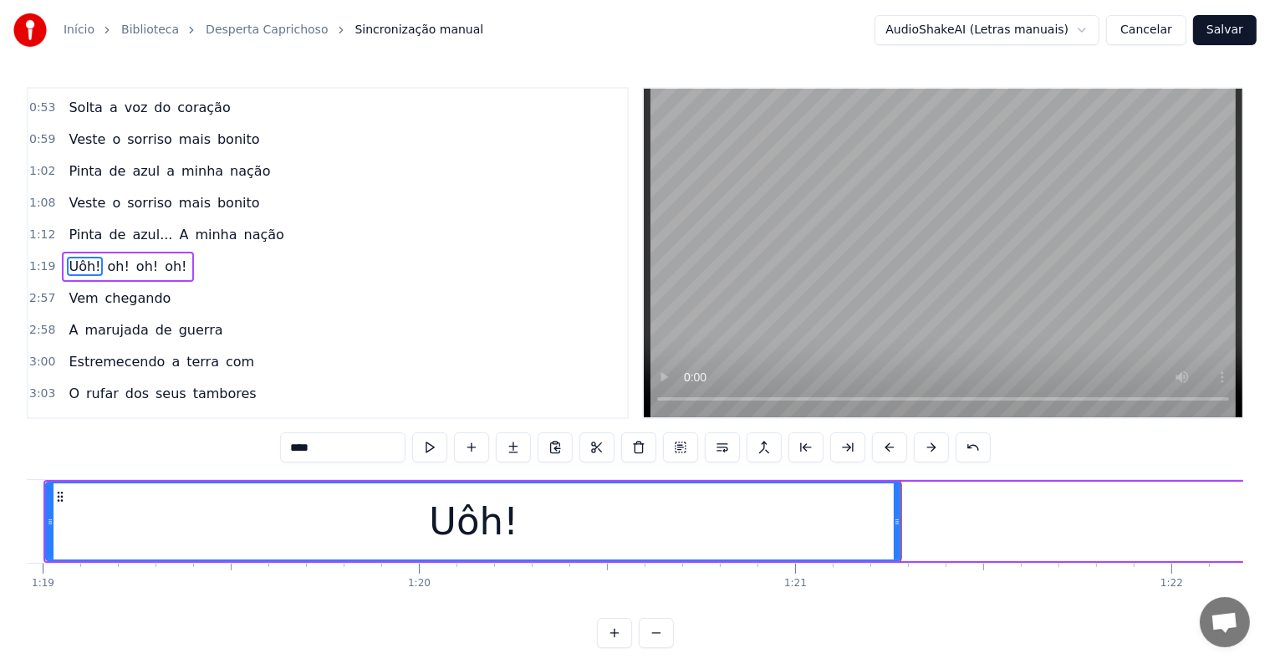
click at [430, 446] on button at bounding box center [429, 447] width 35 height 30
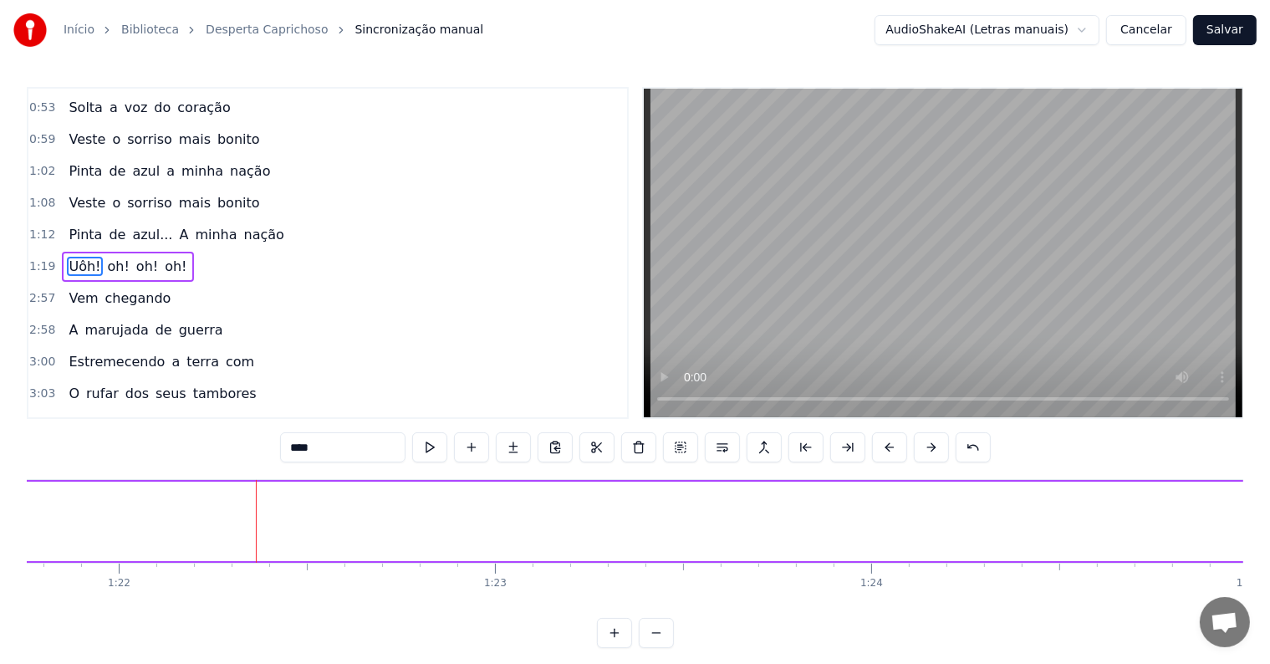
scroll to position [0, 30766]
click at [431, 448] on button at bounding box center [429, 447] width 35 height 30
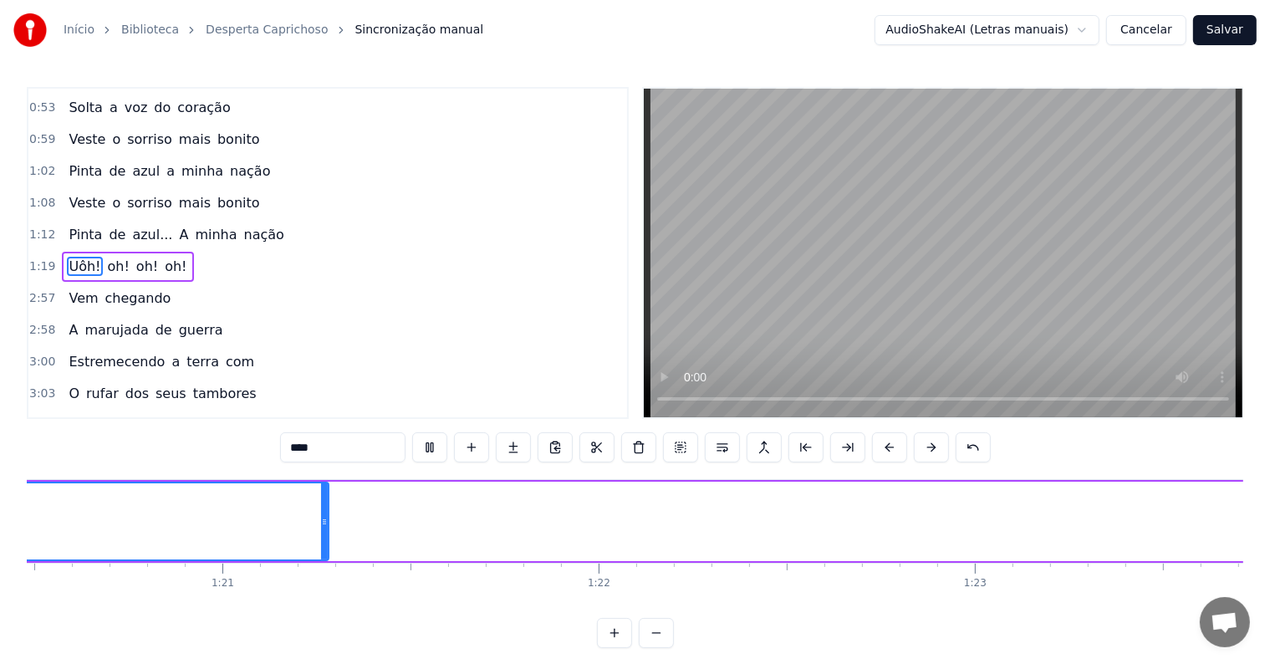
scroll to position [0, 29781]
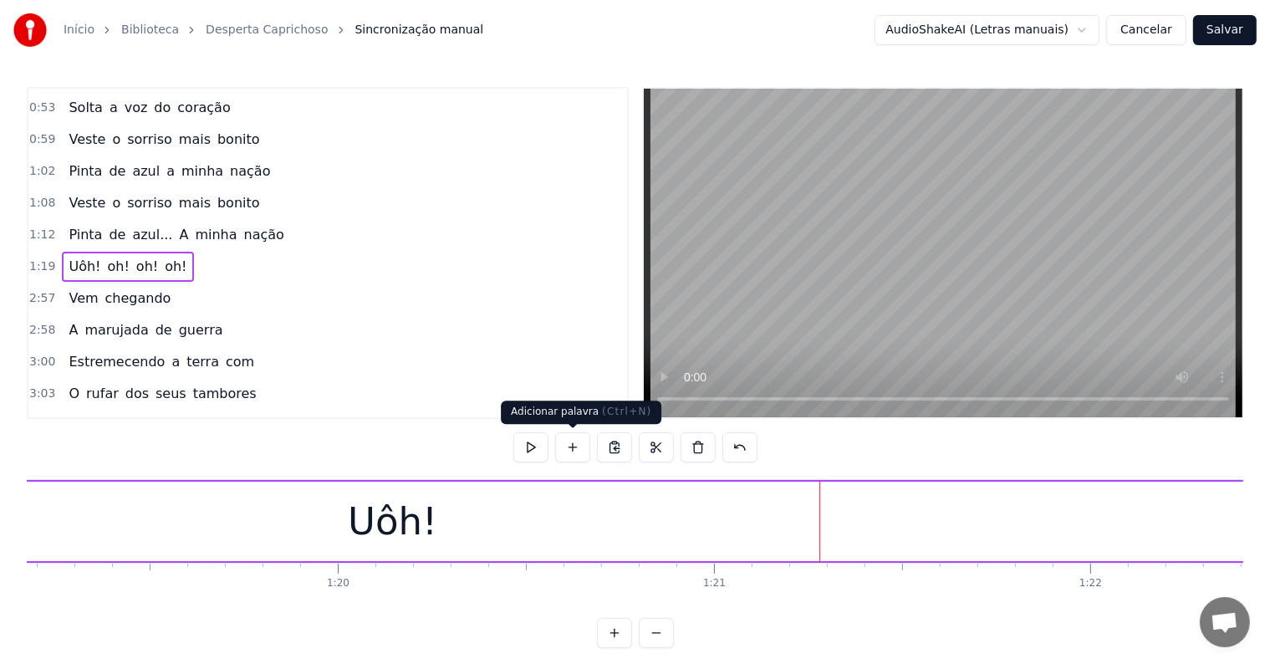
click at [573, 446] on button at bounding box center [572, 447] width 35 height 30
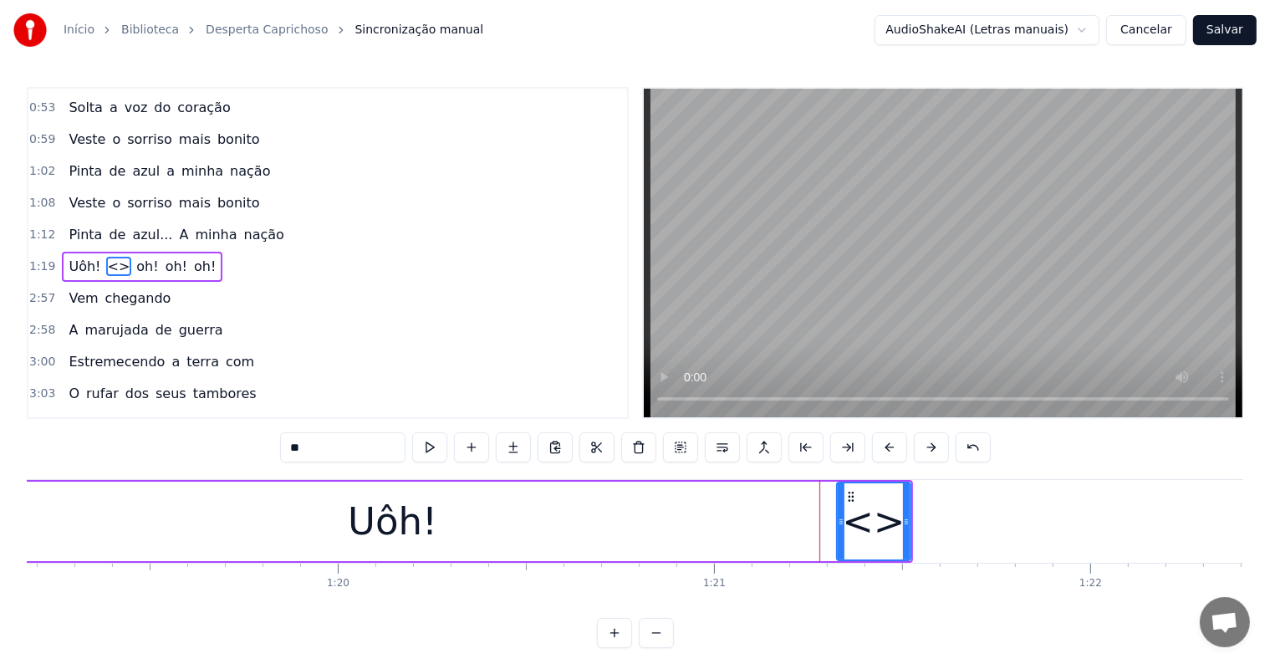
drag, startPoint x: 329, startPoint y: 450, endPoint x: 215, endPoint y: 445, distance: 113.8
click at [215, 445] on div "0:02 <Inscreva-se em nosso canal> 0:09 Ah!... Ôh!... 0:19 Ah!.... oh!... 0:29 D…" at bounding box center [635, 367] width 1216 height 561
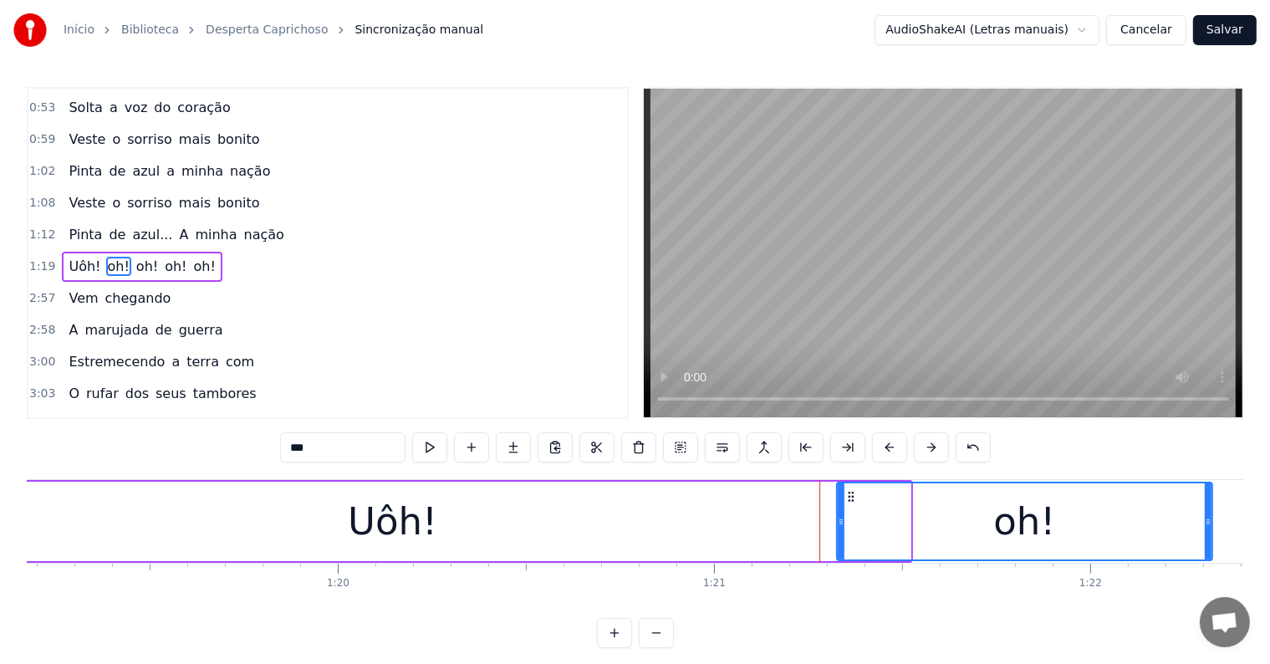
drag, startPoint x: 909, startPoint y: 518, endPoint x: 1215, endPoint y: 521, distance: 306.8
click at [1211, 521] on icon at bounding box center [1208, 521] width 7 height 13
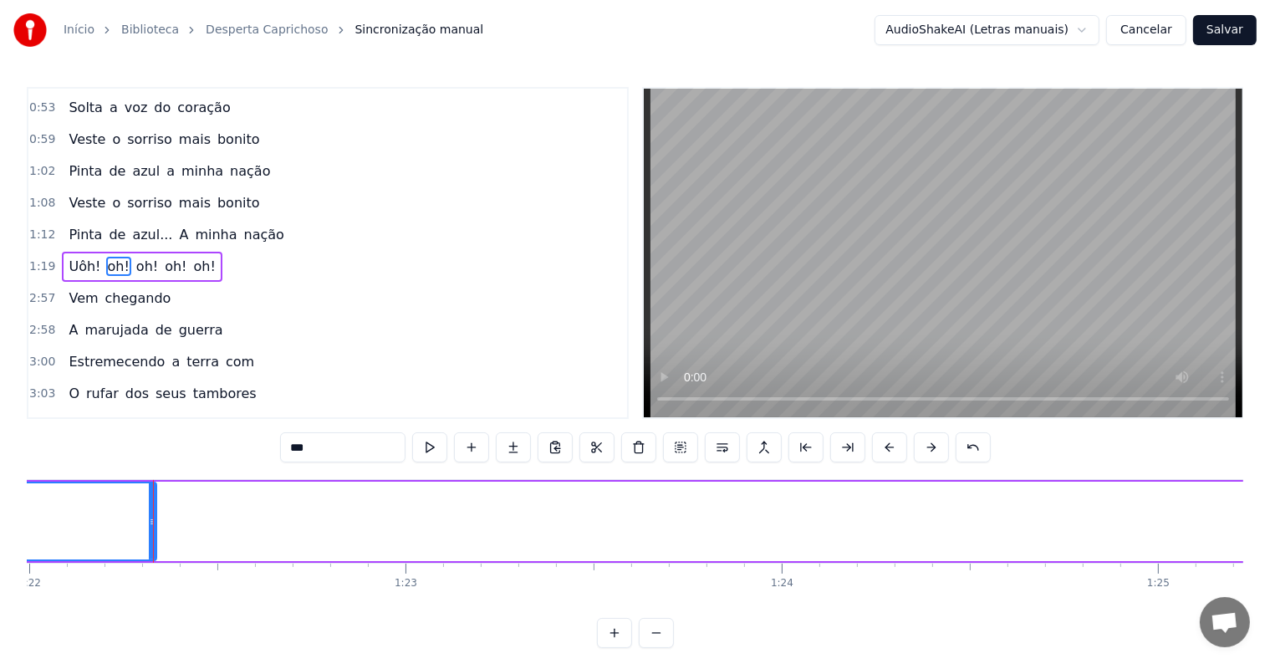
scroll to position [0, 30885]
drag, startPoint x: 109, startPoint y: 522, endPoint x: 192, endPoint y: 523, distance: 83.6
click at [192, 523] on icon at bounding box center [193, 521] width 7 height 13
click at [67, 257] on span "Uôh!" at bounding box center [84, 266] width 35 height 19
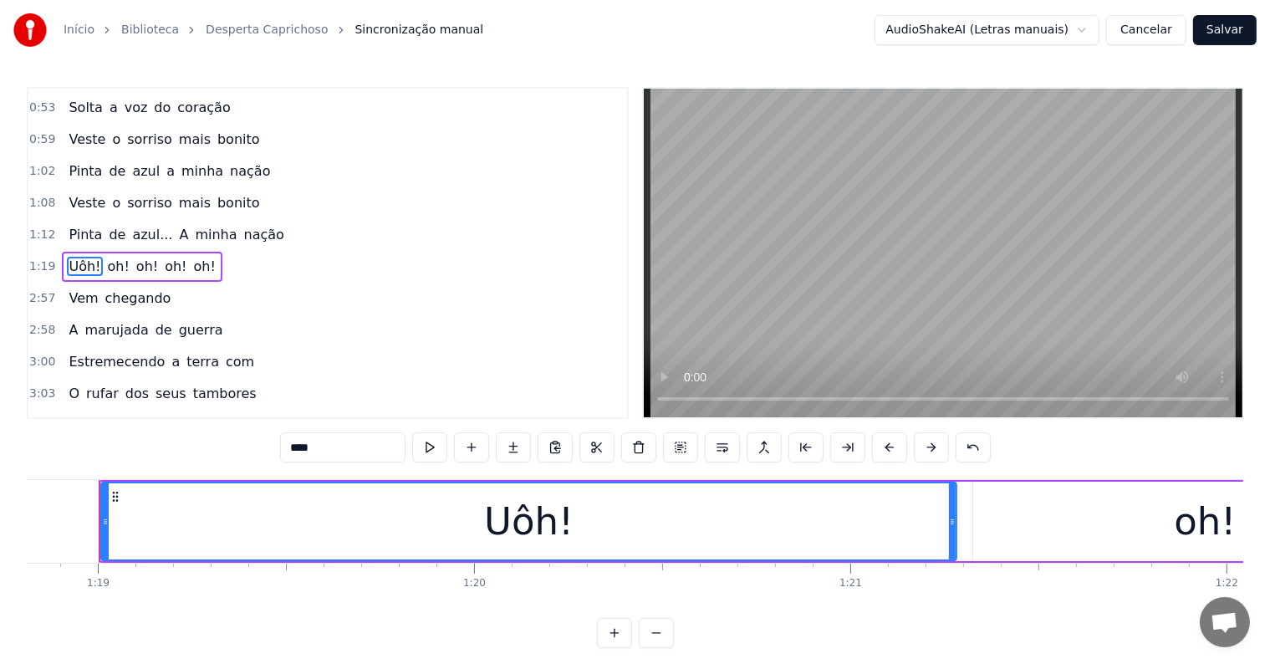
scroll to position [0, 29633]
click at [360, 451] on input "****" at bounding box center [342, 447] width 125 height 30
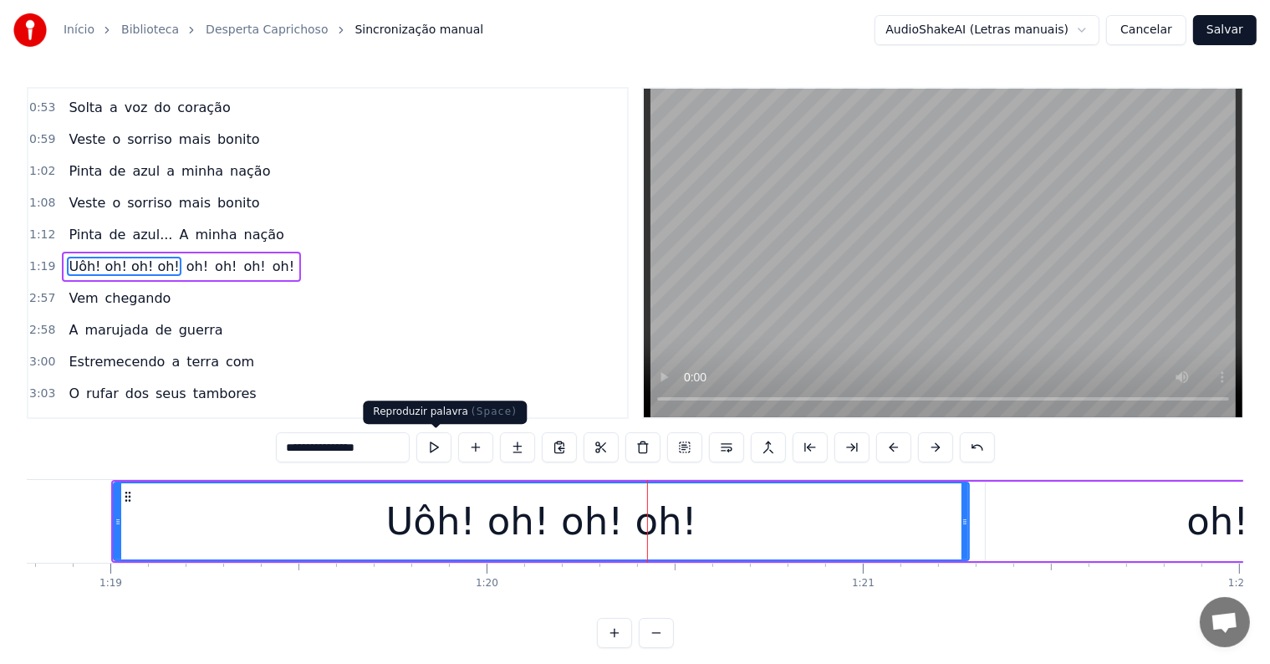
click at [439, 446] on button at bounding box center [433, 447] width 35 height 30
click at [437, 445] on button at bounding box center [433, 447] width 35 height 30
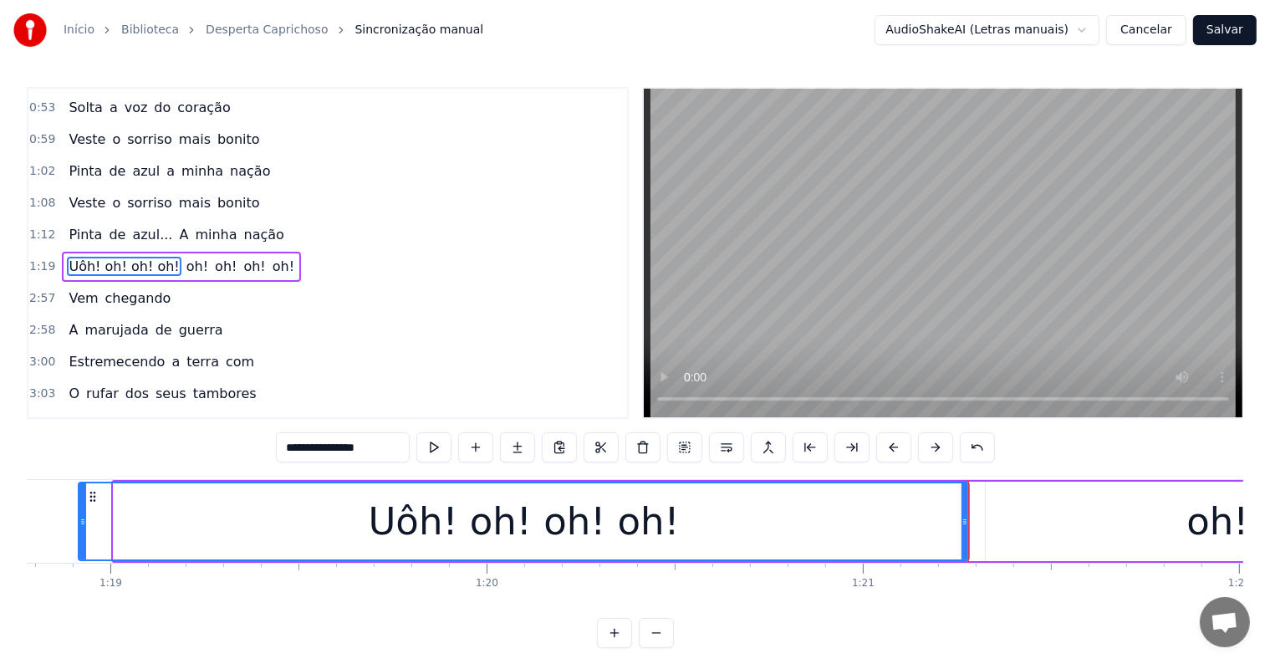
click at [79, 517] on icon at bounding box center [82, 521] width 7 height 13
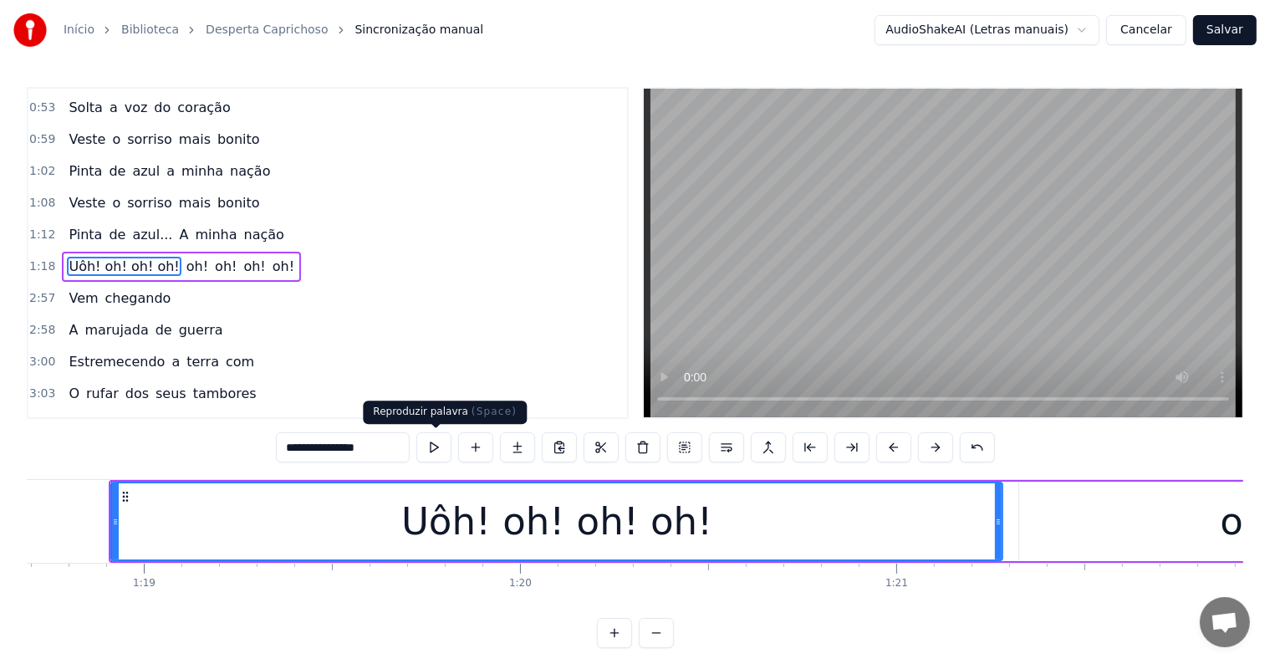
click at [435, 444] on button at bounding box center [433, 447] width 35 height 30
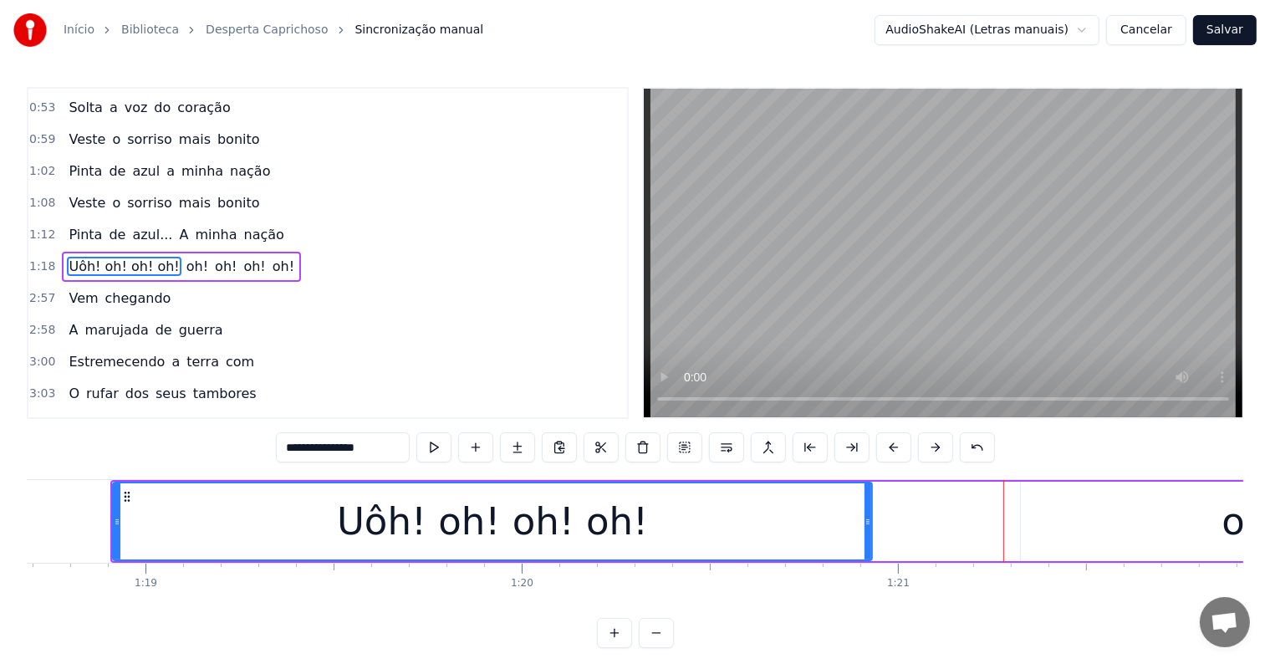
drag, startPoint x: 997, startPoint y: 517, endPoint x: 865, endPoint y: 517, distance: 132.1
click at [865, 517] on icon at bounding box center [867, 521] width 7 height 13
click at [435, 445] on button at bounding box center [433, 447] width 35 height 30
click at [185, 257] on span "oh!" at bounding box center [197, 266] width 25 height 19
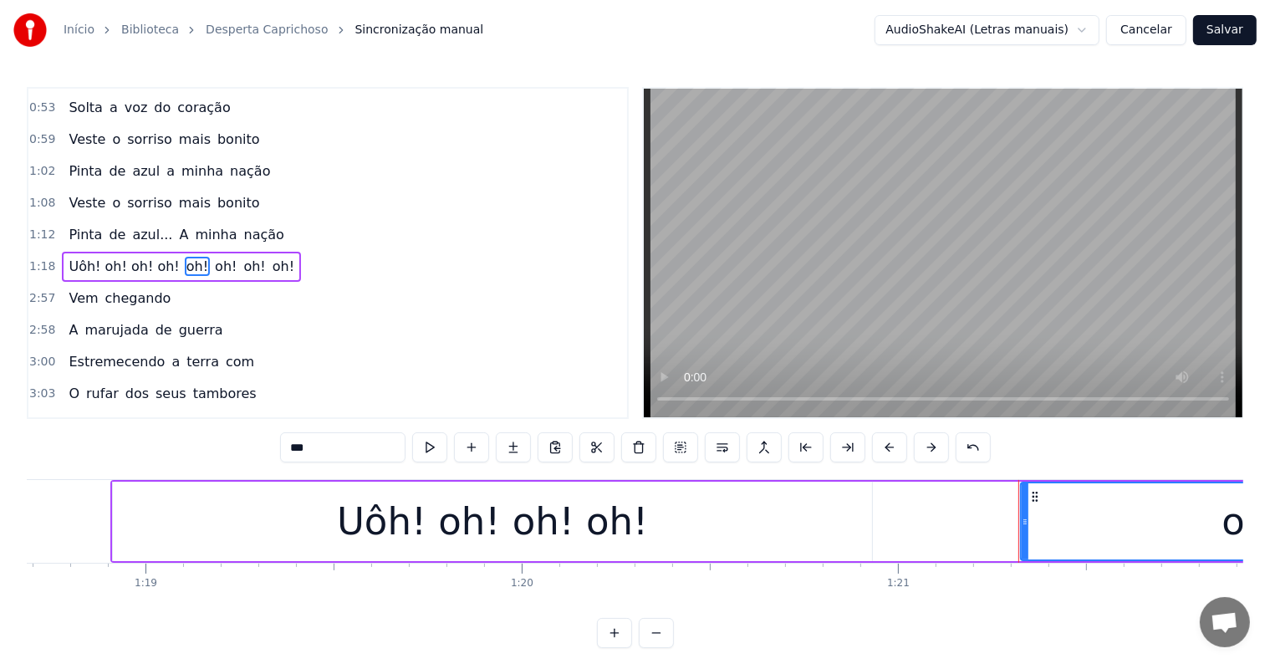
click at [213, 257] on span "oh!" at bounding box center [225, 266] width 25 height 19
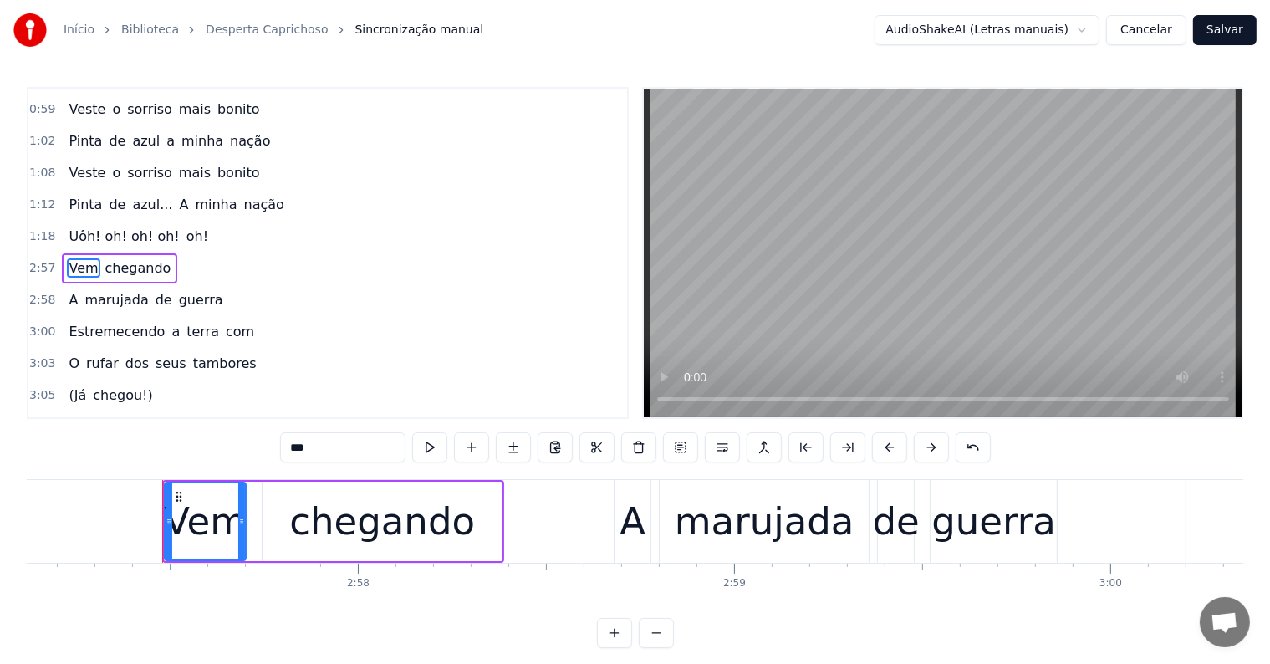
scroll to position [0, 66675]
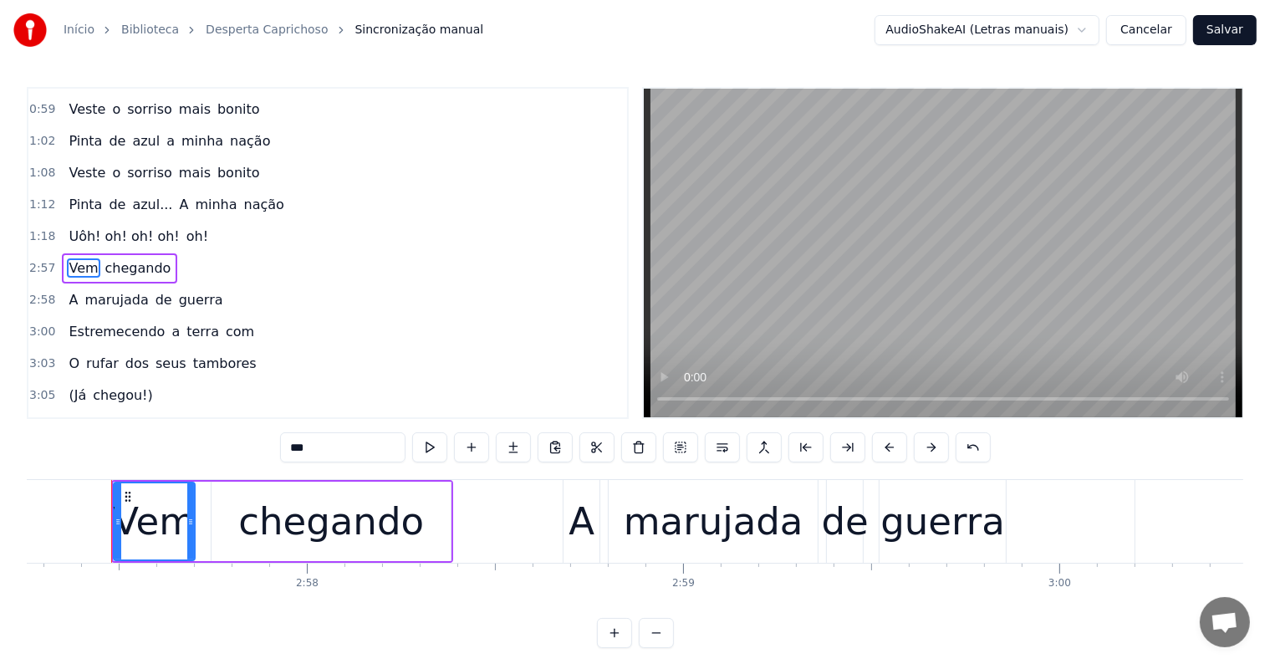
click at [74, 227] on span "Uôh! oh! oh! oh!" at bounding box center [124, 236] width 114 height 19
type input "**********"
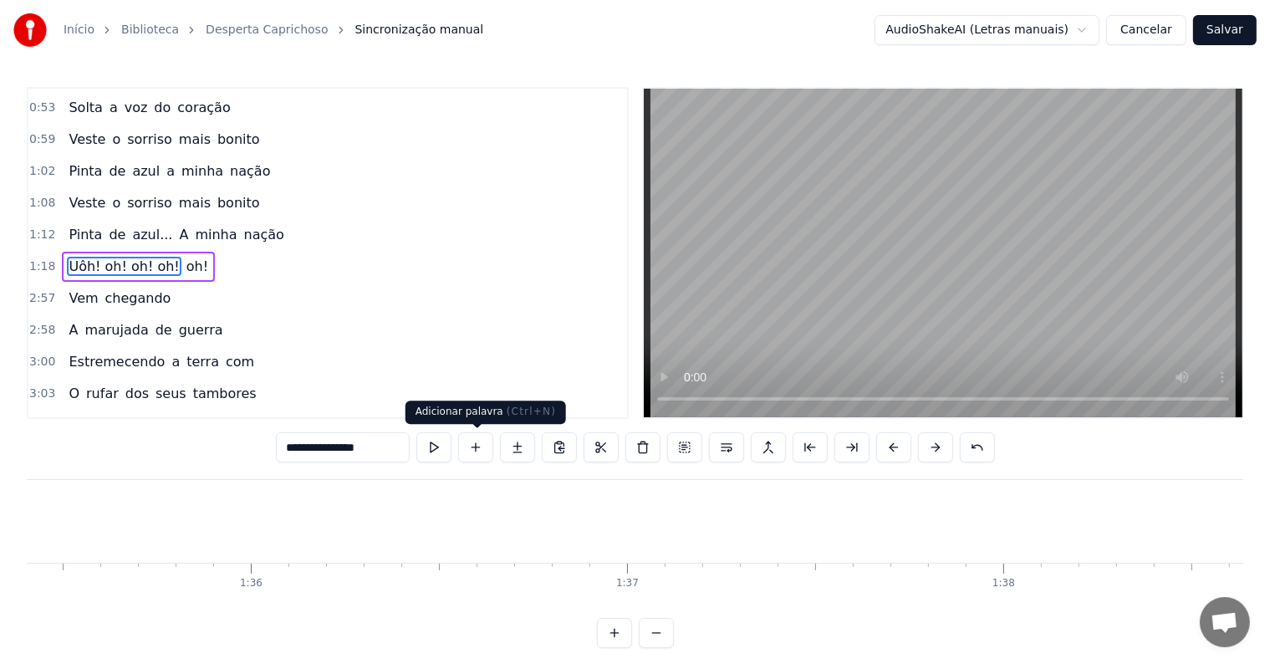
scroll to position [0, 29597]
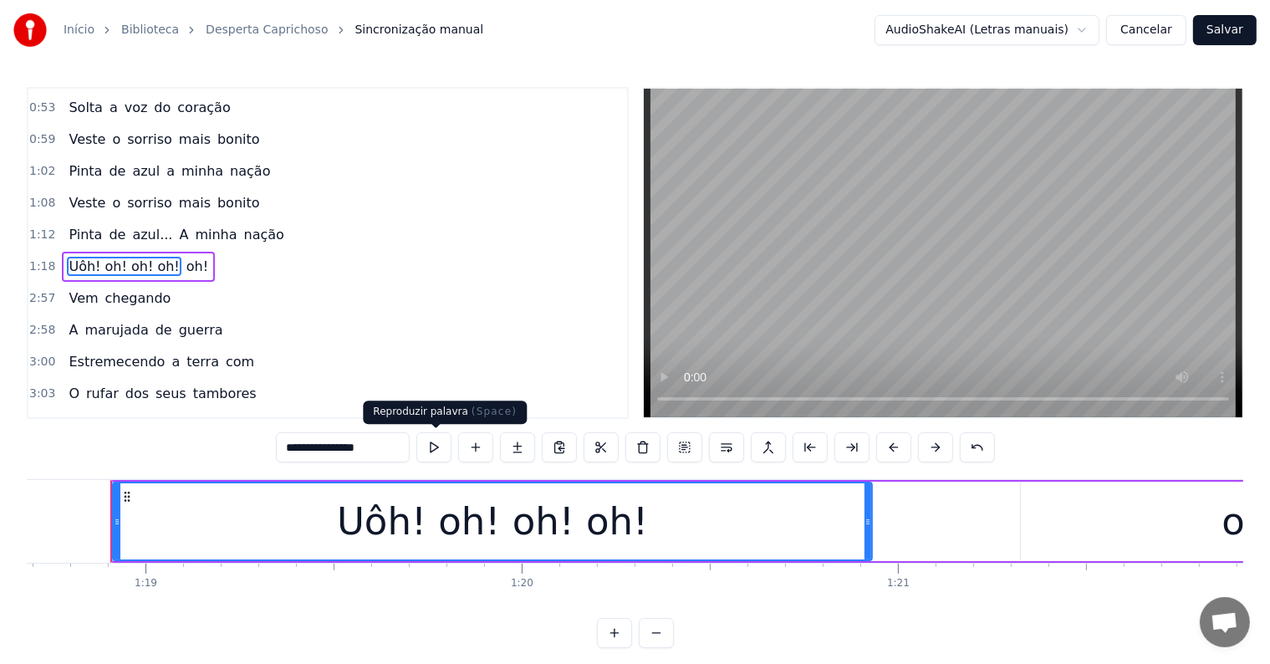
click at [437, 447] on button at bounding box center [433, 447] width 35 height 30
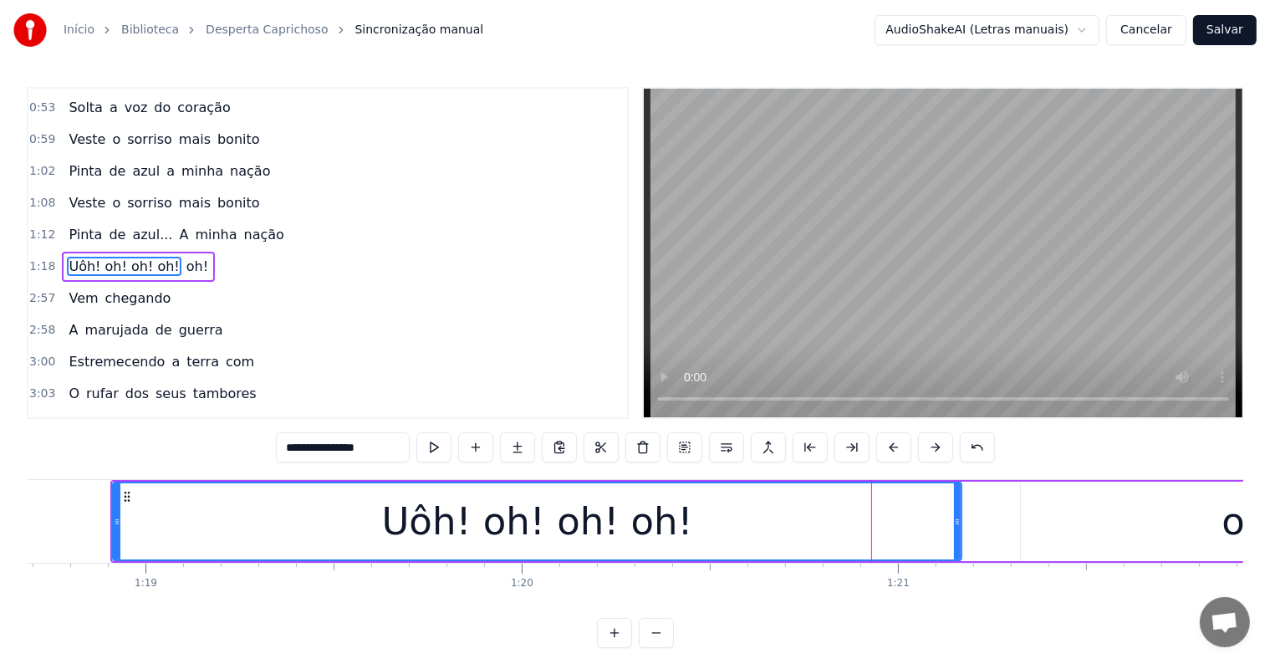
drag, startPoint x: 868, startPoint y: 518, endPoint x: 957, endPoint y: 518, distance: 89.4
click at [957, 518] on icon at bounding box center [957, 521] width 7 height 13
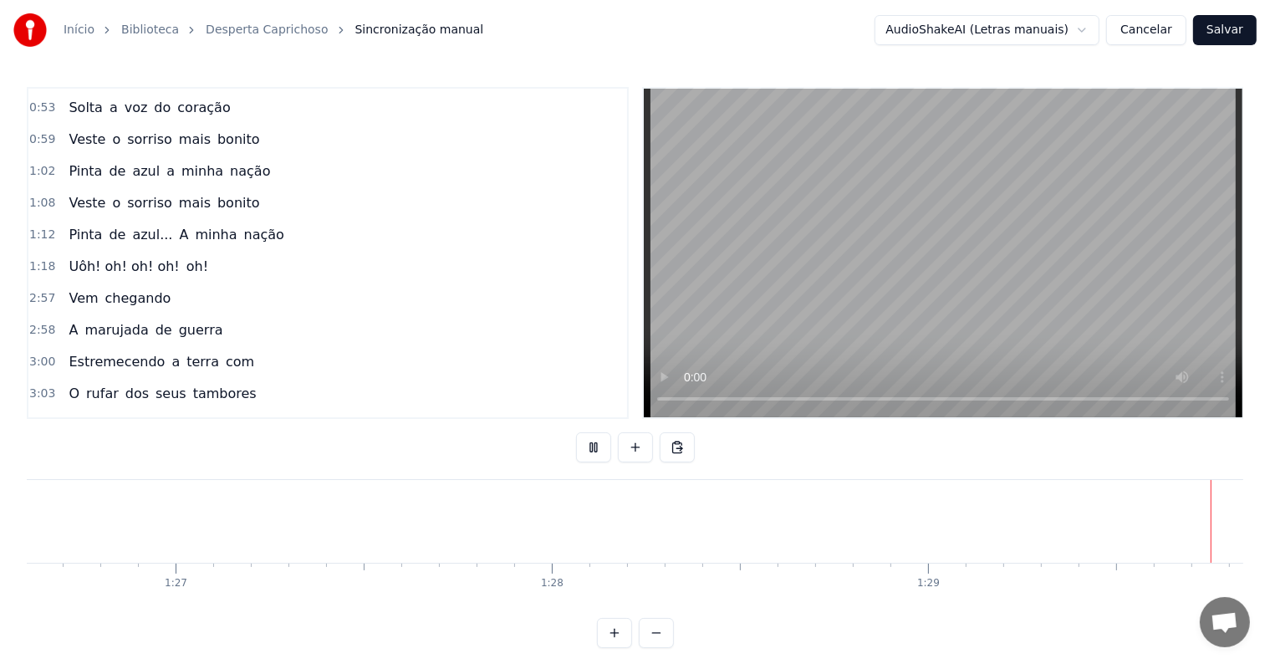
scroll to position [0, 33391]
click at [638, 439] on button at bounding box center [635, 447] width 35 height 30
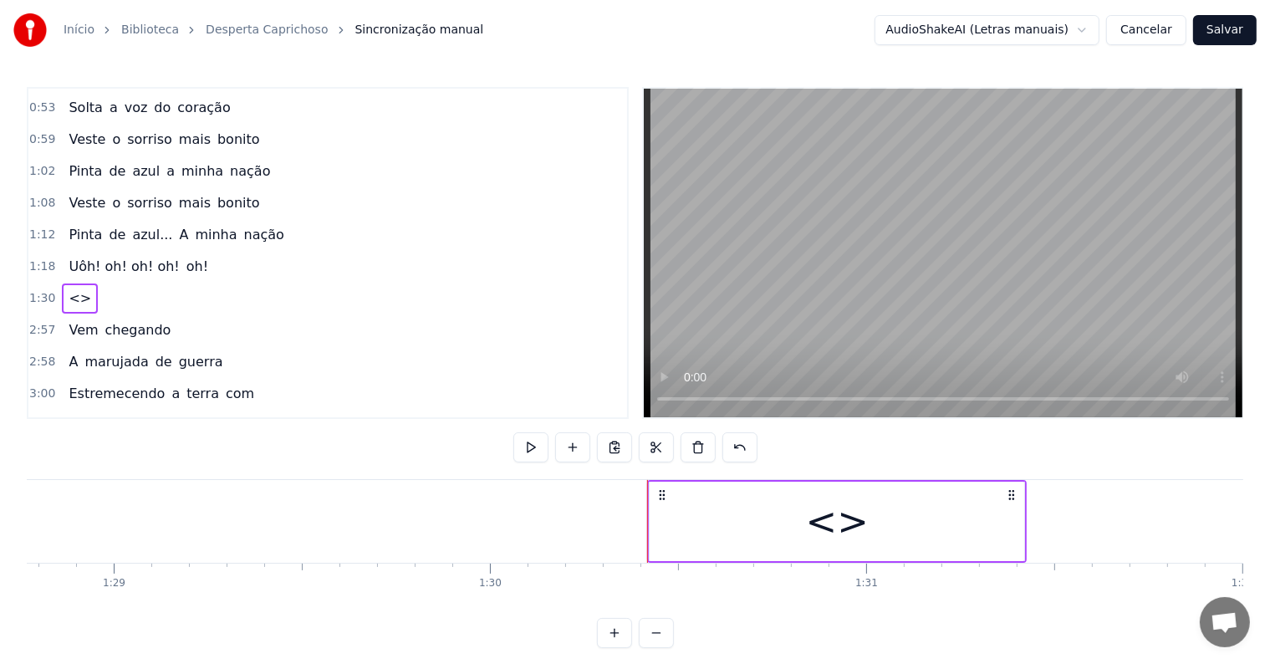
click at [683, 516] on div "<>" at bounding box center [836, 520] width 374 height 79
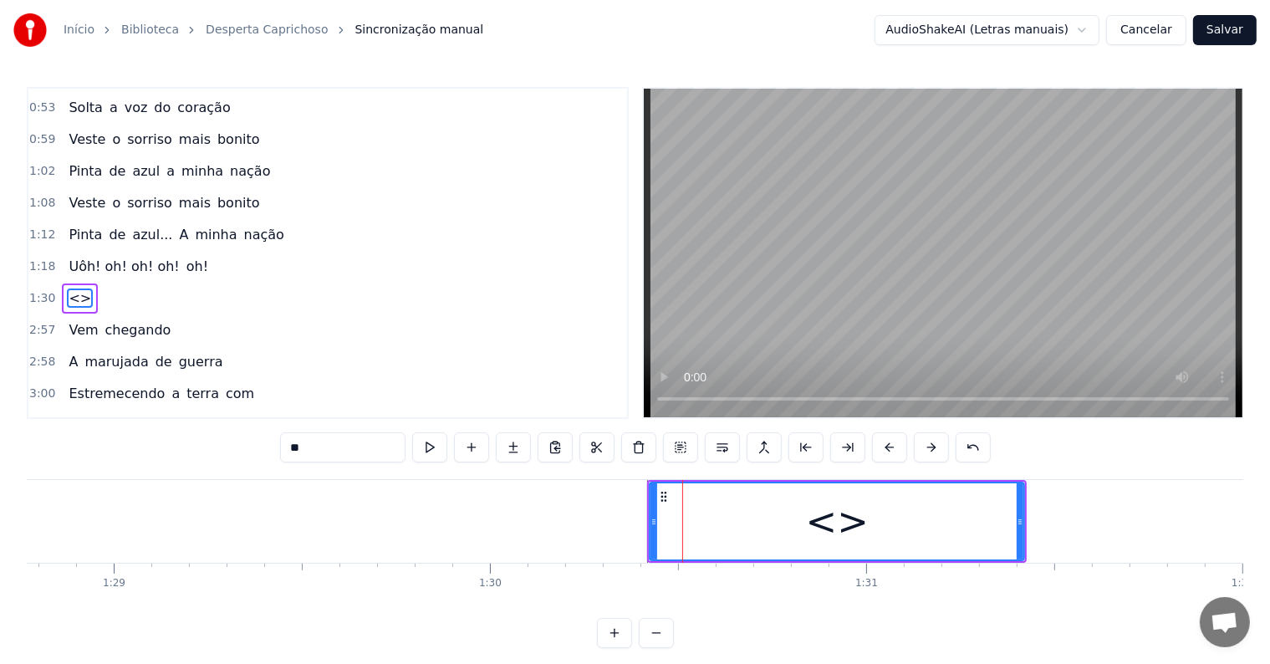
scroll to position [281, 0]
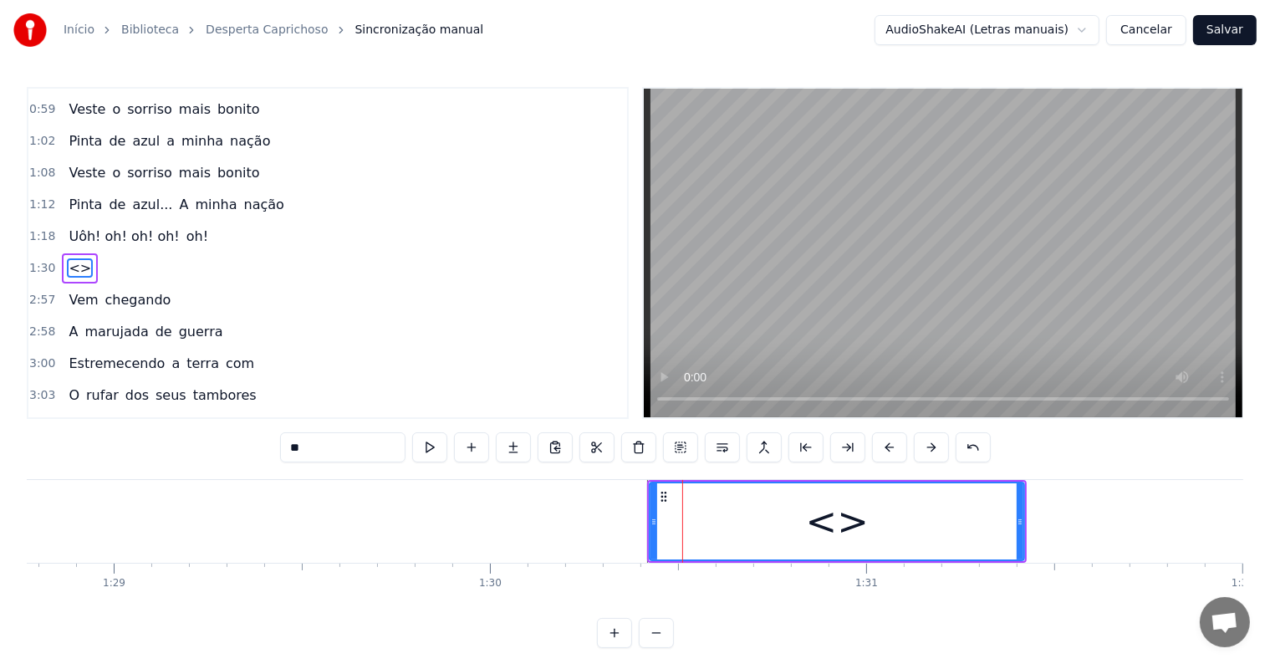
drag, startPoint x: 359, startPoint y: 436, endPoint x: 217, endPoint y: 432, distance: 141.3
click at [217, 432] on div "0:02 <Inscreva-se em nosso canal> 0:09 Ah!... Ôh!... 0:19 Ah!.... oh!... 0:29 D…" at bounding box center [635, 367] width 1216 height 561
paste input "**********"
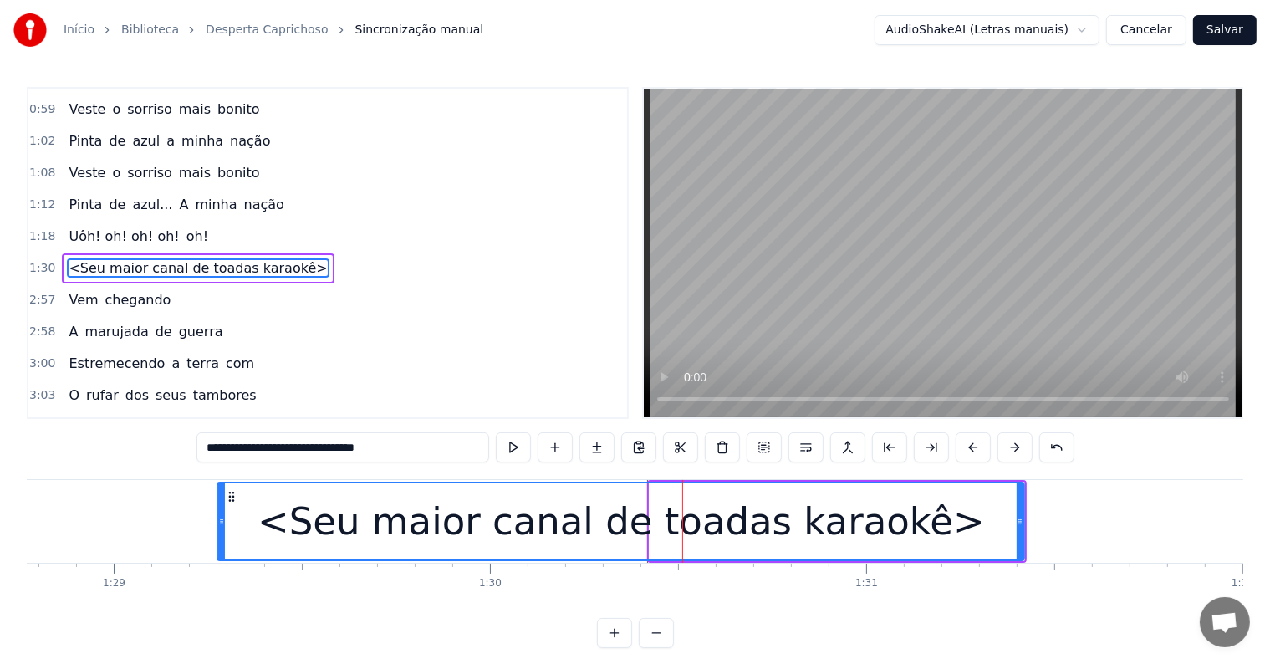
drag, startPoint x: 653, startPoint y: 520, endPoint x: 221, endPoint y: 519, distance: 432.2
click at [221, 519] on icon at bounding box center [221, 521] width 7 height 13
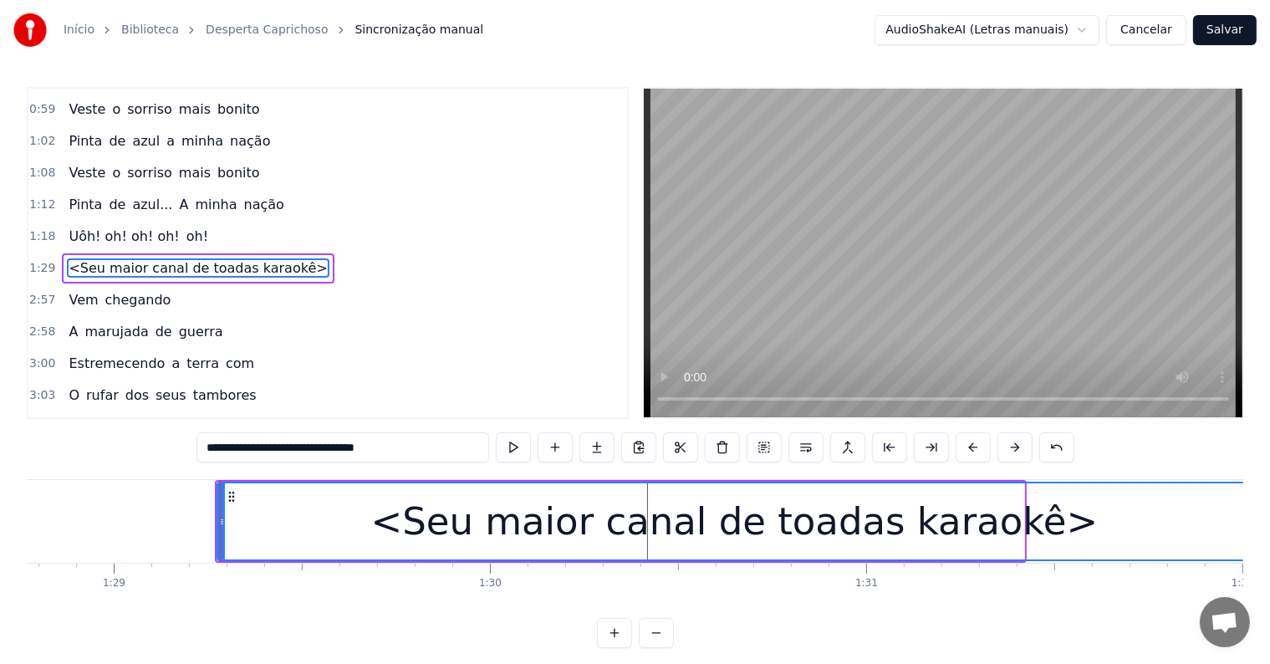
drag, startPoint x: 1020, startPoint y: 520, endPoint x: 1246, endPoint y: 521, distance: 226.5
click at [1246, 521] on div "Início Biblioteca Desperta Caprichoso Sincronização manual AudioShakeAI (Letras…" at bounding box center [635, 324] width 1270 height 648
type input "**********"
click at [1055, 513] on div "<Seu maior canal de toadas karaokê>" at bounding box center [733, 521] width 1031 height 76
click at [1190, 513] on div "<Seu maior canal de toadas karaokê>" at bounding box center [733, 521] width 1031 height 76
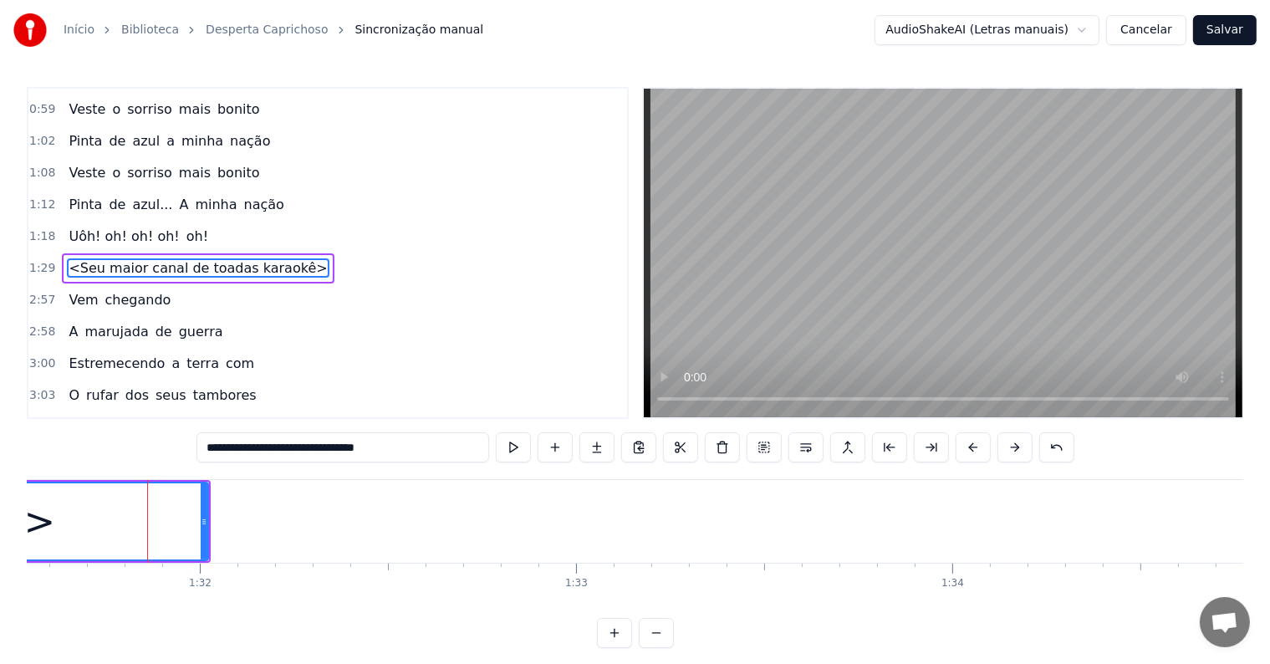
scroll to position [0, 34469]
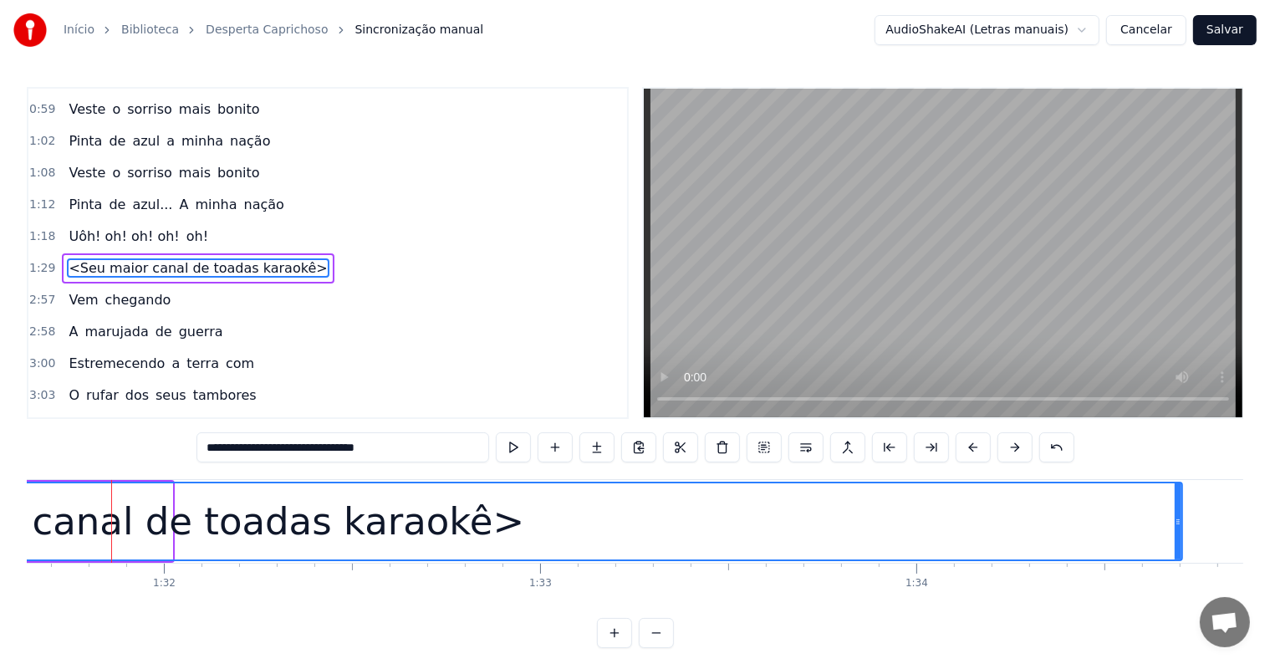
drag, startPoint x: 169, startPoint y: 522, endPoint x: 1179, endPoint y: 502, distance: 1009.9
click at [1179, 502] on div at bounding box center [1177, 521] width 7 height 76
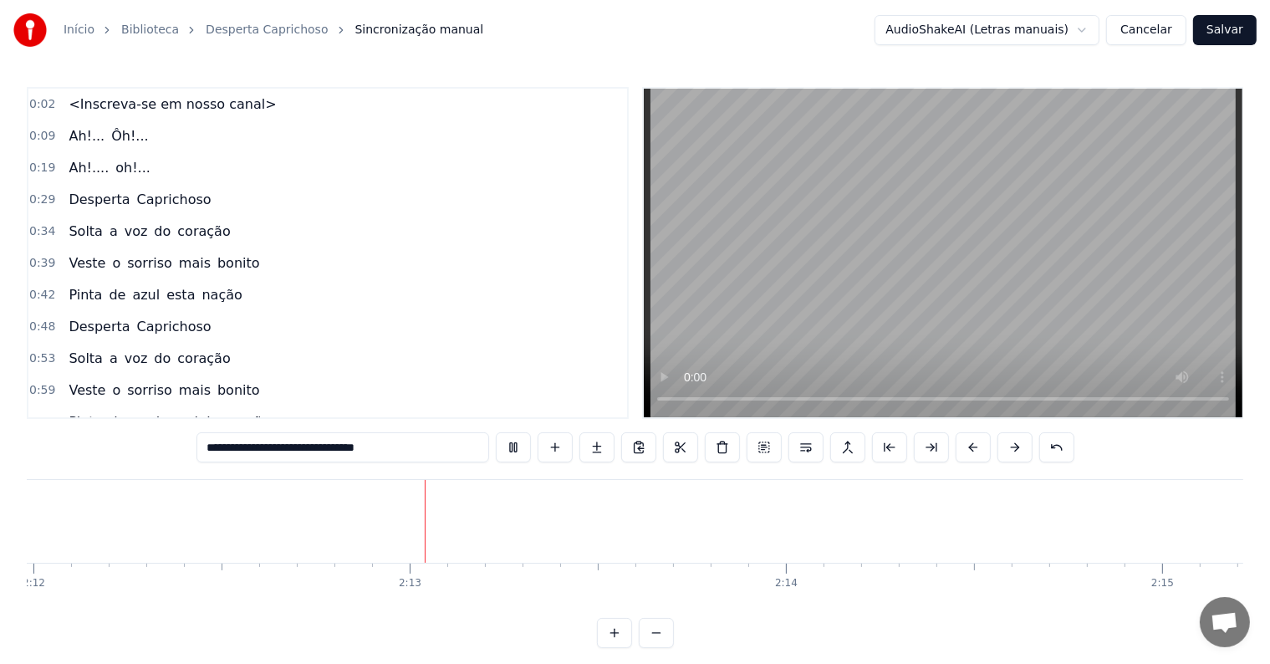
scroll to position [0, 49687]
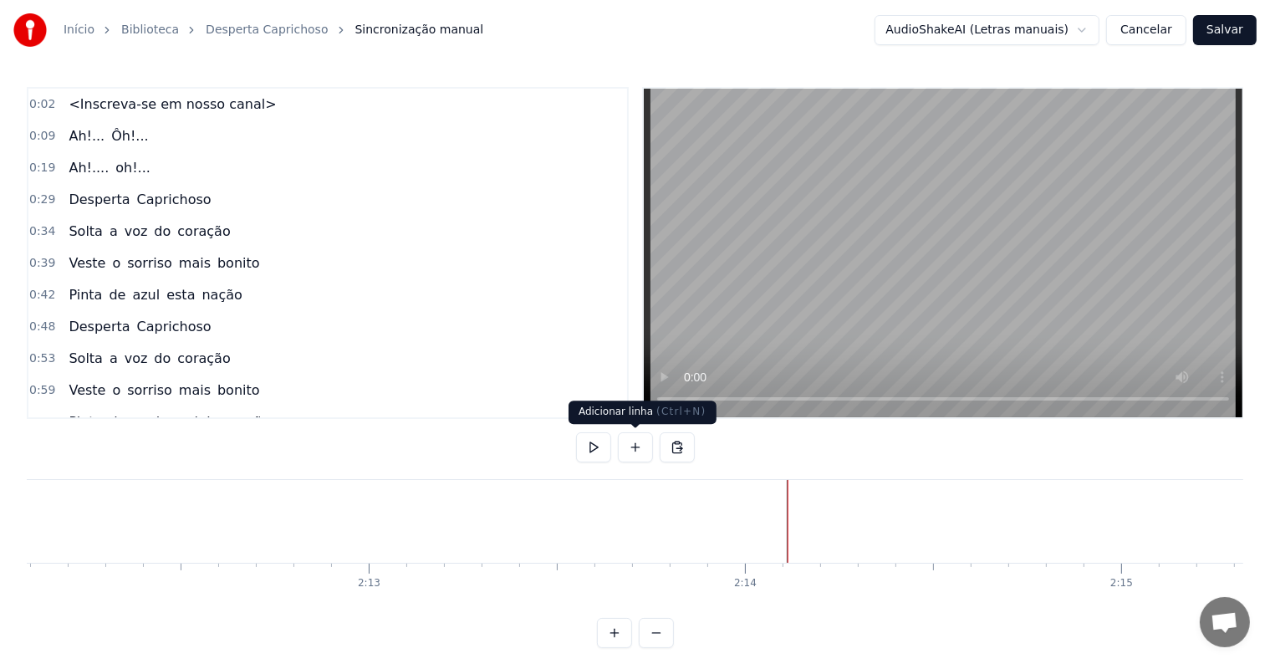
click at [630, 446] on button at bounding box center [635, 447] width 35 height 30
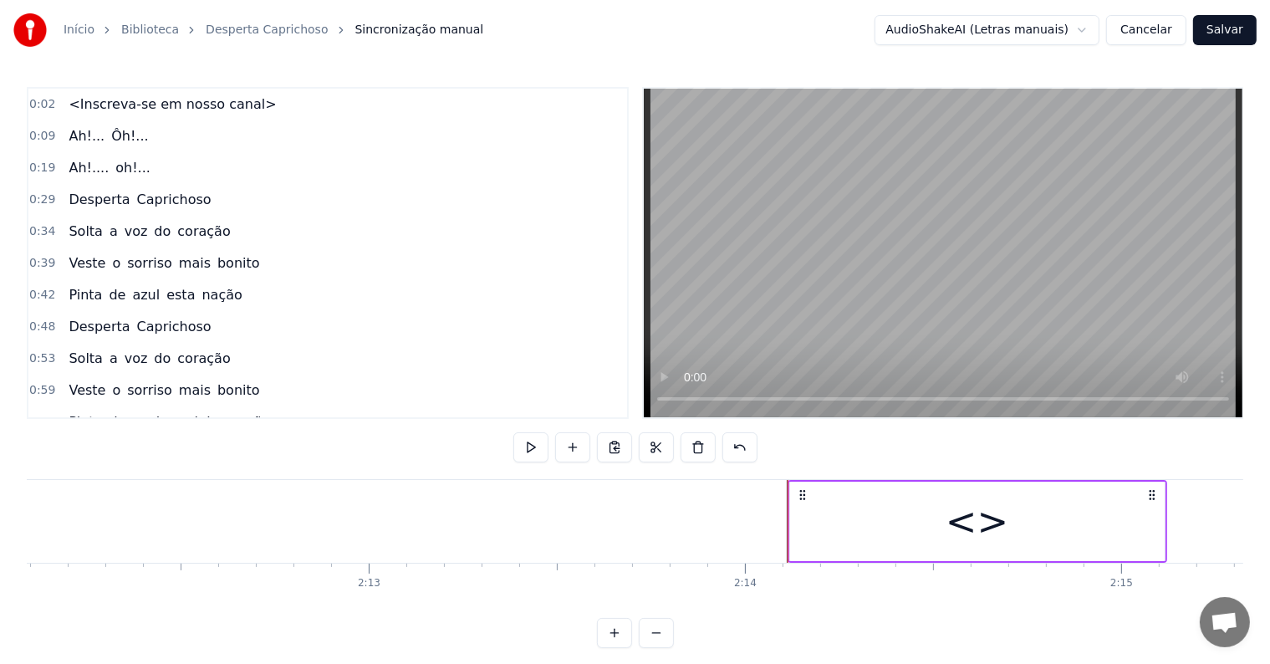
click at [796, 519] on div "<>" at bounding box center [977, 520] width 374 height 79
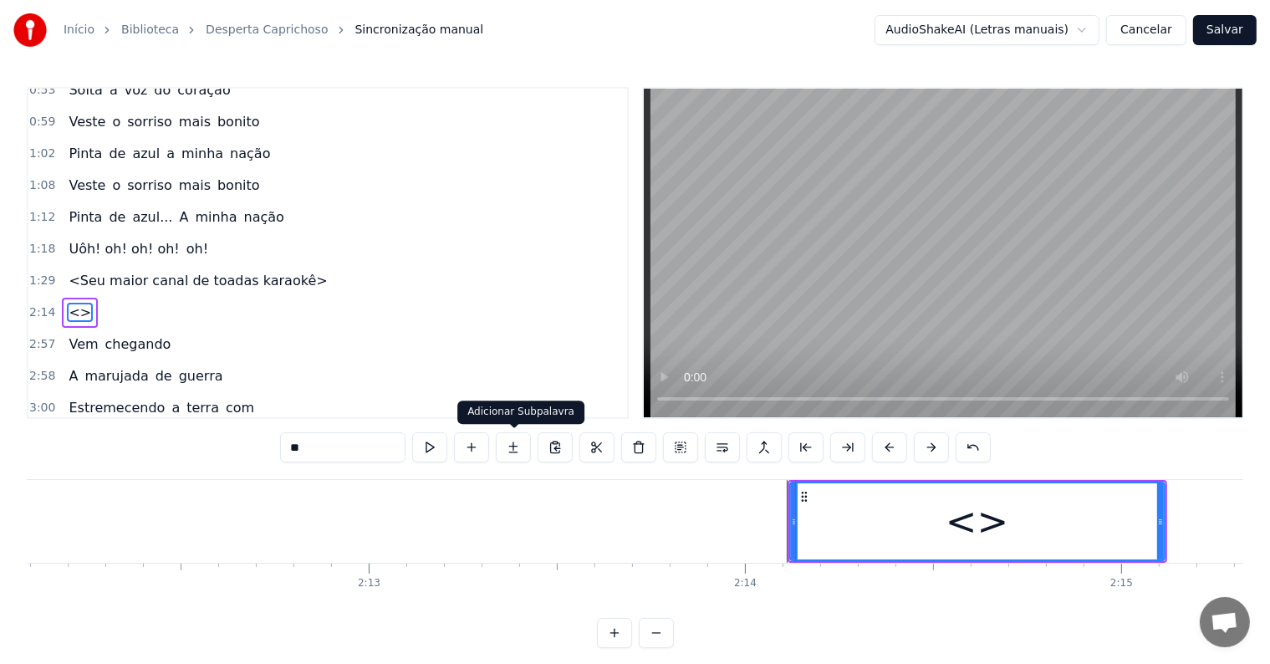
scroll to position [312, 0]
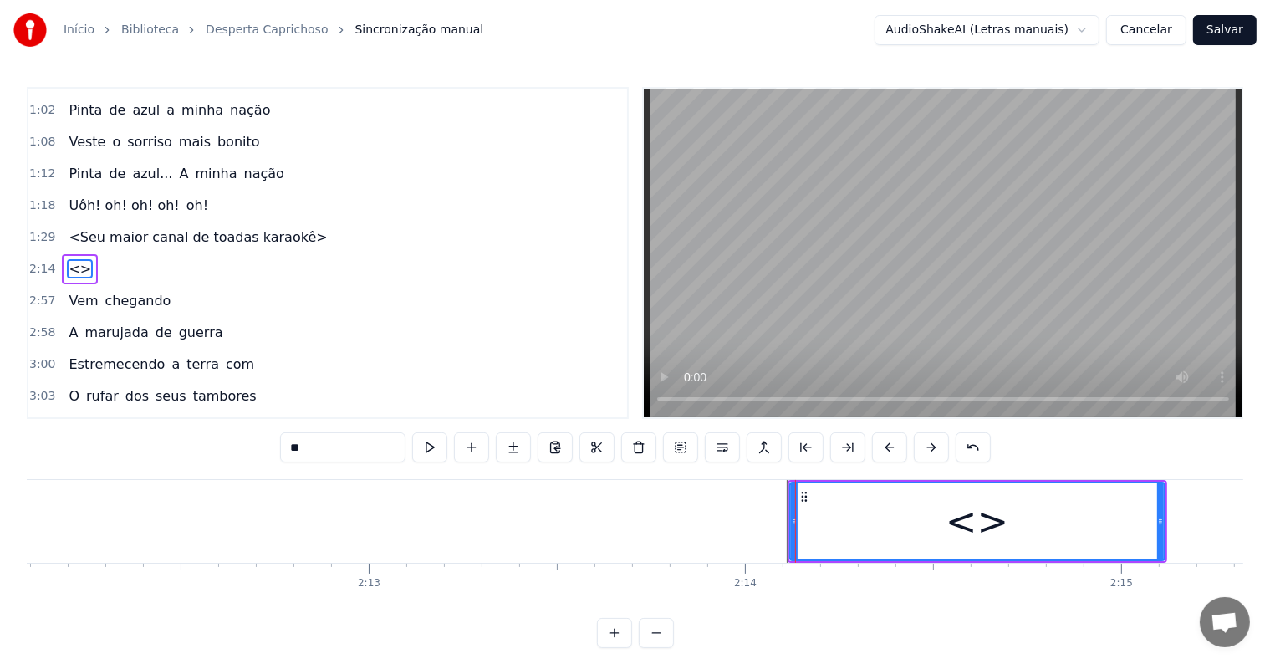
drag, startPoint x: 385, startPoint y: 445, endPoint x: 236, endPoint y: 428, distance: 150.6
click at [236, 428] on div "0:02 <Inscreva-se em nosso canal> 0:09 Ah!... Ôh!... 0:19 Ah!.... oh!... 0:29 D…" at bounding box center [635, 367] width 1216 height 561
paste input "**********"
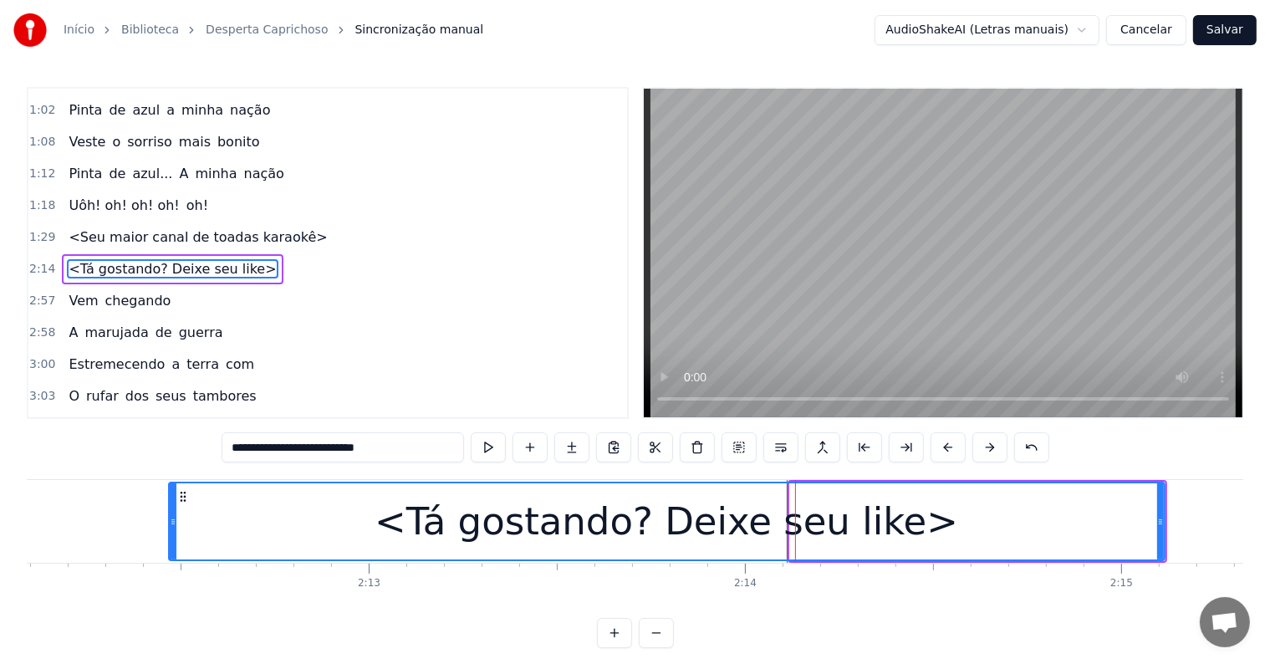
drag, startPoint x: 792, startPoint y: 522, endPoint x: 171, endPoint y: 508, distance: 621.2
click at [171, 508] on div at bounding box center [173, 521] width 7 height 76
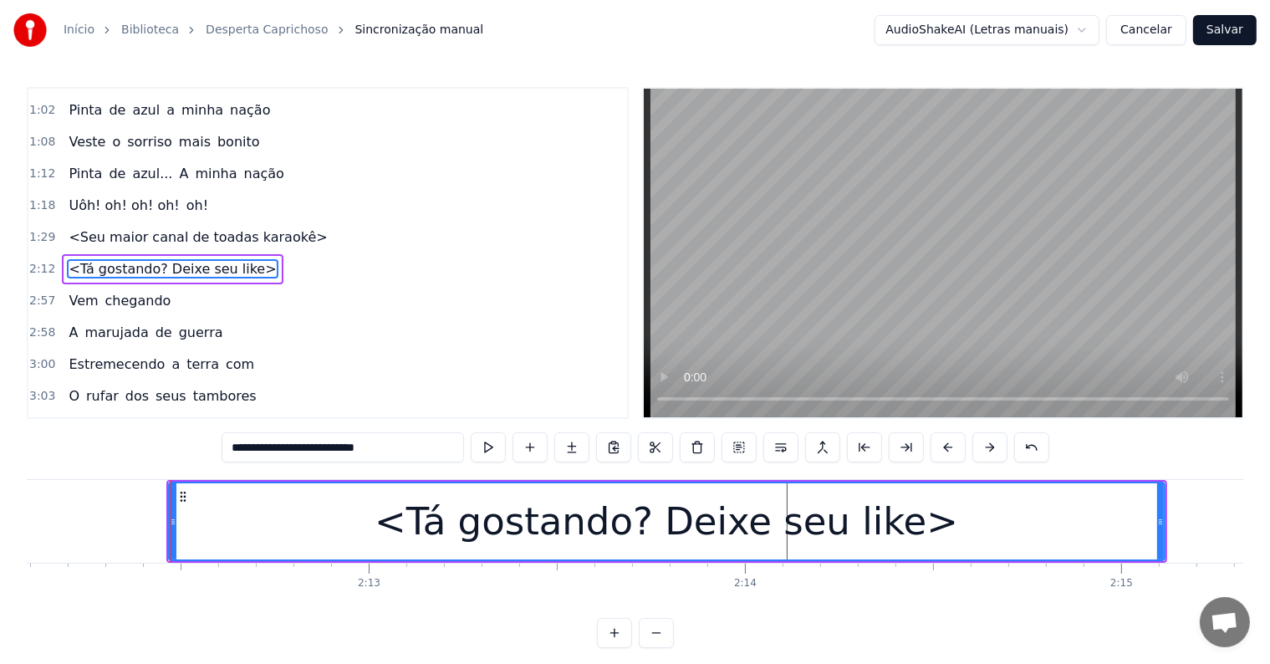
type input "**********"
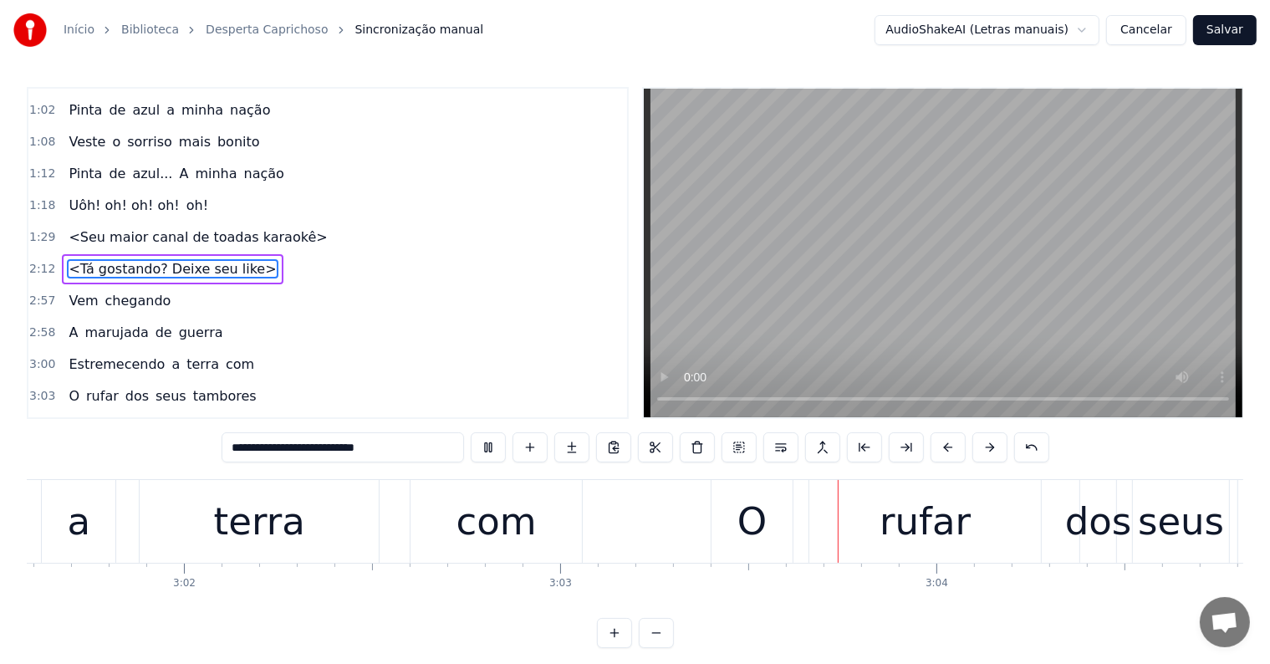
scroll to position [0, 68641]
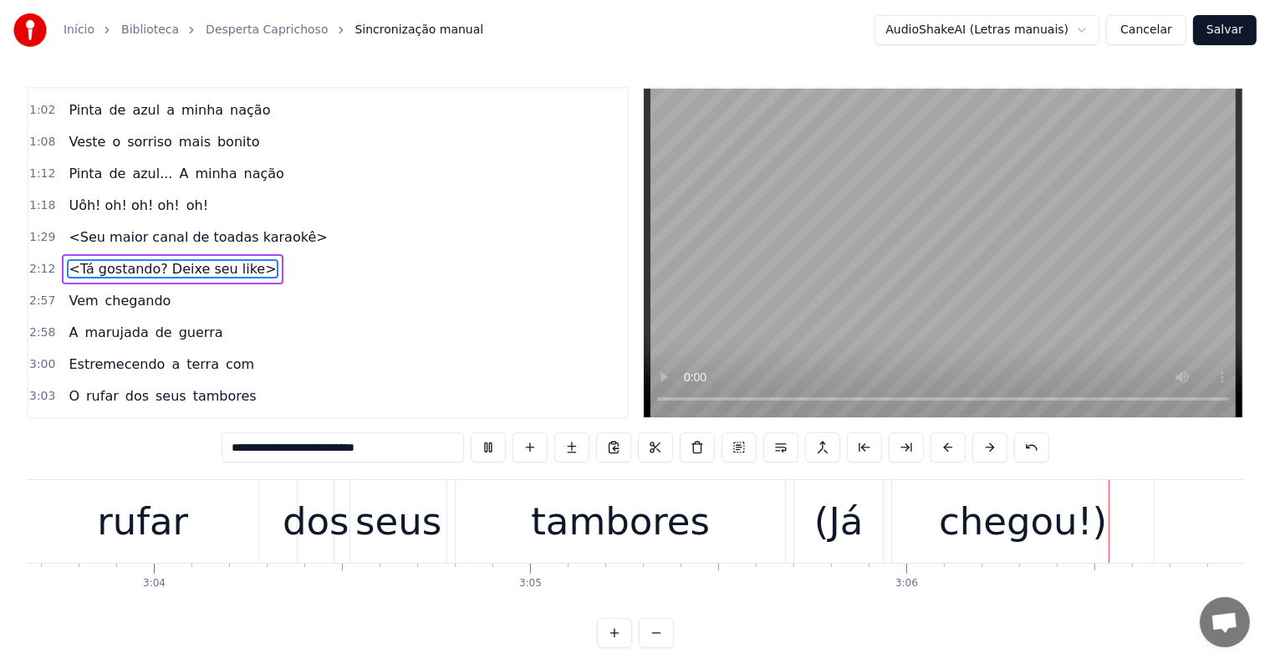
click at [541, 317] on div "2:58 A marujada de guerra" at bounding box center [327, 333] width 599 height 32
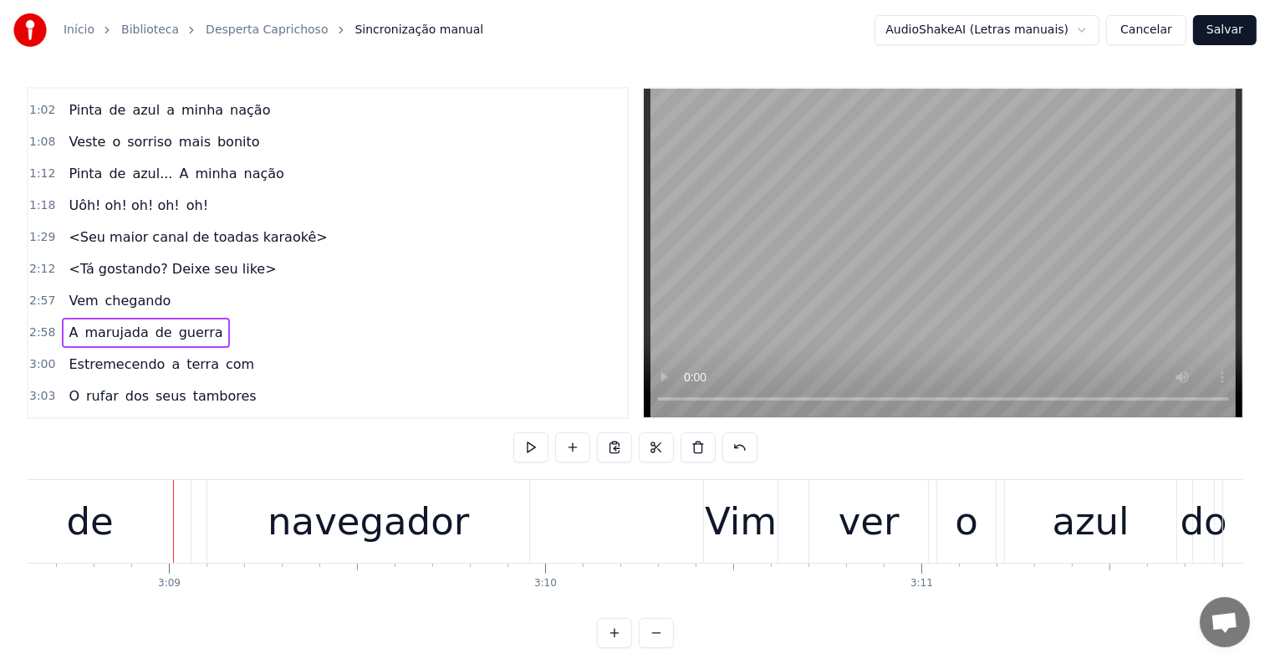
scroll to position [0, 71013]
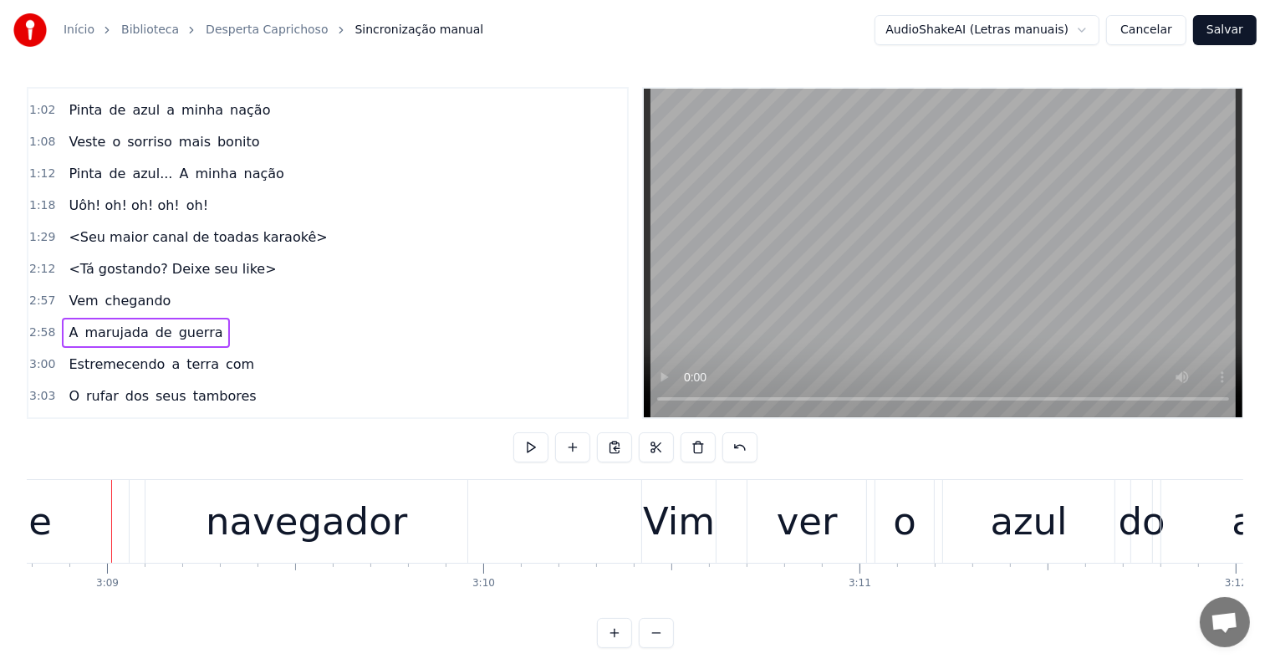
click at [298, 536] on div "navegador" at bounding box center [306, 521] width 201 height 57
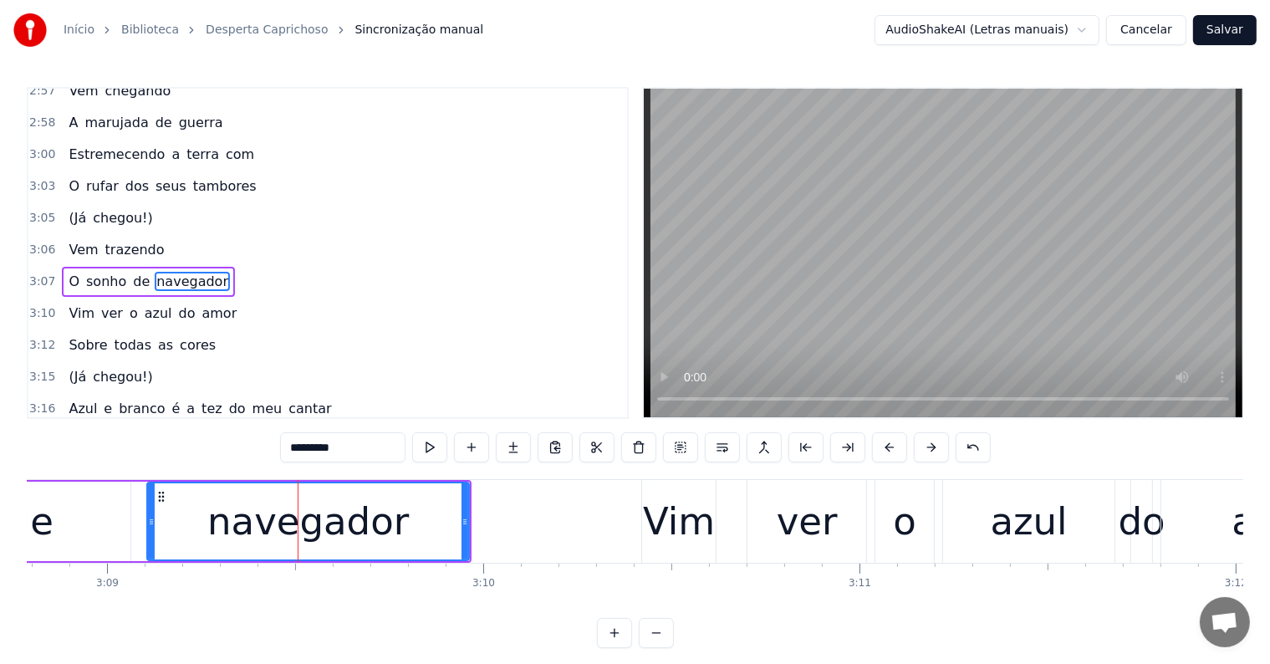
scroll to position [527, 0]
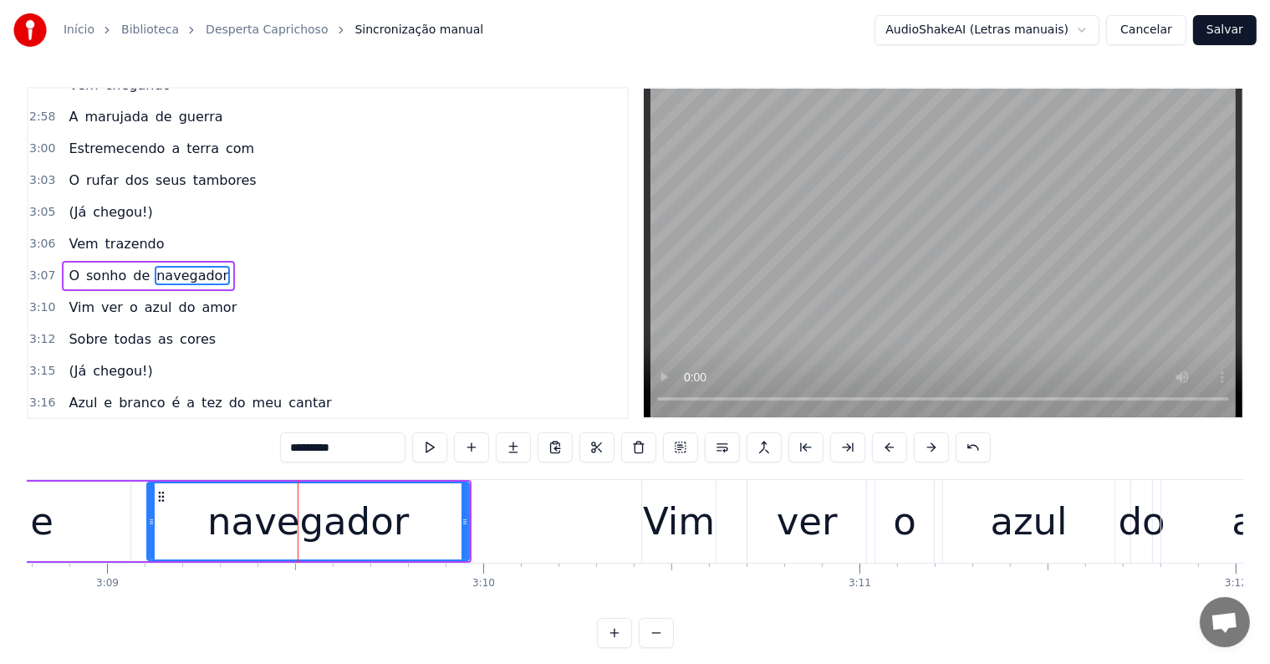
click at [94, 202] on span "chegou!)" at bounding box center [123, 211] width 64 height 19
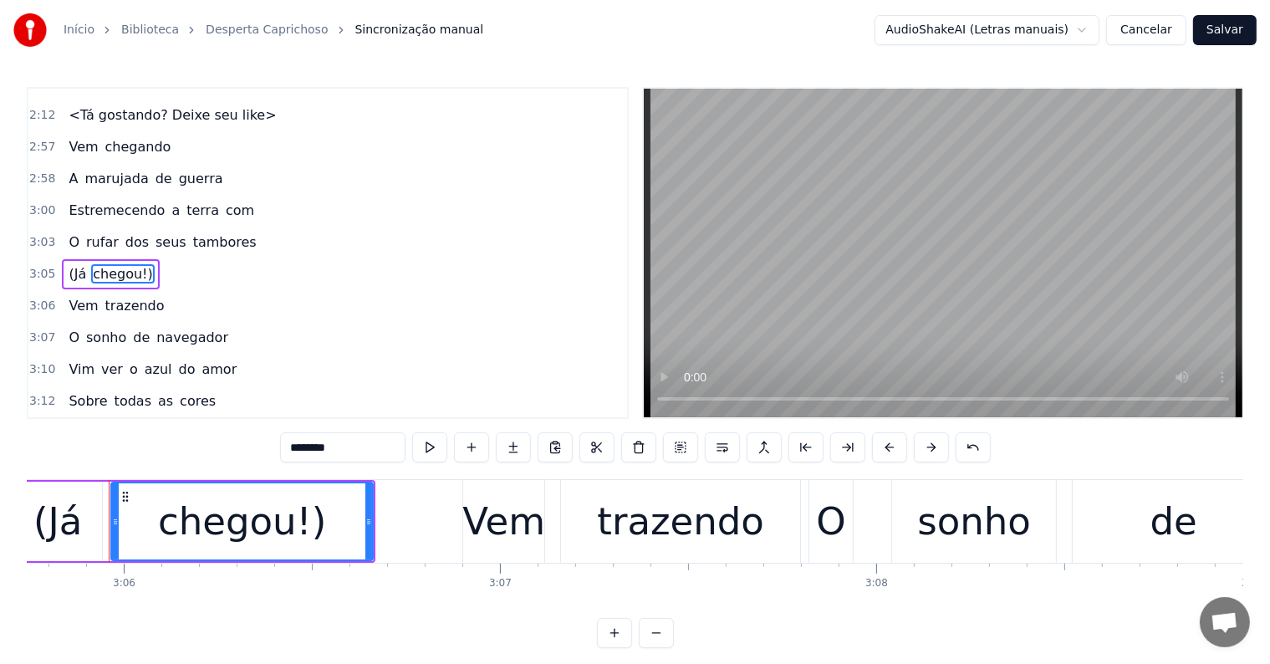
scroll to position [0, 69865]
click at [90, 519] on div "(Já" at bounding box center [60, 520] width 89 height 79
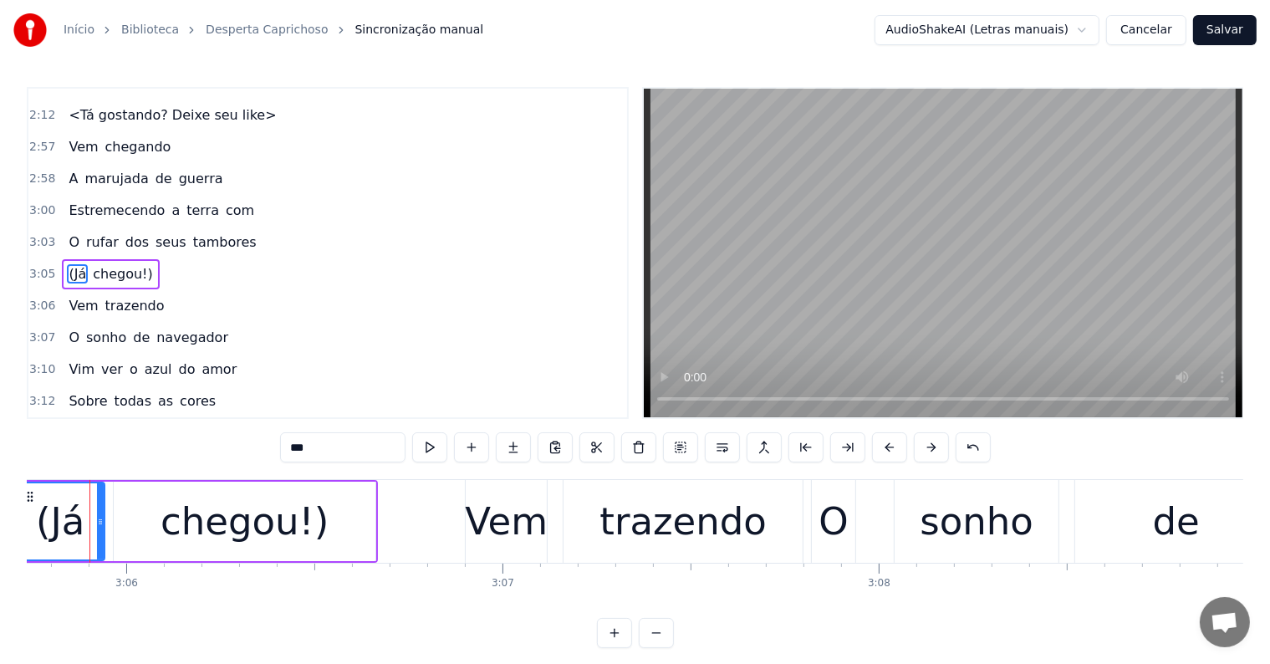
scroll to position [0, 69844]
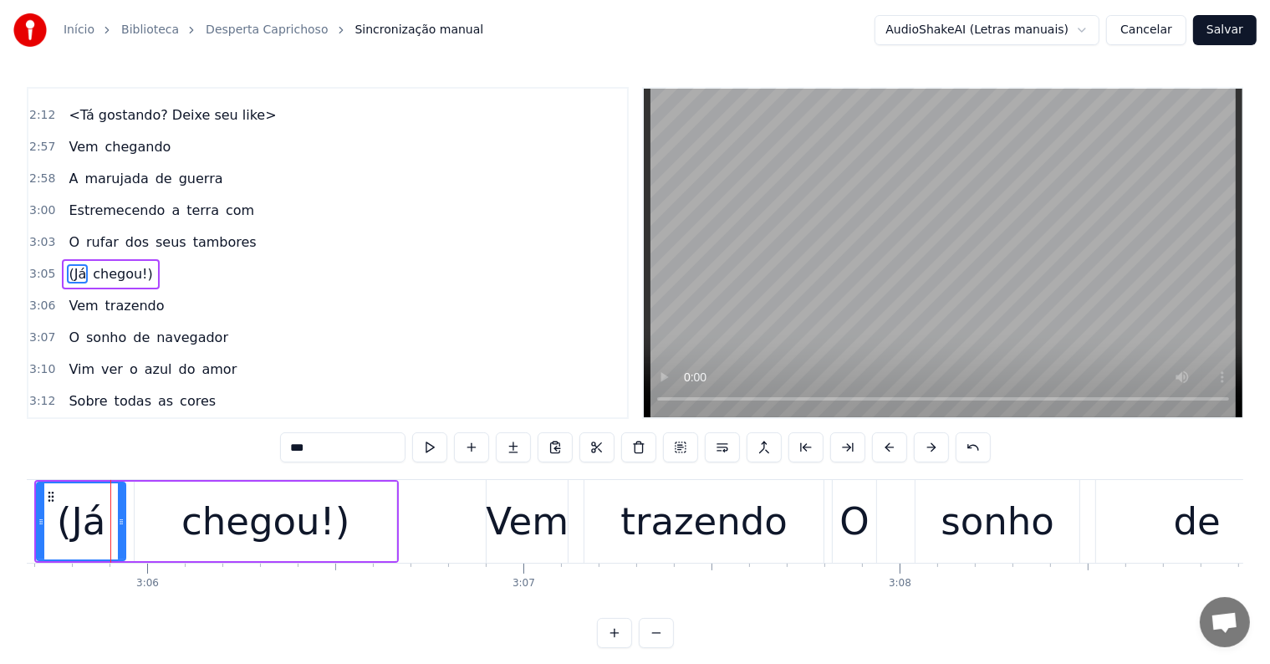
click at [196, 232] on span "tambores" at bounding box center [224, 241] width 67 height 19
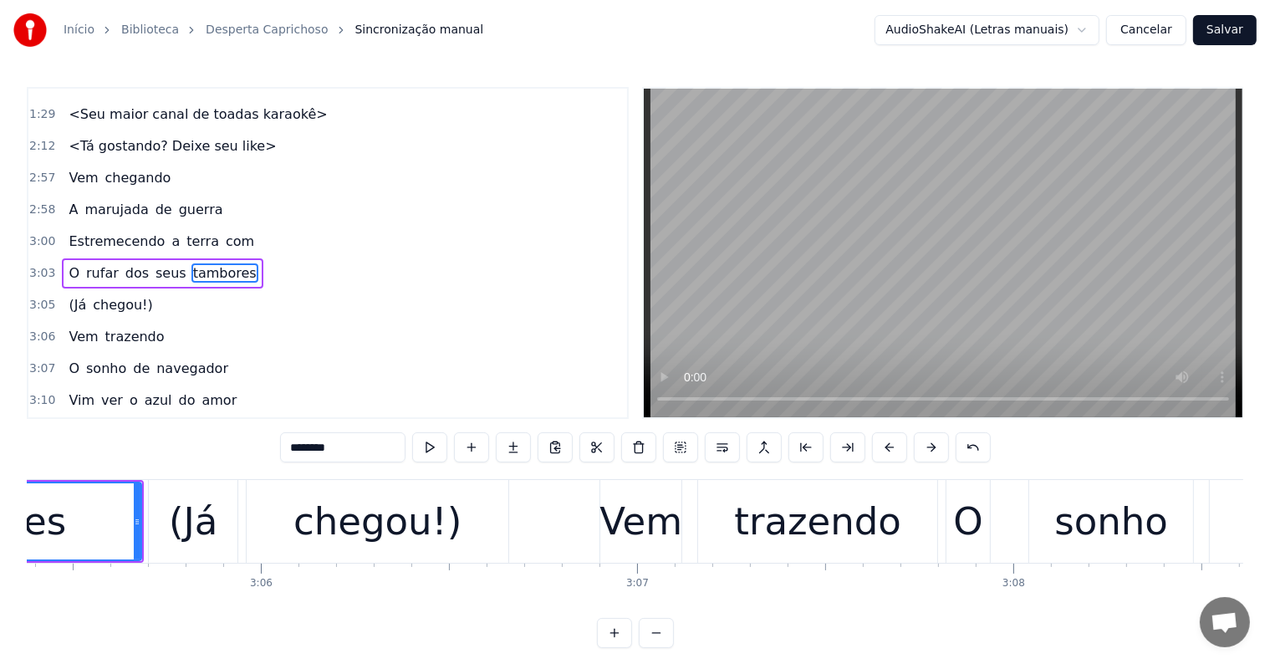
scroll to position [0, 69430]
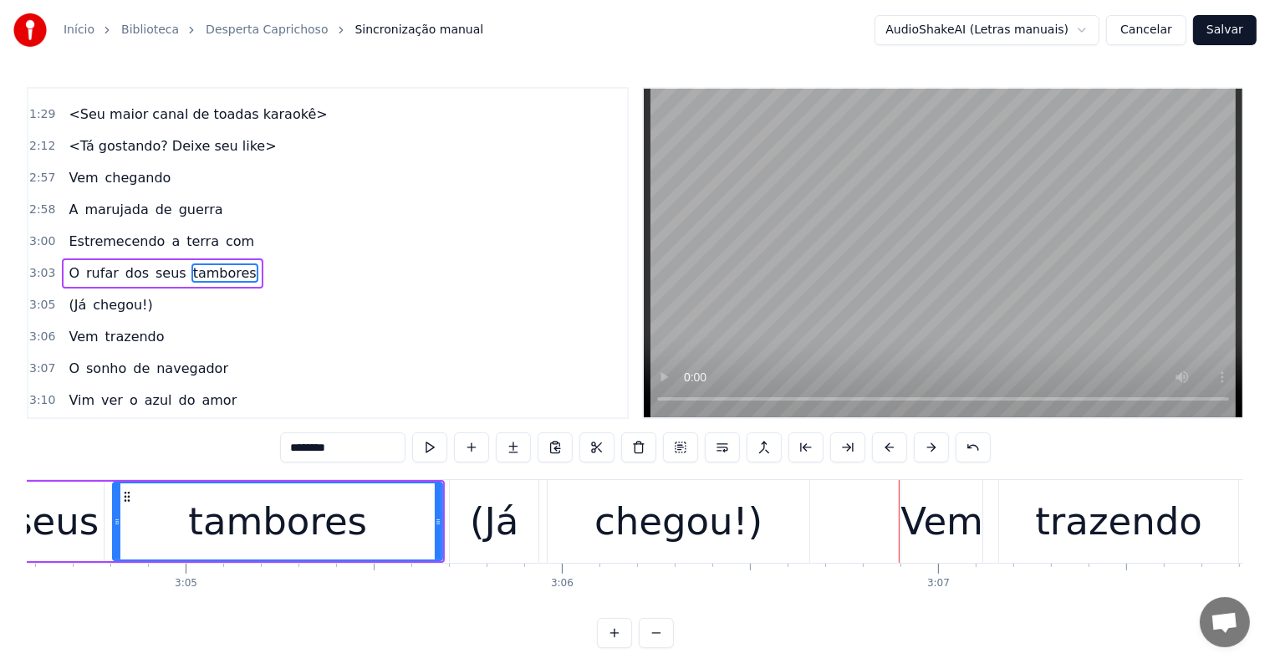
click at [74, 263] on span "O" at bounding box center [74, 273] width 14 height 20
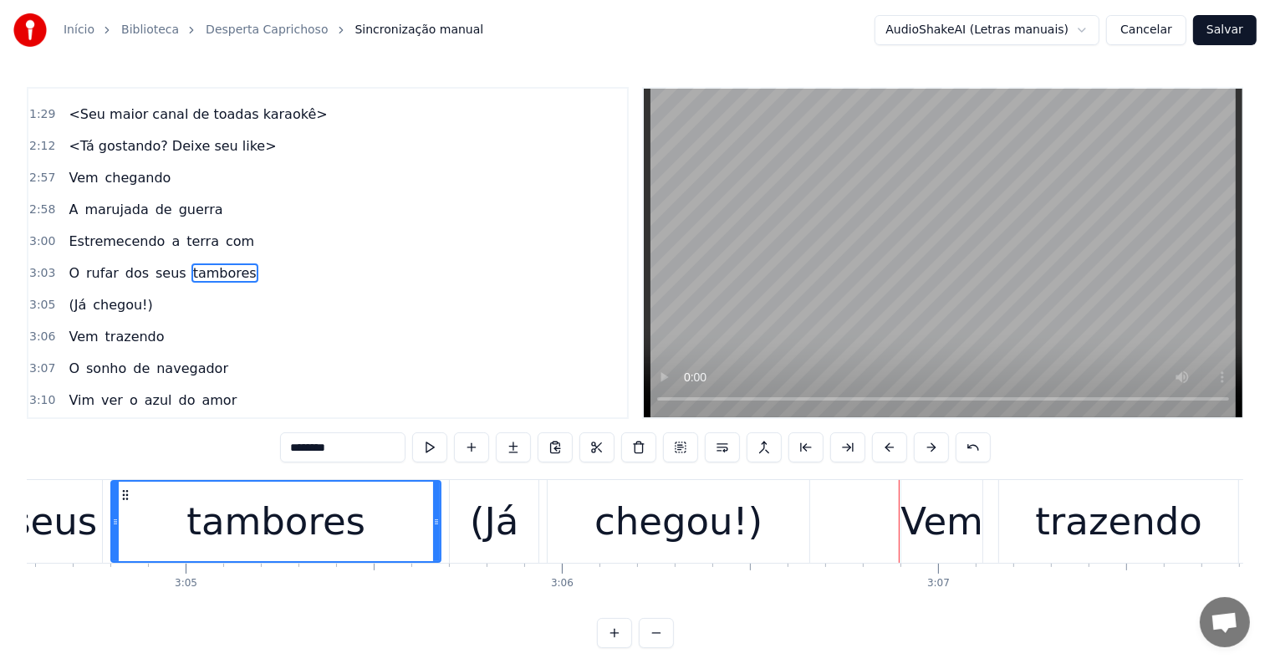
click at [124, 263] on span "dos" at bounding box center [137, 272] width 27 height 19
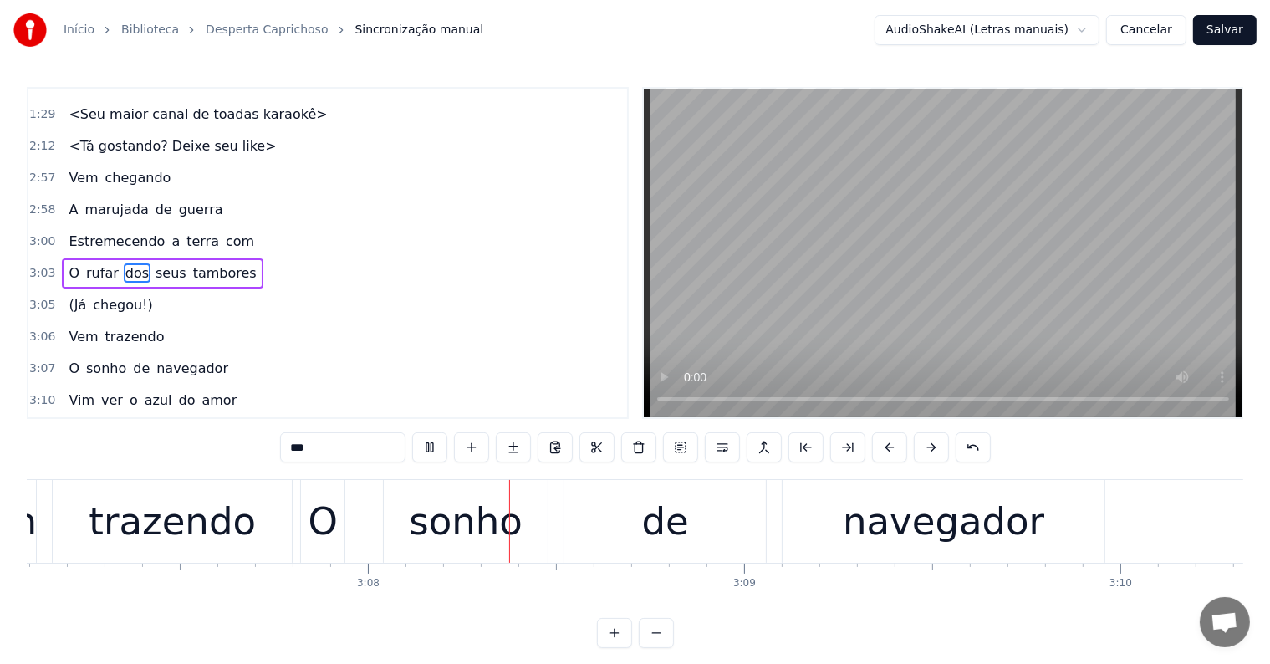
scroll to position [0, 70545]
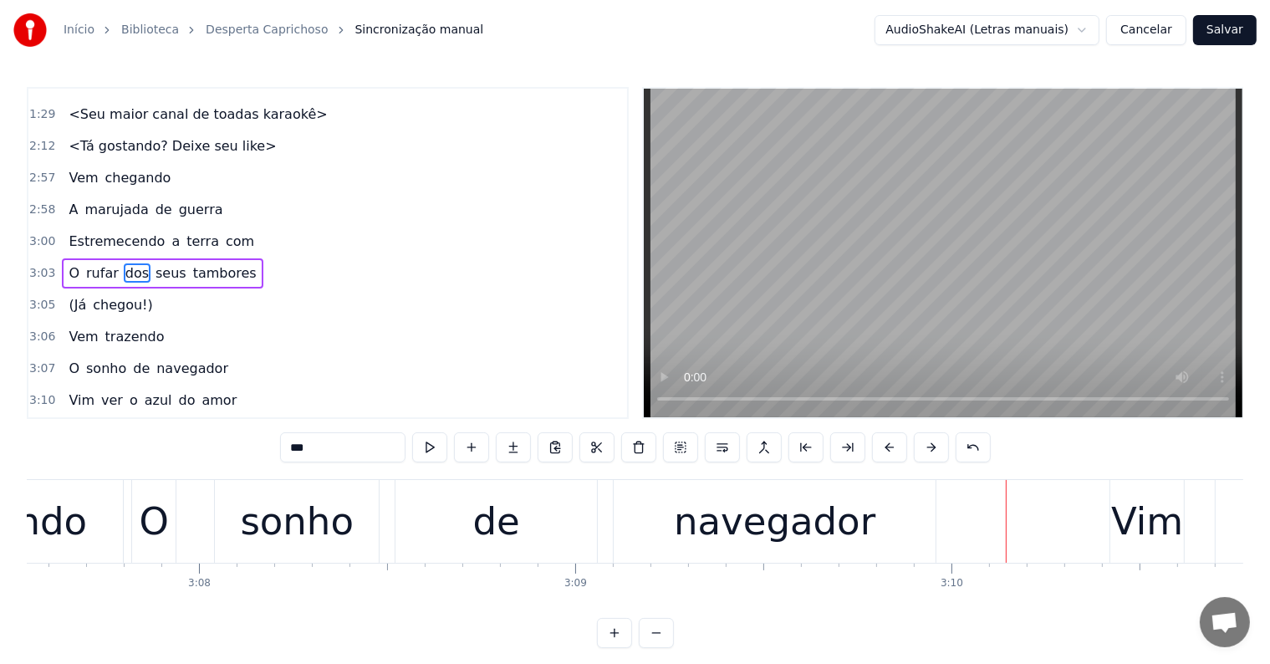
click at [709, 533] on div "navegador" at bounding box center [774, 521] width 201 height 57
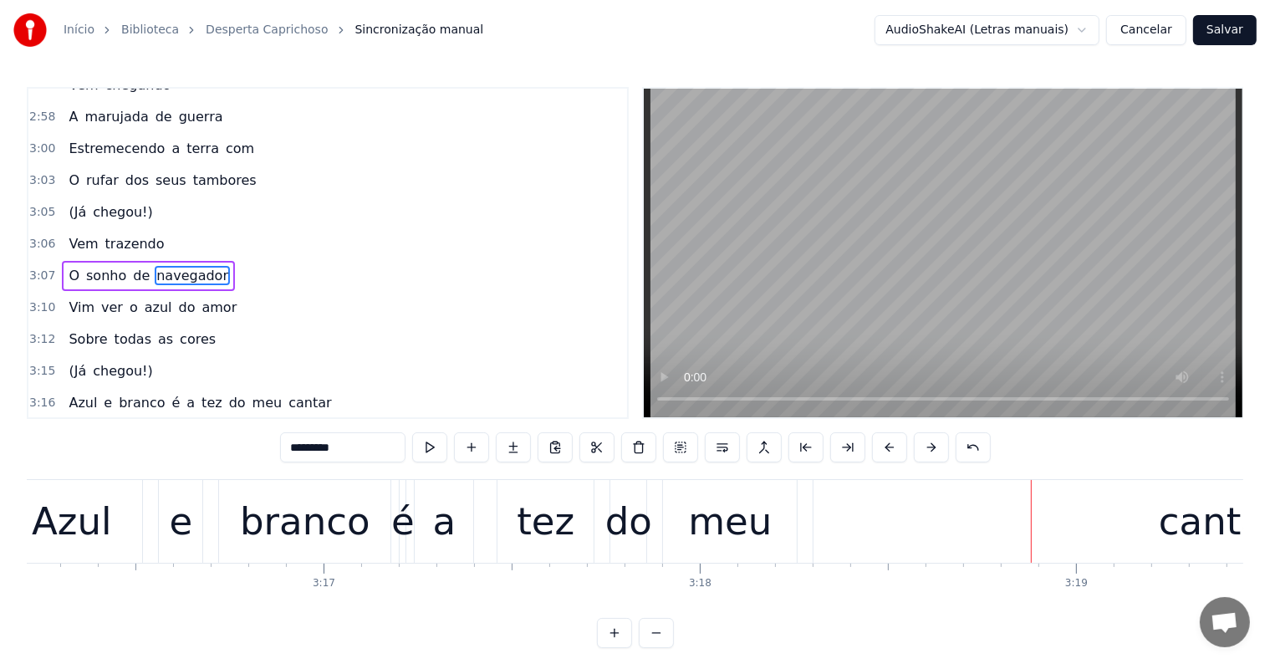
scroll to position [0, 74515]
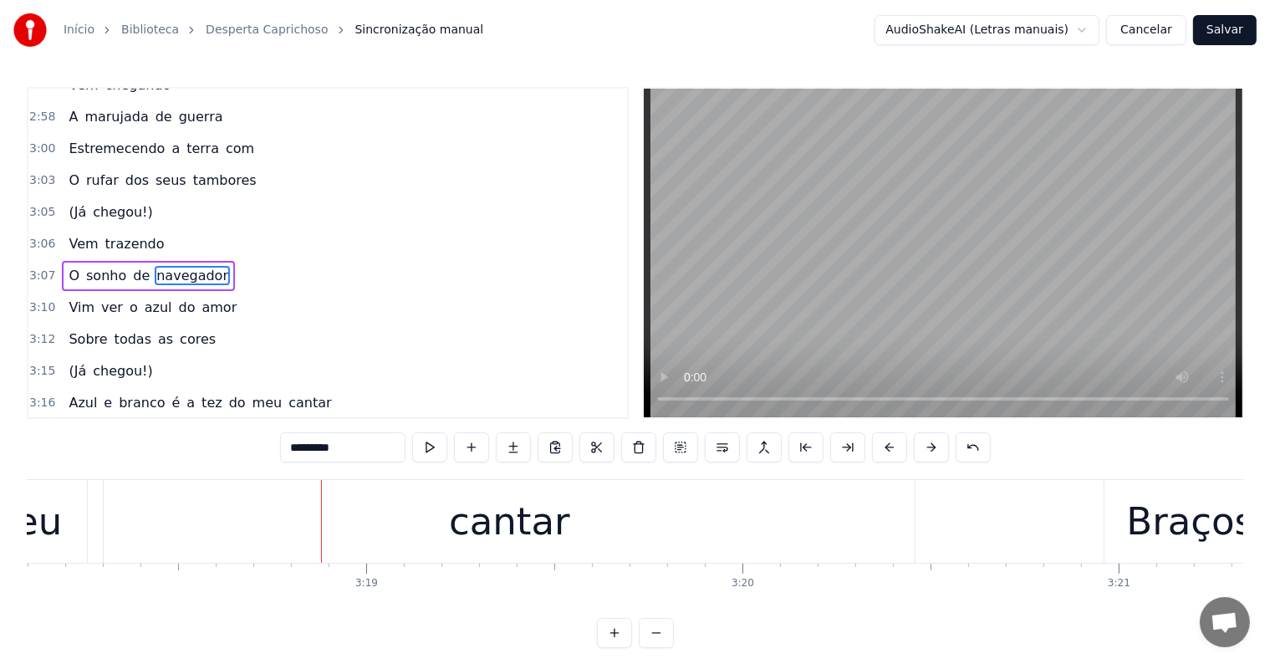
click at [512, 527] on div "cantar" at bounding box center [509, 521] width 121 height 57
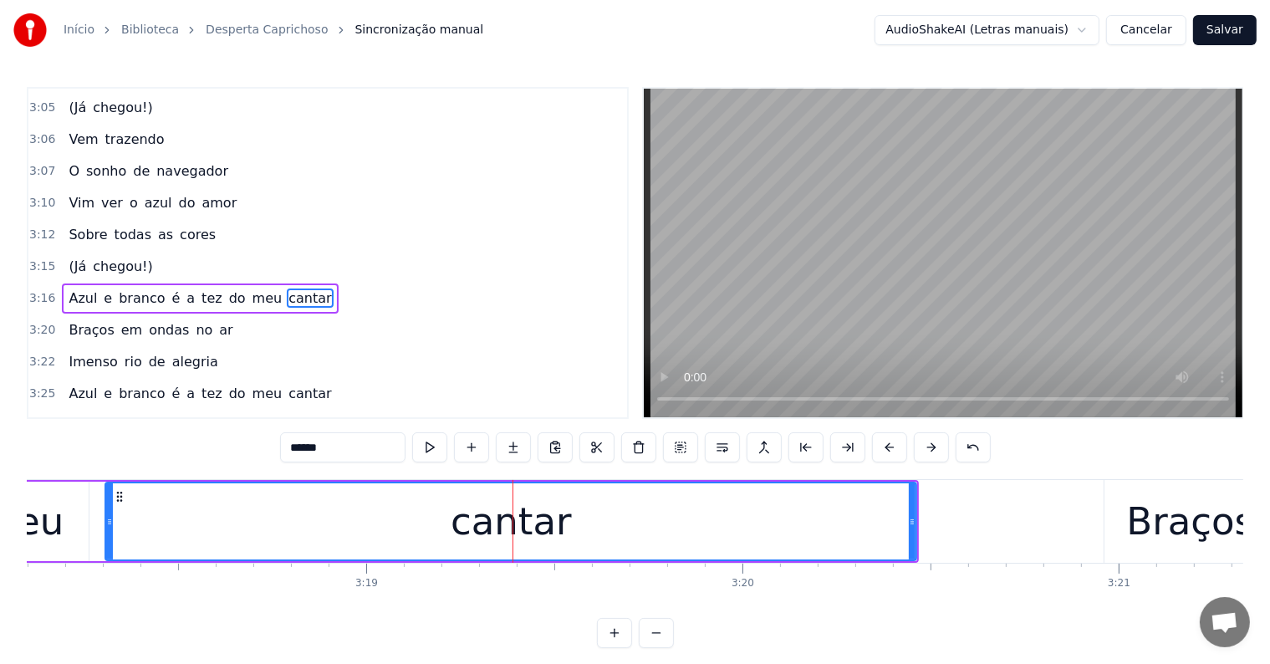
scroll to position [650, 0]
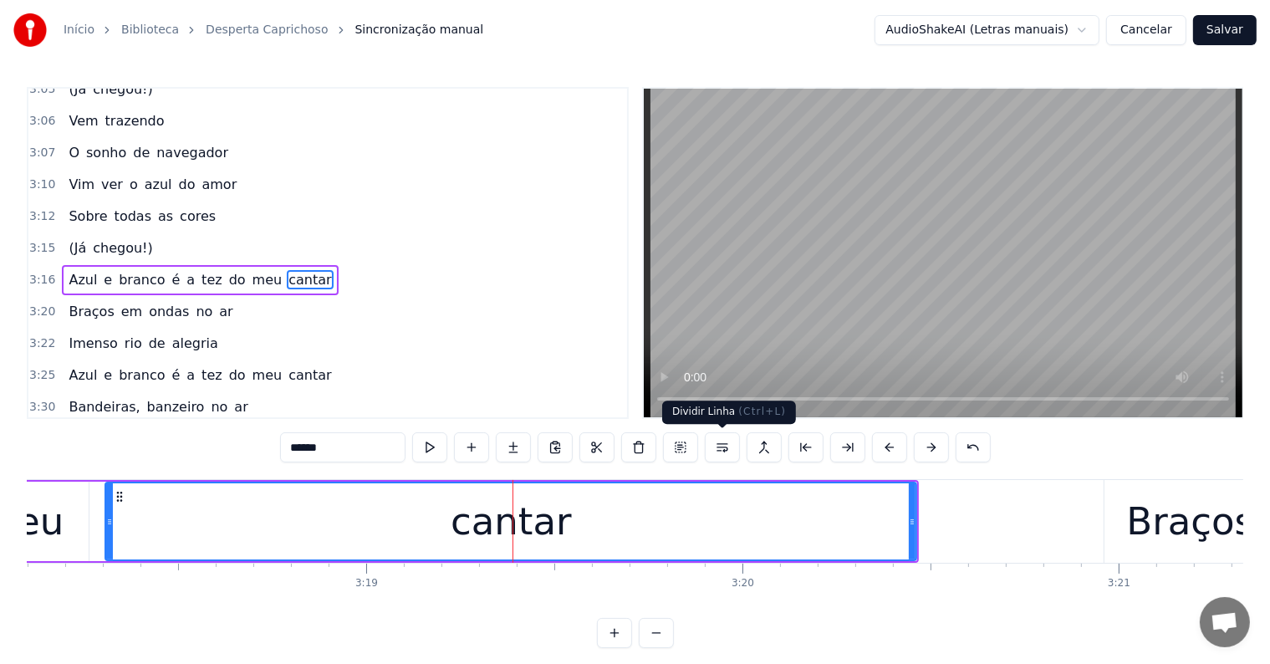
click at [716, 447] on button at bounding box center [722, 447] width 35 height 30
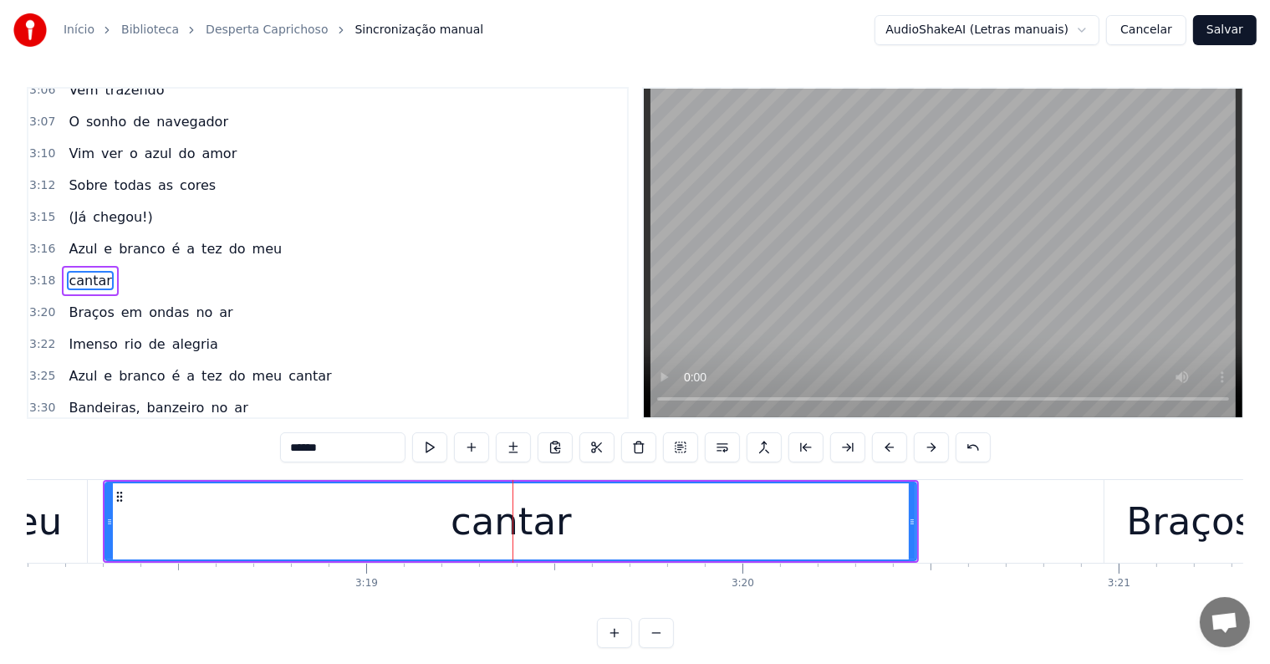
click at [251, 239] on span "meu" at bounding box center [267, 248] width 33 height 19
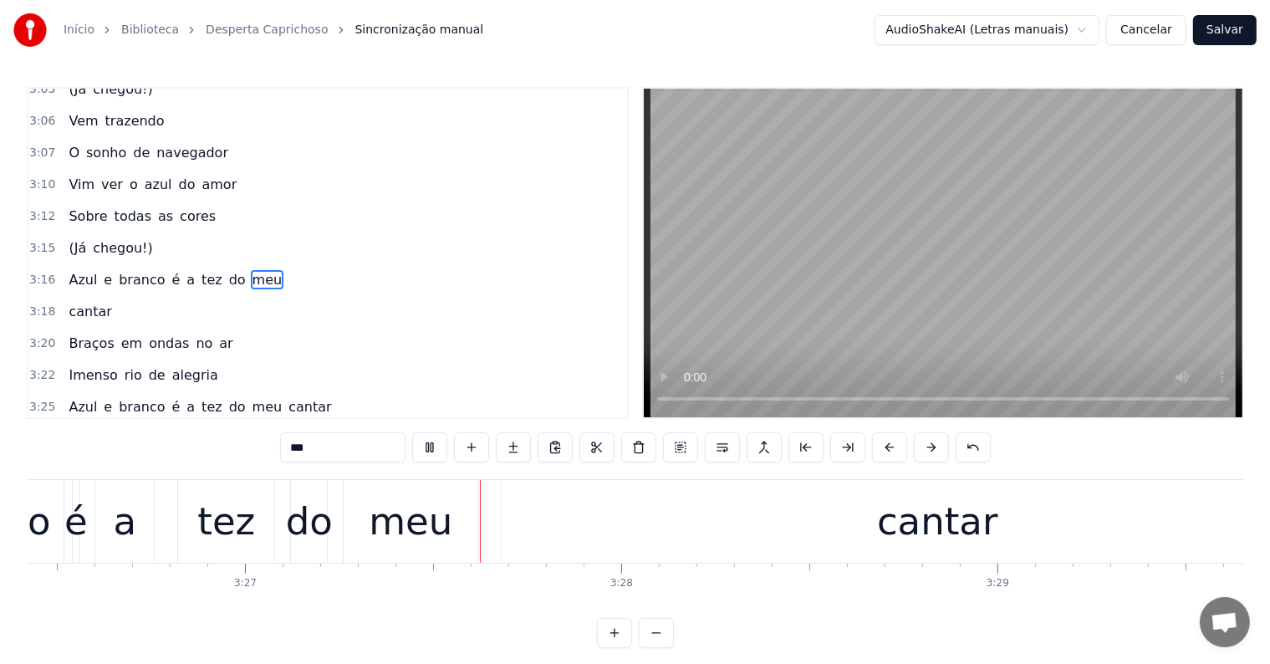
scroll to position [0, 77735]
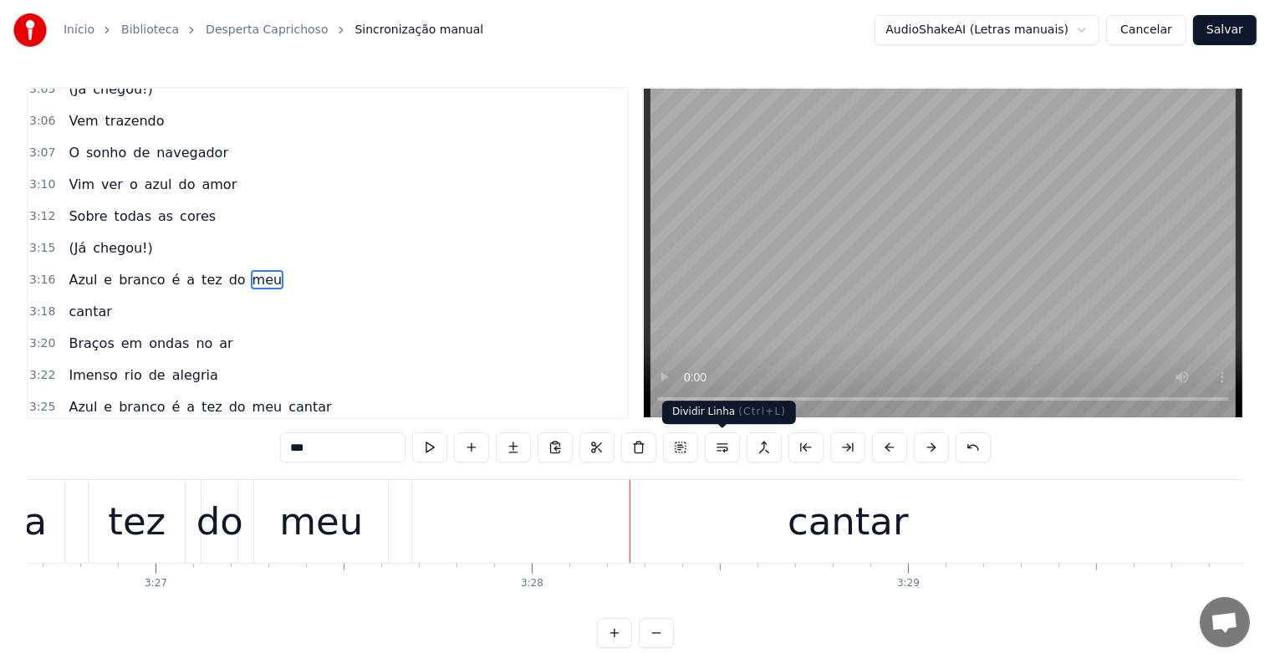
click at [752, 510] on div "cantar" at bounding box center [847, 521] width 871 height 83
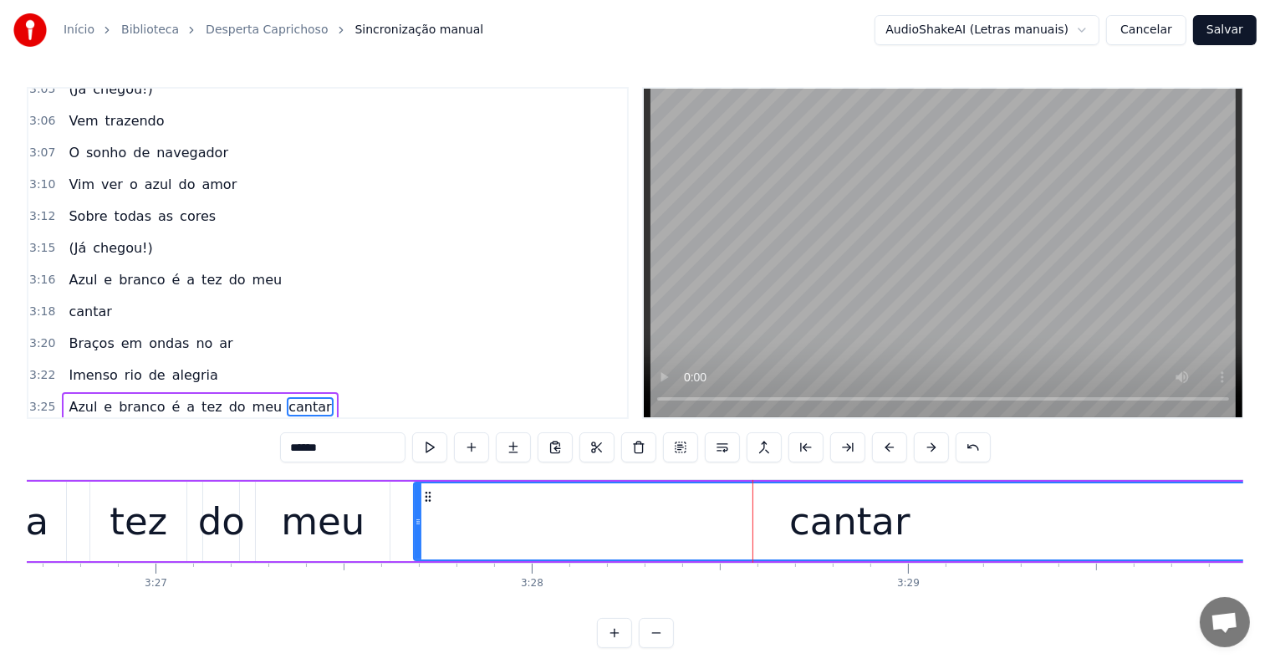
scroll to position [773, 0]
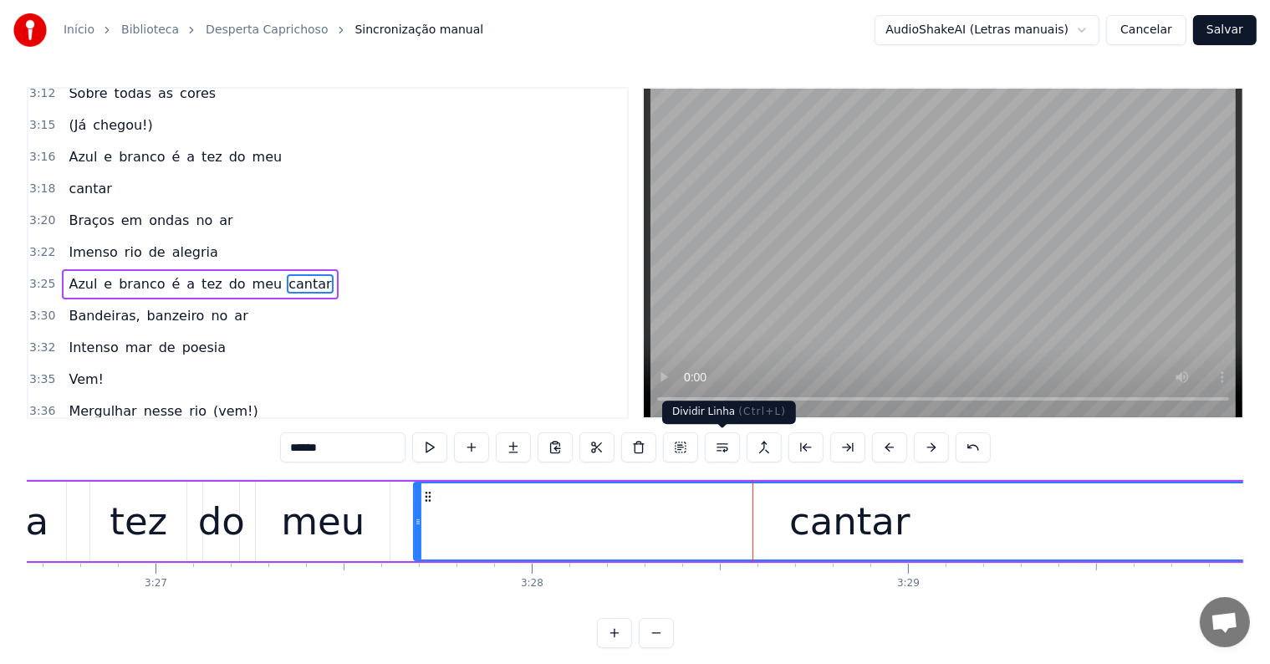
click at [722, 445] on button at bounding box center [722, 447] width 35 height 30
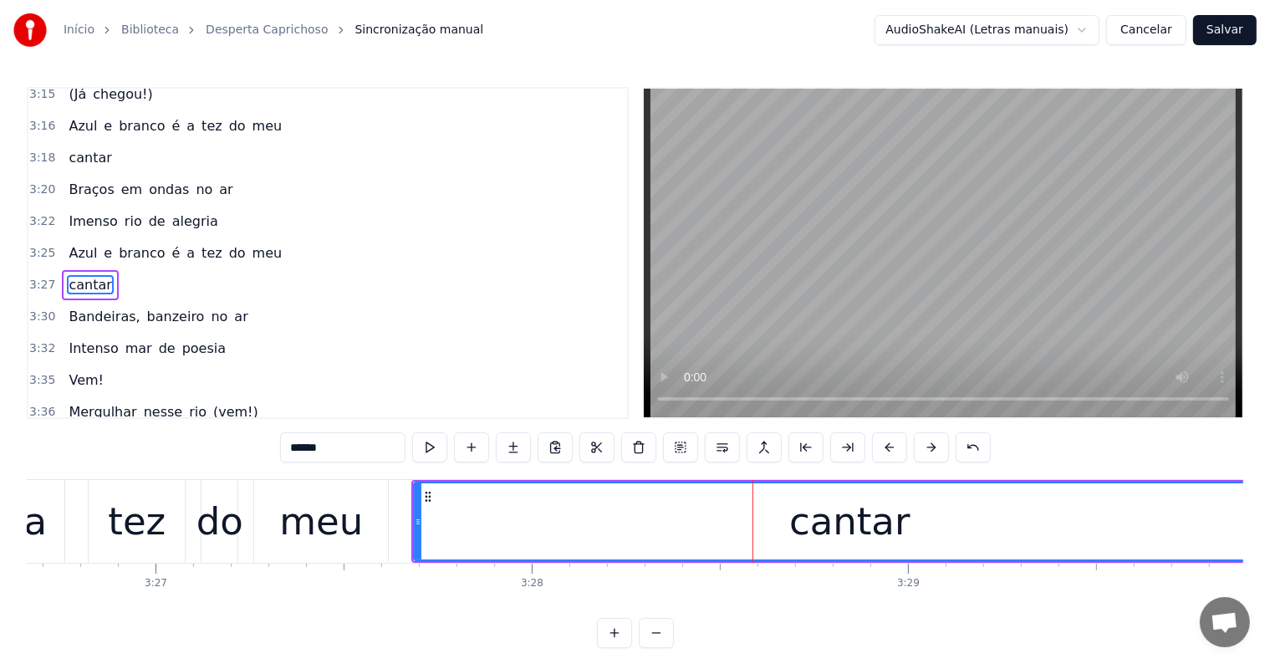
click at [331, 520] on div "meu" at bounding box center [321, 521] width 84 height 57
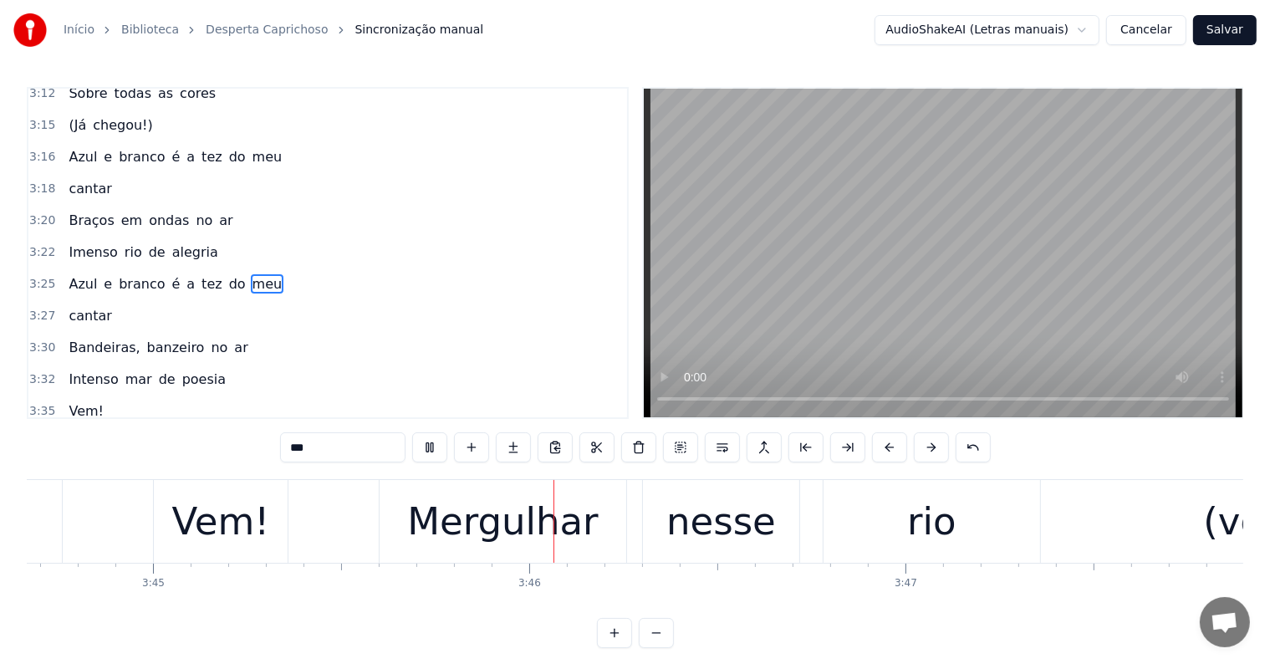
scroll to position [0, 84605]
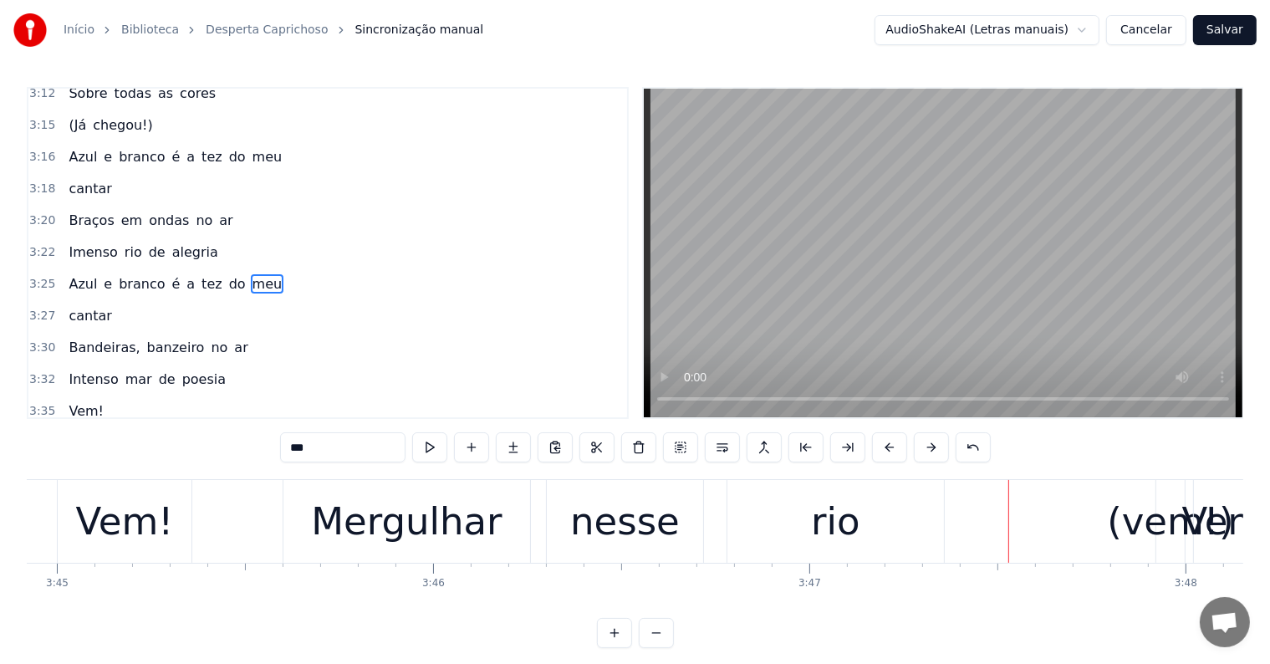
click at [1135, 535] on div "(vem!)" at bounding box center [1170, 521] width 126 height 57
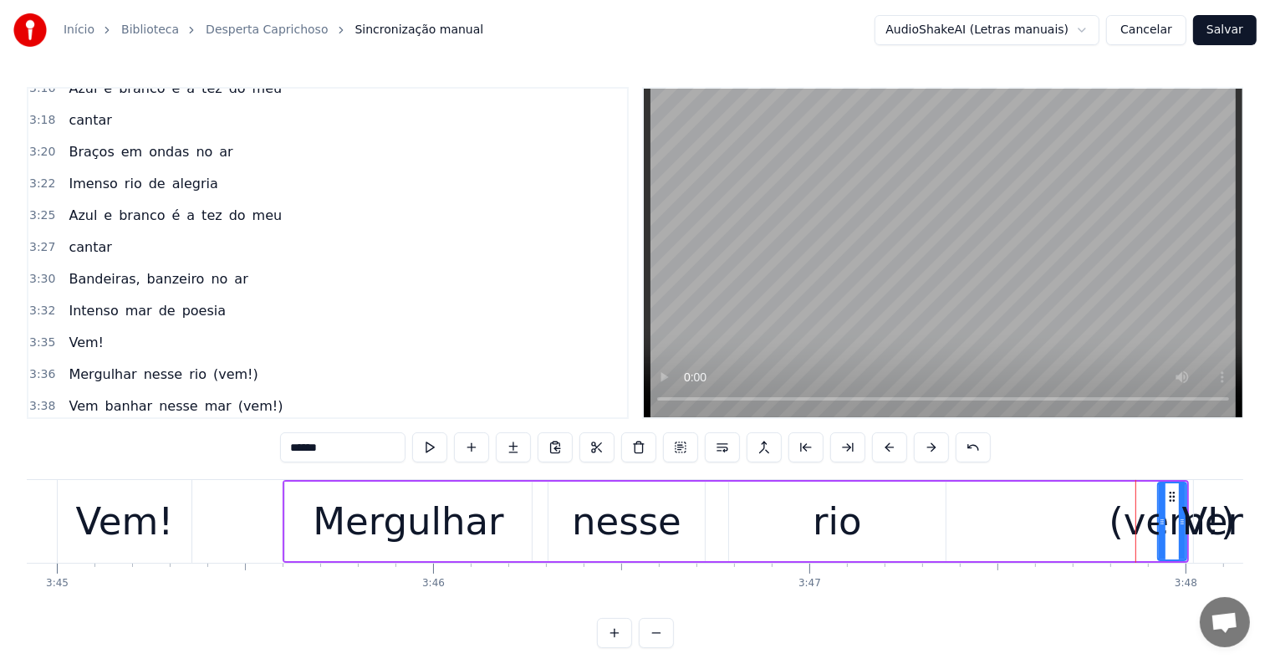
scroll to position [1081, 0]
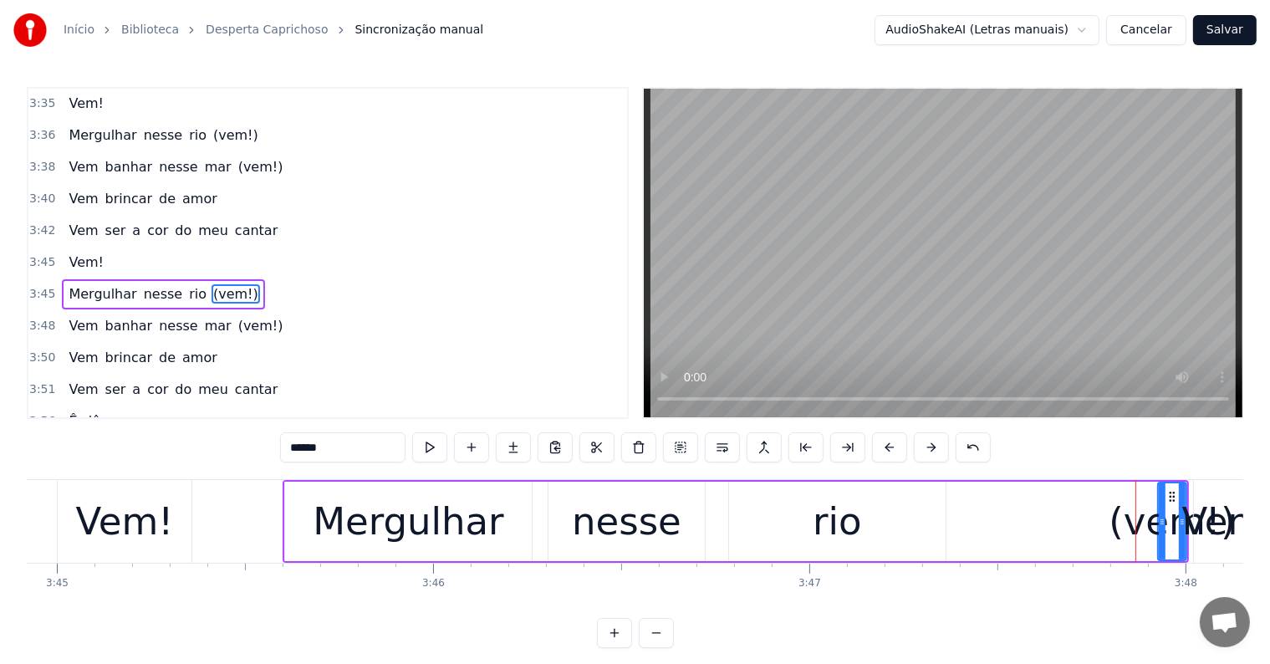
click at [74, 252] on span "Vem!" at bounding box center [86, 261] width 38 height 19
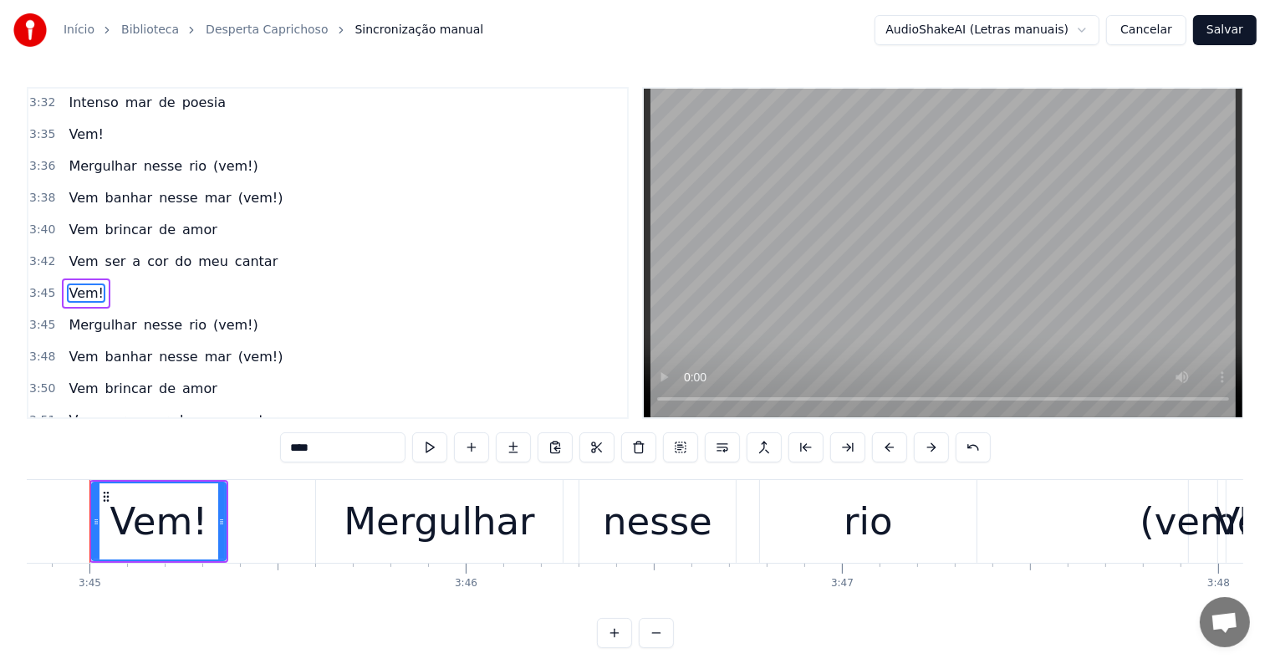
scroll to position [0, 84550]
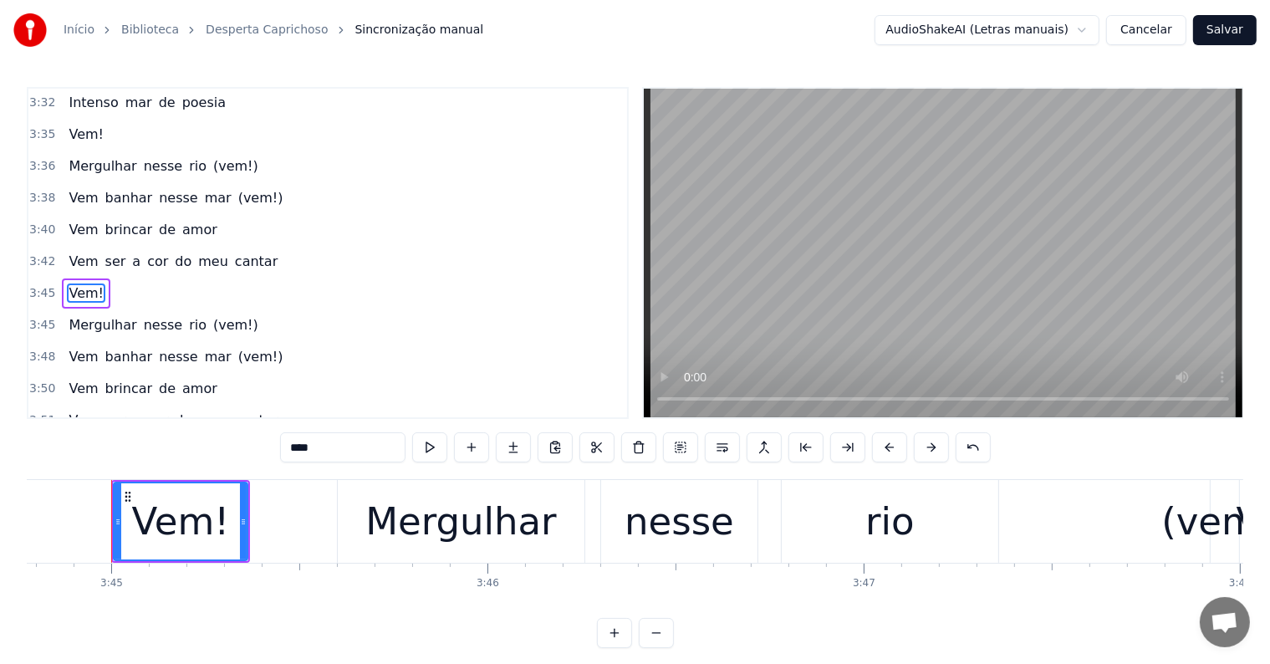
click at [78, 283] on span "Vem!" at bounding box center [86, 292] width 38 height 19
click at [233, 252] on span "cantar" at bounding box center [256, 261] width 46 height 19
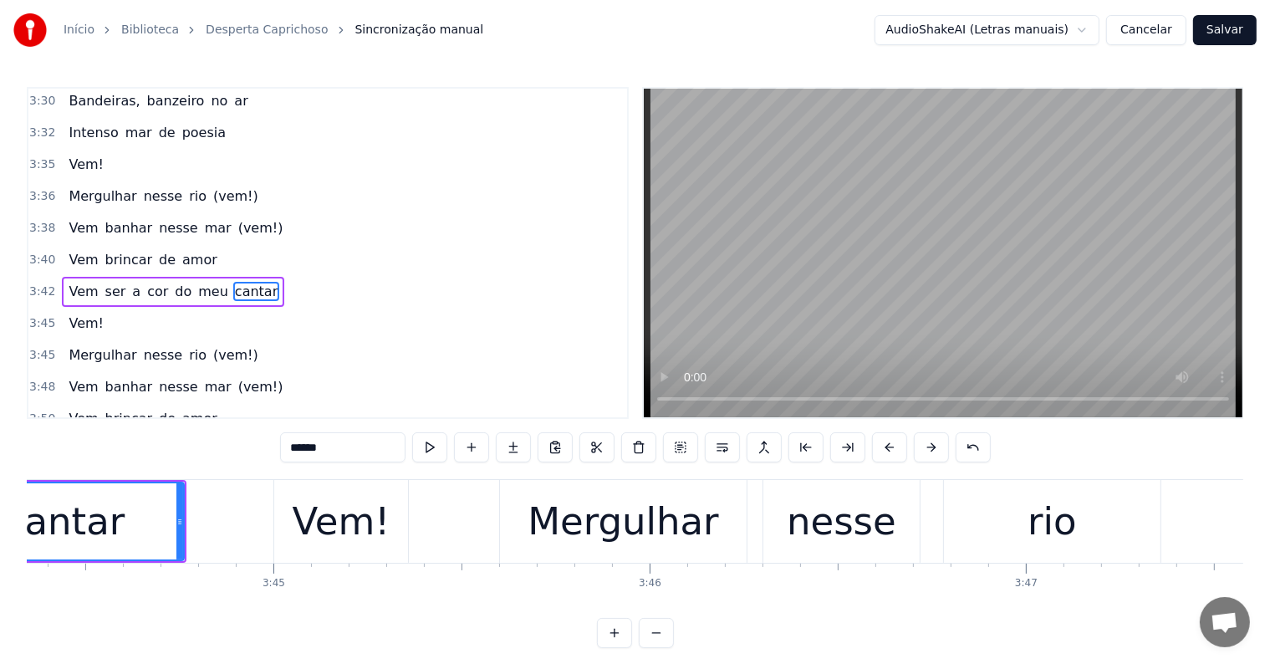
scroll to position [0, 84219]
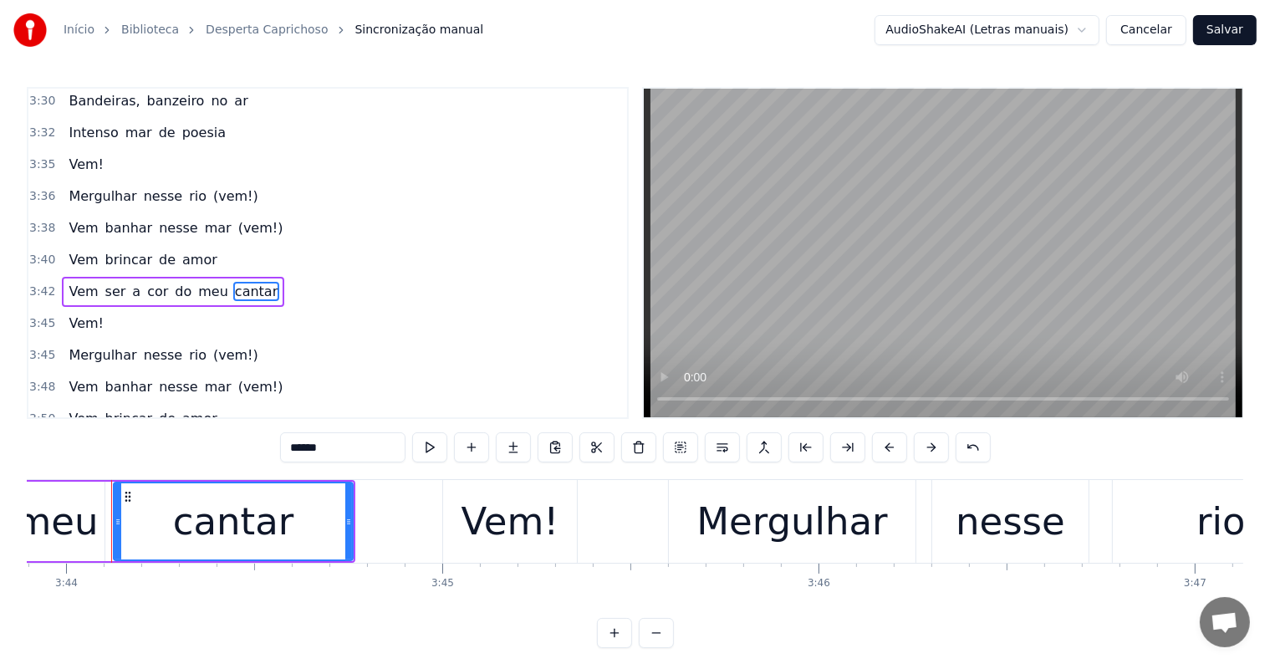
click at [69, 313] on span "Vem!" at bounding box center [86, 322] width 38 height 19
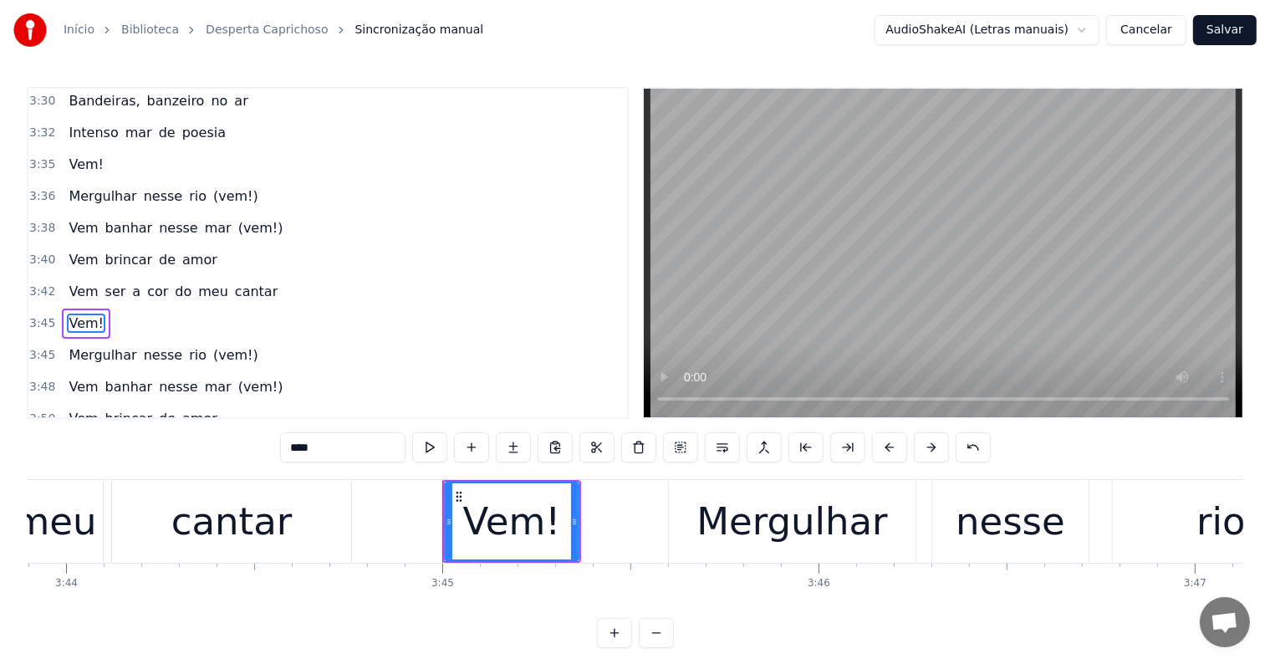
scroll to position [1050, 0]
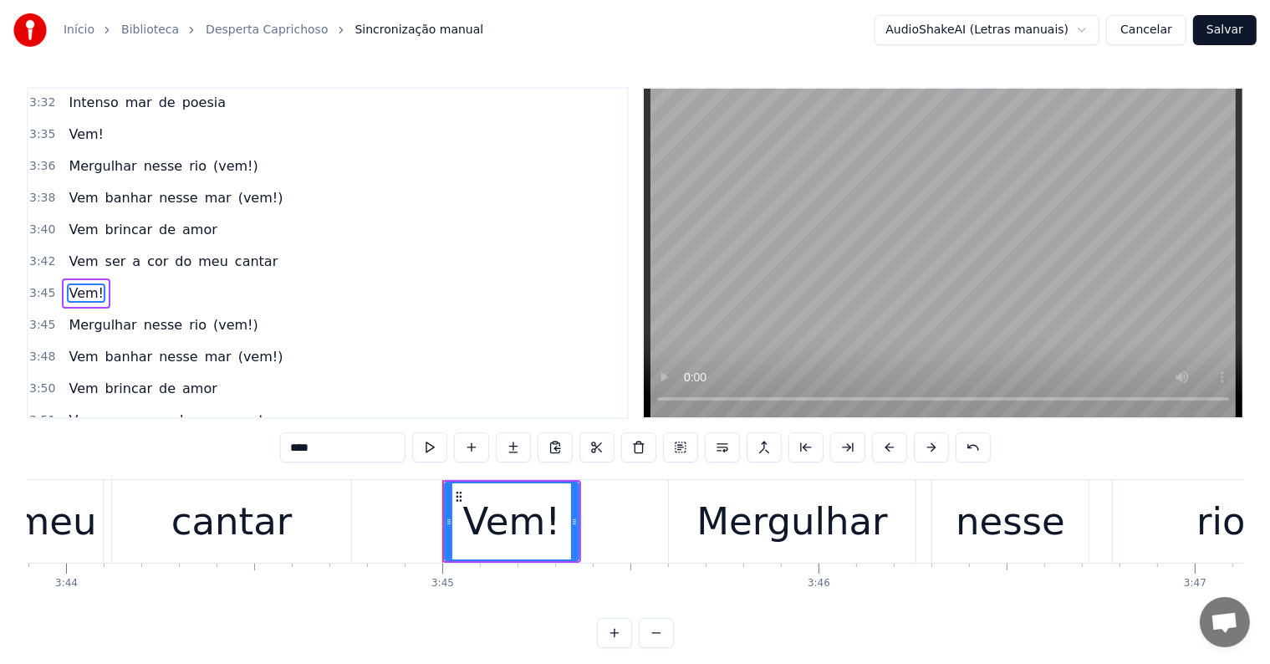
click at [80, 315] on span "Mergulhar" at bounding box center [102, 324] width 71 height 19
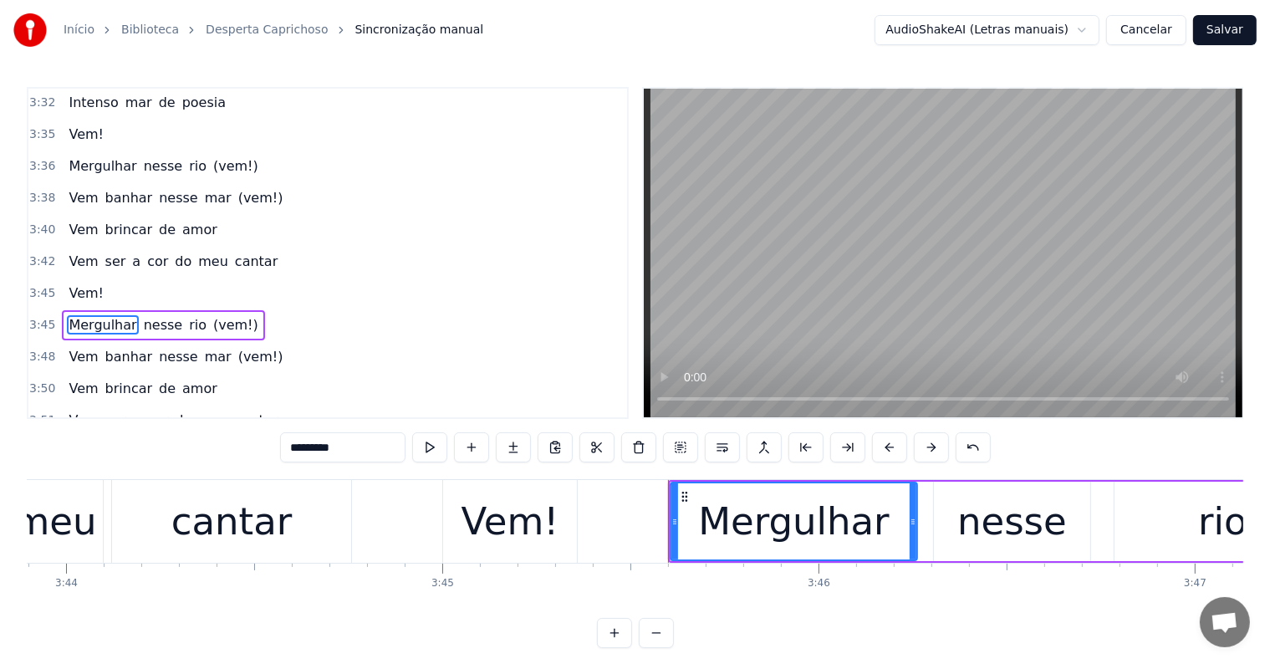
scroll to position [1081, 0]
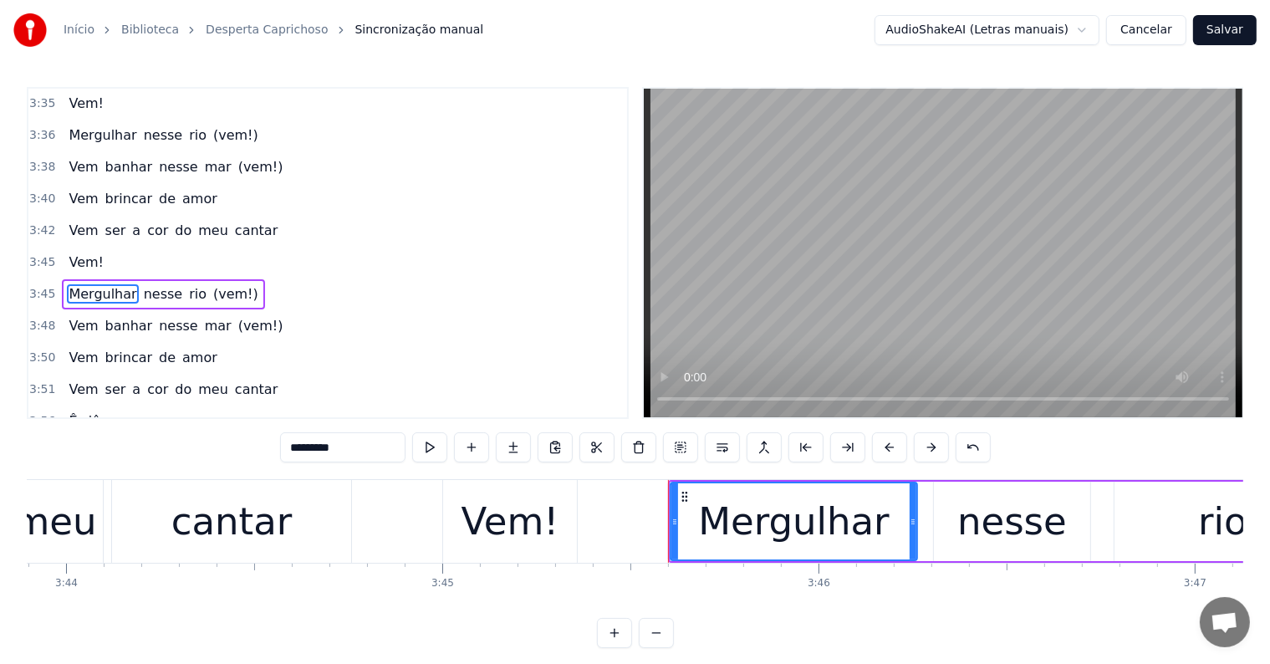
click at [211, 284] on span "(vem!)" at bounding box center [235, 293] width 48 height 19
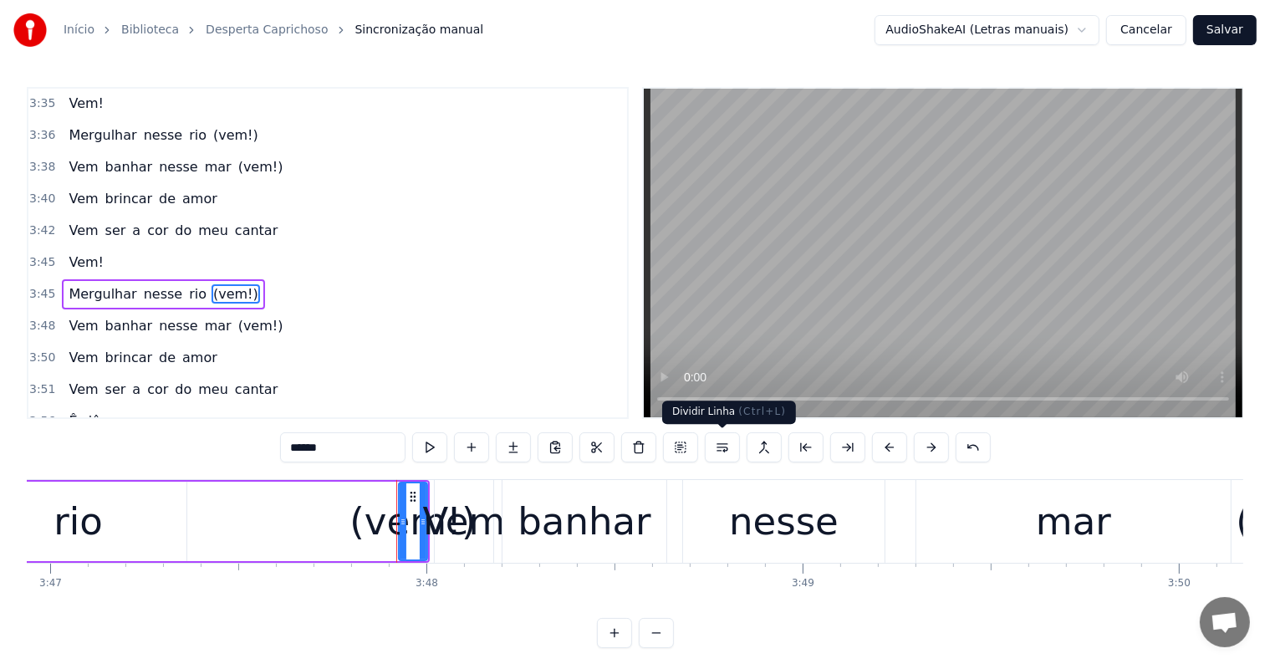
click at [721, 446] on button at bounding box center [722, 447] width 35 height 30
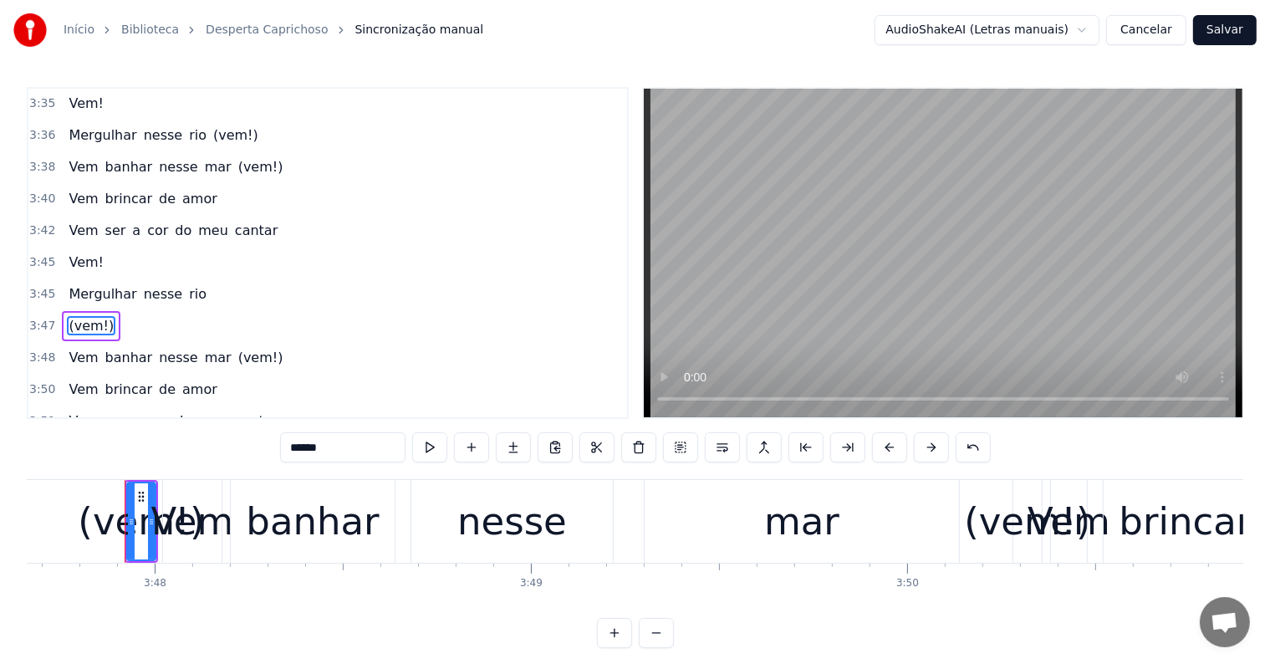
scroll to position [1112, 0]
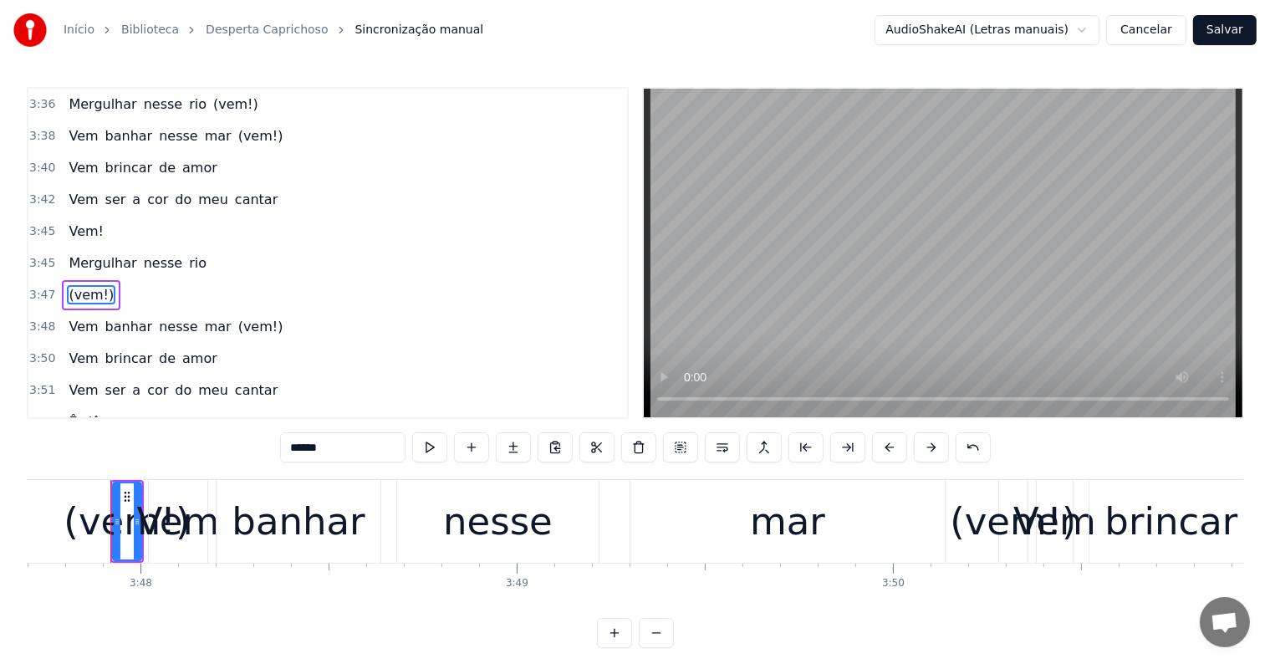
click at [164, 253] on span "nesse" at bounding box center [163, 263] width 43 height 20
click at [187, 253] on span "rio" at bounding box center [197, 262] width 21 height 19
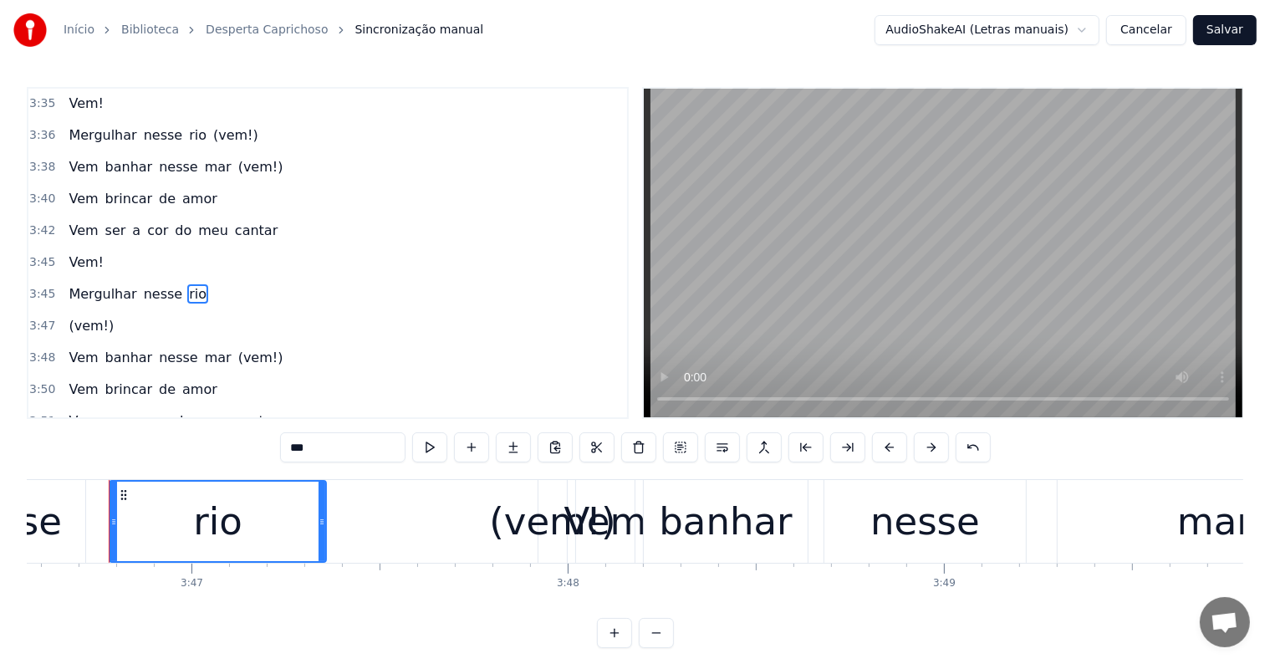
scroll to position [0, 85221]
click at [77, 316] on span "(vem!)" at bounding box center [91, 325] width 48 height 19
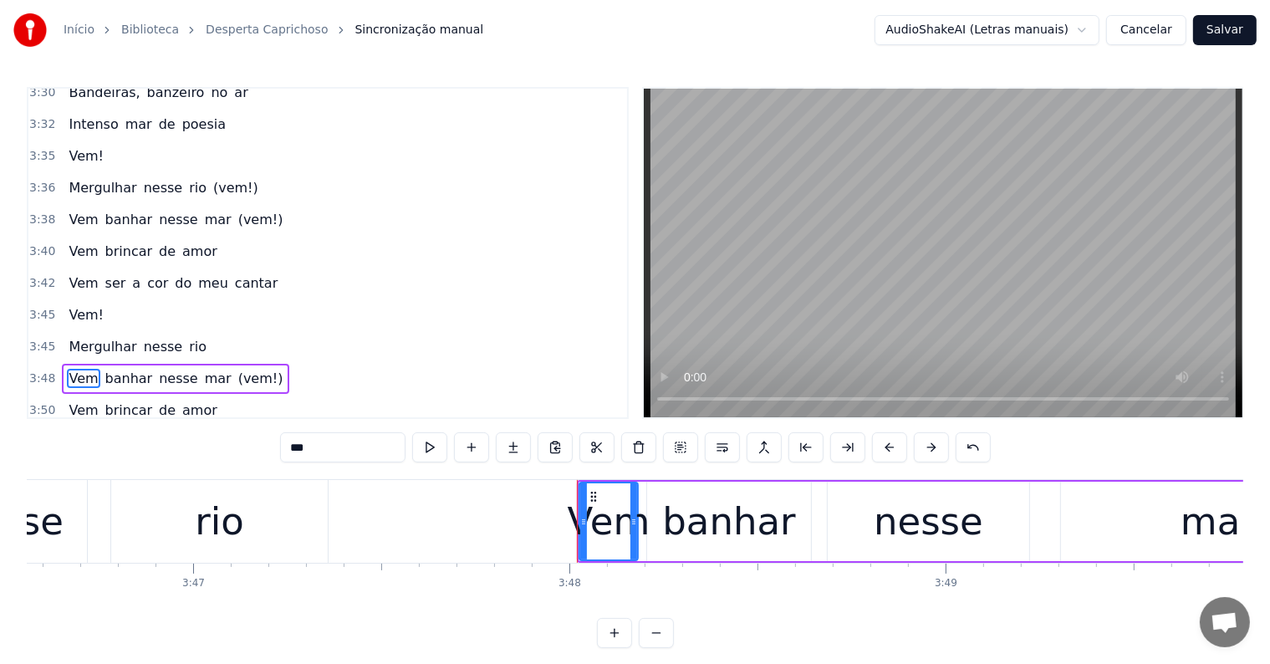
scroll to position [945, 0]
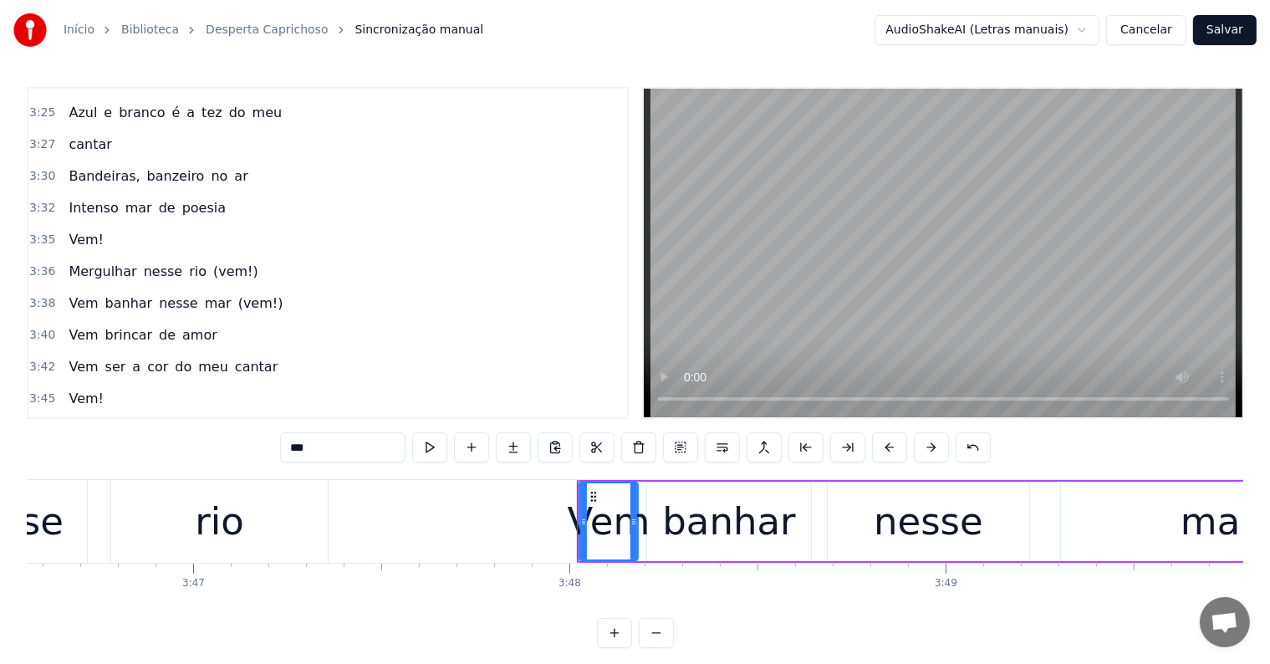
click at [211, 262] on span "(vem!)" at bounding box center [235, 271] width 48 height 19
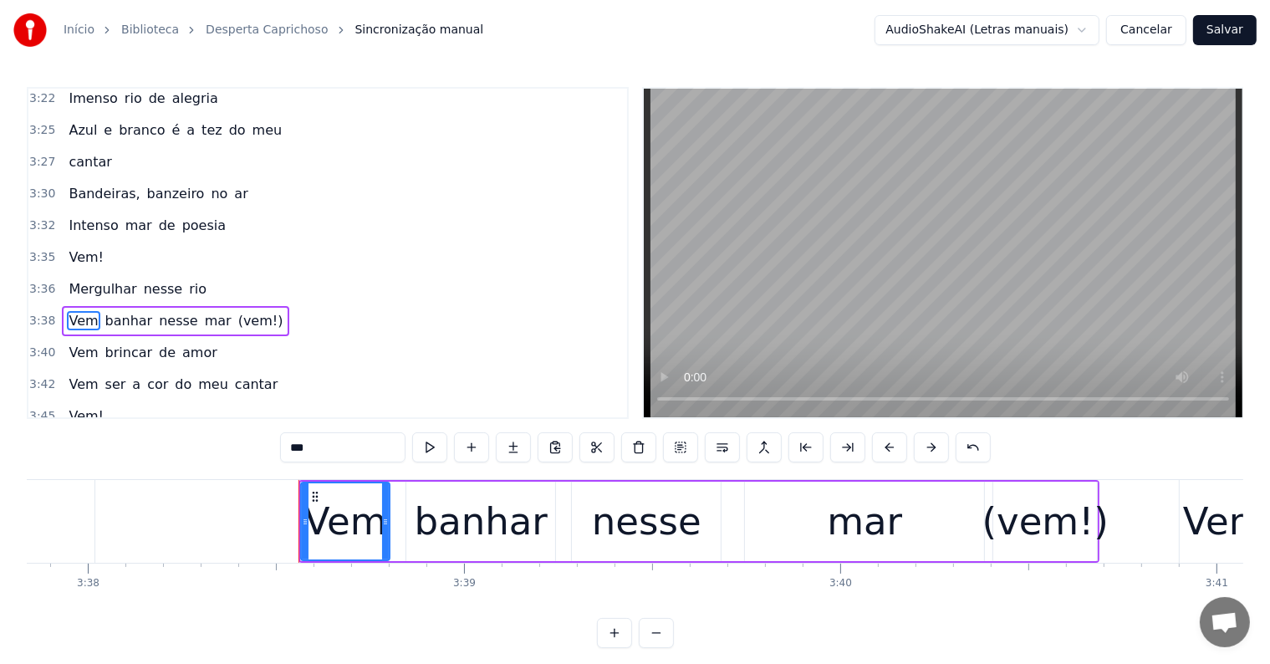
scroll to position [958, 0]
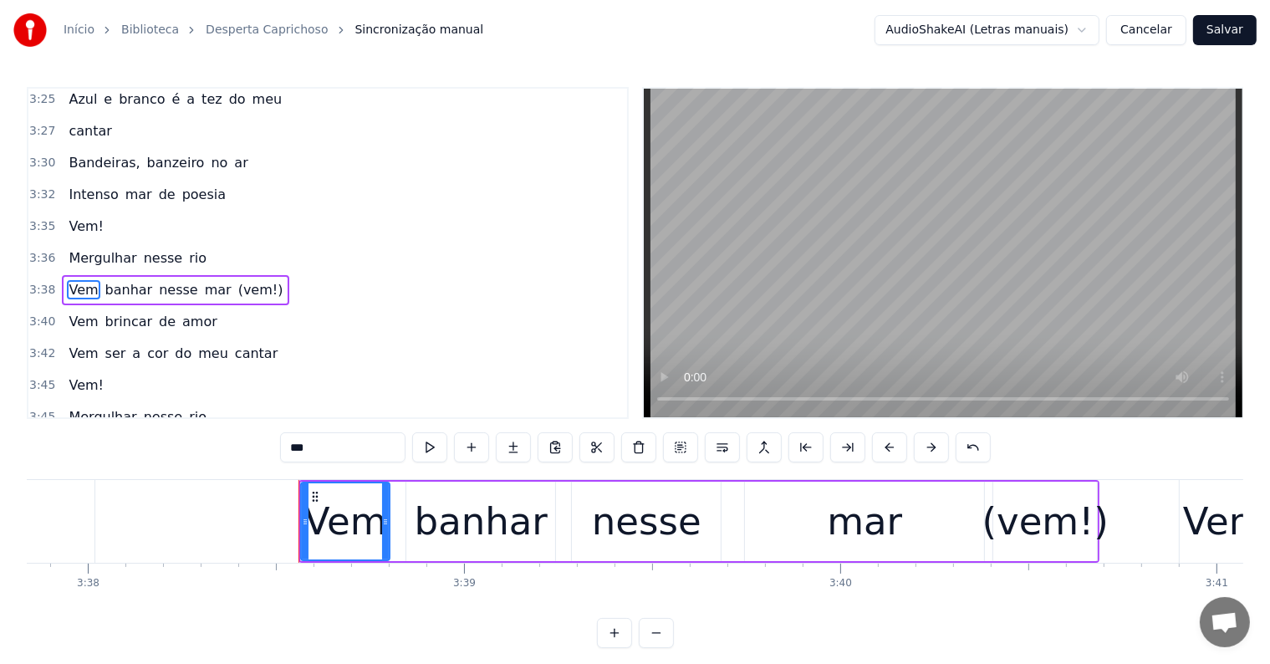
click at [237, 280] on span "(vem!)" at bounding box center [261, 289] width 48 height 19
click at [237, 439] on span "(vem!)" at bounding box center [261, 448] width 48 height 19
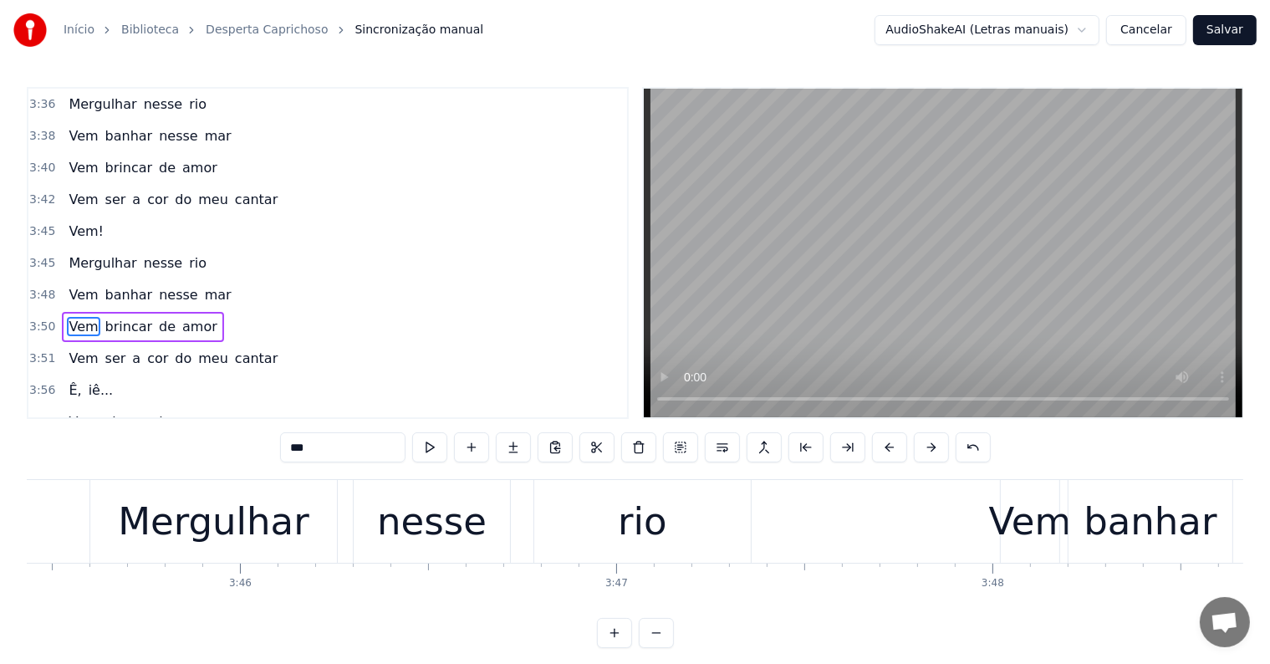
scroll to position [0, 86536]
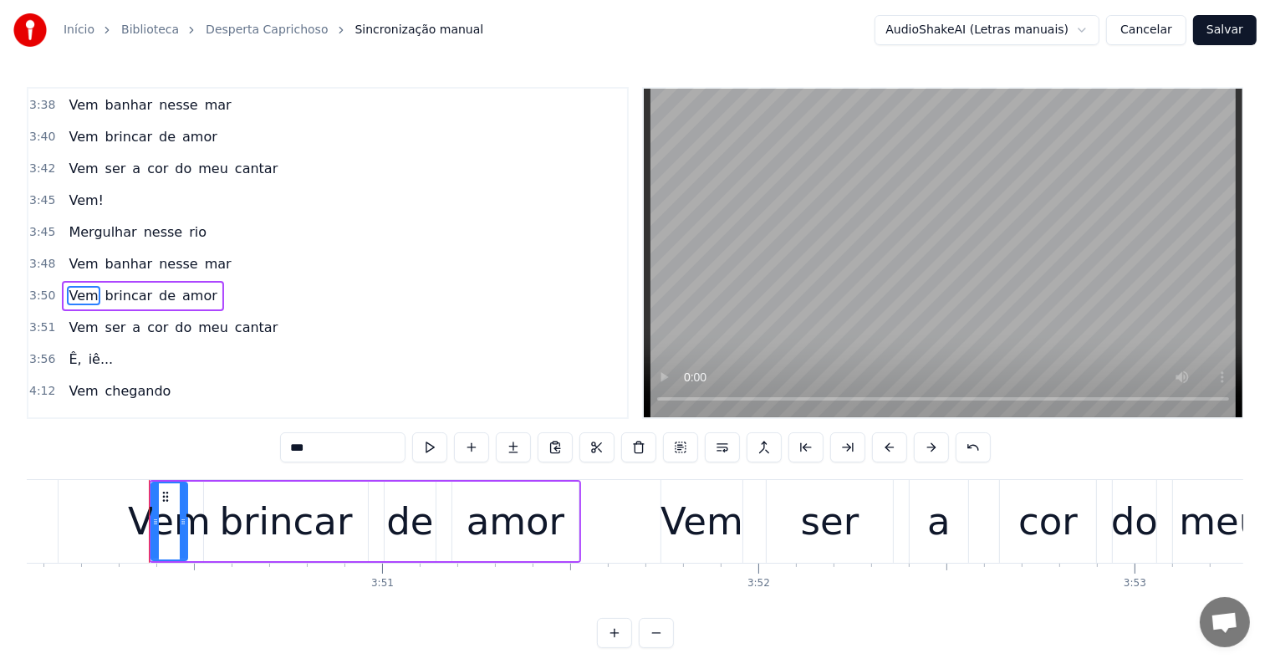
click at [122, 222] on span "Mergulhar" at bounding box center [102, 231] width 71 height 19
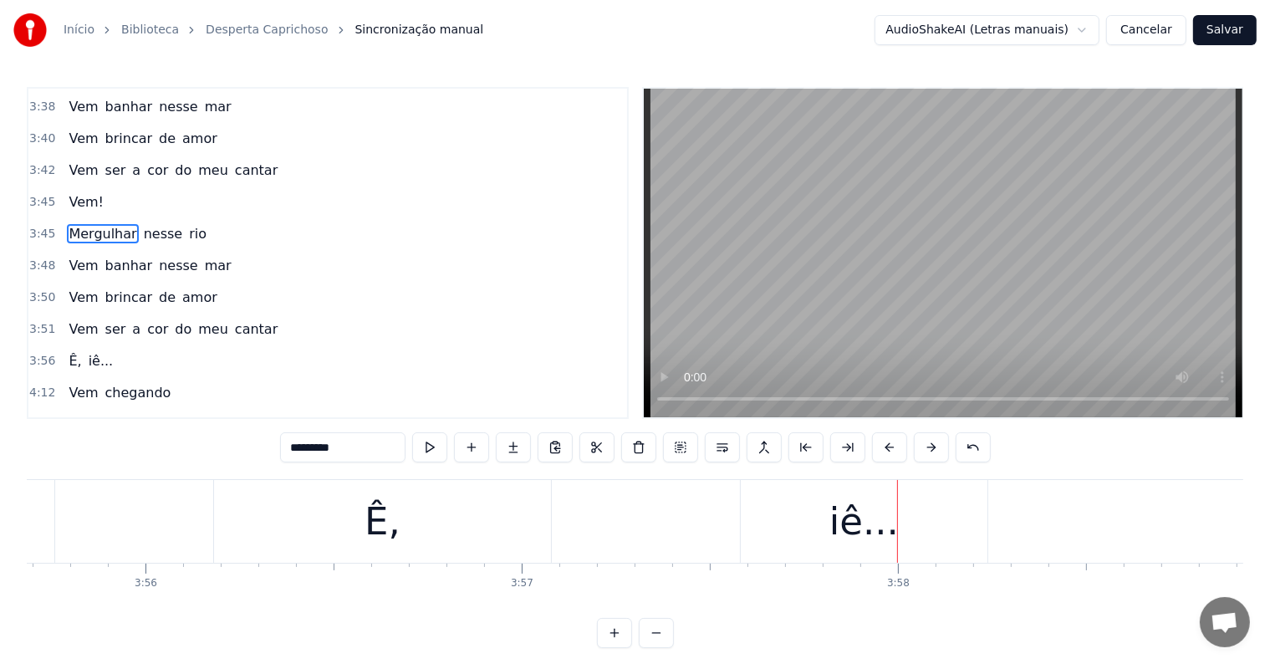
scroll to position [0, 88652]
click at [374, 522] on div "Ê," at bounding box center [384, 521] width 36 height 57
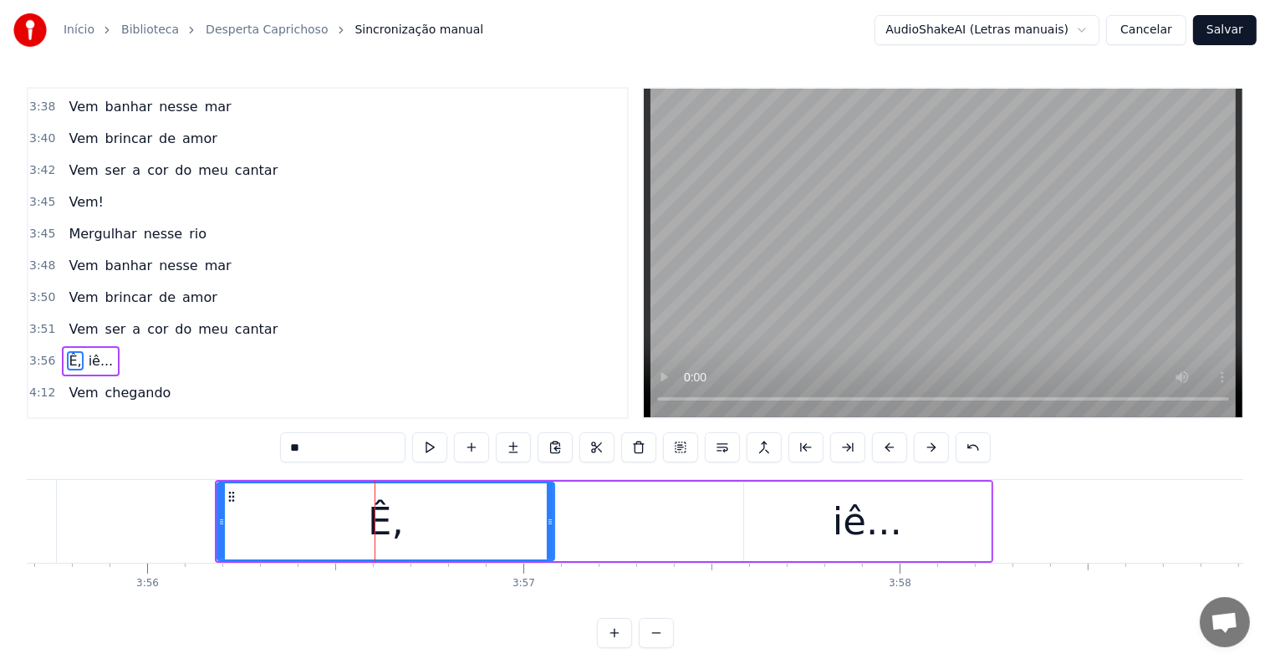
scroll to position [1204, 0]
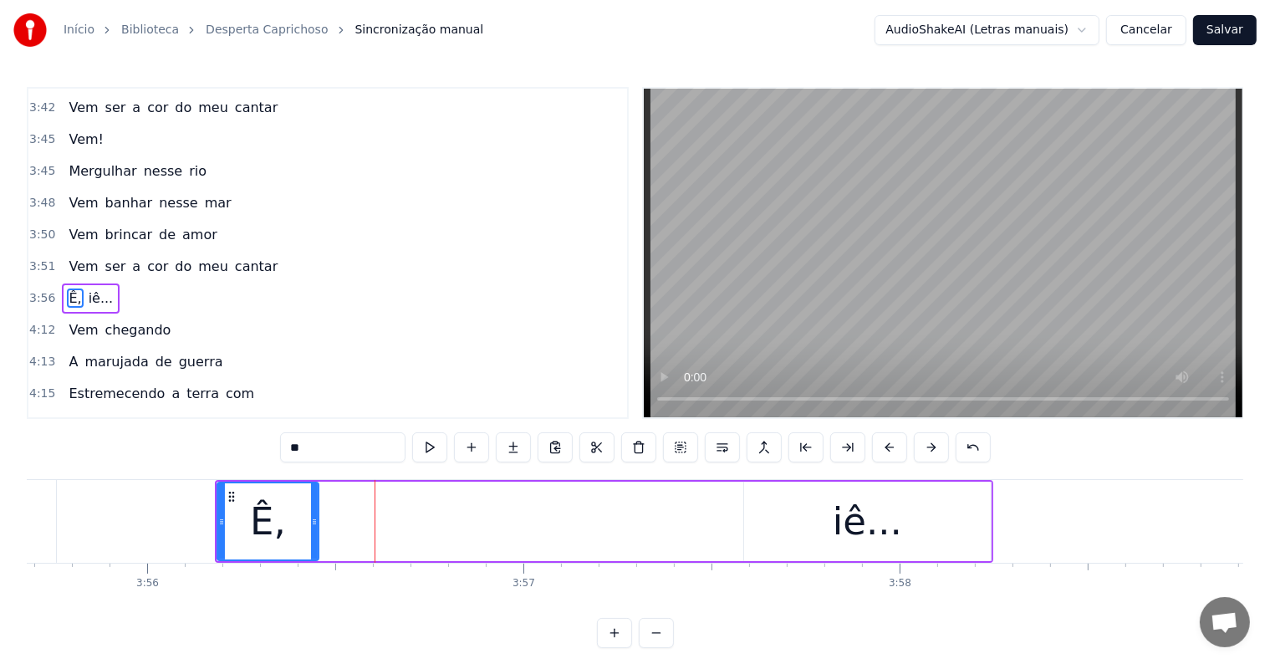
drag, startPoint x: 539, startPoint y: 518, endPoint x: 314, endPoint y: 509, distance: 225.0
click at [314, 509] on div at bounding box center [314, 521] width 7 height 76
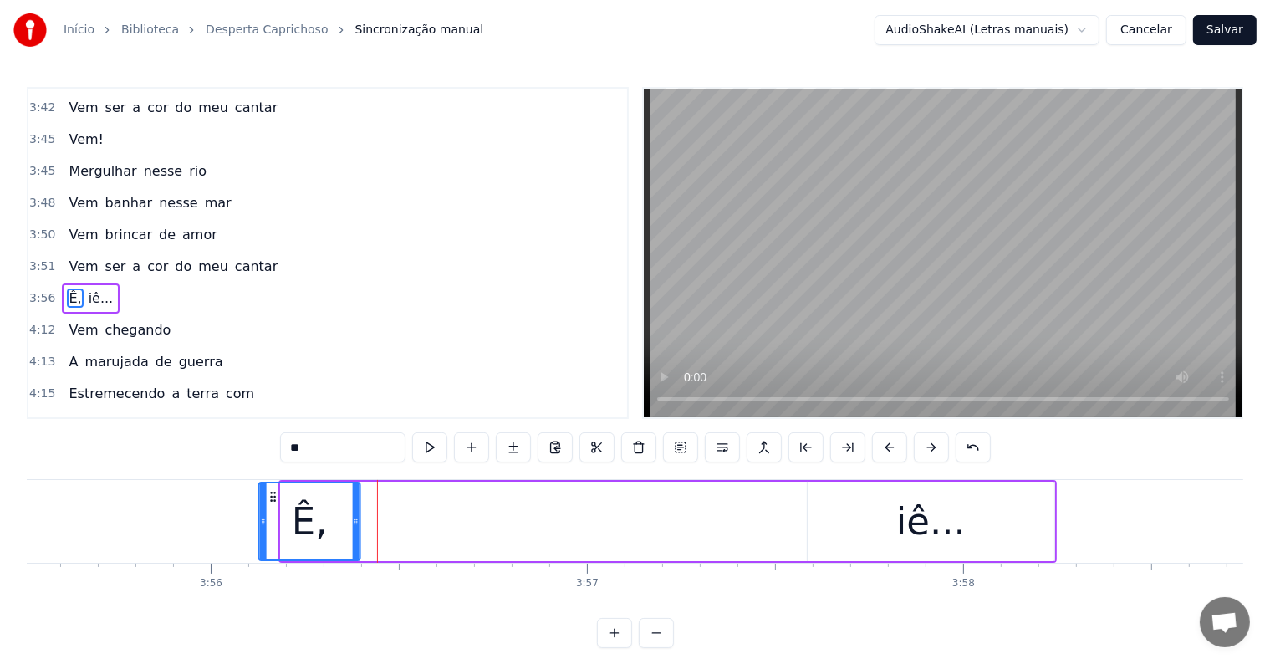
scroll to position [0, 88588]
drag, startPoint x: 229, startPoint y: 490, endPoint x: 277, endPoint y: 493, distance: 47.8
click at [277, 493] on icon at bounding box center [278, 496] width 13 height 13
drag, startPoint x: 364, startPoint y: 519, endPoint x: 381, endPoint y: 522, distance: 17.7
click at [381, 522] on icon at bounding box center [378, 521] width 7 height 13
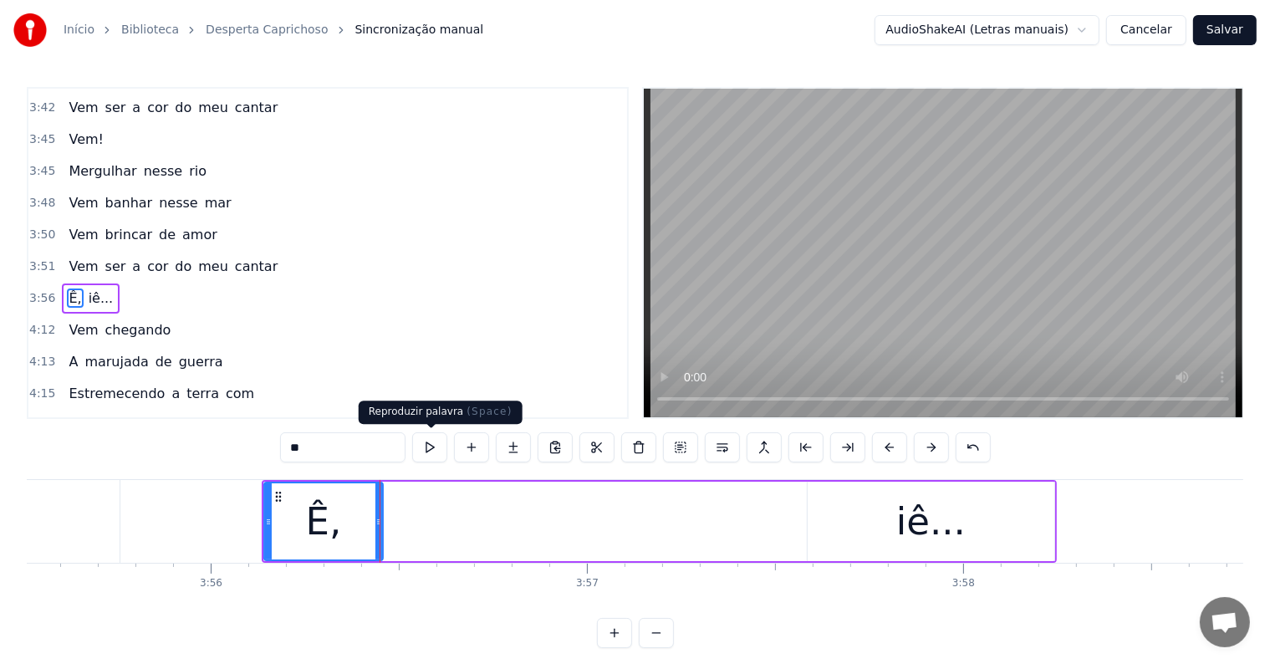
click at [429, 447] on button at bounding box center [429, 447] width 35 height 30
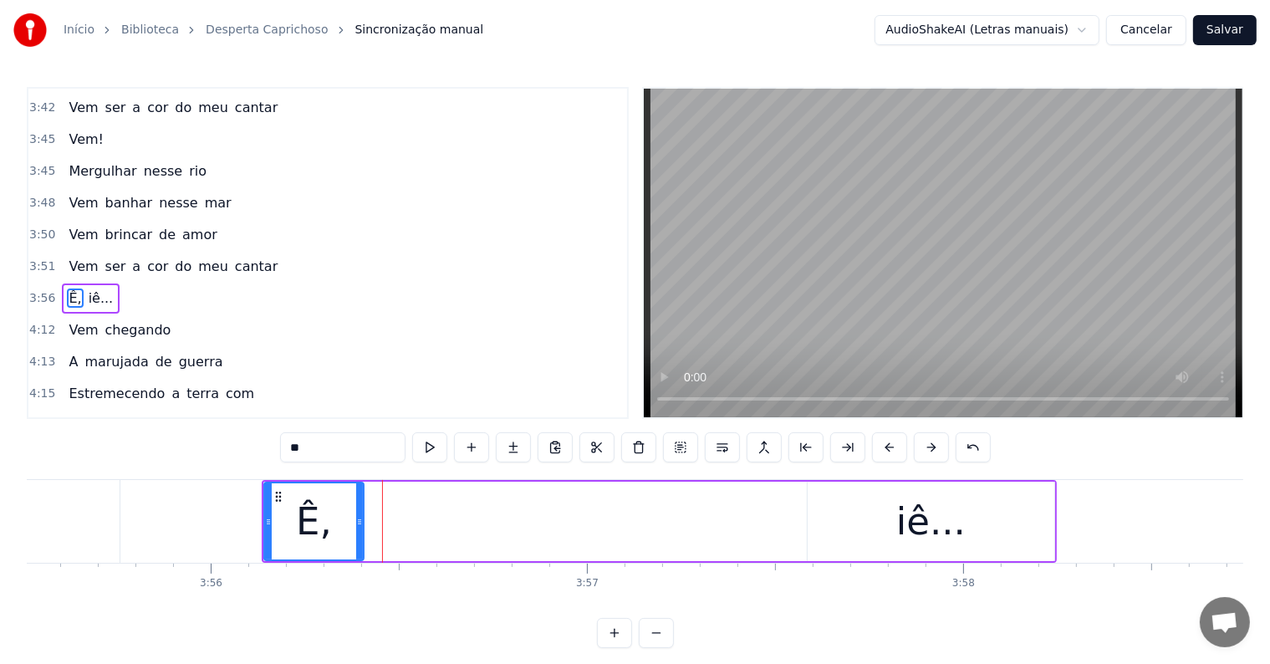
drag, startPoint x: 379, startPoint y: 525, endPoint x: 359, endPoint y: 524, distance: 19.2
click at [359, 524] on icon at bounding box center [359, 521] width 7 height 13
click at [897, 515] on div "iê..." at bounding box center [930, 520] width 247 height 79
type input "*****"
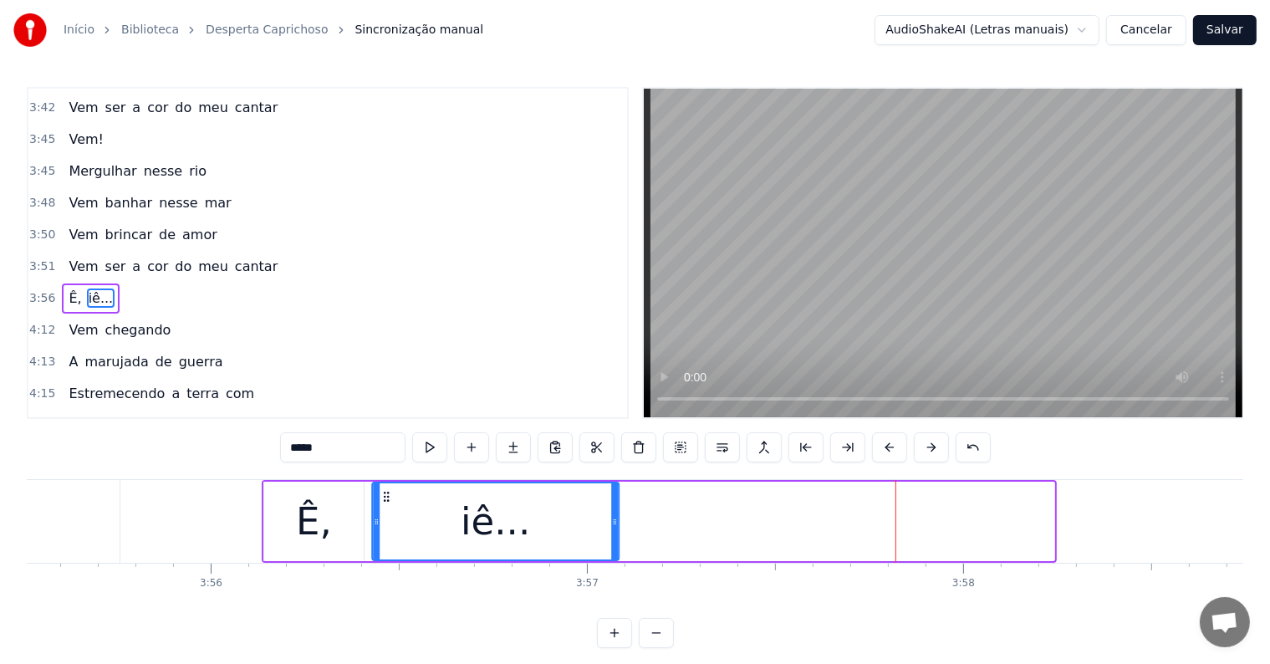
drag, startPoint x: 819, startPoint y: 495, endPoint x: 381, endPoint y: 510, distance: 438.3
click at [385, 504] on div "iê..." at bounding box center [495, 521] width 245 height 76
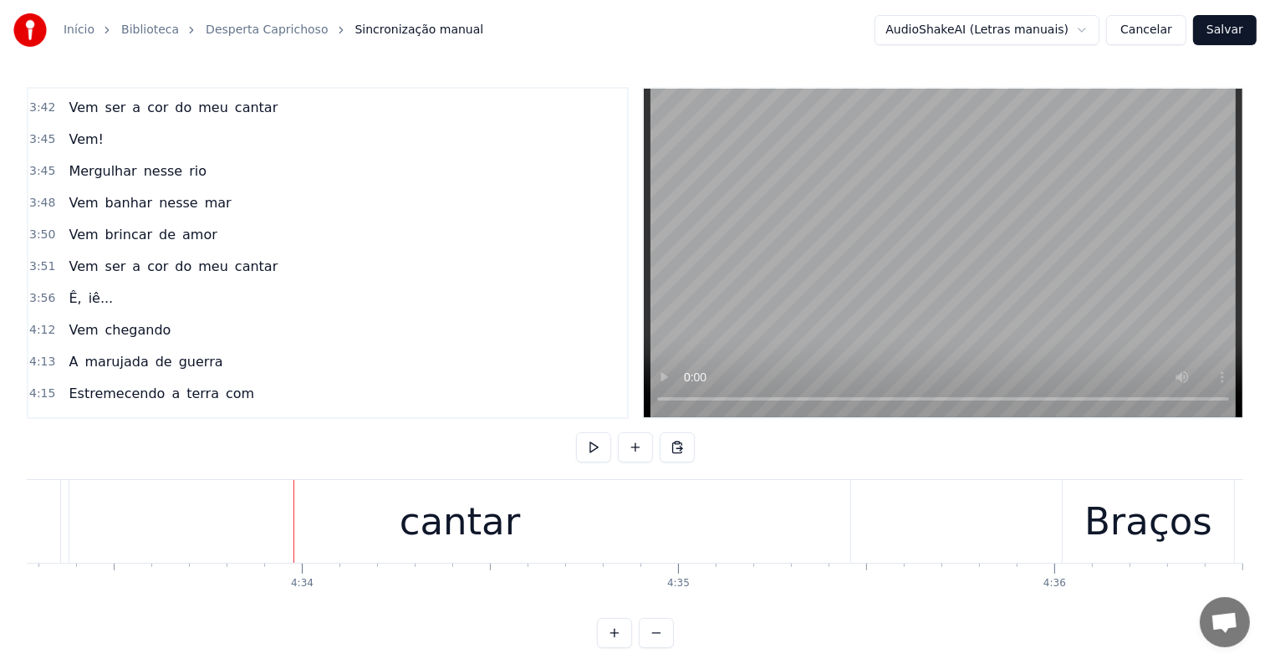
scroll to position [0, 102845]
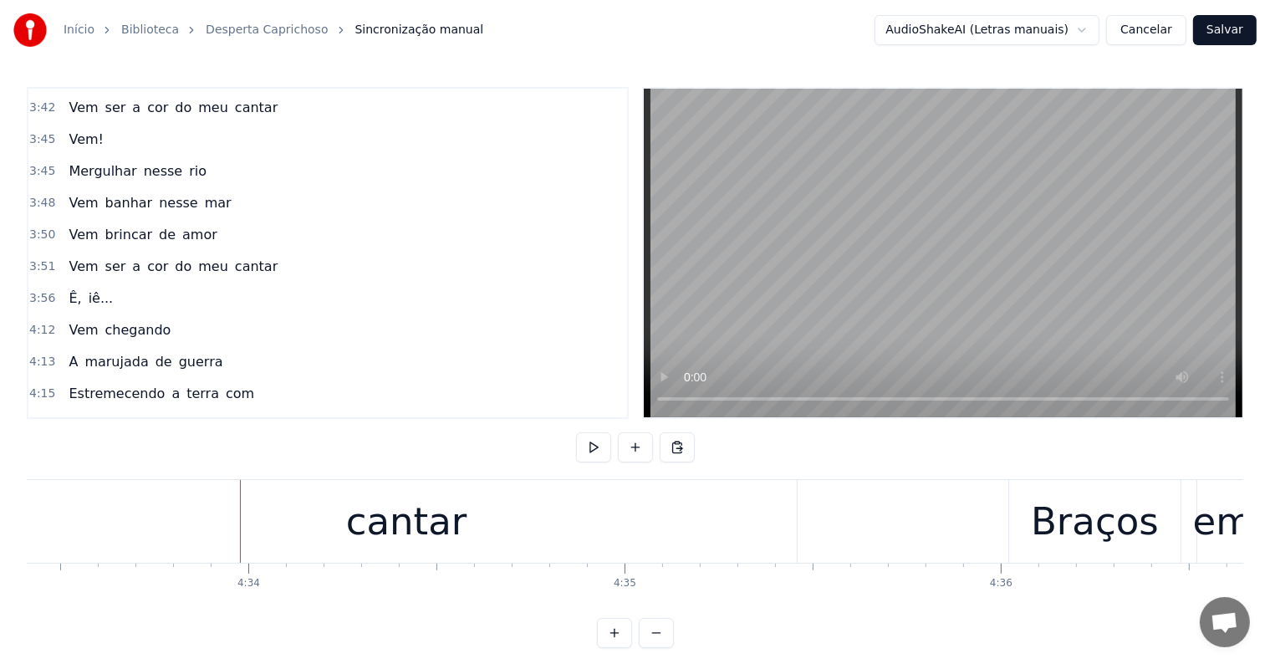
click at [468, 532] on div "cantar" at bounding box center [406, 521] width 781 height 83
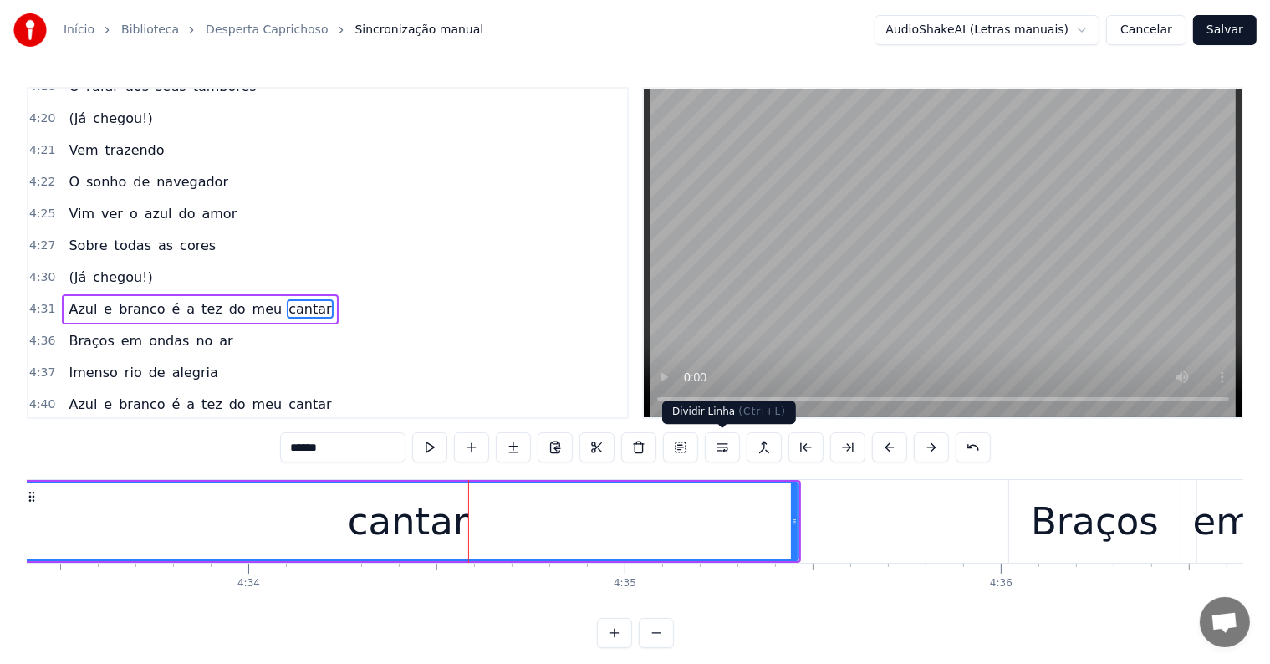
click at [719, 447] on button at bounding box center [722, 447] width 35 height 30
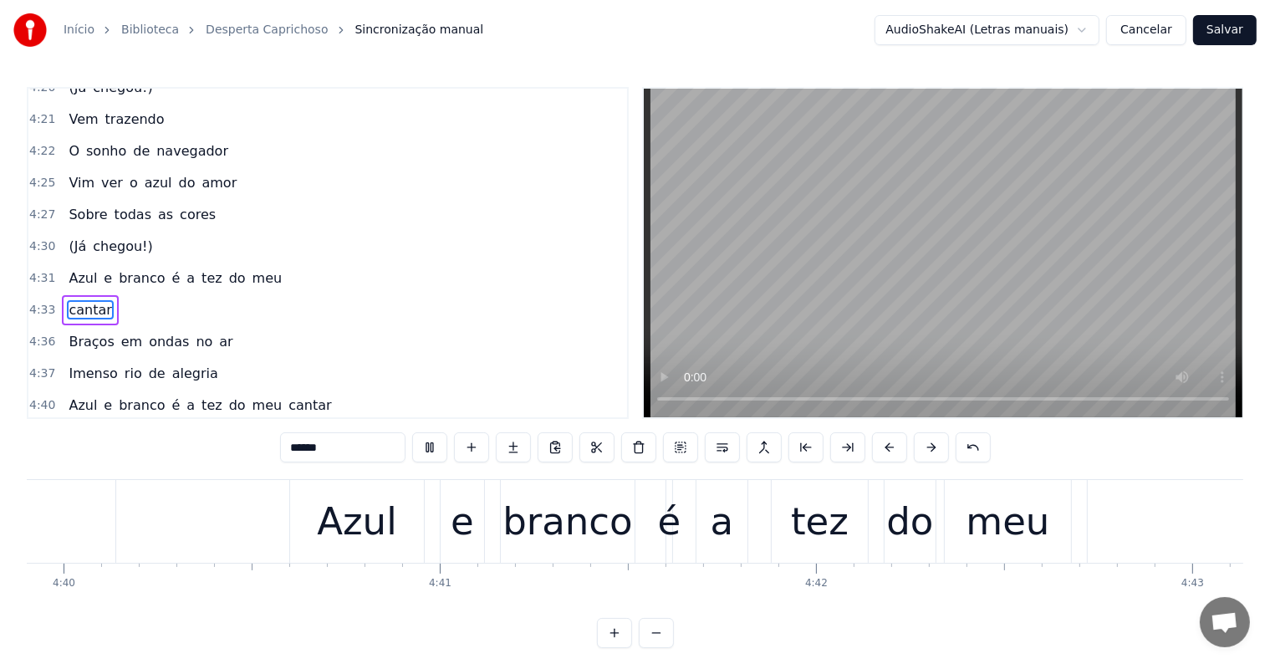
scroll to position [0, 106083]
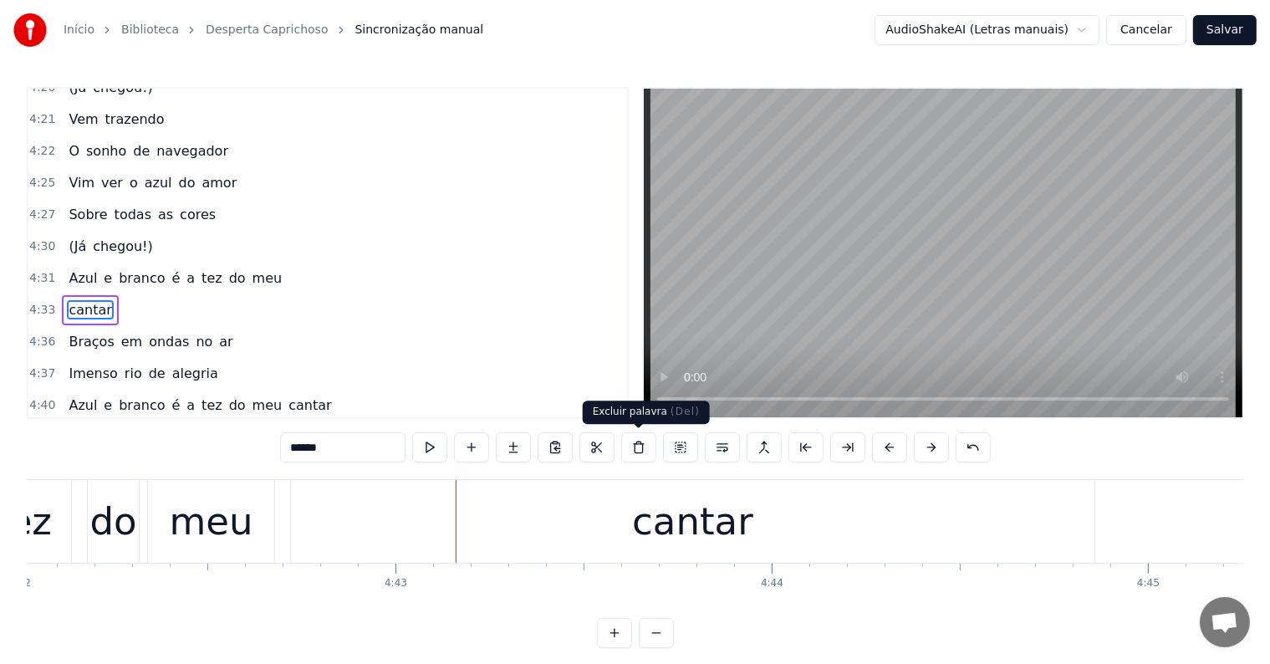
click at [672, 523] on div "cantar" at bounding box center [692, 521] width 121 height 57
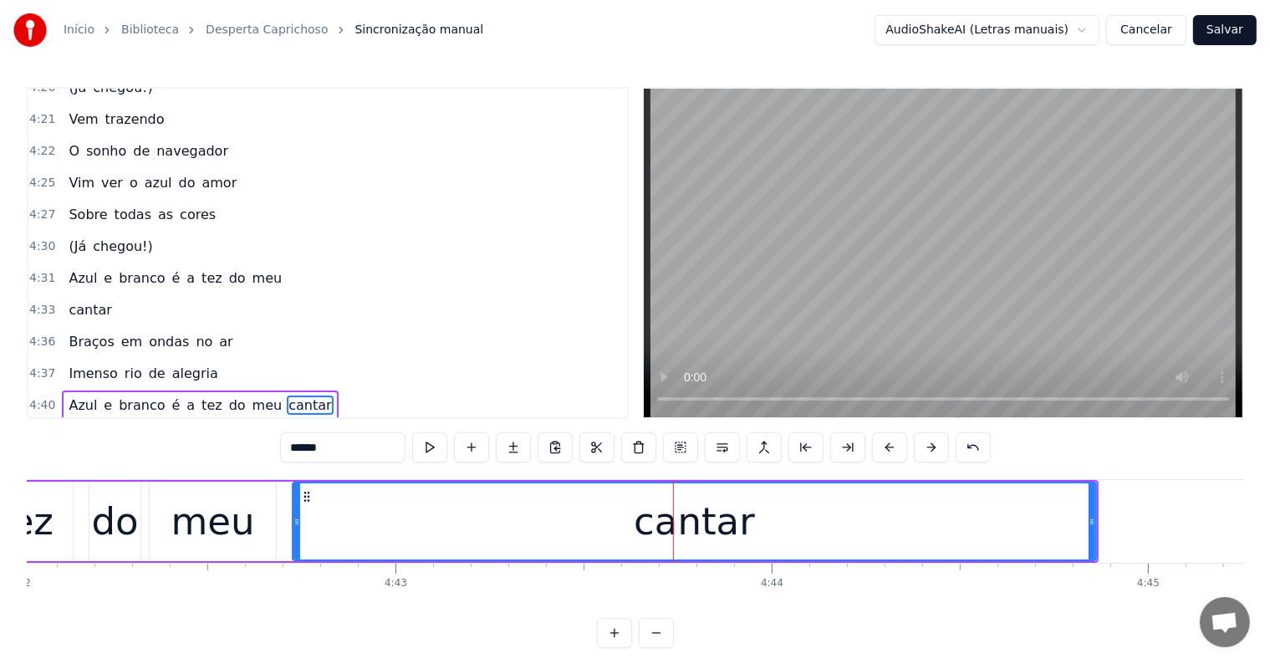
scroll to position [1665, 0]
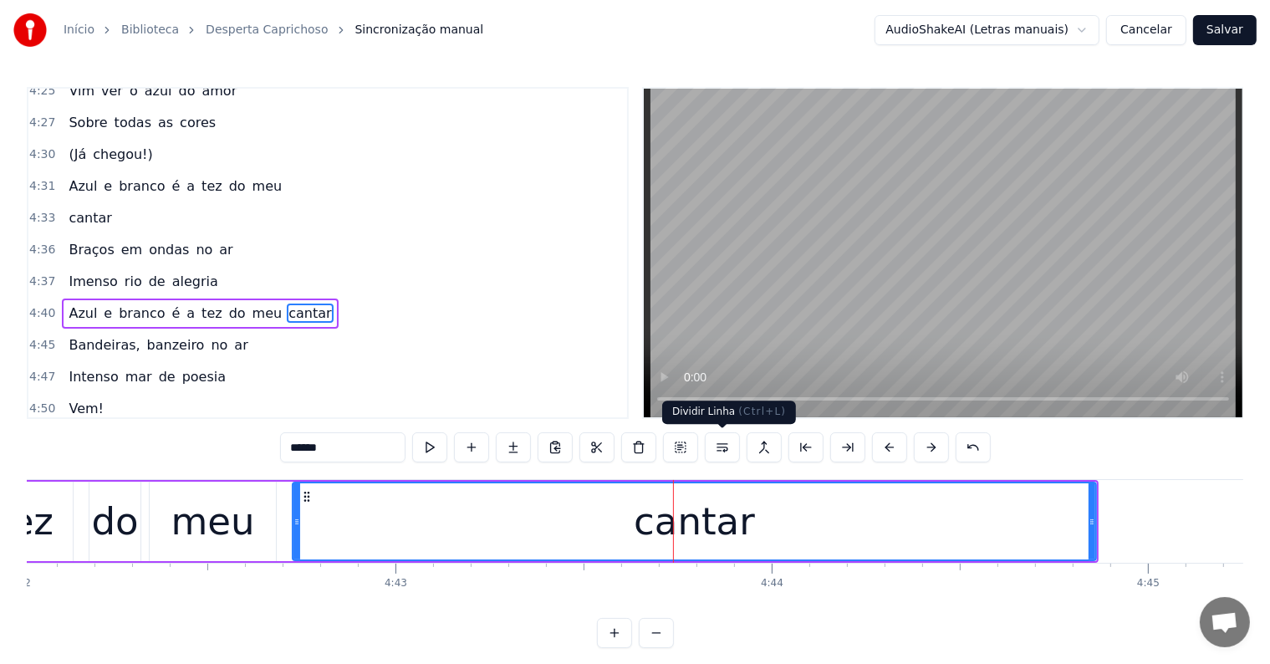
click at [716, 444] on button at bounding box center [722, 447] width 35 height 30
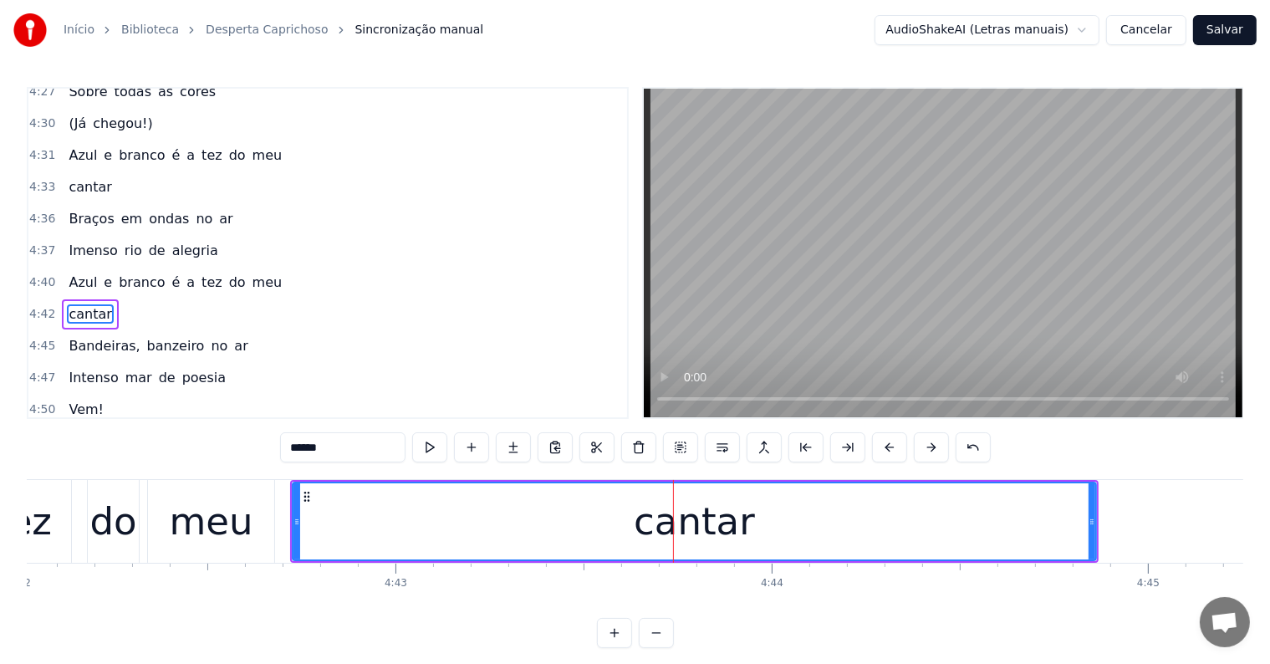
click at [227, 524] on div "meu" at bounding box center [211, 521] width 84 height 57
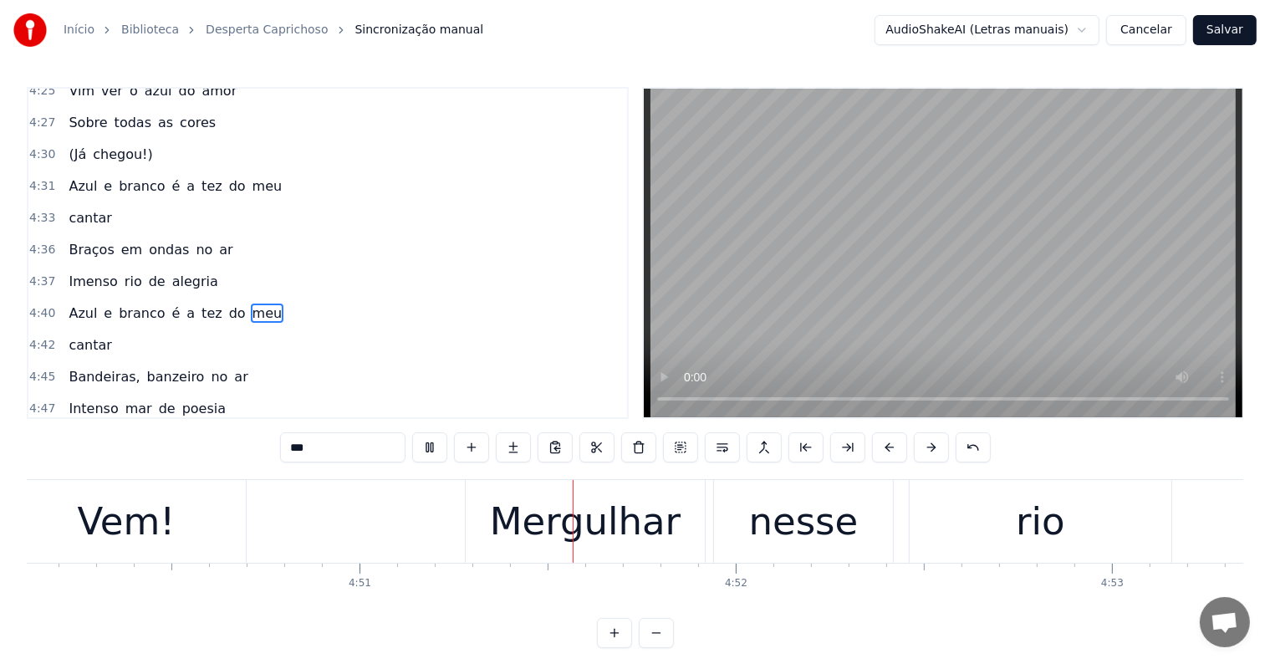
scroll to position [0, 109344]
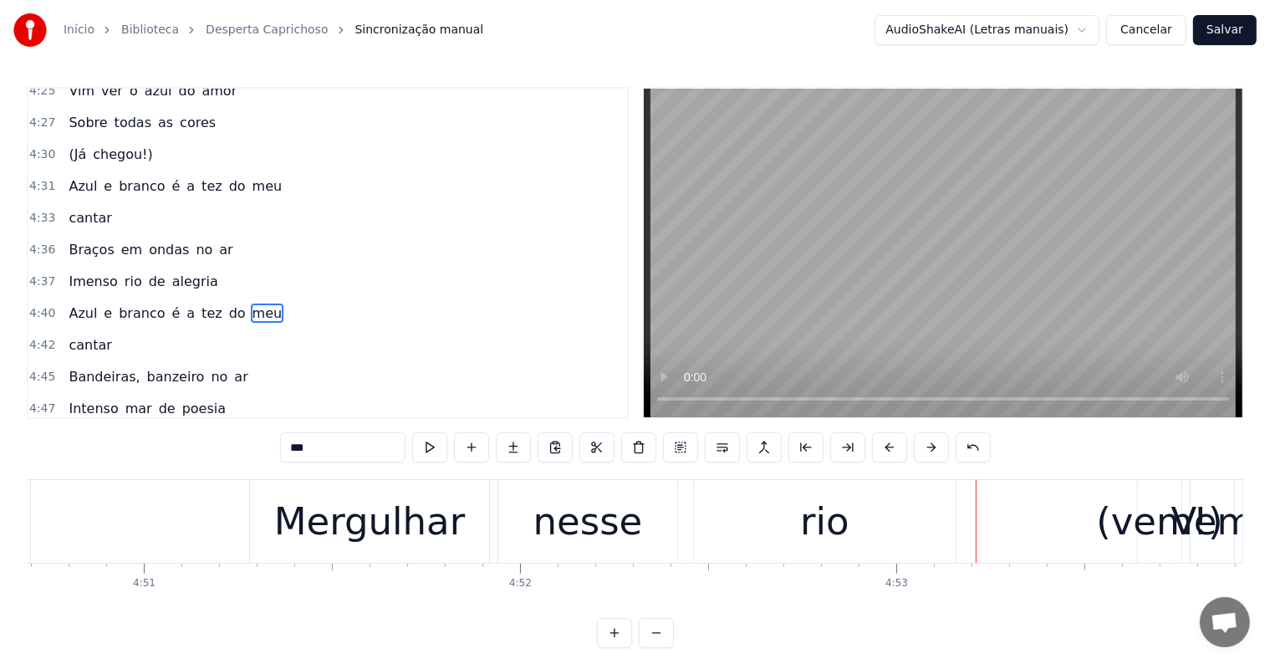
click at [330, 526] on div "Mergulhar" at bounding box center [369, 521] width 191 height 57
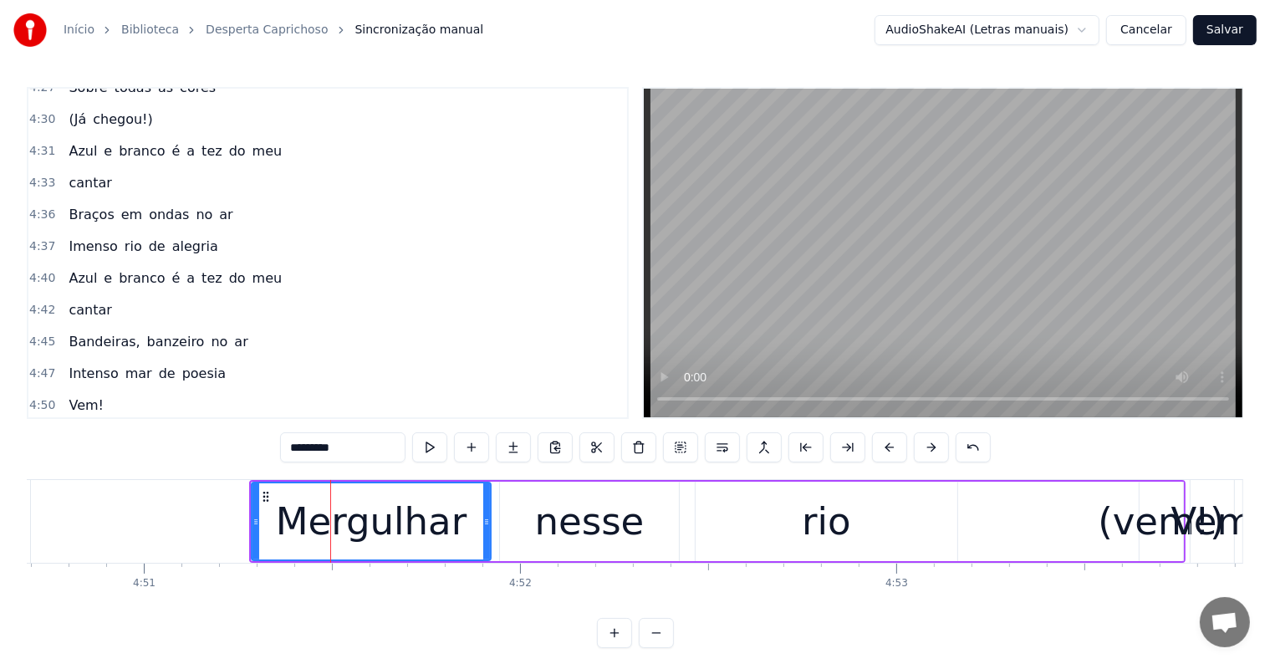
scroll to position [1819, 0]
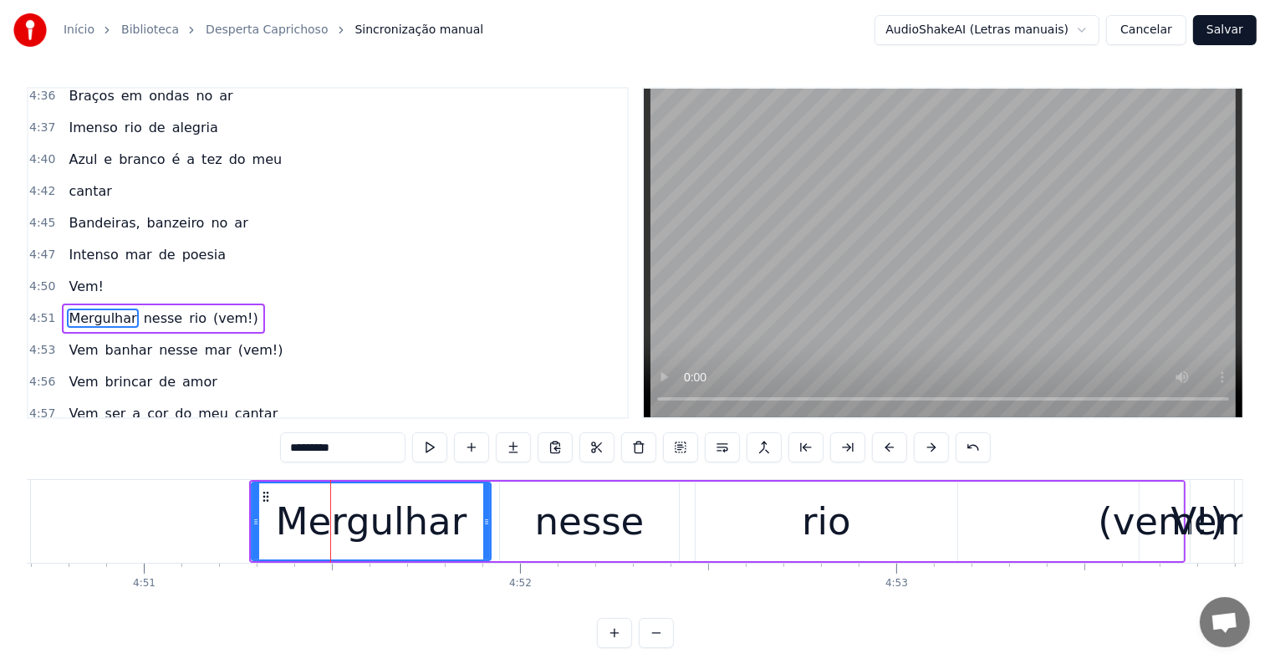
click at [211, 308] on span "(vem!)" at bounding box center [235, 317] width 48 height 19
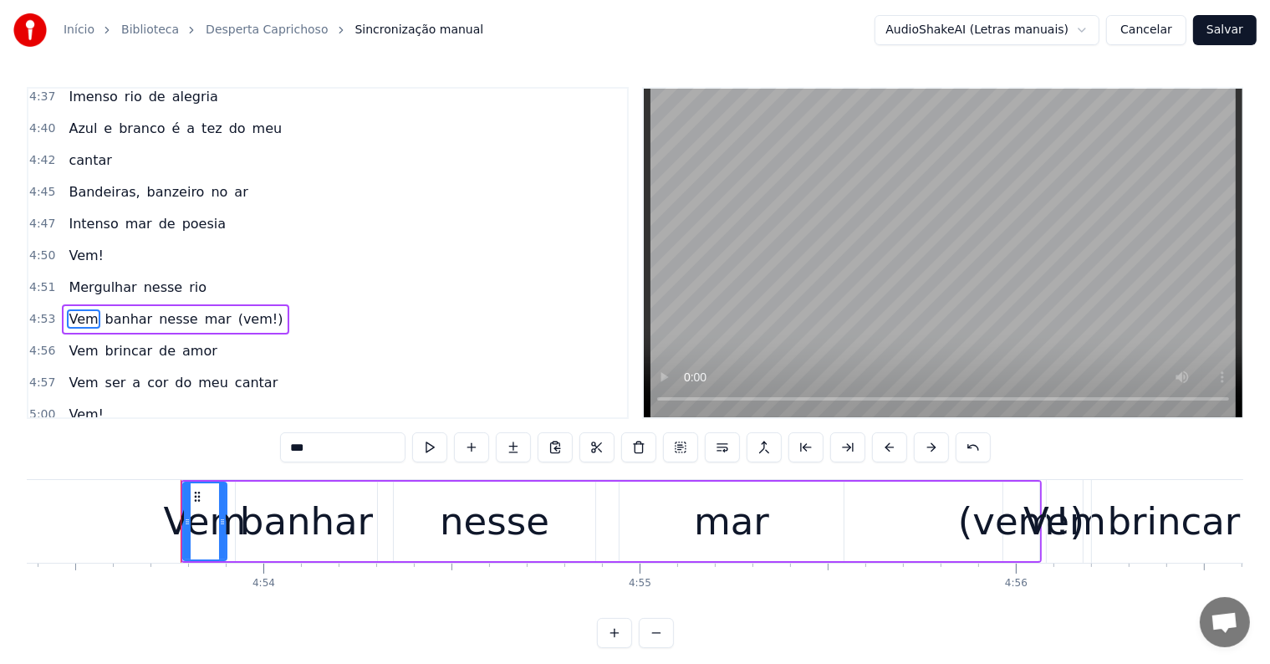
scroll to position [0, 110422]
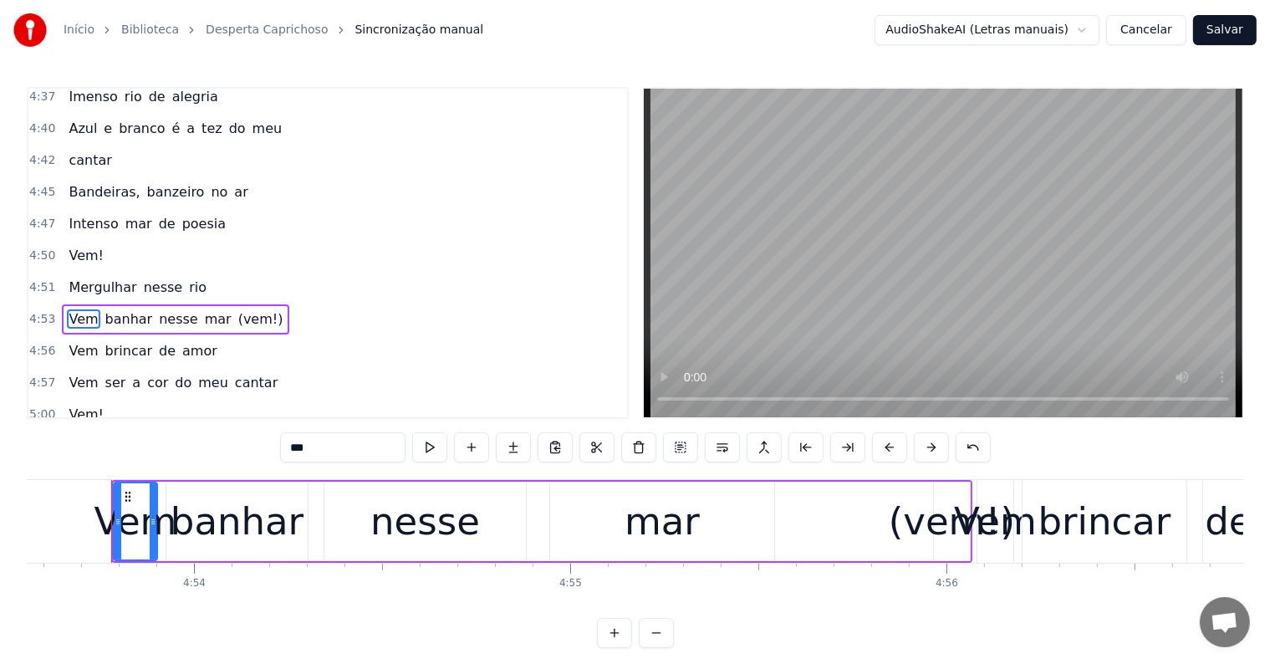
click at [237, 309] on span "(vem!)" at bounding box center [261, 318] width 48 height 19
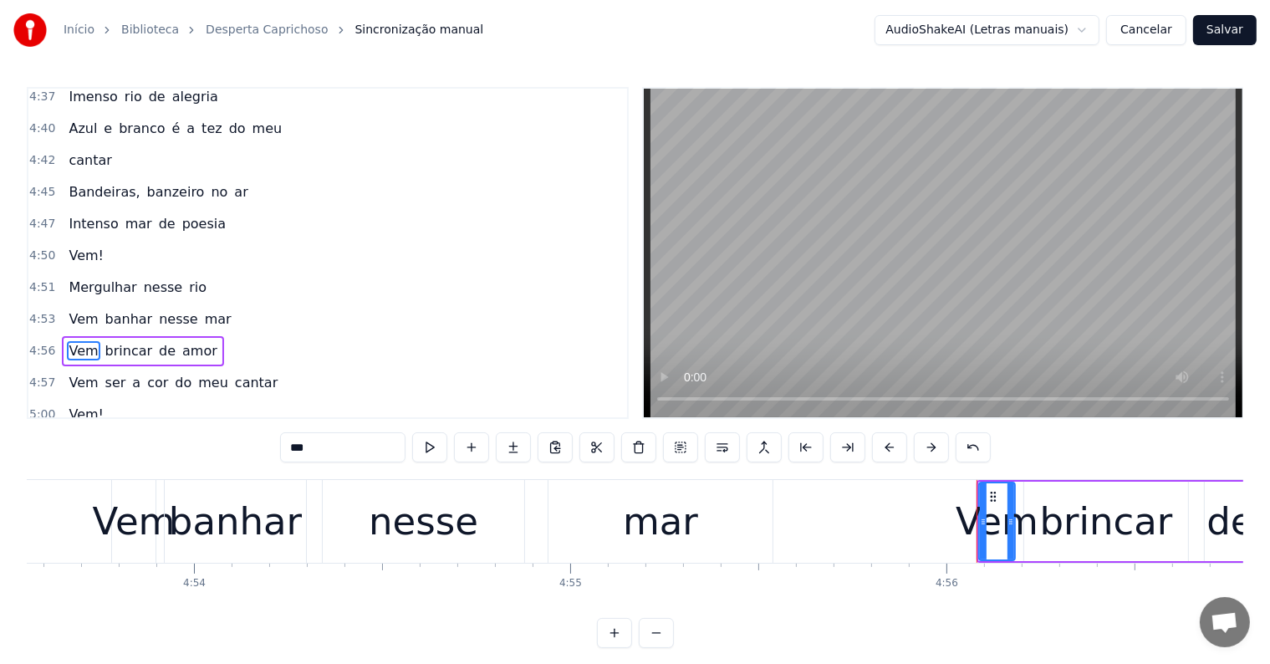
scroll to position [1881, 0]
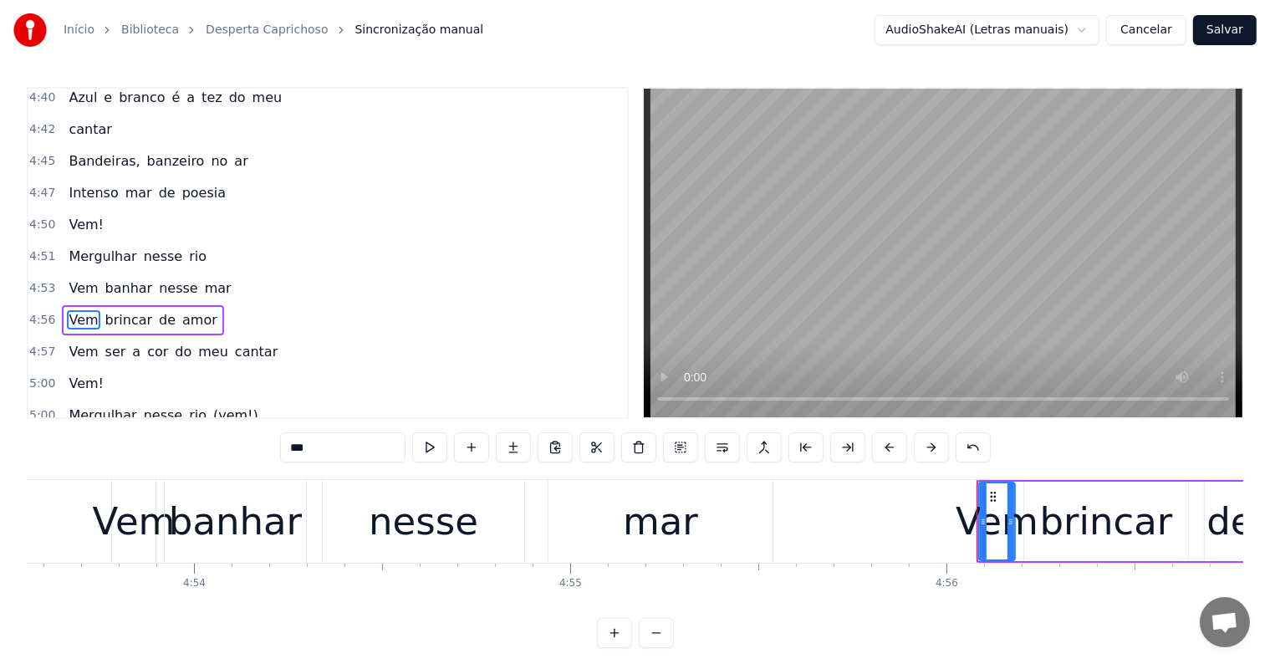
click at [211, 405] on span "(vem!)" at bounding box center [235, 414] width 48 height 19
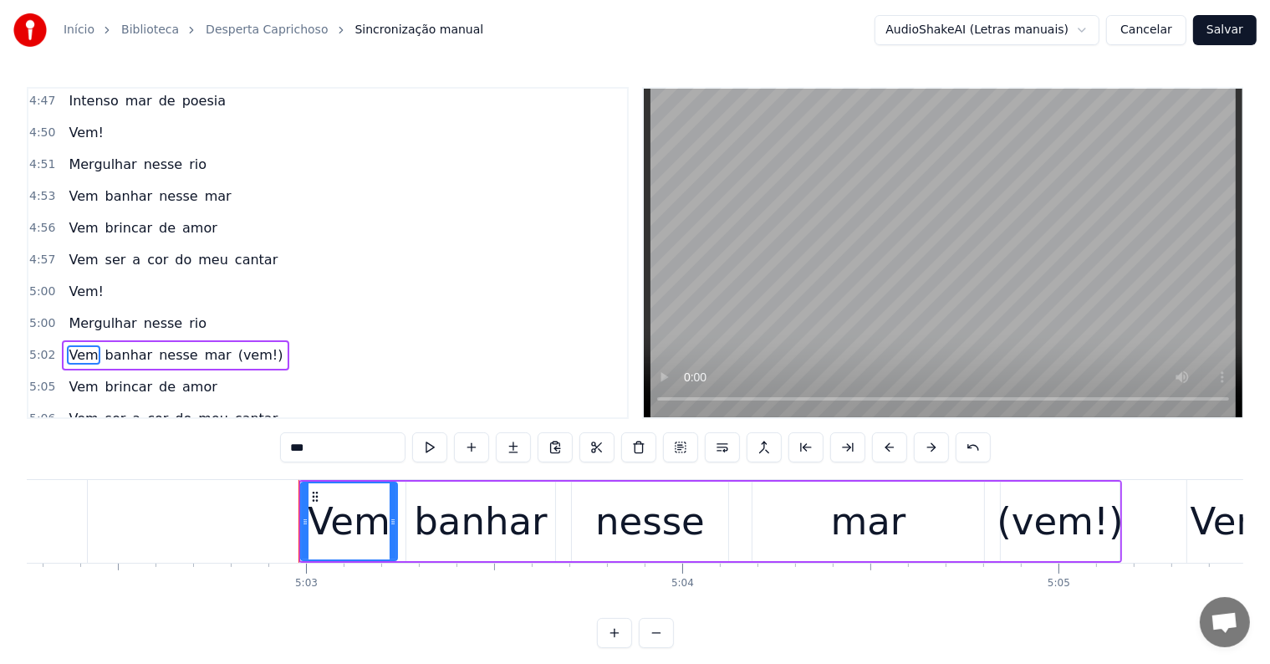
scroll to position [2004, 0]
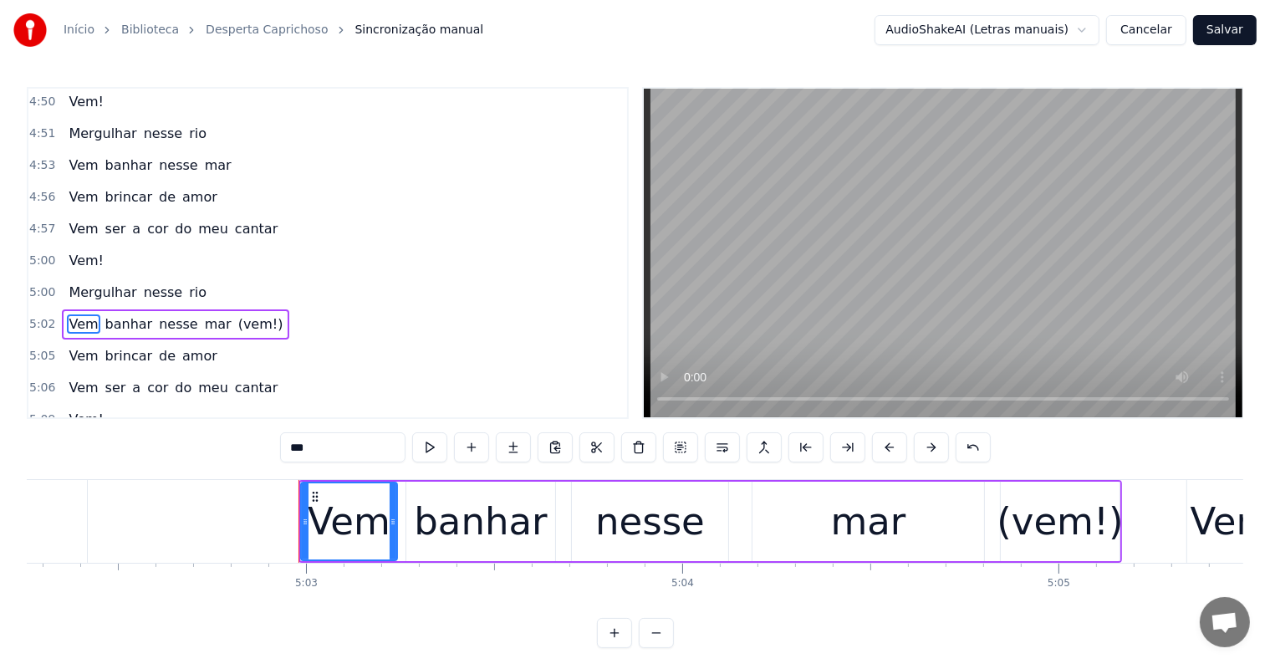
click at [237, 314] on span "(vem!)" at bounding box center [261, 323] width 48 height 19
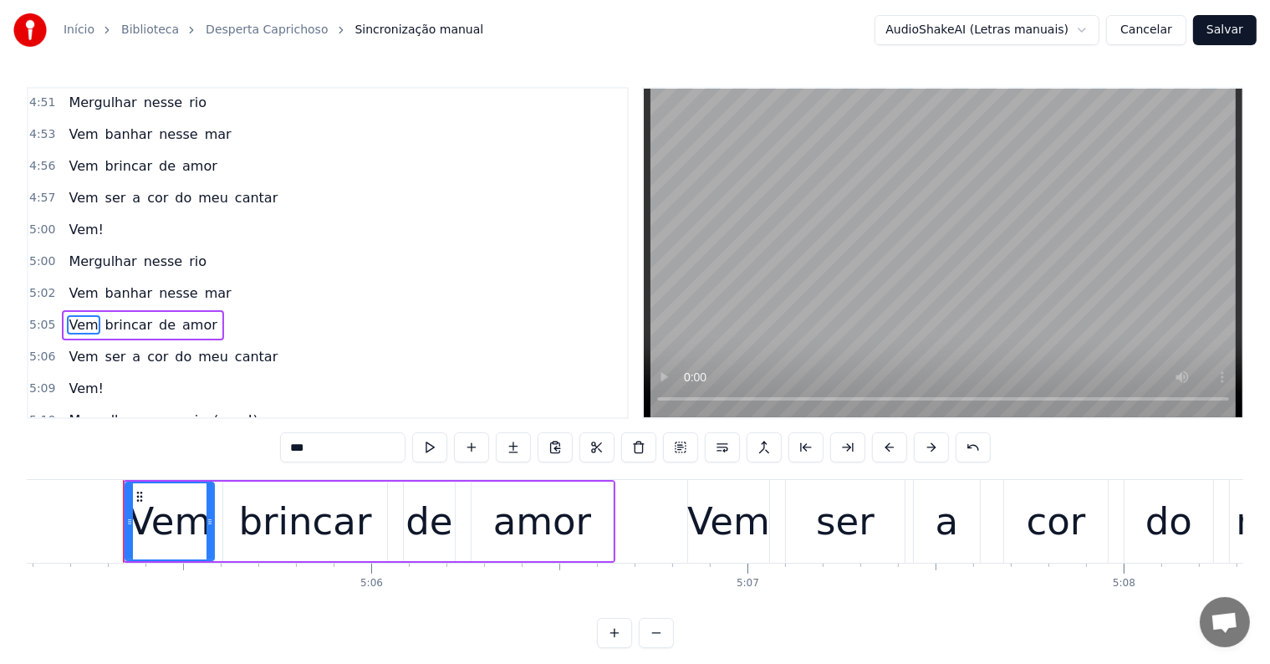
scroll to position [0, 114771]
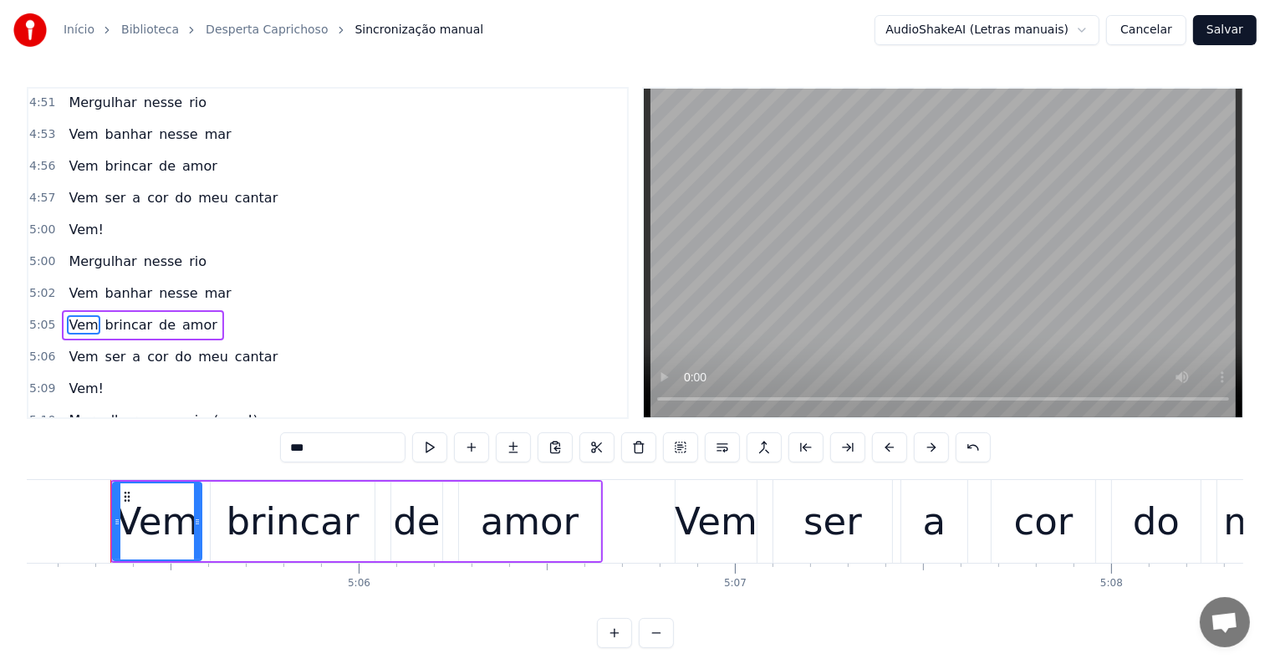
click at [216, 410] on span "(vem!)" at bounding box center [235, 419] width 48 height 19
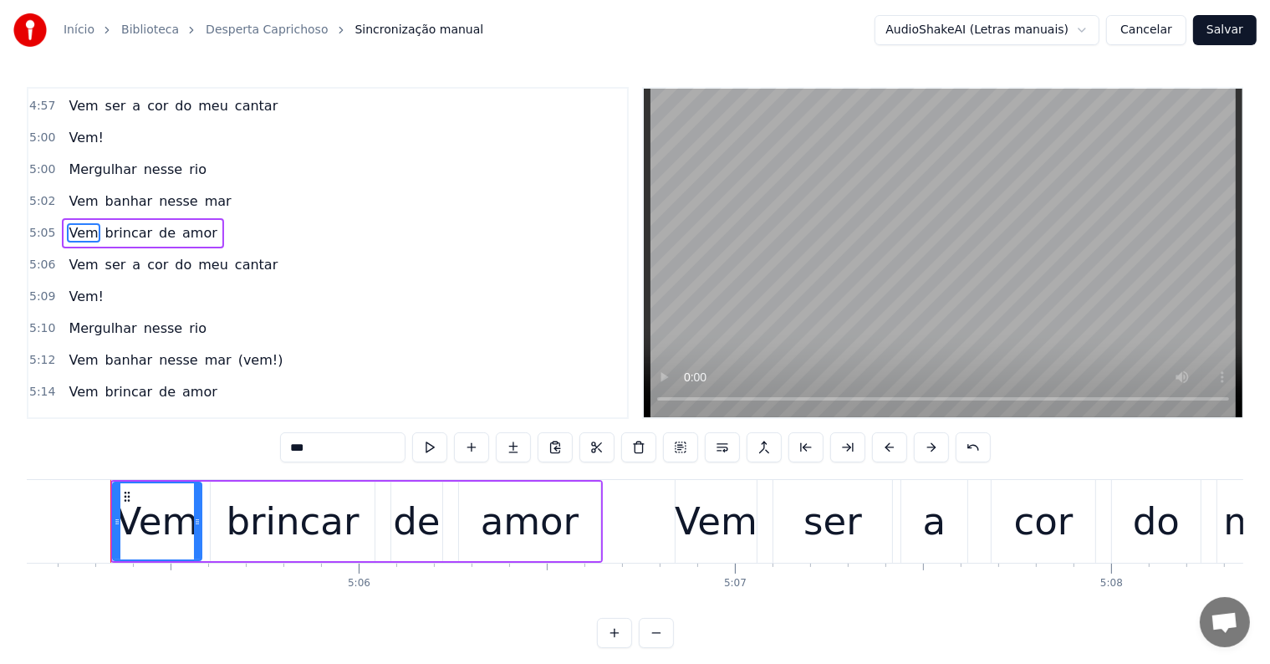
scroll to position [2035, 0]
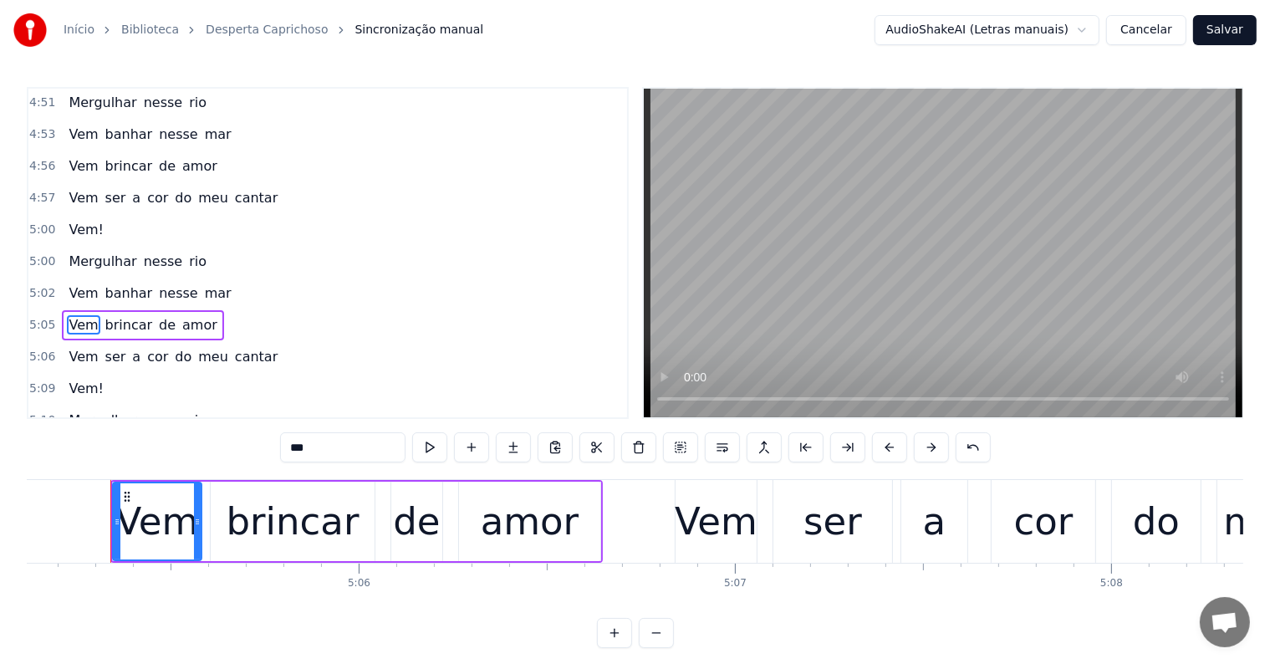
click at [237, 442] on span "(vem!)" at bounding box center [261, 451] width 48 height 19
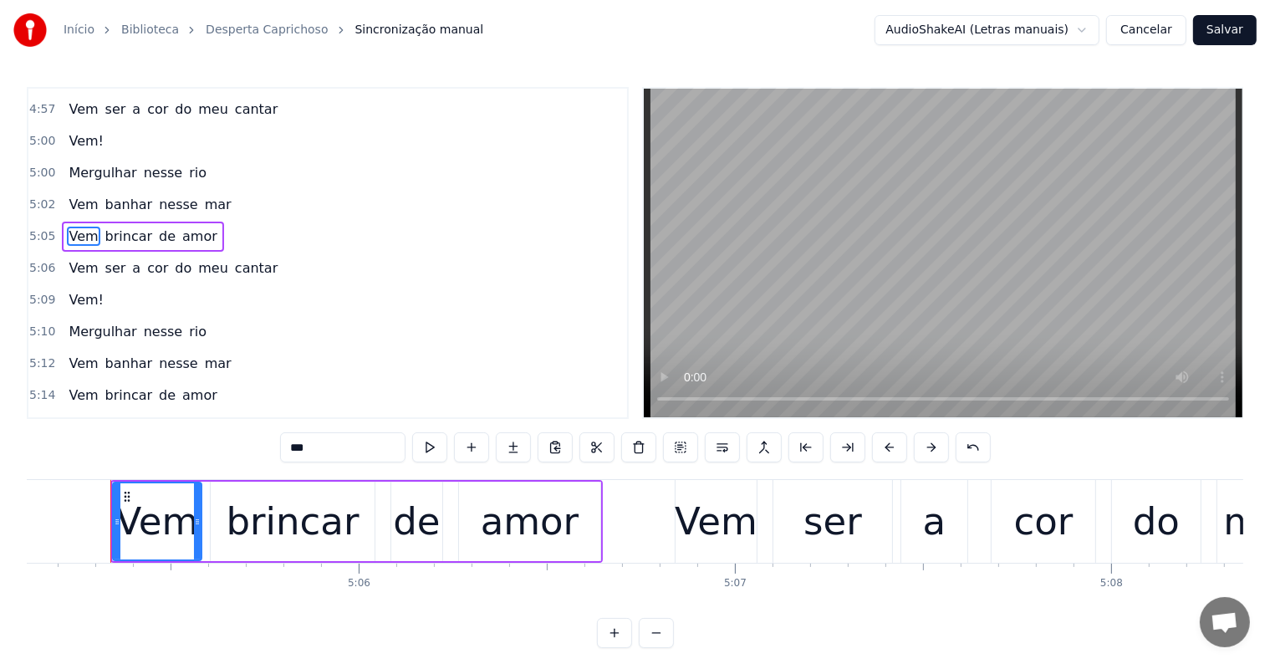
scroll to position [2202, 0]
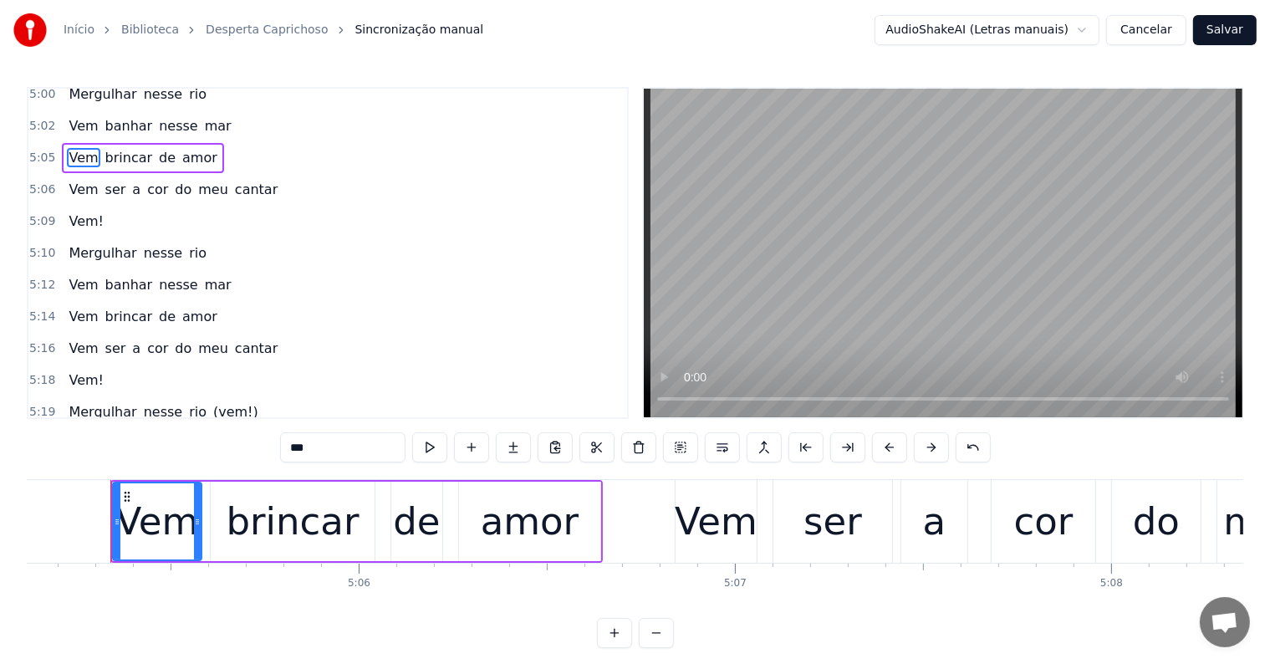
click at [216, 402] on span "(vem!)" at bounding box center [235, 411] width 48 height 19
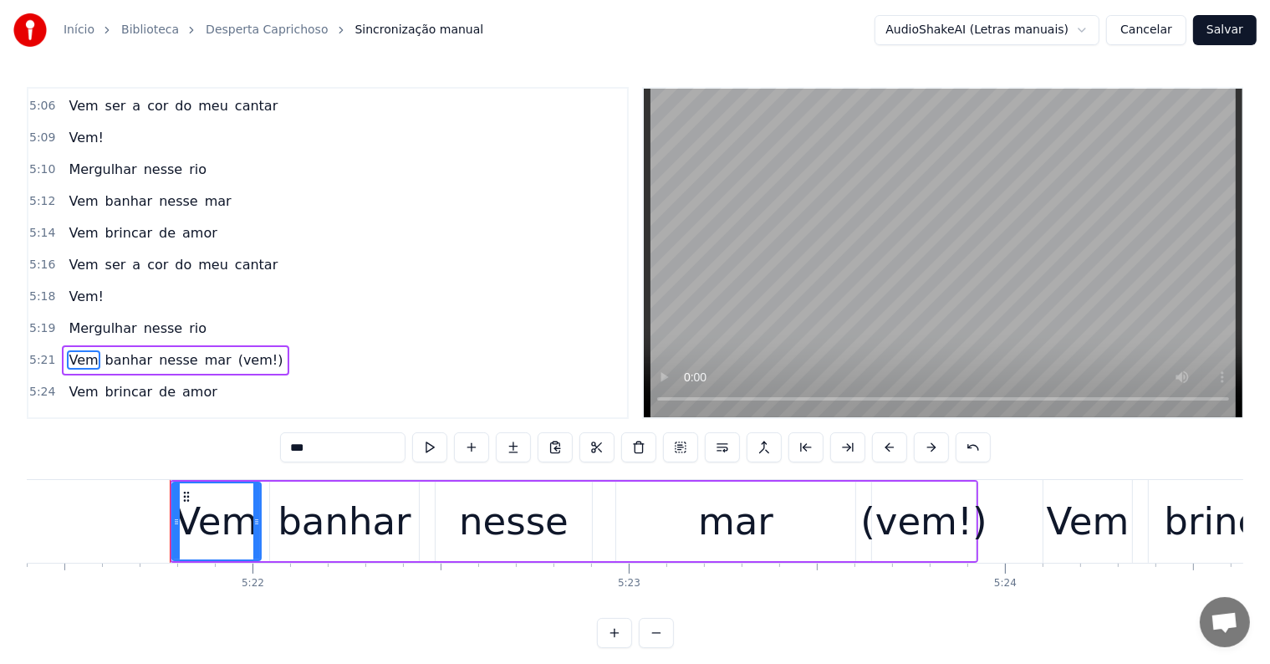
scroll to position [0, 120954]
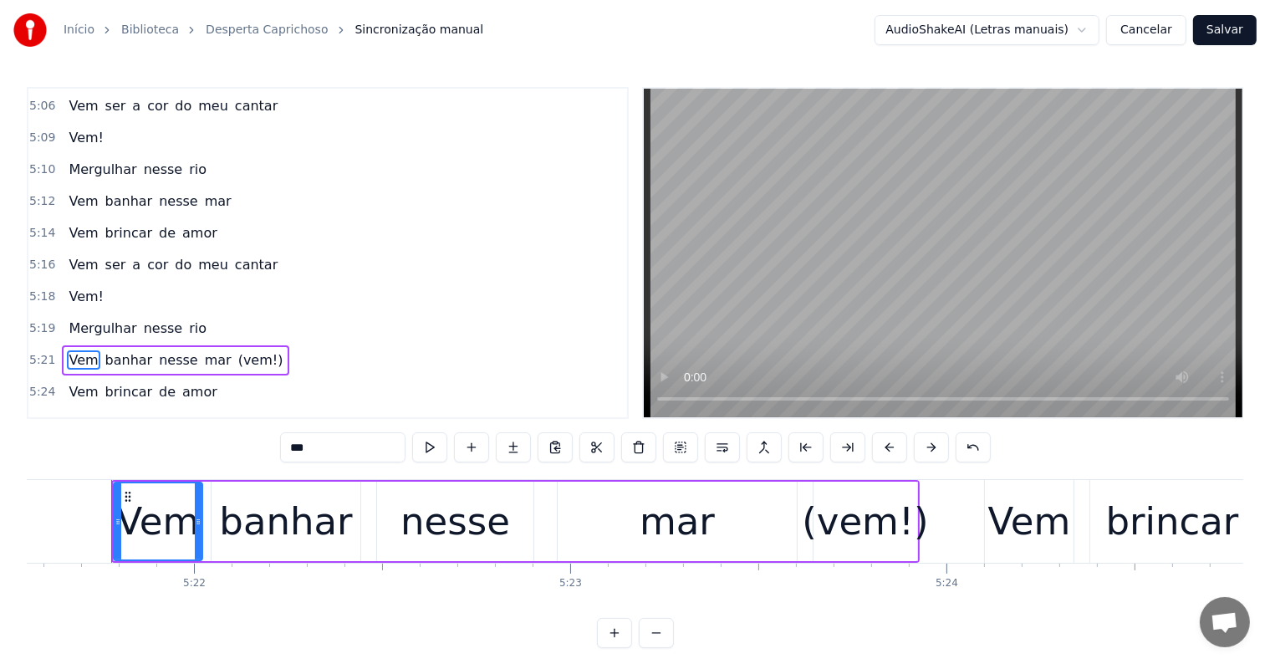
click at [237, 350] on span "(vem!)" at bounding box center [261, 359] width 48 height 19
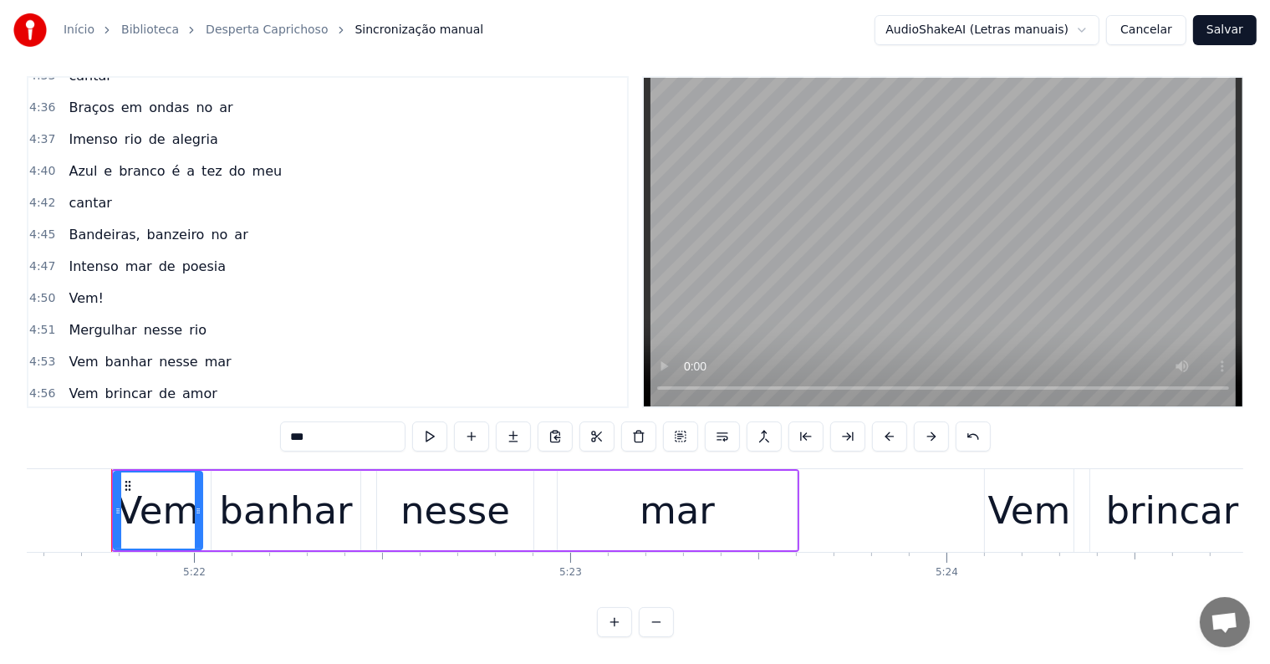
scroll to position [1784, 0]
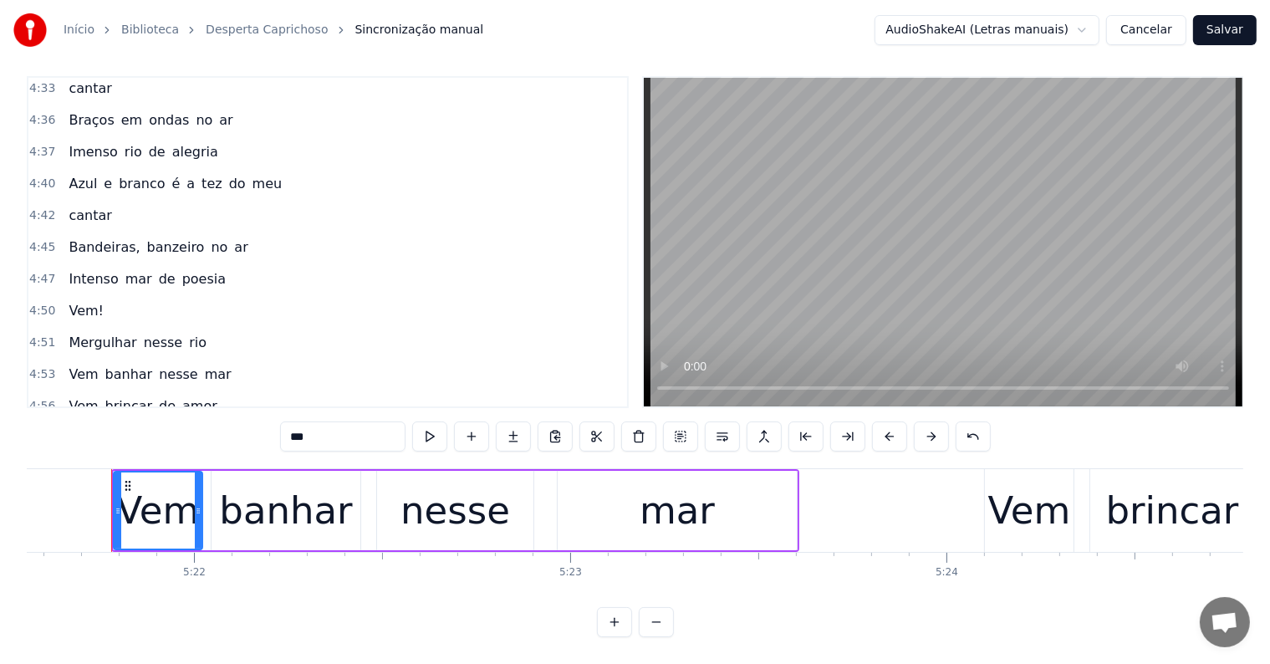
click at [181, 269] on span "poesia" at bounding box center [204, 278] width 47 height 19
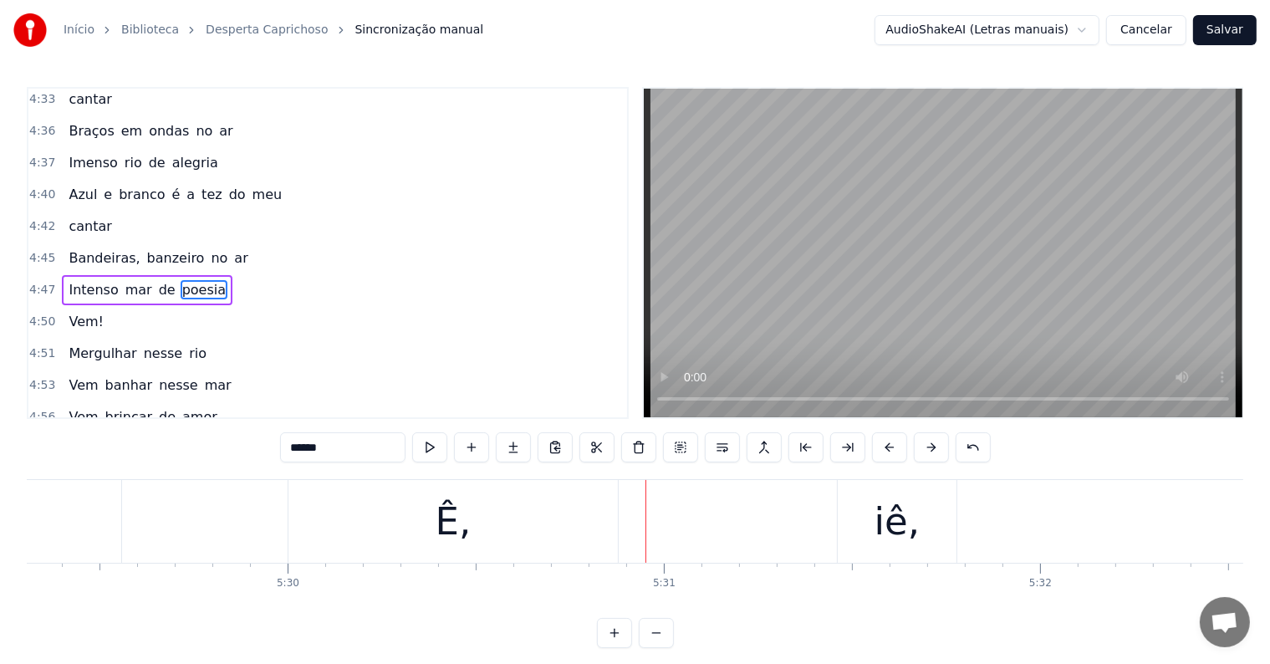
scroll to position [0, 123837]
click at [484, 537] on div "Ê," at bounding box center [487, 521] width 36 height 57
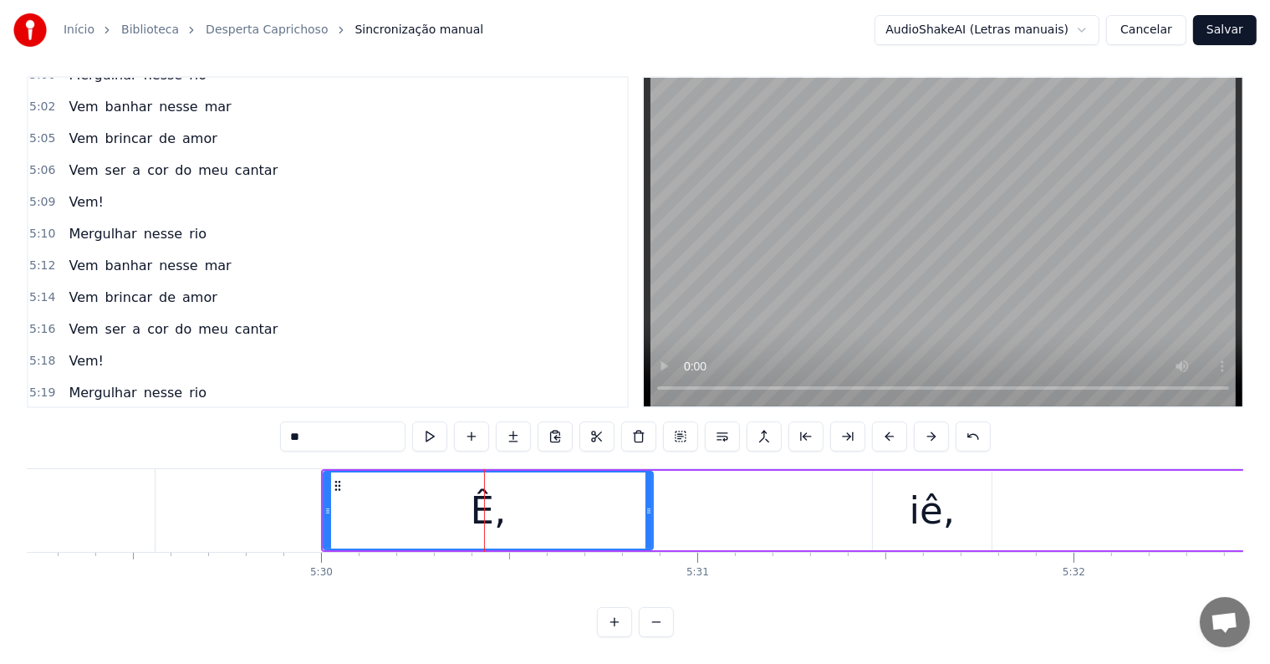
scroll to position [2285, 0]
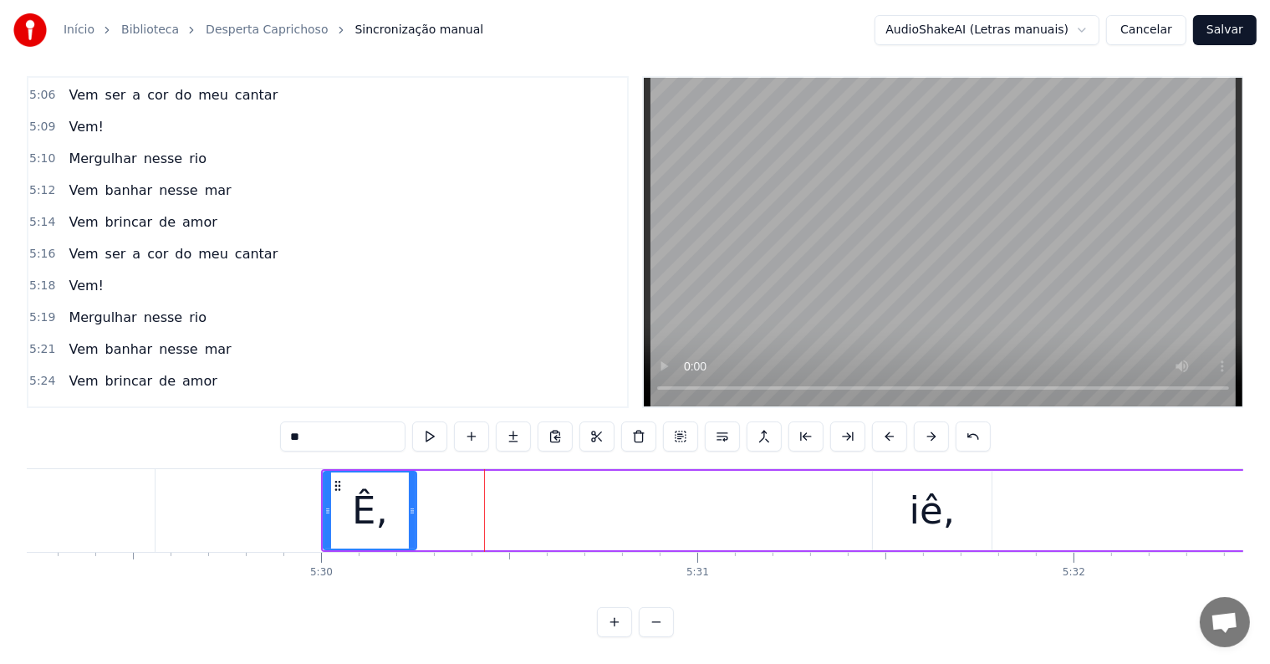
drag, startPoint x: 652, startPoint y: 499, endPoint x: 415, endPoint y: 482, distance: 237.1
click at [415, 482] on div "Ê," at bounding box center [370, 510] width 94 height 79
drag, startPoint x: 336, startPoint y: 469, endPoint x: 321, endPoint y: 472, distance: 15.4
click at [321, 479] on icon at bounding box center [322, 485] width 13 height 13
click at [401, 508] on circle at bounding box center [401, 508] width 1 height 1
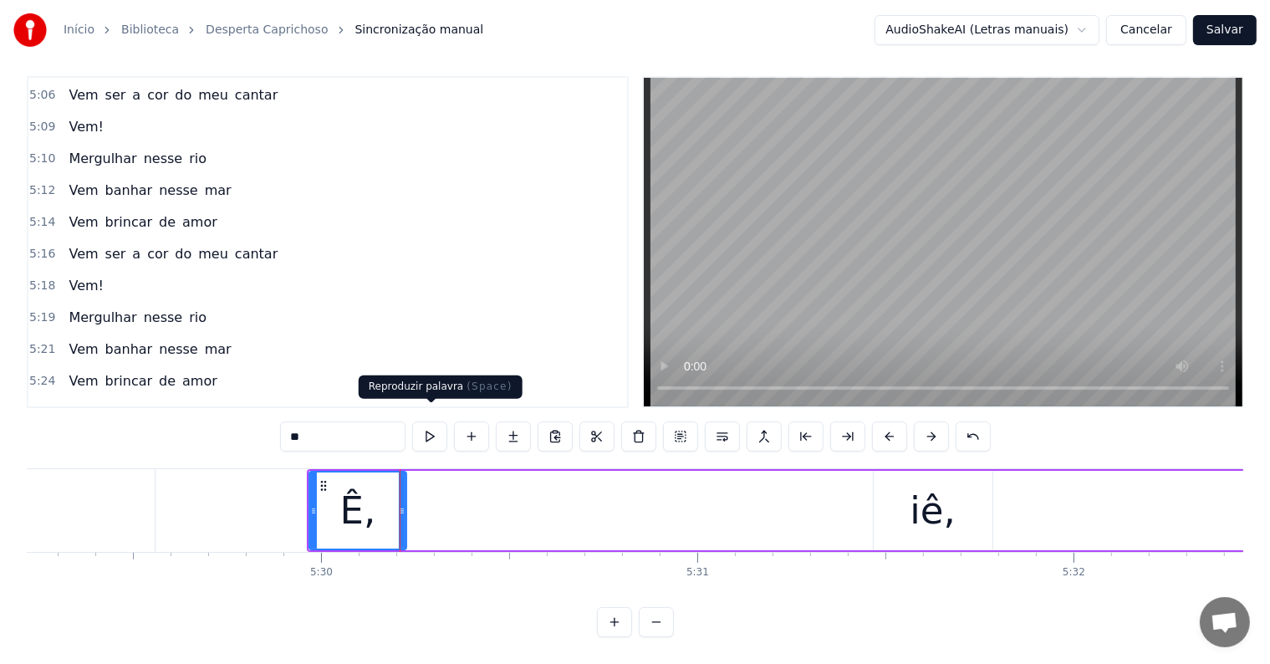
click at [438, 423] on button at bounding box center [429, 436] width 35 height 30
click at [395, 504] on icon at bounding box center [394, 510] width 7 height 13
click at [428, 421] on button at bounding box center [429, 436] width 35 height 30
click at [905, 505] on div "iê," at bounding box center [933, 510] width 119 height 79
type input "***"
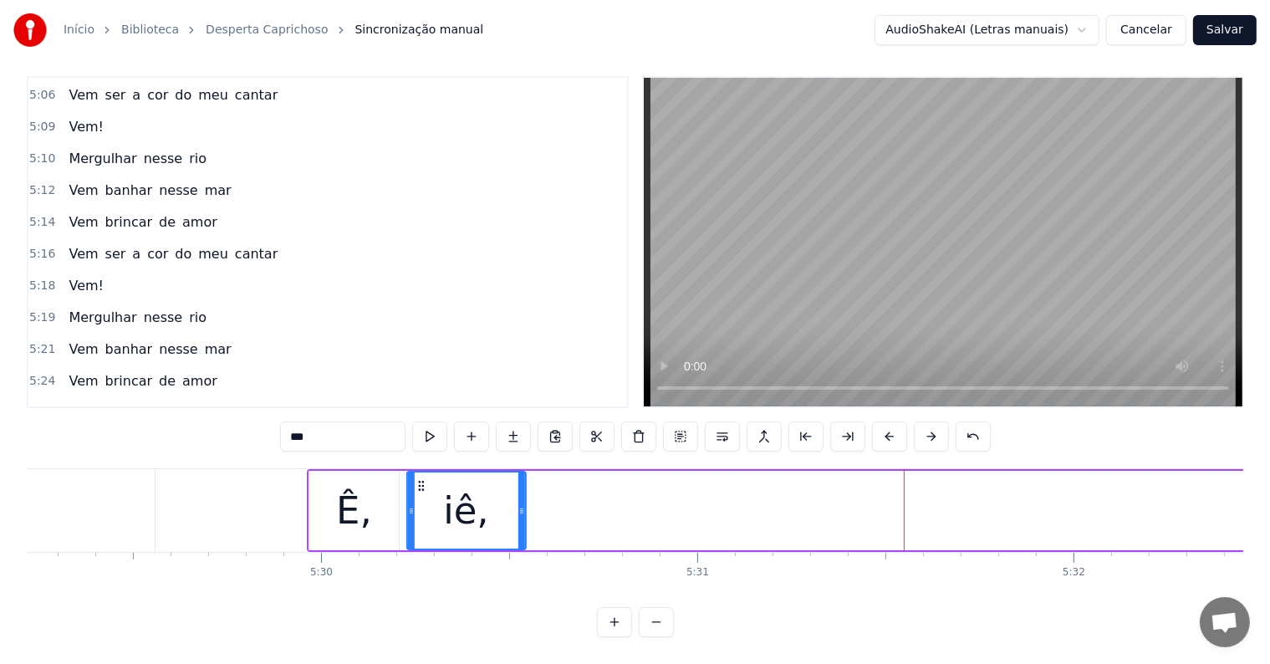
drag, startPoint x: 887, startPoint y: 466, endPoint x: 421, endPoint y: 478, distance: 465.7
click at [421, 478] on div "iê," at bounding box center [466, 510] width 117 height 76
drag, startPoint x: 519, startPoint y: 495, endPoint x: 644, endPoint y: 498, distance: 124.6
click at [644, 504] on icon at bounding box center [646, 510] width 7 height 13
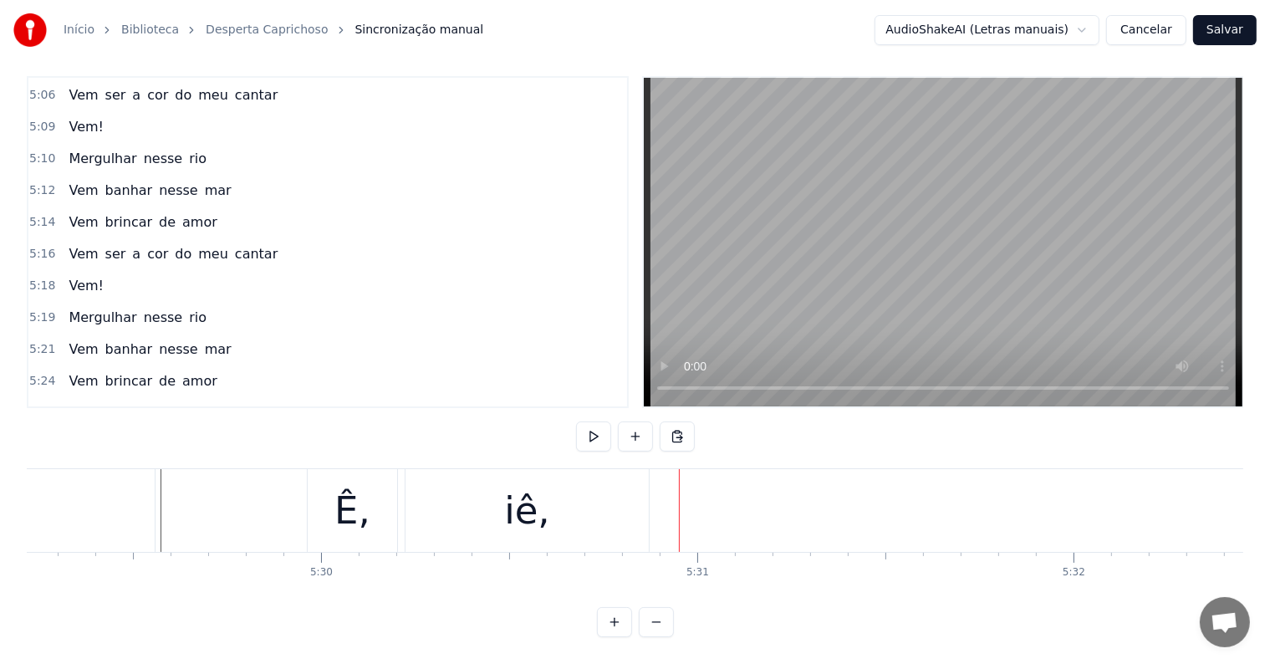
click at [515, 512] on div "iê," at bounding box center [527, 510] width 46 height 57
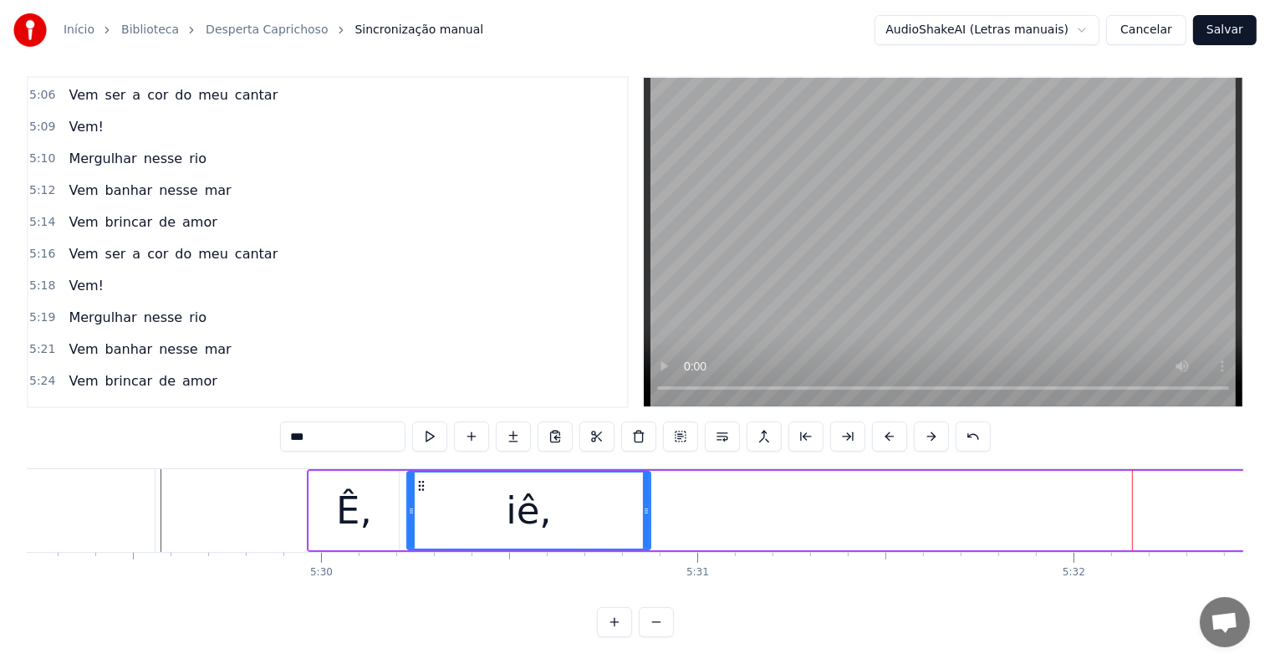
click at [110, 435] on span "ê," at bounding box center [118, 444] width 16 height 19
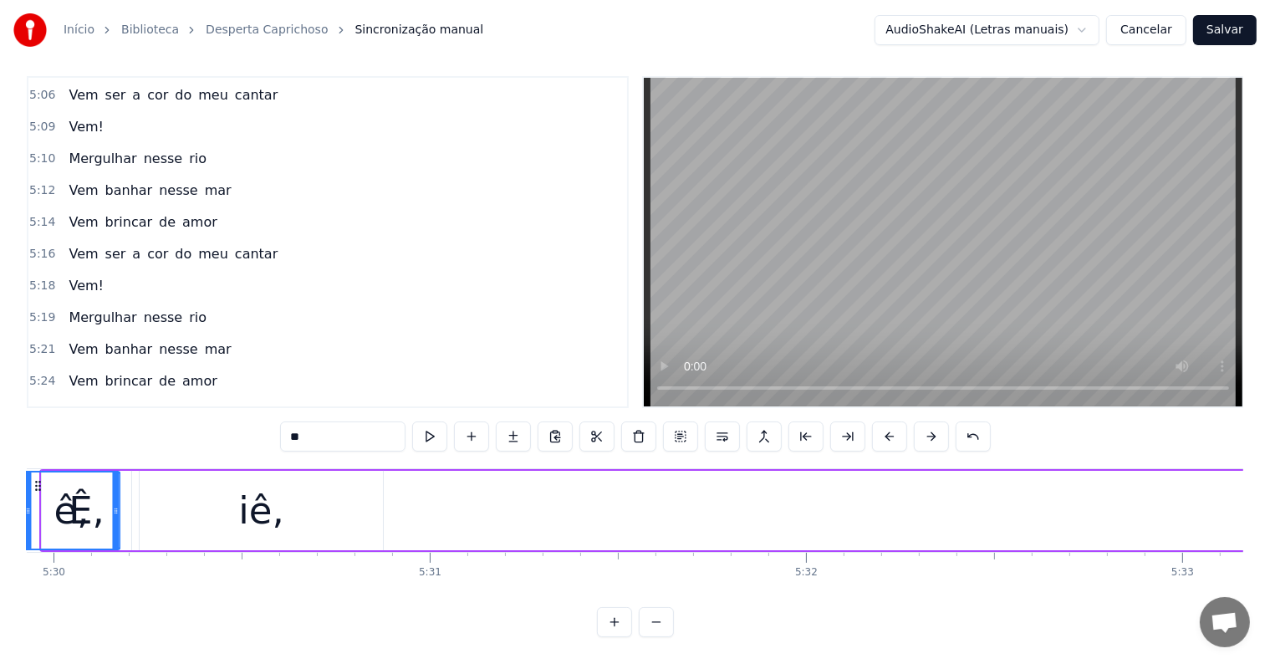
scroll to position [0, 124067]
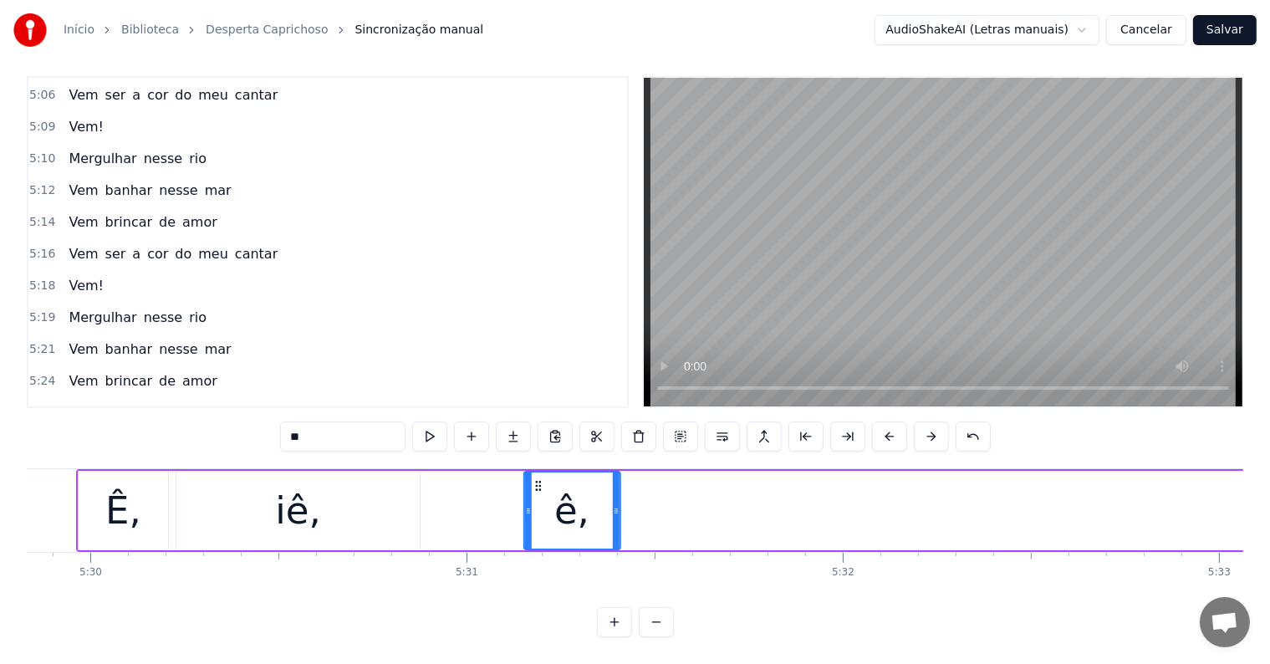
drag, startPoint x: 127, startPoint y: 466, endPoint x: 537, endPoint y: 521, distance: 413.2
click at [537, 521] on div "ê," at bounding box center [571, 510] width 94 height 76
click at [278, 495] on div "iê," at bounding box center [297, 510] width 243 height 79
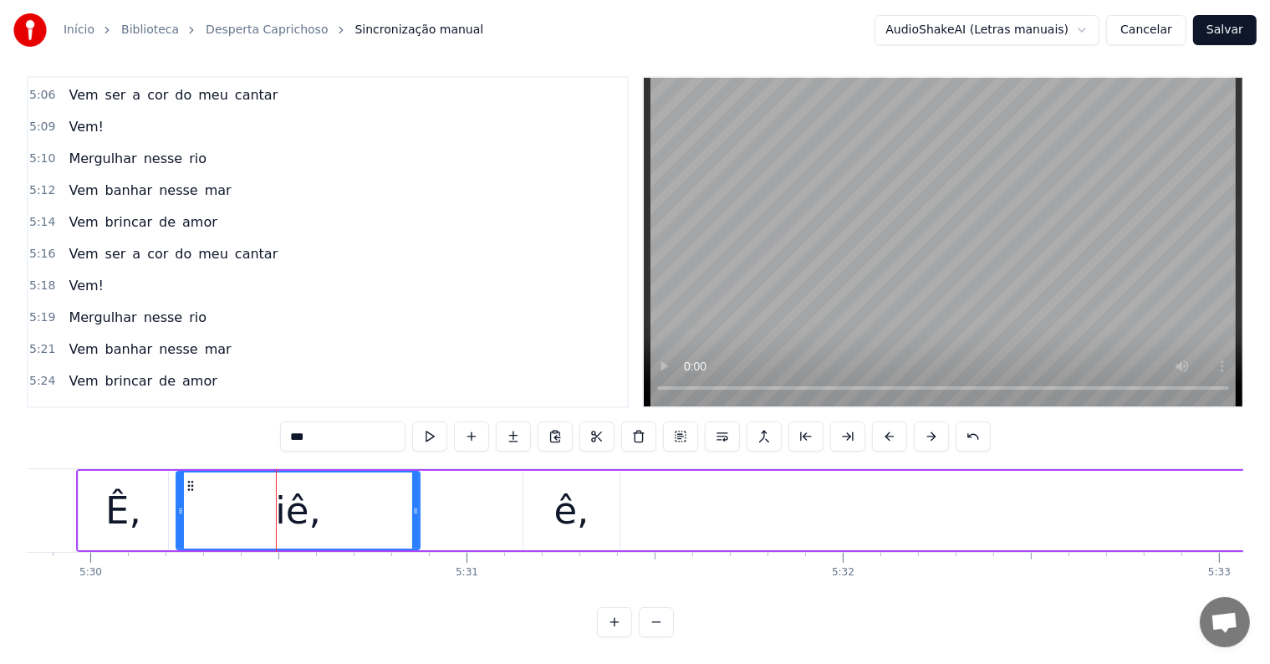
click at [571, 497] on div "ê," at bounding box center [571, 510] width 35 height 57
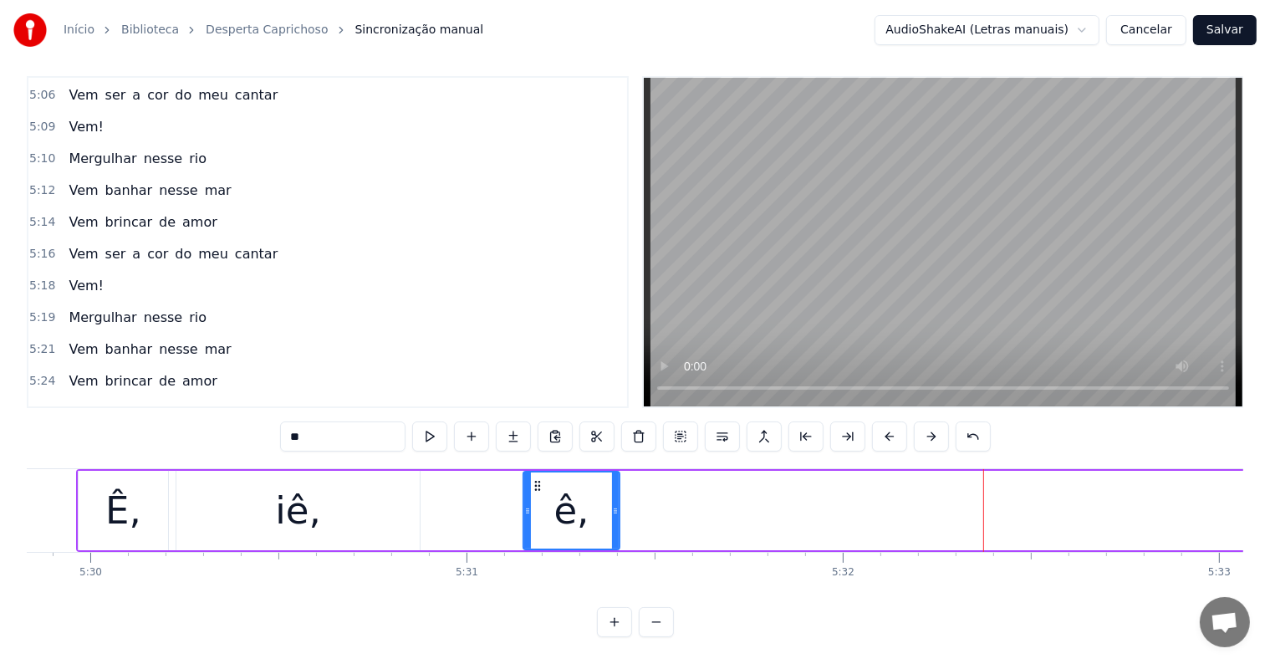
click at [129, 435] on span "iê" at bounding box center [136, 444] width 15 height 19
type input "**"
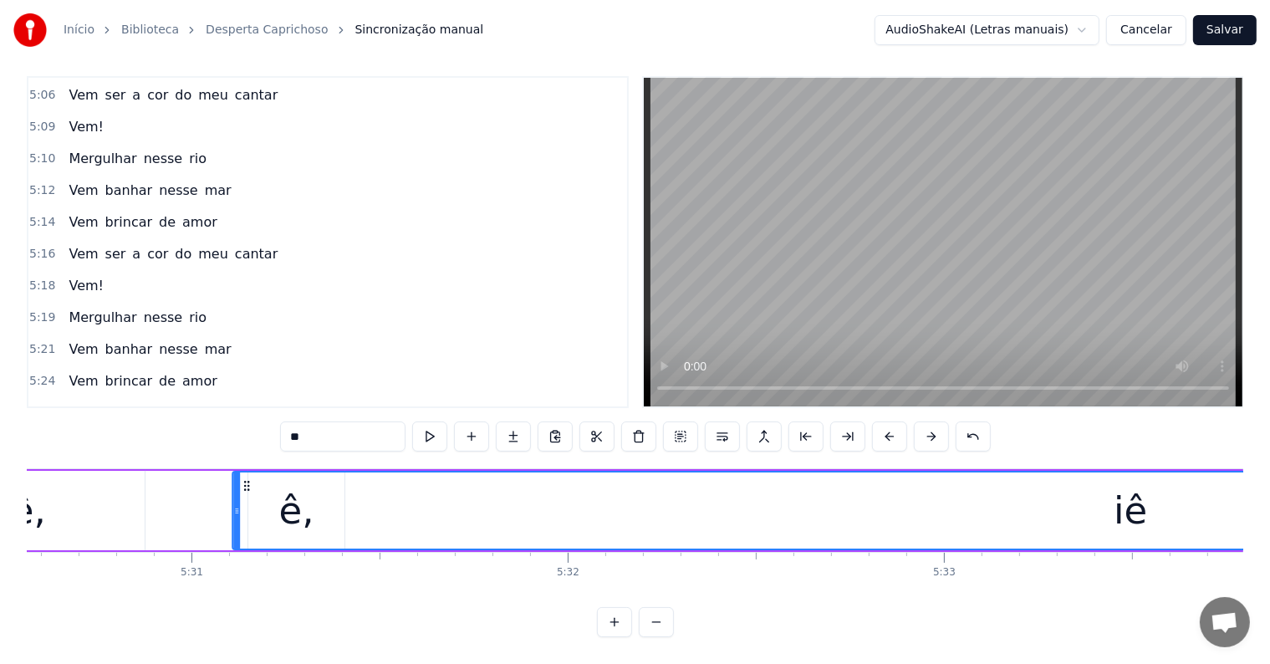
scroll to position [0, 124336]
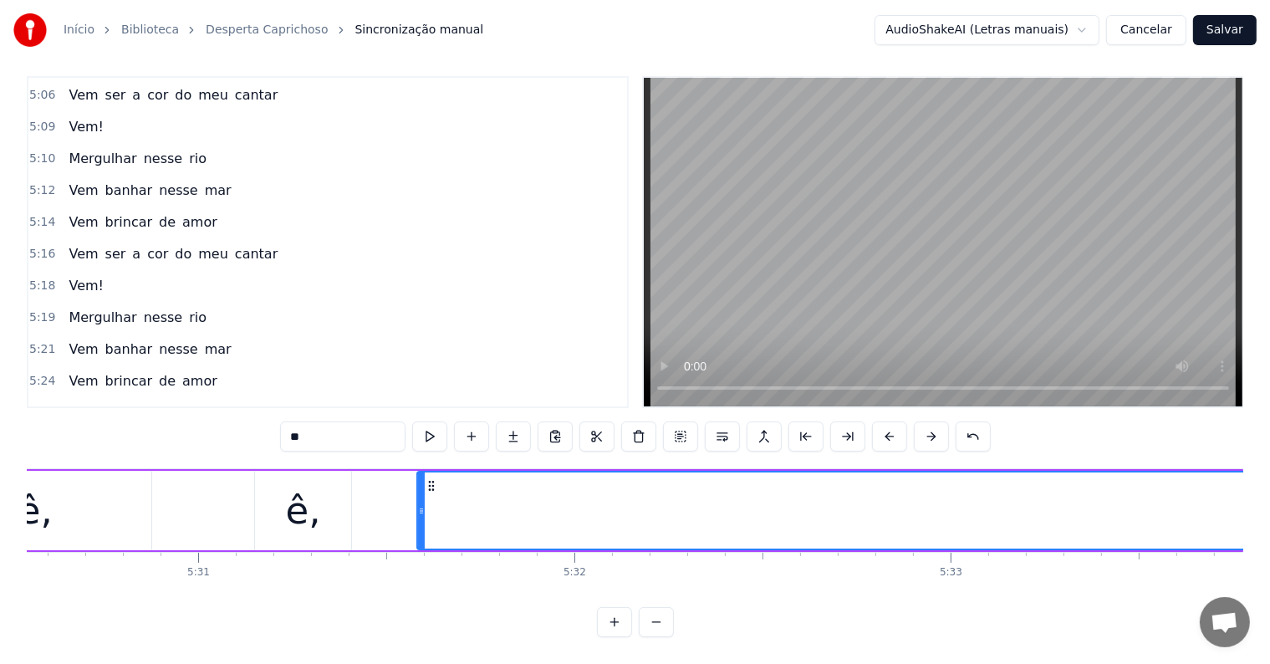
drag, startPoint x: 124, startPoint y: 466, endPoint x: 427, endPoint y: 500, distance: 305.3
click at [198, 493] on div "Ê, iê, ê, iê" at bounding box center [1011, 510] width 2407 height 83
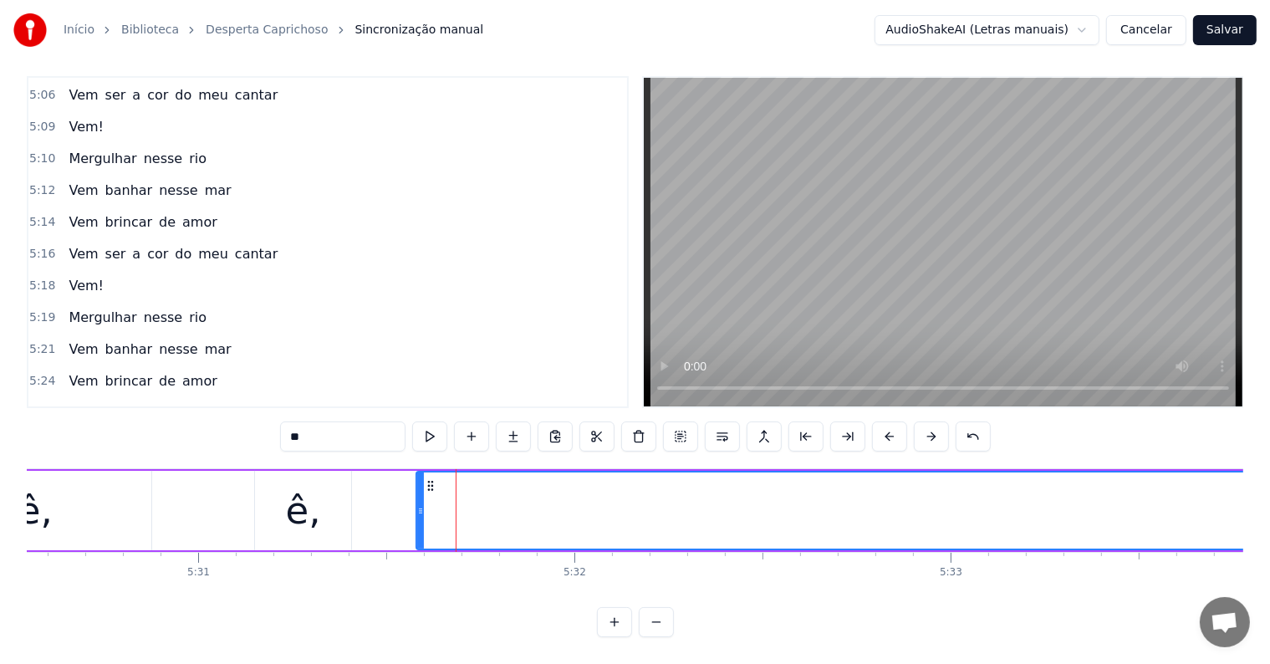
click at [323, 497] on div "ê," at bounding box center [303, 510] width 96 height 79
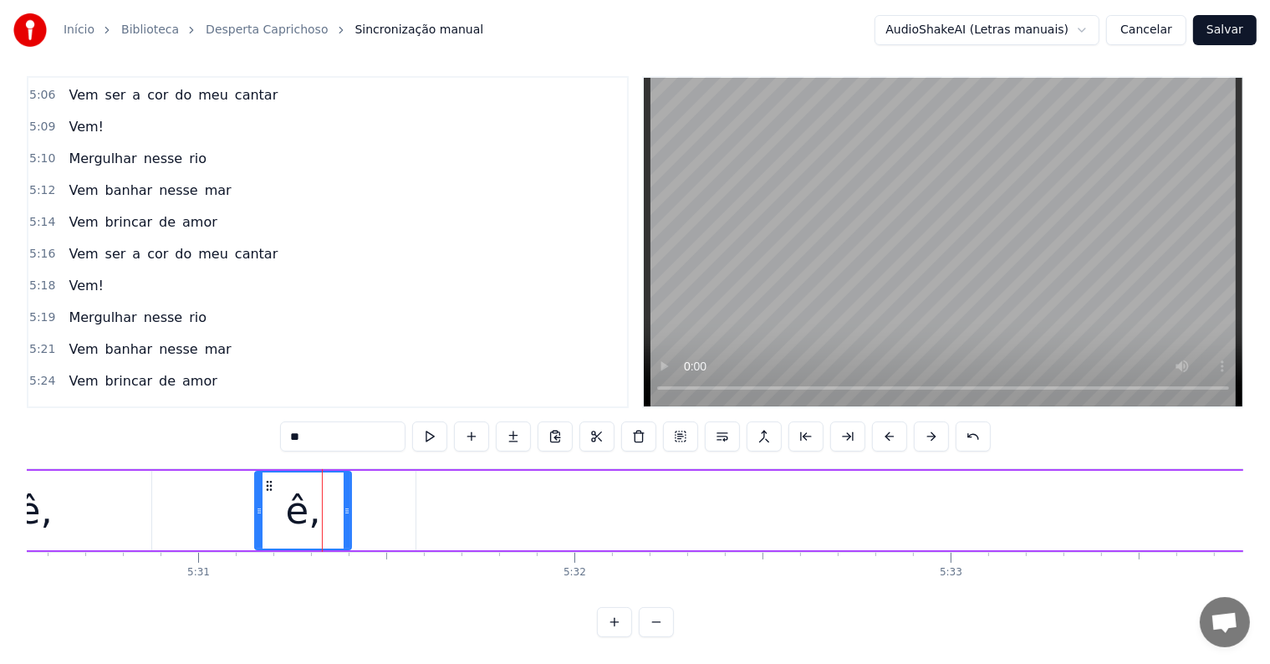
click at [333, 426] on input "**" at bounding box center [342, 436] width 125 height 30
type input "****"
click at [208, 485] on div "Ê, iê, ê, i iê" at bounding box center [1011, 510] width 2407 height 83
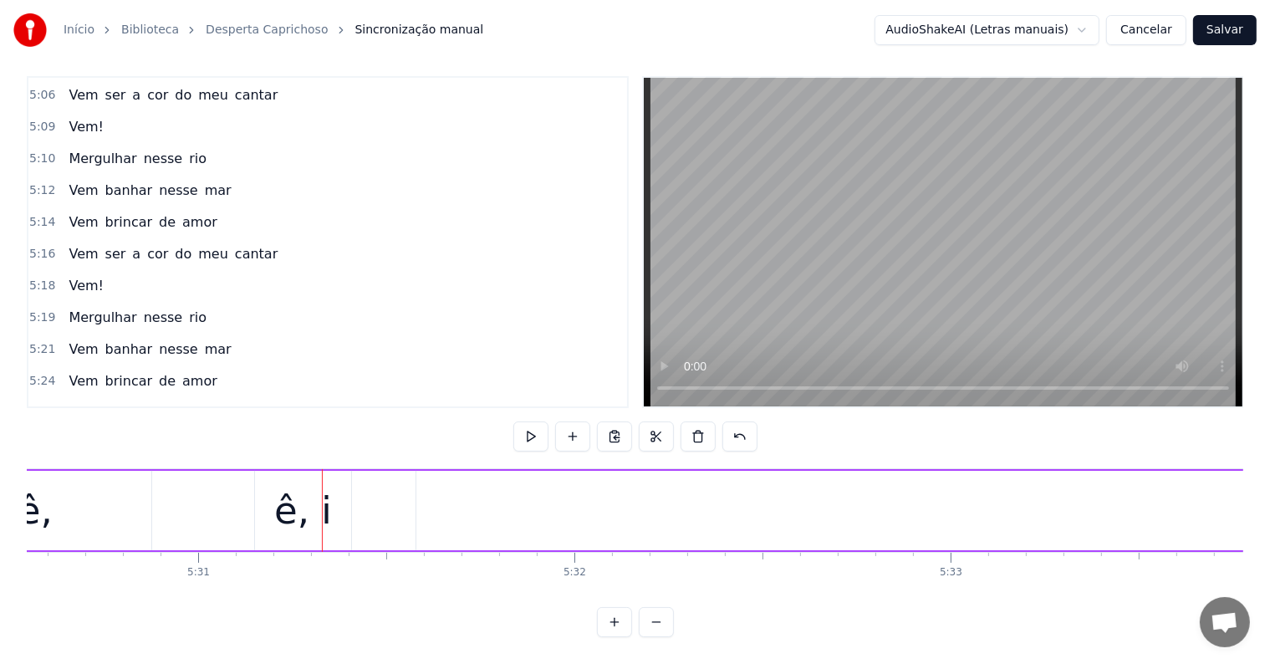
click at [291, 498] on div "ê, i" at bounding box center [303, 510] width 58 height 57
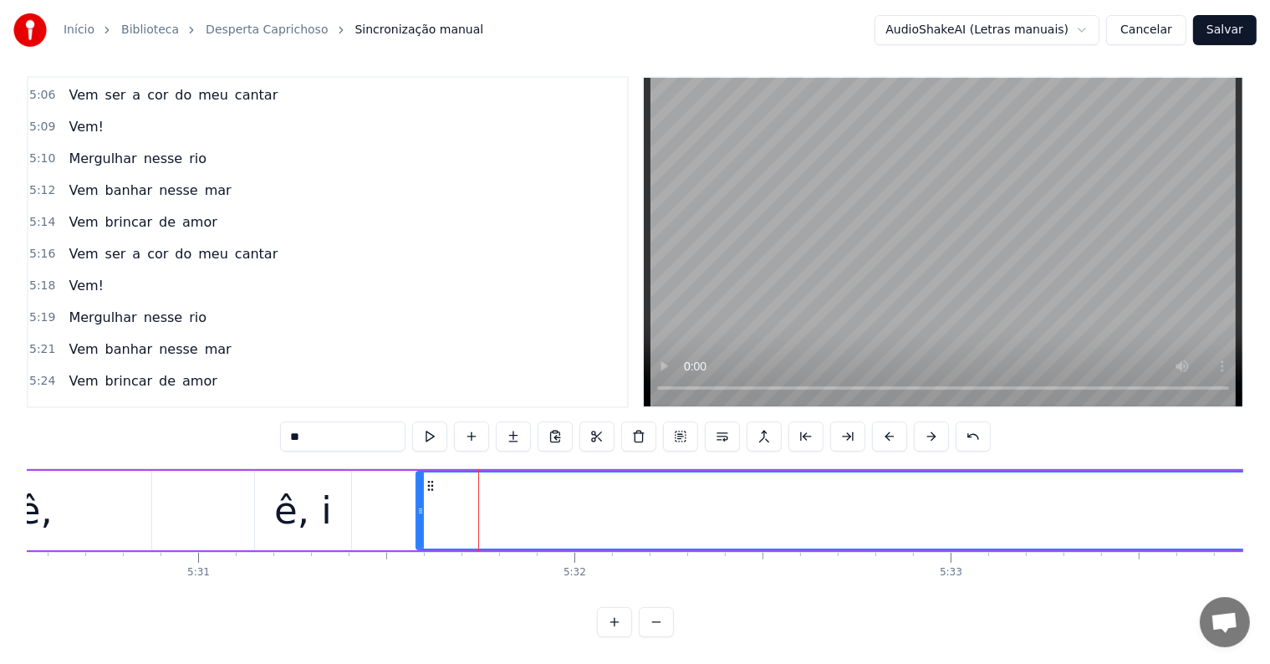
drag, startPoint x: 296, startPoint y: 418, endPoint x: 287, endPoint y: 418, distance: 9.2
click at [287, 421] on input "**" at bounding box center [342, 436] width 125 height 30
type input "*"
click at [204, 488] on div "Ê, iê, ê, i ê" at bounding box center [1011, 510] width 2407 height 83
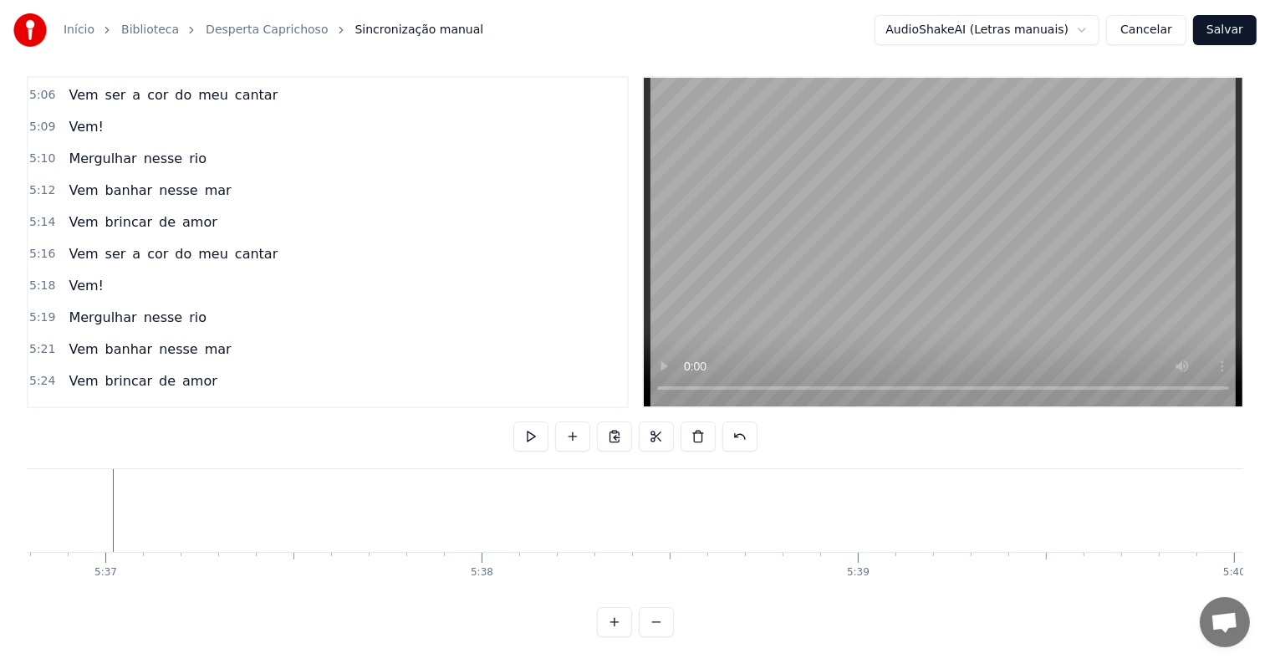
scroll to position [0, 126687]
click at [111, 435] on span "ê, i" at bounding box center [121, 444] width 23 height 19
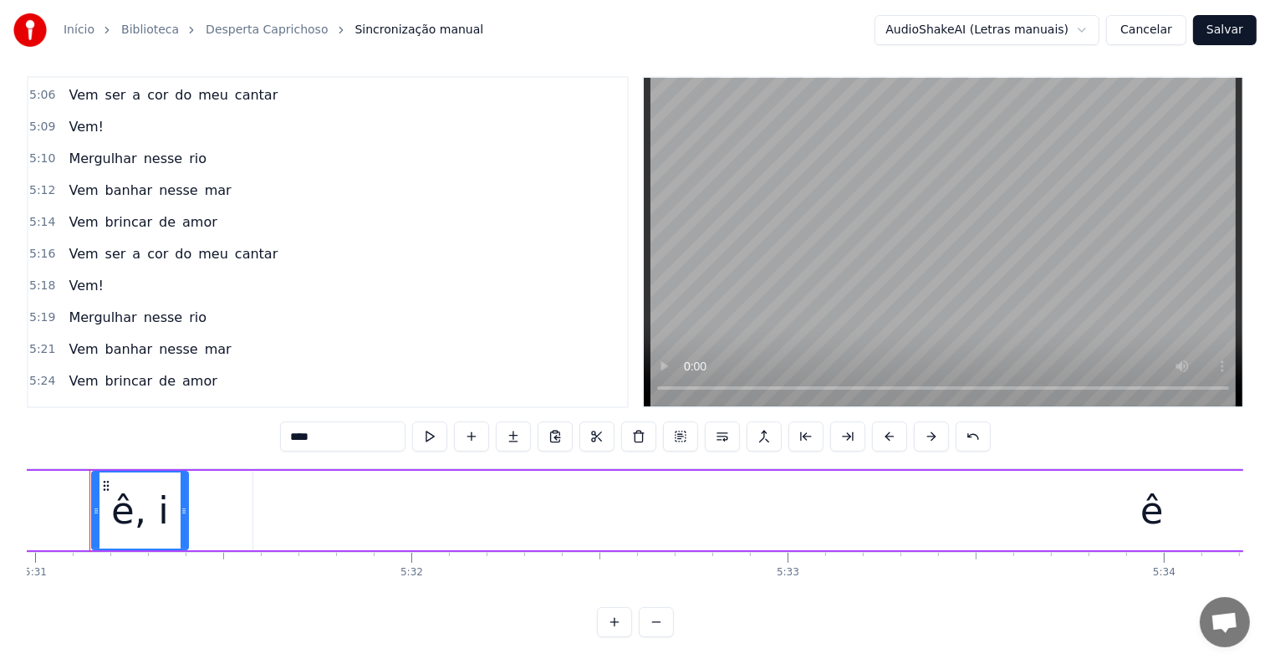
scroll to position [0, 124477]
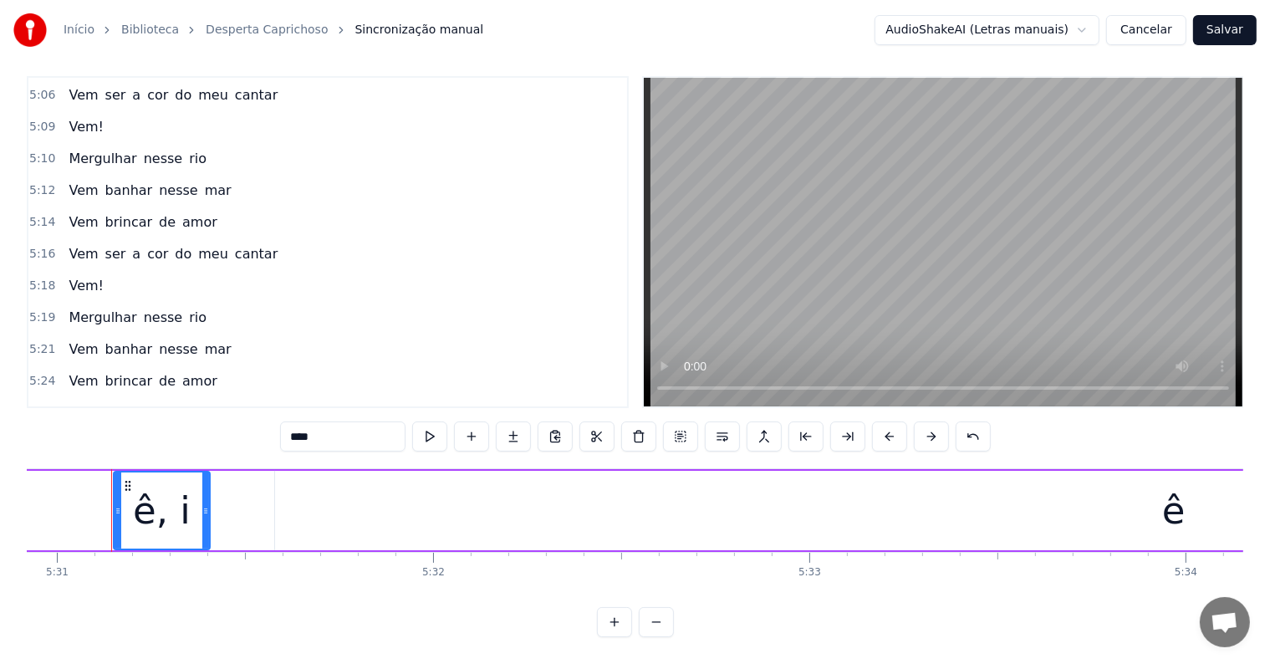
click at [323, 421] on input "****" at bounding box center [342, 436] width 125 height 30
type input "*****"
click at [174, 495] on div "ê, i-" at bounding box center [161, 510] width 71 height 57
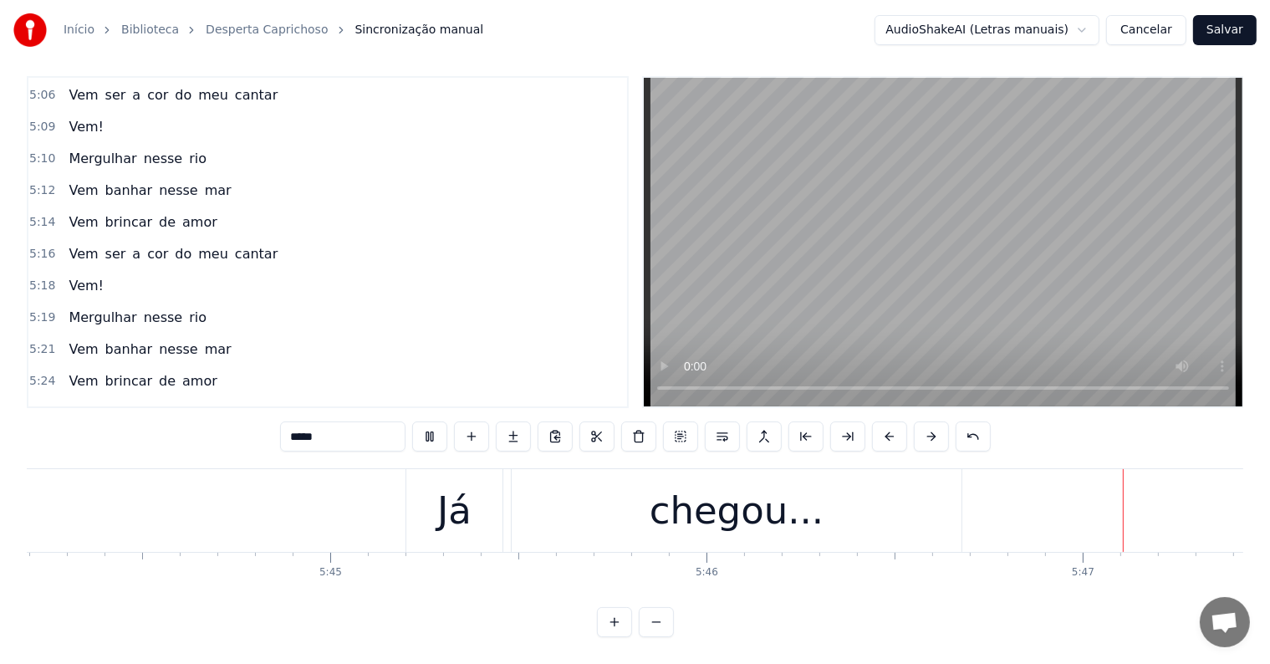
scroll to position [0, 129911]
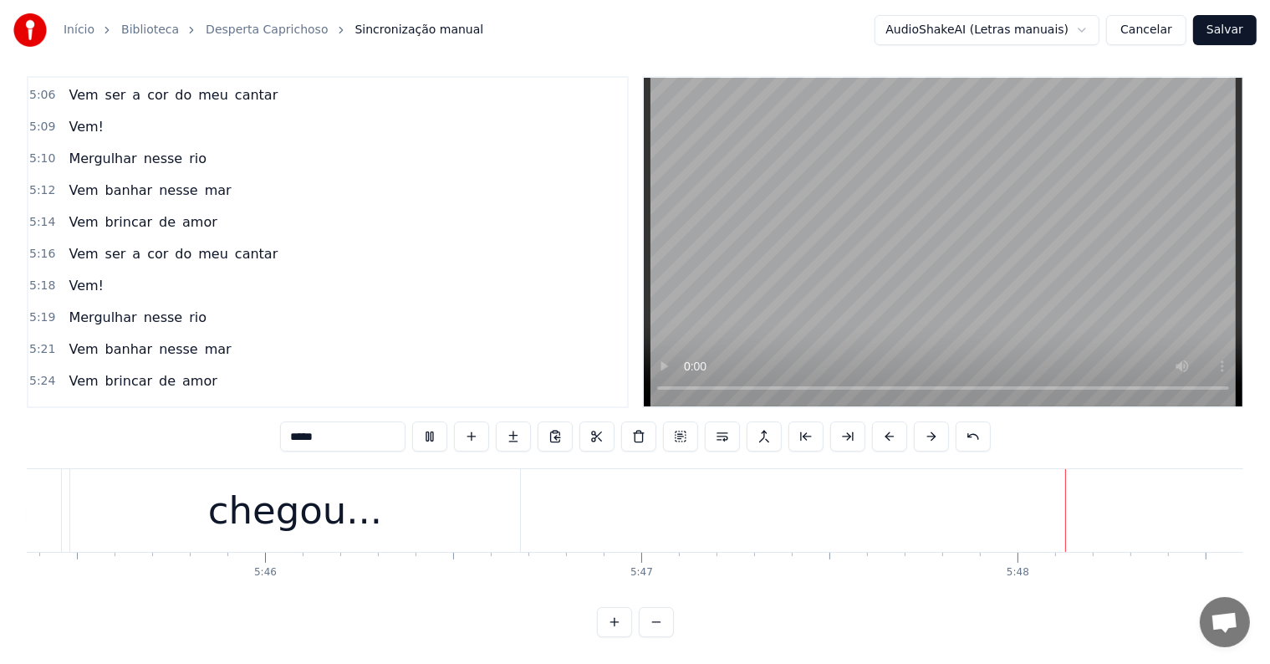
click at [1234, 30] on button "Salvar" at bounding box center [1225, 30] width 64 height 30
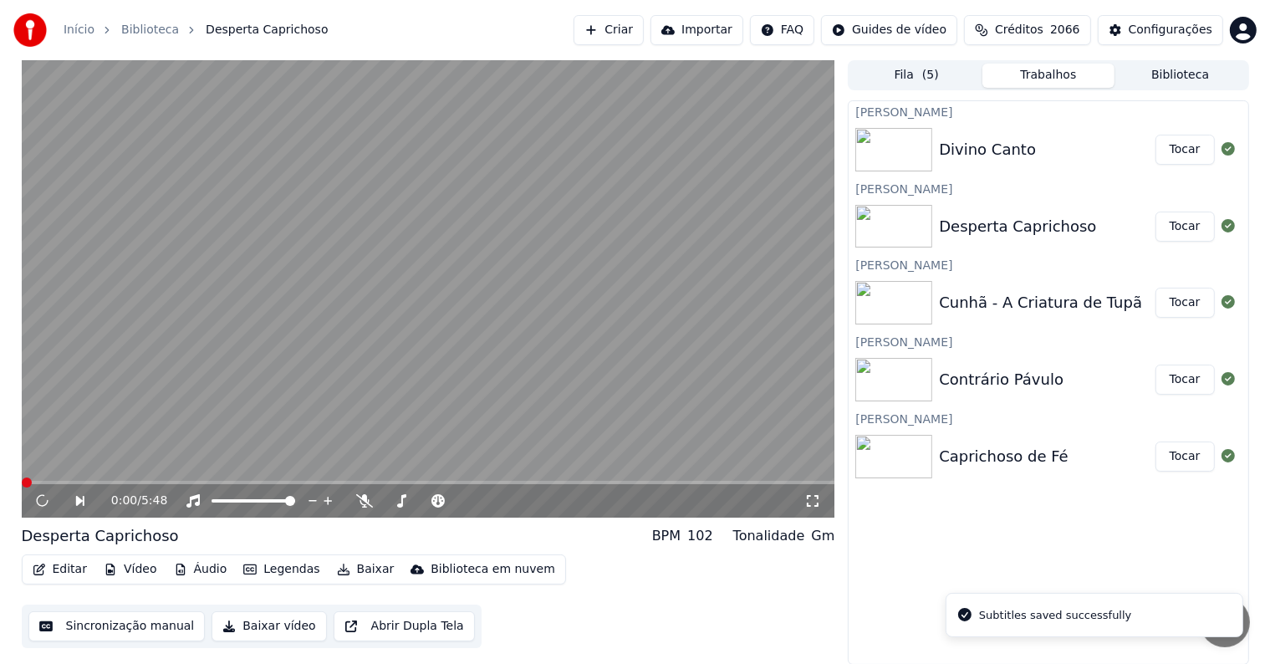
click at [1184, 149] on button "Tocar" at bounding box center [1184, 150] width 59 height 30
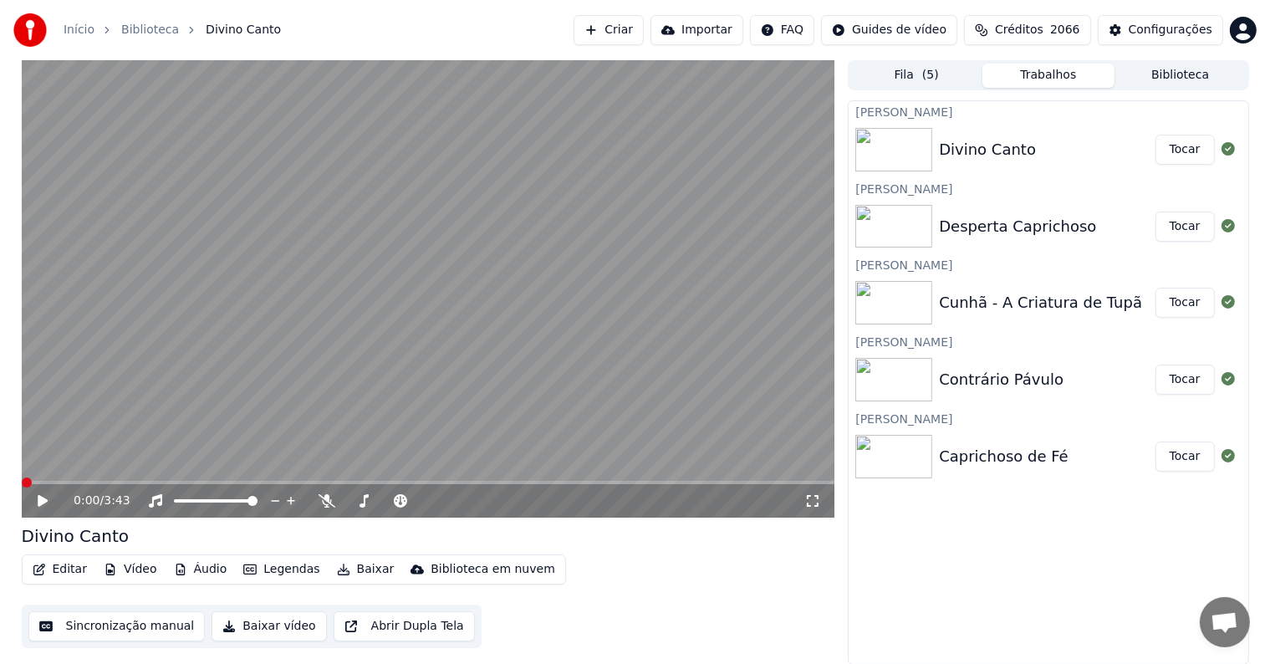
click at [278, 357] on video at bounding box center [428, 288] width 813 height 457
click at [171, 390] on video at bounding box center [428, 288] width 813 height 457
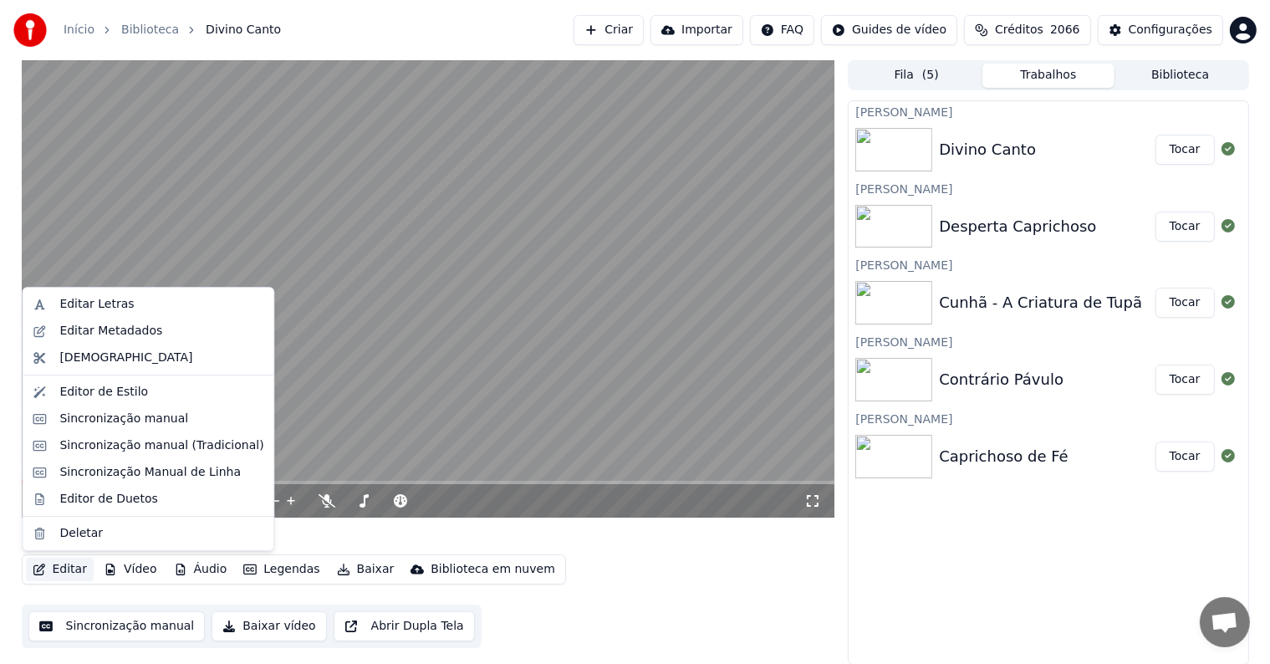
click at [65, 568] on button "Editar" at bounding box center [60, 569] width 68 height 23
click at [110, 334] on div "Editar Metadados" at bounding box center [110, 331] width 103 height 17
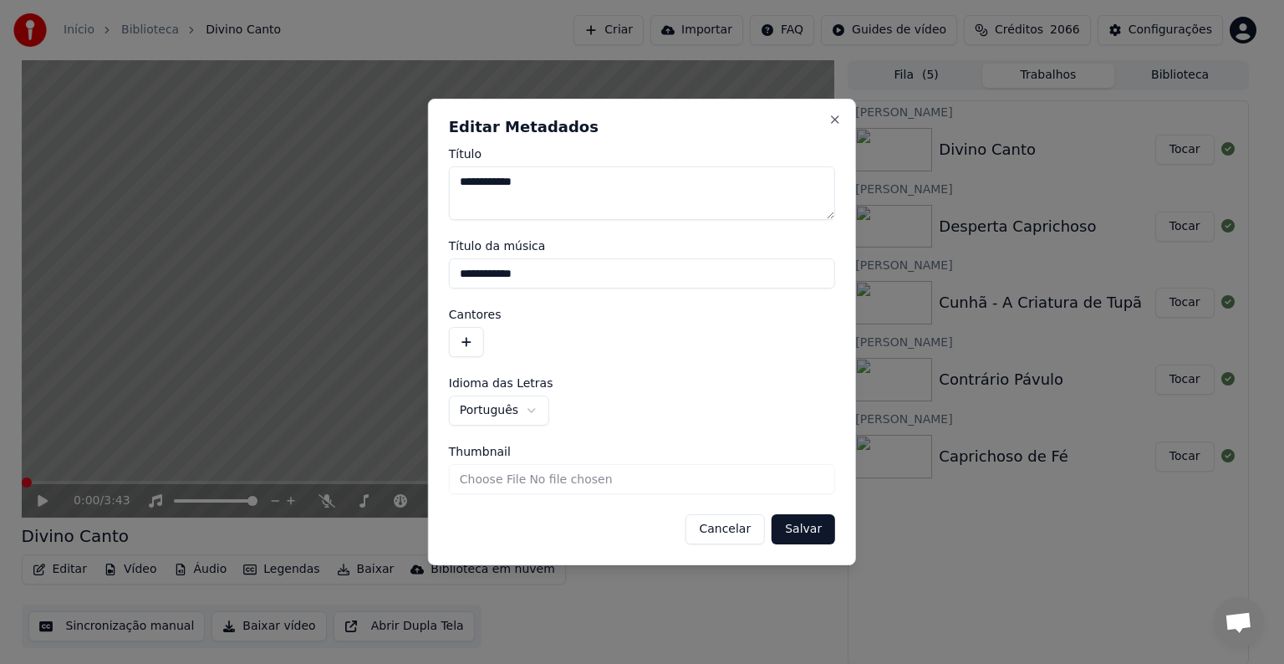
drag, startPoint x: 536, startPoint y: 274, endPoint x: 432, endPoint y: 274, distance: 103.7
click at [432, 274] on div "**********" at bounding box center [642, 332] width 428 height 466
click at [474, 345] on button "button" at bounding box center [466, 342] width 35 height 30
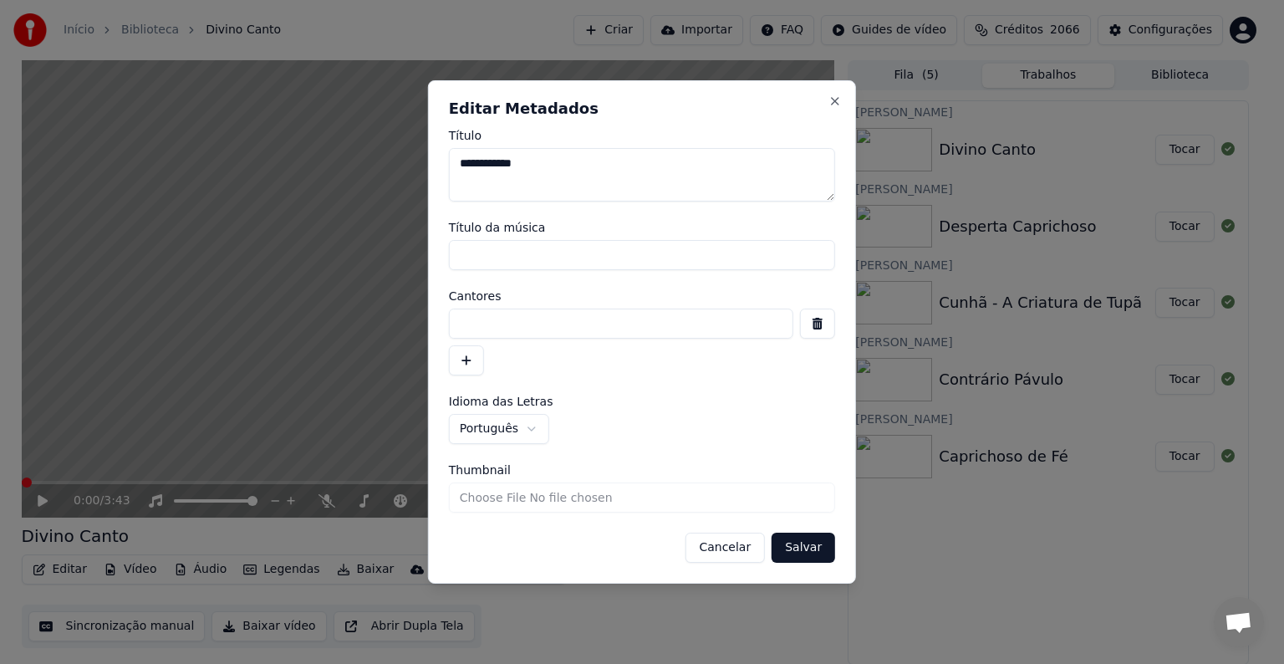
click at [474, 322] on input at bounding box center [621, 323] width 344 height 30
paste input "**********"
type input "**********"
click at [806, 550] on button "Salvar" at bounding box center [804, 547] width 64 height 30
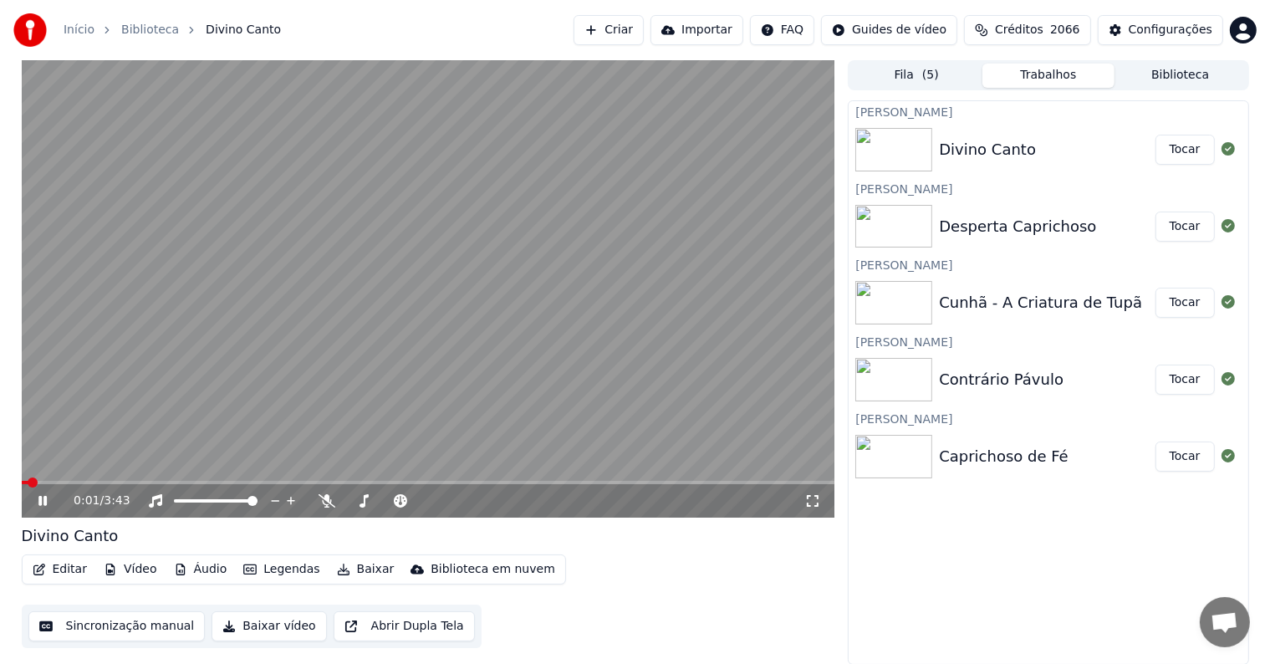
click at [201, 264] on video at bounding box center [428, 288] width 813 height 457
click at [104, 625] on button "Sincronização manual" at bounding box center [116, 626] width 177 height 30
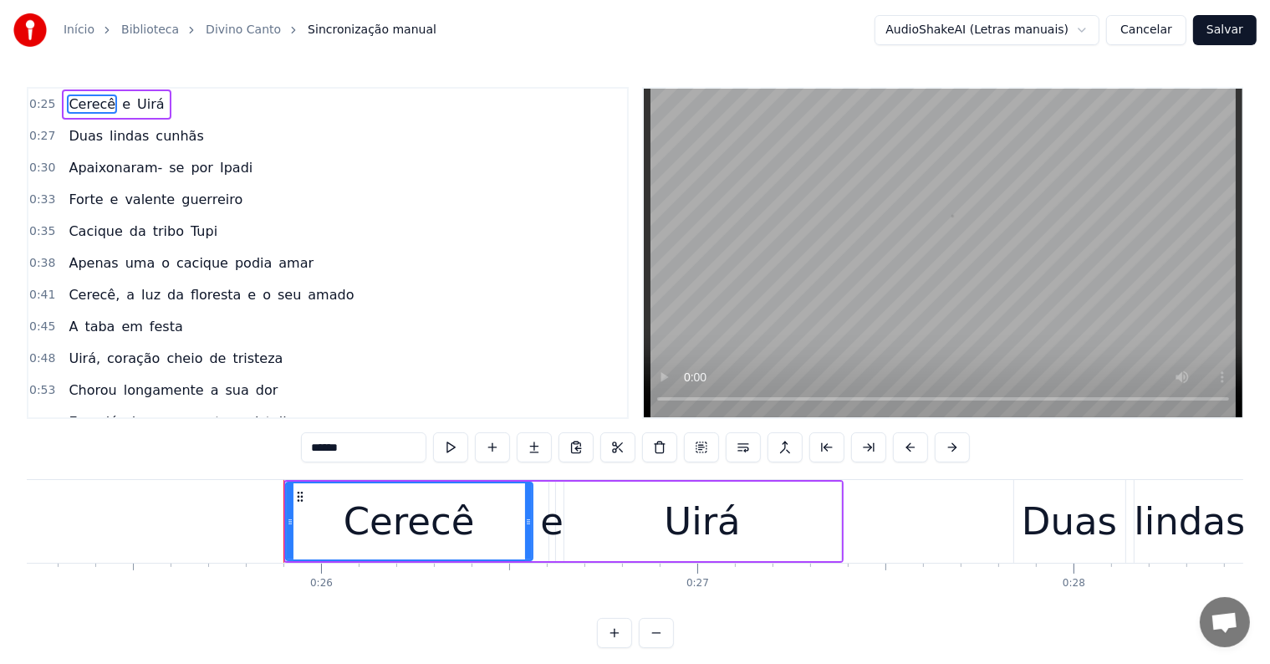
scroll to position [0, 9658]
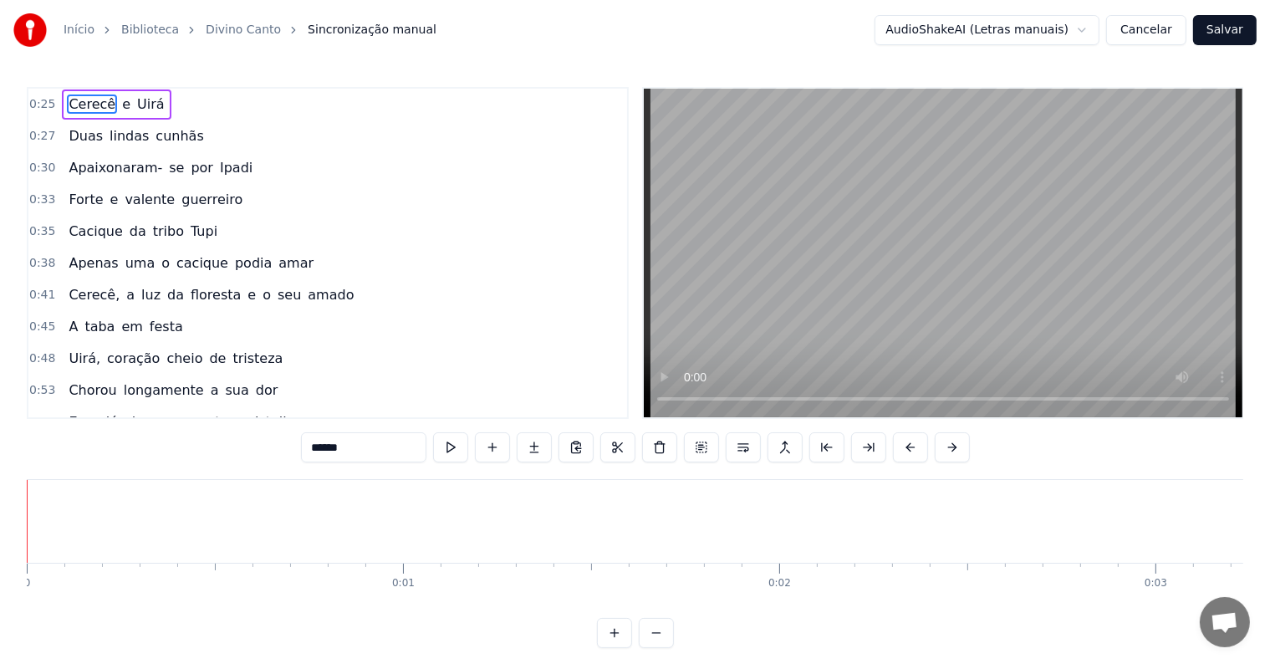
scroll to position [0, 9658]
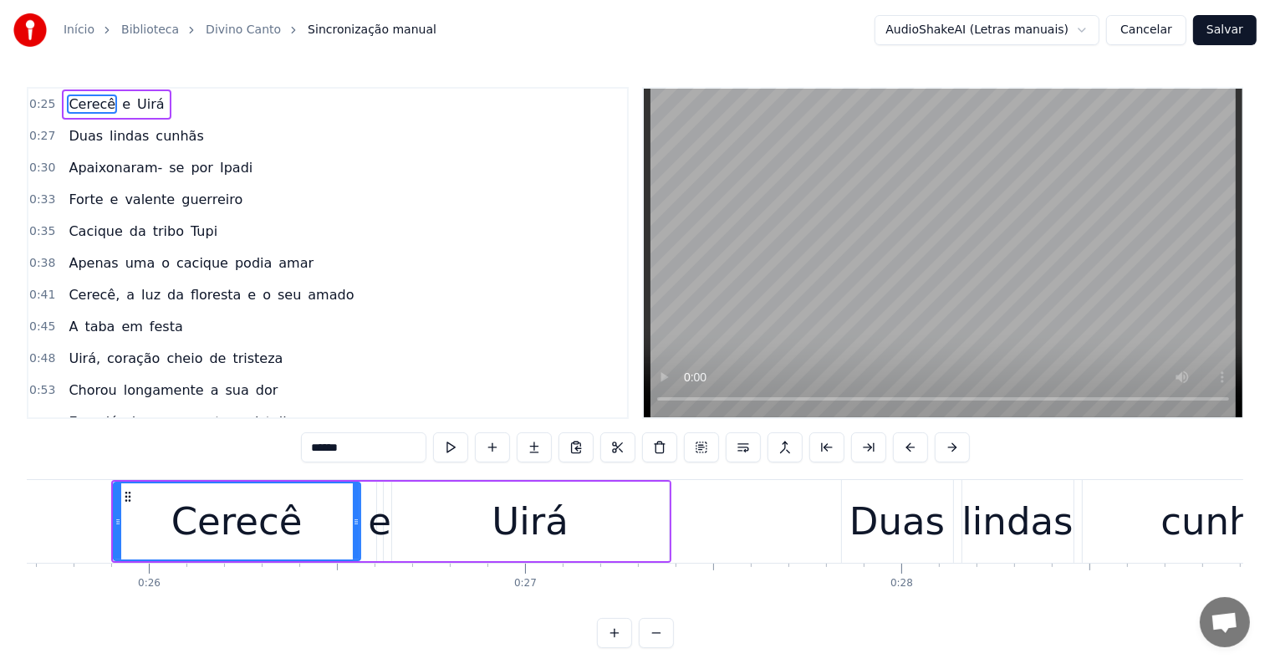
click at [1210, 35] on button "Salvar" at bounding box center [1225, 30] width 64 height 30
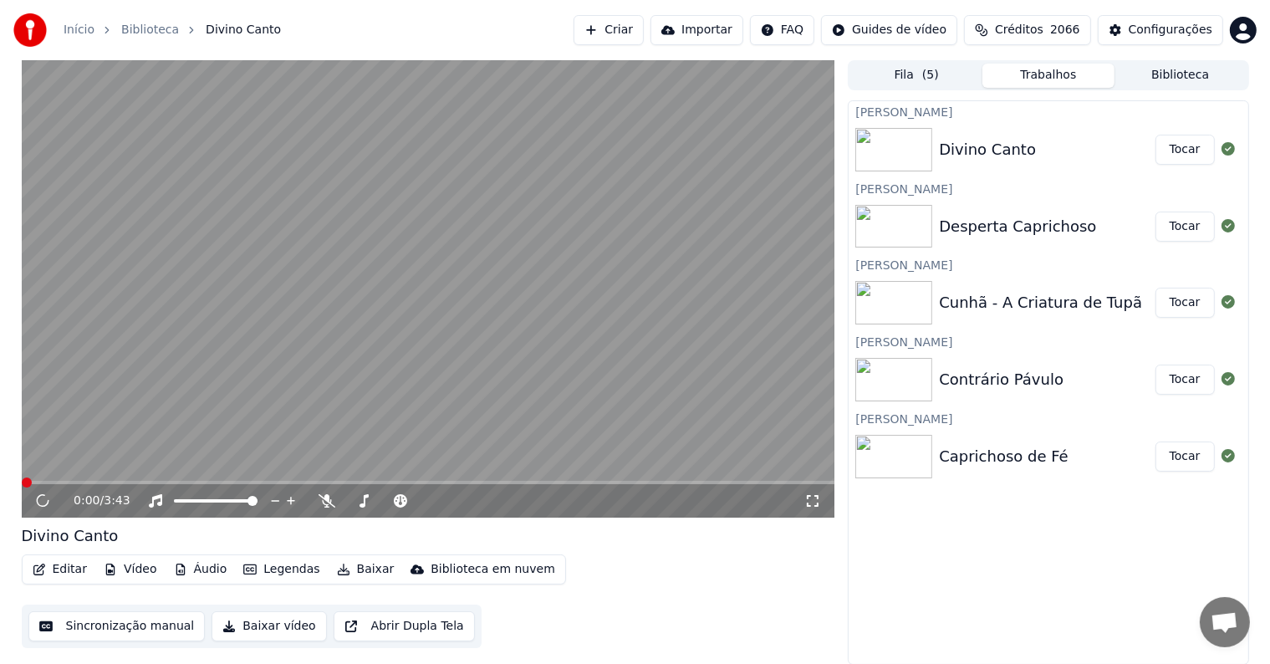
click at [621, 392] on video at bounding box center [428, 288] width 813 height 457
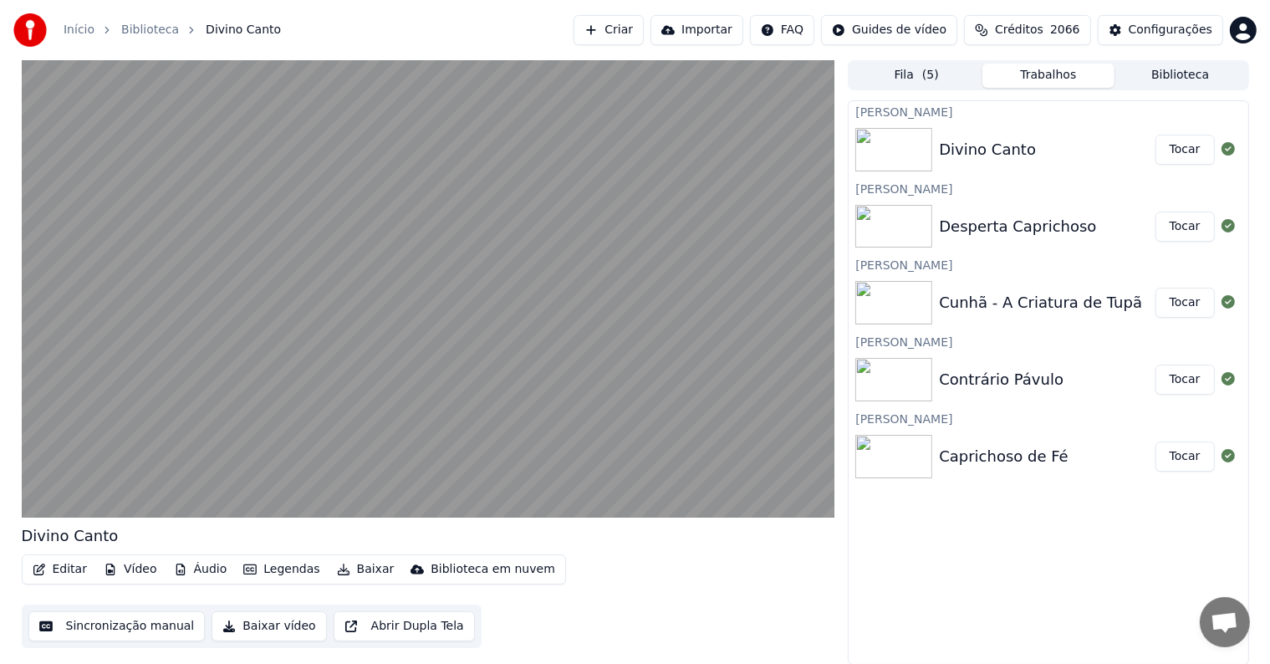
click at [621, 392] on video at bounding box center [428, 288] width 813 height 457
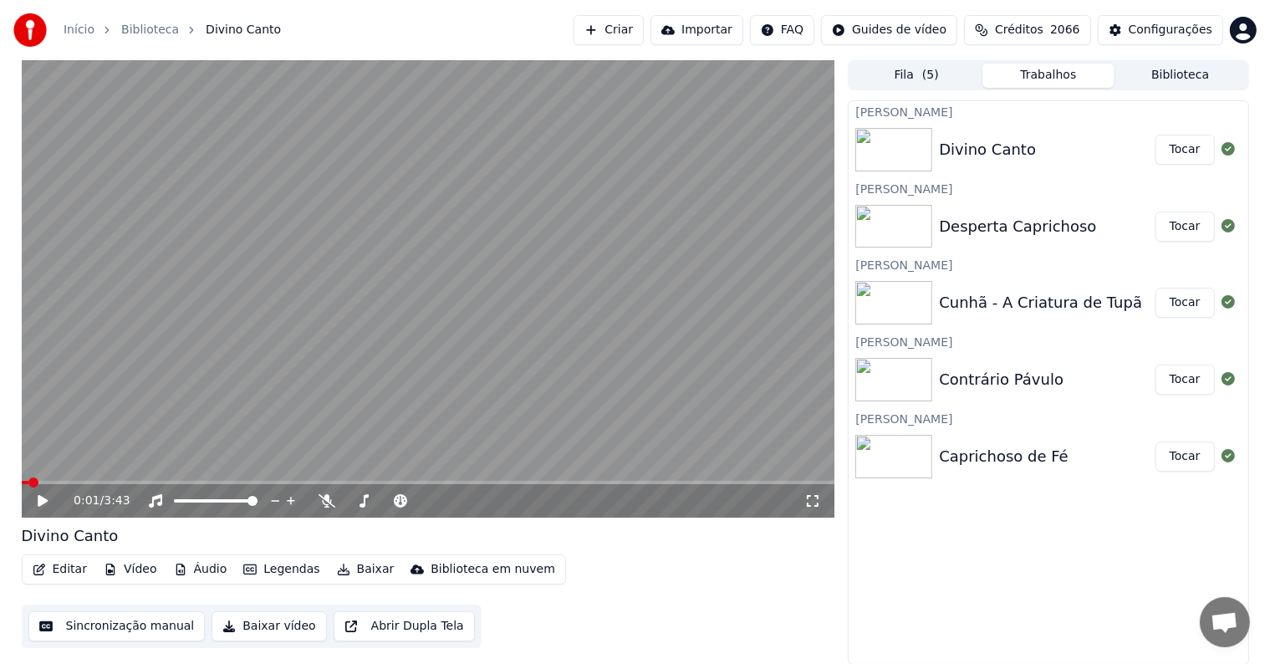
click at [1187, 461] on button "Tocar" at bounding box center [1184, 456] width 59 height 30
click at [366, 570] on button "Baixar" at bounding box center [365, 569] width 71 height 23
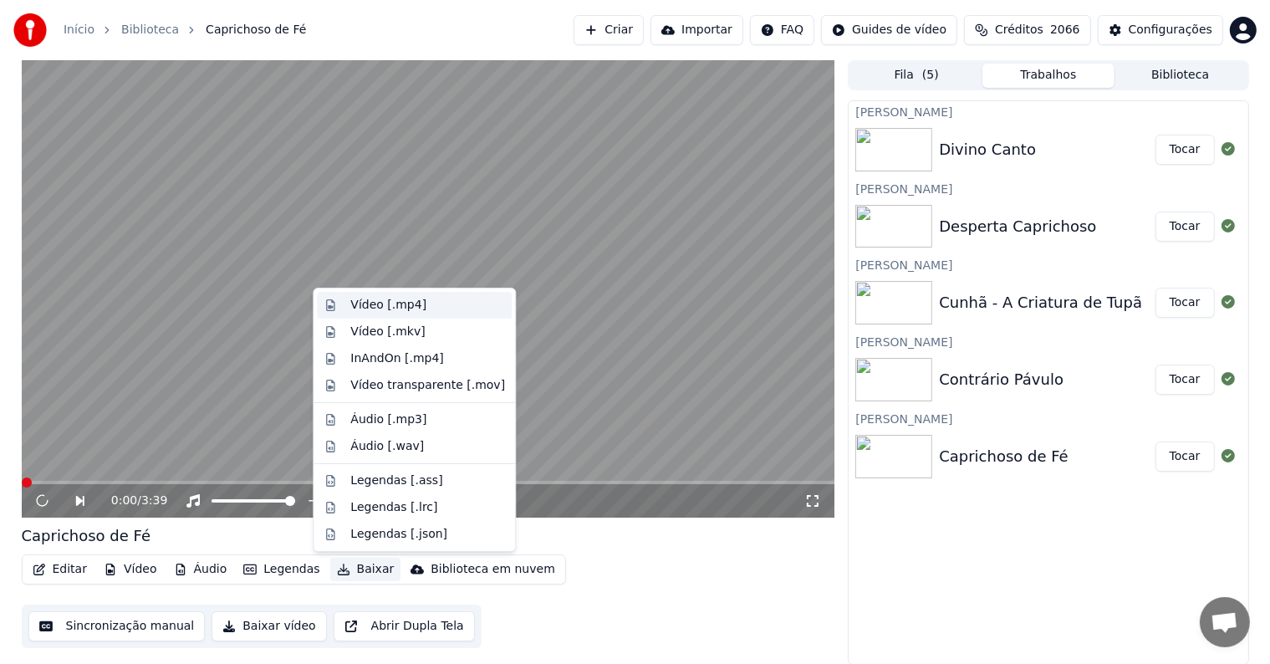
click at [368, 307] on div "Vídeo [.mp4]" at bounding box center [388, 305] width 76 height 17
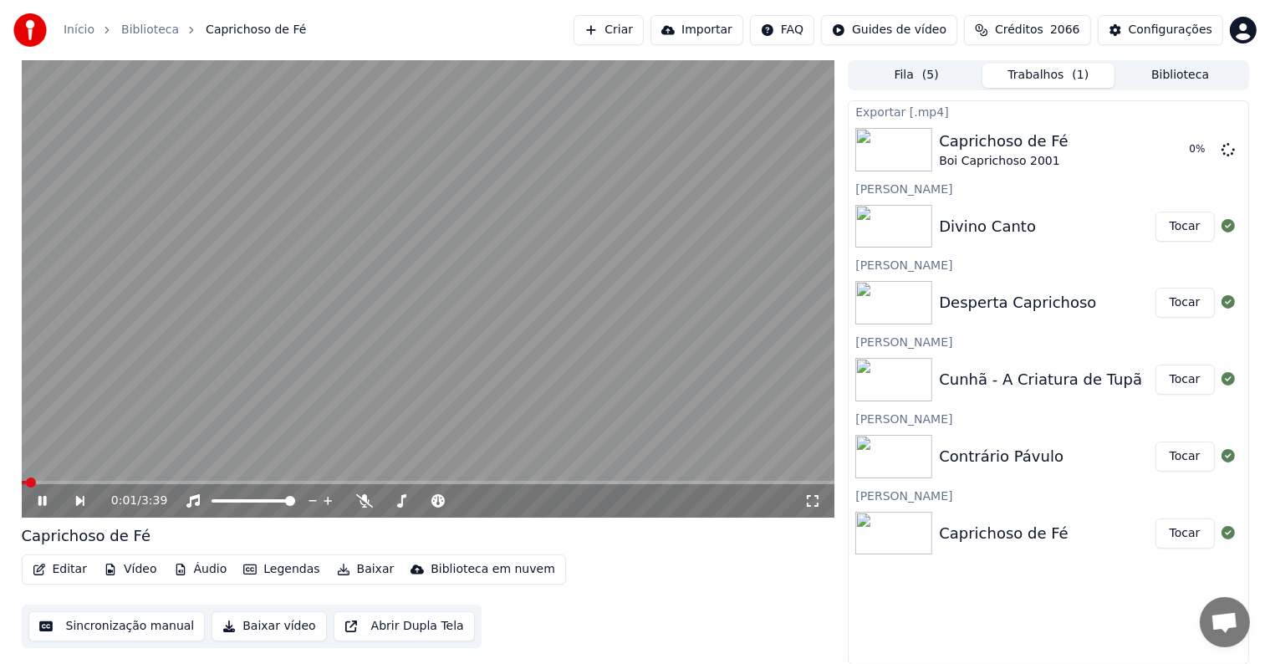
click at [1186, 458] on button "Tocar" at bounding box center [1184, 456] width 59 height 30
click at [350, 570] on button "Baixar" at bounding box center [365, 569] width 71 height 23
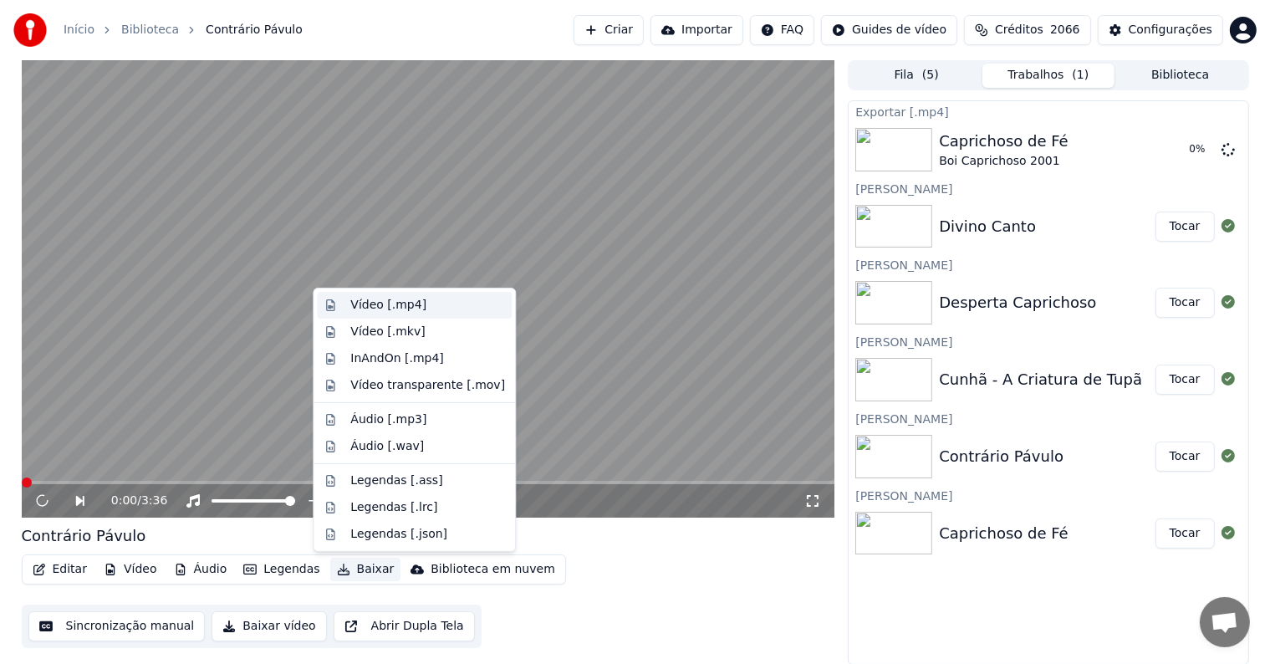
click at [366, 307] on div "Vídeo [.mp4]" at bounding box center [388, 305] width 76 height 17
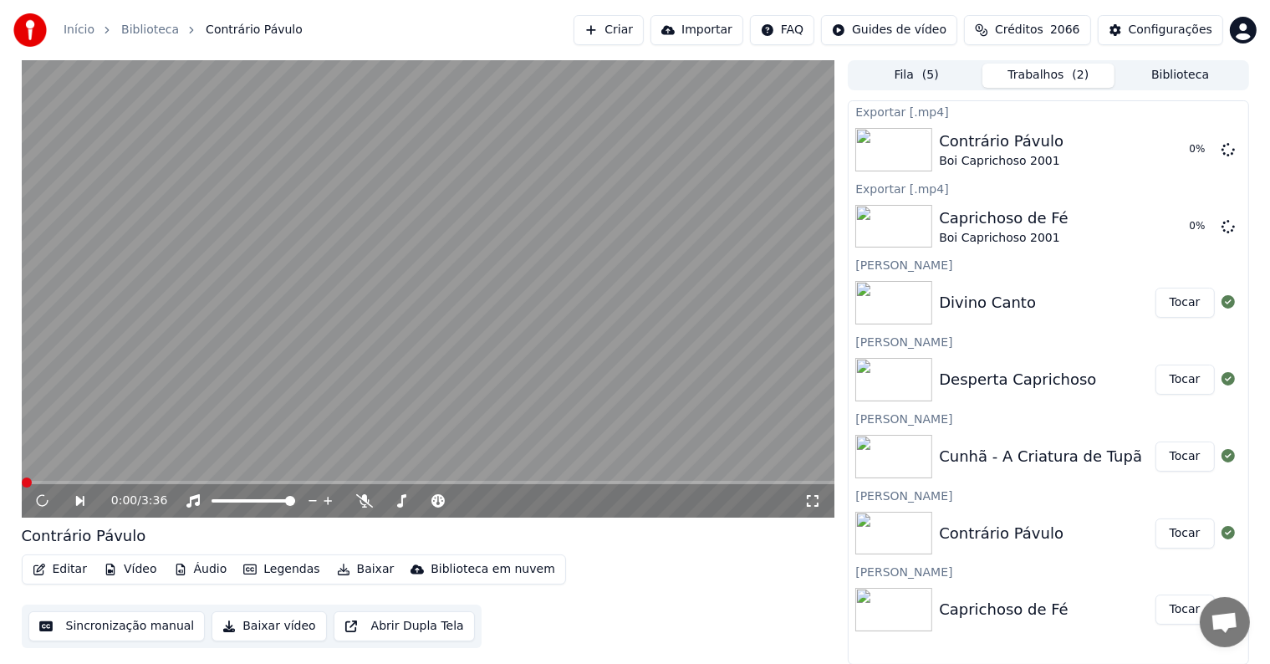
click at [1184, 456] on button "Tocar" at bounding box center [1184, 456] width 59 height 30
click at [358, 569] on button "Baixar" at bounding box center [365, 569] width 71 height 23
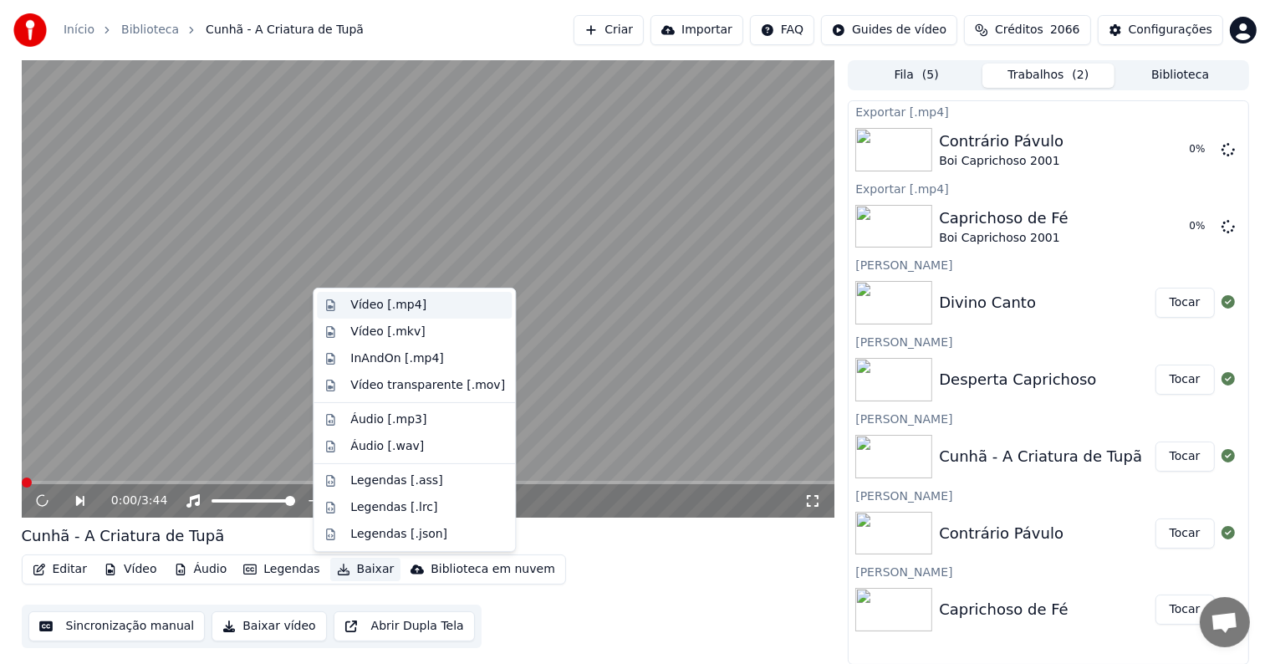
click at [369, 301] on div "Vídeo [.mp4]" at bounding box center [388, 305] width 76 height 17
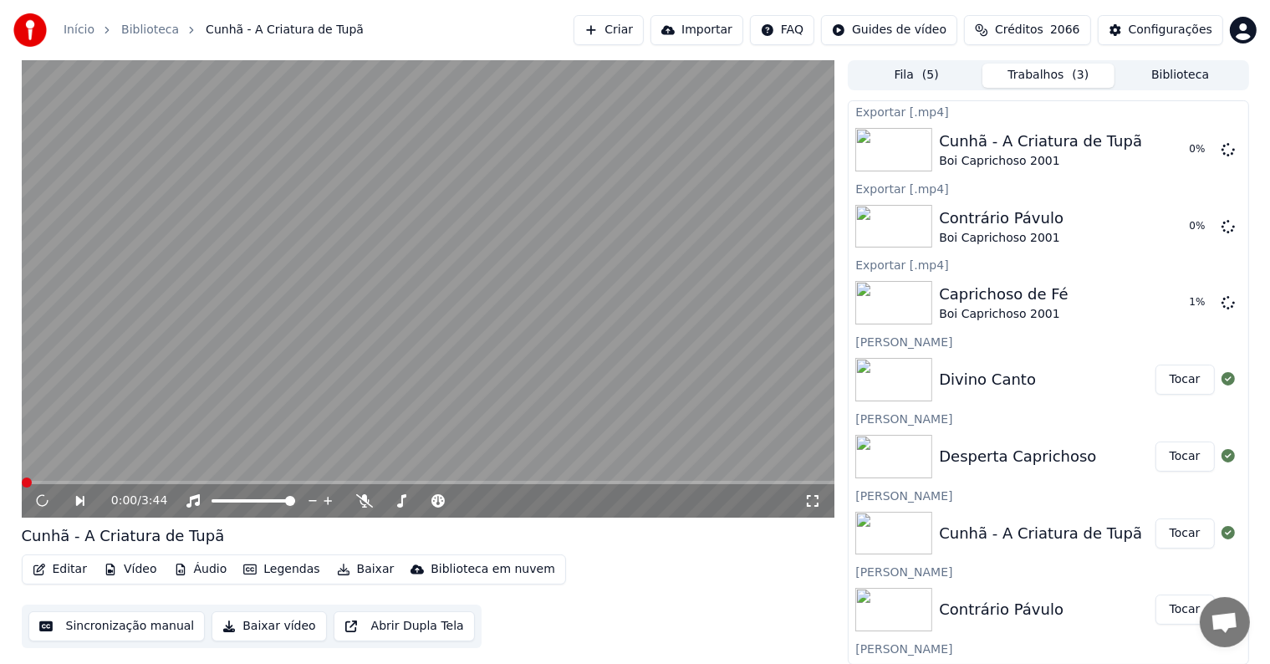
click at [385, 405] on video at bounding box center [428, 288] width 813 height 457
click at [410, 429] on video at bounding box center [428, 288] width 813 height 457
click at [90, 379] on video at bounding box center [428, 288] width 813 height 457
